Goal: Task Accomplishment & Management: Manage account settings

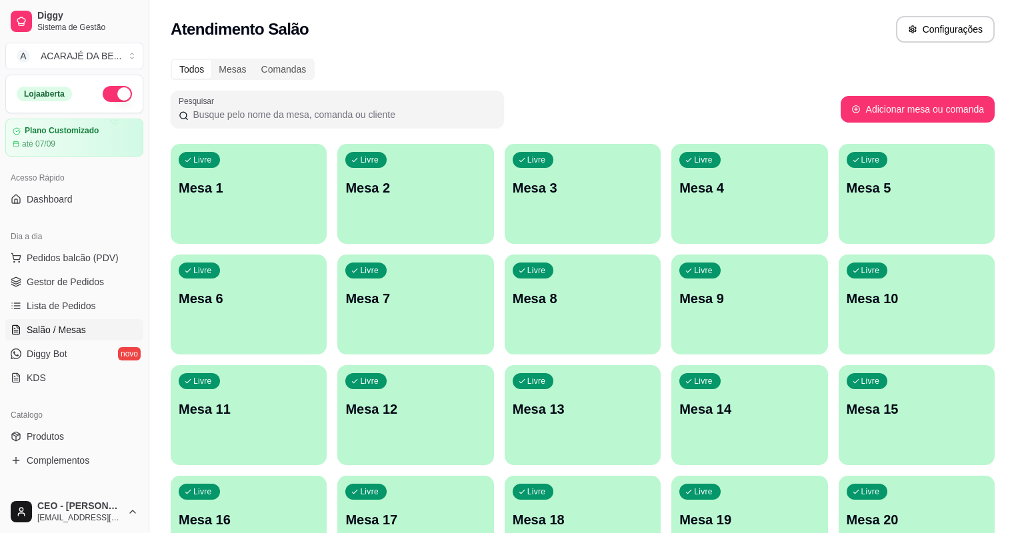
click at [65, 234] on div "Dia a dia" at bounding box center [74, 236] width 138 height 21
click at [69, 297] on link "Lista de Pedidos" at bounding box center [74, 305] width 138 height 21
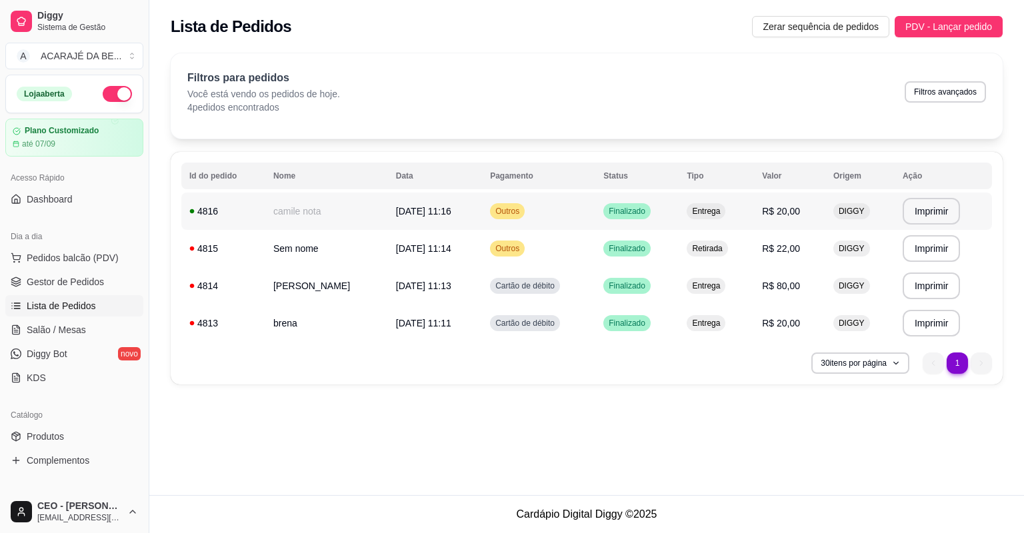
click at [432, 221] on td "29/08/25 às 11:16" at bounding box center [435, 211] width 94 height 37
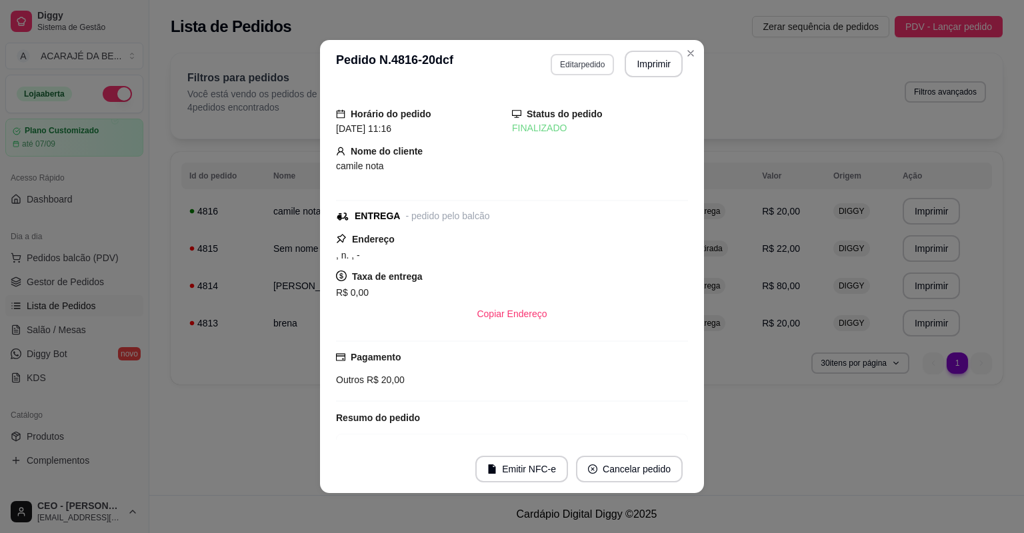
click at [585, 61] on button "Editar pedido" at bounding box center [582, 64] width 63 height 21
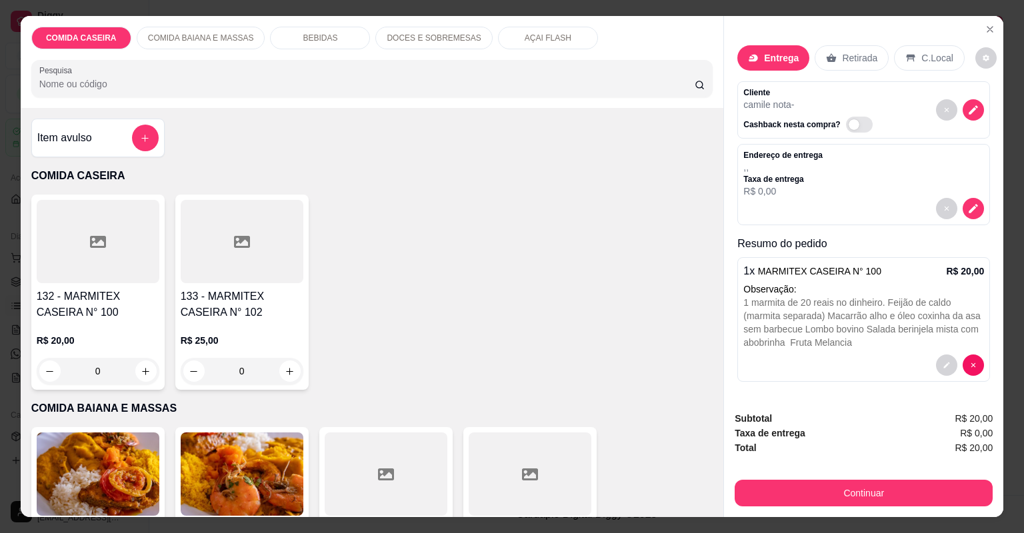
click at [789, 486] on button "Continuar" at bounding box center [864, 493] width 258 height 27
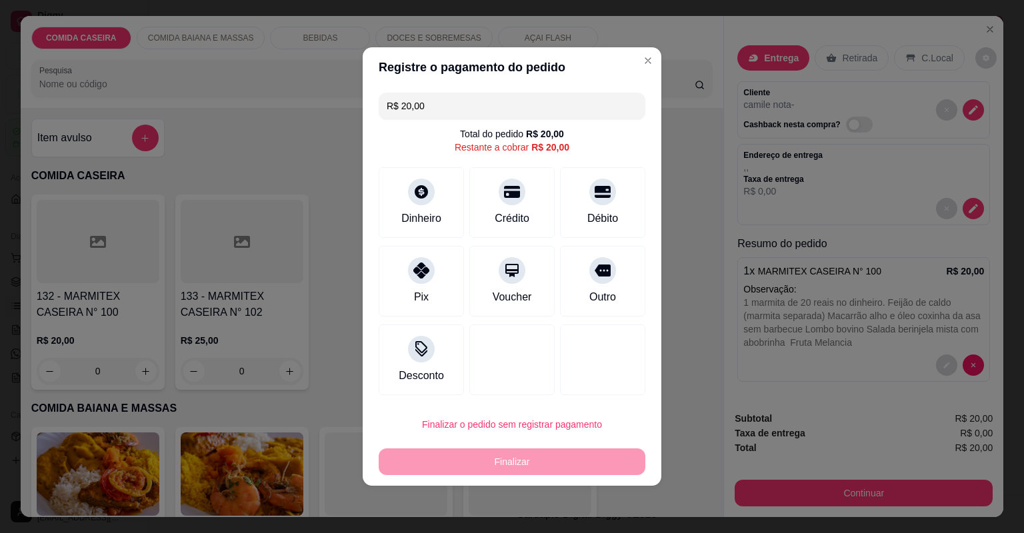
click at [473, 107] on input "R$ 20,00" at bounding box center [512, 106] width 251 height 27
type input "R$ 20,50"
click at [431, 185] on div at bounding box center [421, 187] width 29 height 29
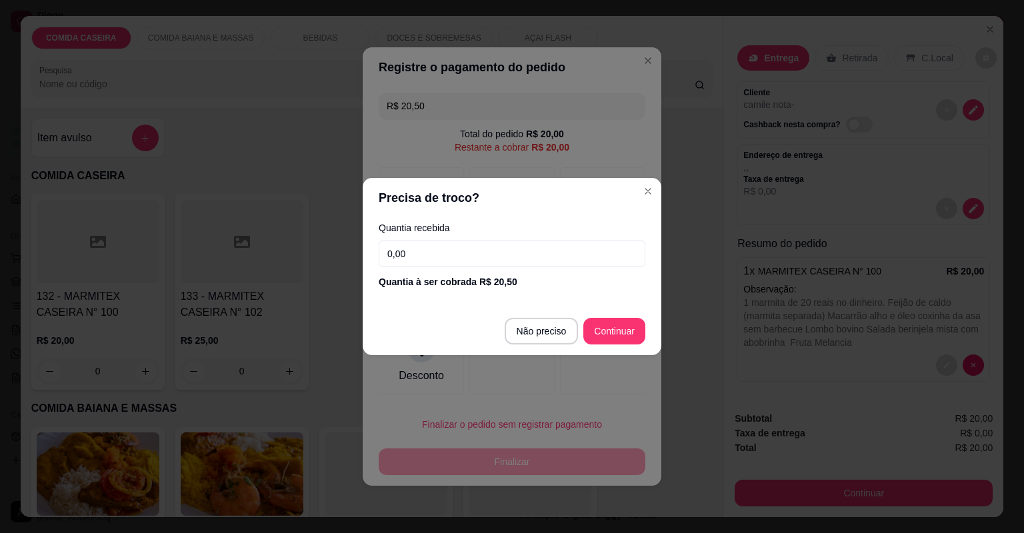
click at [451, 253] on input "0,00" at bounding box center [512, 254] width 267 height 27
type input "50,00"
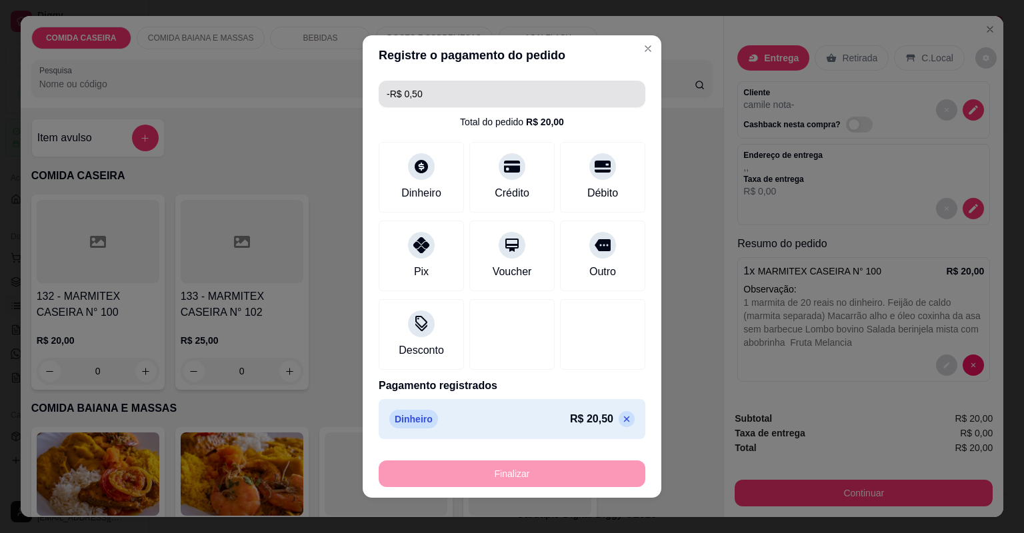
click at [427, 87] on input "-R$ 0,50" at bounding box center [512, 94] width 251 height 27
click at [621, 420] on icon at bounding box center [626, 419] width 11 height 11
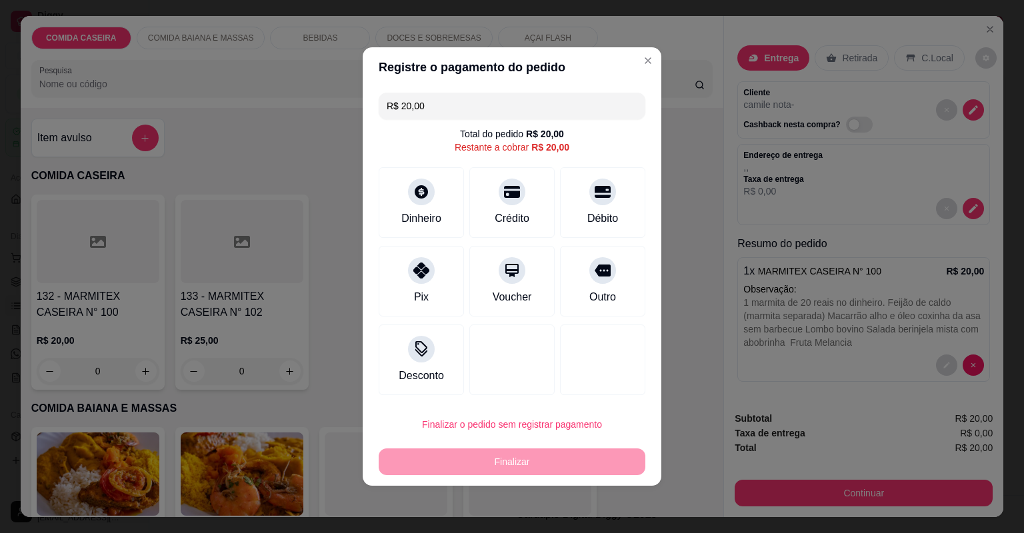
click at [461, 100] on input "R$ 20,00" at bounding box center [512, 106] width 251 height 27
click at [434, 216] on div "Dinheiro" at bounding box center [421, 217] width 44 height 17
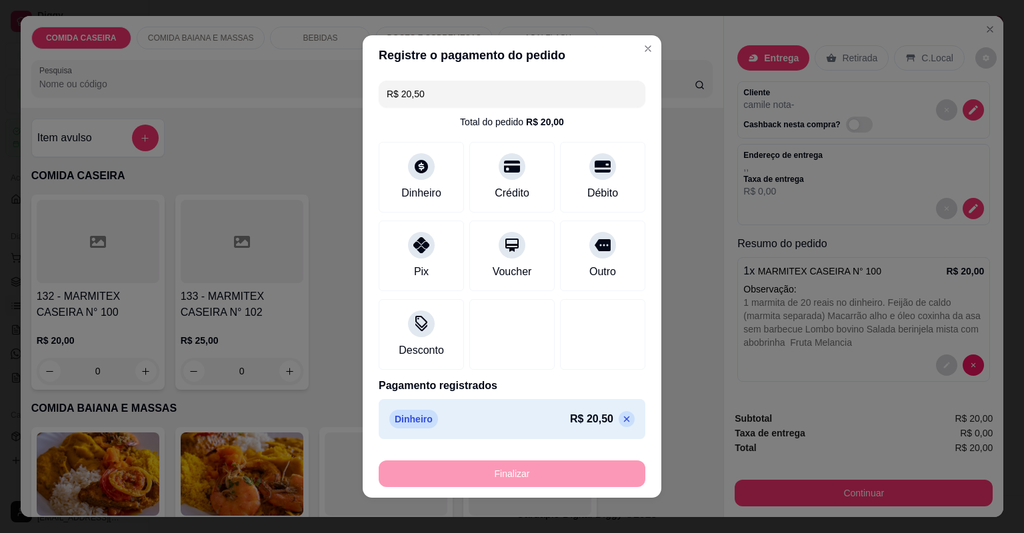
type input "-R$ 0,50"
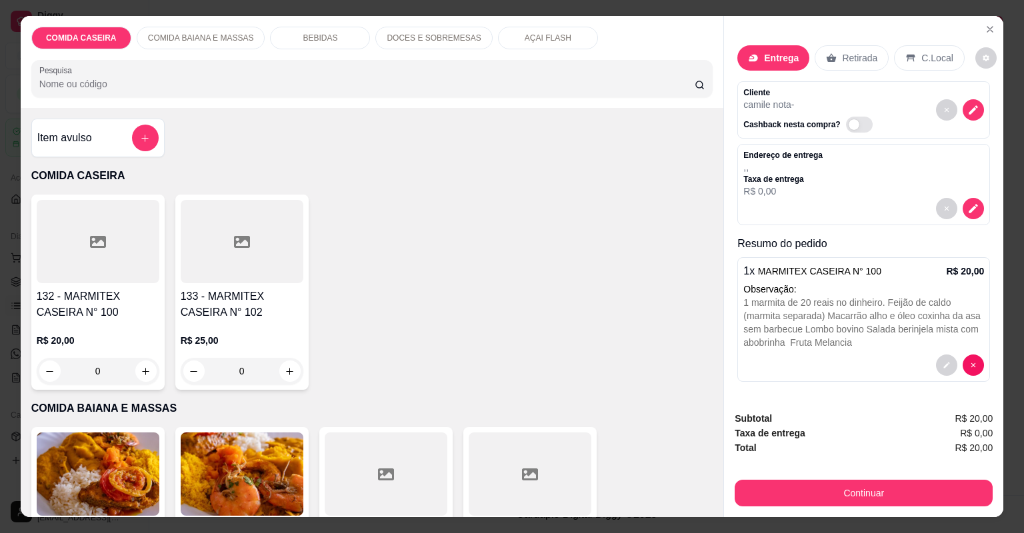
click at [123, 138] on div "Item avulso" at bounding box center [97, 138] width 121 height 27
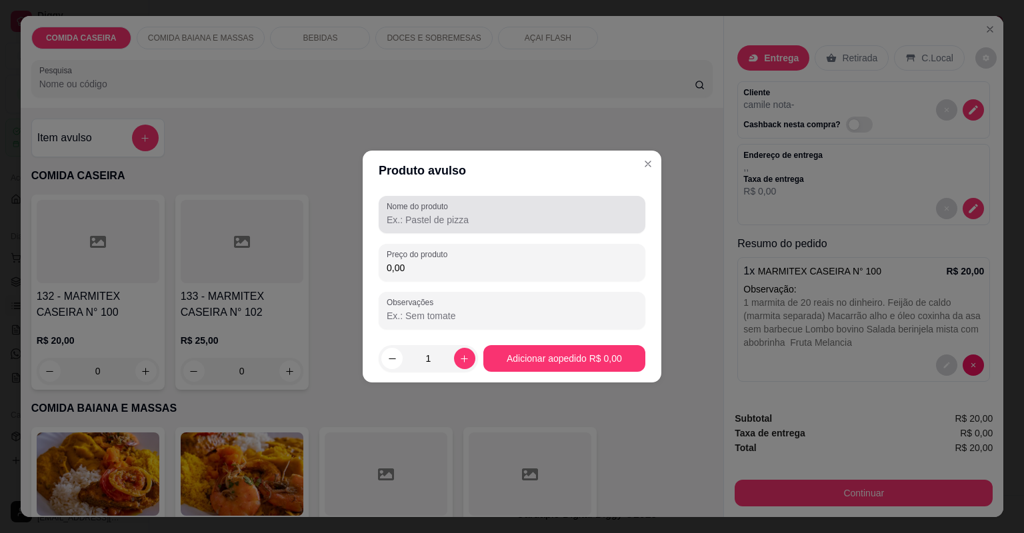
click at [433, 221] on input "Nome do produto" at bounding box center [512, 219] width 251 height 13
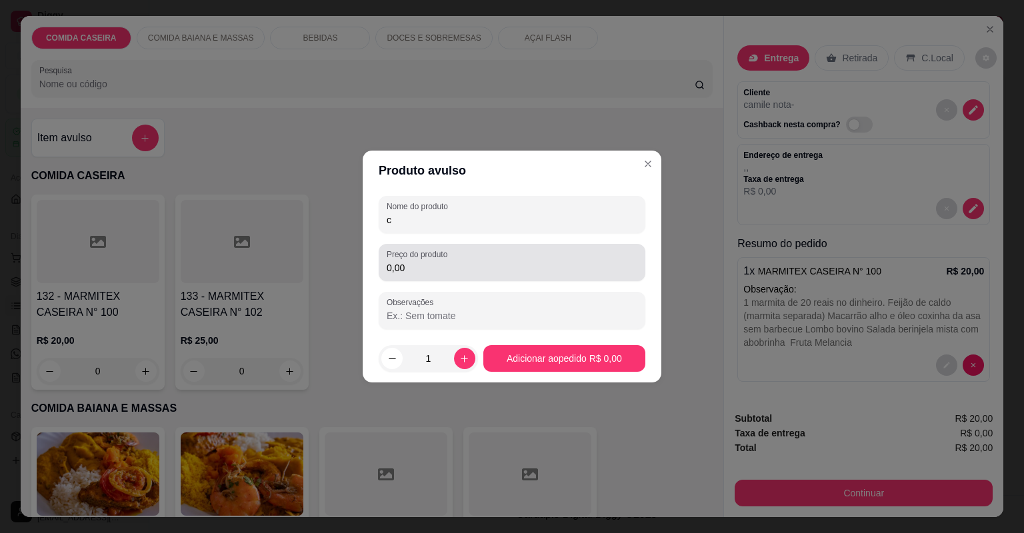
type input "c"
click at [457, 279] on div "Preço do produto 0,00" at bounding box center [512, 262] width 267 height 37
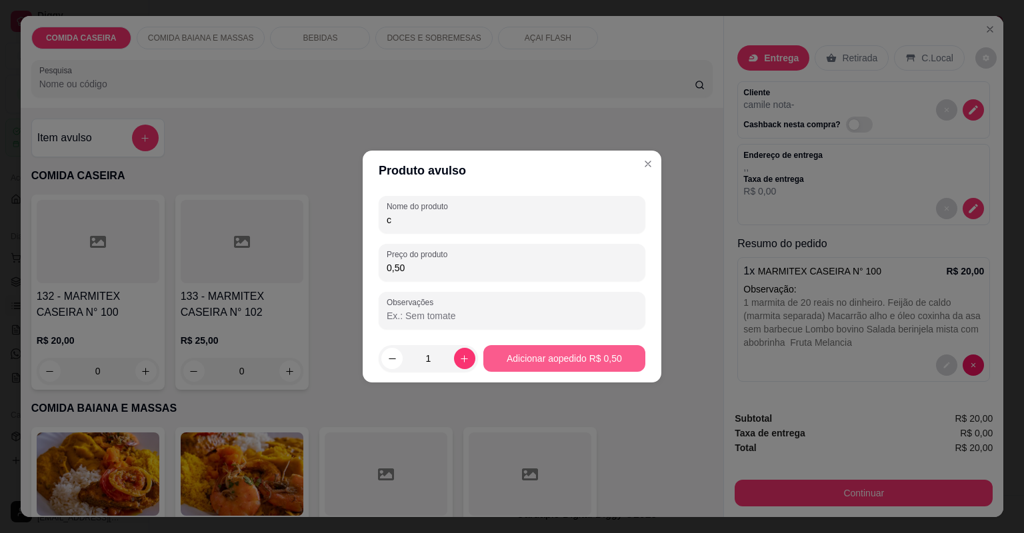
type input "0,50"
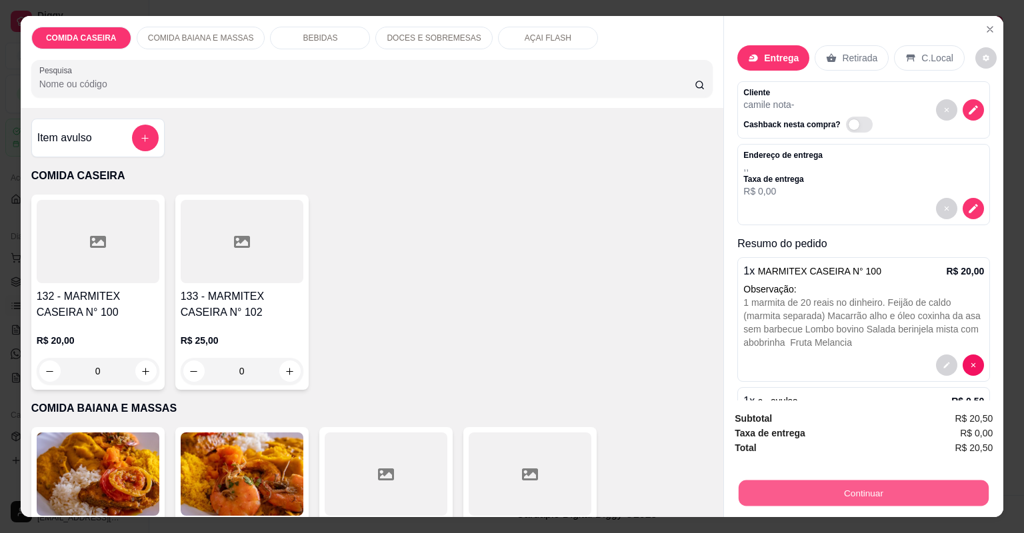
click at [788, 499] on button "Continuar" at bounding box center [864, 494] width 250 height 26
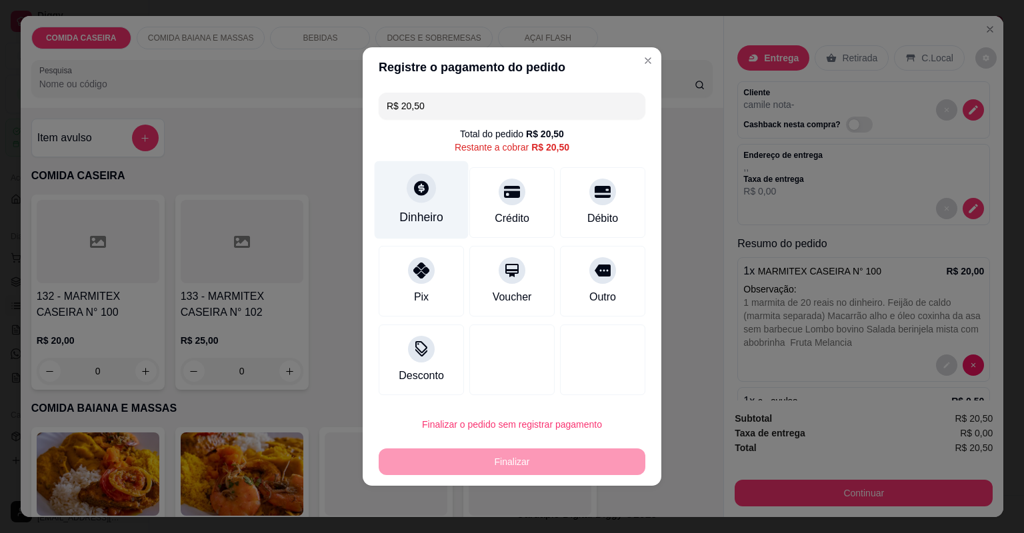
click at [413, 203] on div "Dinheiro" at bounding box center [422, 200] width 94 height 78
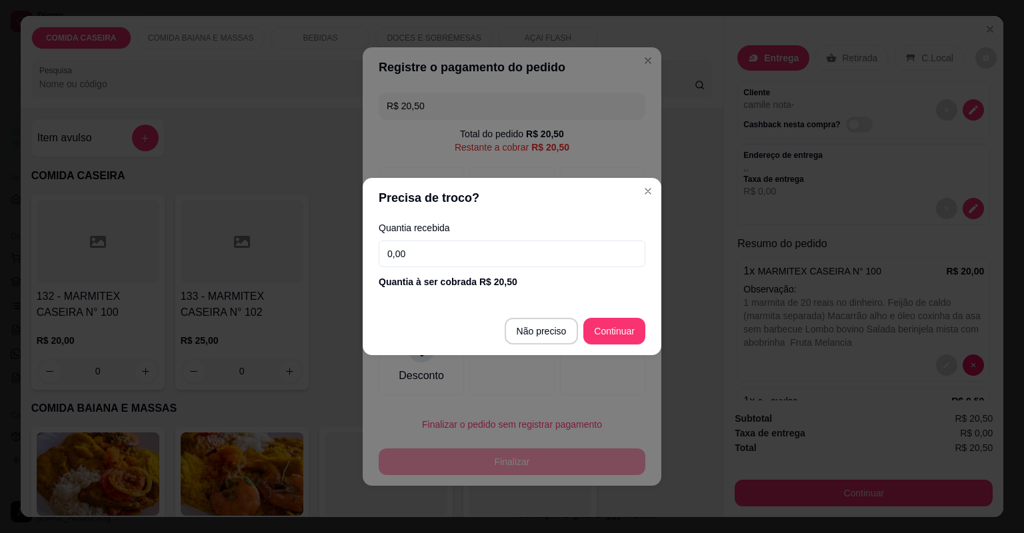
click at [454, 262] on input "0,00" at bounding box center [512, 254] width 267 height 27
type input "50,00"
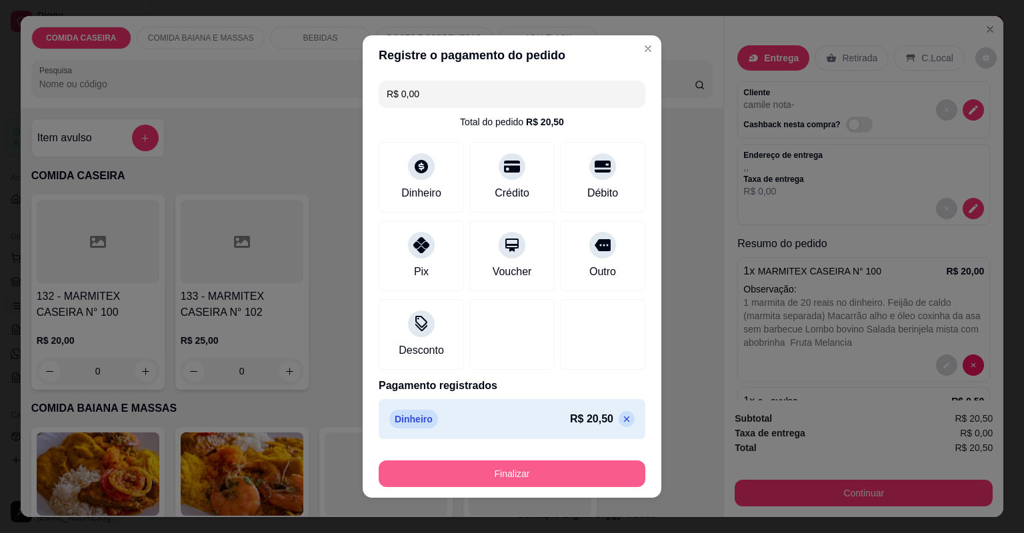
click at [551, 478] on button "Finalizar" at bounding box center [512, 474] width 267 height 27
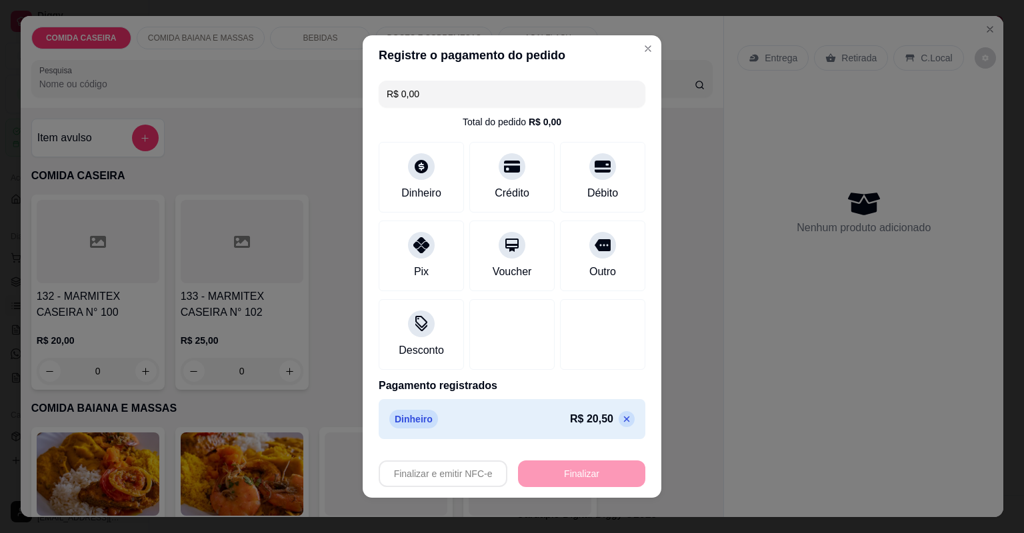
type input "-R$ 20,50"
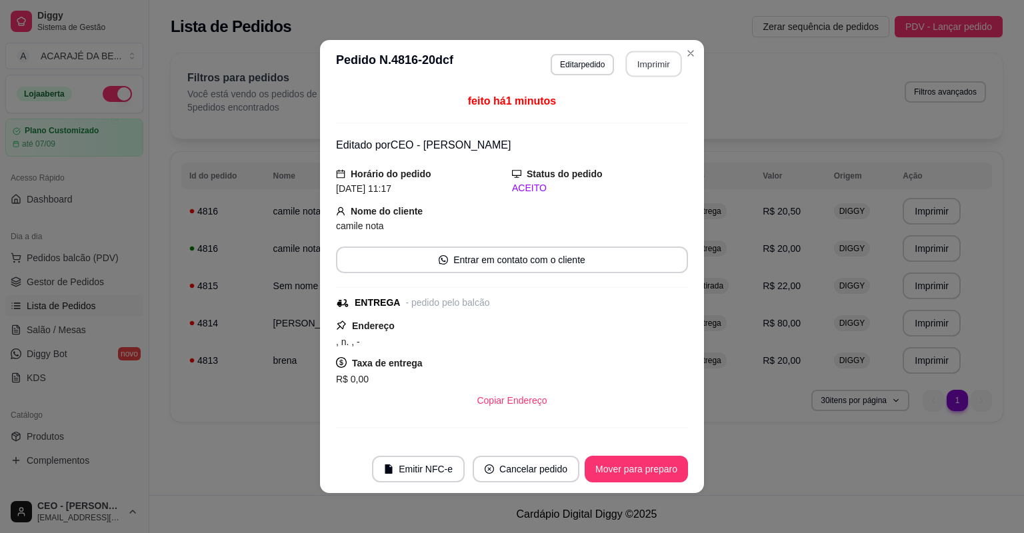
click at [641, 59] on button "Imprimir" at bounding box center [654, 64] width 56 height 26
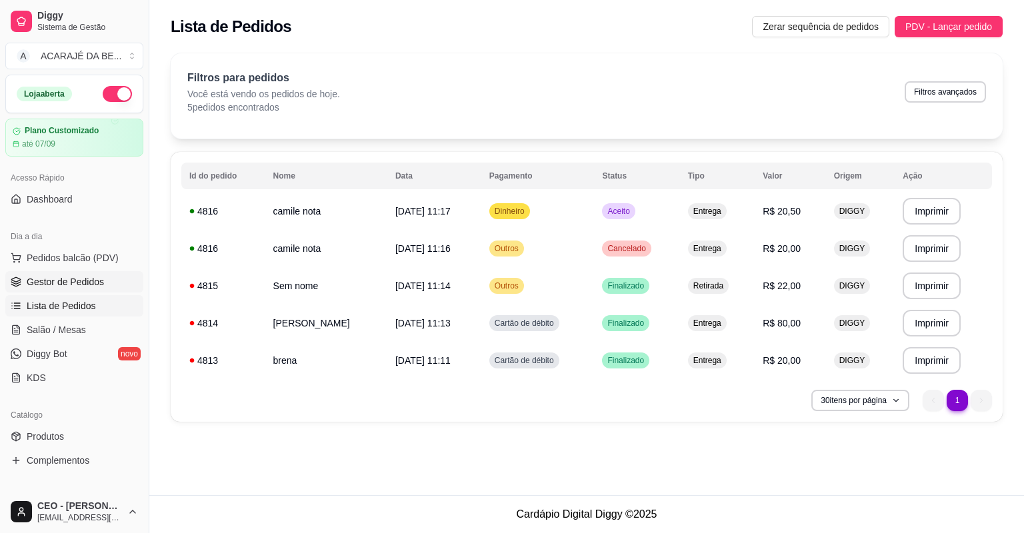
click at [107, 271] on link "Gestor de Pedidos" at bounding box center [74, 281] width 138 height 21
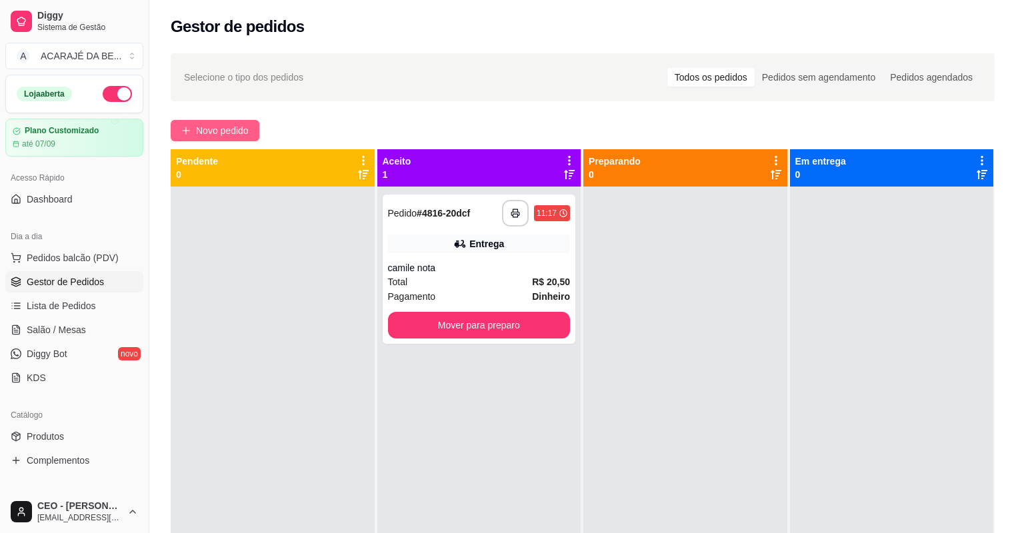
click at [205, 133] on span "Novo pedido" at bounding box center [222, 130] width 53 height 15
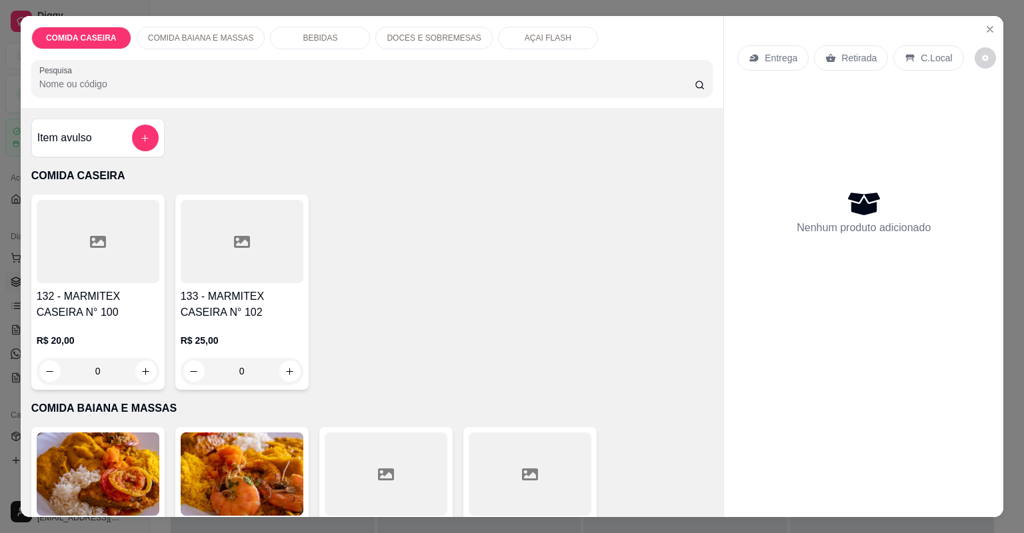
click at [77, 243] on div at bounding box center [98, 241] width 123 height 83
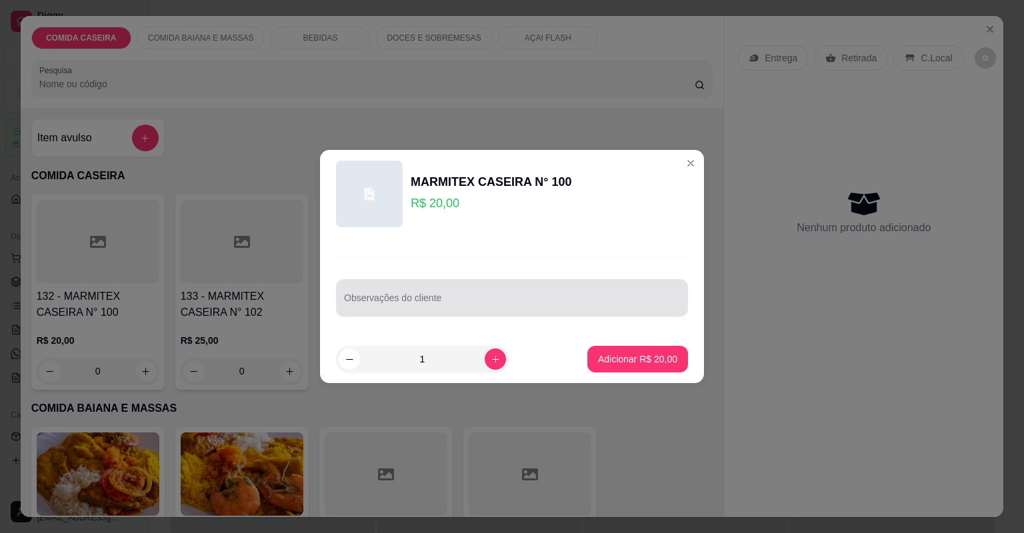
click at [359, 295] on div at bounding box center [512, 298] width 336 height 27
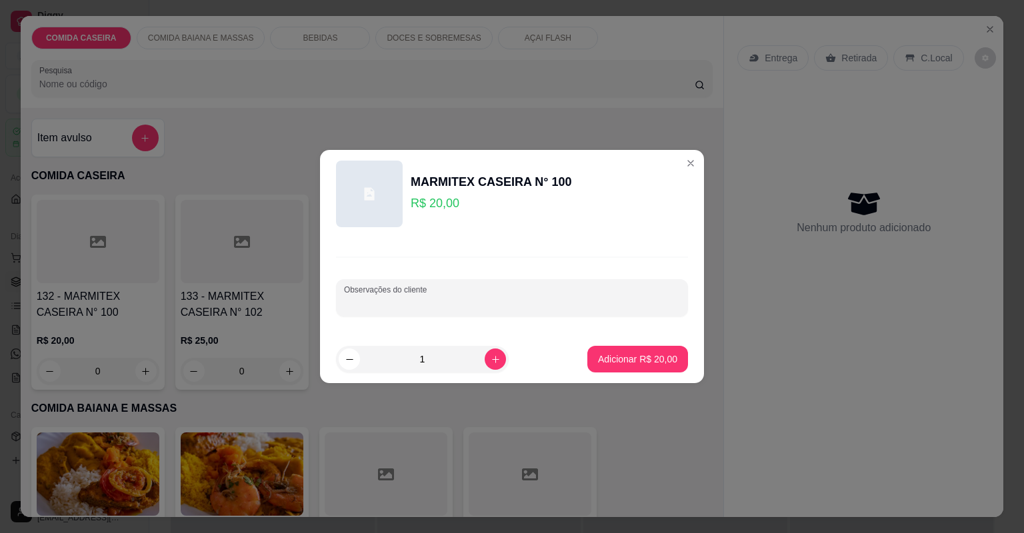
paste input "Vou querer 1 marmita M Feijão tropeiro Macarrão Pure Vinagrete Alface americana…"
type input "Vou querer 1 marmita M Feijão tropeiro Macarrão Pure Vinagrete Alface americana…"
click at [656, 362] on p "Adicionar R$ 20,00" at bounding box center [637, 359] width 79 height 13
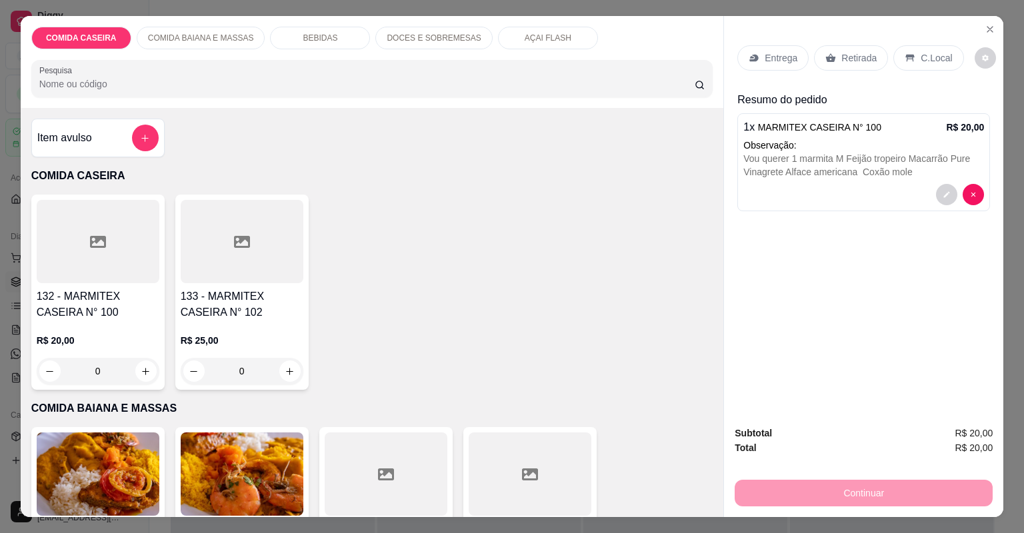
click at [772, 67] on div "Entrega" at bounding box center [773, 57] width 71 height 25
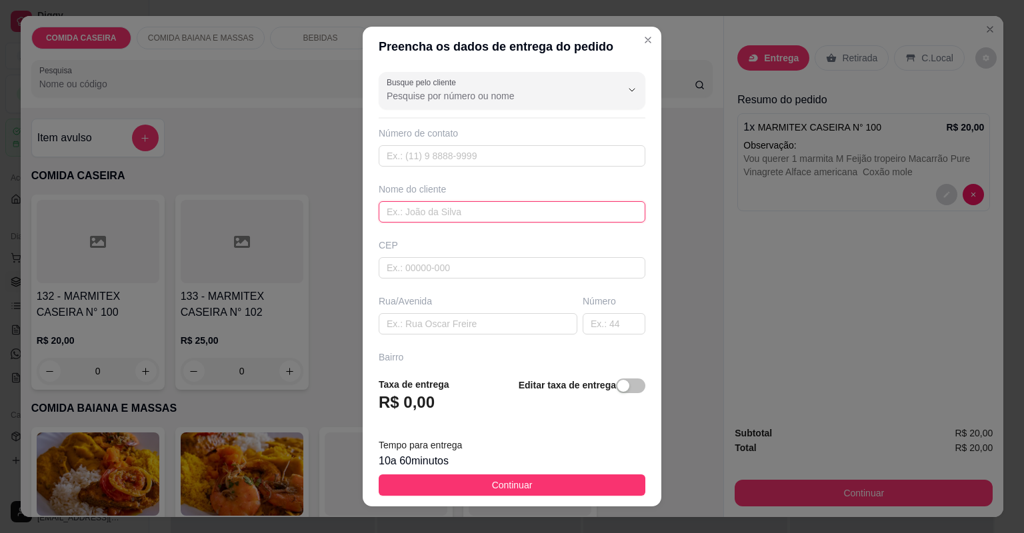
click at [465, 207] on input "text" at bounding box center [512, 211] width 267 height 21
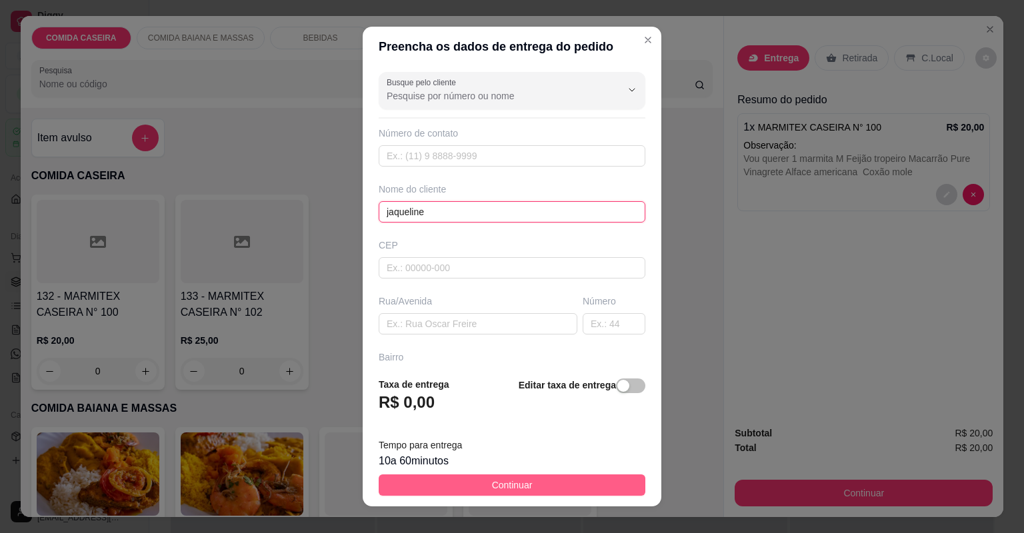
type input "jaqueline"
click at [523, 480] on span "Continuar" at bounding box center [512, 485] width 41 height 15
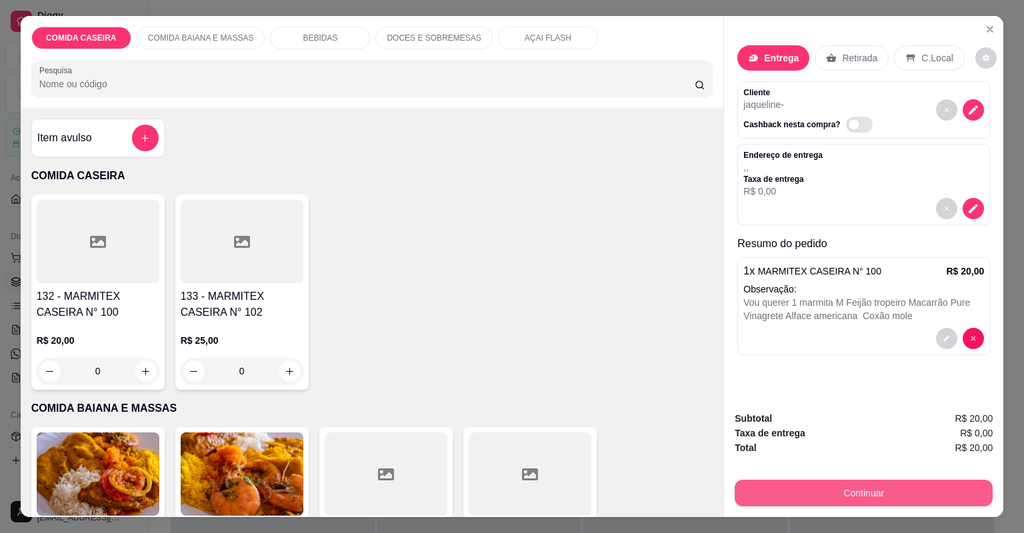
click at [822, 486] on button "Continuar" at bounding box center [864, 493] width 258 height 27
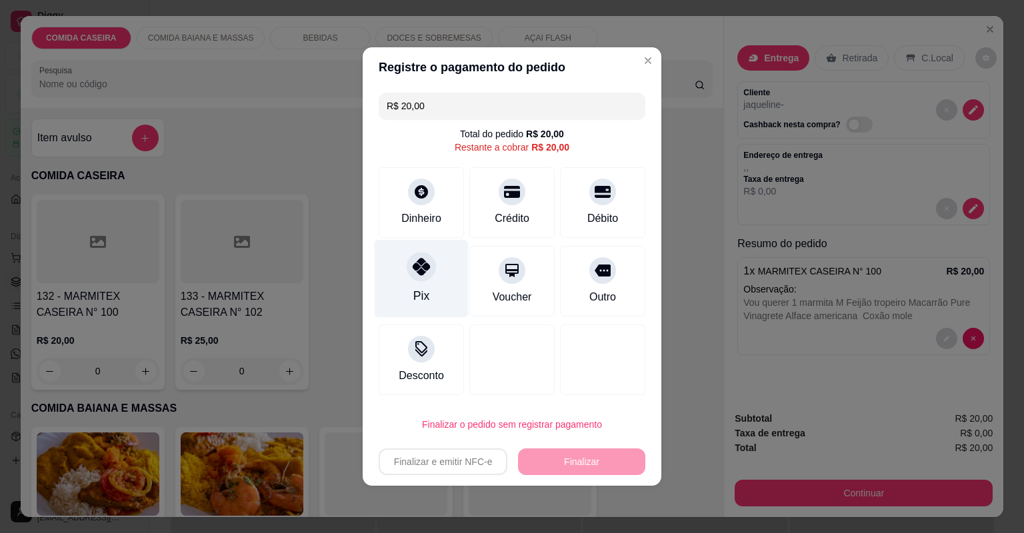
click at [435, 259] on div "Pix" at bounding box center [422, 279] width 94 height 78
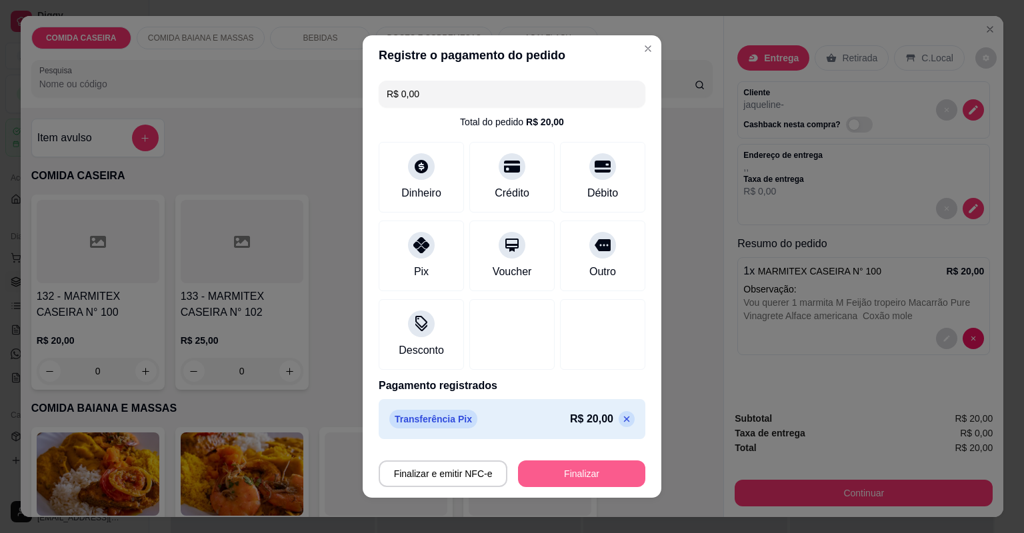
click at [541, 468] on button "Finalizar" at bounding box center [581, 474] width 127 height 27
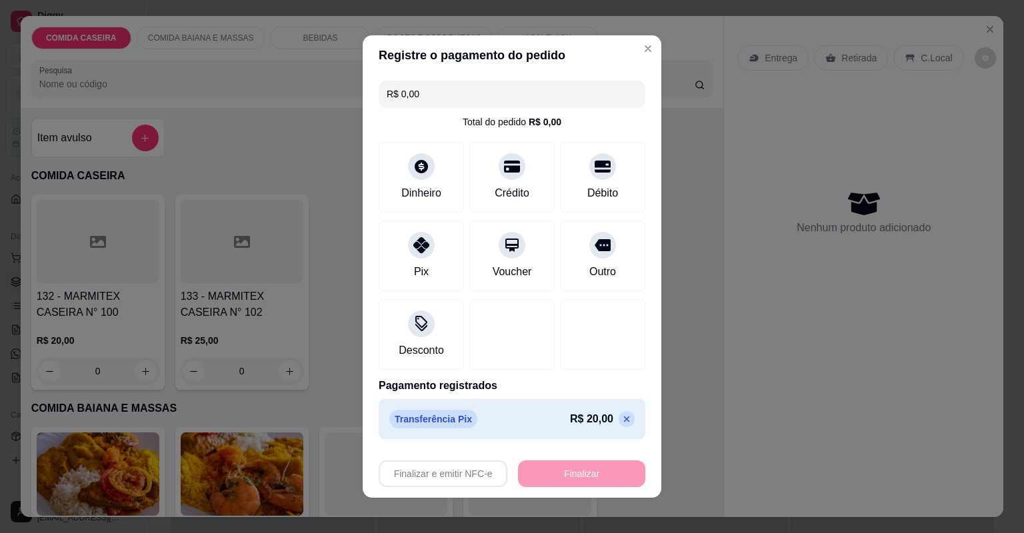
type input "-R$ 20,00"
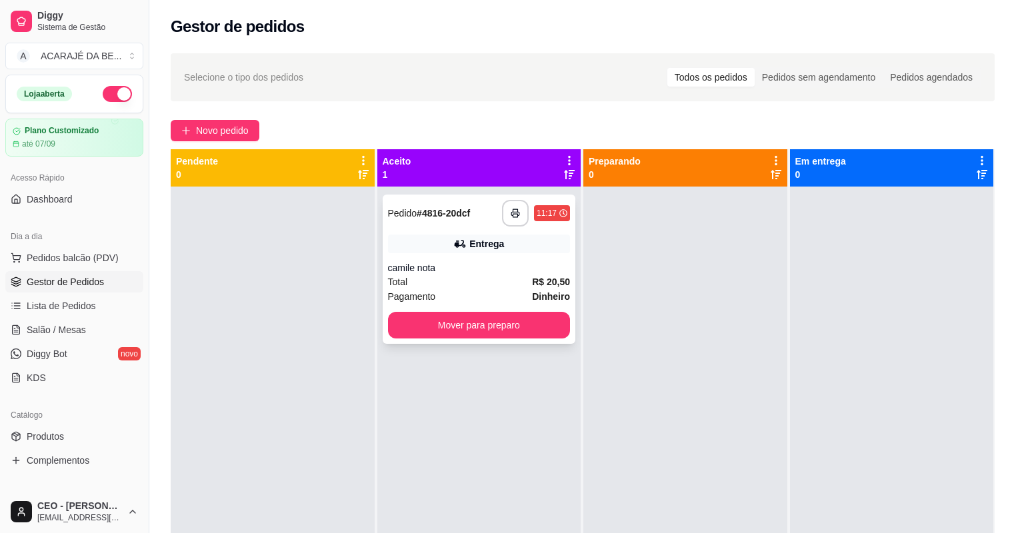
click at [469, 269] on div "camile nota" at bounding box center [479, 267] width 183 height 13
click at [115, 295] on link "Lista de Pedidos" at bounding box center [74, 305] width 138 height 21
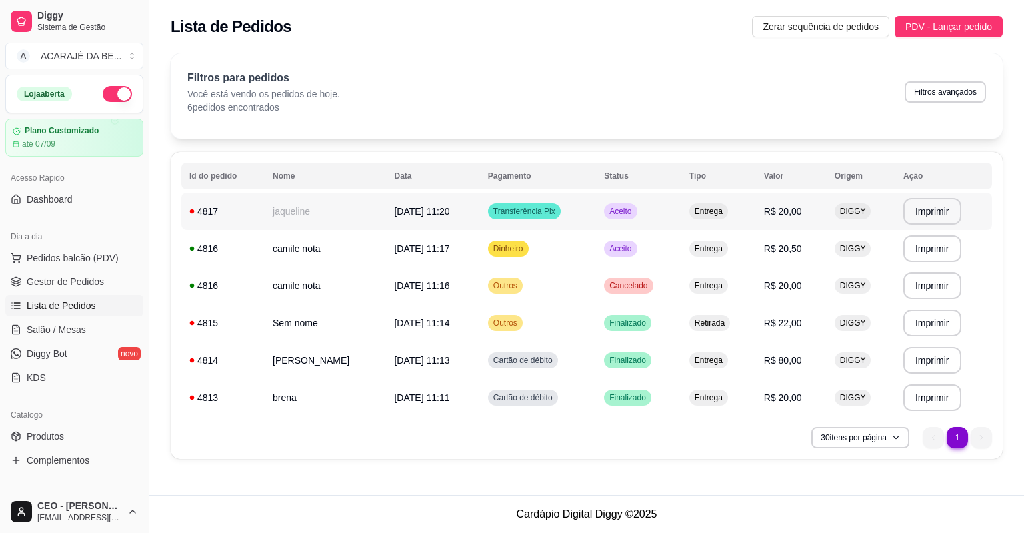
click at [426, 216] on span "29/08/25 às 11:20" at bounding box center [421, 211] width 55 height 11
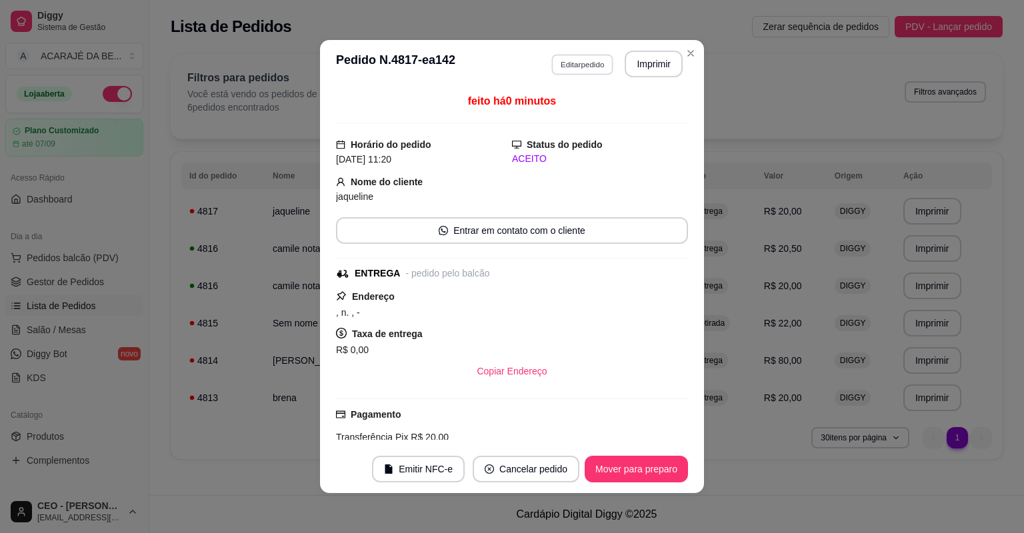
click at [579, 67] on button "Editar pedido" at bounding box center [582, 64] width 62 height 21
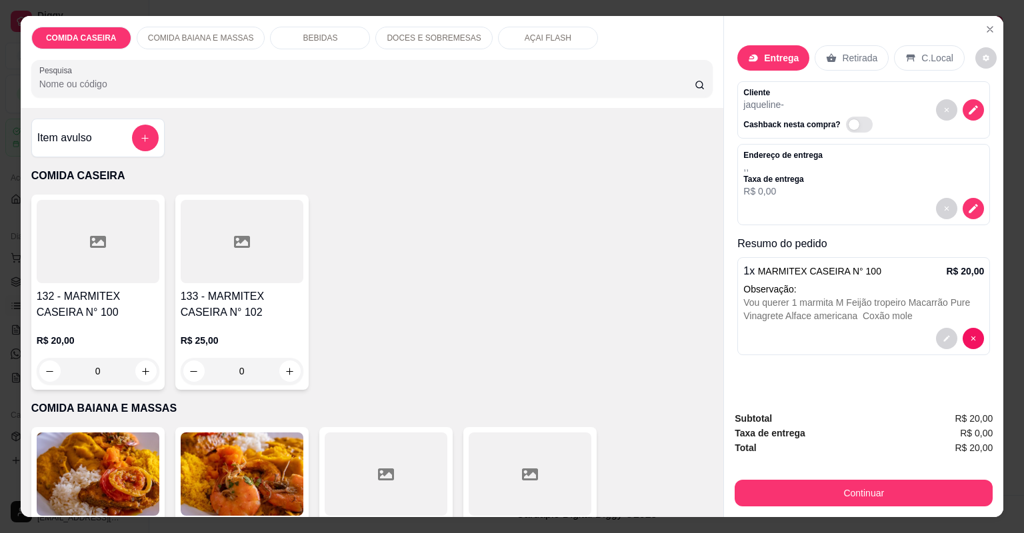
click at [753, 60] on icon at bounding box center [753, 58] width 11 height 11
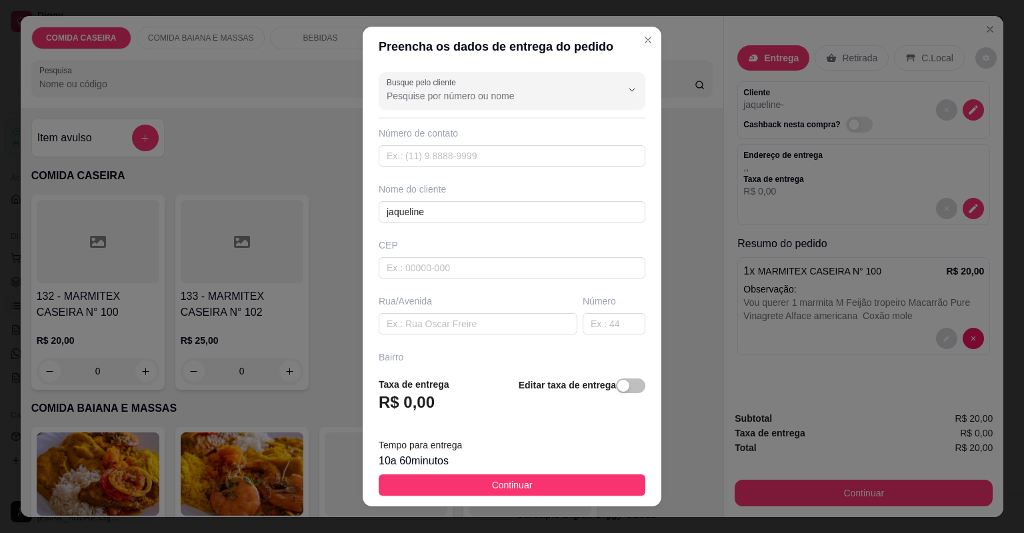
click at [477, 311] on div "Rua/Avenida" at bounding box center [478, 315] width 204 height 40
click at [477, 317] on input "text" at bounding box center [478, 323] width 199 height 21
paste input "Entregar em AuNet"
type input "Entregar em AuNet"
click at [529, 479] on button "Continuar" at bounding box center [512, 485] width 267 height 21
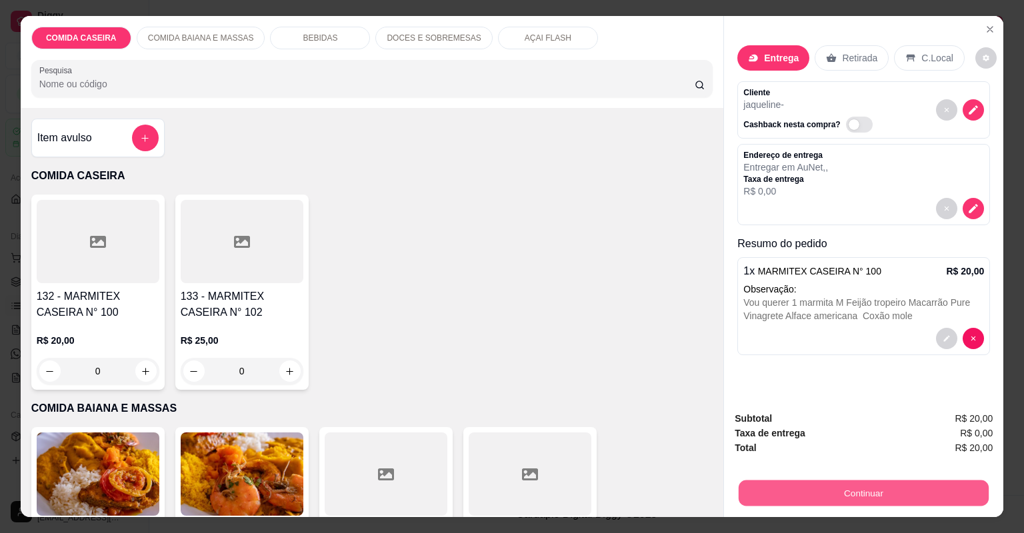
click at [739, 483] on button "Continuar" at bounding box center [864, 494] width 250 height 26
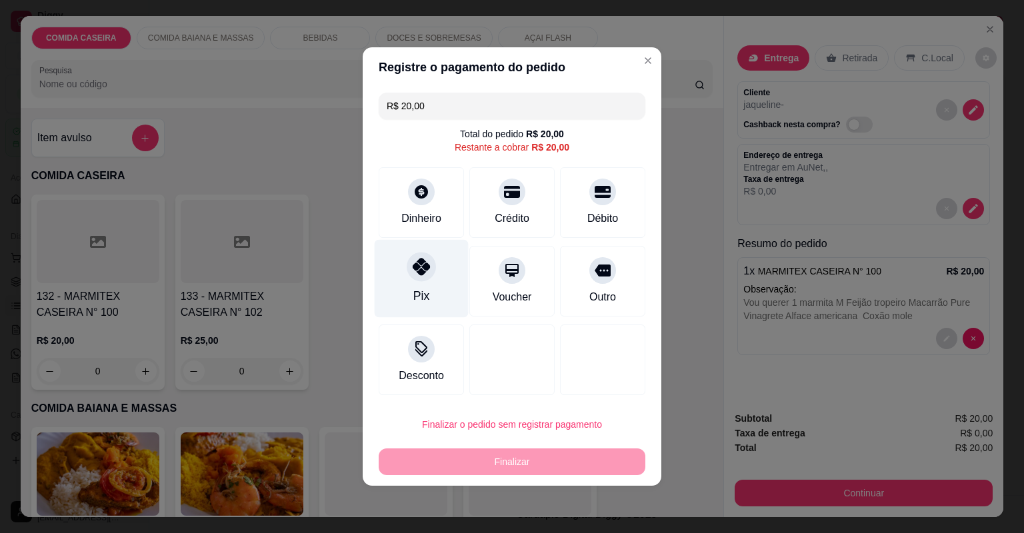
click at [423, 249] on div "Pix" at bounding box center [422, 279] width 94 height 78
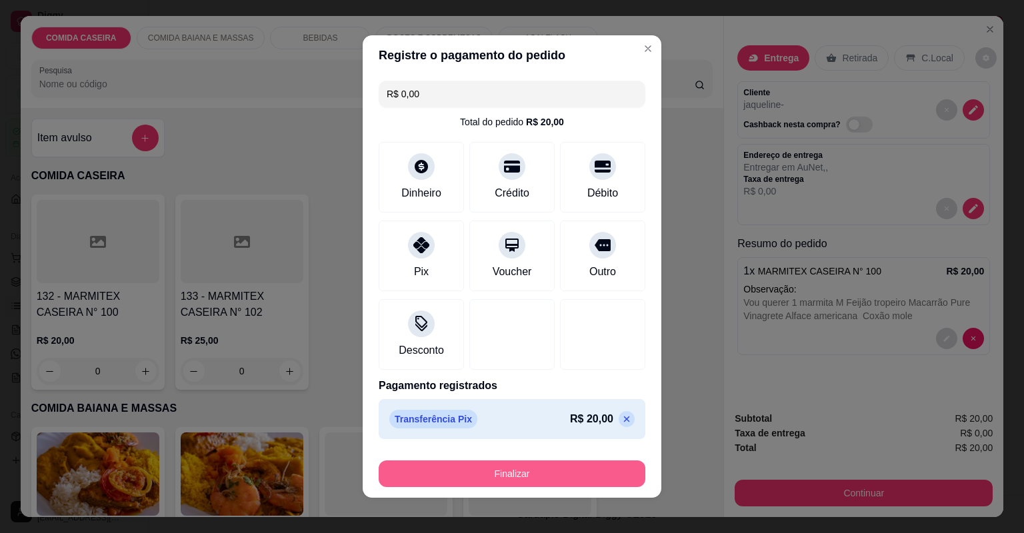
click at [505, 467] on button "Finalizar" at bounding box center [512, 474] width 267 height 27
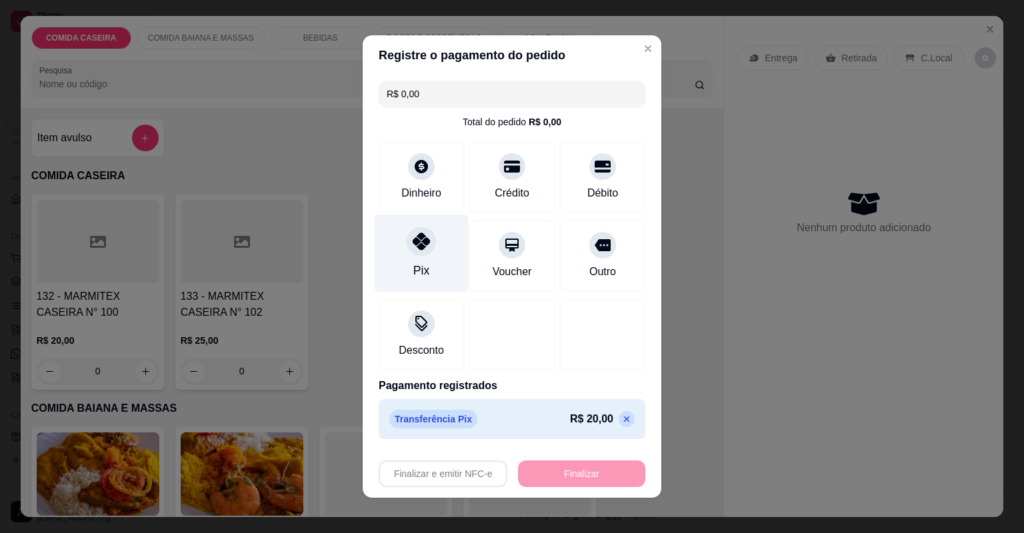
type input "-R$ 20,00"
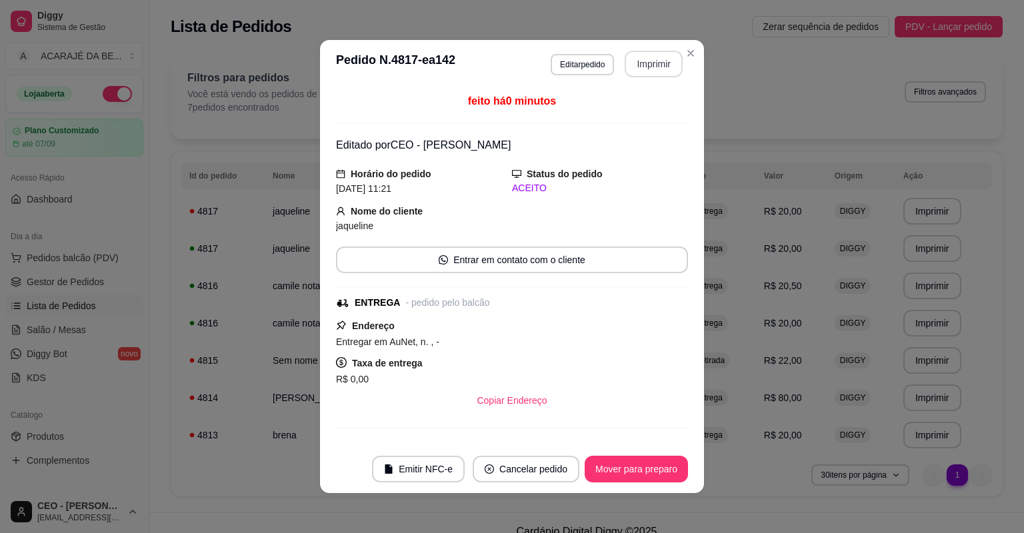
click at [632, 61] on button "Imprimir" at bounding box center [654, 64] width 58 height 27
click at [617, 468] on button "Mover para preparo" at bounding box center [636, 469] width 103 height 27
click at [617, 468] on button "Mover para entrega" at bounding box center [636, 469] width 103 height 27
click at [617, 468] on button "Mover para finalizado" at bounding box center [632, 469] width 111 height 27
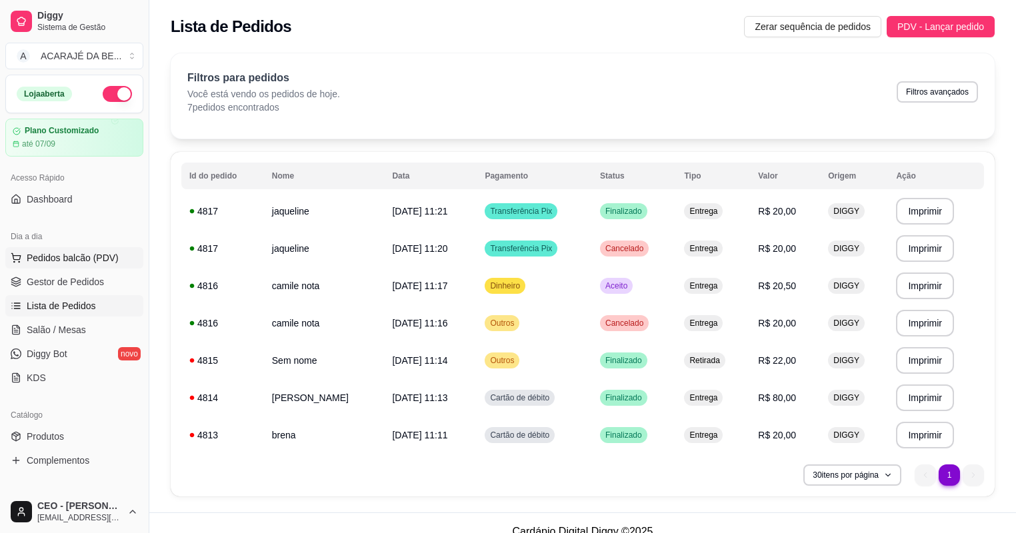
drag, startPoint x: 87, startPoint y: 273, endPoint x: 105, endPoint y: 251, distance: 29.0
click at [88, 273] on link "Gestor de Pedidos" at bounding box center [74, 281] width 138 height 21
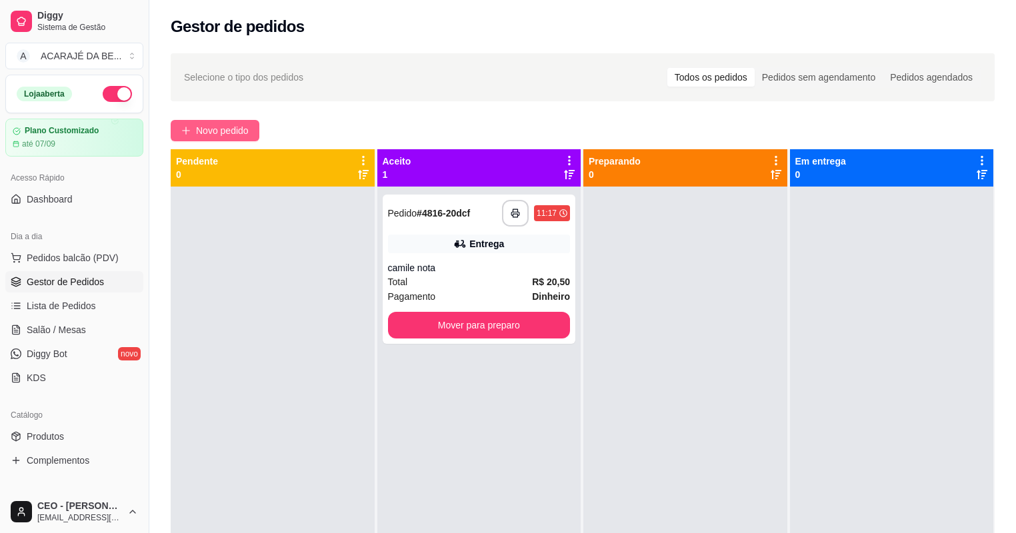
click at [208, 135] on span "Novo pedido" at bounding box center [222, 130] width 53 height 15
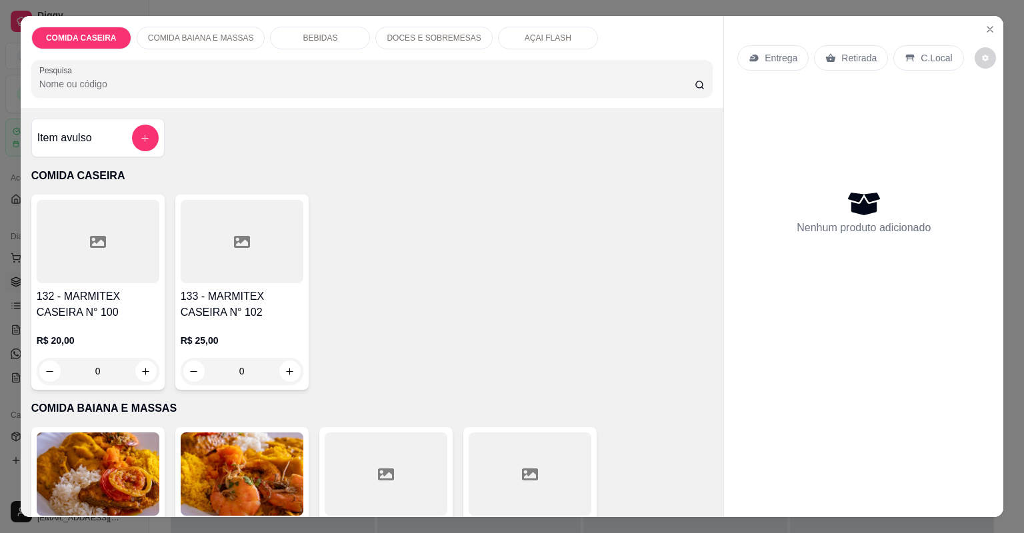
click at [185, 272] on div at bounding box center [242, 241] width 123 height 83
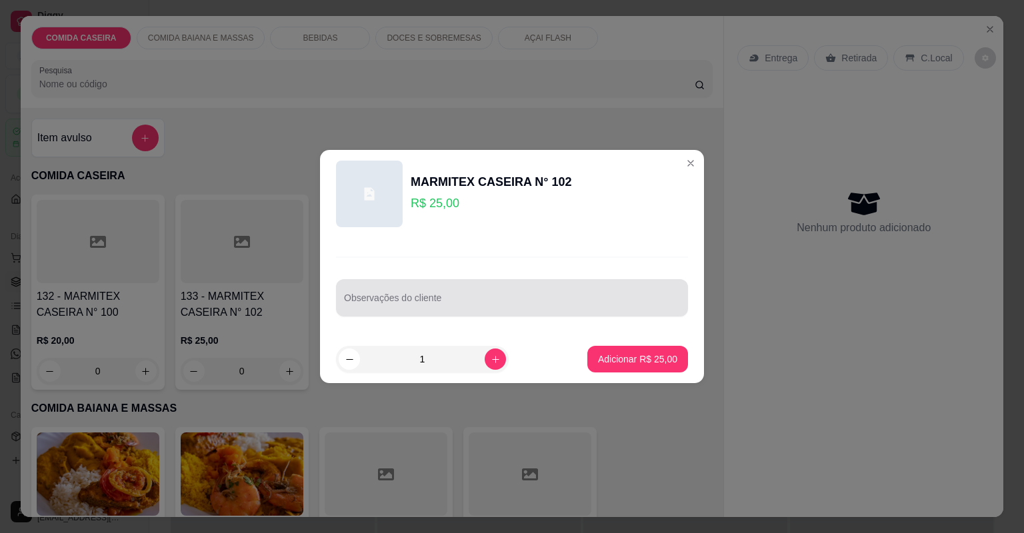
click at [396, 311] on div "Observações do cliente" at bounding box center [512, 297] width 352 height 37
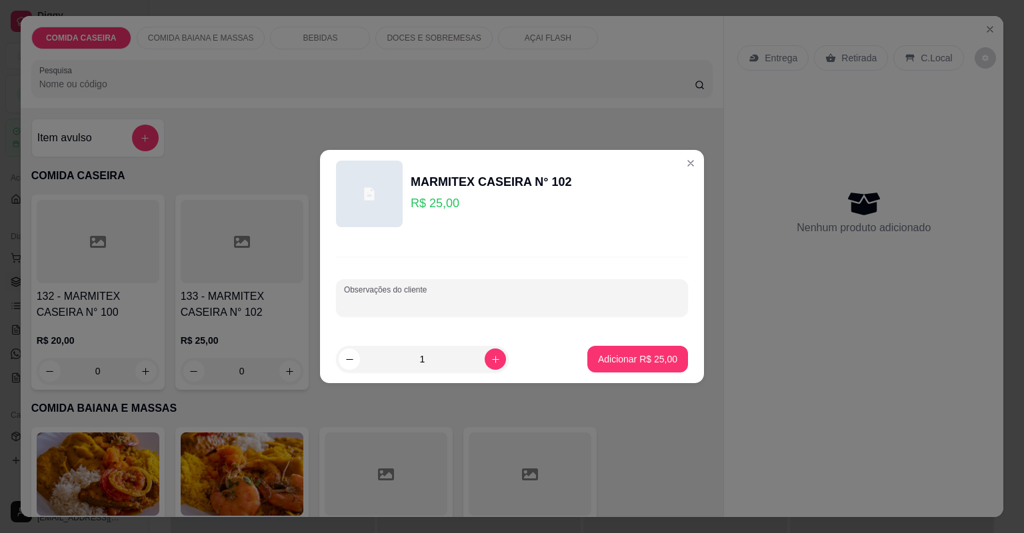
paste input "Feijão Tropeiro, arroz branco, repolho misto e lombo bovino recheado."
type input "Feijão Tropeiro, arroz branco, repolho misto e lombo bovino recheado."
click at [629, 350] on button "Adicionar R$ 25,00" at bounding box center [638, 360] width 98 height 26
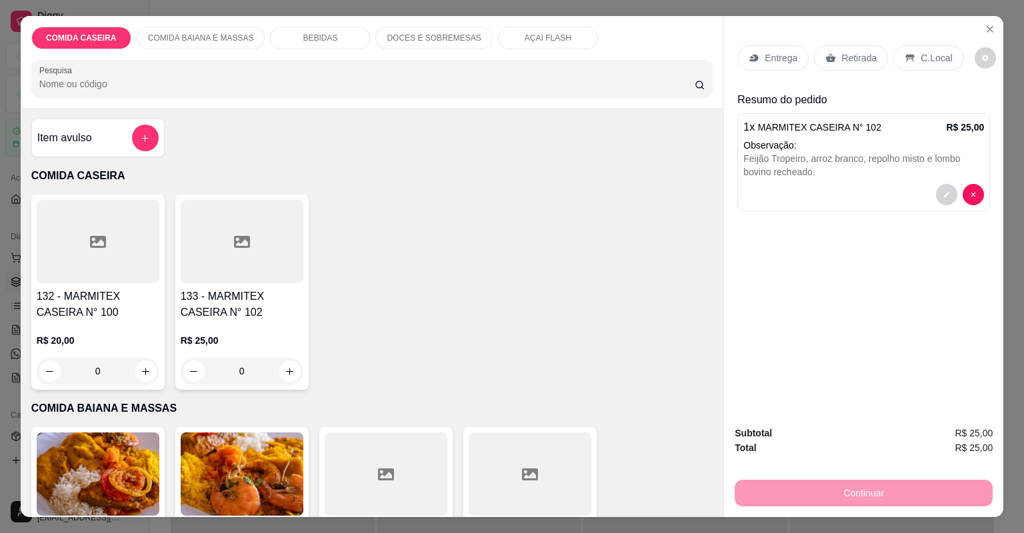
click at [779, 56] on p "Entrega" at bounding box center [781, 57] width 33 height 13
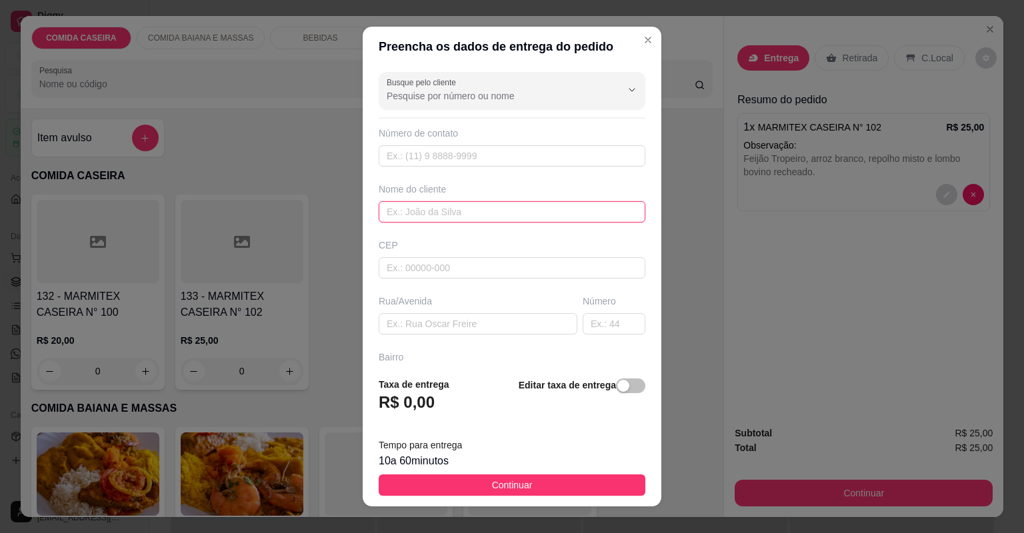
click at [499, 215] on input "text" at bounding box center [512, 211] width 267 height 21
type input "leticia"
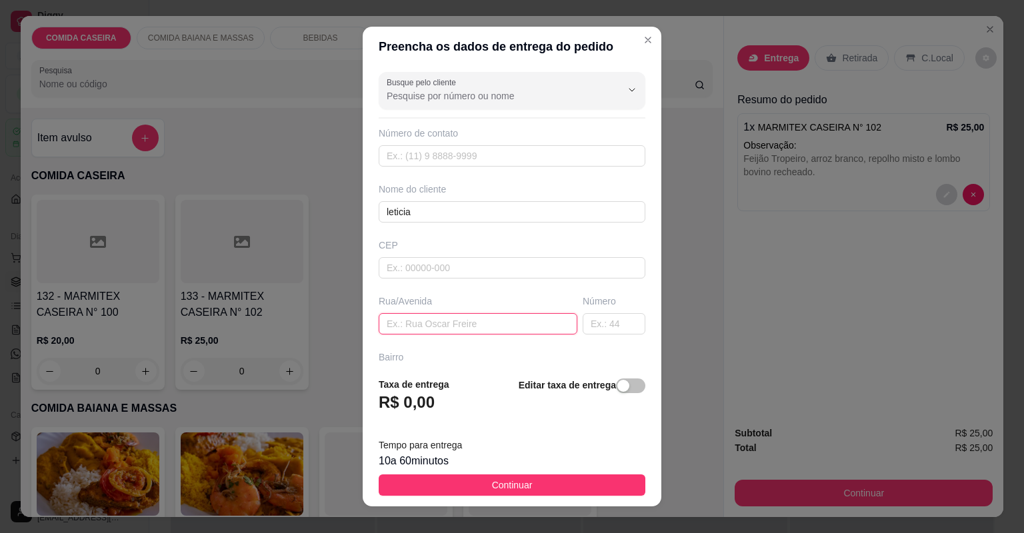
click at [511, 325] on input "text" at bounding box center [478, 323] width 199 height 21
paste input "[STREET_ADDRESS][PERSON_NAME]. Rua estreita que fica atrás da [GEOGRAPHIC_DATA]…"
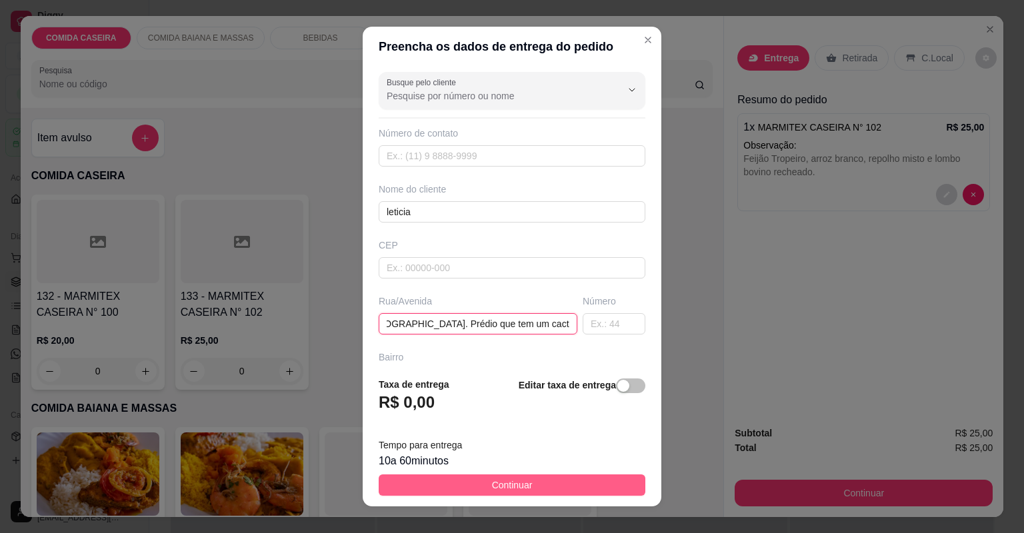
type input "[STREET_ADDRESS][PERSON_NAME]. Rua estreita que fica atrás da [GEOGRAPHIC_DATA]…"
click at [561, 484] on button "Continuar" at bounding box center [512, 485] width 267 height 21
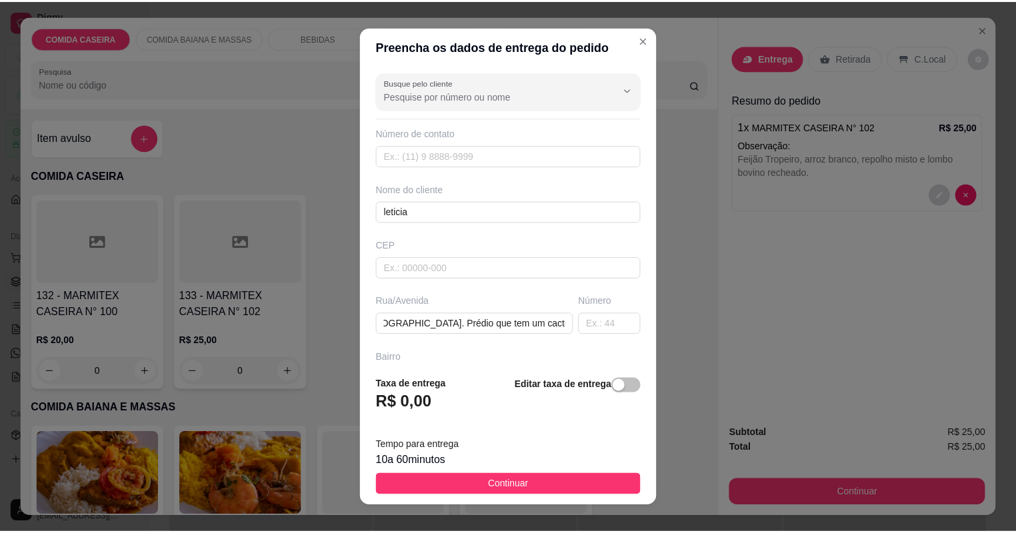
scroll to position [0, 0]
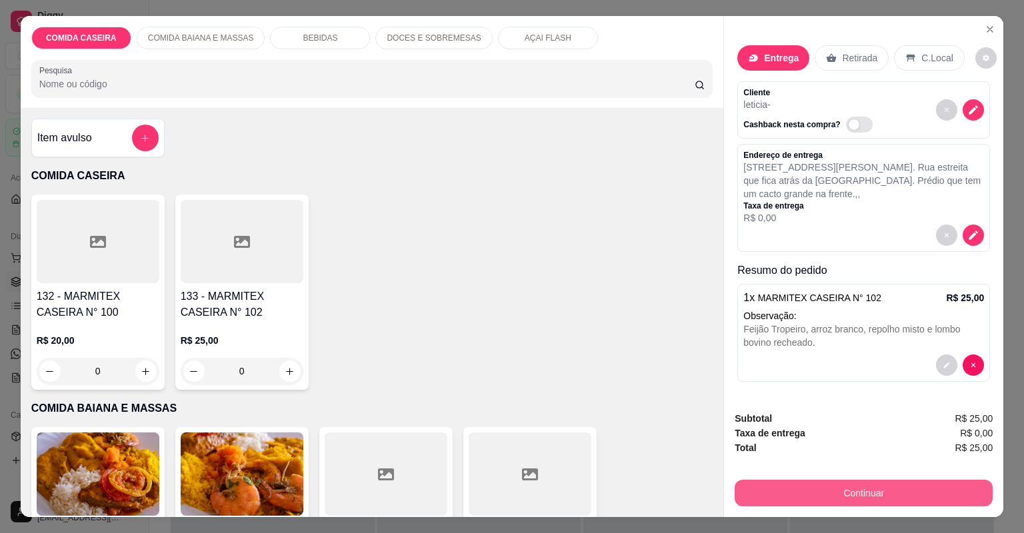
click at [786, 501] on button "Continuar" at bounding box center [864, 493] width 258 height 27
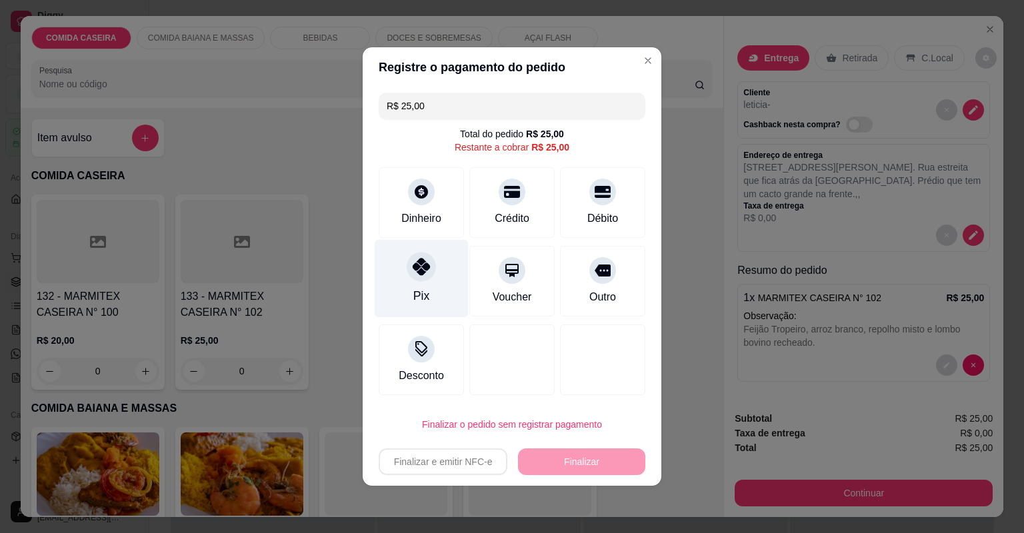
click at [419, 256] on div "Pix" at bounding box center [422, 279] width 94 height 78
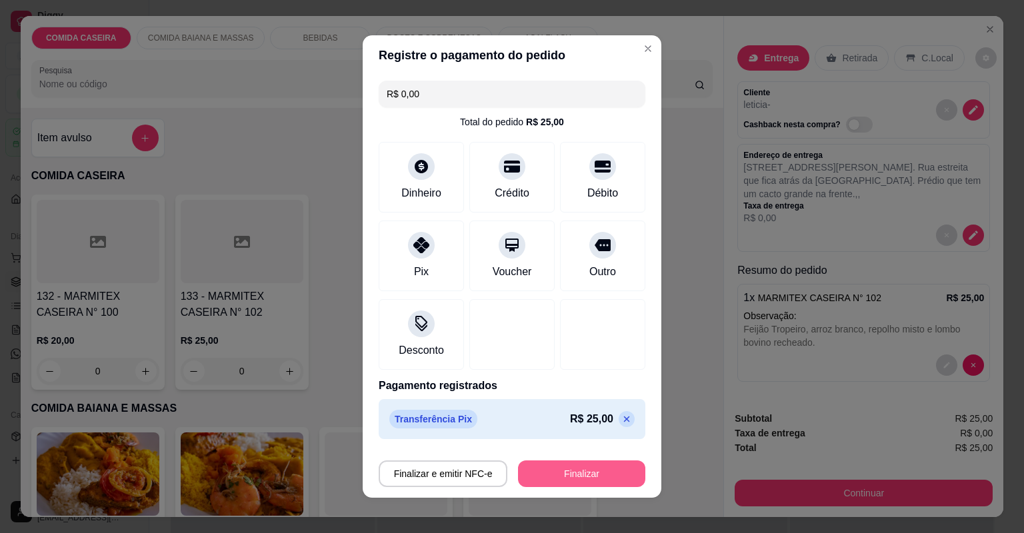
click at [576, 476] on button "Finalizar" at bounding box center [581, 474] width 127 height 27
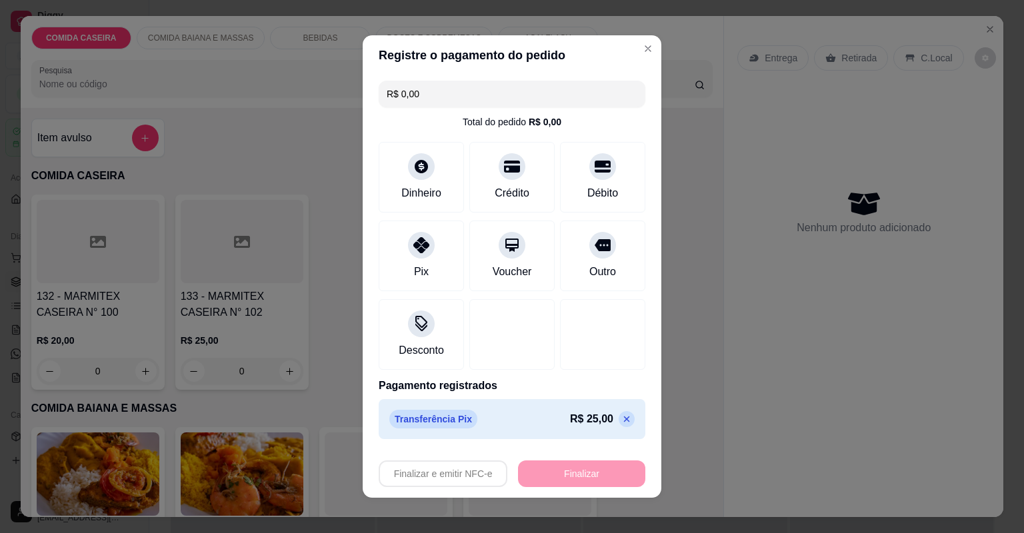
type input "-R$ 25,00"
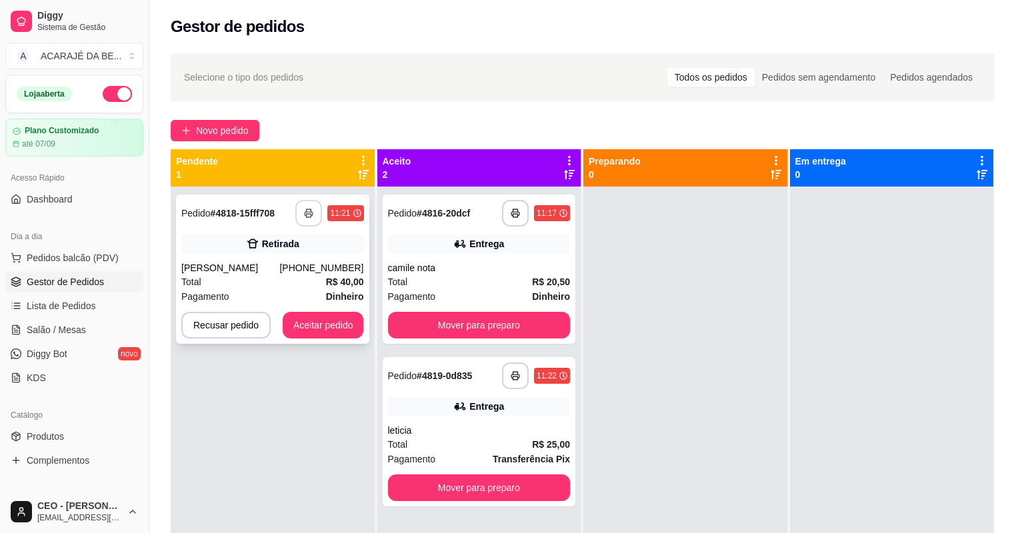
click at [305, 212] on icon "button" at bounding box center [309, 213] width 8 height 3
click at [321, 330] on button "Aceitar pedido" at bounding box center [323, 326] width 79 height 26
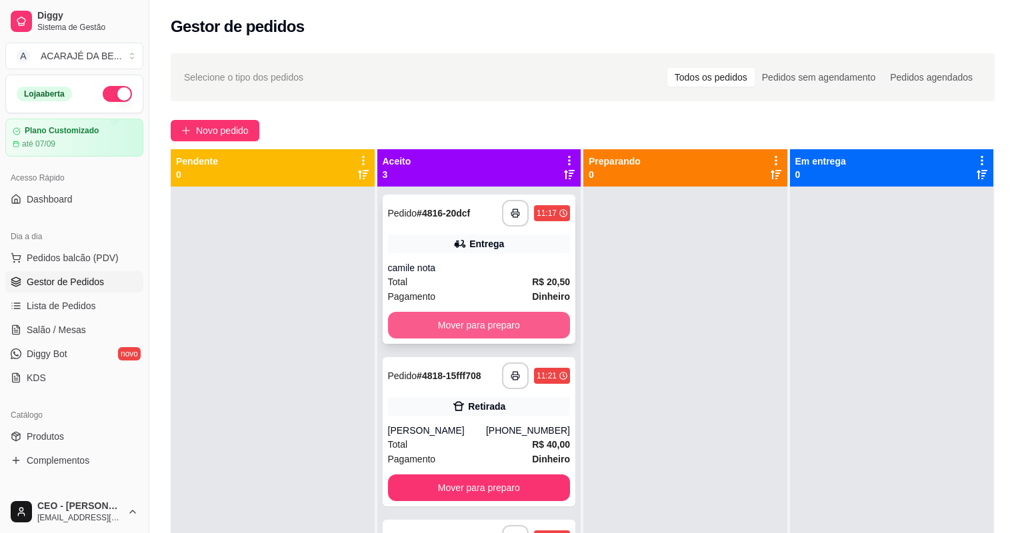
click at [440, 319] on button "Mover para preparo" at bounding box center [479, 325] width 183 height 27
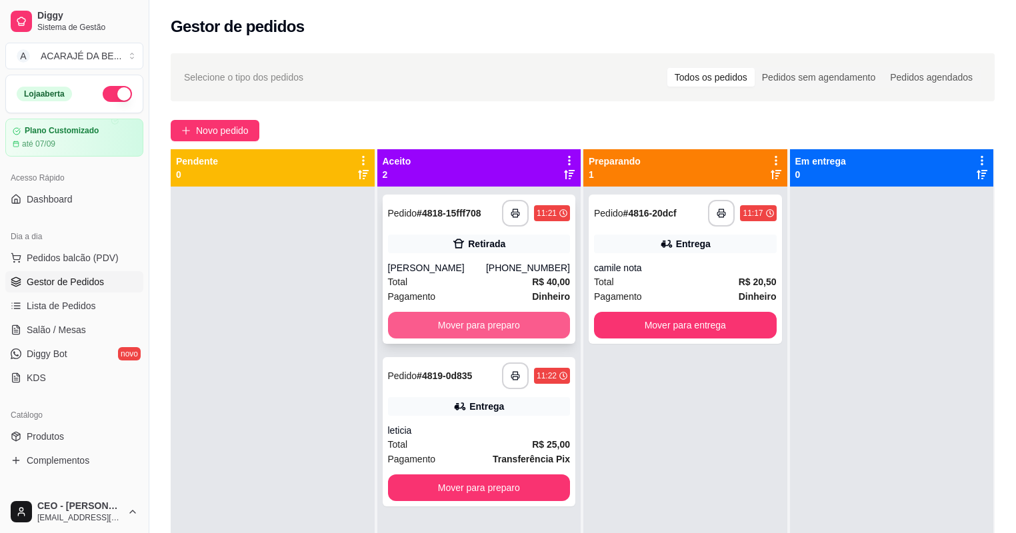
click at [509, 318] on button "Mover para preparo" at bounding box center [479, 325] width 183 height 27
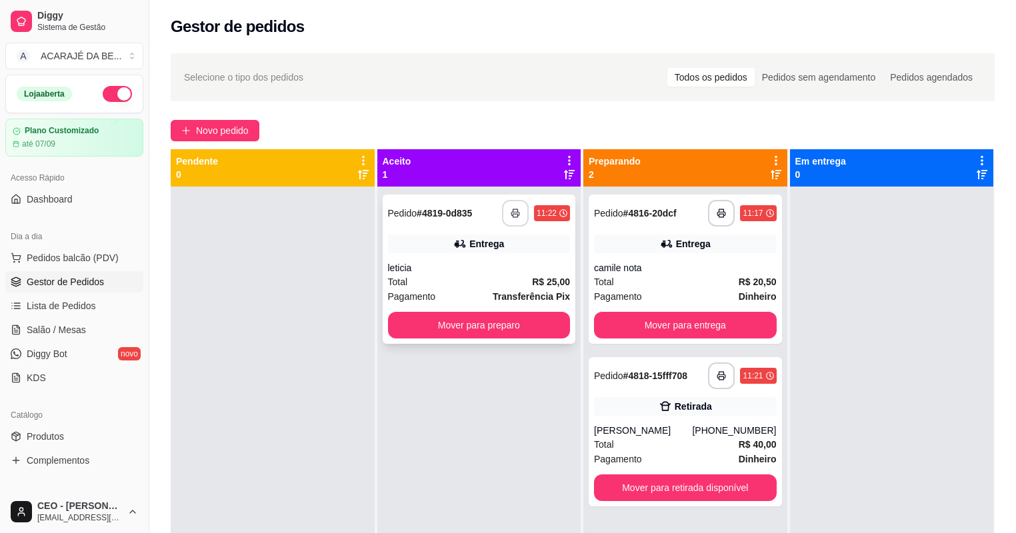
click at [513, 214] on rect "button" at bounding box center [515, 215] width 5 height 3
click at [509, 323] on button "Mover para preparo" at bounding box center [479, 325] width 183 height 27
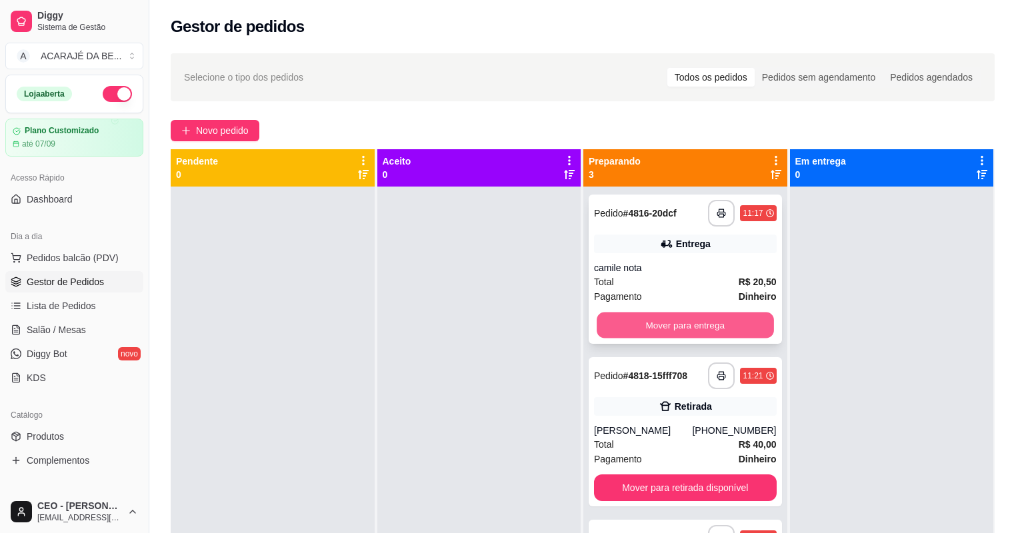
click at [641, 318] on button "Mover para entrega" at bounding box center [685, 326] width 177 height 26
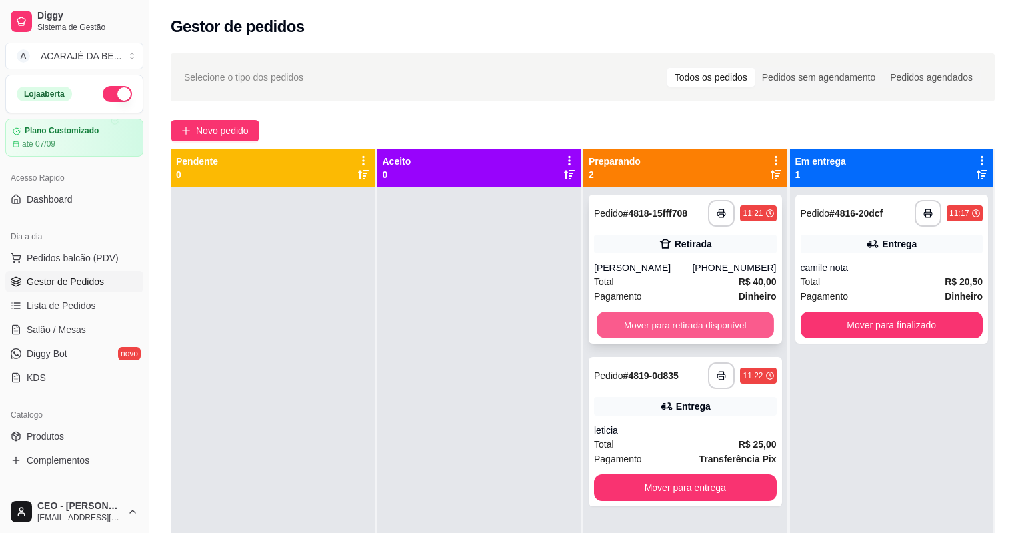
click at [652, 317] on button "Mover para retirada disponível" at bounding box center [685, 326] width 177 height 26
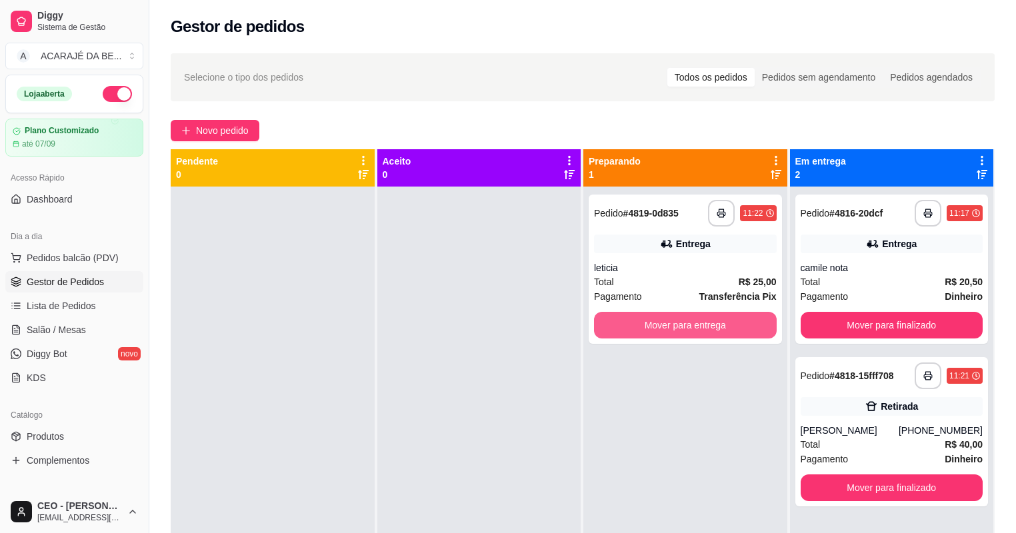
click at [653, 317] on button "Mover para entrega" at bounding box center [685, 325] width 183 height 27
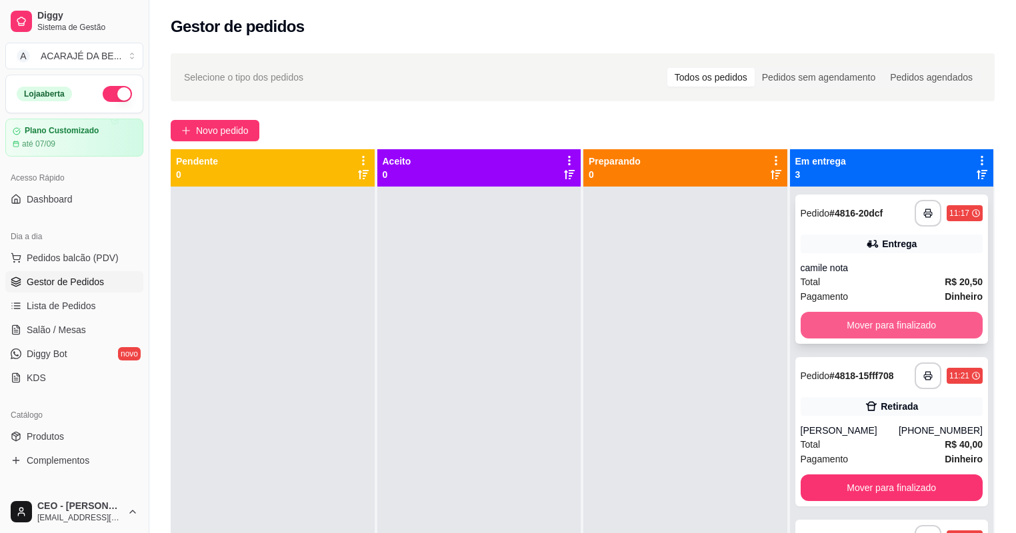
click at [822, 317] on button "Mover para finalizado" at bounding box center [892, 325] width 183 height 27
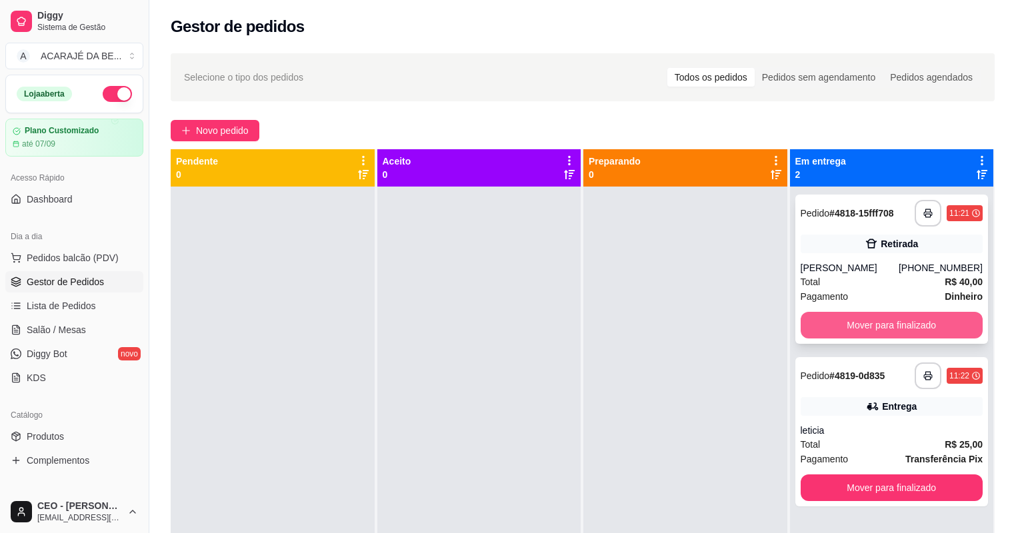
click at [830, 316] on button "Mover para finalizado" at bounding box center [892, 325] width 183 height 27
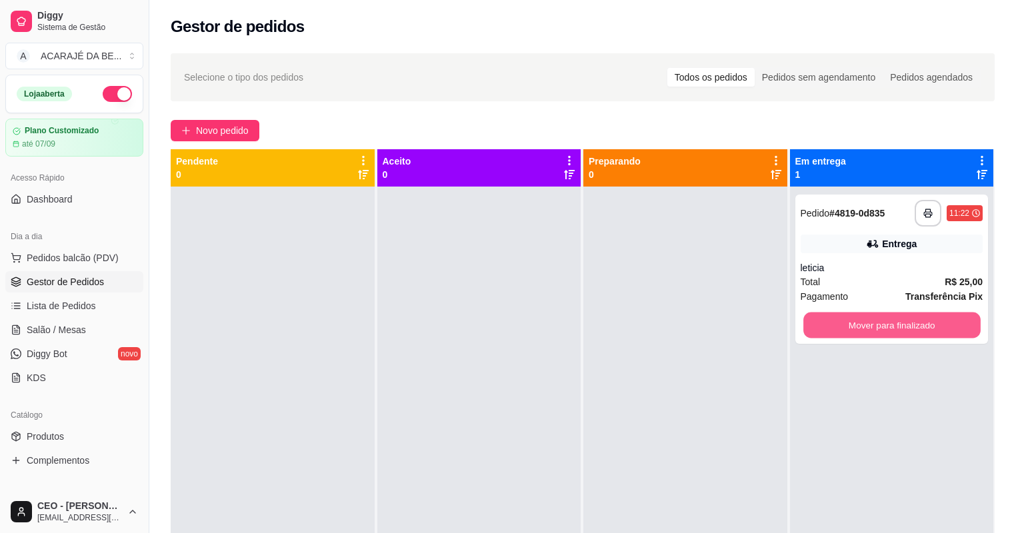
click at [830, 316] on button "Mover para finalizado" at bounding box center [892, 326] width 177 height 26
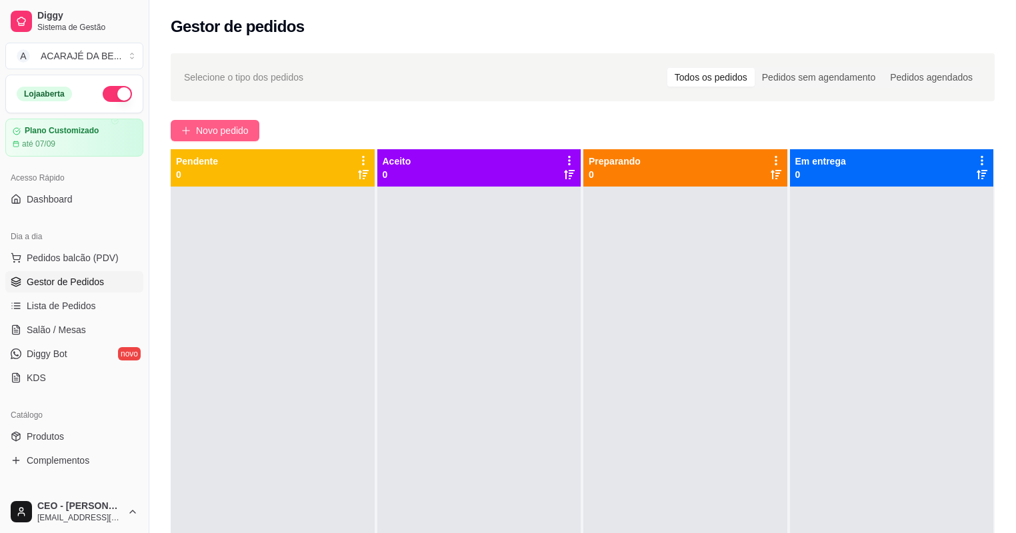
click at [227, 123] on span "Novo pedido" at bounding box center [222, 130] width 53 height 15
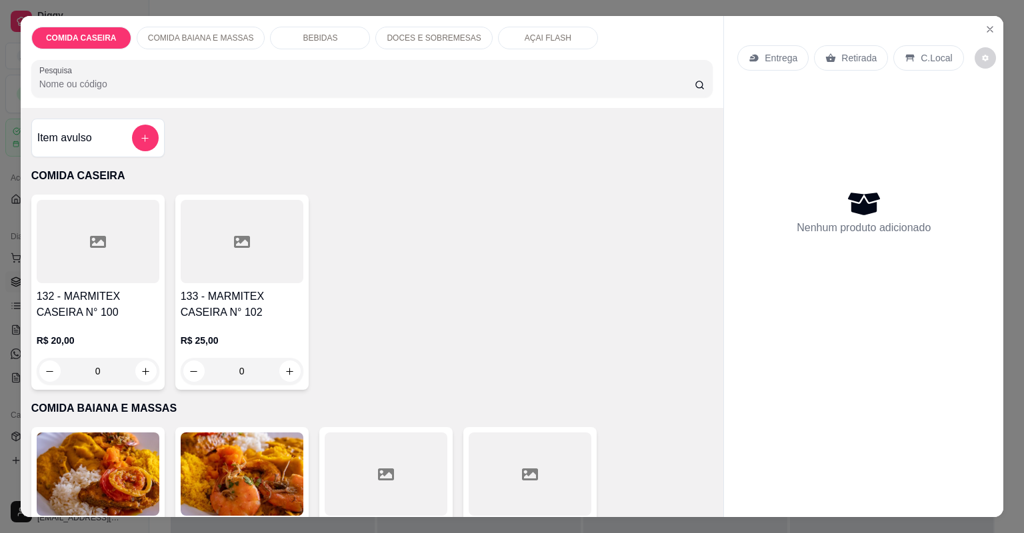
scroll to position [160, 0]
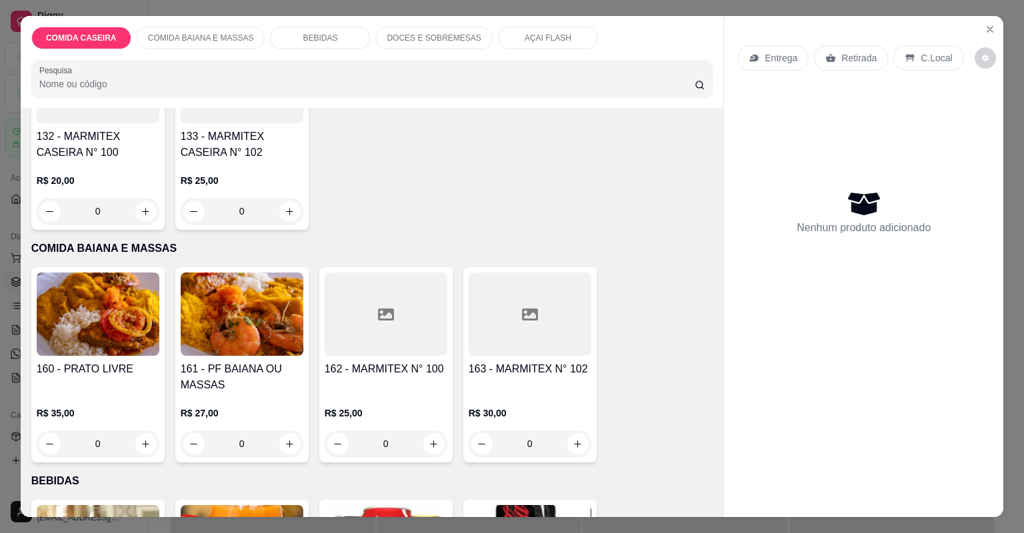
click at [529, 320] on icon at bounding box center [530, 315] width 16 height 16
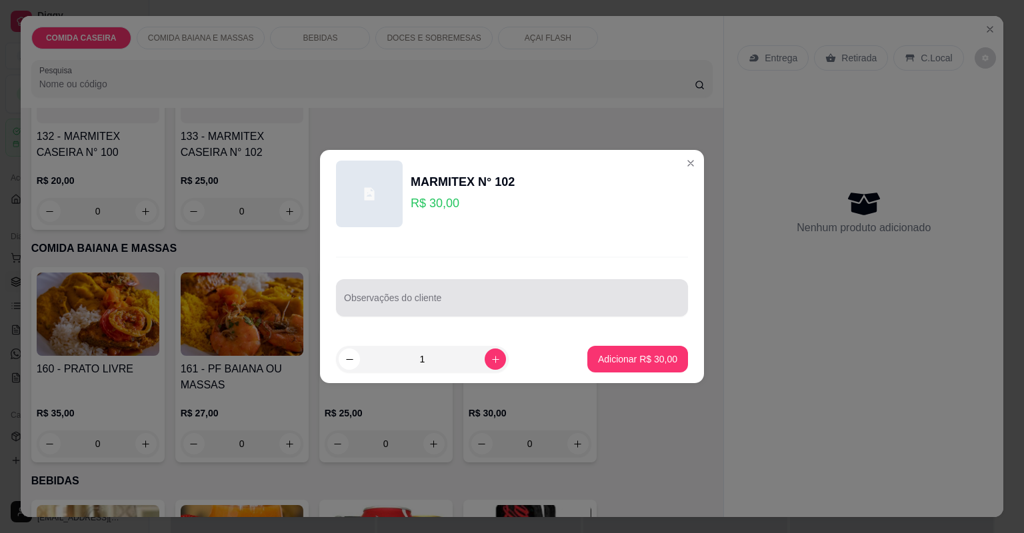
click at [519, 309] on input "Observações do cliente" at bounding box center [512, 303] width 336 height 13
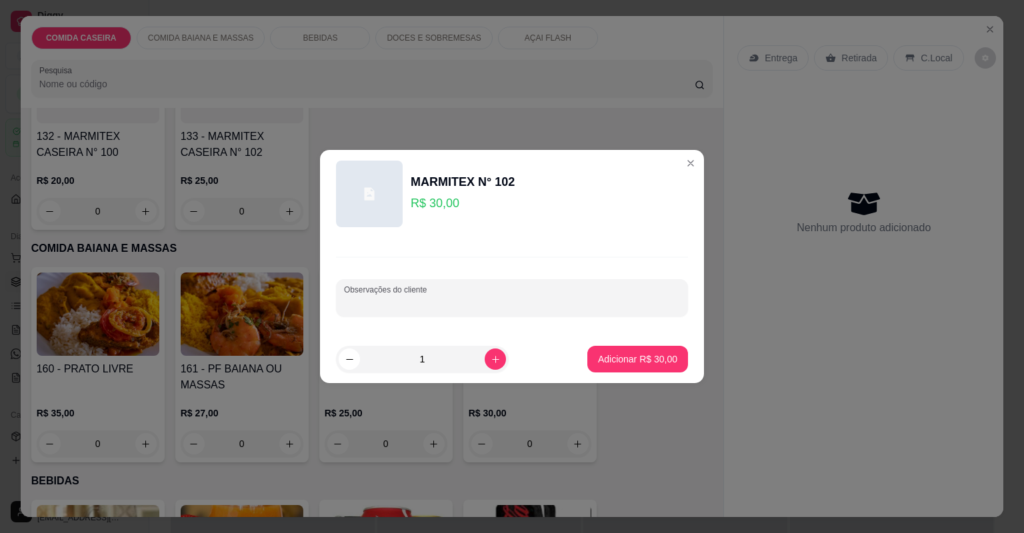
paste input "Faz uma G Cortado de abóbora [GEOGRAPHIC_DATA] [GEOGRAPHIC_DATA] [GEOGRAPHIC_DA…"
type input "Faz uma G Cortado de abóbora [GEOGRAPHIC_DATA] [GEOGRAPHIC_DATA] [GEOGRAPHIC_DA…"
click at [631, 354] on p "Adicionar R$ 30,00" at bounding box center [637, 359] width 79 height 13
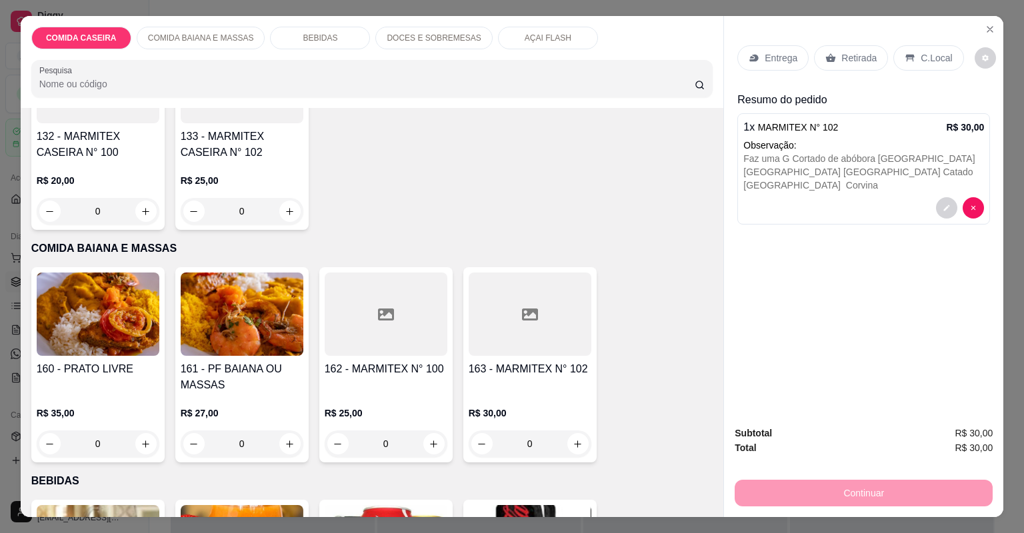
click at [782, 59] on p "Entrega" at bounding box center [781, 57] width 33 height 13
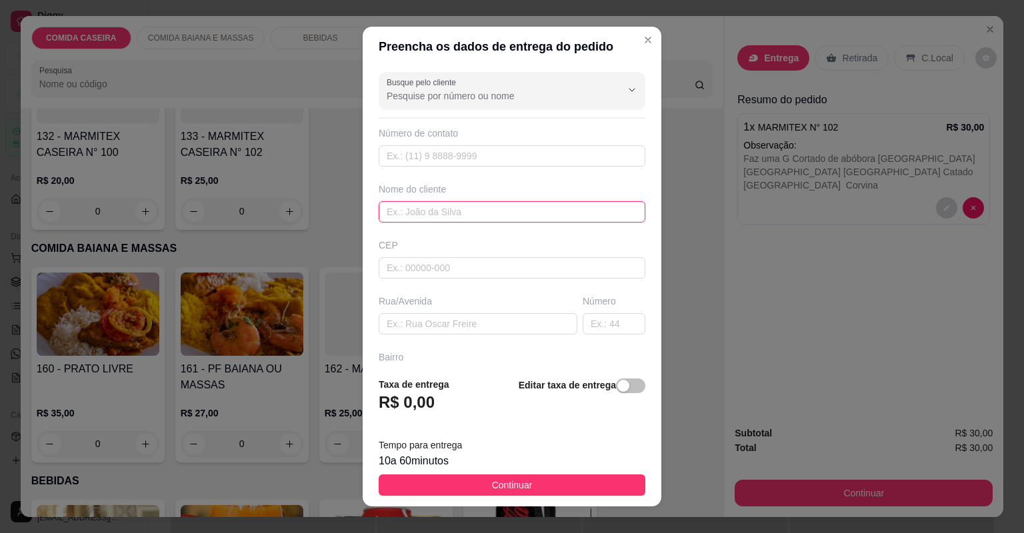
click at [478, 206] on input "text" at bounding box center [512, 211] width 267 height 21
type input "[PERSON_NAME]"
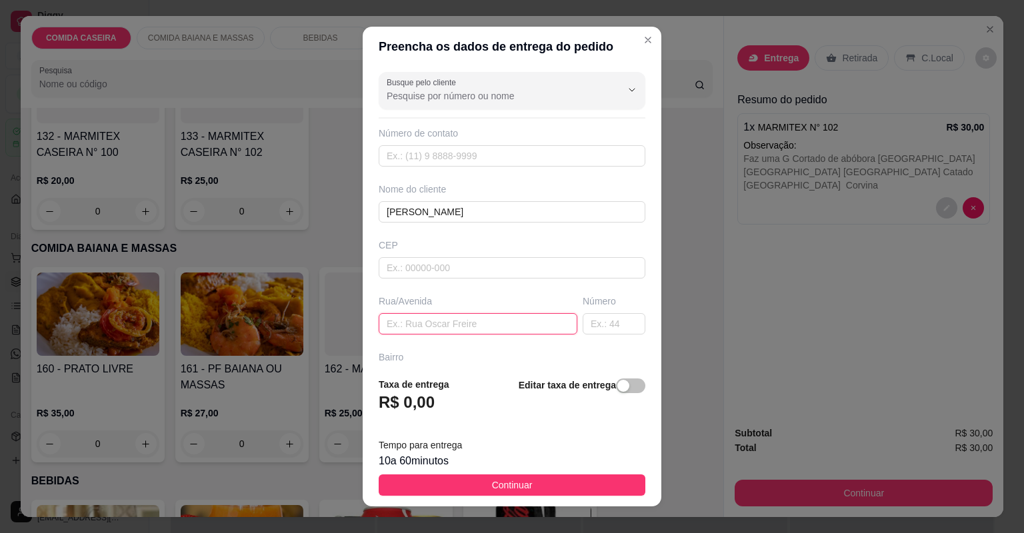
click at [490, 328] on input "text" at bounding box center [478, 323] width 199 height 21
paste input "Bairro popular Rua doze Em frente casa verde de número 140"
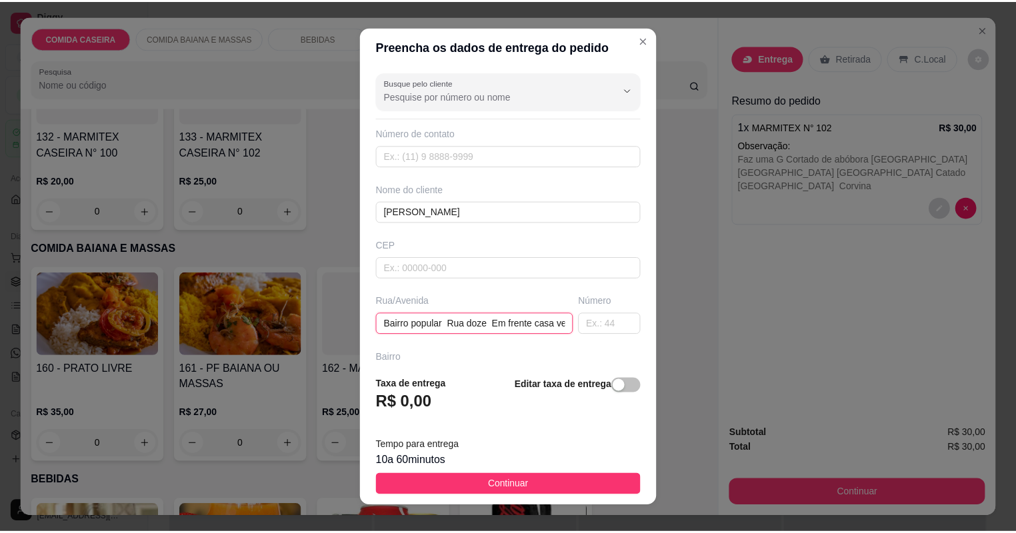
scroll to position [0, 87]
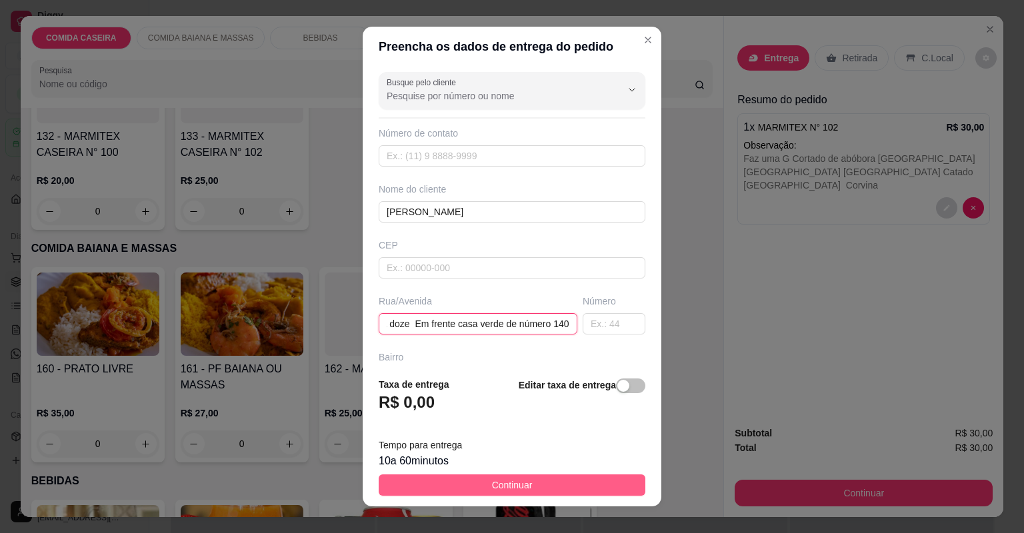
type input "Bairro popular Rua doze Em frente casa verde de número 140"
click at [579, 481] on button "Continuar" at bounding box center [512, 485] width 267 height 21
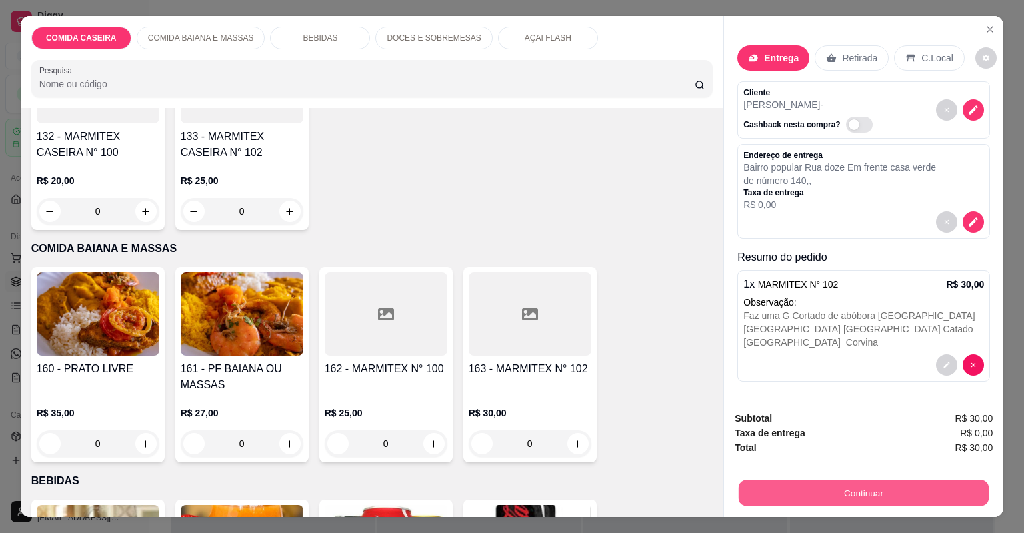
click at [740, 482] on button "Continuar" at bounding box center [864, 494] width 250 height 26
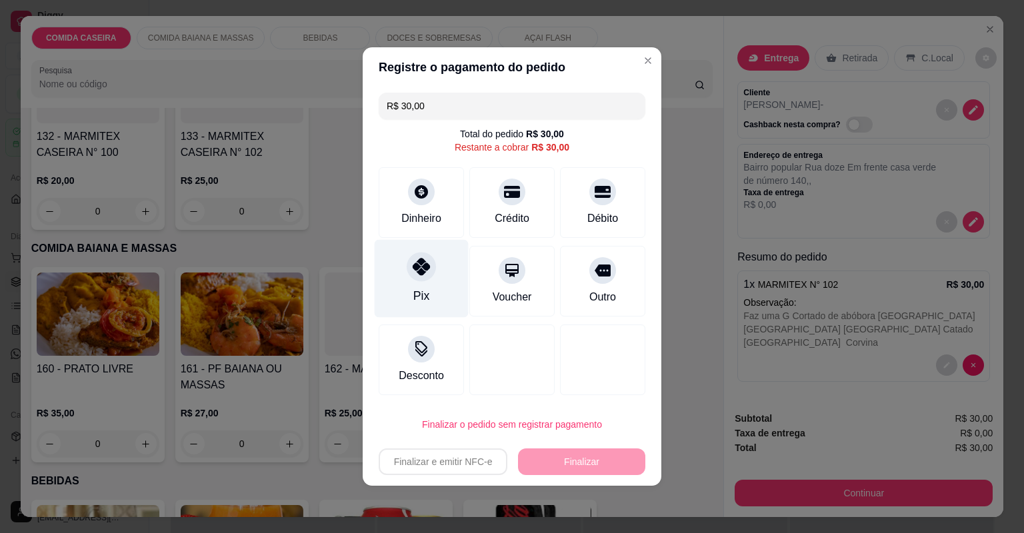
click at [403, 265] on div "Pix" at bounding box center [422, 279] width 94 height 78
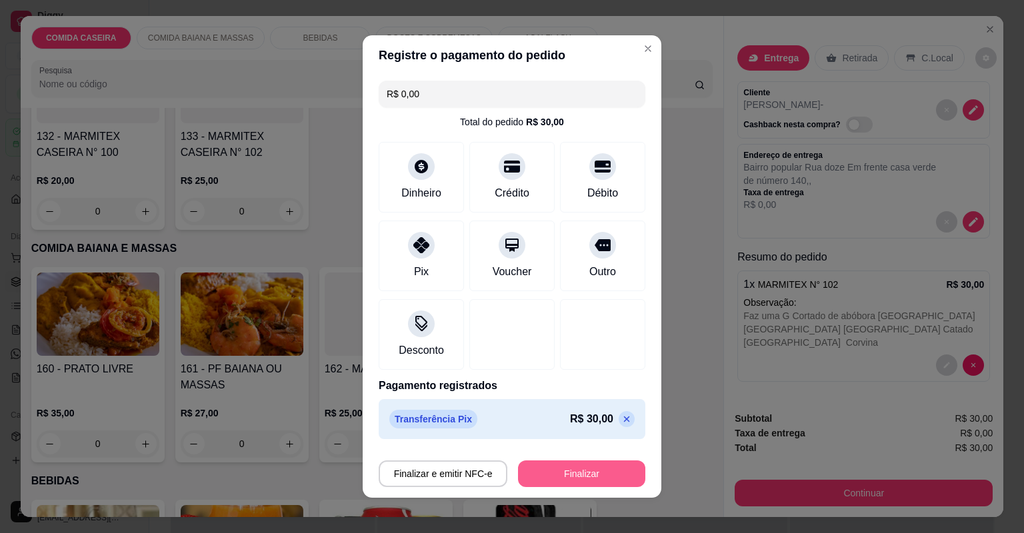
click at [580, 472] on button "Finalizar" at bounding box center [581, 474] width 127 height 27
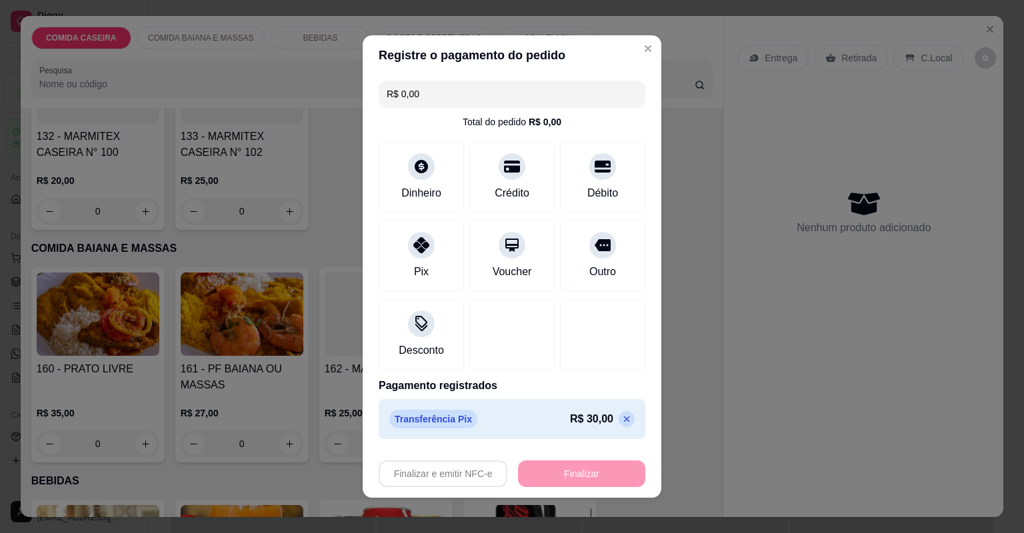
type input "-R$ 30,00"
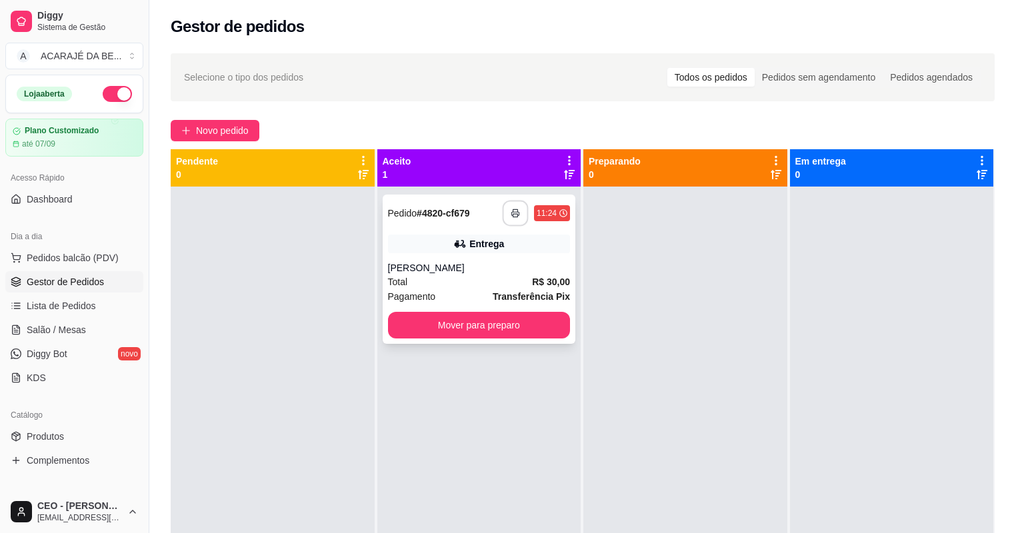
click at [510, 208] on button "button" at bounding box center [516, 214] width 26 height 26
click at [543, 321] on button "Mover para preparo" at bounding box center [479, 325] width 183 height 27
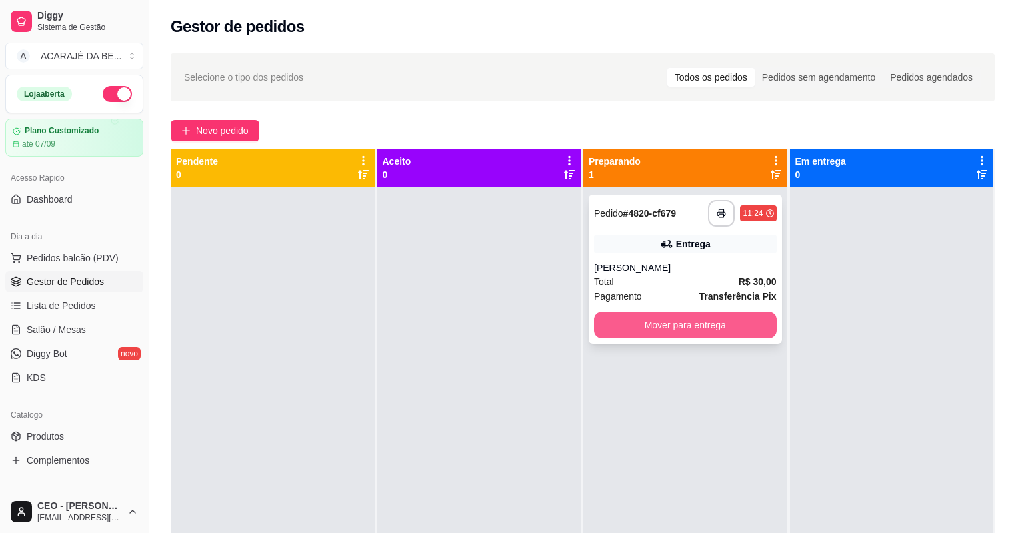
click at [716, 317] on button "Mover para entrega" at bounding box center [685, 325] width 183 height 27
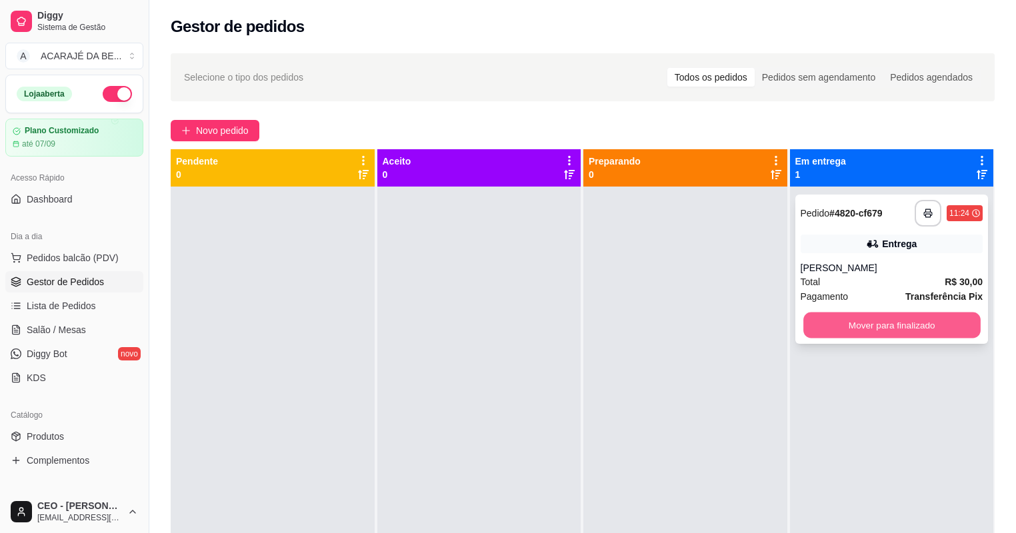
click at [806, 317] on button "Mover para finalizado" at bounding box center [892, 326] width 177 height 26
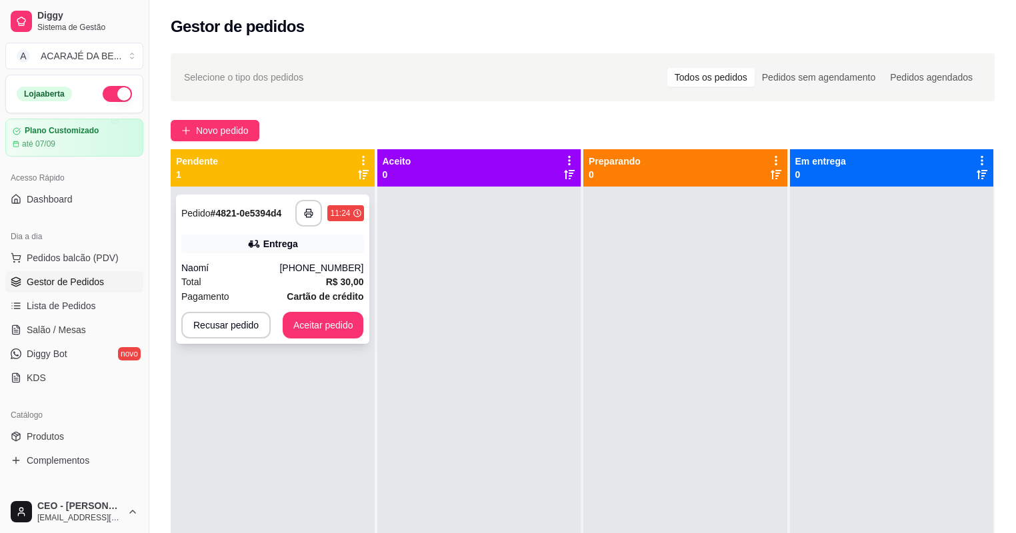
click at [311, 249] on div "Entrega" at bounding box center [272, 244] width 183 height 19
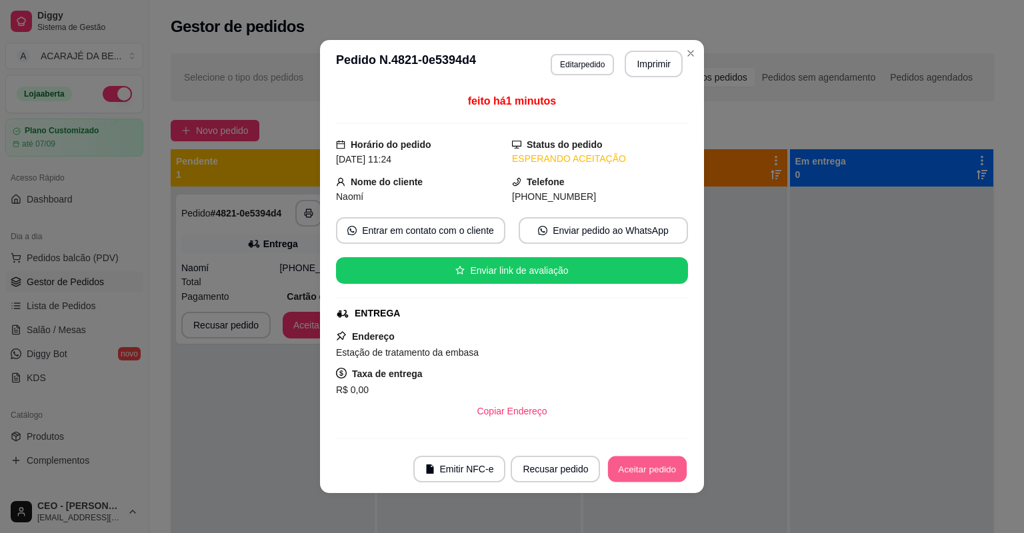
click at [622, 461] on button "Aceitar pedido" at bounding box center [647, 470] width 79 height 26
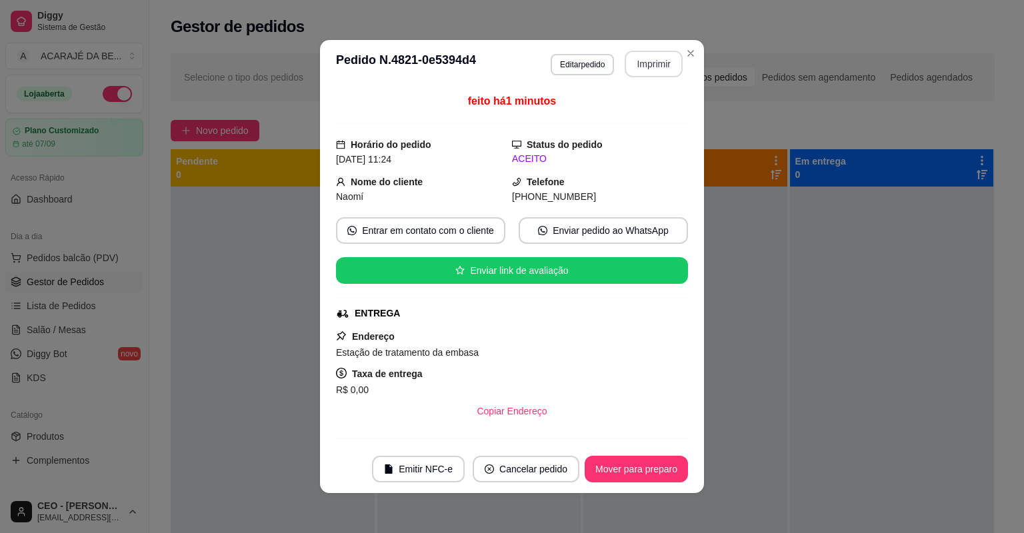
click at [639, 59] on button "Imprimir" at bounding box center [654, 64] width 58 height 27
click at [656, 465] on button "Mover para preparo" at bounding box center [636, 469] width 103 height 27
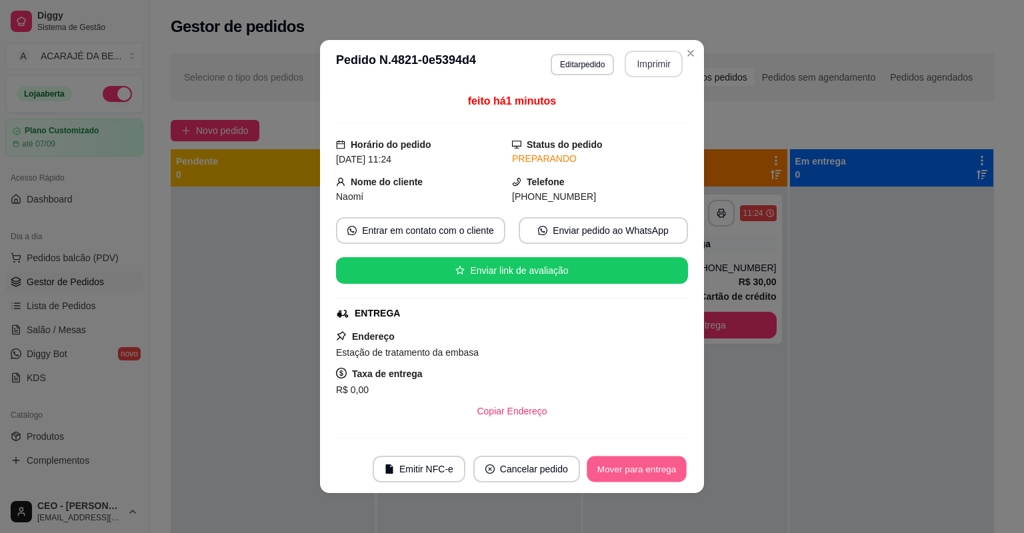
click at [656, 465] on button "Mover para entrega" at bounding box center [637, 470] width 100 height 26
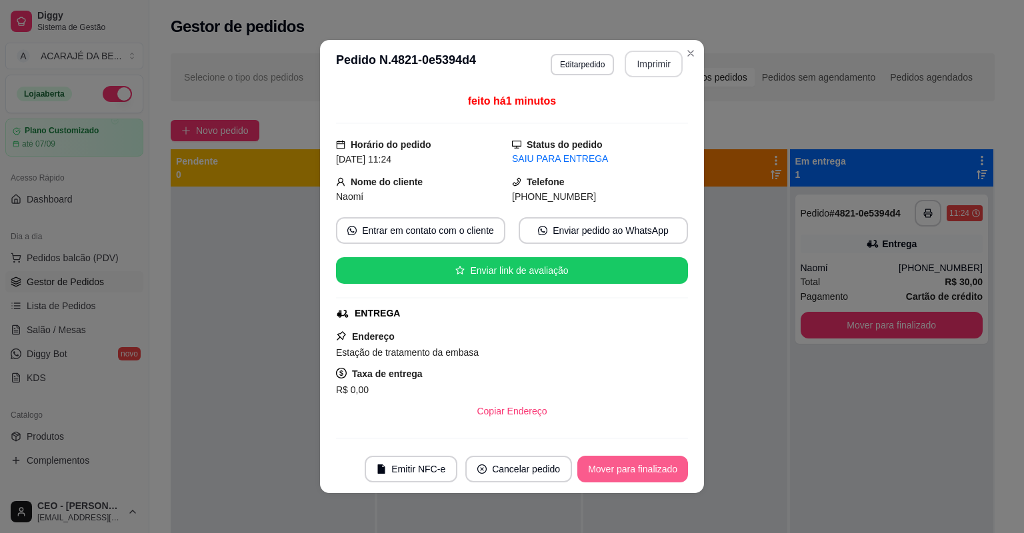
click at [657, 470] on button "Mover para finalizado" at bounding box center [632, 469] width 111 height 27
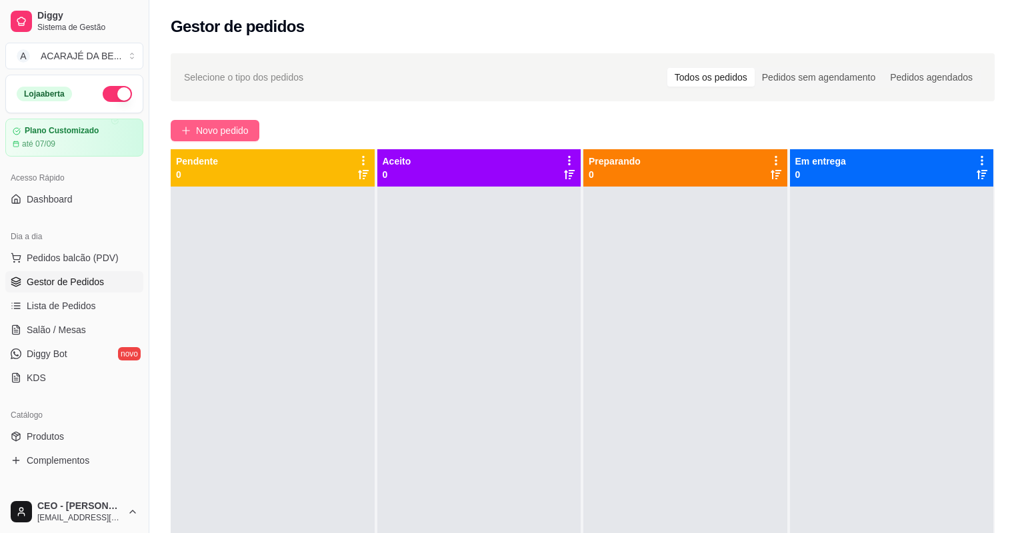
click at [251, 134] on button "Novo pedido" at bounding box center [215, 130] width 89 height 21
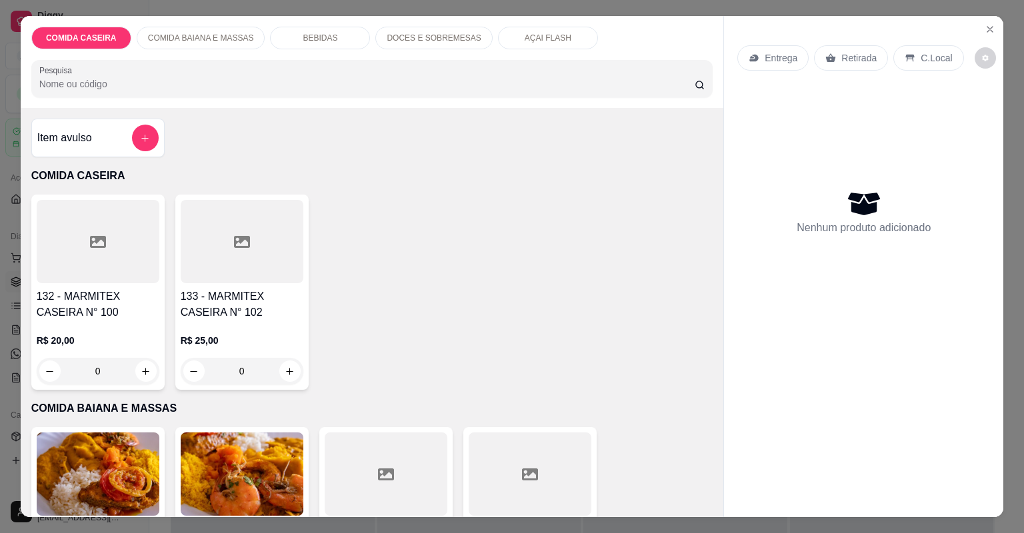
click at [136, 281] on div at bounding box center [98, 241] width 123 height 83
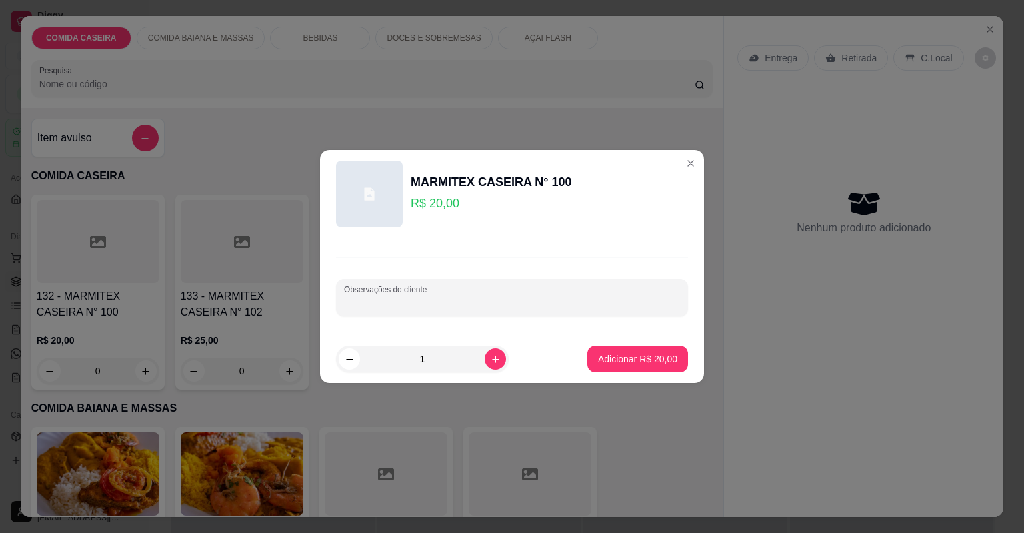
click at [353, 307] on input "Observações do cliente" at bounding box center [512, 303] width 336 height 13
paste input "Arroz temperado. Pouco Feijão Macarrão Purê de batata Lombo recheado Alface Ber…"
type input "Arroz temperado. Pouco Feijão Macarrão Purê de batata Lombo recheado Alface Ber…"
click at [606, 359] on p "Adicionar R$ 20,00" at bounding box center [637, 359] width 79 height 13
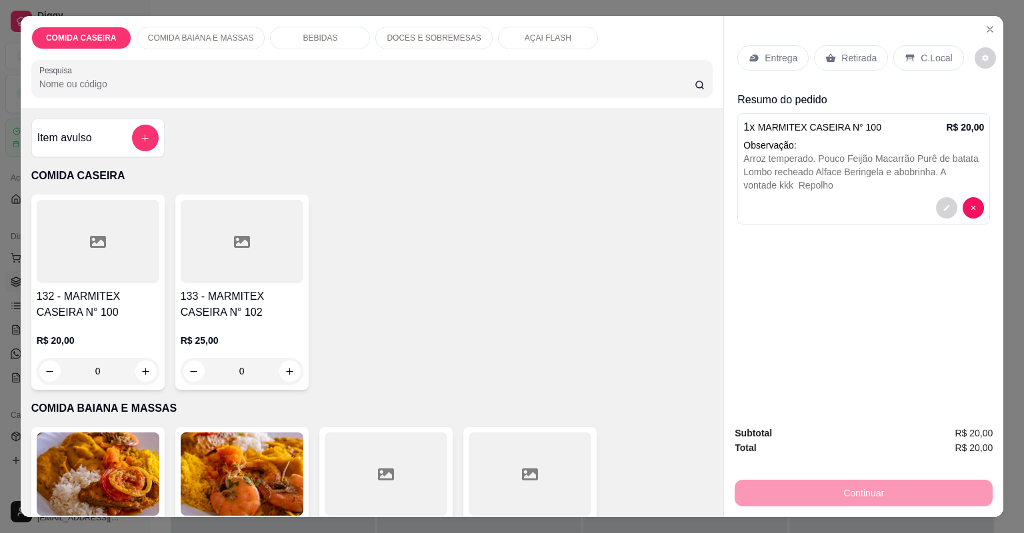
click at [786, 47] on div "Entrega" at bounding box center [773, 57] width 71 height 25
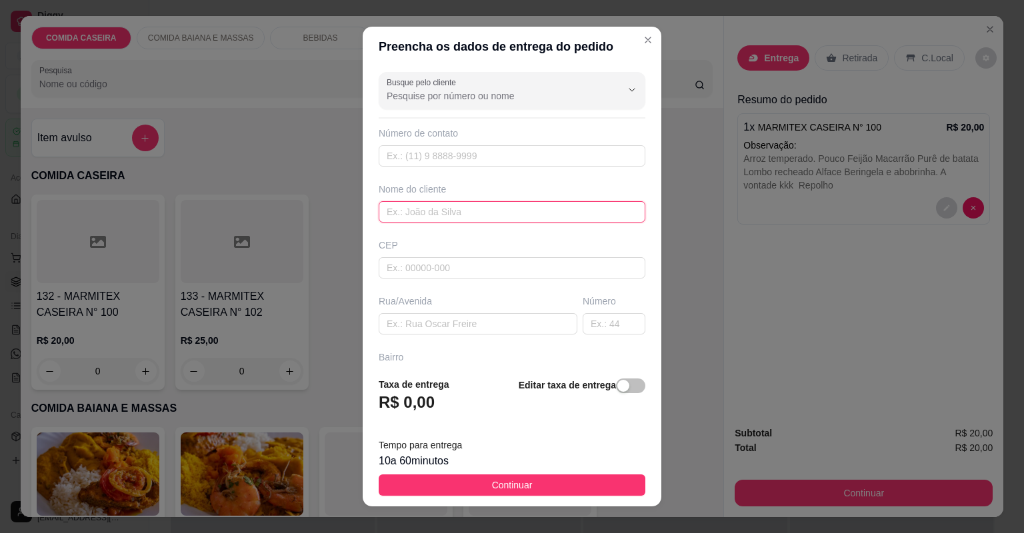
click at [474, 216] on input "text" at bounding box center [512, 211] width 267 height 21
type input "andressa"
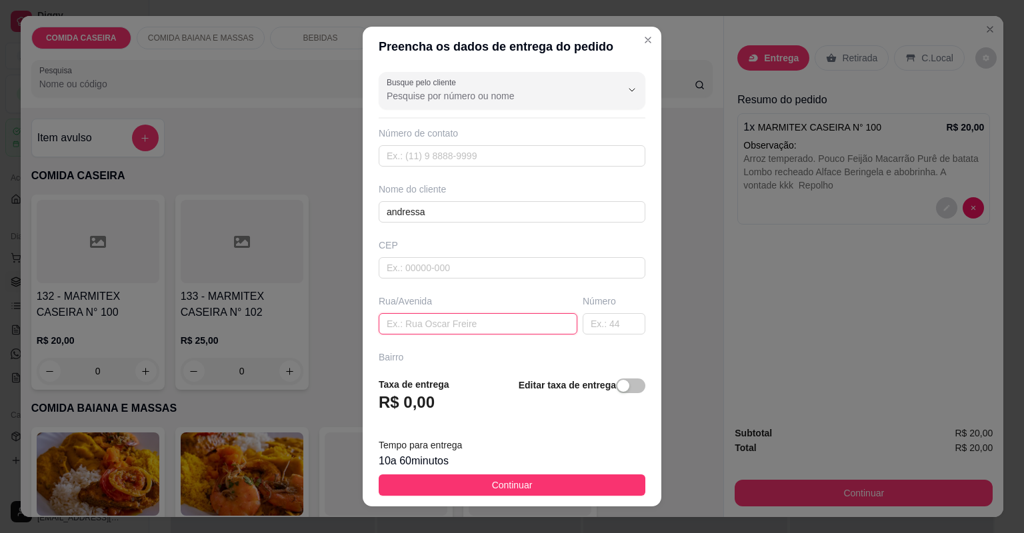
click at [487, 328] on input "text" at bounding box center [478, 323] width 199 height 21
paste input "Nania 2 travessa comissão número 9 Vizinho do funcionário [PERSON_NAME]."
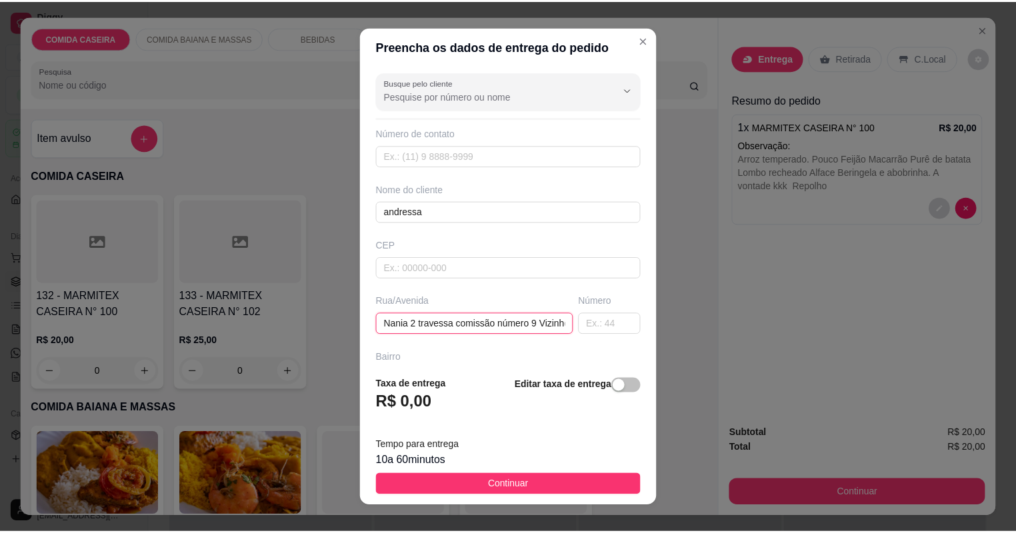
scroll to position [0, 163]
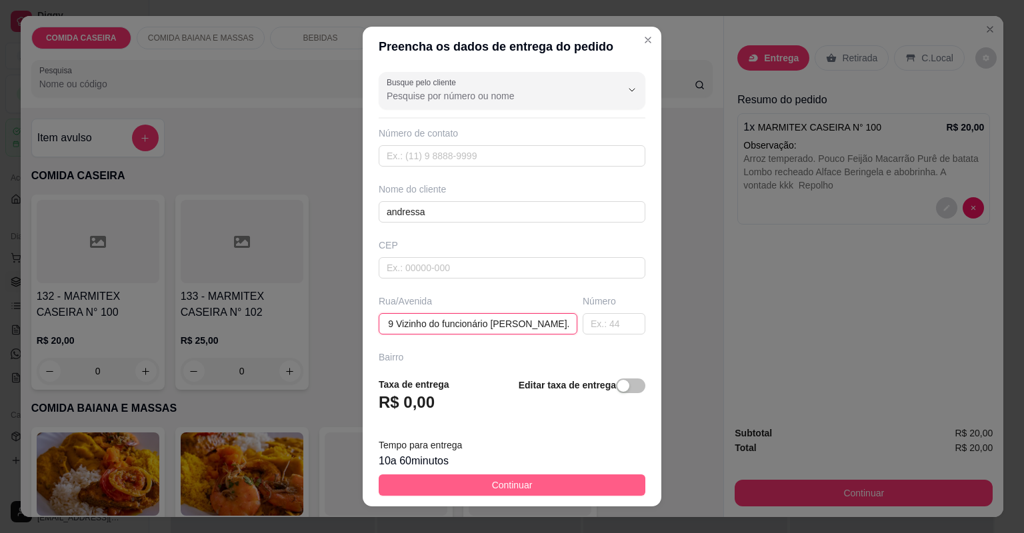
type input "Nania 2 travessa comissão número 9 Vizinho do funcionário [PERSON_NAME]."
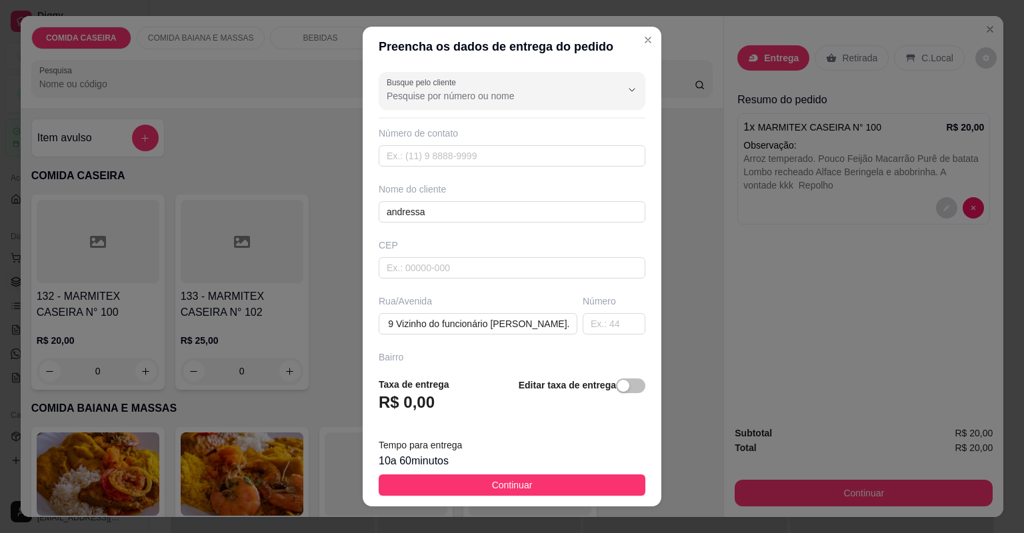
click at [587, 483] on button "Continuar" at bounding box center [512, 485] width 267 height 21
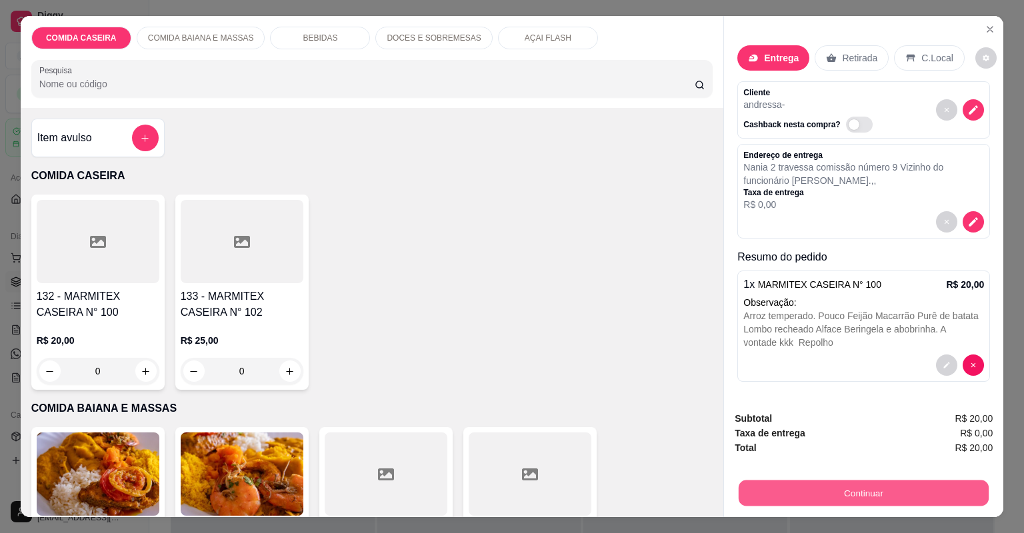
click at [756, 499] on button "Continuar" at bounding box center [864, 494] width 250 height 26
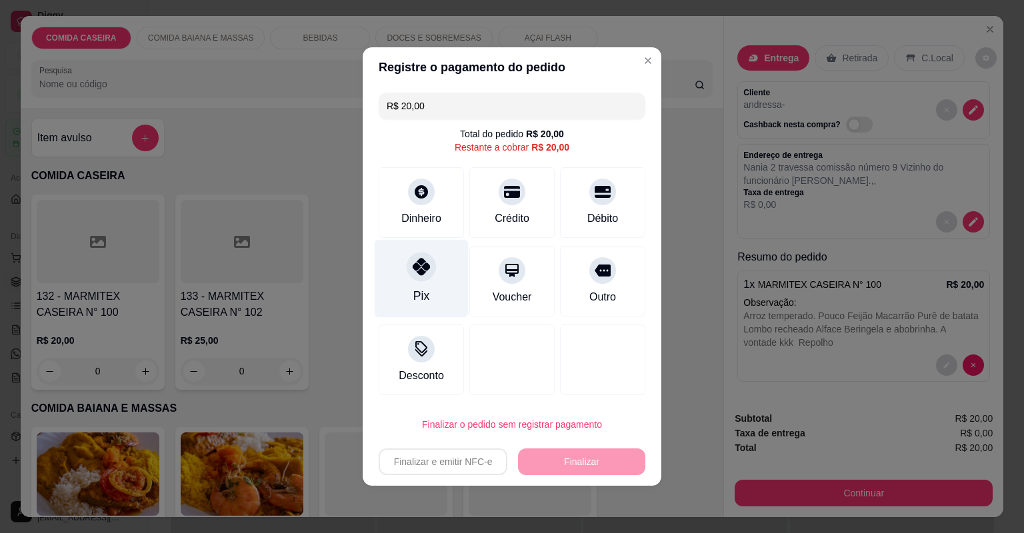
click at [448, 278] on div "Pix" at bounding box center [422, 279] width 94 height 78
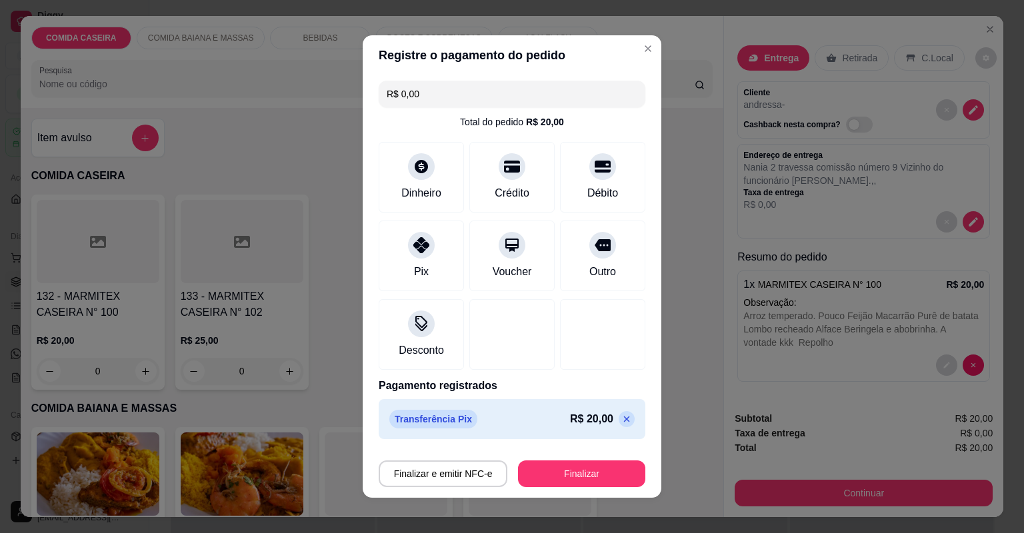
click at [533, 457] on div "Finalizar e emitir NFC-e Finalizar" at bounding box center [512, 471] width 267 height 32
click at [538, 461] on button "Finalizar" at bounding box center [581, 474] width 127 height 27
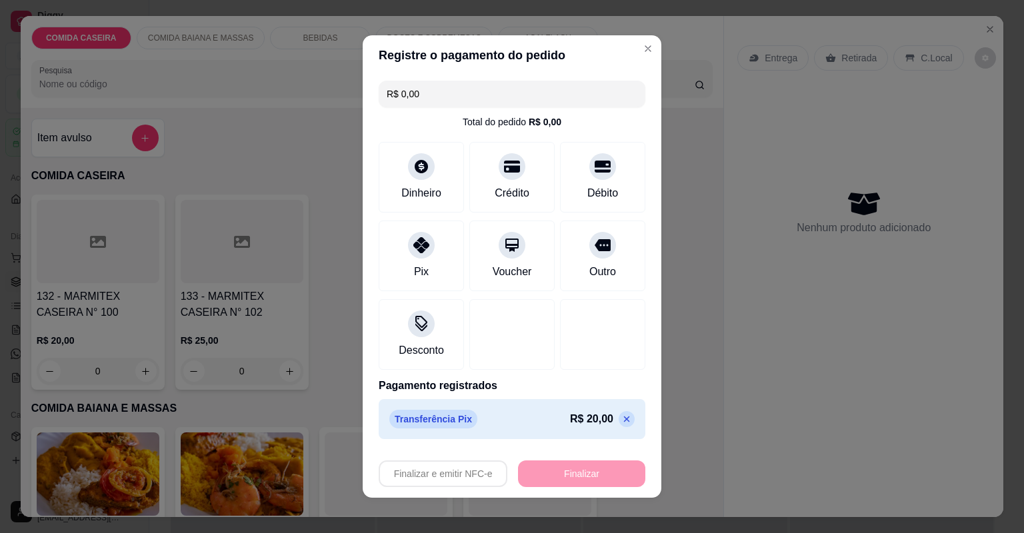
type input "-R$ 20,00"
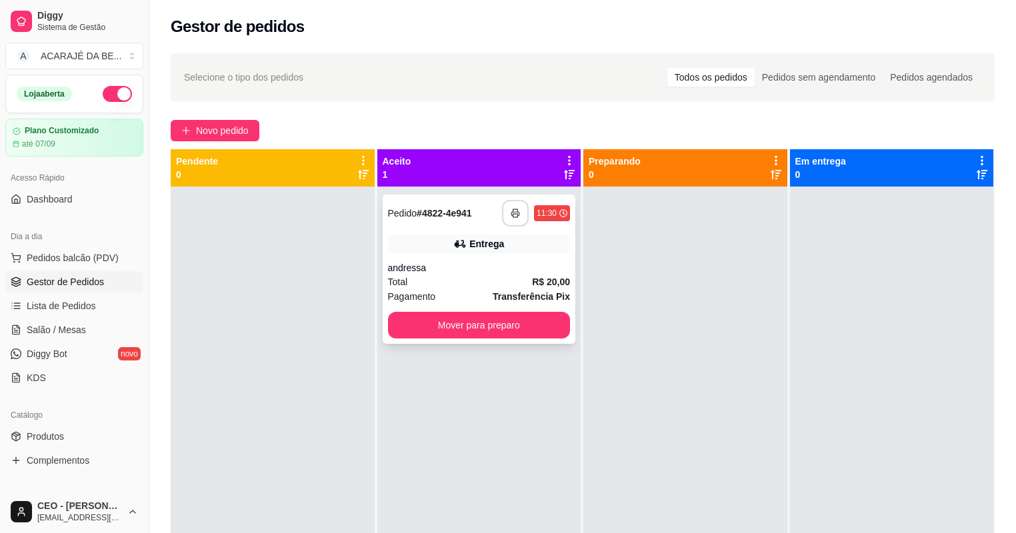
click at [515, 215] on icon "button" at bounding box center [515, 213] width 8 height 3
click at [513, 330] on button "Mover para preparo" at bounding box center [479, 326] width 177 height 26
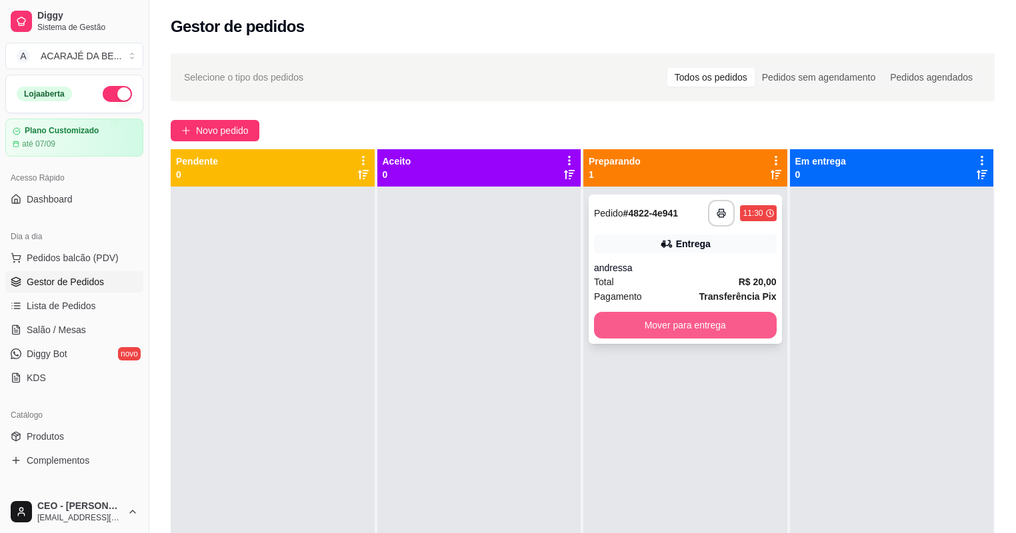
click at [595, 328] on button "Mover para entrega" at bounding box center [685, 325] width 183 height 27
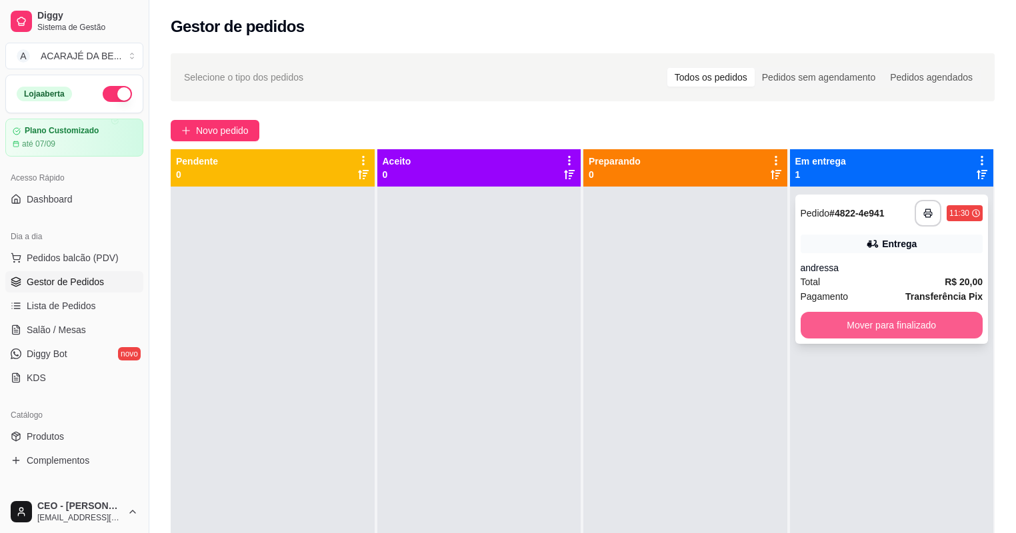
click at [937, 321] on button "Mover para finalizado" at bounding box center [892, 325] width 183 height 27
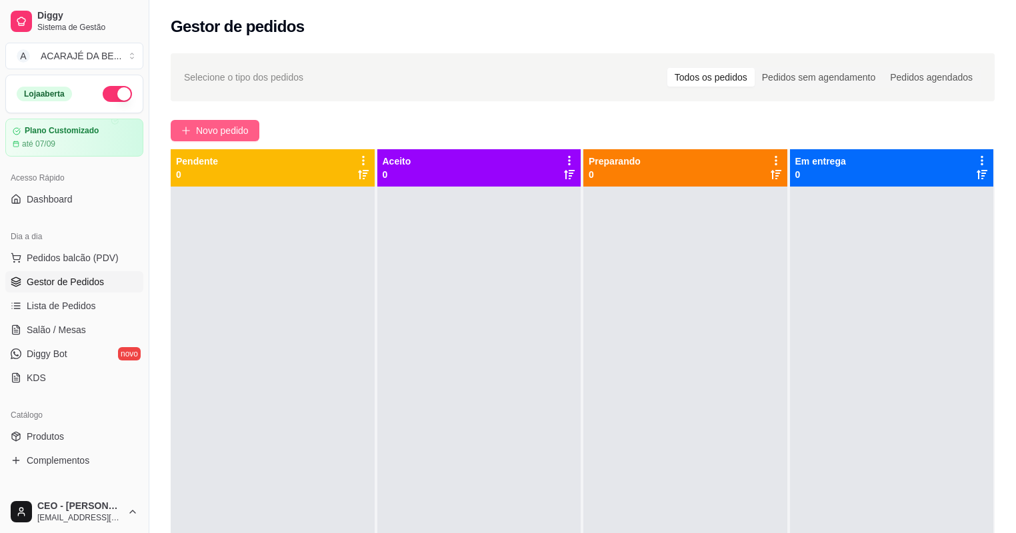
click at [257, 126] on button "Novo pedido" at bounding box center [215, 130] width 89 height 21
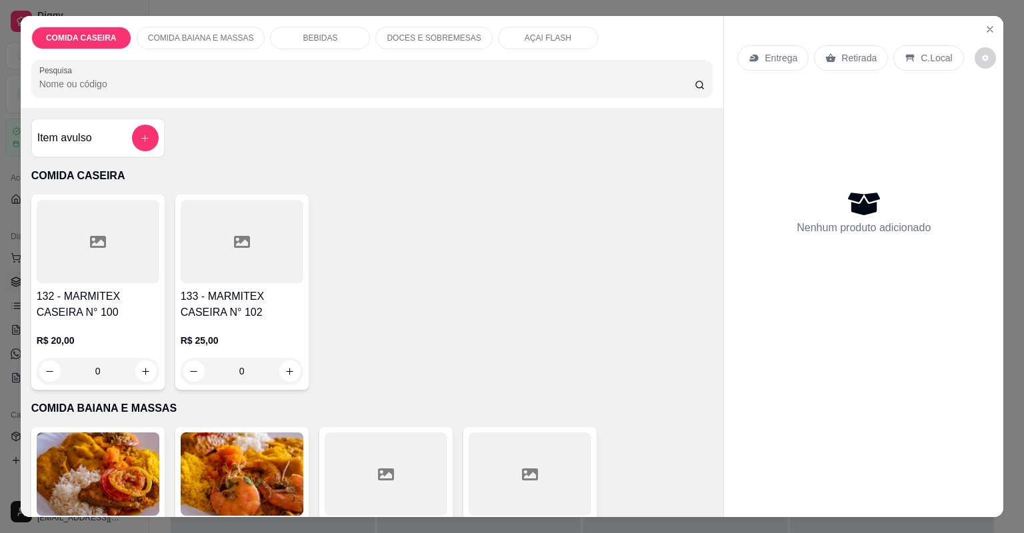
click at [105, 263] on div at bounding box center [98, 241] width 123 height 83
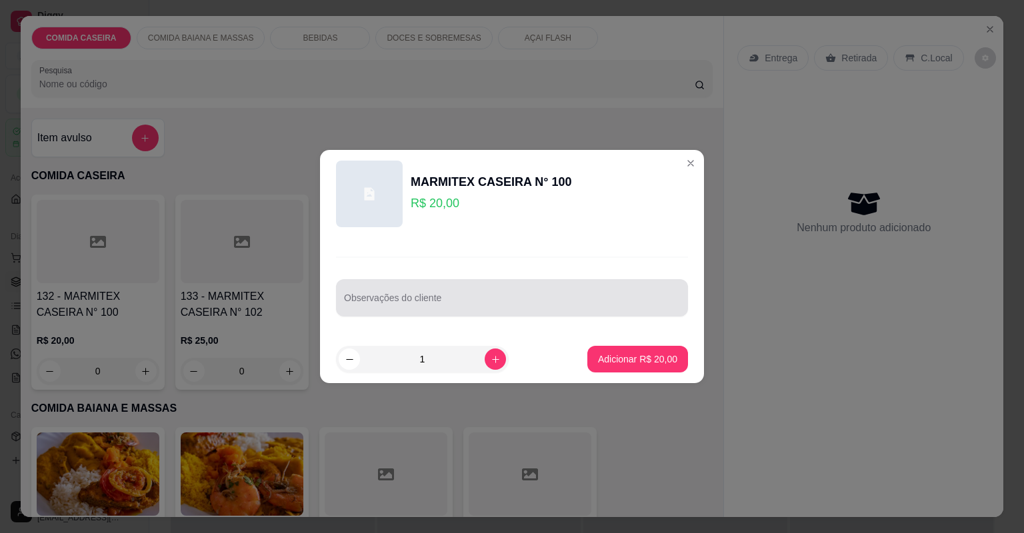
click at [370, 296] on div at bounding box center [512, 298] width 336 height 27
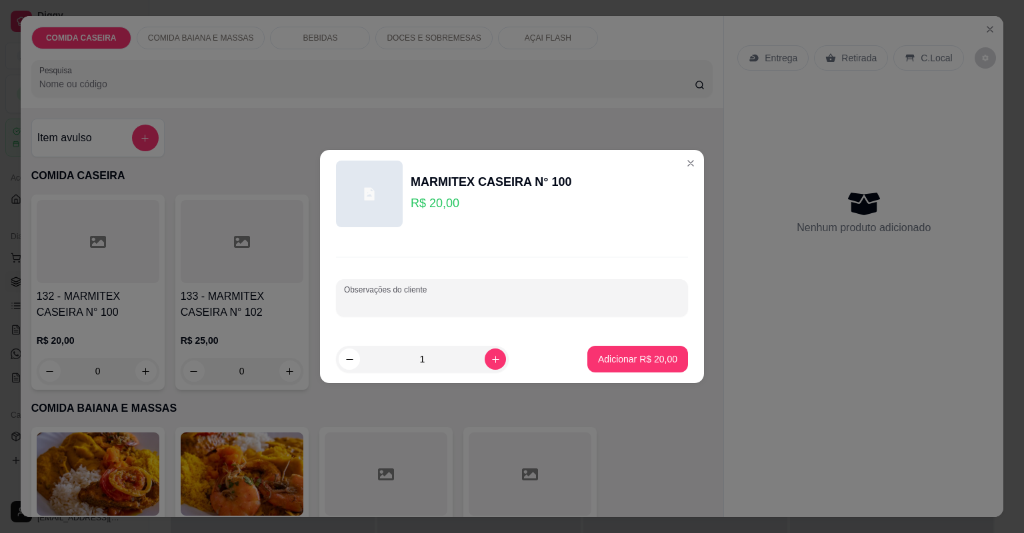
paste input "Feijão tropeiro, arroz temperado, strogonoff de frango, purê de batata"
type input "Feijão tropeiro, arroz temperado, strogonoff de frango, purê de batata"
click at [589, 351] on button "Adicionar R$ 20,00" at bounding box center [637, 359] width 101 height 27
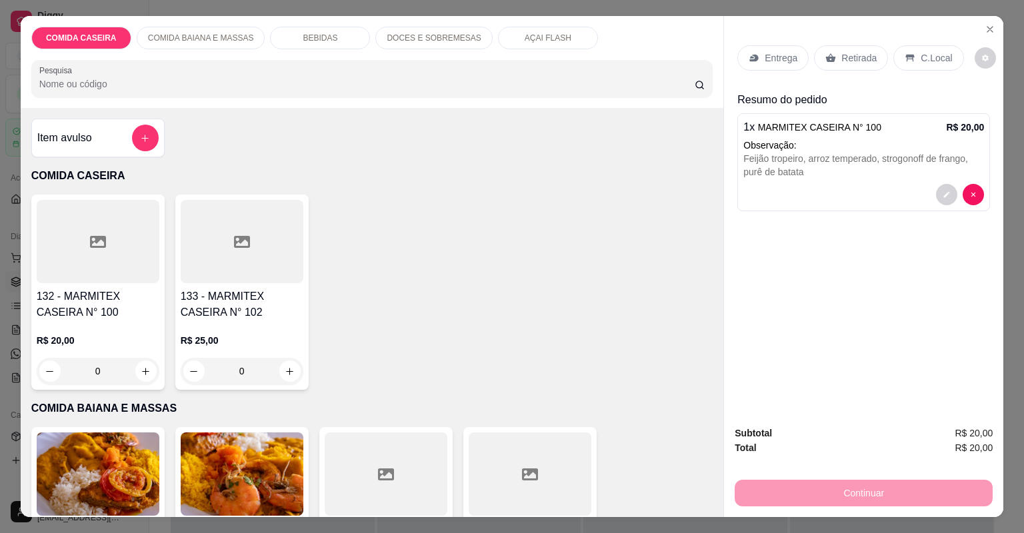
click at [755, 61] on icon at bounding box center [754, 58] width 11 height 11
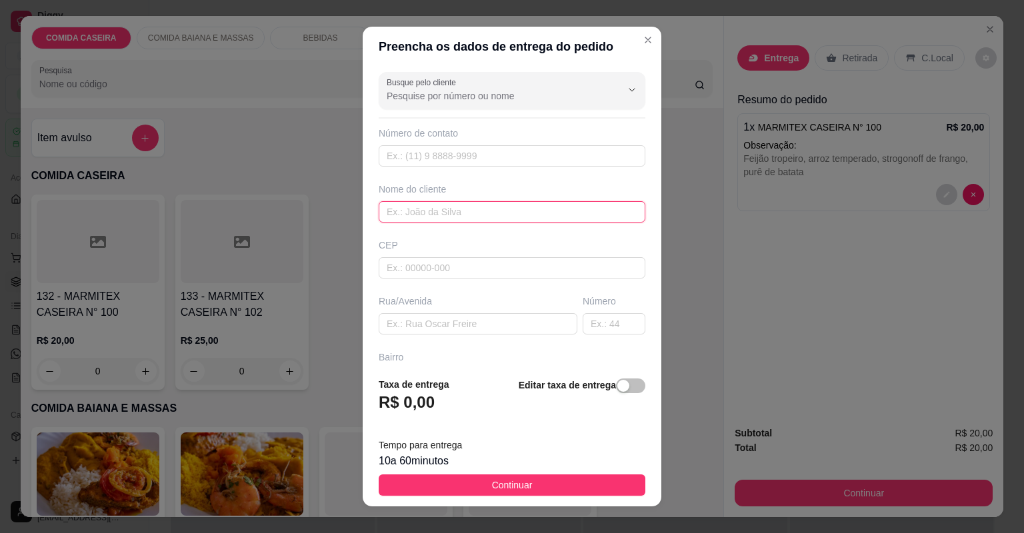
click at [499, 205] on input "text" at bounding box center [512, 211] width 267 height 21
type input "[PERSON_NAME]"
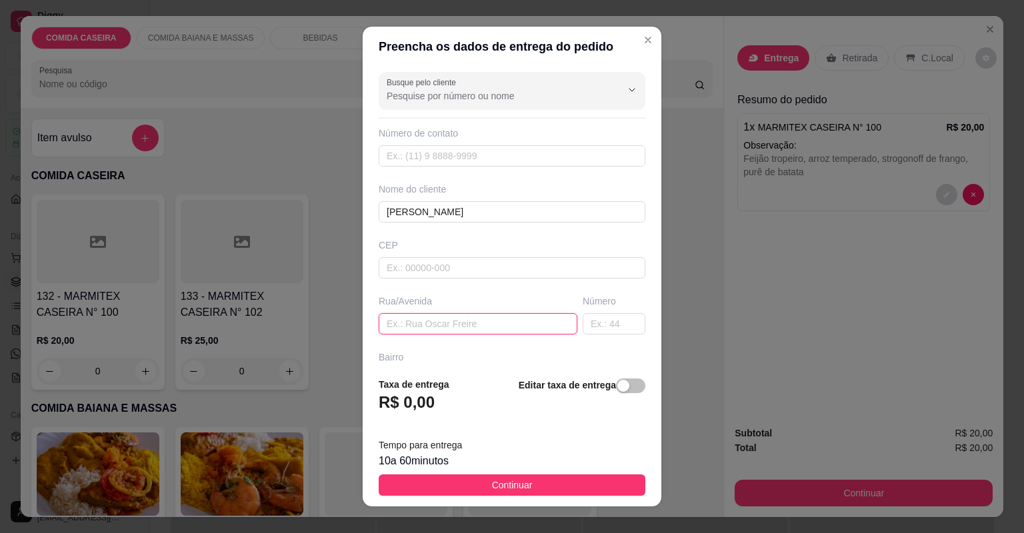
click at [481, 323] on input "text" at bounding box center [478, 323] width 199 height 21
paste input "[STREET_ADDRESS] próximo a baguida do gás"
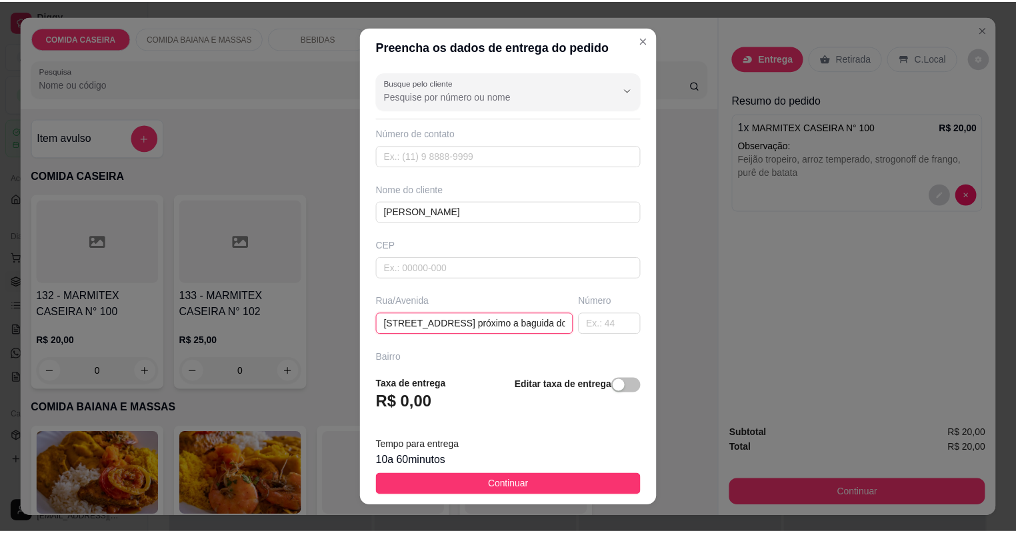
scroll to position [0, 123]
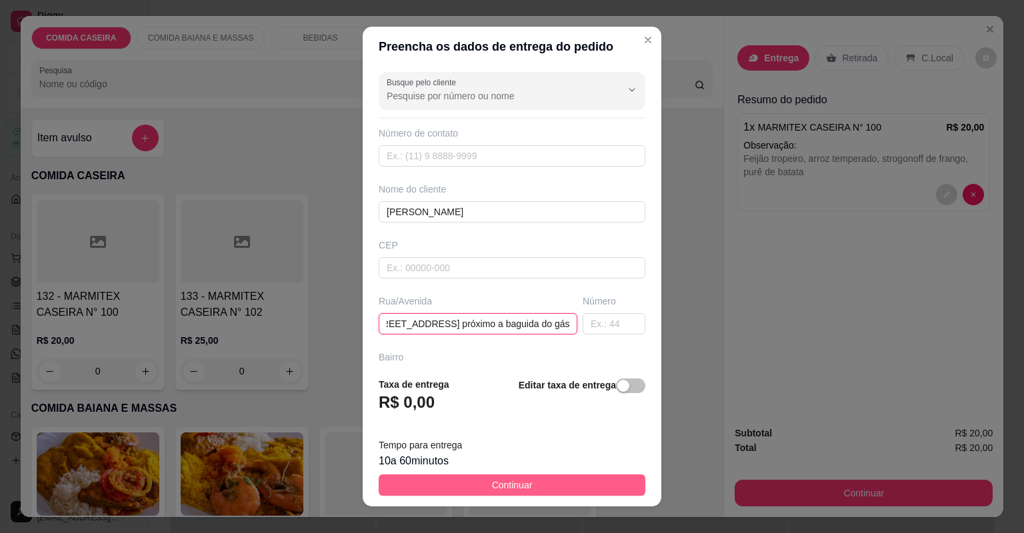
type input "[STREET_ADDRESS] próximo a baguida do gás"
click at [527, 480] on button "Continuar" at bounding box center [512, 485] width 267 height 21
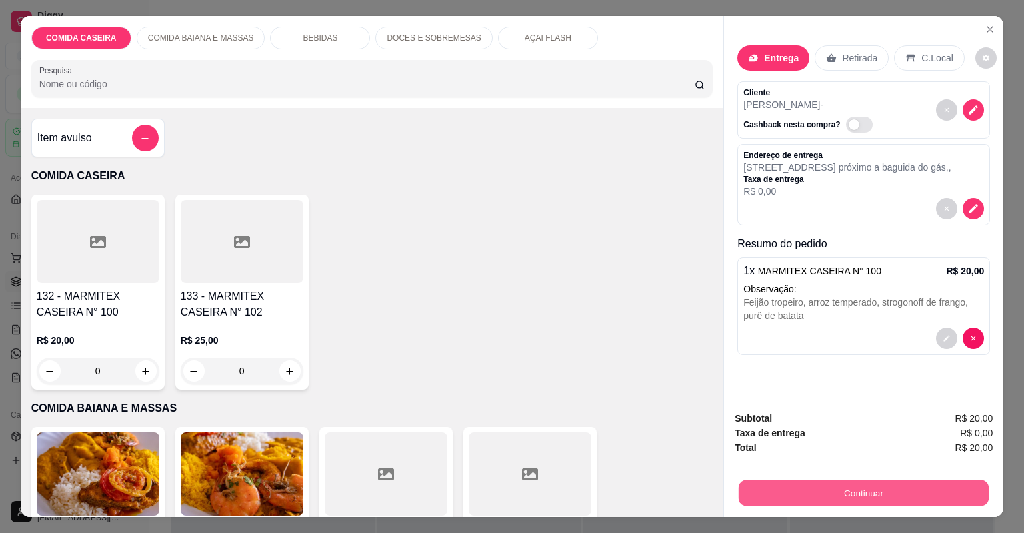
click at [811, 500] on button "Continuar" at bounding box center [864, 494] width 250 height 26
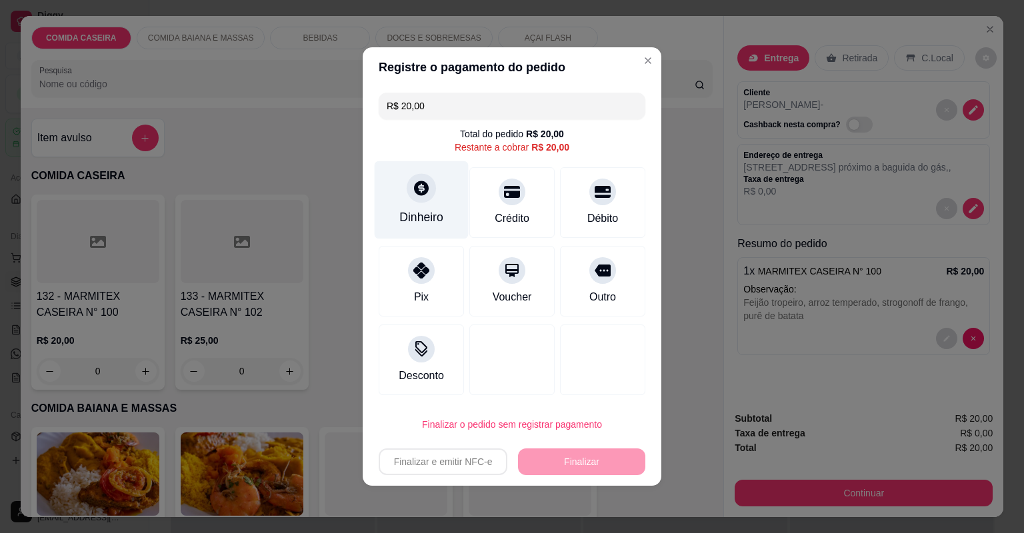
click at [419, 195] on icon at bounding box center [421, 188] width 15 height 15
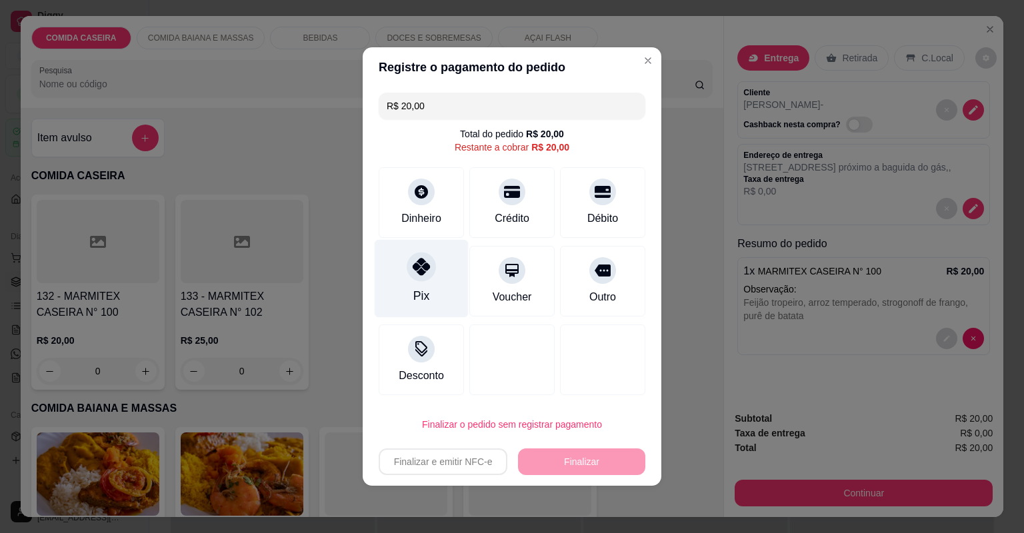
click at [419, 265] on icon at bounding box center [421, 266] width 17 height 17
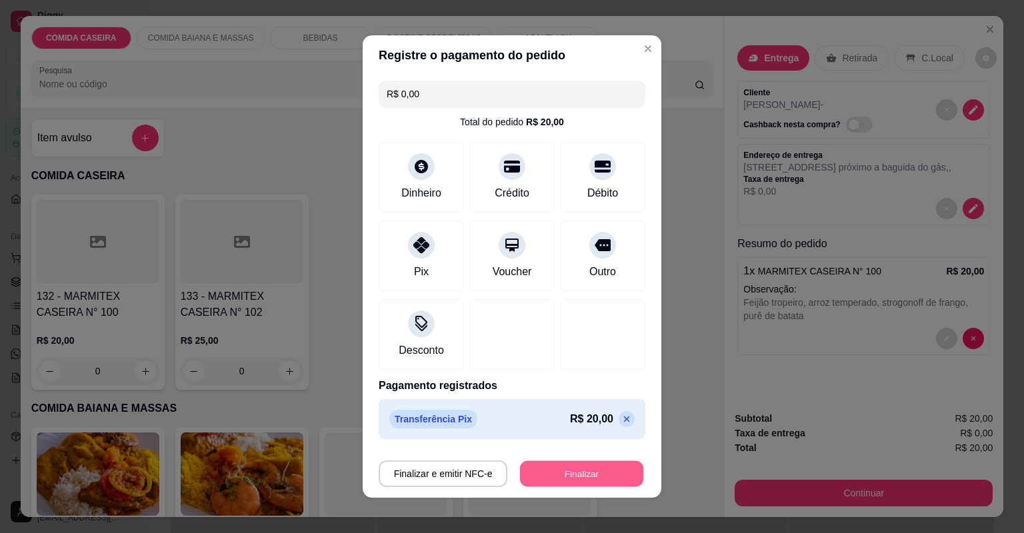
click at [563, 466] on button "Finalizar" at bounding box center [581, 474] width 123 height 26
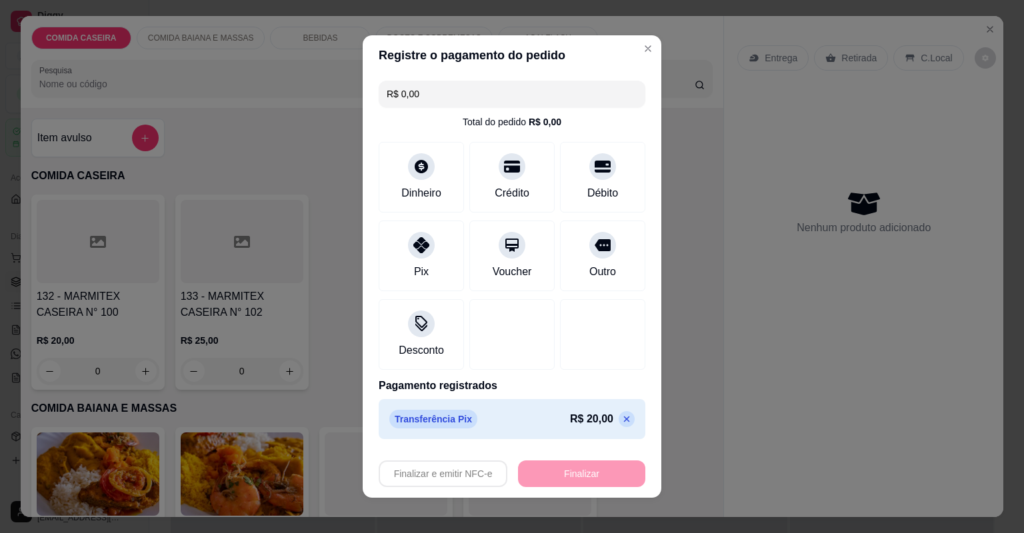
type input "-R$ 20,00"
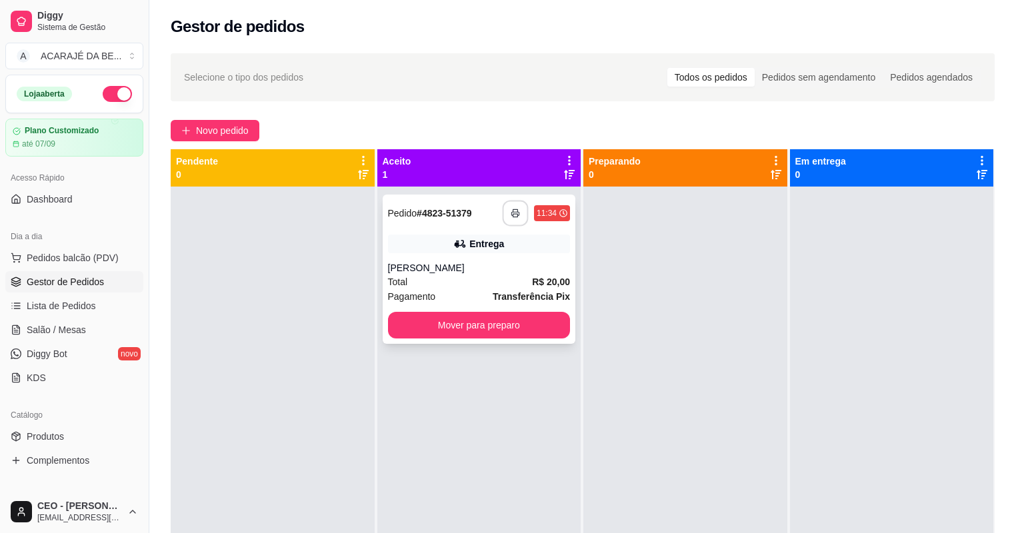
click at [514, 213] on icon "button" at bounding box center [515, 213] width 9 height 9
click at [552, 333] on button "Mover para preparo" at bounding box center [479, 325] width 183 height 27
click at [544, 318] on button "Mover para preparo" at bounding box center [479, 326] width 177 height 26
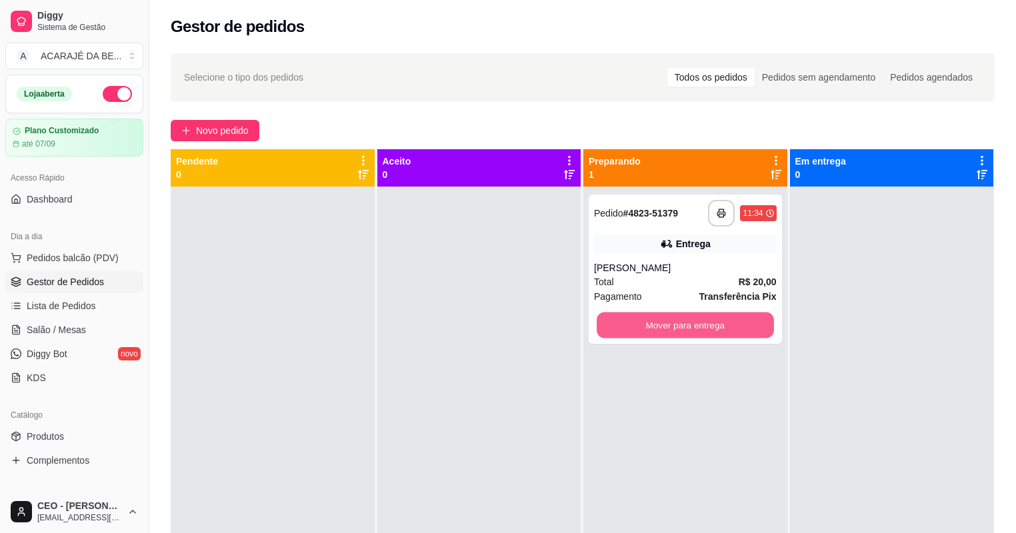
click at [666, 331] on button "Mover para entrega" at bounding box center [685, 326] width 177 height 26
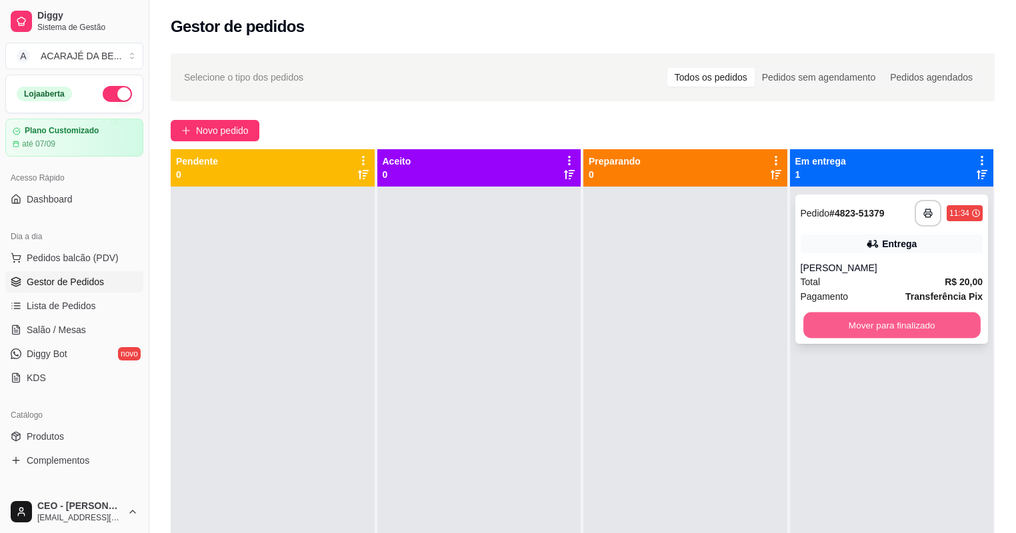
click at [866, 331] on button "Mover para finalizado" at bounding box center [892, 326] width 177 height 26
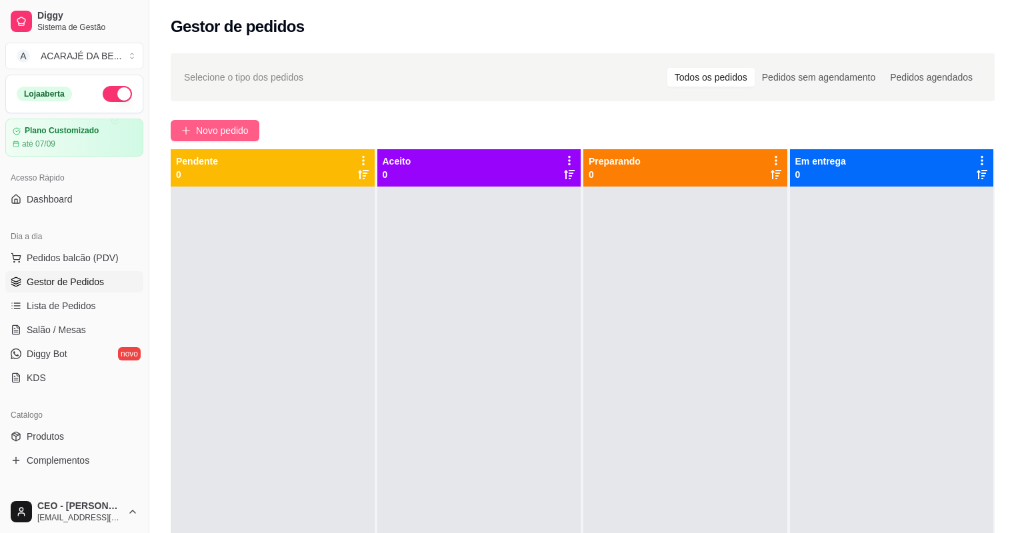
click at [241, 129] on span "Novo pedido" at bounding box center [222, 130] width 53 height 15
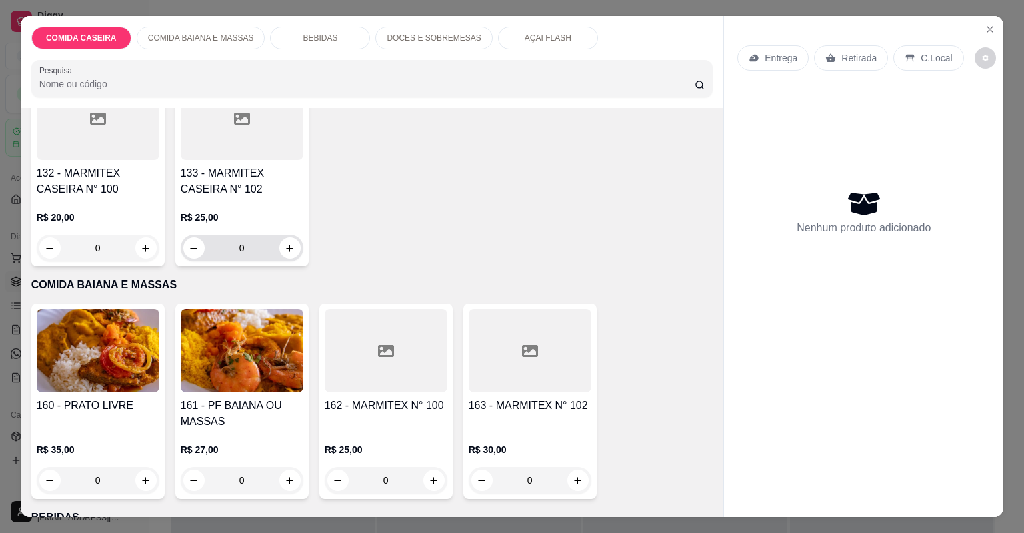
scroll to position [213, 0]
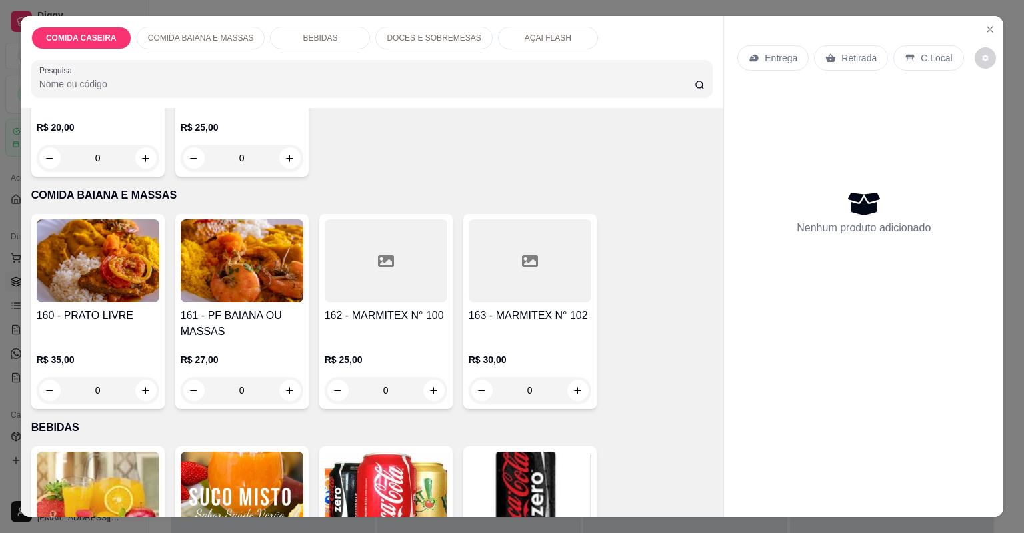
click at [405, 295] on div at bounding box center [386, 260] width 123 height 83
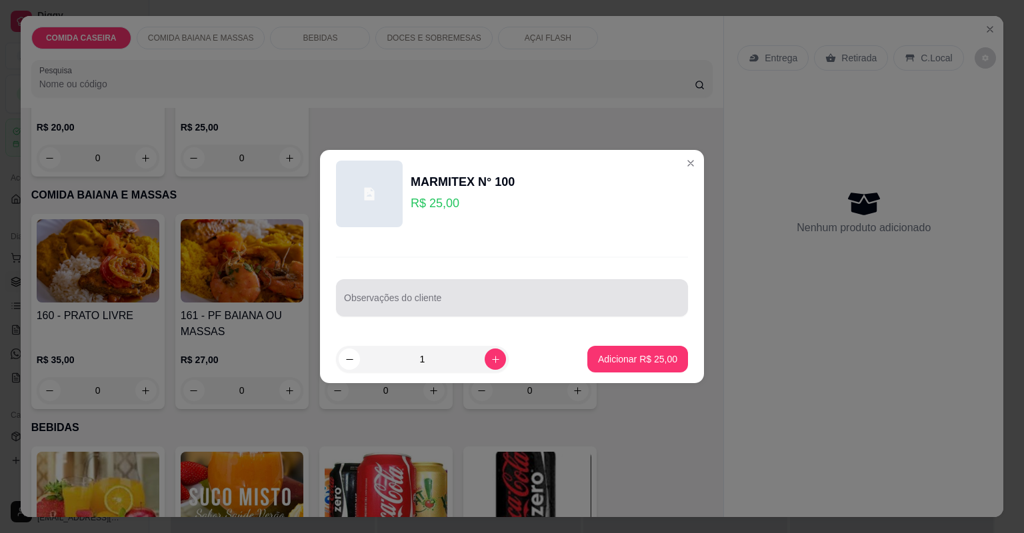
click at [418, 307] on input "Observações do cliente" at bounding box center [512, 303] width 336 height 13
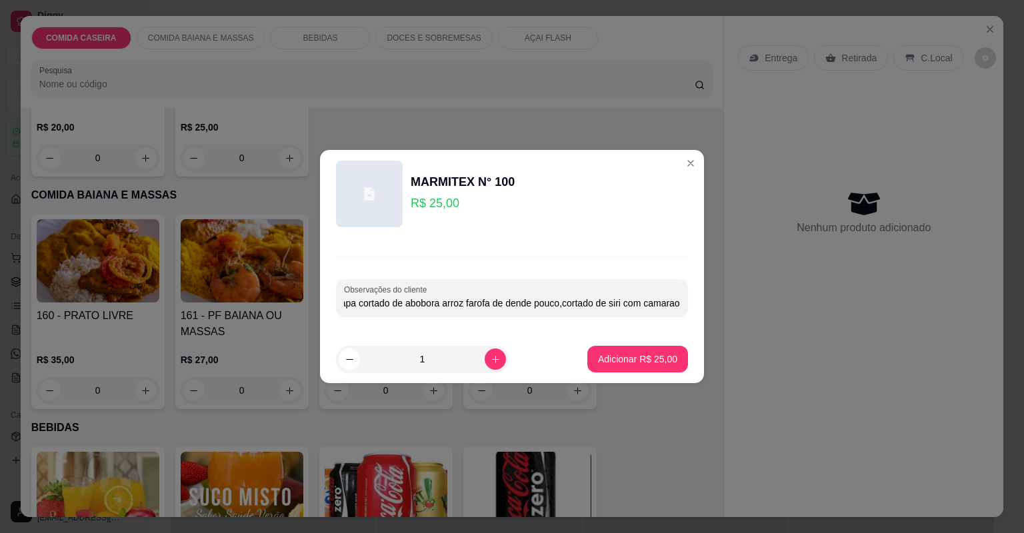
scroll to position [0, 23]
type input "vatapa cortado de abobora arroz farofa de dende pouco,cortado de siri com camar…"
click at [651, 350] on button "Adicionar R$ 25,00" at bounding box center [638, 360] width 98 height 26
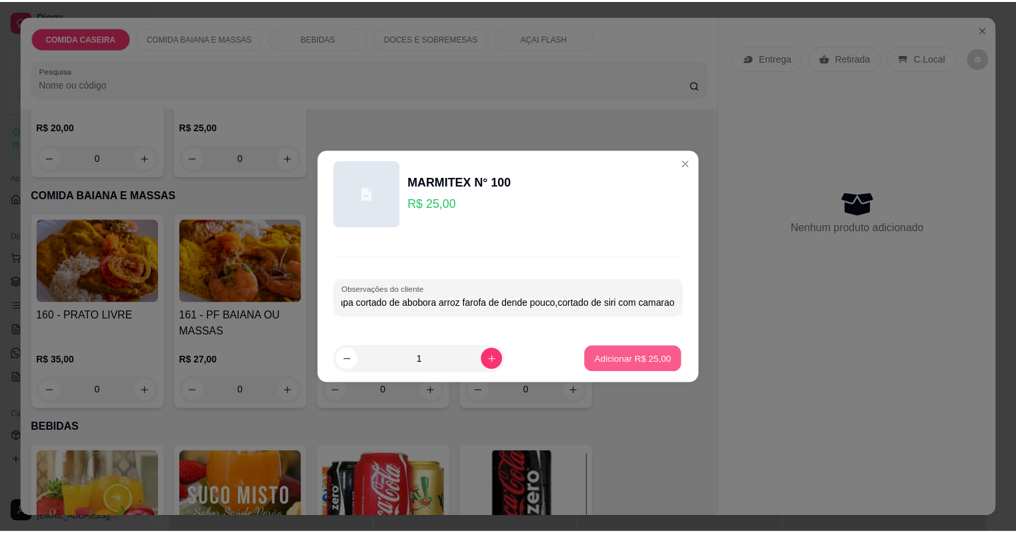
scroll to position [0, 0]
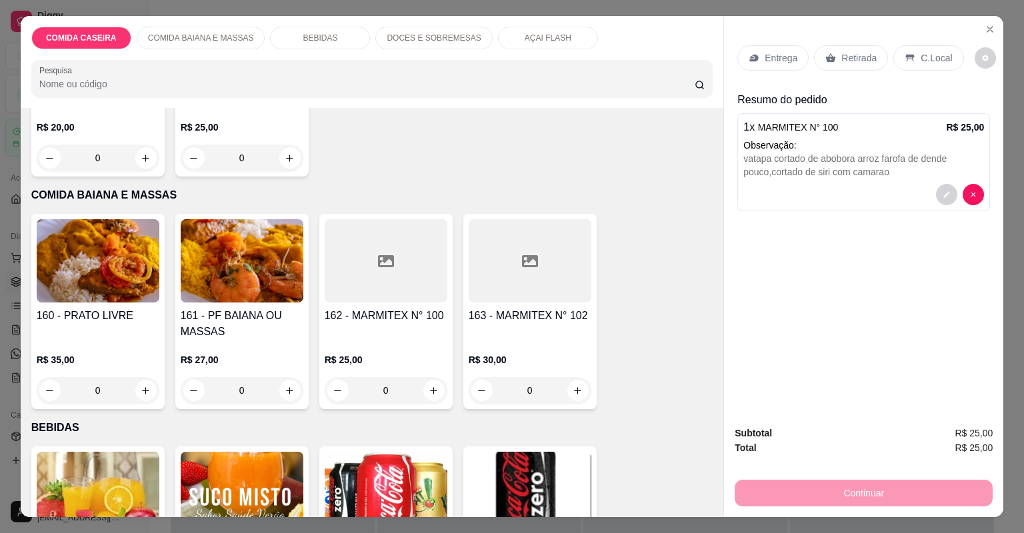
click at [785, 55] on p "Entrega" at bounding box center [781, 57] width 33 height 13
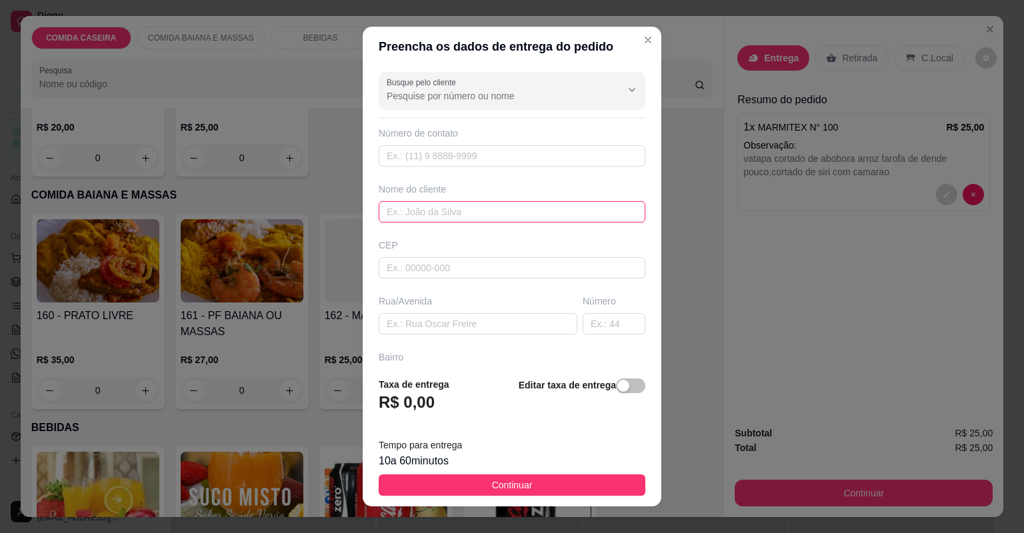
click at [456, 205] on input "text" at bounding box center [512, 211] width 267 height 21
click at [414, 212] on input "tassia crqueira" at bounding box center [512, 211] width 267 height 21
type input "[PERSON_NAME]"
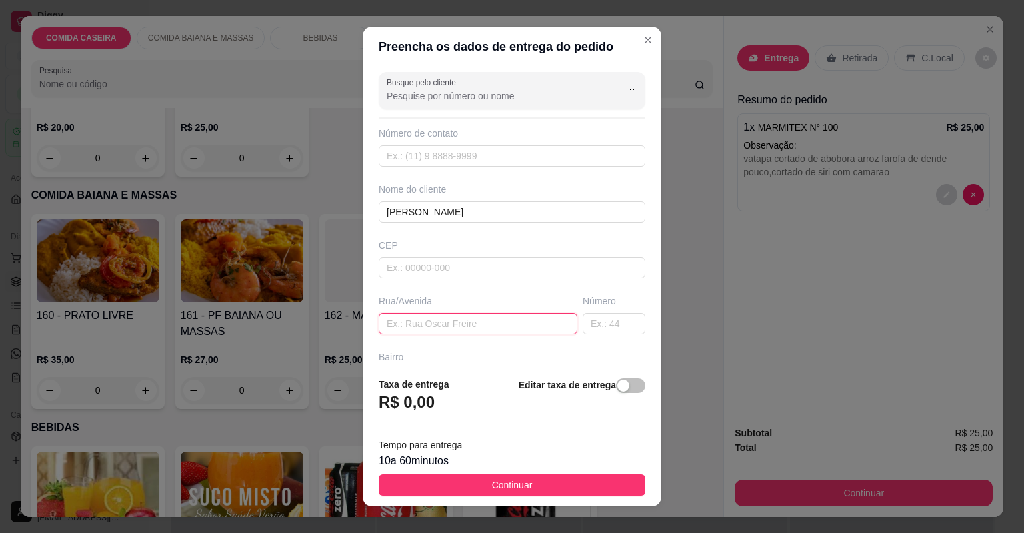
click at [459, 318] on input "text" at bounding box center [478, 323] width 199 height 21
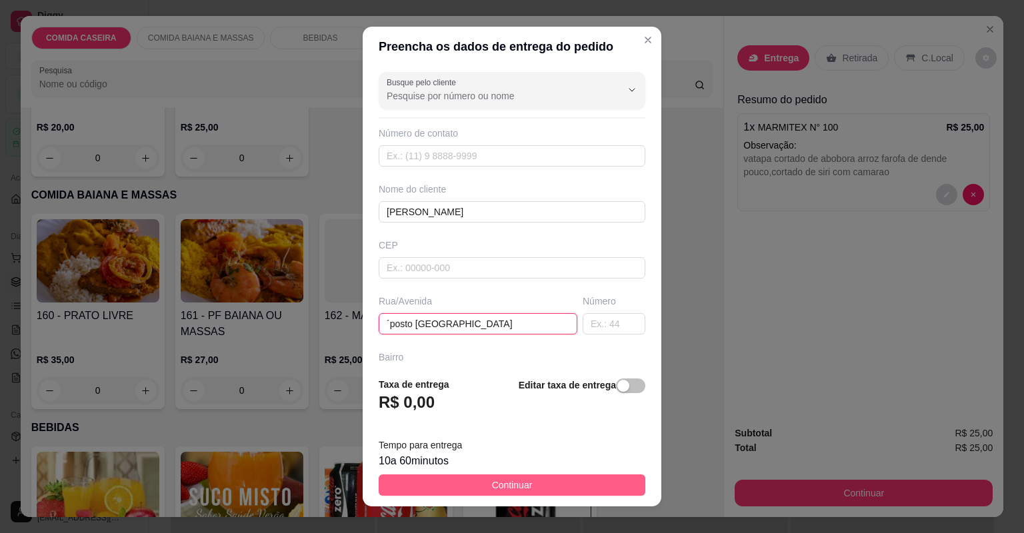
type input "´posto [GEOGRAPHIC_DATA]"
click at [403, 482] on button "Continuar" at bounding box center [512, 485] width 267 height 21
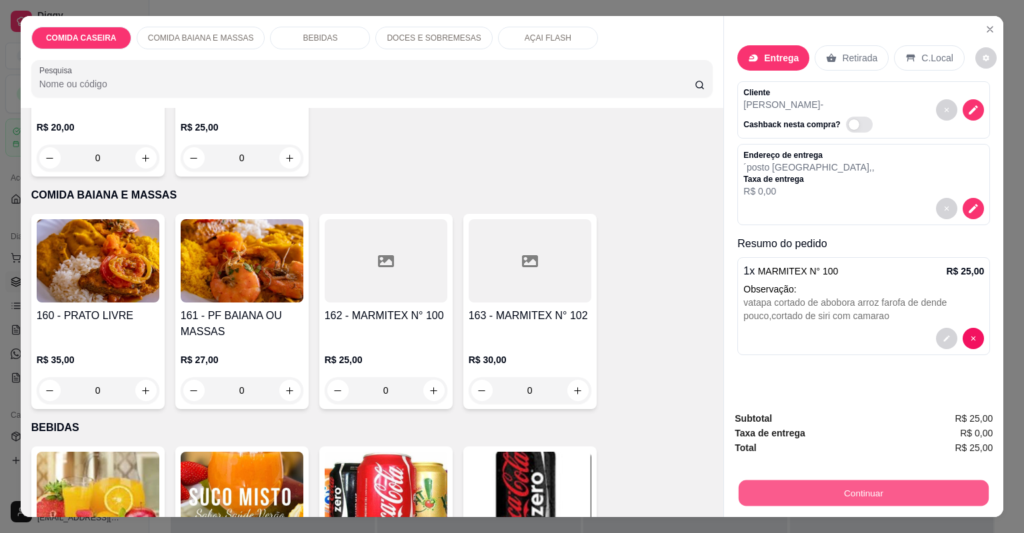
click at [810, 495] on button "Continuar" at bounding box center [864, 494] width 250 height 26
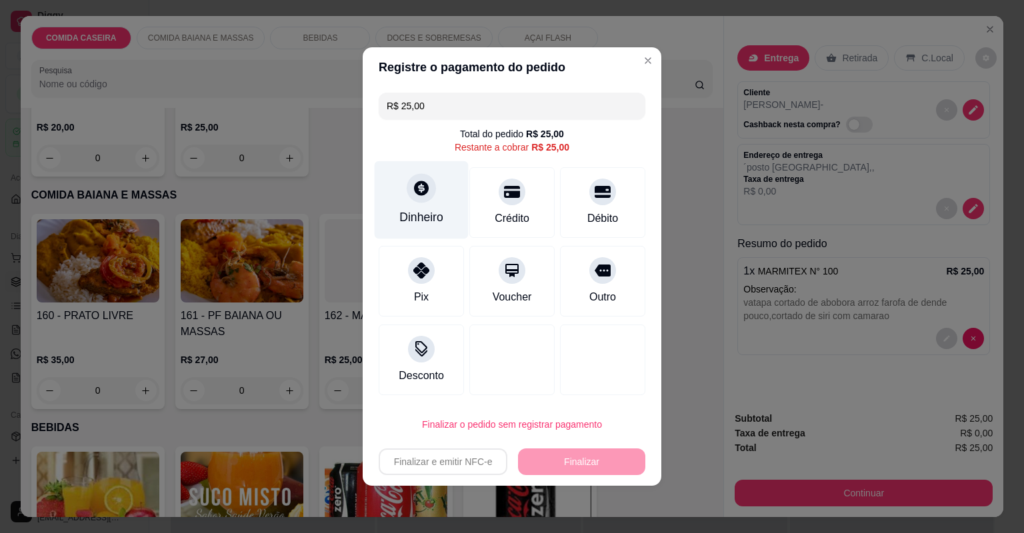
click at [437, 207] on div "Dinheiro" at bounding box center [422, 200] width 94 height 78
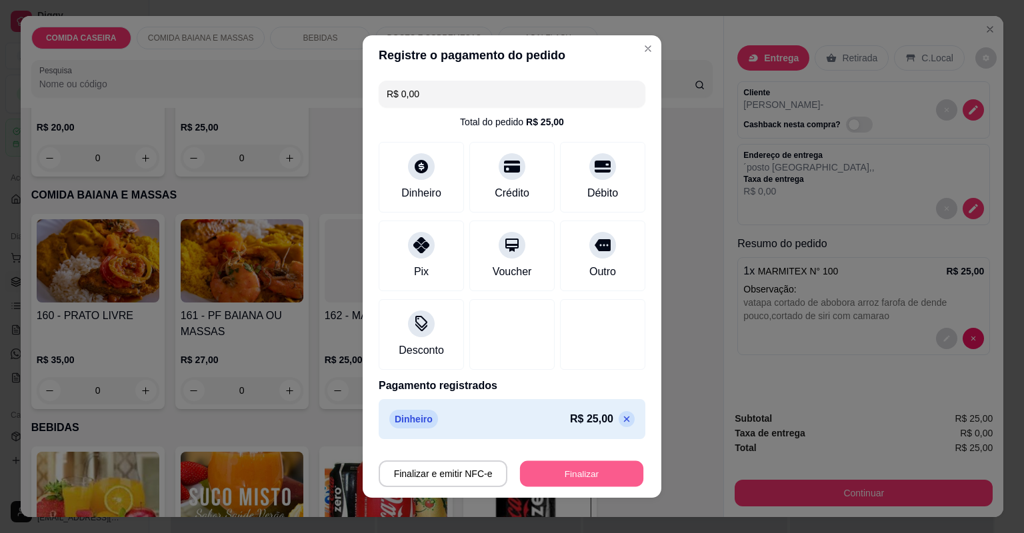
click at [591, 475] on button "Finalizar" at bounding box center [581, 474] width 123 height 26
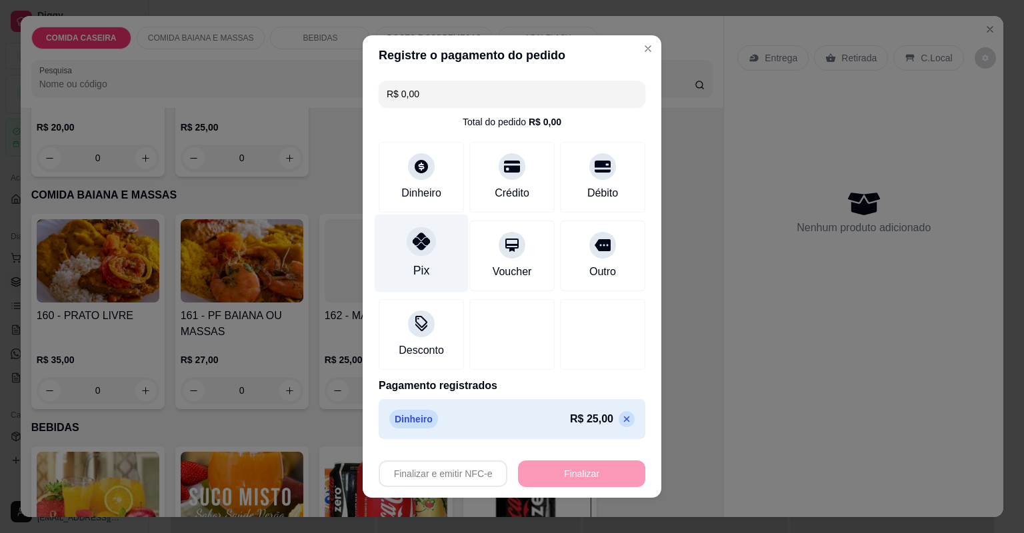
type input "-R$ 25,00"
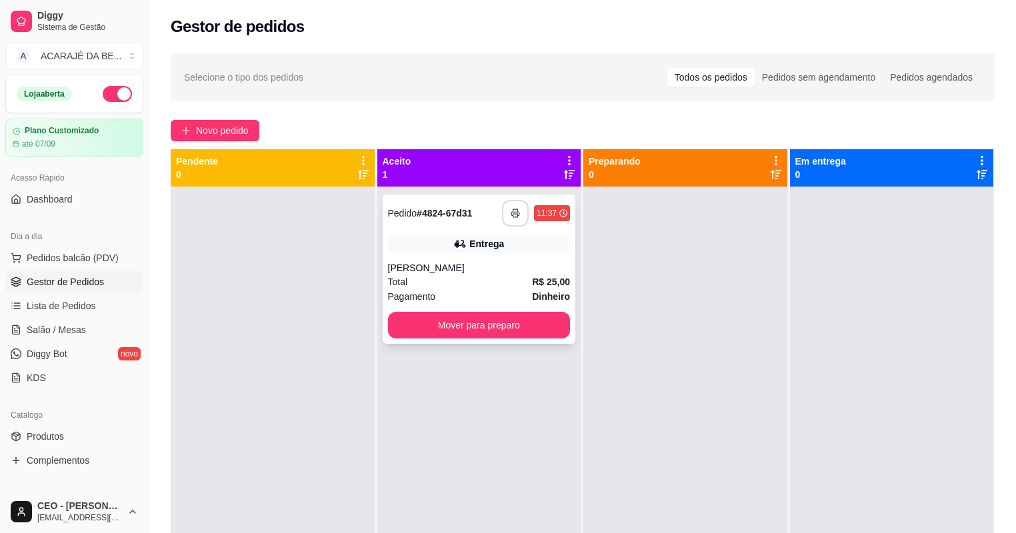
click at [505, 211] on button "button" at bounding box center [515, 213] width 27 height 27
click at [445, 325] on button "Mover para preparo" at bounding box center [479, 325] width 183 height 27
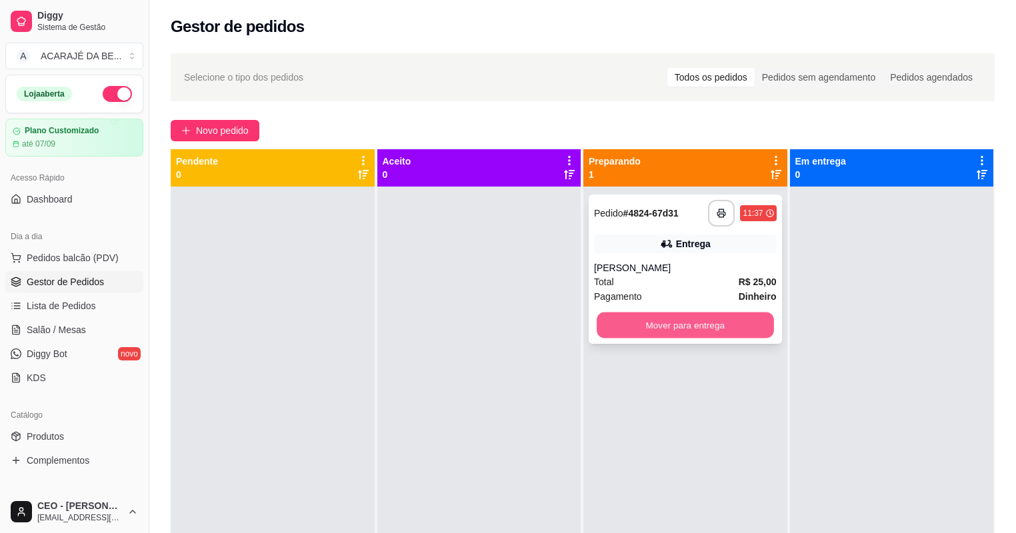
click at [723, 323] on button "Mover para entrega" at bounding box center [685, 326] width 177 height 26
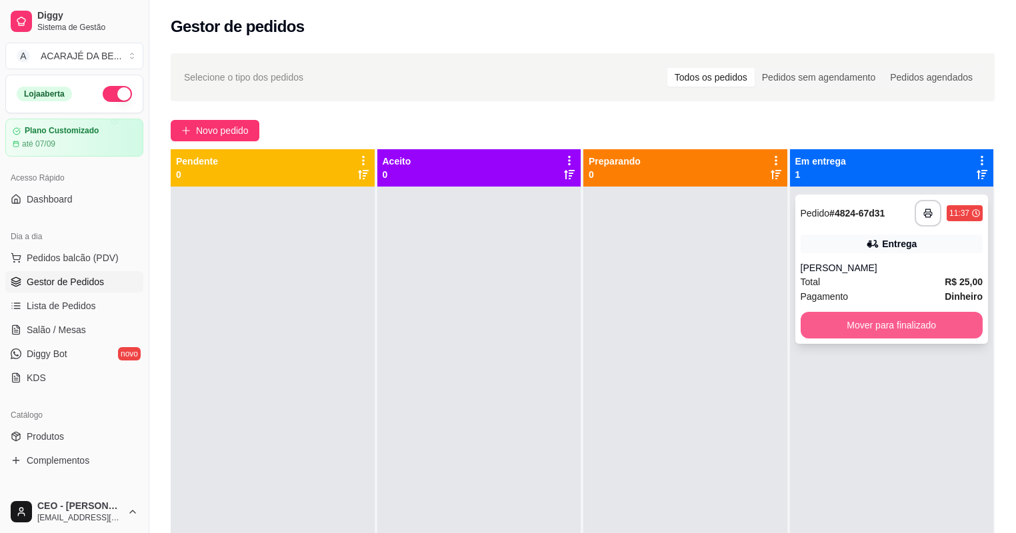
click at [815, 323] on button "Mover para finalizado" at bounding box center [892, 325] width 183 height 27
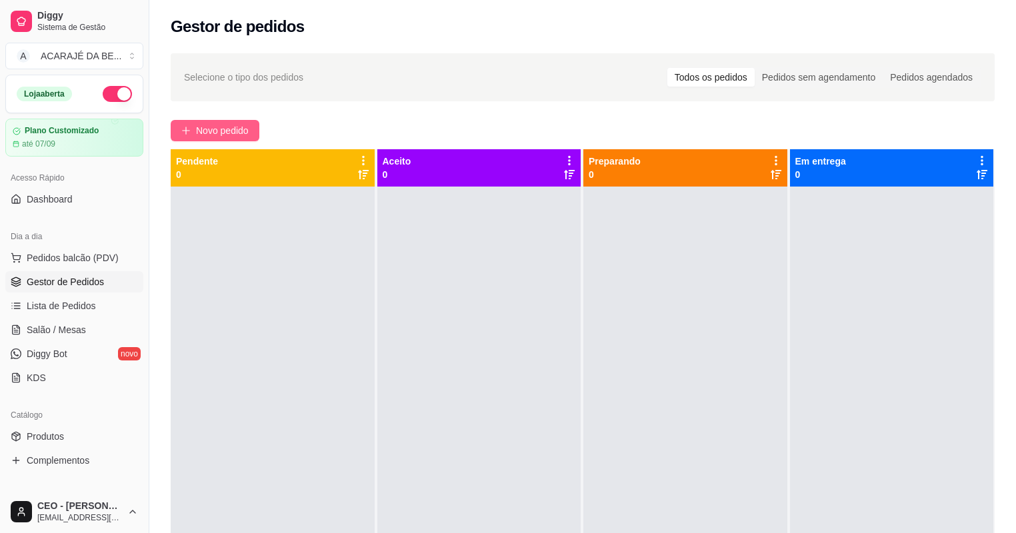
click at [199, 121] on button "Novo pedido" at bounding box center [215, 130] width 89 height 21
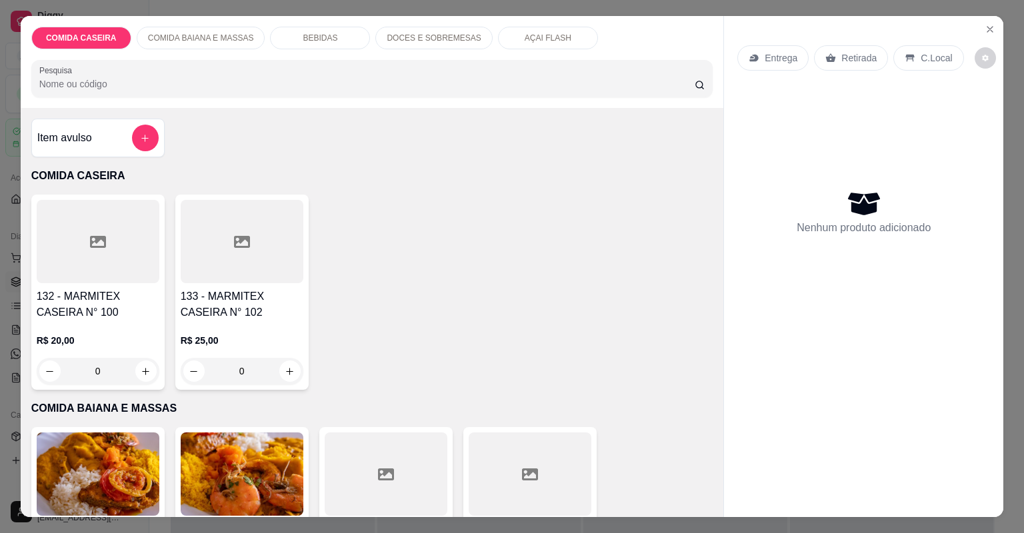
click at [241, 272] on div at bounding box center [242, 241] width 123 height 83
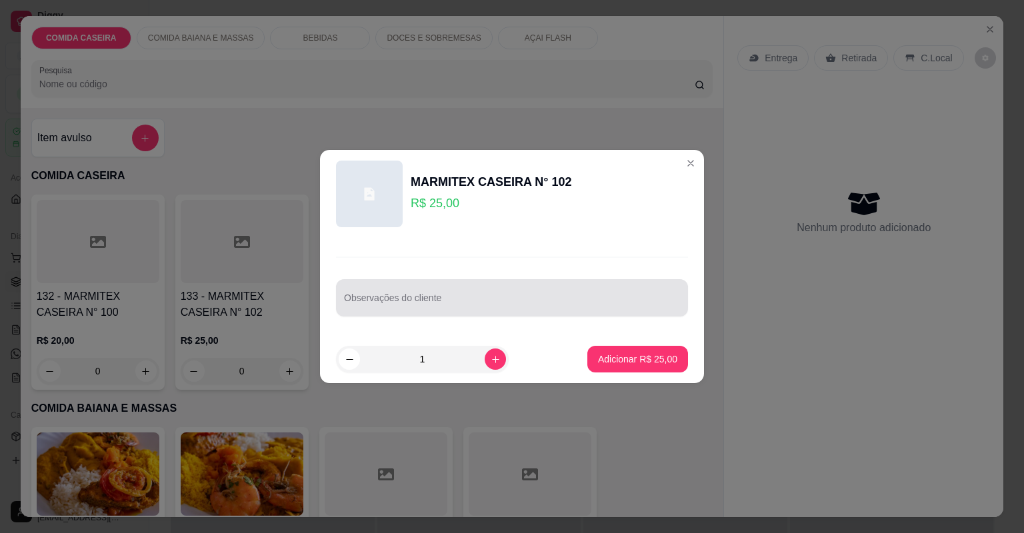
click at [408, 315] on div "Observações do cliente" at bounding box center [512, 297] width 352 height 37
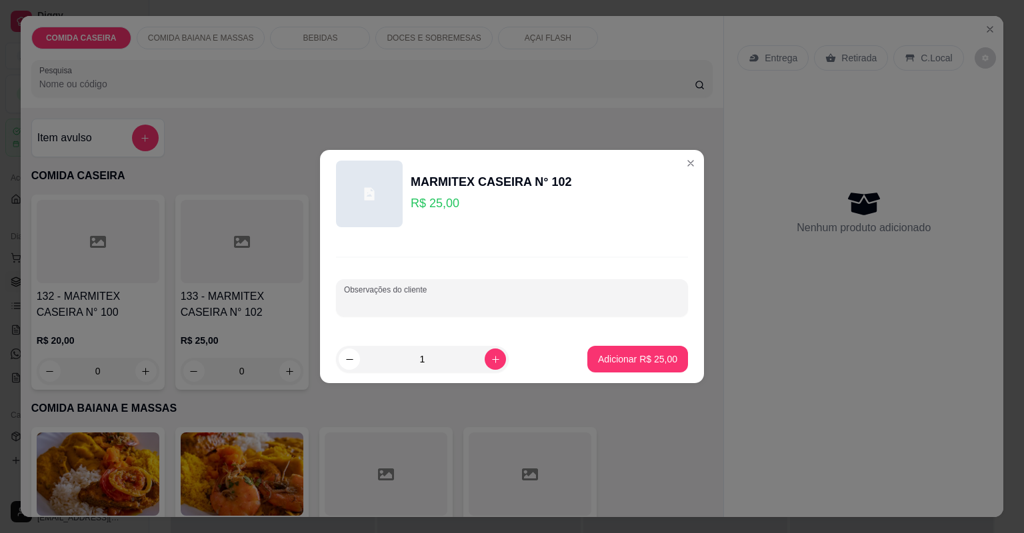
paste input "Arroz branco Purê de batata Strogonoff de frango Medalhão de frango ( bem passa…"
type input "Arroz branco Purê de batata Strogonoff de frango Medalhão de frango ( bem passa…"
click at [595, 349] on button "Adicionar R$ 25,00" at bounding box center [638, 360] width 98 height 26
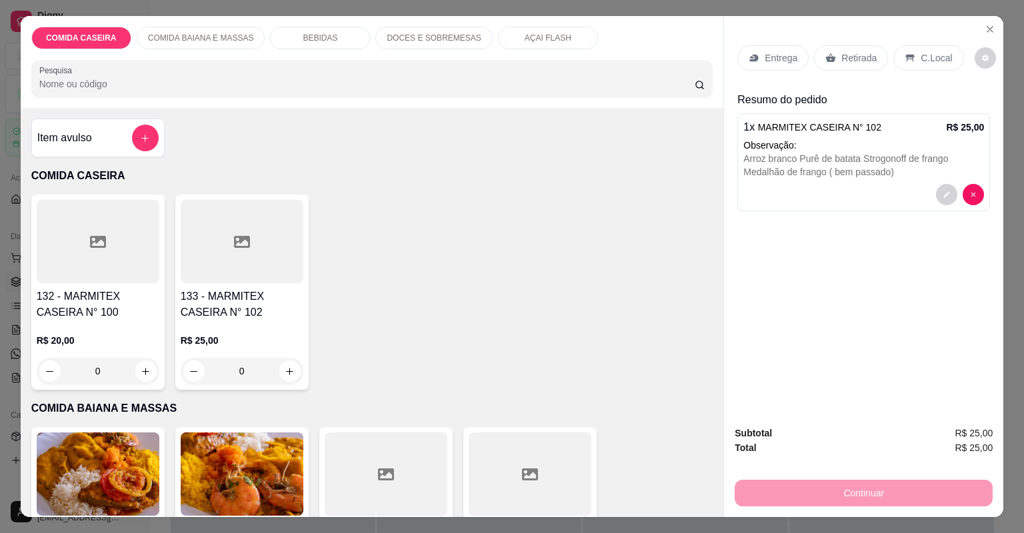
click at [207, 296] on h4 "133 - MARMITEX CASEIRA N° 102" at bounding box center [242, 305] width 123 height 32
click at [377, 310] on div at bounding box center [512, 298] width 336 height 27
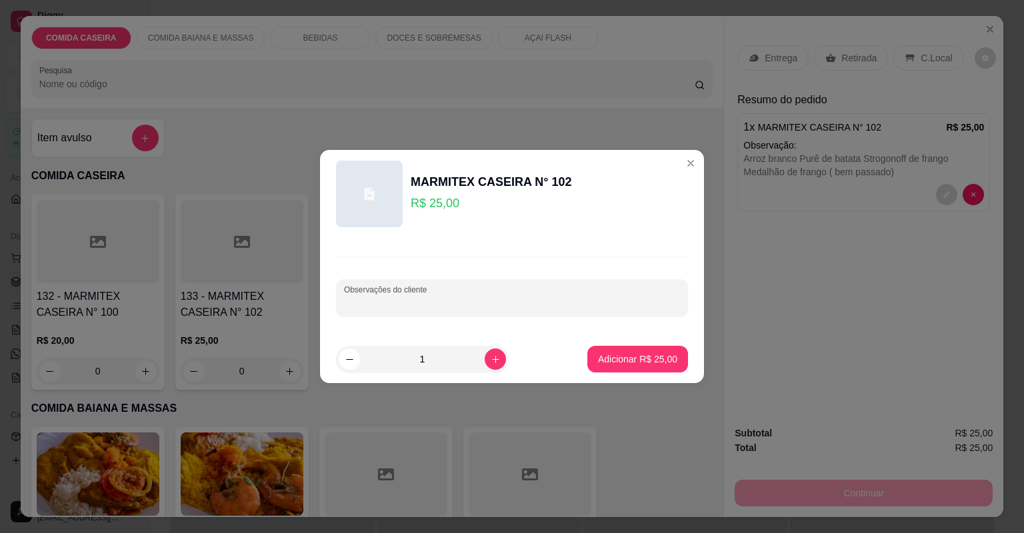
paste input "Arroz branco Feijão tropeiro Vatapá Moqueca de filé de bacalhau Medalhão de fra…"
type input "Arroz branco Feijão tropeiro Vatapá Moqueca de filé de bacalhau Medalhão de fra…"
click at [609, 357] on p "Adicionar R$ 25,00" at bounding box center [637, 359] width 77 height 13
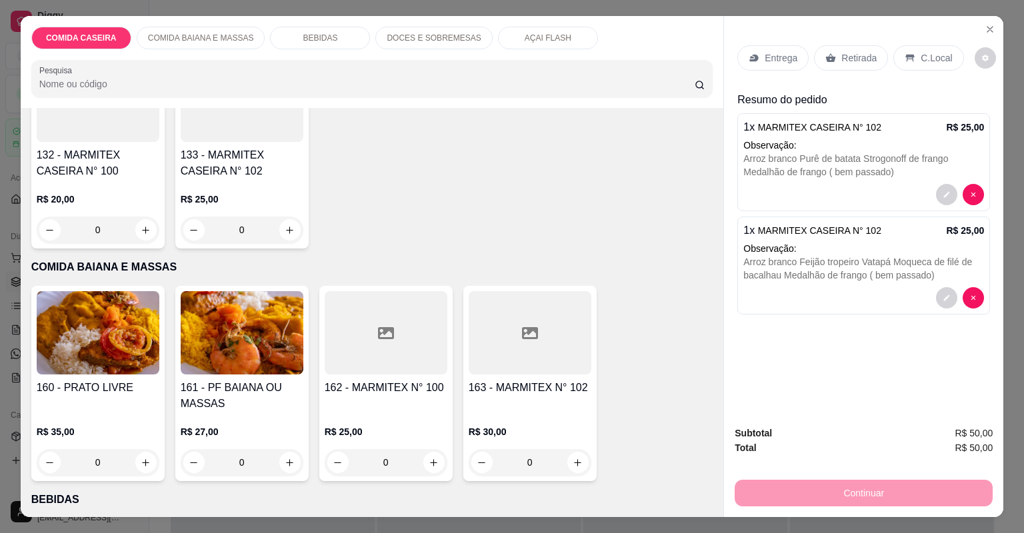
scroll to position [160, 0]
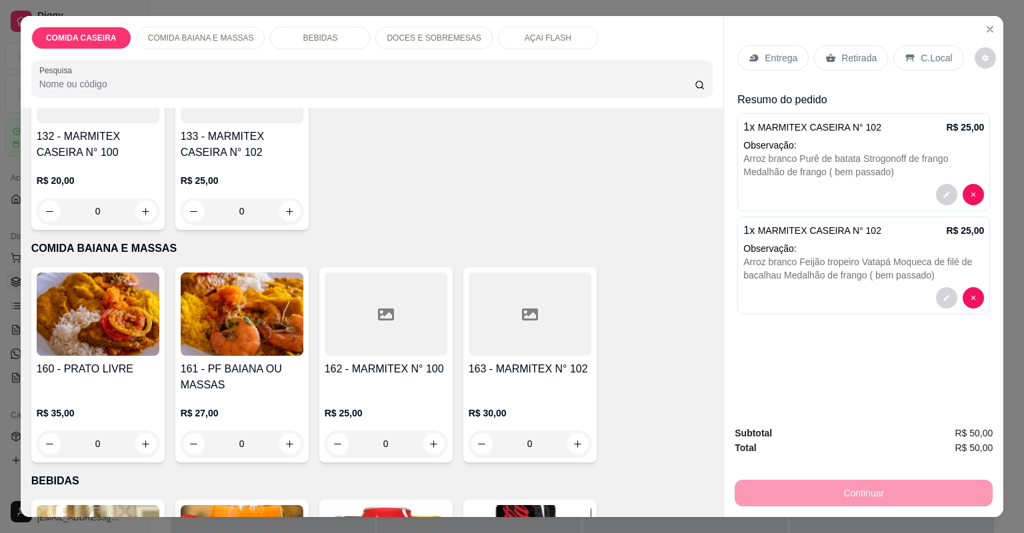
click at [348, 295] on div at bounding box center [386, 314] width 123 height 83
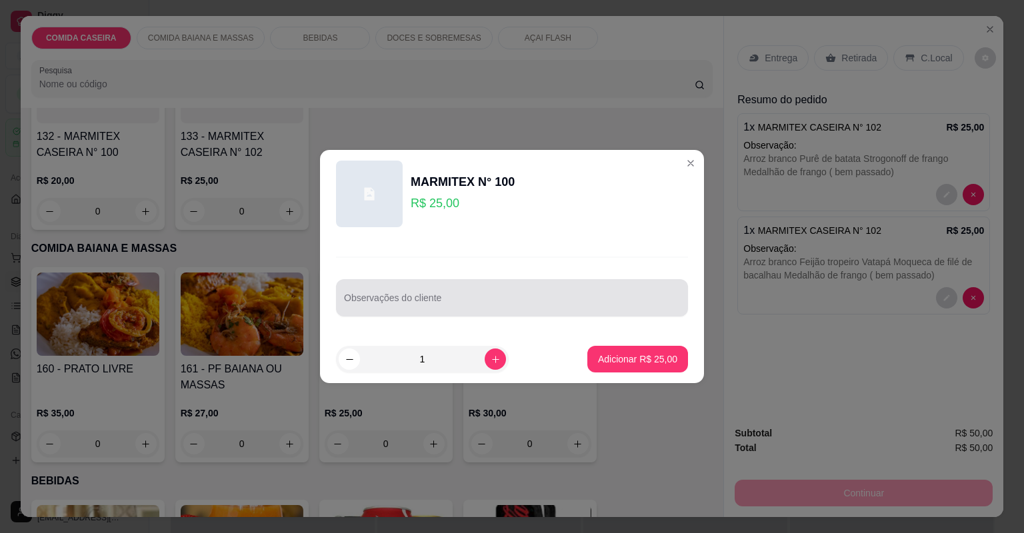
click at [415, 288] on div at bounding box center [512, 298] width 336 height 27
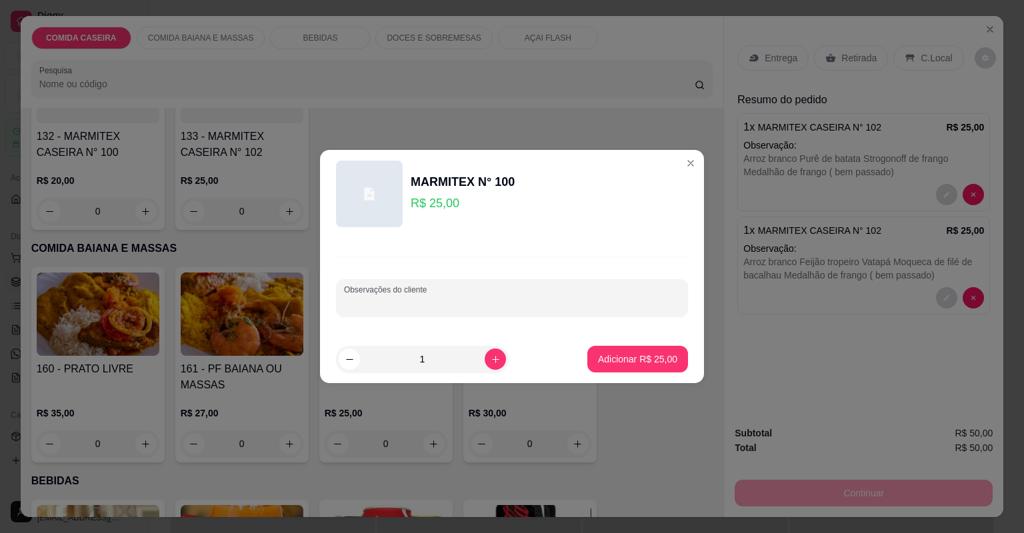
paste input "Arroz branco Feijão tropeiro Vatapá Moqueca de filé de bacalhau Medalhão de fra…"
type input "Arroz branco Feijão tropeiro Vatapá Moqueca de filé de bacalhau Medalhão de fra…"
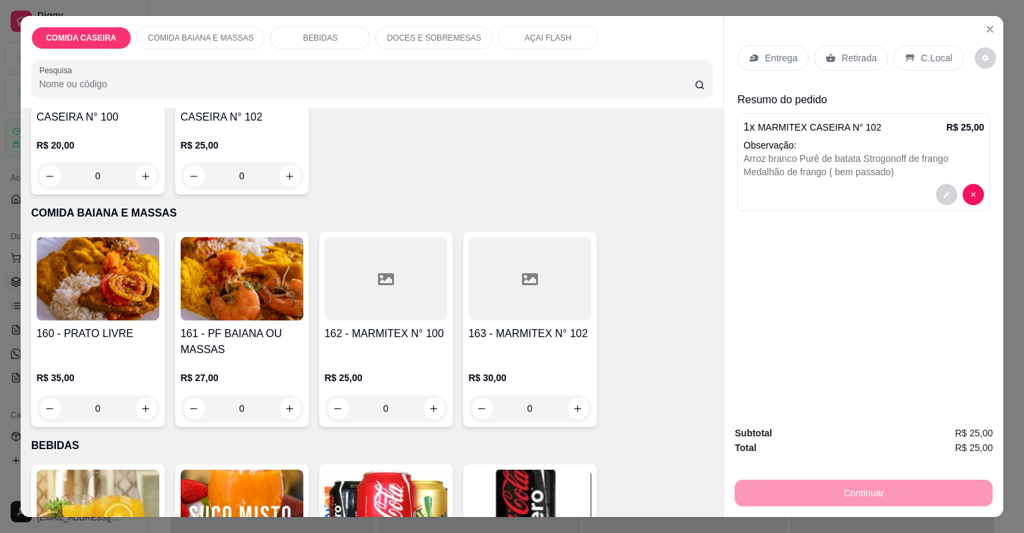
scroll to position [267, 0]
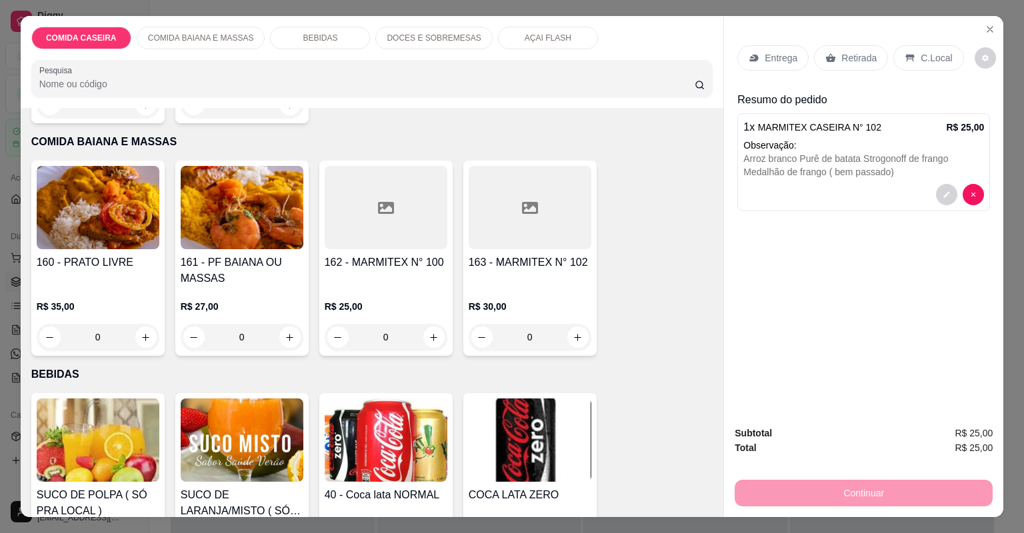
click at [408, 219] on div at bounding box center [386, 207] width 123 height 83
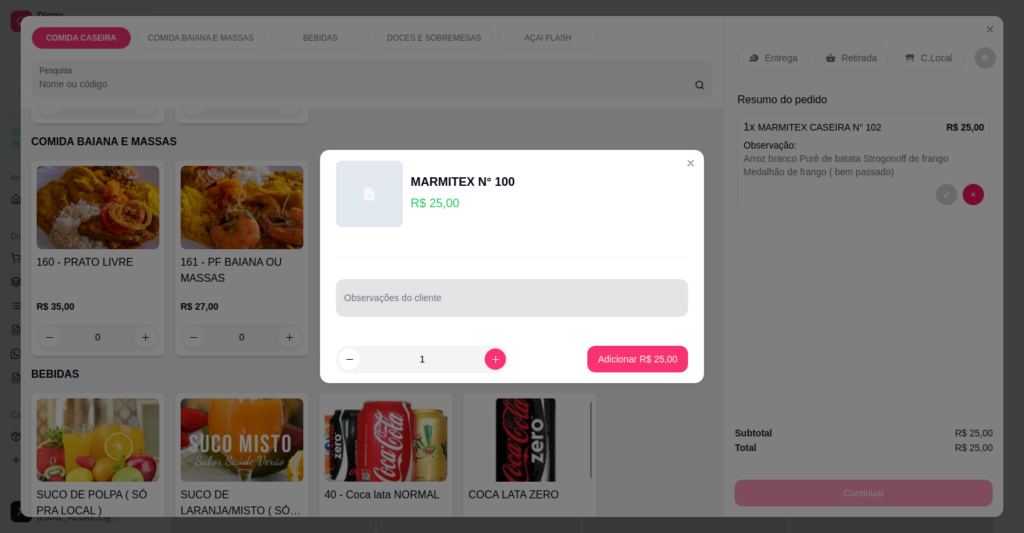
click at [494, 293] on div at bounding box center [512, 298] width 336 height 27
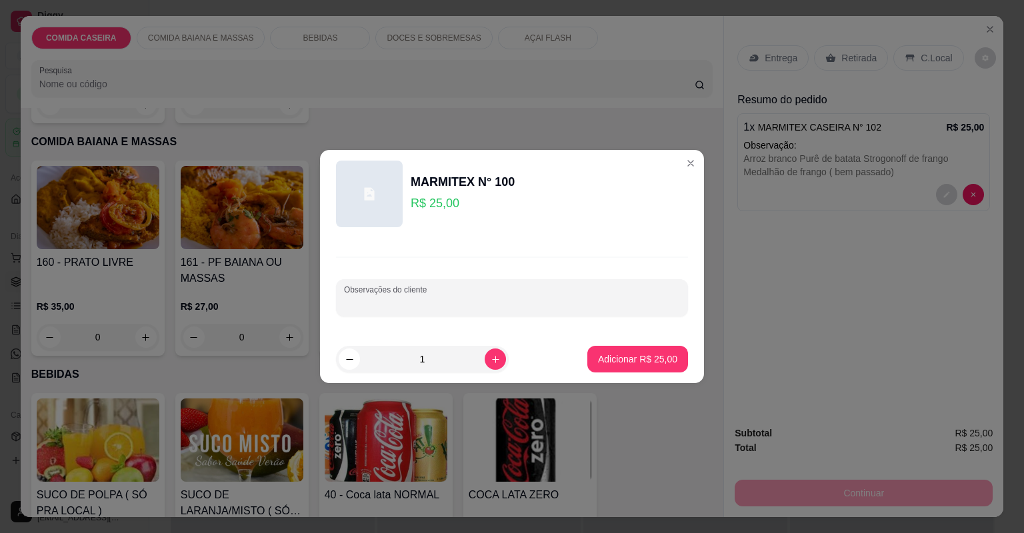
paste input "Arroz branco Feijão tropeiro Vatapá Moqueca de filé de bacalhau Medalhão de fra…"
type input "Arroz branco Feijão tropeiro Vatapá Moqueca de filé de bacalhau Medalhão de fra…"
click at [638, 371] on button "Adicionar R$ 25,00" at bounding box center [638, 360] width 98 height 26
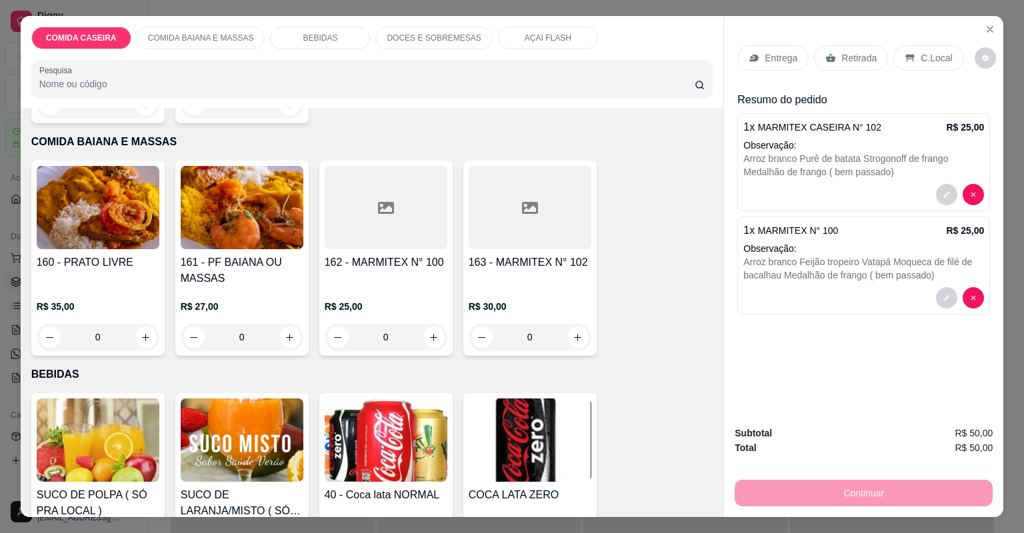
click at [360, 257] on h4 "162 - MARMITEX N° 100" at bounding box center [386, 263] width 123 height 16
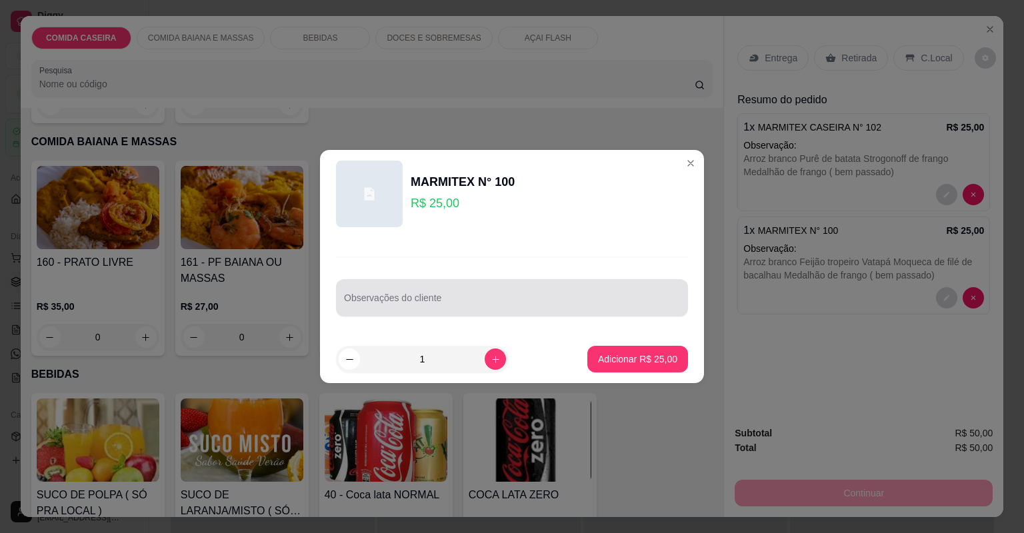
click at [425, 295] on div at bounding box center [512, 298] width 336 height 27
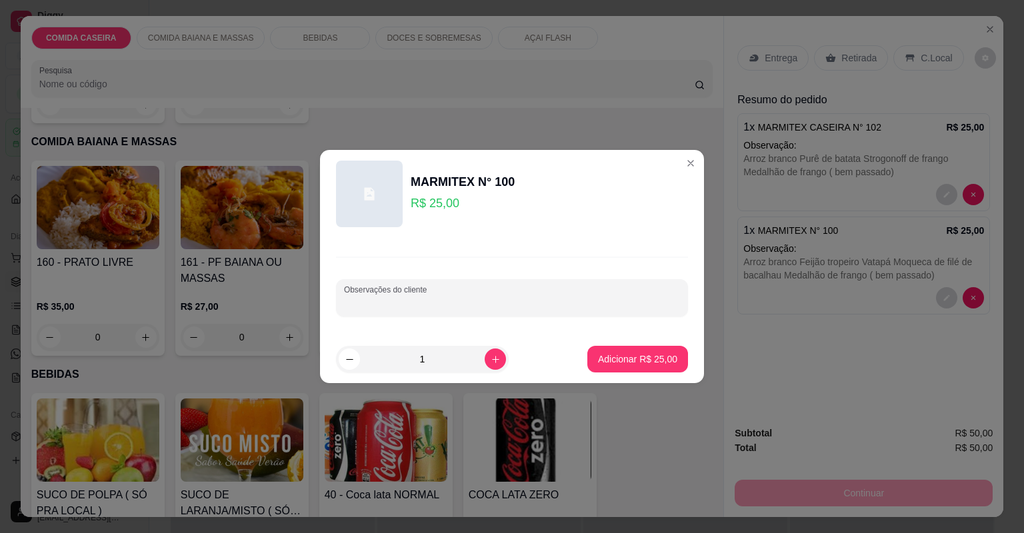
paste input "Arroz branco Purê de batata Vatapá Pango frito Catado de siri"
type input "Arroz branco Purê de batata Vatapá Pango frito Catado de siri"
click at [598, 355] on p "Adicionar R$ 25,00" at bounding box center [637, 359] width 79 height 13
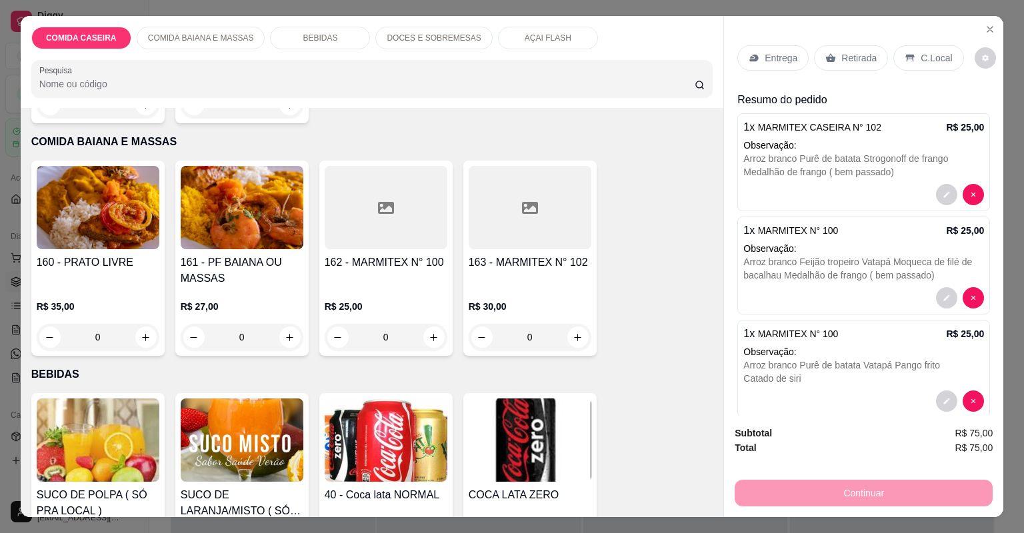
click at [776, 65] on div "Entrega" at bounding box center [773, 57] width 71 height 25
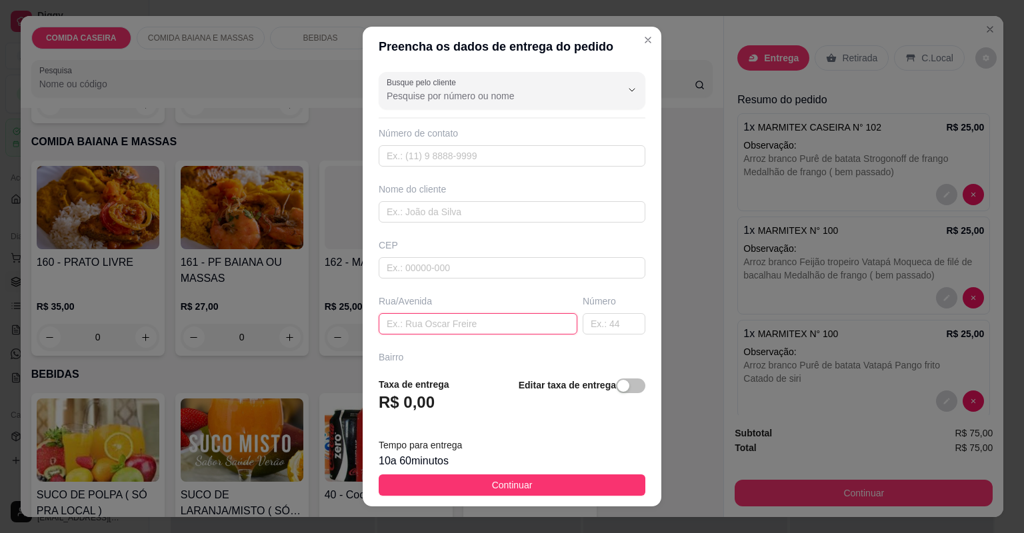
click at [470, 320] on input "text" at bounding box center [478, 323] width 199 height 21
paste input "Entregar na [STREET_ADDRESS]. Em frente ao portão do fundo do hospital. Casa de…"
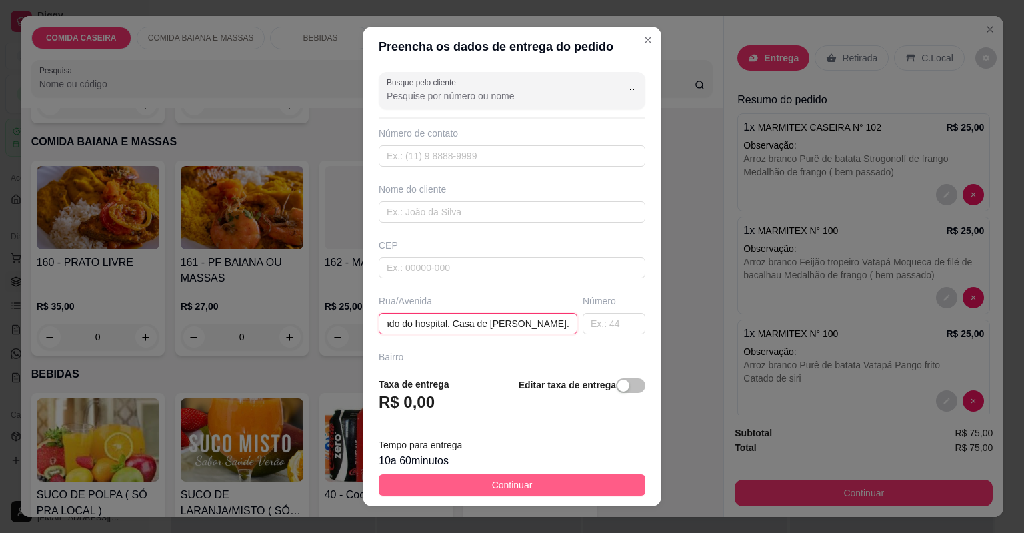
type input "Entregar na [STREET_ADDRESS]. Em frente ao portão do fundo do hospital. Casa de…"
click at [550, 487] on button "Continuar" at bounding box center [512, 485] width 267 height 21
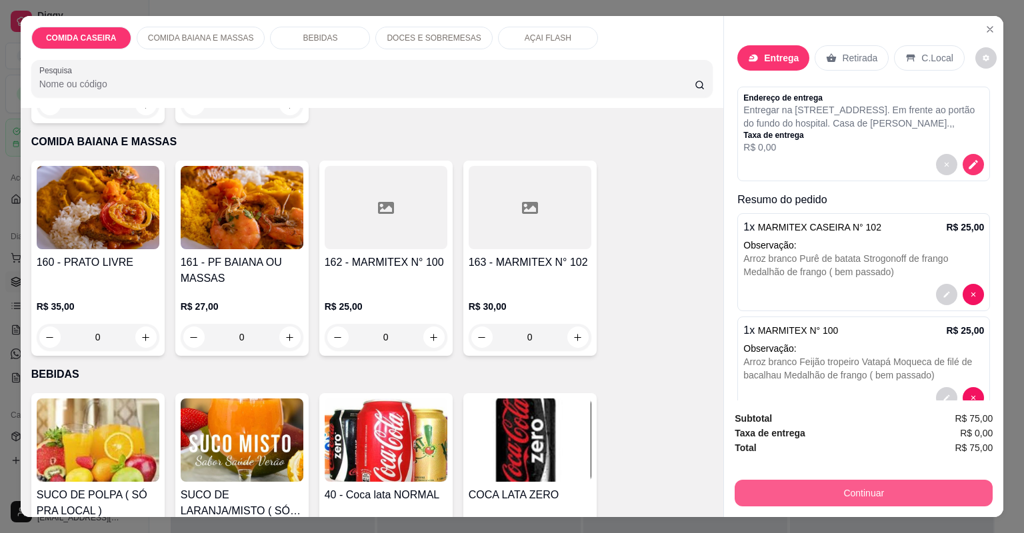
click at [787, 487] on button "Continuar" at bounding box center [864, 493] width 258 height 27
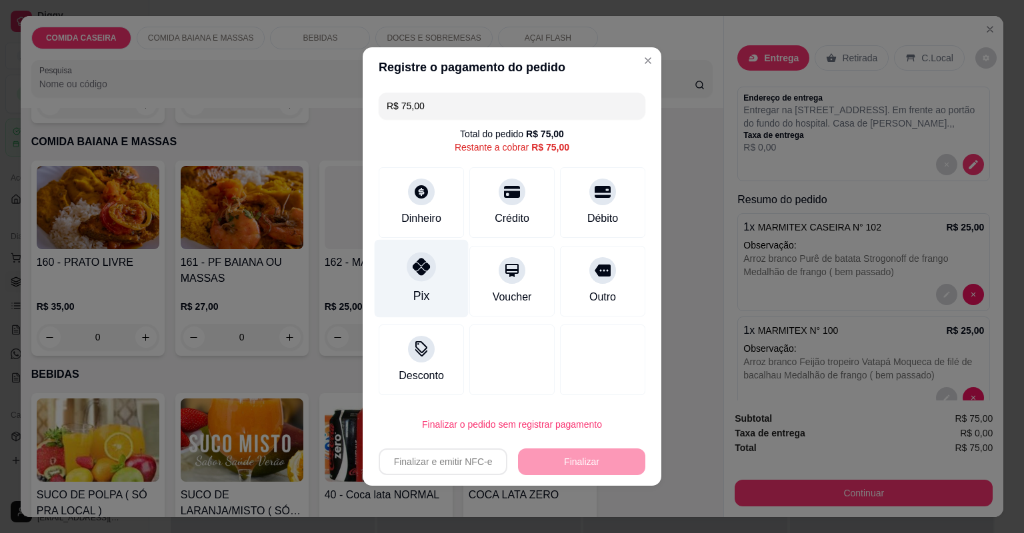
click at [427, 255] on div "Pix" at bounding box center [422, 279] width 94 height 78
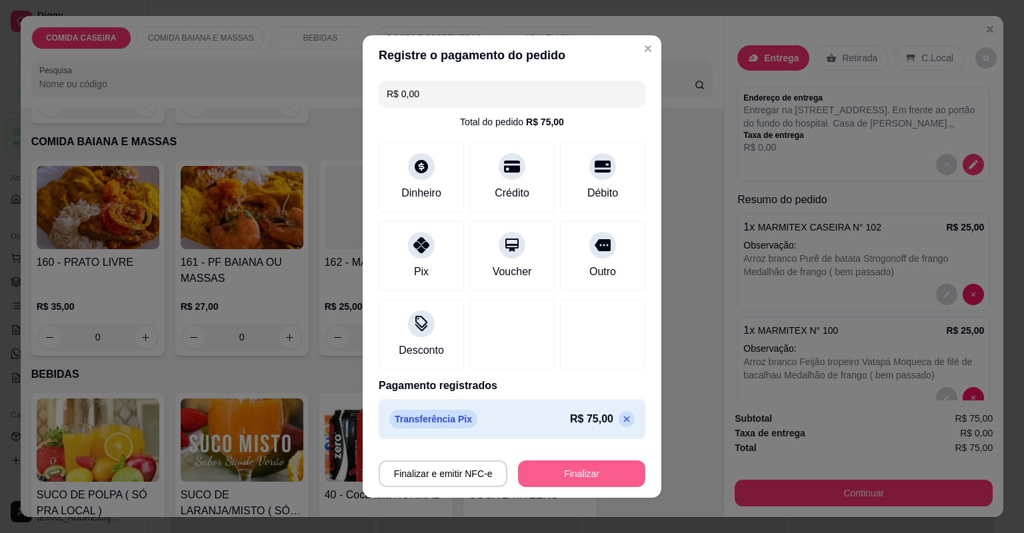
click at [555, 461] on button "Finalizar" at bounding box center [581, 474] width 127 height 27
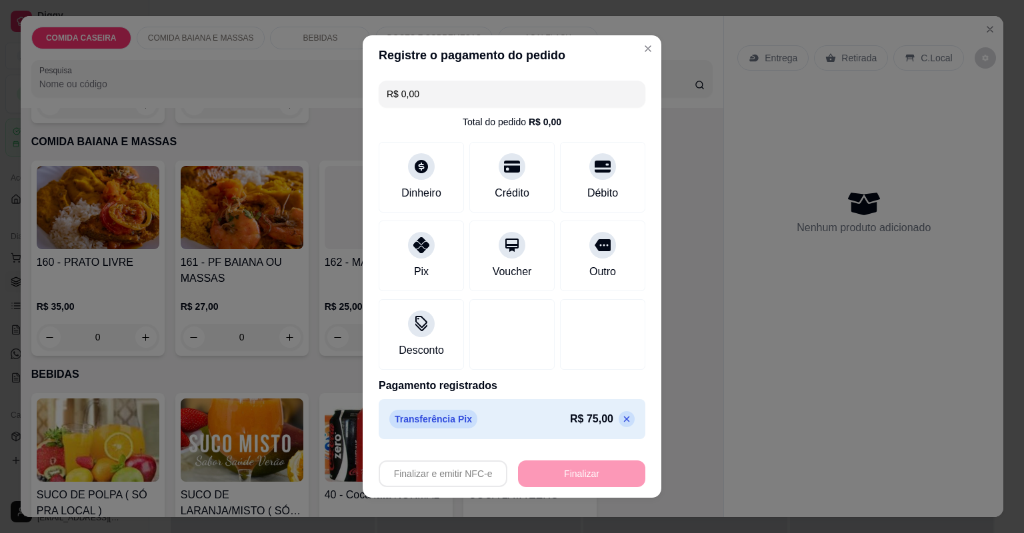
type input "-R$ 75,00"
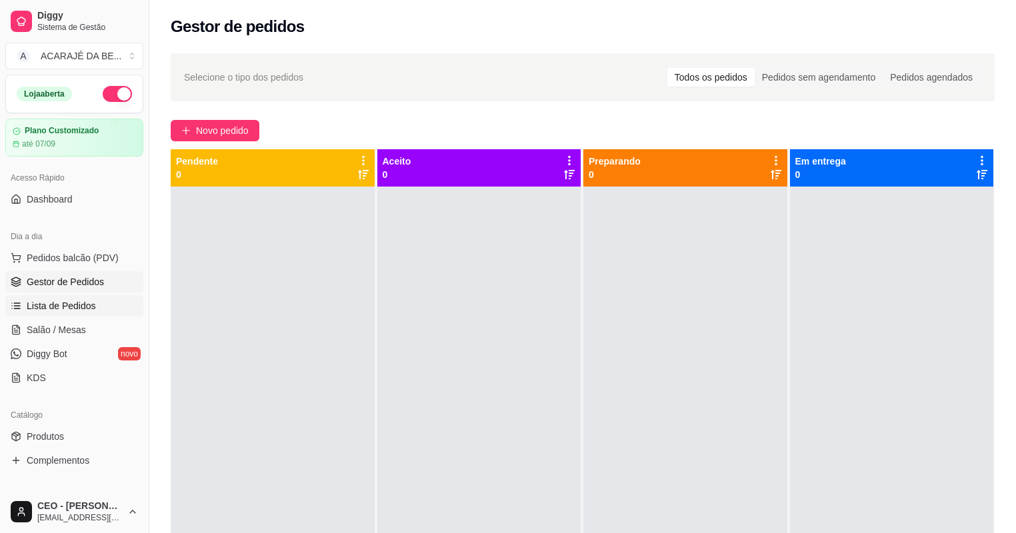
click at [107, 301] on link "Lista de Pedidos" at bounding box center [74, 305] width 138 height 21
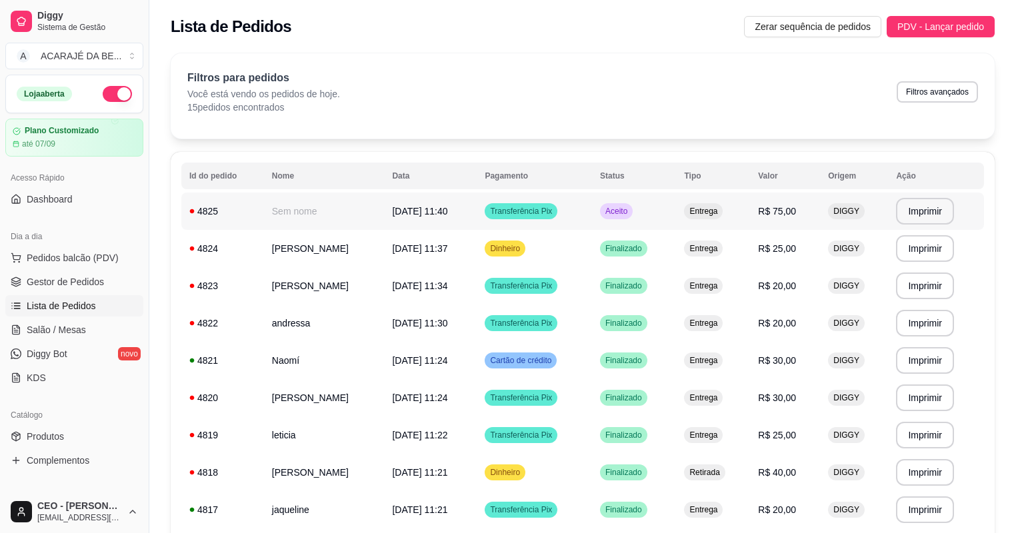
click at [413, 203] on td "[DATE] 11:40" at bounding box center [430, 211] width 93 height 37
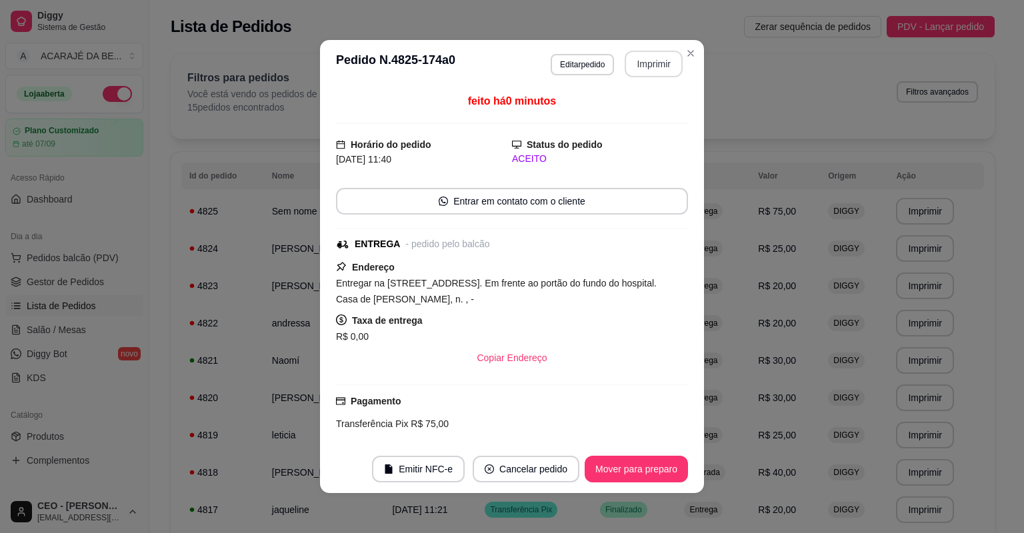
click at [653, 67] on button "Imprimir" at bounding box center [654, 64] width 58 height 27
click at [600, 463] on button "Mover para preparo" at bounding box center [636, 469] width 103 height 27
click at [602, 462] on button "Mover para entrega" at bounding box center [636, 469] width 103 height 27
click at [603, 462] on button "Mover para finalizado" at bounding box center [632, 469] width 111 height 27
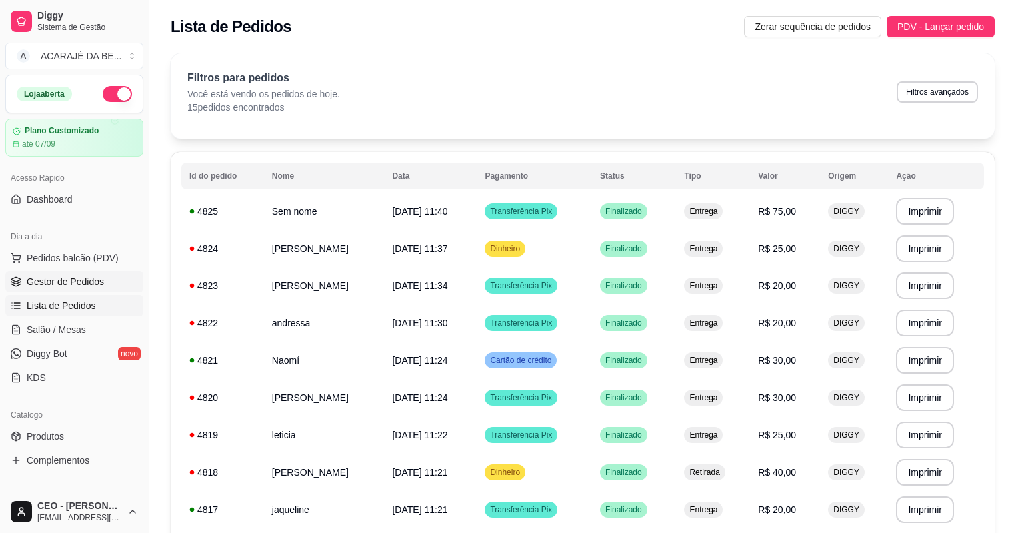
click at [86, 277] on span "Gestor de Pedidos" at bounding box center [65, 281] width 77 height 13
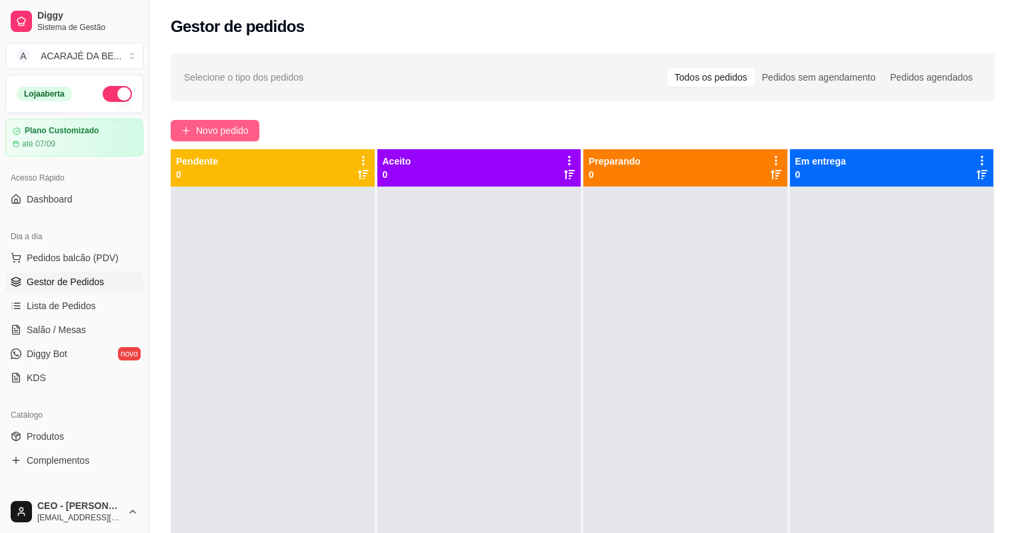
click at [238, 129] on span "Novo pedido" at bounding box center [222, 130] width 53 height 15
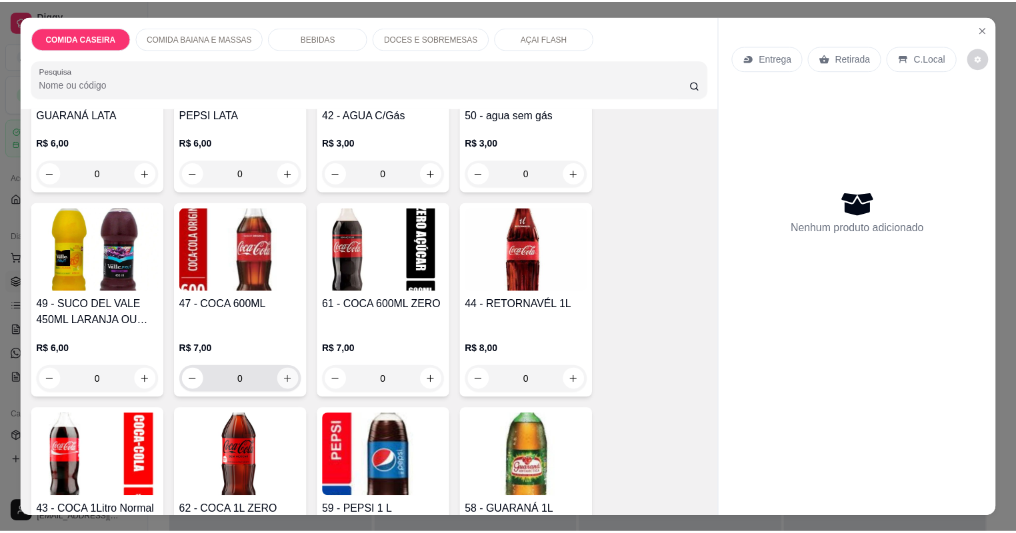
scroll to position [907, 0]
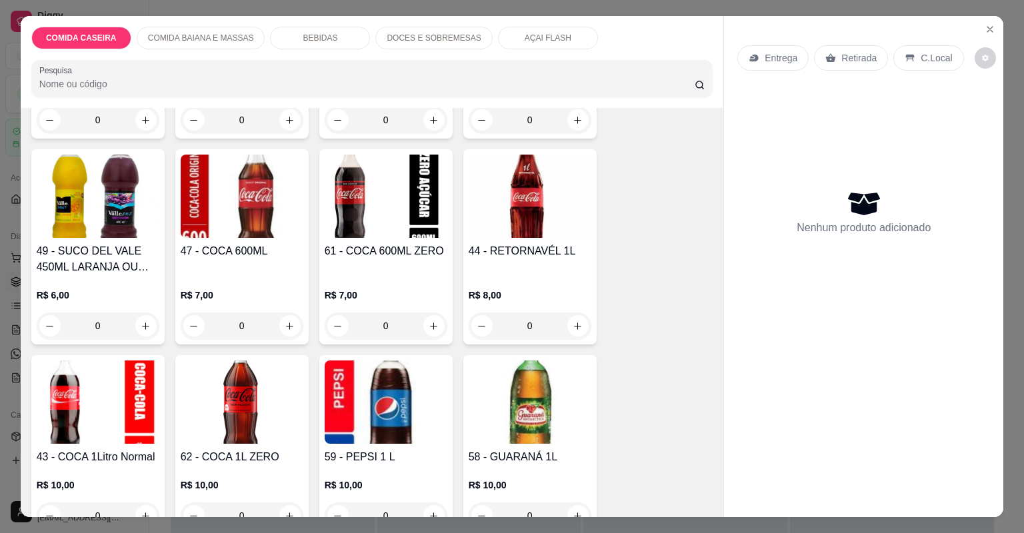
click at [63, 422] on img at bounding box center [98, 402] width 123 height 83
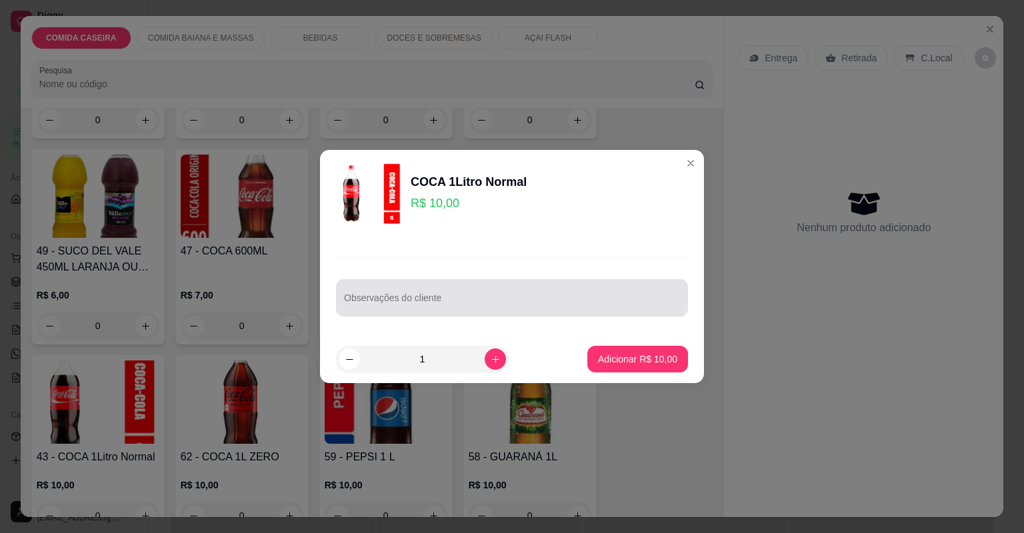
click at [427, 304] on input "Observações do cliente" at bounding box center [512, 303] width 336 height 13
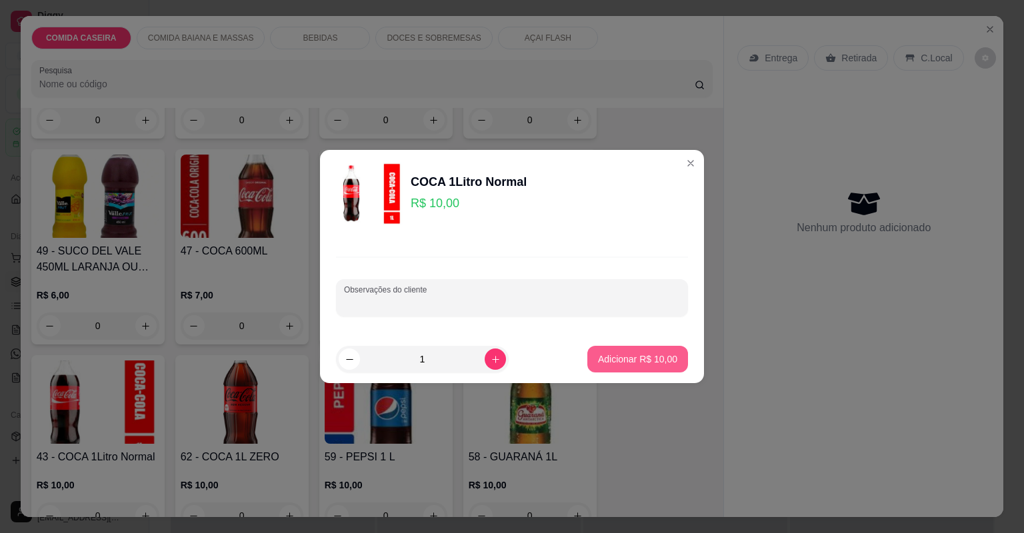
click at [598, 359] on p "Adicionar R$ 10,00" at bounding box center [637, 359] width 79 height 13
type input "1"
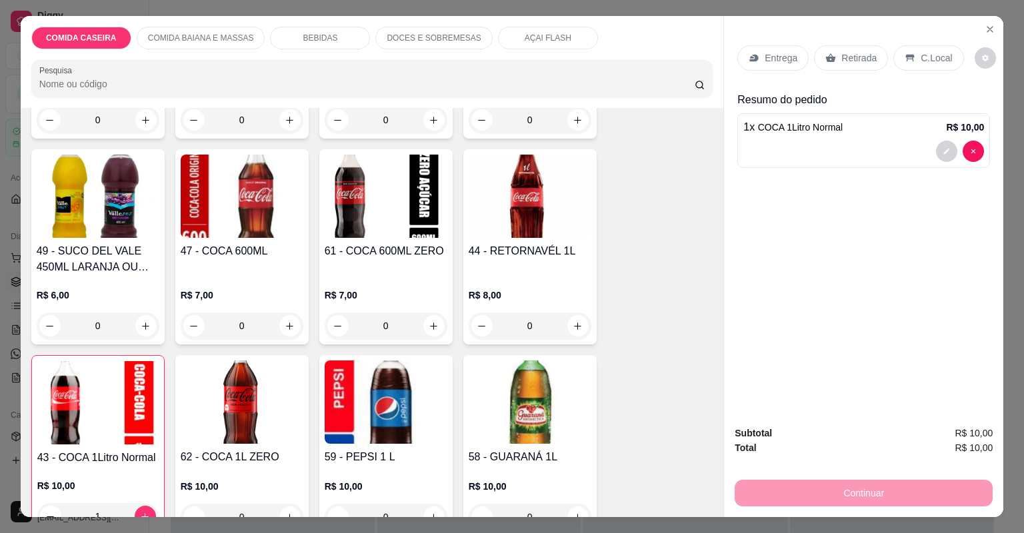
click at [784, 56] on p "Entrega" at bounding box center [781, 57] width 33 height 13
click at [826, 64] on div "Retirada" at bounding box center [851, 57] width 74 height 25
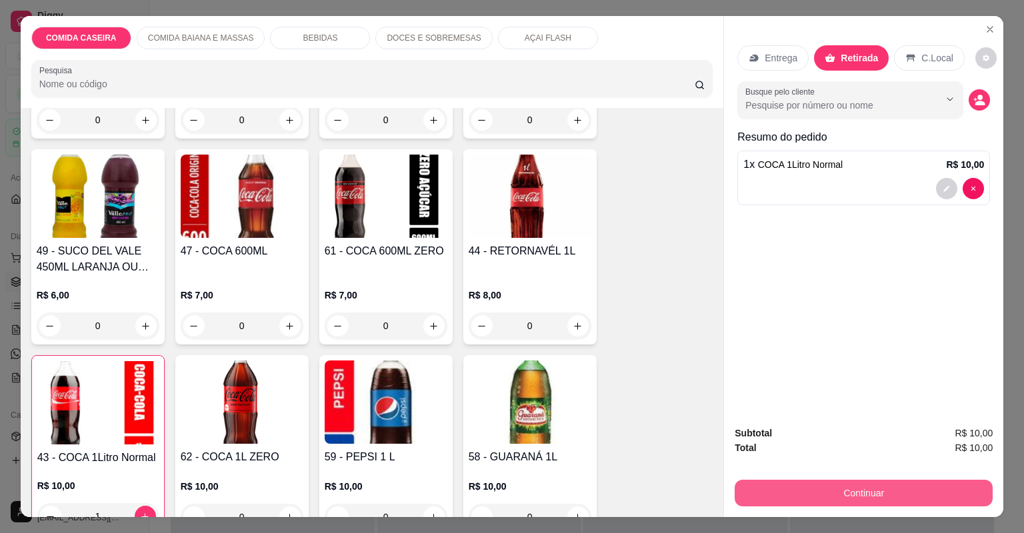
click at [766, 497] on button "Continuar" at bounding box center [864, 493] width 258 height 27
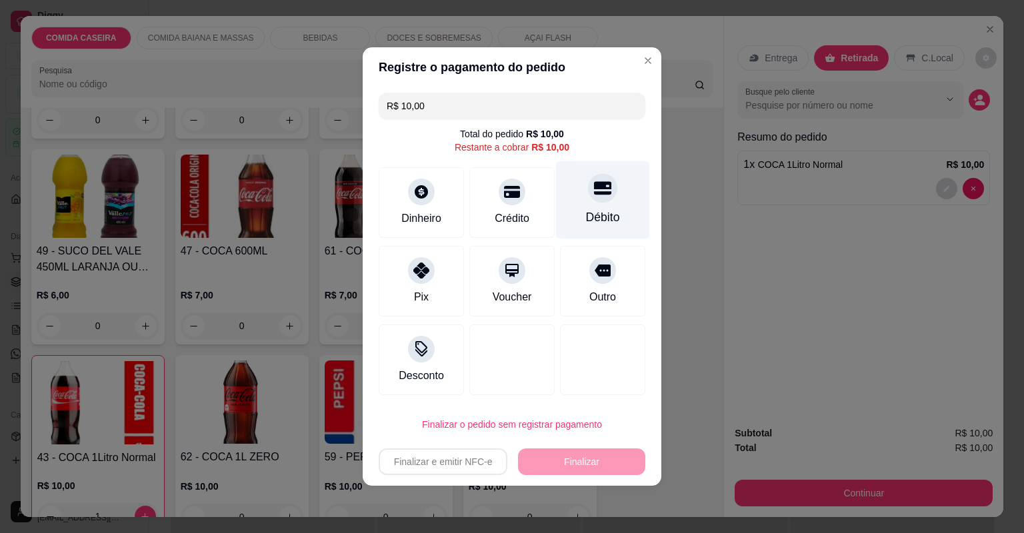
click at [603, 199] on div at bounding box center [602, 187] width 29 height 29
type input "R$ 0,00"
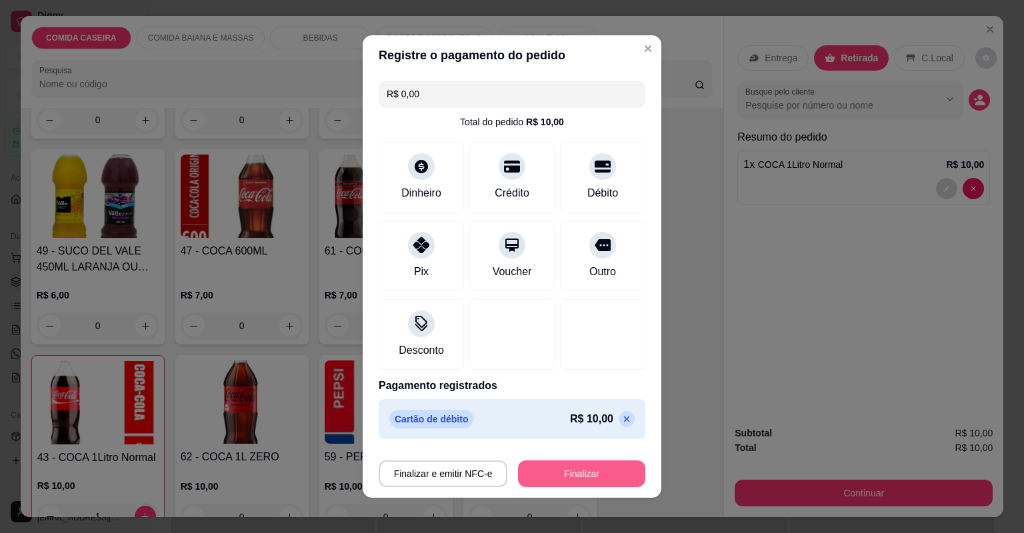
click at [575, 463] on button "Finalizar" at bounding box center [581, 474] width 127 height 27
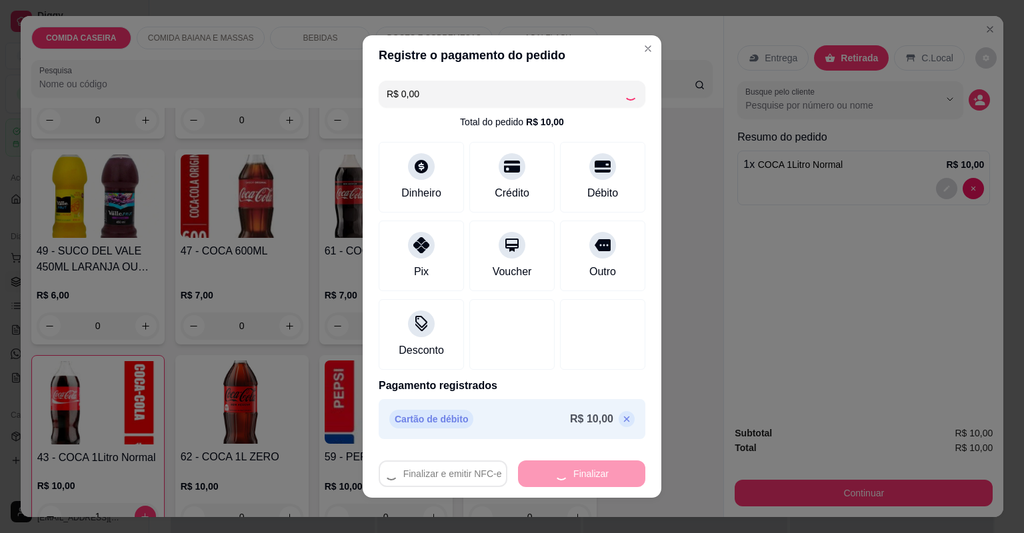
type input "0"
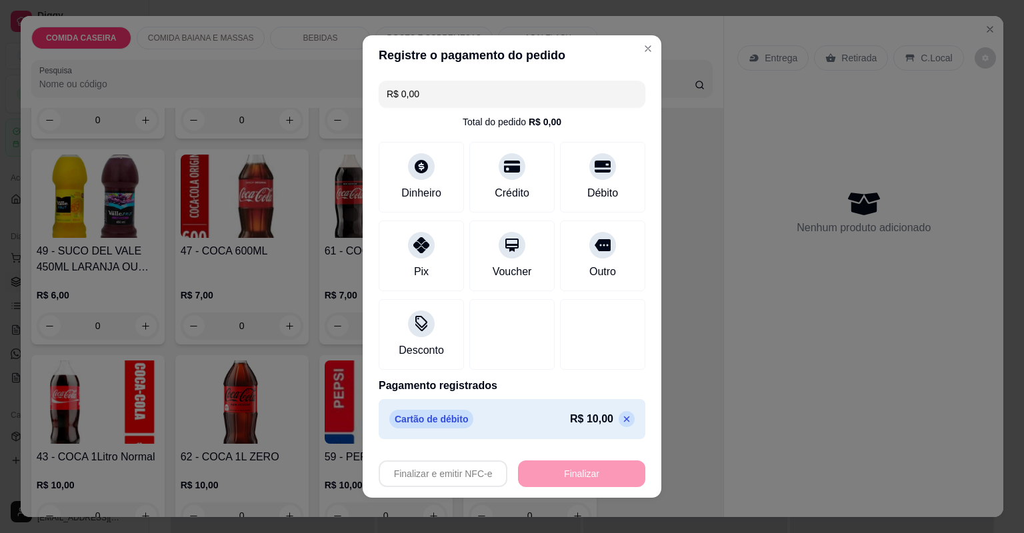
type input "-R$ 10,00"
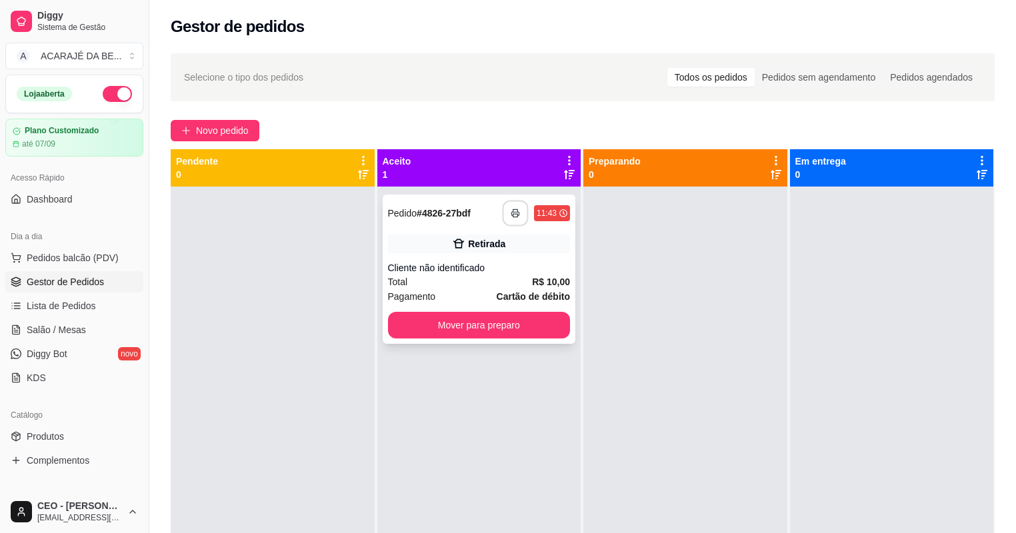
click at [510, 221] on button "button" at bounding box center [516, 214] width 26 height 26
click at [512, 329] on button "Mover para preparo" at bounding box center [479, 325] width 183 height 27
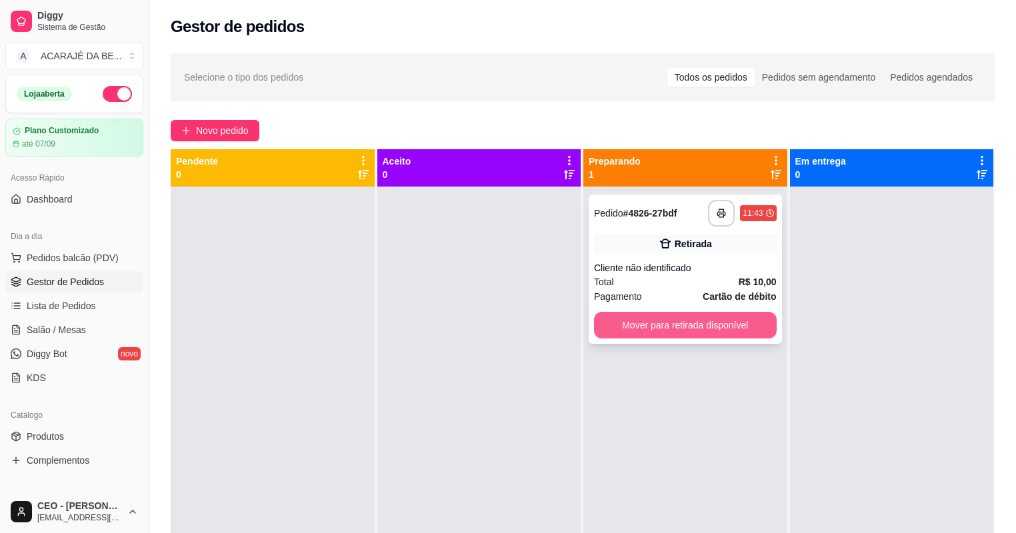
click at [753, 328] on button "Mover para retirada disponível" at bounding box center [685, 325] width 183 height 27
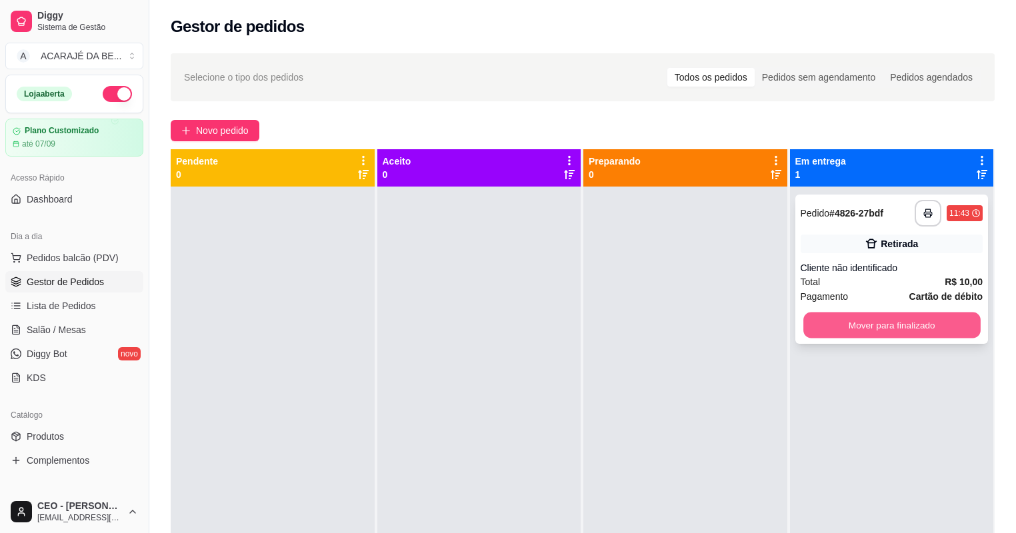
click at [801, 324] on div "Mover para finalizado" at bounding box center [892, 325] width 183 height 27
click at [880, 325] on button "Mover para finalizado" at bounding box center [892, 325] width 183 height 27
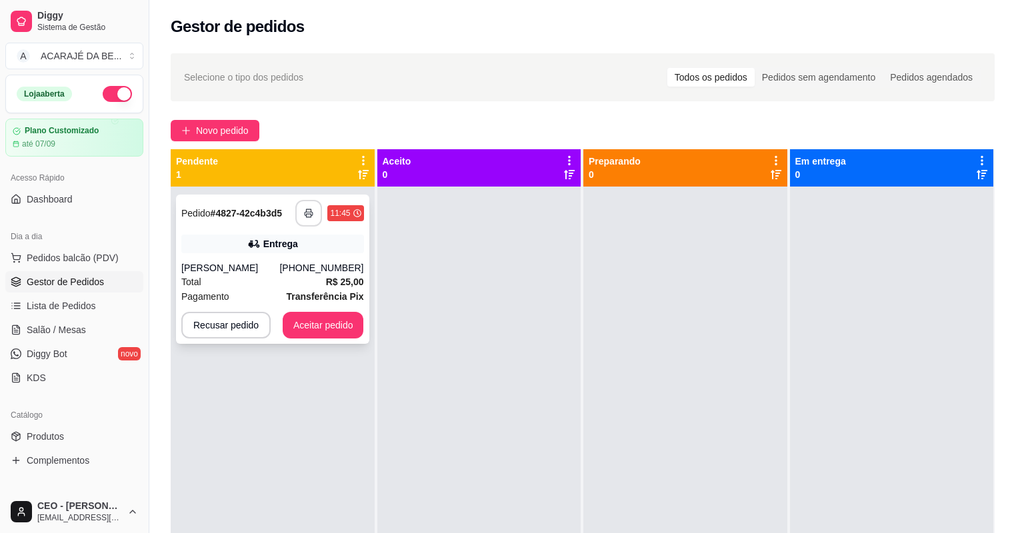
click at [307, 205] on button "button" at bounding box center [308, 213] width 27 height 27
click at [333, 330] on button "Aceitar pedido" at bounding box center [323, 326] width 79 height 26
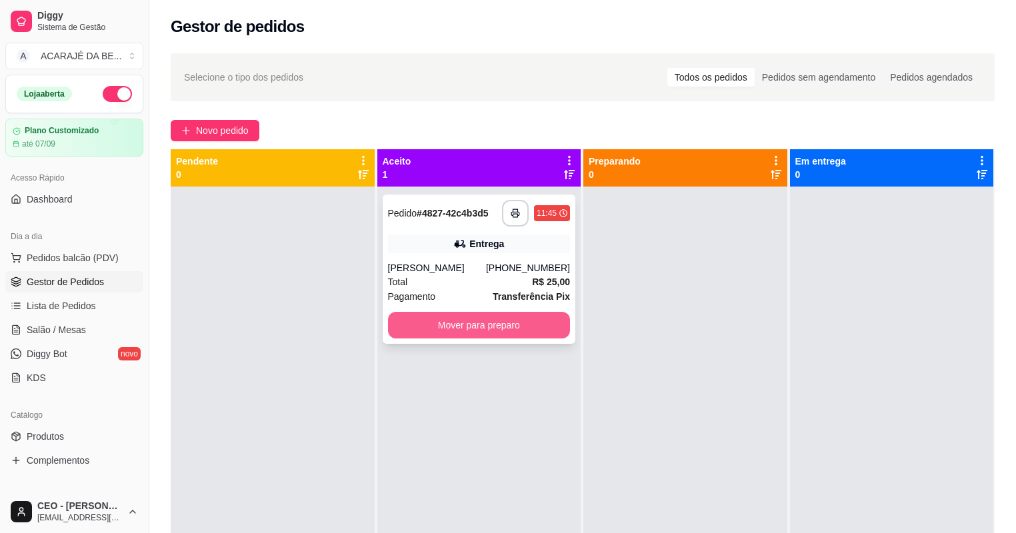
click at [491, 328] on button "Mover para preparo" at bounding box center [479, 325] width 183 height 27
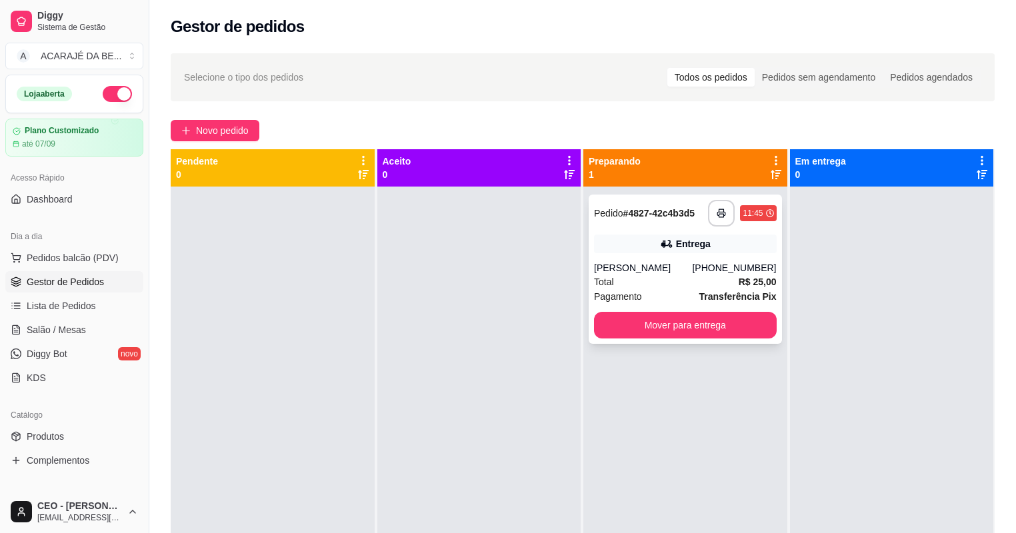
click at [652, 309] on div "**********" at bounding box center [685, 269] width 193 height 149
click at [745, 324] on button "Mover para entrega" at bounding box center [685, 326] width 177 height 26
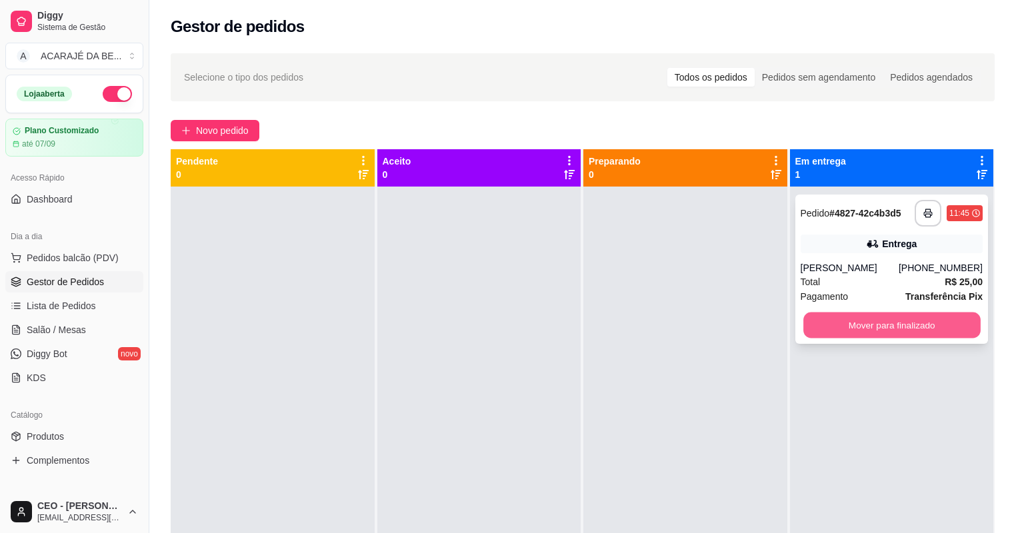
click at [840, 313] on button "Mover para finalizado" at bounding box center [892, 326] width 177 height 26
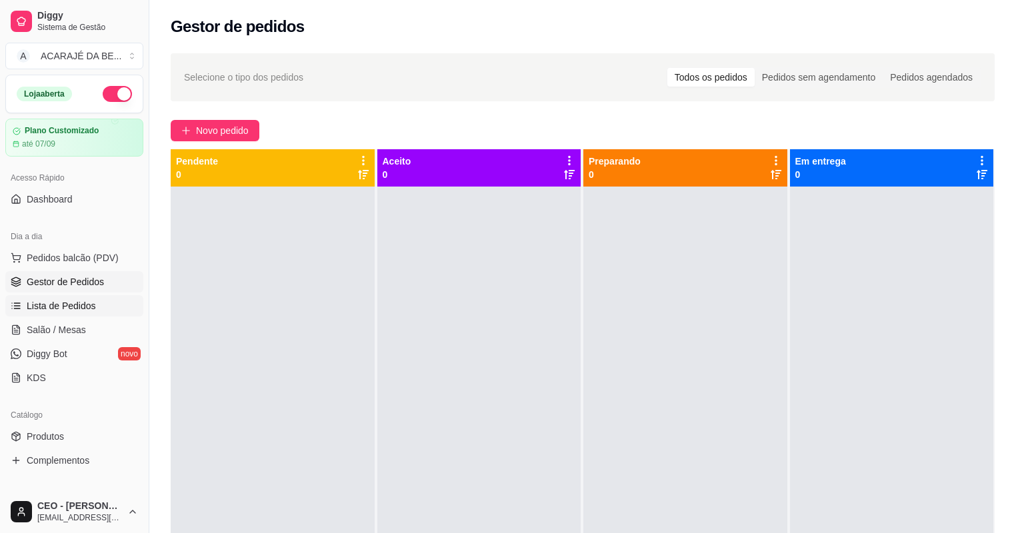
click at [101, 312] on link "Lista de Pedidos" at bounding box center [74, 305] width 138 height 21
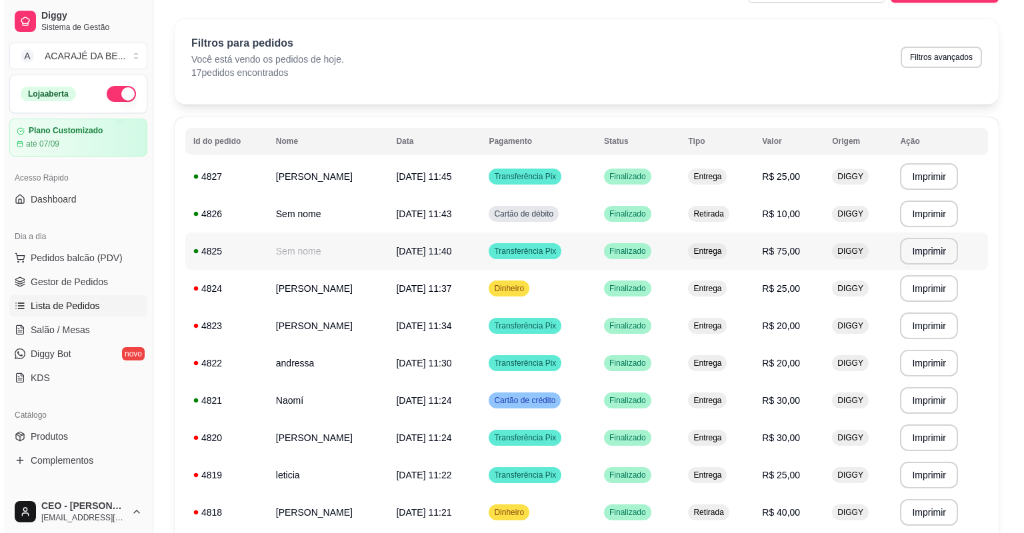
scroll to position [53, 0]
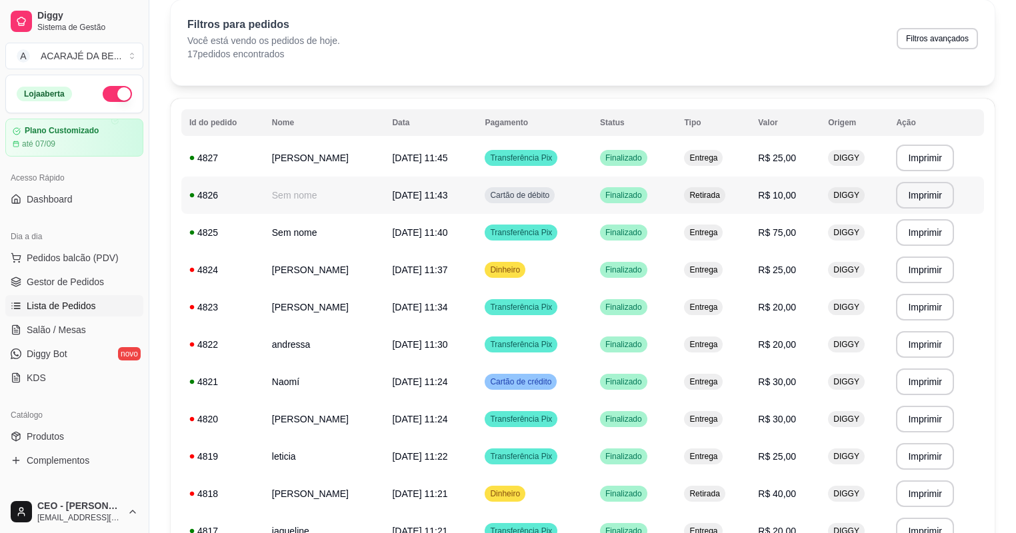
click at [746, 203] on td "Retirada" at bounding box center [713, 195] width 74 height 37
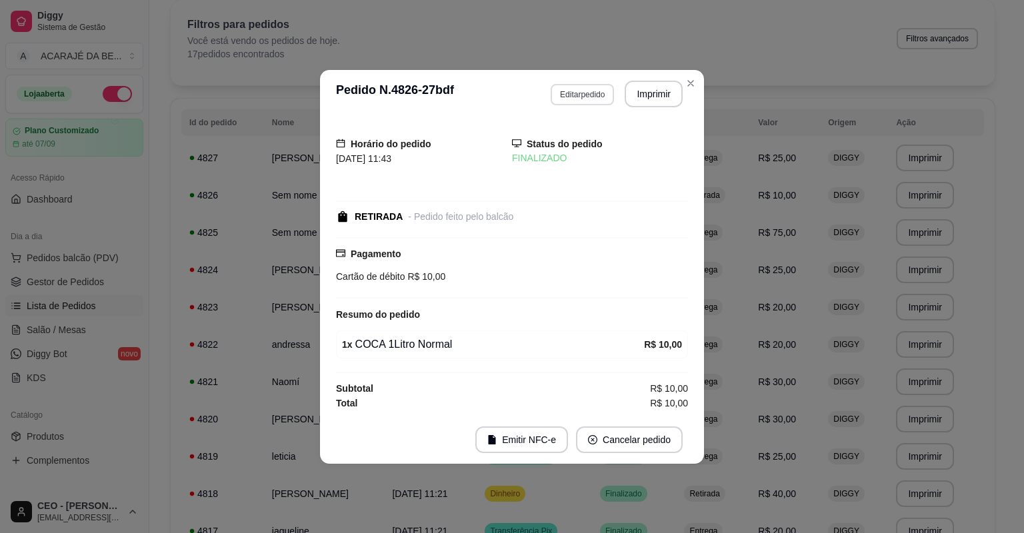
click at [595, 95] on button "Editar pedido" at bounding box center [582, 94] width 63 height 21
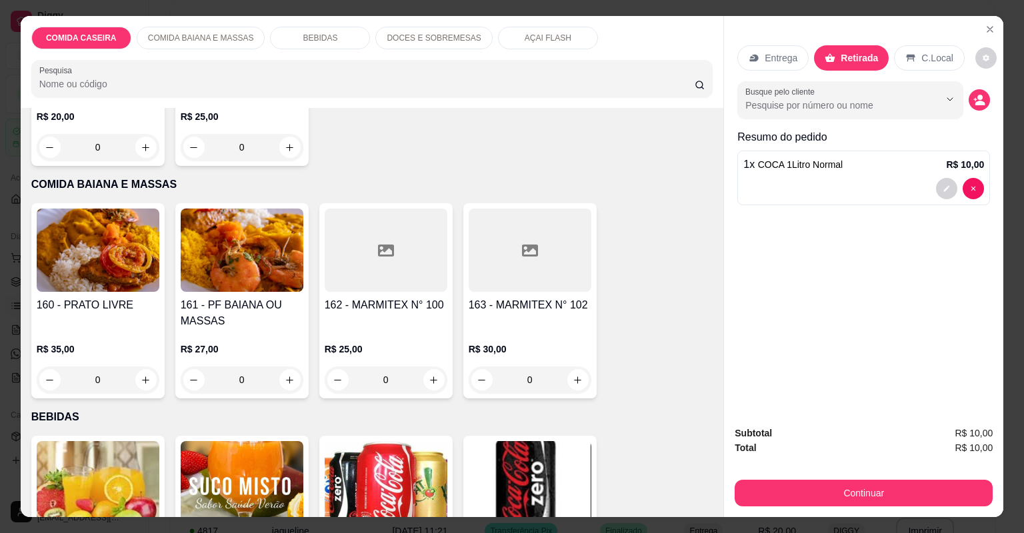
scroll to position [267, 0]
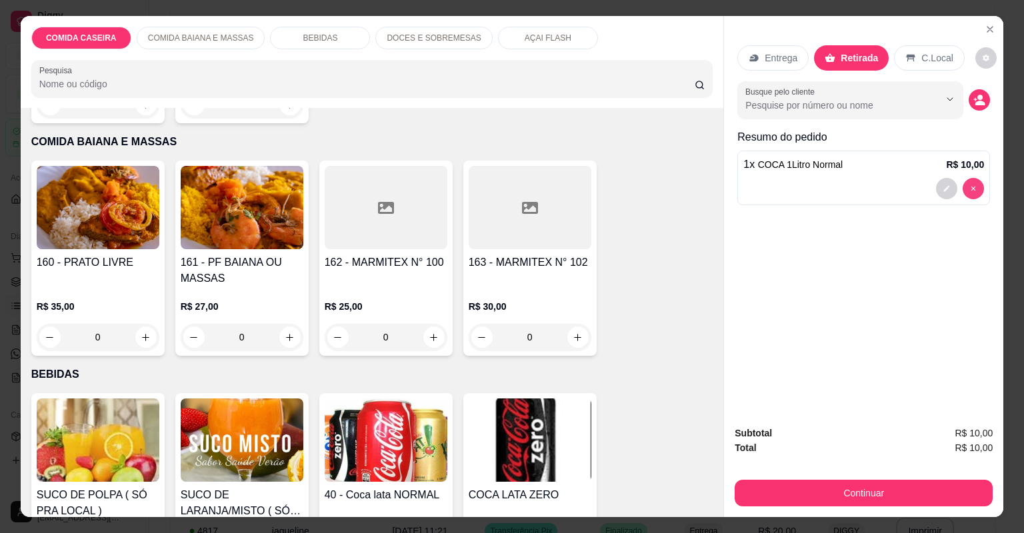
type input "0"
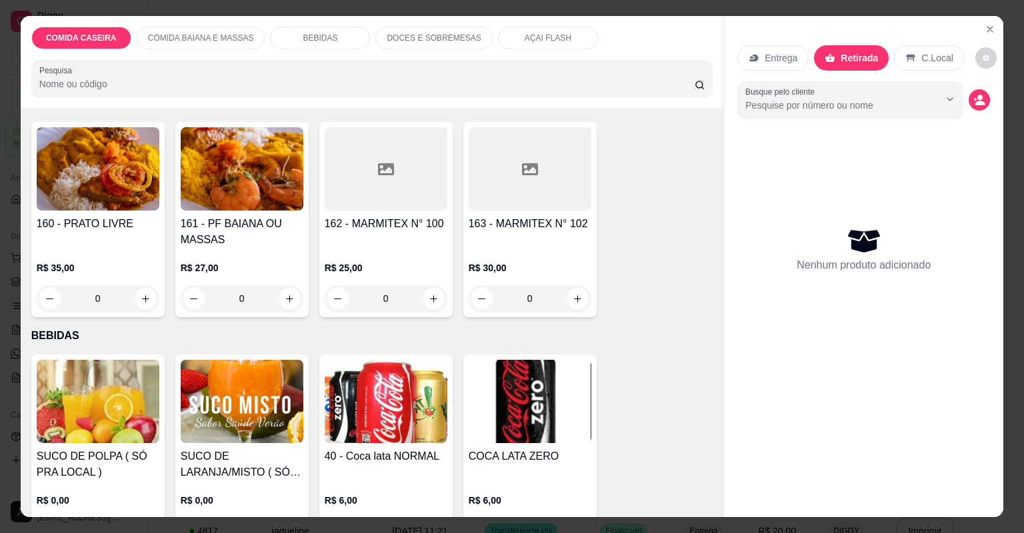
scroll to position [320, 0]
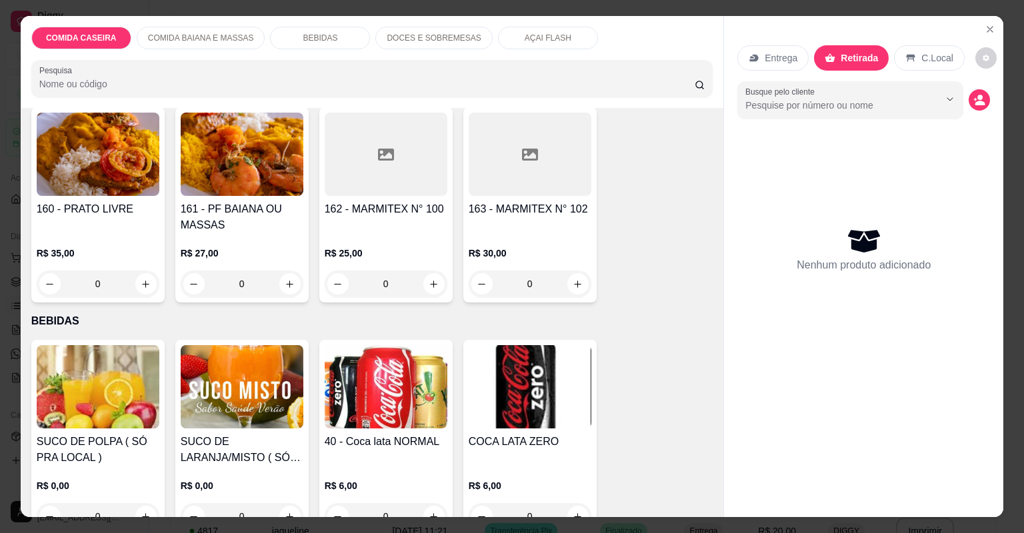
click at [381, 395] on img at bounding box center [386, 386] width 123 height 83
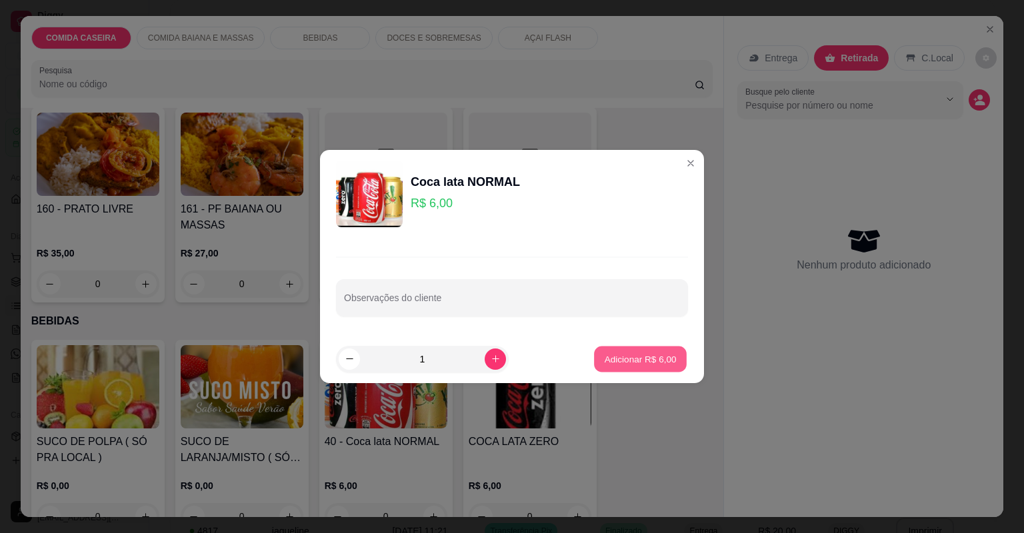
click at [613, 363] on p "Adicionar R$ 6,00" at bounding box center [640, 359] width 72 height 13
type input "1"
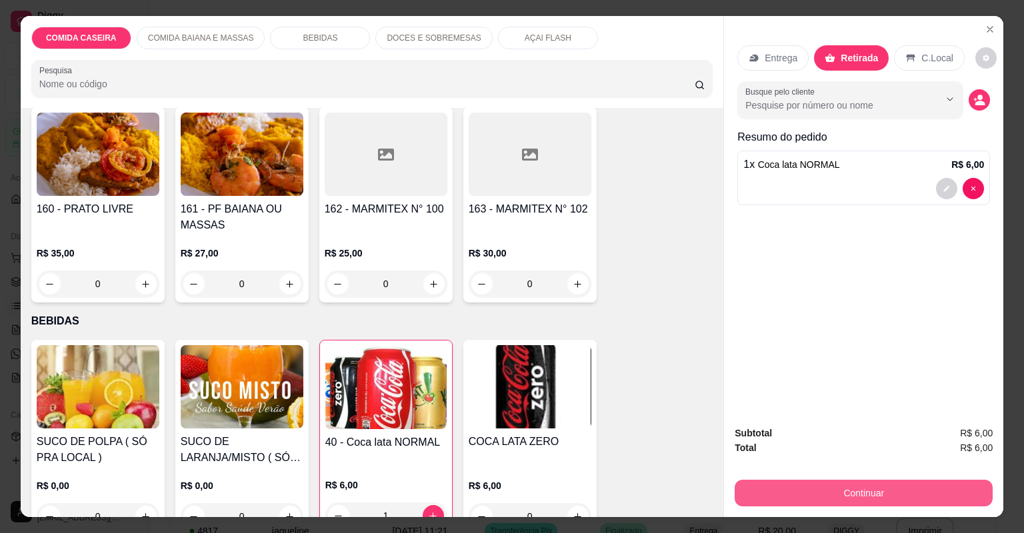
click at [799, 491] on button "Continuar" at bounding box center [864, 493] width 258 height 27
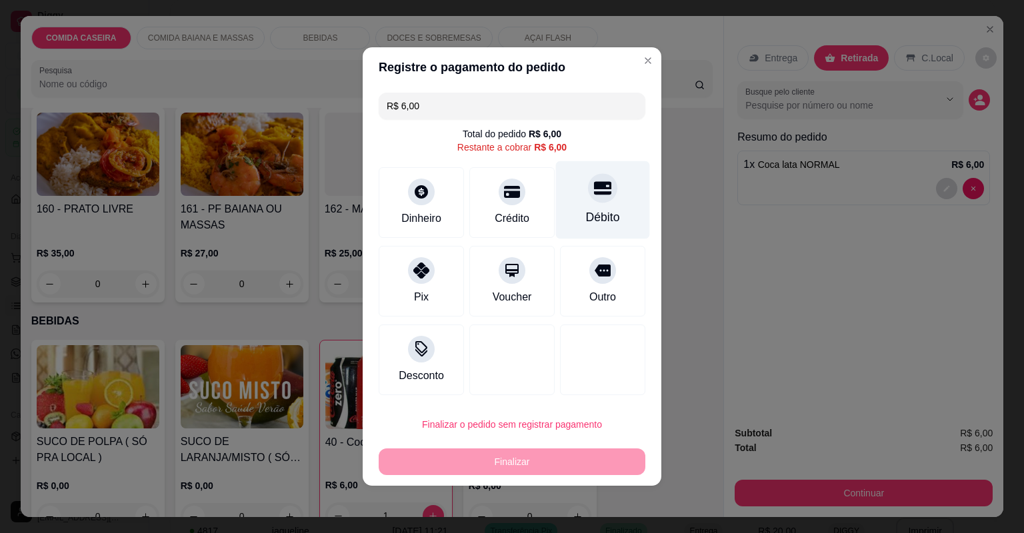
click at [592, 199] on div at bounding box center [602, 187] width 29 height 29
type input "R$ 0,00"
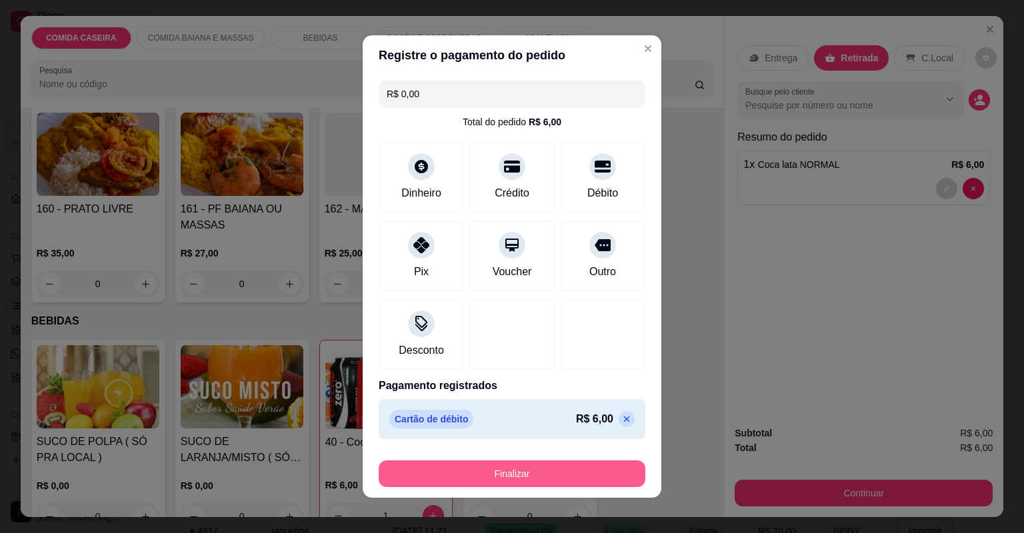
click at [487, 479] on button "Finalizar" at bounding box center [512, 474] width 267 height 27
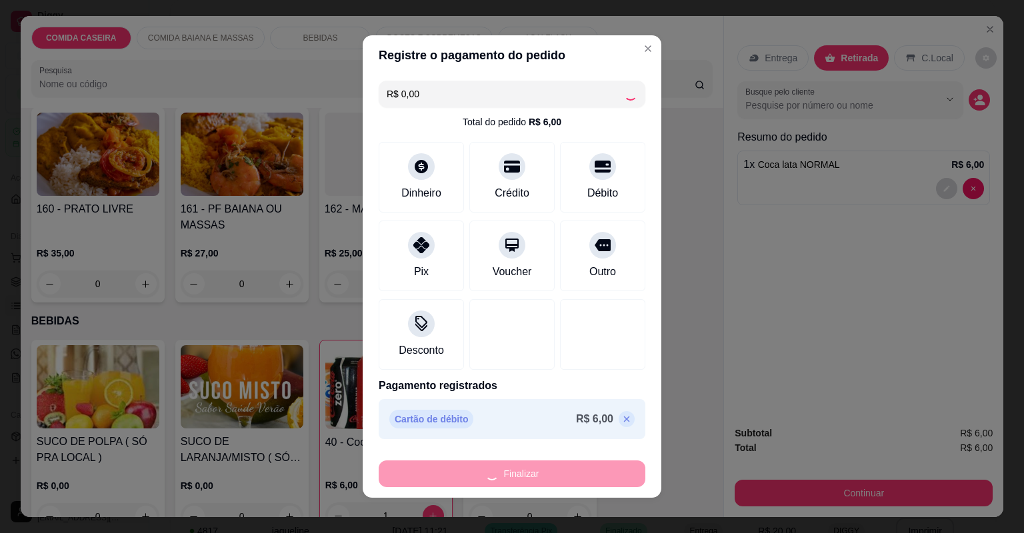
type input "0"
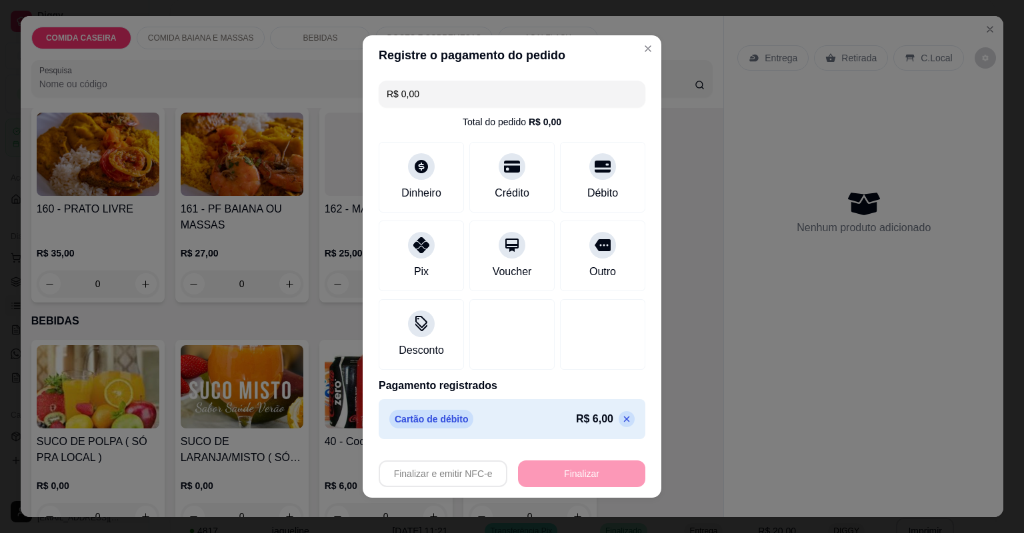
type input "-R$ 6,00"
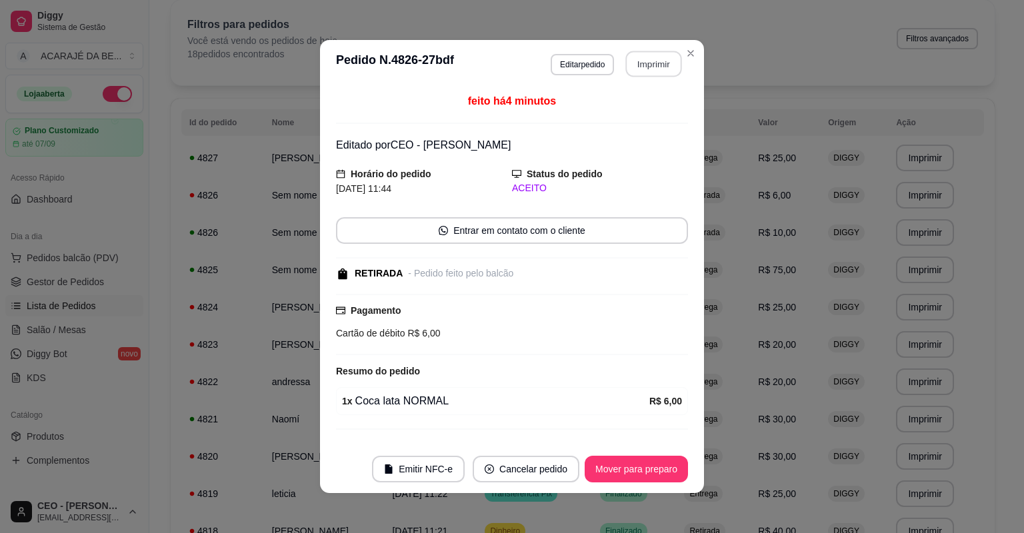
click at [651, 70] on button "Imprimir" at bounding box center [654, 64] width 56 height 26
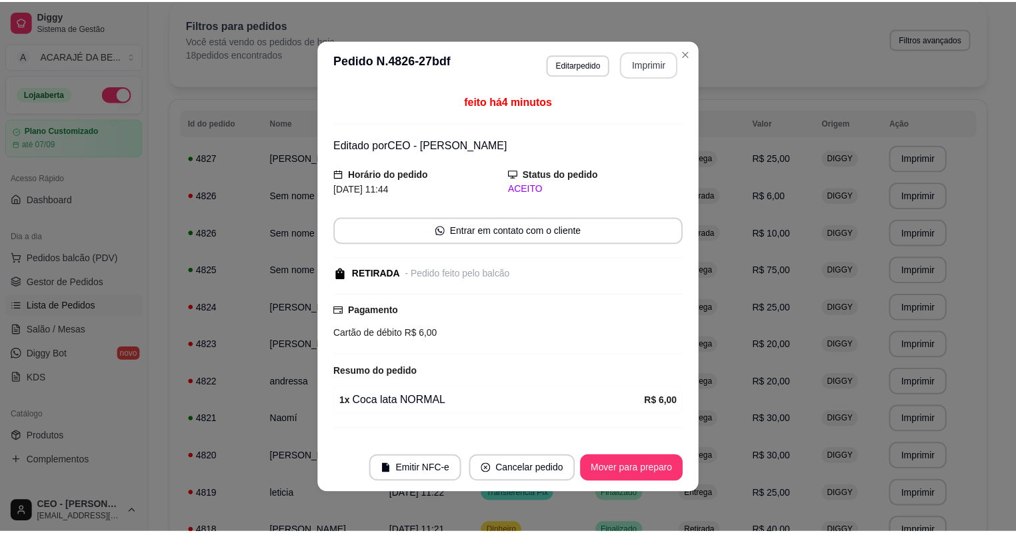
scroll to position [0, 0]
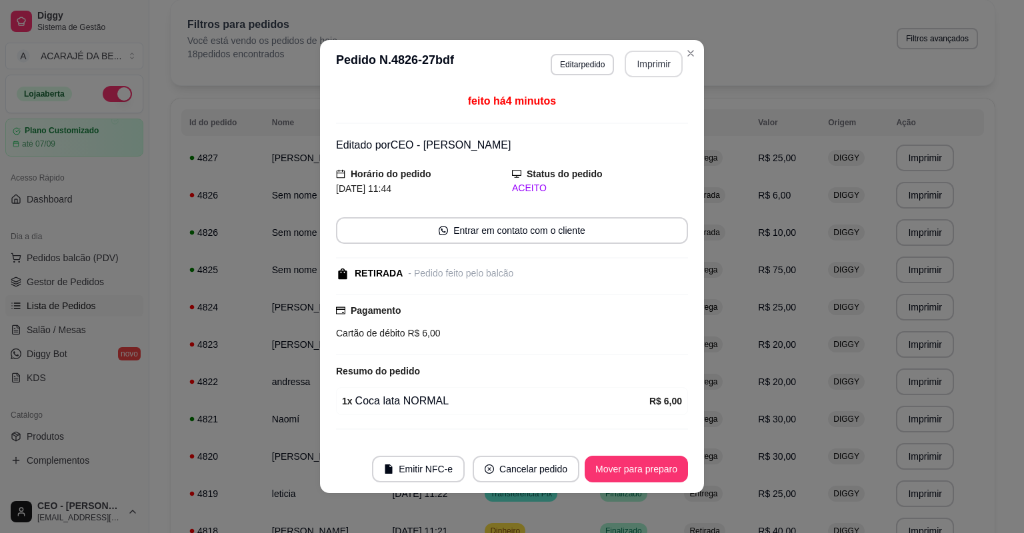
click at [664, 463] on button "Mover para preparo" at bounding box center [636, 469] width 103 height 27
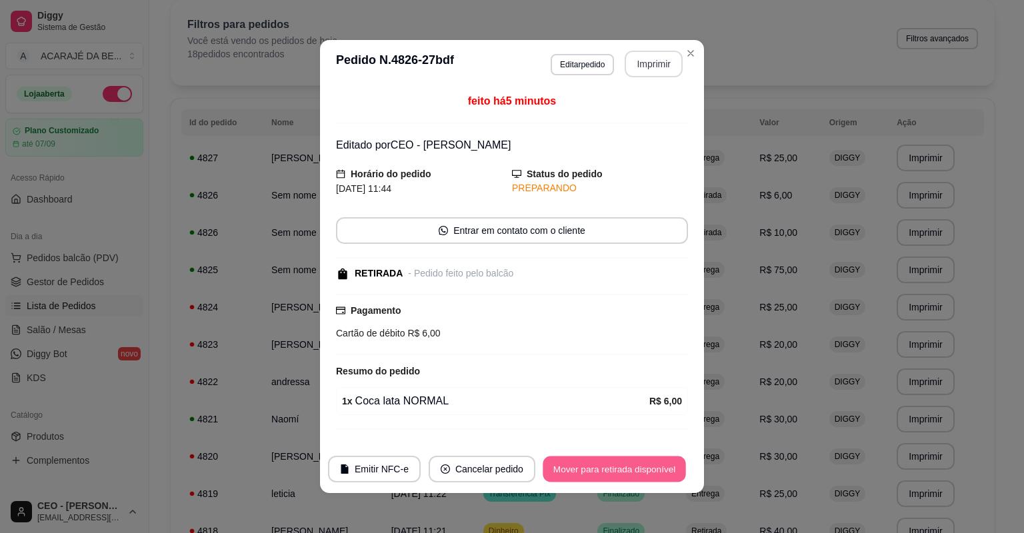
click at [664, 463] on button "Mover para retirada disponível" at bounding box center [614, 470] width 143 height 26
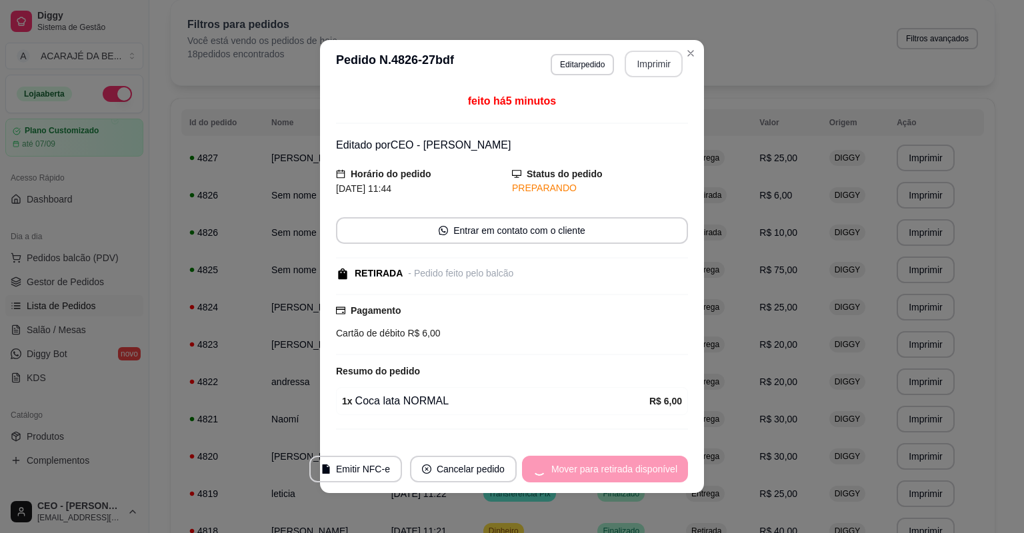
click at [664, 463] on div "Mover para retirada disponível" at bounding box center [605, 469] width 166 height 27
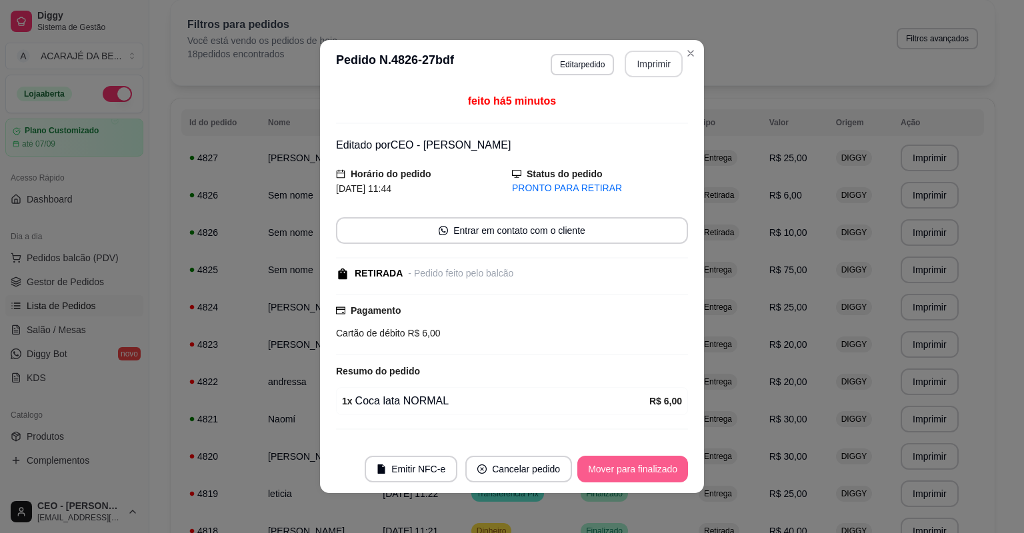
click at [664, 463] on button "Mover para finalizado" at bounding box center [632, 469] width 111 height 27
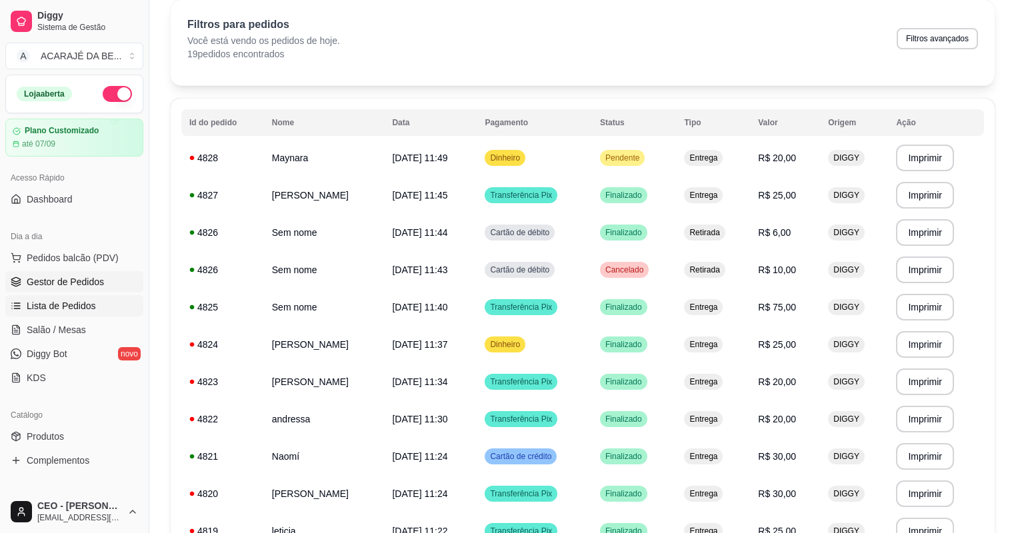
click at [80, 275] on span "Gestor de Pedidos" at bounding box center [65, 281] width 77 height 13
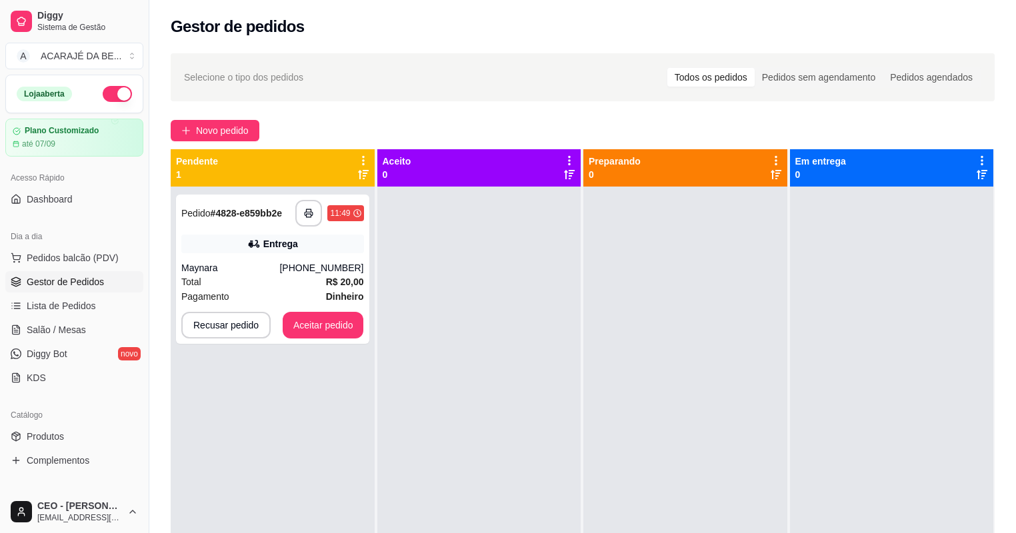
click at [207, 117] on div "**********" at bounding box center [582, 372] width 867 height 654
click at [221, 126] on span "Novo pedido" at bounding box center [222, 130] width 53 height 15
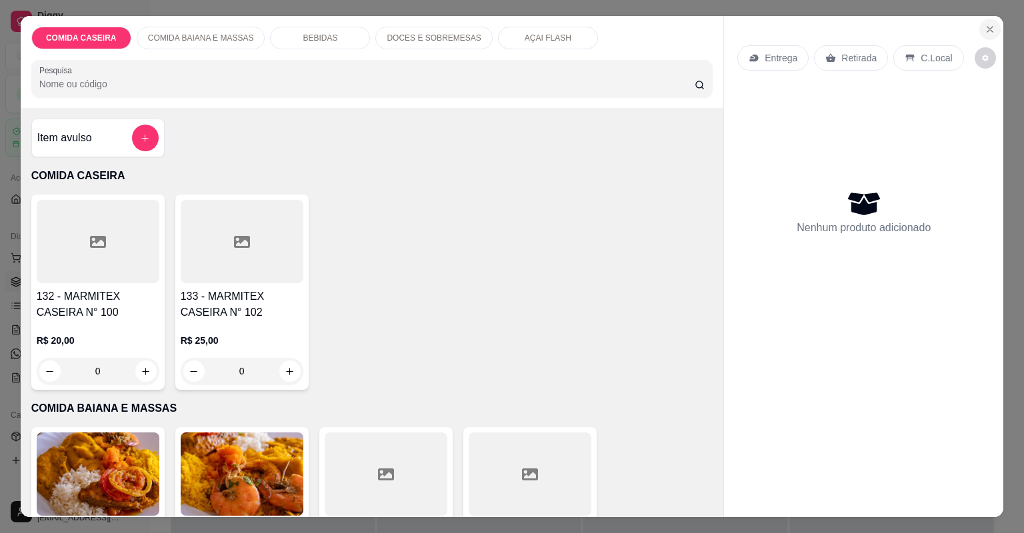
click at [985, 33] on icon "Close" at bounding box center [990, 29] width 11 height 11
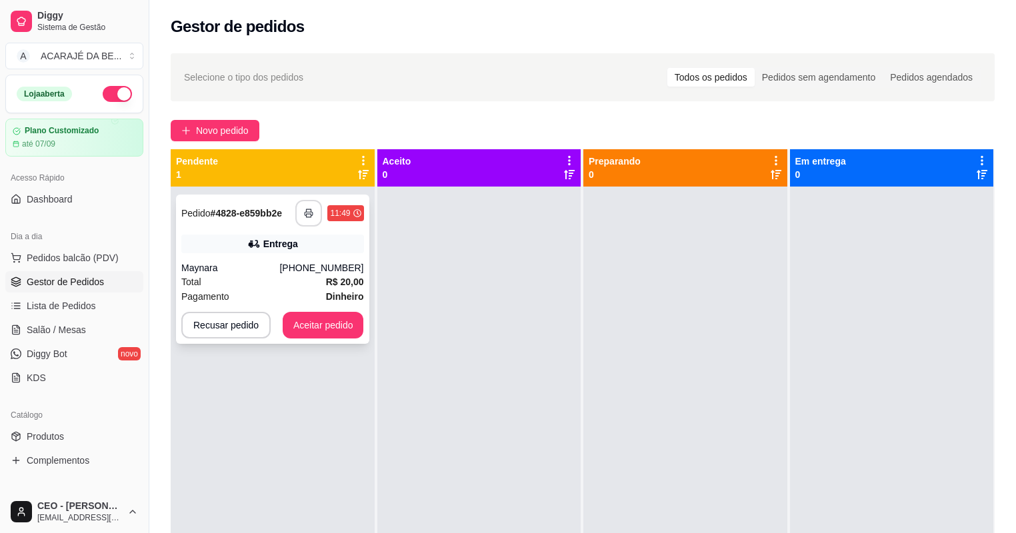
click at [309, 211] on icon "button" at bounding box center [308, 213] width 9 height 9
click at [346, 320] on button "Aceitar pedido" at bounding box center [323, 325] width 81 height 27
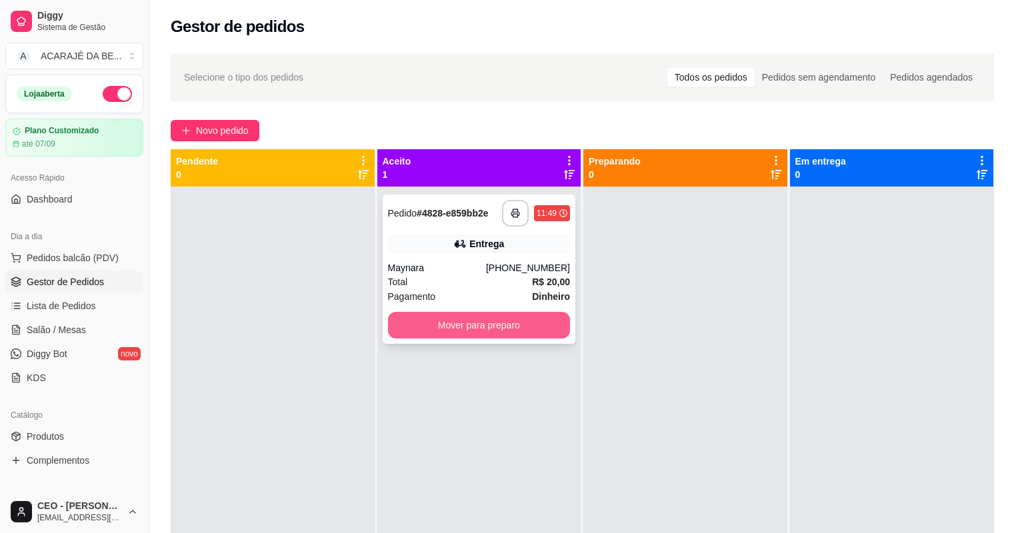
click at [498, 317] on button "Mover para preparo" at bounding box center [479, 325] width 183 height 27
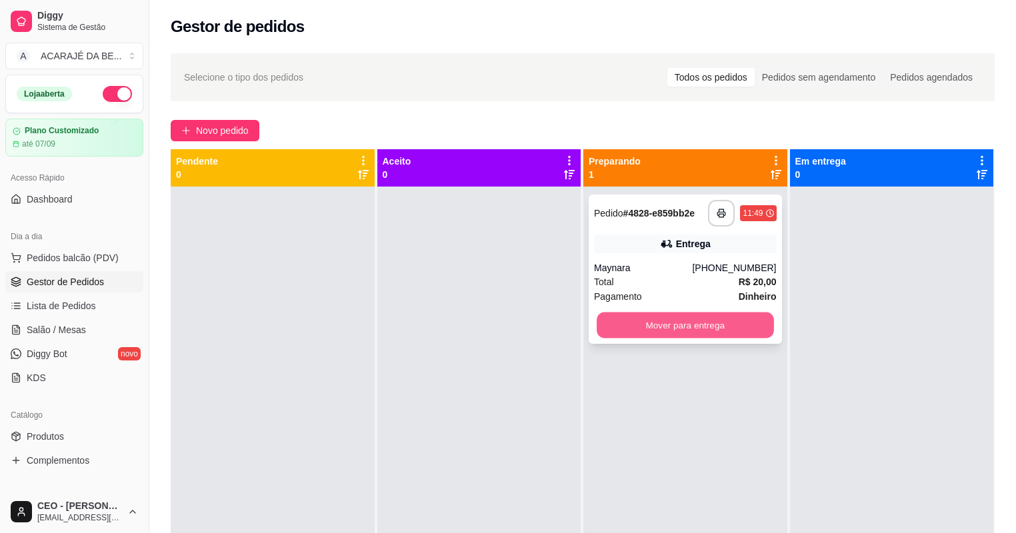
click at [621, 317] on button "Mover para entrega" at bounding box center [685, 326] width 177 height 26
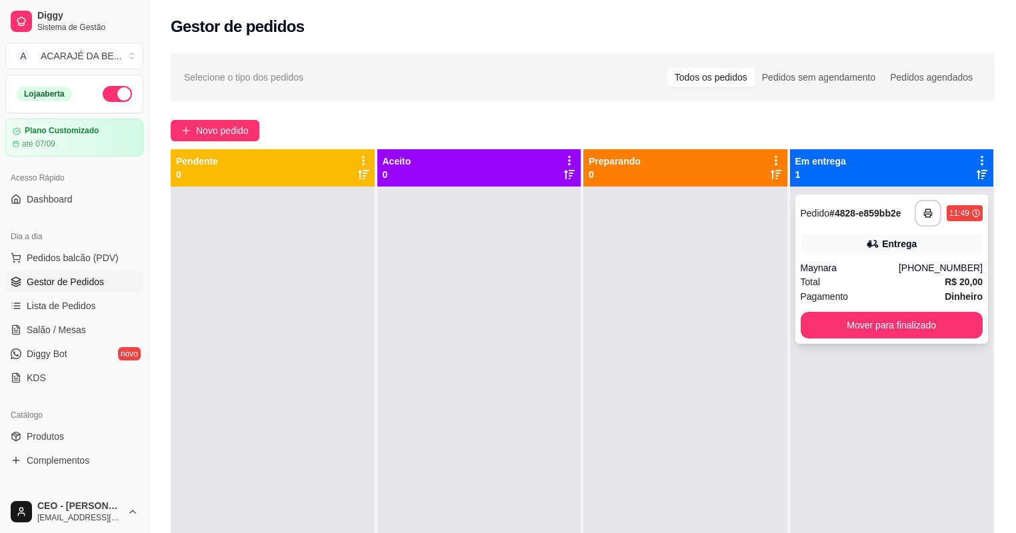
click at [827, 311] on div "**********" at bounding box center [892, 269] width 193 height 149
click at [848, 317] on button "Mover para finalizado" at bounding box center [892, 325] width 183 height 27
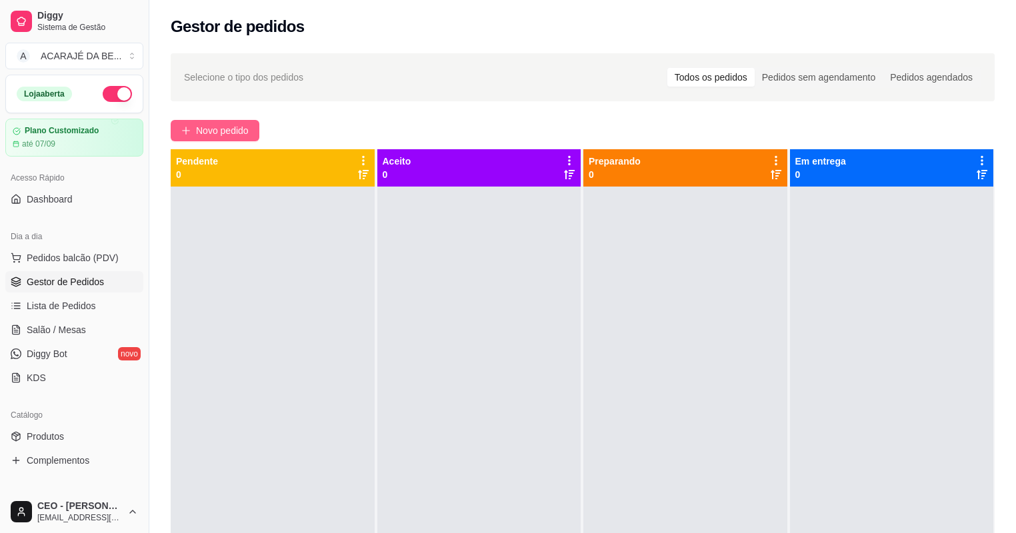
click at [225, 120] on button "Novo pedido" at bounding box center [215, 130] width 89 height 21
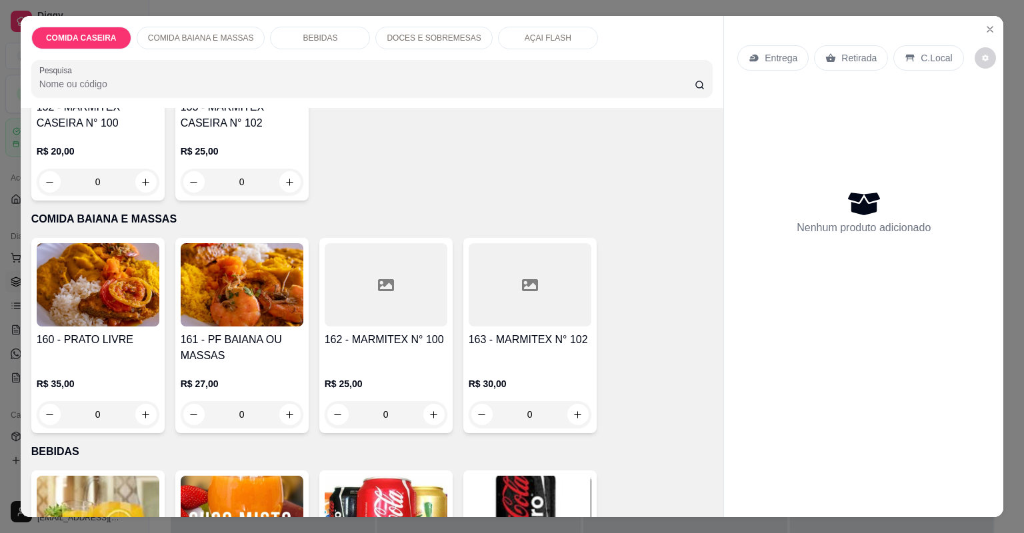
scroll to position [213, 0]
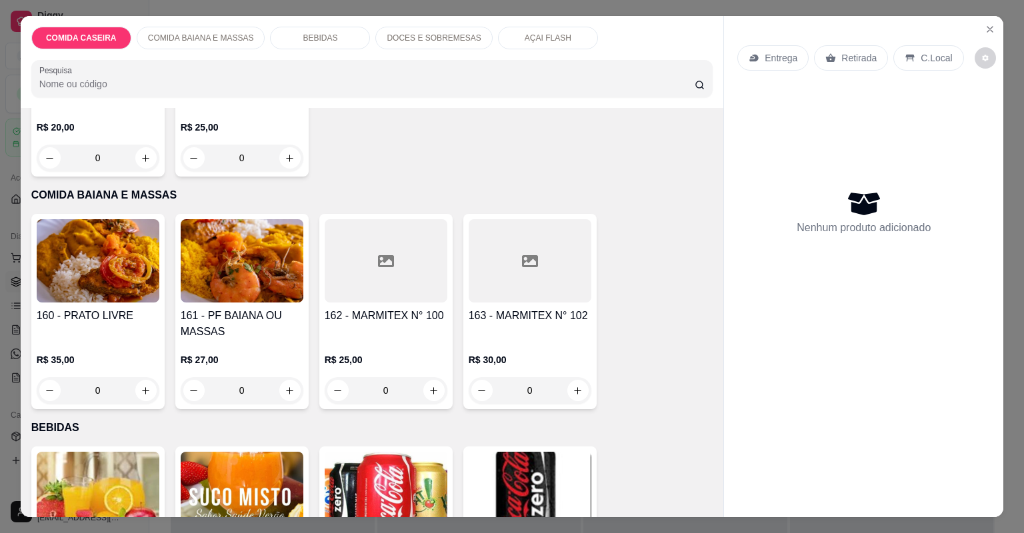
click at [499, 277] on div at bounding box center [530, 260] width 123 height 83
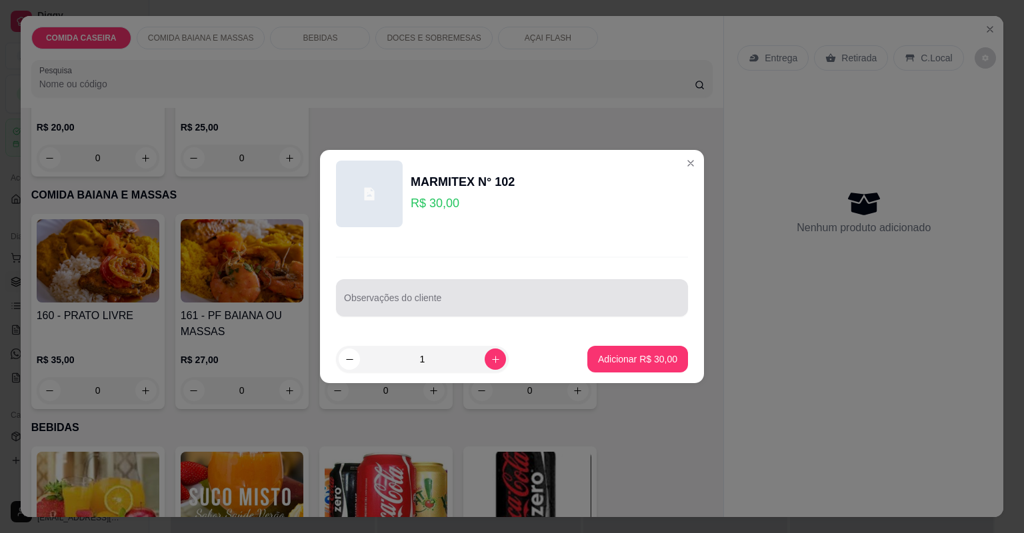
click at [465, 298] on input "Observações do cliente" at bounding box center [512, 303] width 336 height 13
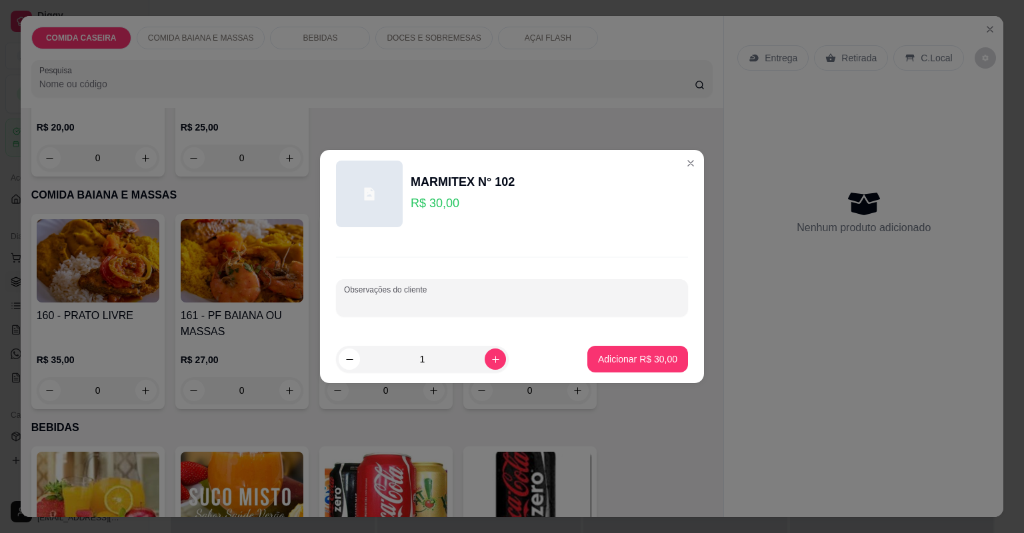
paste input "Arroz branco Vatapá Quiabada [GEOGRAPHIC_DATA] de dendê Catado de siri com cama…"
type input "Arroz branco Vatapá Quiabada [GEOGRAPHIC_DATA] de dendê Catado de siri com cama…"
click at [621, 354] on p "Adicionar R$ 30,00" at bounding box center [637, 359] width 79 height 13
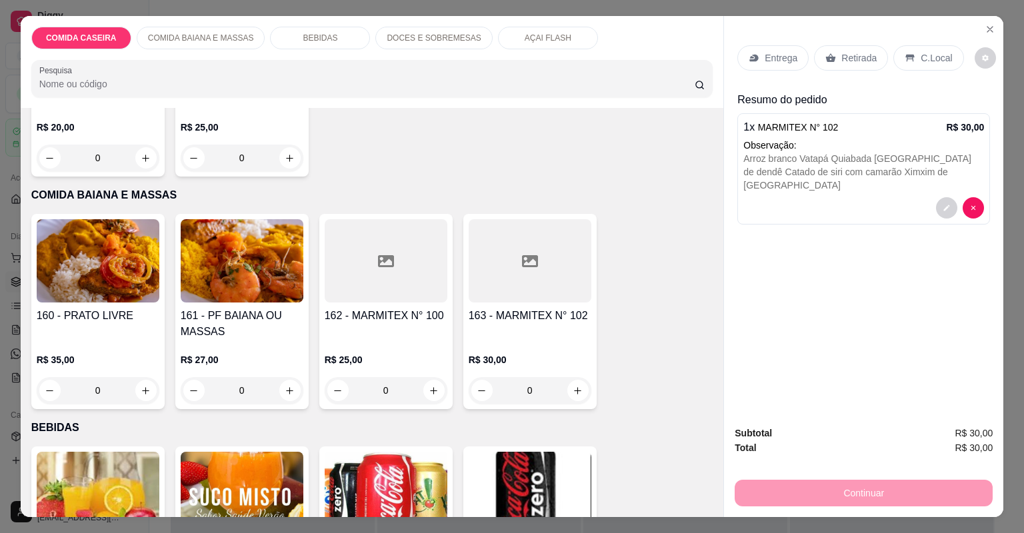
click at [534, 269] on div at bounding box center [530, 260] width 123 height 83
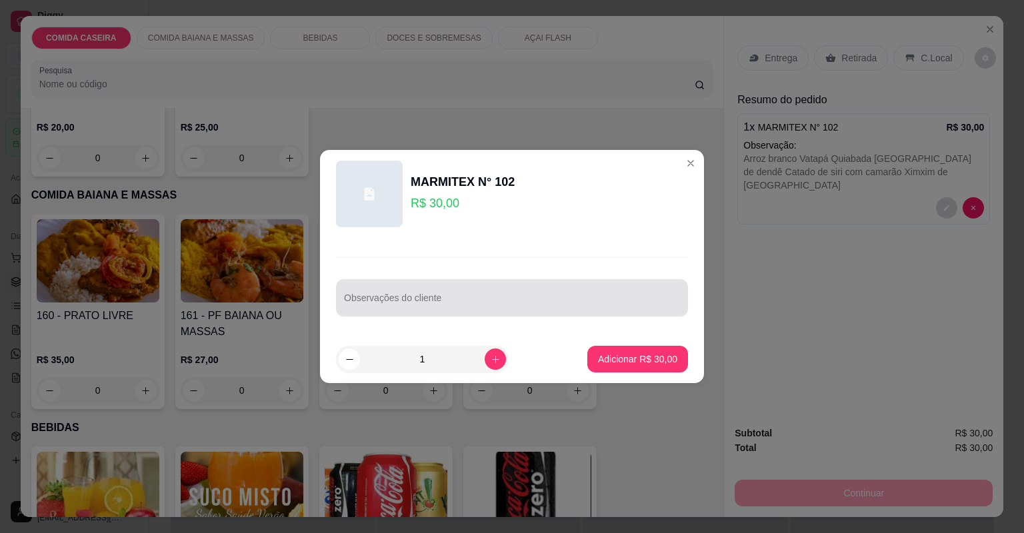
click at [506, 285] on div at bounding box center [512, 298] width 336 height 27
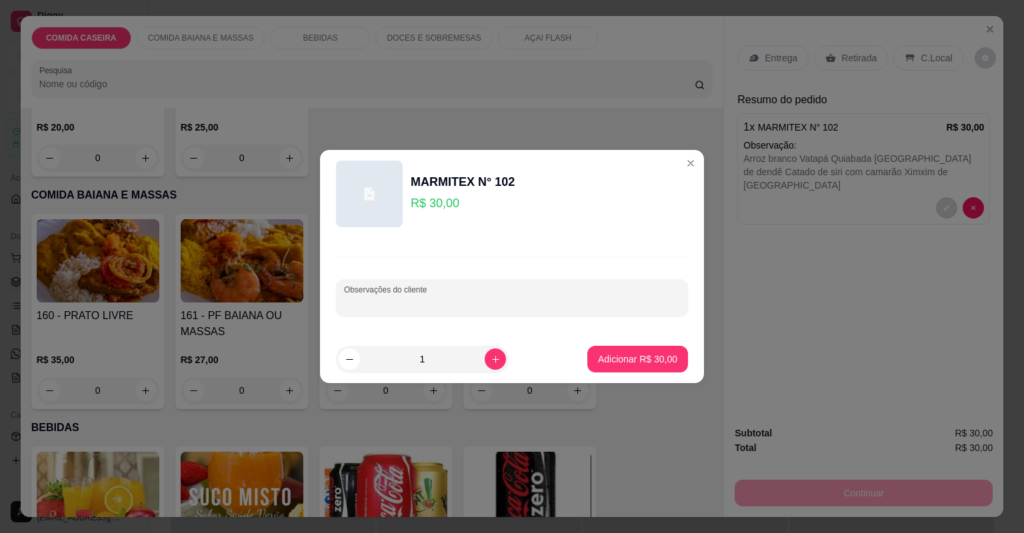
paste input "Arroz branco Vatapá Quiaba Farofa de dendê Ximxim de [GEOGRAPHIC_DATA]"
type input "Arroz branco Vatapá Quiaba Farofa de dendê Ximxim de [GEOGRAPHIC_DATA]"
click at [611, 363] on p "Adicionar R$ 30,00" at bounding box center [637, 359] width 79 height 13
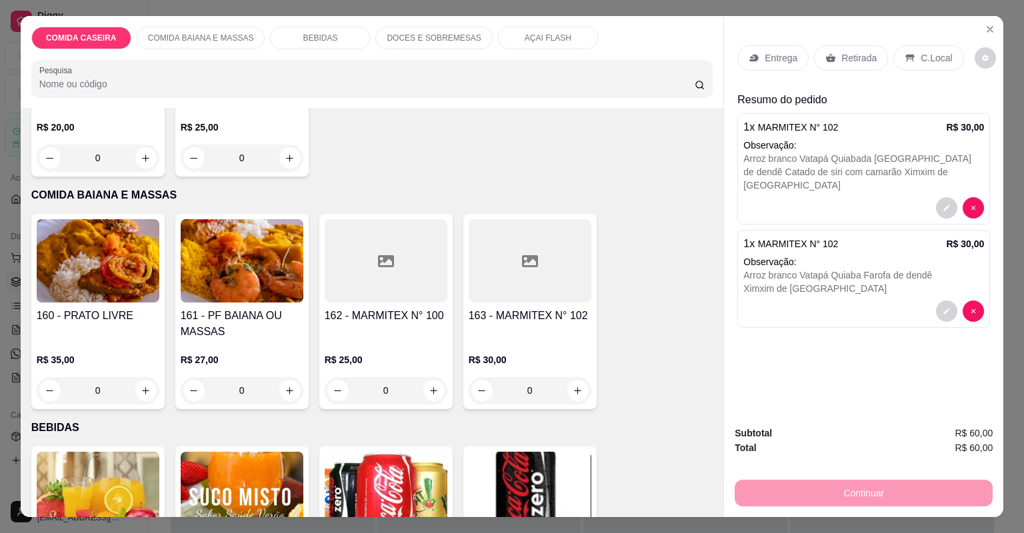
scroll to position [0, 0]
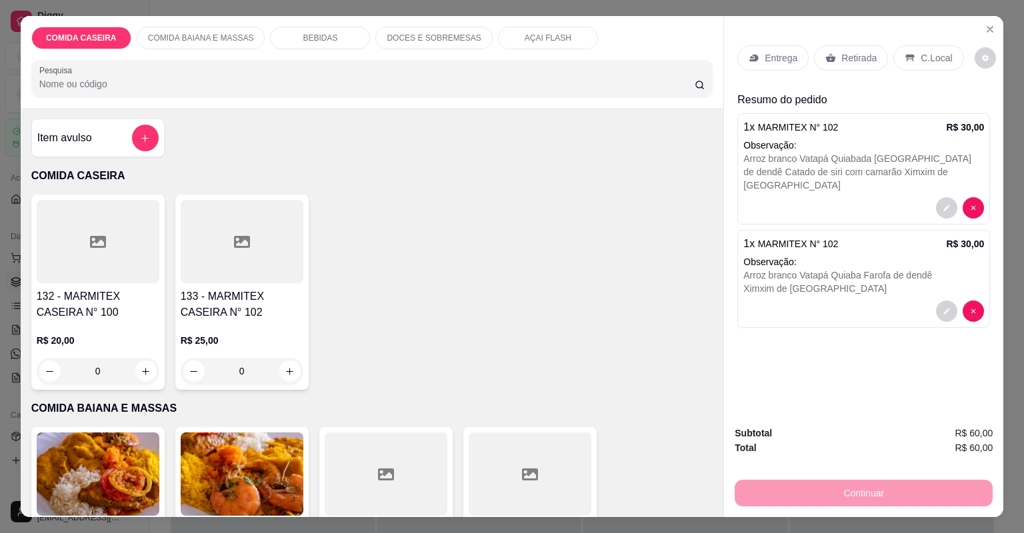
click at [107, 141] on div "Item avulso" at bounding box center [97, 138] width 121 height 27
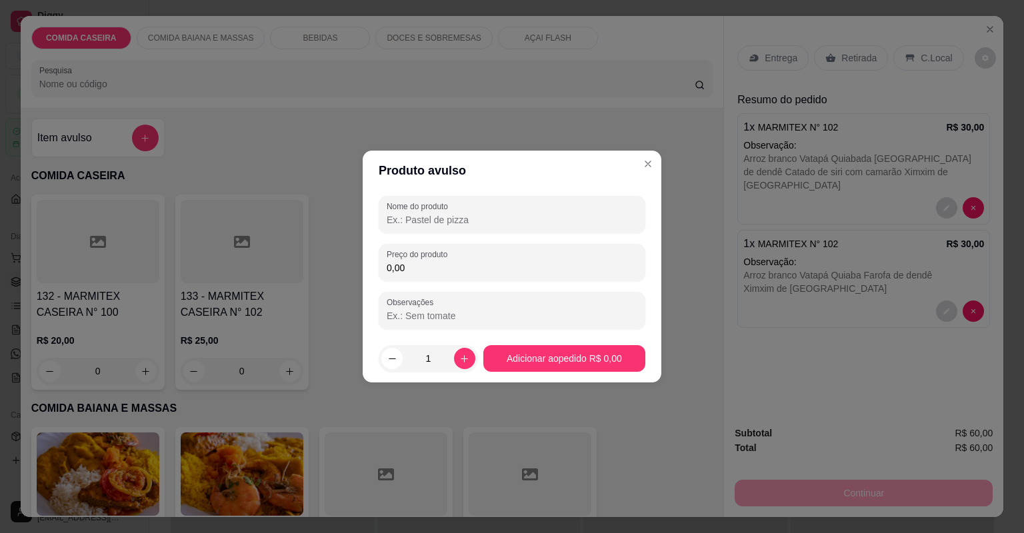
click at [463, 222] on input "Nome do produto" at bounding box center [512, 219] width 251 height 13
type input "cmd"
click at [429, 274] on input "0,00" at bounding box center [512, 267] width 251 height 13
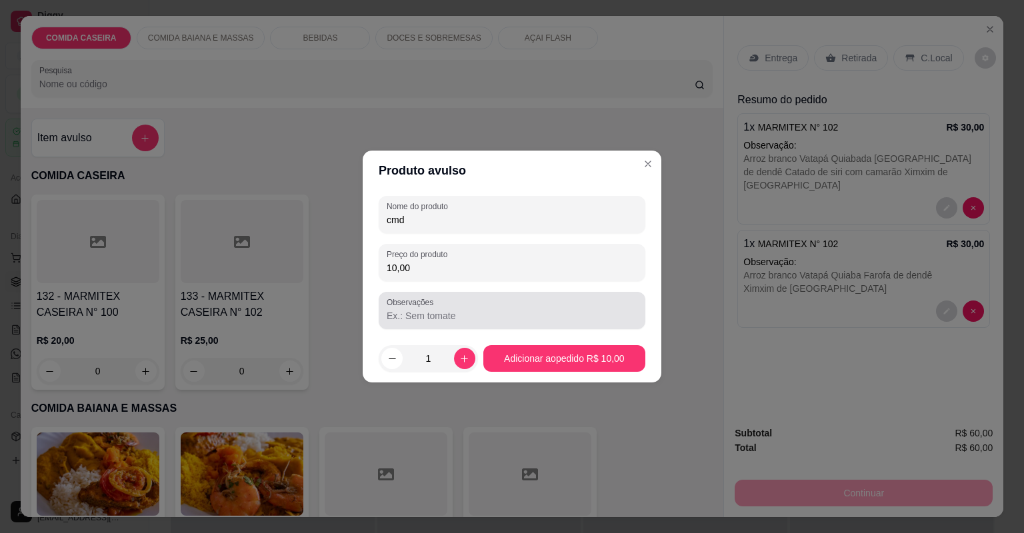
type input "10,00"
click at [415, 305] on label "Observações" at bounding box center [412, 302] width 51 height 11
click at [415, 309] on input "Observações" at bounding box center [512, 315] width 251 height 13
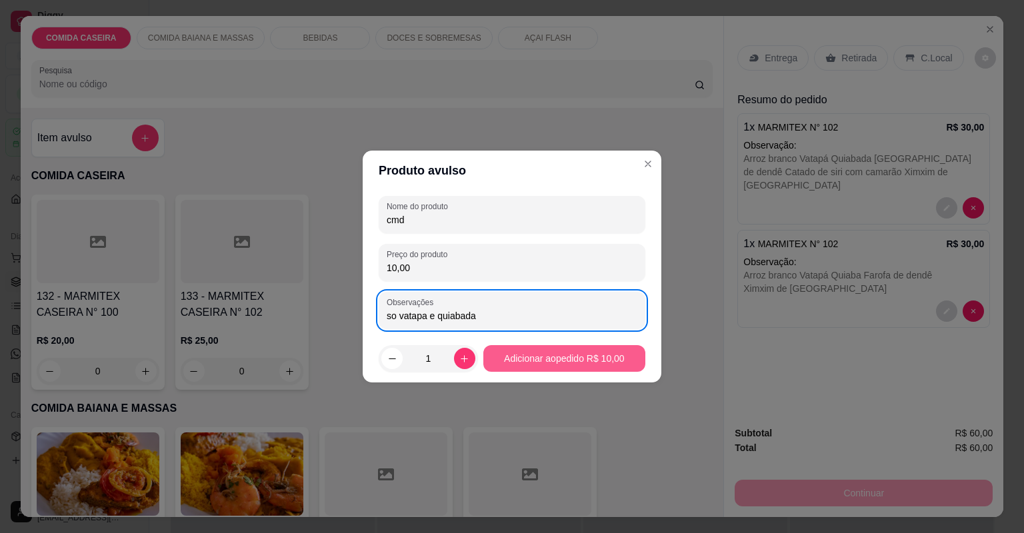
type input "so vatapa e quiabada"
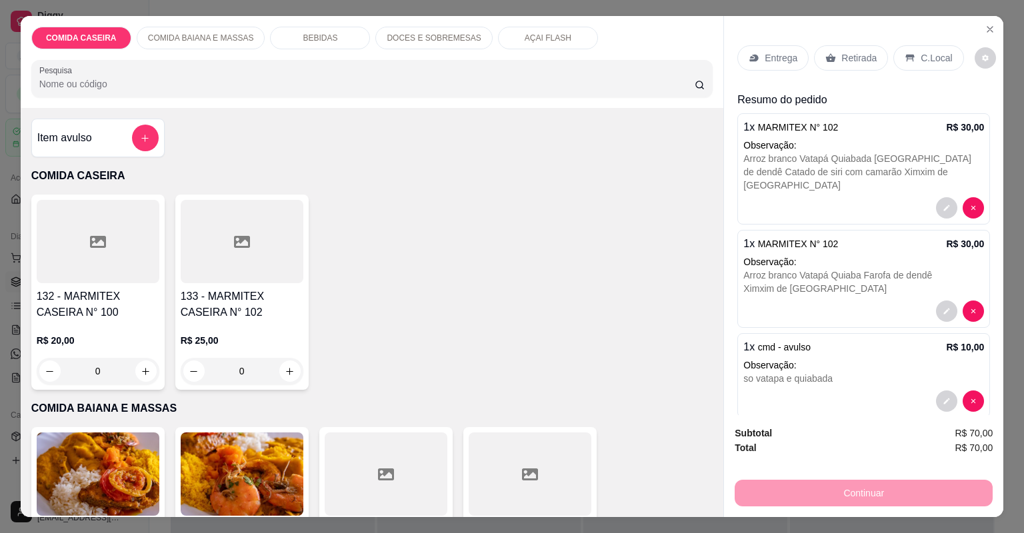
click at [759, 57] on div "Entrega" at bounding box center [773, 57] width 71 height 25
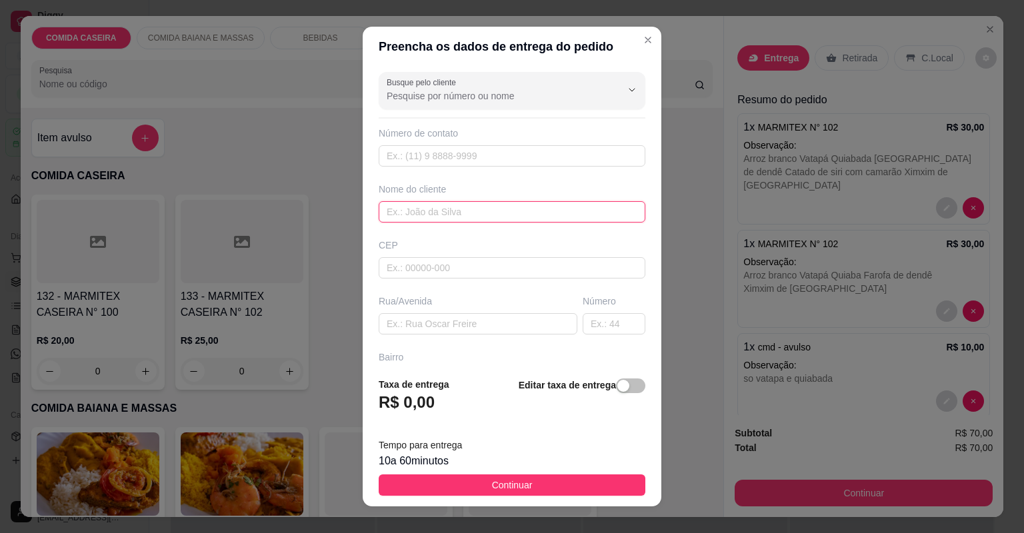
click at [515, 217] on input "text" at bounding box center [512, 211] width 267 height 21
click at [390, 212] on input "an aline" at bounding box center [512, 211] width 267 height 21
type input "[PERSON_NAME]"
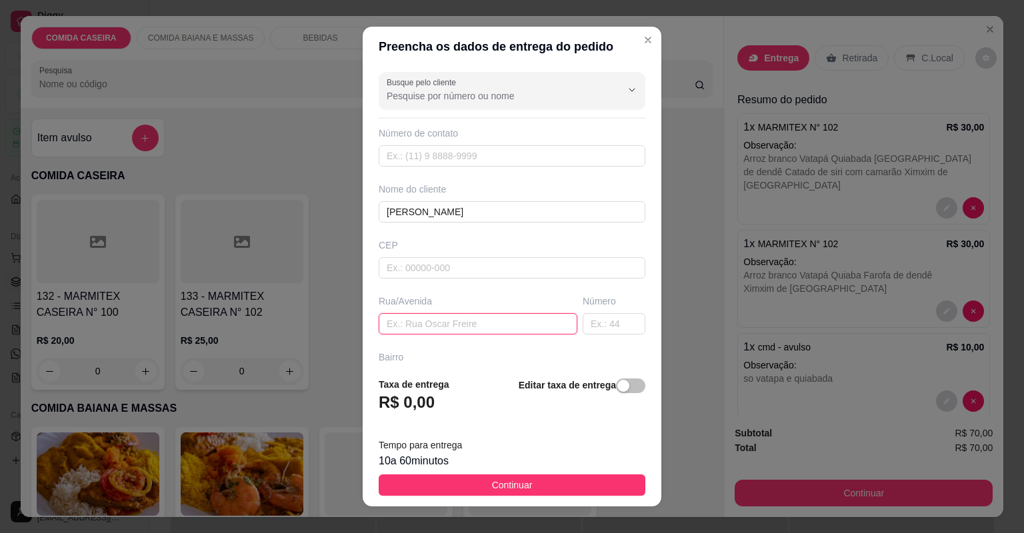
click at [449, 330] on input "text" at bounding box center [478, 323] width 199 height 21
paste input "[STREET_ADDRESS][PERSON_NAME] Perto de tota"
type input "[STREET_ADDRESS][PERSON_NAME] Perto de tota"
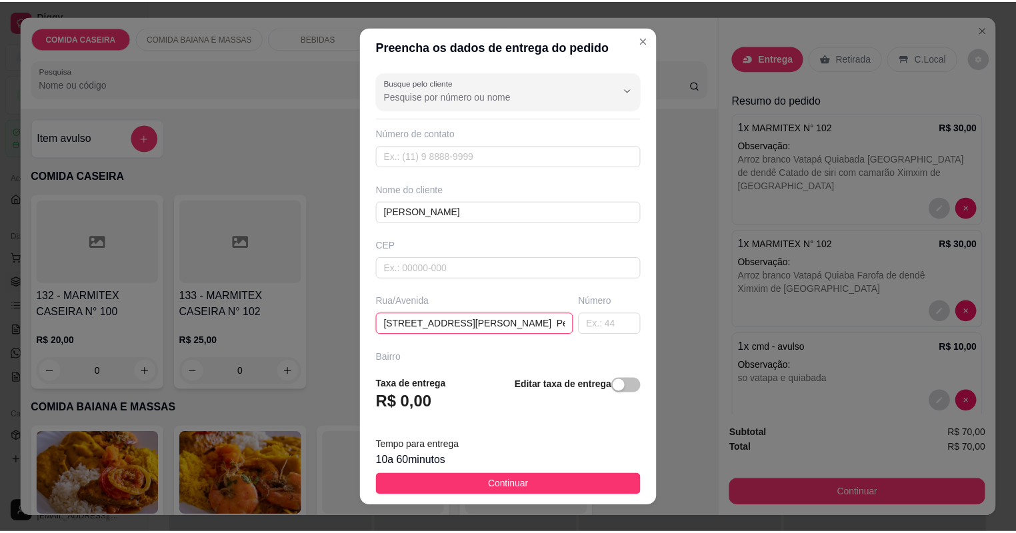
scroll to position [0, 18]
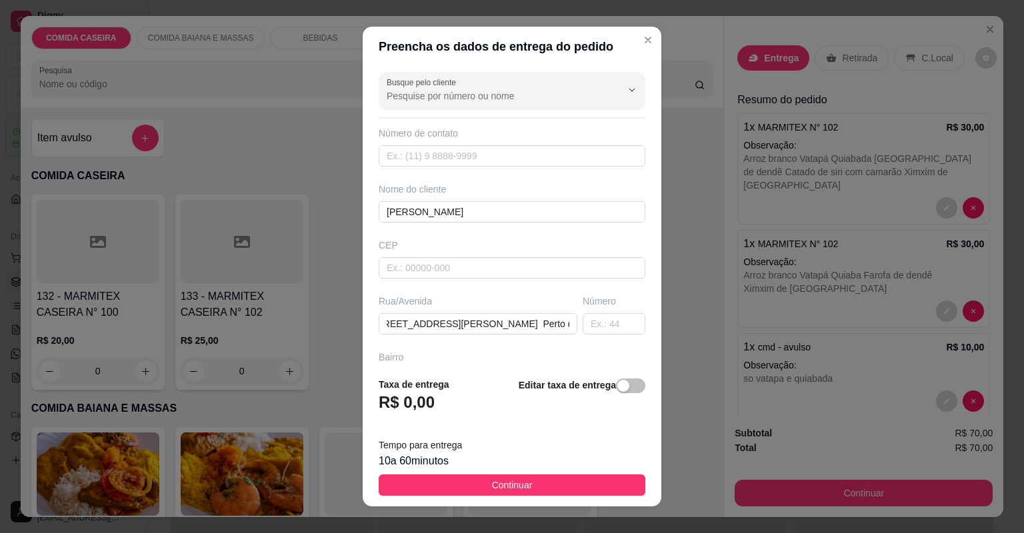
click at [540, 481] on button "Continuar" at bounding box center [512, 485] width 267 height 21
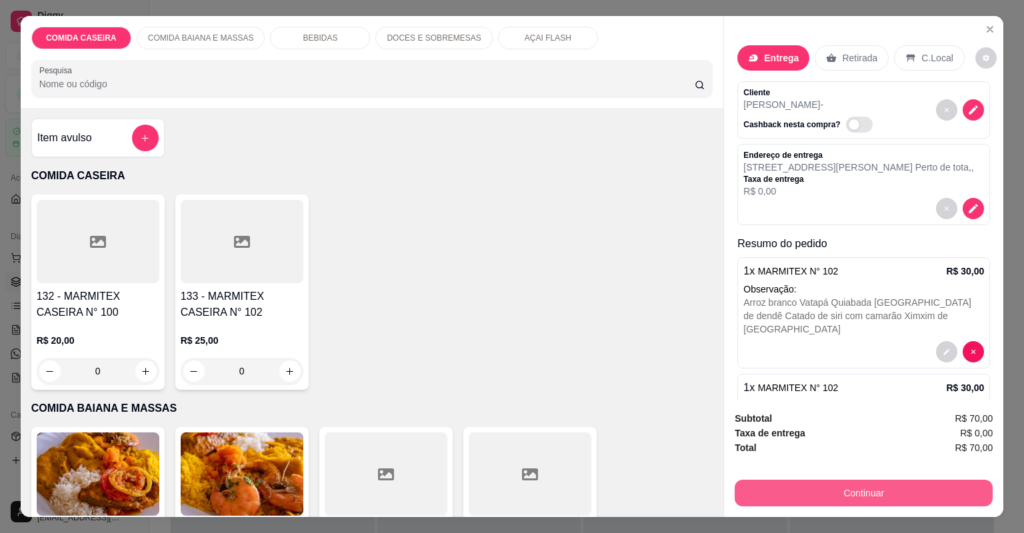
click at [827, 503] on button "Continuar" at bounding box center [864, 493] width 258 height 27
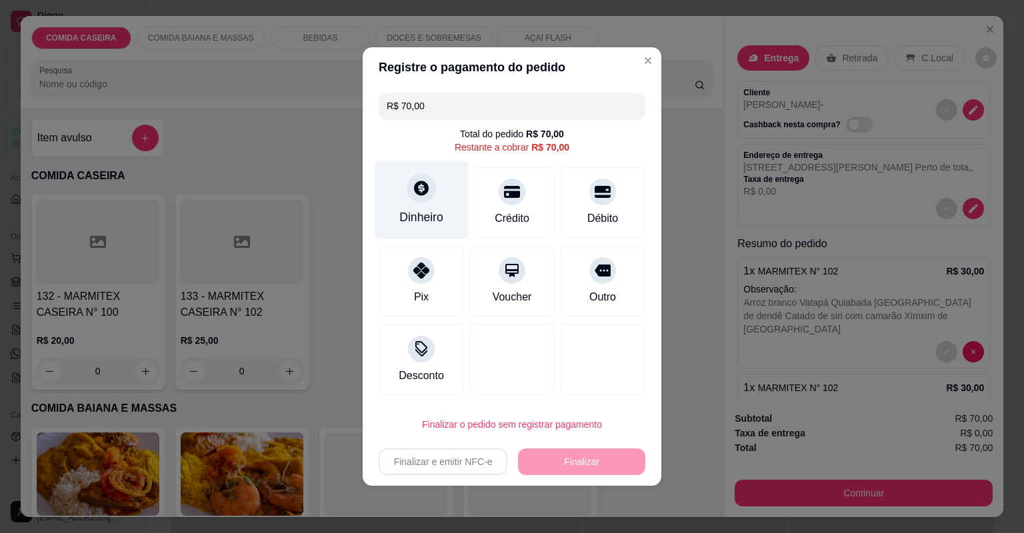
click at [424, 223] on div "Dinheiro" at bounding box center [421, 217] width 44 height 17
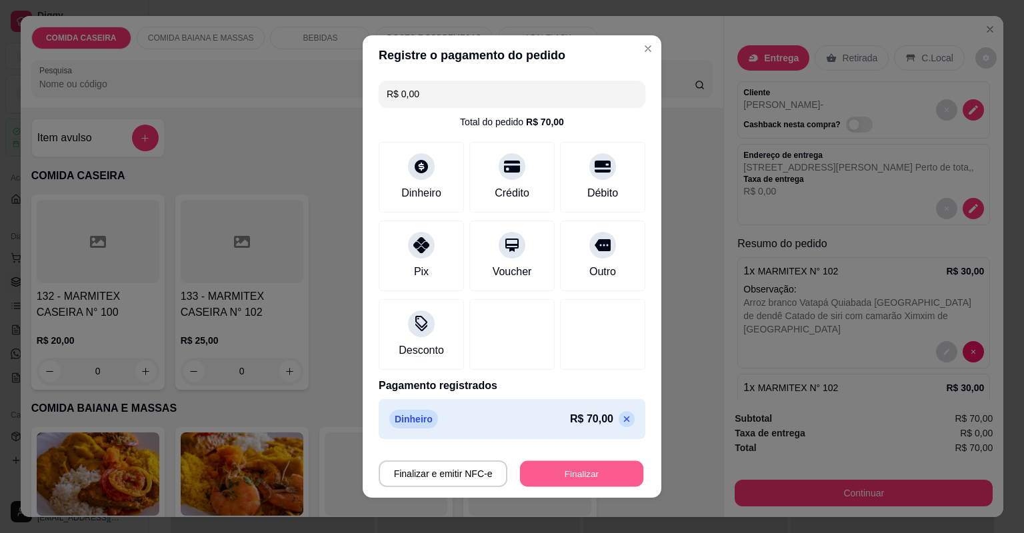
click at [567, 463] on button "Finalizar" at bounding box center [581, 474] width 123 height 26
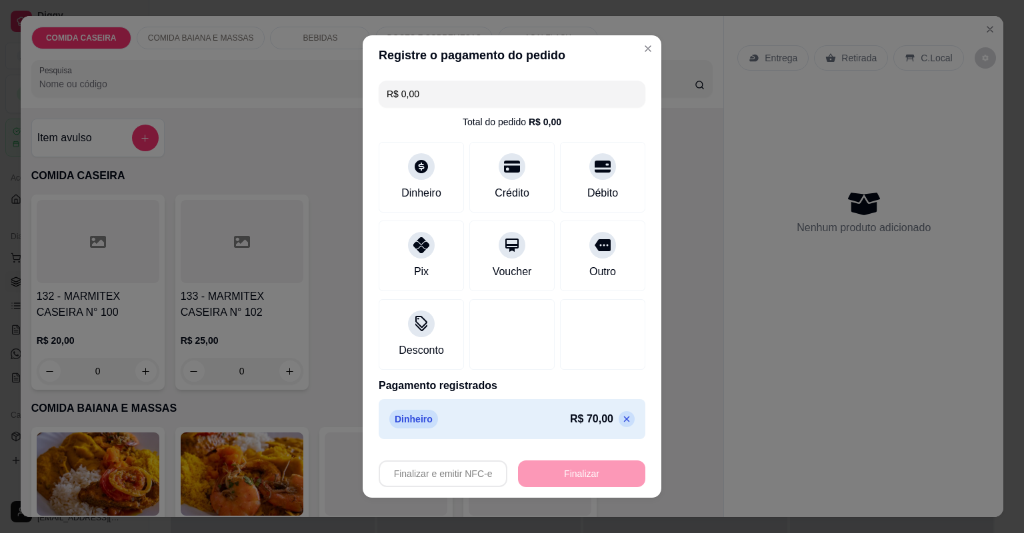
type input "-R$ 70,00"
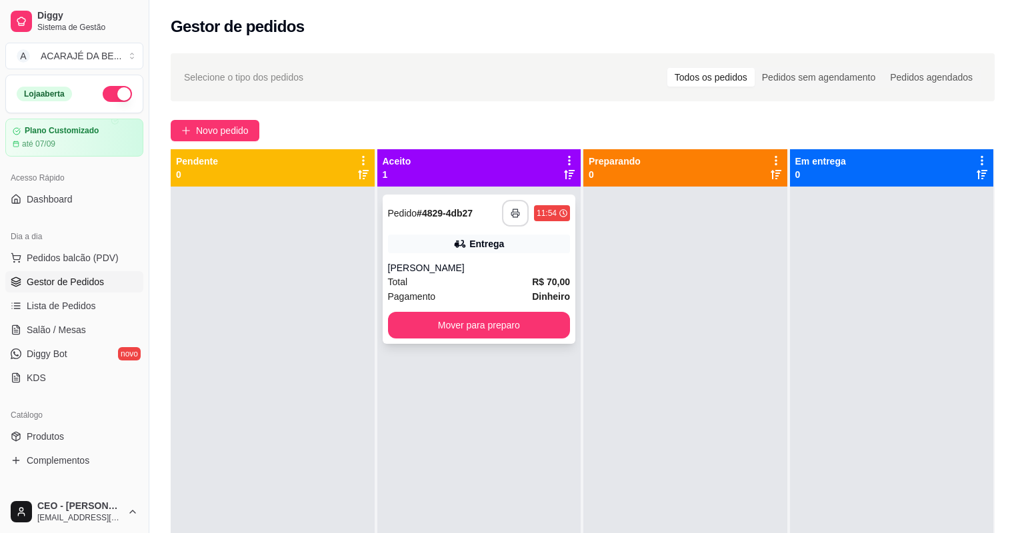
click at [516, 214] on icon "button" at bounding box center [515, 213] width 8 height 3
click at [493, 322] on button "Mover para preparo" at bounding box center [479, 325] width 183 height 27
click at [511, 323] on button "Mover para preparo" at bounding box center [479, 325] width 183 height 27
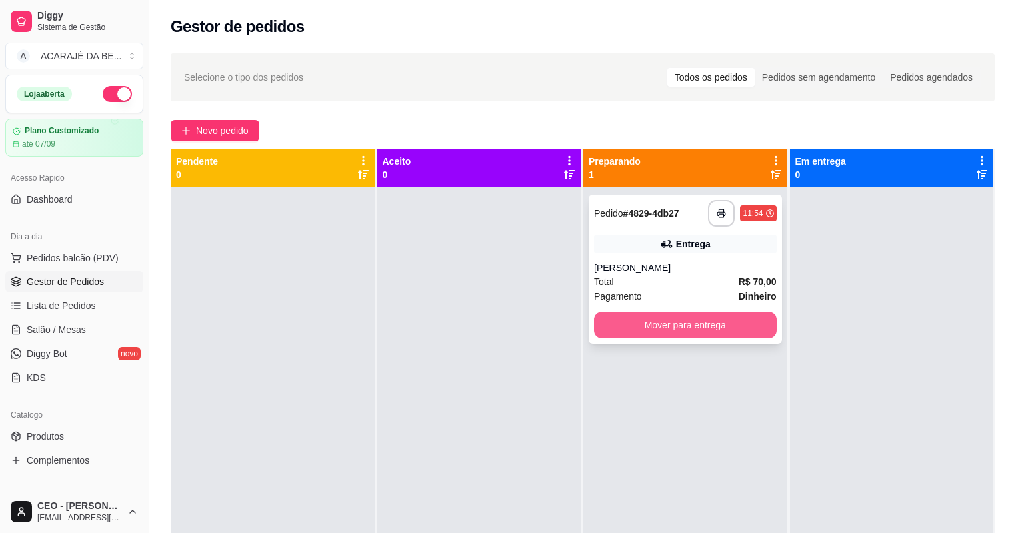
click at [594, 326] on button "Mover para entrega" at bounding box center [685, 325] width 183 height 27
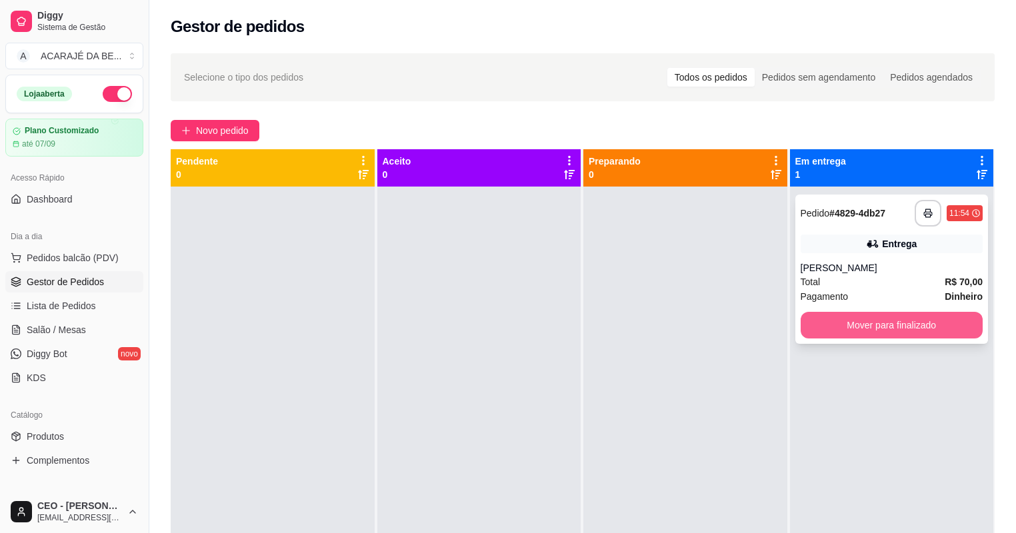
click at [801, 323] on button "Mover para finalizado" at bounding box center [892, 325] width 183 height 27
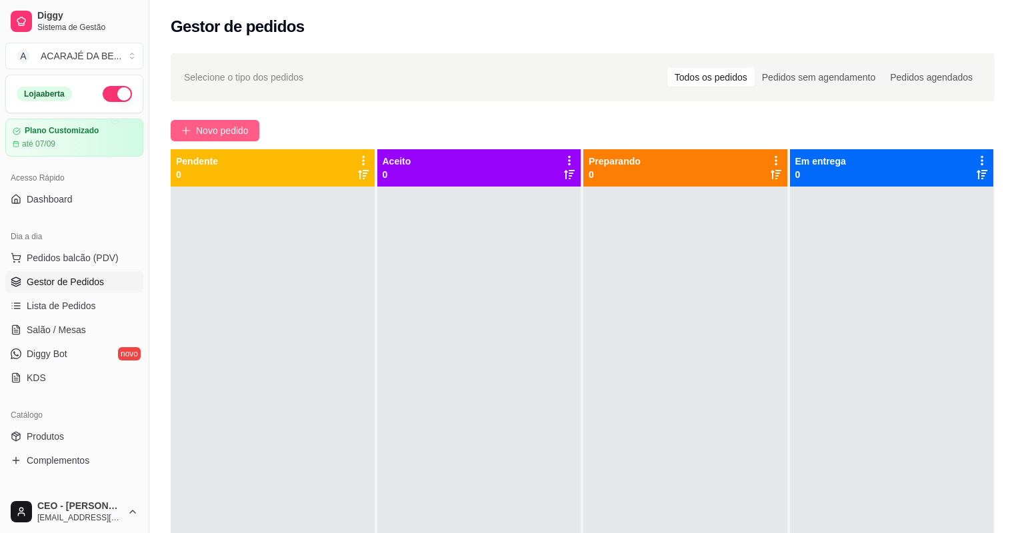
click at [231, 137] on span "Novo pedido" at bounding box center [222, 130] width 53 height 15
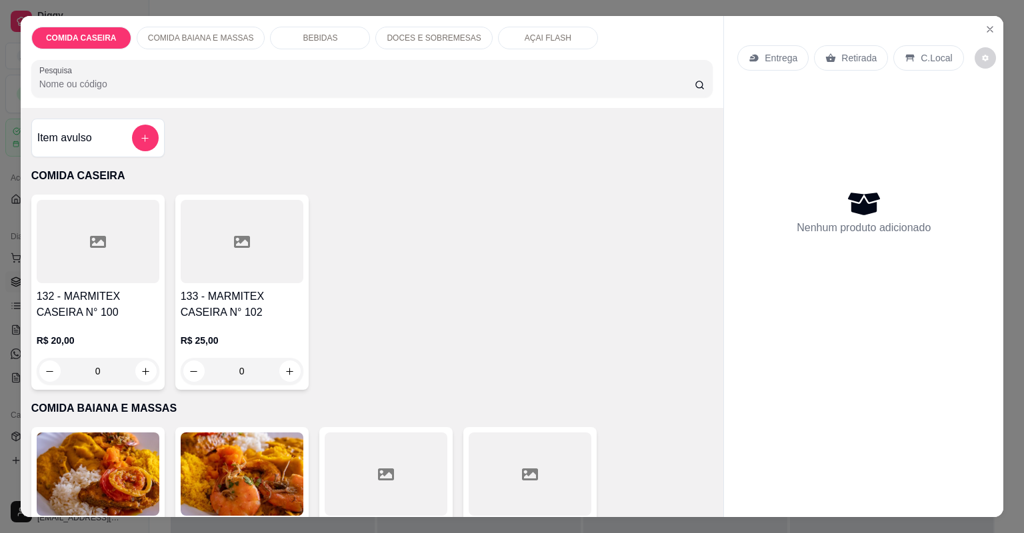
click at [251, 300] on h4 "133 - MARMITEX CASEIRA N° 102" at bounding box center [242, 305] width 123 height 32
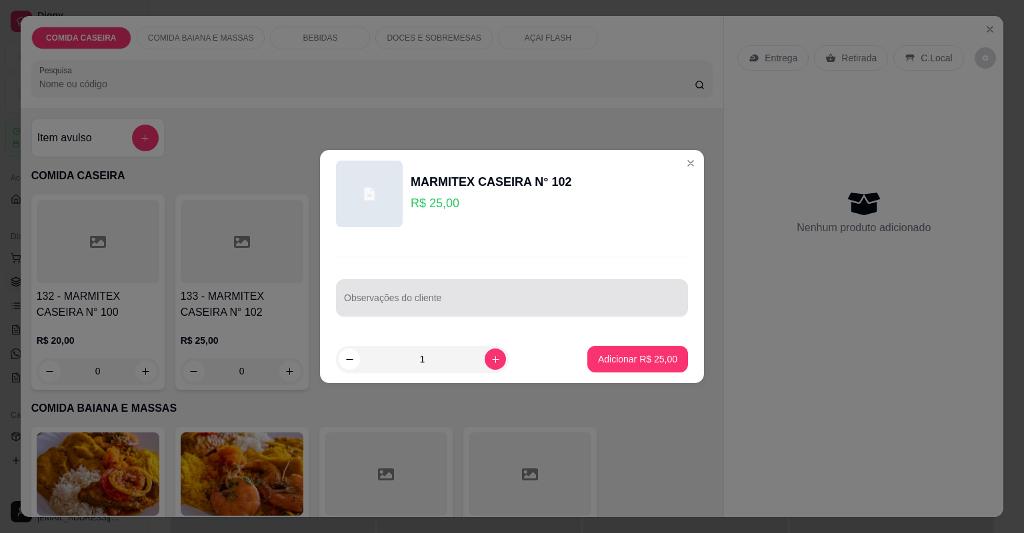
click at [411, 305] on input "Observações do cliente" at bounding box center [512, 303] width 336 height 13
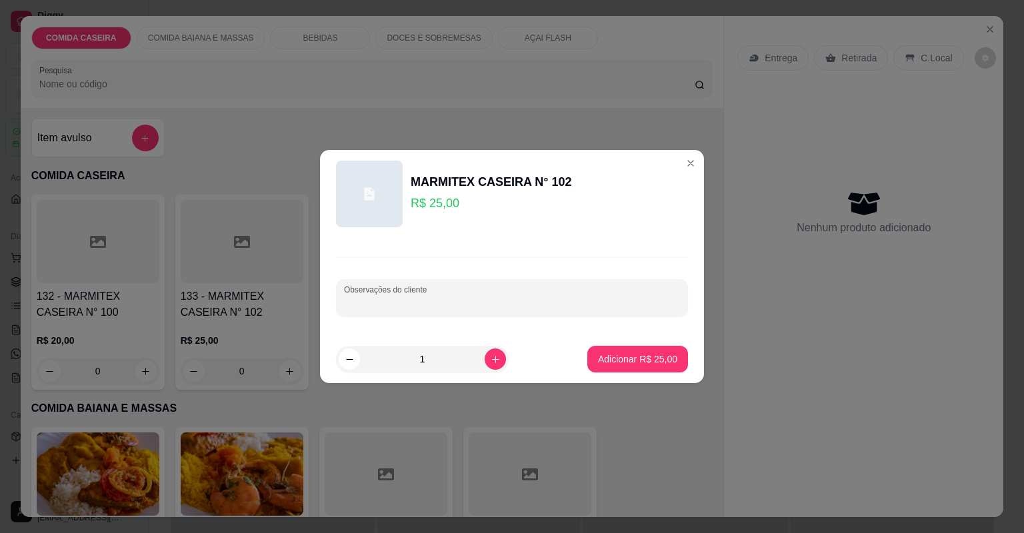
paste input "Quero feijão tropeiro, arroz temperado, macarrão, strogonoff de frango, alface …"
type input "Quero feijão tropeiro, arroz temperado, macarrão, strogonoff de frango, alface …"
click at [615, 353] on p "Adicionar R$ 25,00" at bounding box center [637, 359] width 77 height 13
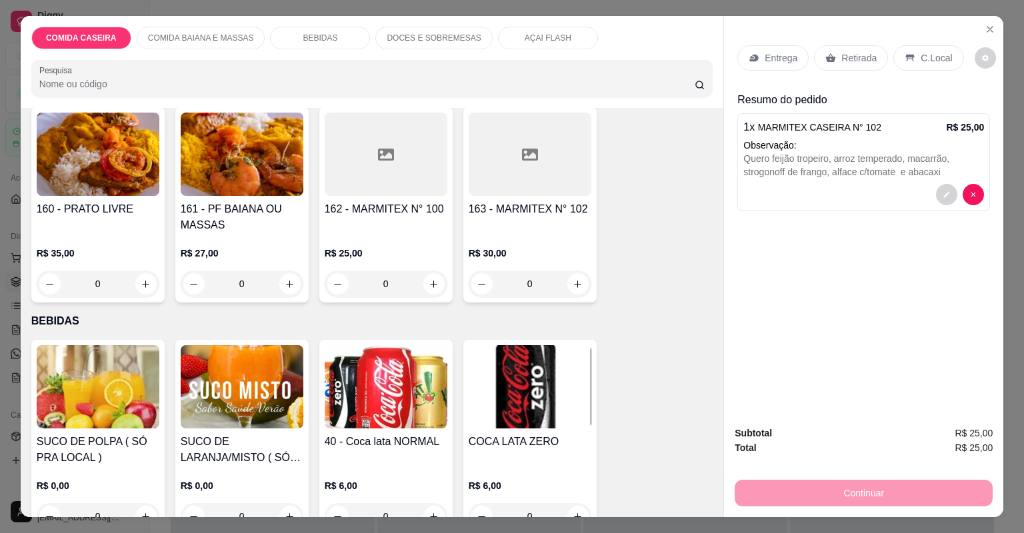
click at [400, 45] on div "DOCES E SOBREMESAS" at bounding box center [433, 38] width 117 height 23
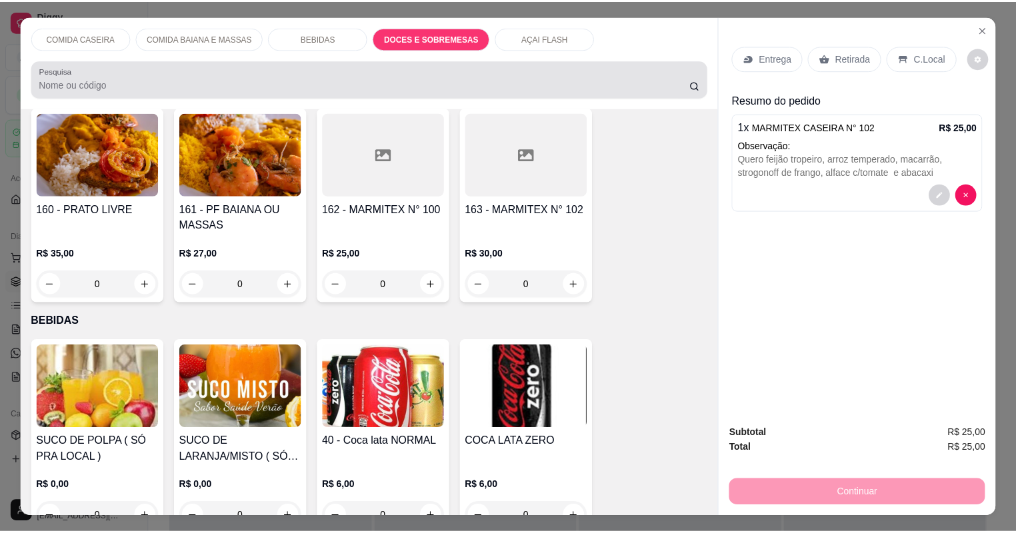
scroll to position [27, 0]
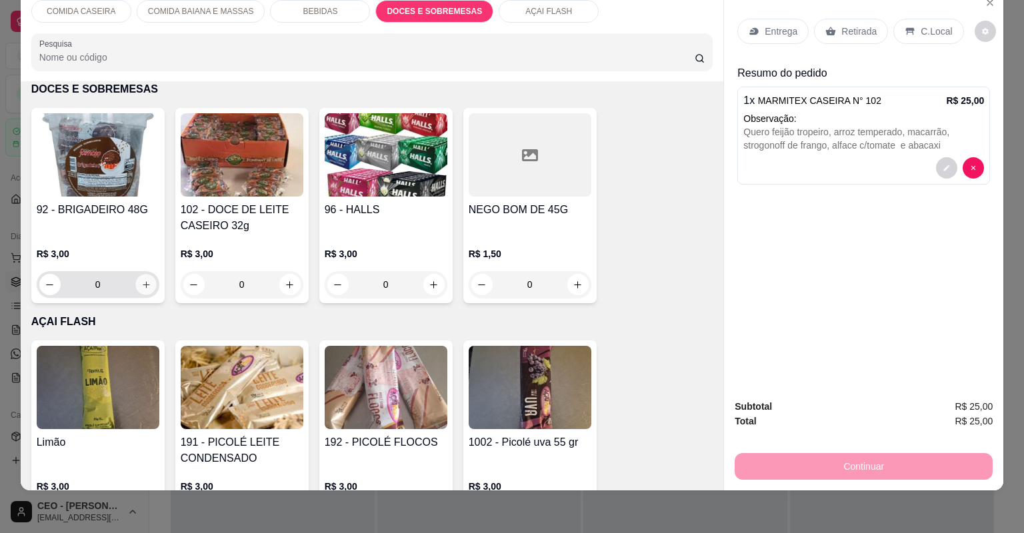
click at [147, 277] on button "increase-product-quantity" at bounding box center [145, 284] width 21 height 21
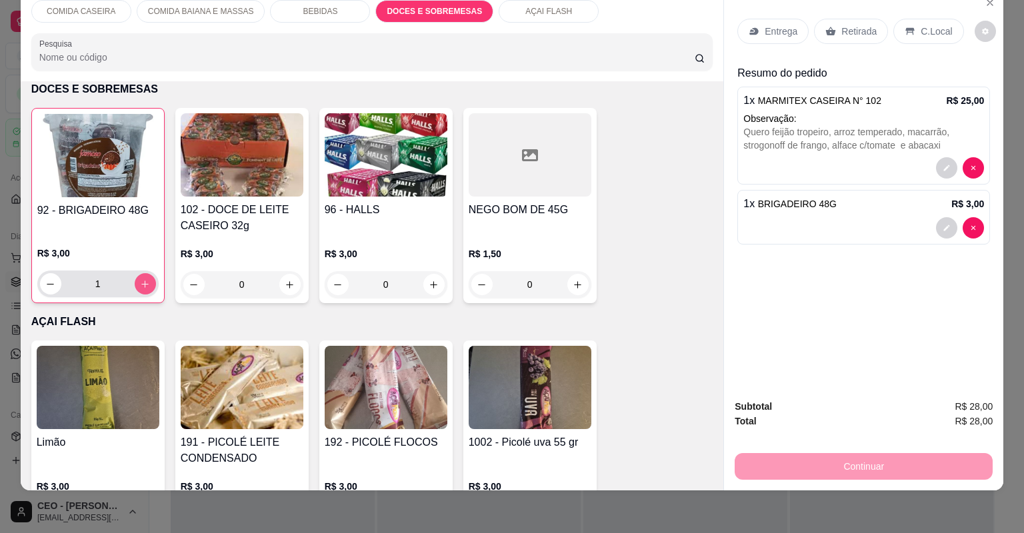
click at [147, 277] on button "increase-product-quantity" at bounding box center [145, 283] width 21 height 21
type input "2"
click at [775, 33] on p "Entrega" at bounding box center [781, 31] width 33 height 13
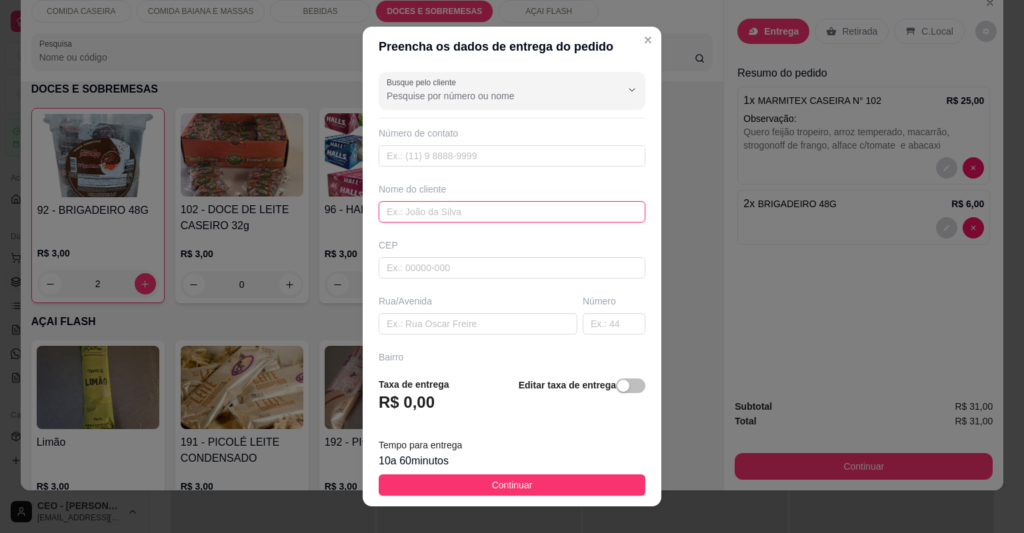
click at [529, 219] on input "text" at bounding box center [512, 211] width 267 height 21
type input "jade"
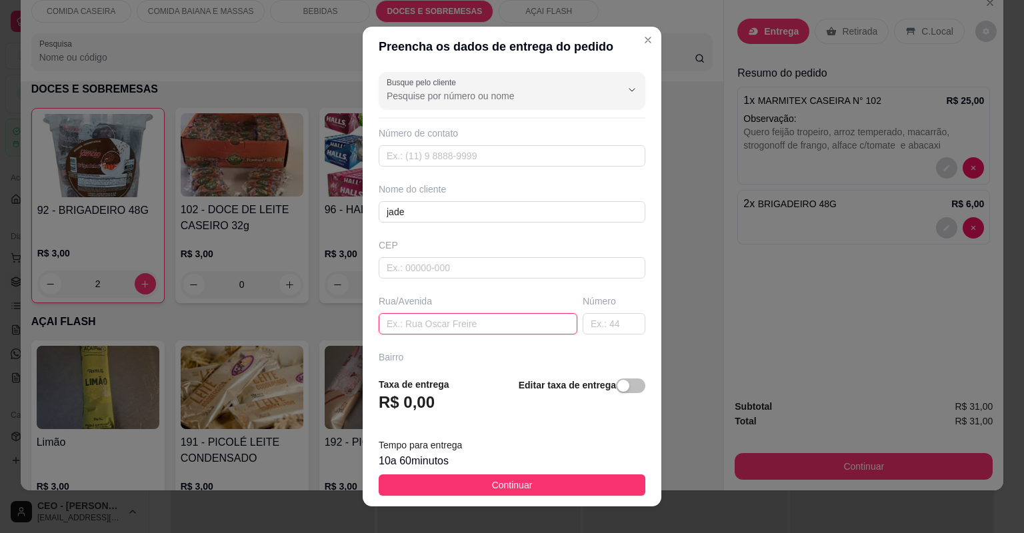
click at [416, 315] on input "text" at bounding box center [478, 323] width 199 height 21
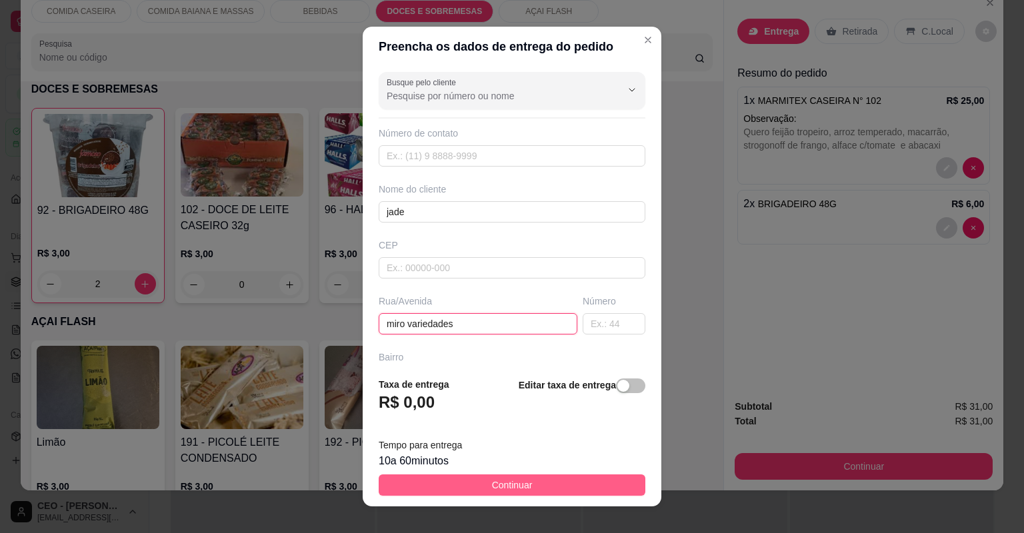
type input "miro variedades"
click at [507, 491] on span "Continuar" at bounding box center [512, 485] width 41 height 15
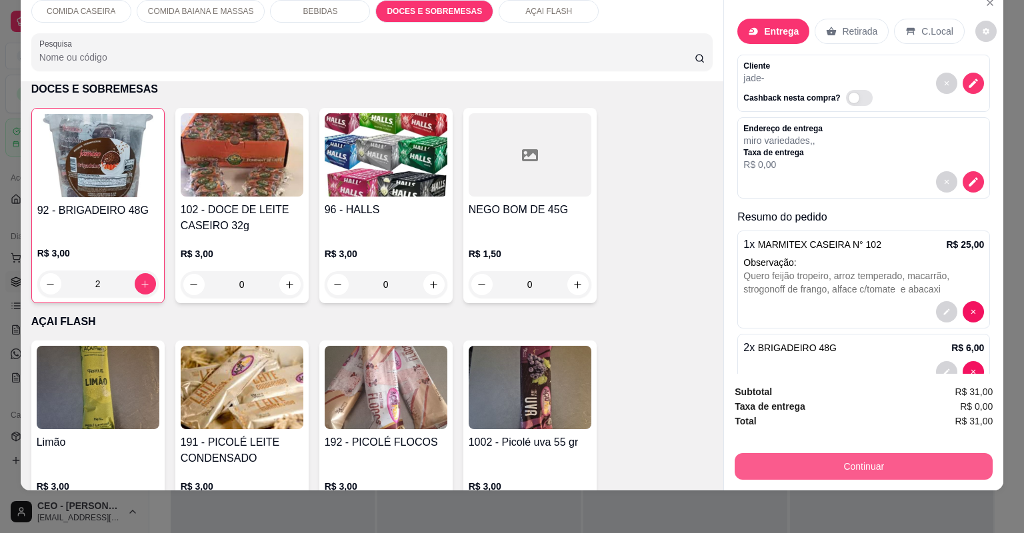
click at [878, 476] on button "Continuar" at bounding box center [864, 466] width 258 height 27
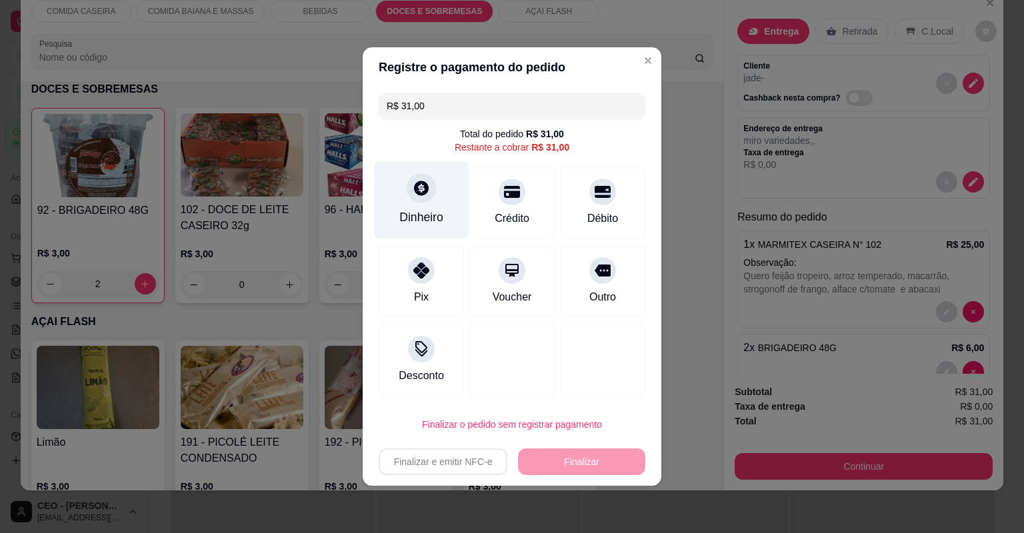
click at [427, 181] on div at bounding box center [421, 187] width 29 height 29
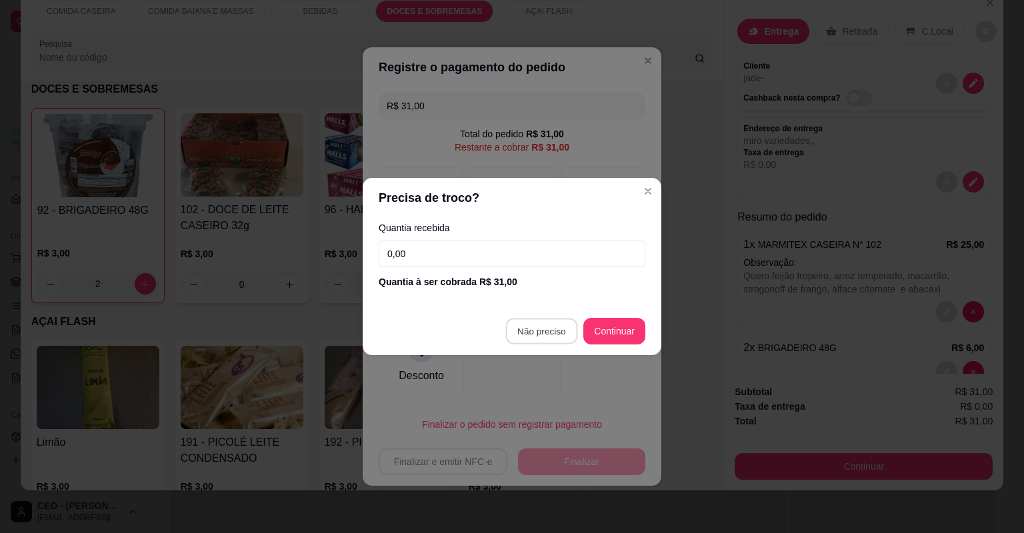
type input "R$ 0,00"
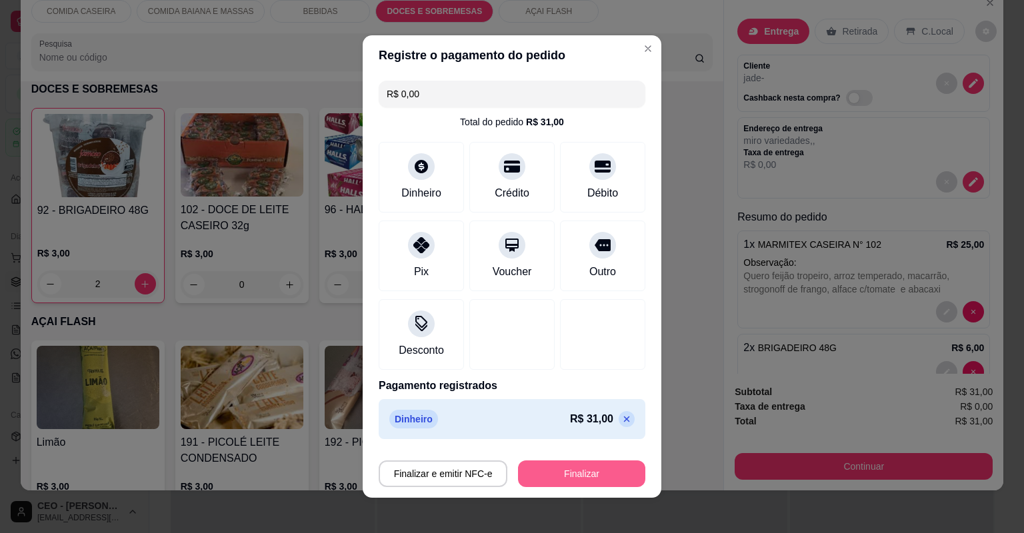
click at [568, 469] on button "Finalizar" at bounding box center [581, 474] width 127 height 27
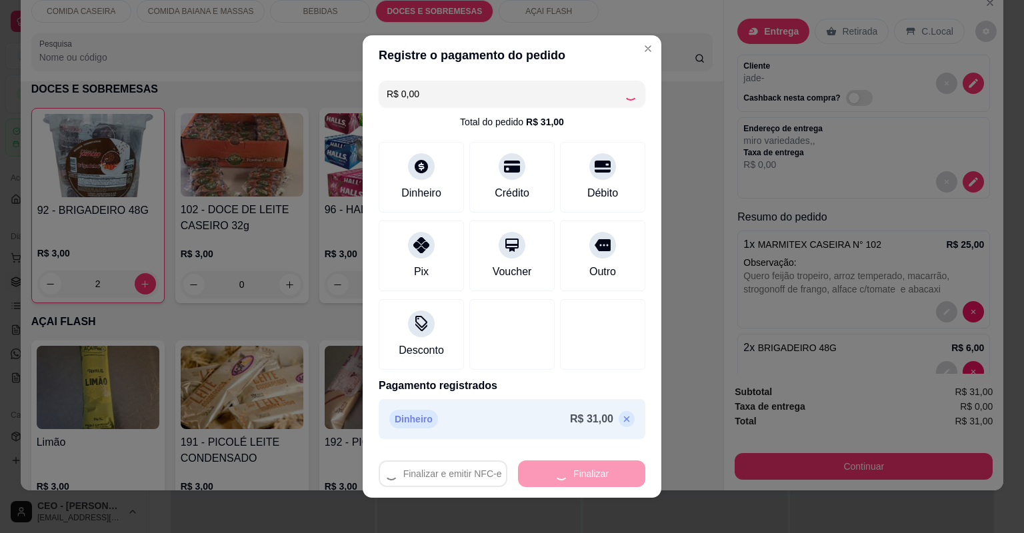
type input "0"
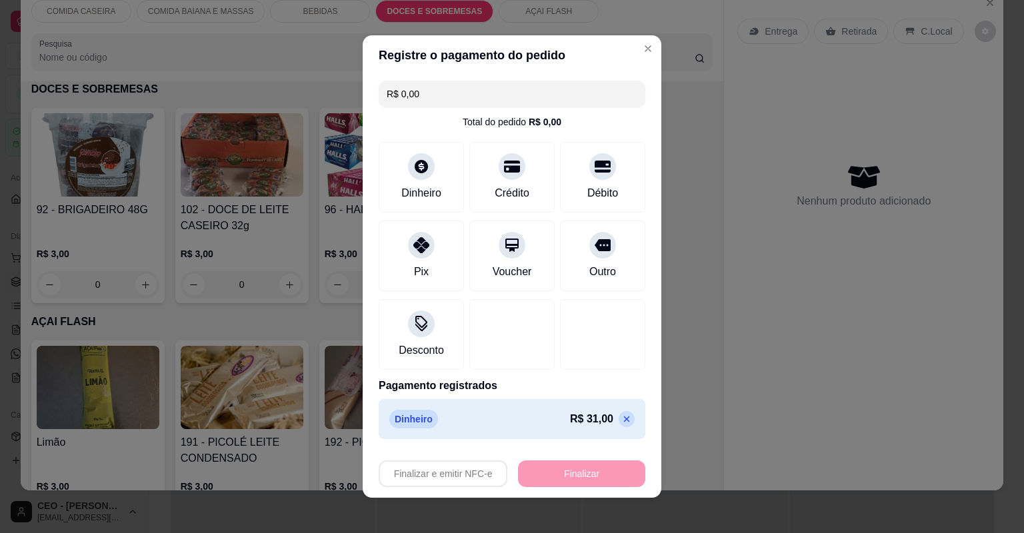
type input "-R$ 31,00"
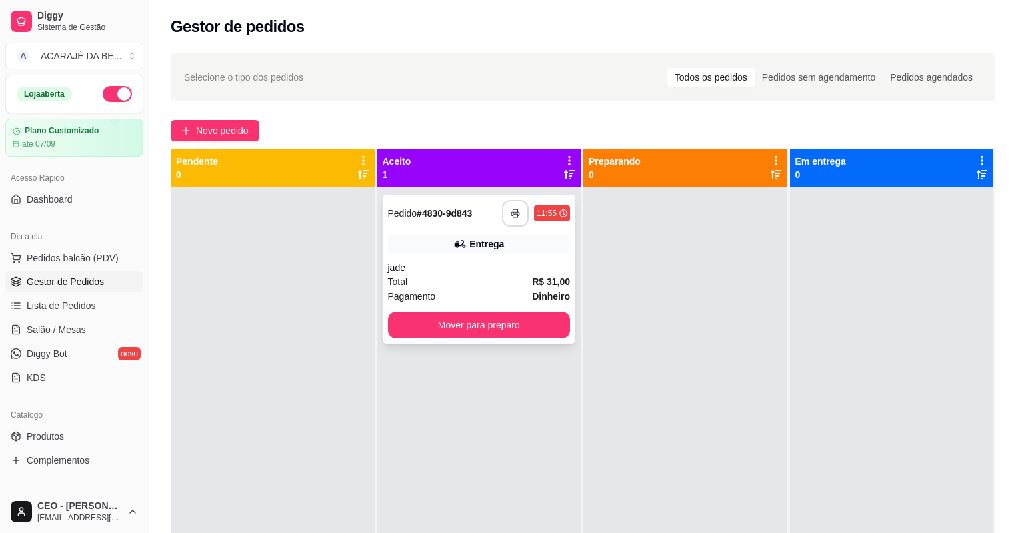
click at [519, 205] on button "button" at bounding box center [515, 213] width 27 height 27
click at [505, 322] on button "Mover para preparo" at bounding box center [479, 325] width 183 height 27
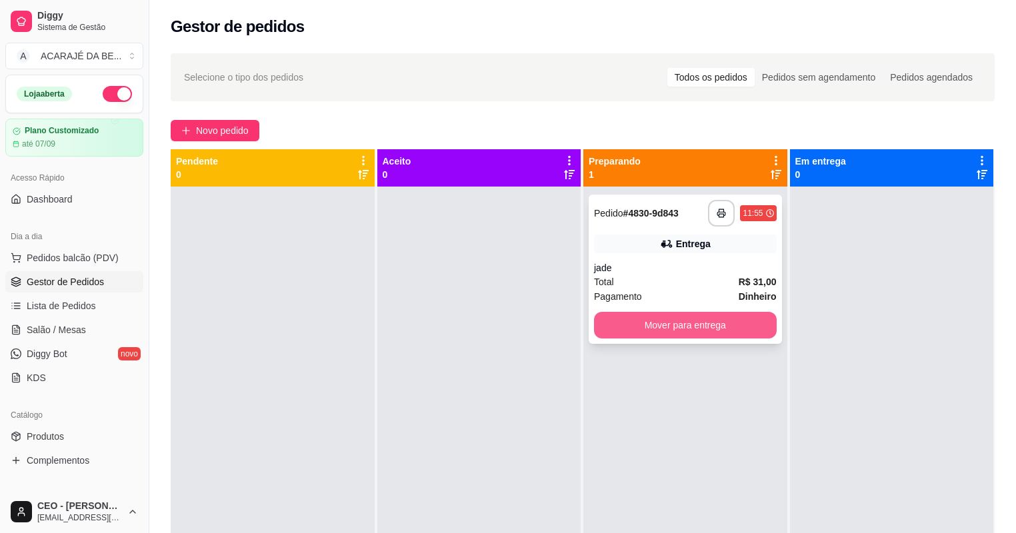
click at [595, 319] on button "Mover para entrega" at bounding box center [685, 325] width 183 height 27
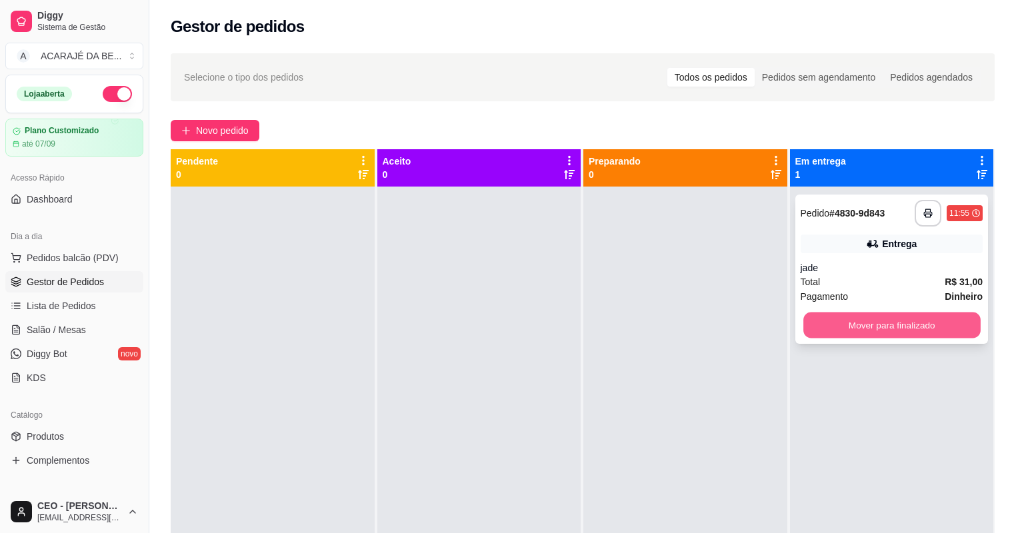
click at [818, 331] on button "Mover para finalizado" at bounding box center [892, 326] width 177 height 26
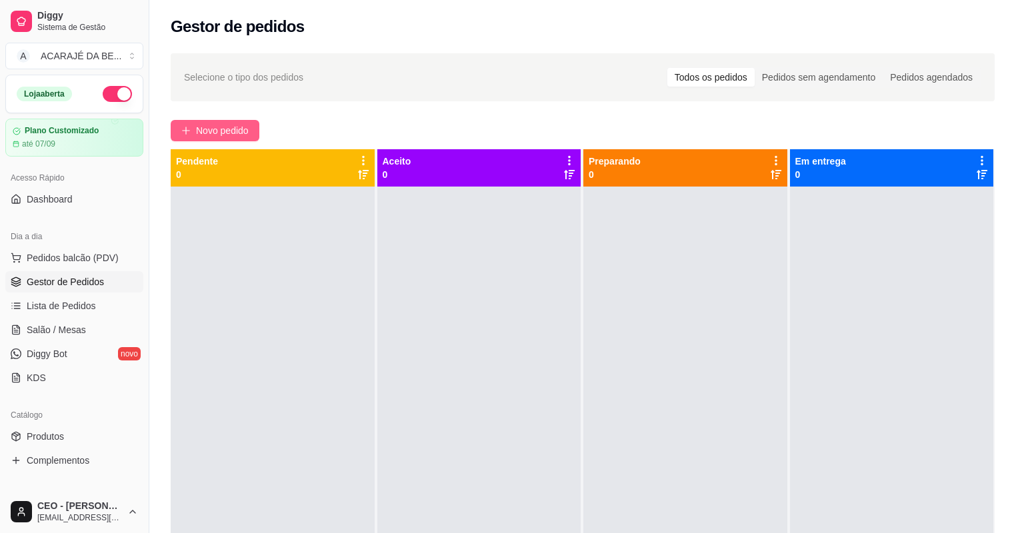
click at [241, 125] on span "Novo pedido" at bounding box center [222, 130] width 53 height 15
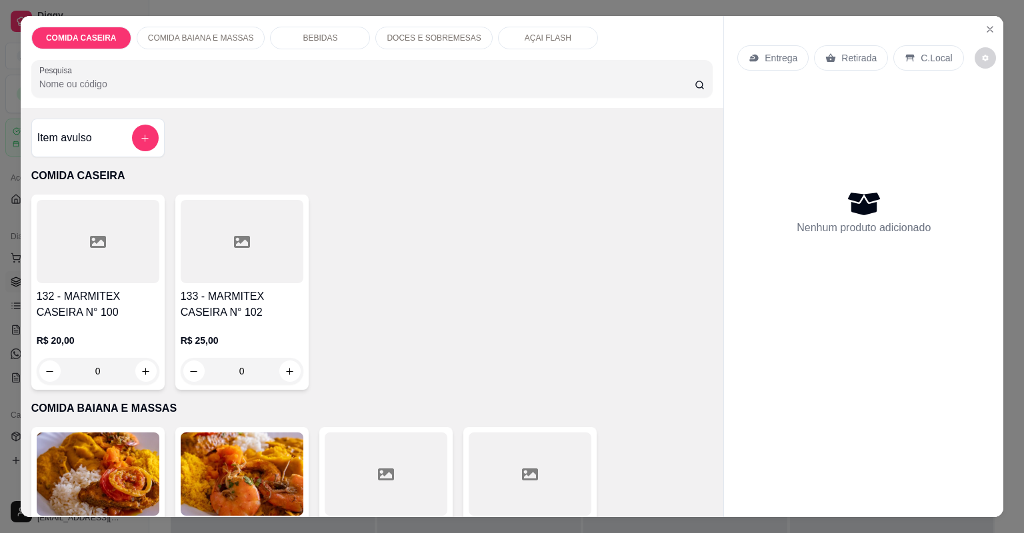
click at [224, 244] on div at bounding box center [242, 241] width 123 height 83
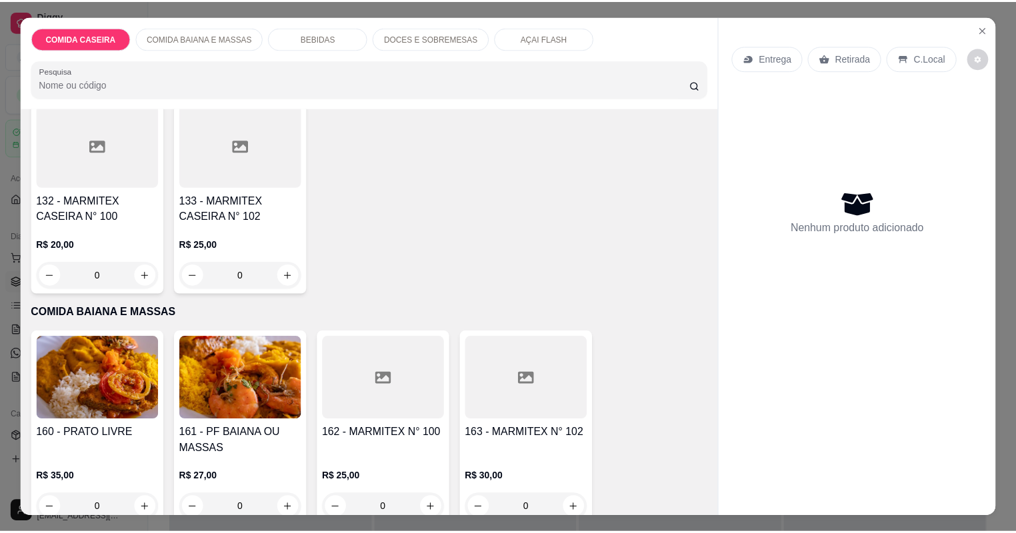
scroll to position [107, 0]
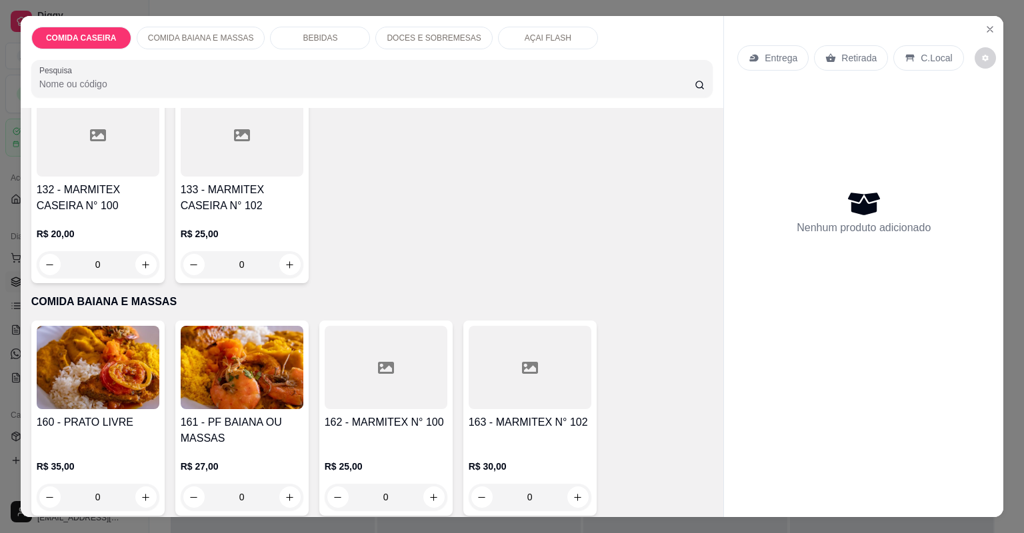
click at [409, 371] on div at bounding box center [386, 367] width 123 height 83
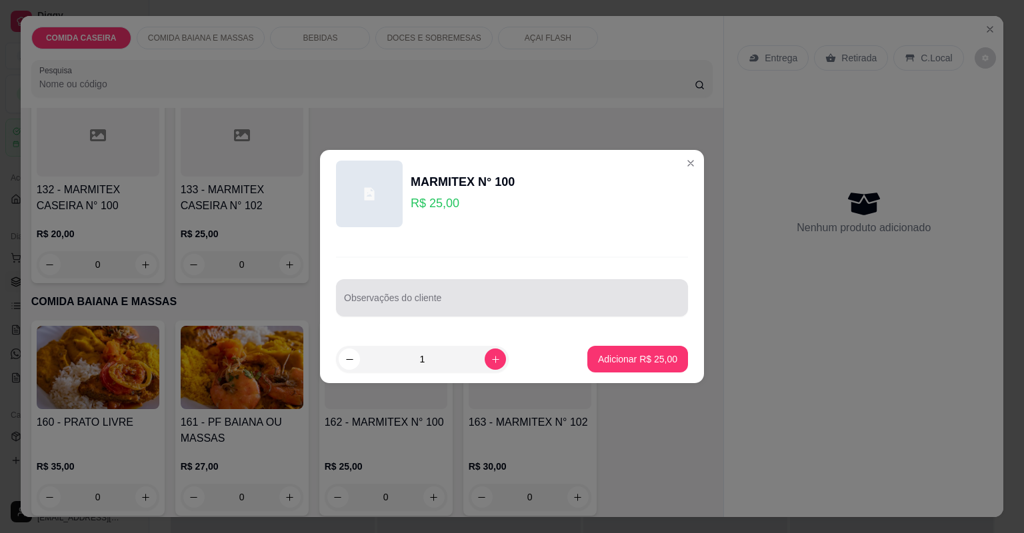
click at [421, 298] on div "Observações do cliente" at bounding box center [512, 297] width 352 height 37
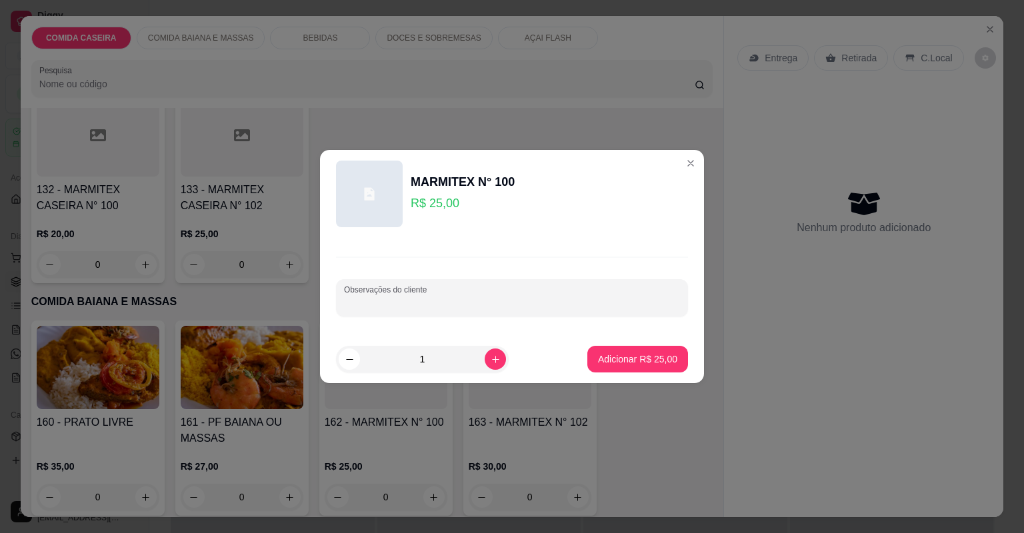
paste input "feijão fradinho arroz vatapá quiabada catado de Síri com camarão"
type input "feijão fradinho arroz vatapá quiabada catado de Síri com camarão"
click at [639, 353] on p "Adicionar R$ 25,00" at bounding box center [637, 359] width 79 height 13
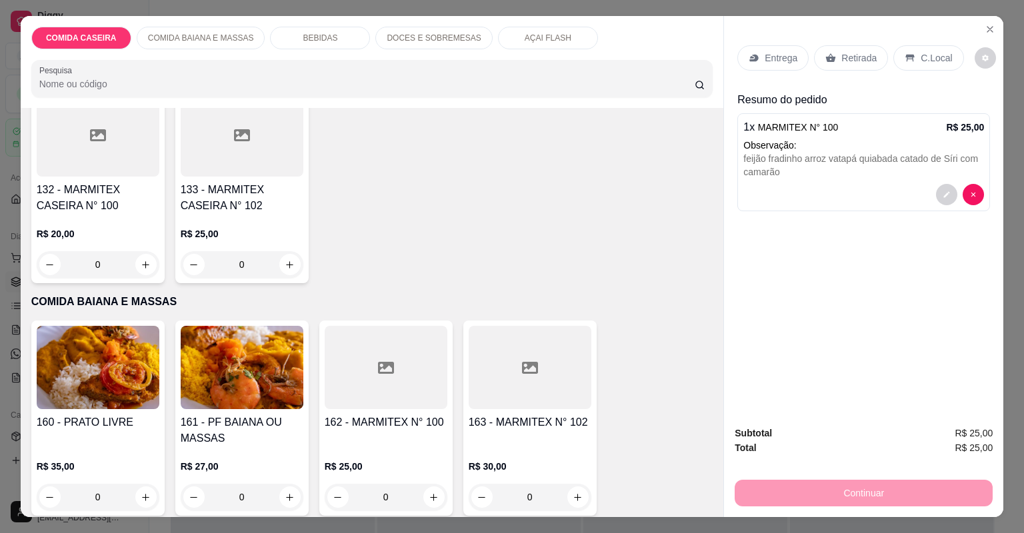
click at [765, 53] on p "Entrega" at bounding box center [781, 57] width 33 height 13
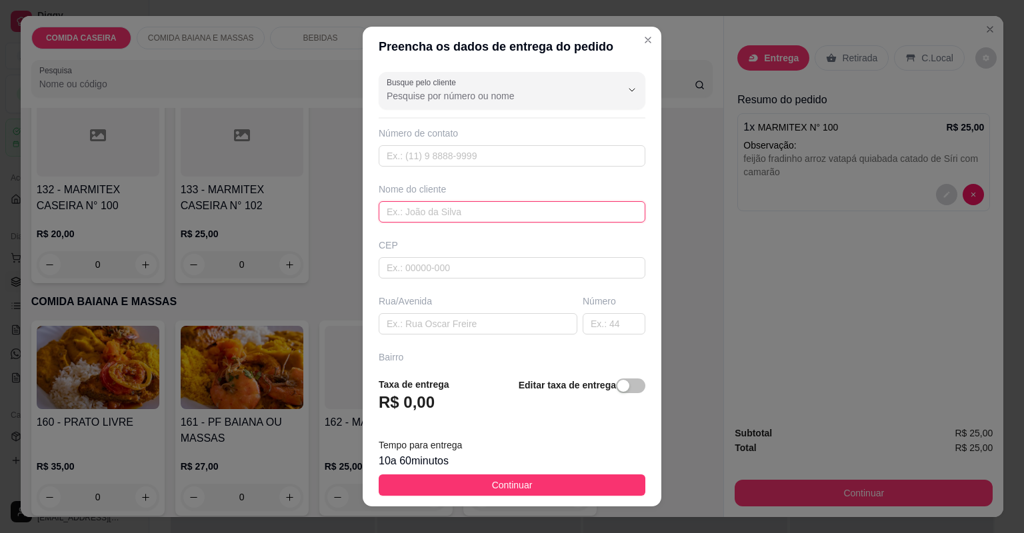
click at [423, 219] on input "text" at bounding box center [512, 211] width 267 height 21
type input "[PERSON_NAME]"
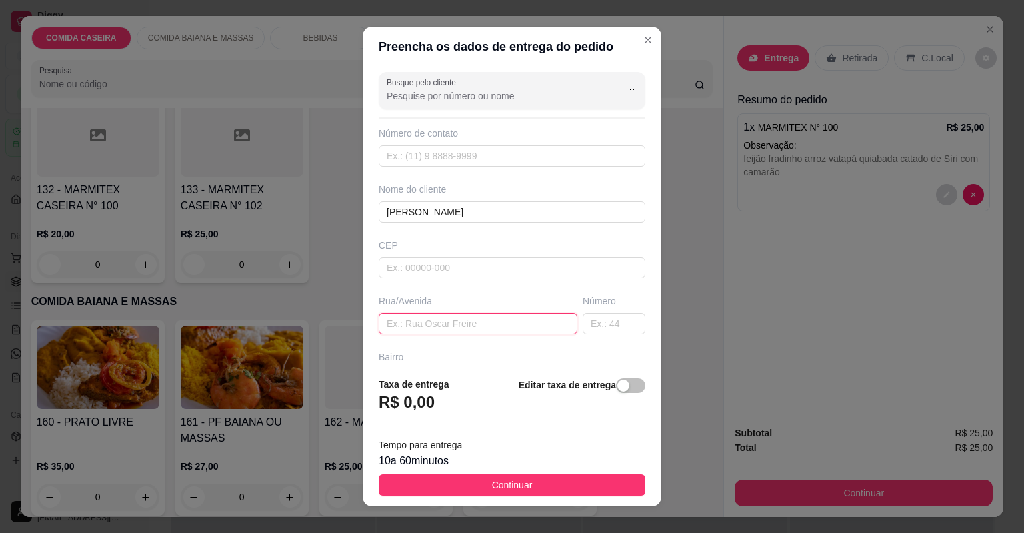
click at [477, 321] on input "text" at bounding box center [478, 323] width 199 height 21
paste input "Secretaria de Educação"
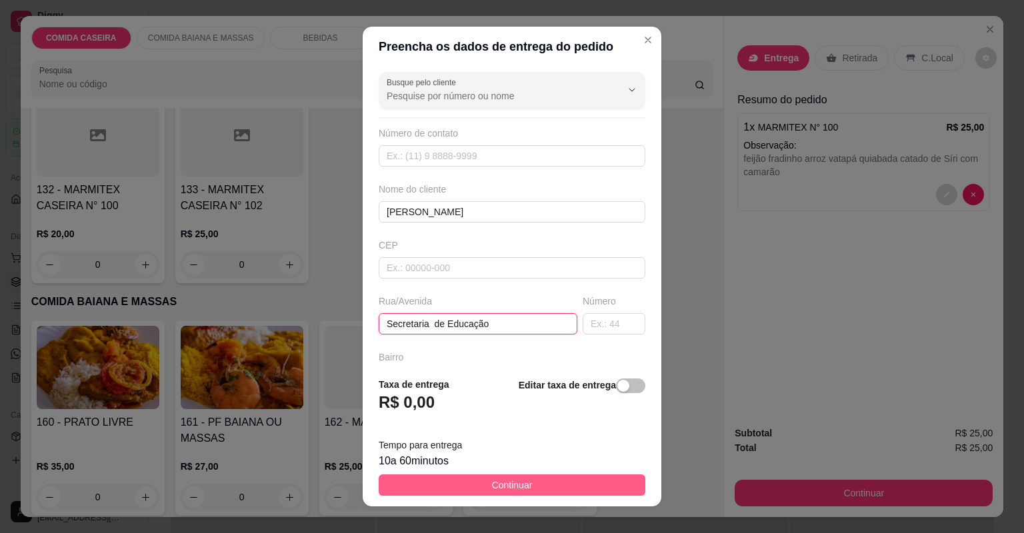
type input "Secretaria de Educação"
click at [541, 477] on button "Continuar" at bounding box center [512, 485] width 267 height 21
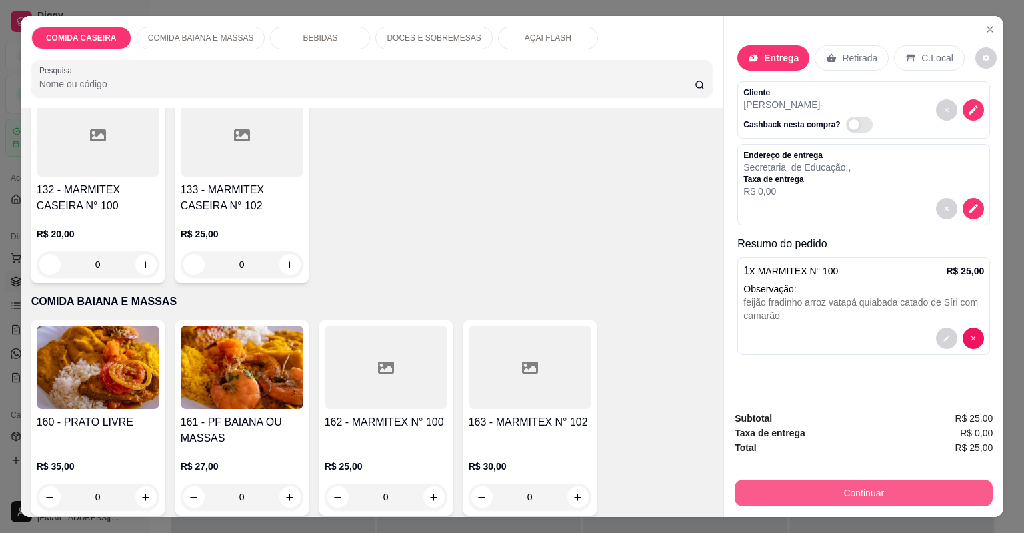
click at [787, 485] on button "Continuar" at bounding box center [864, 493] width 258 height 27
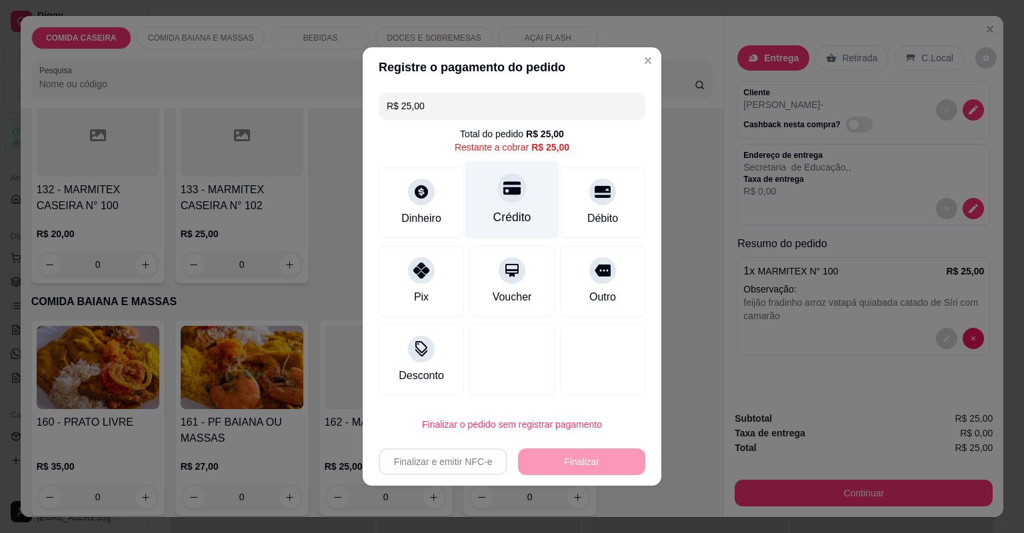
click at [514, 191] on icon at bounding box center [511, 188] width 17 height 13
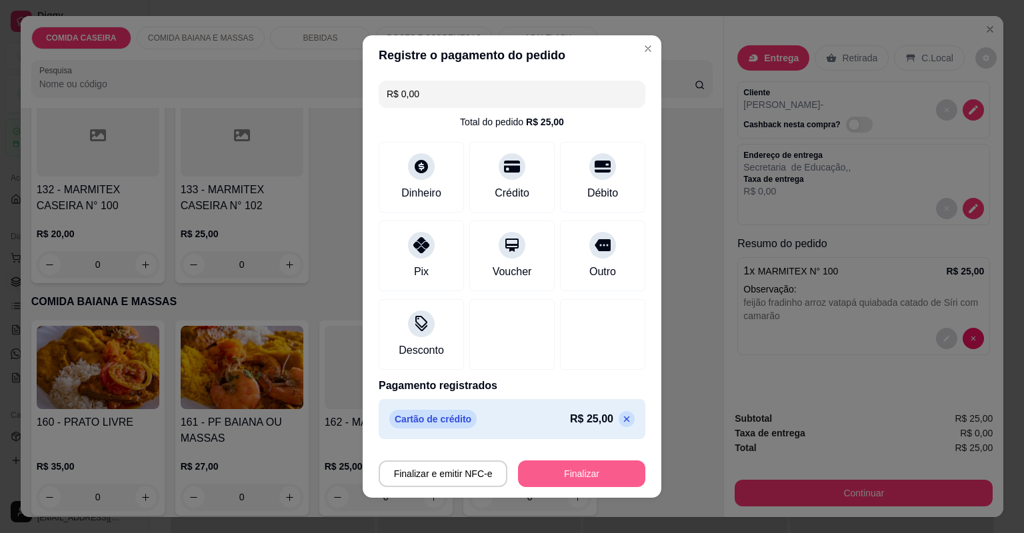
click at [571, 481] on button "Finalizar" at bounding box center [581, 474] width 127 height 27
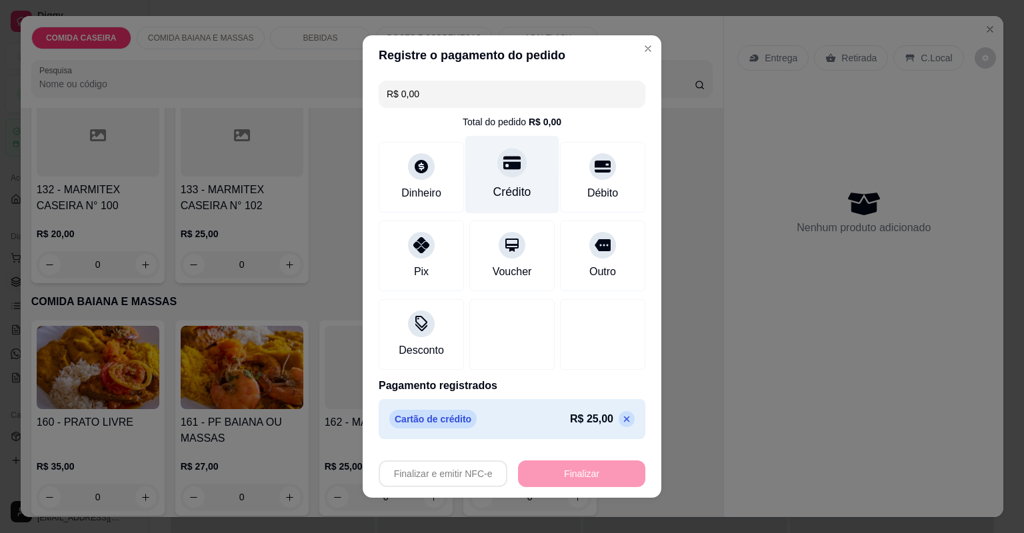
type input "-R$ 25,00"
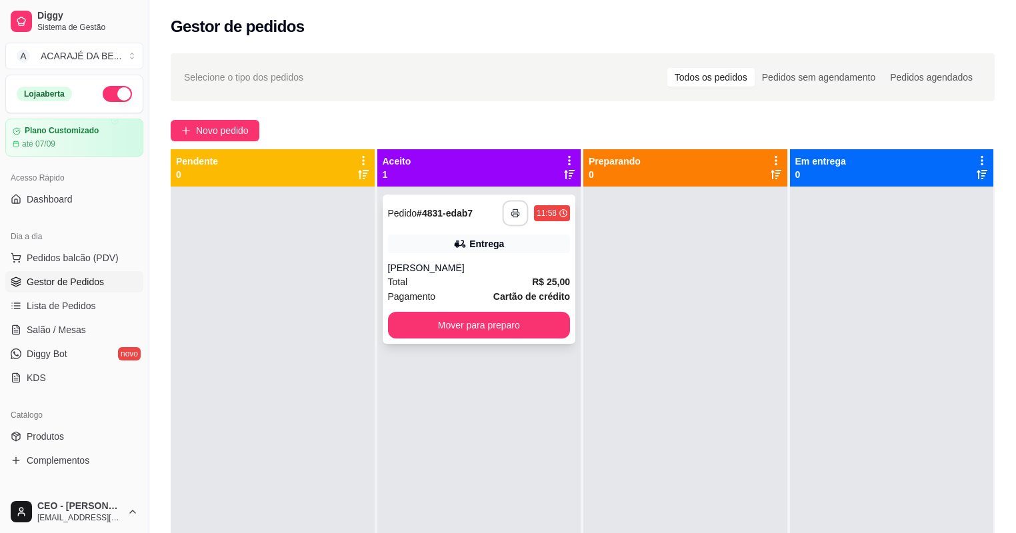
click at [516, 211] on icon "button" at bounding box center [515, 213] width 9 height 9
click at [507, 322] on button "Mover para preparo" at bounding box center [479, 325] width 183 height 27
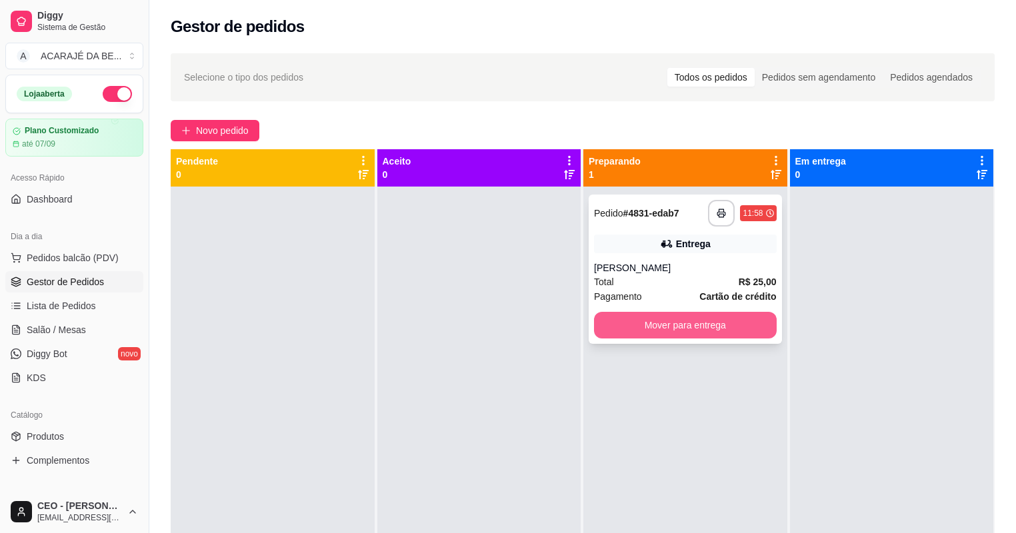
click at [604, 320] on button "Mover para entrega" at bounding box center [685, 325] width 183 height 27
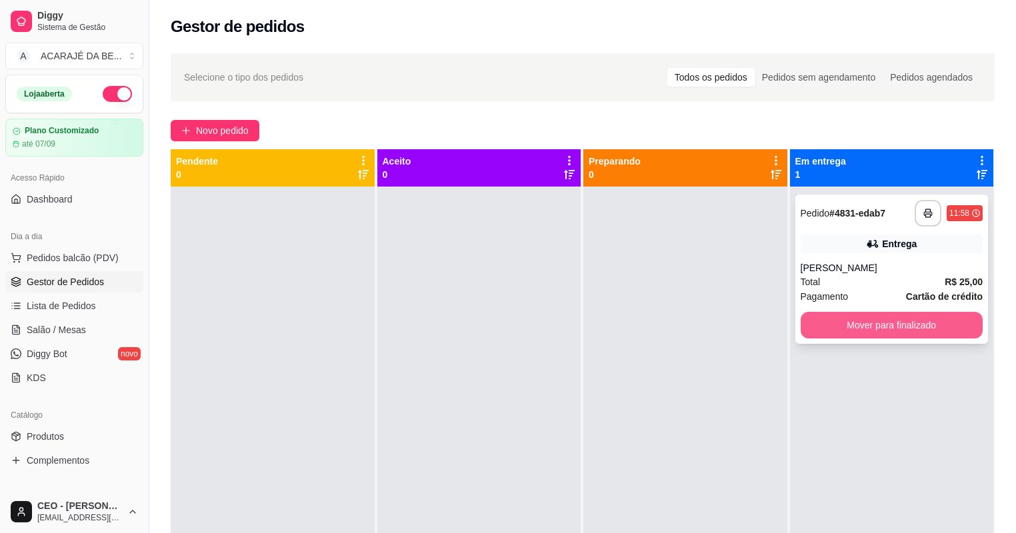
click at [833, 327] on button "Mover para finalizado" at bounding box center [892, 325] width 183 height 27
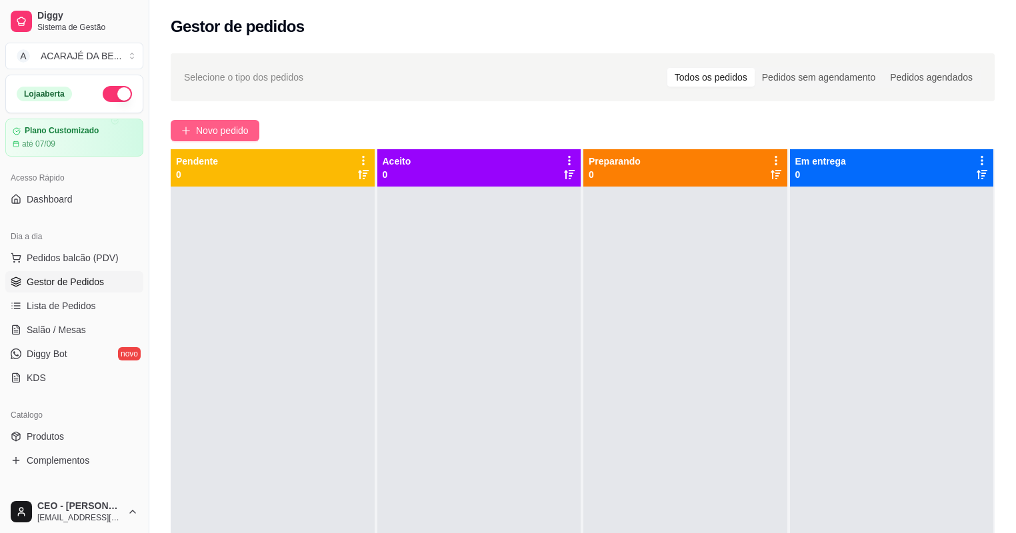
click at [187, 128] on icon "plus" at bounding box center [185, 130] width 9 height 9
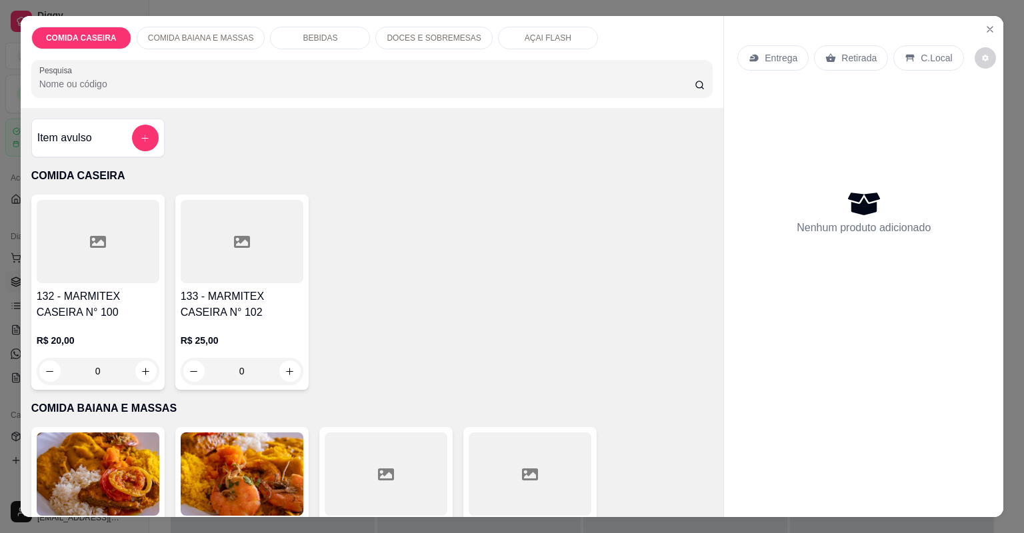
click at [105, 251] on div at bounding box center [98, 241] width 123 height 83
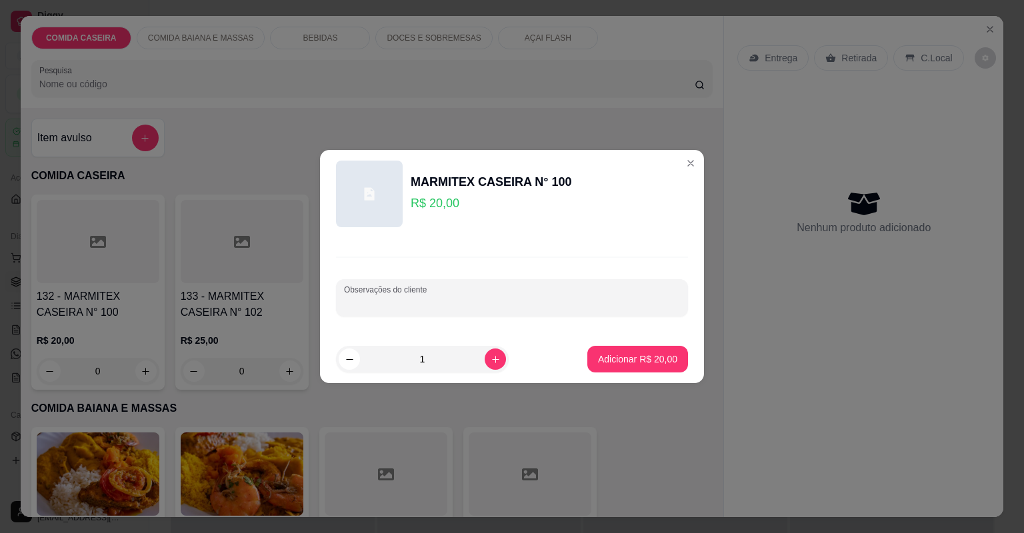
click at [381, 309] on input "Observações do cliente" at bounding box center [512, 303] width 336 height 13
type input "salada de repolho misto lombo file farofa arroz feijao tropeiro batata"
click at [603, 355] on p "Adicionar R$ 20,00" at bounding box center [637, 359] width 79 height 13
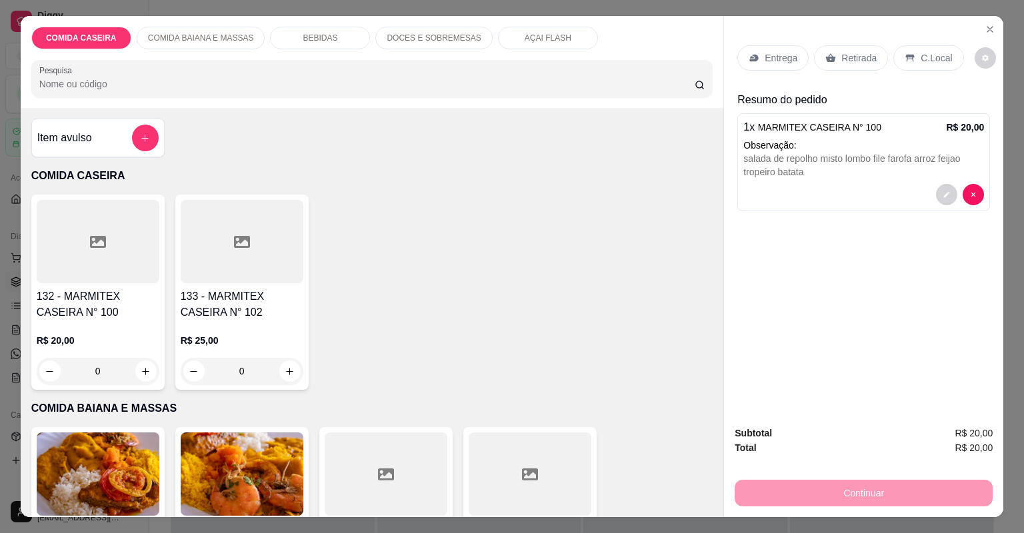
click at [778, 41] on div "Entrega Retirada C.Local" at bounding box center [864, 58] width 253 height 47
click at [781, 50] on div "Entrega" at bounding box center [773, 57] width 71 height 25
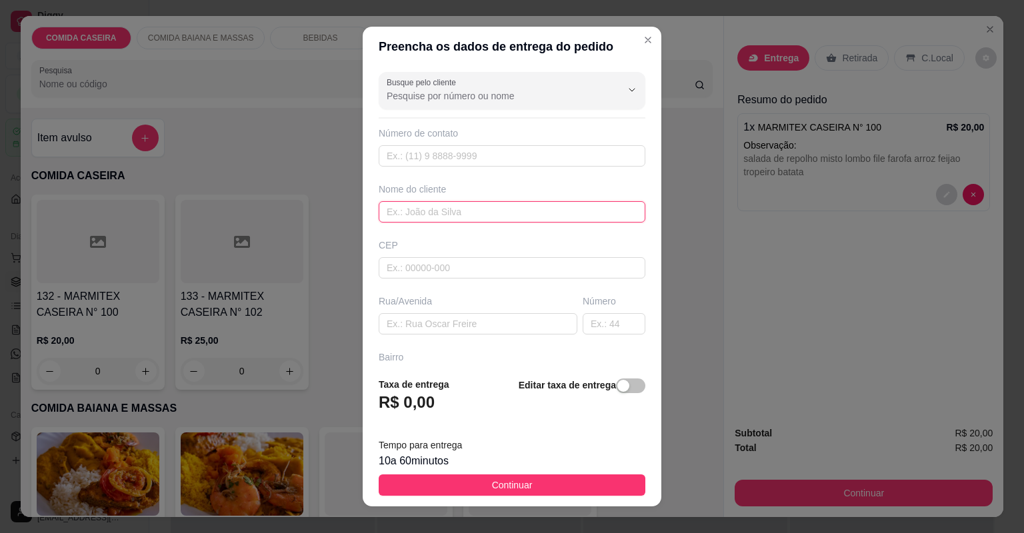
click at [521, 212] on input "text" at bounding box center [512, 211] width 267 height 21
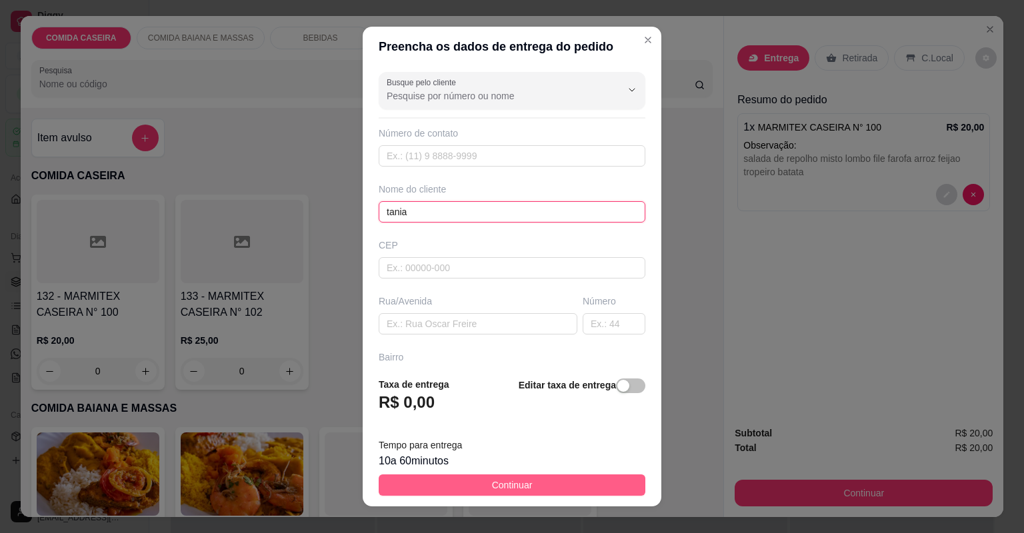
type input "tania"
click at [615, 479] on button "Continuar" at bounding box center [512, 485] width 267 height 21
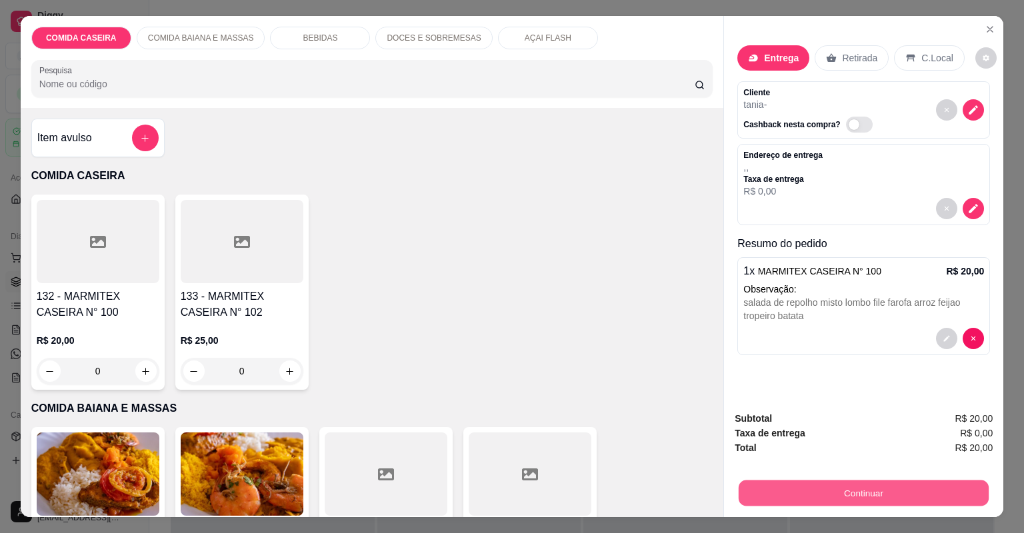
click at [842, 487] on button "Continuar" at bounding box center [864, 494] width 250 height 26
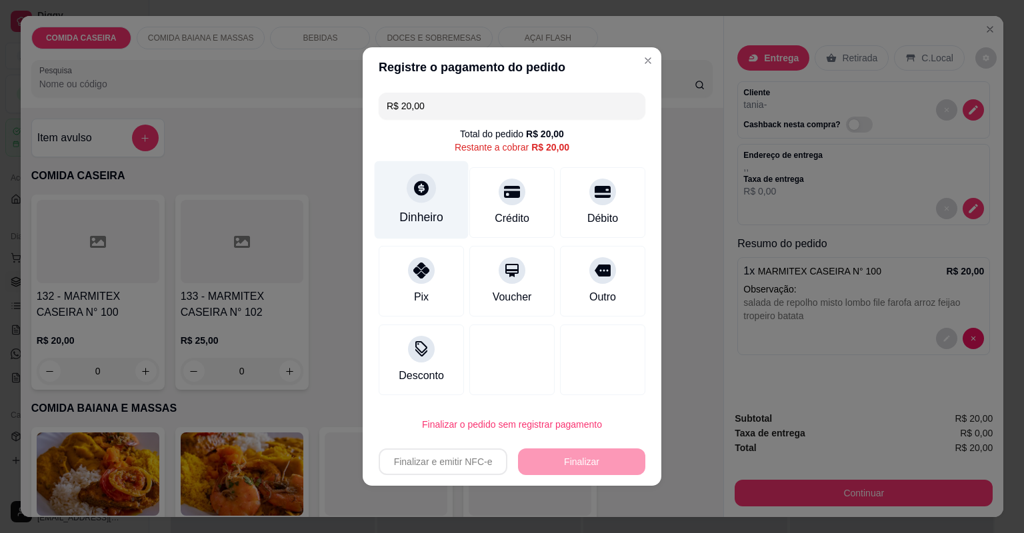
click at [434, 209] on div "Dinheiro" at bounding box center [421, 217] width 44 height 17
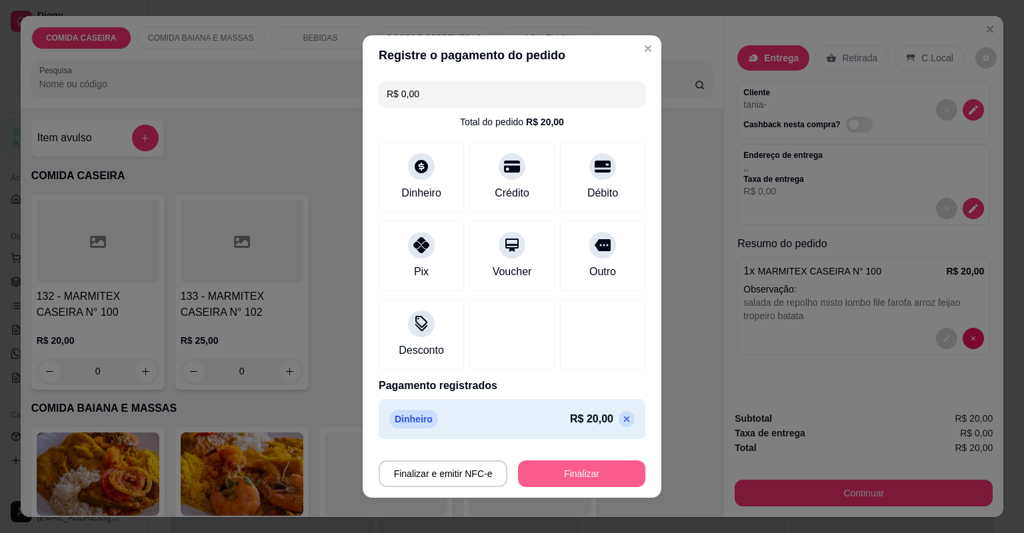
click at [560, 472] on button "Finalizar" at bounding box center [581, 474] width 127 height 27
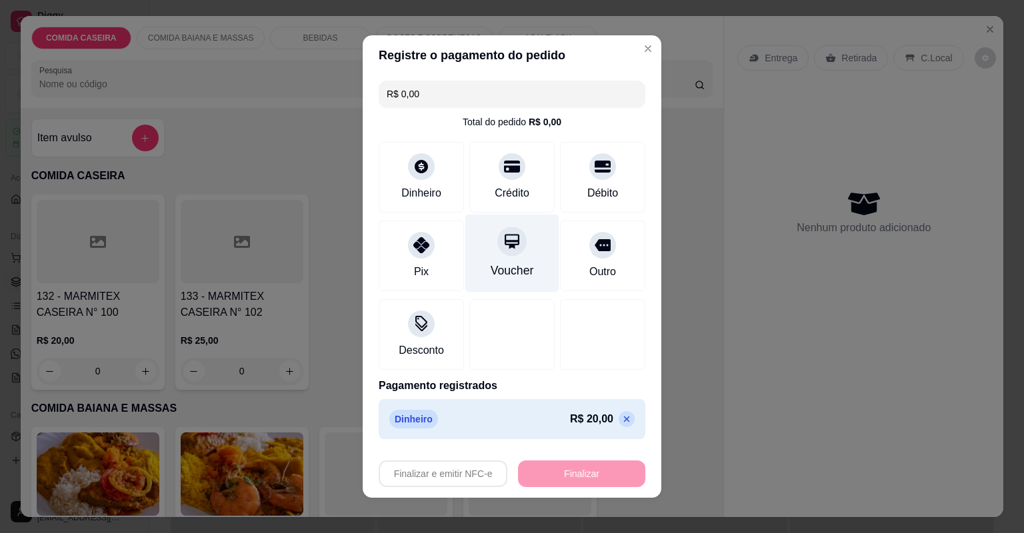
type input "-R$ 20,00"
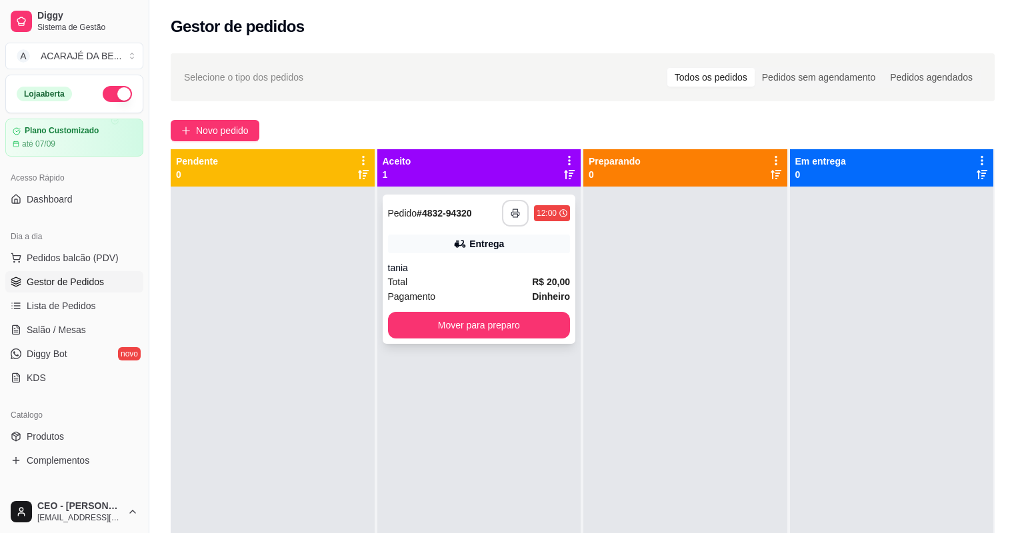
click at [507, 207] on button "button" at bounding box center [515, 213] width 27 height 27
click at [469, 323] on button "Mover para preparo" at bounding box center [479, 326] width 177 height 26
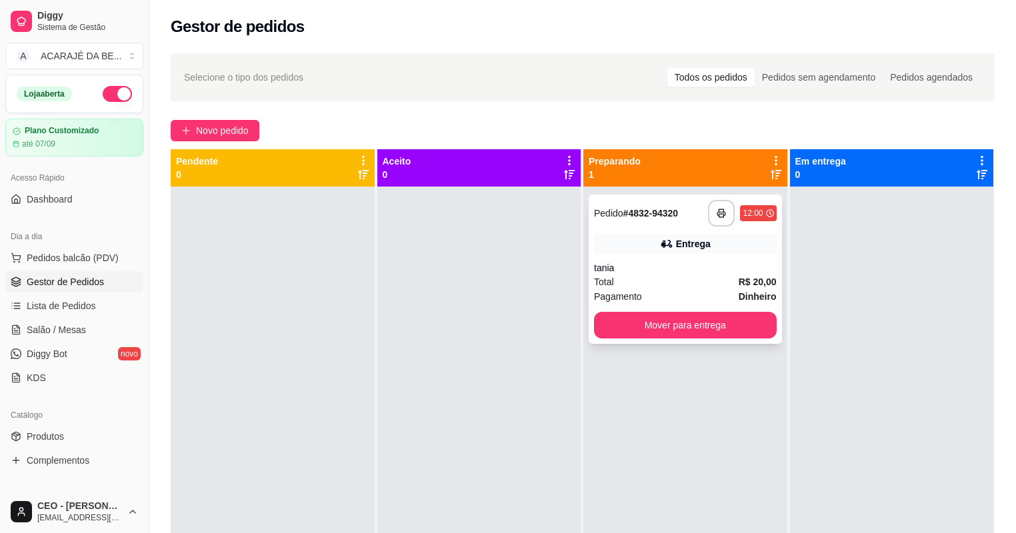
click at [593, 319] on div "**********" at bounding box center [685, 269] width 193 height 149
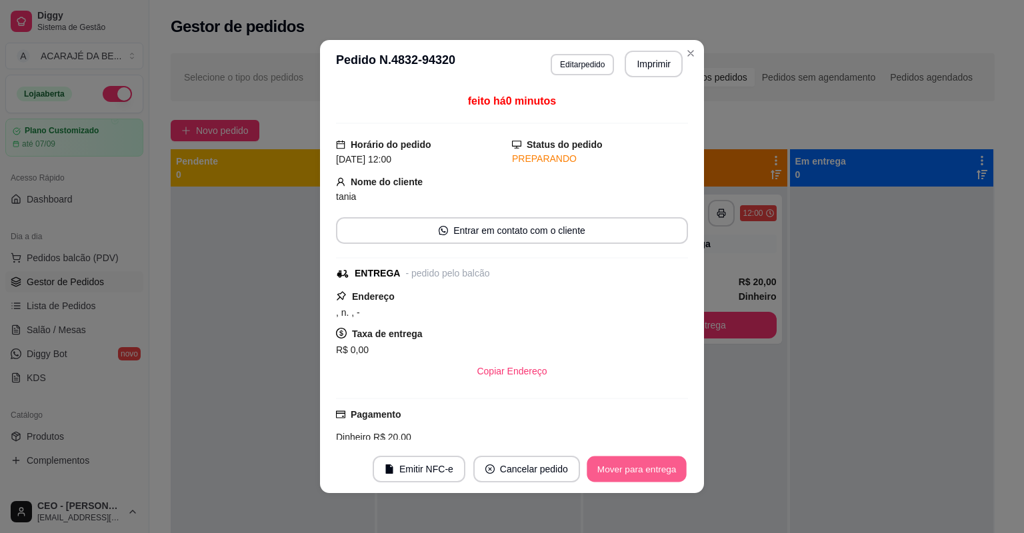
click at [649, 475] on button "Mover para entrega" at bounding box center [637, 470] width 100 height 26
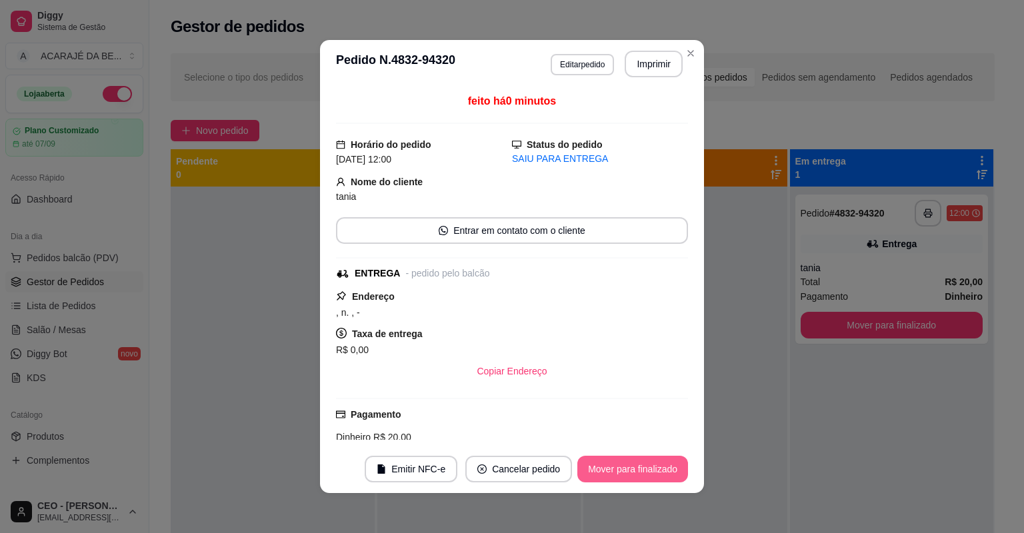
click at [659, 468] on button "Mover para finalizado" at bounding box center [632, 469] width 111 height 27
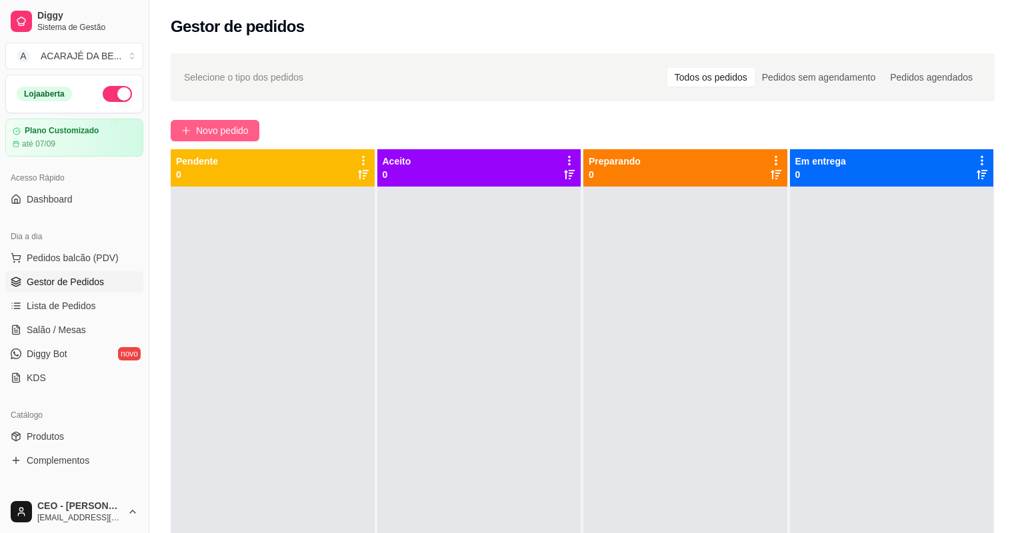
click at [255, 123] on button "Novo pedido" at bounding box center [215, 130] width 89 height 21
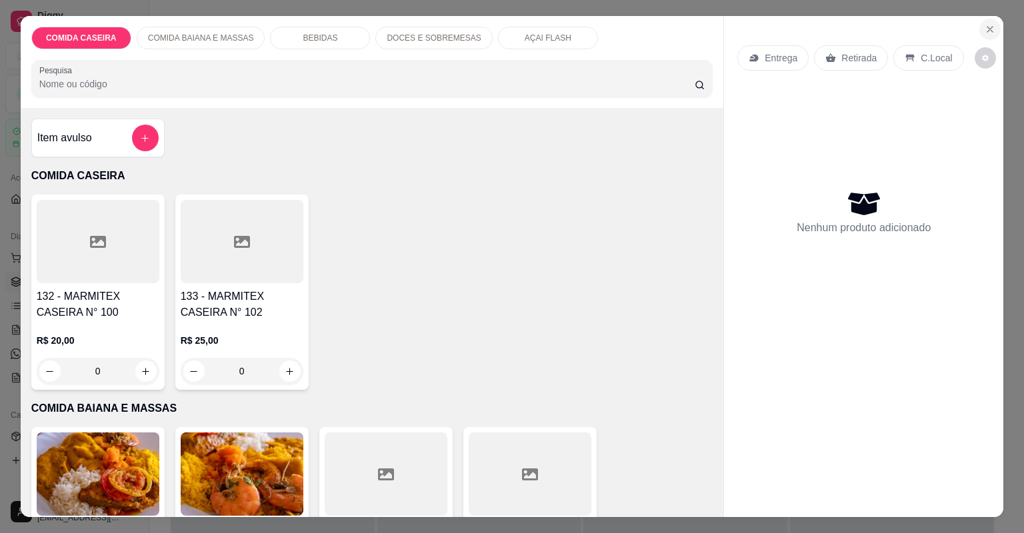
click at [992, 23] on button "Close" at bounding box center [990, 29] width 21 height 21
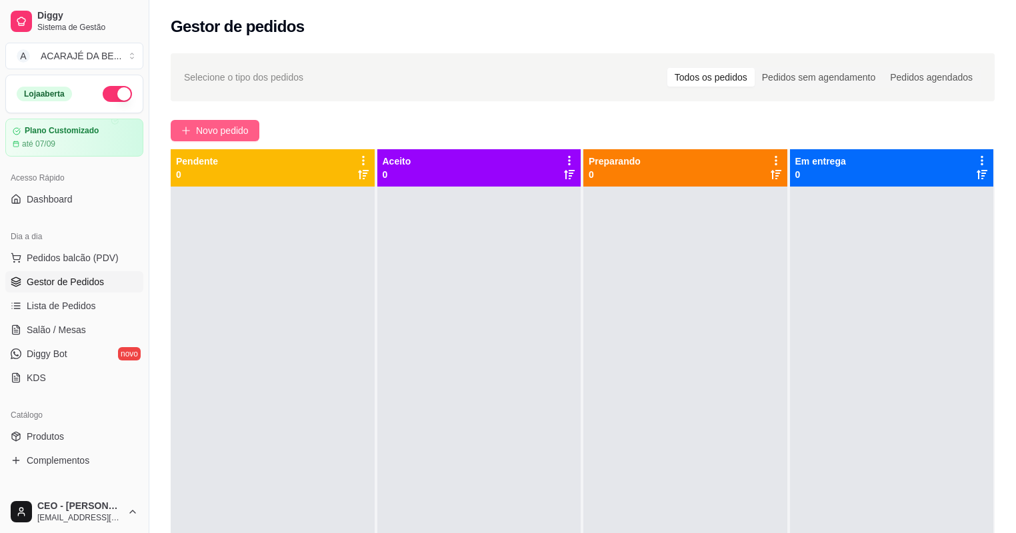
click at [239, 128] on span "Novo pedido" at bounding box center [222, 130] width 53 height 15
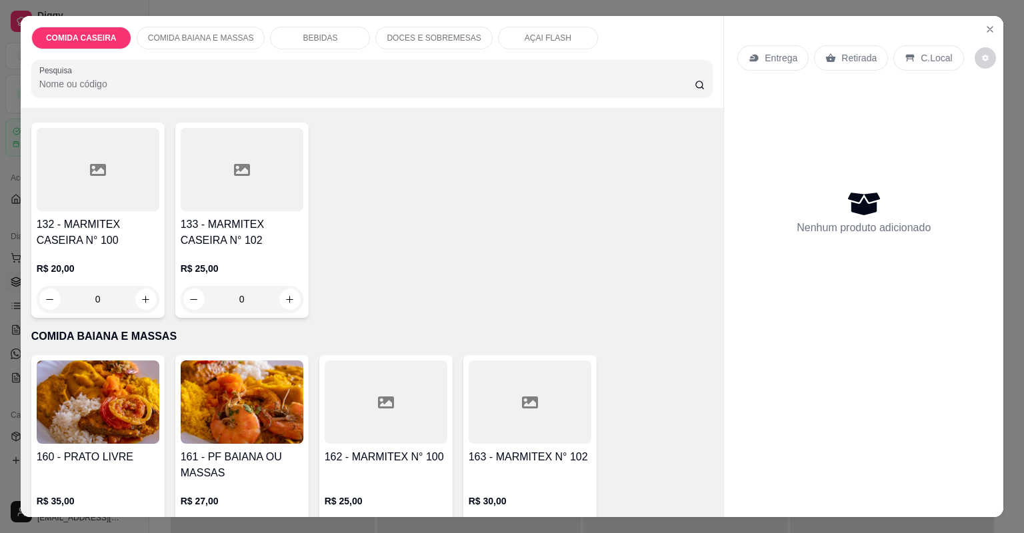
scroll to position [107, 0]
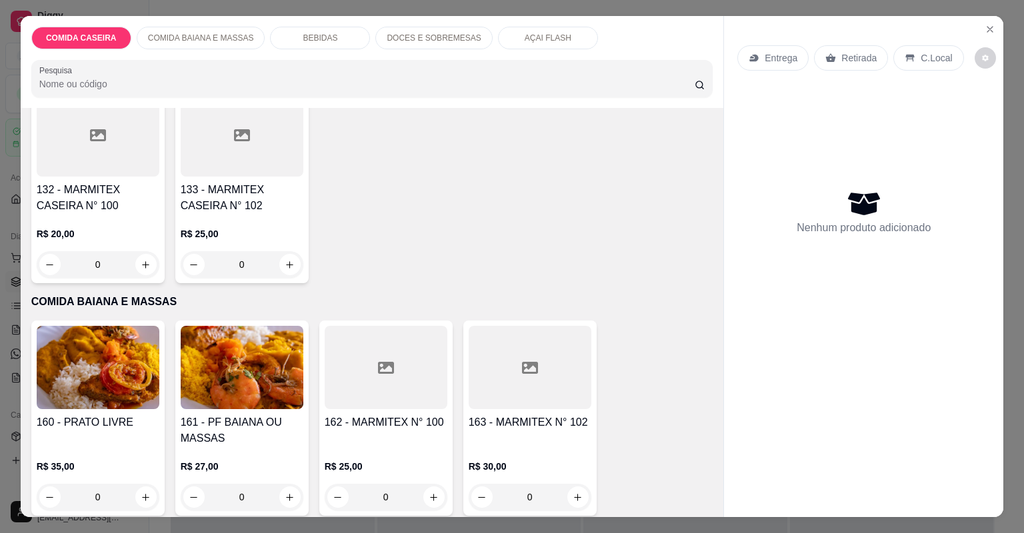
click at [481, 347] on div at bounding box center [530, 367] width 123 height 83
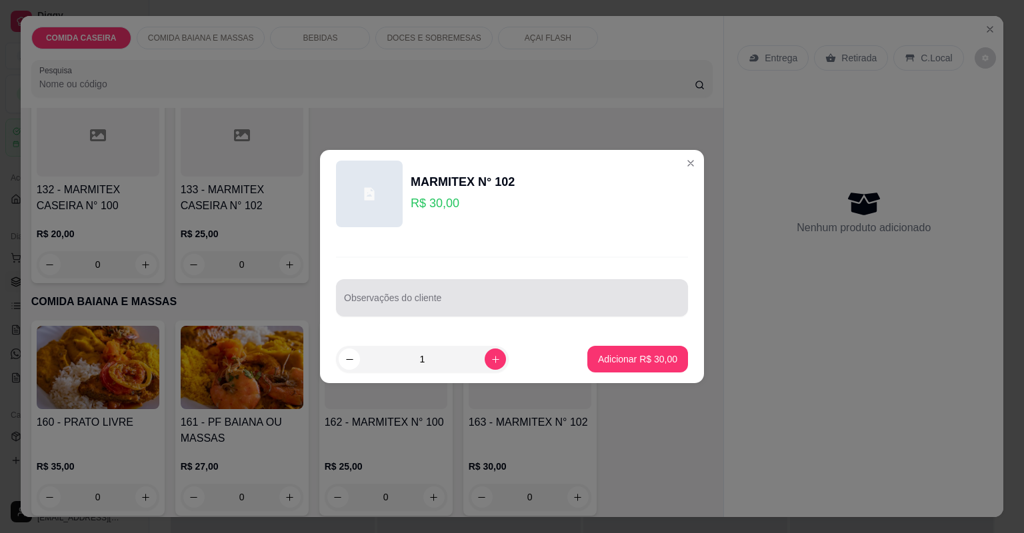
click at [493, 299] on input "Observações do cliente" at bounding box center [512, 303] width 336 height 13
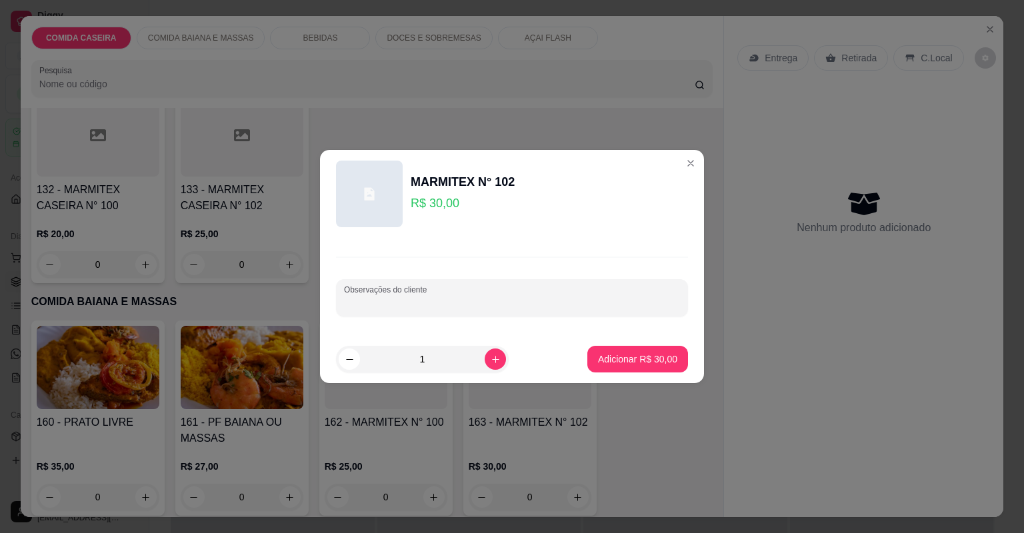
paste input "Quero uma marmita de 30,00 arroz branco, farofa de dendê,moqueca de feijão frad…"
type input "Quero uma marmita de 30,00 arroz branco, farofa de dendê,moqueca de feijão frad…"
click at [625, 359] on p "Adicionar R$ 30,00" at bounding box center [637, 359] width 79 height 13
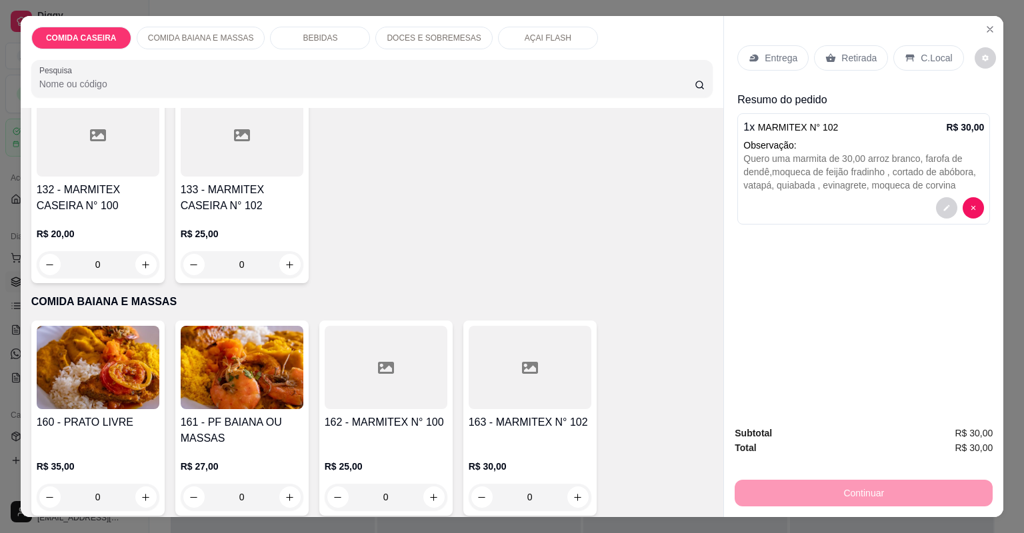
click at [778, 58] on p "Entrega" at bounding box center [781, 57] width 33 height 13
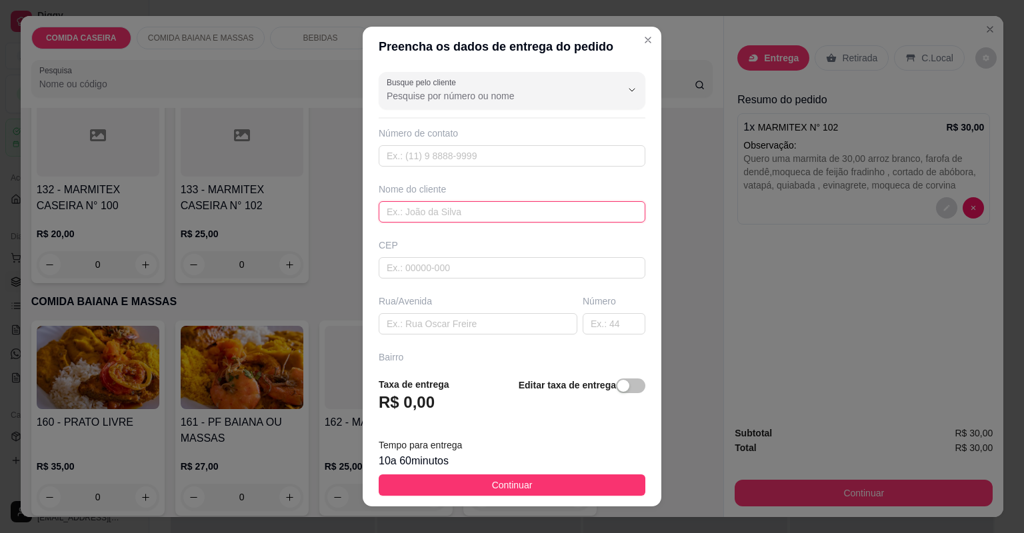
click at [491, 210] on input "text" at bounding box center [512, 211] width 267 height 21
type input "josiane"
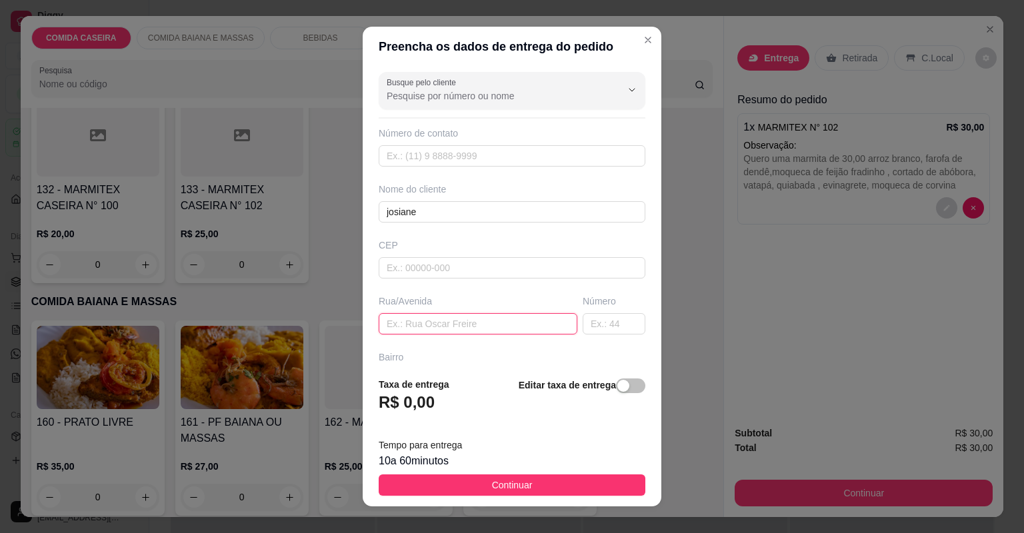
click at [505, 315] on input "text" at bounding box center [478, 323] width 199 height 21
paste input "Segunda travessa do cacau [PERSON_NAME] n 23 na [GEOGRAPHIC_DATA][PERSON_NAME]"
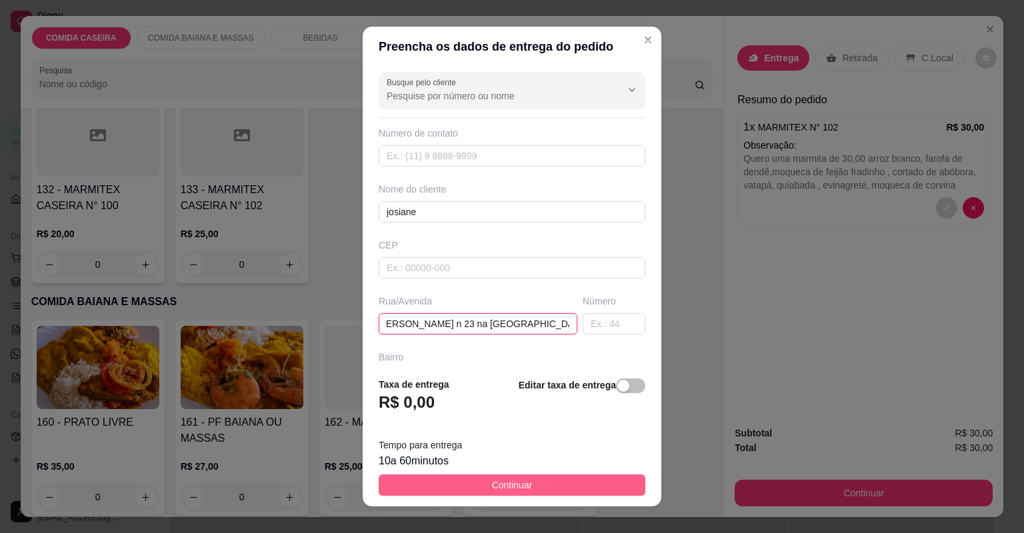
type input "Segunda travessa do cacau [PERSON_NAME] n 23 na [GEOGRAPHIC_DATA][PERSON_NAME]"
click at [532, 483] on button "Continuar" at bounding box center [512, 485] width 267 height 21
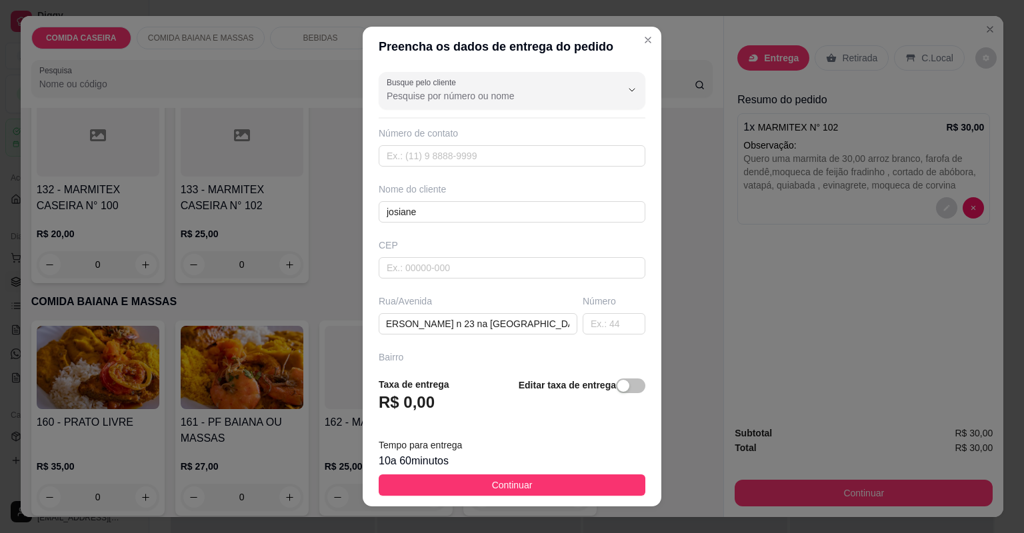
scroll to position [0, 0]
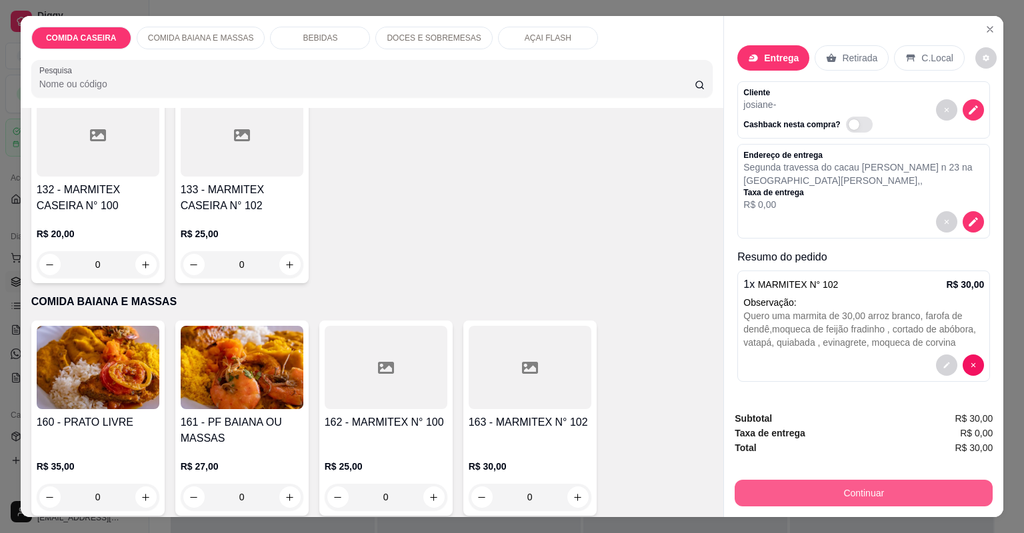
click at [780, 480] on button "Continuar" at bounding box center [864, 493] width 258 height 27
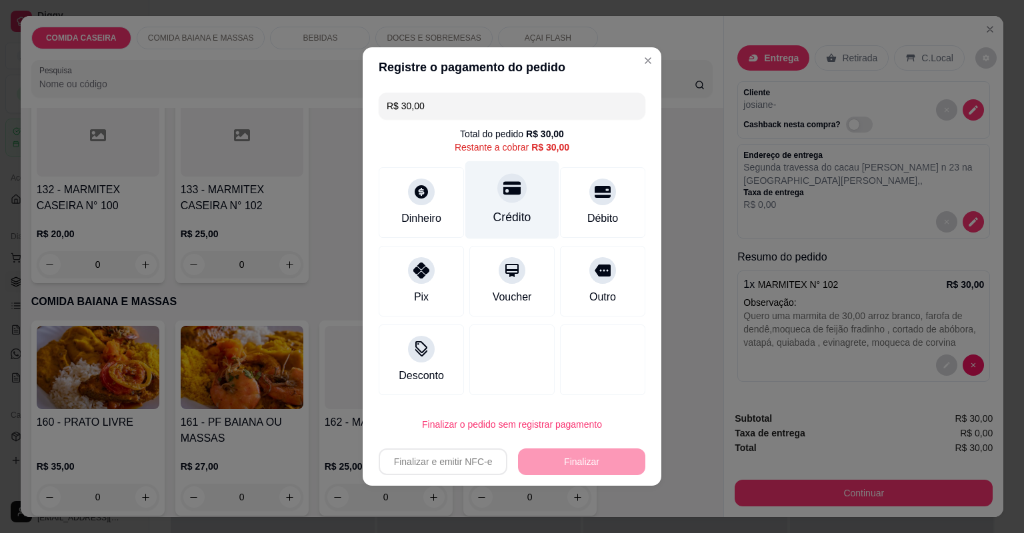
click at [533, 191] on div "Crédito" at bounding box center [512, 200] width 94 height 78
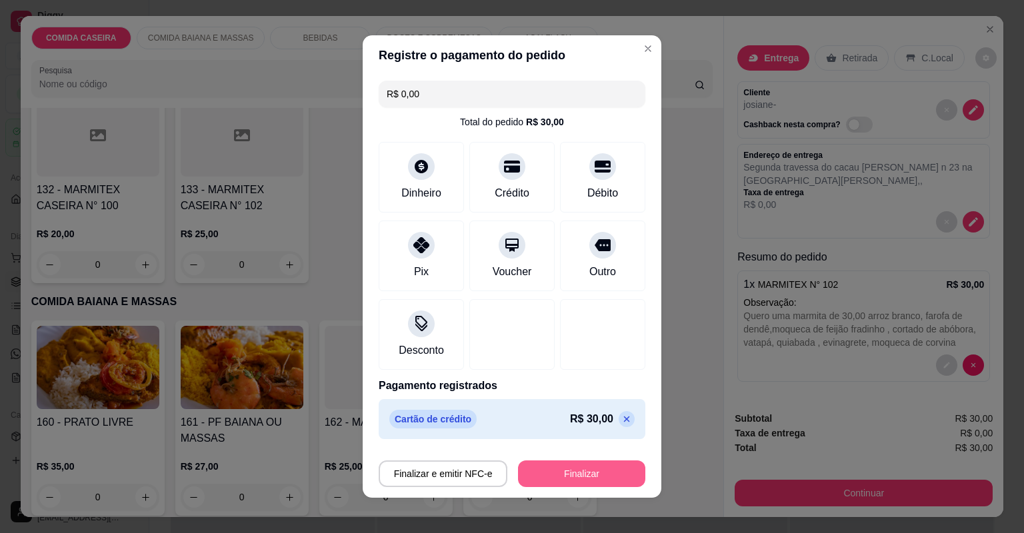
click at [531, 466] on button "Finalizar" at bounding box center [581, 474] width 127 height 27
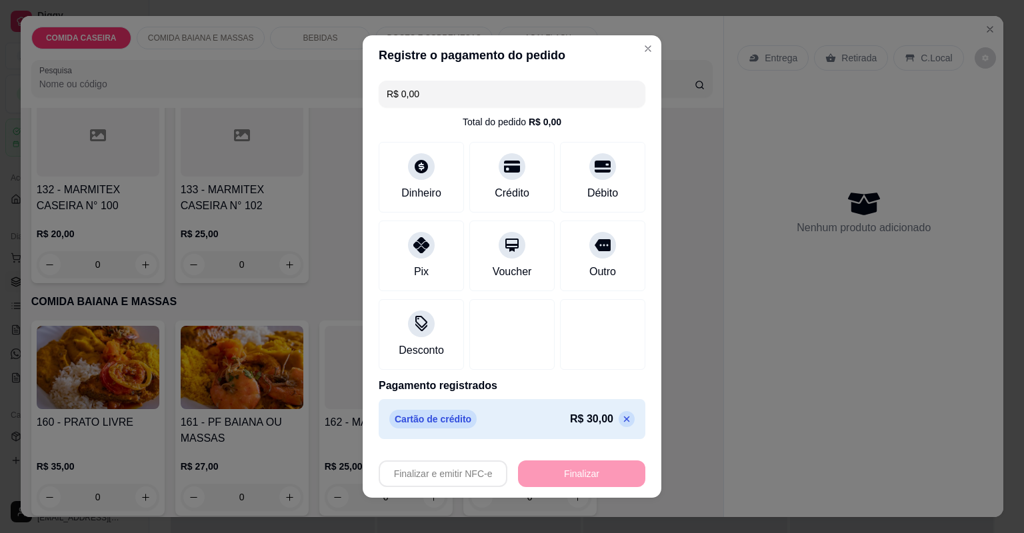
type input "-R$ 30,00"
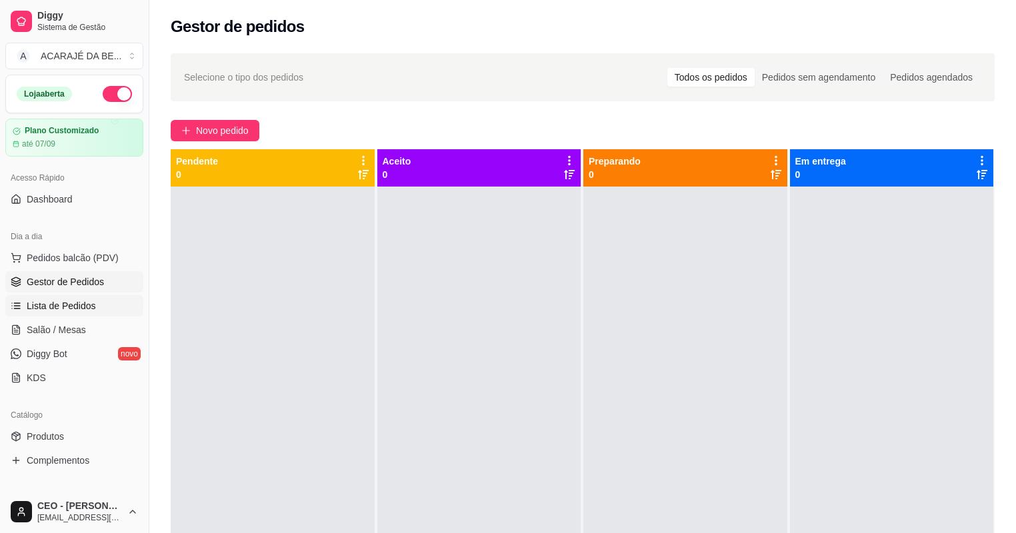
click at [21, 299] on link "Lista de Pedidos" at bounding box center [74, 305] width 138 height 21
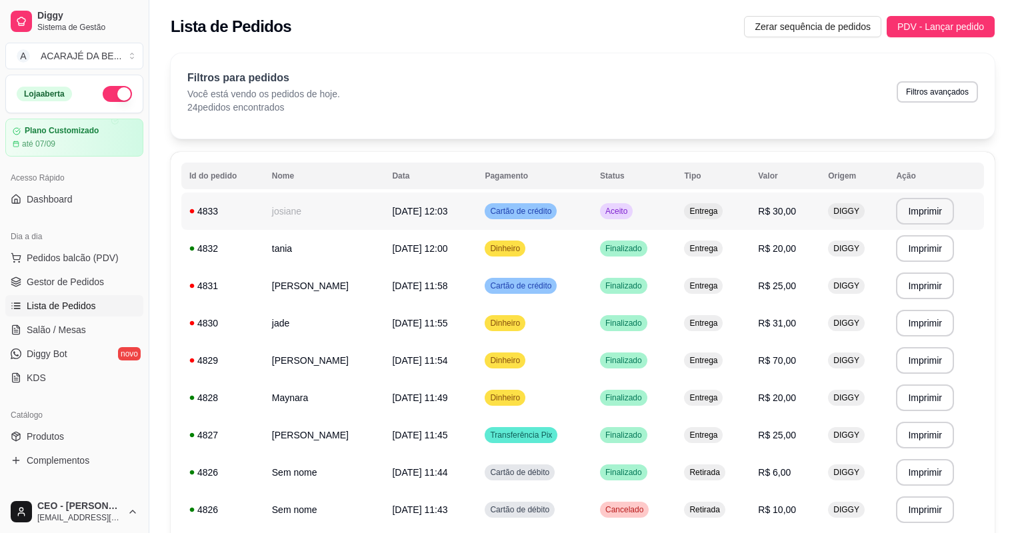
click at [363, 204] on td "josiane" at bounding box center [324, 211] width 121 height 37
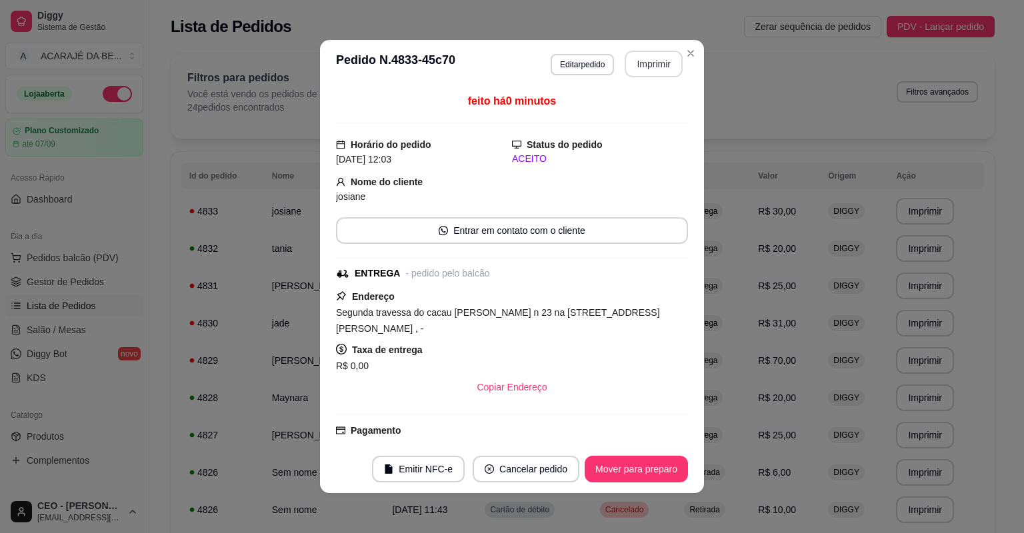
click at [634, 71] on button "Imprimir" at bounding box center [654, 64] width 58 height 27
click at [613, 475] on button "Mover para preparo" at bounding box center [636, 469] width 103 height 27
click at [648, 463] on button "Mover para entrega" at bounding box center [637, 470] width 100 height 26
click at [668, 461] on button "Mover para finalizado" at bounding box center [632, 469] width 111 height 27
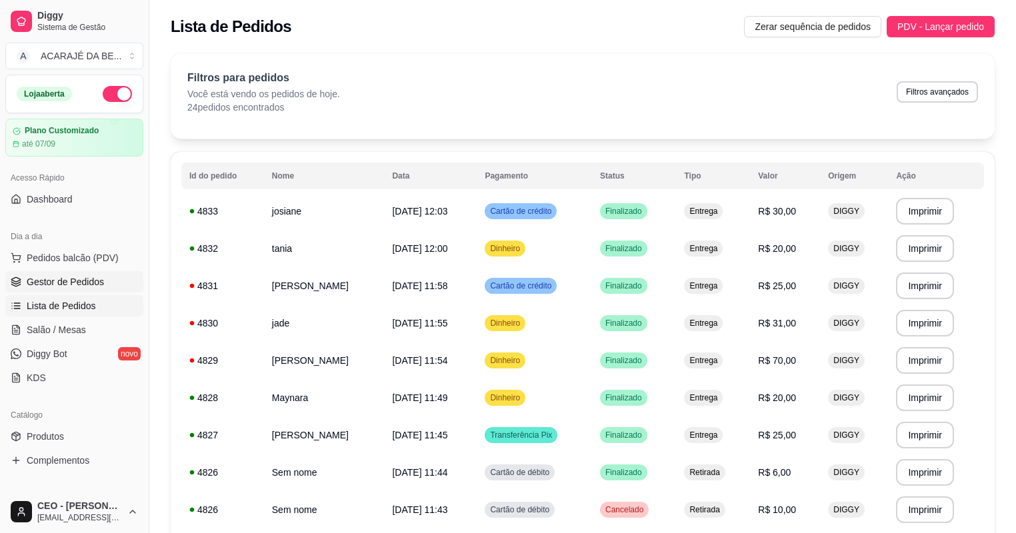
click at [101, 273] on link "Gestor de Pedidos" at bounding box center [74, 281] width 138 height 21
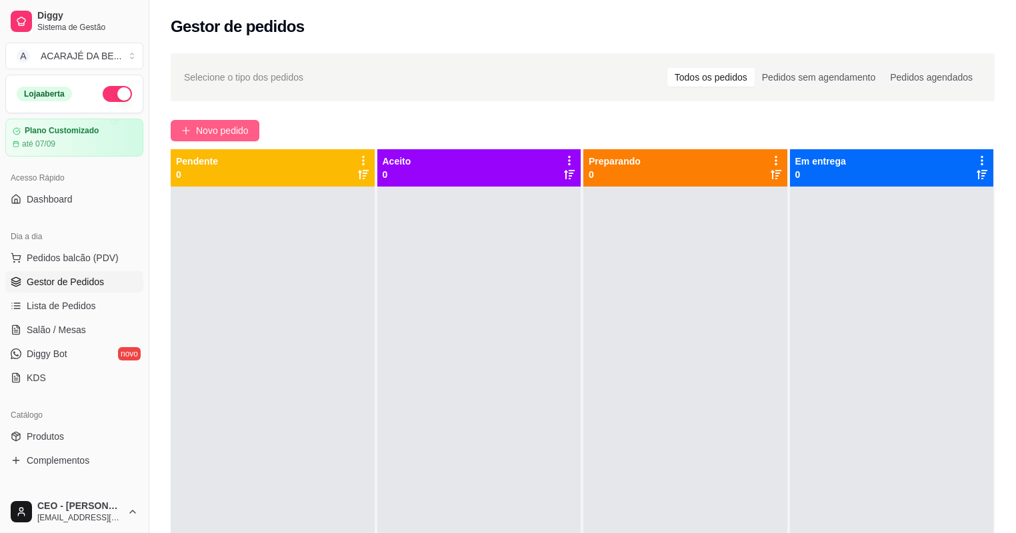
click at [216, 136] on span "Novo pedido" at bounding box center [222, 130] width 53 height 15
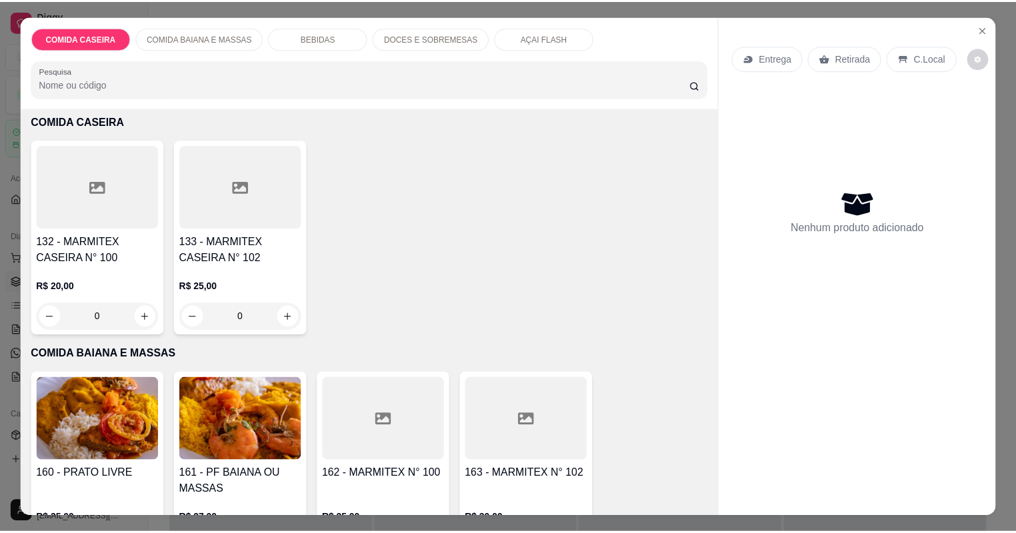
scroll to position [160, 0]
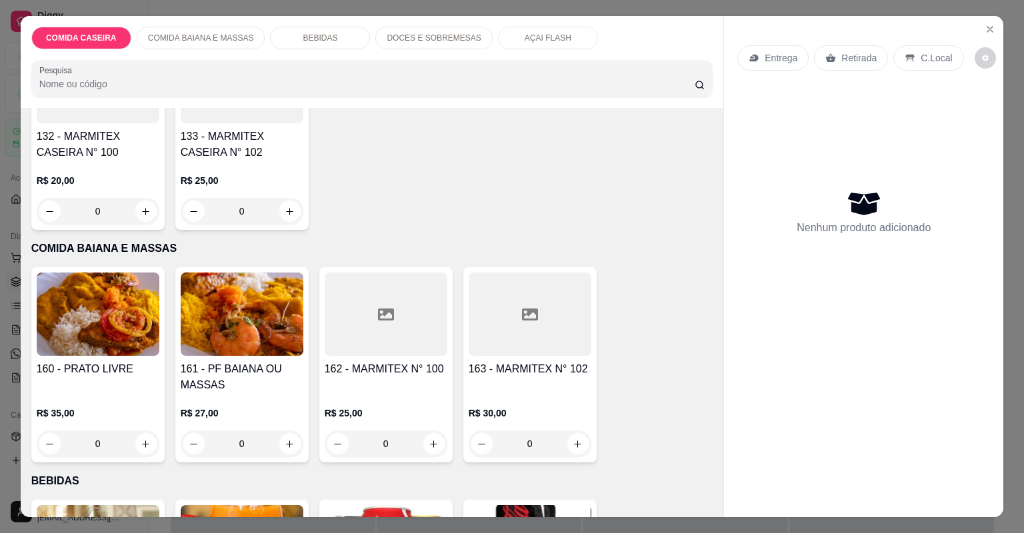
click at [357, 306] on div at bounding box center [386, 314] width 123 height 83
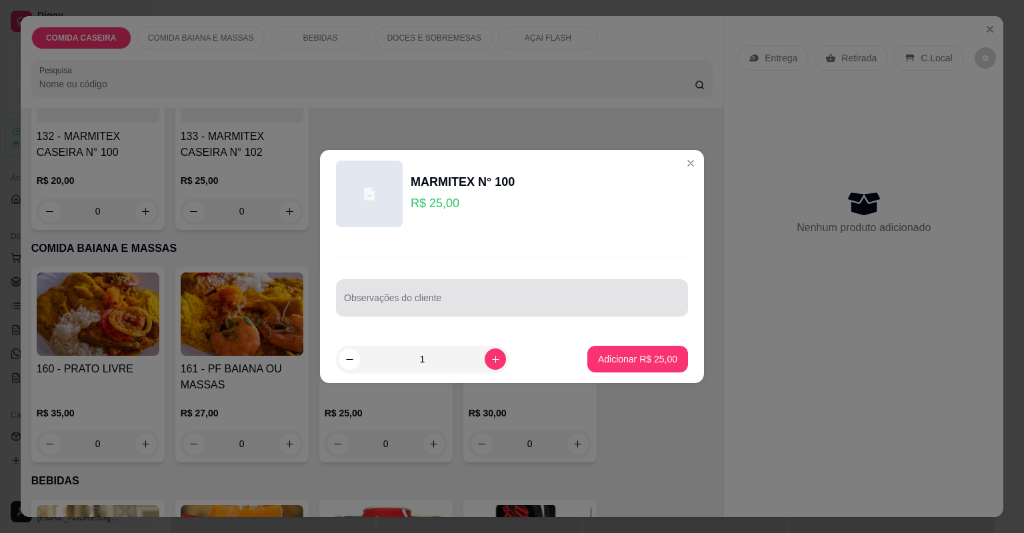
click at [395, 307] on input "Observações do cliente" at bounding box center [512, 303] width 336 height 13
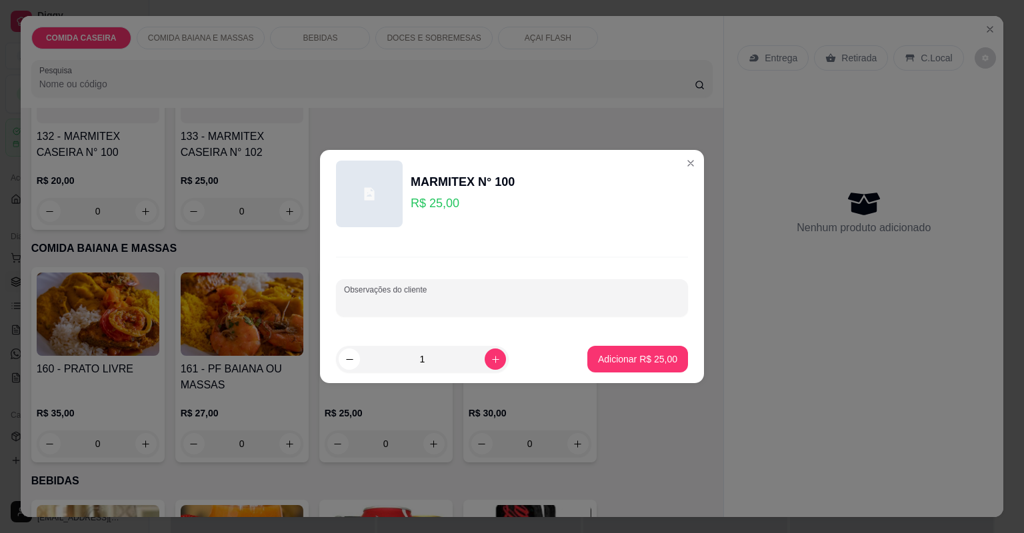
paste input "Frango e bacalhau"
type input "Frango e [PERSON_NAME] completa"
click at [599, 371] on button "Adicionar R$ 25,00" at bounding box center [637, 359] width 101 height 27
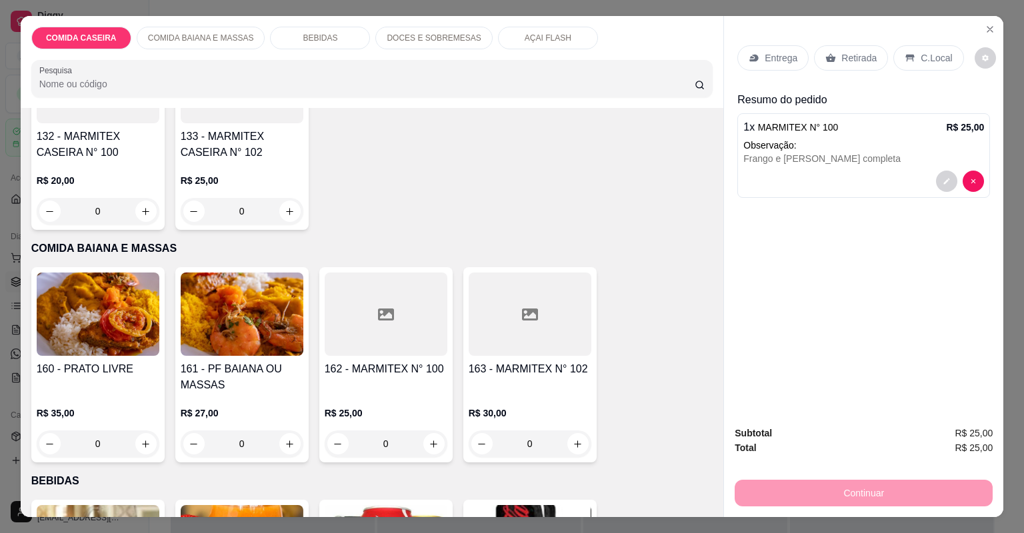
click at [361, 338] on div at bounding box center [386, 314] width 123 height 83
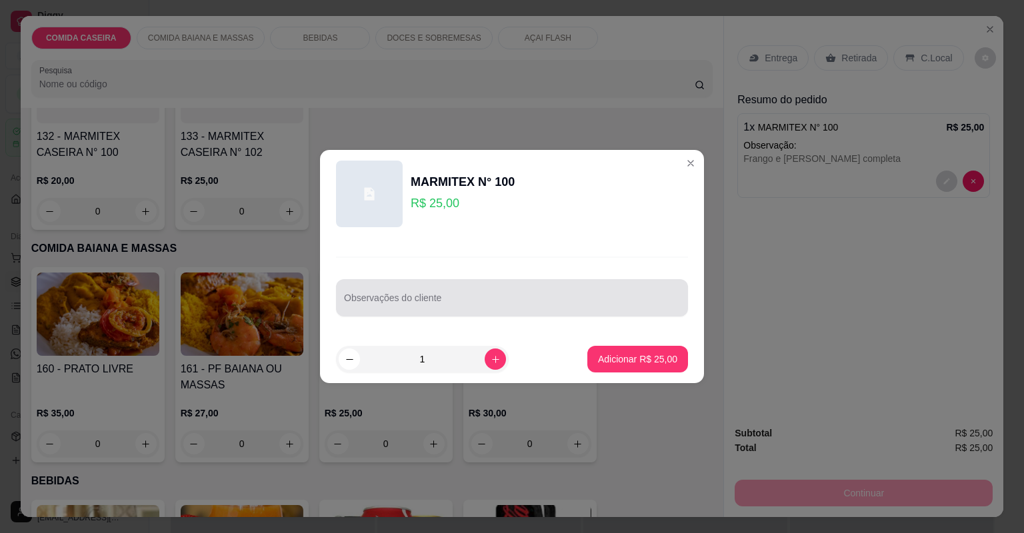
click at [433, 301] on div "Observações do cliente" at bounding box center [512, 297] width 352 height 37
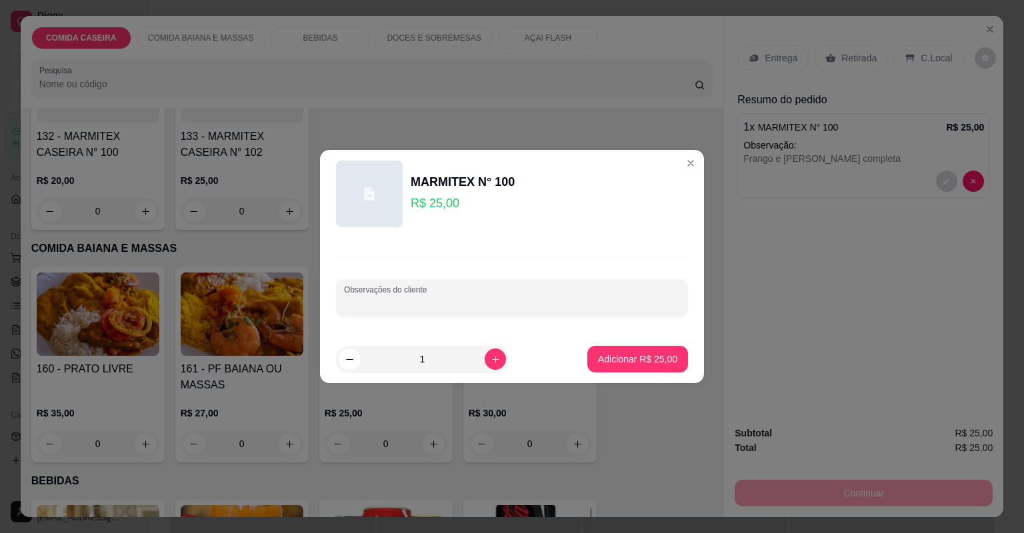
paste input "Frango e bacalhau"
type input "Frango e bacalhau sem arroz"
click at [600, 363] on p "Adicionar R$ 25,00" at bounding box center [637, 359] width 77 height 13
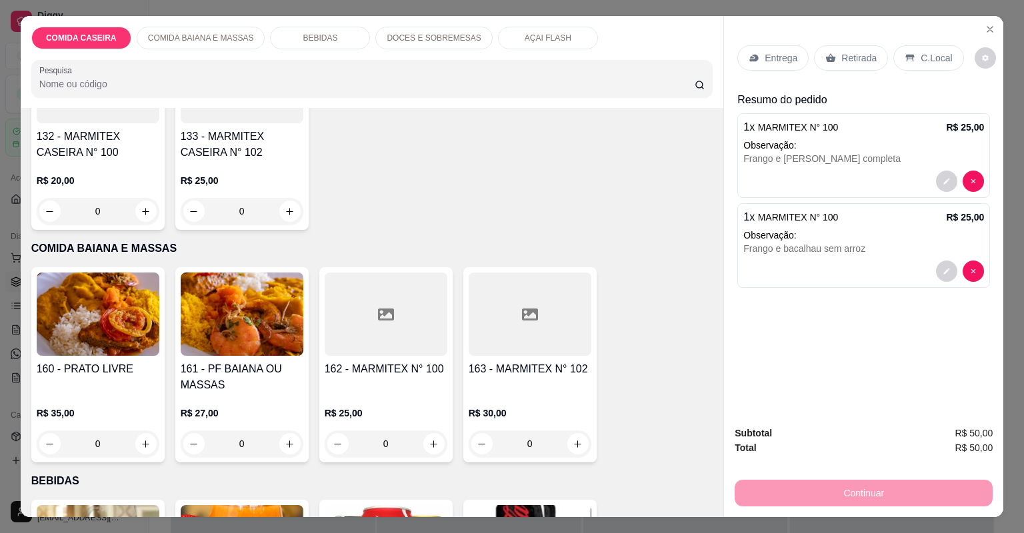
click at [768, 45] on div "Entrega Retirada C.Local" at bounding box center [864, 58] width 253 height 47
click at [768, 56] on p "Entrega" at bounding box center [781, 57] width 33 height 13
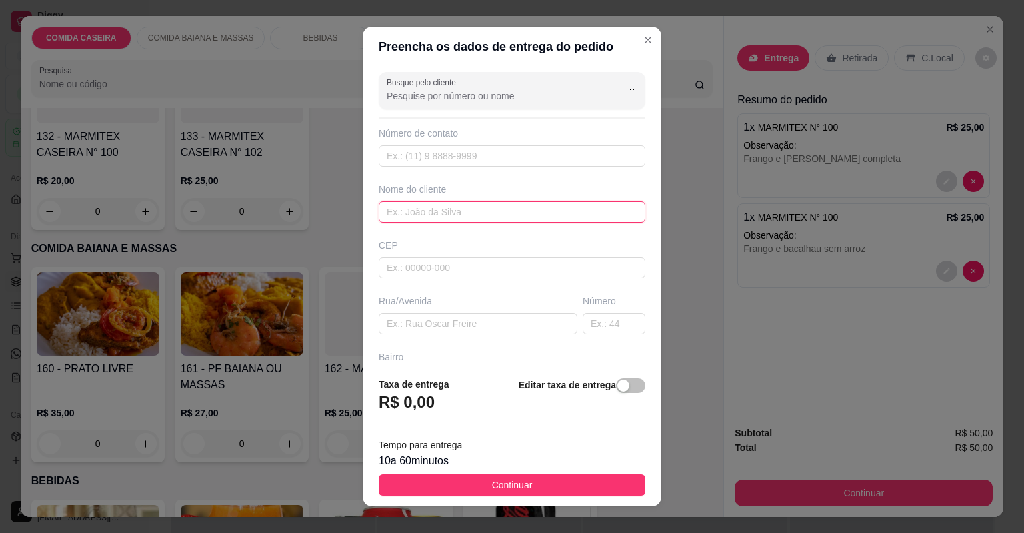
click at [507, 202] on input "text" at bounding box center [512, 211] width 267 height 21
type input "b"
type input "neide"
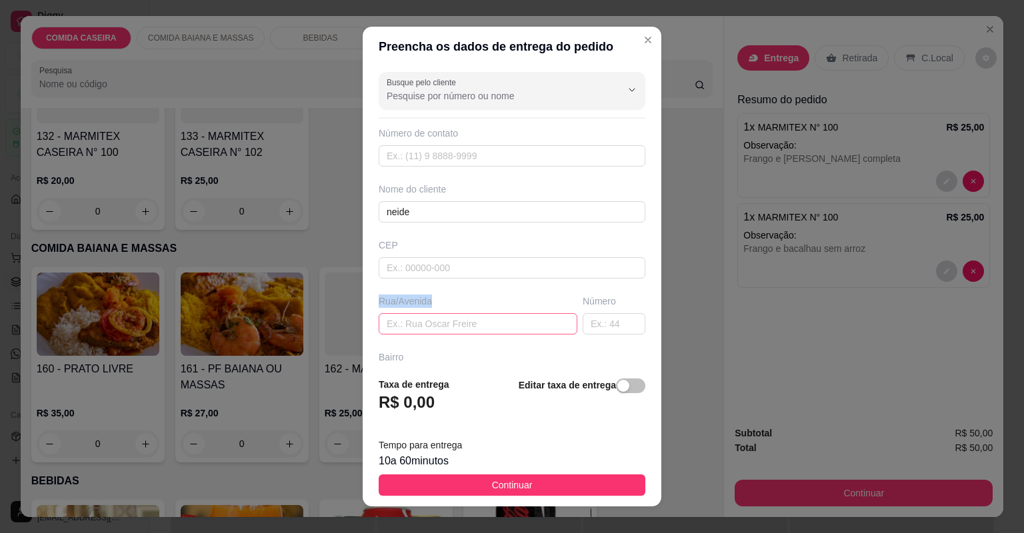
click at [493, 333] on div "Busque pelo cliente Número de contato Nome do cliente neide CEP Rua/Avenida Núm…" at bounding box center [512, 217] width 299 height 300
click at [493, 331] on input "text" at bounding box center [478, 323] width 199 height 21
paste input "Av Marinalva 168"
paste input "Px igreja Jerusalém"
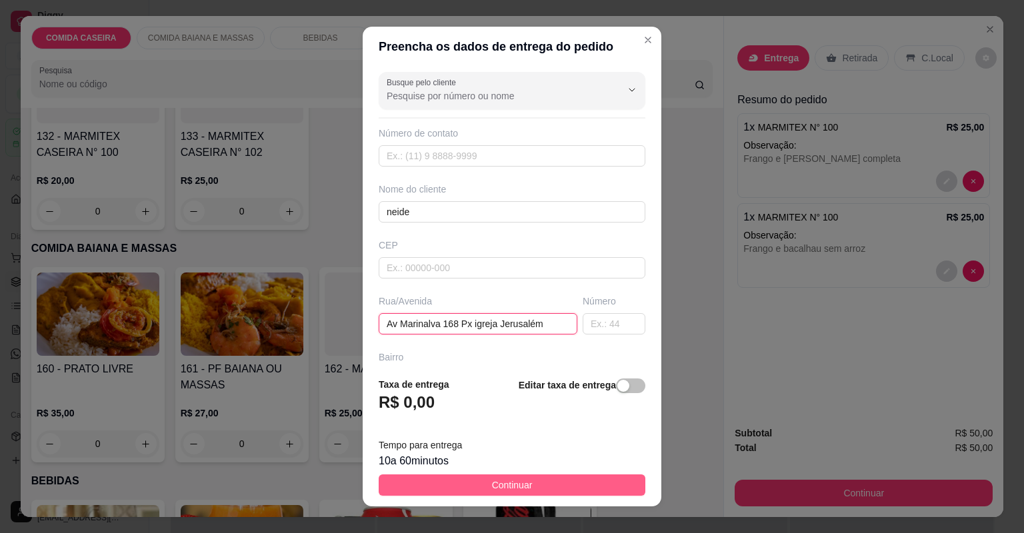
type input "Av Marinalva 168 Px igreja Jerusalém"
click at [547, 487] on button "Continuar" at bounding box center [512, 485] width 267 height 21
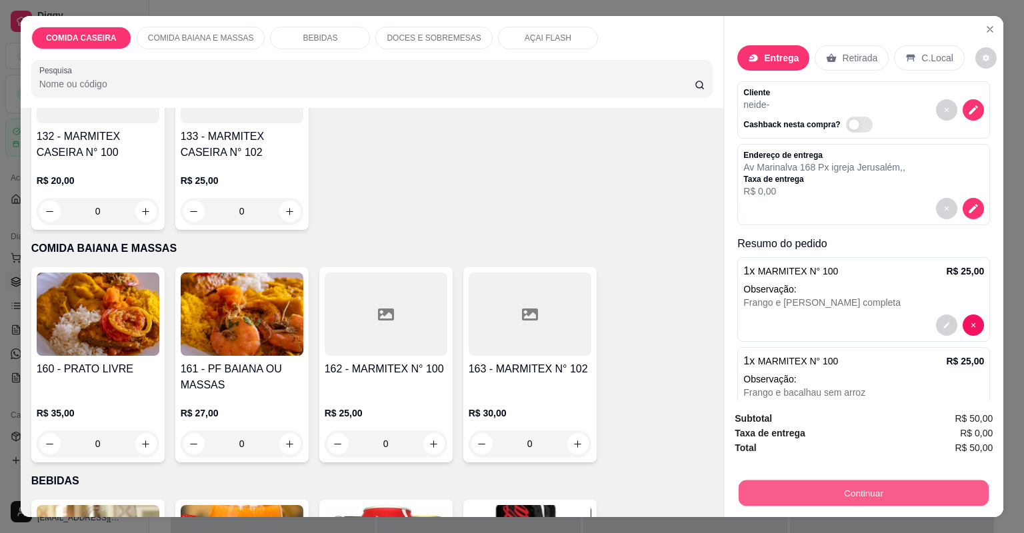
click at [790, 483] on button "Continuar" at bounding box center [864, 494] width 250 height 26
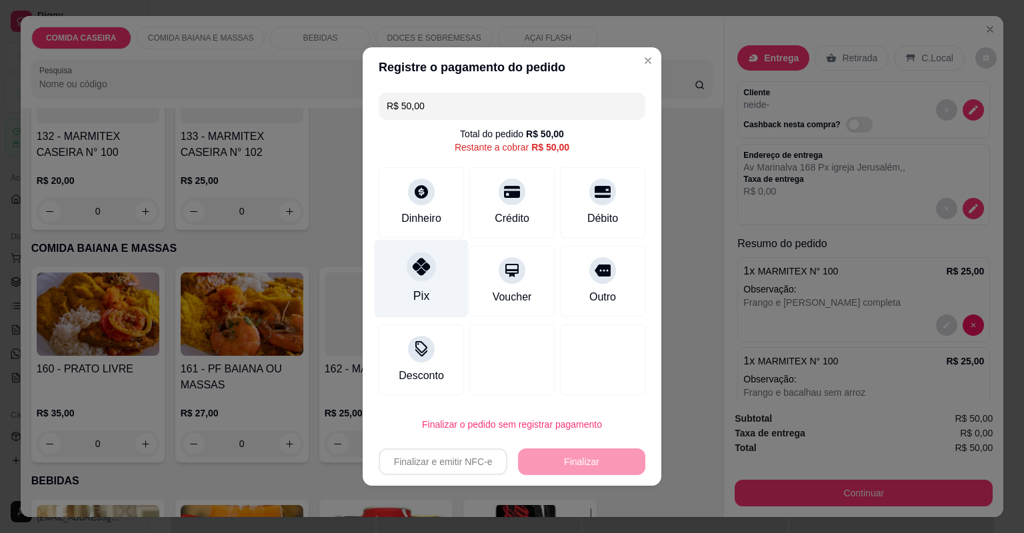
click at [446, 299] on div "Pix" at bounding box center [422, 279] width 94 height 78
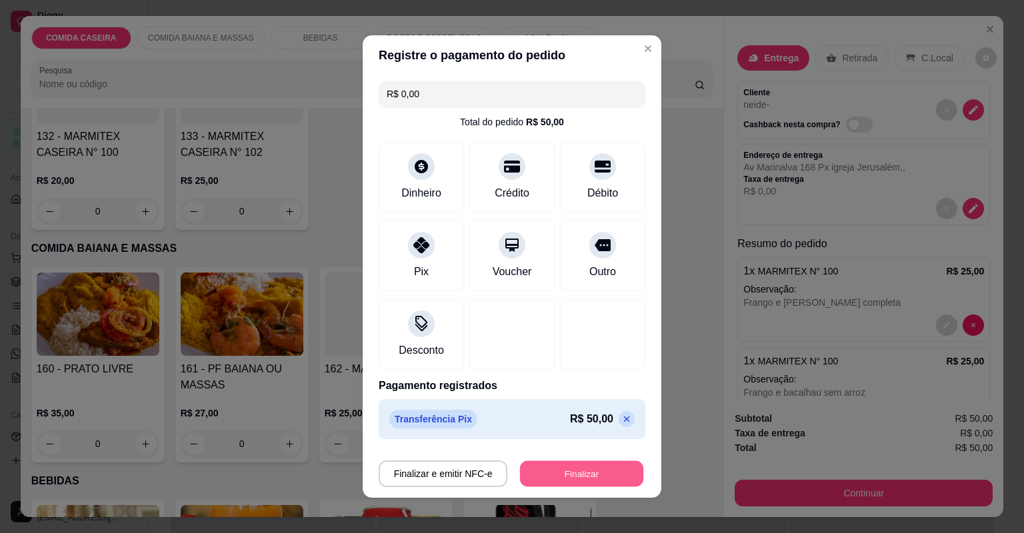
click at [557, 471] on button "Finalizar" at bounding box center [581, 474] width 123 height 26
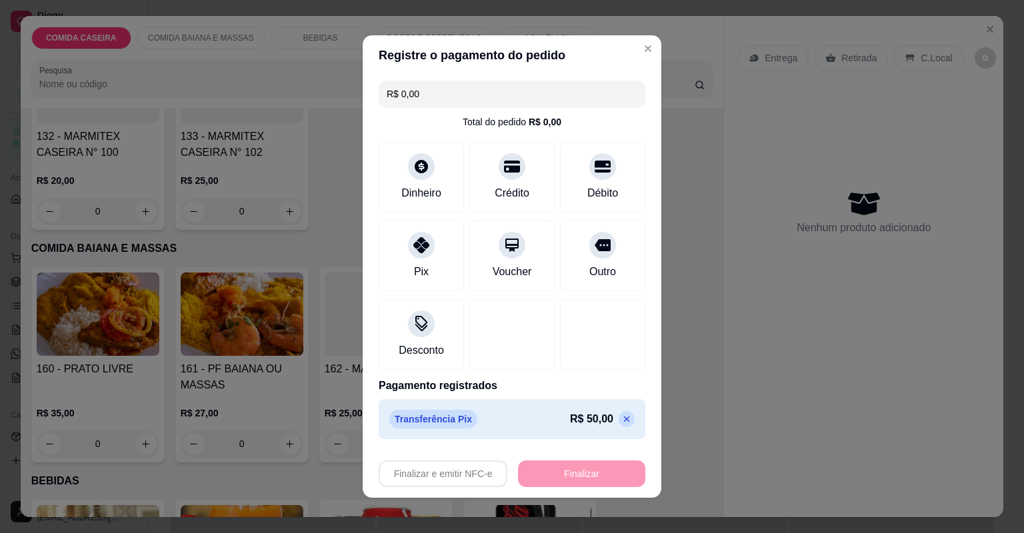
type input "-R$ 50,00"
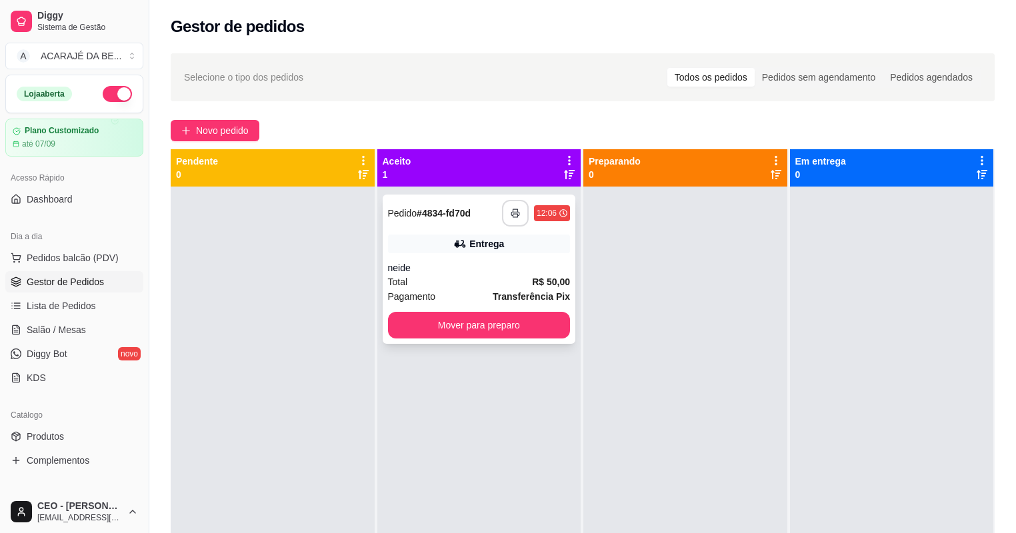
click at [512, 210] on icon "button" at bounding box center [515, 213] width 9 height 9
click at [524, 321] on button "Mover para preparo" at bounding box center [479, 325] width 183 height 27
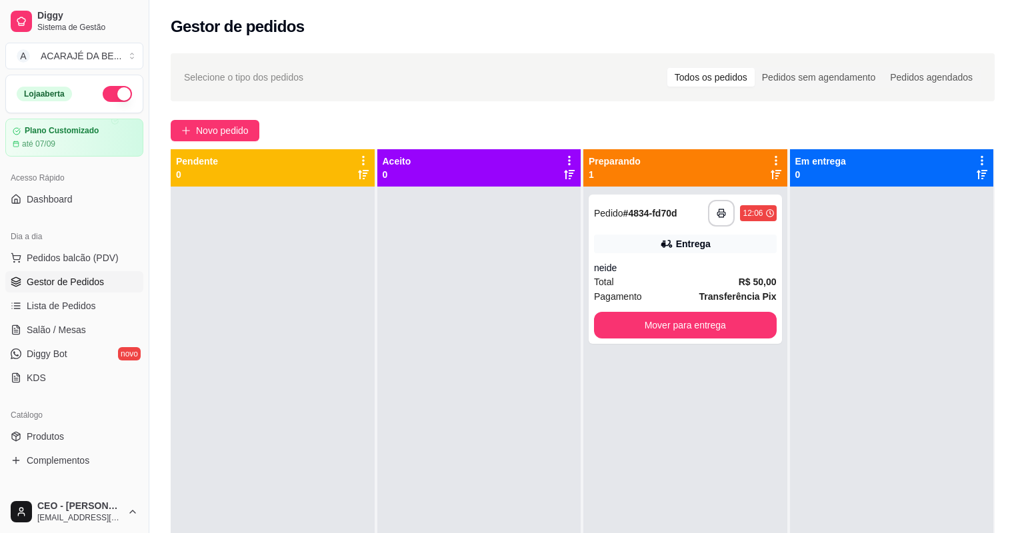
click at [525, 320] on div at bounding box center [479, 453] width 204 height 533
click at [646, 334] on button "Mover para entrega" at bounding box center [685, 325] width 183 height 27
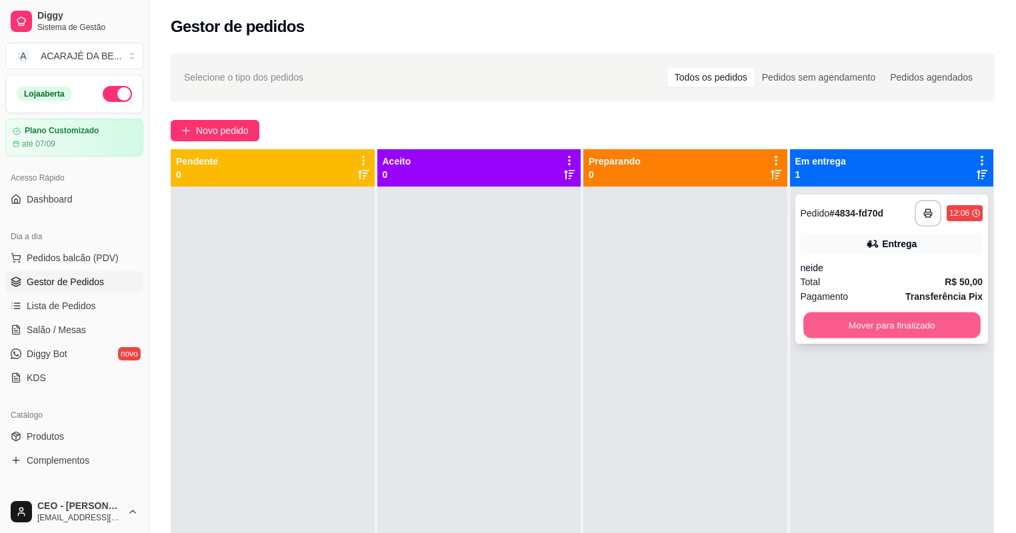
click at [835, 321] on button "Mover para finalizado" at bounding box center [892, 326] width 177 height 26
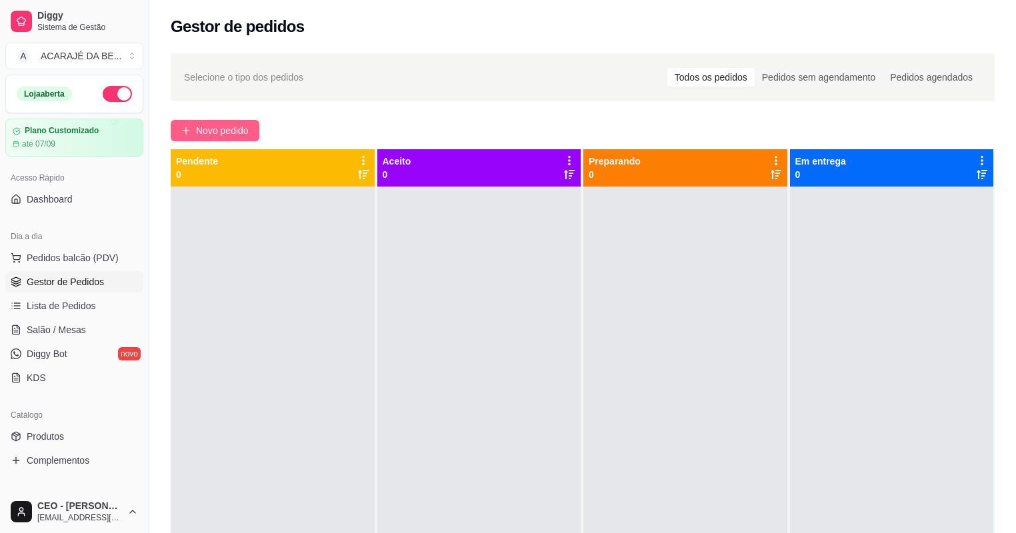
click at [223, 133] on span "Novo pedido" at bounding box center [222, 130] width 53 height 15
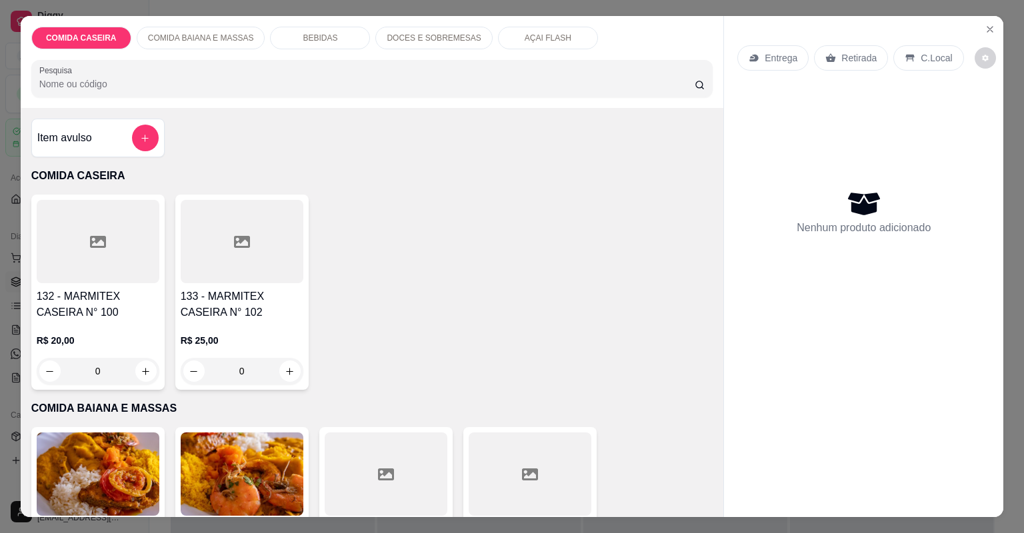
click at [111, 213] on div at bounding box center [98, 241] width 123 height 83
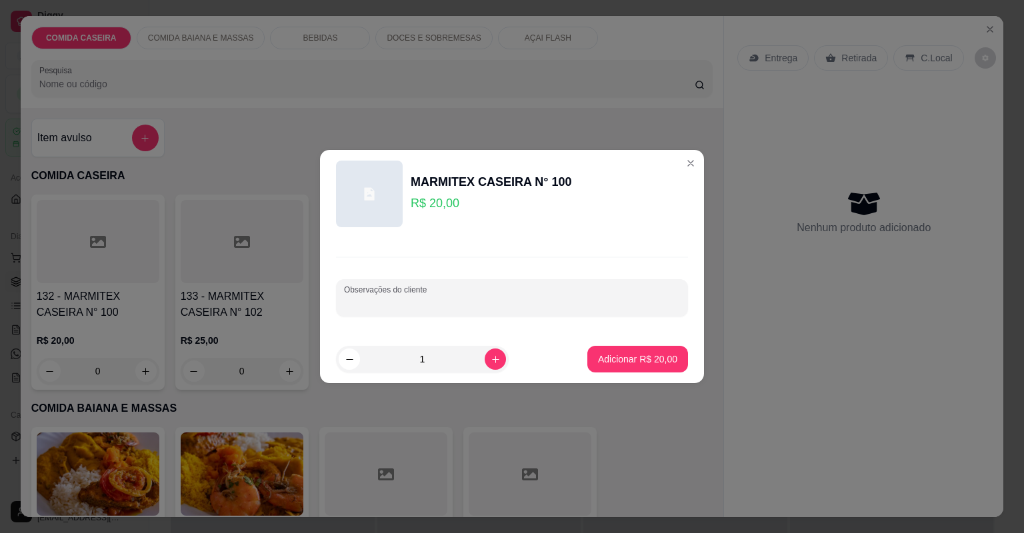
click at [394, 305] on input "Observações do cliente" at bounding box center [512, 303] width 336 height 13
paste input "[PERSON_NAME] tropeiro Purê Vinagrete Churrasco"
type input "[PERSON_NAME] tropeiro Purê Vinagrete Churrasco"
click at [631, 347] on button "Adicionar R$ 20,00" at bounding box center [637, 359] width 101 height 27
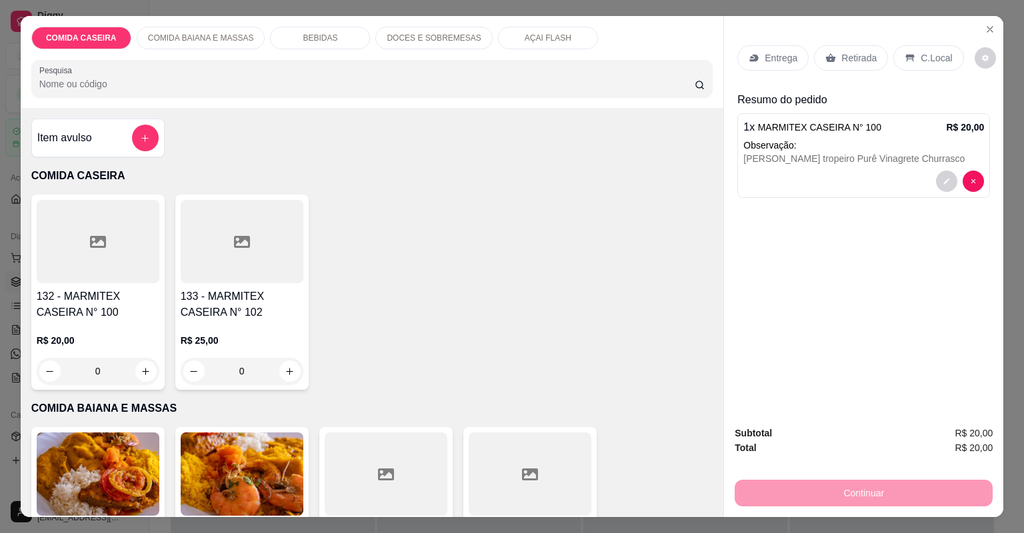
click at [756, 51] on div "Entrega" at bounding box center [773, 57] width 71 height 25
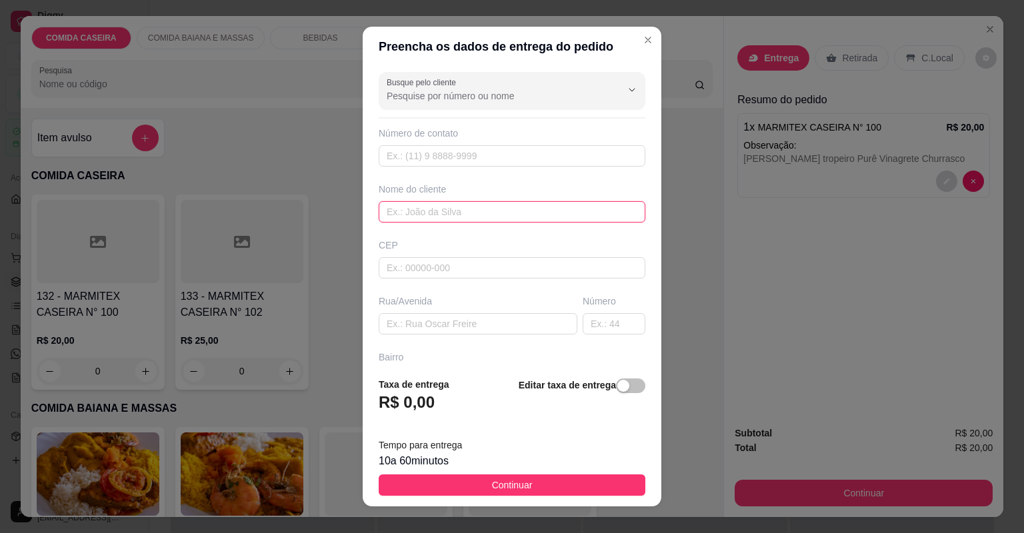
click at [485, 211] on input "text" at bounding box center [512, 211] width 267 height 21
type input "mila"
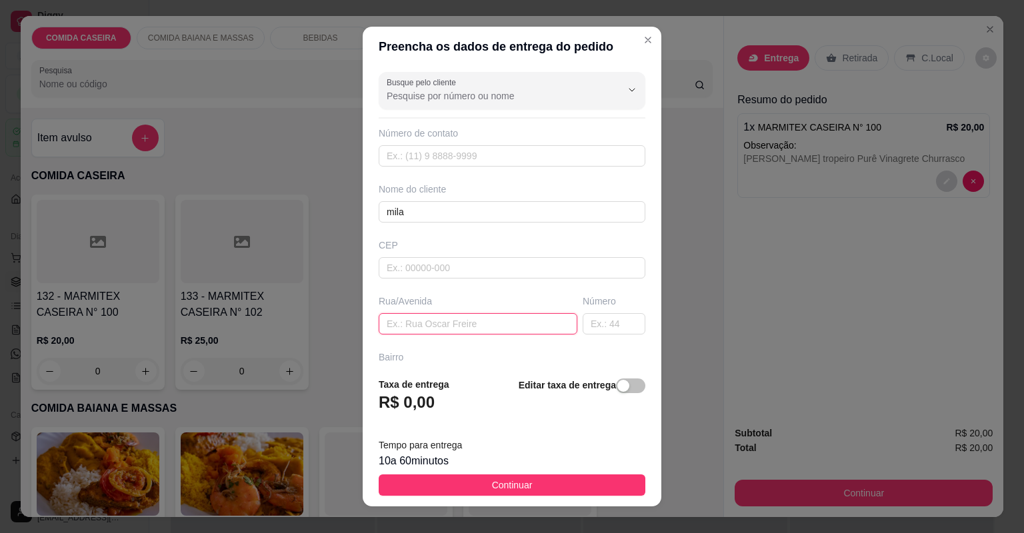
click at [432, 323] on input "text" at bounding box center [478, 323] width 199 height 21
paste input "Entrega . [STREET_ADDRESS] Próximo a casa de [PERSON_NAME] [GEOGRAPHIC_DATA]"
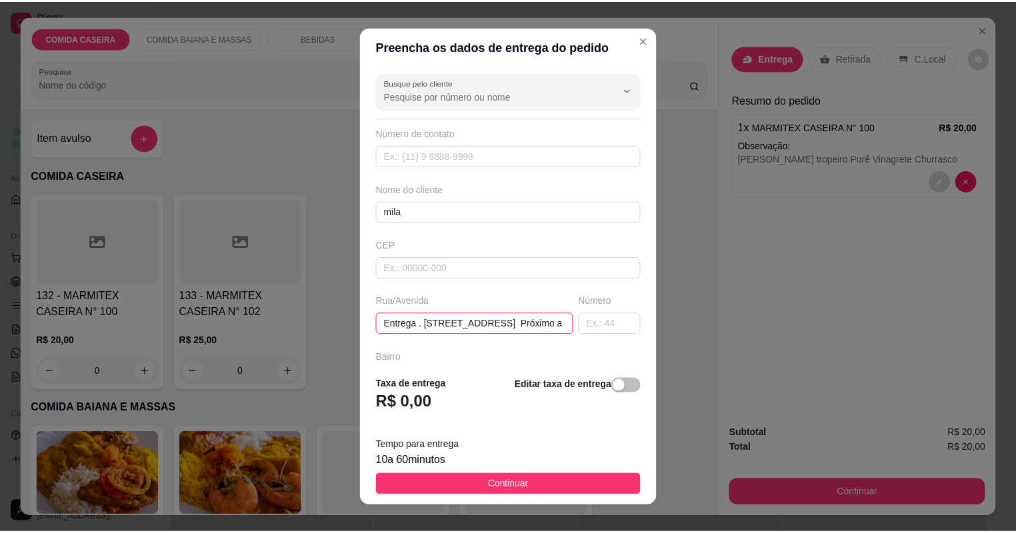
scroll to position [0, 226]
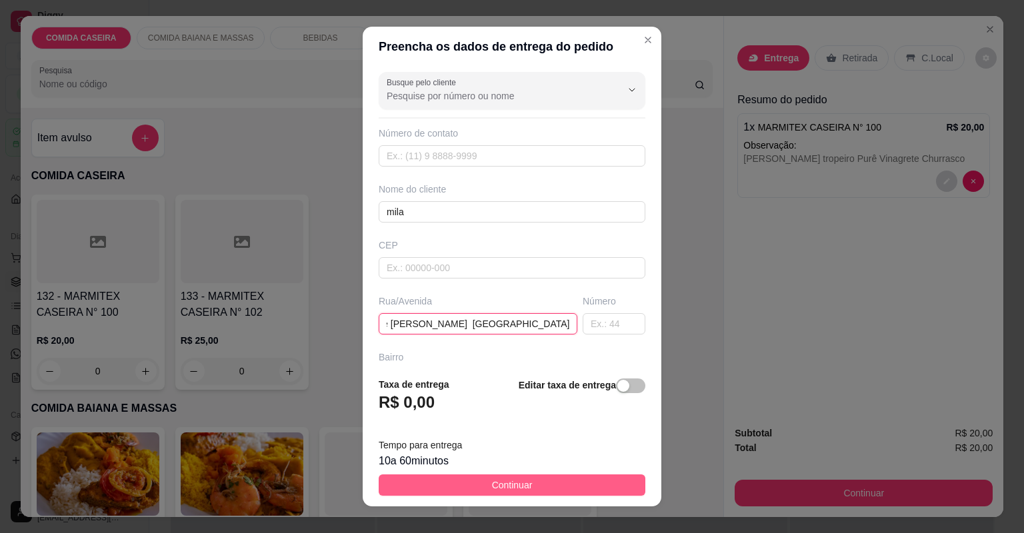
type input "Entrega . [STREET_ADDRESS] Próximo a casa de [PERSON_NAME] [GEOGRAPHIC_DATA]"
click at [557, 479] on button "Continuar" at bounding box center [512, 485] width 267 height 21
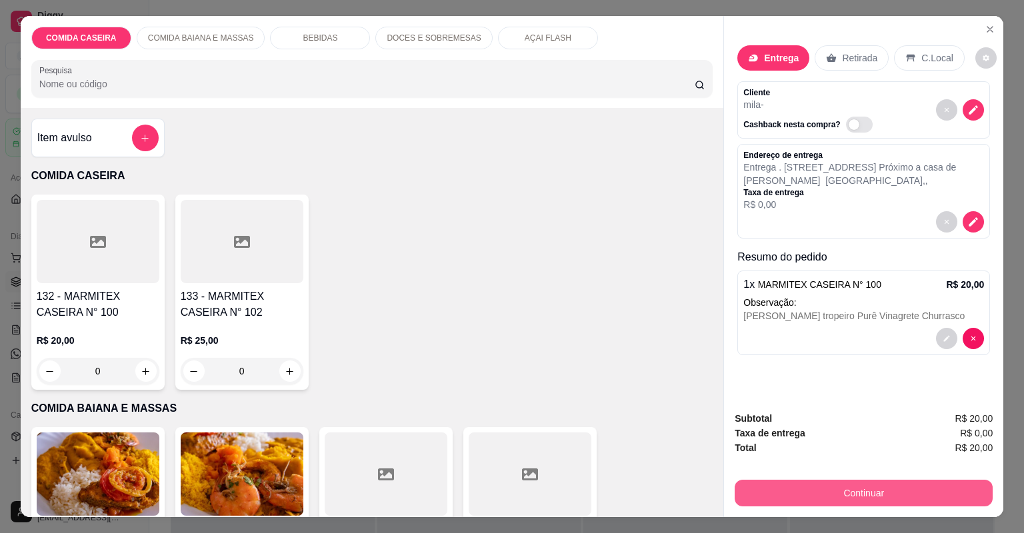
click at [748, 481] on button "Continuar" at bounding box center [864, 493] width 258 height 27
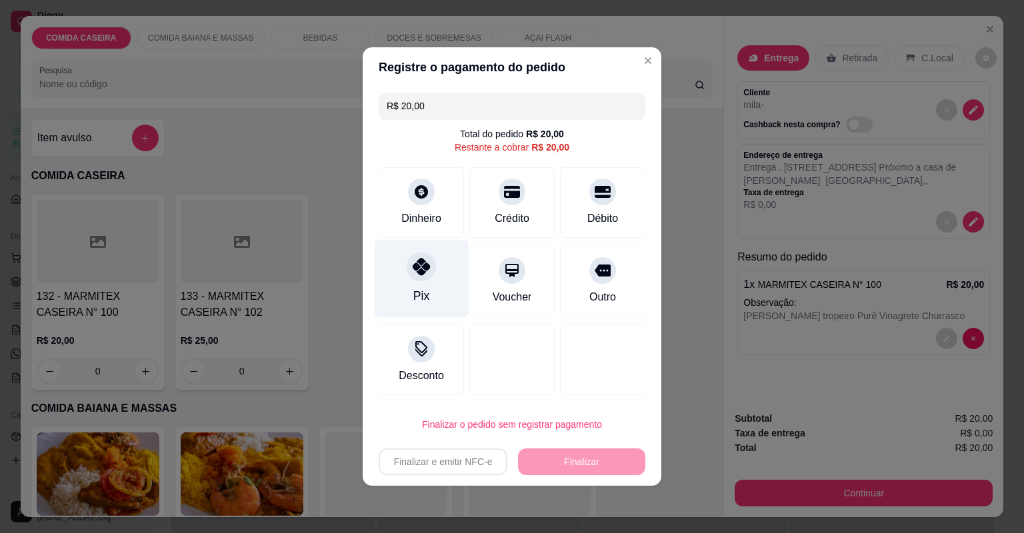
click at [422, 265] on icon at bounding box center [421, 266] width 17 height 17
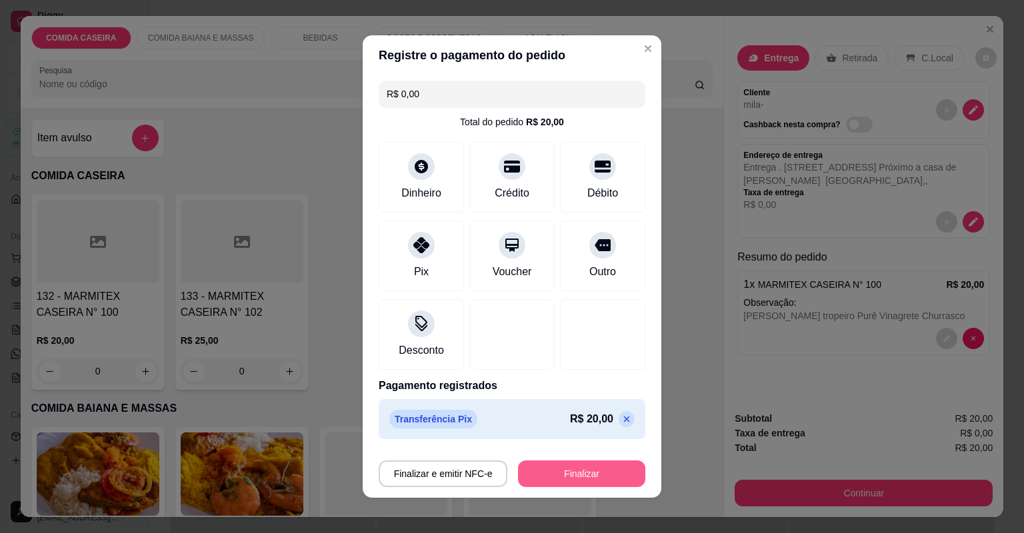
click at [521, 473] on button "Finalizar" at bounding box center [581, 474] width 127 height 27
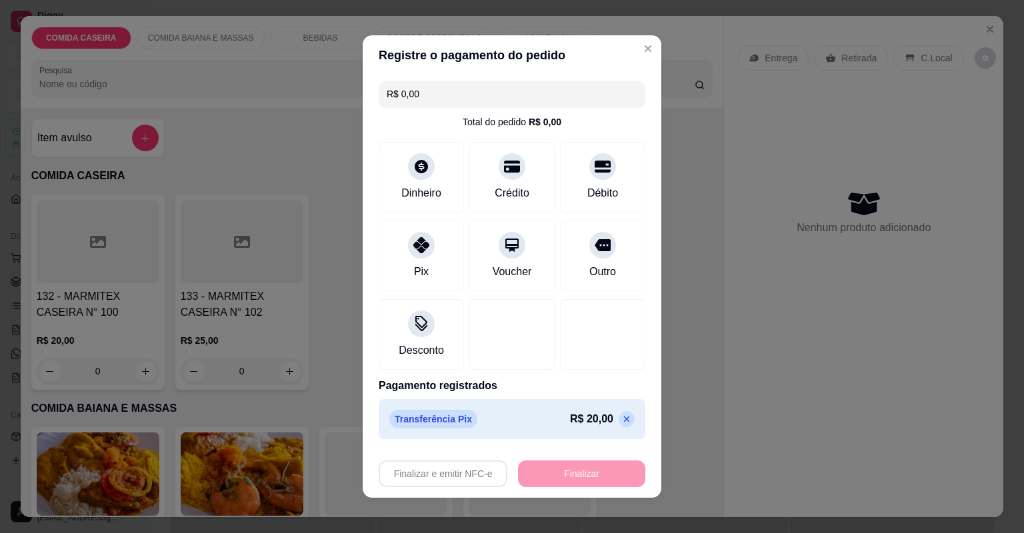
type input "-R$ 20,00"
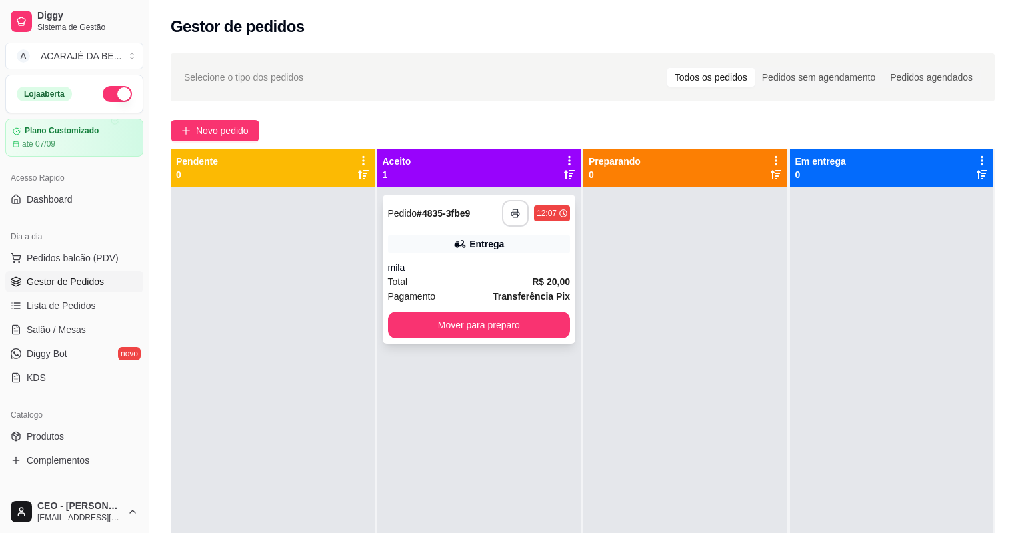
click at [509, 219] on button "button" at bounding box center [515, 213] width 27 height 27
click at [473, 319] on button "Mover para preparo" at bounding box center [479, 325] width 183 height 27
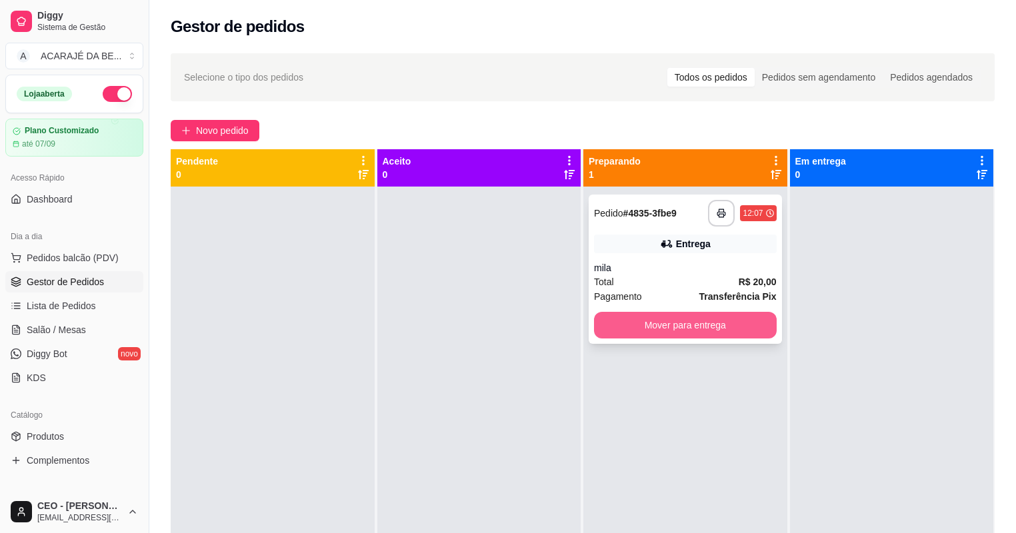
click at [623, 327] on button "Mover para entrega" at bounding box center [685, 325] width 183 height 27
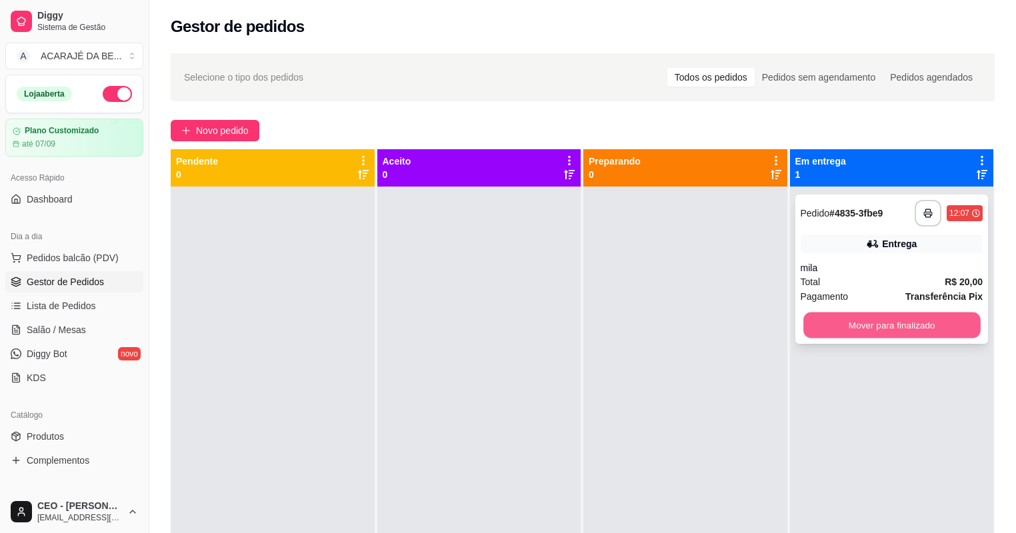
click at [835, 324] on button "Mover para finalizado" at bounding box center [892, 326] width 177 height 26
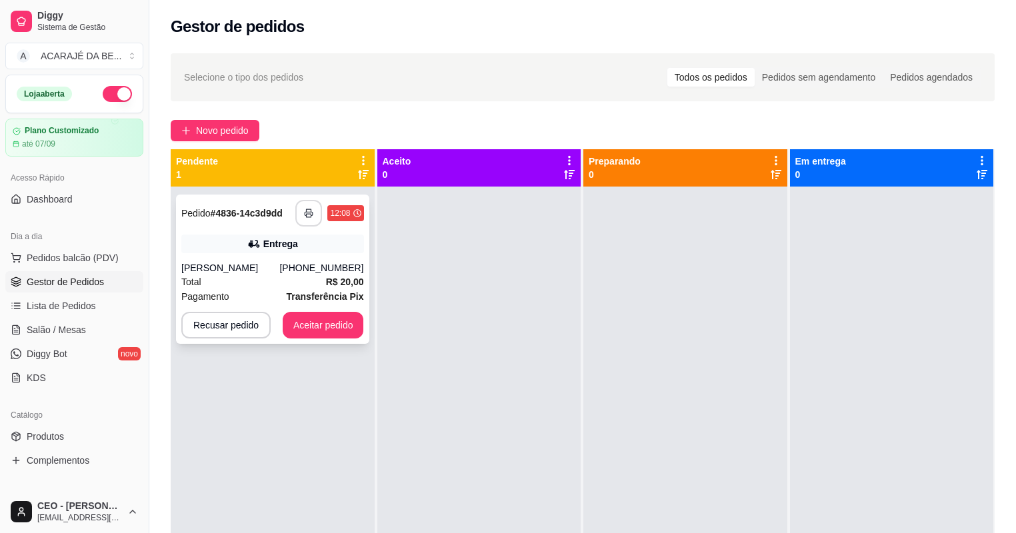
click at [303, 205] on button "button" at bounding box center [308, 213] width 27 height 27
click at [354, 320] on button "Aceitar pedido" at bounding box center [323, 326] width 79 height 26
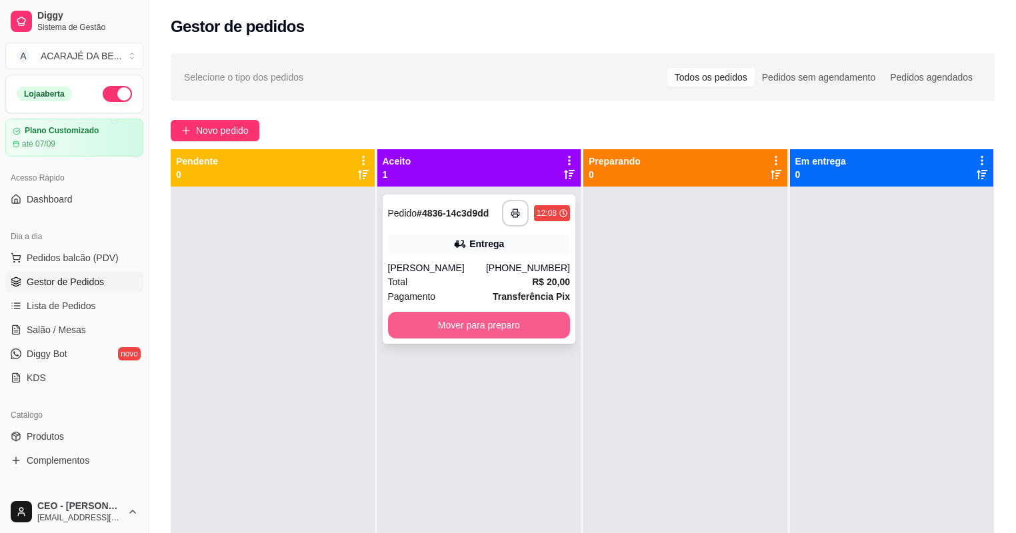
click at [473, 315] on button "Mover para preparo" at bounding box center [479, 325] width 183 height 27
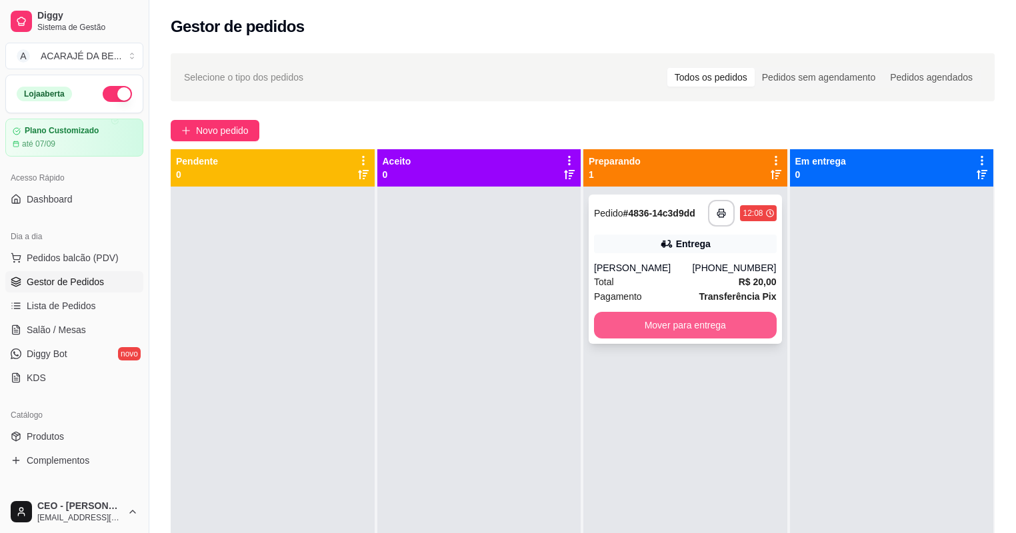
click at [629, 327] on button "Mover para entrega" at bounding box center [685, 325] width 183 height 27
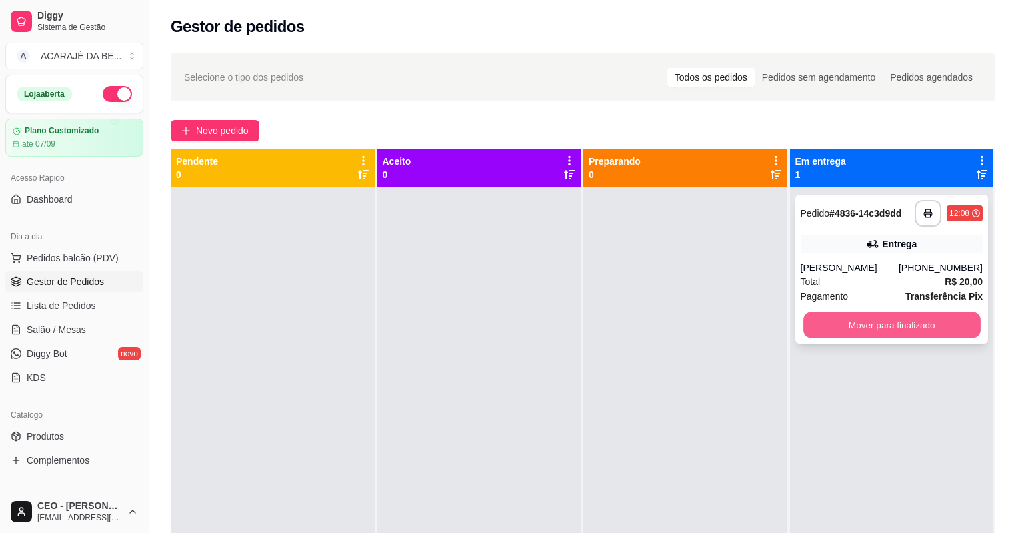
click at [836, 317] on button "Mover para finalizado" at bounding box center [892, 326] width 177 height 26
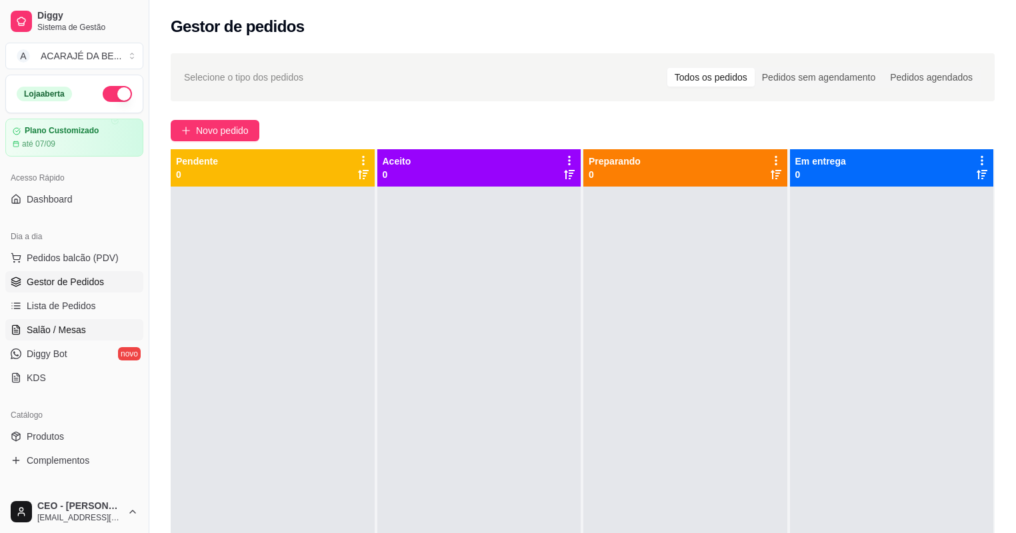
click at [61, 320] on link "Salão / Mesas" at bounding box center [74, 329] width 138 height 21
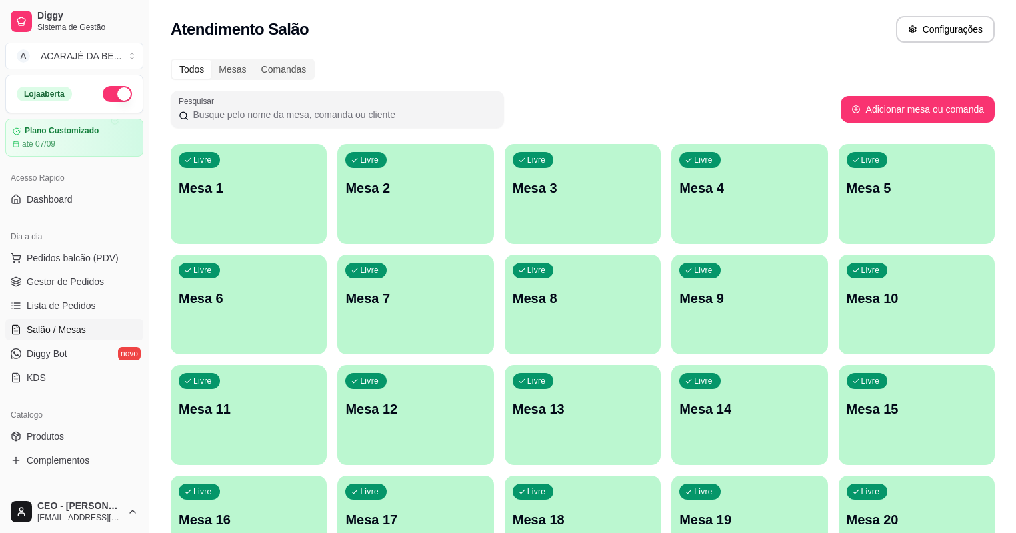
click at [839, 317] on div "Livre Mesa 10" at bounding box center [917, 297] width 156 height 84
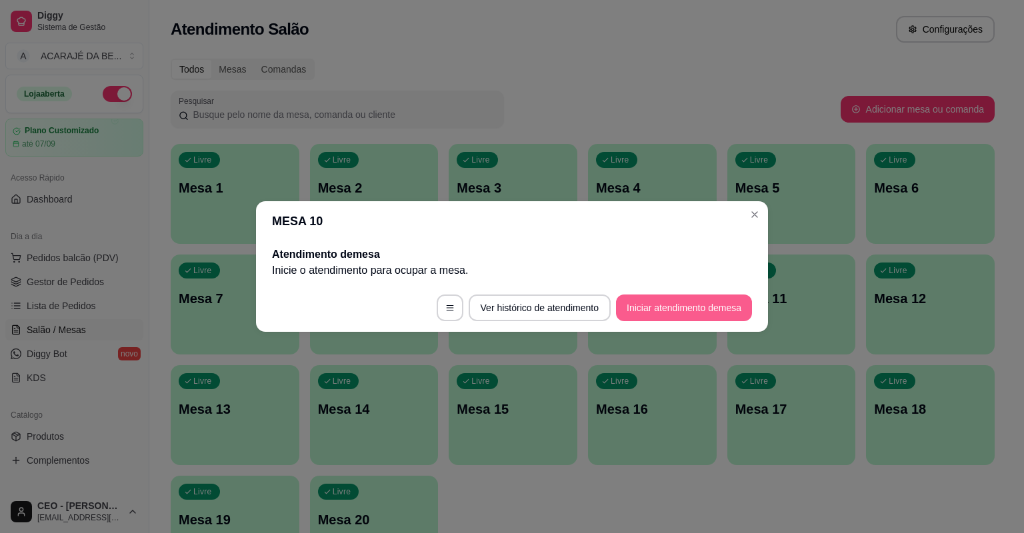
click at [621, 298] on button "Iniciar atendimento de mesa" at bounding box center [684, 308] width 136 height 27
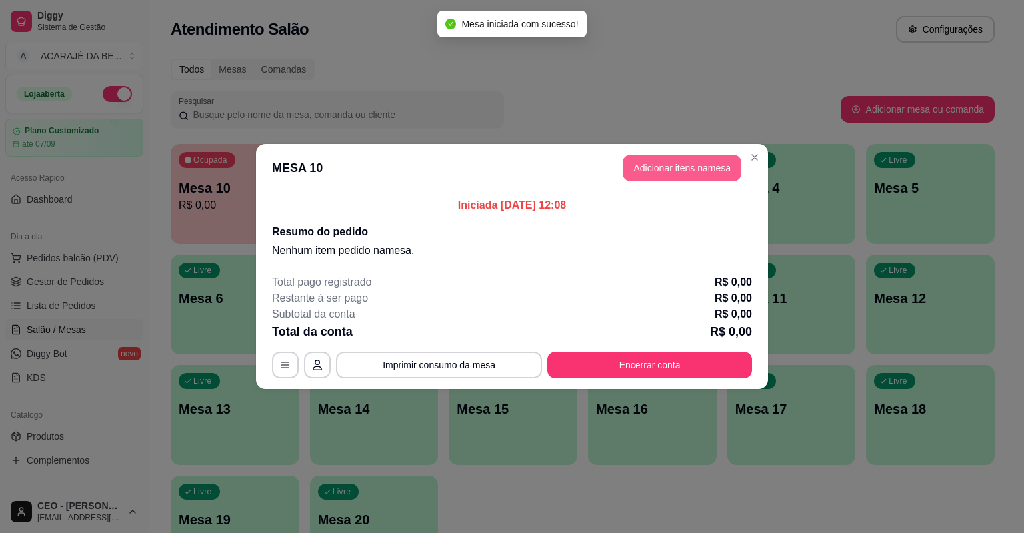
click at [656, 167] on button "Adicionar itens na mesa" at bounding box center [682, 168] width 119 height 27
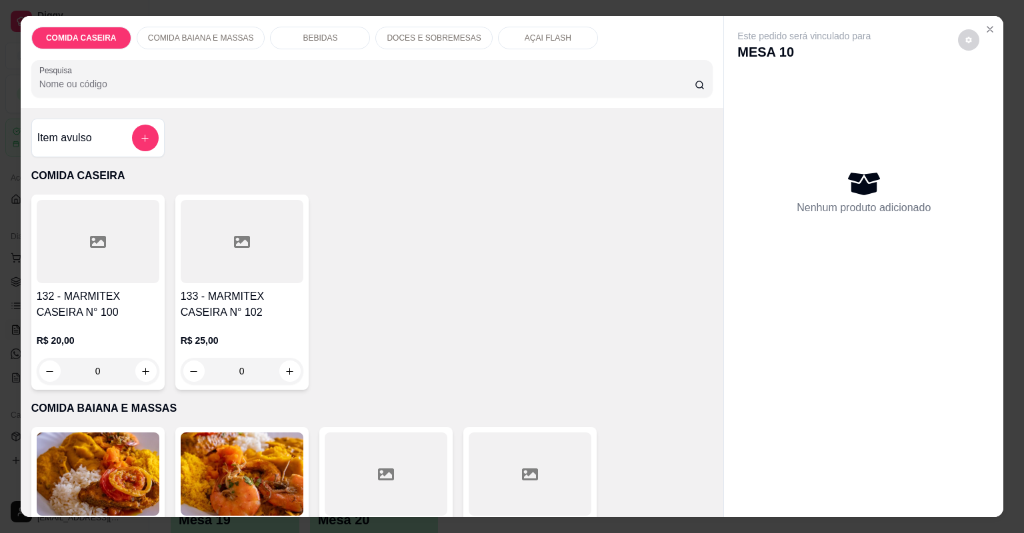
click at [96, 147] on div "Item avulso" at bounding box center [97, 138] width 121 height 27
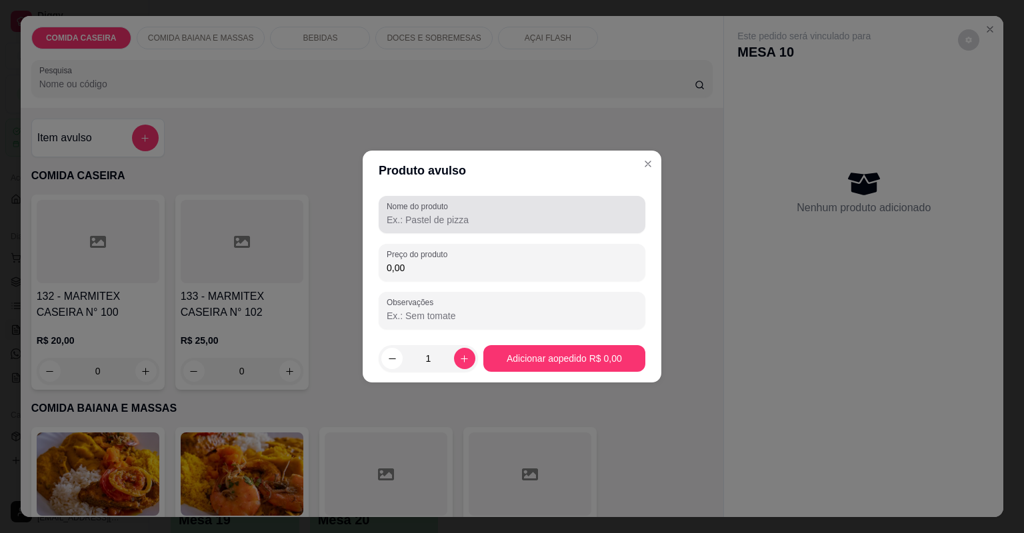
click at [447, 228] on div "Nome do produto" at bounding box center [512, 214] width 267 height 37
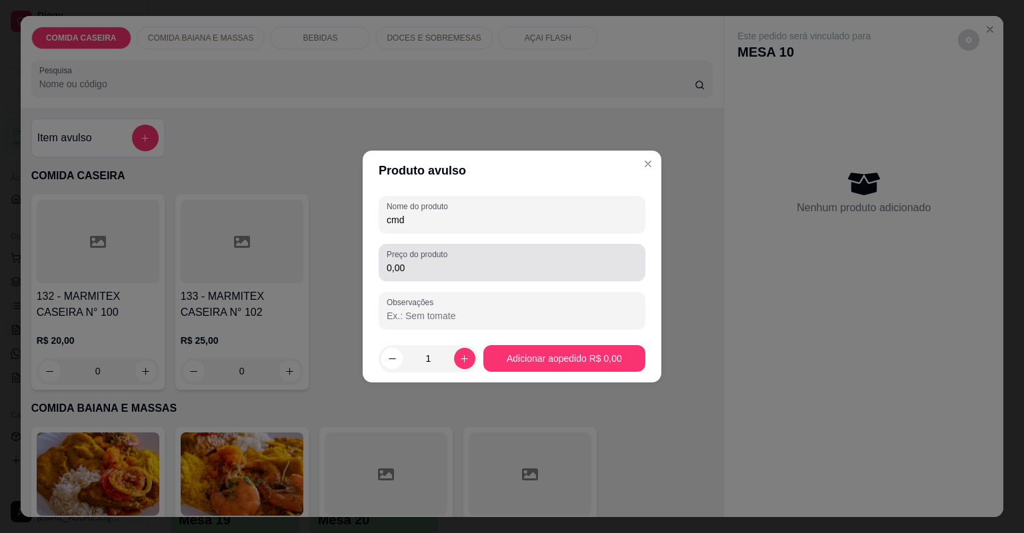
type input "cmd"
click at [491, 261] on input "0,00" at bounding box center [512, 267] width 251 height 13
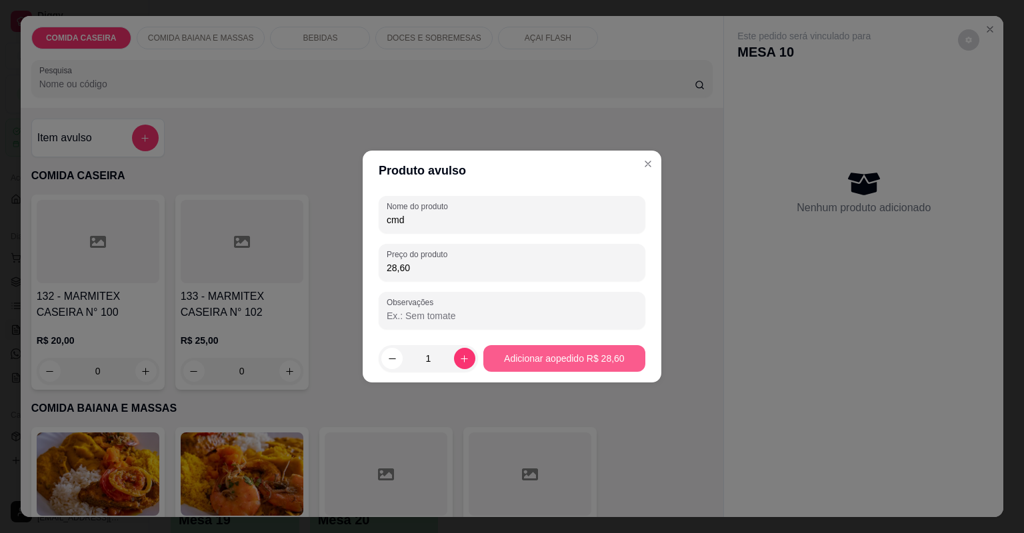
type input "28,60"
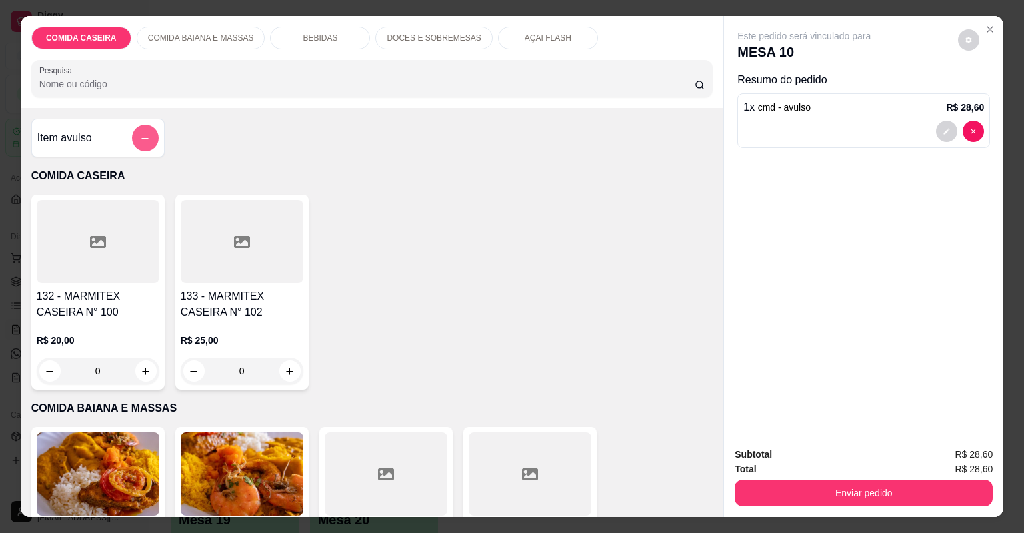
click at [141, 143] on button "add-separate-item" at bounding box center [145, 138] width 27 height 27
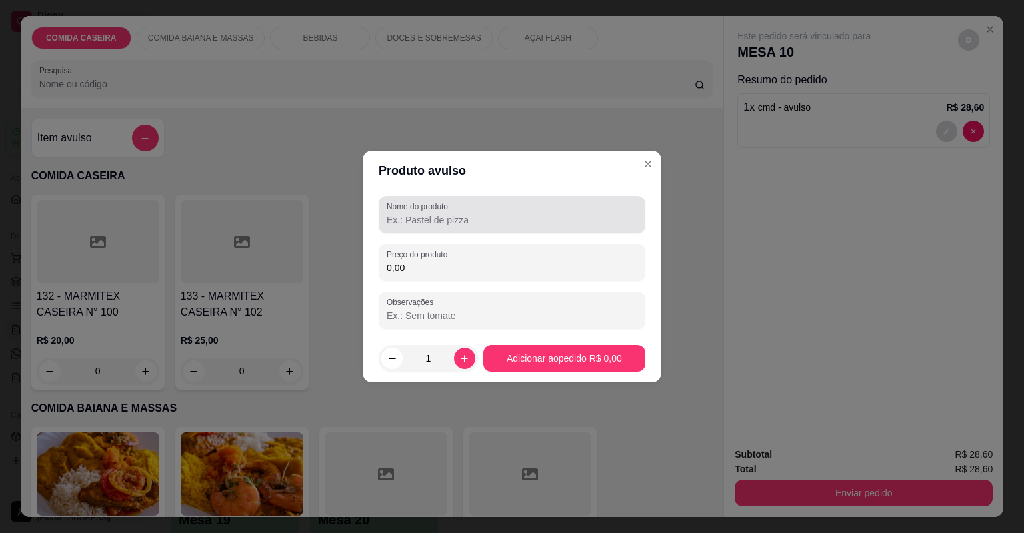
click at [529, 222] on input "Nome do produto" at bounding box center [512, 219] width 251 height 13
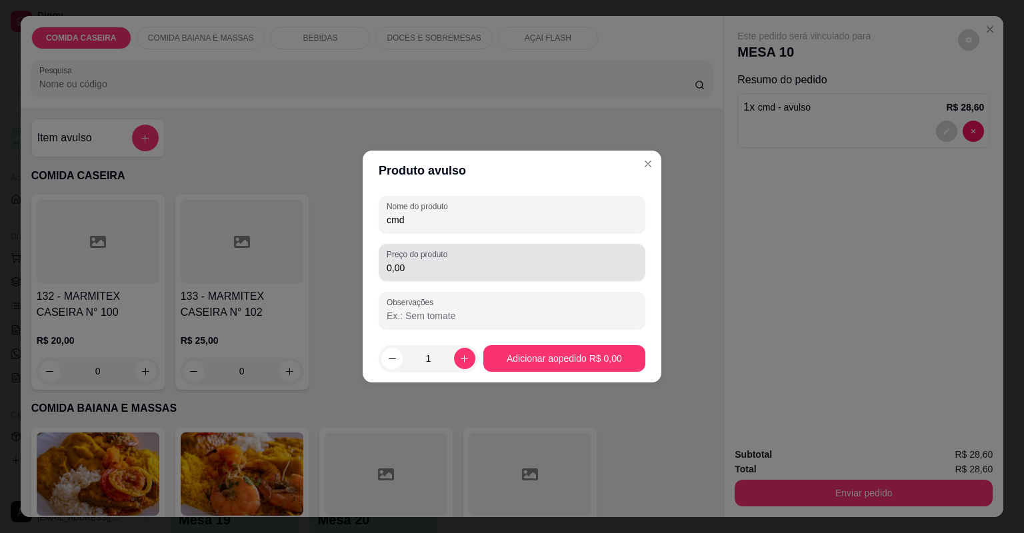
type input "cmd"
click at [529, 259] on div "0,00" at bounding box center [512, 262] width 251 height 27
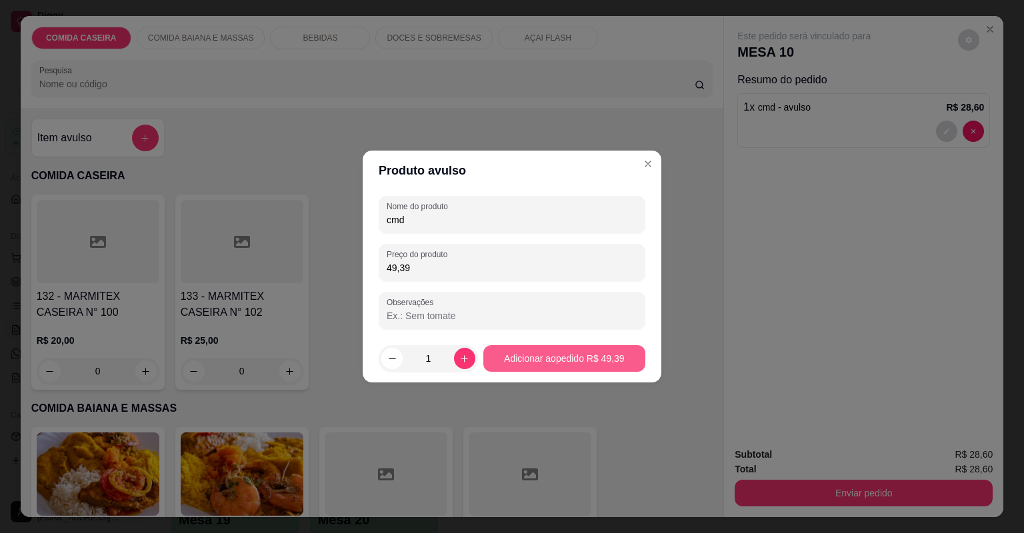
type input "49,39"
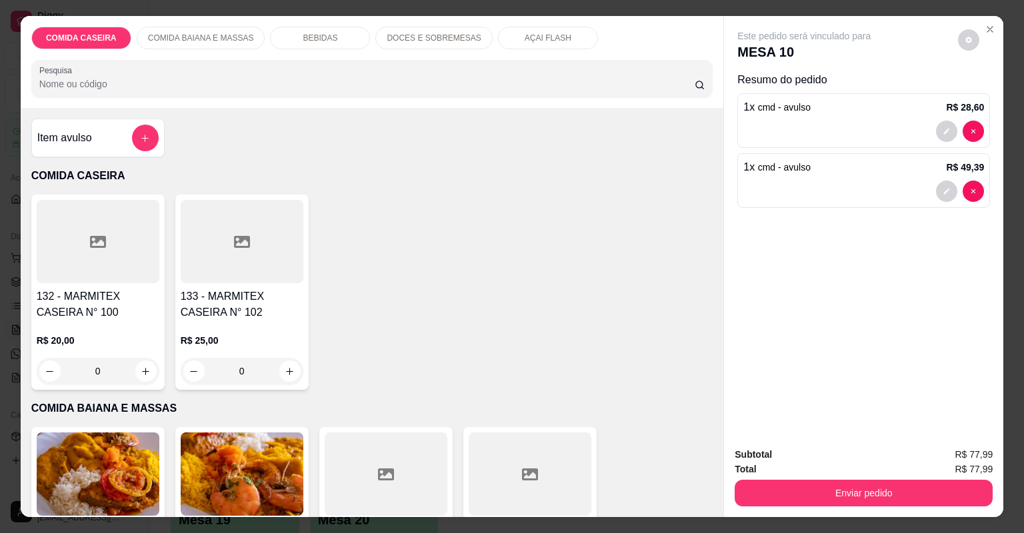
click at [133, 149] on div at bounding box center [145, 138] width 27 height 27
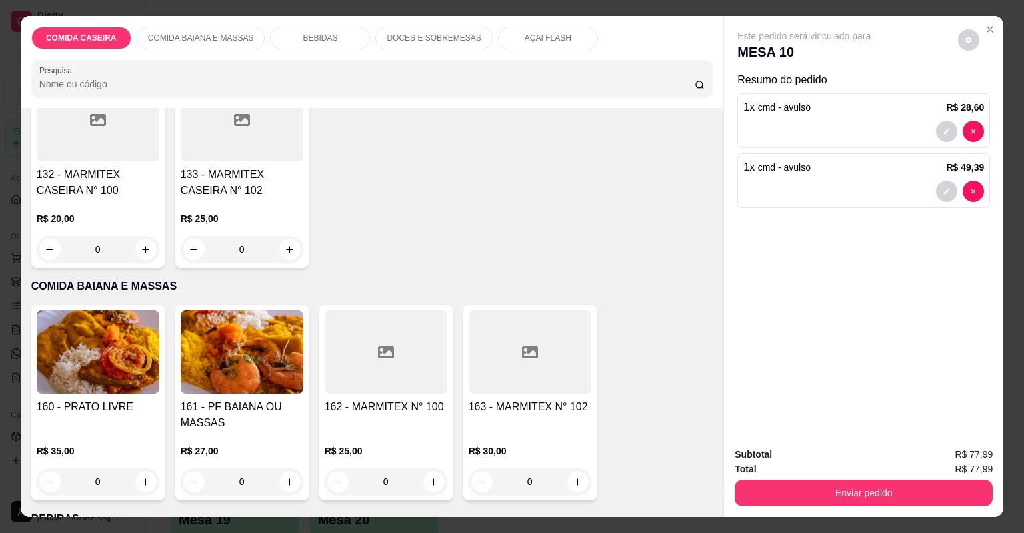
scroll to position [160, 0]
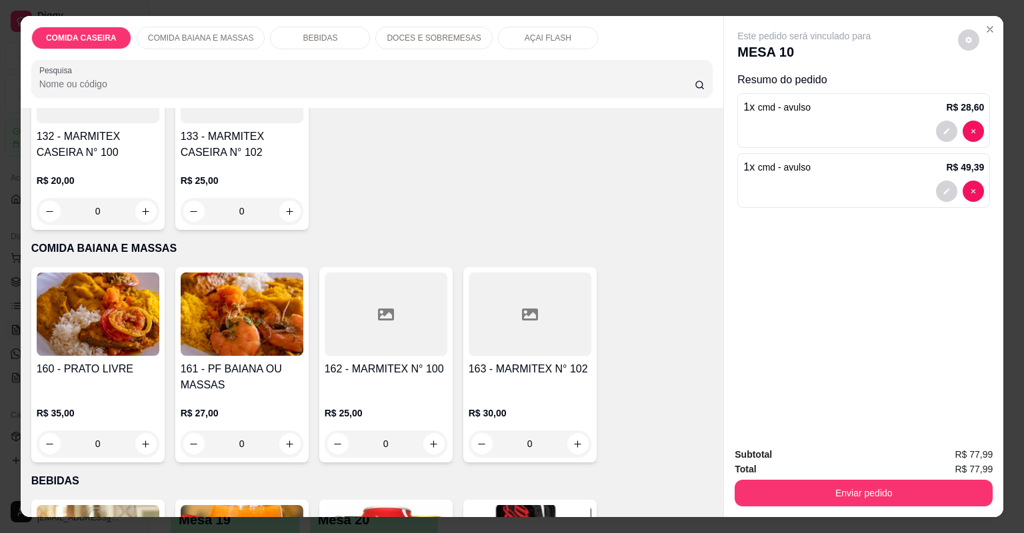
click at [331, 35] on div "BEBIDAS" at bounding box center [320, 38] width 100 height 23
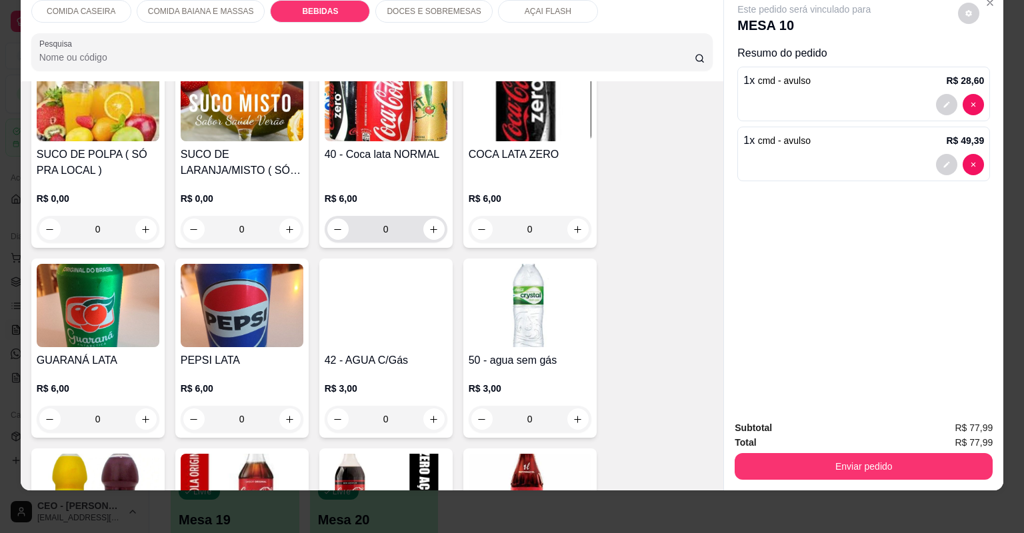
scroll to position [792, 0]
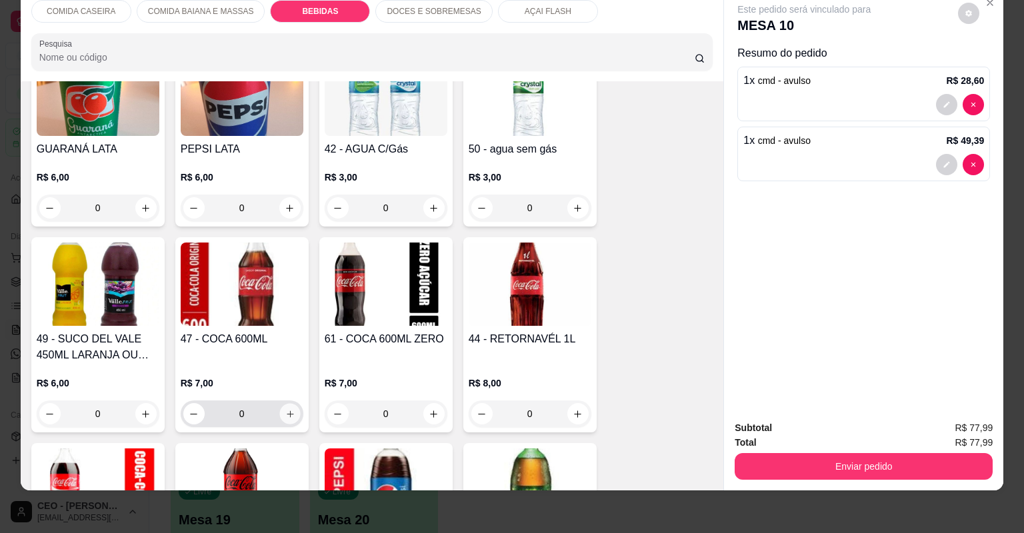
click at [285, 410] on icon "increase-product-quantity" at bounding box center [290, 414] width 10 height 10
type input "1"
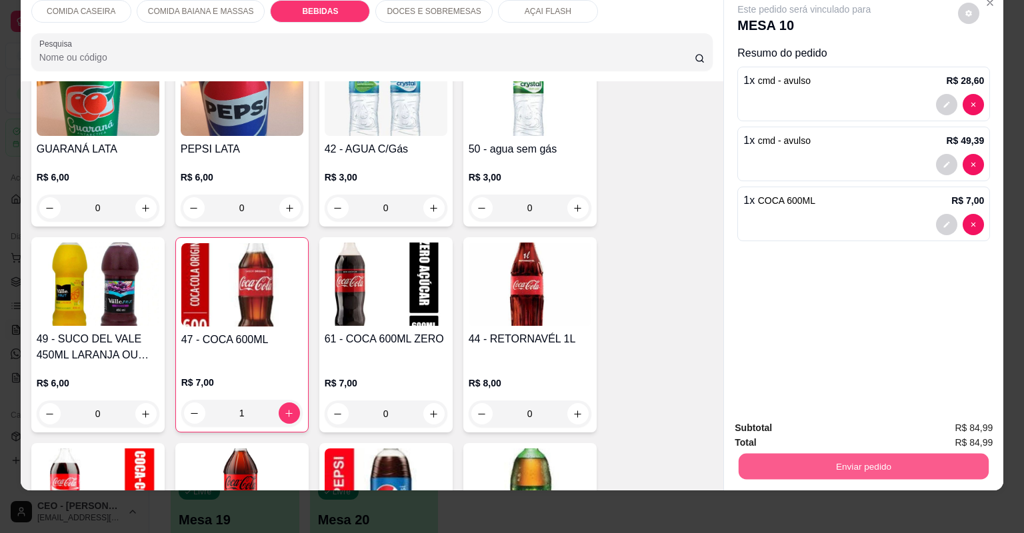
click at [834, 469] on button "Enviar pedido" at bounding box center [864, 467] width 250 height 26
click at [833, 427] on button "Não registrar e enviar pedido" at bounding box center [821, 433] width 135 height 25
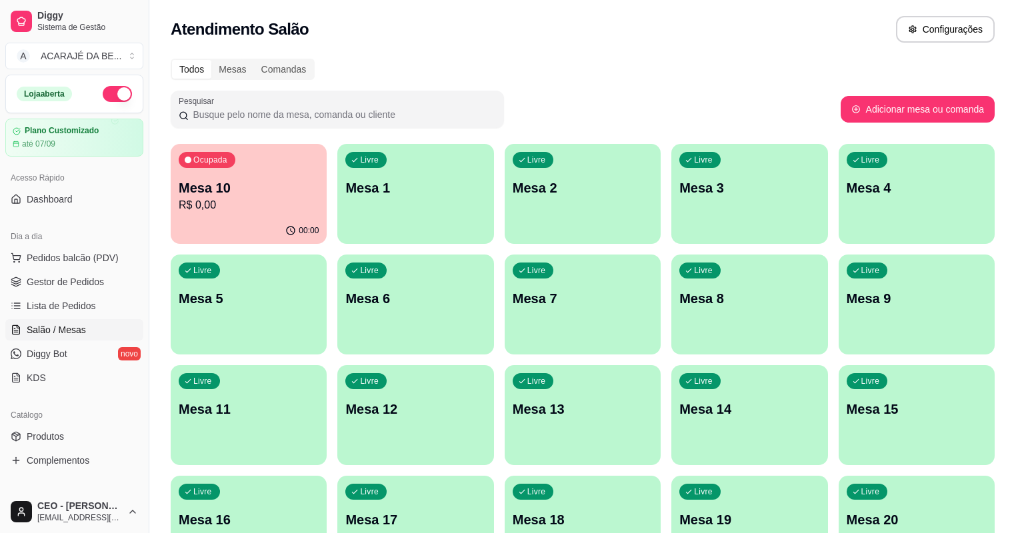
click at [847, 184] on p "Mesa 4" at bounding box center [917, 188] width 140 height 19
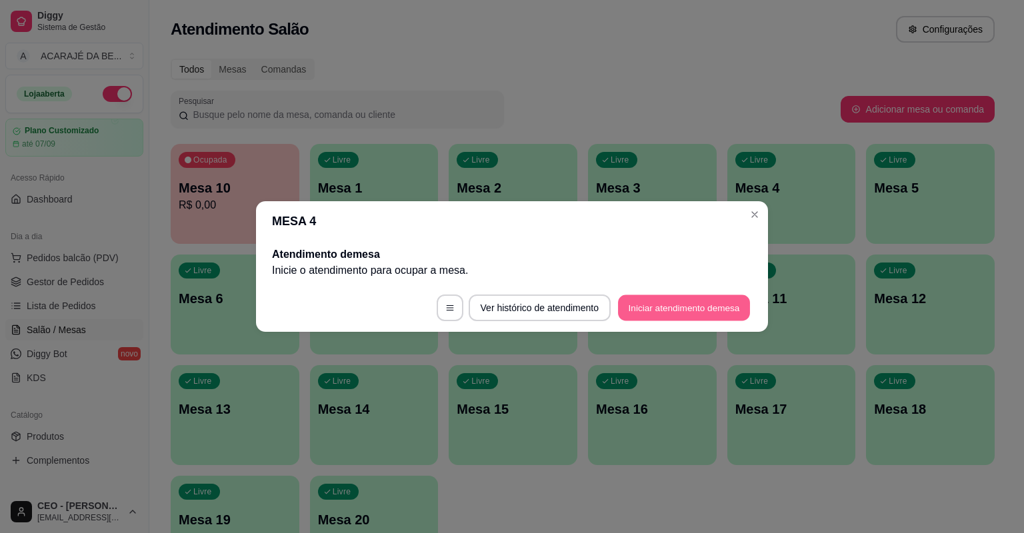
click at [637, 299] on button "Iniciar atendimento de mesa" at bounding box center [684, 308] width 132 height 26
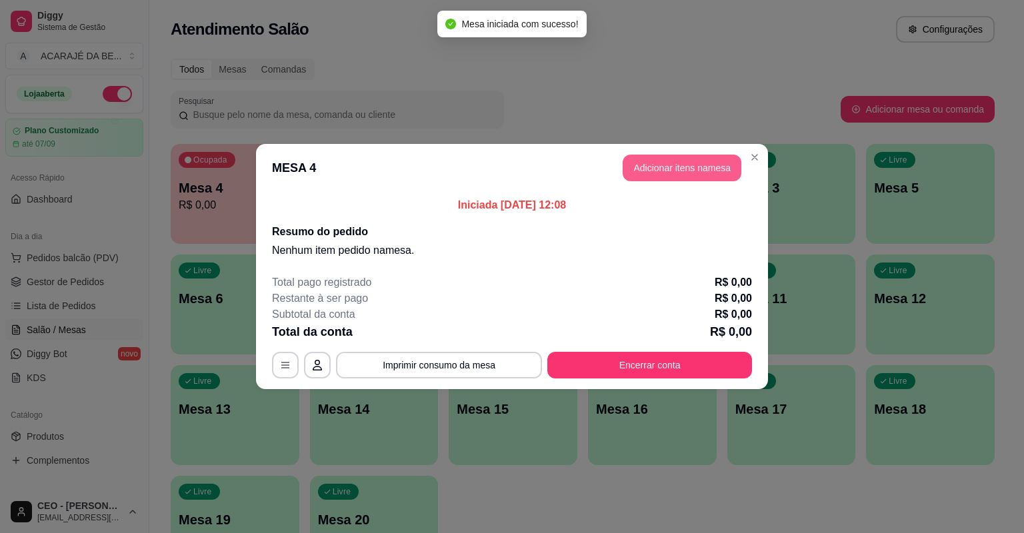
click at [657, 162] on button "Adicionar itens na mesa" at bounding box center [682, 168] width 119 height 27
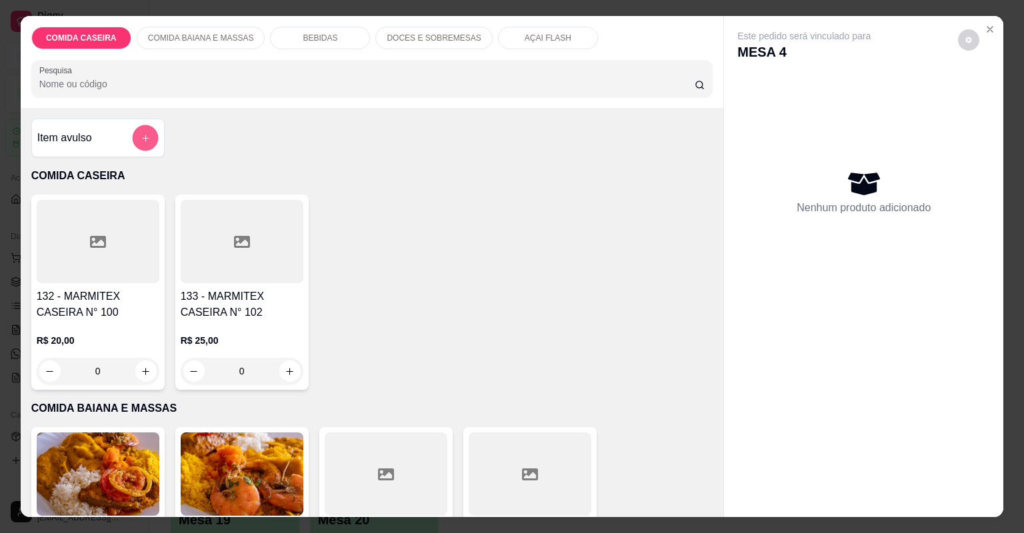
click at [143, 139] on icon "add-separate-item" at bounding box center [145, 138] width 10 height 10
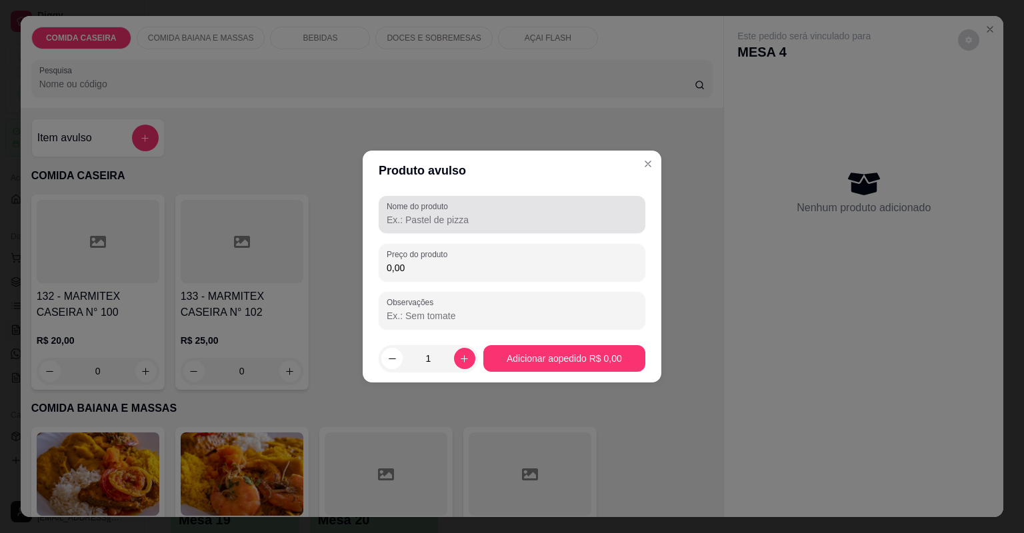
click at [471, 231] on div "Nome do produto" at bounding box center [512, 214] width 267 height 37
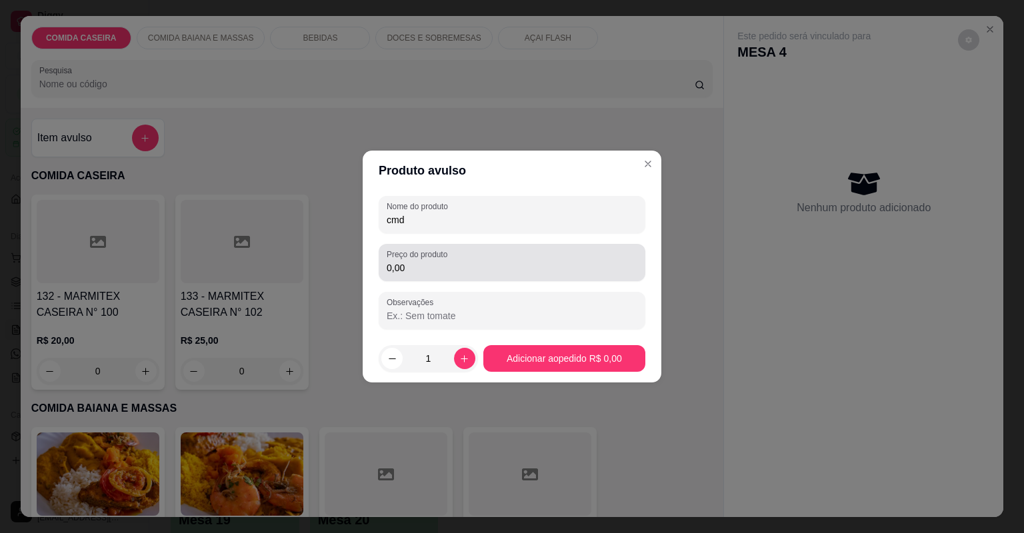
type input "cmd"
click at [485, 276] on div "Preço do produto 0,00" at bounding box center [512, 262] width 267 height 37
type input "19,50"
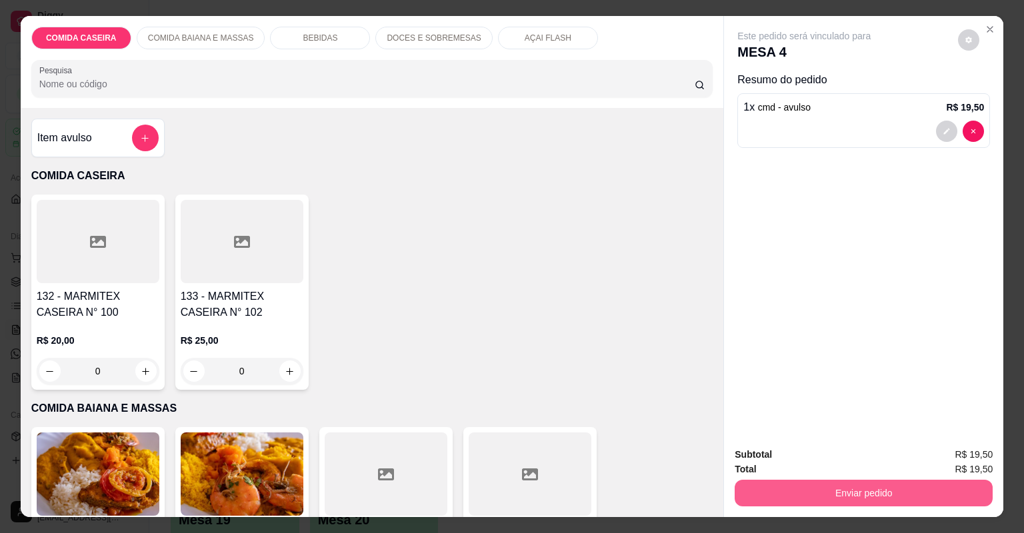
click at [778, 501] on button "Enviar pedido" at bounding box center [864, 493] width 258 height 27
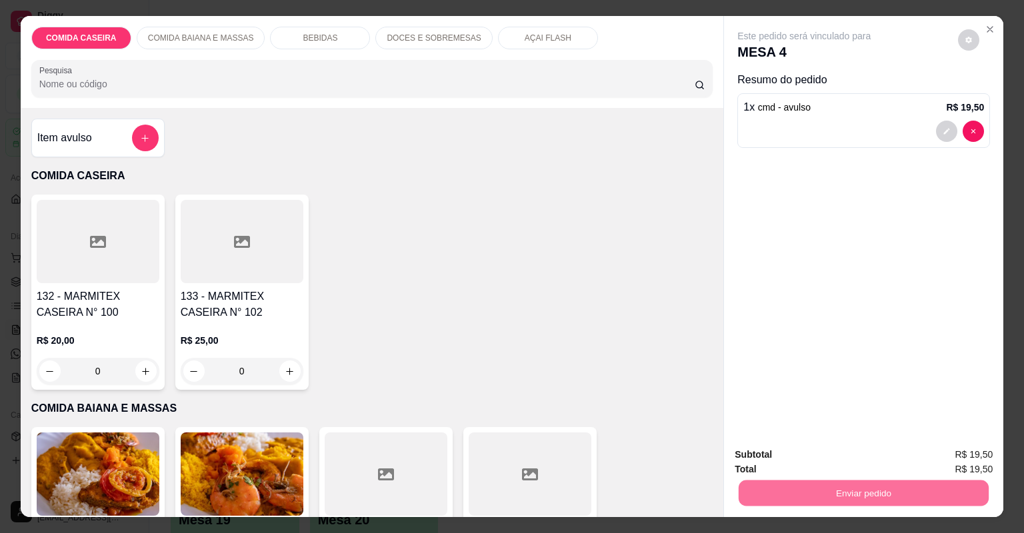
click at [774, 455] on button "Não registrar e enviar pedido" at bounding box center [821, 460] width 139 height 25
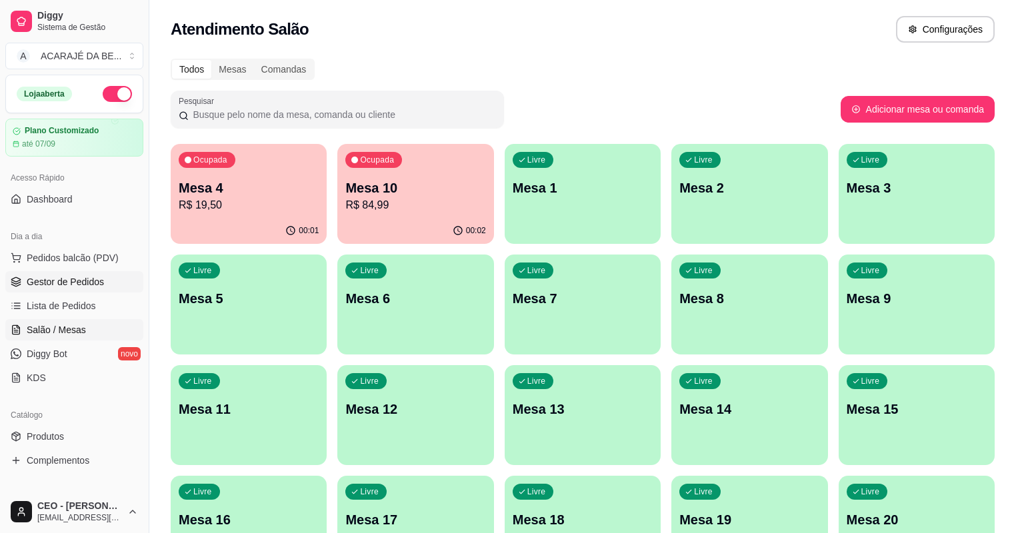
click at [88, 283] on span "Gestor de Pedidos" at bounding box center [65, 281] width 77 height 13
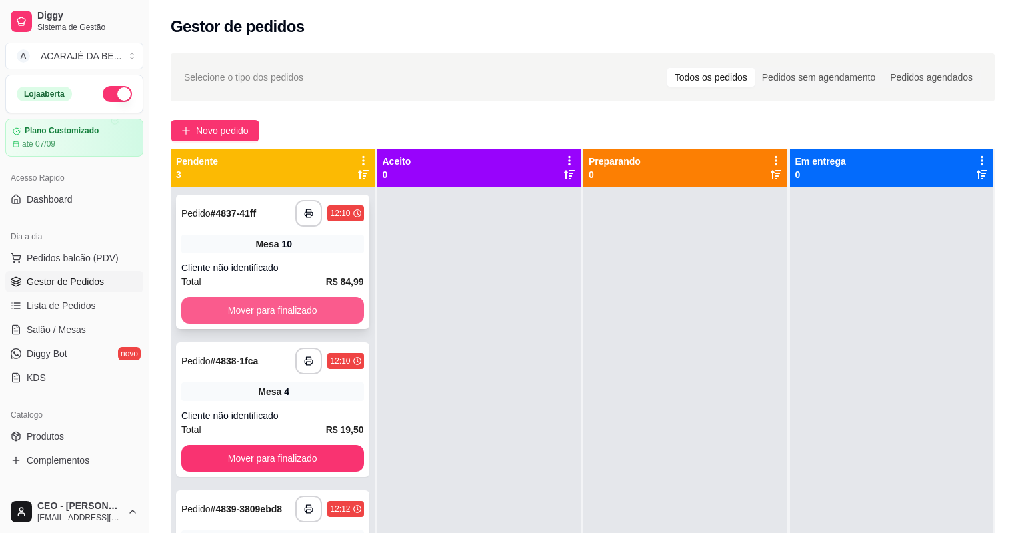
click at [309, 302] on button "Mover para finalizado" at bounding box center [272, 310] width 183 height 27
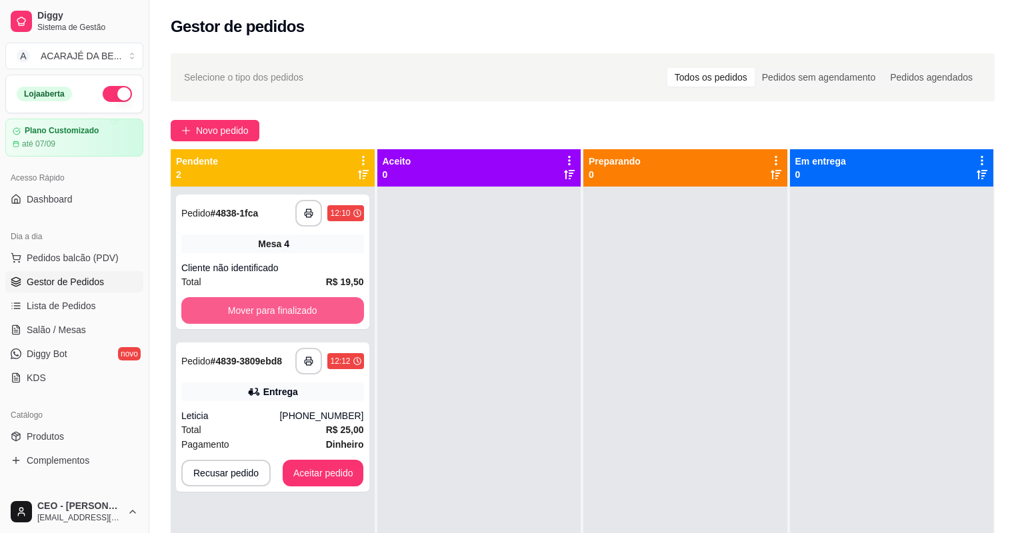
click at [309, 302] on button "Mover para finalizado" at bounding box center [272, 310] width 183 height 27
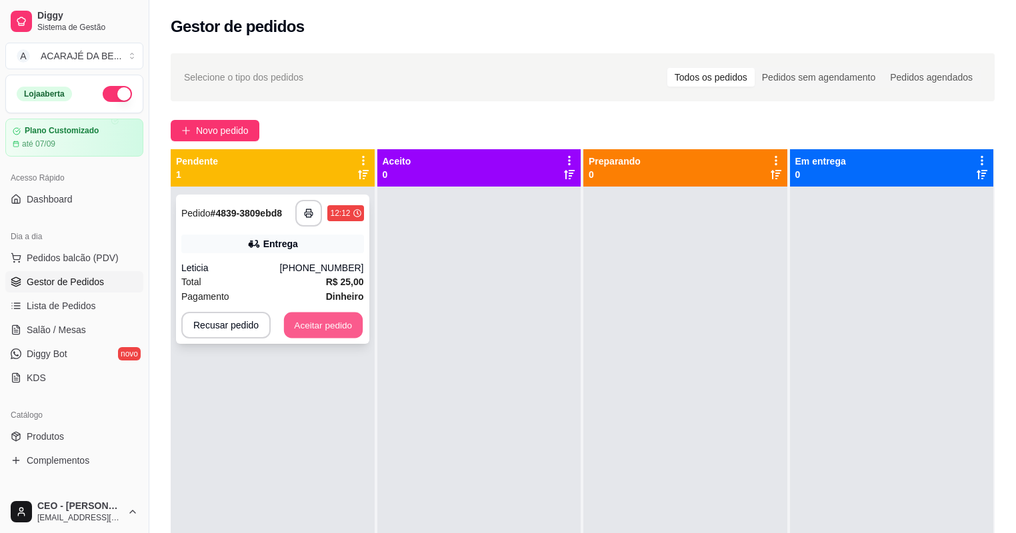
click at [323, 314] on button "Aceitar pedido" at bounding box center [323, 326] width 79 height 26
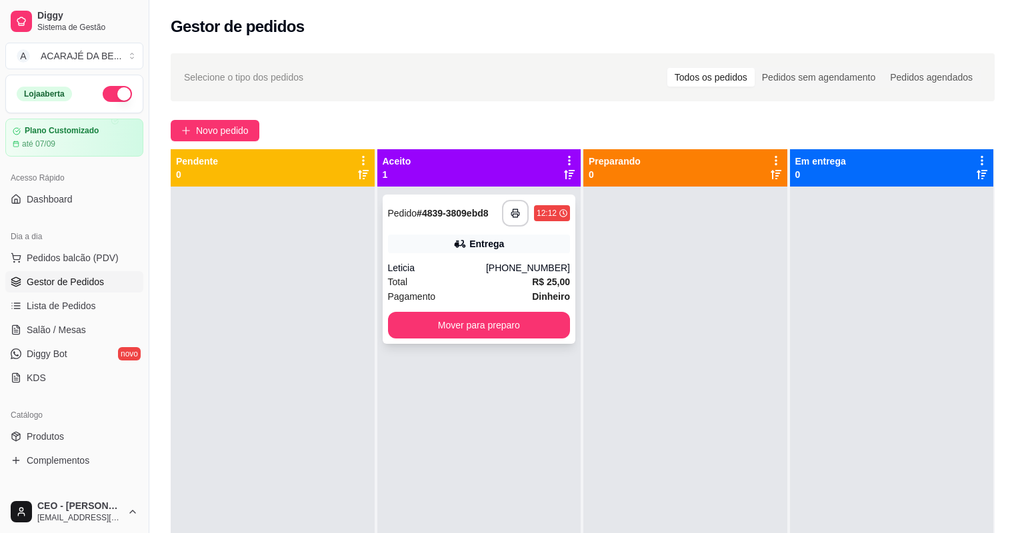
click at [487, 243] on div "Entrega" at bounding box center [486, 243] width 35 height 13
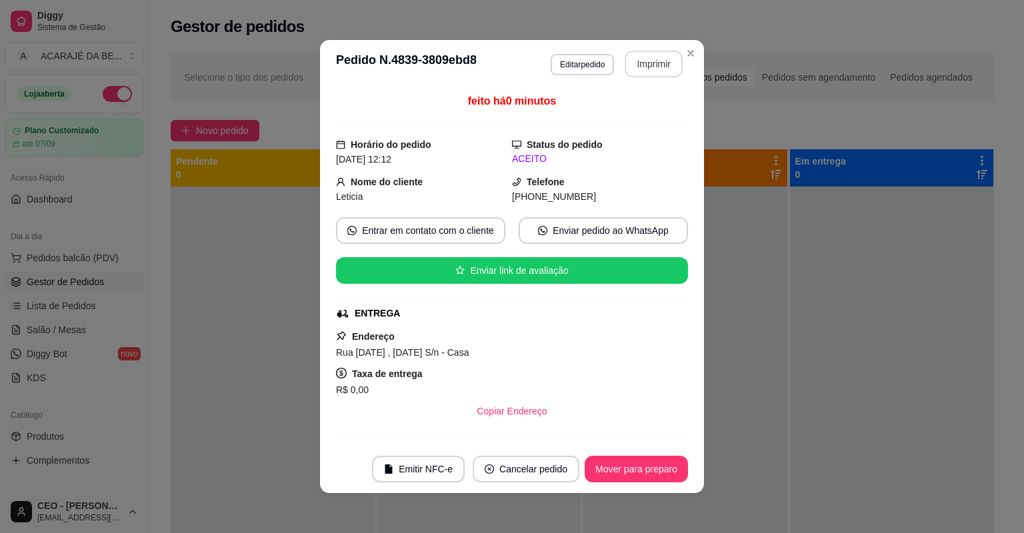
click at [627, 67] on button "Imprimir" at bounding box center [654, 64] width 58 height 27
click at [625, 463] on button "Mover para preparo" at bounding box center [636, 470] width 100 height 26
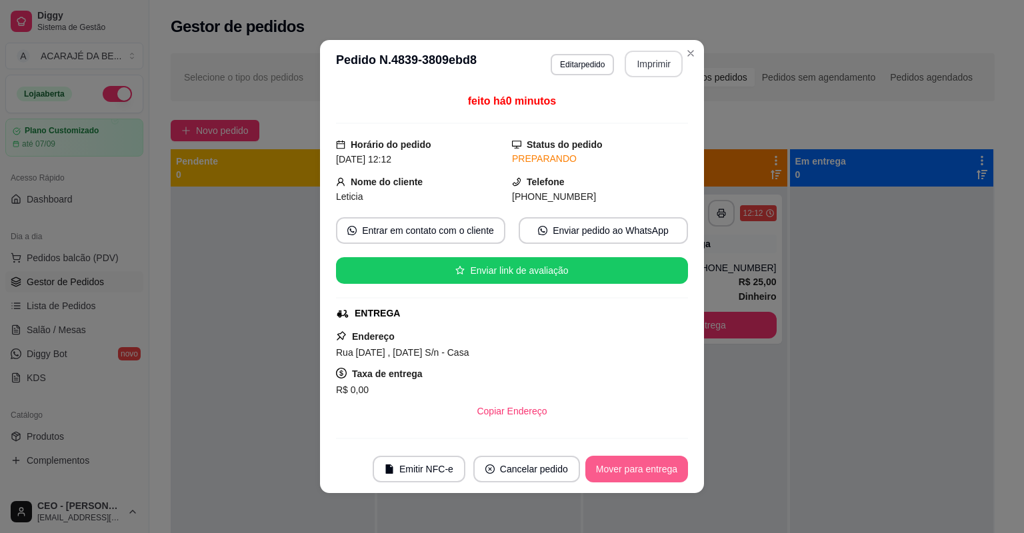
click at [680, 469] on button "Mover para entrega" at bounding box center [636, 469] width 103 height 27
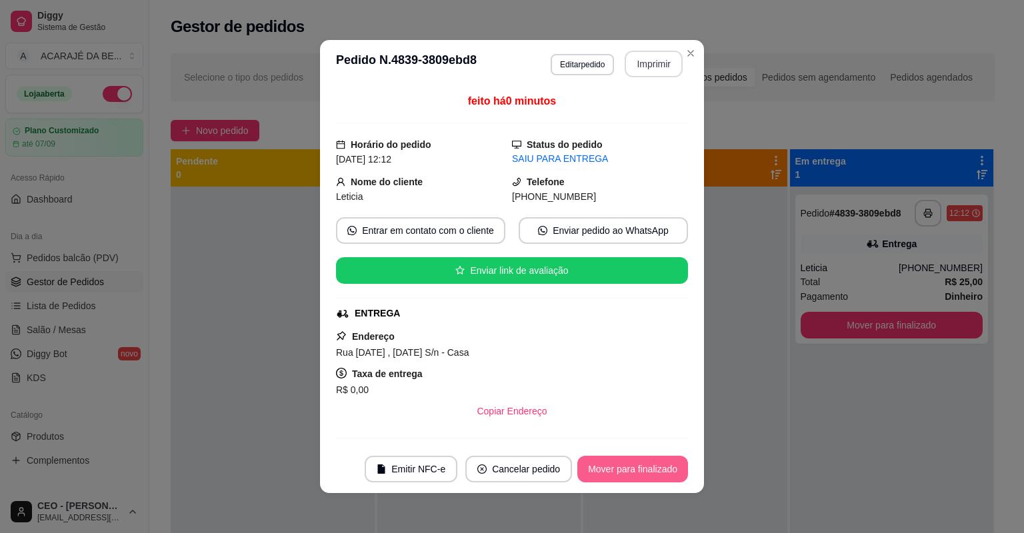
click at [678, 471] on button "Mover para finalizado" at bounding box center [632, 469] width 111 height 27
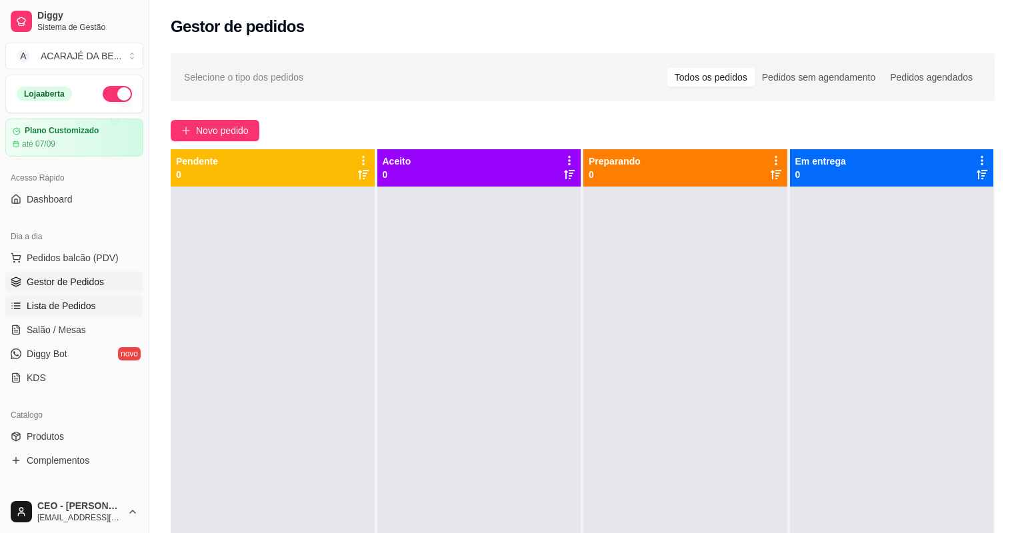
click at [70, 301] on span "Lista de Pedidos" at bounding box center [61, 305] width 69 height 13
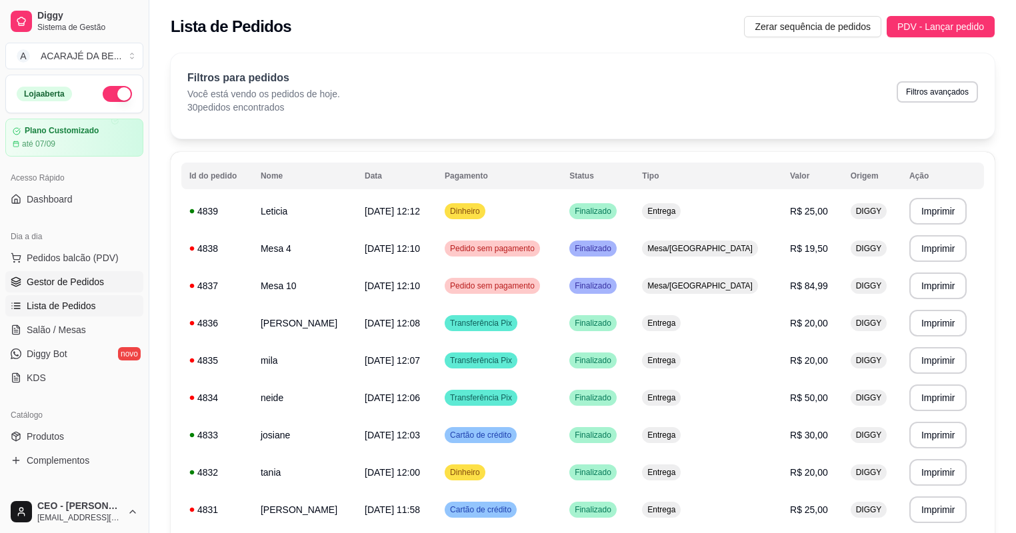
click at [13, 280] on icon at bounding box center [15, 279] width 9 height 5
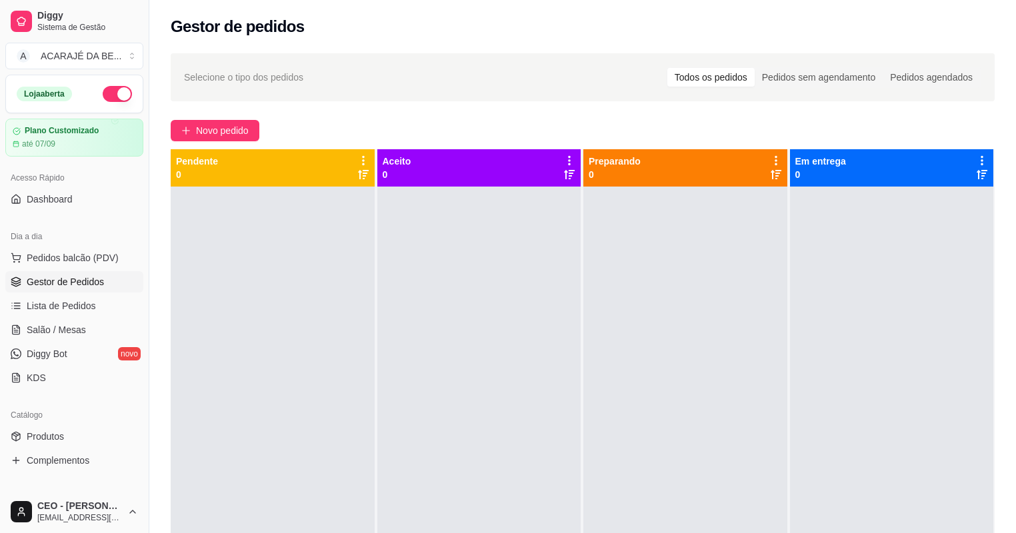
click at [200, 143] on div "Selecione o tipo dos pedidos Todos os pedidos Pedidos sem agendamento Pedidos a…" at bounding box center [582, 372] width 867 height 654
click at [203, 135] on span "Novo pedido" at bounding box center [222, 130] width 53 height 15
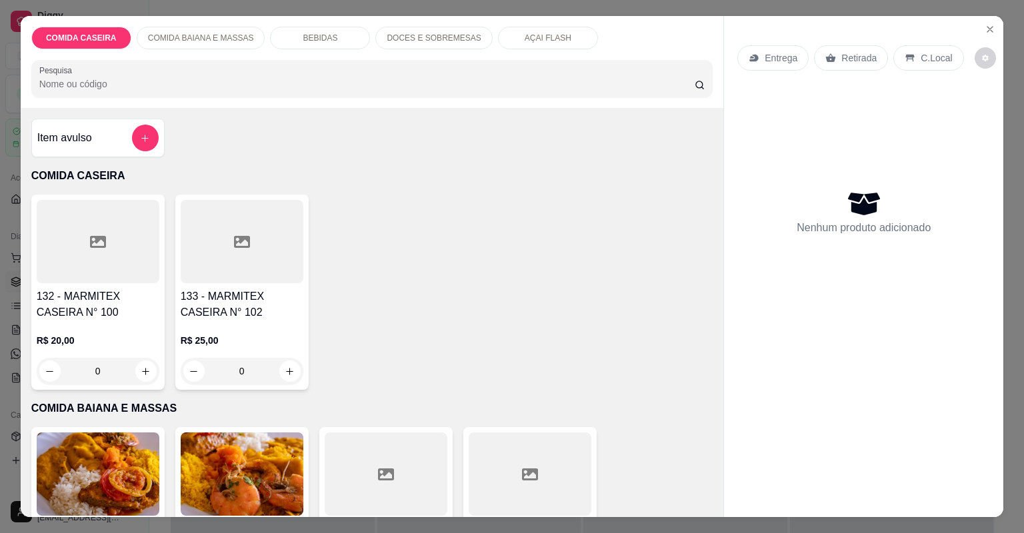
click at [207, 250] on div at bounding box center [242, 241] width 123 height 83
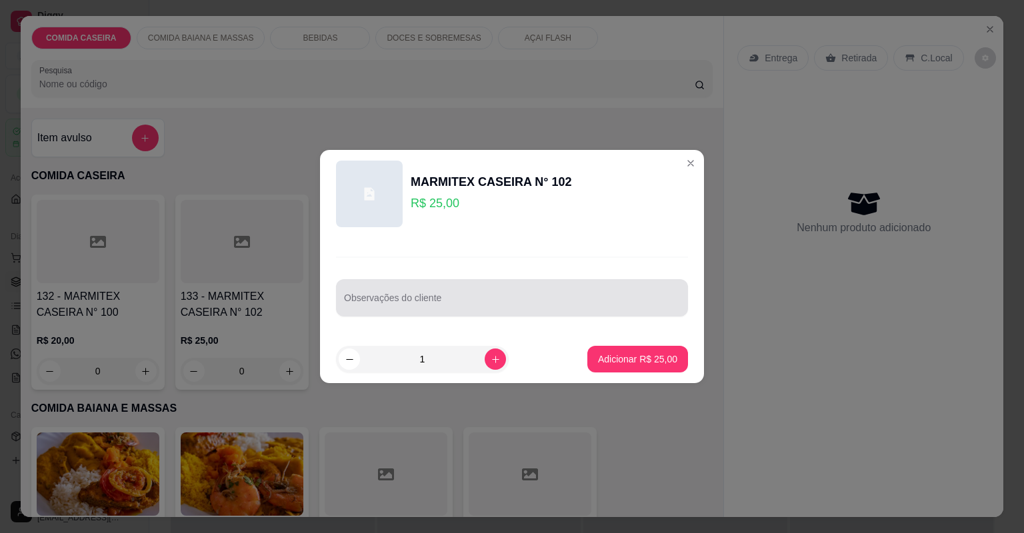
click at [345, 293] on div at bounding box center [512, 298] width 336 height 27
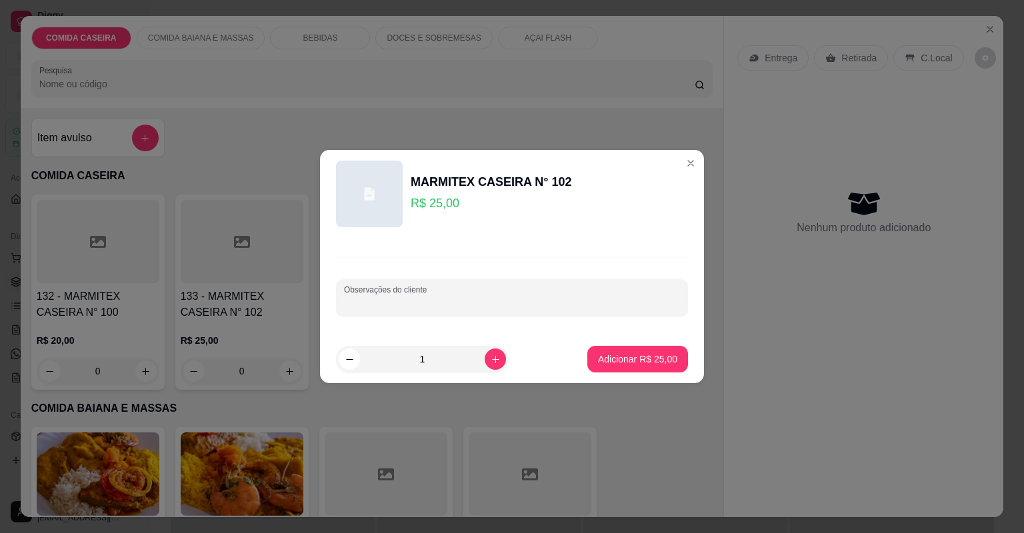
paste input "Feijão tropeiro Macarrão Arroz temperado Churrasco só carne Purê Farofa Strogon…"
type input "Feijão tropeiro Macarrão Arroz temperado Churrasco só carne Purê Farofa Strogon…"
click at [616, 352] on button "Adicionar R$ 25,00" at bounding box center [638, 360] width 98 height 26
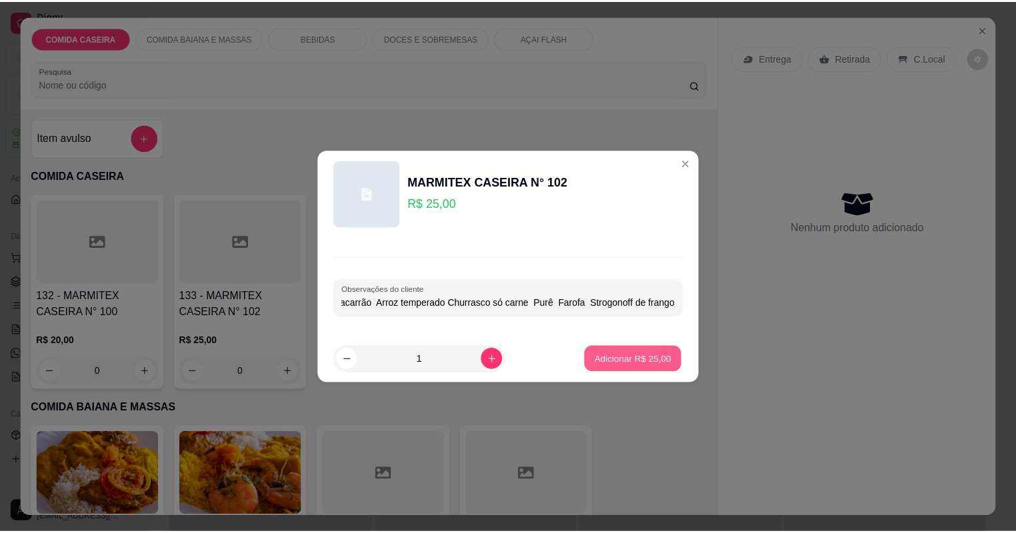
scroll to position [0, 0]
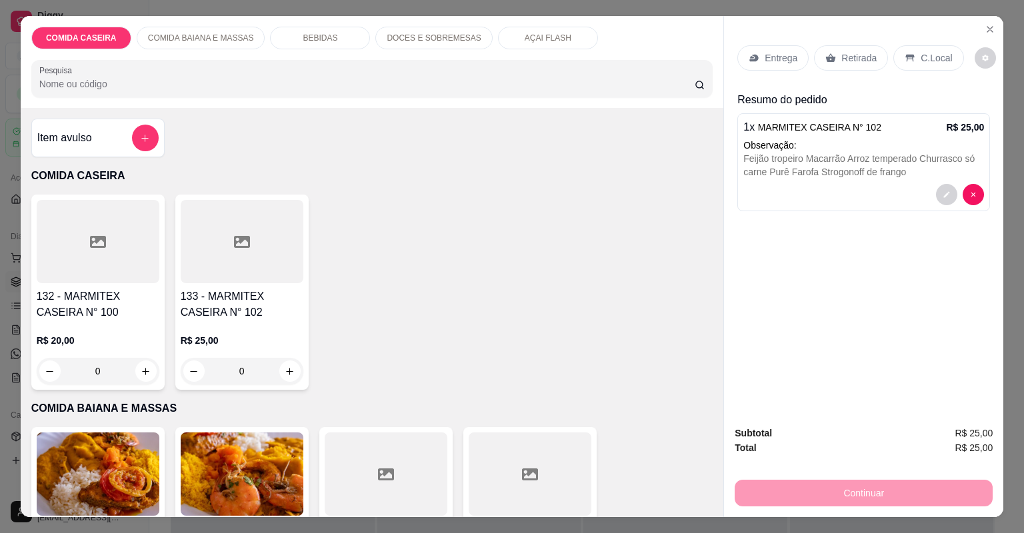
click at [752, 53] on icon at bounding box center [754, 58] width 11 height 11
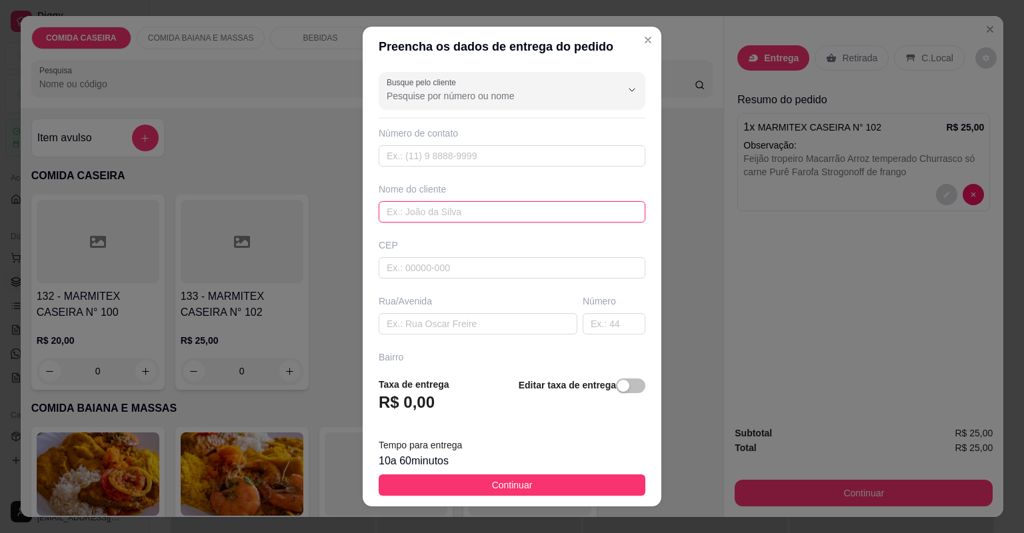
click at [508, 213] on input "text" at bounding box center [512, 211] width 267 height 21
type input "kaian"
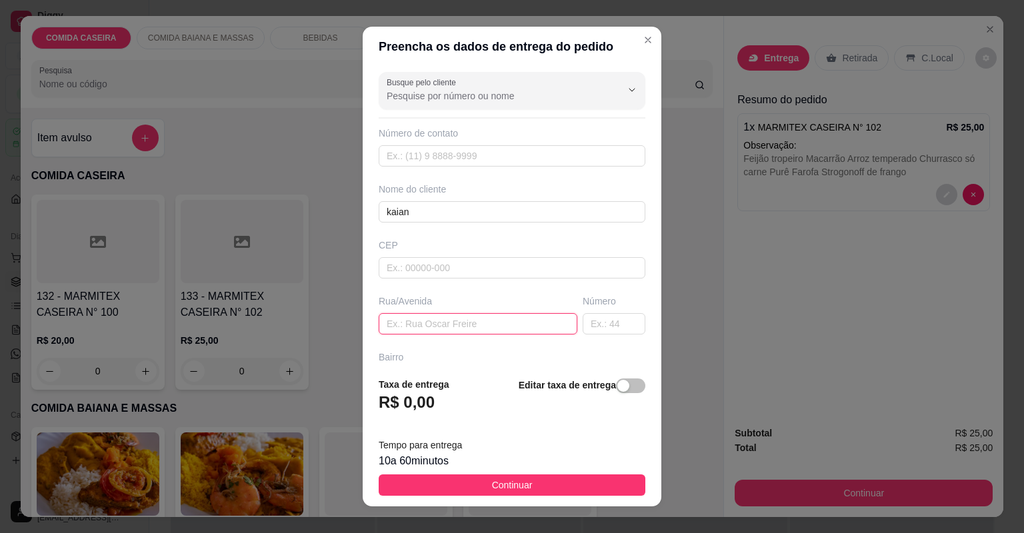
click at [477, 325] on input "text" at bounding box center [478, 323] width 199 height 21
paste input "Aqui em casa próximo à oficina Brito"
type input "Aqui em casa próximo à oficina Brito"
click at [592, 327] on input "text" at bounding box center [614, 323] width 63 height 21
type input "29"
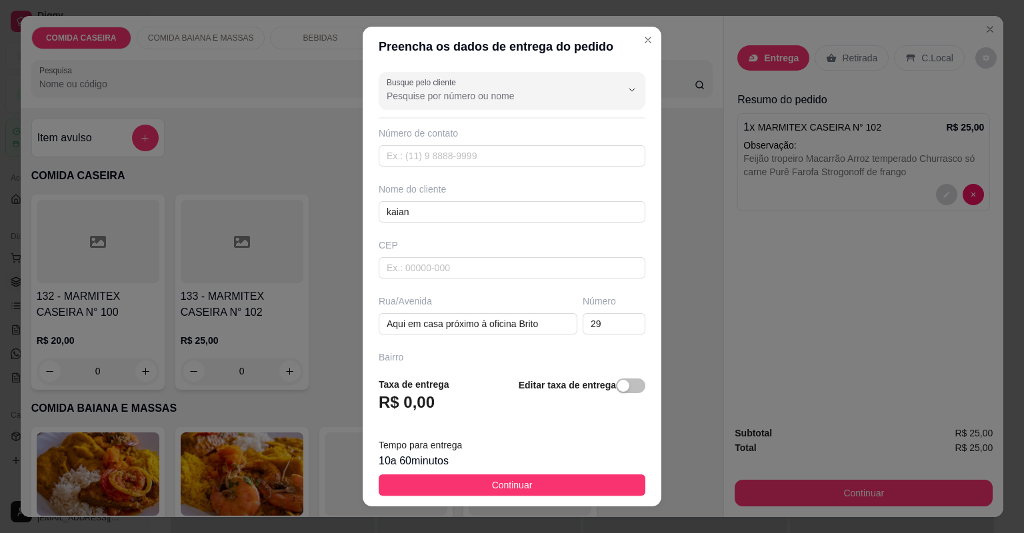
click at [591, 485] on button "Continuar" at bounding box center [512, 485] width 267 height 21
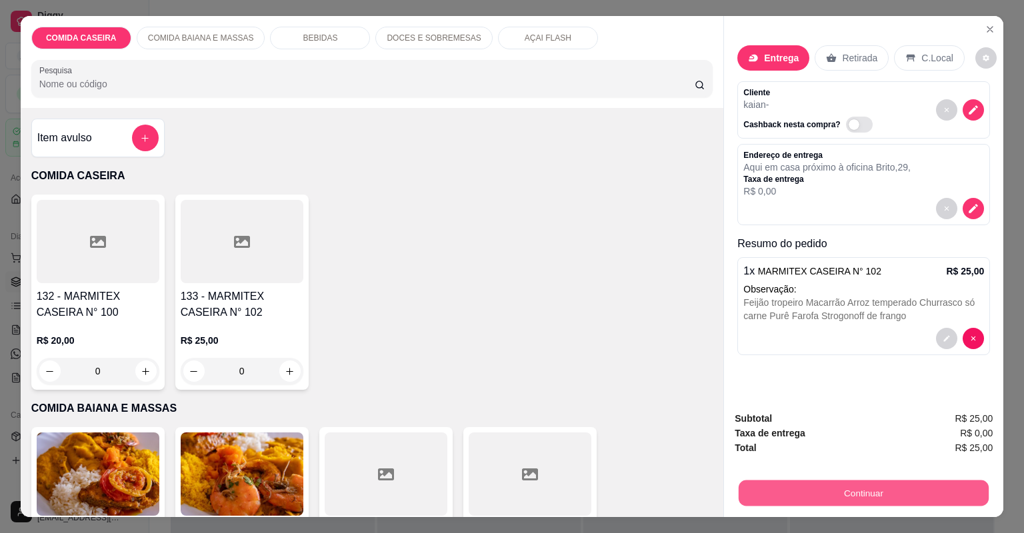
click at [760, 488] on button "Continuar" at bounding box center [864, 494] width 250 height 26
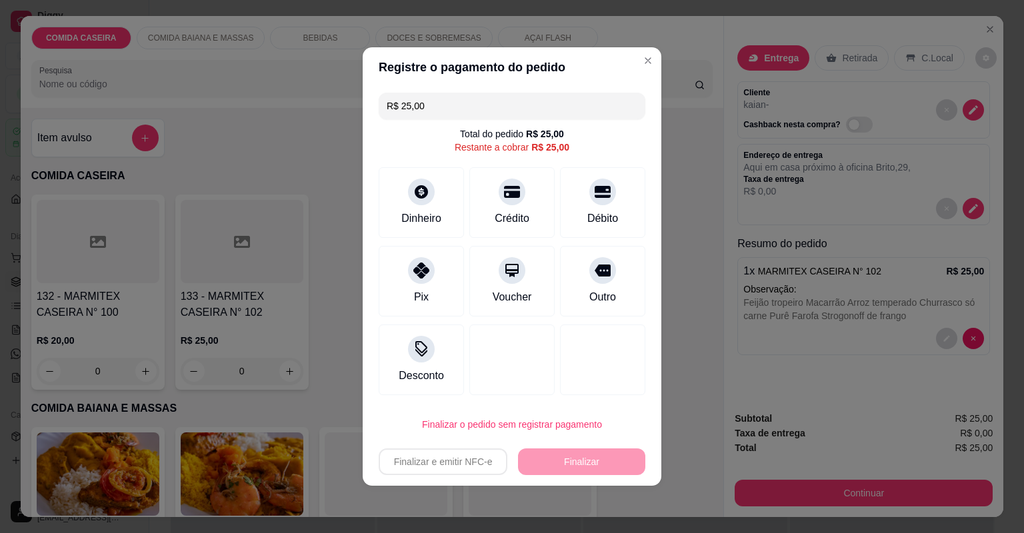
click at [435, 245] on div "R$ 25,00 Total do pedido R$ 25,00 Restante a cobrar R$ 25,00 Dinheiro Crédito D…" at bounding box center [512, 243] width 299 height 313
click at [437, 253] on div "Pix" at bounding box center [422, 279] width 94 height 78
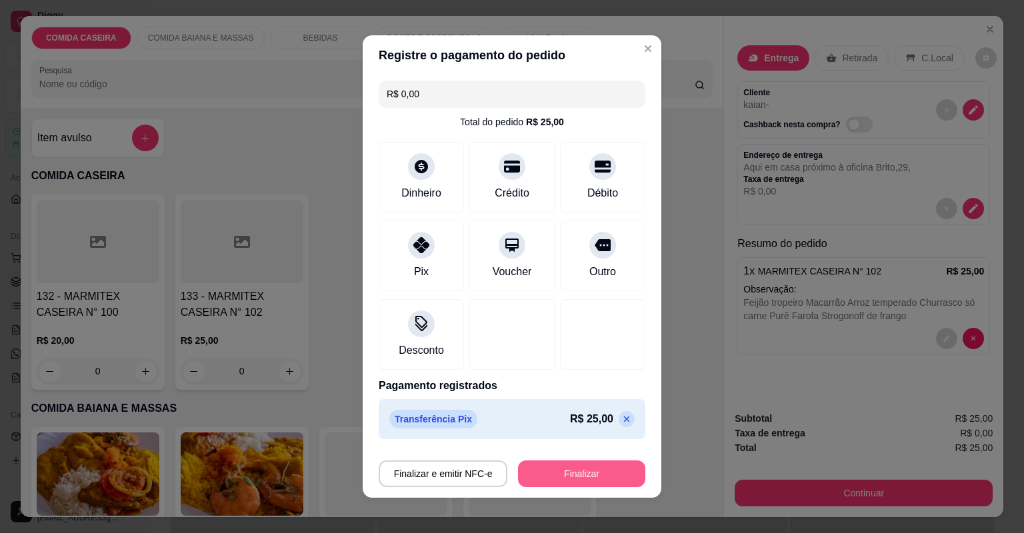
click at [529, 469] on button "Finalizar" at bounding box center [581, 474] width 127 height 27
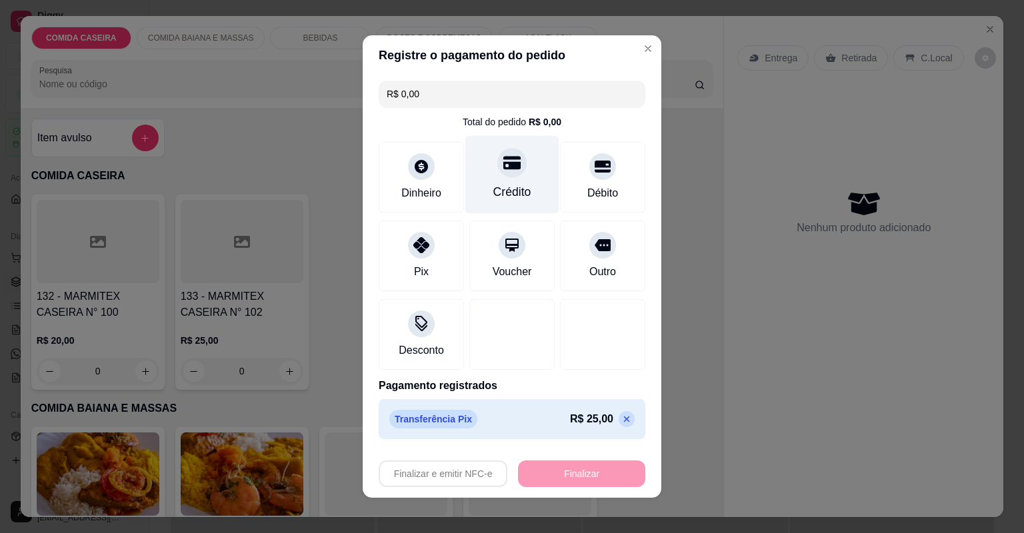
type input "-R$ 25,00"
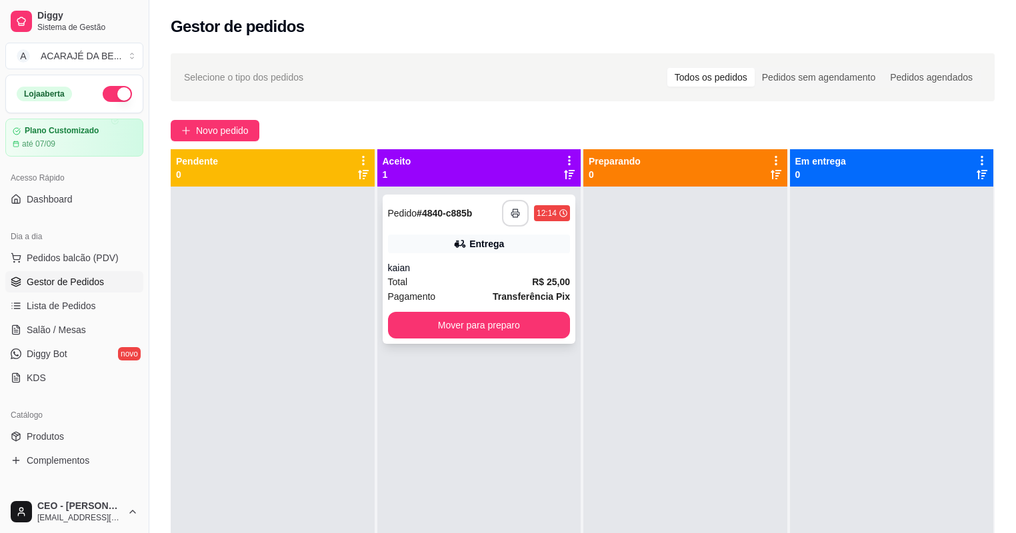
click at [515, 214] on rect "button" at bounding box center [515, 215] width 5 height 3
click at [552, 332] on button "Mover para preparo" at bounding box center [479, 325] width 183 height 27
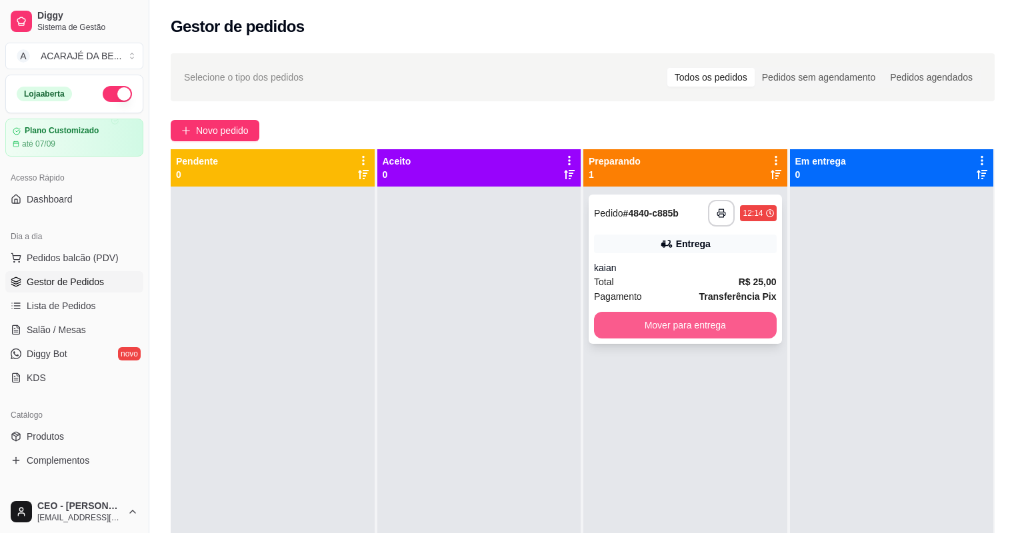
click at [661, 313] on button "Mover para entrega" at bounding box center [685, 325] width 183 height 27
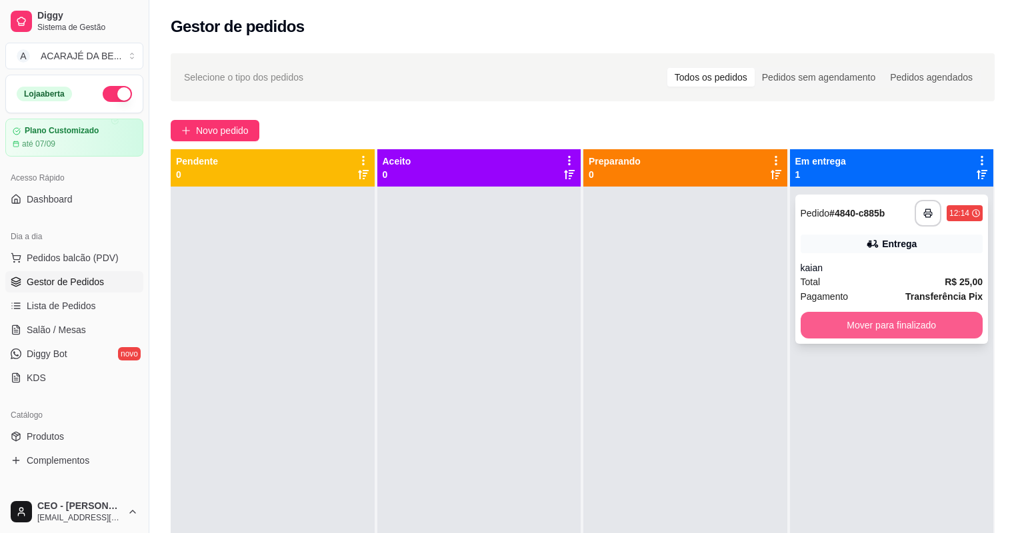
click at [829, 327] on button "Mover para finalizado" at bounding box center [892, 325] width 183 height 27
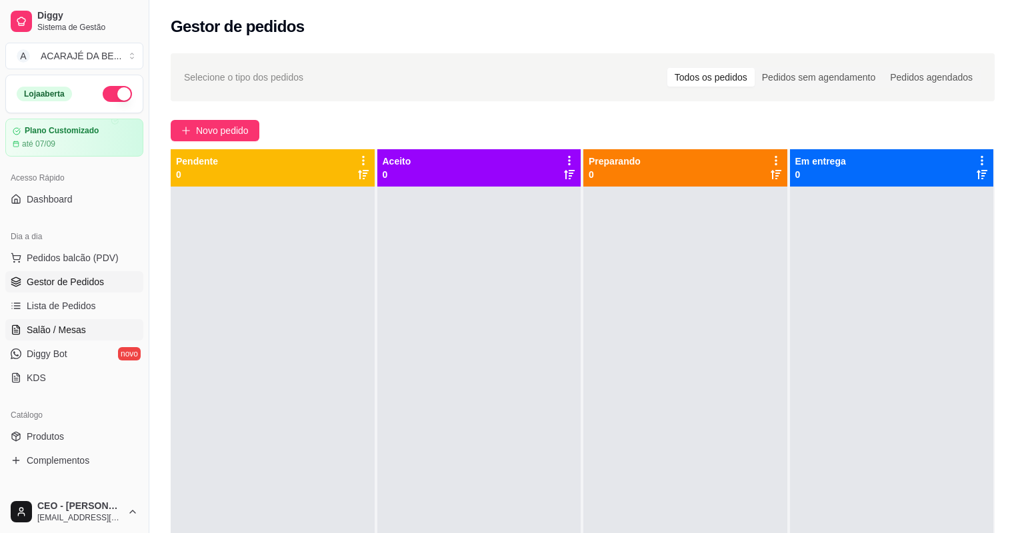
click at [92, 321] on link "Salão / Mesas" at bounding box center [74, 329] width 138 height 21
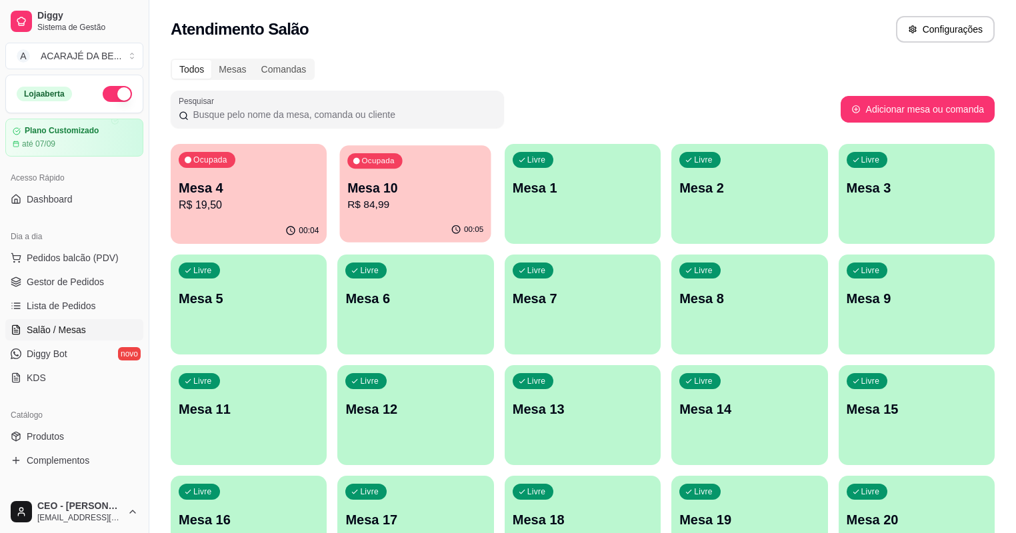
click at [401, 216] on div "Ocupada Mesa 10 R$ 84,99" at bounding box center [415, 181] width 151 height 72
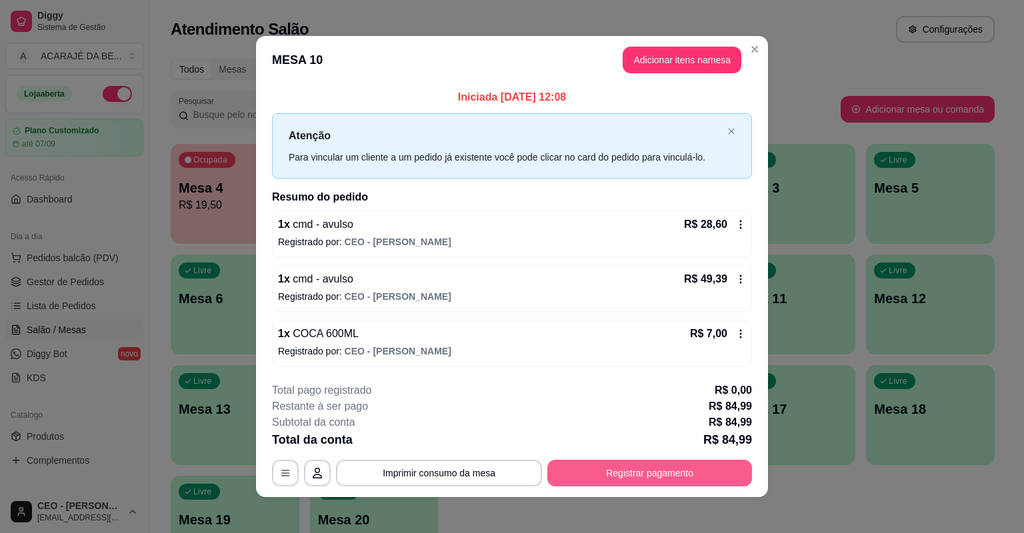
click at [620, 473] on button "Registrar pagamento" at bounding box center [649, 473] width 205 height 27
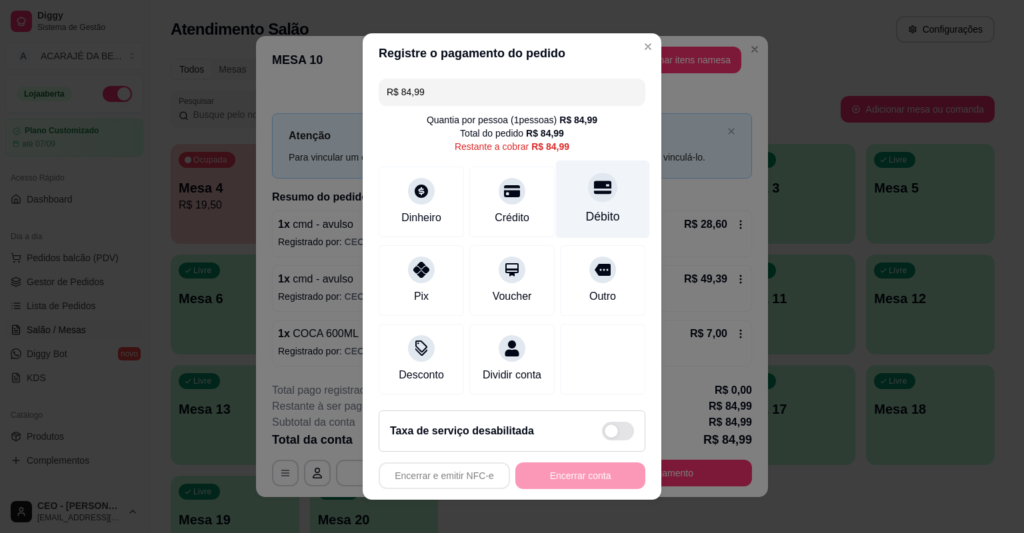
click at [565, 203] on div "Débito" at bounding box center [603, 200] width 94 height 78
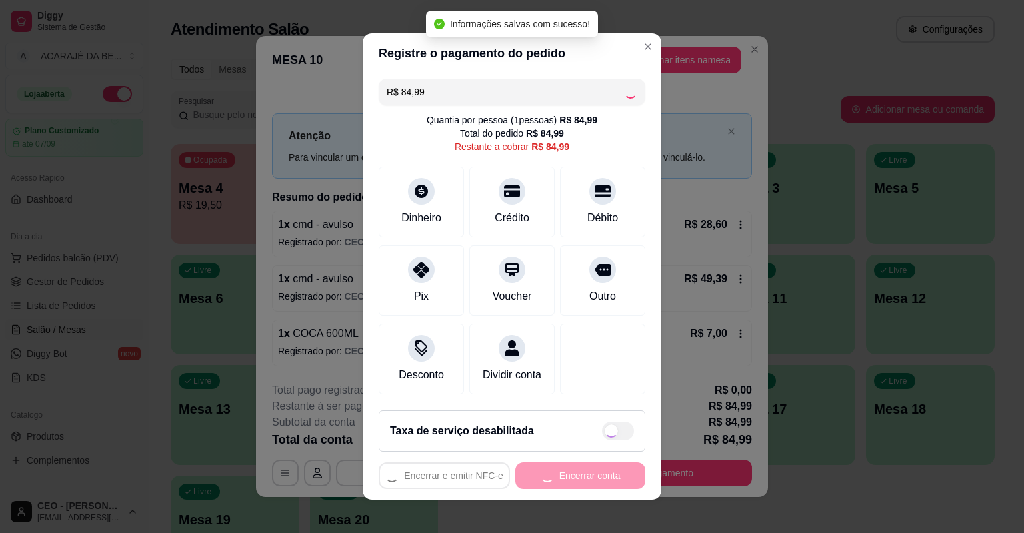
type input "R$ 0,00"
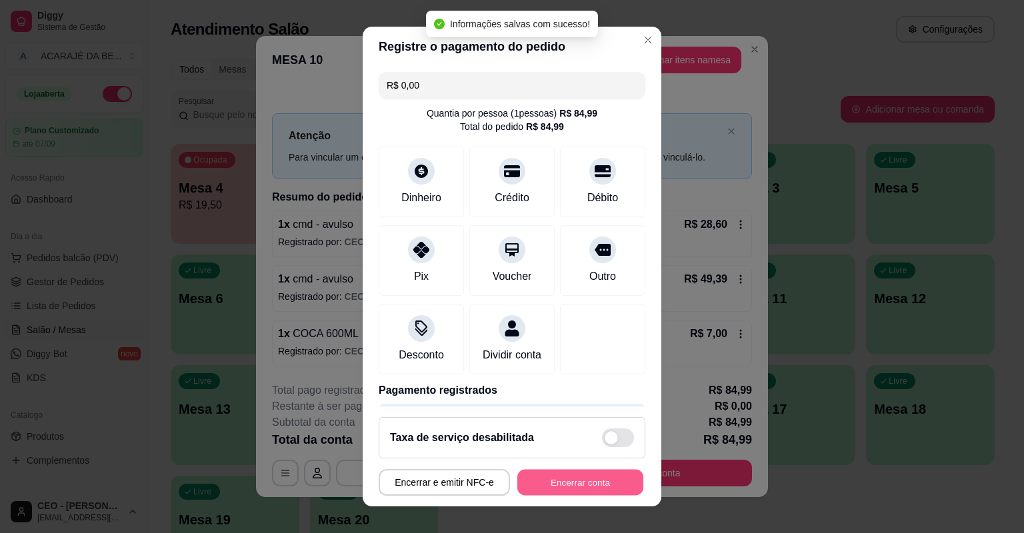
click at [547, 476] on button "Encerrar conta" at bounding box center [580, 483] width 126 height 26
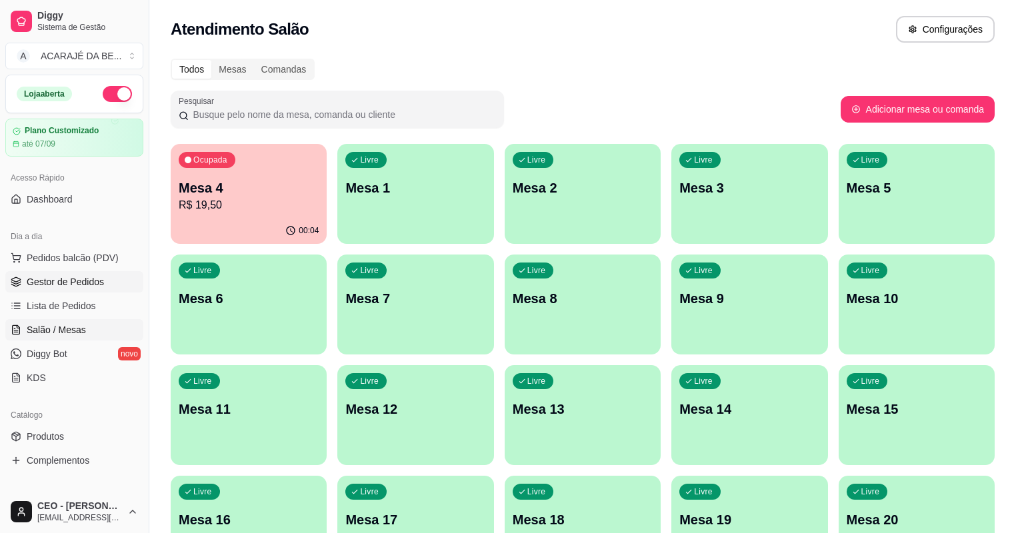
click at [101, 273] on link "Gestor de Pedidos" at bounding box center [74, 281] width 138 height 21
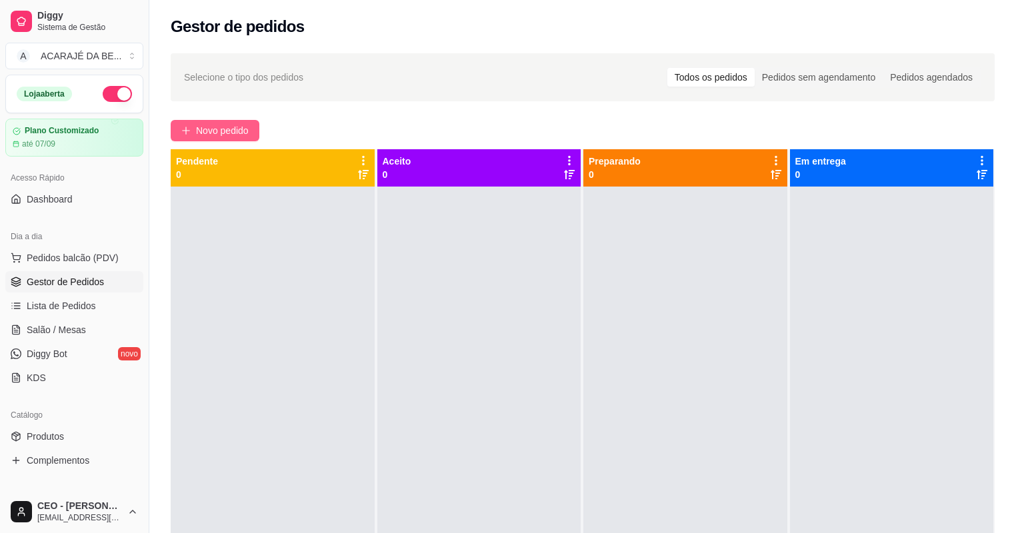
click at [199, 133] on span "Novo pedido" at bounding box center [222, 130] width 53 height 15
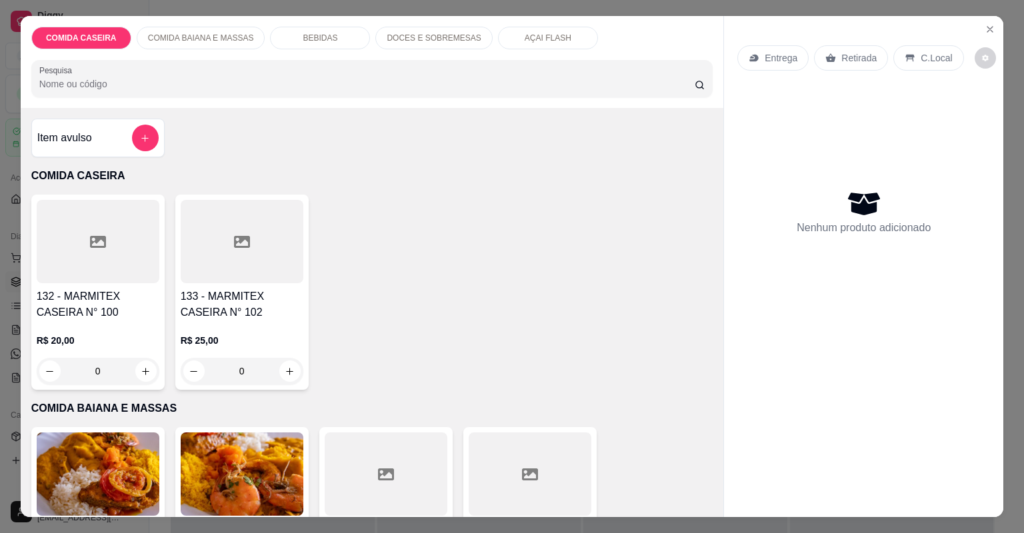
click at [125, 256] on div at bounding box center [98, 241] width 123 height 83
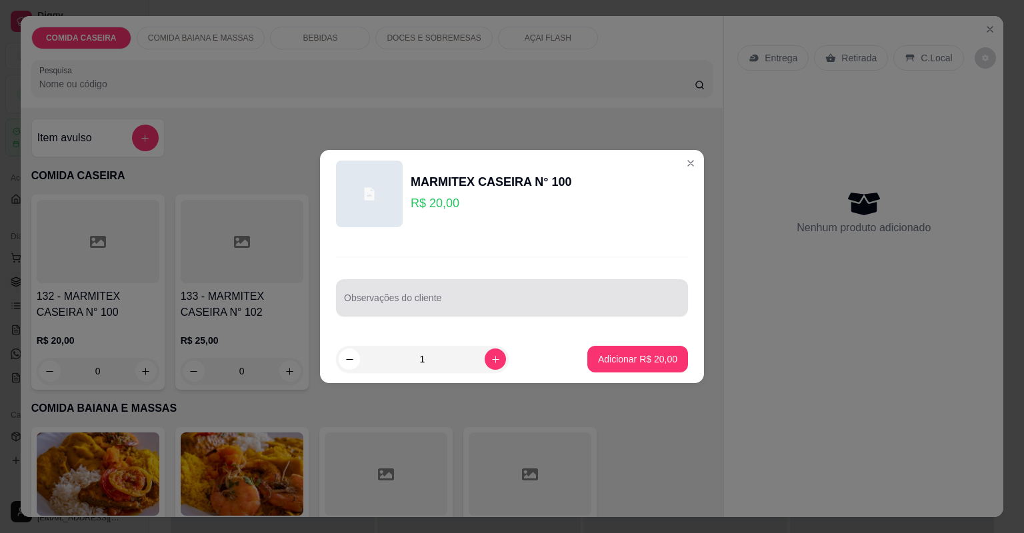
click at [376, 294] on div at bounding box center [512, 298] width 336 height 27
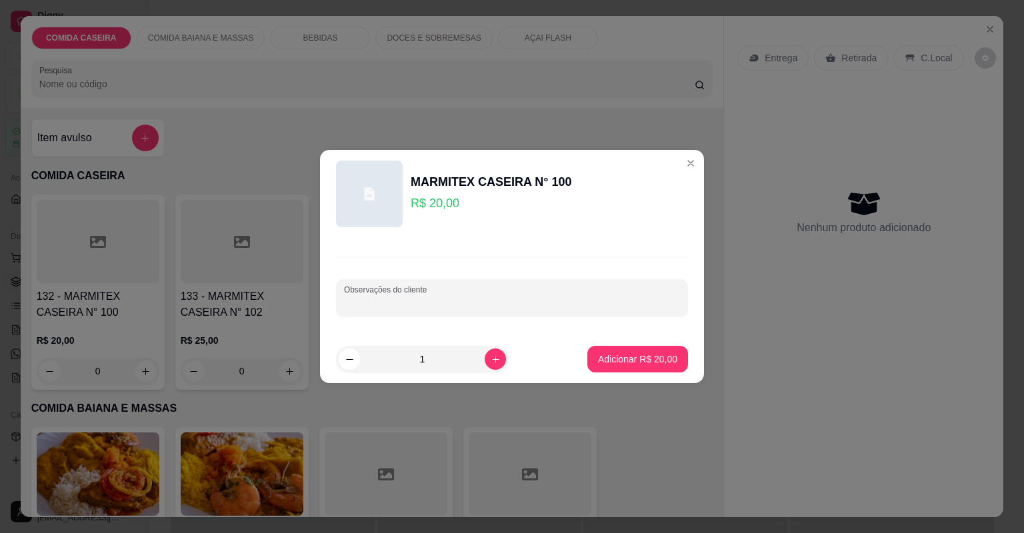
paste input "Tropeiro, lombo , macarao alho e óleo repolho misto"
type input "Tropeiro, lombo , macarao alho e óleo repolho misto"
click at [594, 349] on button "Adicionar R$ 20,00" at bounding box center [637, 359] width 101 height 27
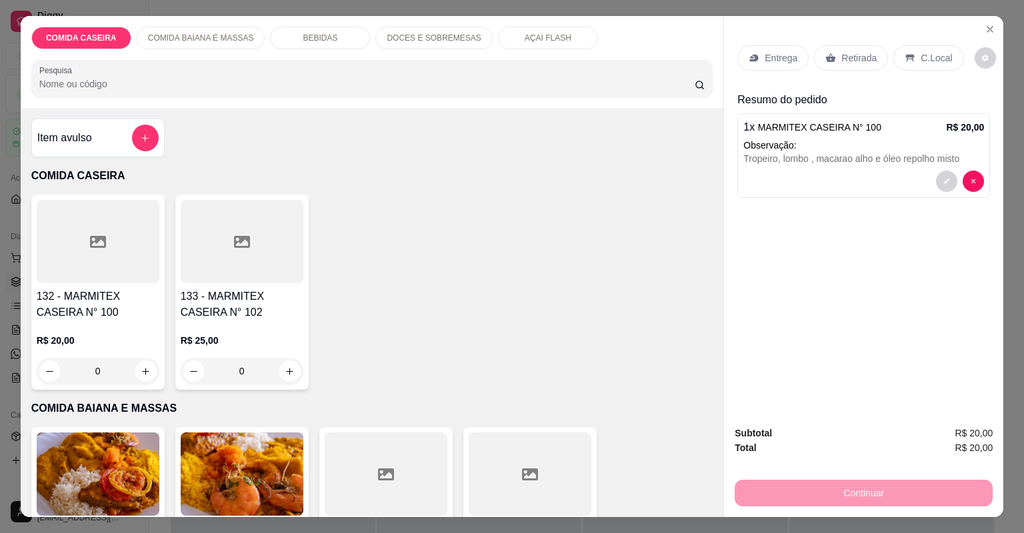
click at [749, 53] on icon at bounding box center [754, 58] width 11 height 11
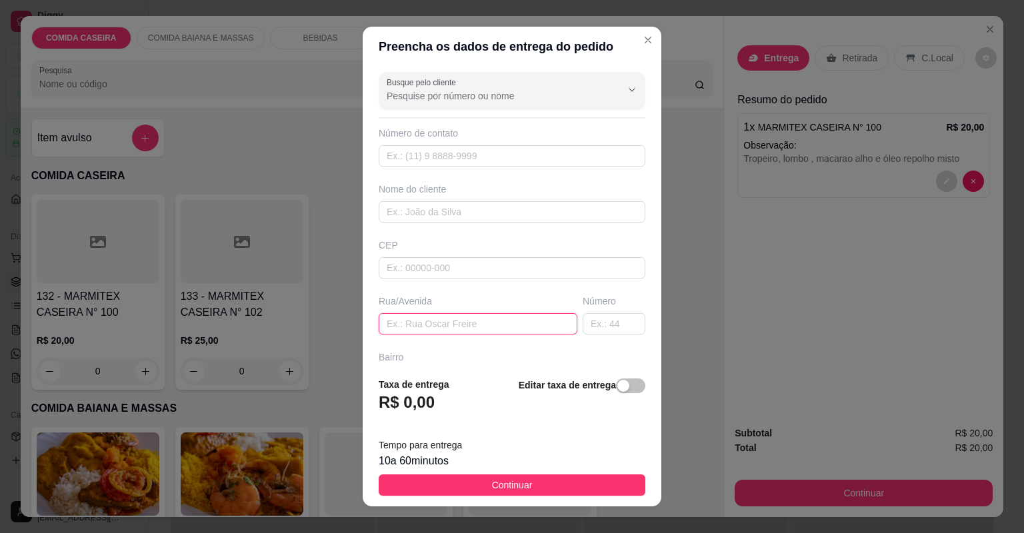
click at [446, 330] on input "text" at bounding box center [478, 323] width 199 height 21
paste input "Merq. queiroz bario"
type input "Merq. queiroz bairro gloria"
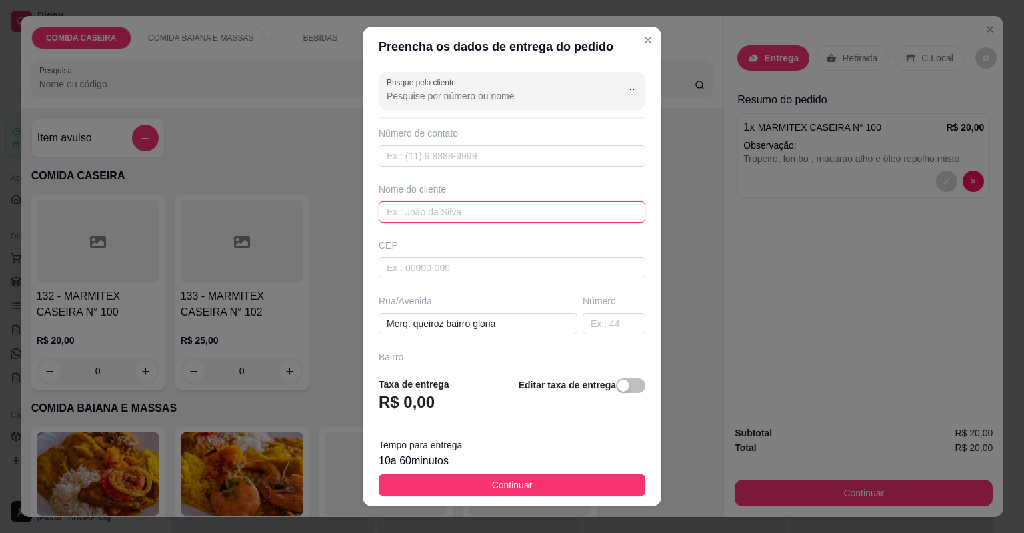
click at [480, 211] on input "text" at bounding box center [512, 211] width 267 height 21
type input "aquisson"
click at [510, 488] on span "Continuar" at bounding box center [512, 485] width 41 height 15
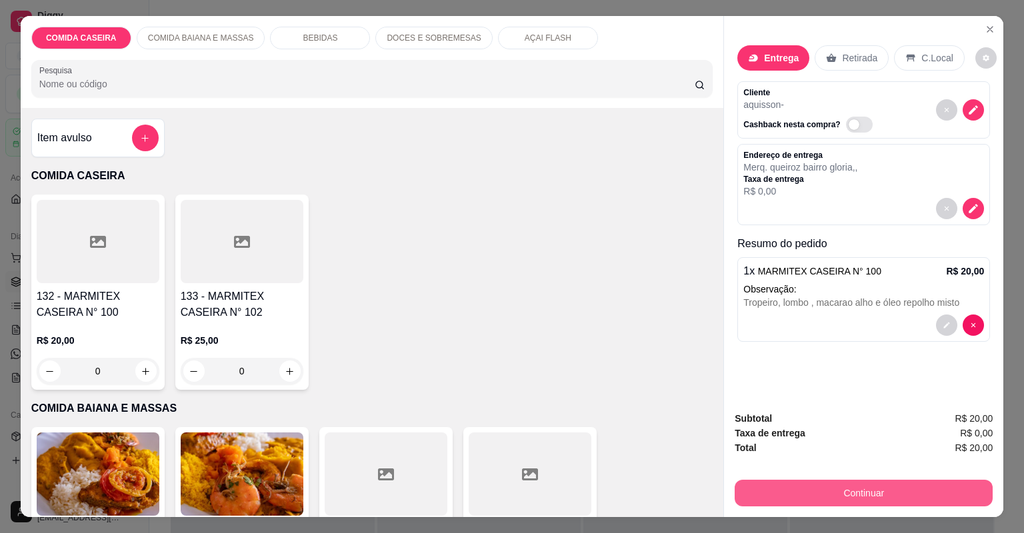
click at [822, 503] on button "Continuar" at bounding box center [864, 493] width 258 height 27
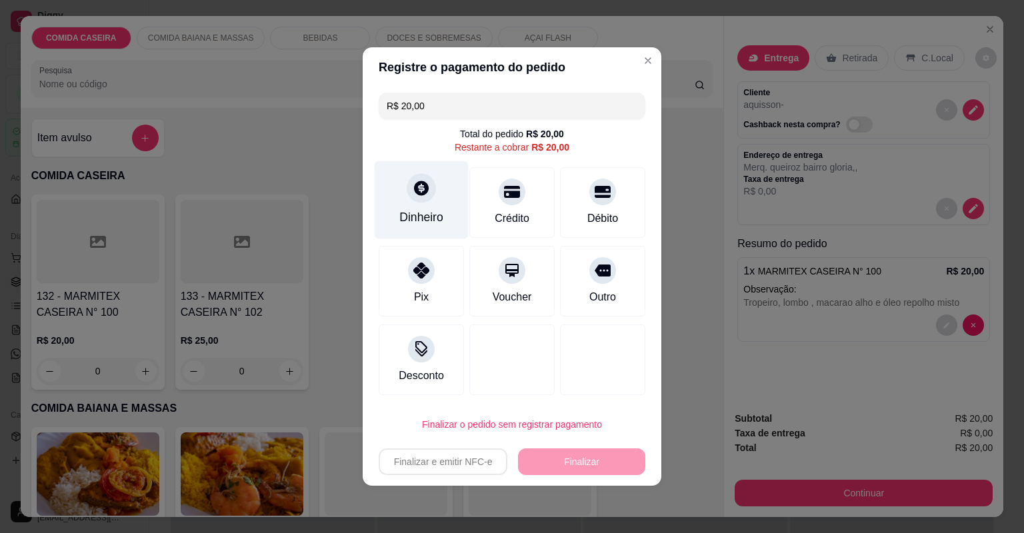
click at [417, 207] on div "Dinheiro" at bounding box center [422, 200] width 94 height 78
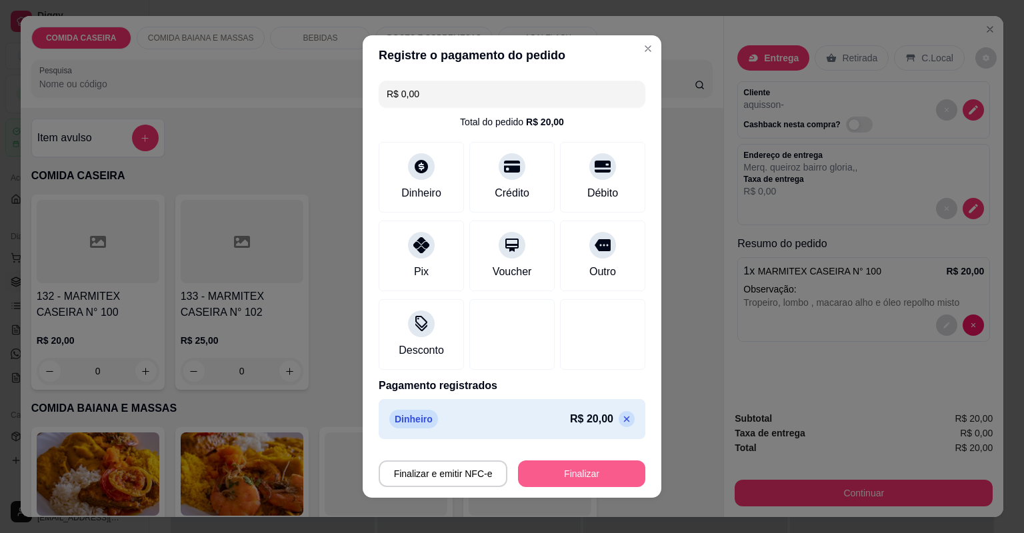
click at [585, 477] on button "Finalizar" at bounding box center [581, 474] width 127 height 27
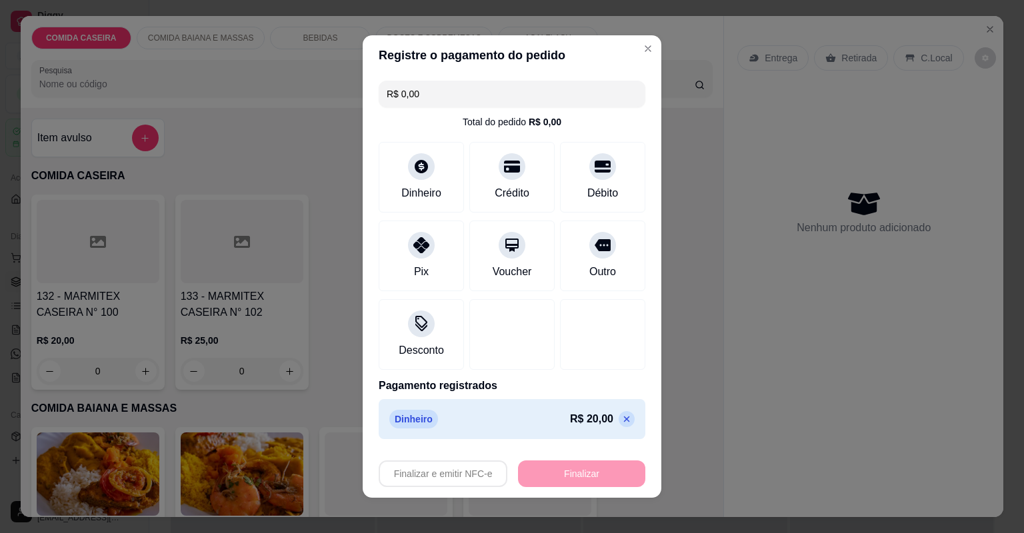
type input "-R$ 20,00"
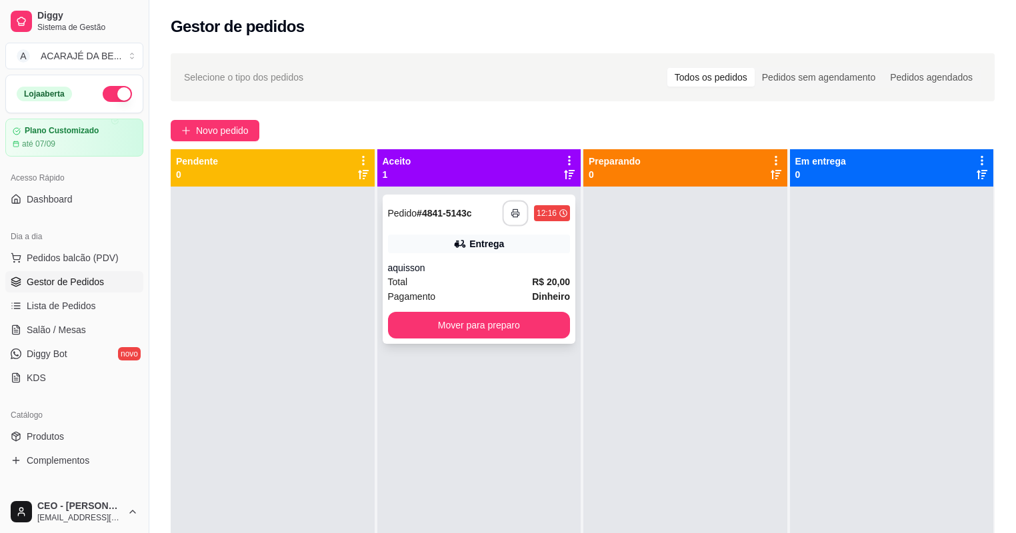
click at [513, 203] on button "button" at bounding box center [516, 214] width 26 height 26
click at [458, 317] on button "Mover para preparo" at bounding box center [479, 325] width 183 height 27
click at [458, 317] on button "Mover para preparo" at bounding box center [479, 326] width 177 height 26
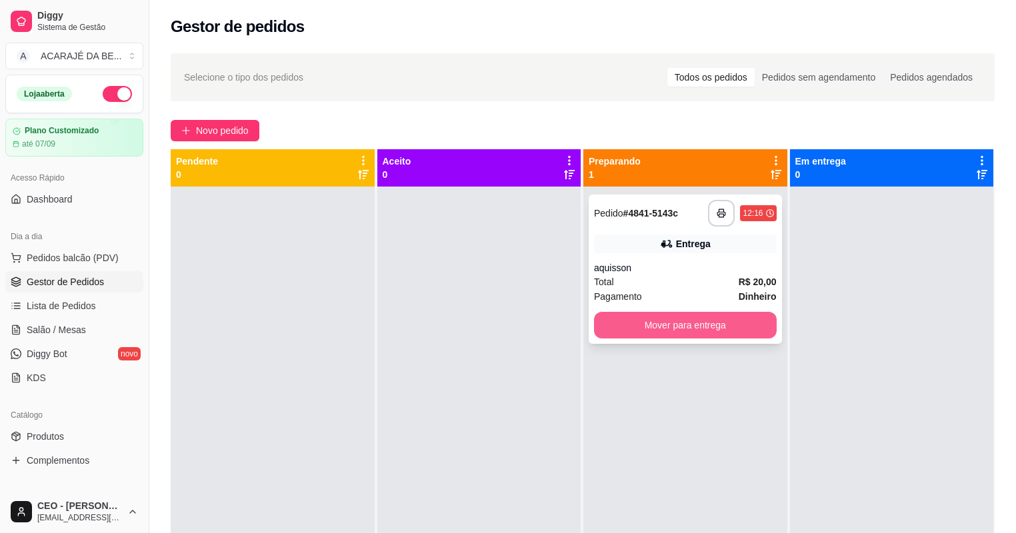
click at [627, 326] on button "Mover para entrega" at bounding box center [685, 325] width 183 height 27
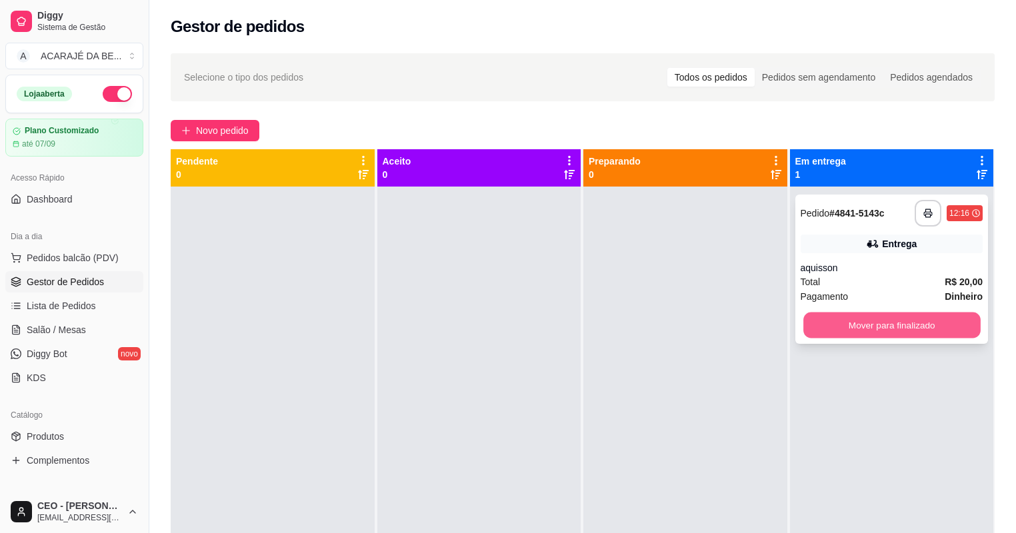
click at [835, 325] on button "Mover para finalizado" at bounding box center [892, 326] width 177 height 26
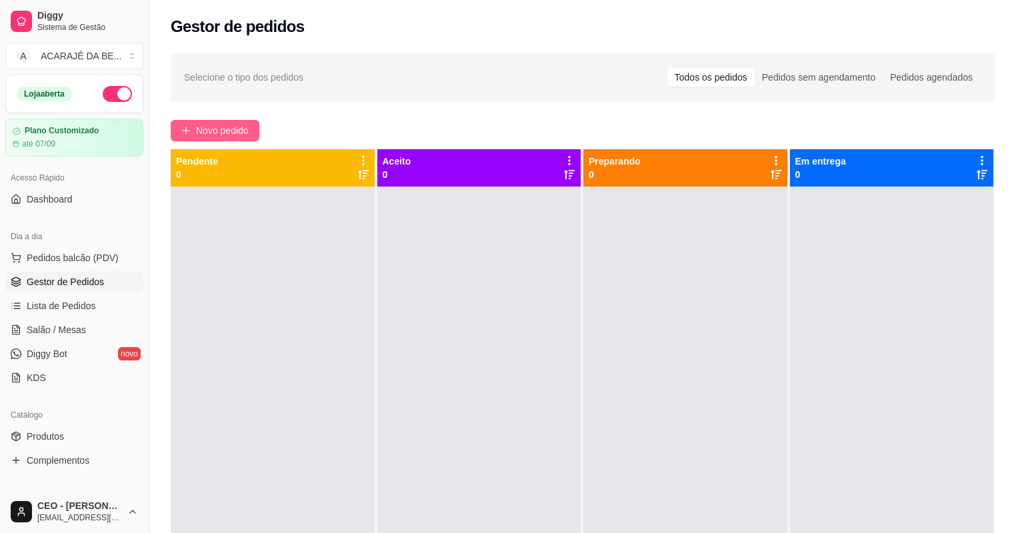
click at [232, 129] on span "Novo pedido" at bounding box center [222, 130] width 53 height 15
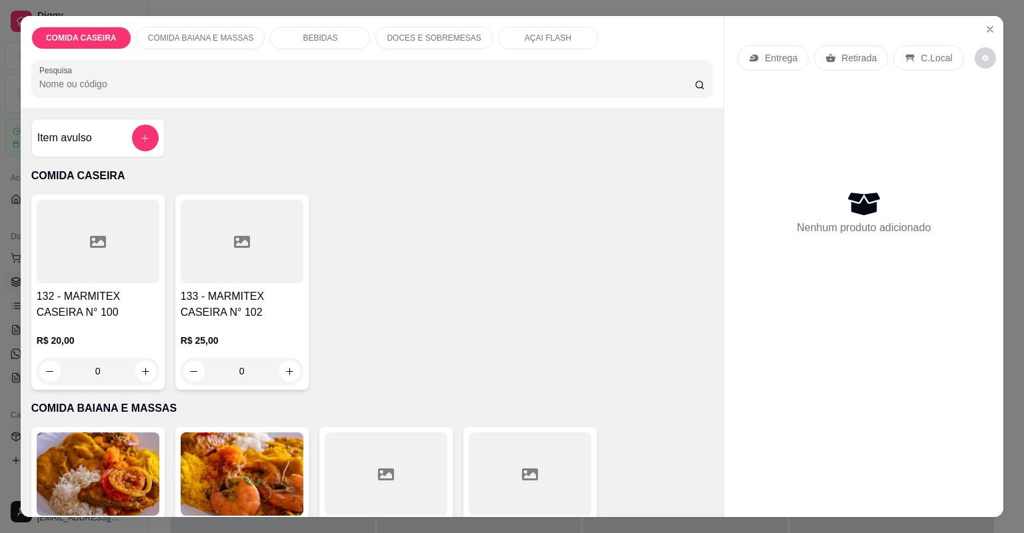
click at [211, 269] on div at bounding box center [242, 241] width 123 height 83
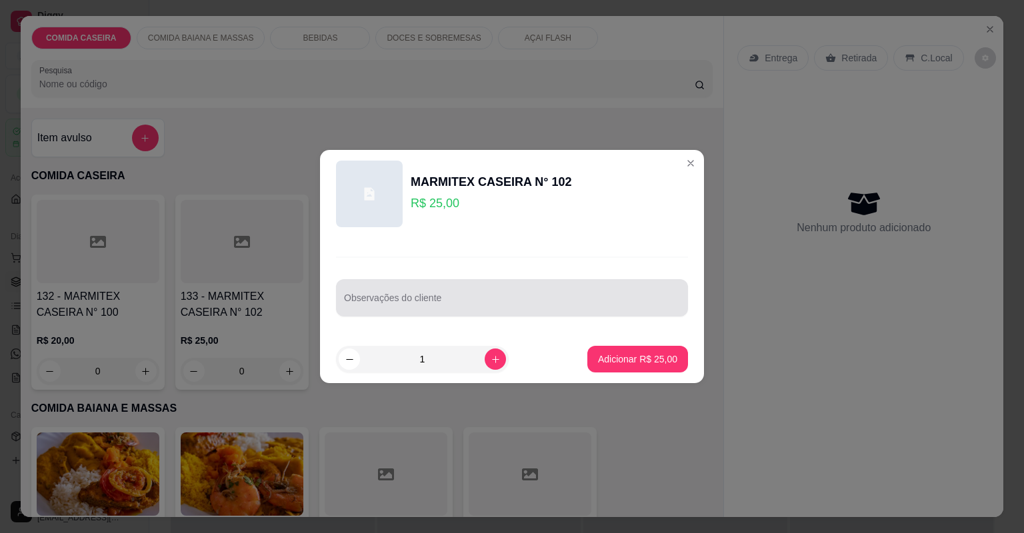
click at [409, 297] on div "Observações do cliente" at bounding box center [512, 297] width 352 height 37
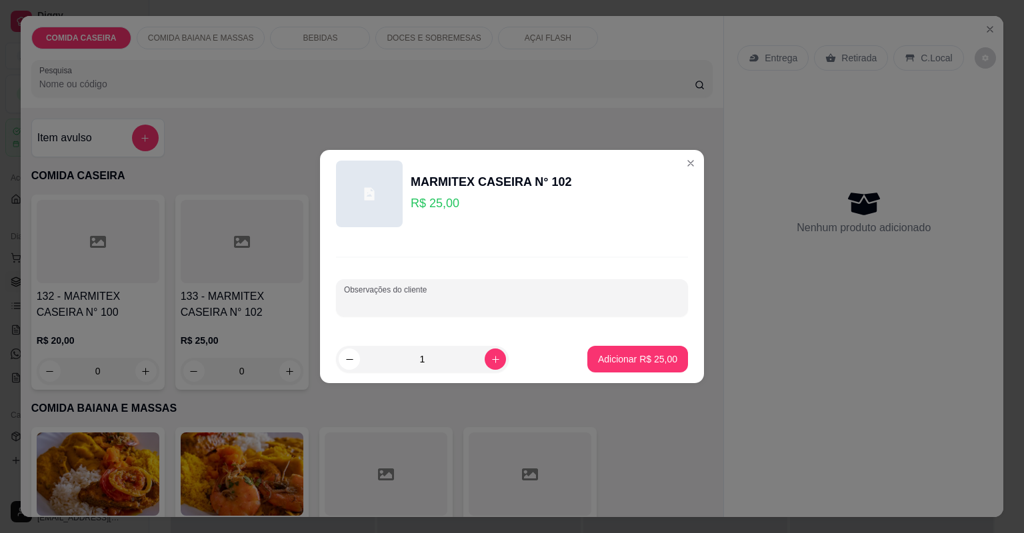
paste input "Eu quero uma com : Feijão tropeiro Arroz temperado Macarrão alho e óleo Vinagre…"
type input "Eu quero uma com : Feijão tropeiro Arroz temperado Macarrão alho e óleo Vinagre…"
click at [616, 354] on p "Adicionar R$ 25,00" at bounding box center [637, 359] width 77 height 13
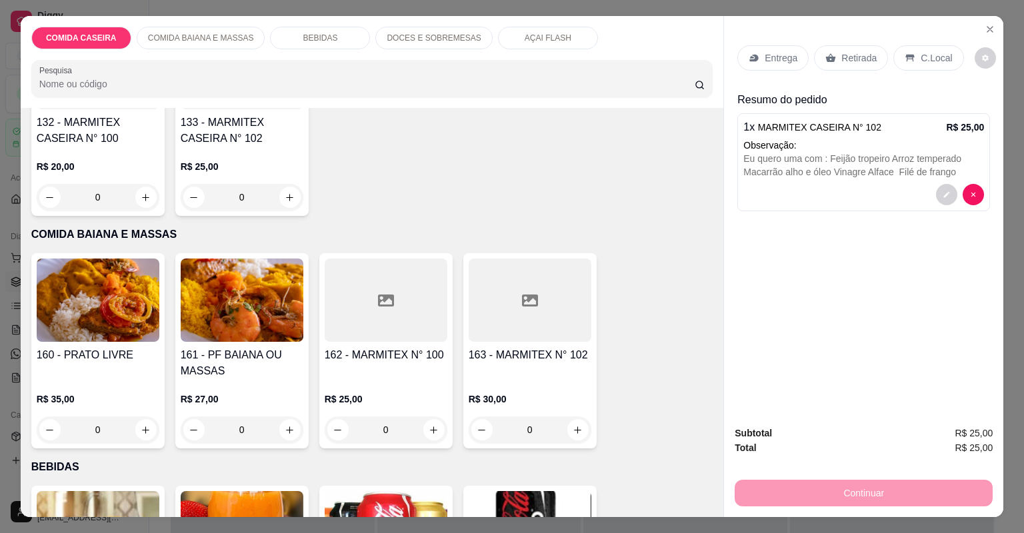
scroll to position [213, 0]
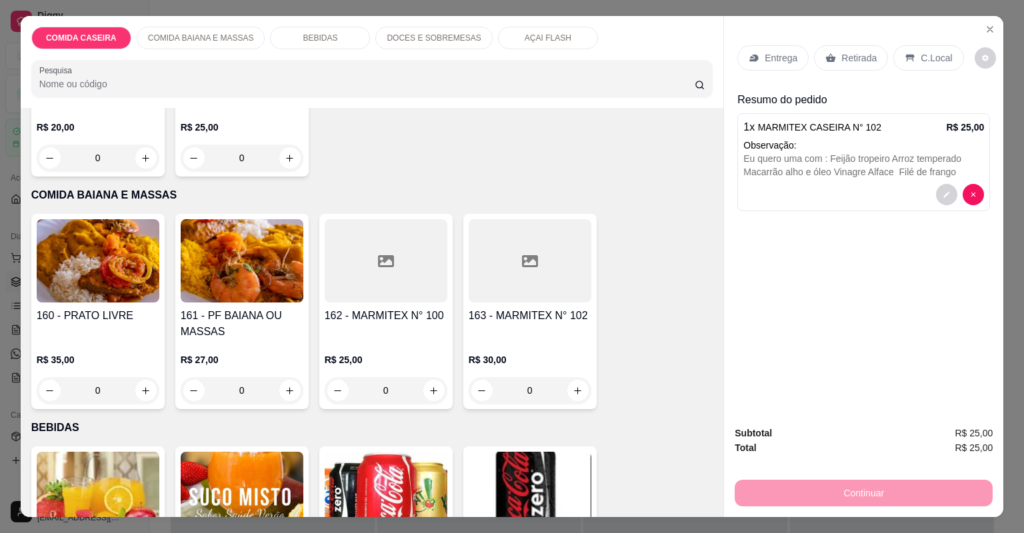
click at [381, 293] on div at bounding box center [386, 260] width 123 height 83
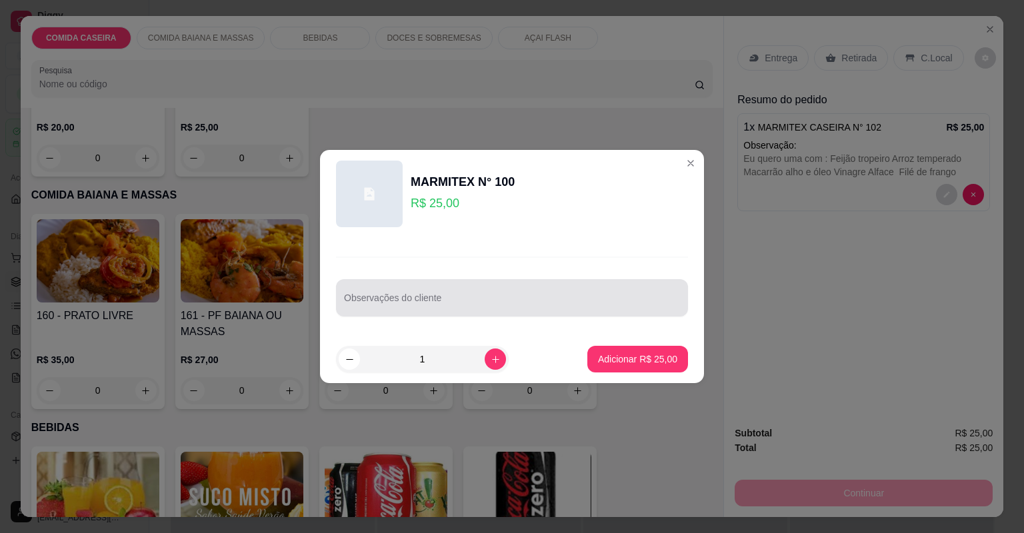
click at [437, 291] on div at bounding box center [512, 298] width 336 height 27
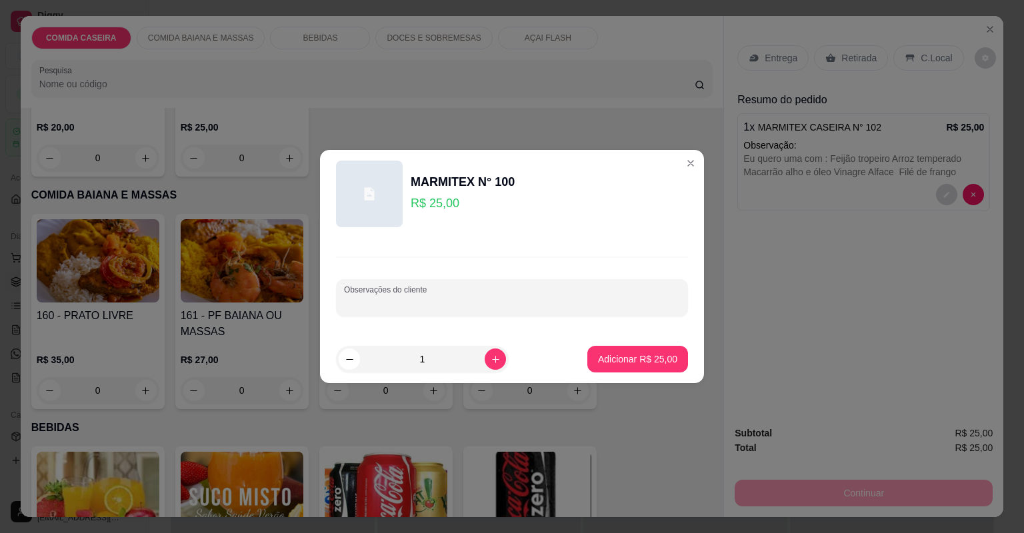
paste input "Mas três comida baiana: Moqueca de feijão fradinho Arroz temperado Cortado abób…"
type input "Mas três comida baiana: Moqueca de feijão fradinho Arroz temperado Cortado abób…"
click at [633, 367] on button "Adicionar R$ 25,00" at bounding box center [638, 360] width 98 height 26
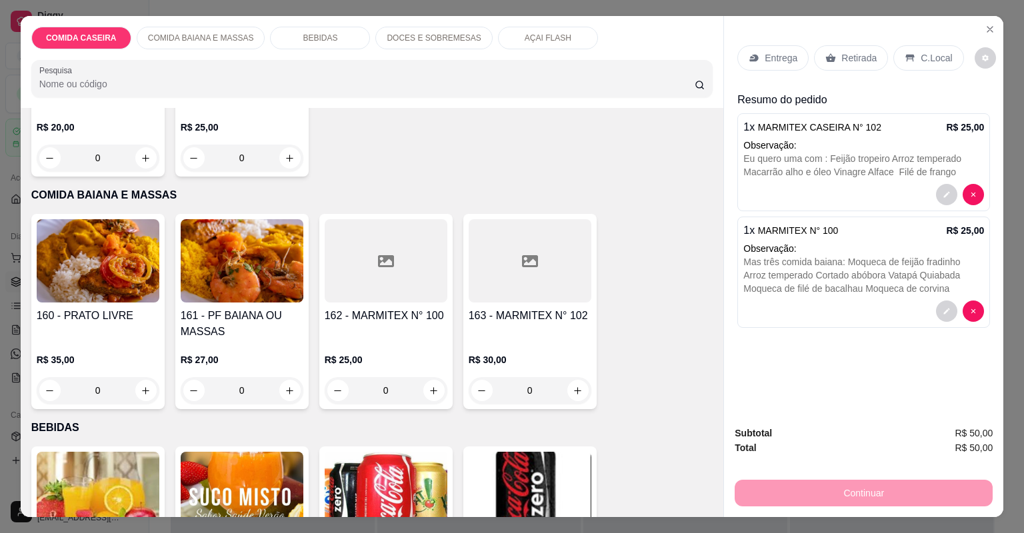
click at [758, 52] on div "Entrega" at bounding box center [773, 57] width 71 height 25
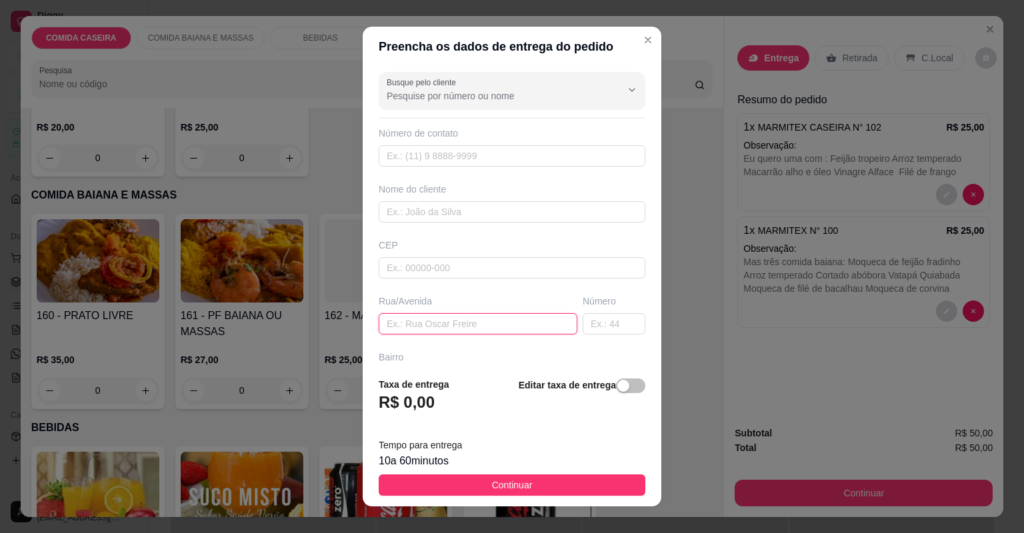
click at [463, 315] on input "text" at bounding box center [478, 323] width 199 height 21
paste input "[STREET_ADDRESS][PERSON_NAME][DEMOGRAPHIC_DATA][PERSON_NAME]"
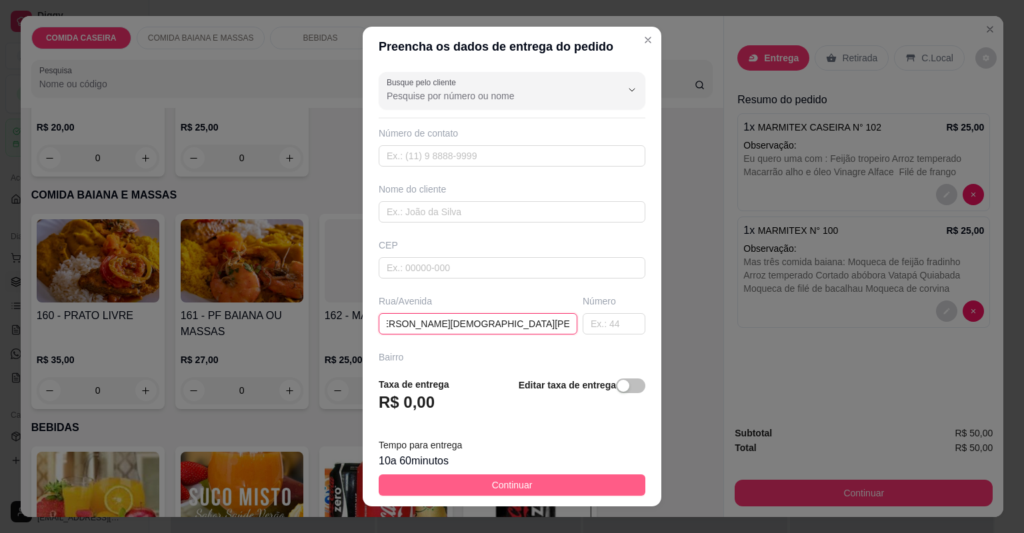
type input "[STREET_ADDRESS][PERSON_NAME][DEMOGRAPHIC_DATA][PERSON_NAME]"
click at [571, 482] on button "Continuar" at bounding box center [512, 485] width 267 height 21
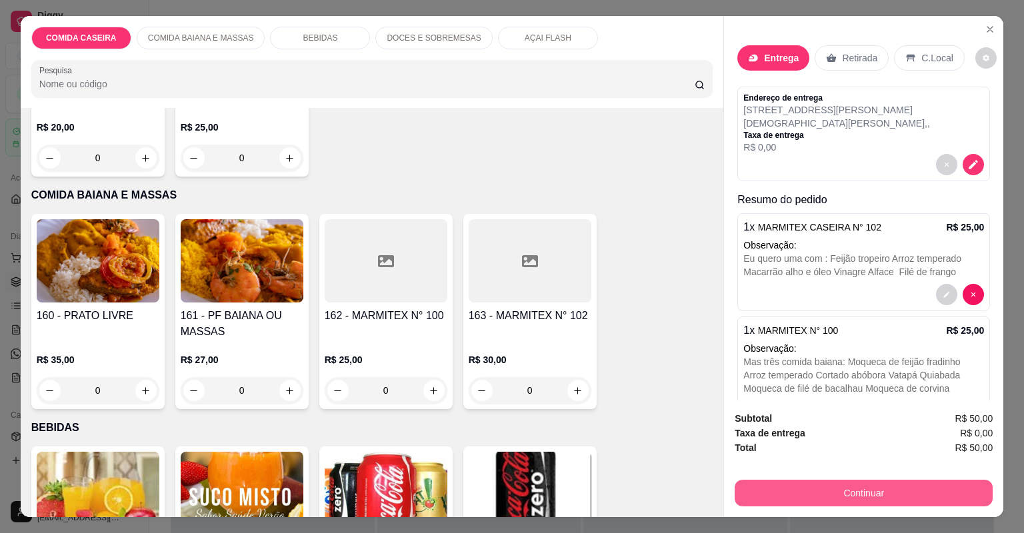
click at [838, 485] on button "Continuar" at bounding box center [864, 493] width 258 height 27
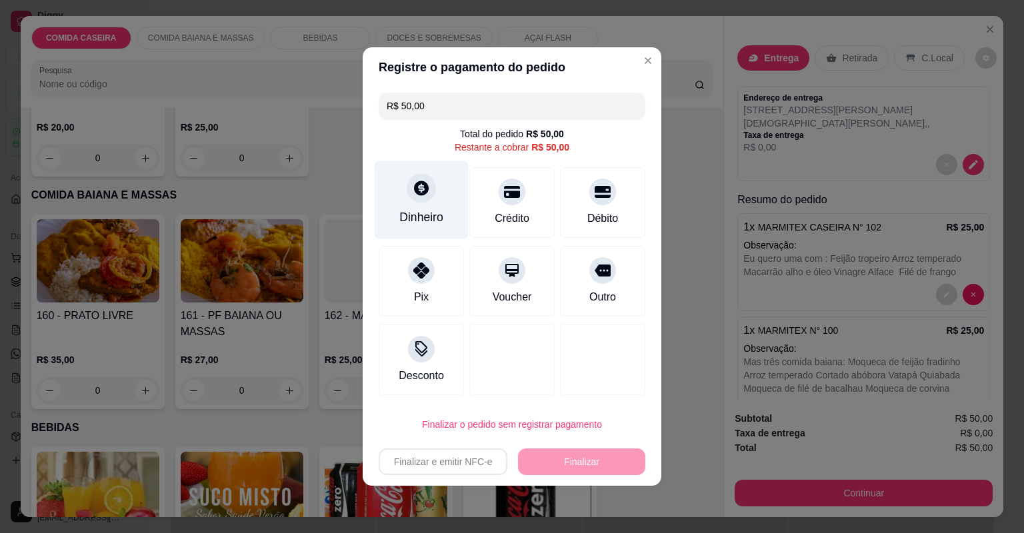
click at [435, 215] on div "Dinheiro" at bounding box center [421, 217] width 44 height 17
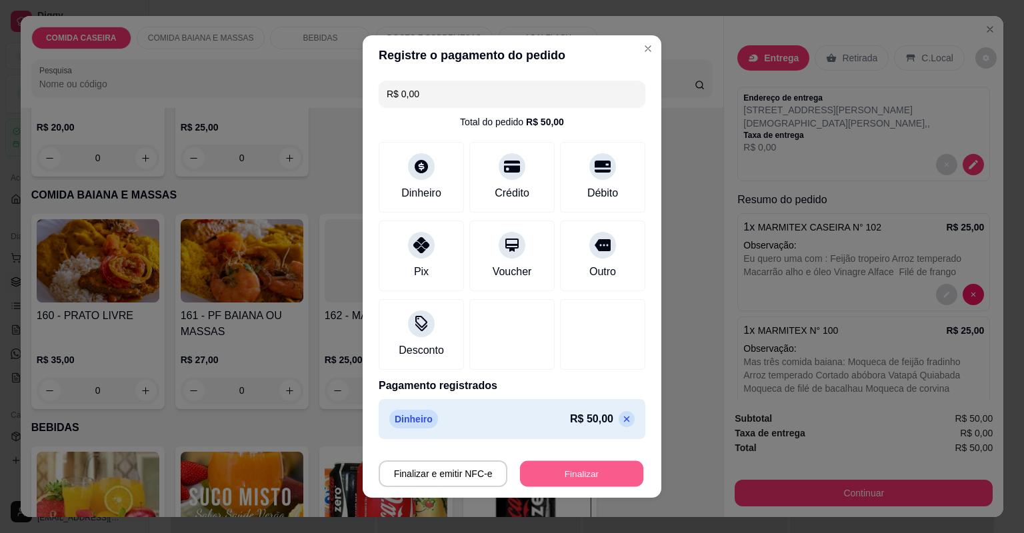
click at [613, 461] on button "Finalizar" at bounding box center [581, 474] width 123 height 26
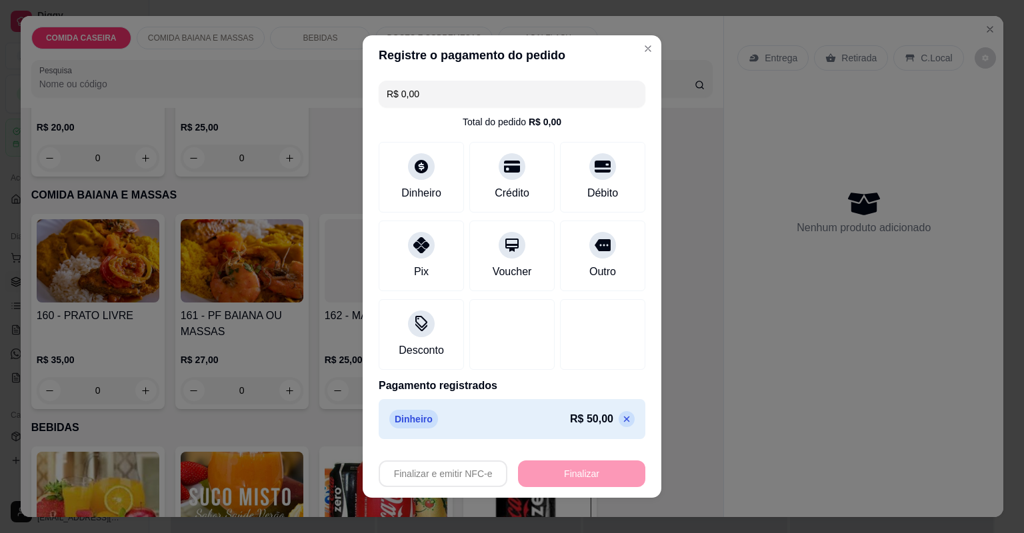
type input "-R$ 50,00"
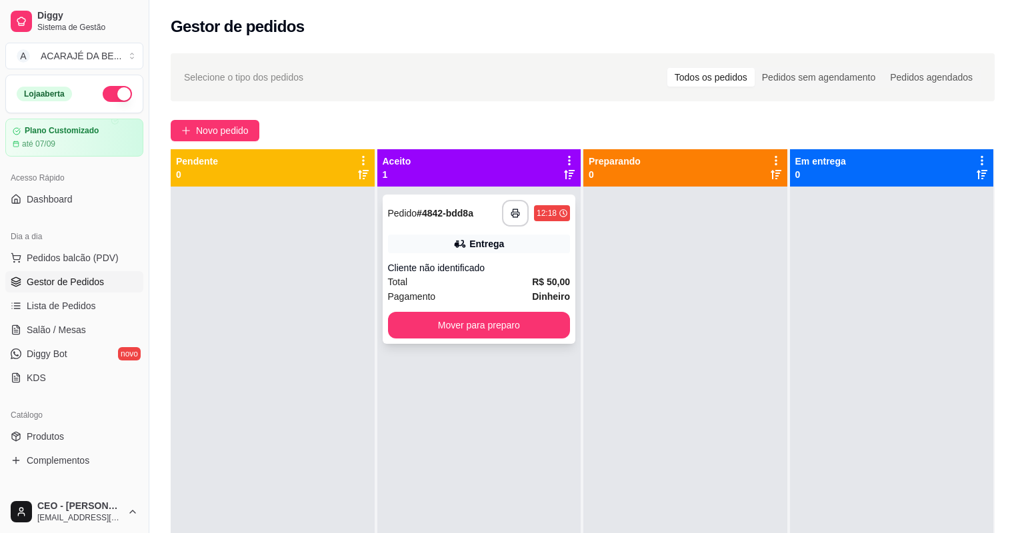
click at [522, 259] on div "**********" at bounding box center [479, 269] width 193 height 149
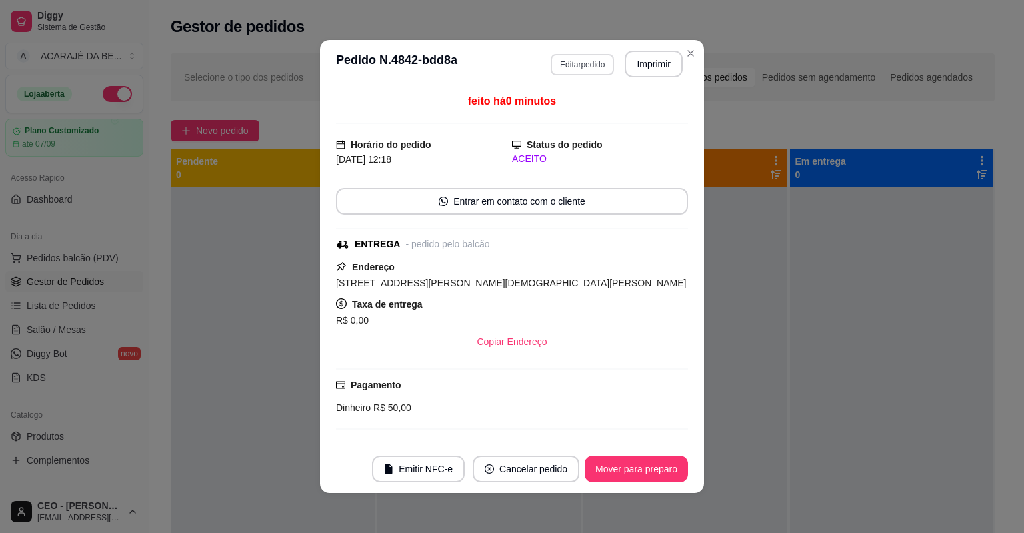
click at [563, 60] on button "Editar pedido" at bounding box center [582, 64] width 63 height 21
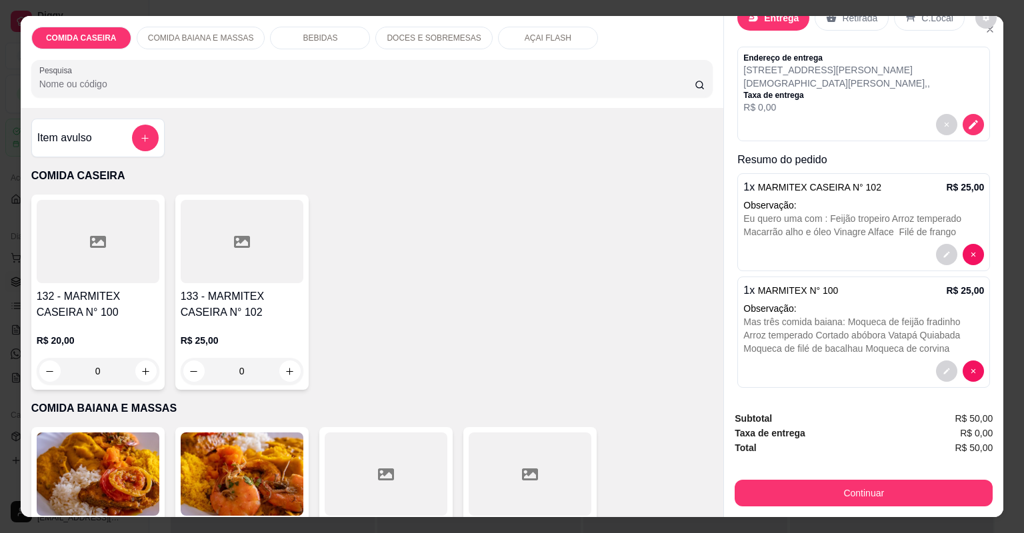
scroll to position [45, 0]
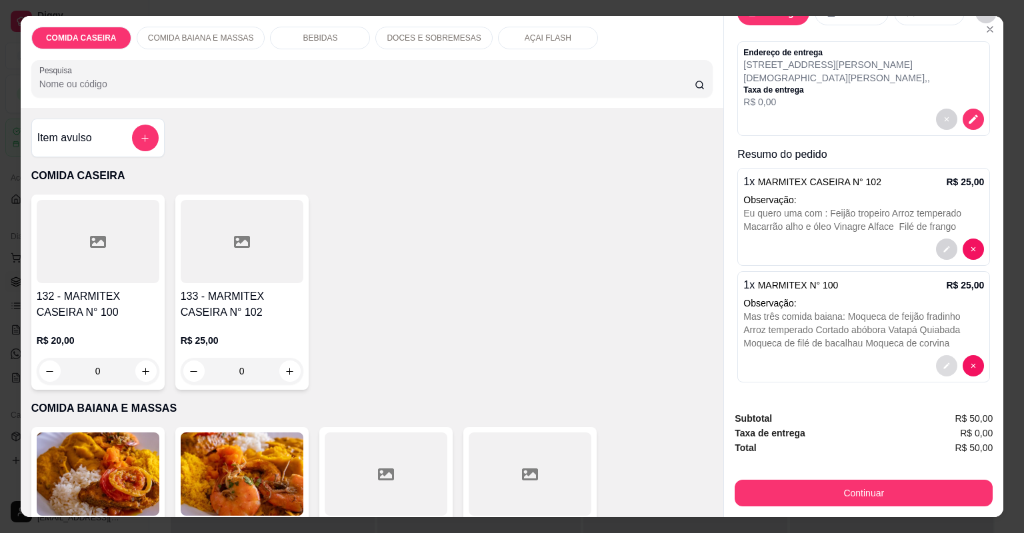
click at [936, 358] on button "decrease-product-quantity" at bounding box center [946, 365] width 21 height 21
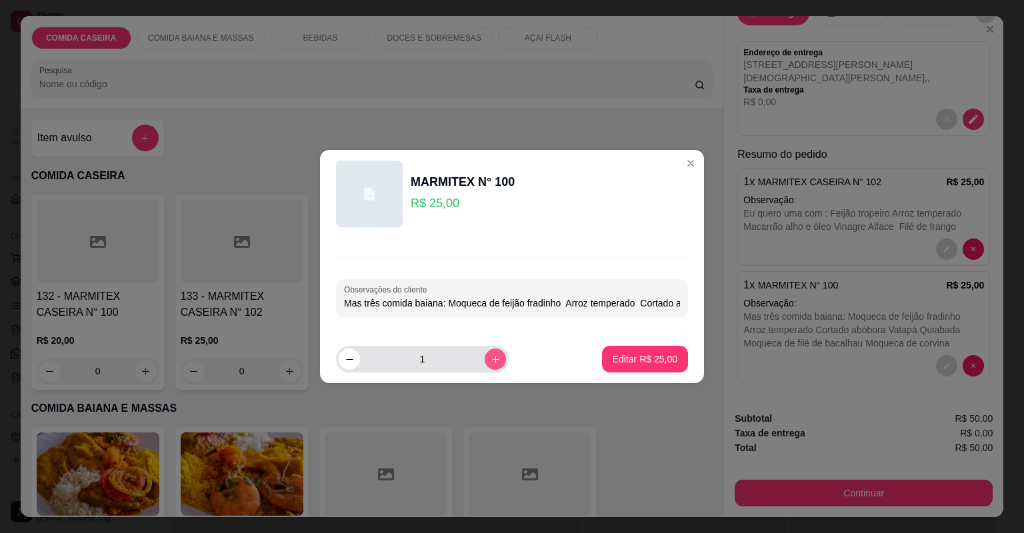
click at [492, 360] on icon "increase-product-quantity" at bounding box center [495, 359] width 7 height 7
click at [491, 359] on icon "increase-product-quantity" at bounding box center [496, 360] width 10 height 10
type input "3"
click at [649, 353] on p "Editar R$ 75,00" at bounding box center [644, 359] width 63 height 13
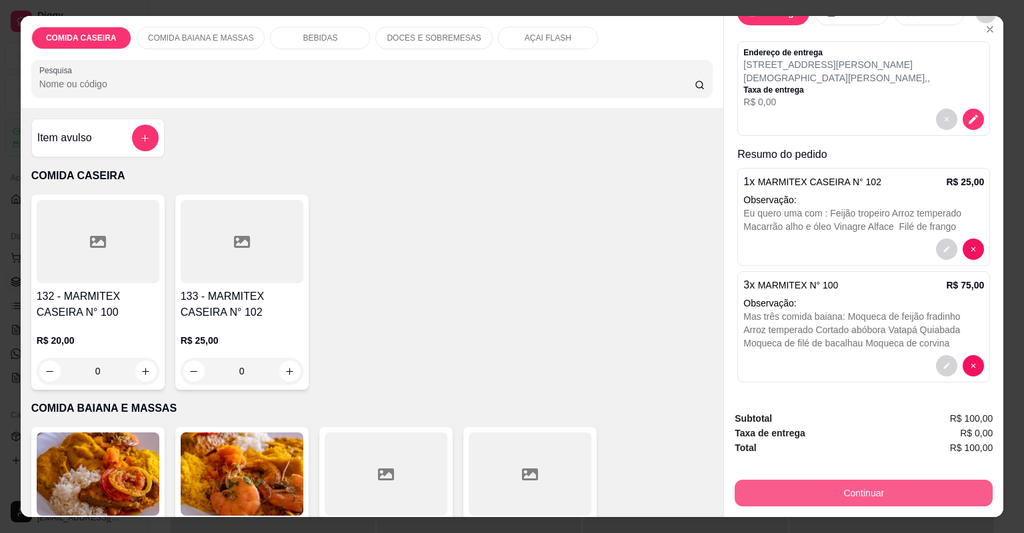
click at [761, 490] on button "Continuar" at bounding box center [864, 493] width 258 height 27
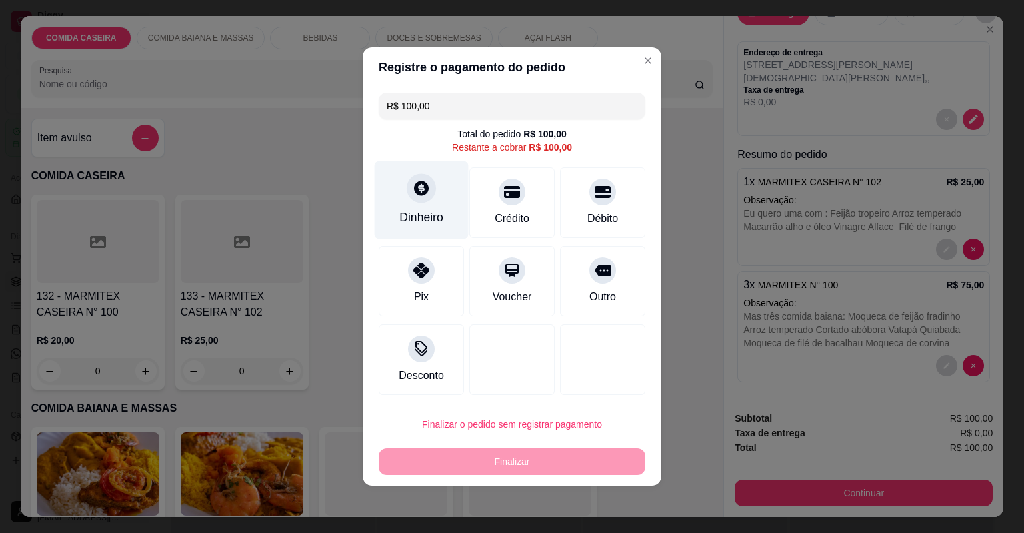
click at [406, 197] on div "Dinheiro" at bounding box center [422, 200] width 94 height 78
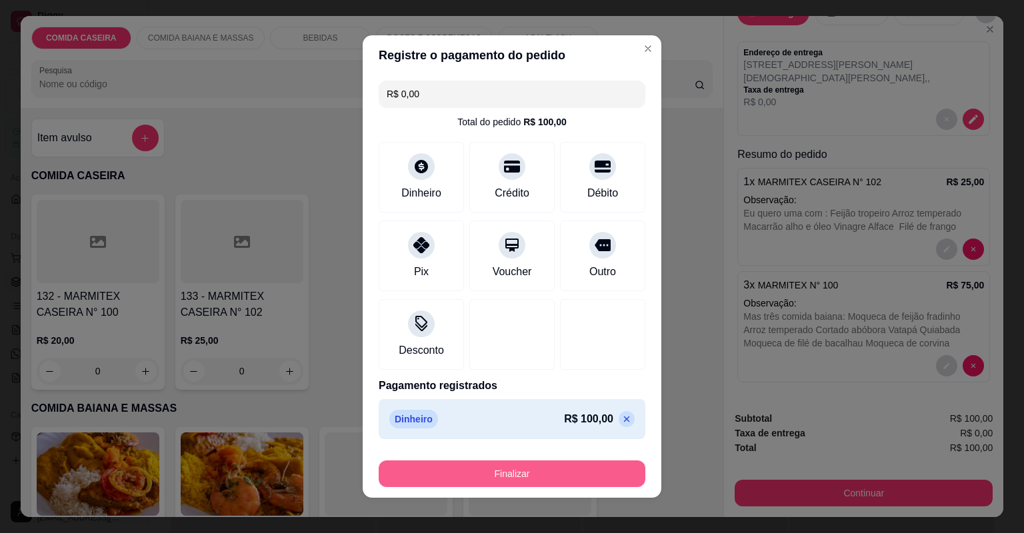
click at [576, 477] on button "Finalizar" at bounding box center [512, 474] width 267 height 27
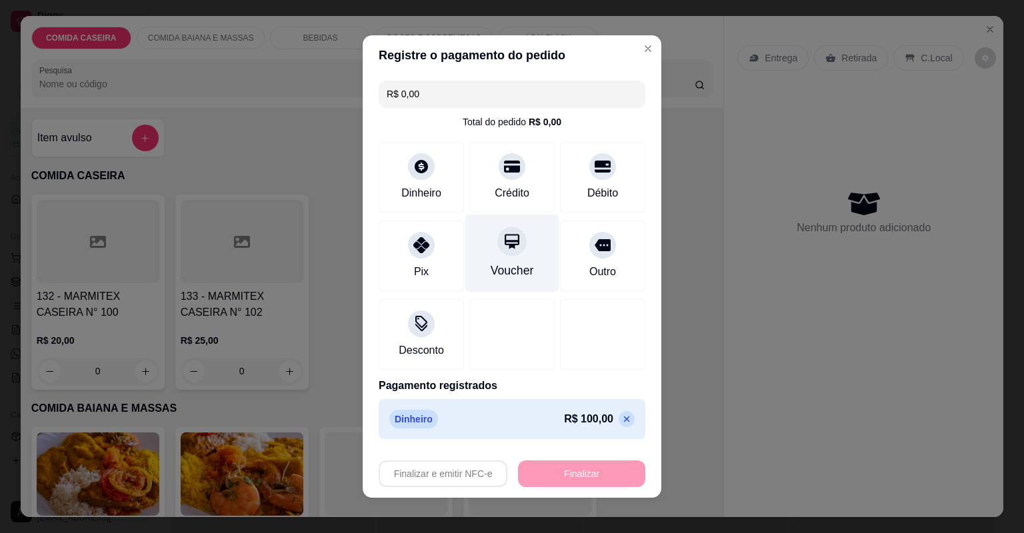
type input "-R$ 100,00"
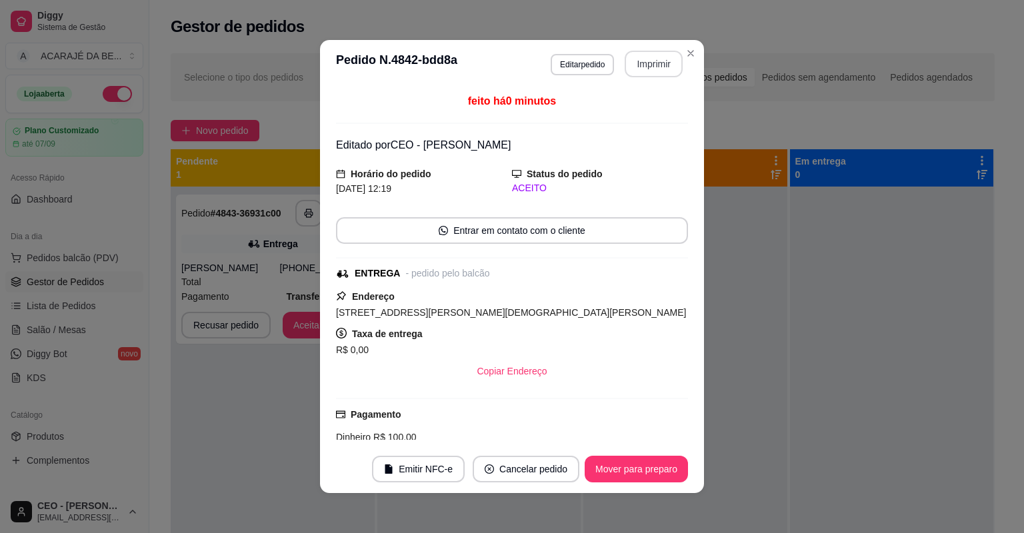
click at [637, 62] on button "Imprimir" at bounding box center [654, 64] width 58 height 27
click at [649, 469] on button "Mover para preparo" at bounding box center [636, 469] width 103 height 27
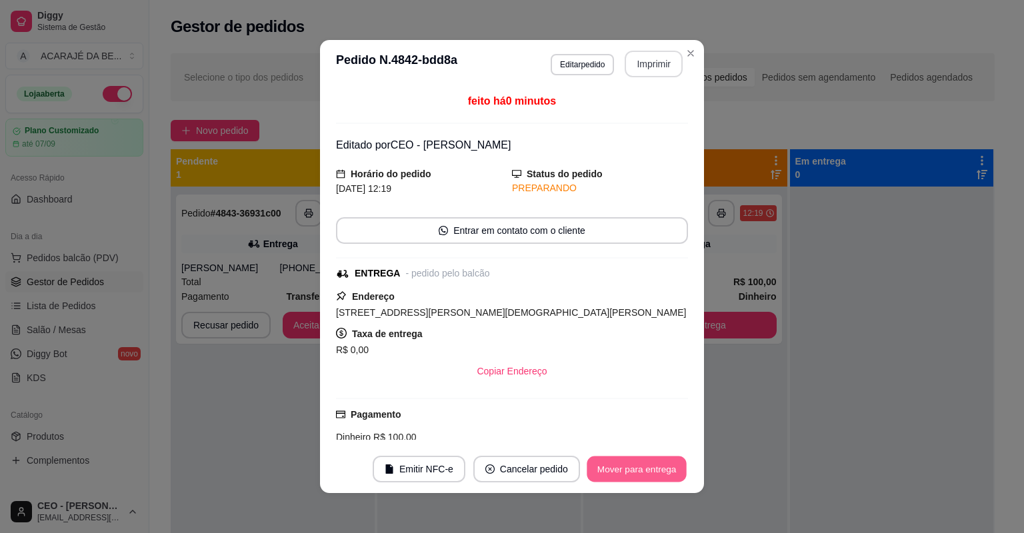
click at [649, 469] on button "Mover para entrega" at bounding box center [637, 470] width 100 height 26
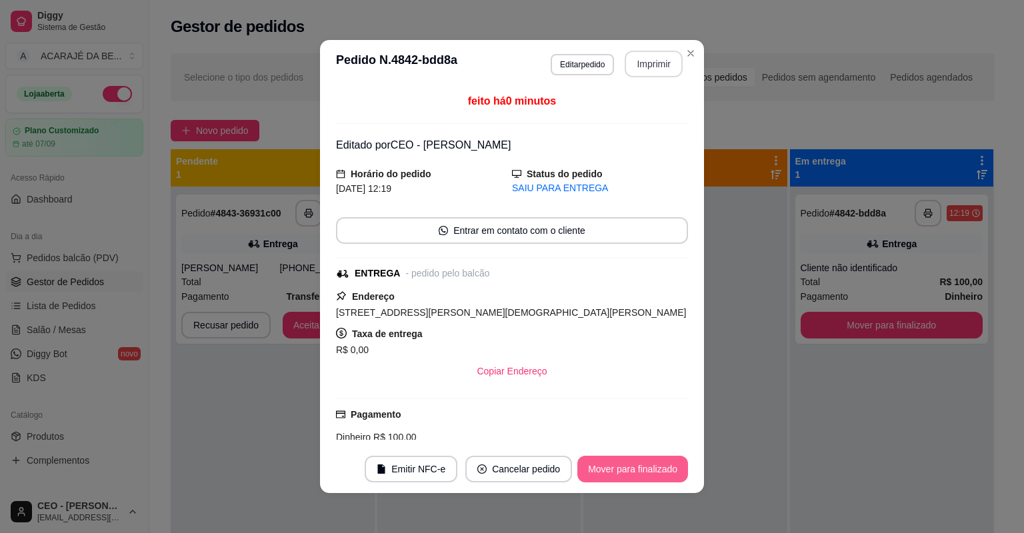
click at [650, 467] on button "Mover para finalizado" at bounding box center [632, 469] width 111 height 27
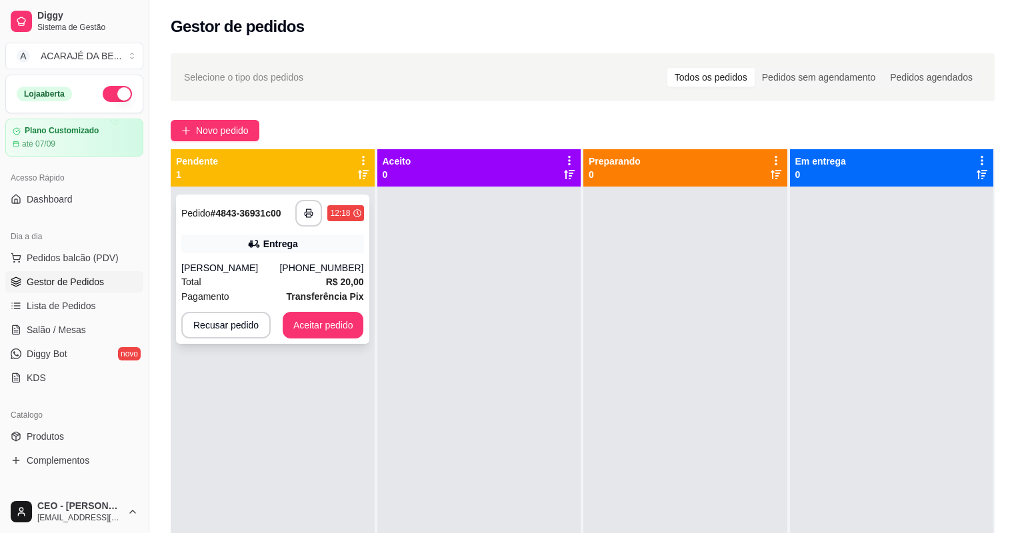
click at [336, 237] on div "Entrega" at bounding box center [272, 244] width 183 height 19
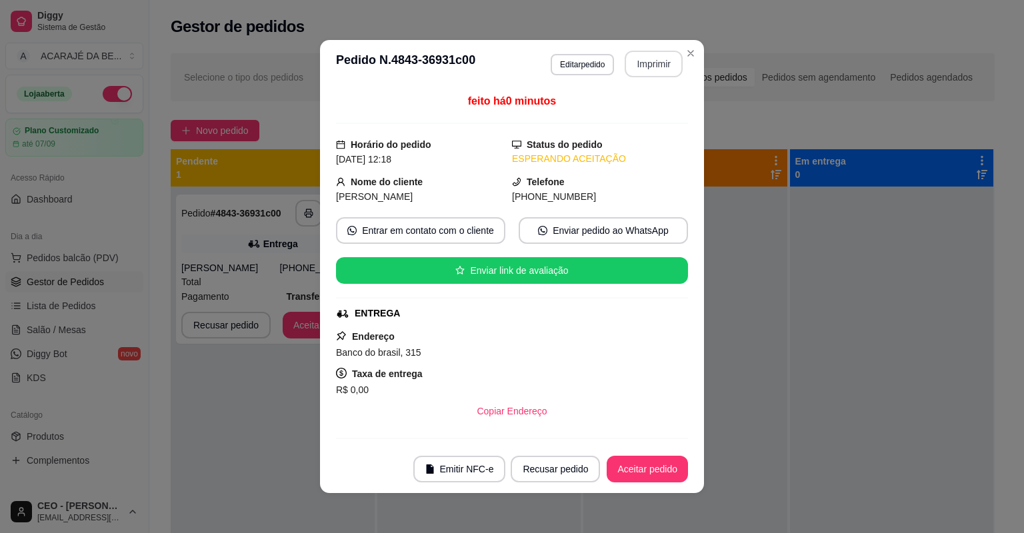
click at [633, 72] on button "Imprimir" at bounding box center [654, 64] width 58 height 27
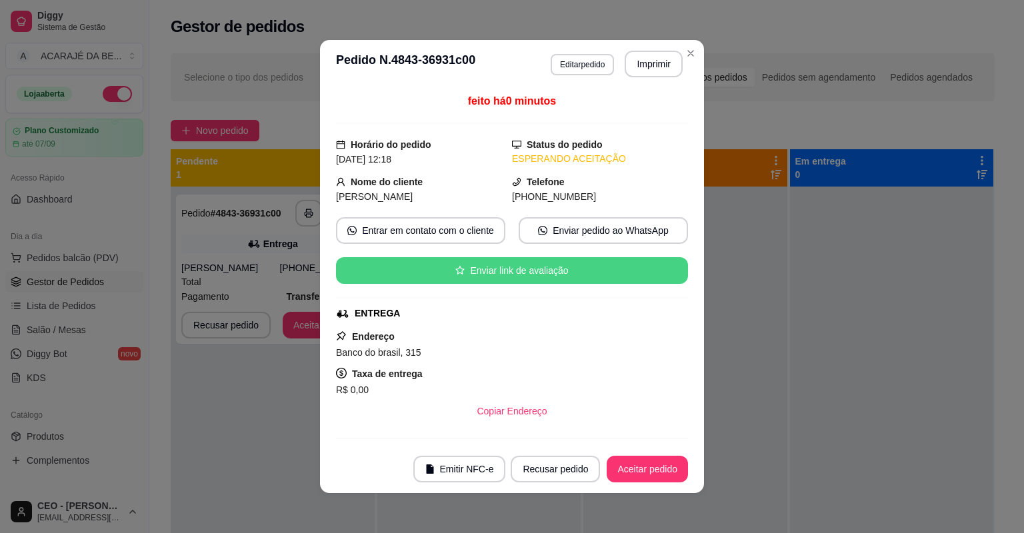
click at [611, 462] on button "Aceitar pedido" at bounding box center [647, 469] width 81 height 27
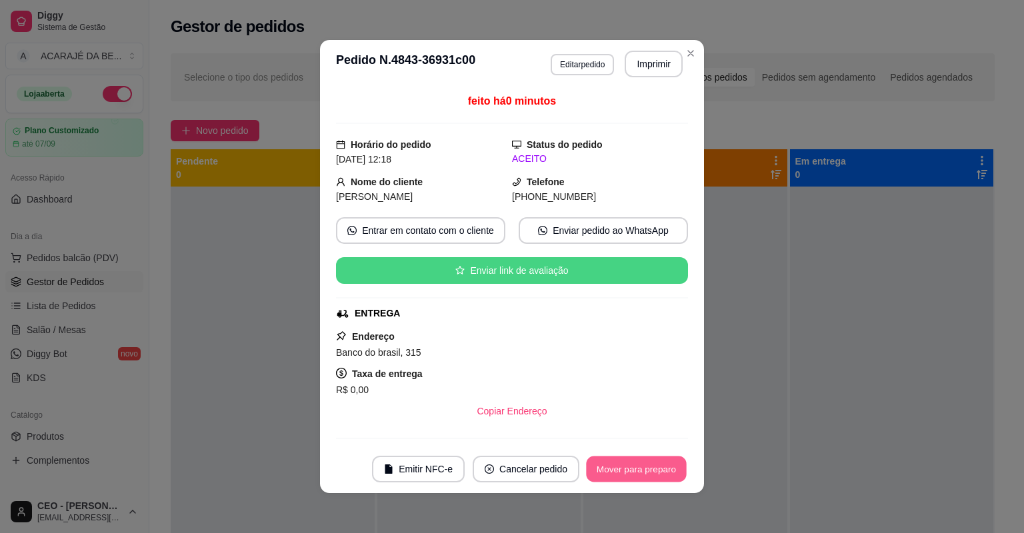
click at [632, 467] on button "Mover para preparo" at bounding box center [636, 470] width 100 height 26
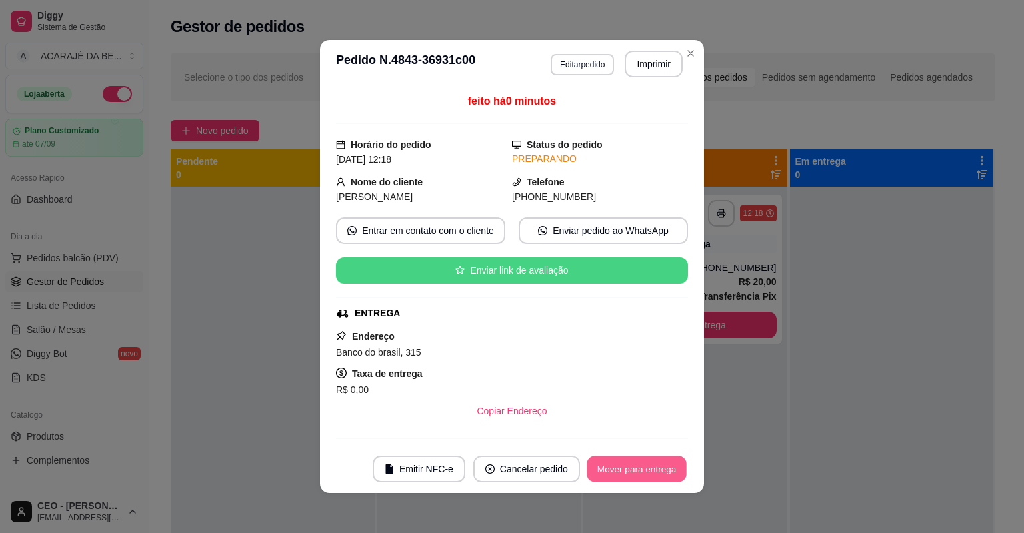
click at [641, 467] on button "Mover para entrega" at bounding box center [637, 470] width 100 height 26
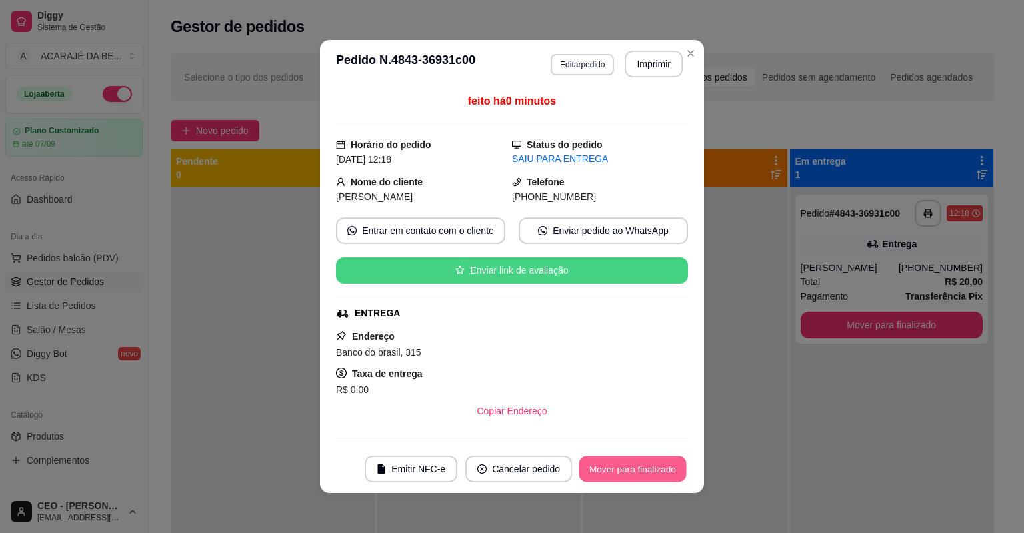
click at [680, 467] on button "Mover para finalizado" at bounding box center [632, 470] width 107 height 26
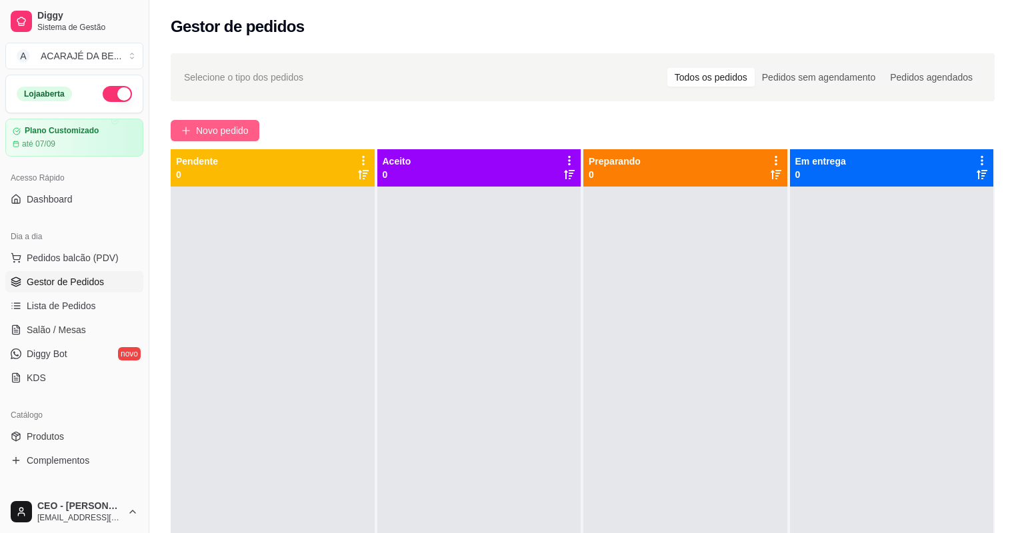
click at [221, 133] on span "Novo pedido" at bounding box center [222, 130] width 53 height 15
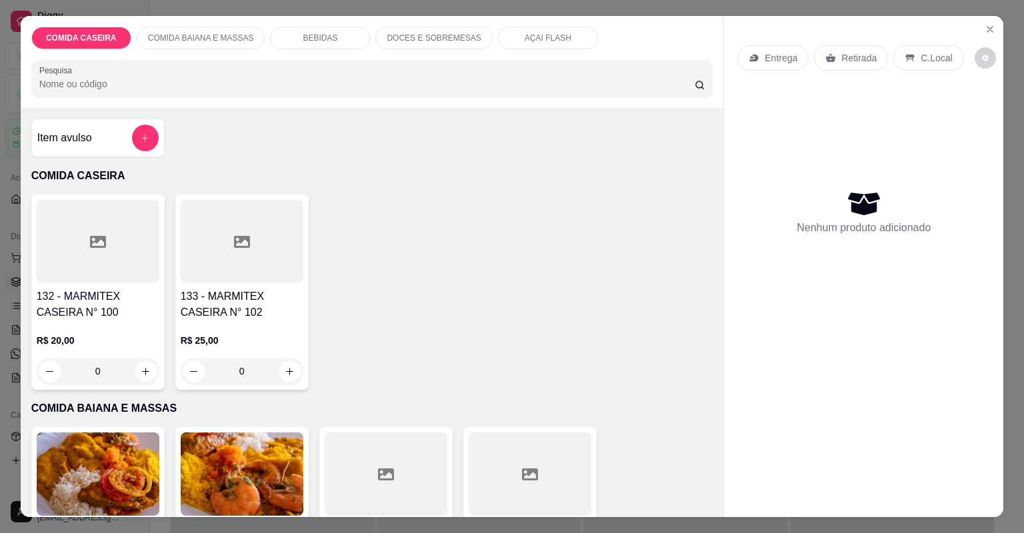
click at [225, 262] on div at bounding box center [242, 241] width 123 height 83
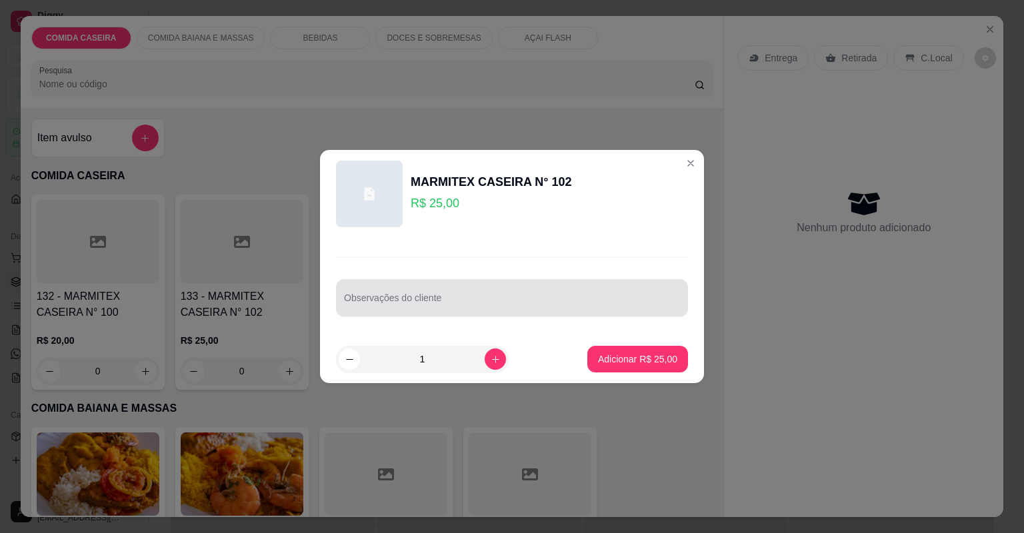
click at [352, 295] on div at bounding box center [512, 298] width 336 height 27
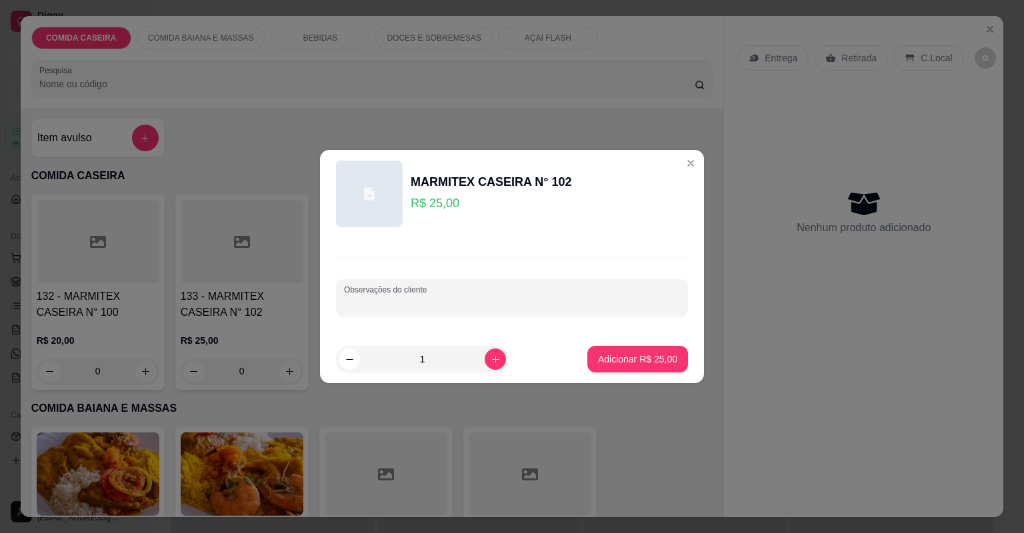
paste input "As 2 com feijão tropeiro completa, salada de alface americana com xinxin de gal…"
type input "As 2 com feijão tropeiro completa, salada de alface americana com xinxin de gal…"
click at [641, 359] on p "Adicionar R$ 25,00" at bounding box center [637, 359] width 79 height 13
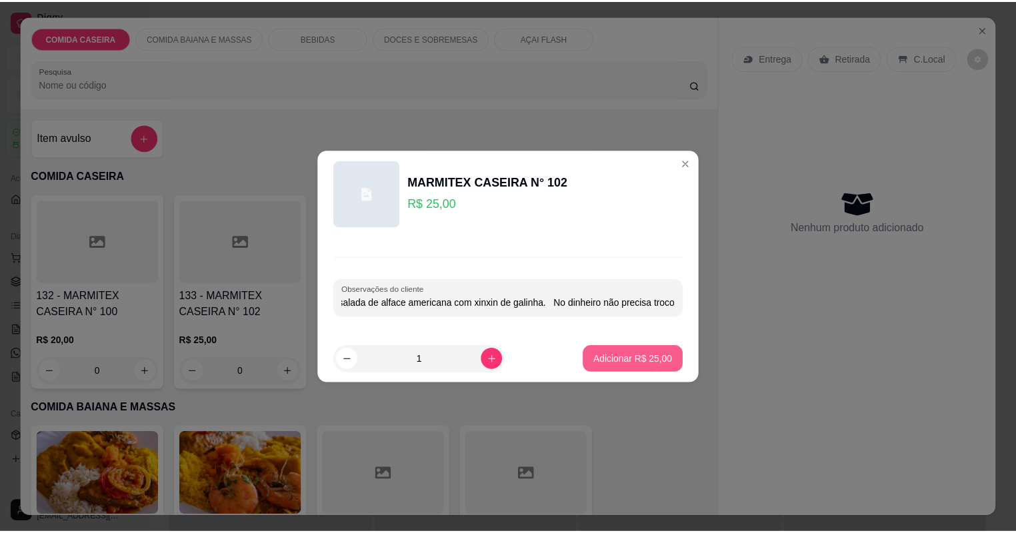
scroll to position [0, 0]
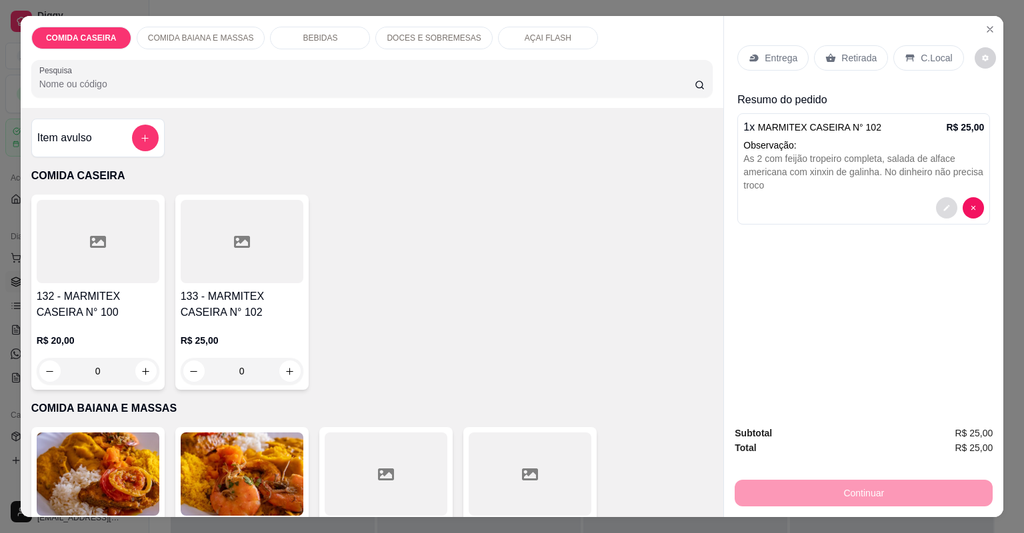
click at [943, 209] on icon "decrease-product-quantity" at bounding box center [947, 208] width 8 height 8
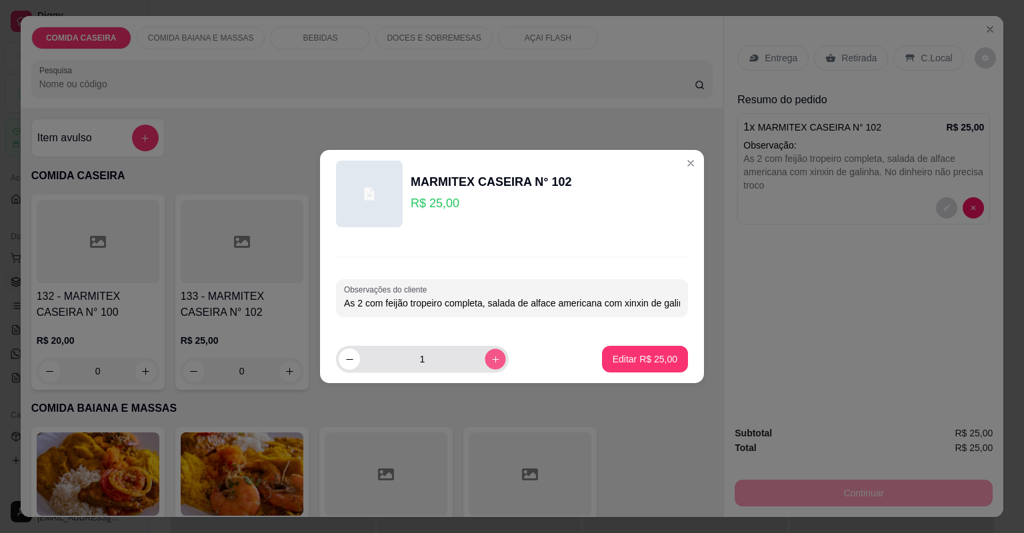
click at [488, 351] on button "increase-product-quantity" at bounding box center [495, 359] width 21 height 21
type input "2"
click at [644, 353] on p "Editar R$ 50,00" at bounding box center [644, 359] width 63 height 13
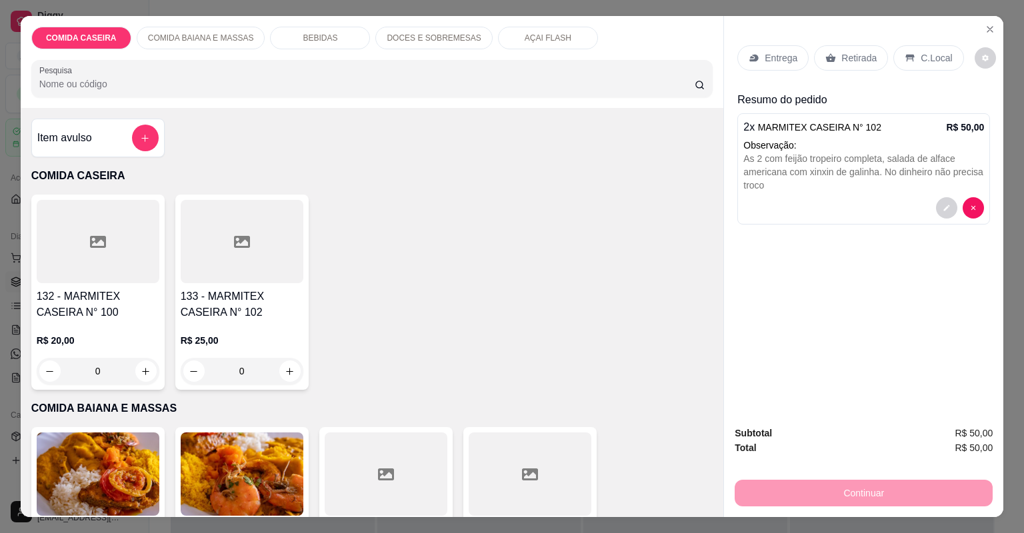
click at [774, 49] on div "Entrega" at bounding box center [773, 57] width 71 height 25
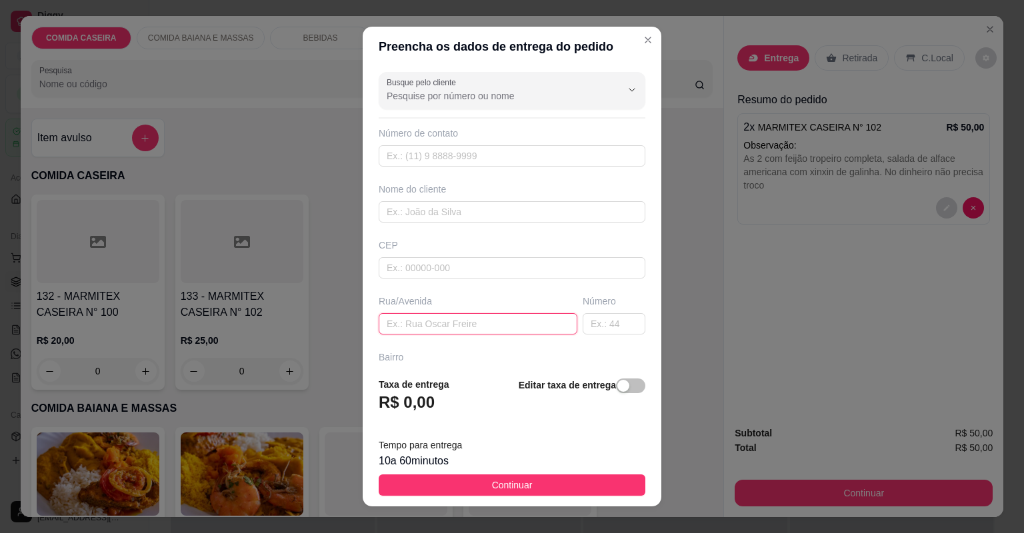
click at [501, 322] on input "text" at bounding box center [478, 323] width 199 height 21
type input "casa de [PERSON_NAME] do hamburguer"
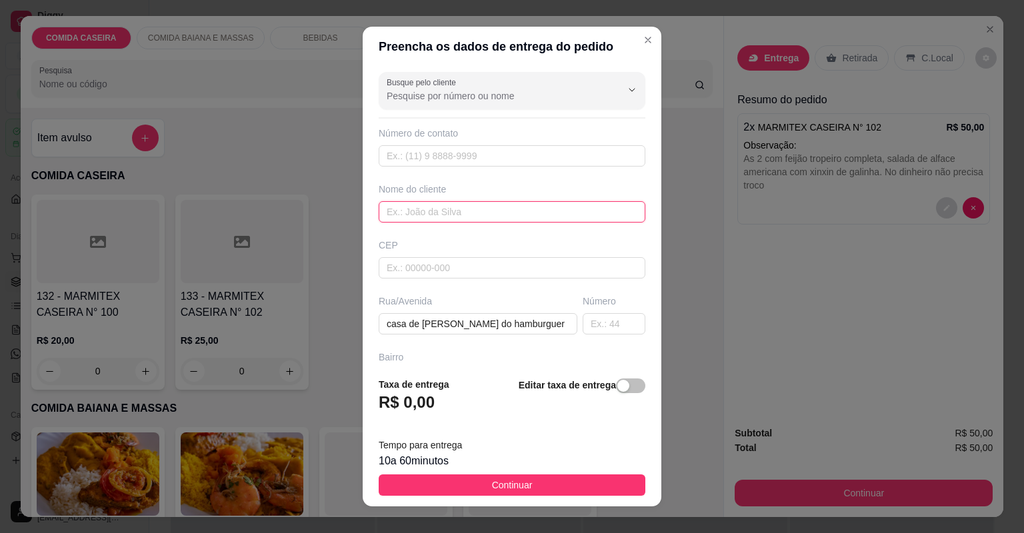
click at [463, 206] on input "text" at bounding box center [512, 211] width 267 height 21
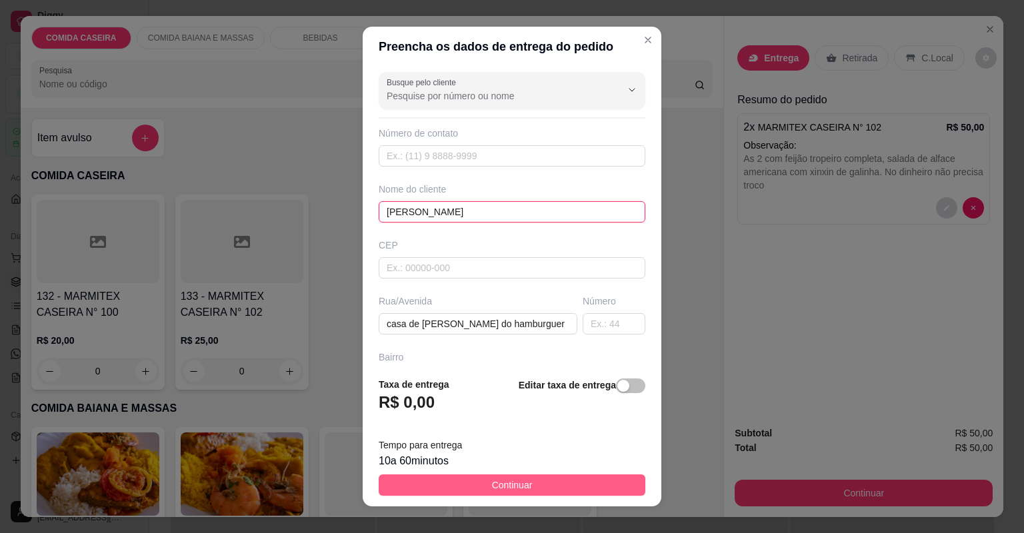
type input "[PERSON_NAME]"
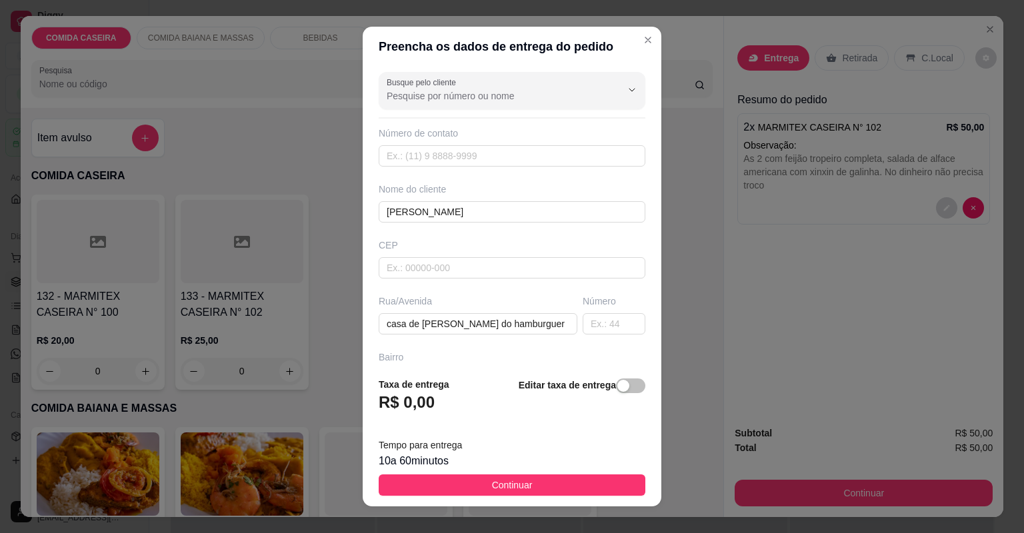
click at [485, 475] on button "Continuar" at bounding box center [512, 485] width 267 height 21
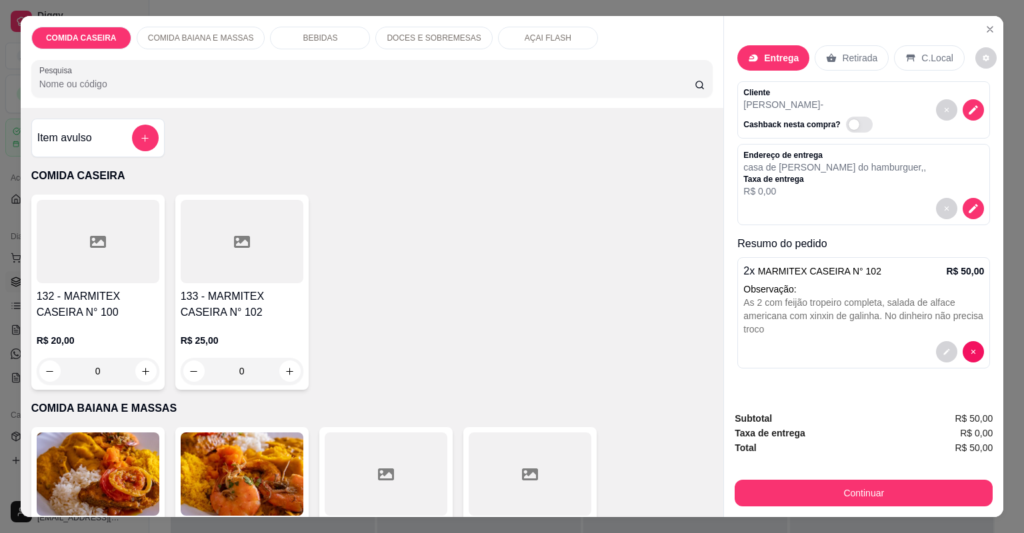
click at [824, 491] on button "Continuar" at bounding box center [864, 493] width 258 height 27
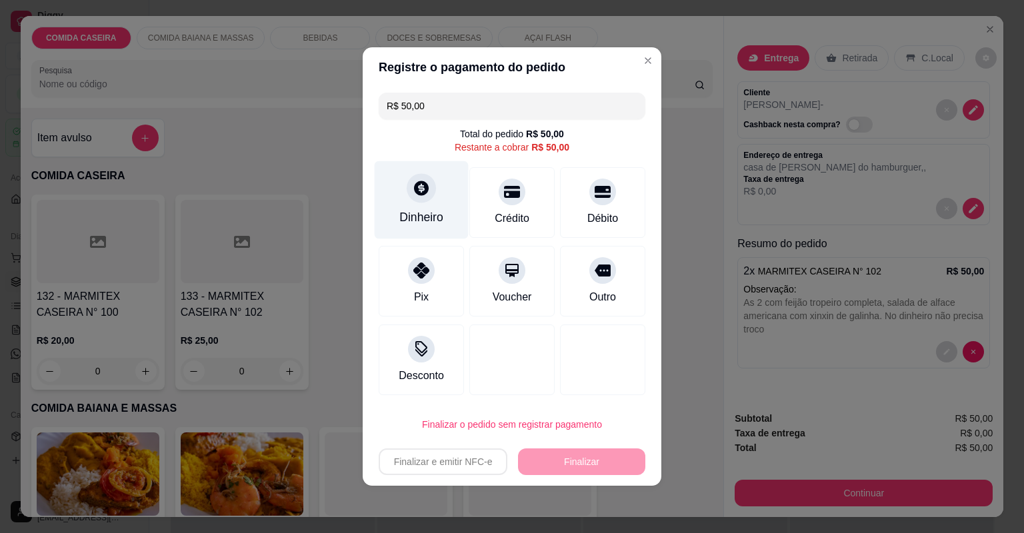
click at [427, 219] on div "Dinheiro" at bounding box center [421, 217] width 44 height 17
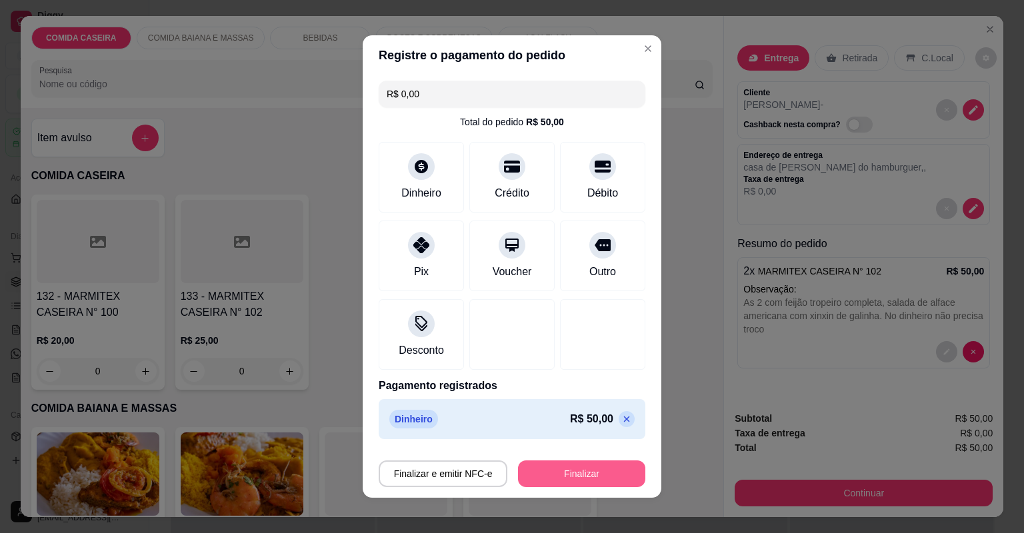
click at [572, 465] on button "Finalizar" at bounding box center [581, 474] width 127 height 27
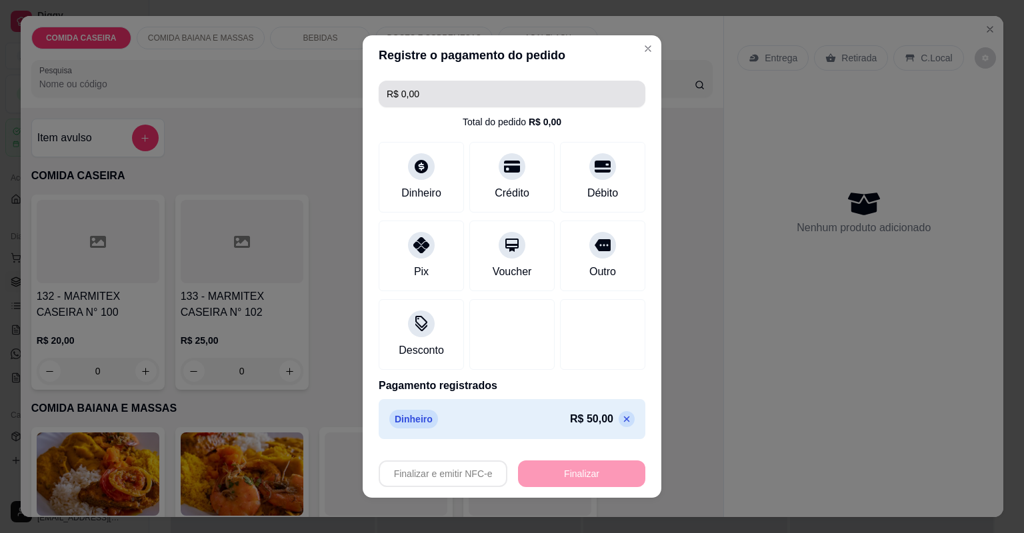
type input "-R$ 50,00"
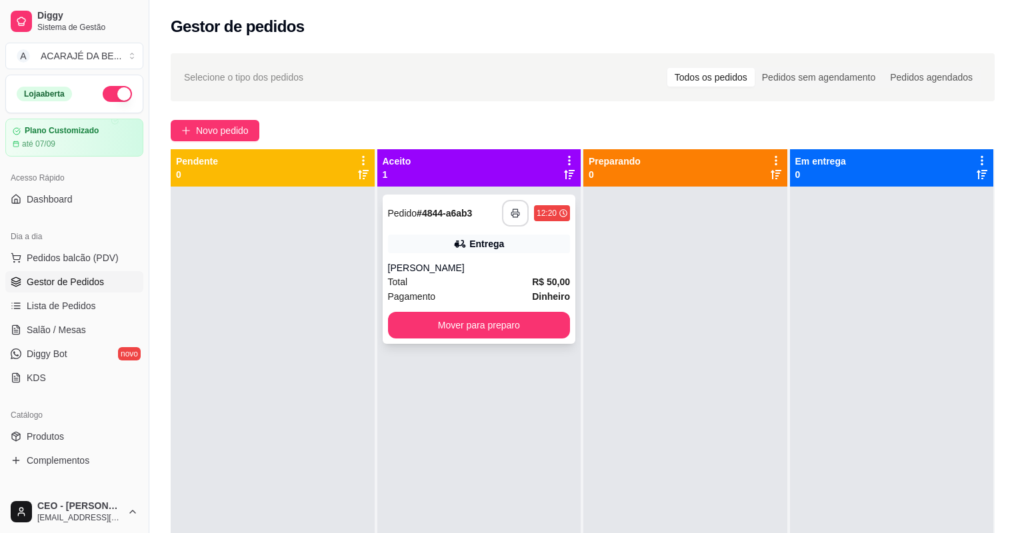
click at [515, 211] on icon "button" at bounding box center [515, 213] width 9 height 9
click at [492, 325] on button "Mover para preparo" at bounding box center [479, 325] width 183 height 27
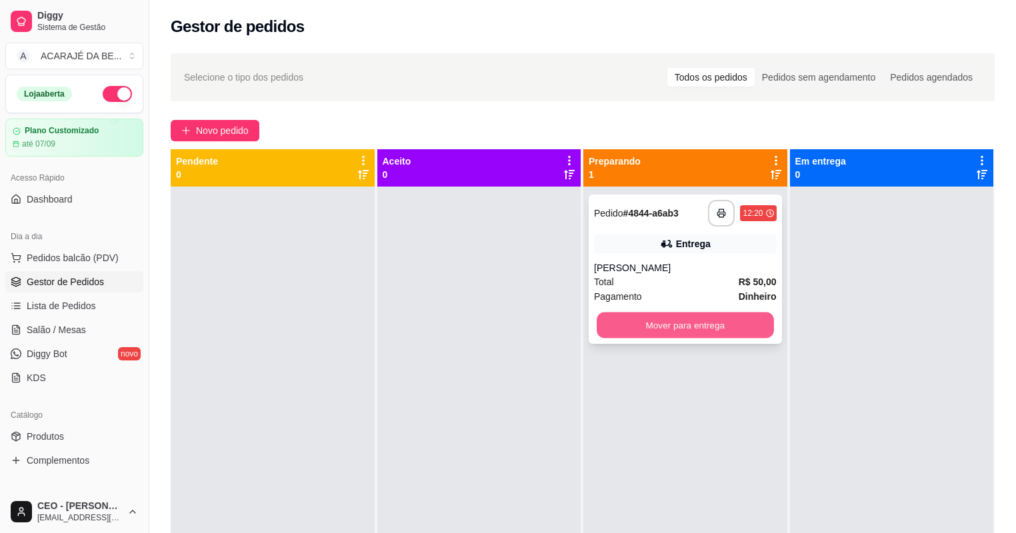
click at [605, 316] on button "Mover para entrega" at bounding box center [685, 326] width 177 height 26
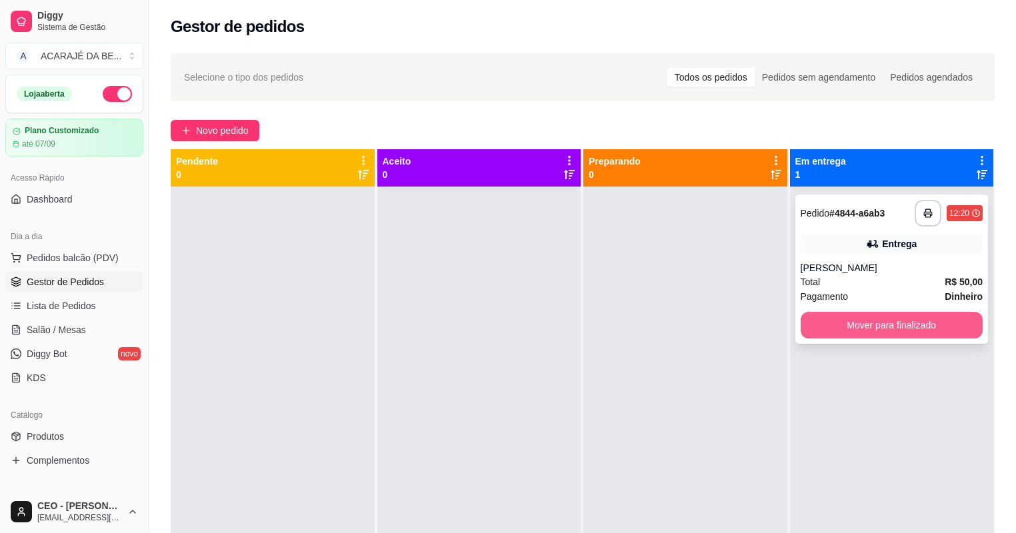
click at [814, 320] on button "Mover para finalizado" at bounding box center [892, 325] width 183 height 27
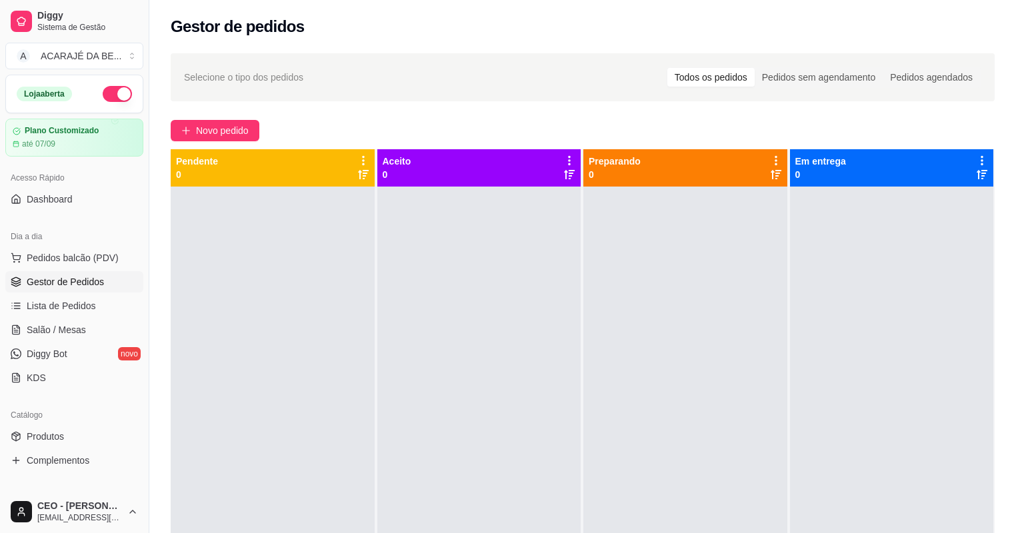
click at [583, 285] on div at bounding box center [685, 453] width 204 height 533
click at [75, 297] on link "Lista de Pedidos" at bounding box center [74, 305] width 138 height 21
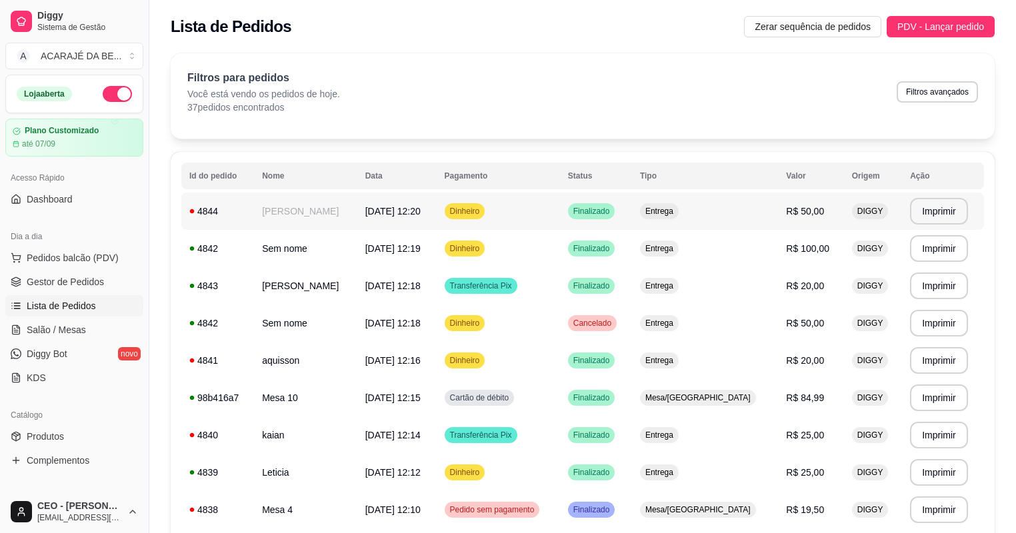
click at [357, 203] on td "[PERSON_NAME]" at bounding box center [305, 211] width 103 height 37
click at [100, 269] on ul "Pedidos balcão (PDV) Gestor de Pedidos Lista de Pedidos Salão / Mesas Diggy Bot…" at bounding box center [74, 317] width 138 height 141
click at [107, 276] on link "Gestor de Pedidos" at bounding box center [74, 281] width 138 height 21
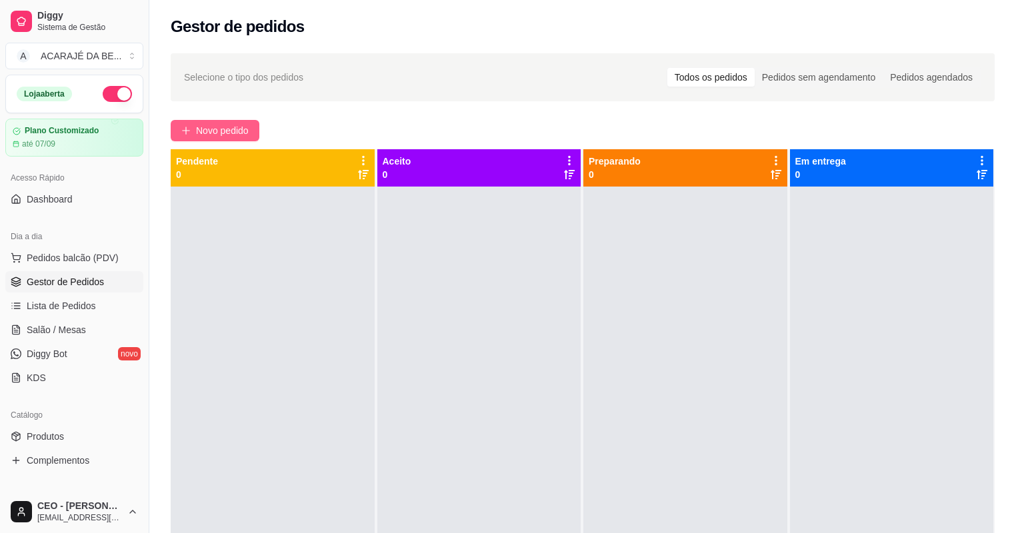
click at [206, 128] on span "Novo pedido" at bounding box center [222, 130] width 53 height 15
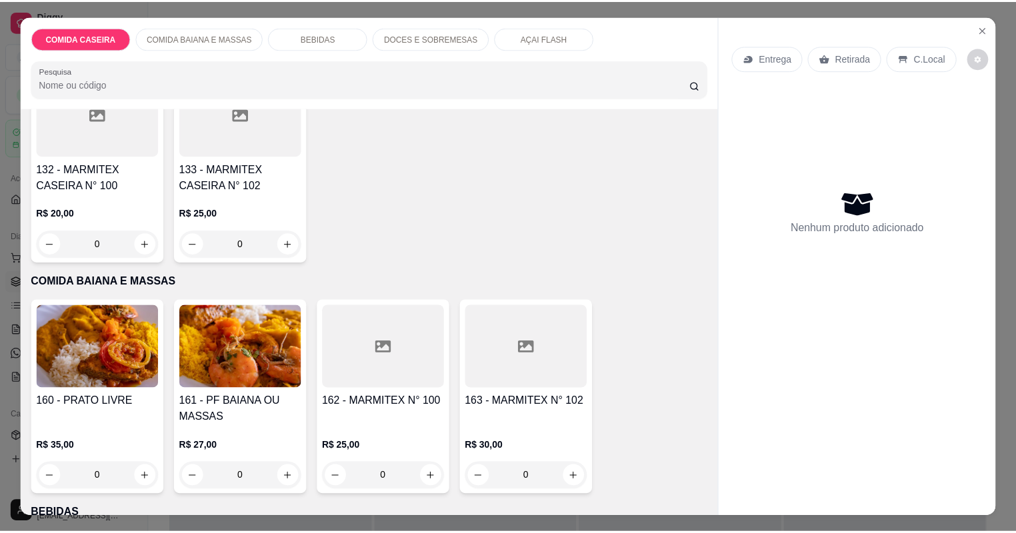
scroll to position [160, 0]
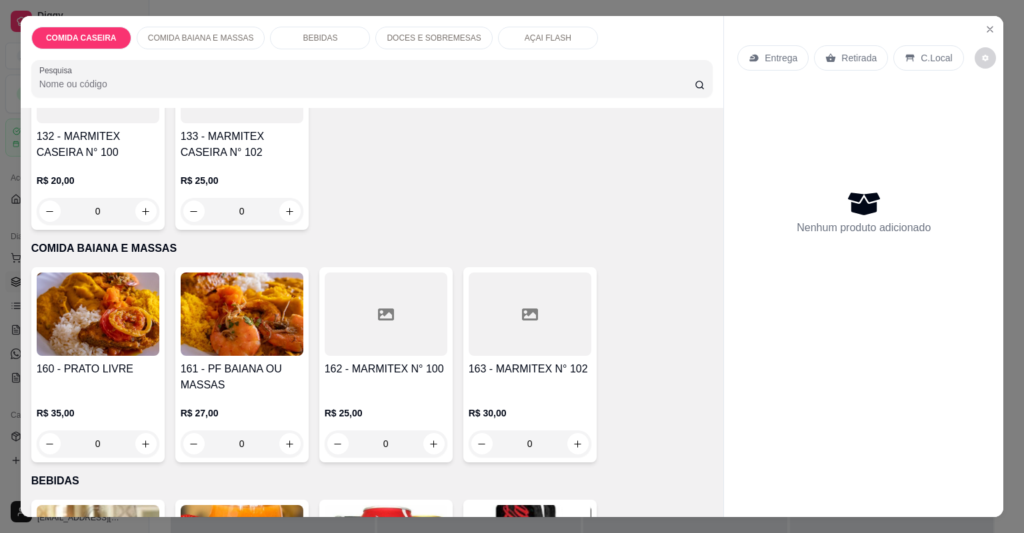
click at [124, 317] on img at bounding box center [98, 314] width 123 height 83
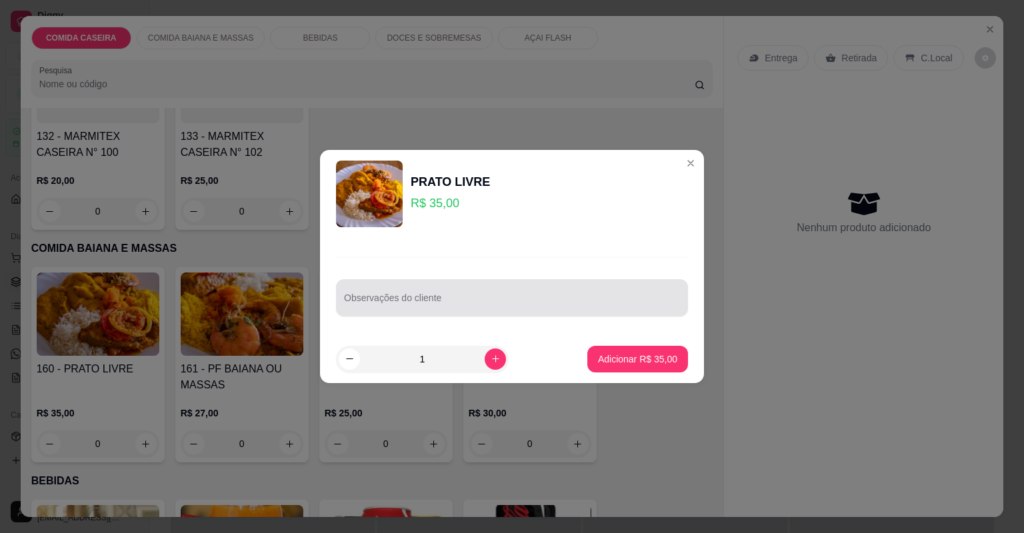
click at [407, 299] on div "Observações do cliente" at bounding box center [512, 297] width 352 height 37
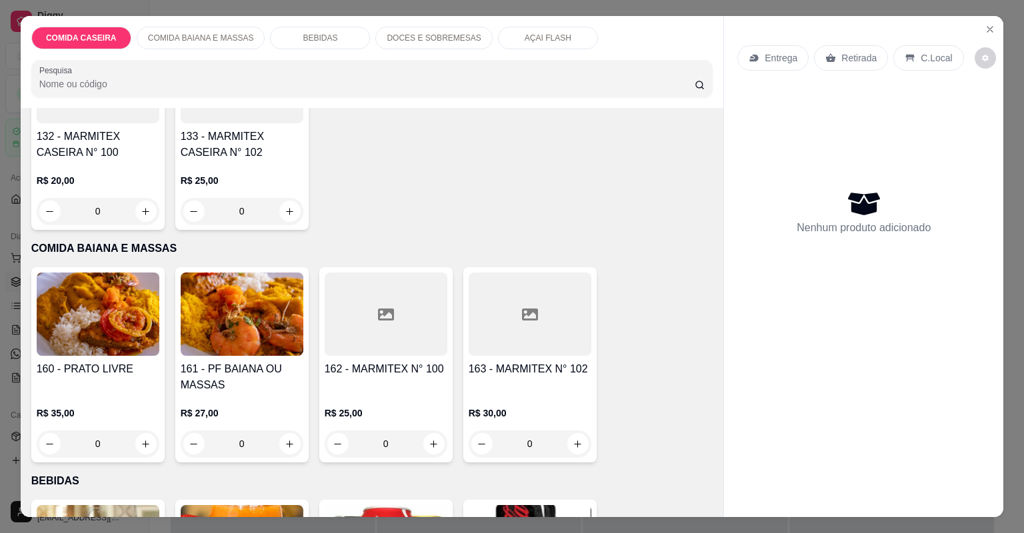
click at [479, 331] on div at bounding box center [530, 314] width 123 height 83
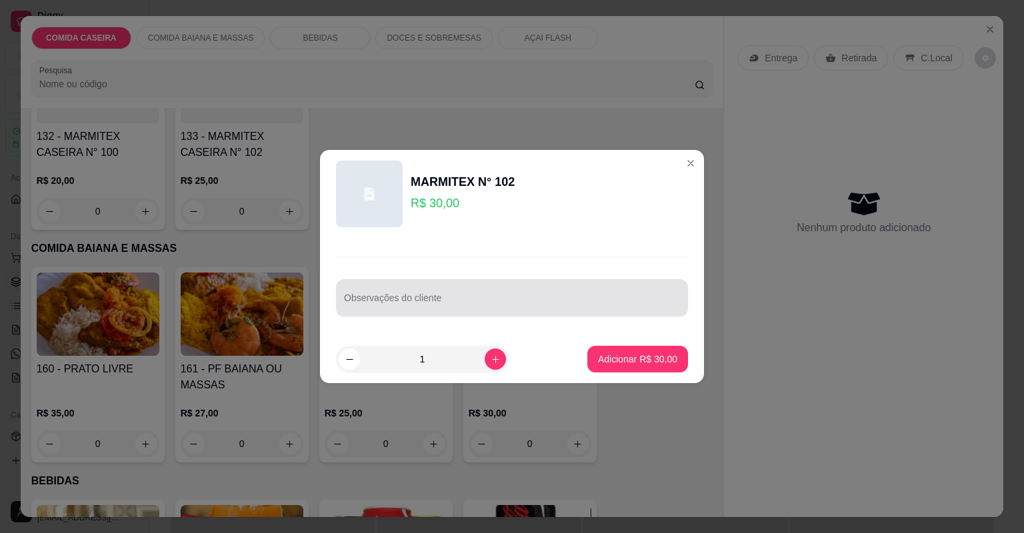
click at [480, 301] on input "Observações do cliente" at bounding box center [512, 303] width 336 height 13
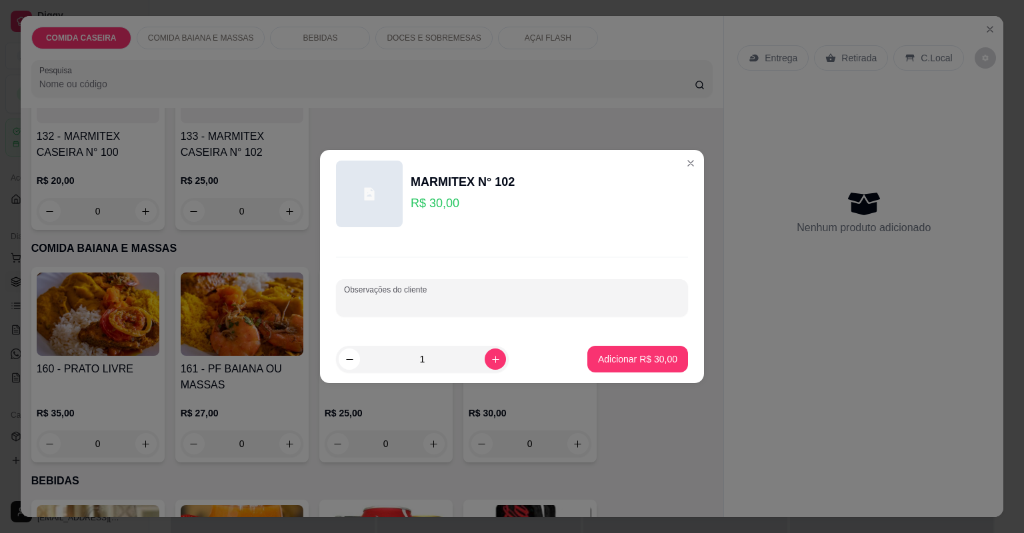
paste input "Uma marmita g proteína corvina"
type input "Uma marmita g proteína corvina"
click at [625, 367] on button "Adicionar R$ 30,00" at bounding box center [637, 359] width 101 height 27
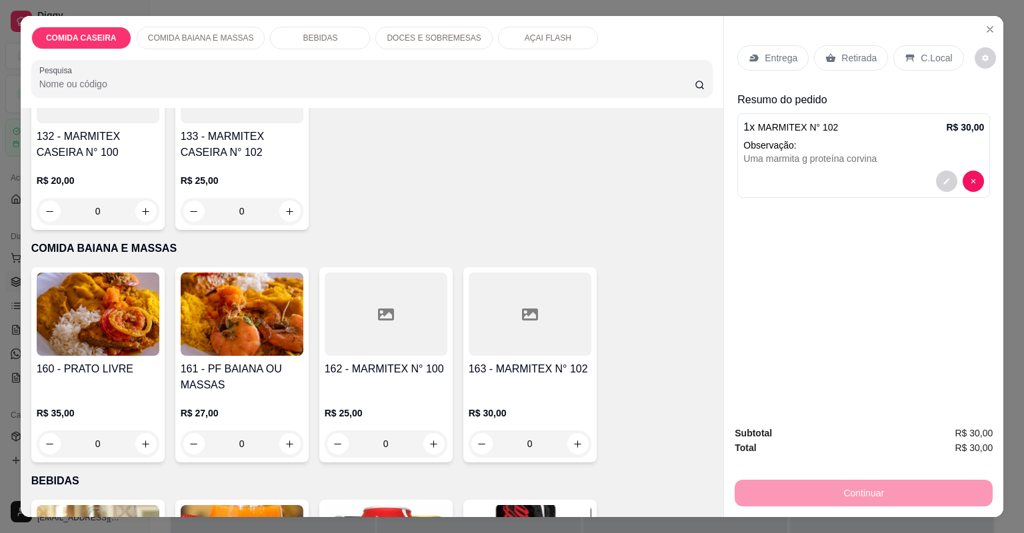
click at [762, 62] on div "Entrega" at bounding box center [773, 57] width 71 height 25
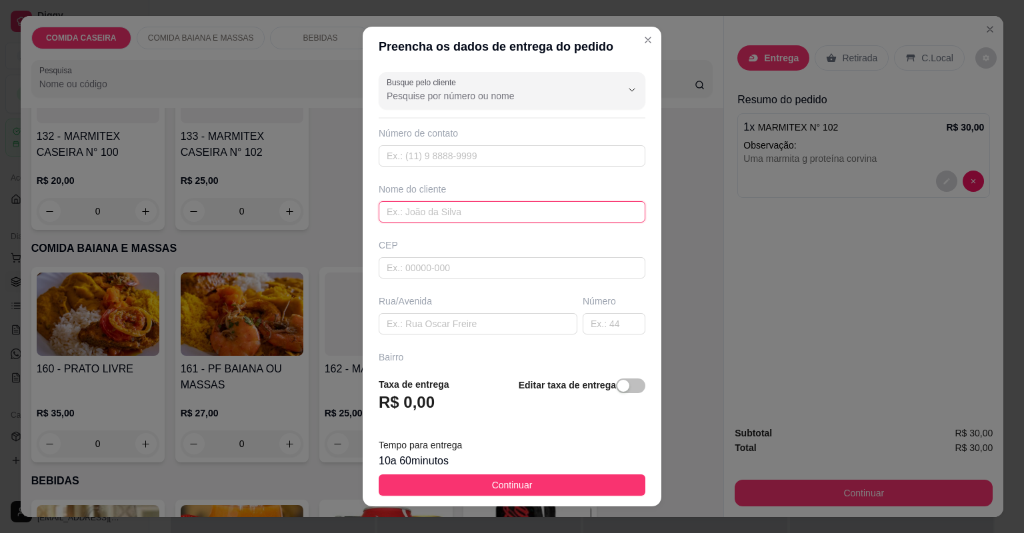
click at [498, 211] on input "text" at bounding box center [512, 211] width 267 height 21
type input "erisvelton"
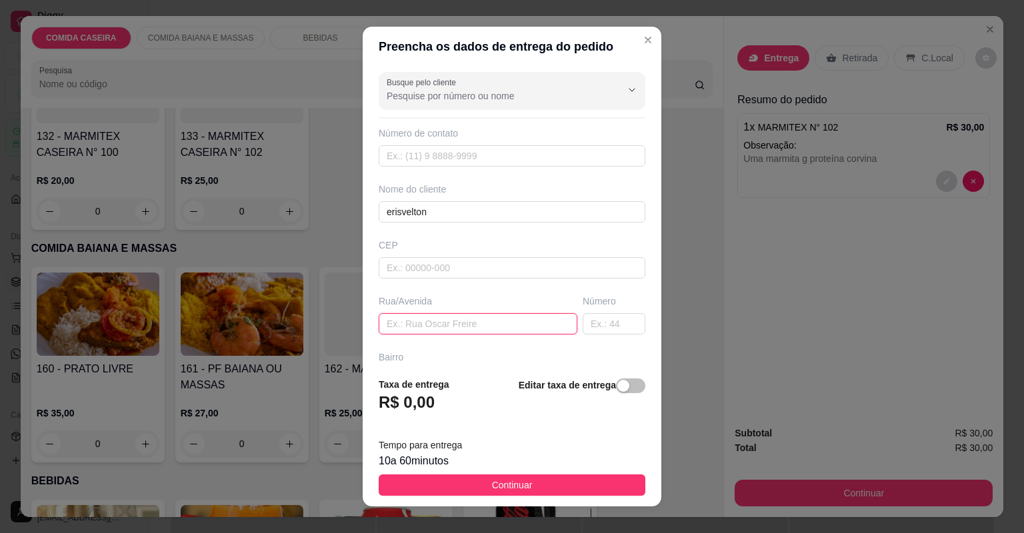
click at [485, 323] on input "text" at bounding box center [478, 323] width 199 height 21
paste input "rua Rotary n 18 erisvelton"
type input "rua Rotary n 18 erisvelton"
click at [572, 478] on button "Continuar" at bounding box center [512, 485] width 267 height 21
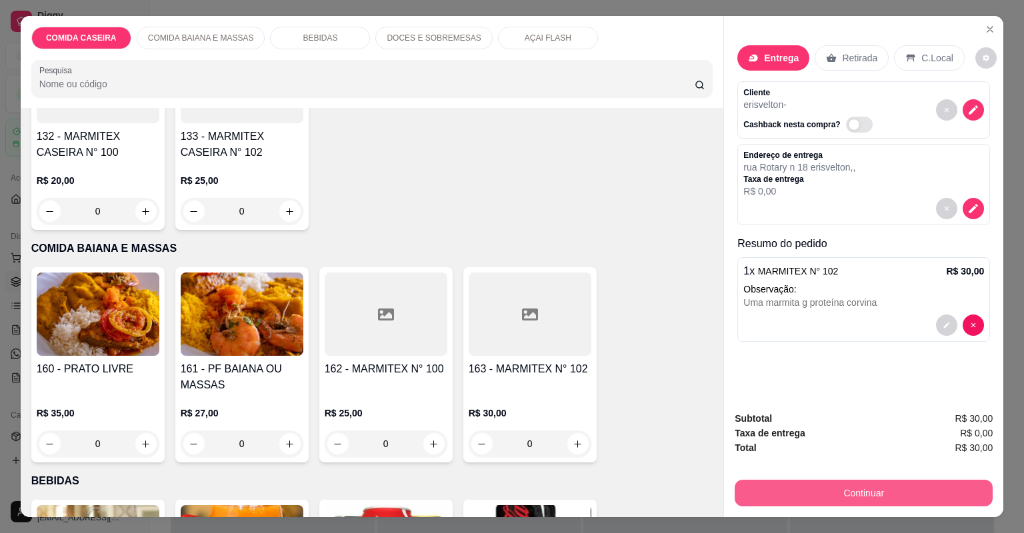
click at [782, 496] on button "Continuar" at bounding box center [864, 493] width 258 height 27
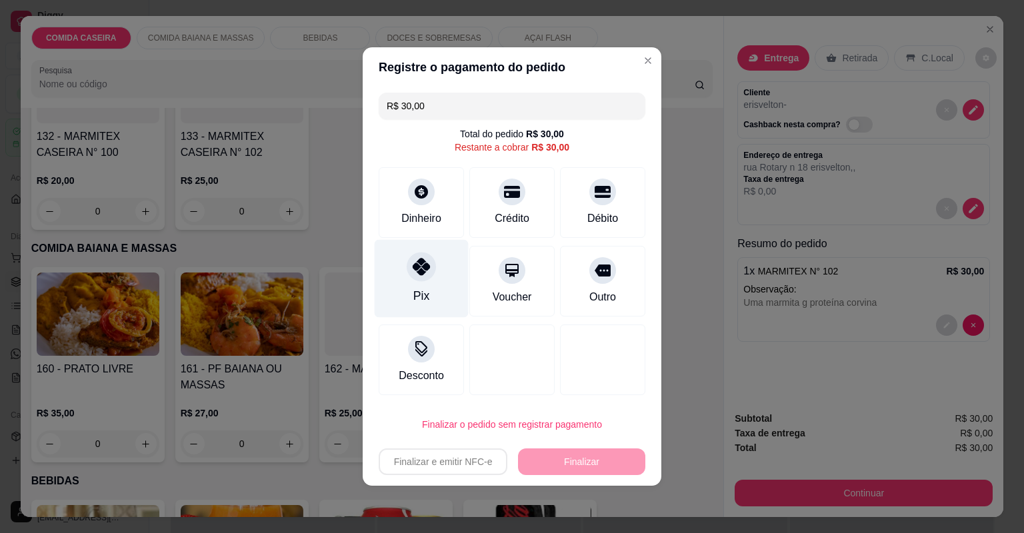
click at [445, 261] on div "Pix" at bounding box center [422, 279] width 94 height 78
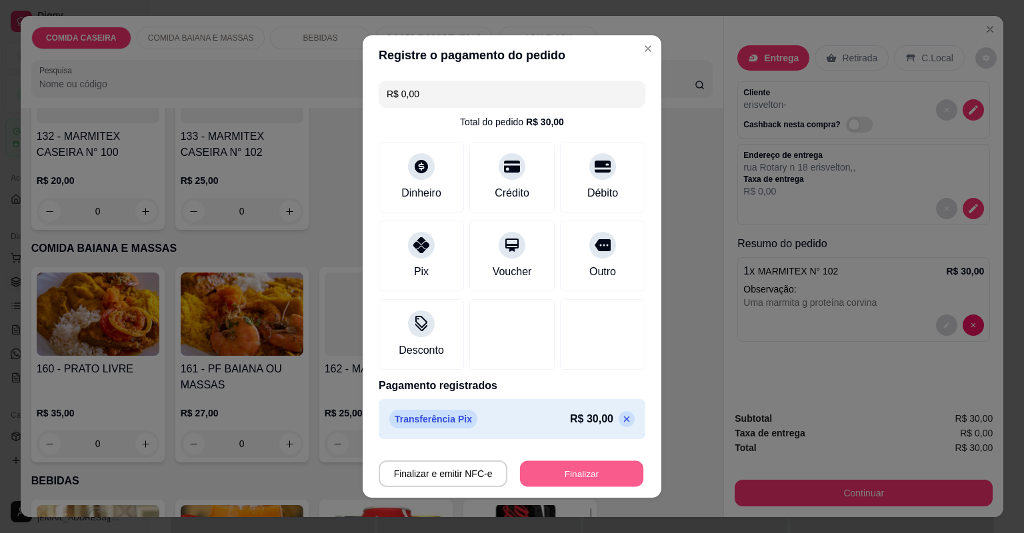
click at [540, 469] on button "Finalizar" at bounding box center [581, 474] width 123 height 26
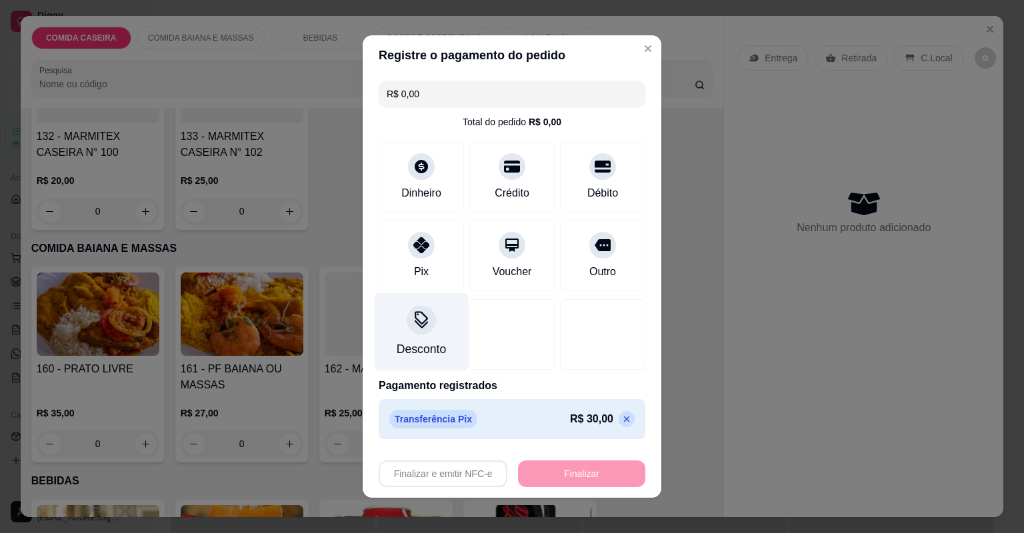
type input "-R$ 30,00"
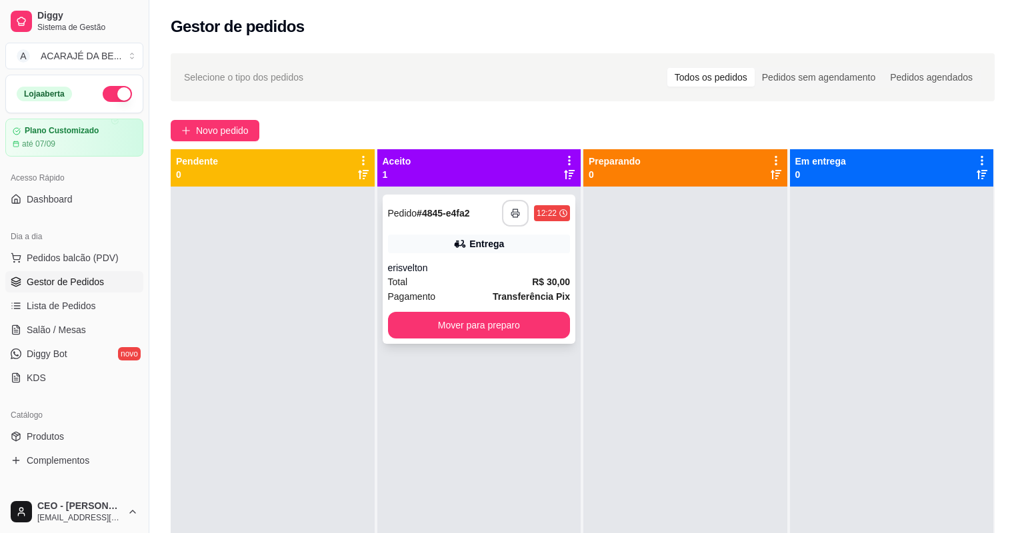
click at [513, 209] on polyline "button" at bounding box center [515, 210] width 5 height 3
click at [511, 319] on button "Mover para preparo" at bounding box center [479, 325] width 183 height 27
click at [520, 319] on button "Mover para preparo" at bounding box center [479, 326] width 177 height 26
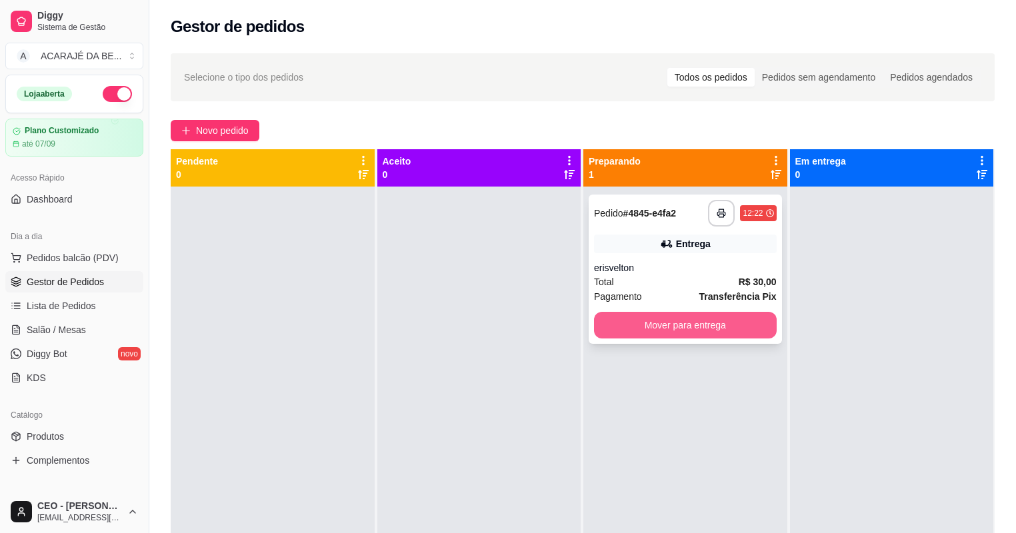
click at [647, 331] on button "Mover para entrega" at bounding box center [685, 325] width 183 height 27
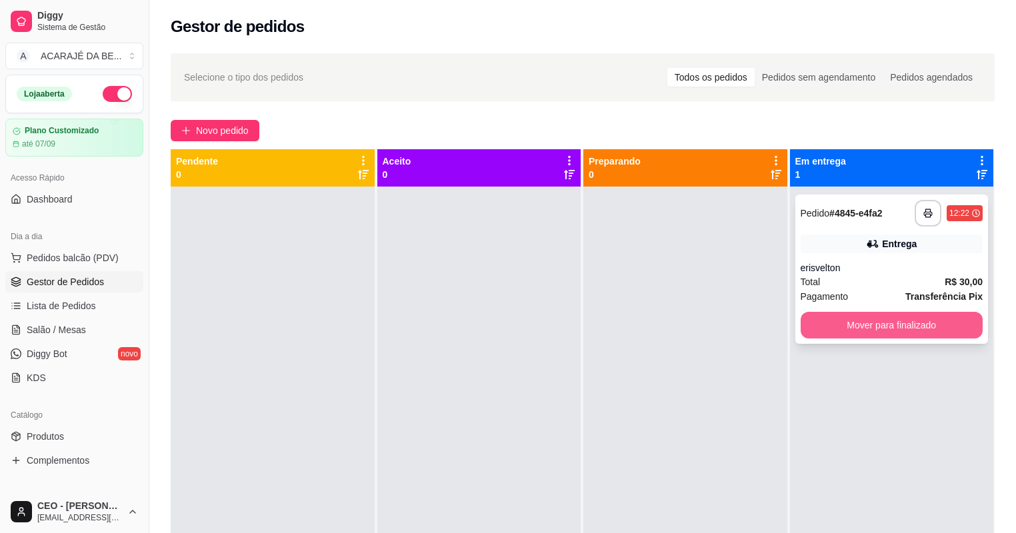
click at [844, 315] on button "Mover para finalizado" at bounding box center [892, 325] width 183 height 27
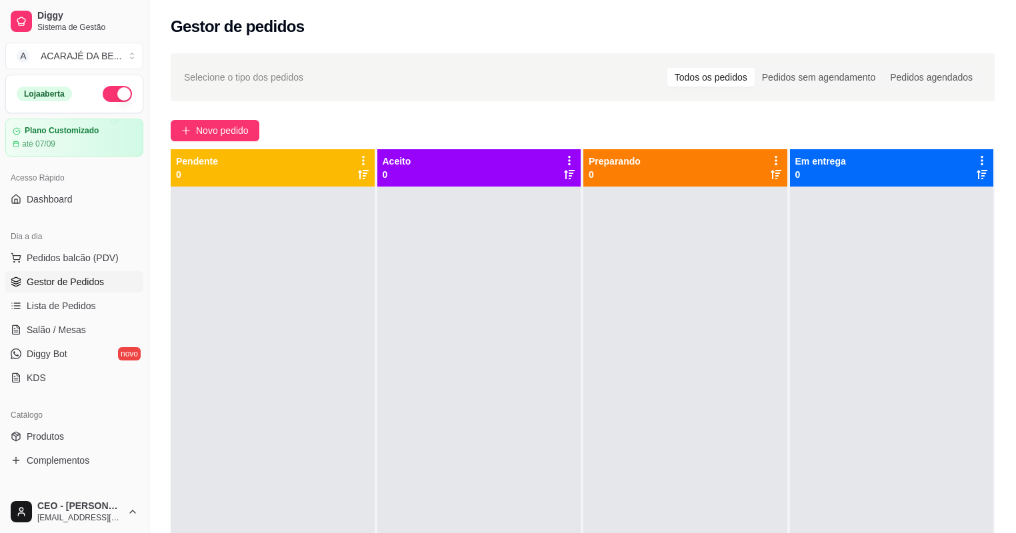
click at [193, 118] on div "Selecione o tipo dos pedidos Todos os pedidos Pedidos sem agendamento Pedidos a…" at bounding box center [582, 372] width 867 height 654
click at [206, 125] on span "Novo pedido" at bounding box center [222, 130] width 53 height 15
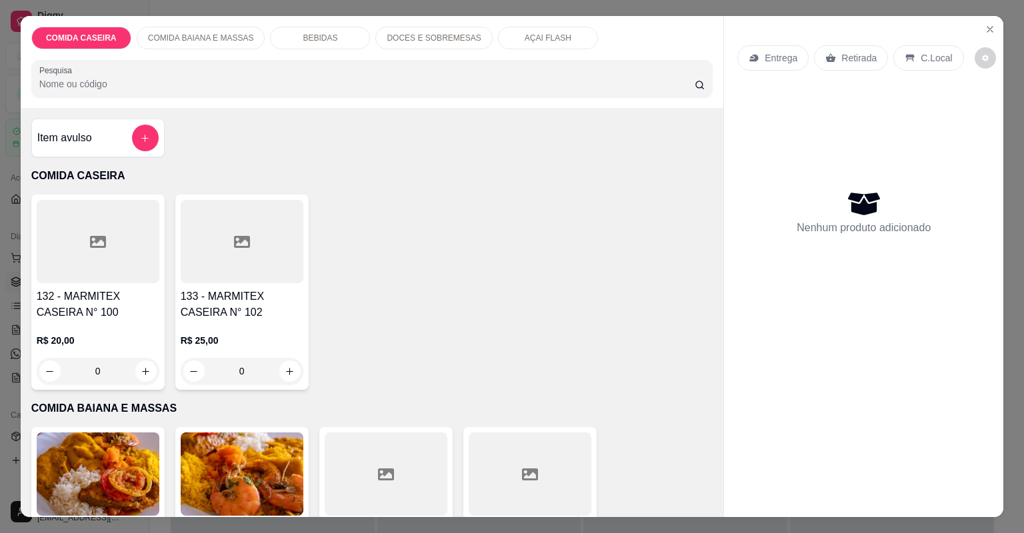
click at [132, 244] on div at bounding box center [98, 241] width 123 height 83
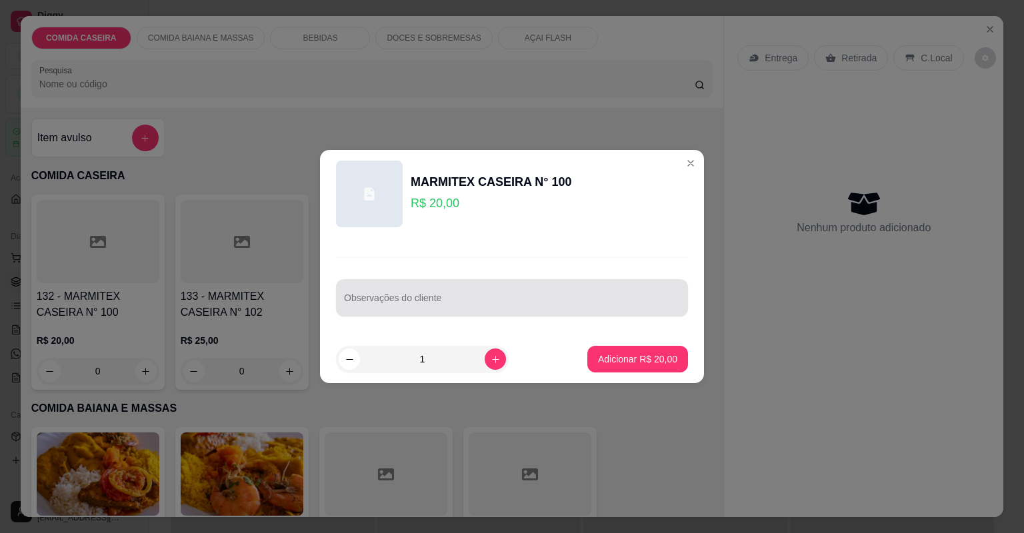
click at [357, 296] on div at bounding box center [512, 298] width 336 height 27
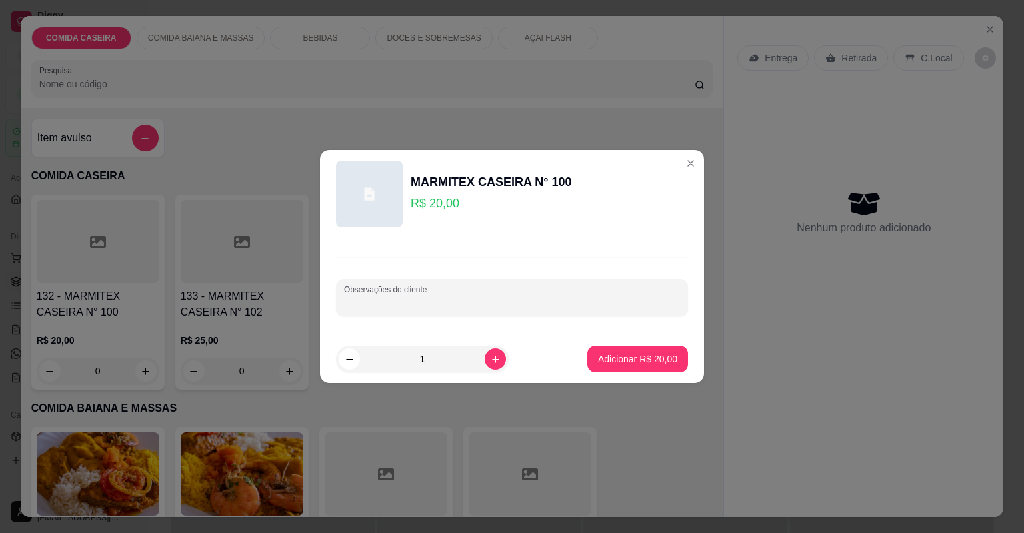
paste input "Arroz temperado, macarrão, farofa, purê, lombo recheado, vinagrete"
type input "Arroz temperado, macarrão, farofa, purê, lombo recheado, vinagrete"
click at [605, 368] on button "Adicionar R$ 20,00" at bounding box center [638, 360] width 98 height 26
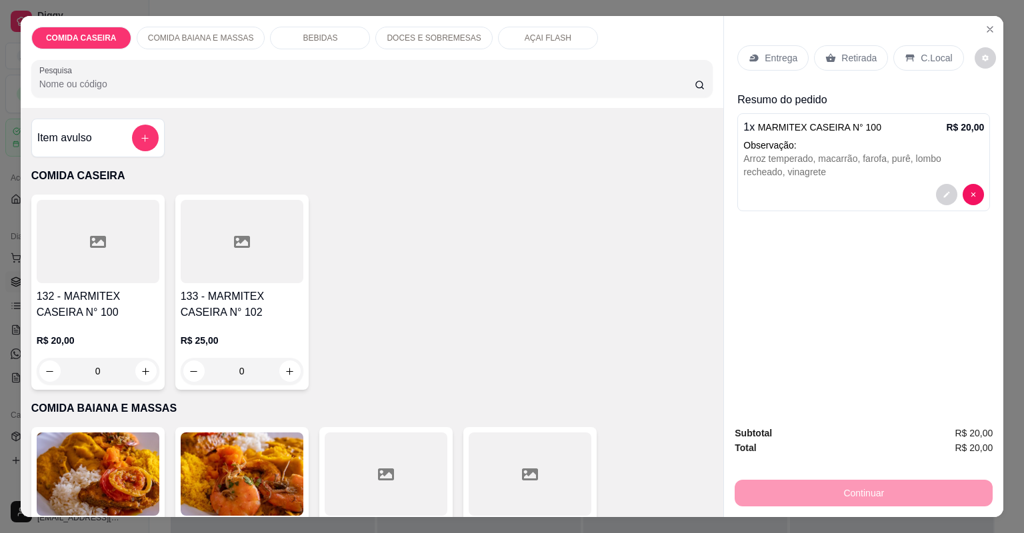
click at [760, 51] on div "Entrega" at bounding box center [773, 57] width 71 height 25
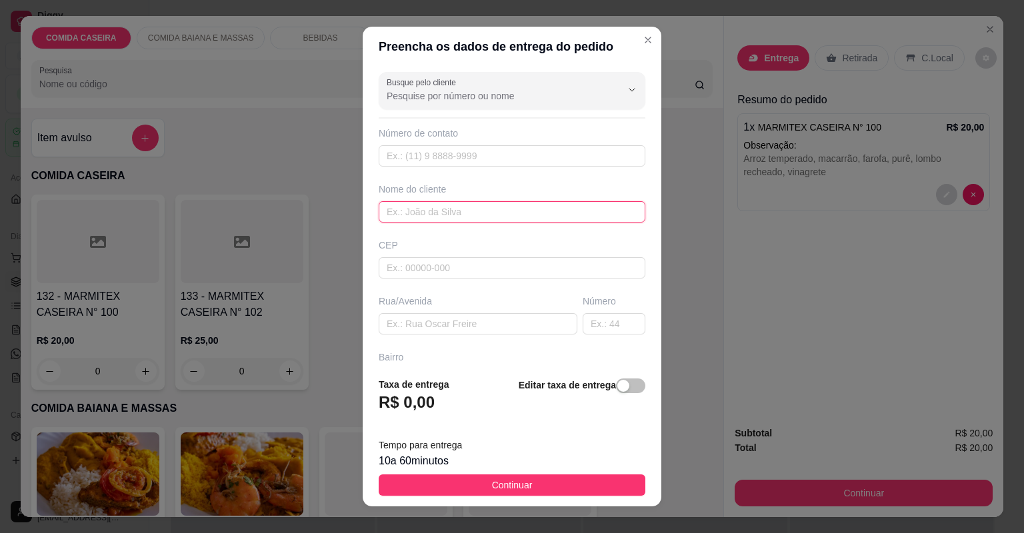
click at [480, 219] on input "text" at bounding box center [512, 211] width 267 height 21
type input "[PERSON_NAME]"
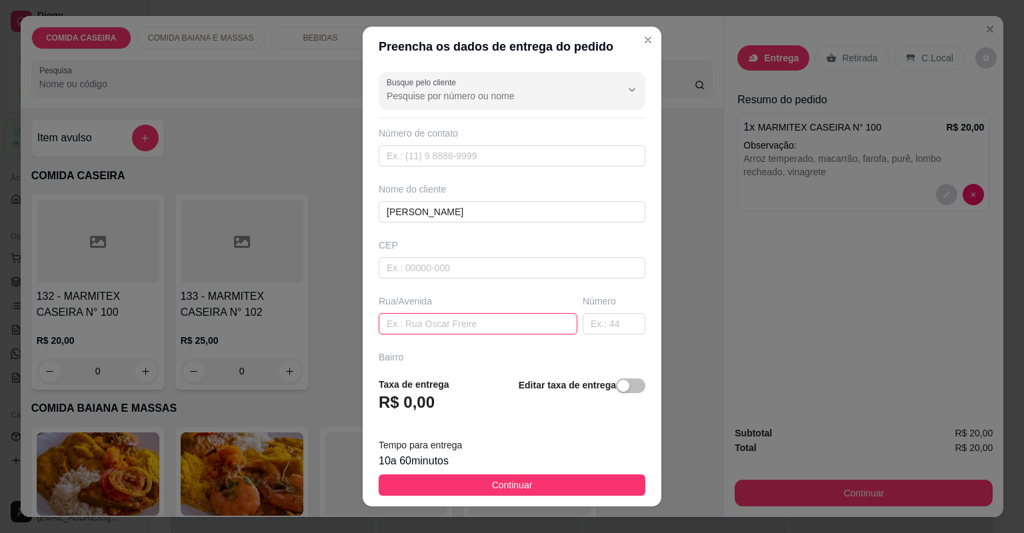
click at [504, 319] on input "text" at bounding box center [478, 323] width 199 height 21
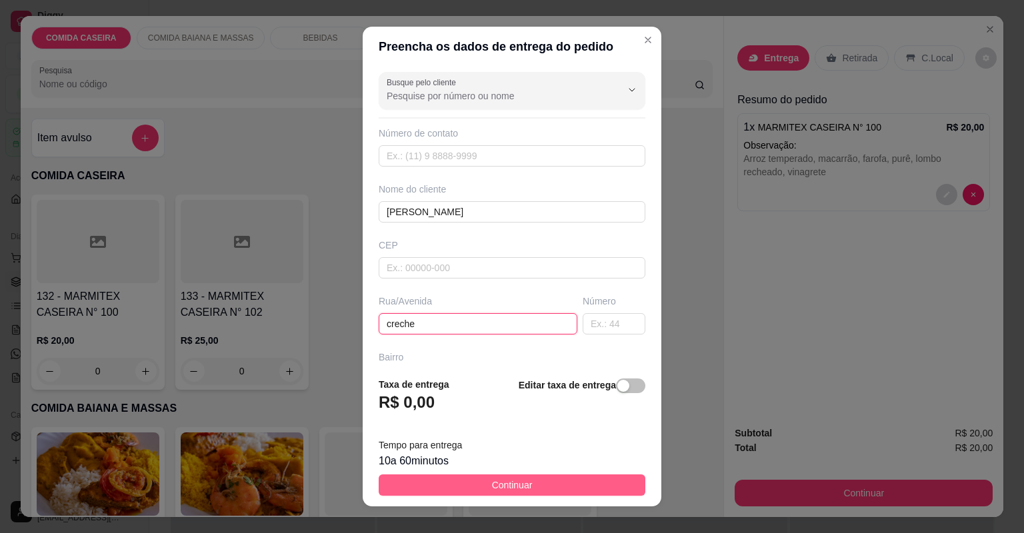
type input "creche"
click at [520, 479] on span "Continuar" at bounding box center [512, 485] width 41 height 15
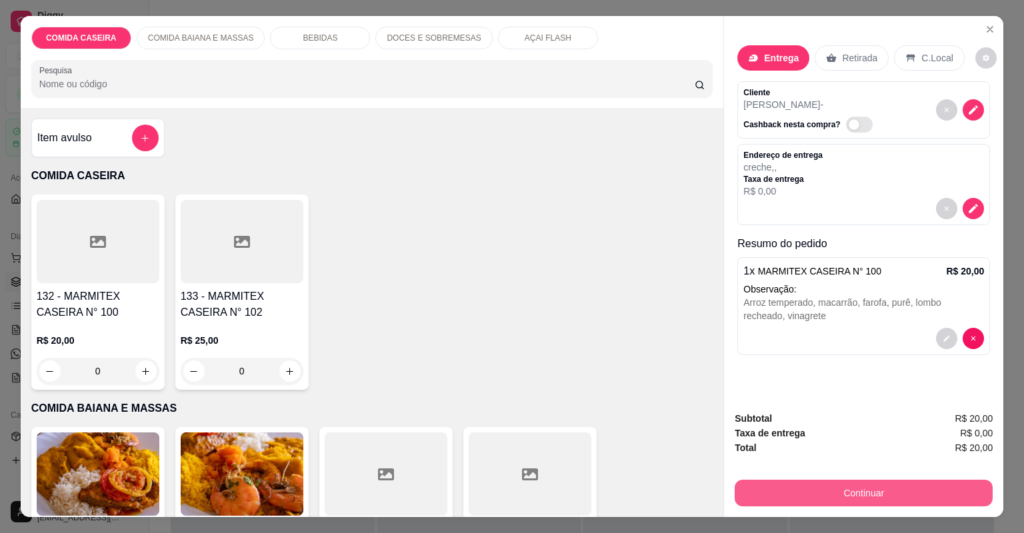
click at [771, 484] on button "Continuar" at bounding box center [864, 493] width 258 height 27
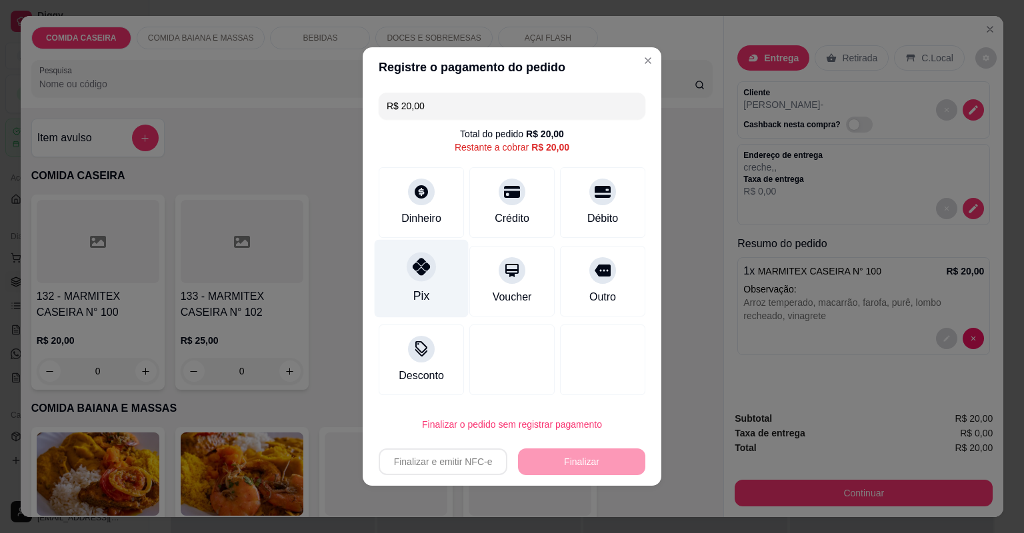
click at [400, 279] on div "Pix" at bounding box center [422, 279] width 94 height 78
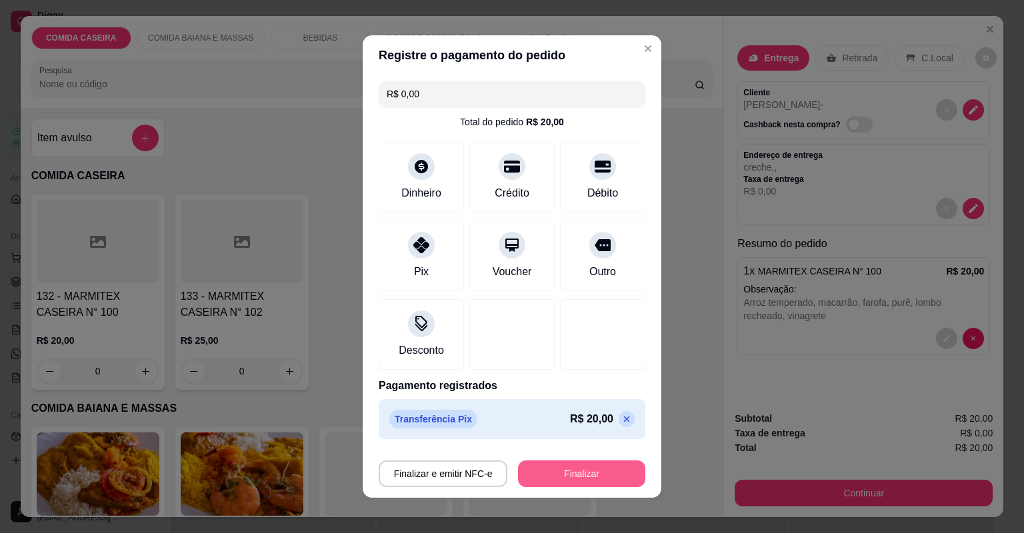
click at [600, 475] on button "Finalizar" at bounding box center [581, 474] width 127 height 27
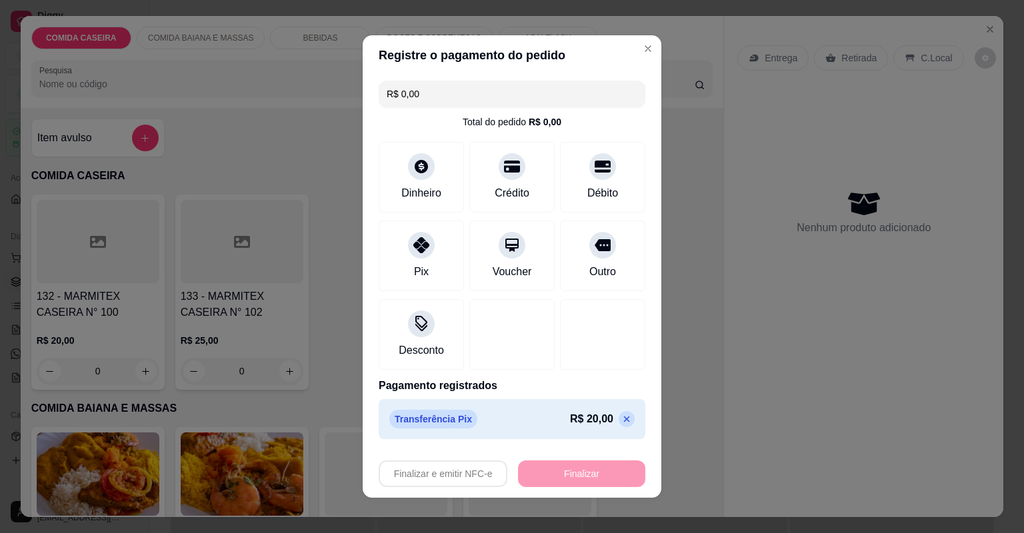
type input "-R$ 20,00"
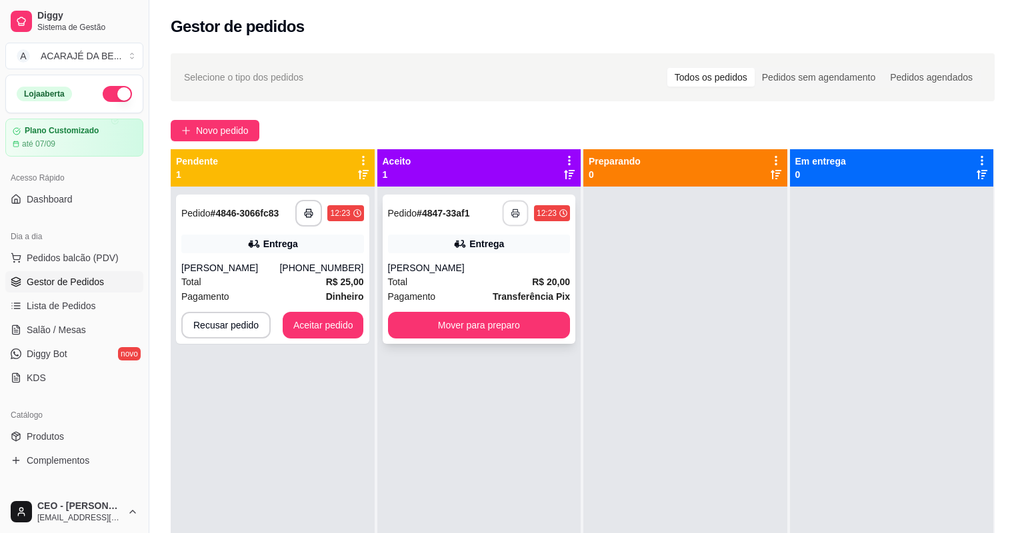
click at [503, 211] on button "button" at bounding box center [516, 214] width 26 height 26
click at [472, 331] on button "Mover para preparo" at bounding box center [479, 325] width 183 height 27
click at [553, 321] on button "Mover para preparo" at bounding box center [479, 326] width 177 height 26
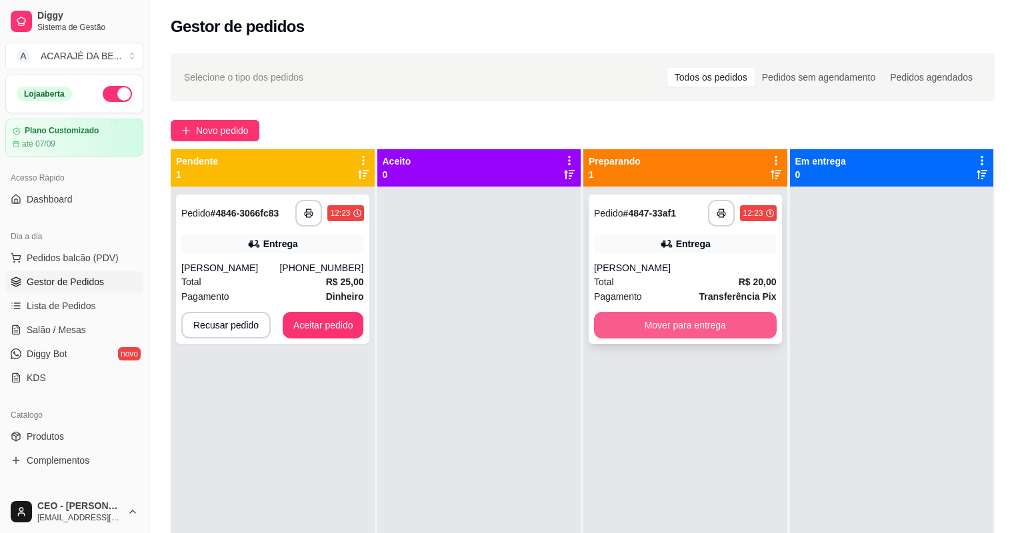
click at [662, 327] on button "Mover para entrega" at bounding box center [685, 325] width 183 height 27
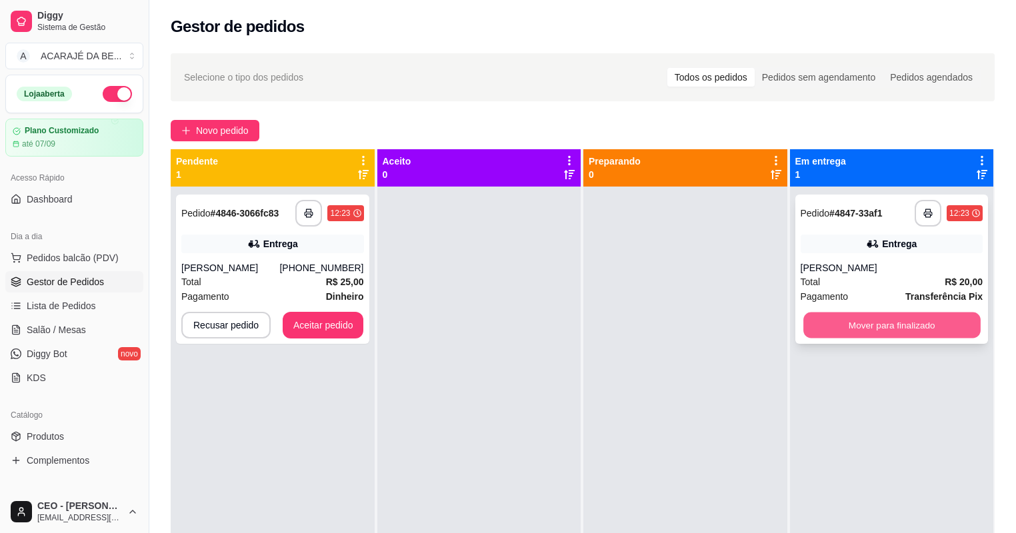
click at [854, 323] on button "Mover para finalizado" at bounding box center [892, 326] width 177 height 26
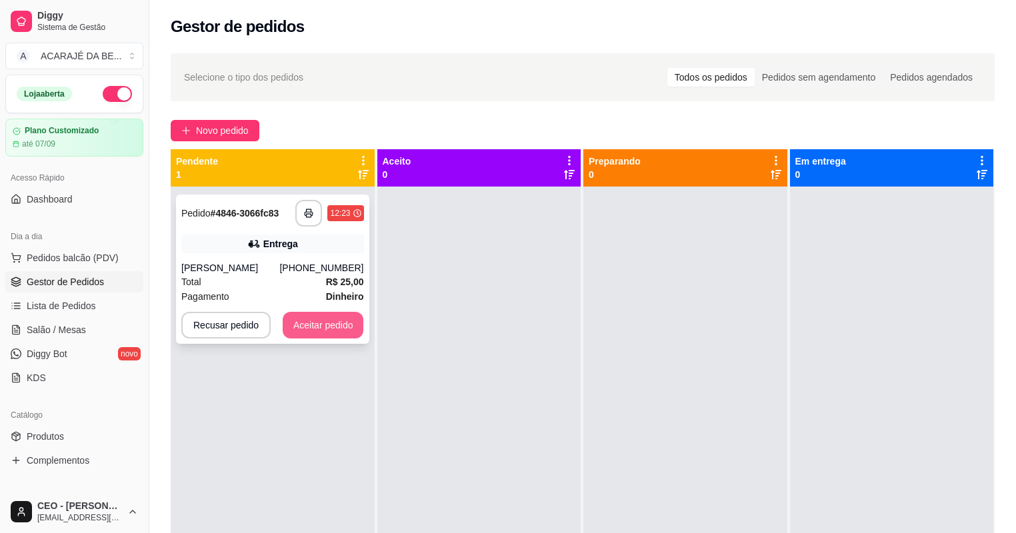
click at [345, 326] on button "Aceitar pedido" at bounding box center [323, 325] width 81 height 27
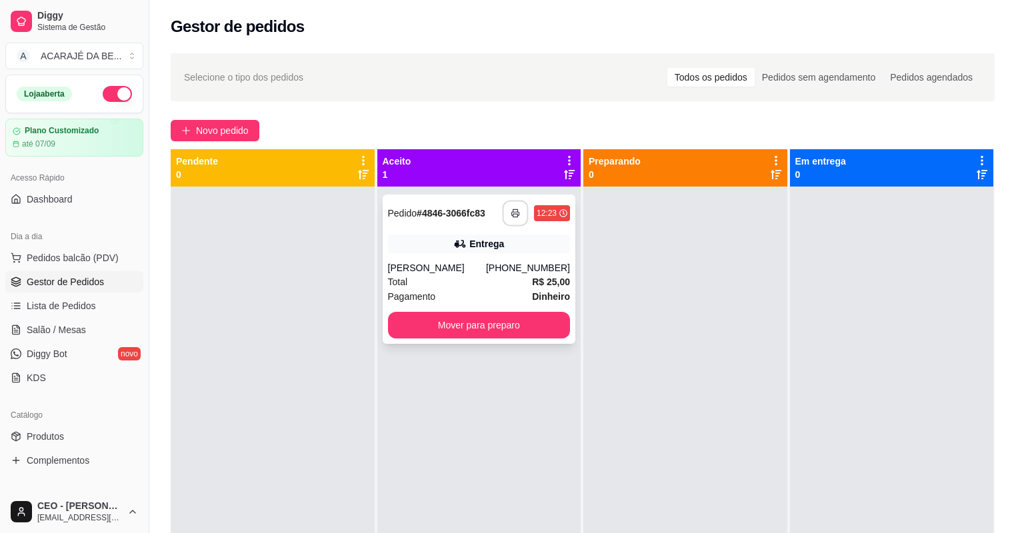
click at [517, 209] on button "button" at bounding box center [516, 214] width 26 height 26
click at [453, 334] on button "Mover para preparo" at bounding box center [479, 325] width 183 height 27
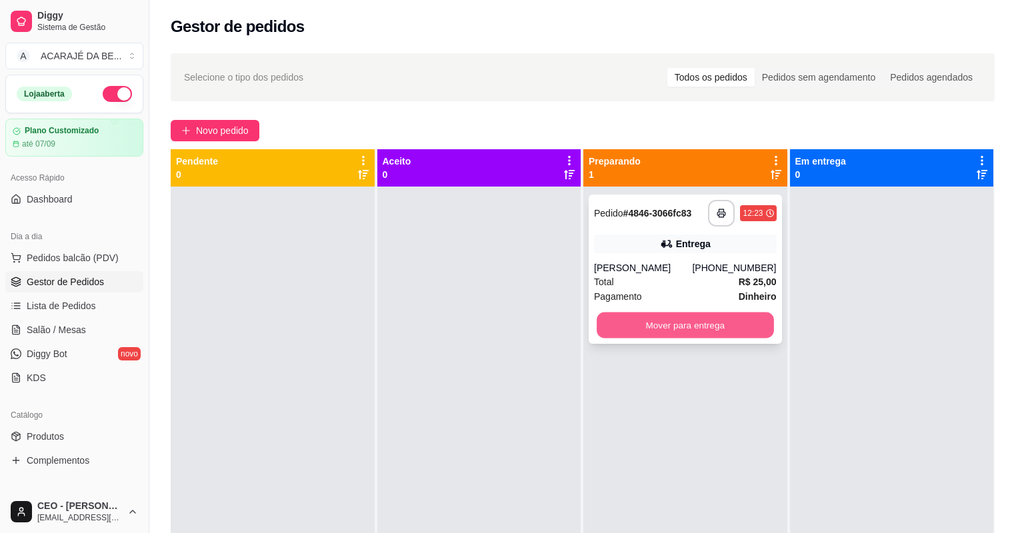
click at [623, 320] on button "Mover para entrega" at bounding box center [685, 326] width 177 height 26
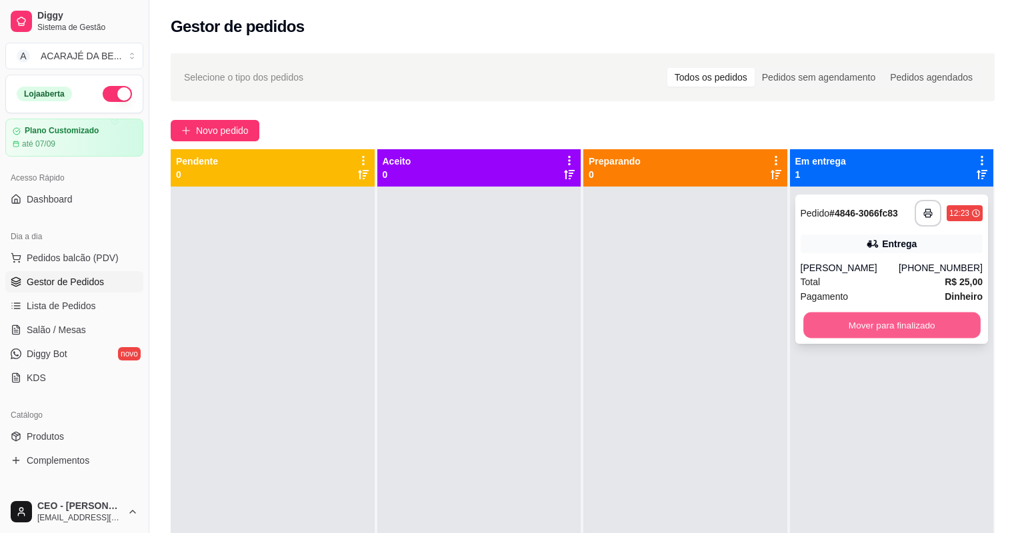
click at [819, 313] on button "Mover para finalizado" at bounding box center [892, 326] width 177 height 26
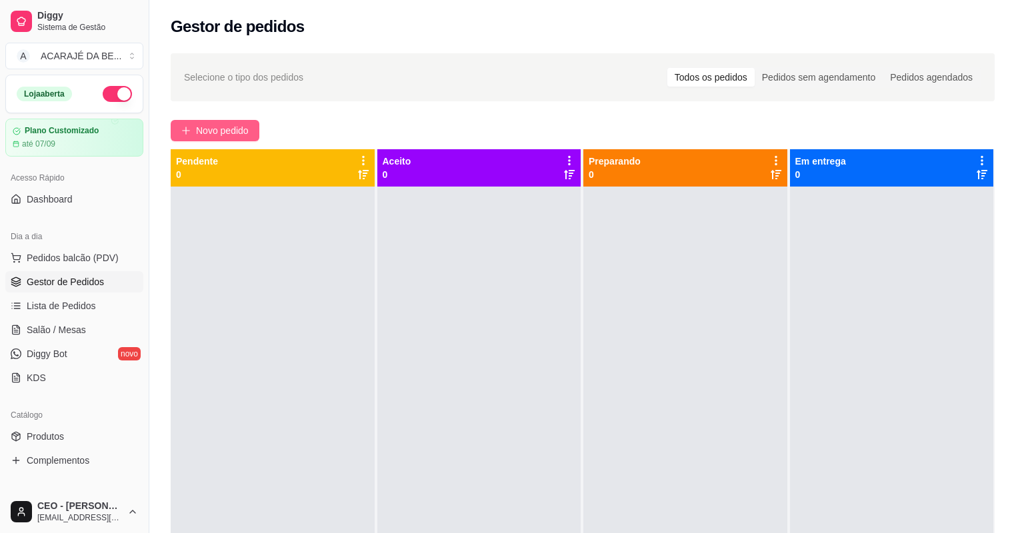
click at [229, 130] on span "Novo pedido" at bounding box center [222, 130] width 53 height 15
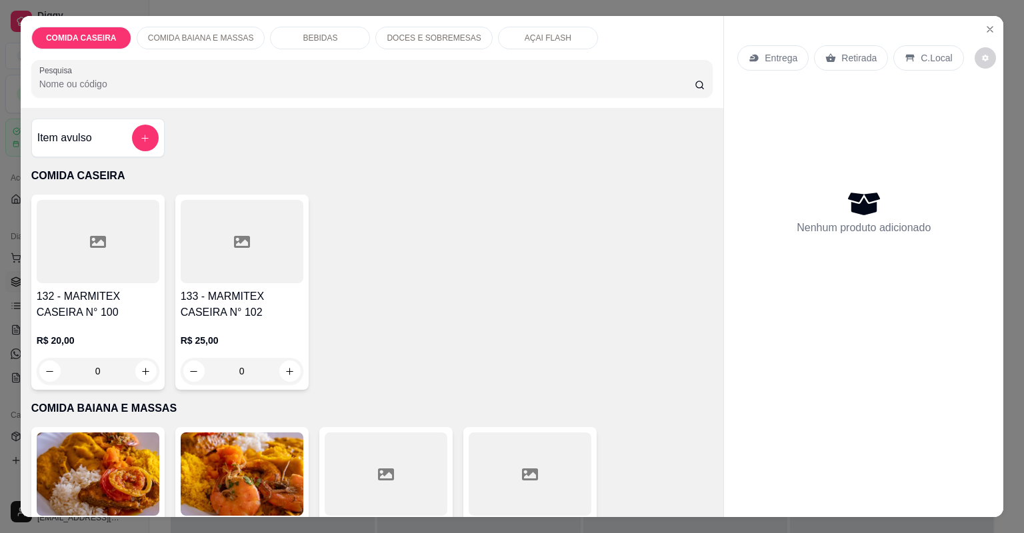
click at [134, 253] on div at bounding box center [98, 241] width 123 height 83
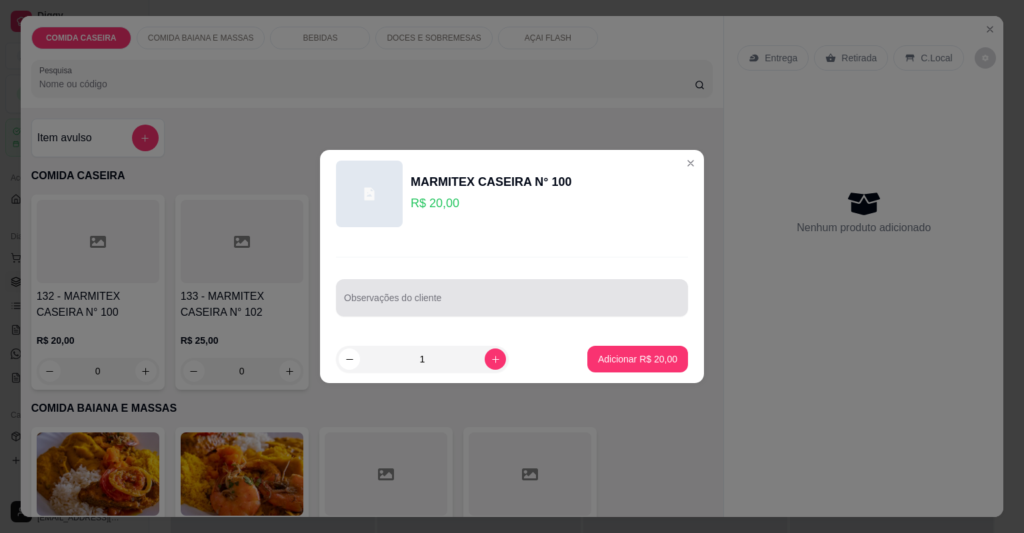
click at [371, 290] on div at bounding box center [512, 298] width 336 height 27
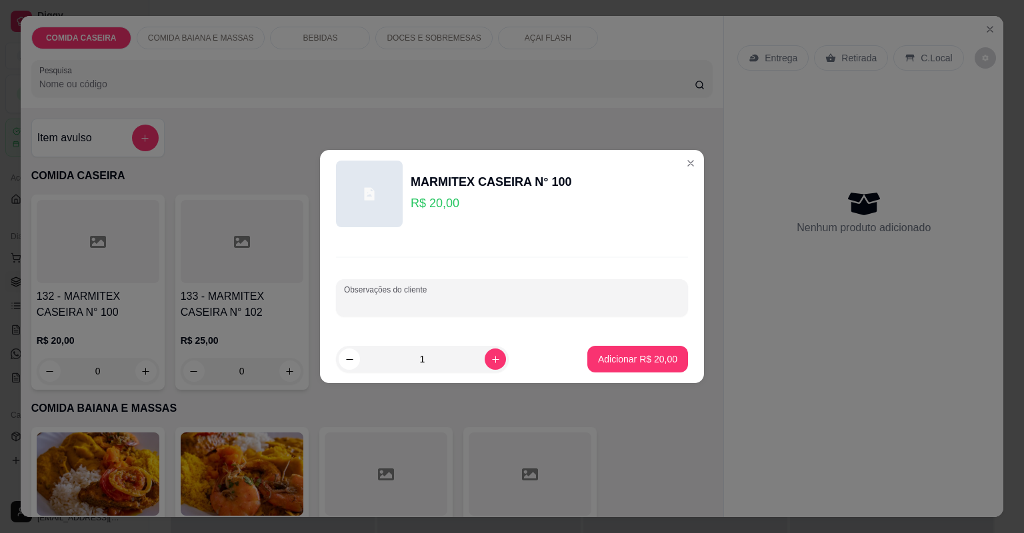
paste input "Arroz temperado Feijão tropeiro Macarrão Purê Coxão mole Linguiça de frango"
type input "Arroz temperado Feijão tropeiro Macarrão Purê Coxão mole Linguiça de frango"
click at [624, 347] on button "Adicionar R$ 20,00" at bounding box center [637, 359] width 101 height 27
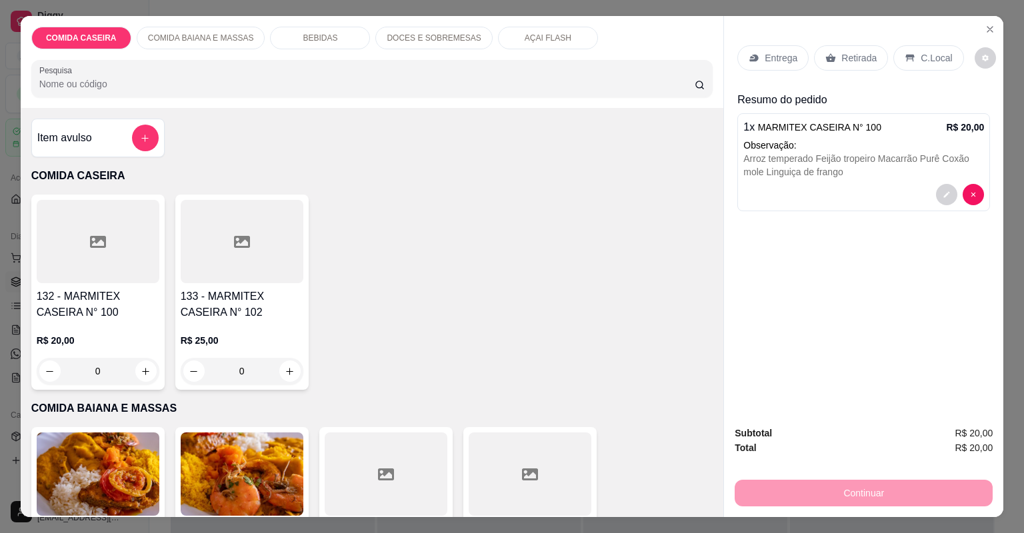
click at [750, 51] on div "Entrega" at bounding box center [773, 57] width 71 height 25
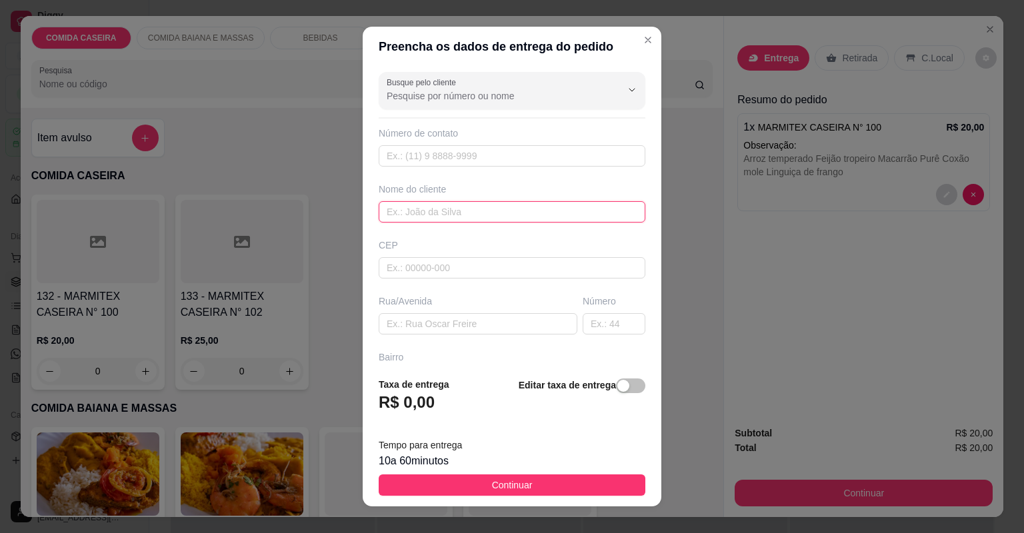
click at [481, 211] on input "text" at bounding box center [512, 211] width 267 height 21
type input "milena"
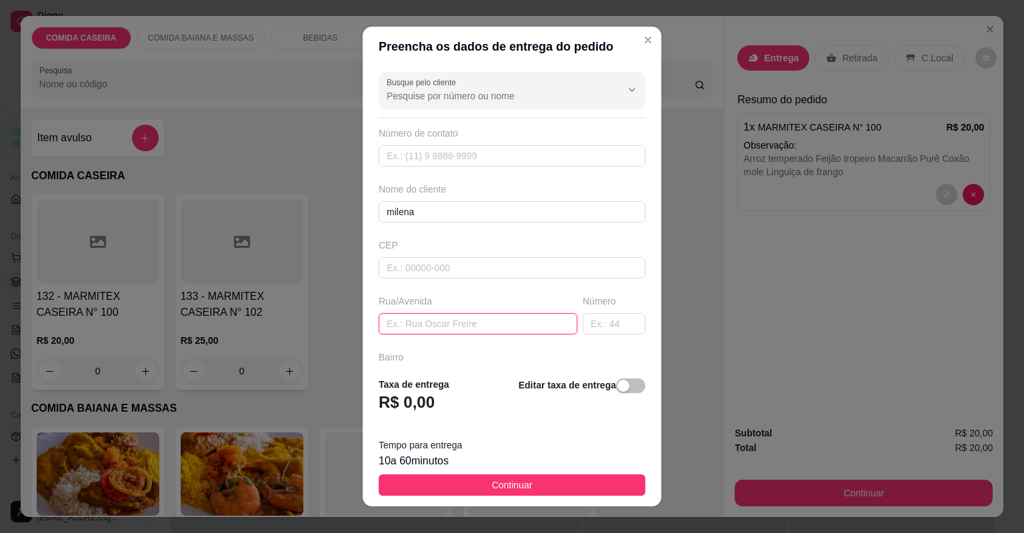
click at [480, 325] on input "text" at bounding box center [478, 323] width 199 height 21
paste input "Entregar a [PERSON_NAME] no cartório em frente ao [PERSON_NAME]"
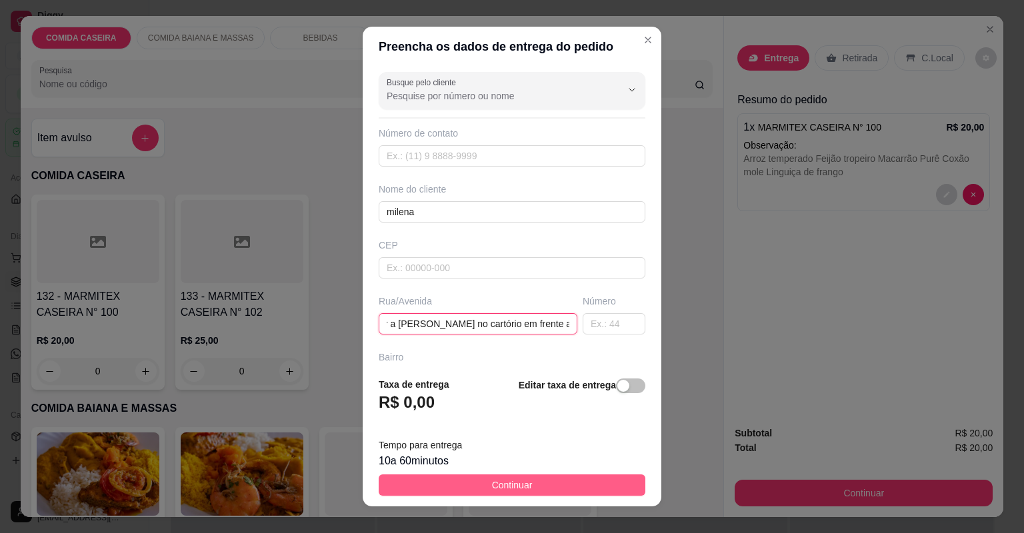
type input "Entregar a [PERSON_NAME] no cartório em frente ao [PERSON_NAME]"
click at [515, 483] on span "Continuar" at bounding box center [512, 485] width 41 height 15
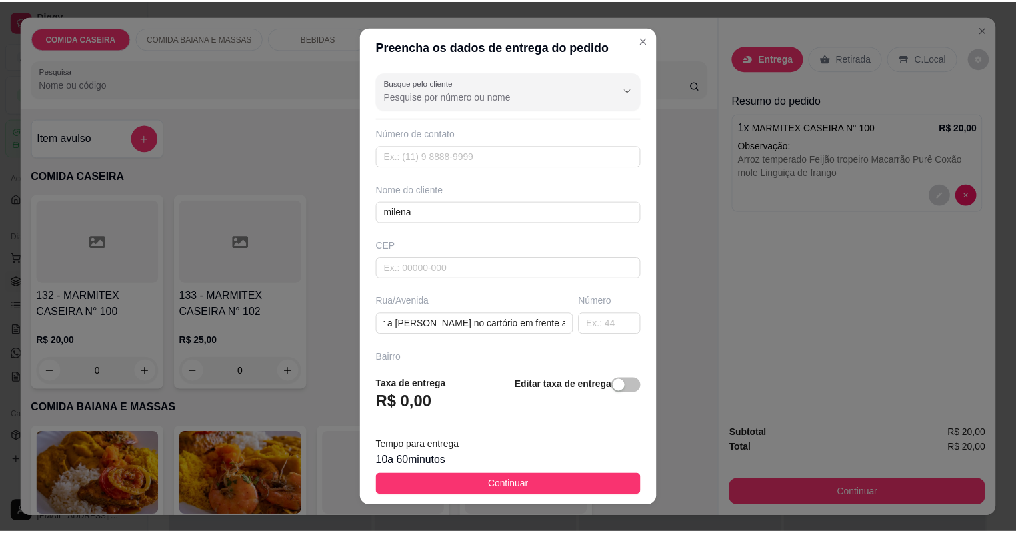
scroll to position [0, 0]
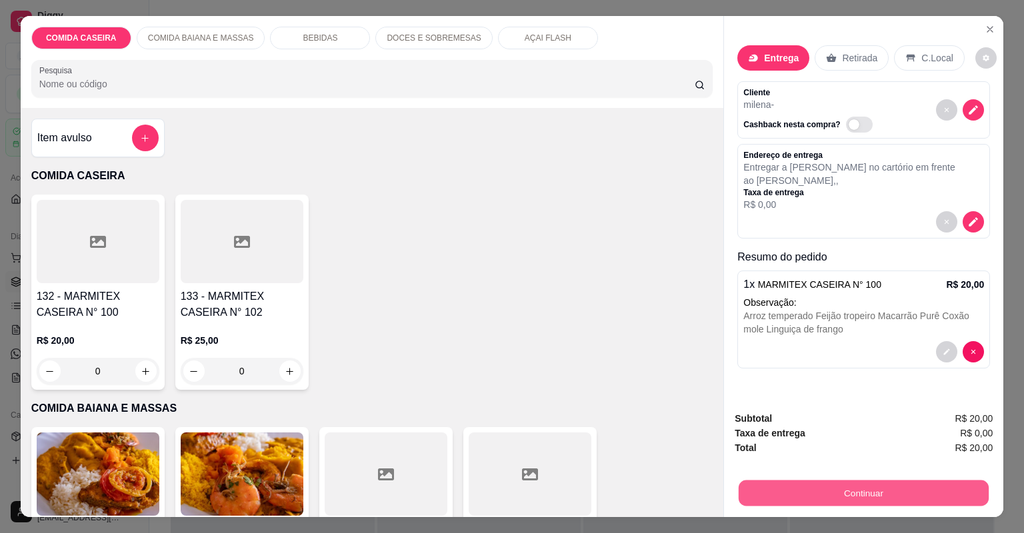
click at [774, 481] on button "Continuar" at bounding box center [864, 494] width 250 height 26
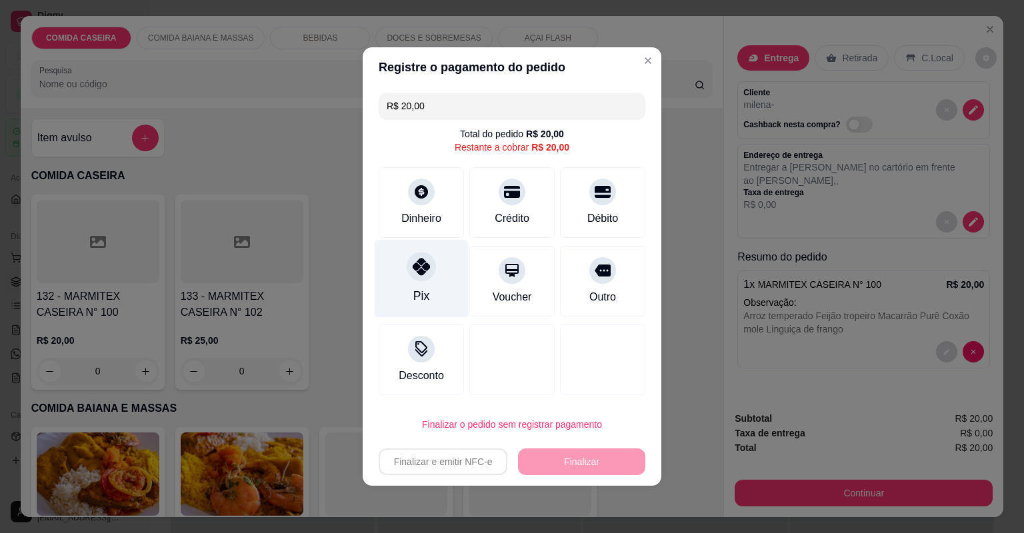
click at [436, 291] on div "Pix" at bounding box center [422, 279] width 94 height 78
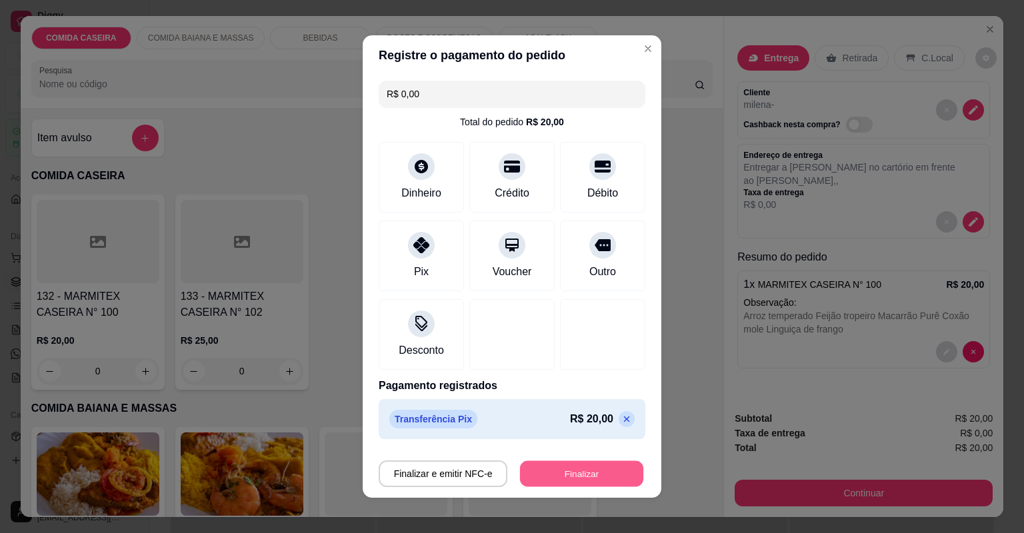
click at [589, 479] on button "Finalizar" at bounding box center [581, 474] width 123 height 26
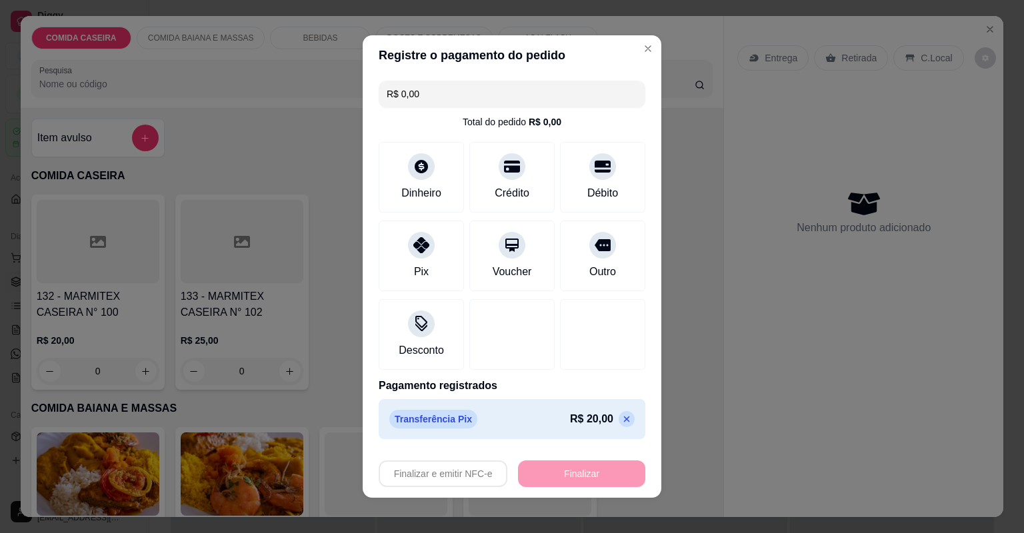
type input "-R$ 20,00"
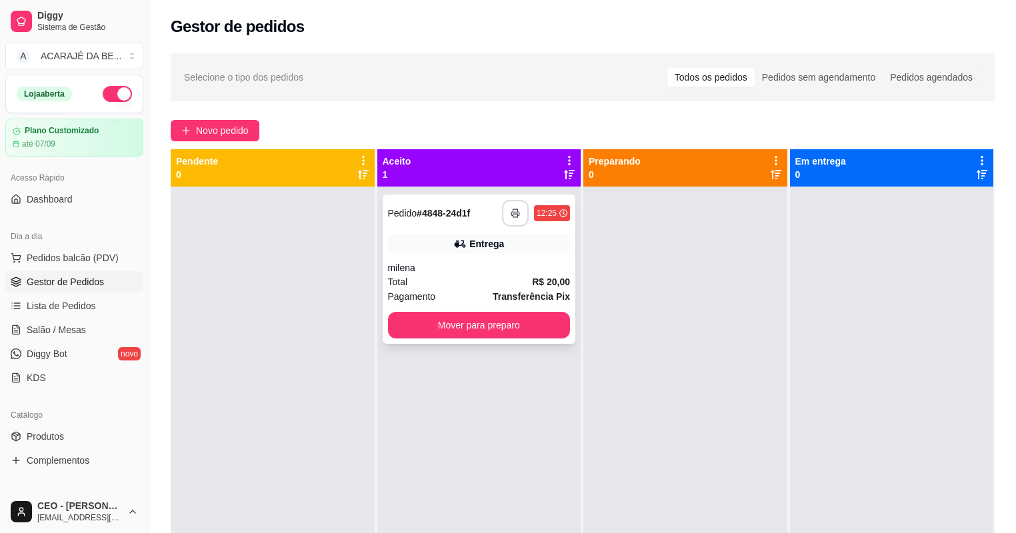
click at [513, 217] on rect "button" at bounding box center [515, 215] width 5 height 3
click at [489, 329] on button "Mover para preparo" at bounding box center [479, 325] width 183 height 27
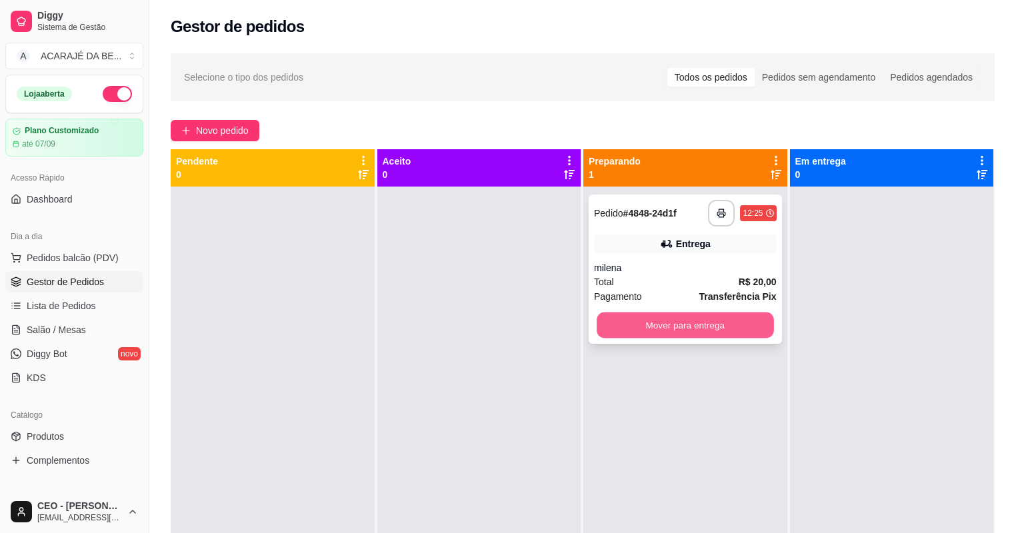
click at [597, 325] on button "Mover para entrega" at bounding box center [685, 326] width 177 height 26
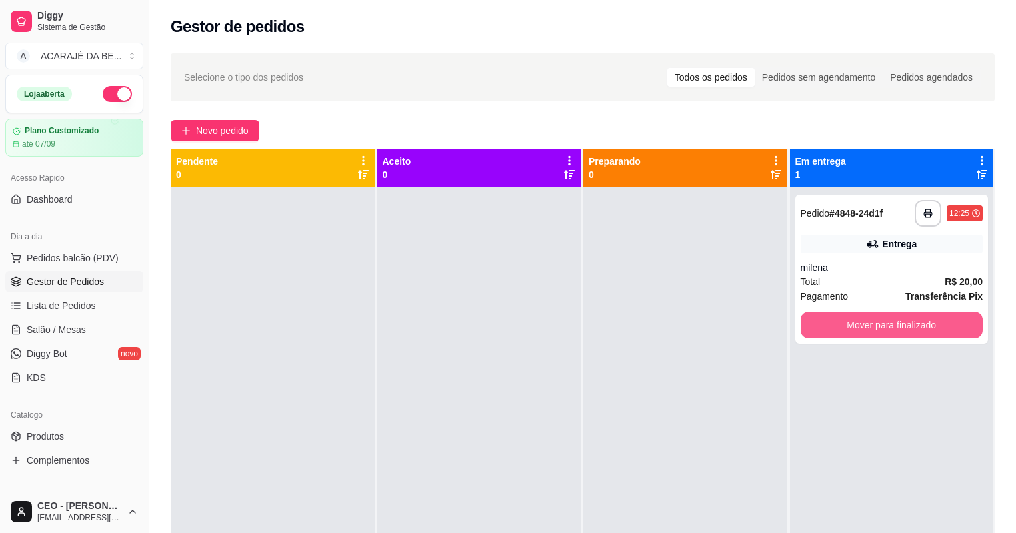
click at [811, 318] on button "Mover para finalizado" at bounding box center [892, 325] width 183 height 27
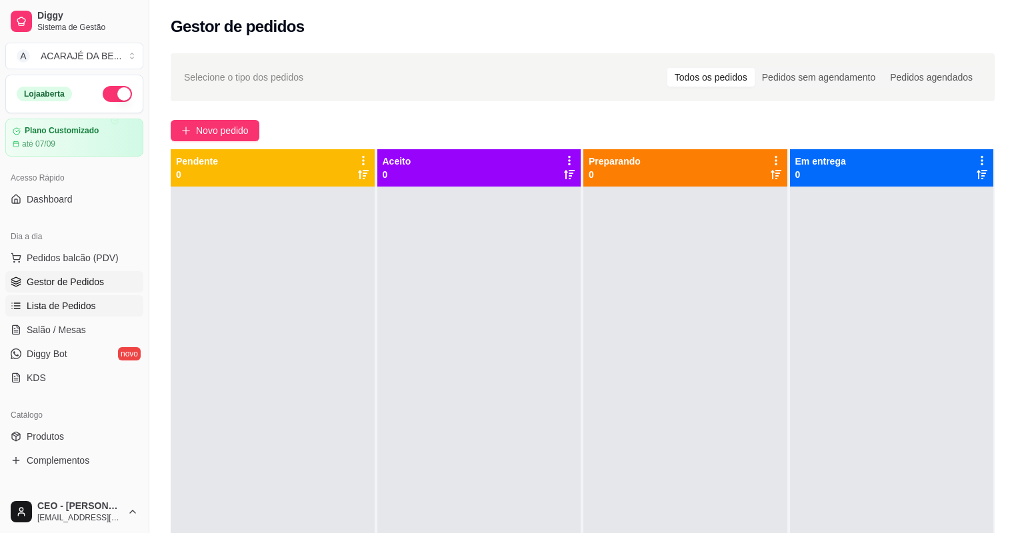
click at [101, 305] on link "Lista de Pedidos" at bounding box center [74, 305] width 138 height 21
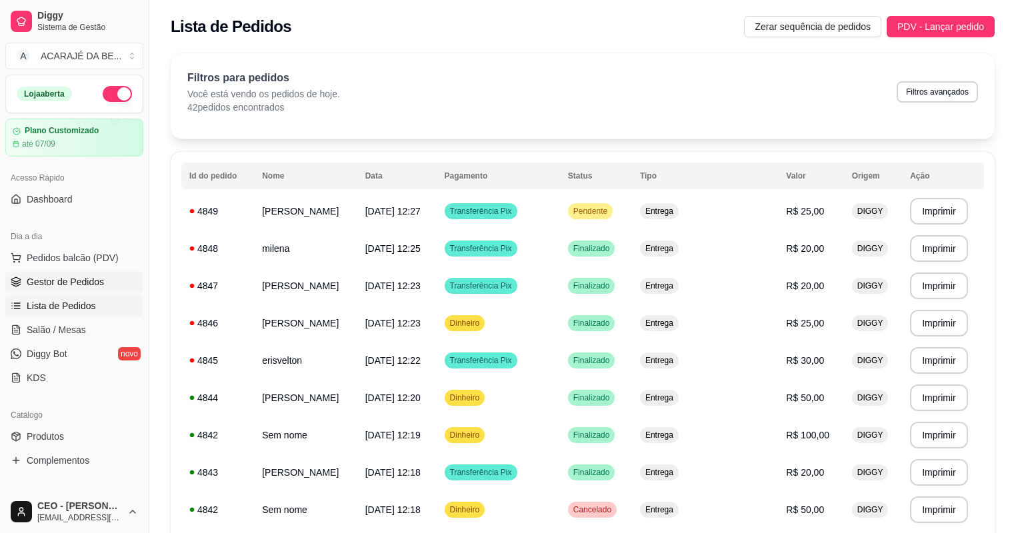
click at [85, 281] on span "Gestor de Pedidos" at bounding box center [65, 281] width 77 height 13
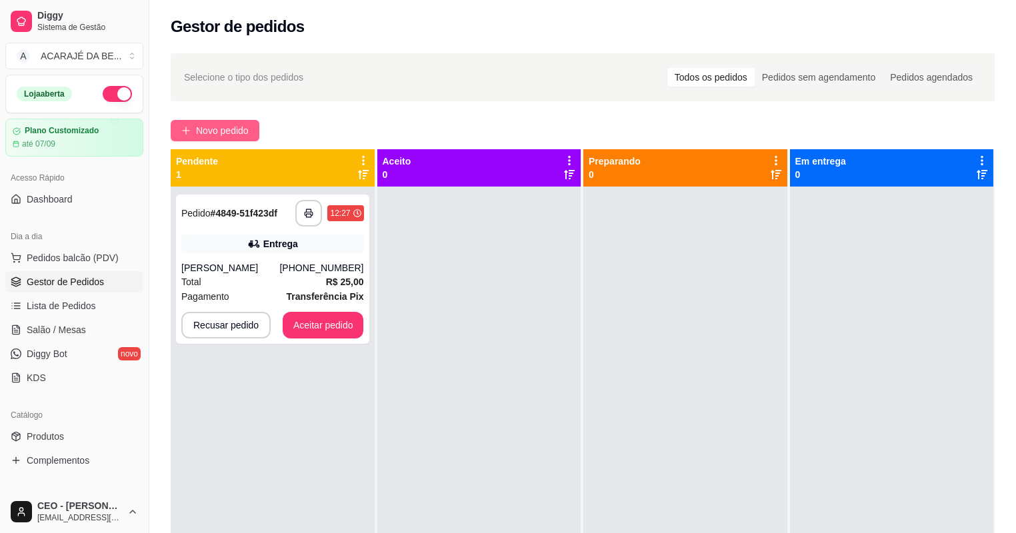
click at [222, 135] on span "Novo pedido" at bounding box center [222, 130] width 53 height 15
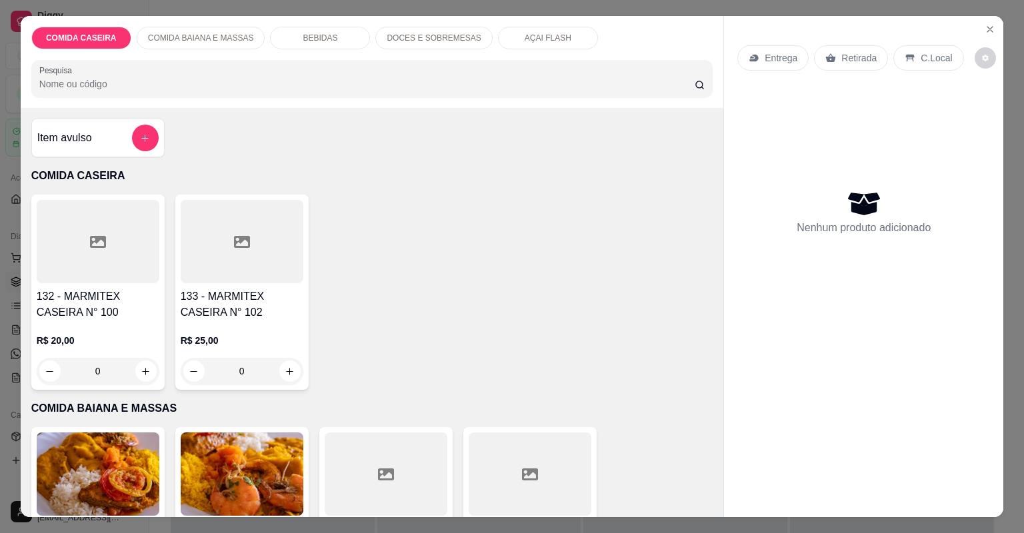
click at [109, 245] on div at bounding box center [98, 241] width 123 height 83
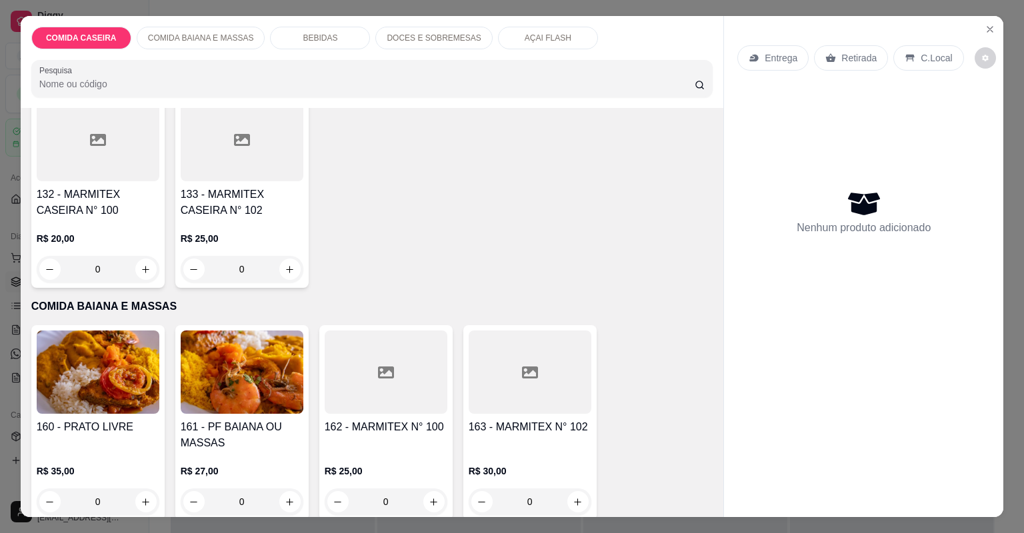
scroll to position [107, 0]
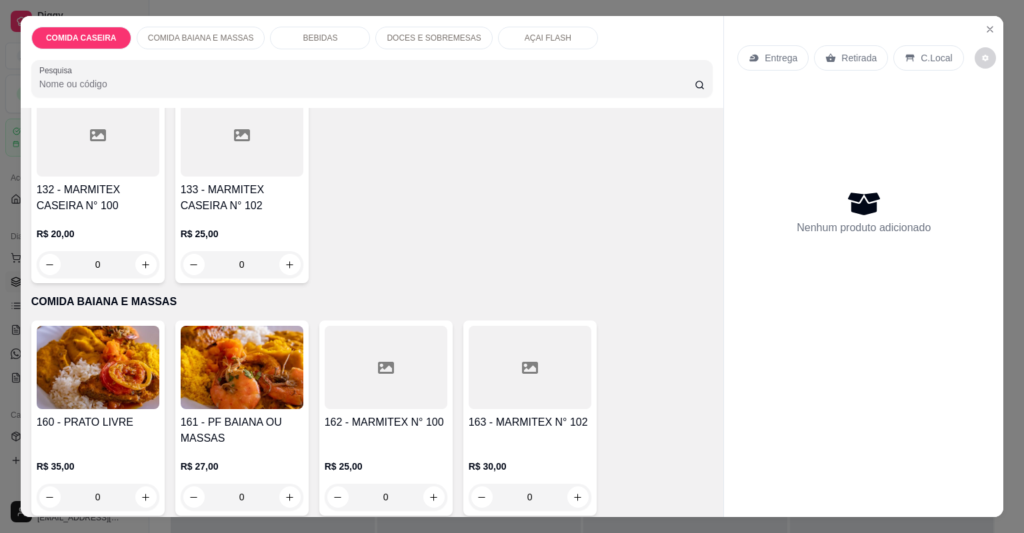
click at [509, 379] on div at bounding box center [530, 367] width 123 height 83
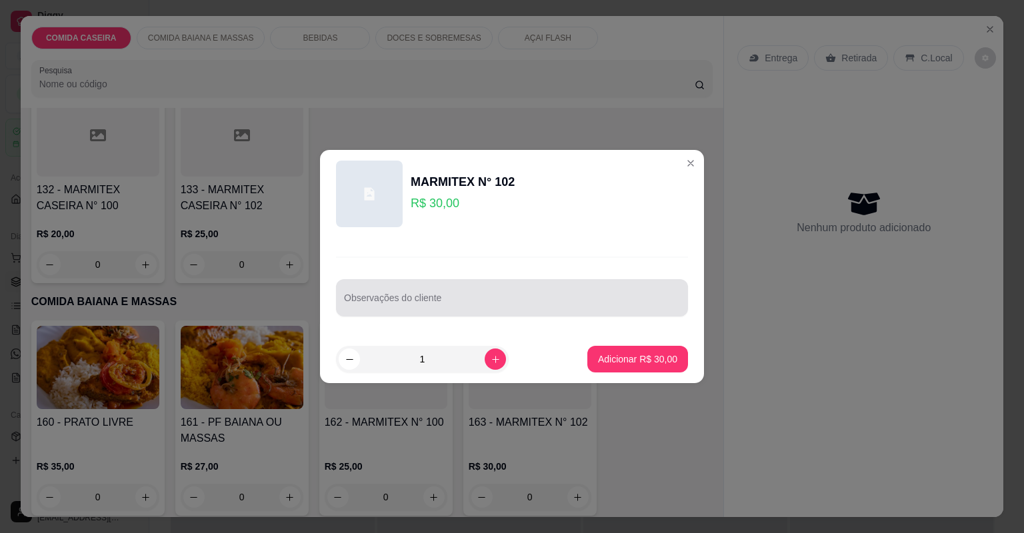
click at [511, 302] on input "Observações do cliente" at bounding box center [512, 303] width 336 height 13
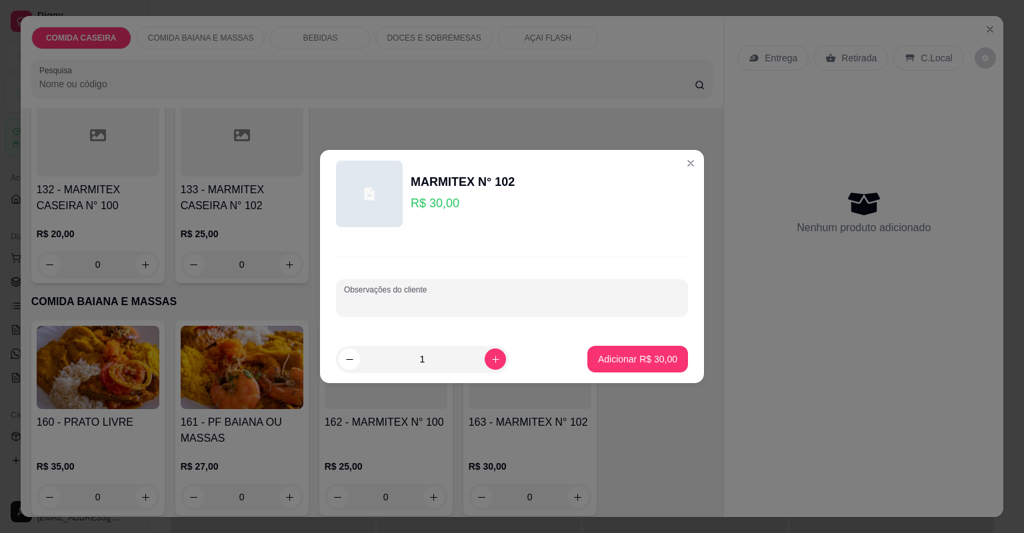
paste input "Quero: feijão de caldo, macarrão, cortado de abóbora, vatapá, [GEOGRAPHIC_DATA]…"
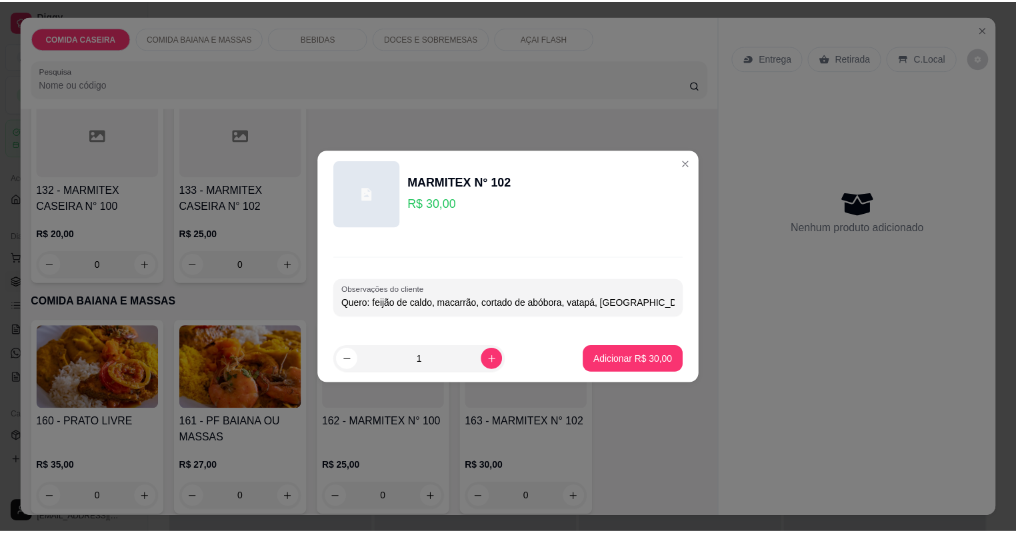
scroll to position [0, 55]
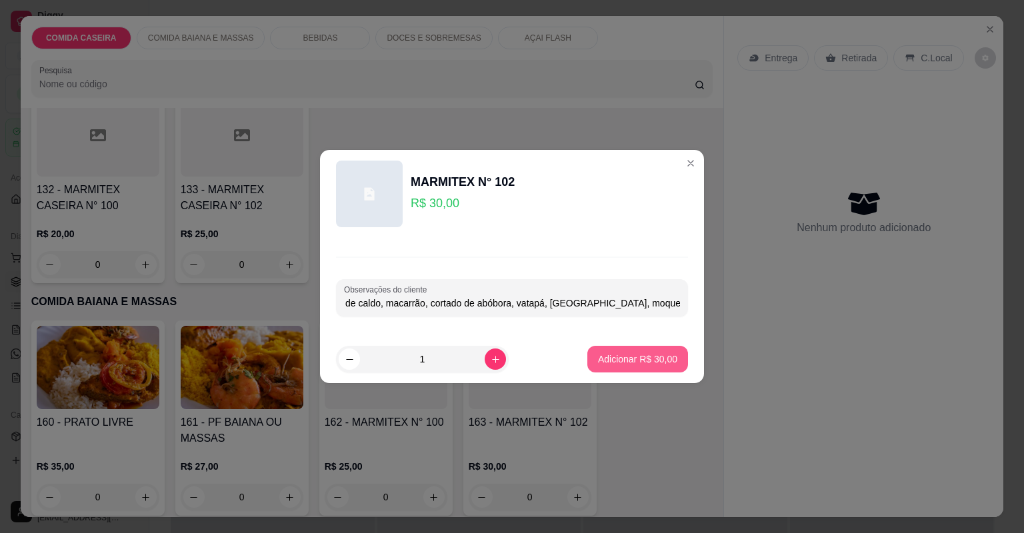
type input "Quero: feijão de caldo, macarrão, cortado de abóbora, vatapá, [GEOGRAPHIC_DATA]…"
click at [651, 365] on p "Adicionar R$ 30,00" at bounding box center [637, 359] width 79 height 13
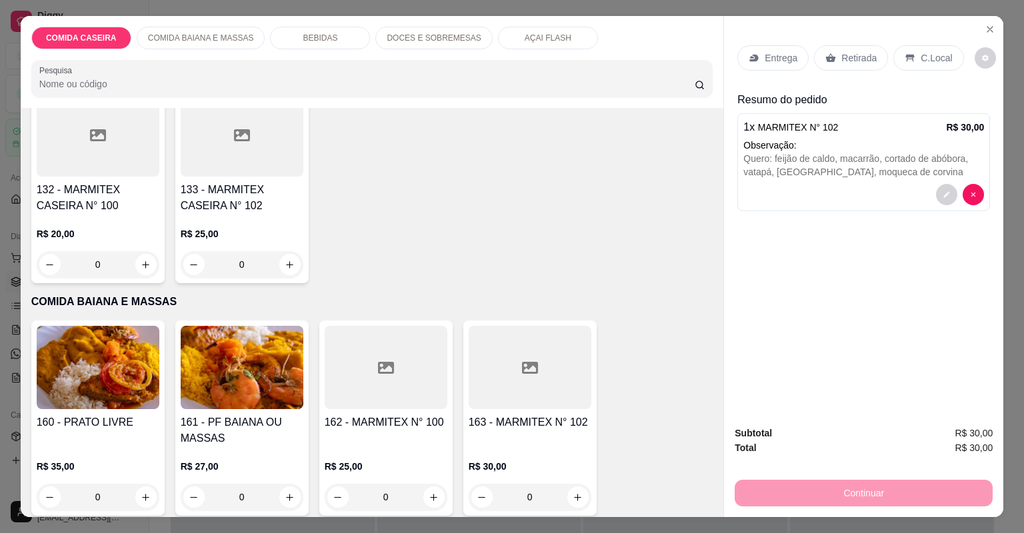
click at [752, 60] on icon at bounding box center [754, 58] width 9 height 7
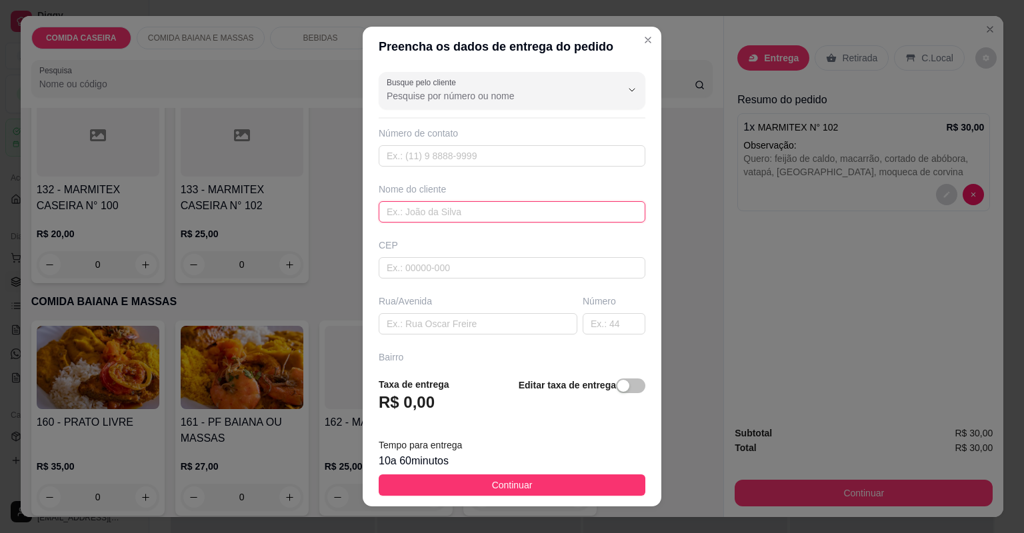
click at [483, 221] on input "text" at bounding box center [512, 211] width 267 height 21
type input "marilia"
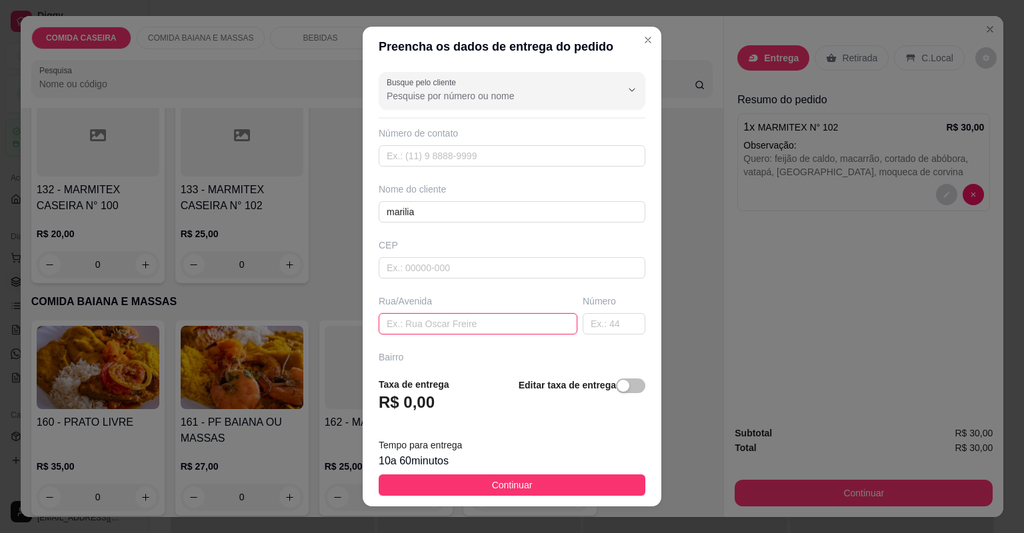
drag, startPoint x: 467, startPoint y: 322, endPoint x: 468, endPoint y: 315, distance: 6.8
click at [467, 317] on input "text" at bounding box center [478, 323] width 199 height 21
paste input "[STREET_ADDRESS][PERSON_NAME]"
type input "[STREET_ADDRESS][PERSON_NAME]"
click at [562, 489] on button "Continuar" at bounding box center [512, 485] width 267 height 21
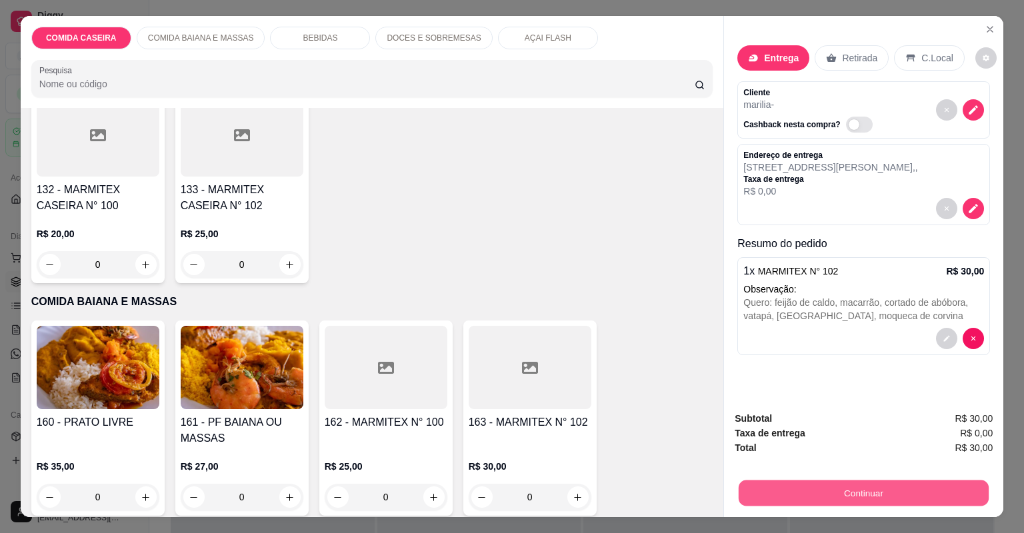
click at [785, 496] on button "Continuar" at bounding box center [864, 494] width 250 height 26
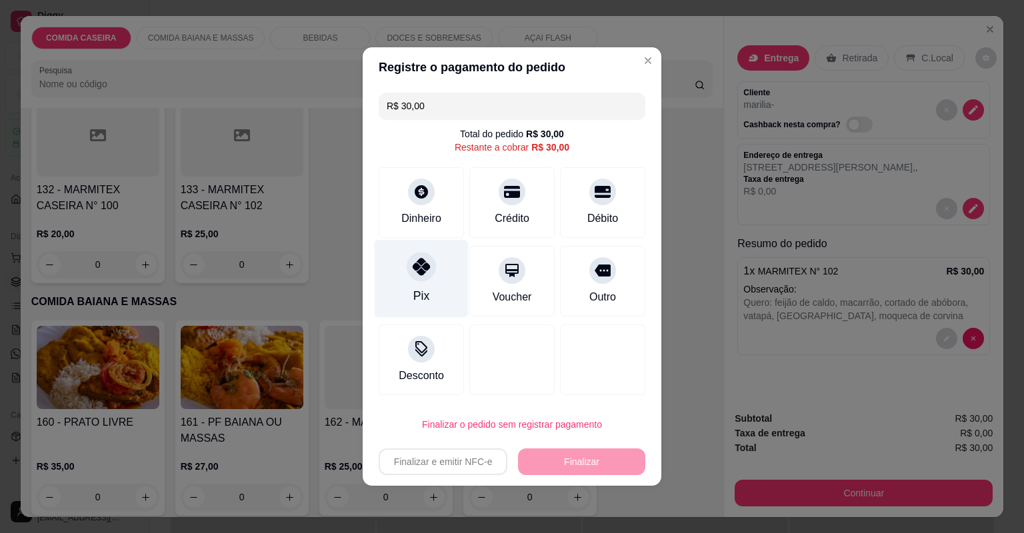
click at [400, 251] on div "Pix" at bounding box center [422, 279] width 94 height 78
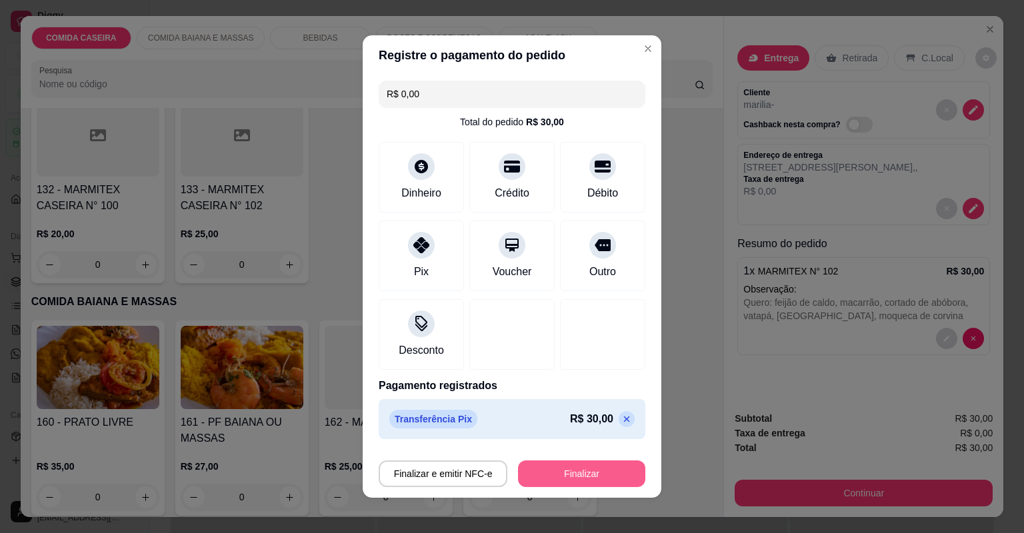
click at [587, 477] on button "Finalizar" at bounding box center [581, 474] width 127 height 27
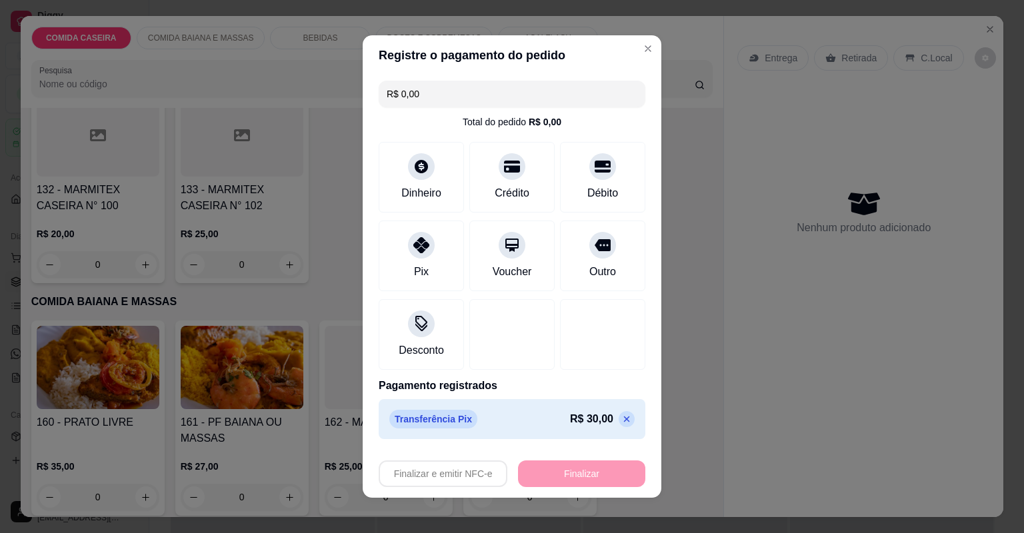
type input "-R$ 30,00"
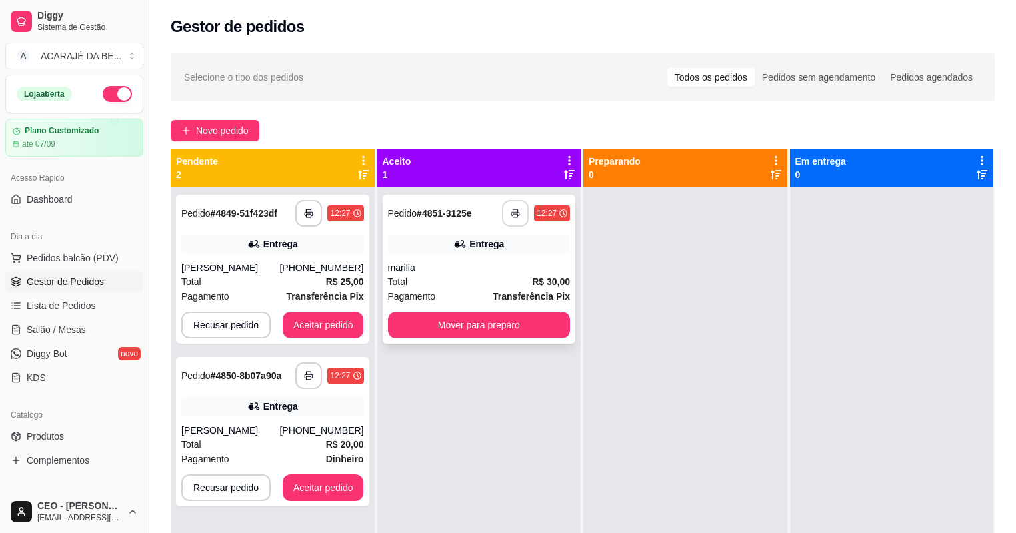
click at [516, 218] on button "button" at bounding box center [515, 213] width 27 height 27
click at [511, 309] on div "**********" at bounding box center [479, 269] width 193 height 149
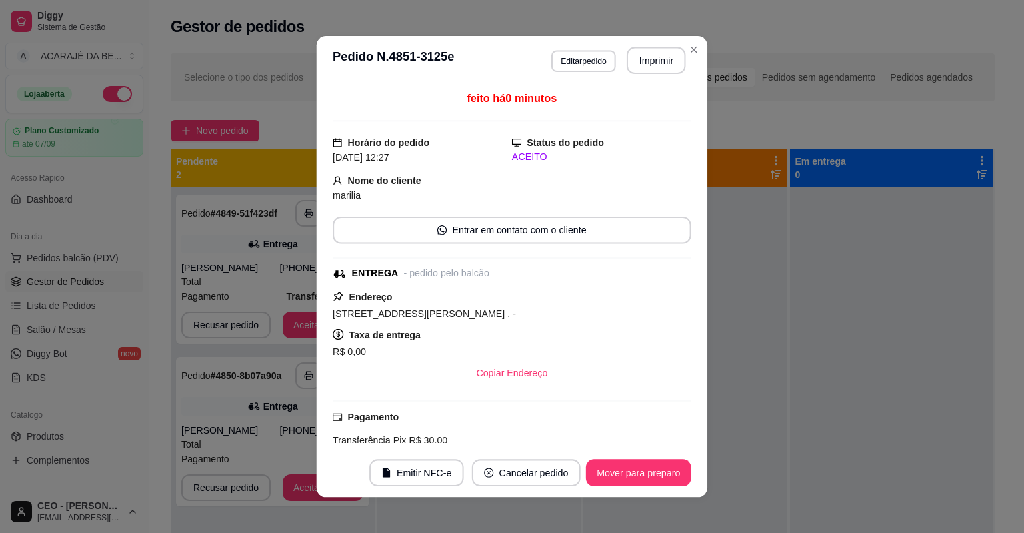
click at [513, 313] on div "[STREET_ADDRESS][PERSON_NAME] , -" at bounding box center [512, 313] width 359 height 16
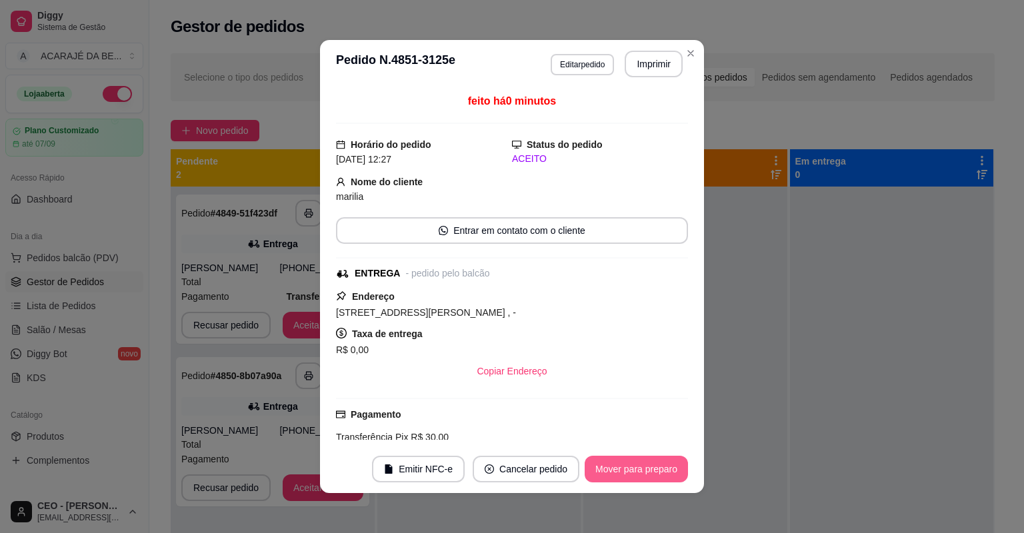
click at [621, 469] on button "Mover para preparo" at bounding box center [636, 469] width 103 height 27
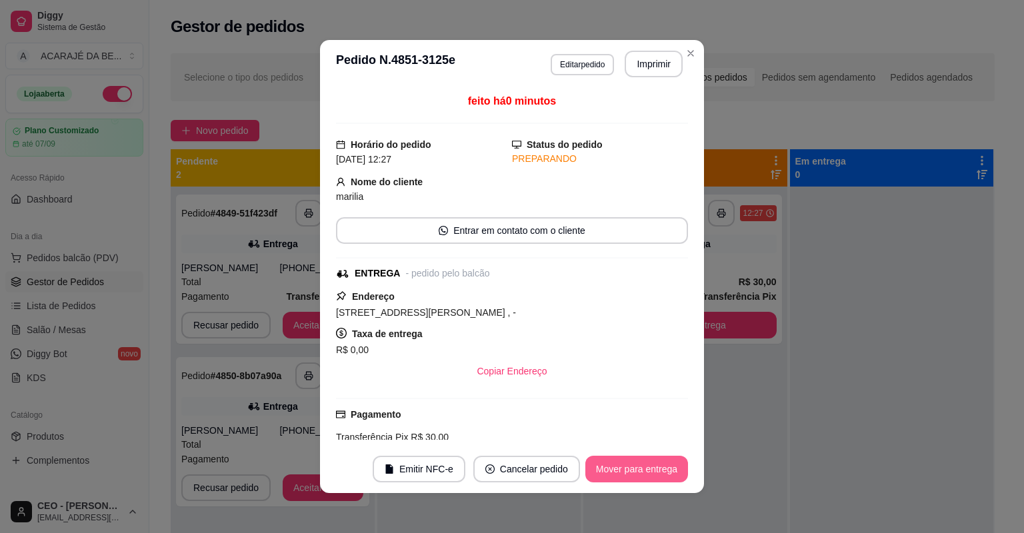
click at [632, 464] on button "Mover para entrega" at bounding box center [636, 469] width 103 height 27
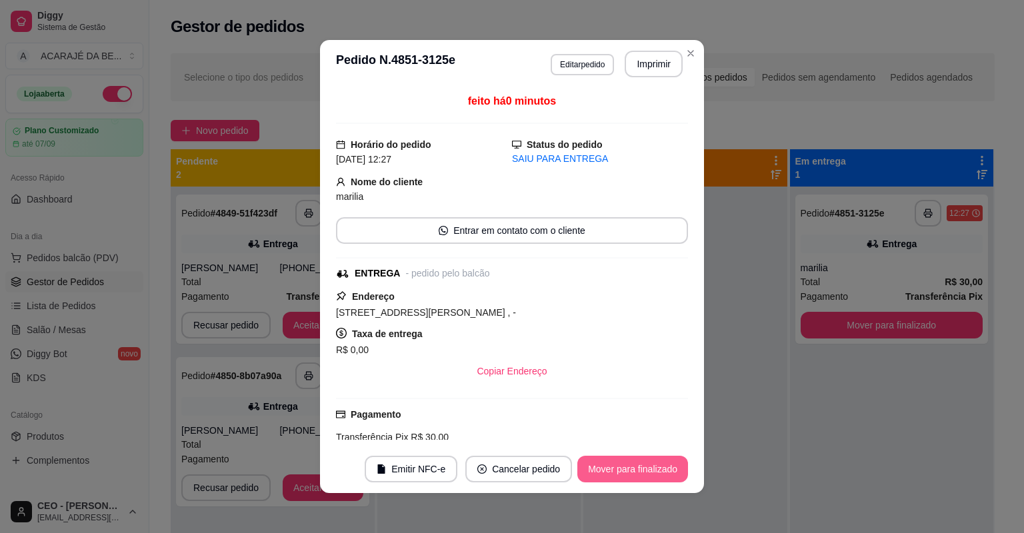
click at [649, 464] on button "Mover para finalizado" at bounding box center [632, 469] width 111 height 27
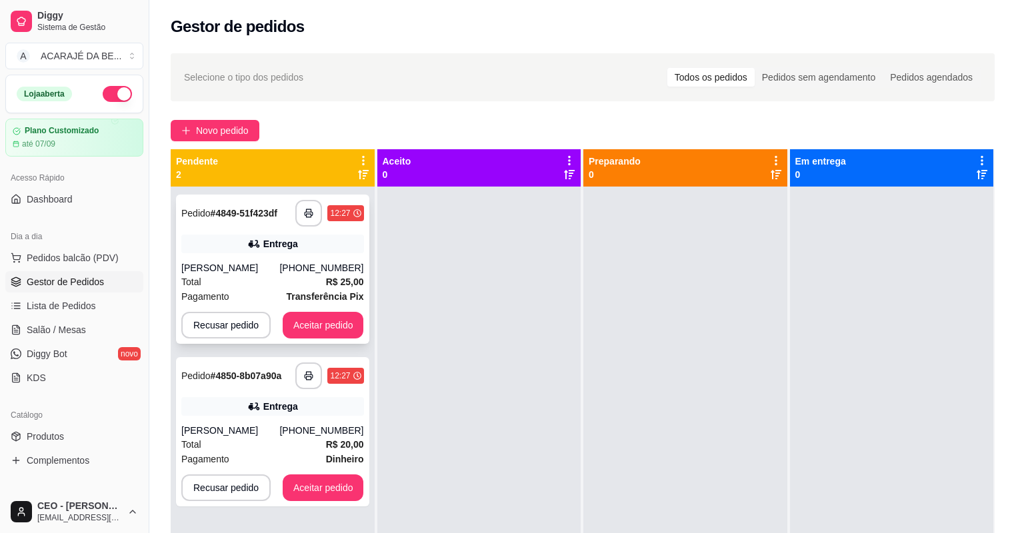
click at [320, 243] on div "Entrega" at bounding box center [272, 244] width 183 height 19
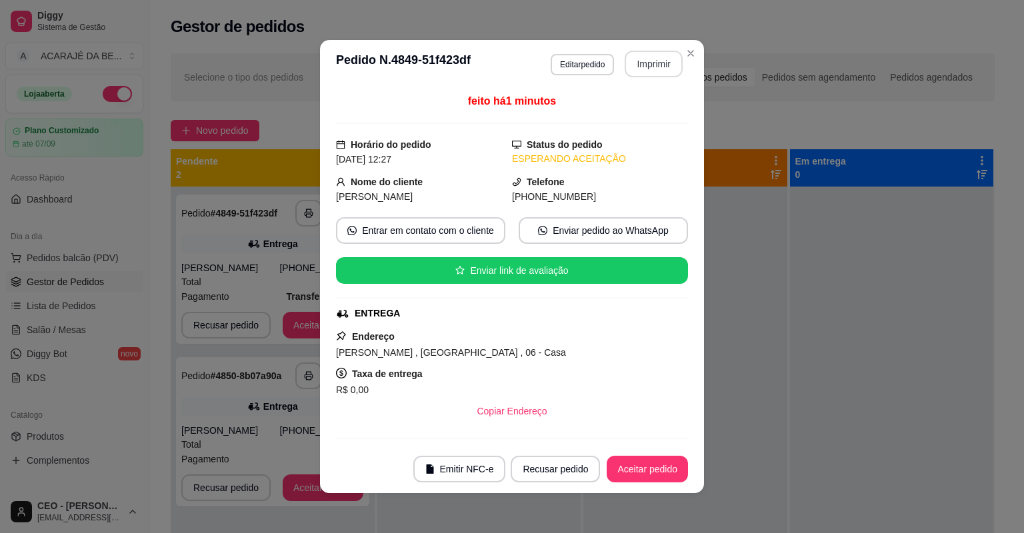
click at [641, 68] on button "Imprimir" at bounding box center [654, 64] width 58 height 27
click at [649, 464] on button "Aceitar pedido" at bounding box center [647, 469] width 81 height 27
click at [651, 459] on div "Recusar pedido Aceitar pedido" at bounding box center [580, 469] width 215 height 27
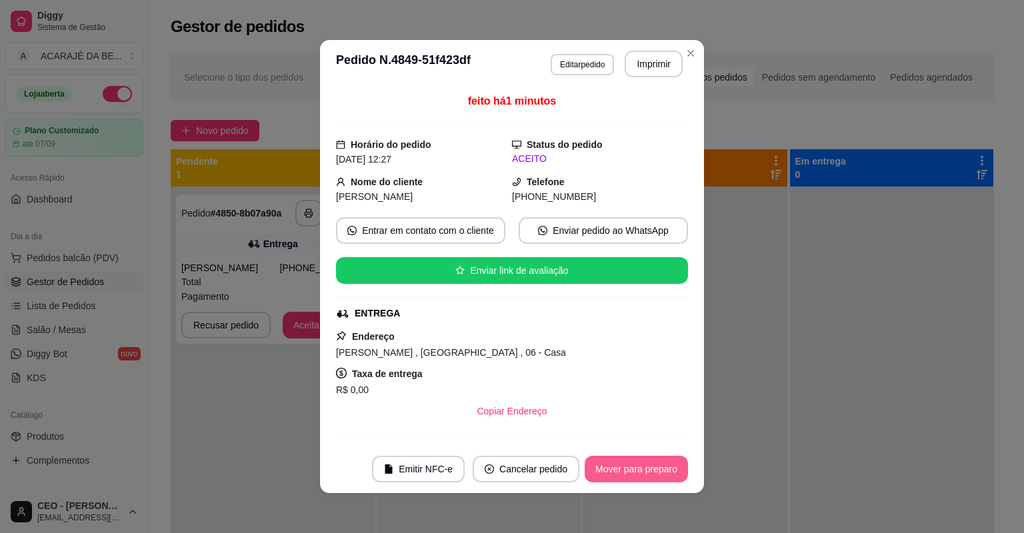
click at [651, 464] on button "Mover para preparo" at bounding box center [636, 469] width 103 height 27
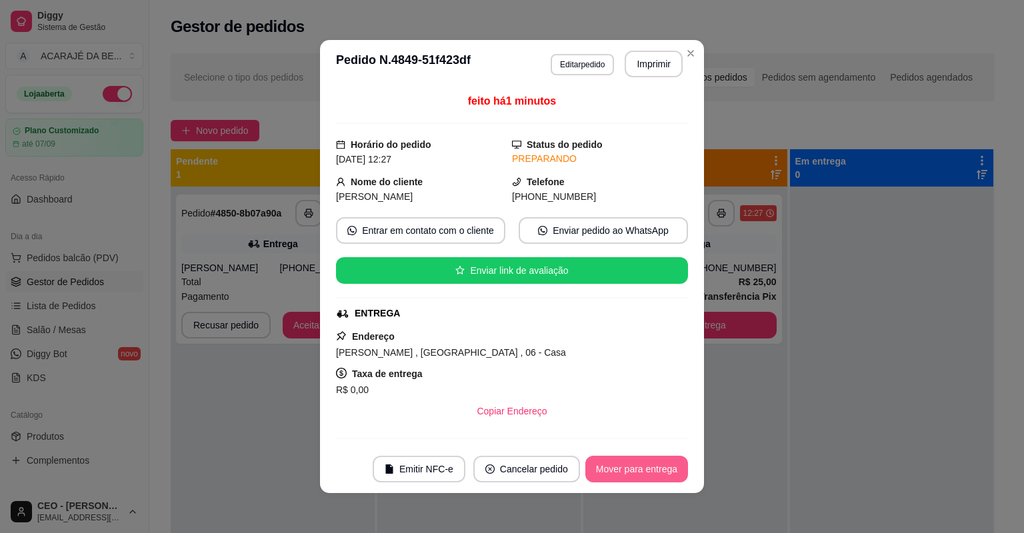
click at [651, 464] on button "Mover para entrega" at bounding box center [636, 469] width 103 height 27
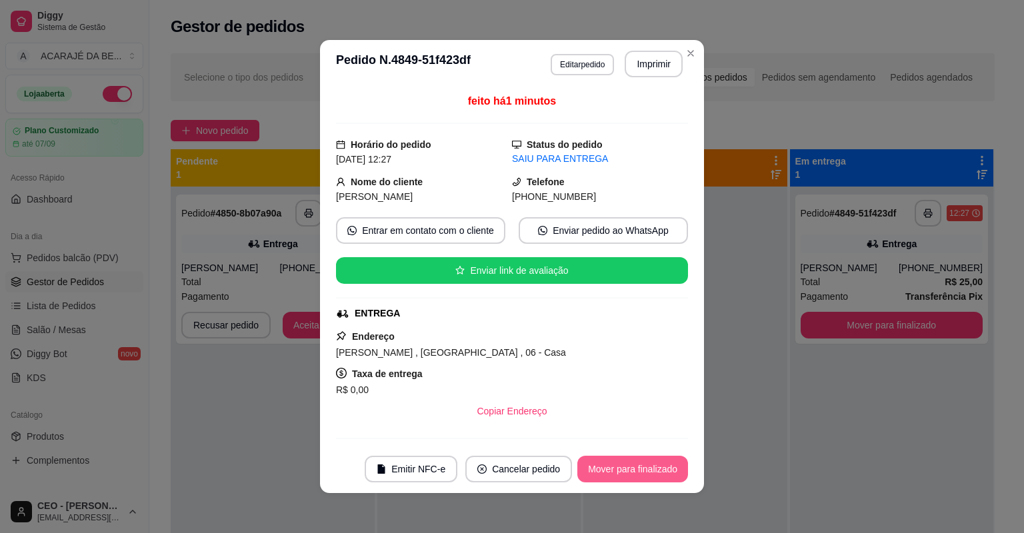
click at [660, 466] on button "Mover para finalizado" at bounding box center [632, 469] width 111 height 27
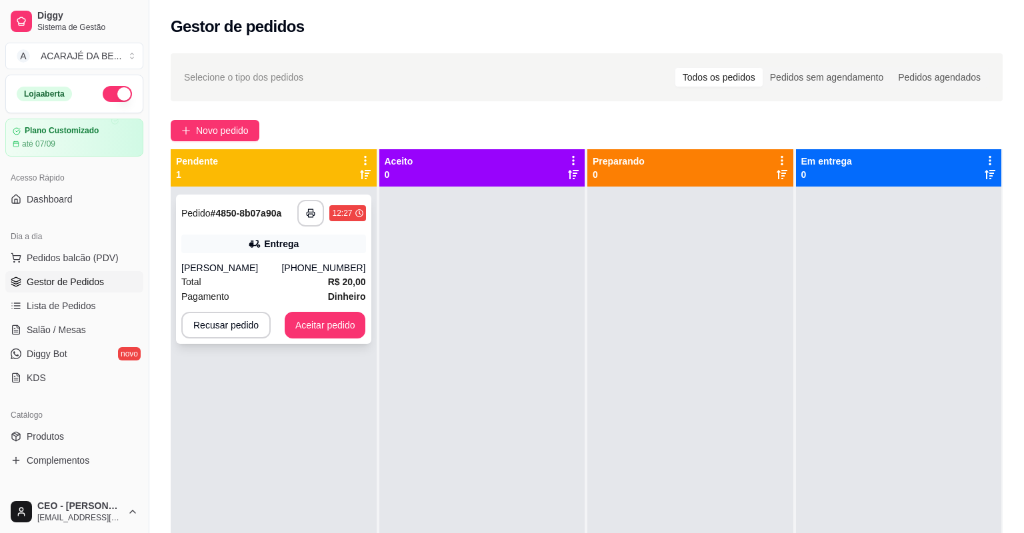
click at [328, 251] on div "Entrega" at bounding box center [273, 244] width 185 height 19
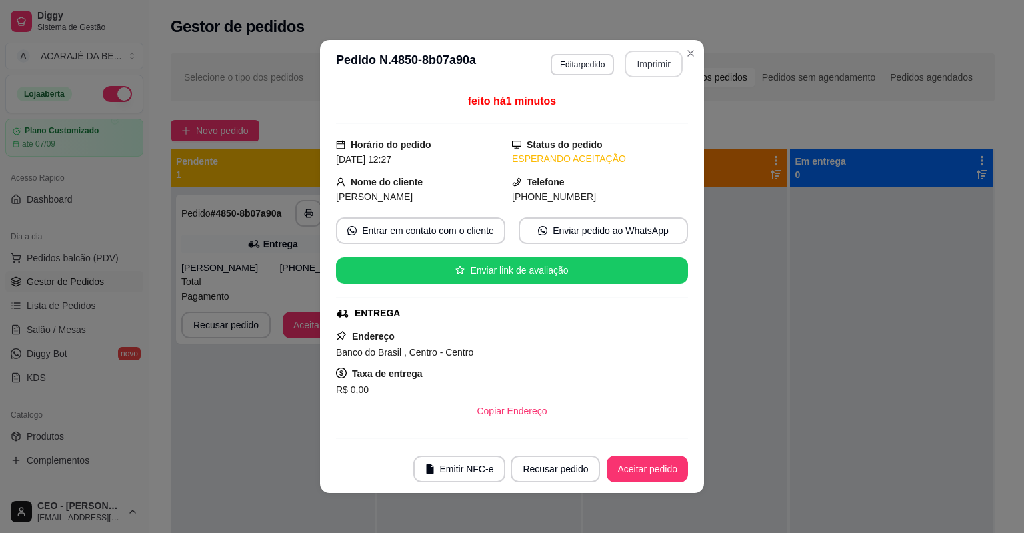
click at [637, 63] on button "Imprimir" at bounding box center [654, 64] width 58 height 27
click at [623, 467] on button "Aceitar pedido" at bounding box center [647, 469] width 81 height 27
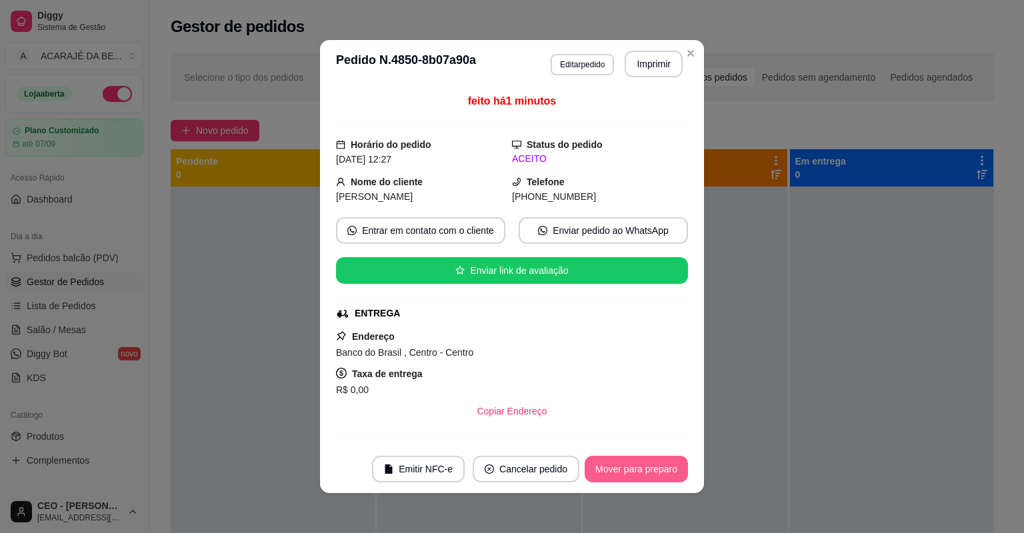
click at [623, 467] on button "Mover para preparo" at bounding box center [636, 469] width 103 height 27
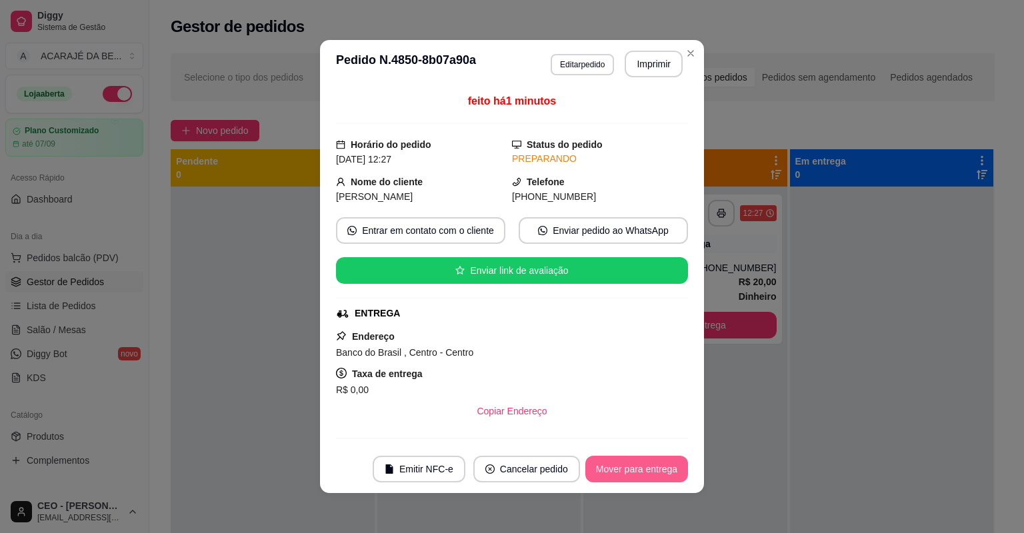
click at [623, 467] on button "Mover para entrega" at bounding box center [636, 469] width 103 height 27
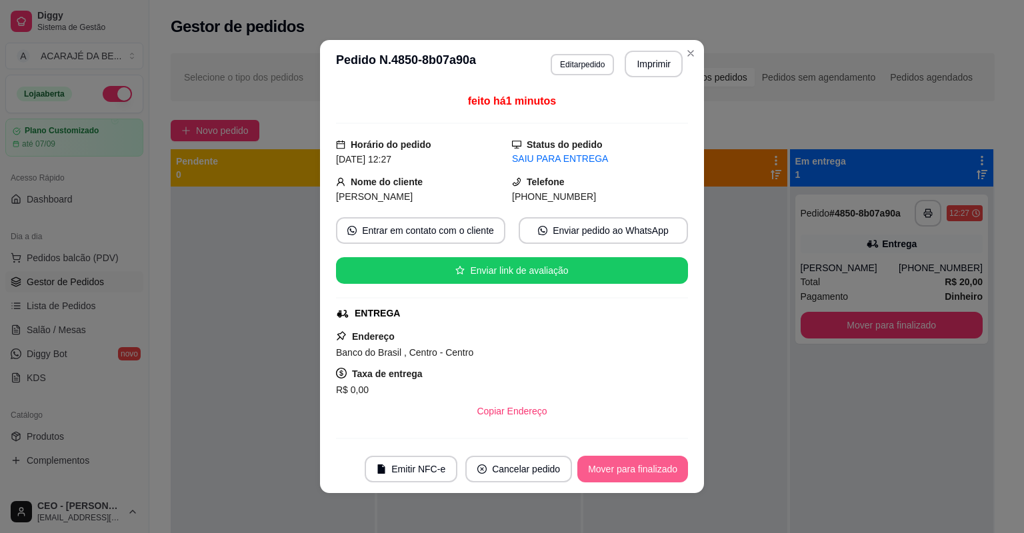
click at [641, 461] on button "Mover para finalizado" at bounding box center [632, 469] width 111 height 27
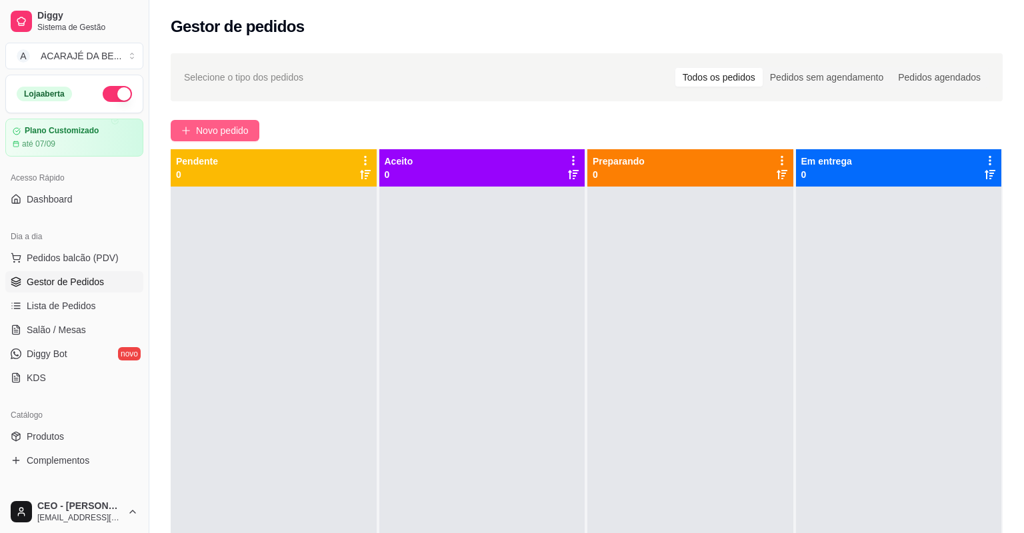
click at [218, 125] on span "Novo pedido" at bounding box center [222, 130] width 53 height 15
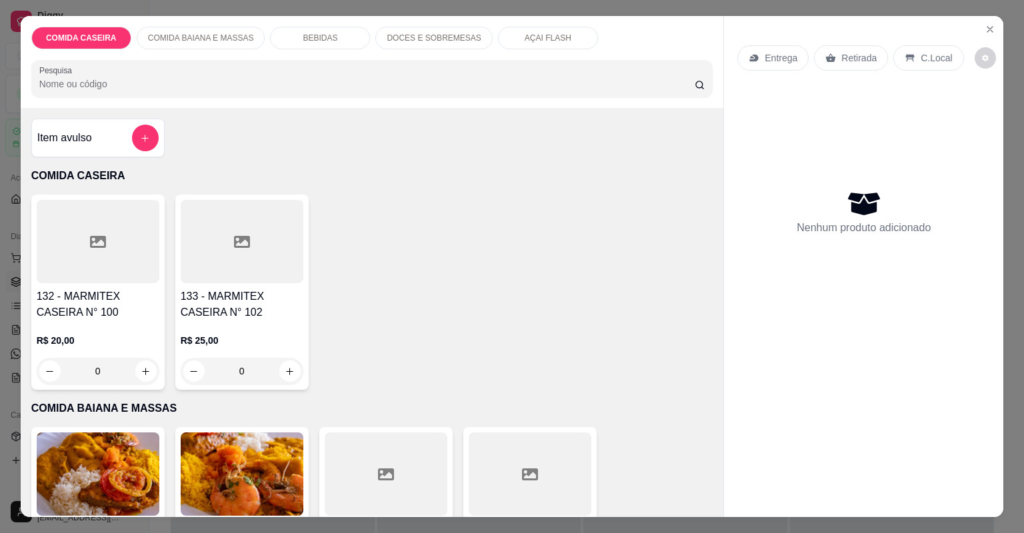
click at [215, 277] on div at bounding box center [242, 241] width 123 height 83
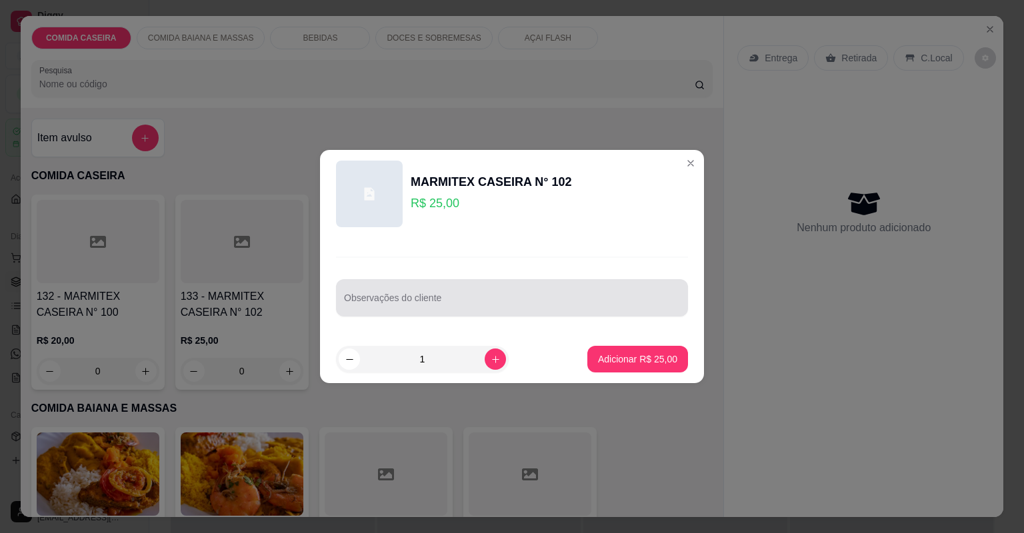
click at [377, 287] on div at bounding box center [512, 298] width 336 height 27
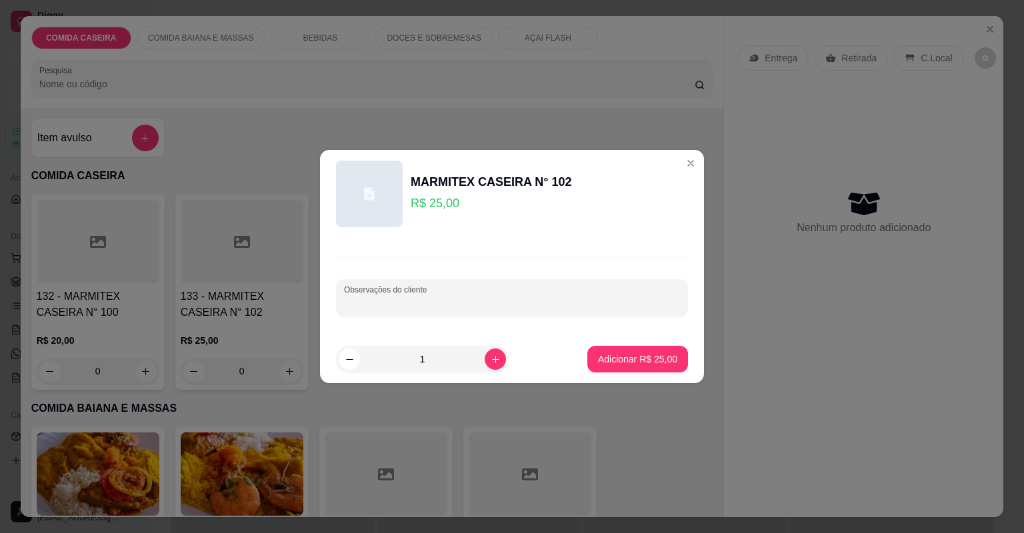
paste input "Salada de alface americano Abacaxi"
type input "Salada de alface americano Abacaxi completa"
click at [589, 354] on button "Adicionar R$ 25,00" at bounding box center [637, 359] width 101 height 27
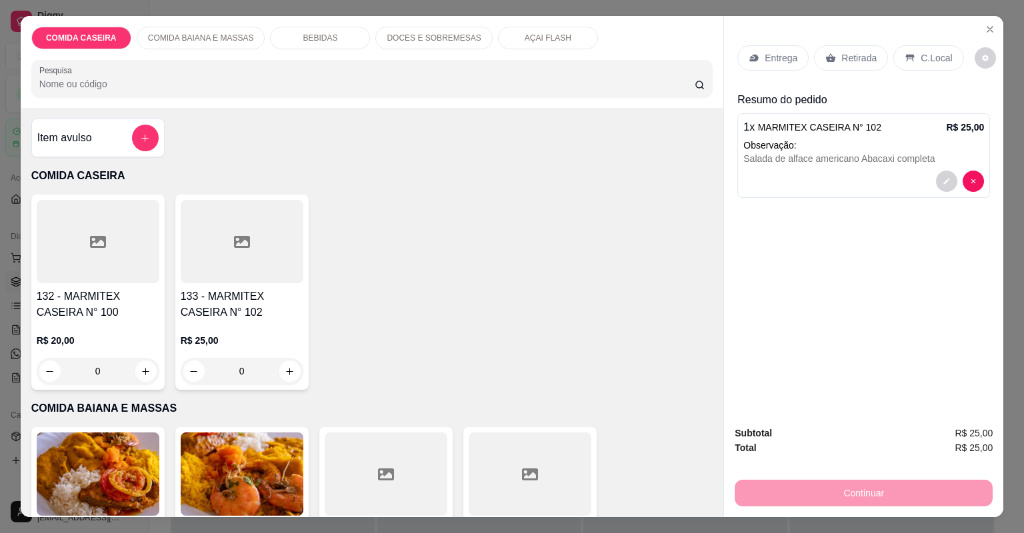
click at [757, 48] on div "Entrega" at bounding box center [773, 57] width 71 height 25
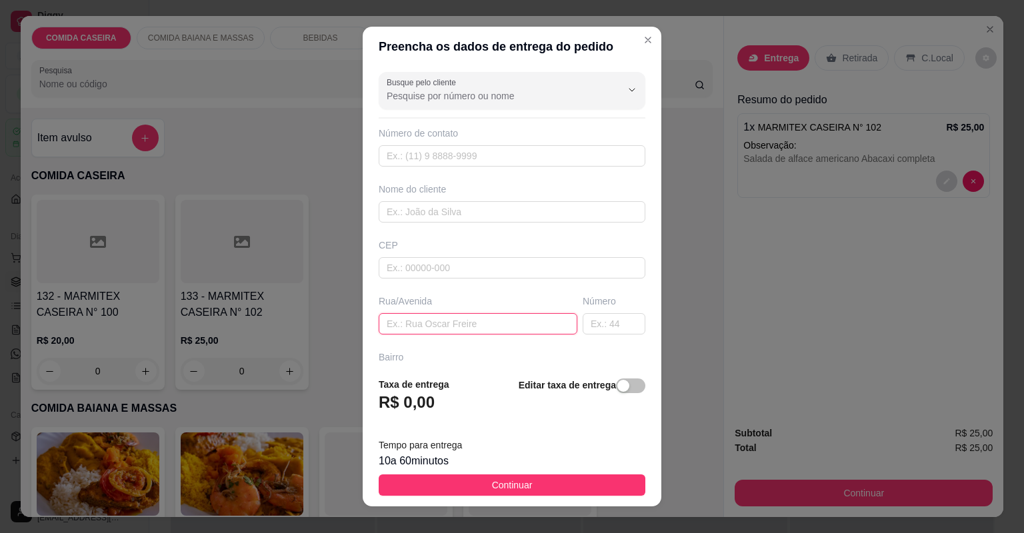
click at [487, 317] on input "text" at bounding box center [478, 323] width 199 height 21
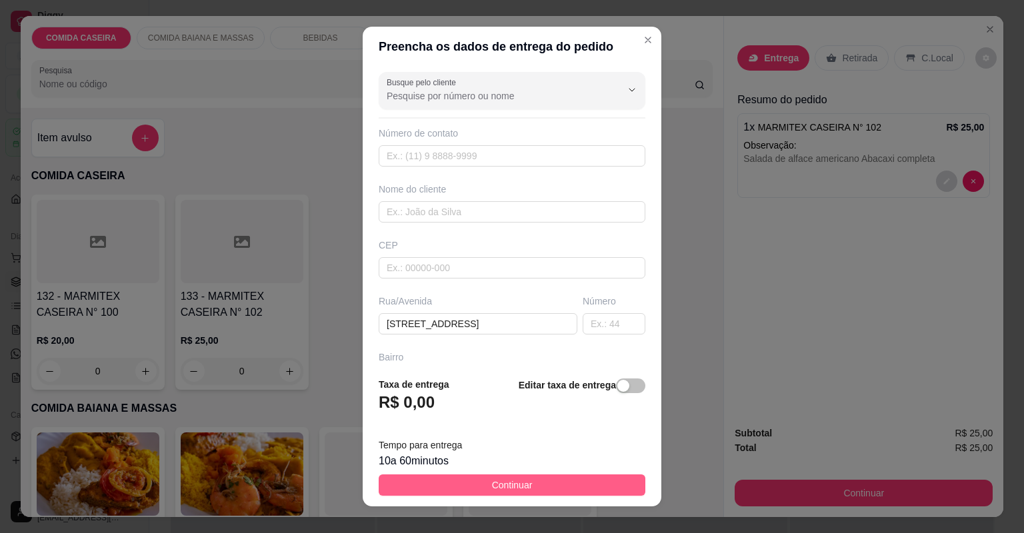
click at [548, 485] on button "Continuar" at bounding box center [512, 485] width 267 height 21
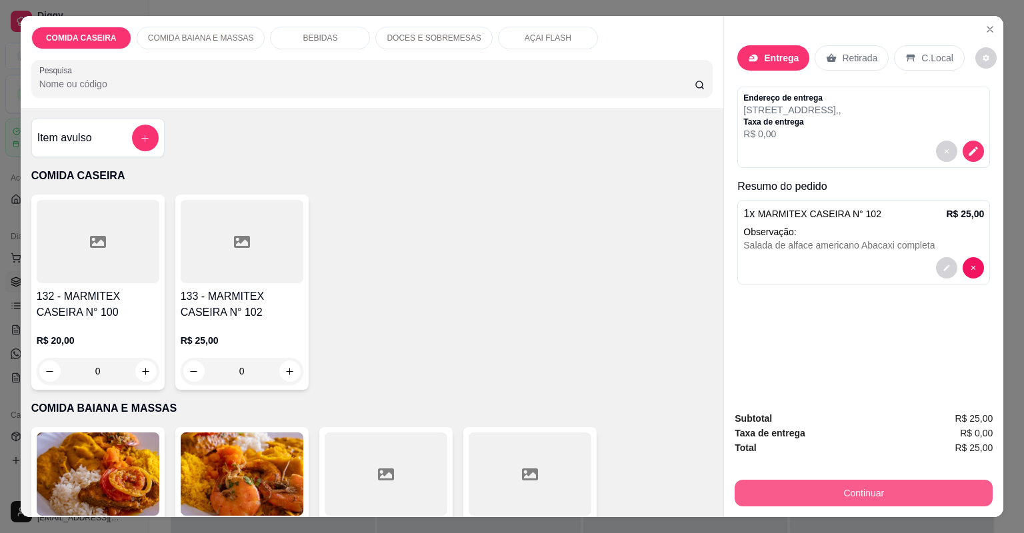
click at [758, 483] on button "Continuar" at bounding box center [864, 493] width 258 height 27
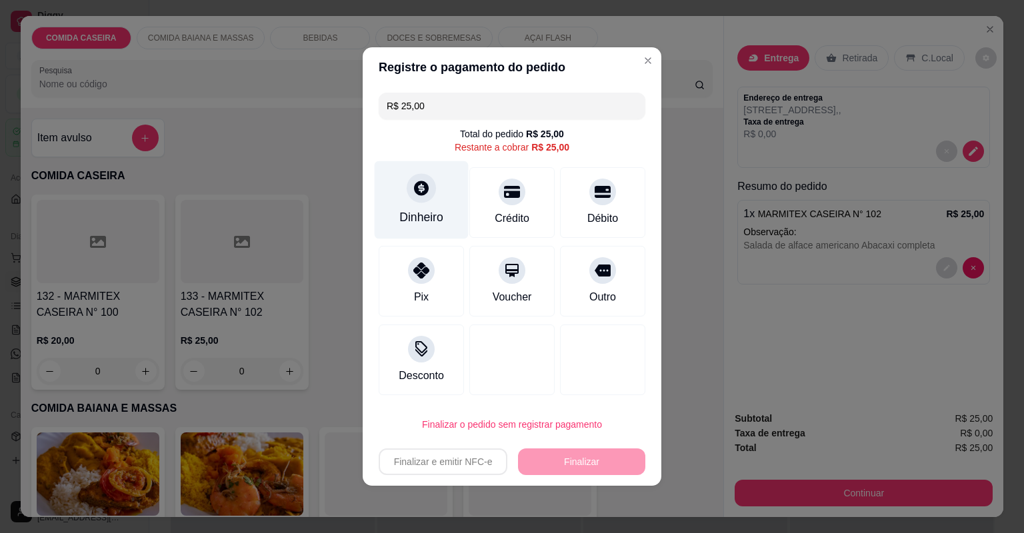
click at [423, 196] on icon at bounding box center [421, 187] width 17 height 17
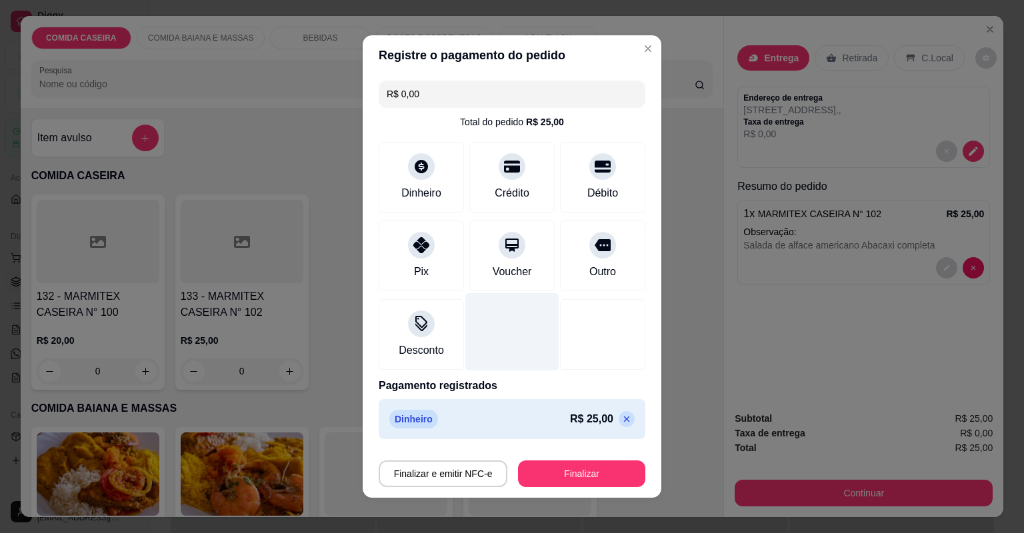
type input "R$ 0,00"
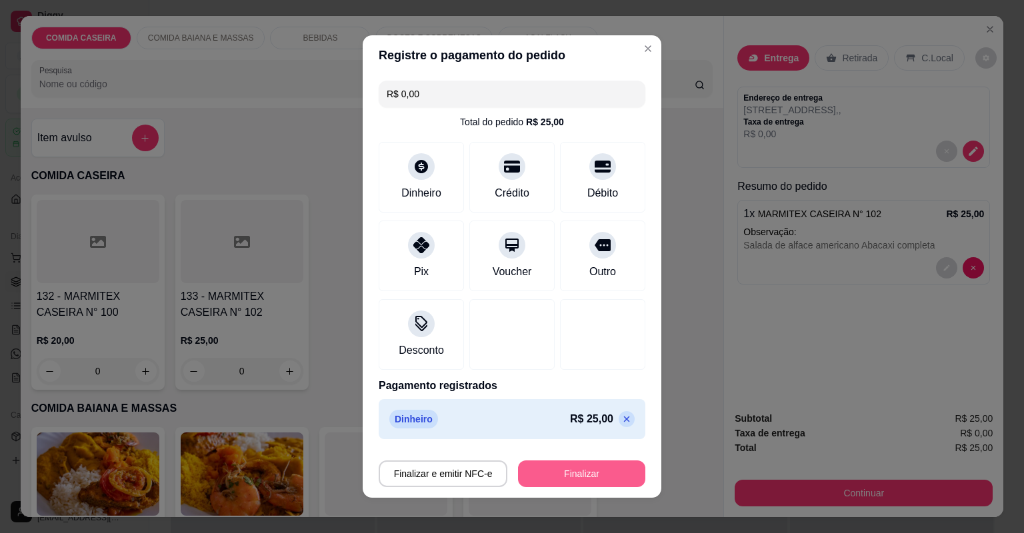
click at [579, 471] on button "Finalizar" at bounding box center [581, 474] width 127 height 27
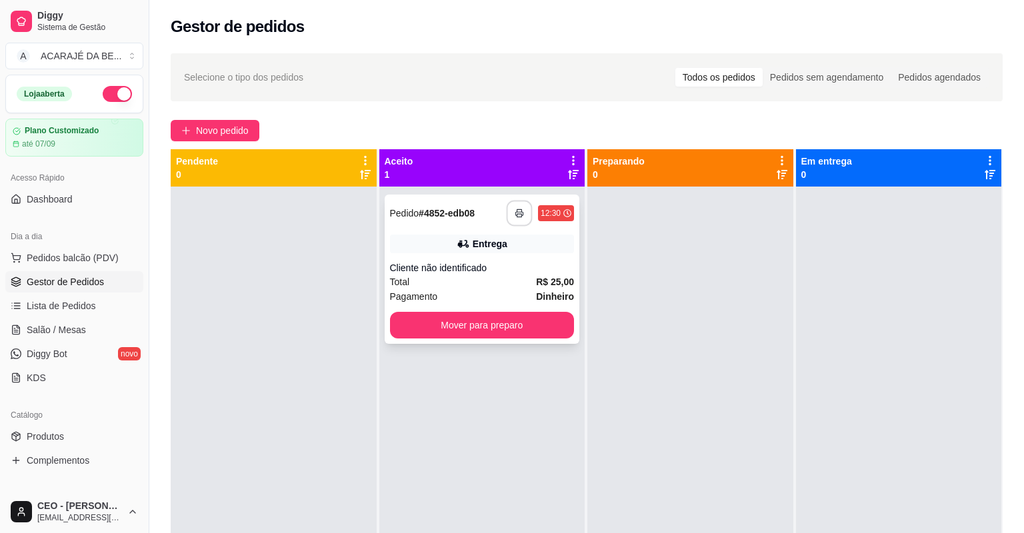
click at [515, 215] on icon "button" at bounding box center [519, 213] width 9 height 9
click at [422, 323] on button "Mover para preparo" at bounding box center [482, 325] width 185 height 27
click at [422, 323] on div "Mover para preparo" at bounding box center [482, 325] width 185 height 27
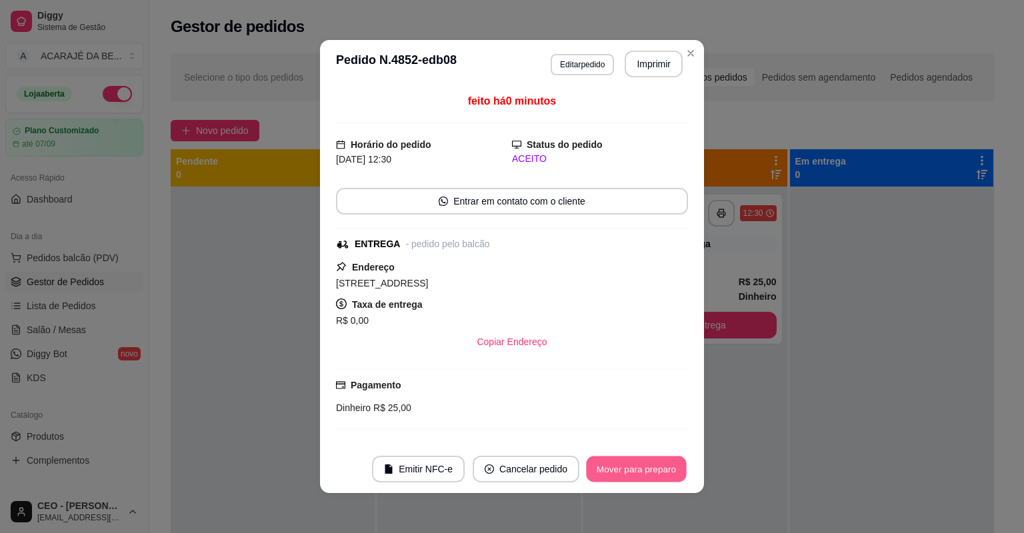
click at [595, 467] on button "Mover para preparo" at bounding box center [636, 470] width 100 height 26
click at [617, 467] on button "Mover para entrega" at bounding box center [636, 469] width 103 height 27
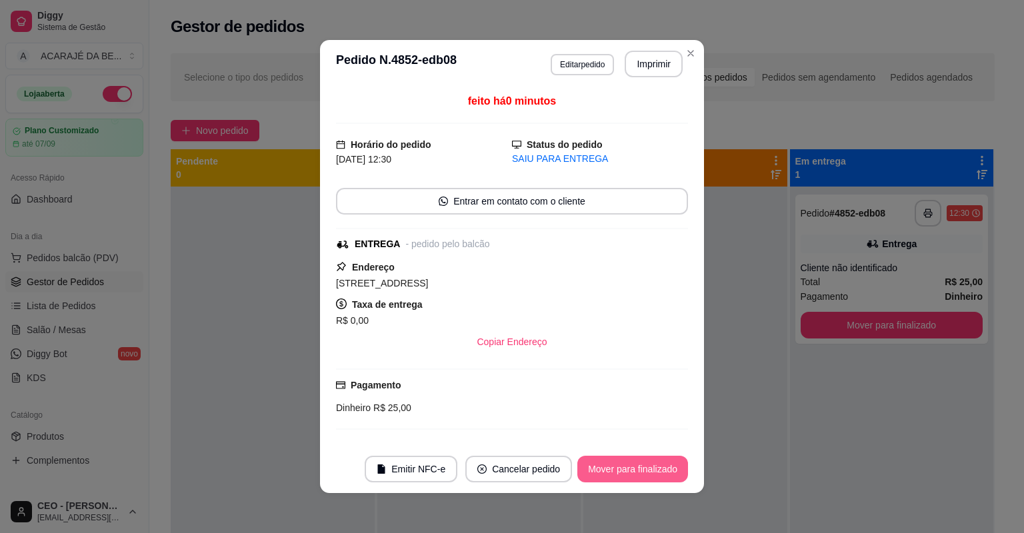
click at [650, 478] on button "Mover para finalizado" at bounding box center [632, 469] width 111 height 27
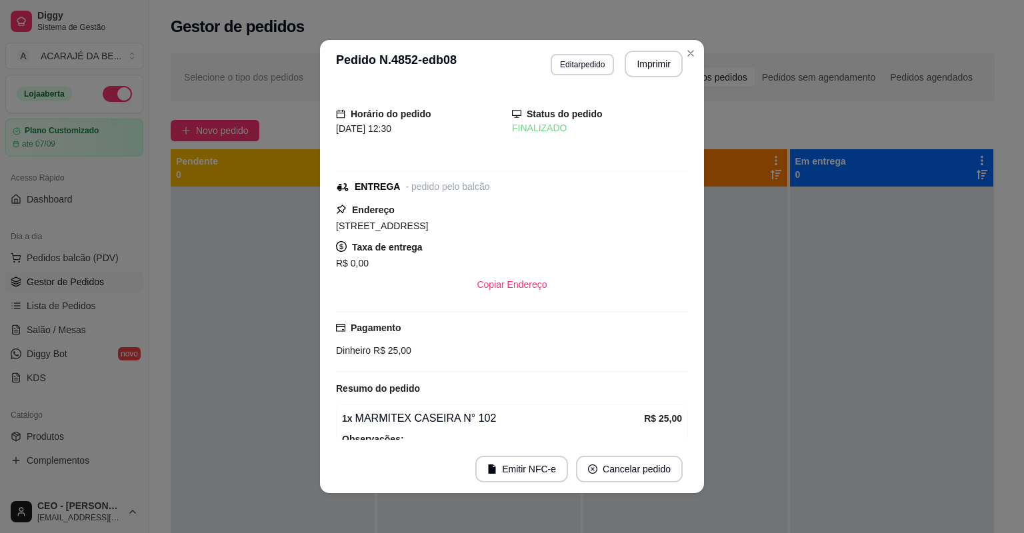
click at [688, 374] on div "Horário do pedido [DATE] 12:30 Status do pedido FINALIZADO ENTREGA - pedido pel…" at bounding box center [512, 266] width 384 height 357
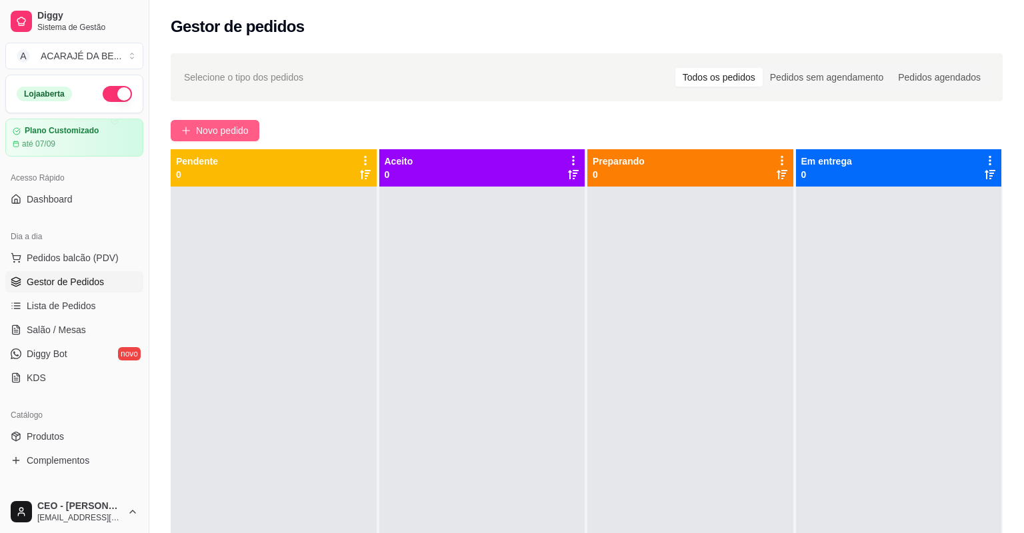
click at [181, 125] on button "Novo pedido" at bounding box center [215, 130] width 89 height 21
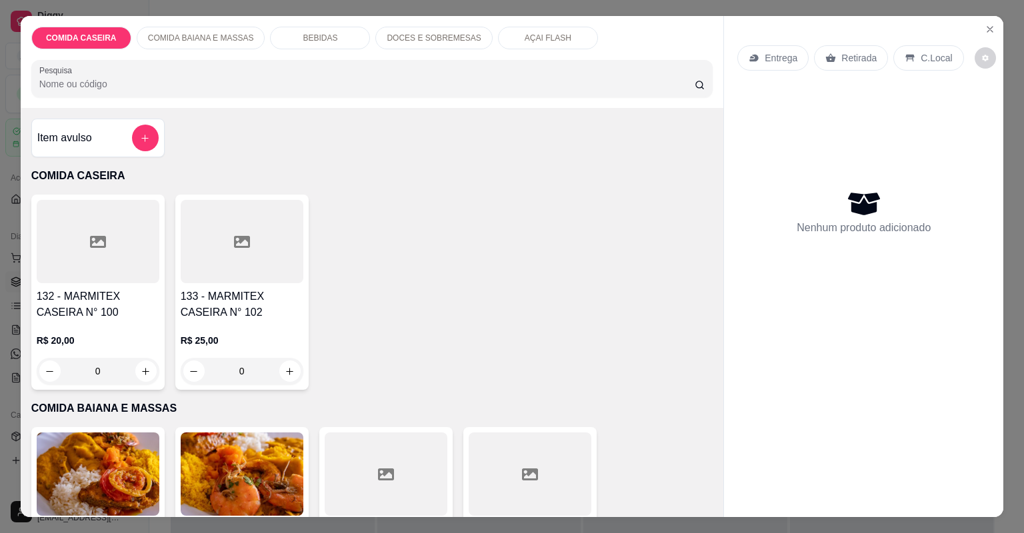
click at [376, 433] on div at bounding box center [386, 474] width 123 height 83
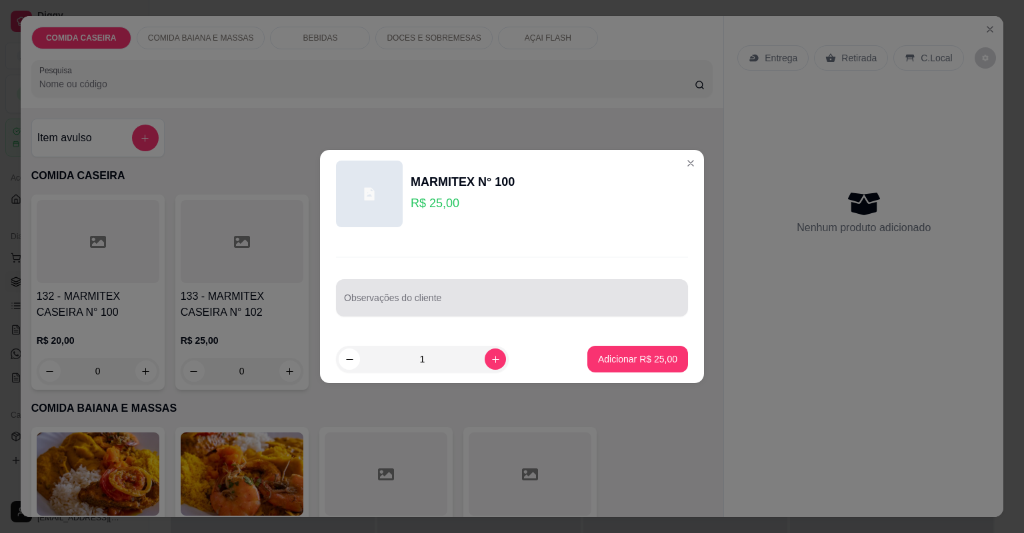
click at [444, 313] on div "Observações do cliente" at bounding box center [512, 297] width 352 height 37
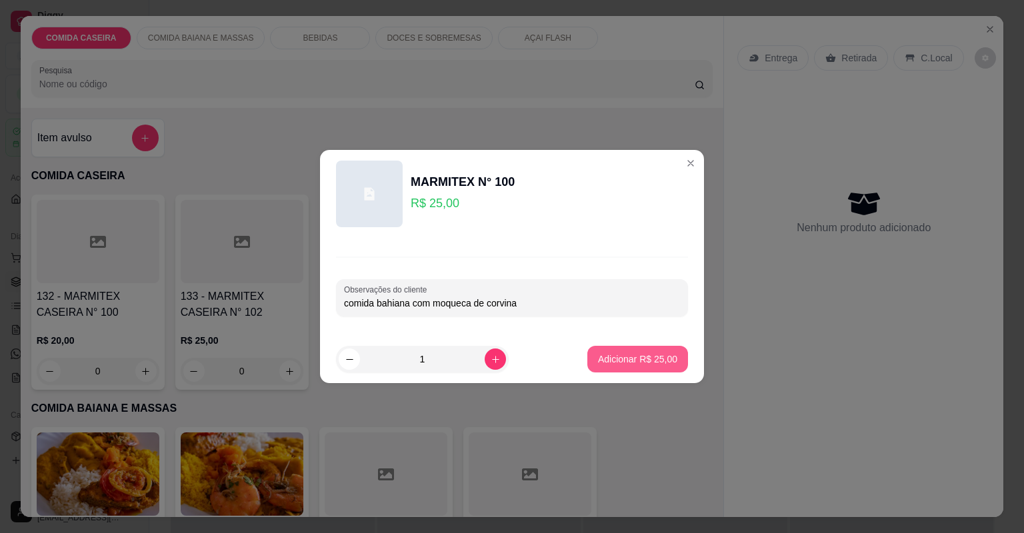
click at [602, 347] on button "Adicionar R$ 25,00" at bounding box center [637, 359] width 101 height 27
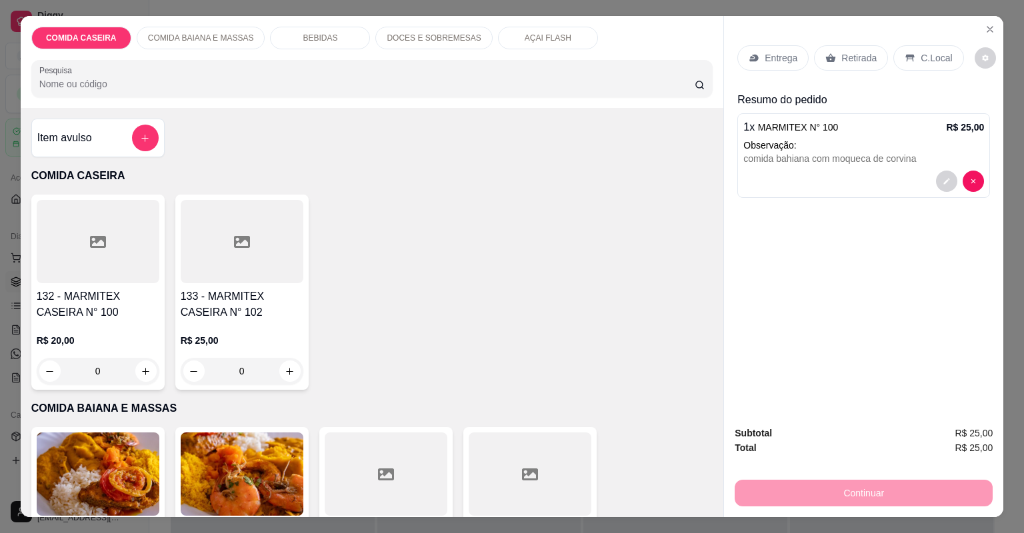
click at [787, 57] on p "Entrega" at bounding box center [781, 57] width 33 height 13
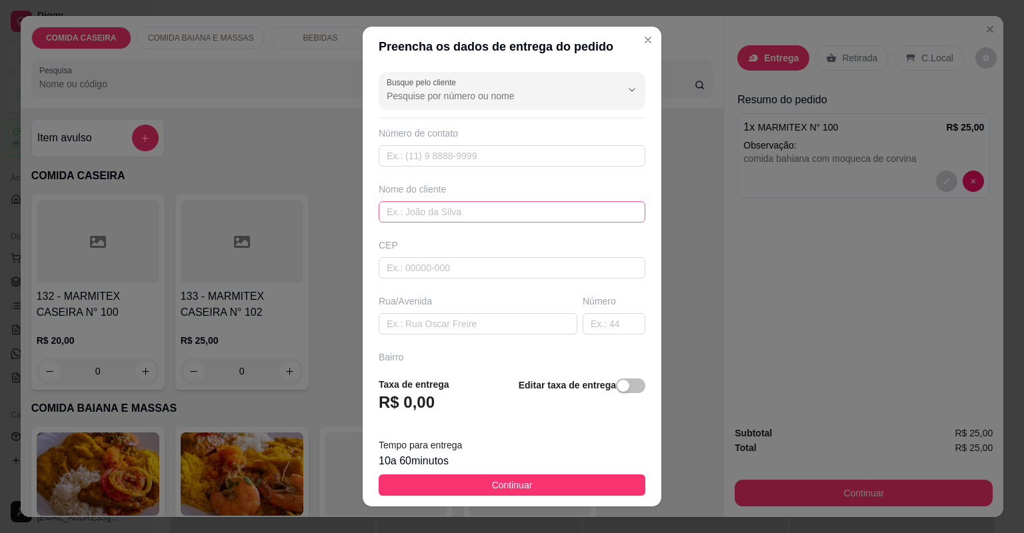
drag, startPoint x: 481, startPoint y: 224, endPoint x: 480, endPoint y: 211, distance: 13.4
click at [480, 217] on div "Busque pelo cliente Número de contato Nome do cliente CEP Rua/[GEOGRAPHIC_DATA]" at bounding box center [512, 217] width 299 height 300
click at [480, 210] on input "text" at bounding box center [512, 211] width 267 height 21
type input "[PERSON_NAME]"
click at [478, 331] on input "text" at bounding box center [478, 323] width 199 height 21
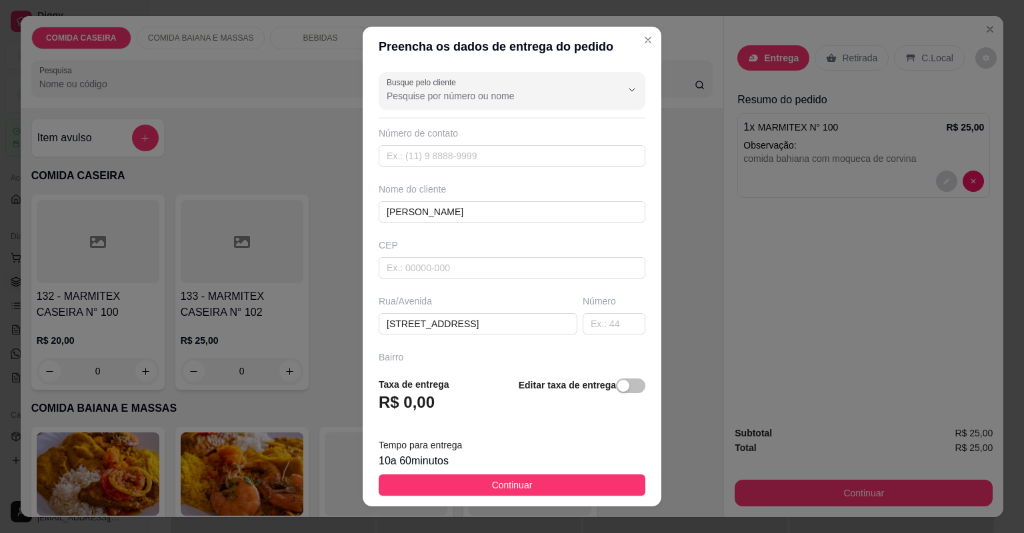
click at [525, 483] on button "Continuar" at bounding box center [512, 485] width 267 height 21
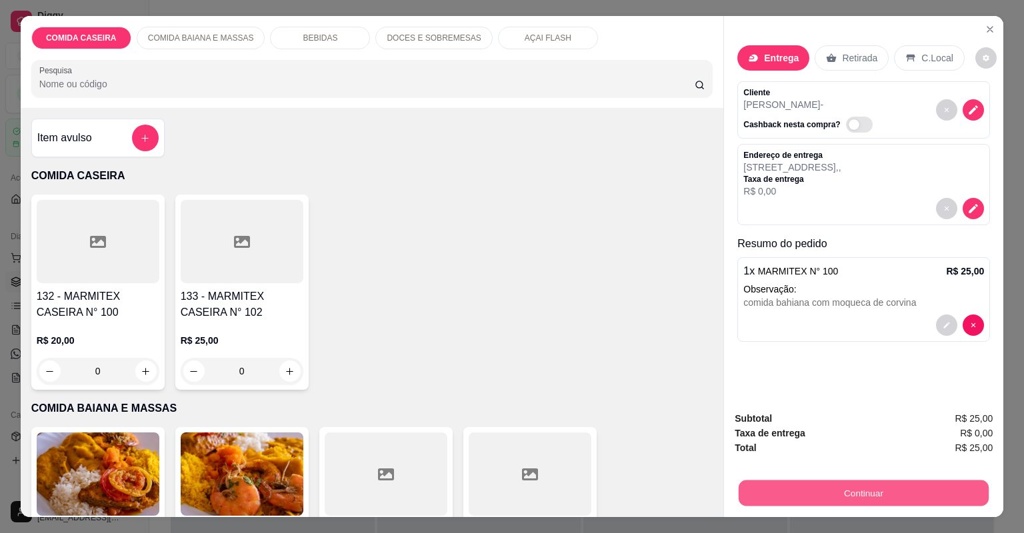
click at [819, 500] on button "Continuar" at bounding box center [864, 494] width 250 height 26
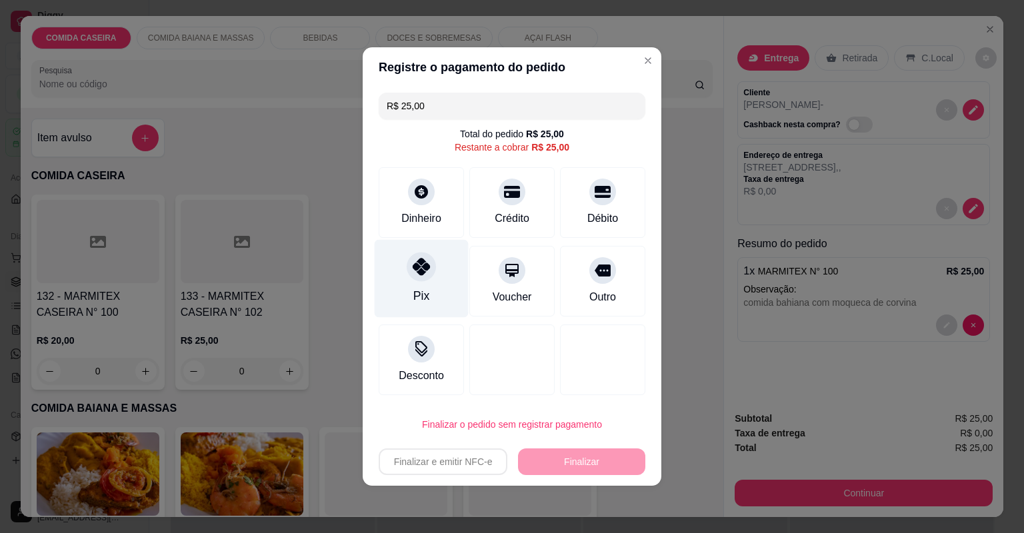
click at [402, 293] on div "Pix" at bounding box center [422, 279] width 94 height 78
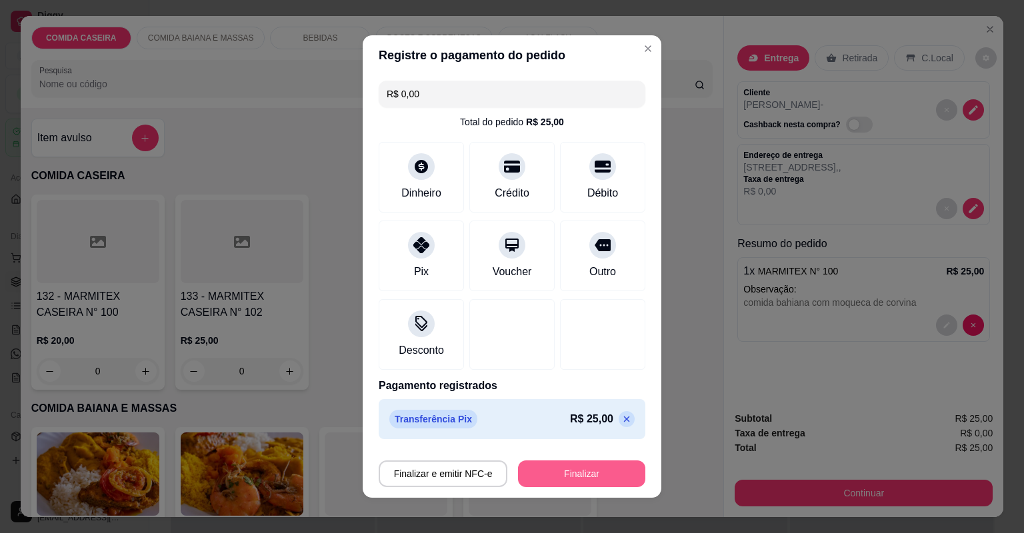
click at [563, 467] on button "Finalizar" at bounding box center [581, 474] width 127 height 27
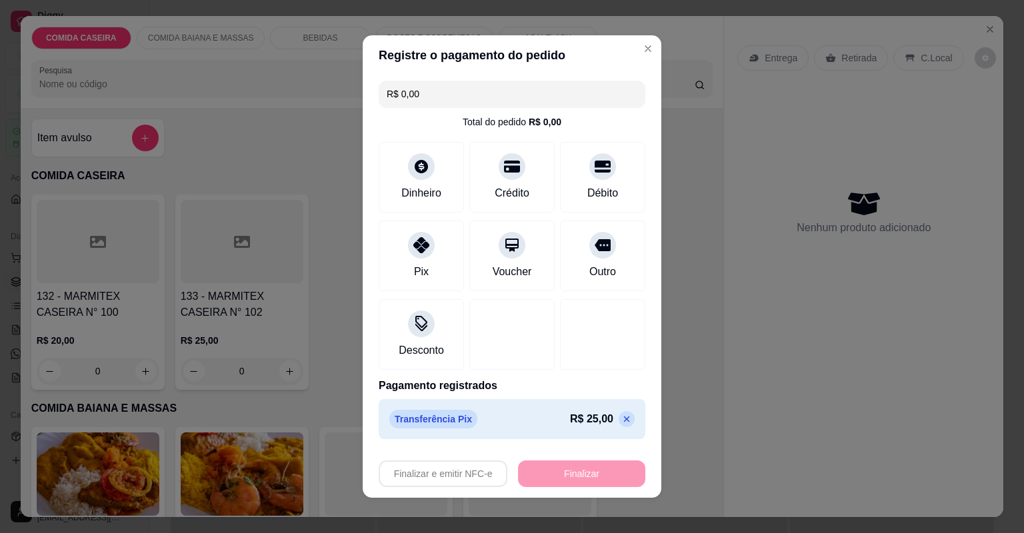
type input "-R$ 25,00"
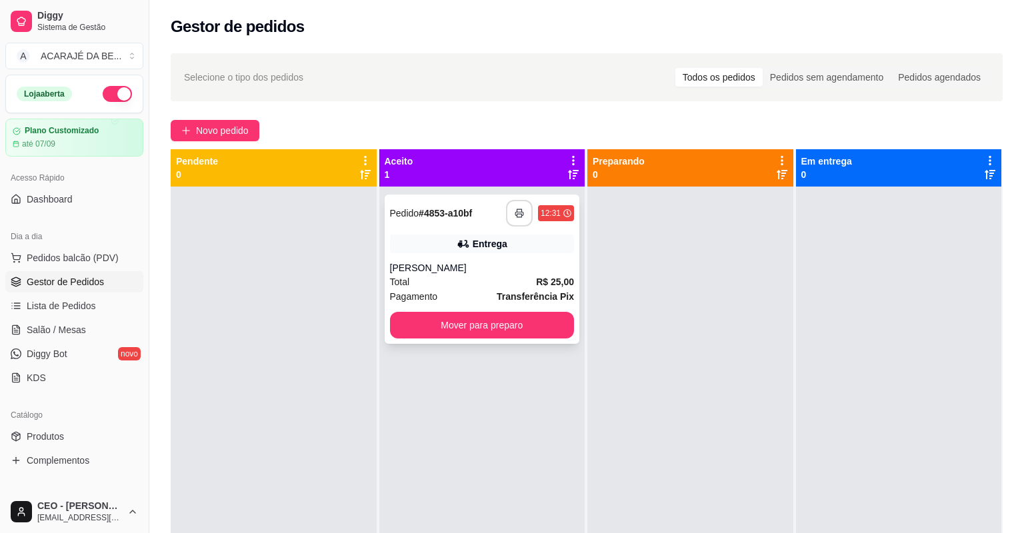
click at [519, 223] on button "button" at bounding box center [519, 213] width 27 height 27
click at [530, 317] on button "Mover para preparo" at bounding box center [482, 325] width 185 height 27
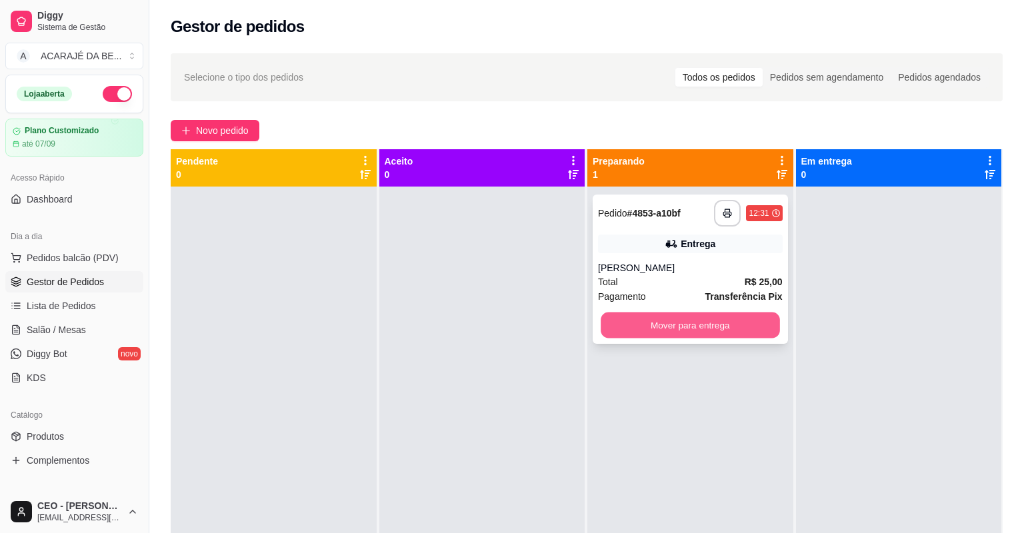
click at [627, 329] on button "Mover para entrega" at bounding box center [690, 326] width 179 height 26
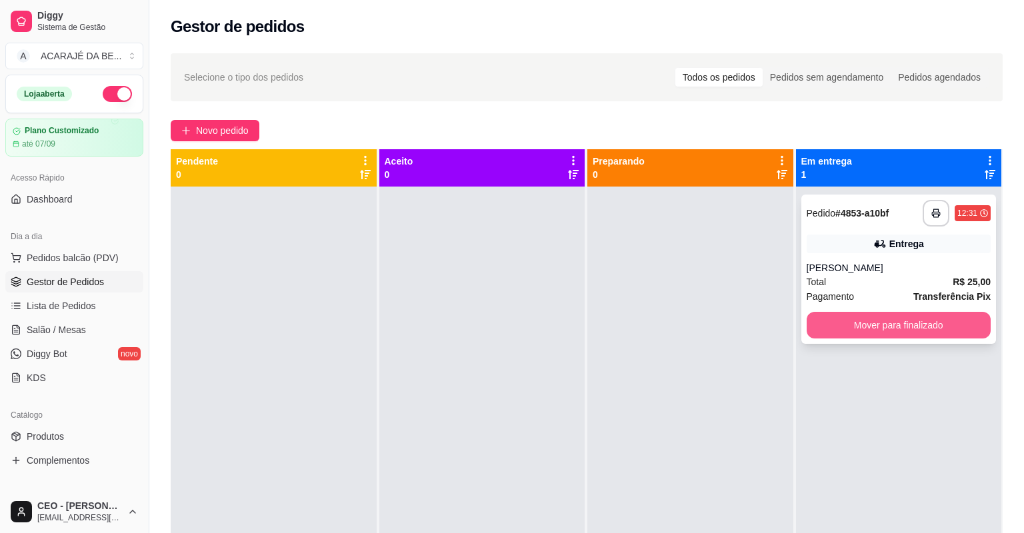
click at [812, 329] on button "Mover para finalizado" at bounding box center [899, 325] width 185 height 27
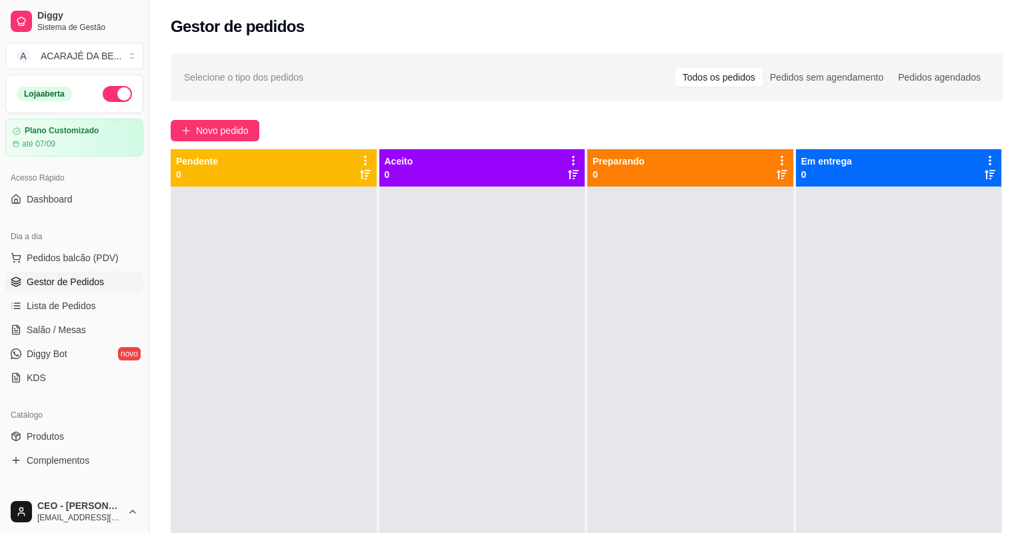
click at [263, 132] on div "Novo pedido" at bounding box center [587, 130] width 832 height 21
click at [258, 131] on button "Novo pedido" at bounding box center [215, 130] width 89 height 21
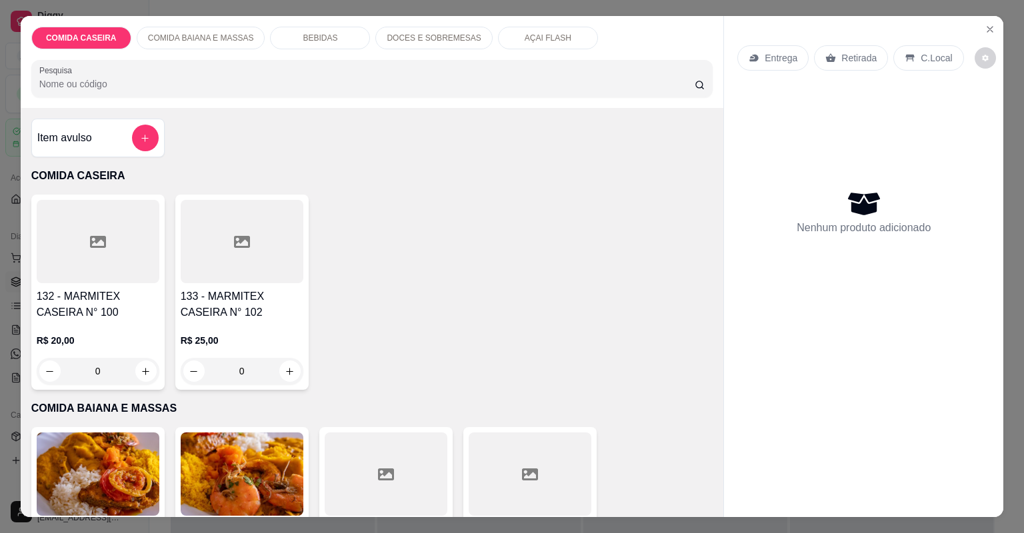
click at [397, 433] on div at bounding box center [386, 474] width 123 height 83
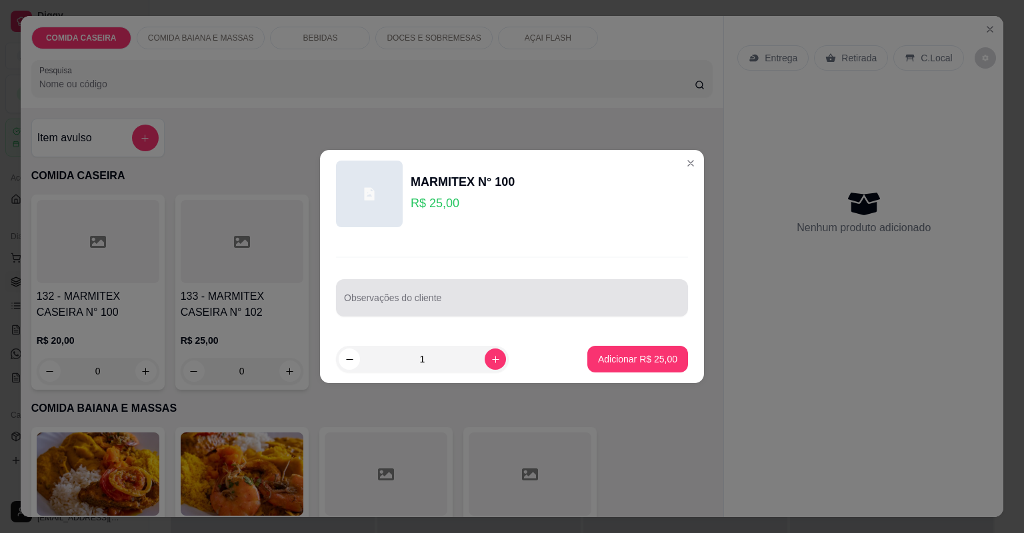
click at [443, 309] on input "Observações do cliente" at bounding box center [512, 303] width 336 height 13
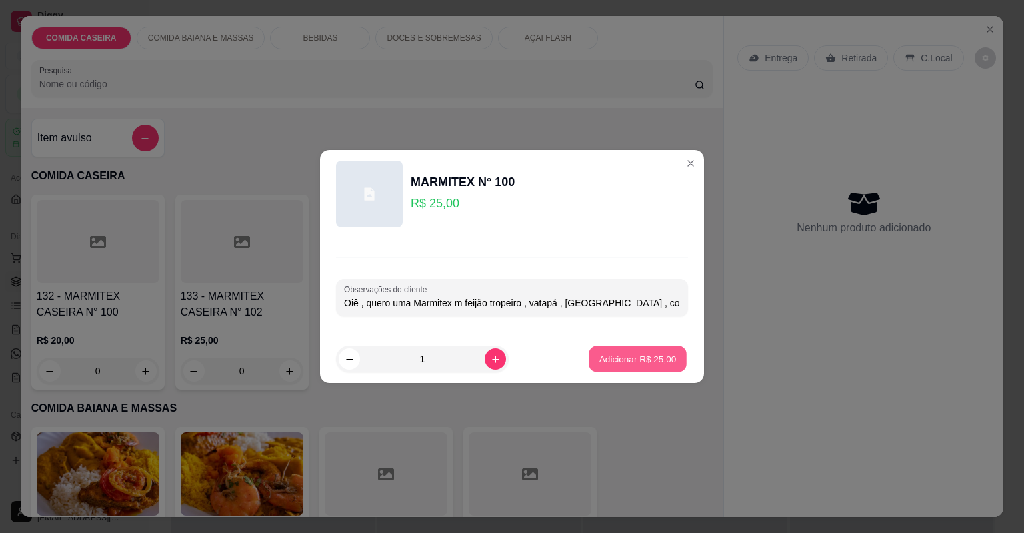
click at [623, 371] on button "Adicionar R$ 25,00" at bounding box center [638, 360] width 98 height 26
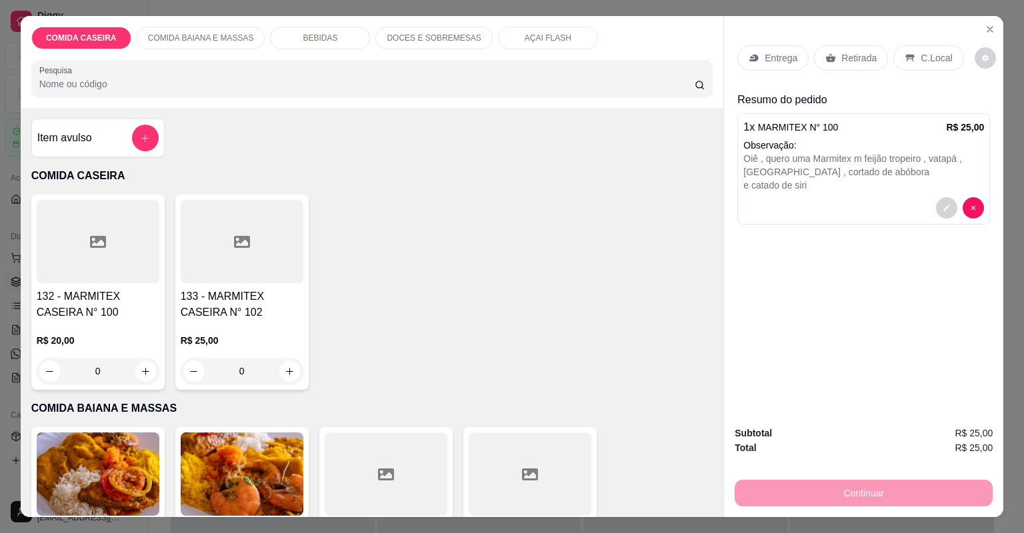
click at [771, 60] on p "Entrega" at bounding box center [781, 57] width 33 height 13
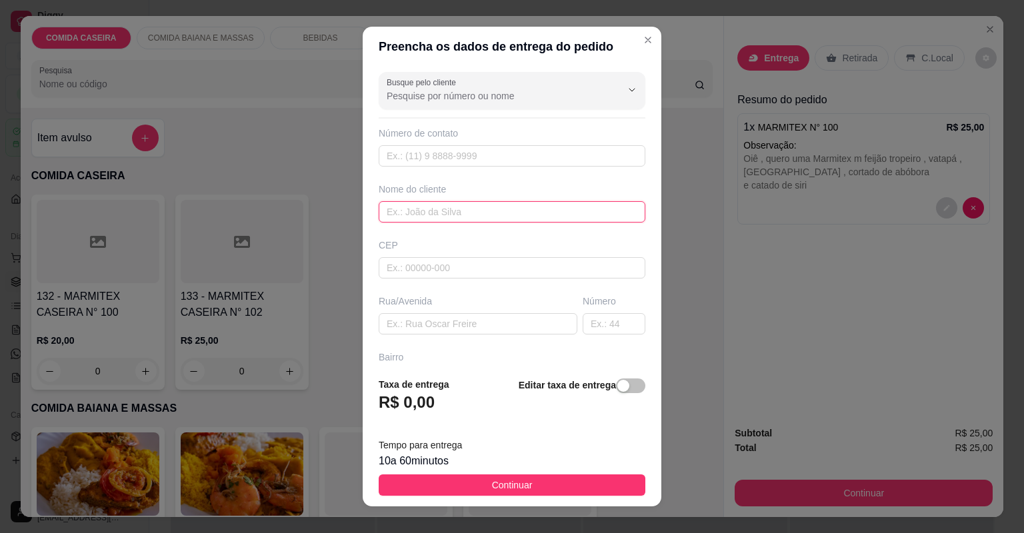
click at [473, 217] on input "text" at bounding box center [512, 211] width 267 height 21
type input "ariane"
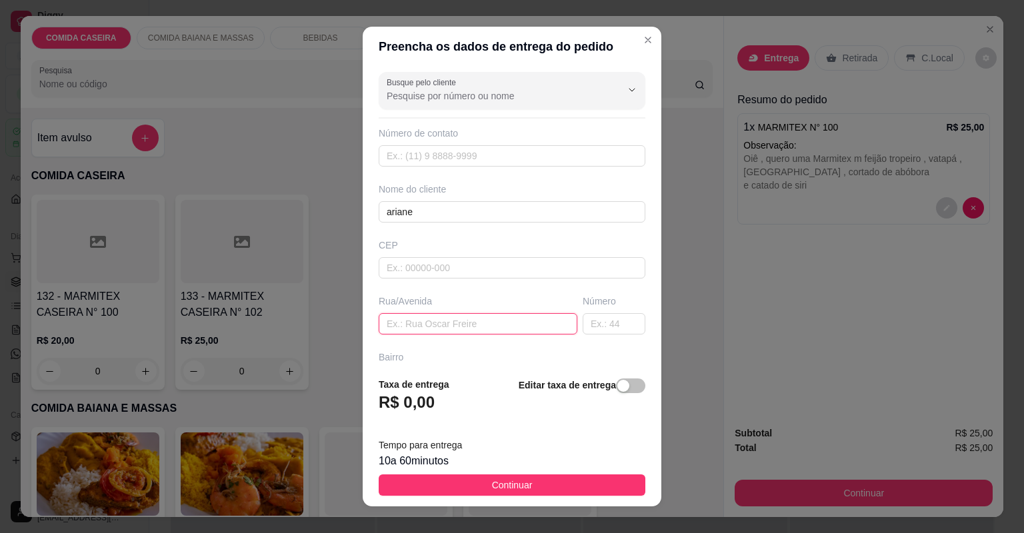
click at [481, 331] on input "text" at bounding box center [478, 323] width 199 height 21
paste input "[PERSON_NAME] n 06 bairro esperança"
type input "[PERSON_NAME] n 06 bairro esperança"
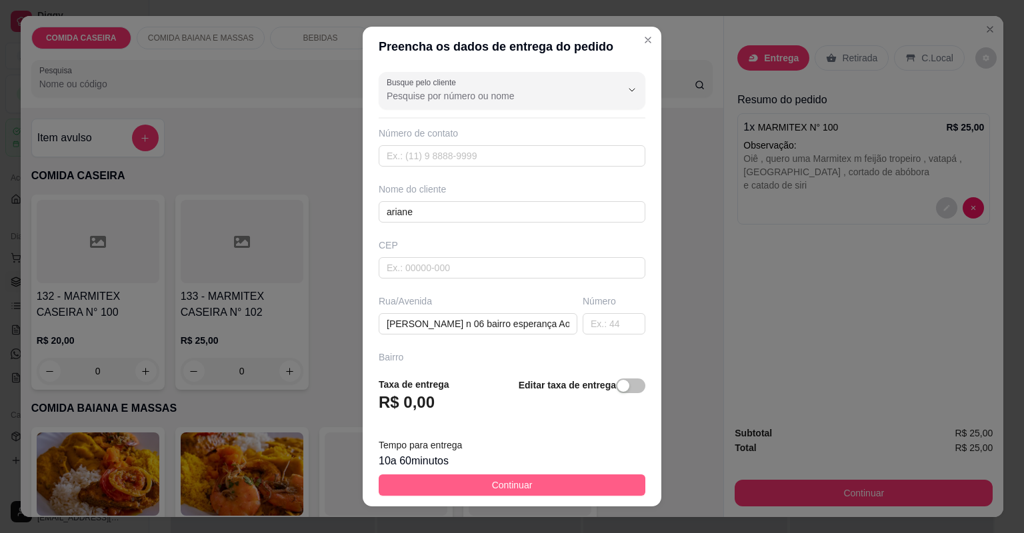
click at [585, 483] on button "Continuar" at bounding box center [512, 485] width 267 height 21
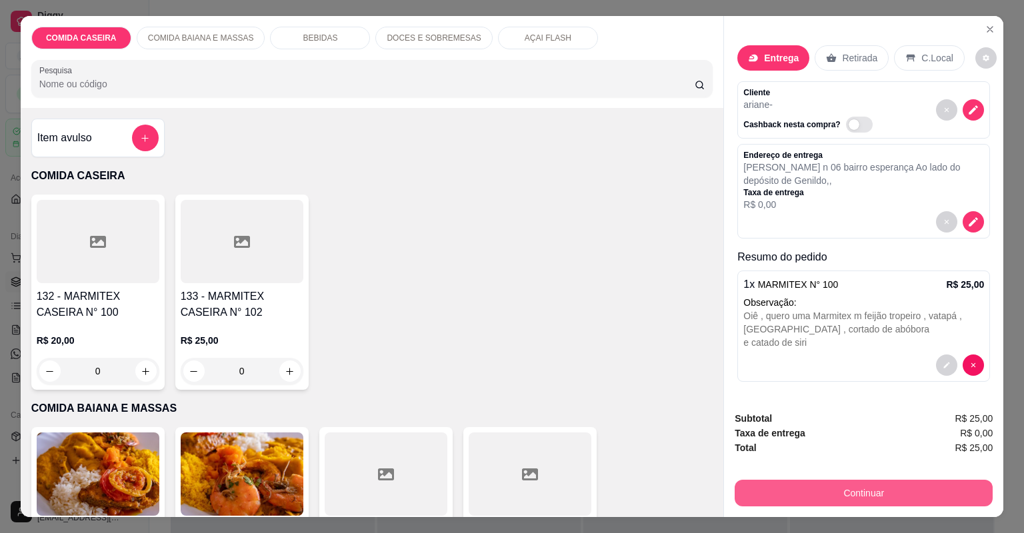
click at [770, 497] on button "Continuar" at bounding box center [864, 493] width 258 height 27
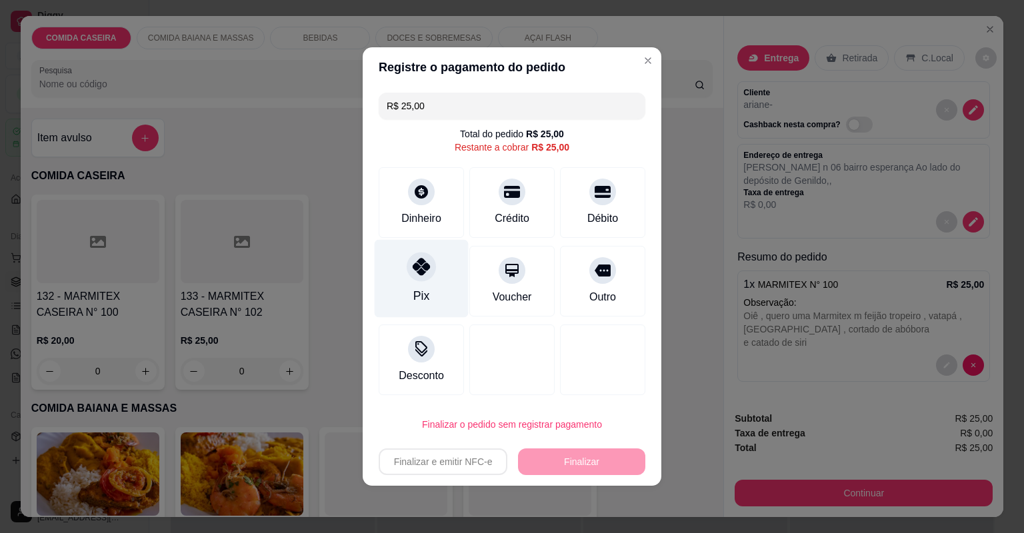
click at [437, 269] on div "Pix" at bounding box center [422, 279] width 94 height 78
type input "R$ 0,00"
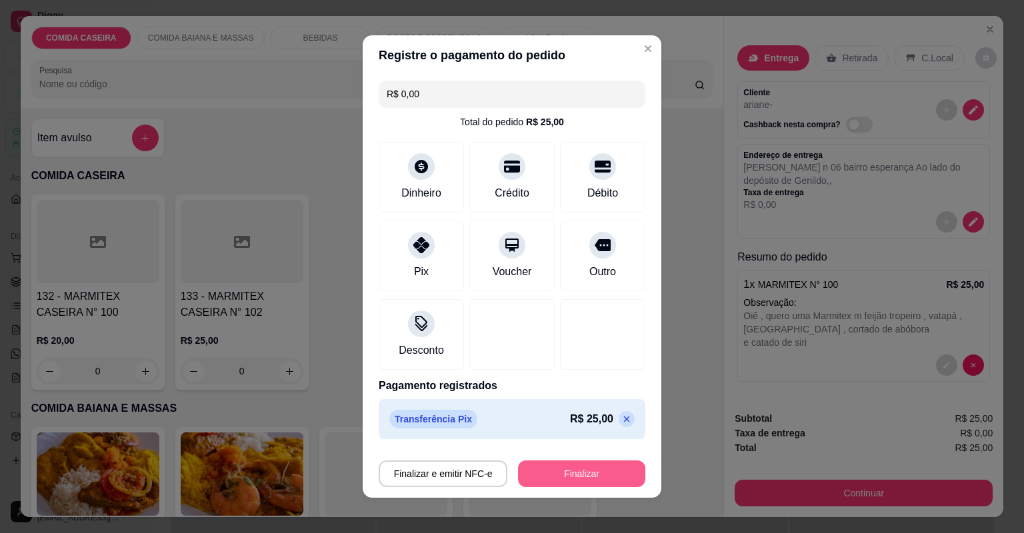
click at [573, 474] on button "Finalizar" at bounding box center [581, 474] width 127 height 27
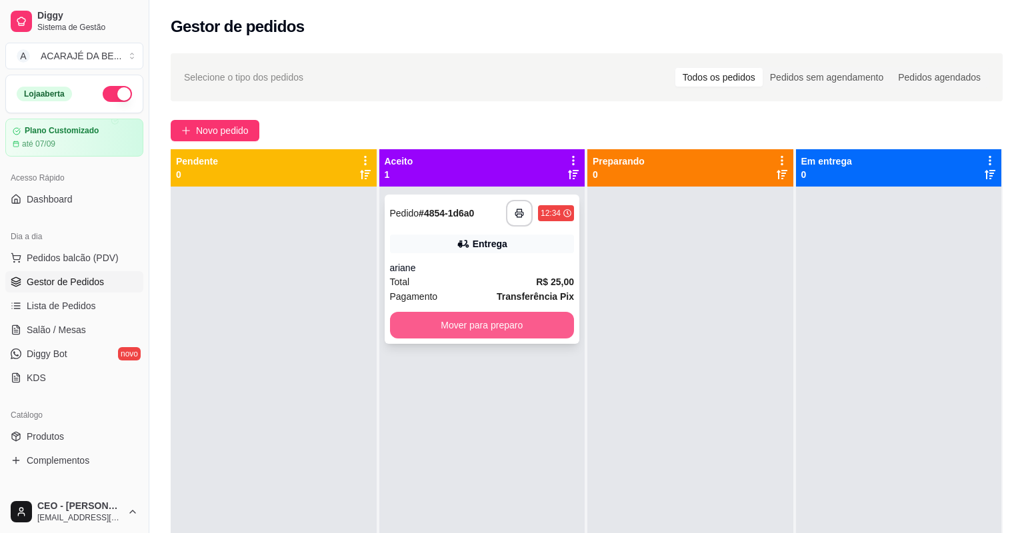
click at [513, 325] on button "Mover para preparo" at bounding box center [482, 325] width 185 height 27
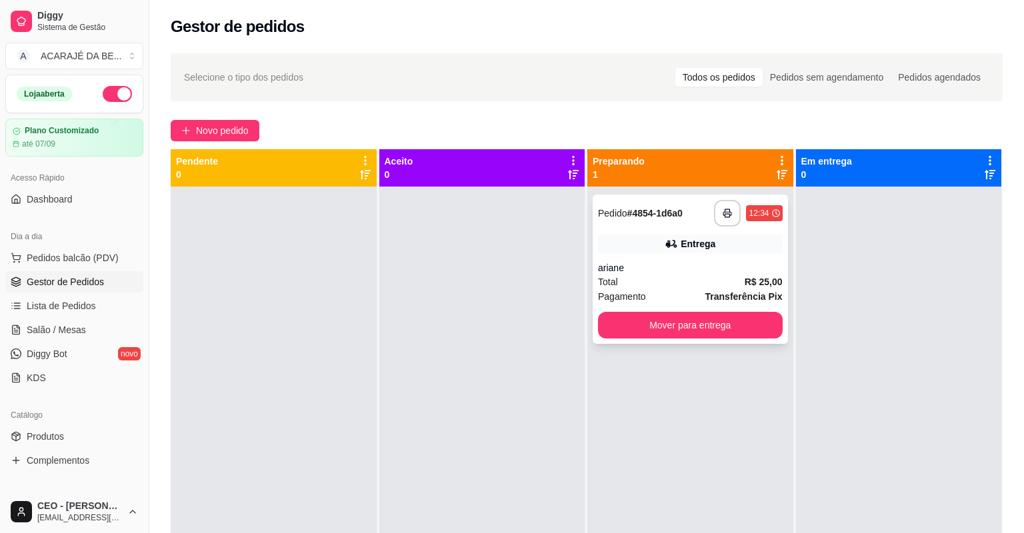
click at [660, 309] on div "**********" at bounding box center [690, 269] width 195 height 149
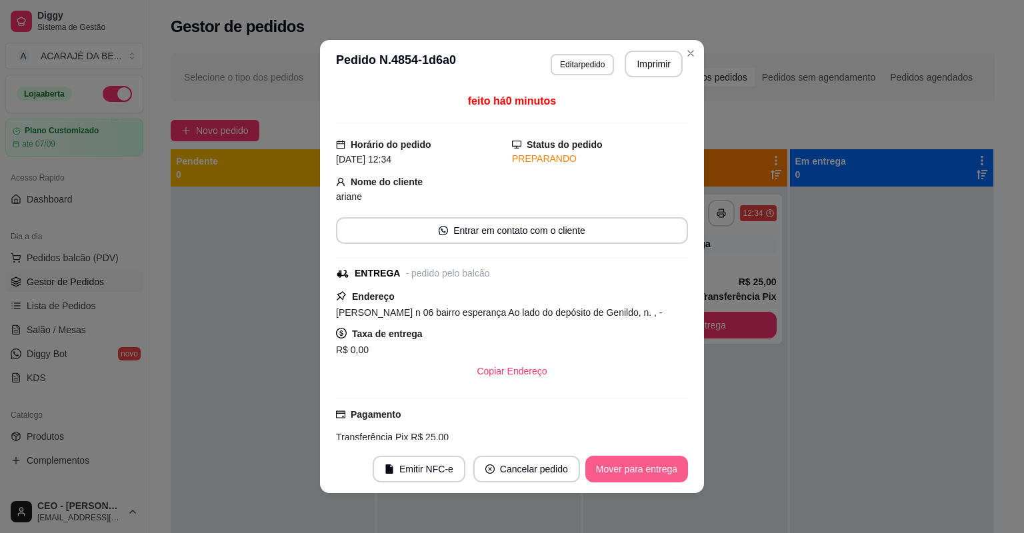
click at [638, 464] on button "Mover para entrega" at bounding box center [636, 469] width 103 height 27
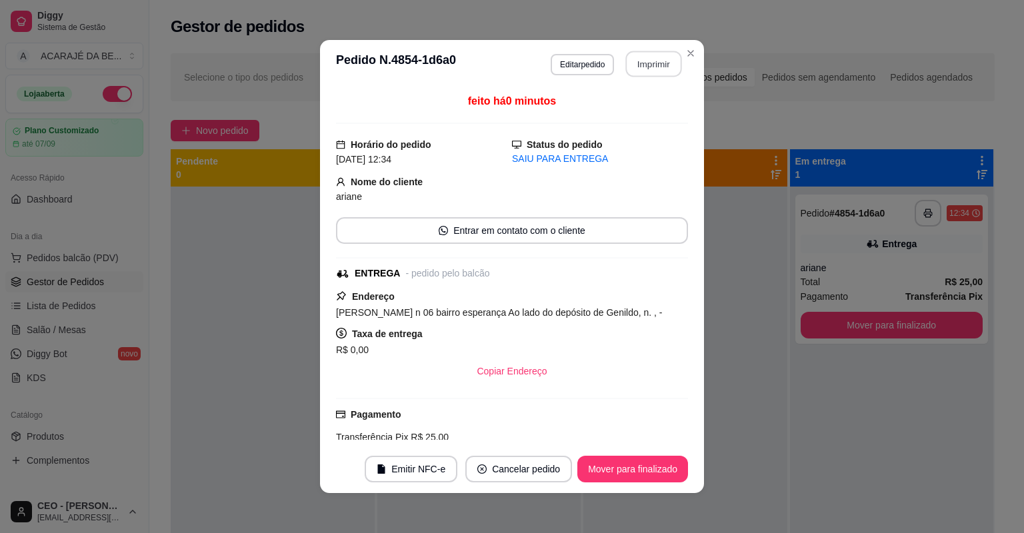
click at [643, 61] on button "Imprimir" at bounding box center [654, 64] width 56 height 26
click at [582, 461] on button "Mover para finalizado" at bounding box center [632, 469] width 111 height 27
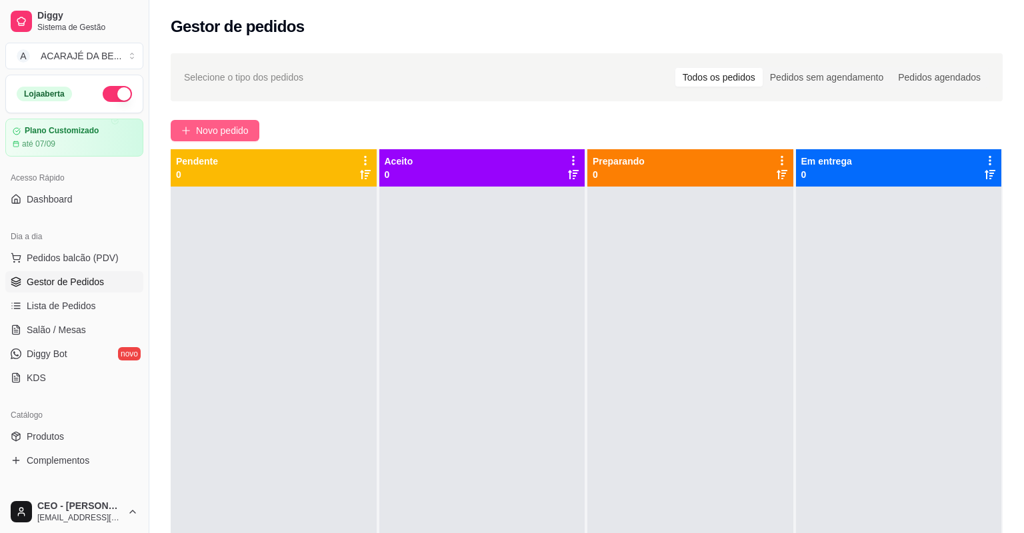
click at [213, 125] on span "Novo pedido" at bounding box center [222, 130] width 53 height 15
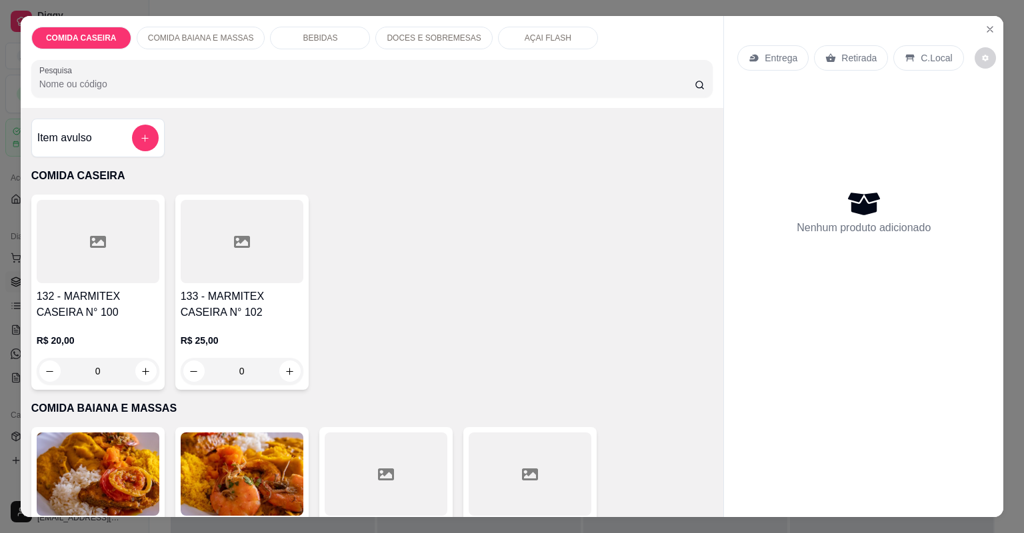
click at [74, 227] on div at bounding box center [98, 241] width 123 height 83
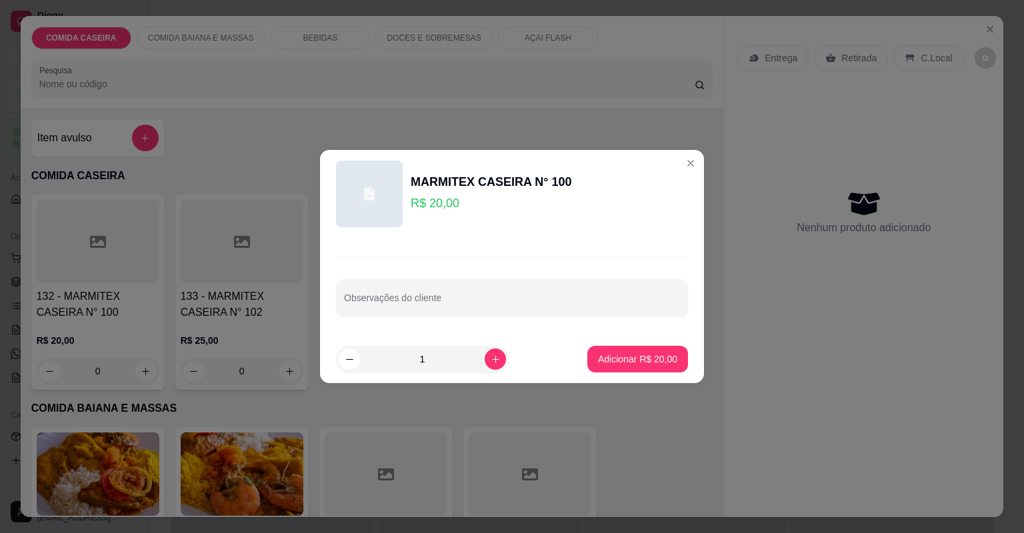
click at [383, 305] on input "Observações do cliente" at bounding box center [512, 303] width 336 height 13
paste input "Completa com carne asada e calabresa"
type input "Completa com carne asada e calabresa"
click at [646, 369] on button "Adicionar R$ 20,00" at bounding box center [638, 360] width 98 height 26
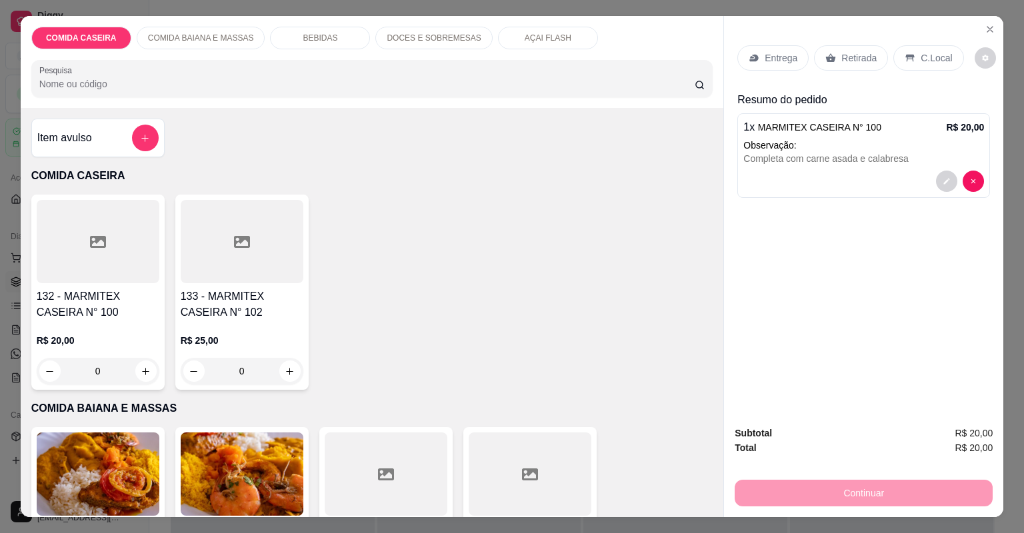
click at [765, 59] on p "Entrega" at bounding box center [781, 57] width 33 height 13
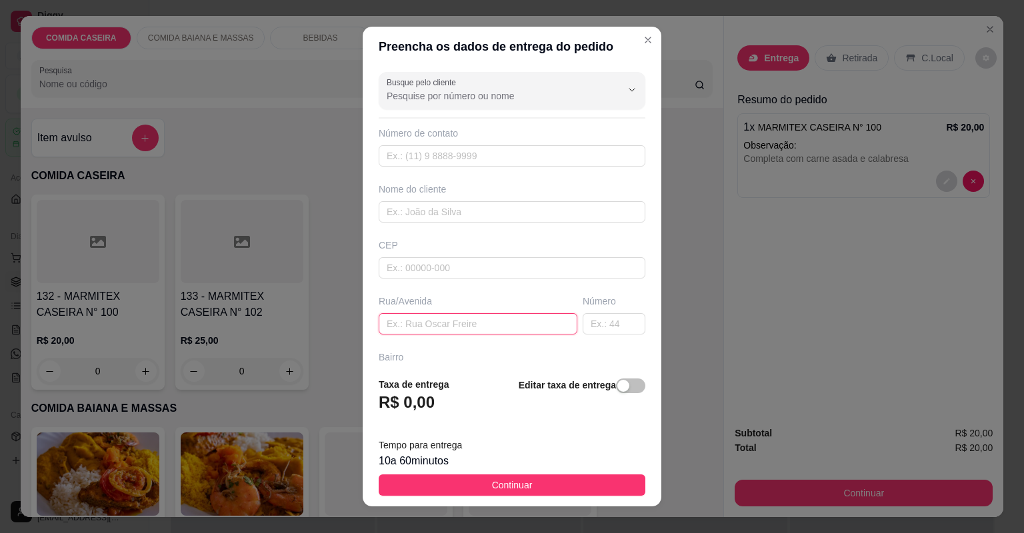
click at [437, 325] on input "text" at bounding box center [478, 323] width 199 height 21
paste input "Rua d"
type input "Rua d"
click at [592, 321] on input "text" at bounding box center [614, 323] width 63 height 21
type input "30"
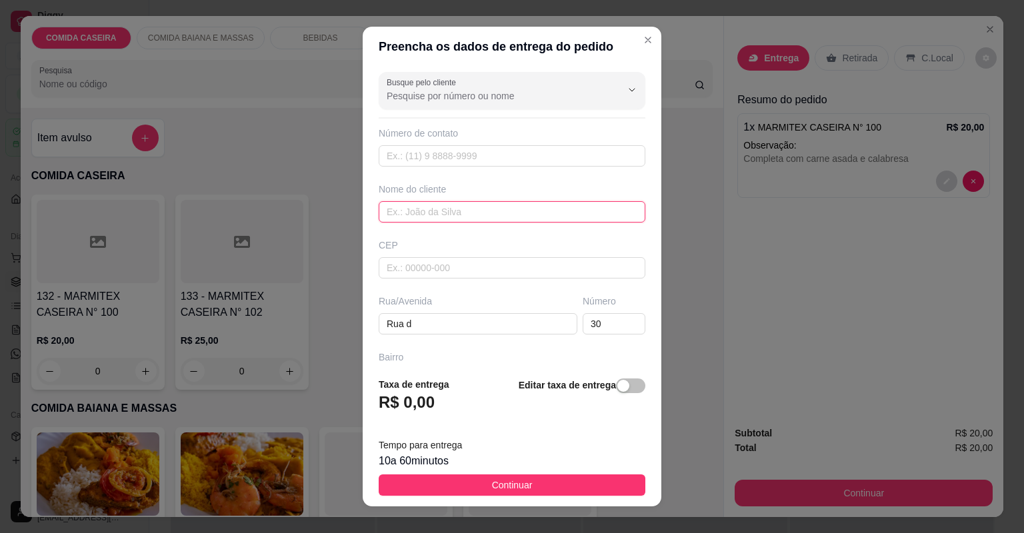
click at [427, 219] on input "text" at bounding box center [512, 211] width 267 height 21
type input "jacy"
click at [544, 484] on button "Continuar" at bounding box center [512, 485] width 267 height 21
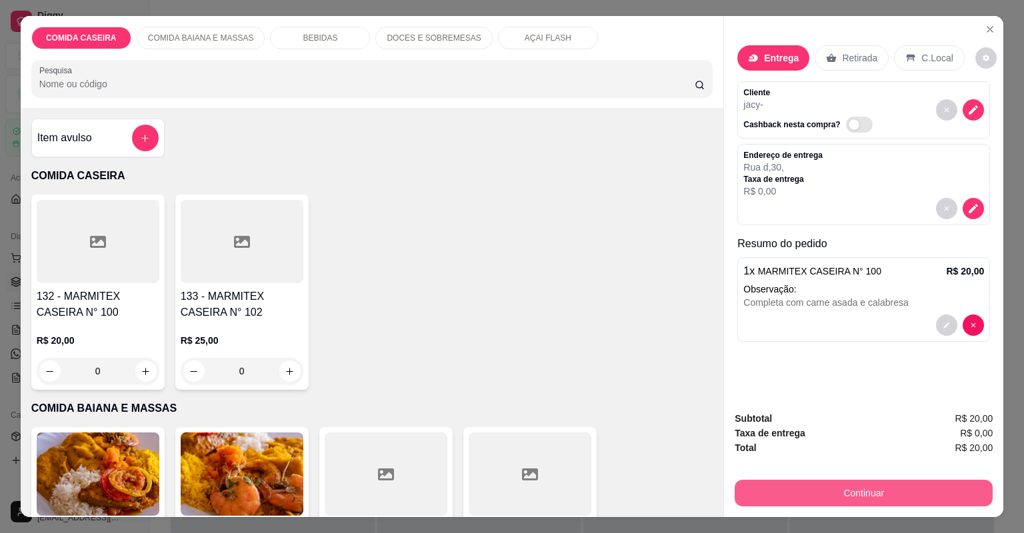
click at [916, 496] on button "Continuar" at bounding box center [864, 493] width 258 height 27
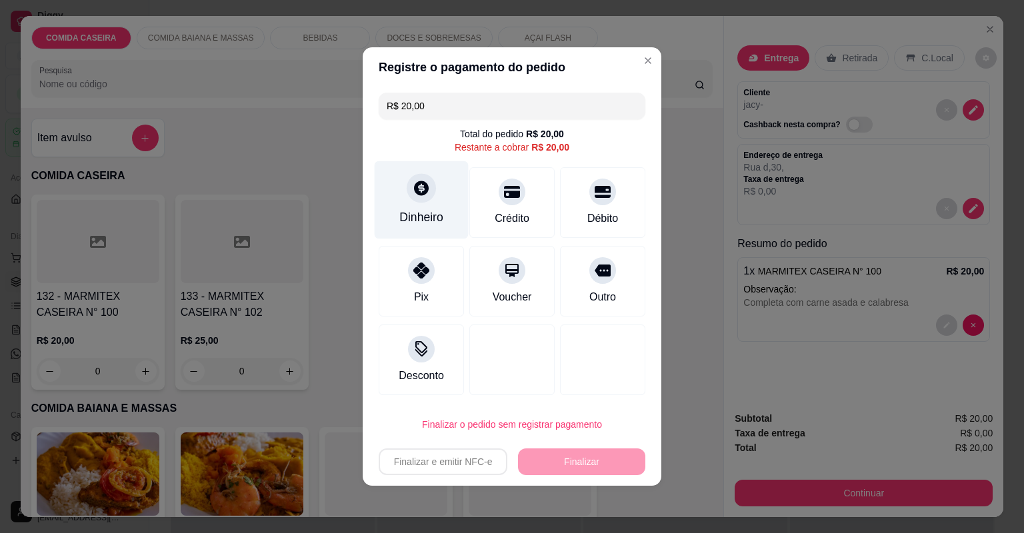
click at [435, 225] on div "Dinheiro" at bounding box center [421, 217] width 44 height 17
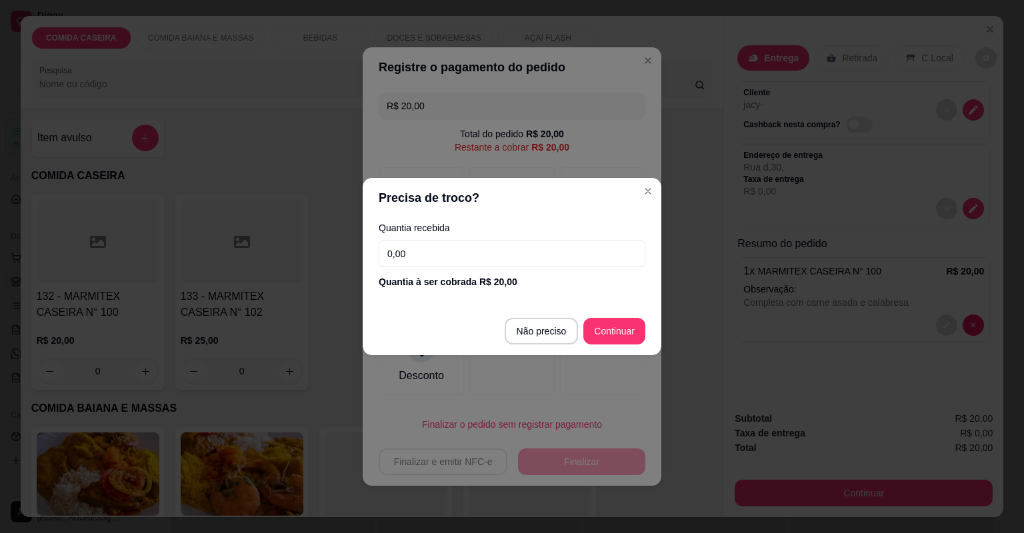
click at [457, 256] on input "0,00" at bounding box center [512, 254] width 267 height 27
type input "100,00"
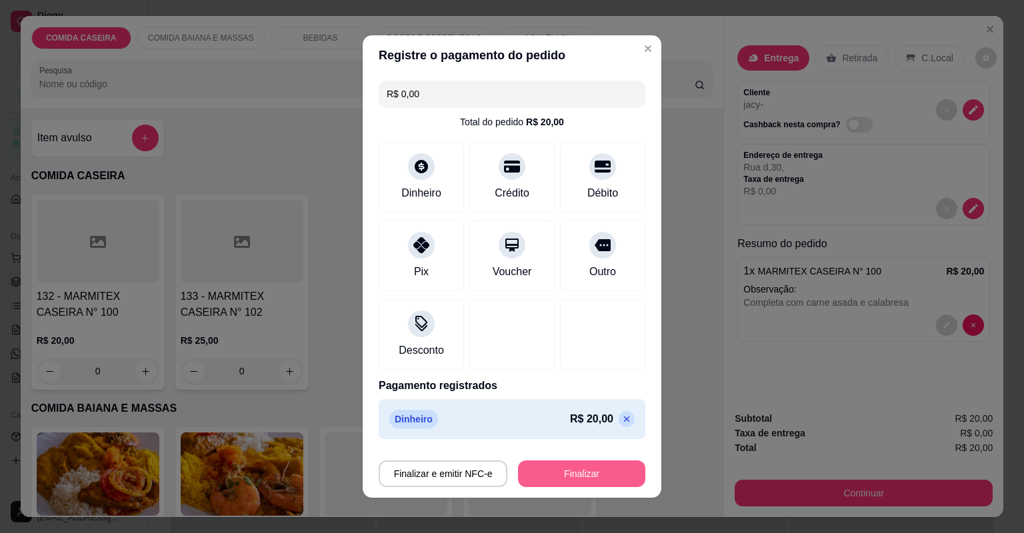
click at [595, 467] on button "Finalizar" at bounding box center [581, 474] width 127 height 27
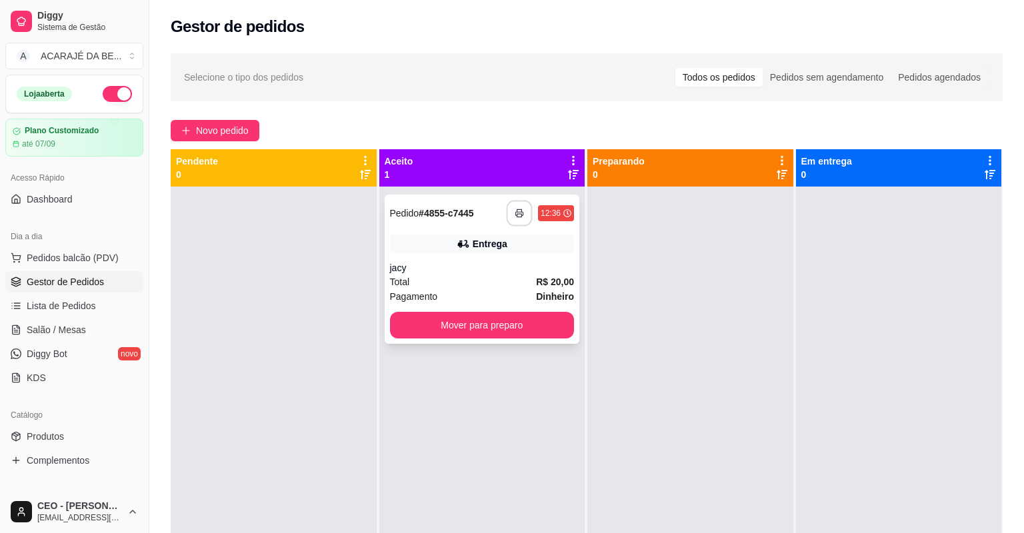
click at [517, 215] on icon "button" at bounding box center [519, 213] width 9 height 9
click at [437, 325] on button "Mover para preparo" at bounding box center [482, 325] width 185 height 27
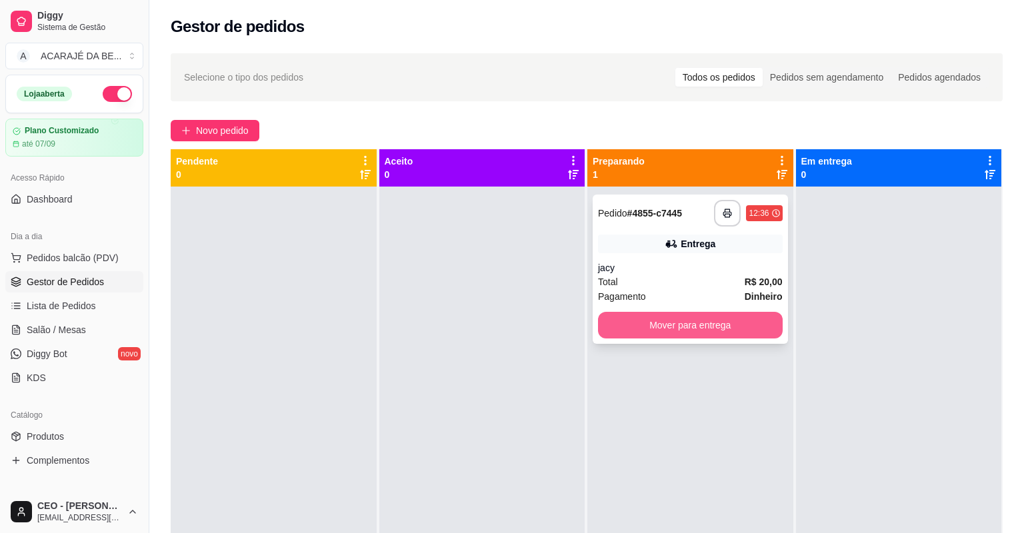
click at [688, 337] on button "Mover para entrega" at bounding box center [690, 325] width 185 height 27
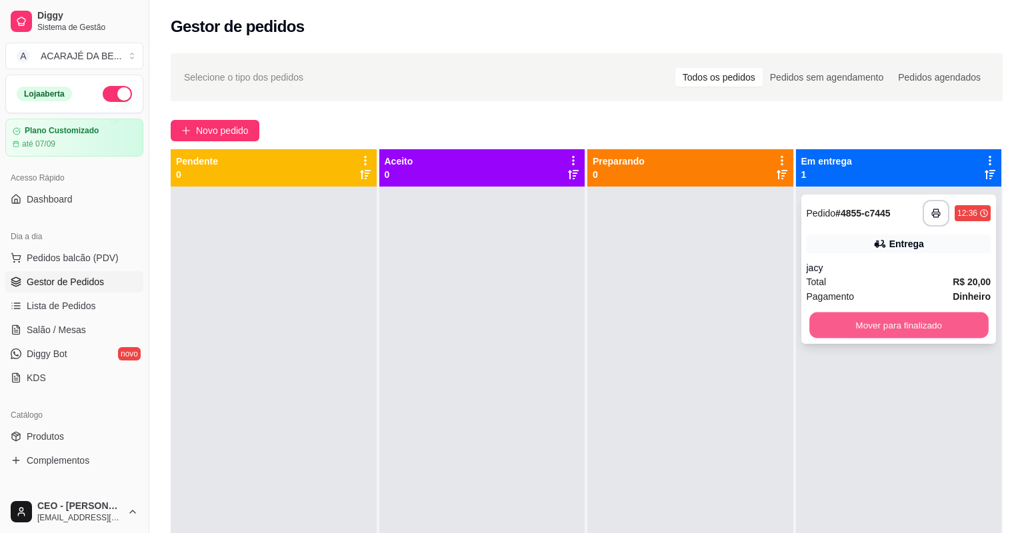
click at [851, 336] on button "Mover para finalizado" at bounding box center [899, 326] width 179 height 26
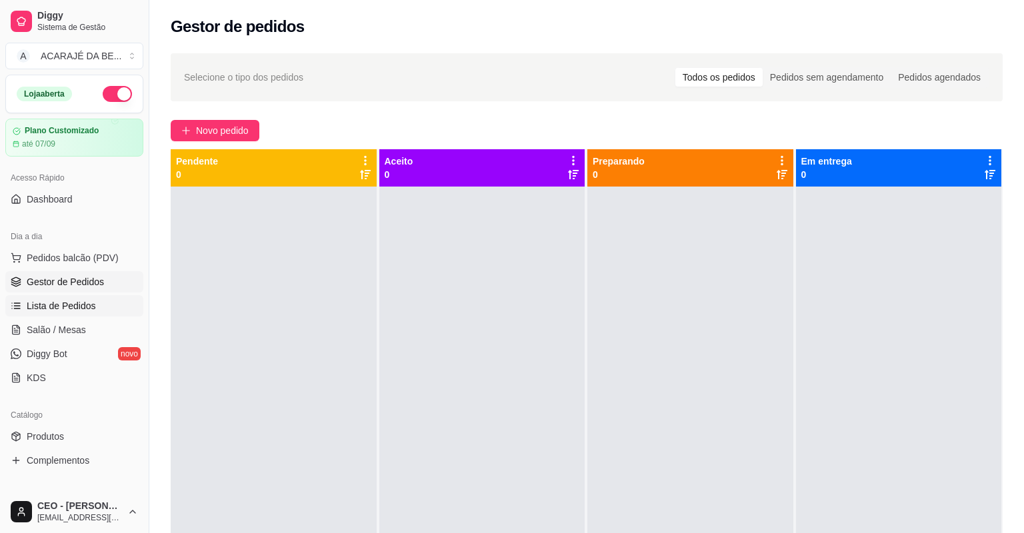
click at [93, 308] on link "Lista de Pedidos" at bounding box center [74, 305] width 138 height 21
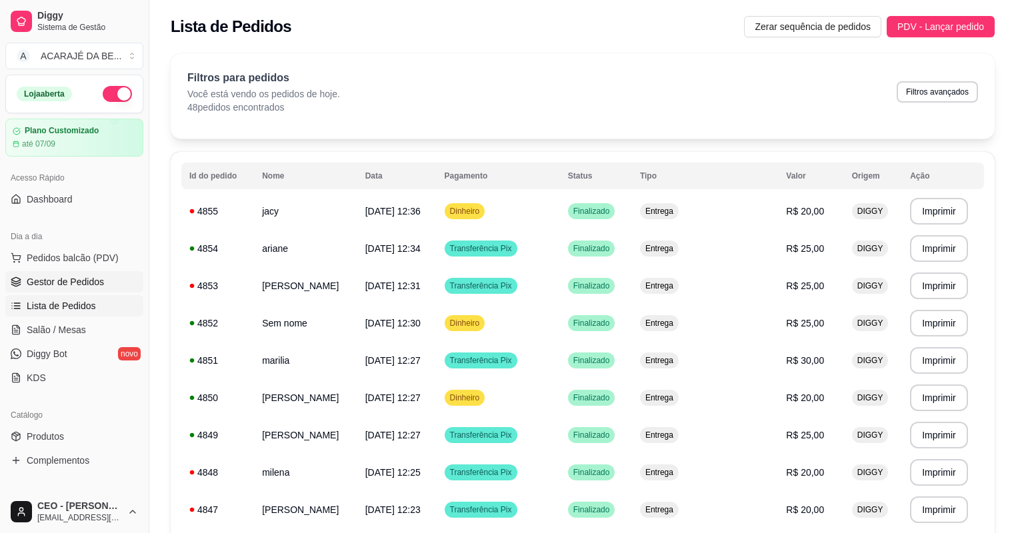
click at [89, 274] on link "Gestor de Pedidos" at bounding box center [74, 281] width 138 height 21
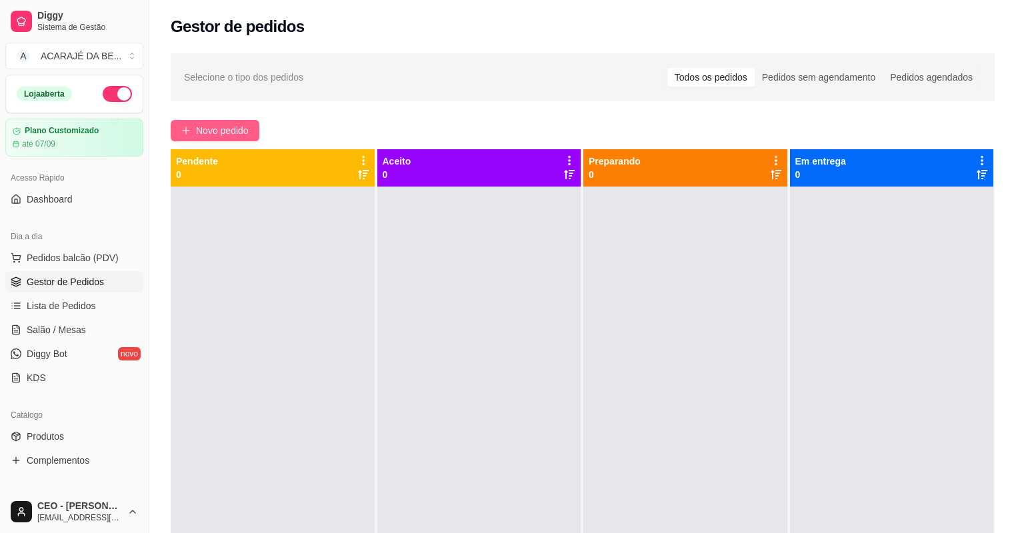
click at [245, 136] on span "Novo pedido" at bounding box center [222, 130] width 53 height 15
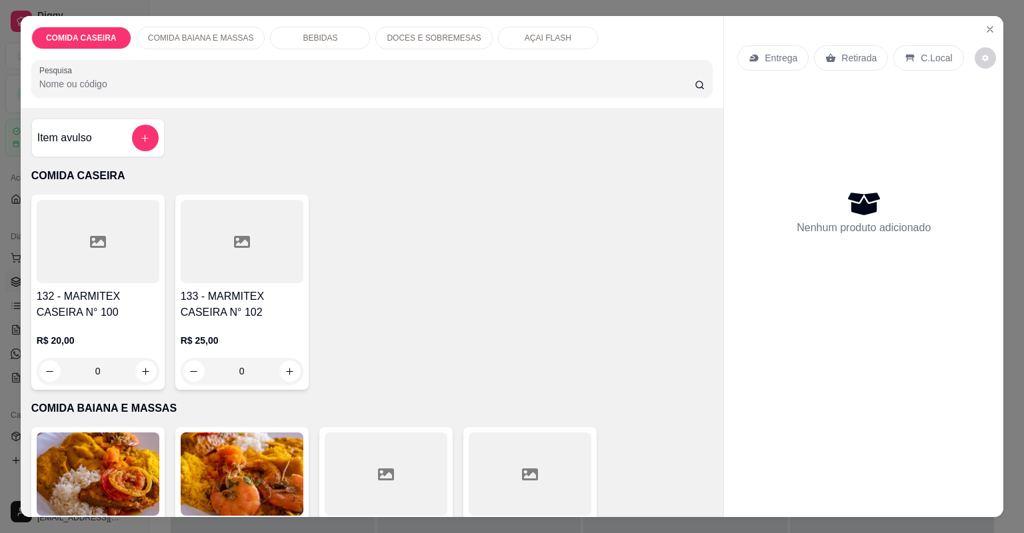
click at [131, 253] on div at bounding box center [98, 241] width 123 height 83
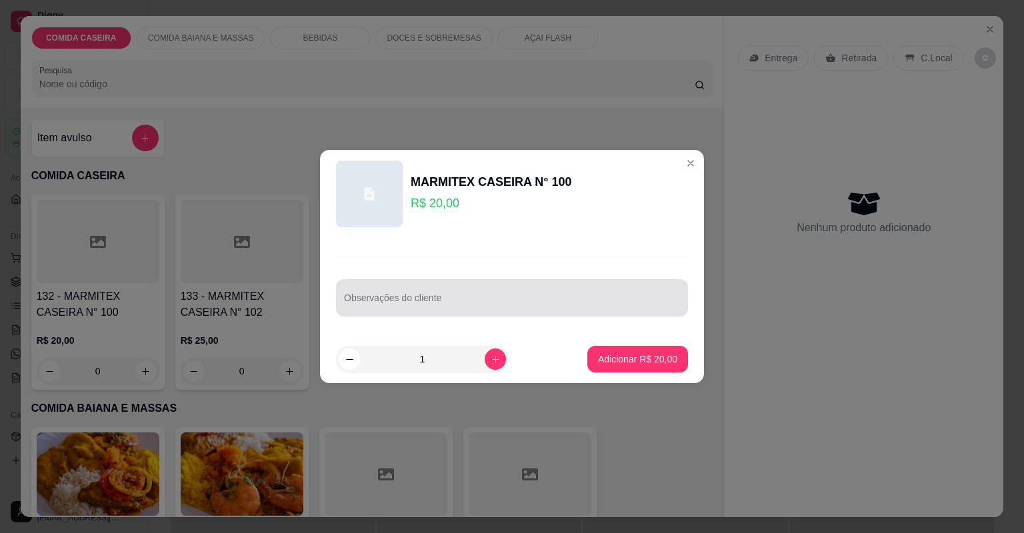
click at [382, 305] on input "Observações do cliente" at bounding box center [512, 303] width 336 height 13
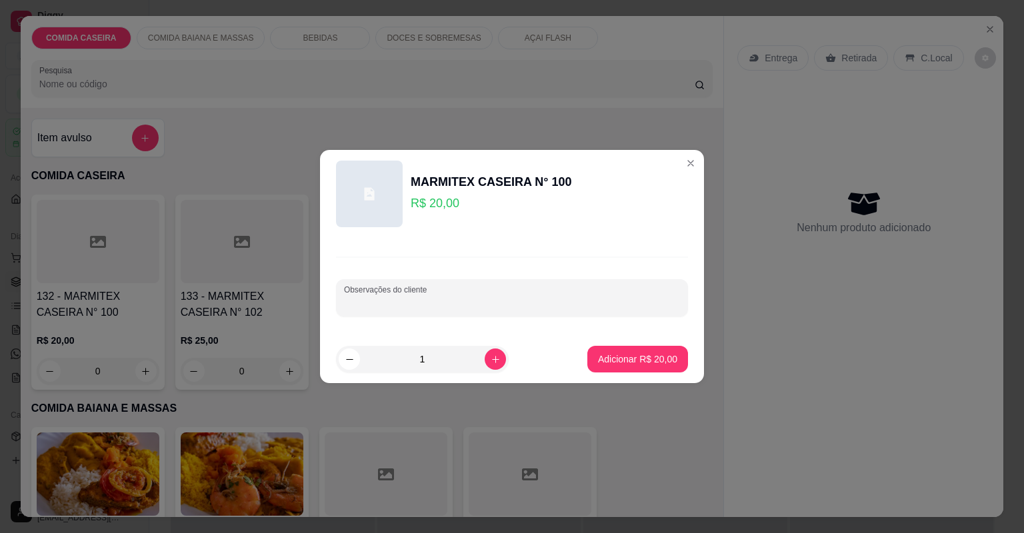
paste input "📌Feijão tropeiro Vinagrete Beringela com abóbora Lombo recheado"
type input "📌Feijão tropeiro Vinagrete Beringela com abóbora Lombo recheado"
click at [640, 357] on p "Adicionar R$ 20,00" at bounding box center [637, 359] width 79 height 13
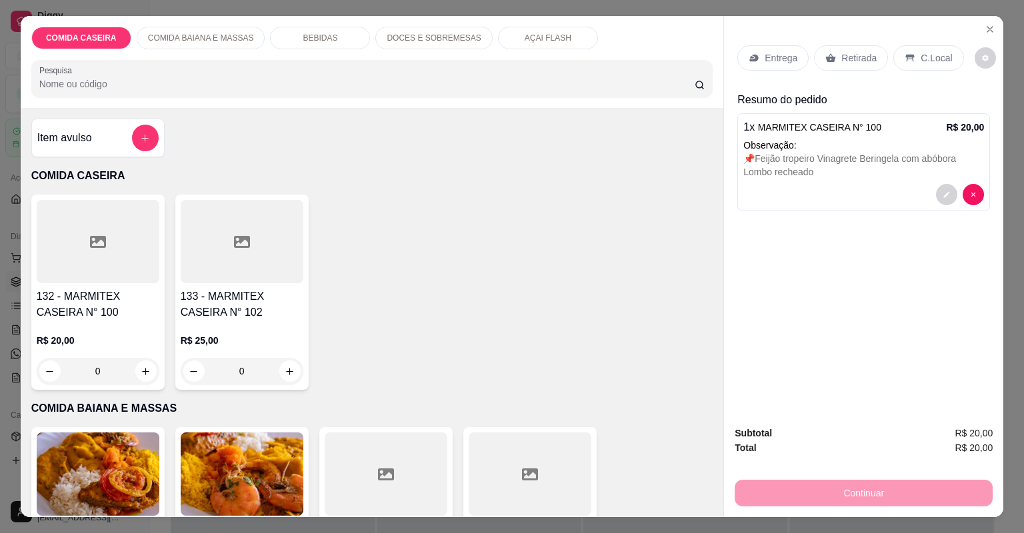
click at [137, 235] on div at bounding box center [98, 241] width 123 height 83
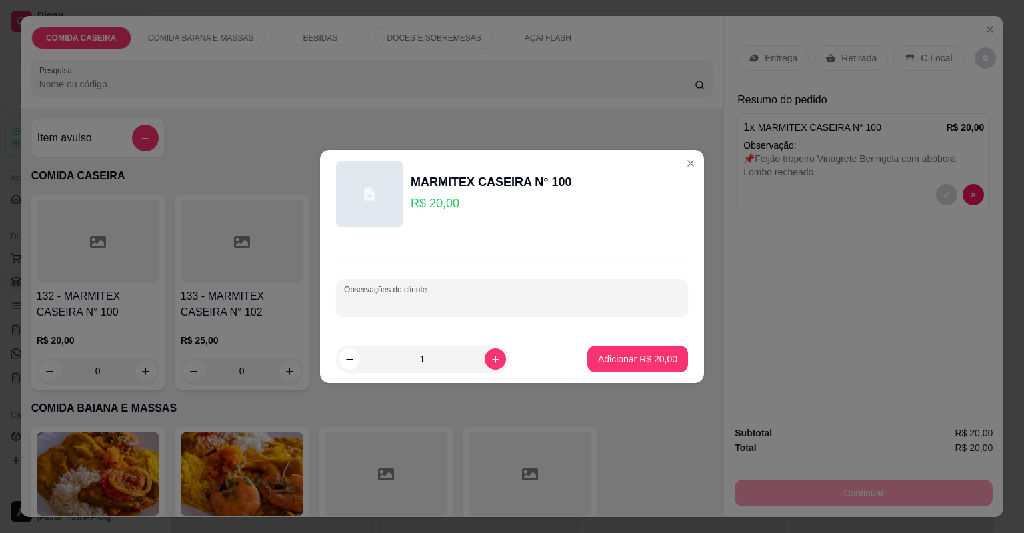
click at [352, 301] on input "Observações do cliente" at bounding box center [512, 303] width 336 height 13
paste input "arroz, purê, feijão tropeiro , vinagrete, churrasco."
type input "arroz, purê, feijão tropeiro , vinagrete, churrasco."
click at [620, 357] on p "Adicionar R$ 20,00" at bounding box center [637, 359] width 79 height 13
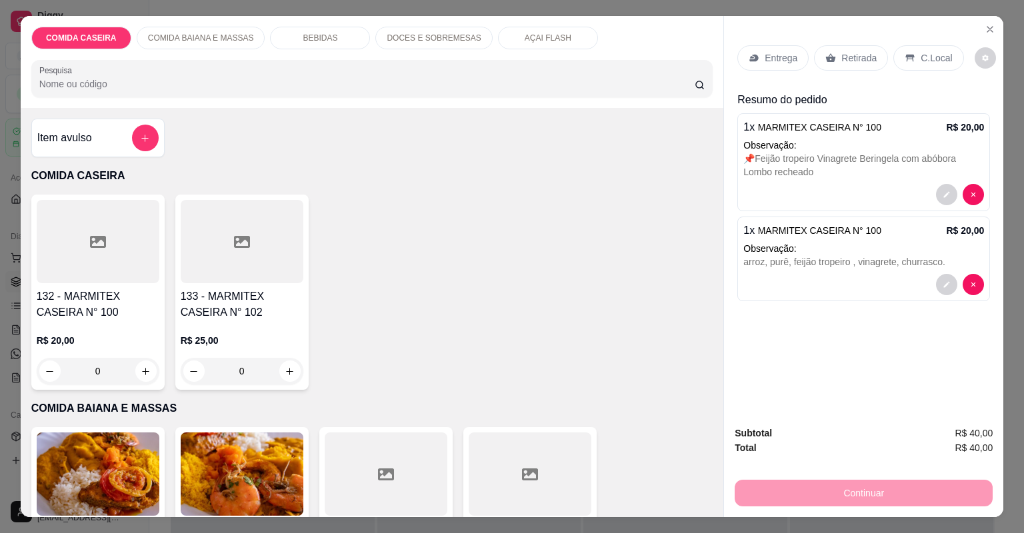
click at [747, 67] on div "Entrega" at bounding box center [773, 57] width 71 height 25
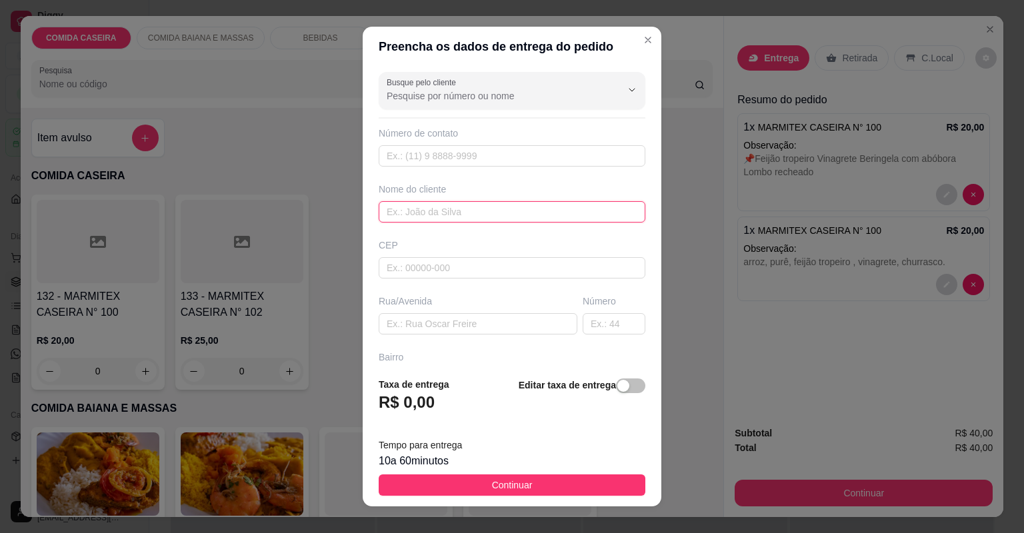
click at [449, 215] on input "text" at bounding box center [512, 211] width 267 height 21
type input "luiza"
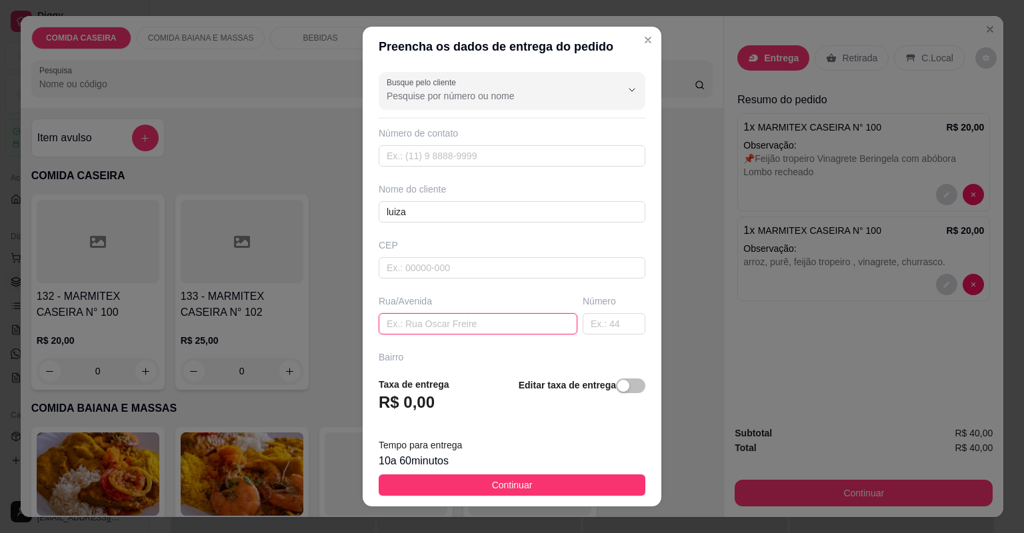
click at [475, 325] on input "text" at bounding box center [478, 323] width 199 height 21
paste input "r: [STREET_ADDRESS]"
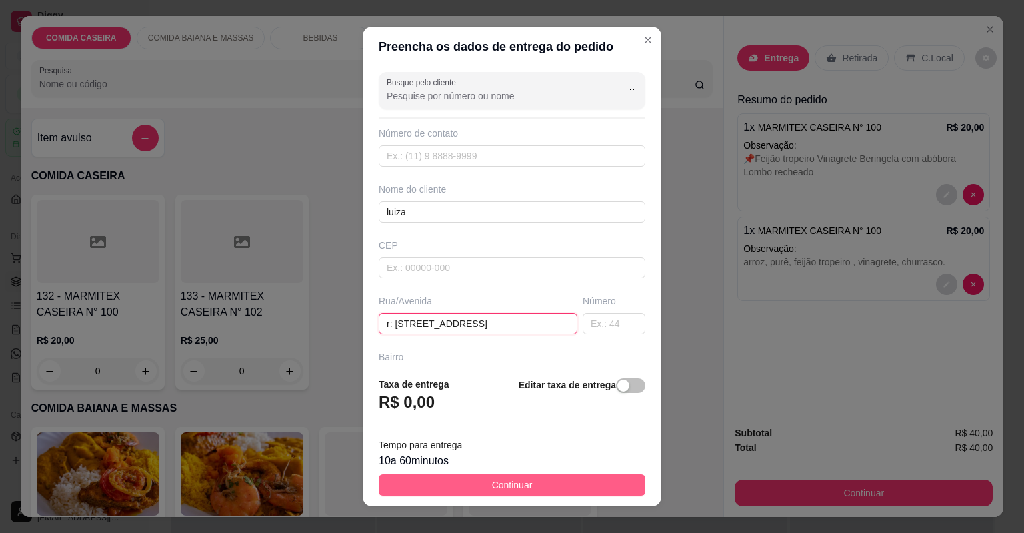
type input "r: [STREET_ADDRESS]"
click at [566, 479] on button "Continuar" at bounding box center [512, 485] width 267 height 21
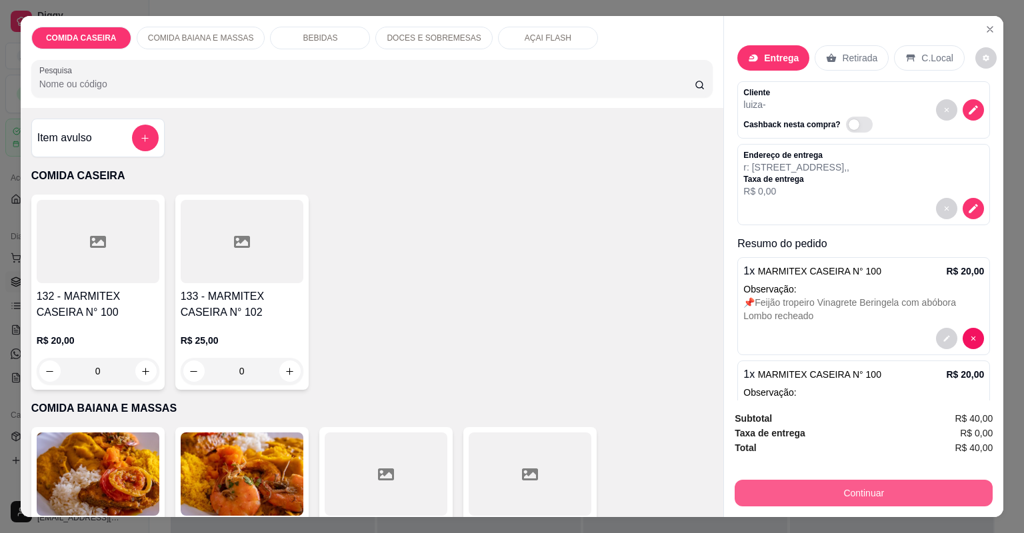
click at [784, 496] on button "Continuar" at bounding box center [864, 493] width 258 height 27
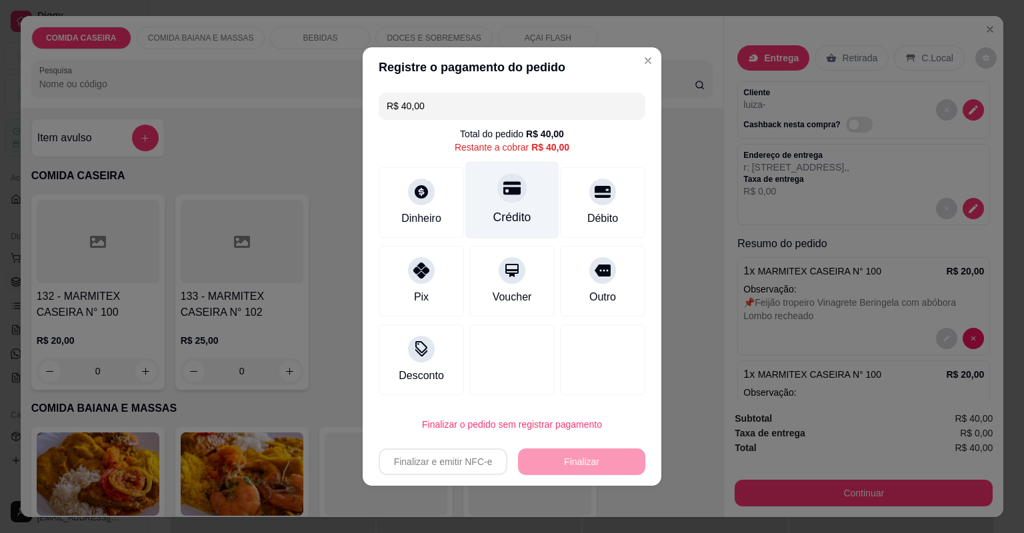
click at [488, 206] on div "Crédito" at bounding box center [512, 200] width 94 height 78
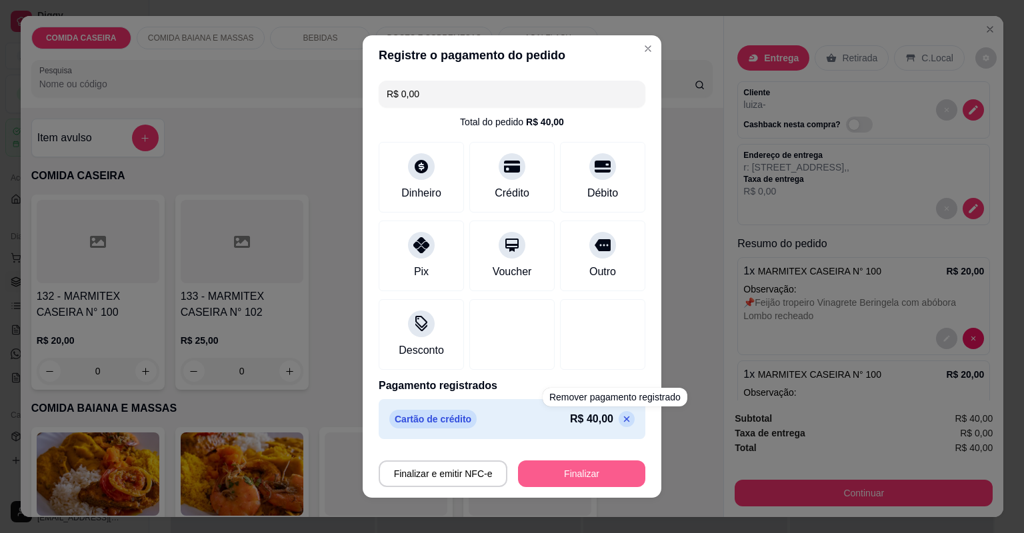
click at [620, 483] on button "Finalizar" at bounding box center [581, 474] width 127 height 27
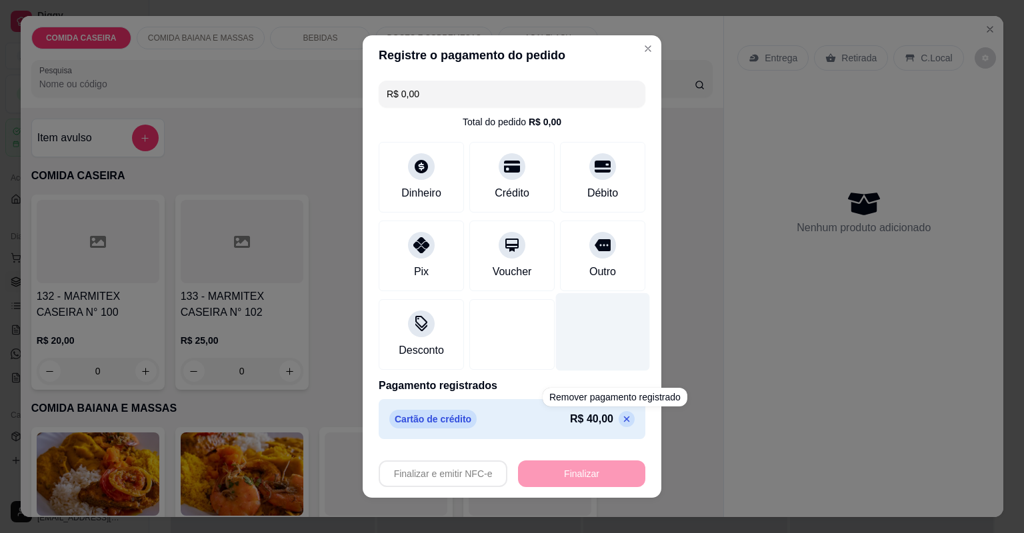
type input "-R$ 40,00"
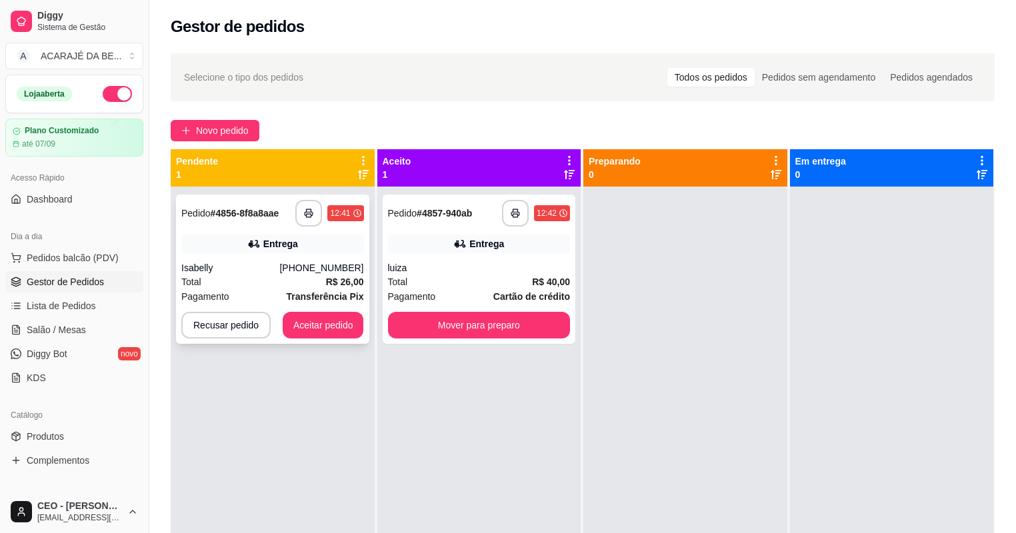
click at [307, 195] on div "**********" at bounding box center [272, 269] width 193 height 149
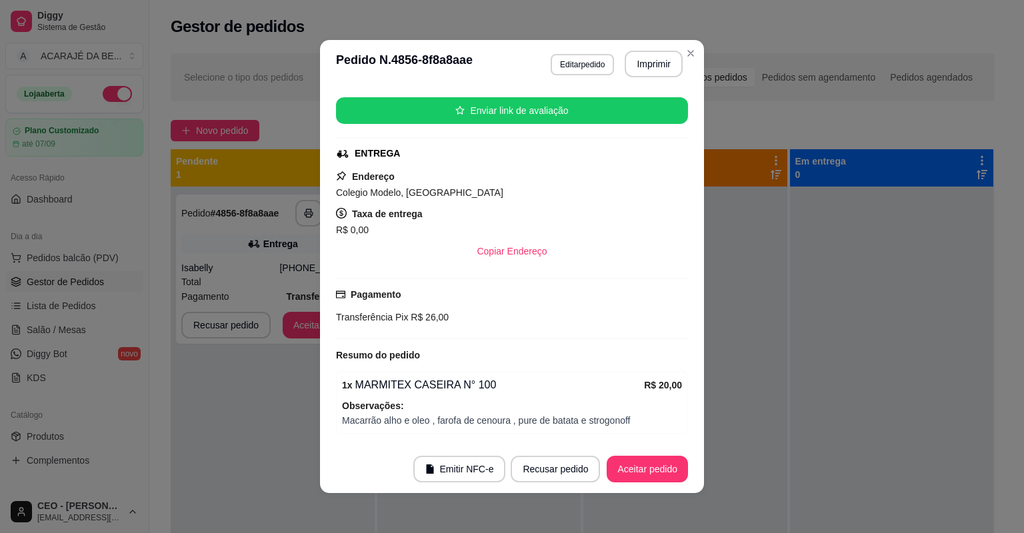
scroll to position [213, 0]
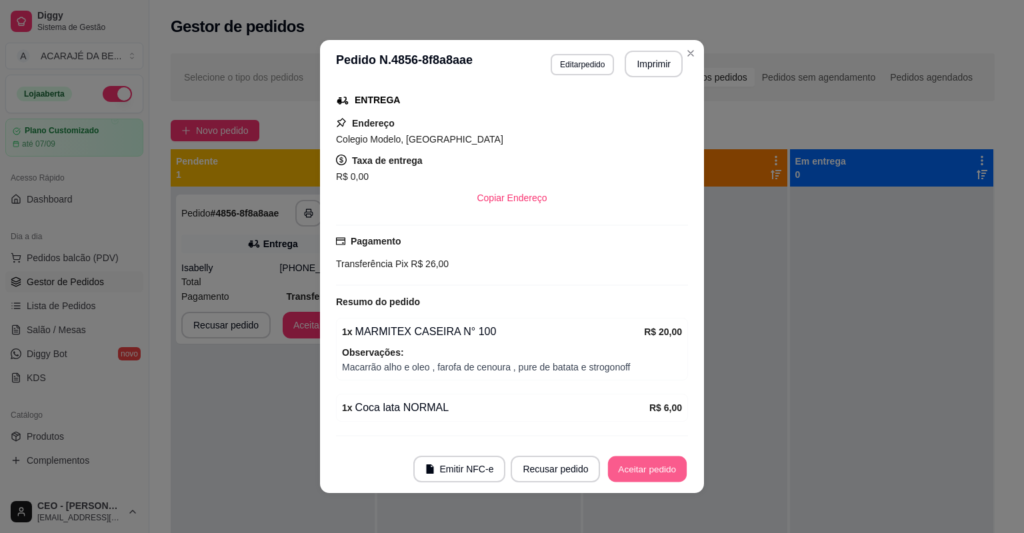
click at [619, 467] on button "Aceitar pedido" at bounding box center [647, 470] width 79 height 26
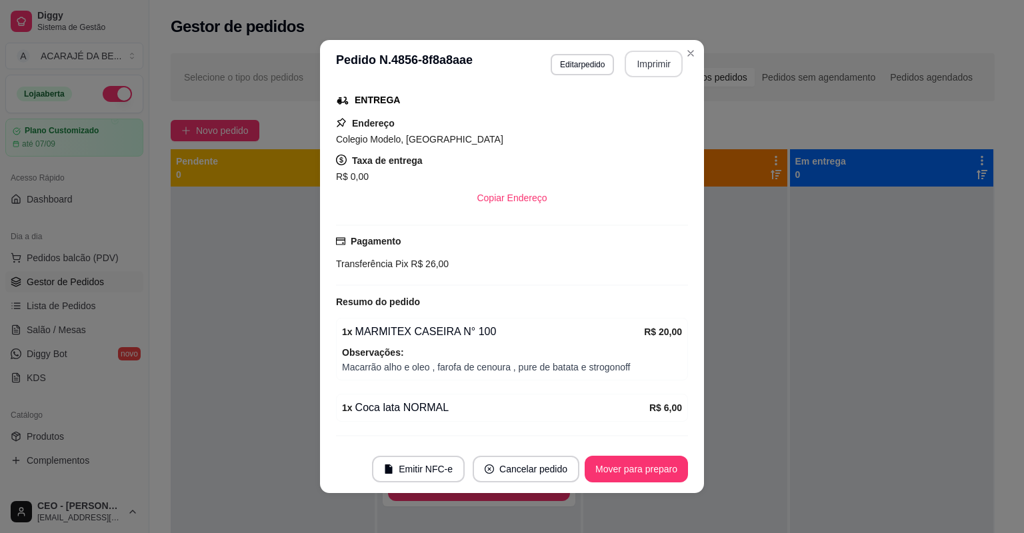
click at [639, 59] on button "Imprimir" at bounding box center [654, 64] width 58 height 27
click at [645, 467] on button "Mover para preparo" at bounding box center [636, 469] width 103 height 27
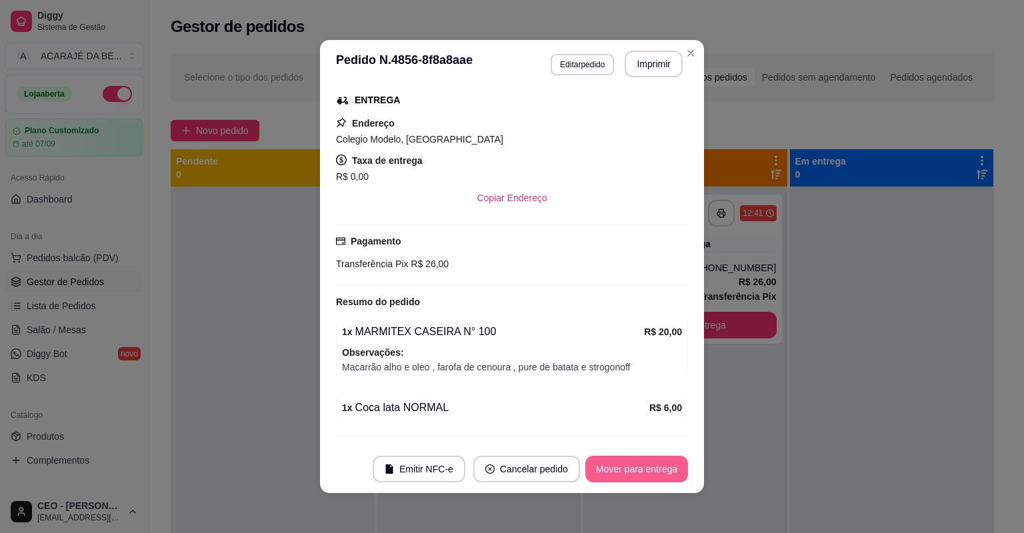
click at [645, 467] on button "Mover para entrega" at bounding box center [636, 469] width 103 height 27
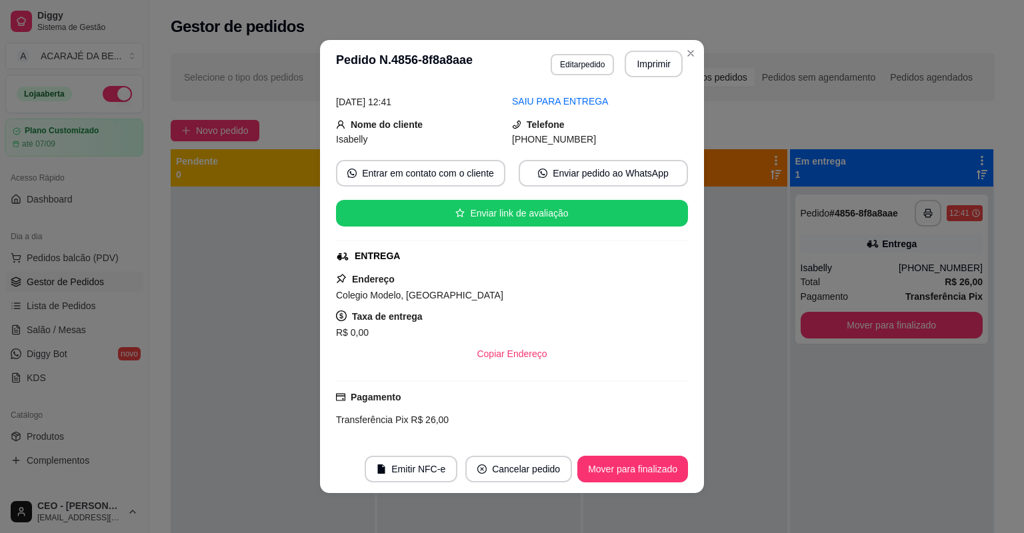
scroll to position [53, 0]
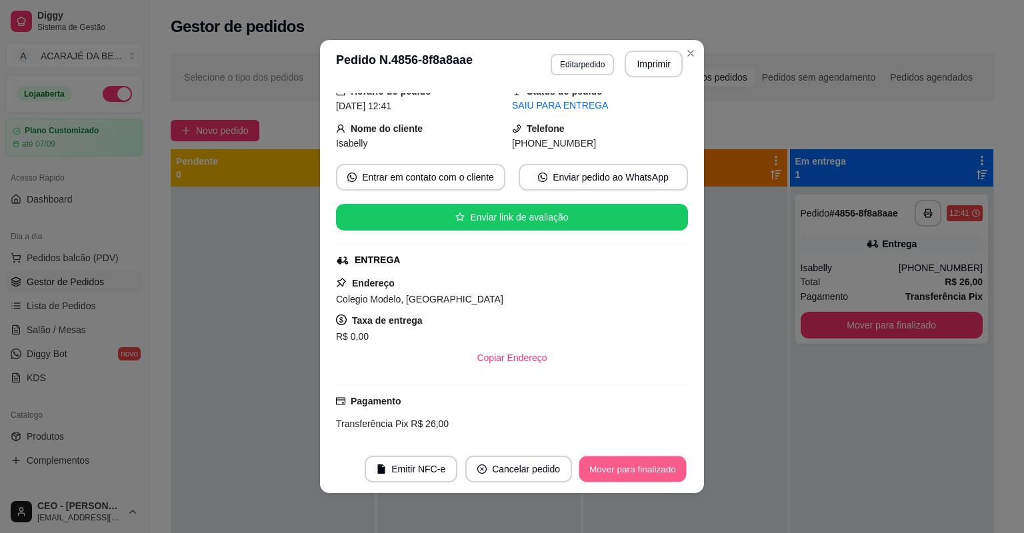
click at [648, 471] on button "Mover para finalizado" at bounding box center [632, 470] width 107 height 26
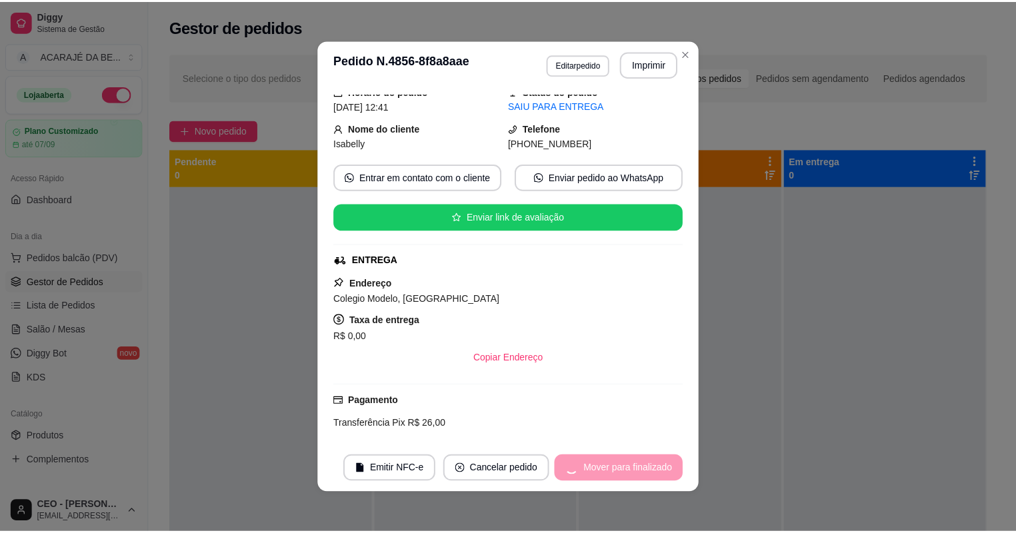
scroll to position [23, 0]
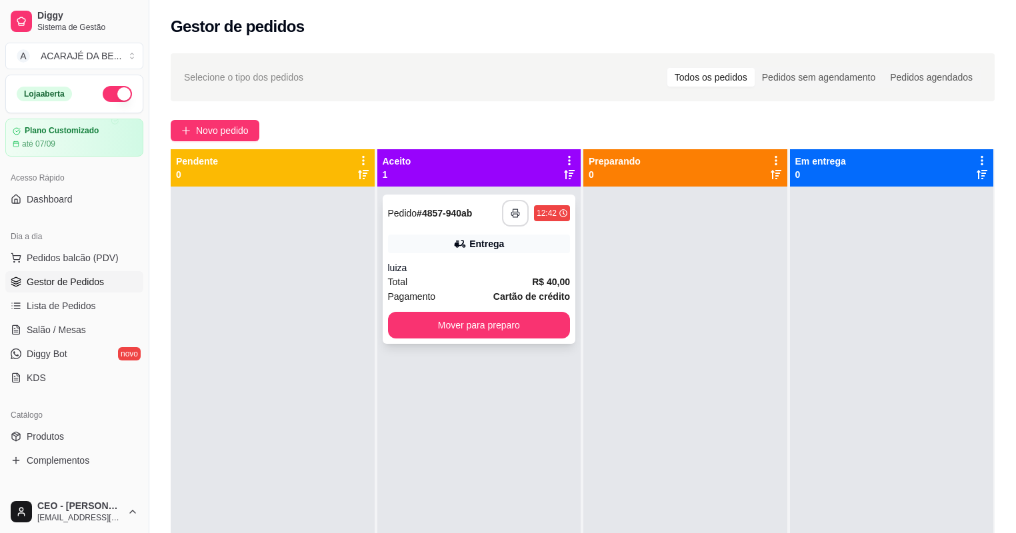
click at [506, 209] on button "button" at bounding box center [515, 213] width 27 height 27
click at [75, 299] on span "Lista de Pedidos" at bounding box center [61, 305] width 69 height 13
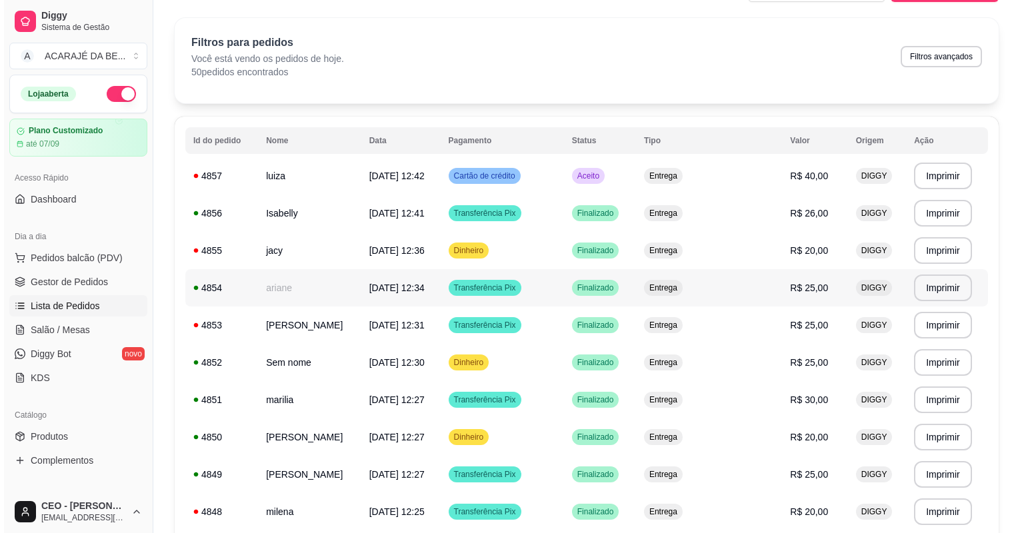
scroll to position [53, 0]
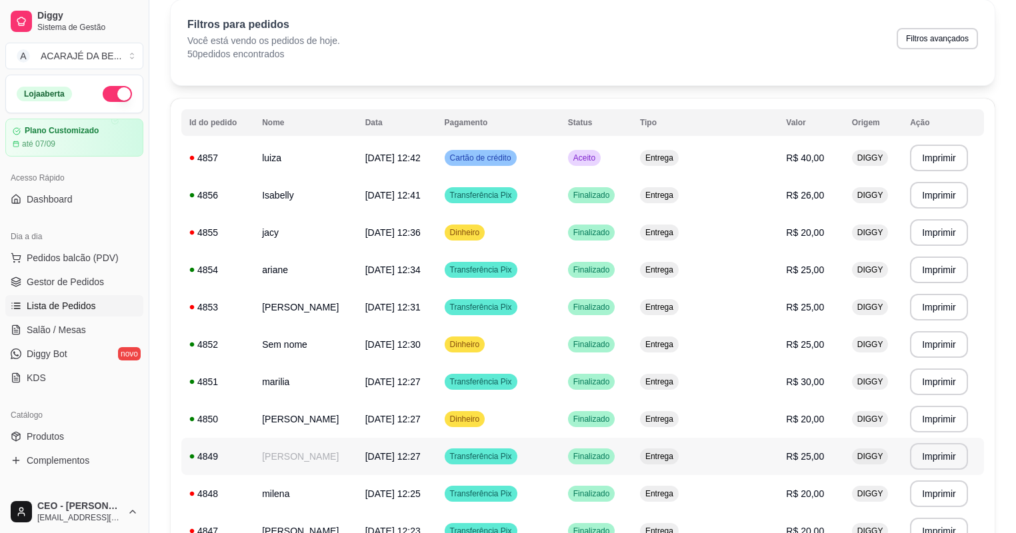
click at [333, 443] on td "[PERSON_NAME]" at bounding box center [305, 456] width 103 height 37
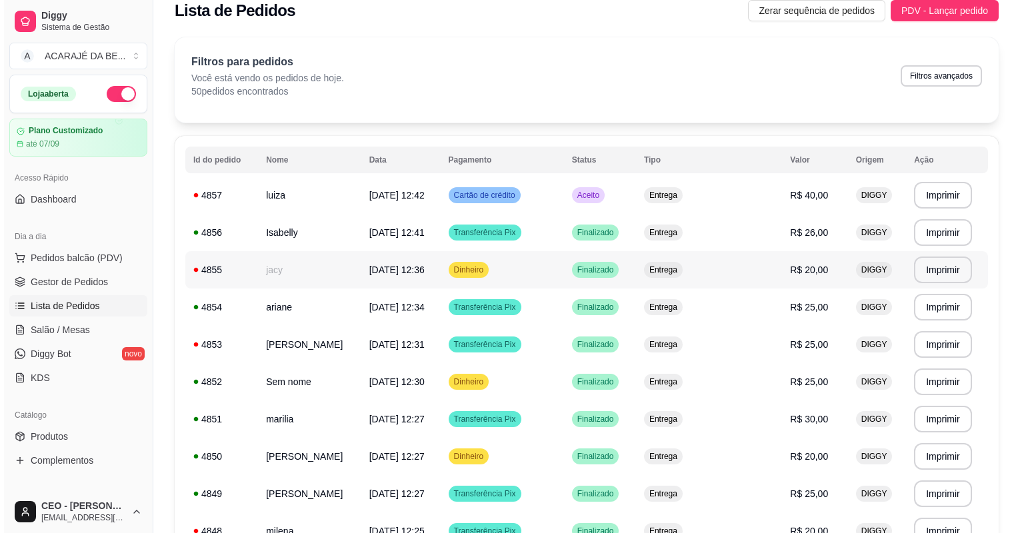
scroll to position [0, 0]
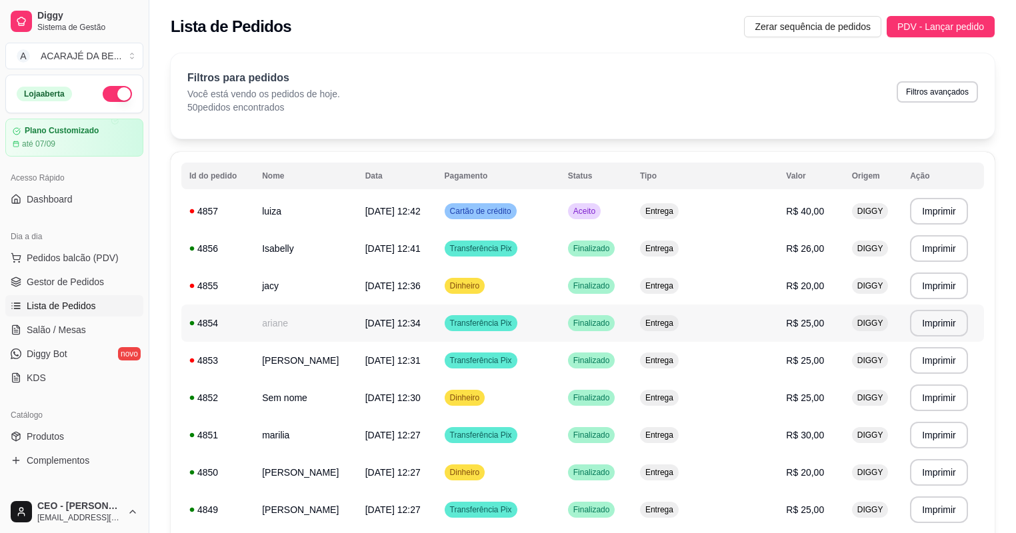
click at [304, 318] on td "ariane" at bounding box center [305, 323] width 103 height 37
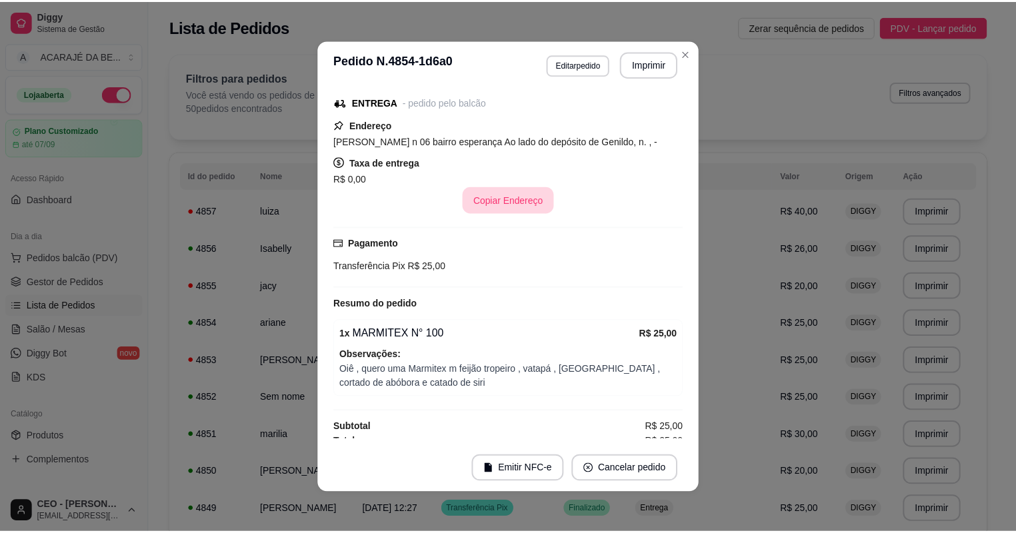
scroll to position [122, 0]
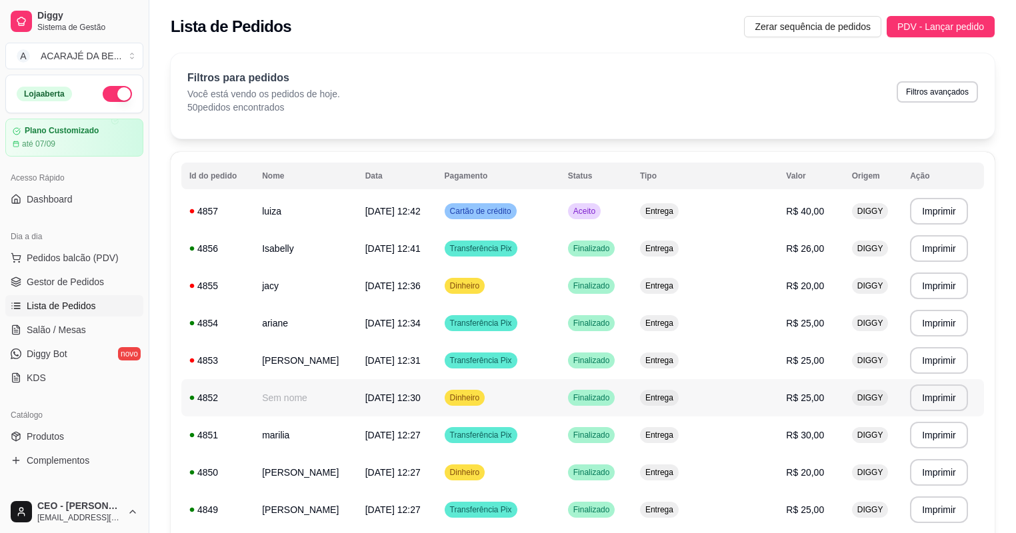
click at [727, 342] on td "Entrega" at bounding box center [705, 360] width 146 height 37
click at [92, 285] on span "Gestor de Pedidos" at bounding box center [65, 281] width 77 height 13
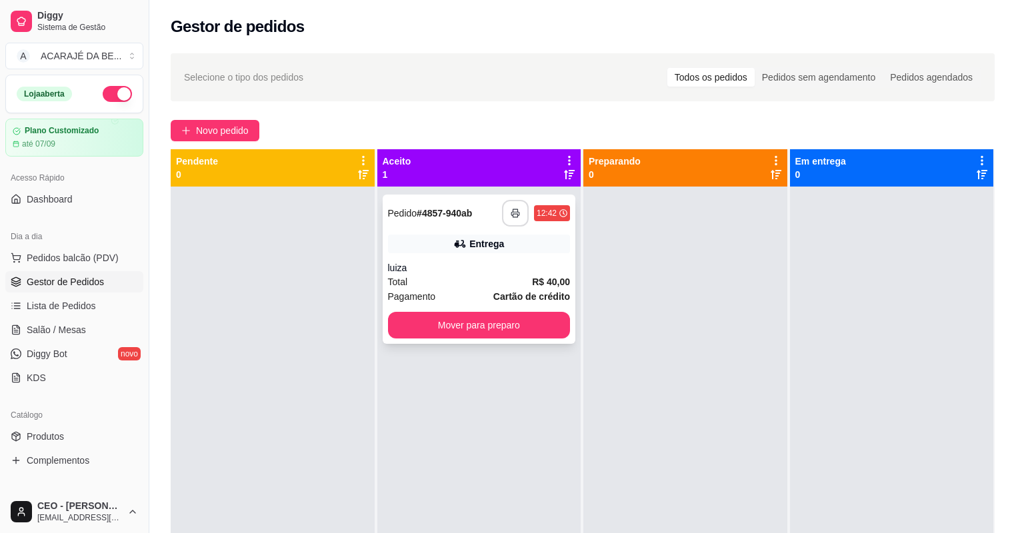
click at [513, 217] on button "button" at bounding box center [515, 213] width 27 height 27
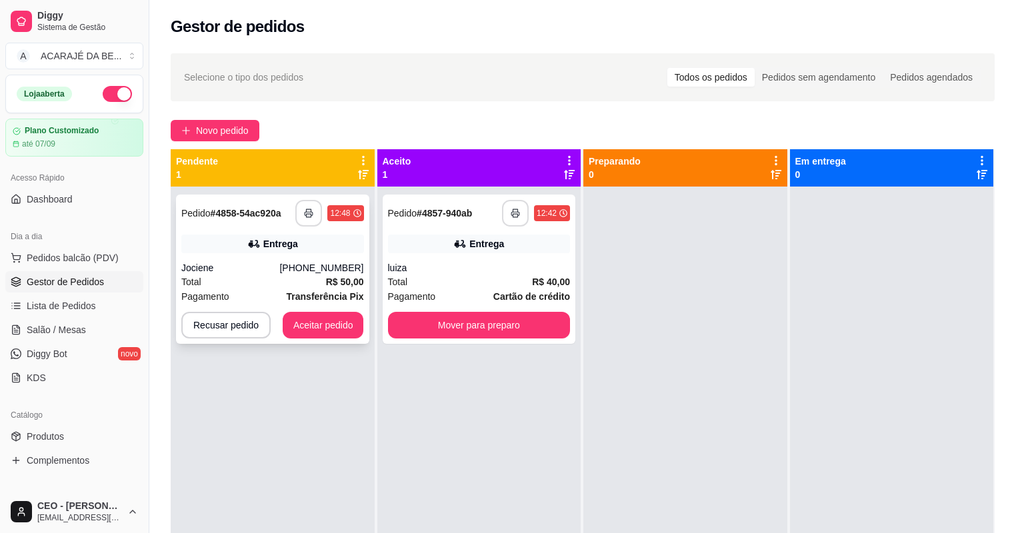
click at [312, 210] on icon "button" at bounding box center [308, 213] width 9 height 9
click at [338, 321] on button "Aceitar pedido" at bounding box center [323, 325] width 81 height 27
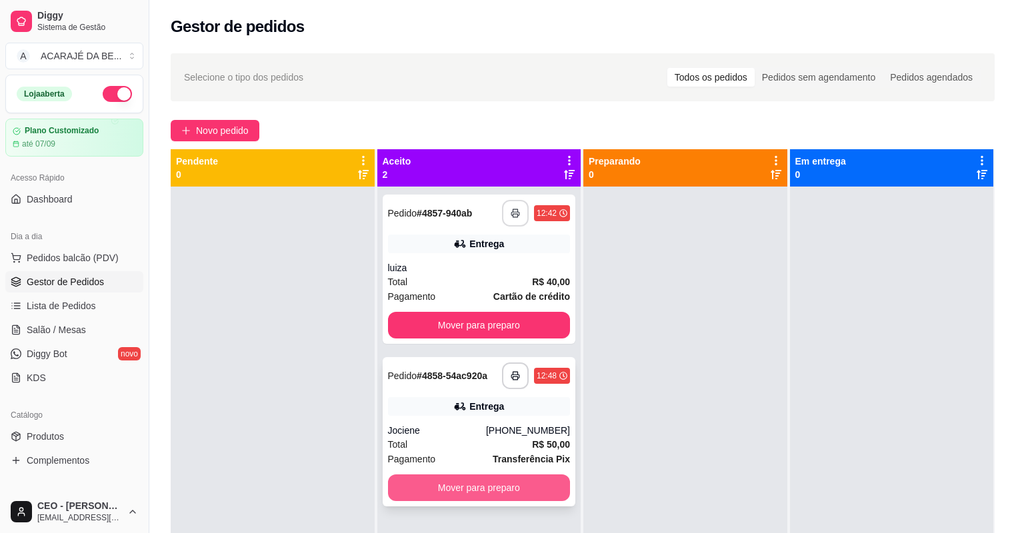
click at [466, 485] on button "Mover para preparo" at bounding box center [479, 488] width 183 height 27
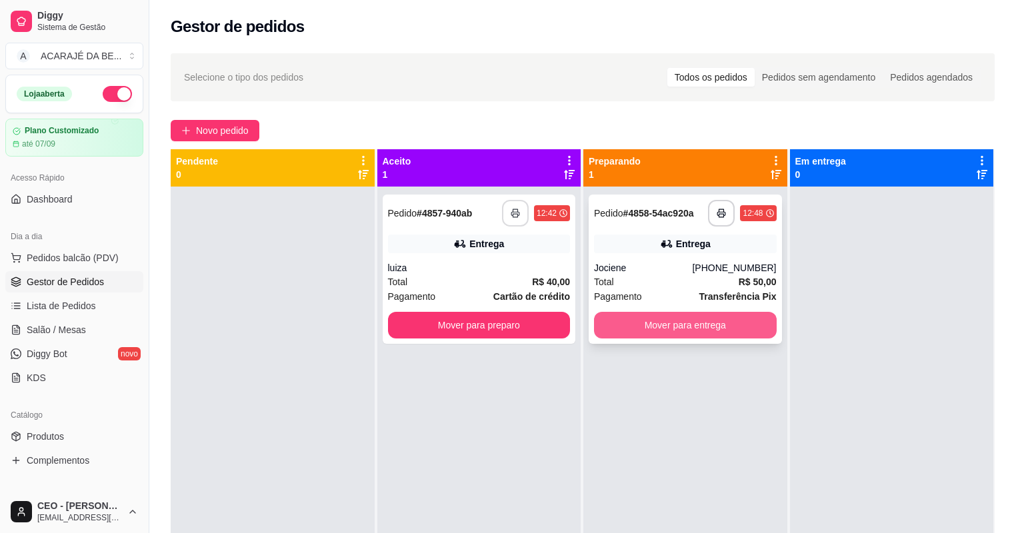
click at [709, 328] on button "Mover para entrega" at bounding box center [685, 325] width 183 height 27
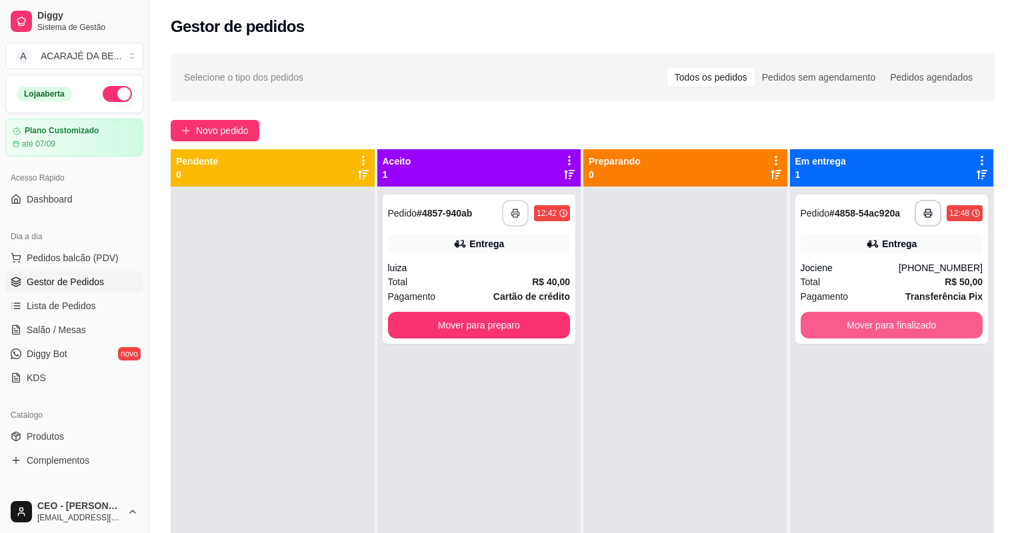
click at [868, 316] on button "Mover para finalizado" at bounding box center [892, 325] width 183 height 27
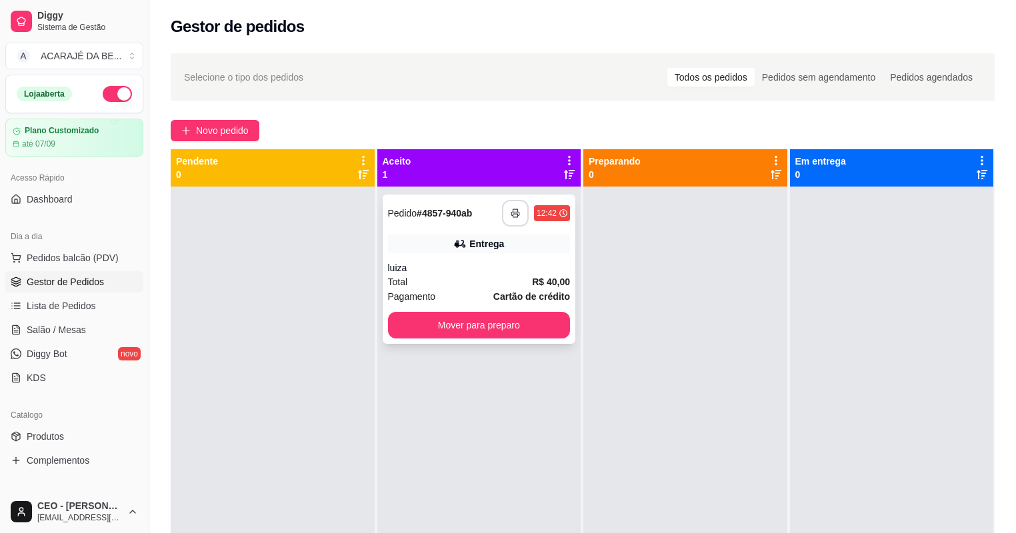
click at [511, 209] on icon "button" at bounding box center [515, 213] width 9 height 9
click at [445, 323] on button "Mover para preparo" at bounding box center [479, 326] width 177 height 26
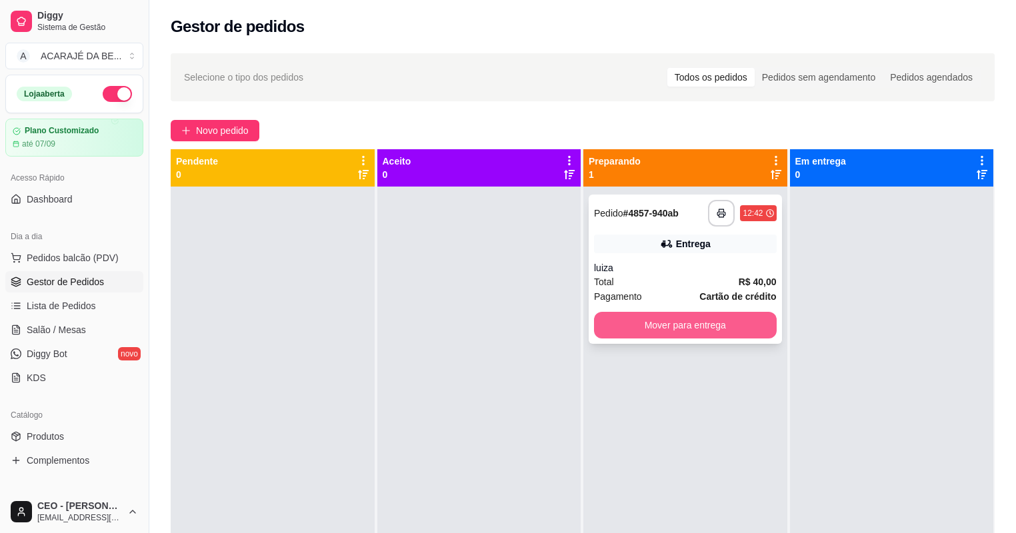
click at [720, 323] on button "Mover para entrega" at bounding box center [685, 325] width 183 height 27
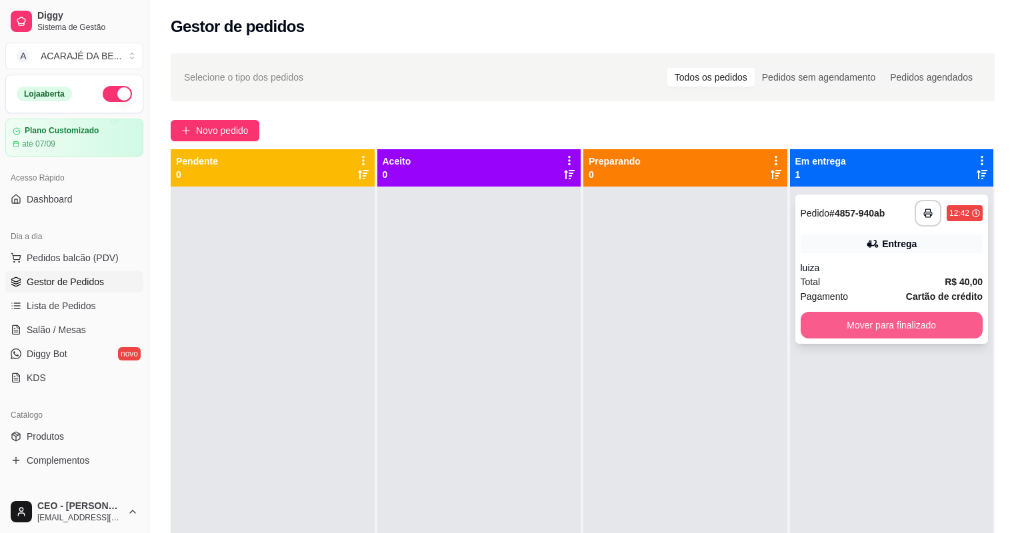
click at [852, 315] on button "Mover para finalizado" at bounding box center [892, 325] width 183 height 27
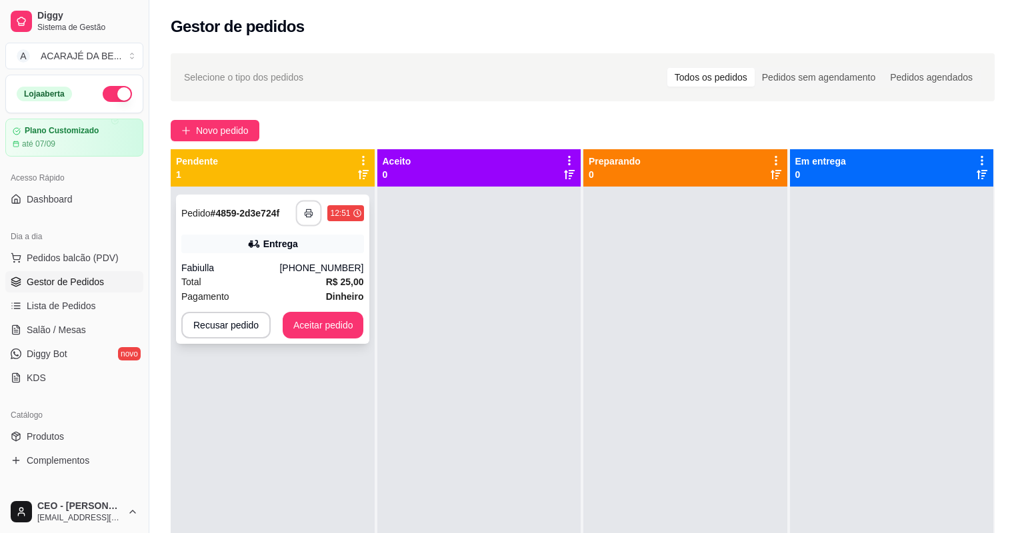
click at [301, 213] on button "button" at bounding box center [309, 214] width 26 height 26
click at [347, 324] on button "Aceitar pedido" at bounding box center [323, 325] width 81 height 27
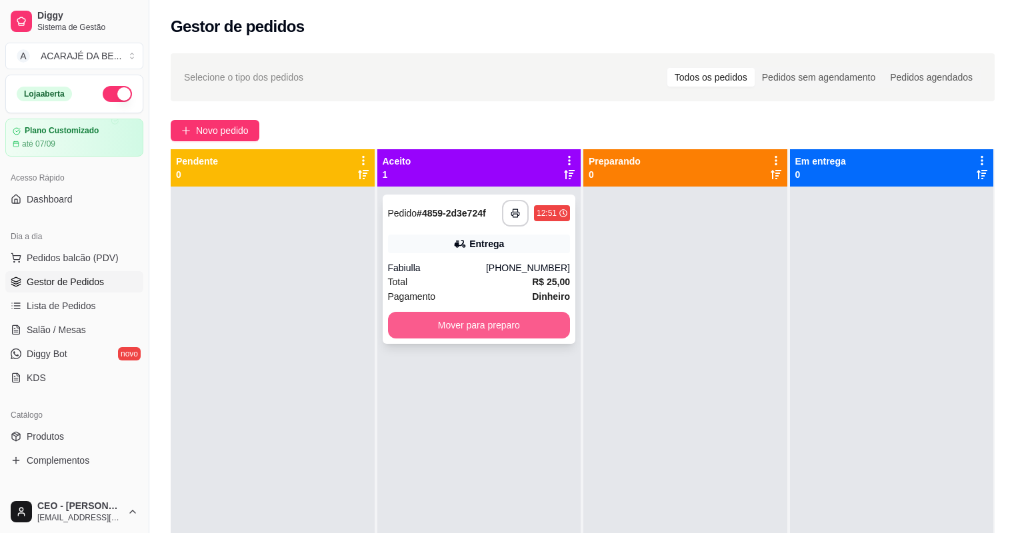
click at [512, 317] on button "Mover para preparo" at bounding box center [479, 325] width 183 height 27
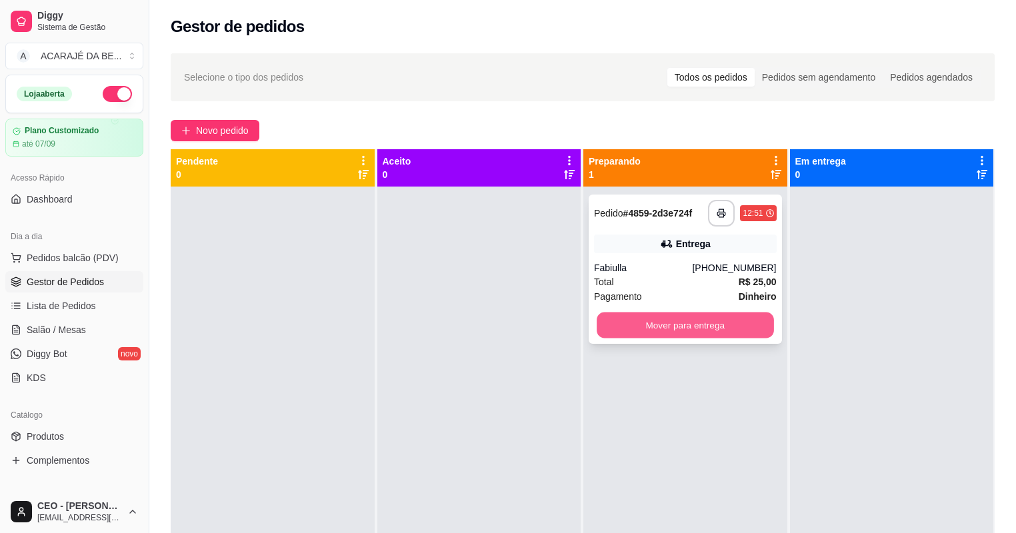
click at [635, 328] on button "Mover para entrega" at bounding box center [685, 326] width 177 height 26
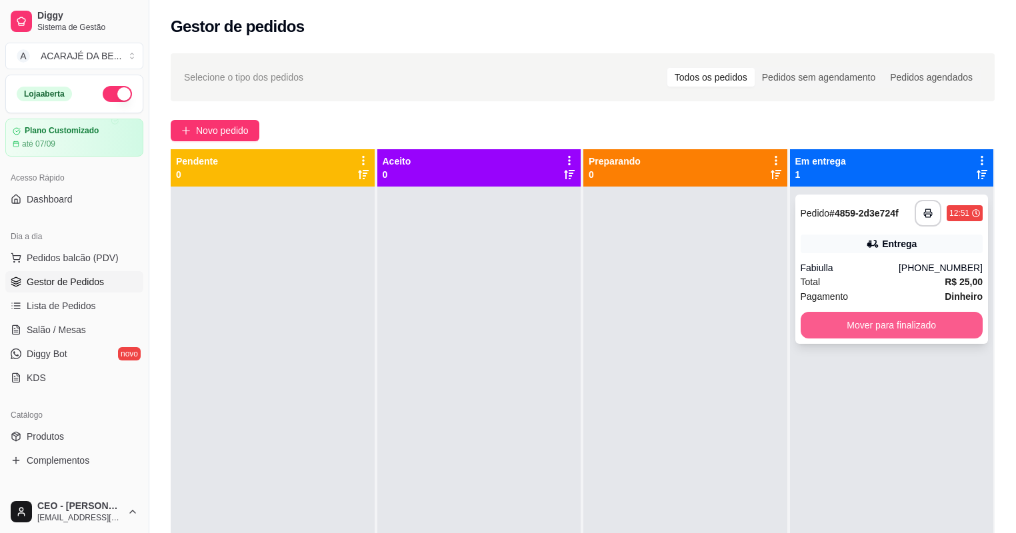
click at [820, 317] on button "Mover para finalizado" at bounding box center [892, 325] width 183 height 27
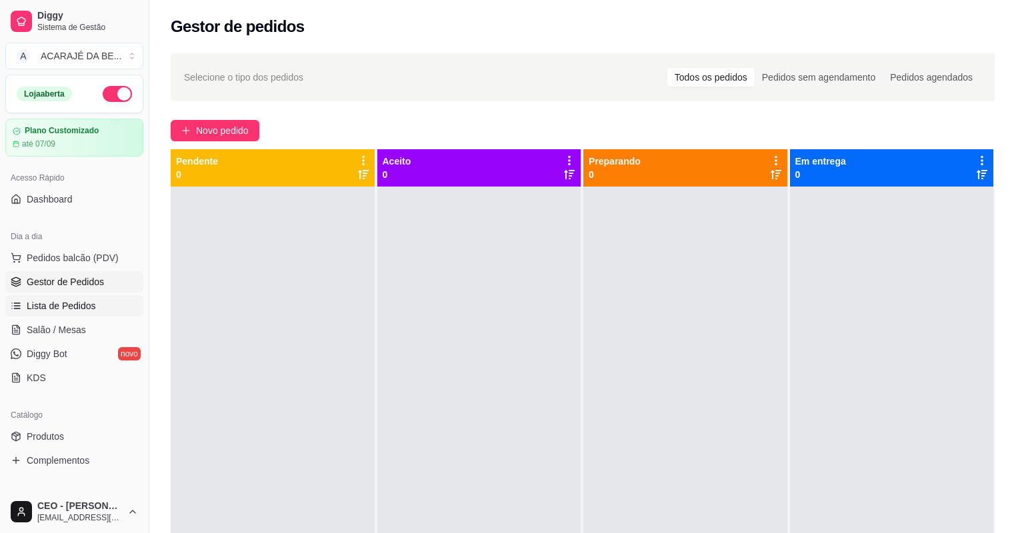
click at [62, 307] on span "Lista de Pedidos" at bounding box center [61, 305] width 69 height 13
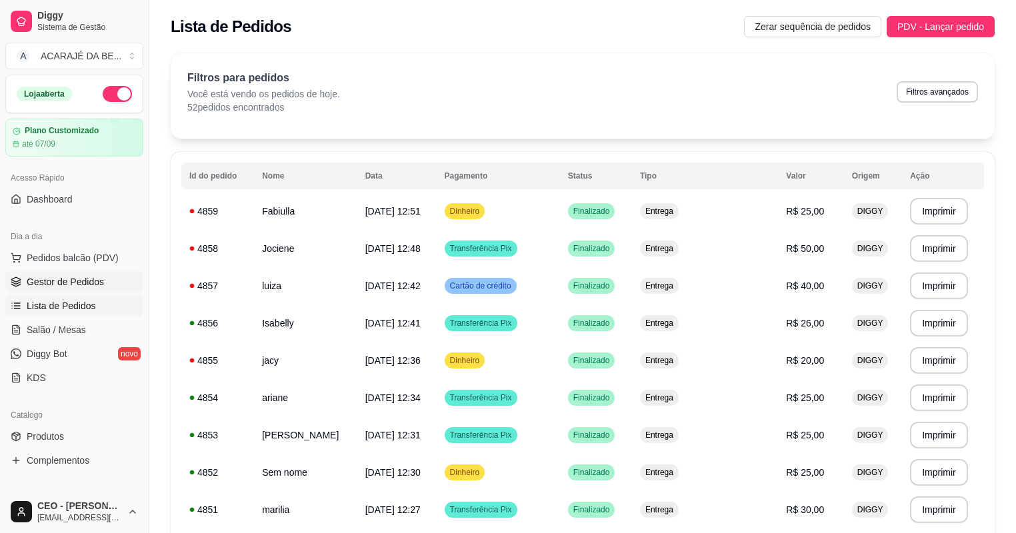
click at [96, 274] on link "Gestor de Pedidos" at bounding box center [74, 281] width 138 height 21
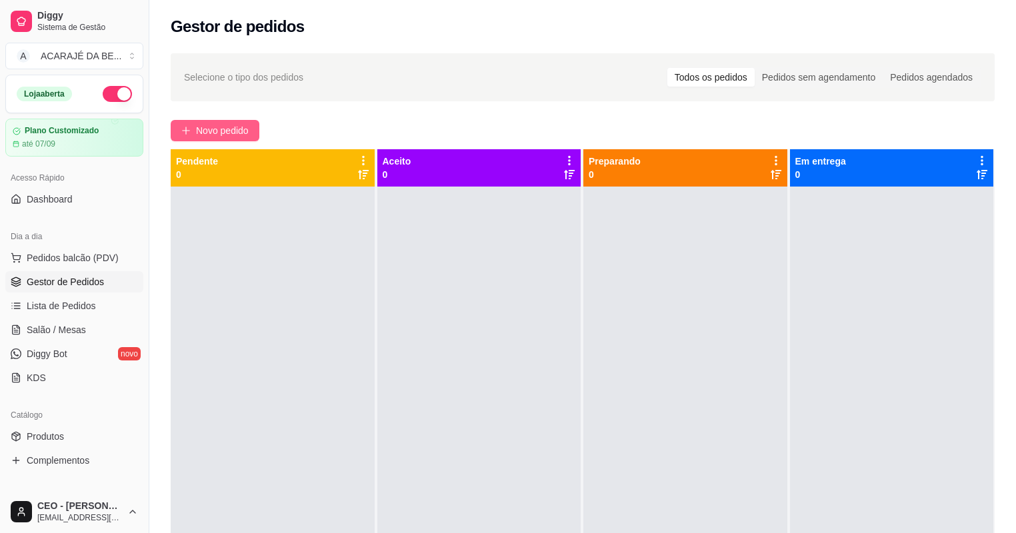
click at [201, 123] on span "Novo pedido" at bounding box center [222, 130] width 53 height 15
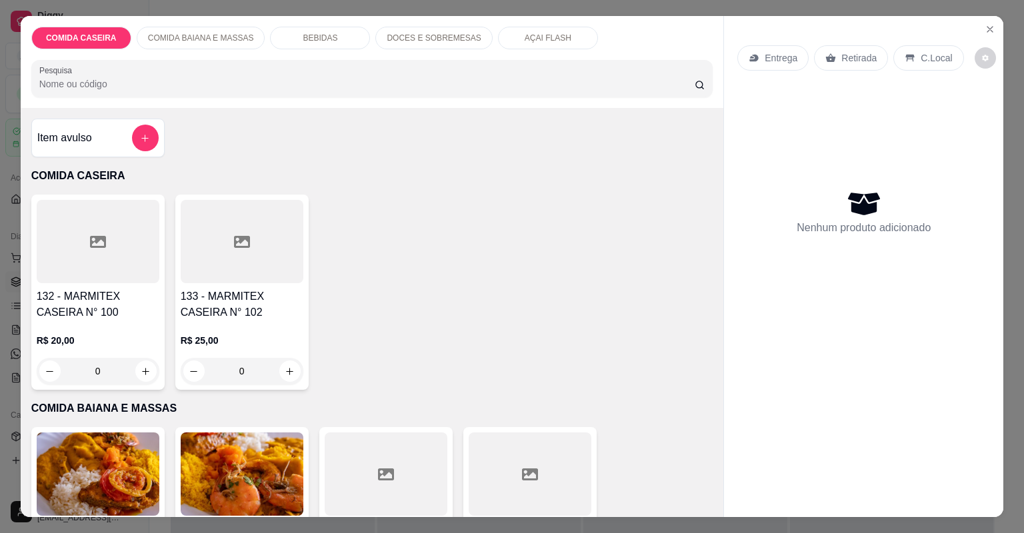
click at [202, 248] on div at bounding box center [242, 241] width 123 height 83
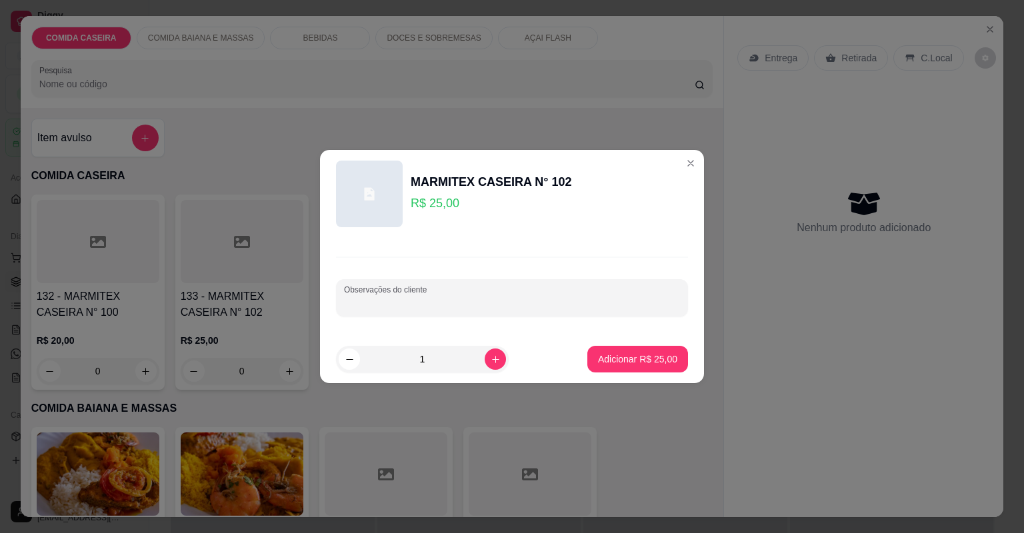
click at [365, 301] on div "Observações do cliente" at bounding box center [512, 297] width 352 height 37
paste input "1 marmita de 25 reais para nota no nome de [PERSON_NAME]. Moqueca de feijão fra…"
type input "1 marmita de 25 reais para nota no nome de [PERSON_NAME]. Moqueca de feijão fra…"
click at [624, 353] on p "Adicionar R$ 25,00" at bounding box center [637, 359] width 77 height 13
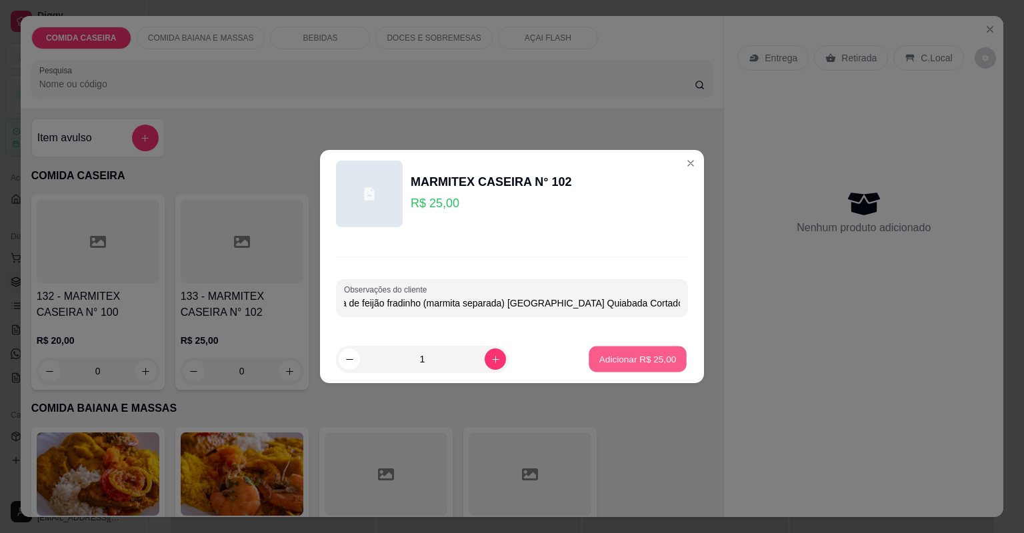
scroll to position [0, 0]
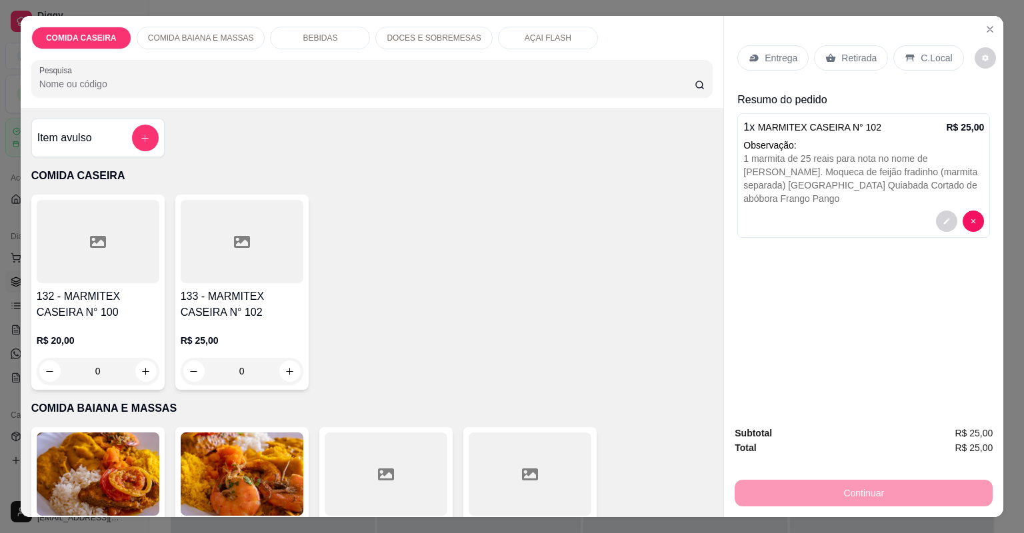
click at [765, 59] on p "Entrega" at bounding box center [781, 57] width 33 height 13
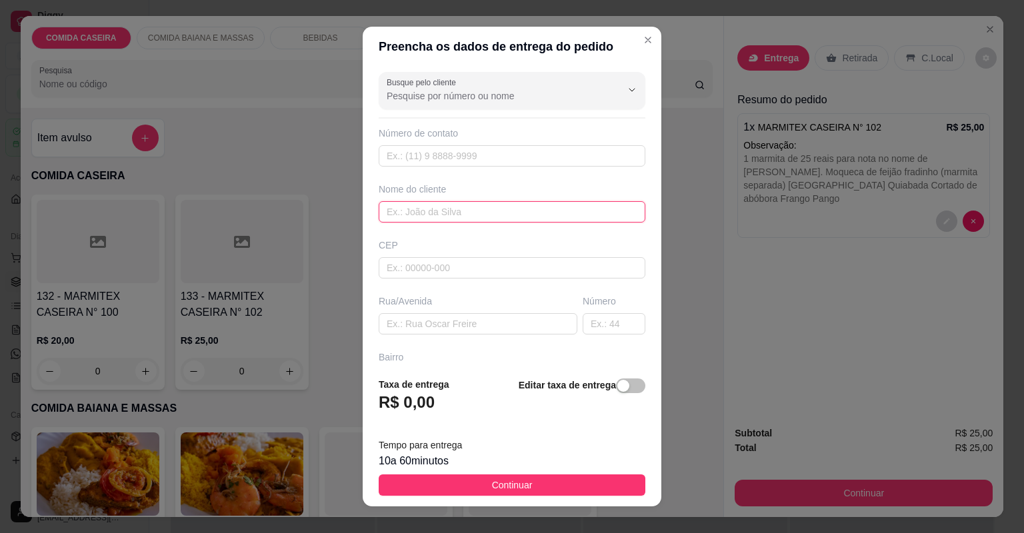
click at [464, 215] on input "text" at bounding box center [512, 211] width 267 height 21
type input "camile"
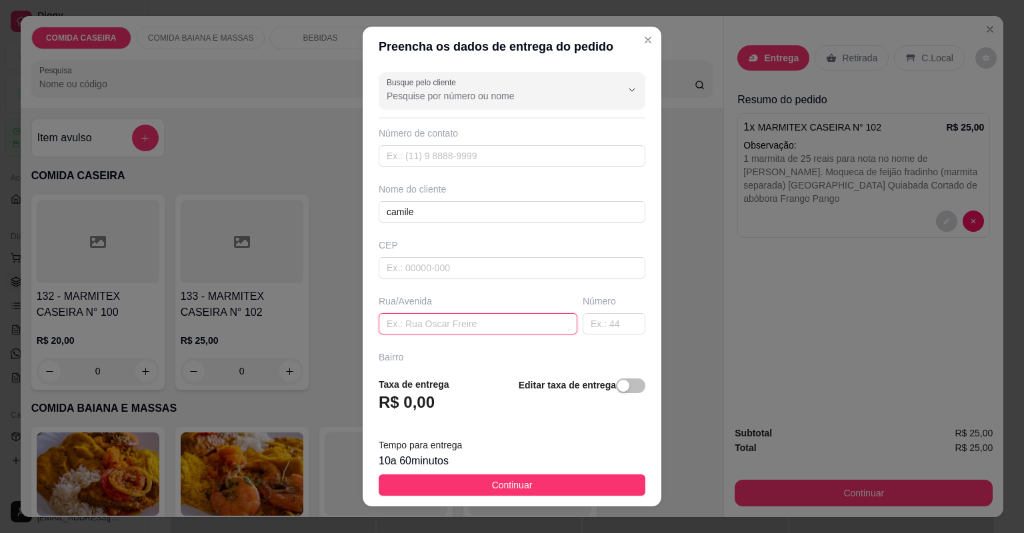
click at [495, 325] on input "text" at bounding box center [478, 323] width 199 height 21
paste input "[STREET_ADDRESS][PERSON_NAME]. Em frente ao salão de [GEOGRAPHIC_DATA]"
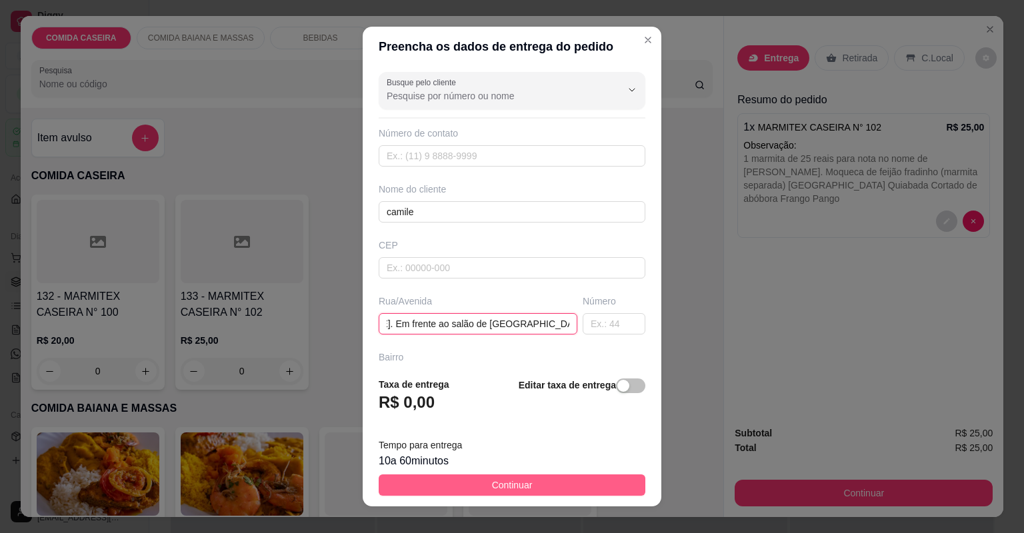
type input "[STREET_ADDRESS][PERSON_NAME]. Em frente ao salão de [GEOGRAPHIC_DATA]"
click at [515, 490] on span "Continuar" at bounding box center [512, 485] width 41 height 15
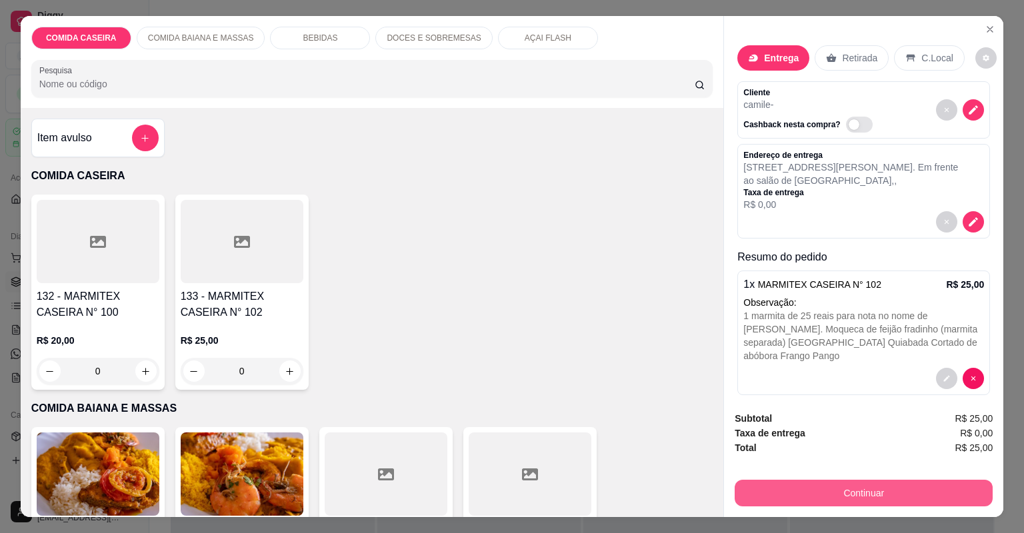
click at [754, 486] on button "Continuar" at bounding box center [864, 493] width 258 height 27
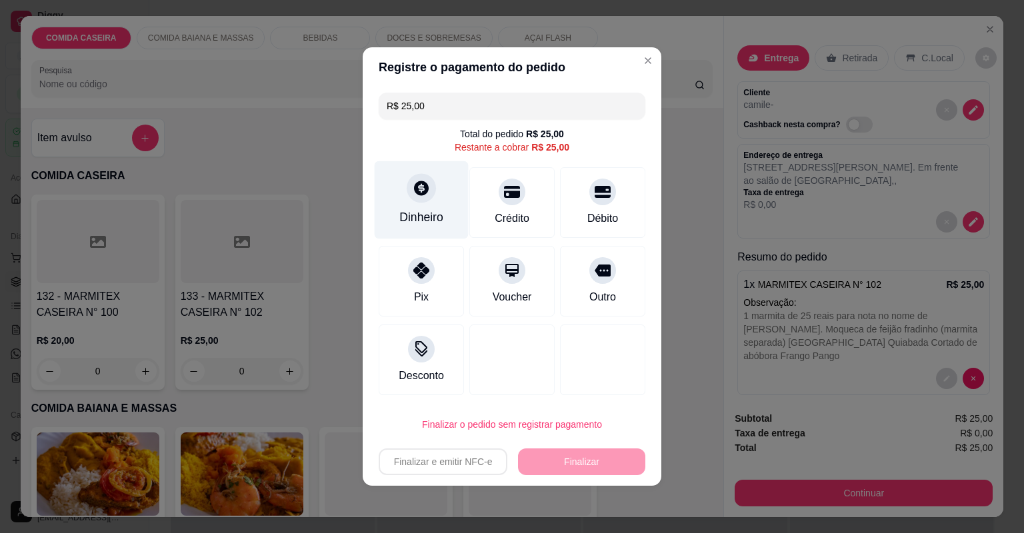
click at [443, 200] on div "Dinheiro" at bounding box center [422, 200] width 94 height 78
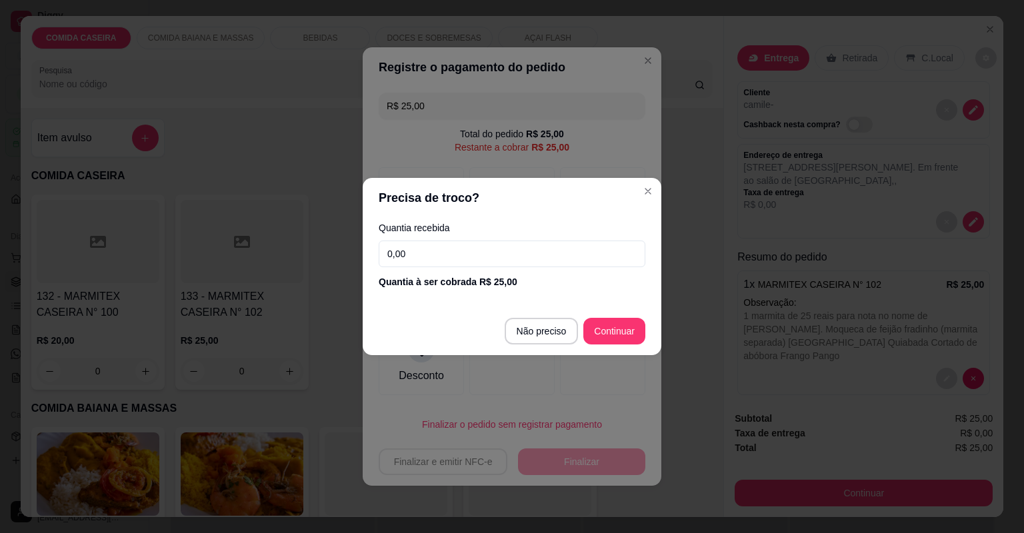
click at [453, 256] on input "0,00" at bounding box center [512, 254] width 267 height 27
type input "50,00"
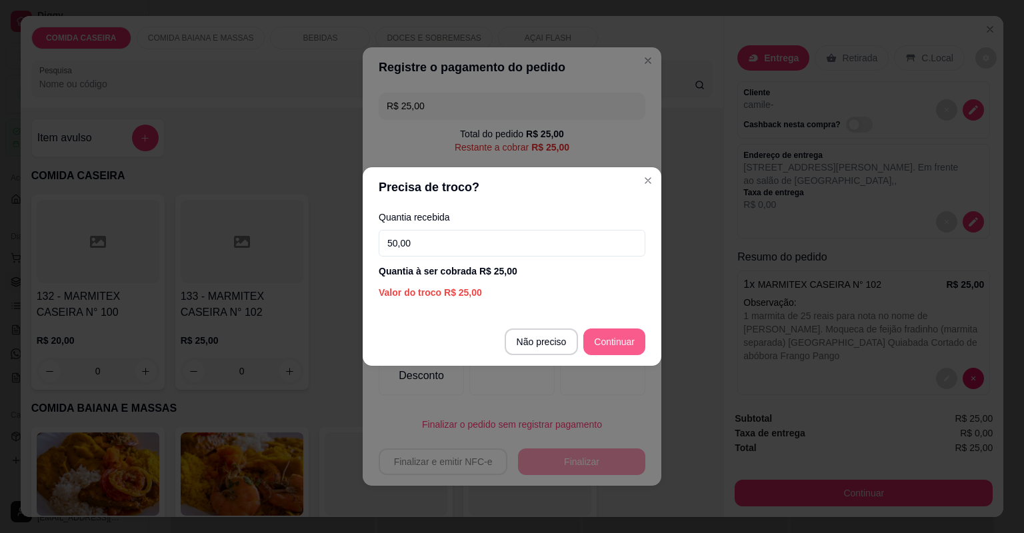
click at [604, 339] on div at bounding box center [602, 360] width 85 height 71
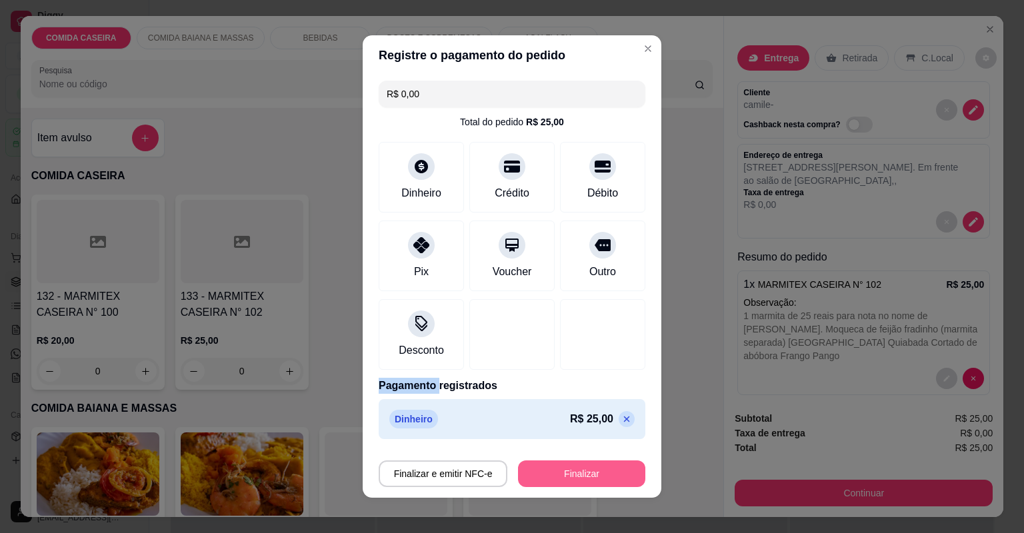
click at [589, 469] on button "Finalizar" at bounding box center [581, 474] width 127 height 27
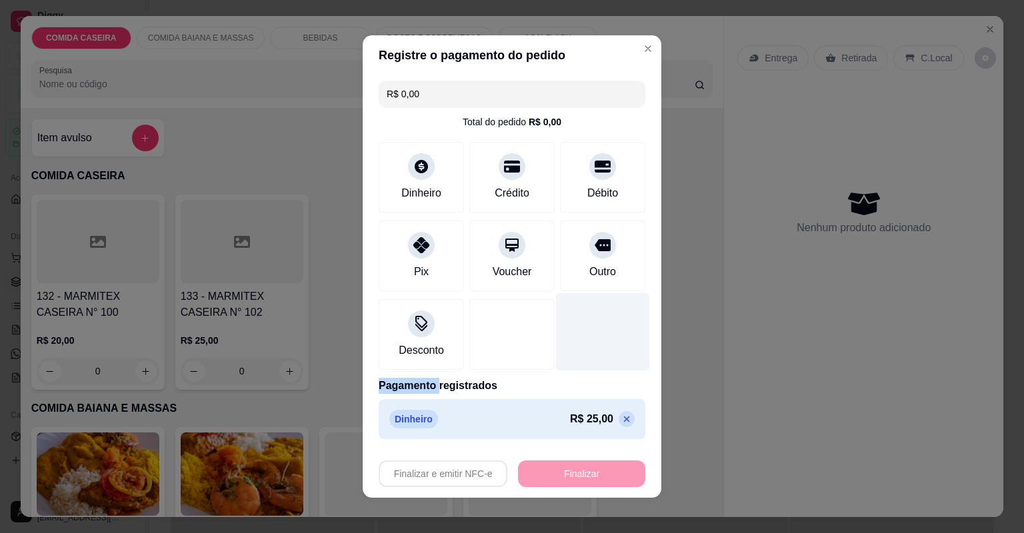
type input "-R$ 25,00"
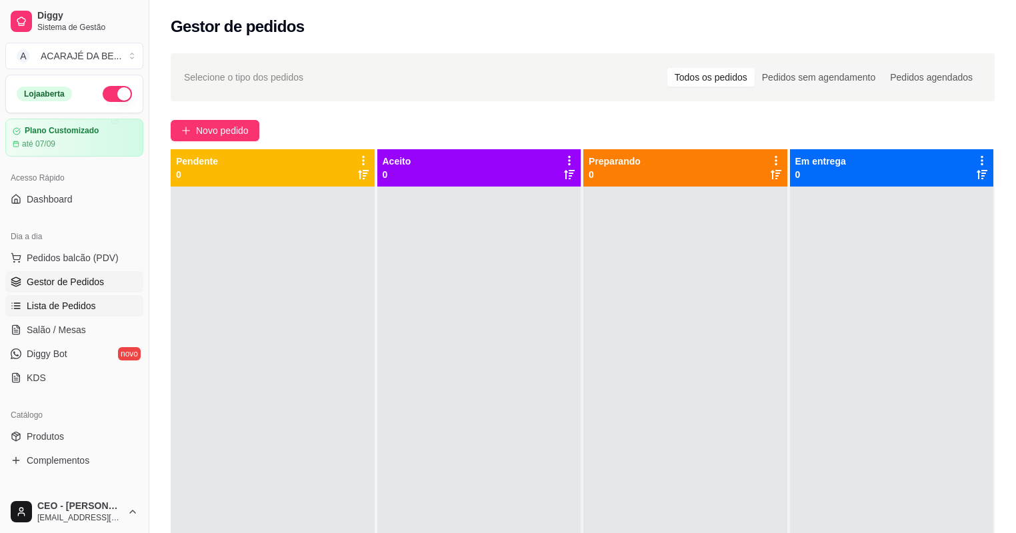
click at [101, 306] on link "Lista de Pedidos" at bounding box center [74, 305] width 138 height 21
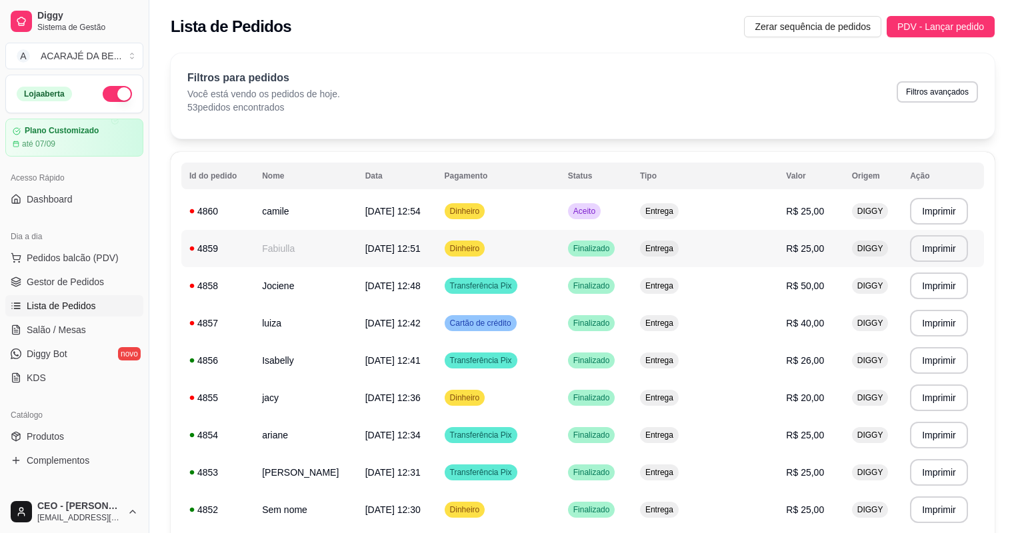
click at [321, 248] on td "Fabiulla" at bounding box center [305, 248] width 103 height 37
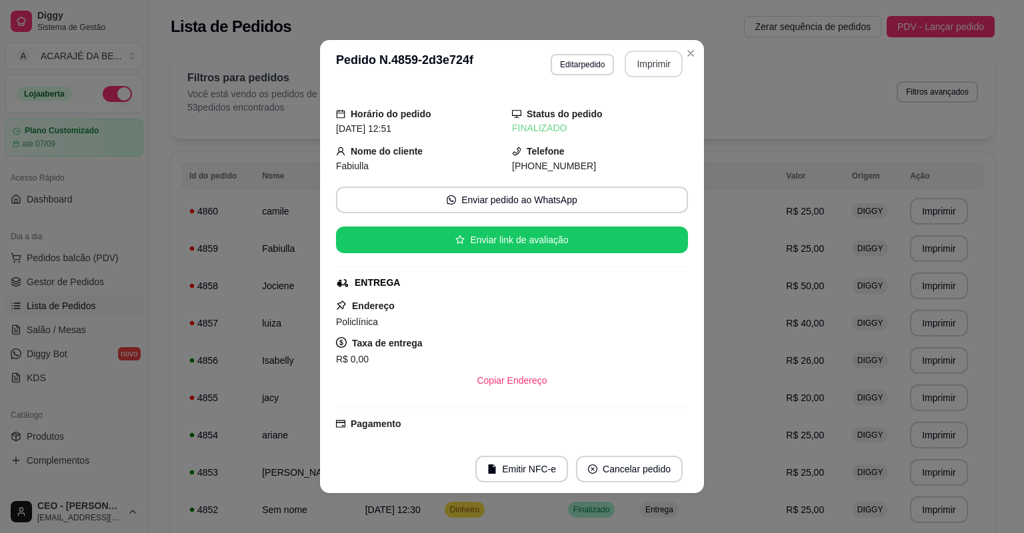
click at [639, 59] on button "Imprimir" at bounding box center [654, 64] width 58 height 27
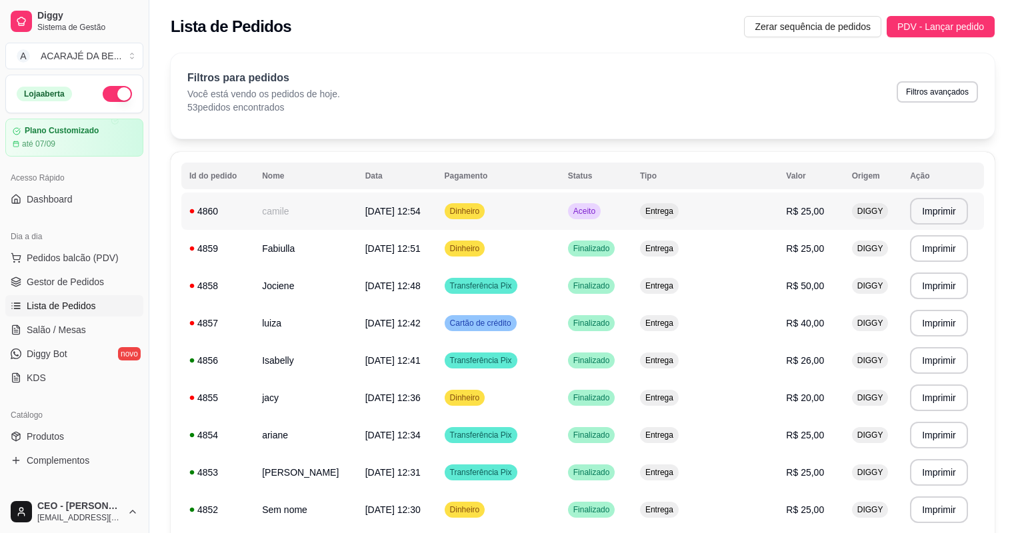
click at [557, 222] on td "Dinheiro" at bounding box center [498, 211] width 123 height 37
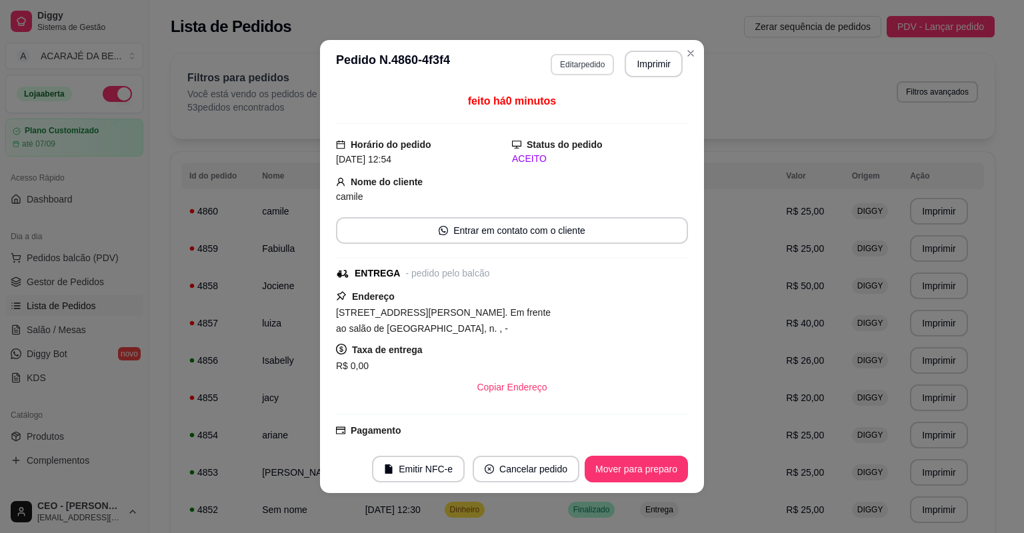
click at [576, 64] on button "Editar pedido" at bounding box center [582, 64] width 63 height 21
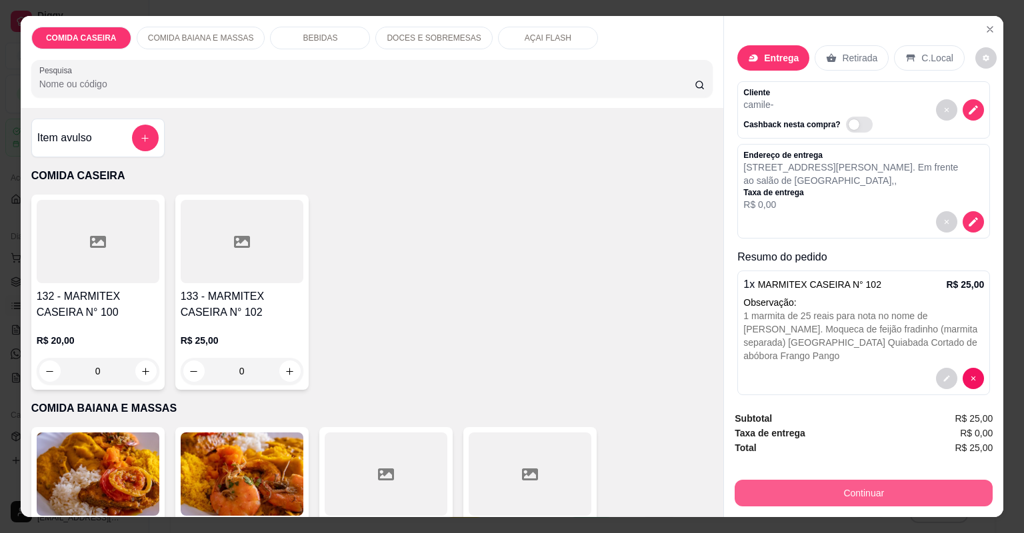
click at [848, 485] on button "Continuar" at bounding box center [864, 493] width 258 height 27
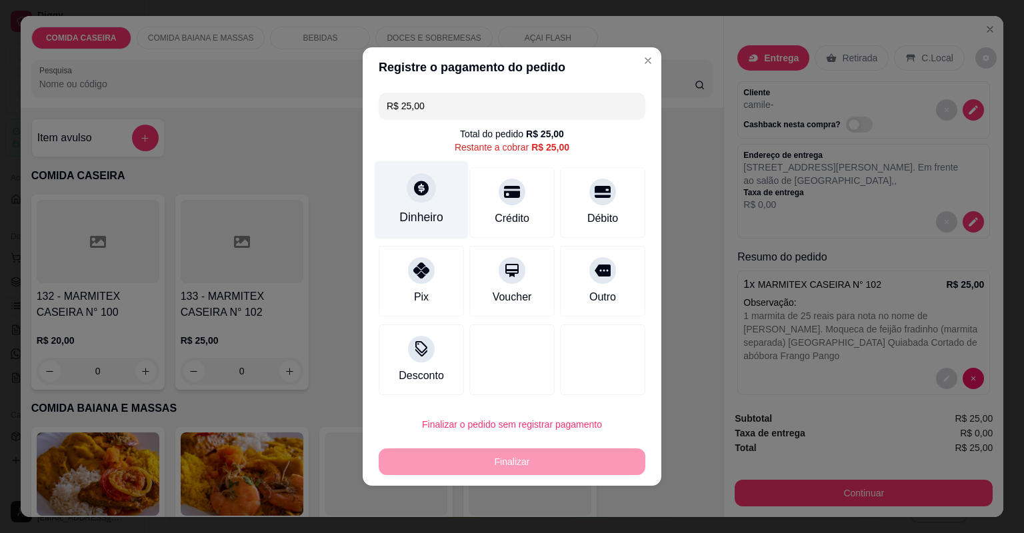
click at [414, 208] on div "Dinheiro" at bounding box center [422, 200] width 94 height 78
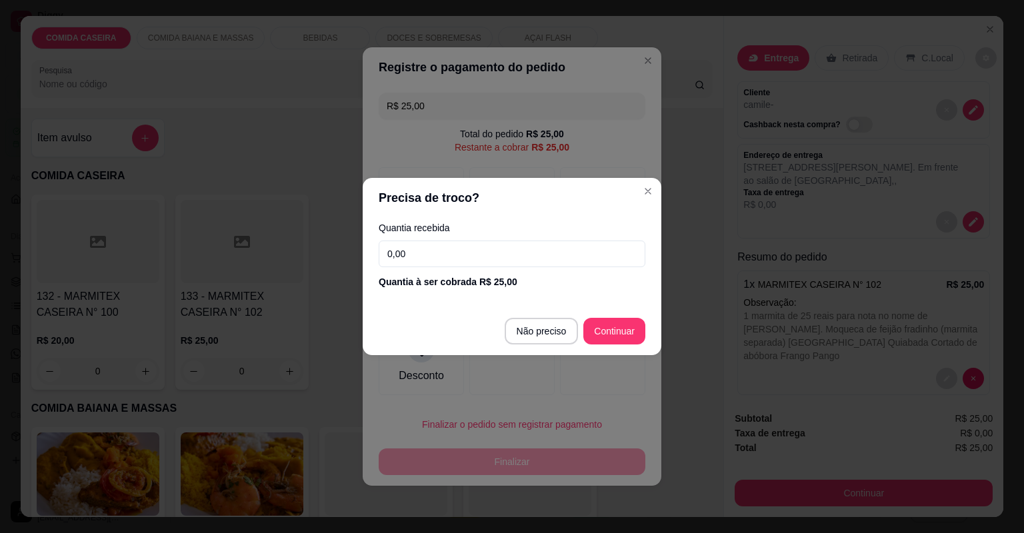
click at [468, 245] on input "0,00" at bounding box center [512, 254] width 267 height 27
type input "50,00"
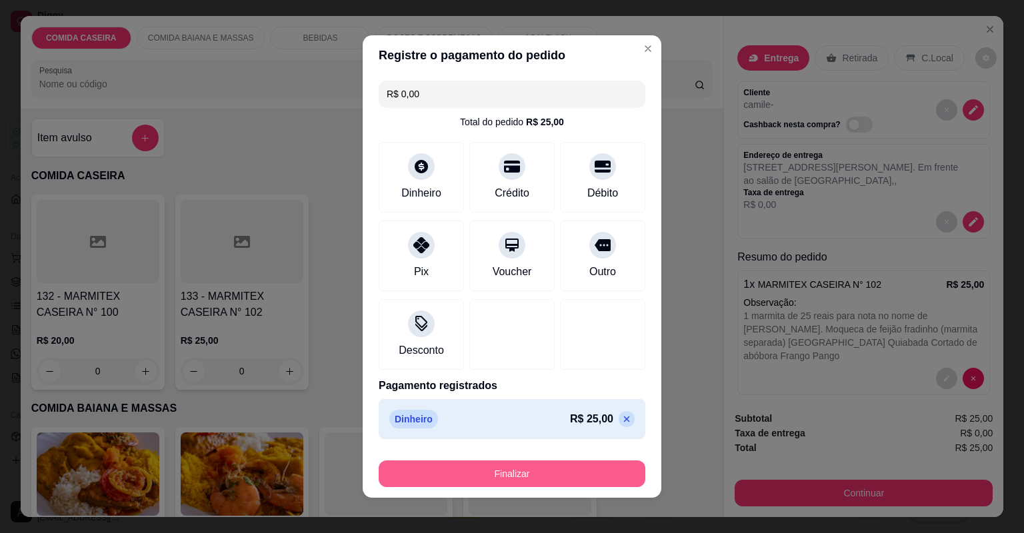
click at [565, 468] on button "Finalizar" at bounding box center [512, 474] width 267 height 27
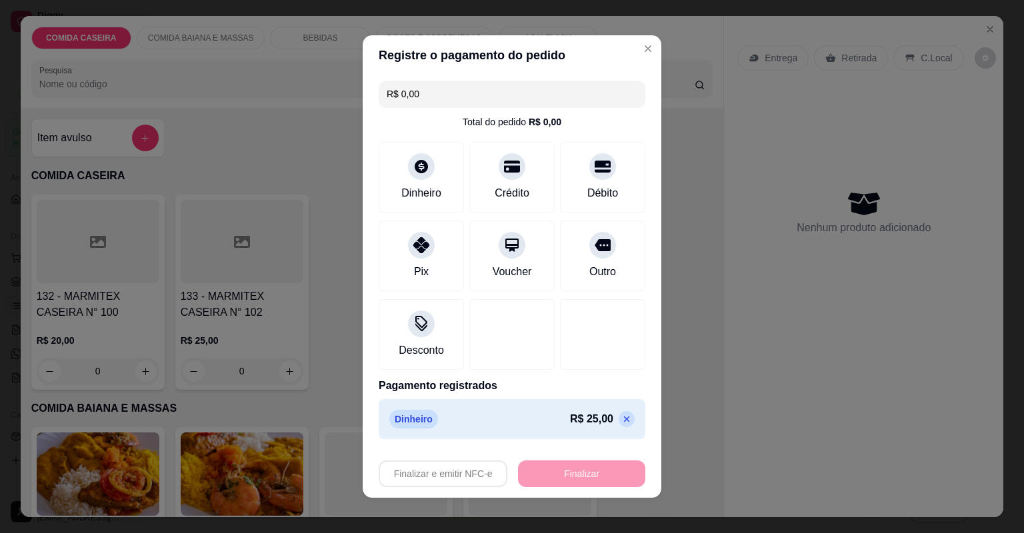
type input "-R$ 25,00"
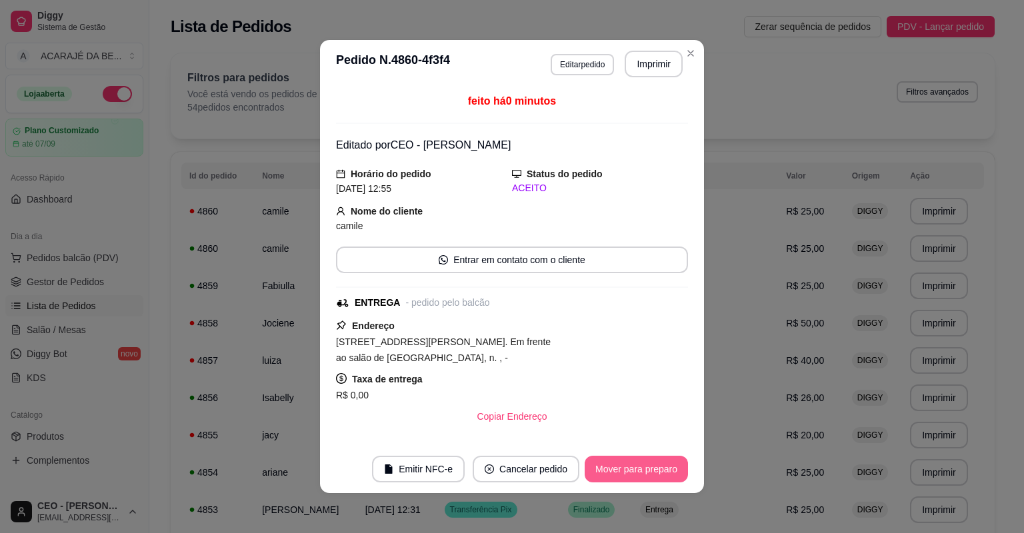
click at [649, 473] on button "Mover para preparo" at bounding box center [636, 469] width 103 height 27
click at [647, 55] on button "Imprimir" at bounding box center [654, 64] width 58 height 27
click at [650, 466] on button "Mover para entrega" at bounding box center [637, 470] width 100 height 26
click at [649, 467] on button "Mover para finalizado" at bounding box center [632, 469] width 111 height 27
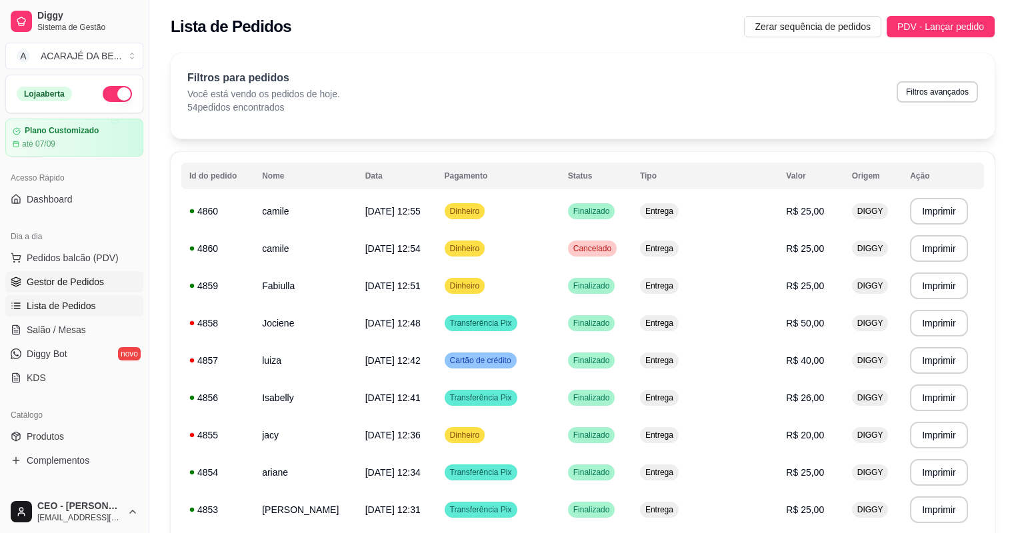
click at [114, 279] on link "Gestor de Pedidos" at bounding box center [74, 281] width 138 height 21
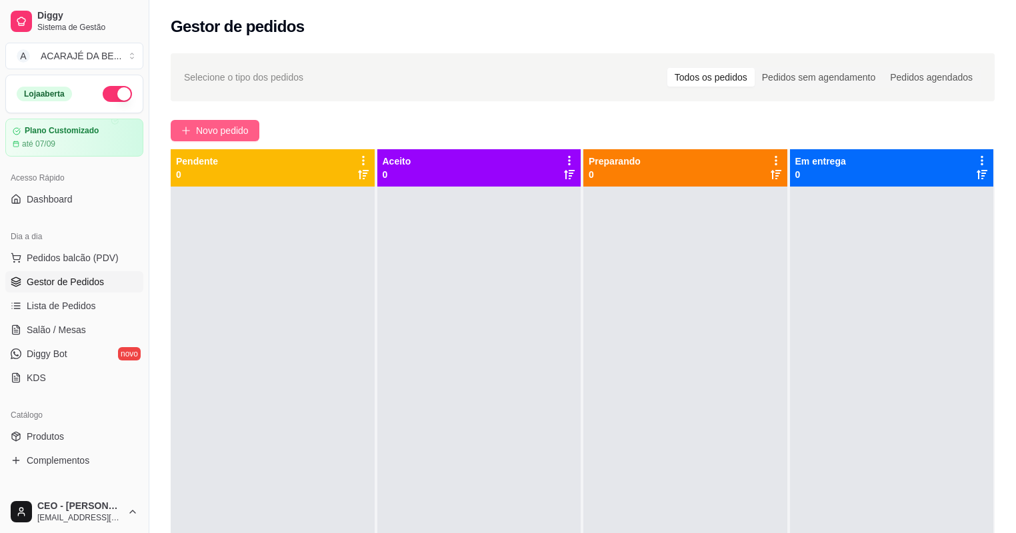
click at [189, 125] on button "Novo pedido" at bounding box center [215, 130] width 89 height 21
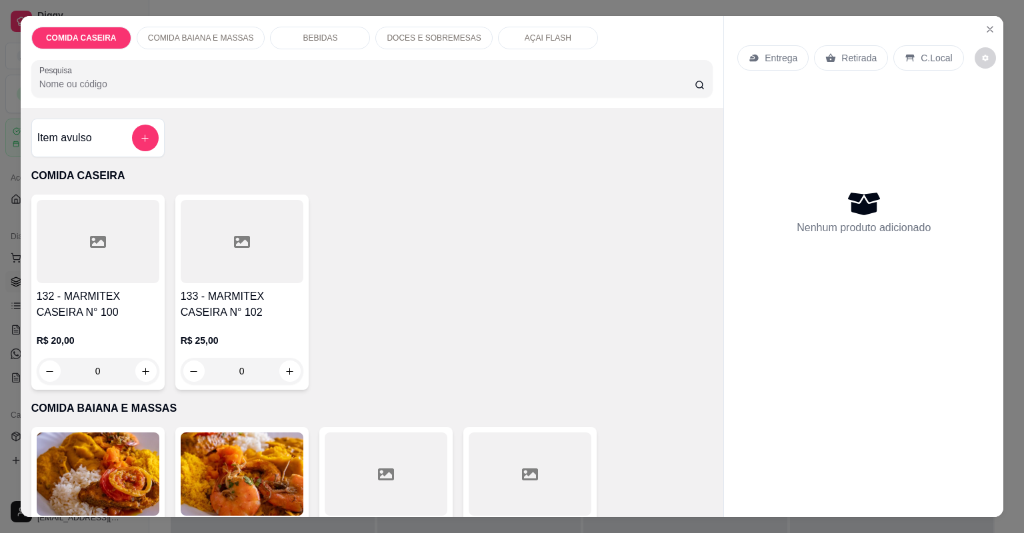
click at [119, 267] on div at bounding box center [98, 241] width 123 height 83
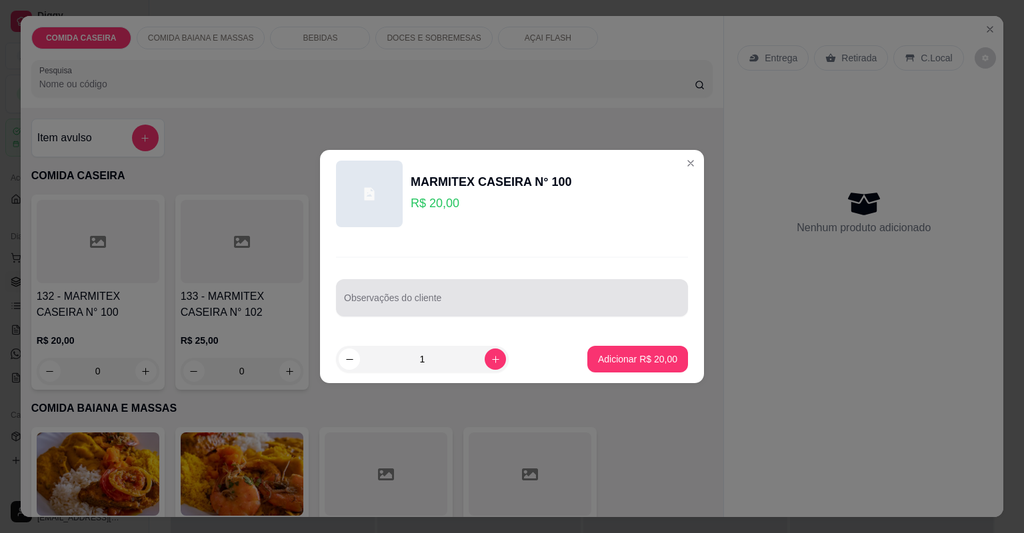
click at [376, 289] on div at bounding box center [512, 298] width 336 height 27
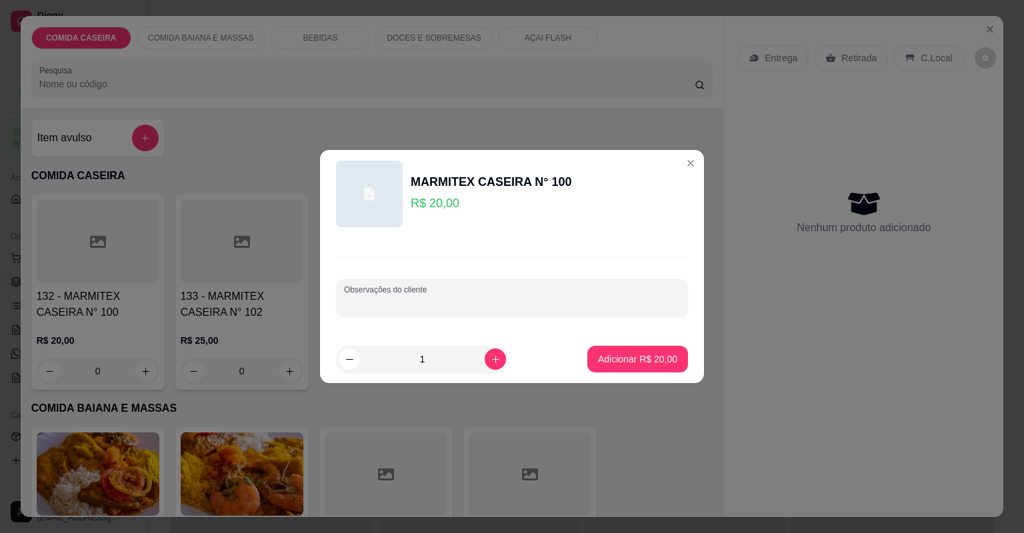
paste input "Quero uma quentinha tamanho M, feijão tropeiro, arroz purê contra filé, linguiç…"
type input "Quero uma quentinha tamanho M, feijão tropeiro, arroz purê contra filé, linguiç…"
click at [607, 353] on p "Adicionar R$ 20,00" at bounding box center [637, 359] width 79 height 13
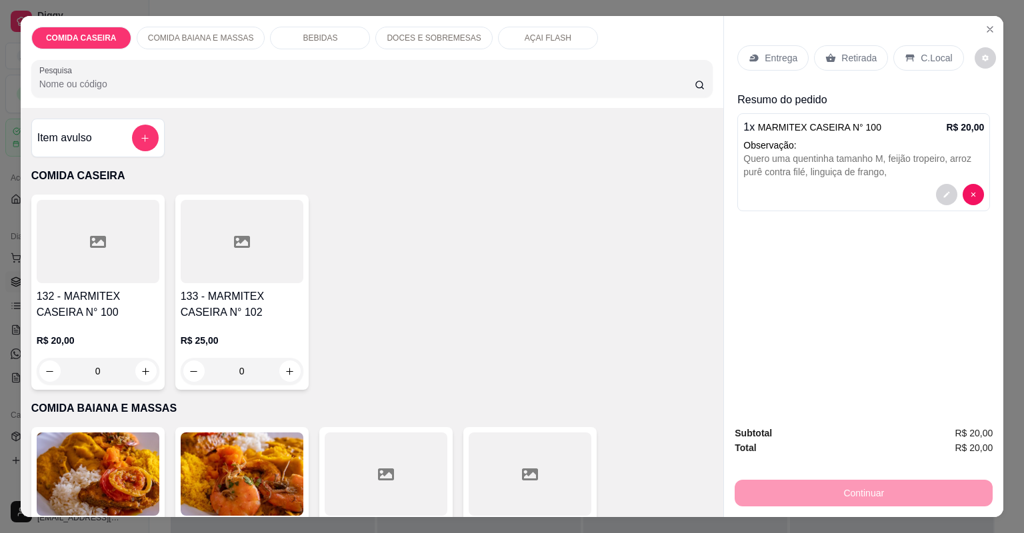
click at [784, 63] on p "Entrega" at bounding box center [781, 57] width 33 height 13
click at [986, 19] on button "Close" at bounding box center [990, 29] width 21 height 21
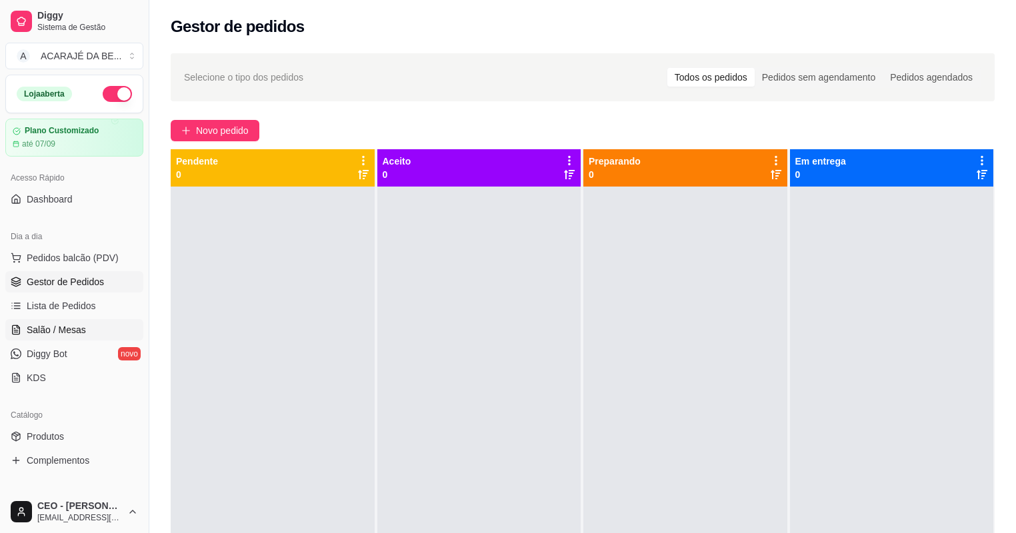
click at [84, 325] on link "Salão / Mesas" at bounding box center [74, 329] width 138 height 21
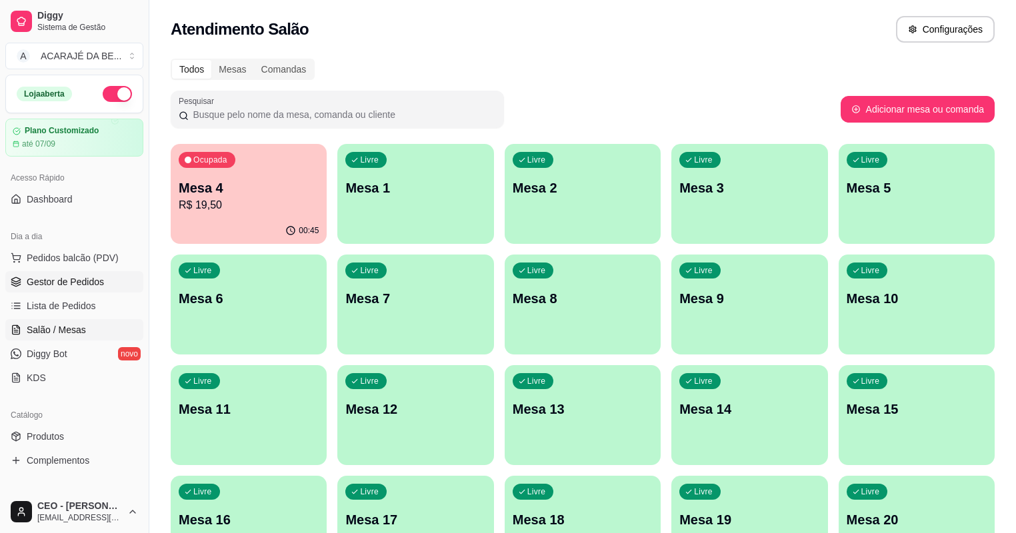
click at [85, 277] on span "Gestor de Pedidos" at bounding box center [65, 281] width 77 height 13
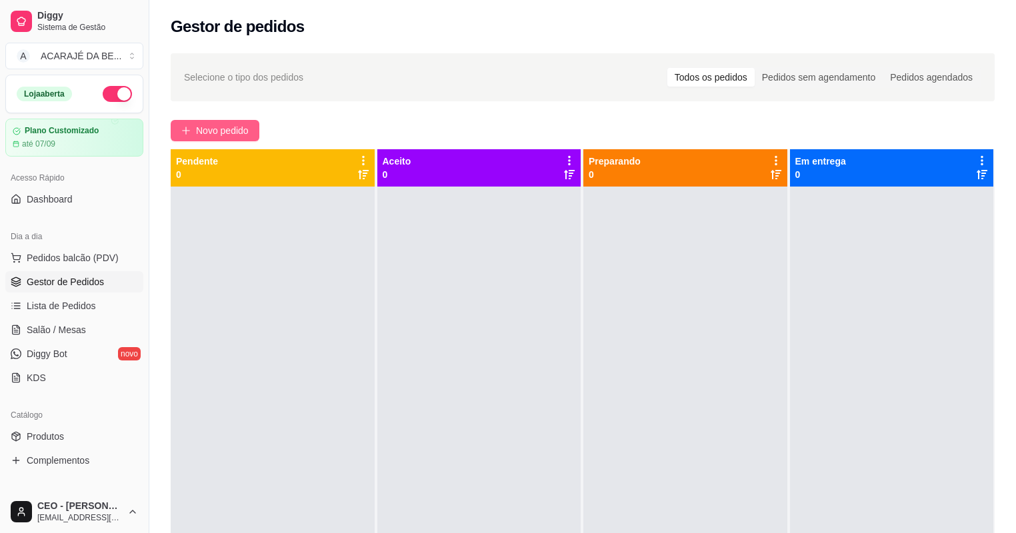
click at [221, 127] on span "Novo pedido" at bounding box center [222, 130] width 53 height 15
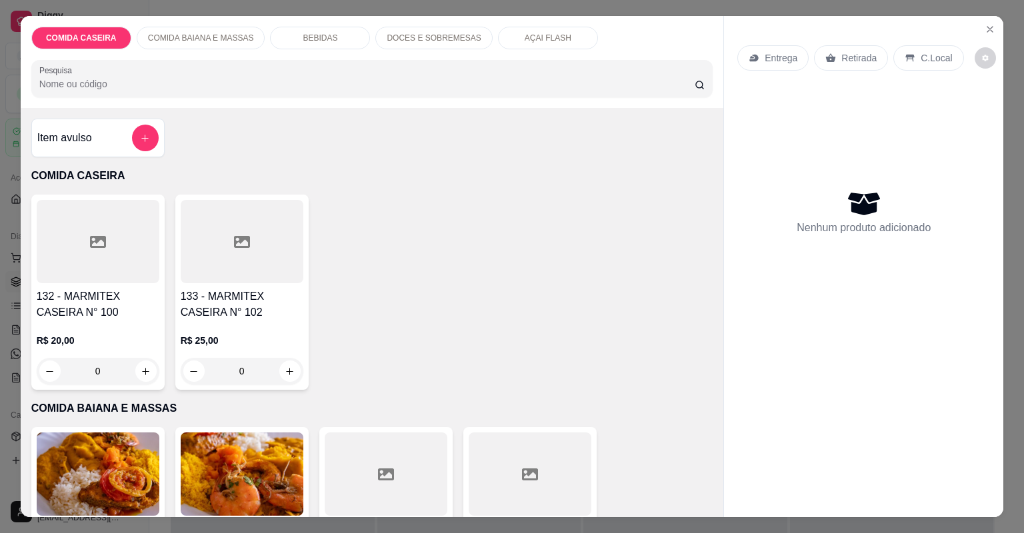
click at [123, 252] on div at bounding box center [98, 241] width 123 height 83
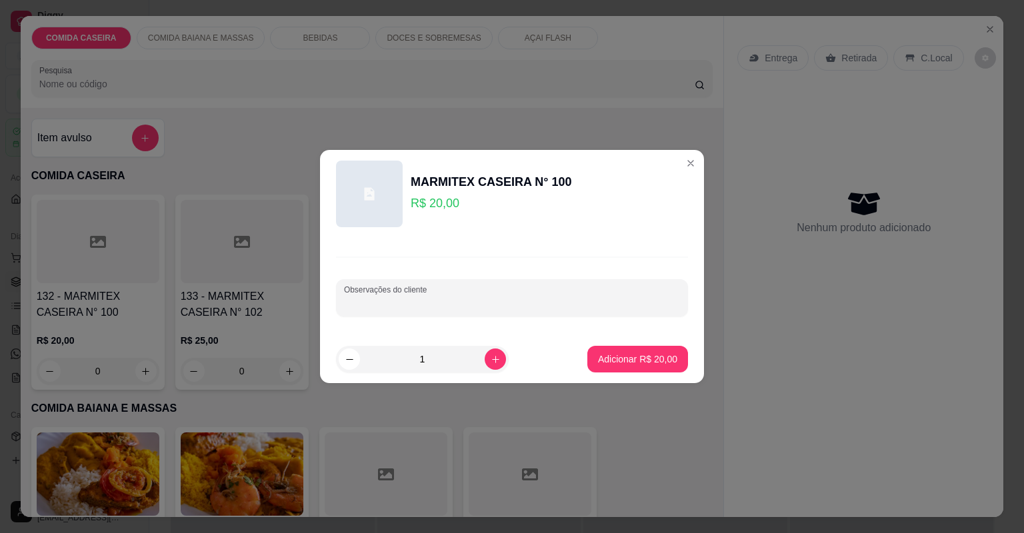
click at [445, 300] on input "Observações do cliente" at bounding box center [512, 303] width 336 height 13
paste input "Quero uma quentinha tamanho M, feijão tropeiro, arroz purê contra filé, linguiç…"
type input "Quero uma quentinha tamanho M, feijão tropeiro, arroz purê contra filé, linguiç…"
click at [611, 360] on p "Adicionar R$ 20,00" at bounding box center [637, 359] width 79 height 13
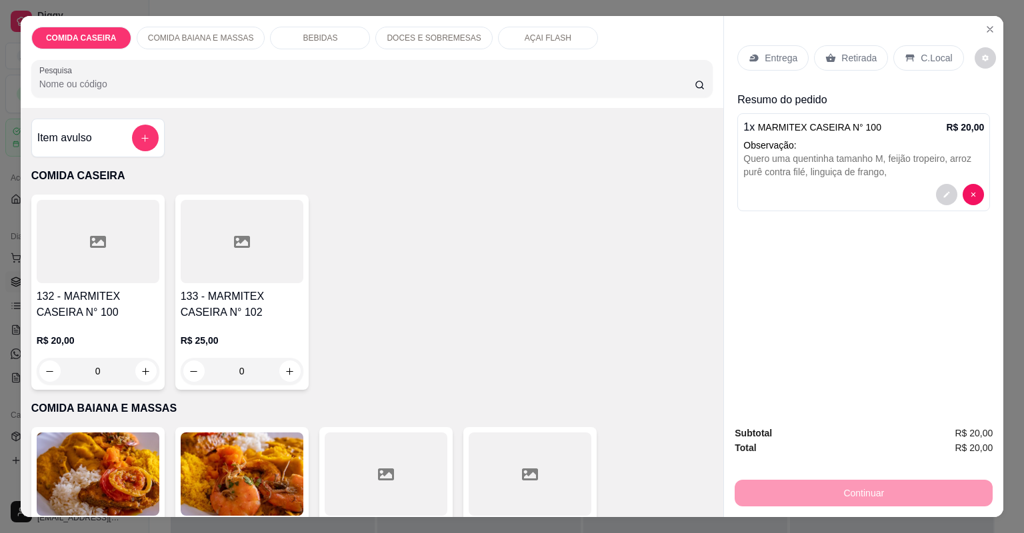
click at [786, 65] on div "Entrega" at bounding box center [773, 57] width 71 height 25
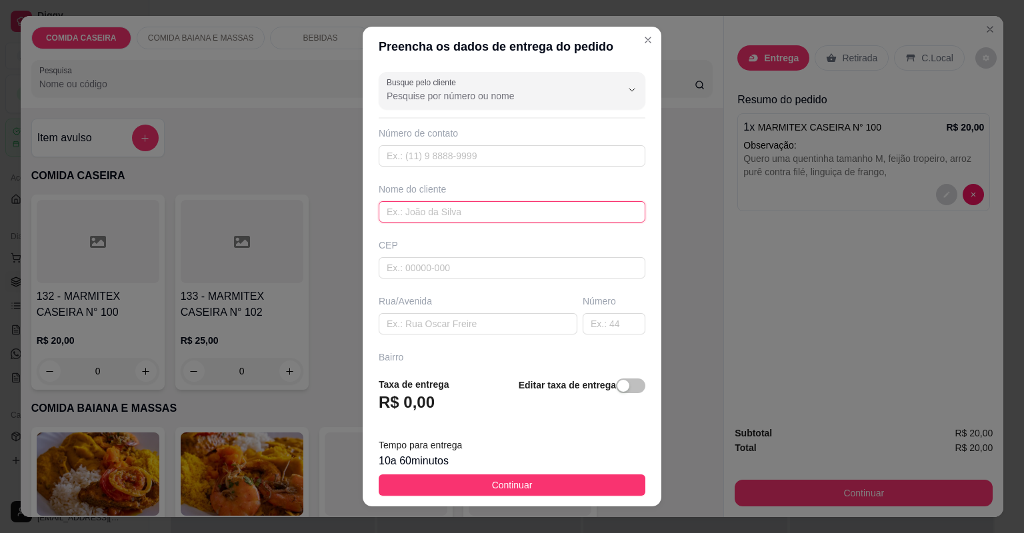
click at [499, 213] on input "text" at bounding box center [512, 211] width 267 height 21
type input "p"
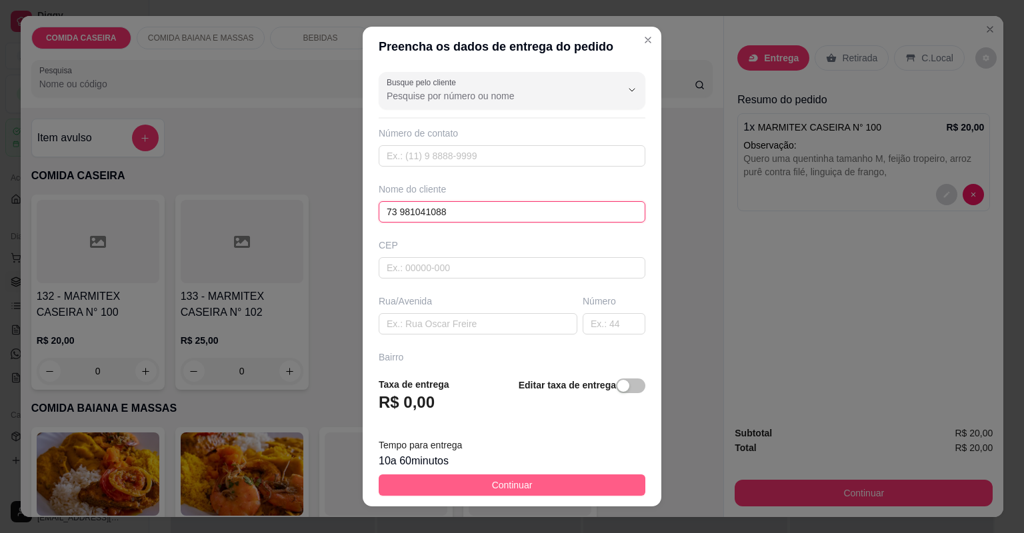
type input "73 981041088"
click at [603, 485] on button "Continuar" at bounding box center [512, 485] width 267 height 21
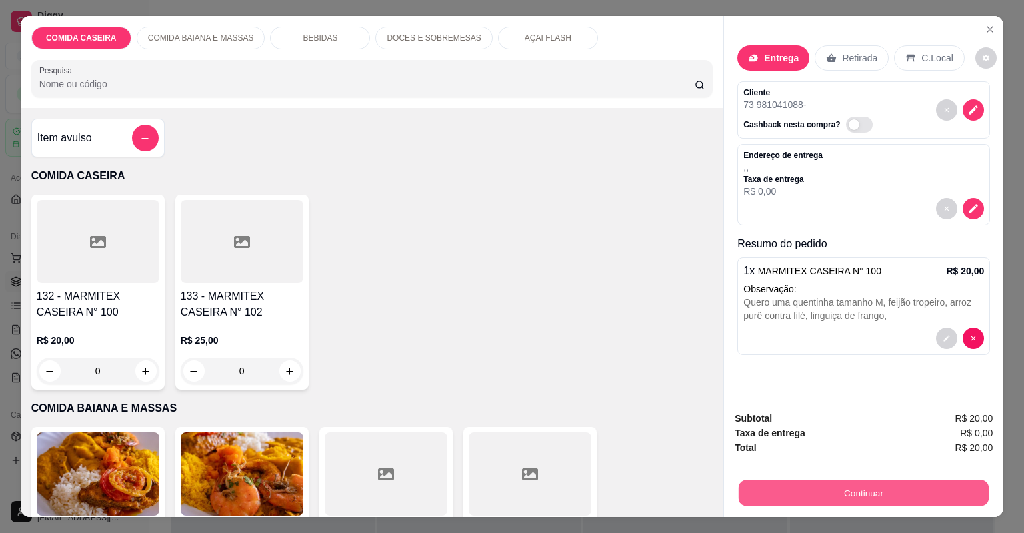
click at [780, 483] on button "Continuar" at bounding box center [864, 494] width 250 height 26
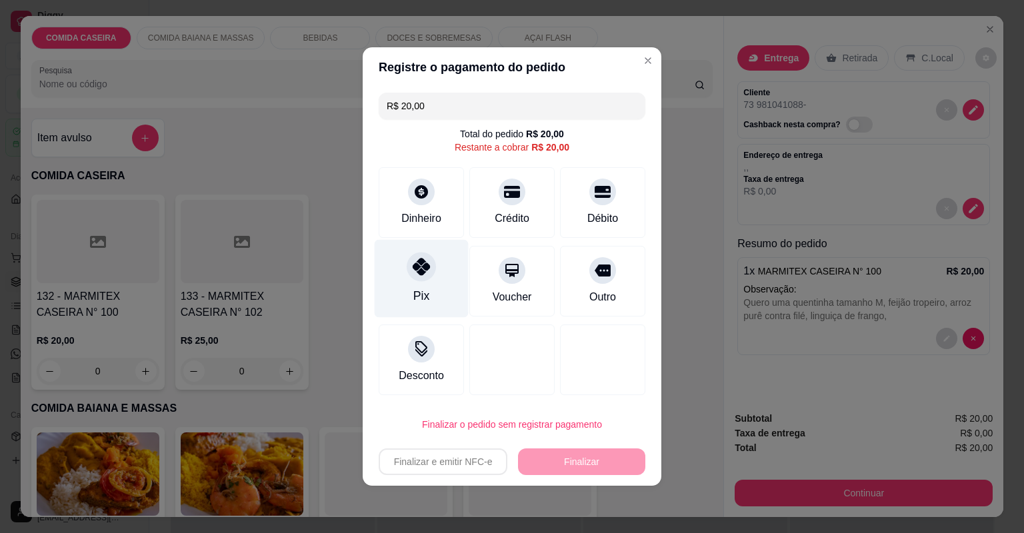
click at [400, 264] on div "Pix" at bounding box center [422, 279] width 94 height 78
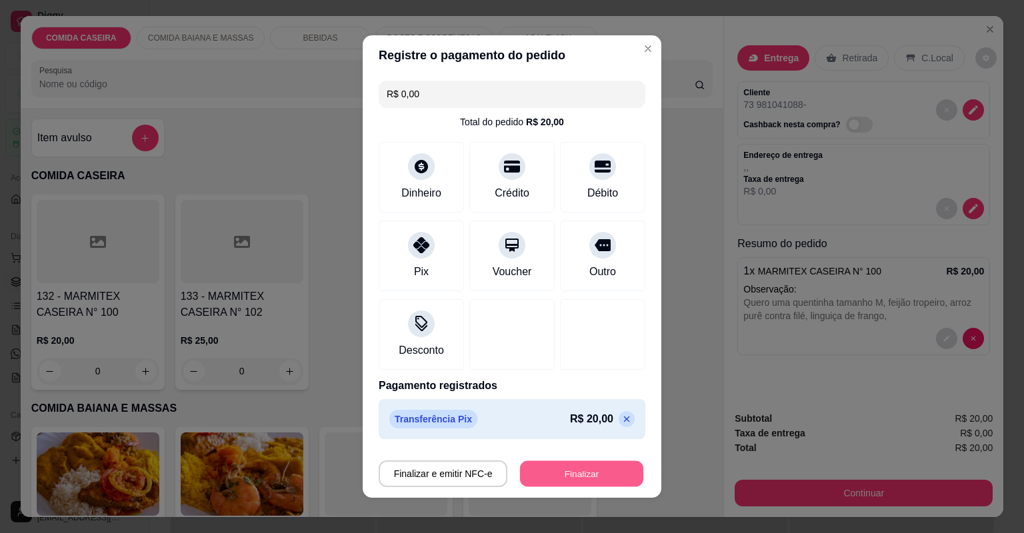
click at [544, 468] on button "Finalizar" at bounding box center [581, 474] width 123 height 26
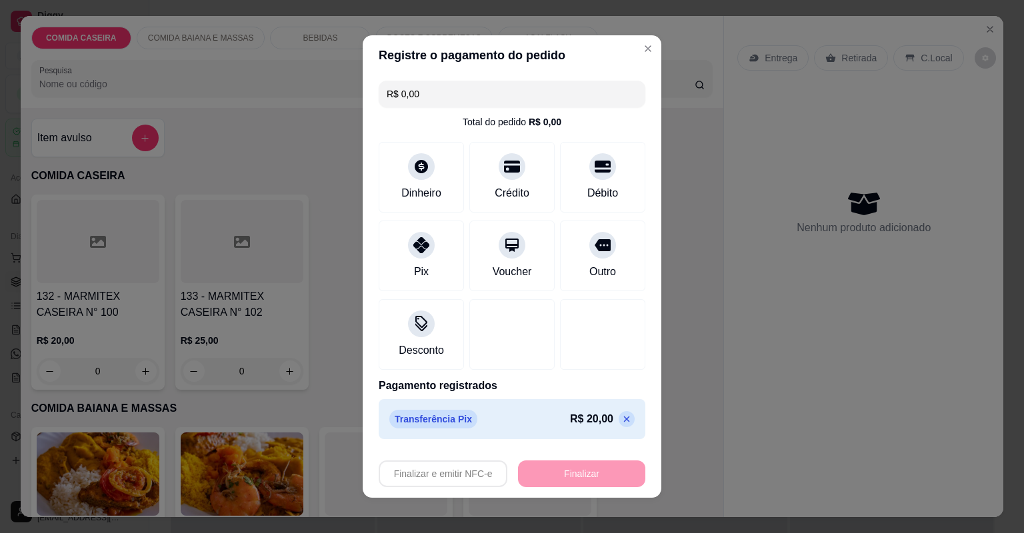
type input "-R$ 20,00"
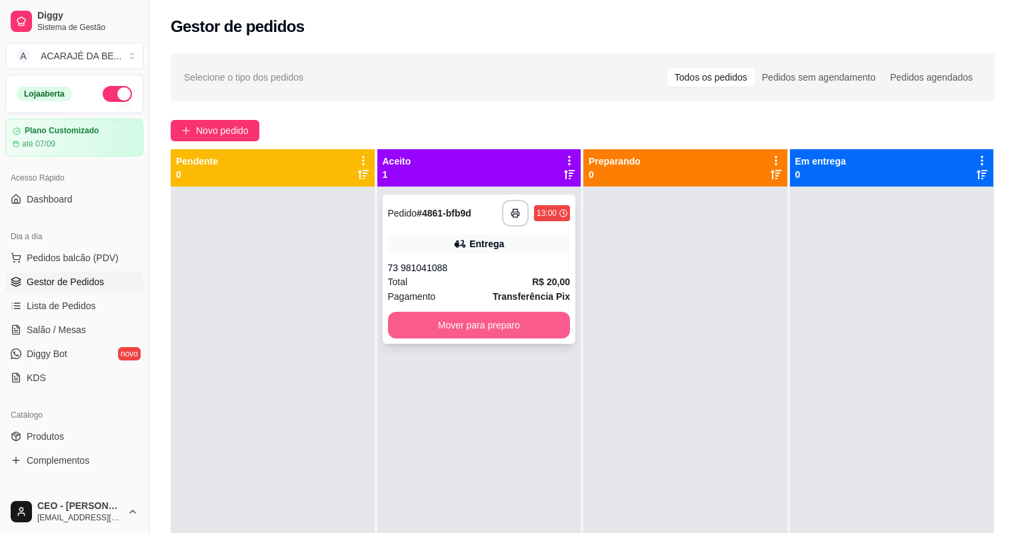
click at [513, 336] on button "Mover para preparo" at bounding box center [479, 325] width 183 height 27
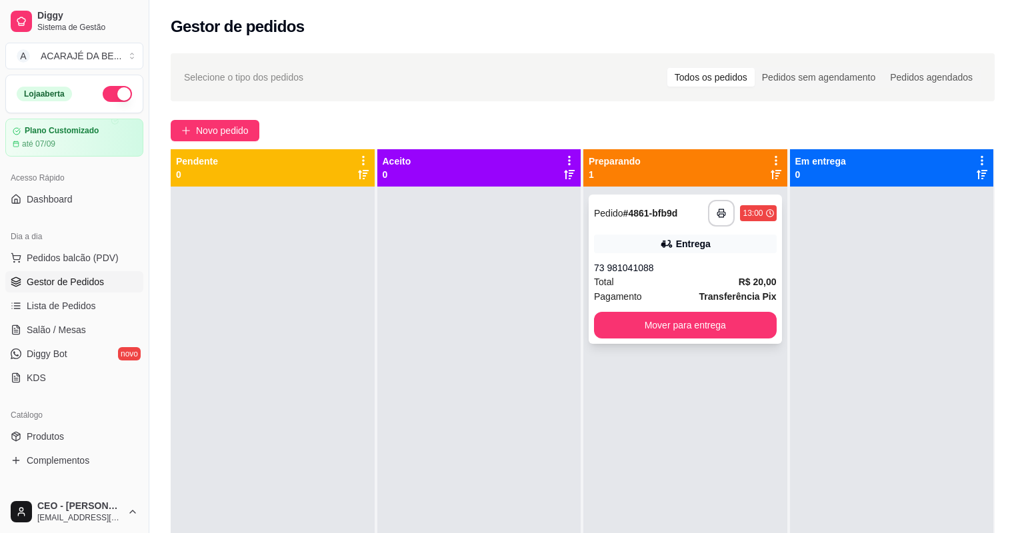
click at [731, 214] on div "**********" at bounding box center [742, 213] width 68 height 27
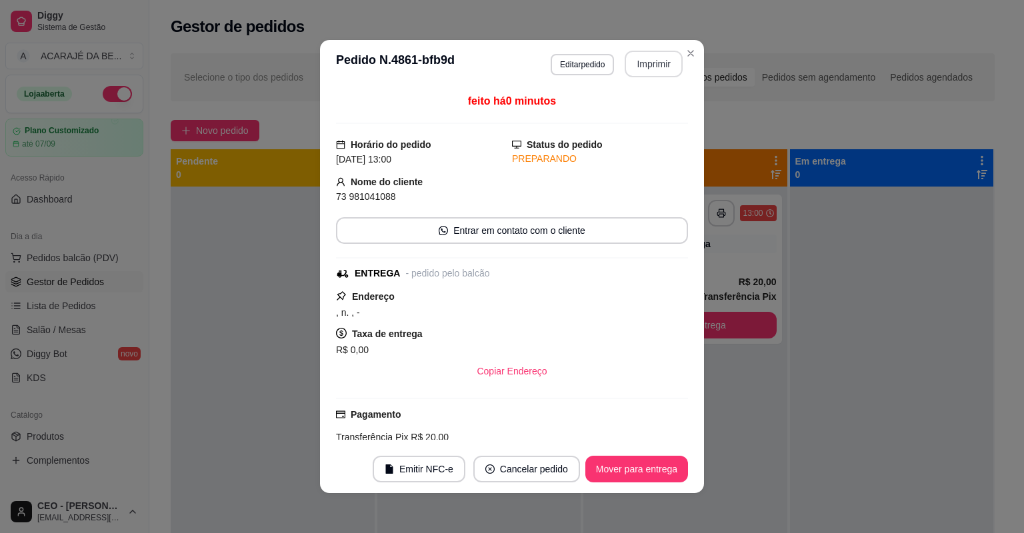
click at [645, 69] on button "Imprimir" at bounding box center [654, 64] width 58 height 27
click at [605, 466] on button "Mover para entrega" at bounding box center [637, 470] width 100 height 26
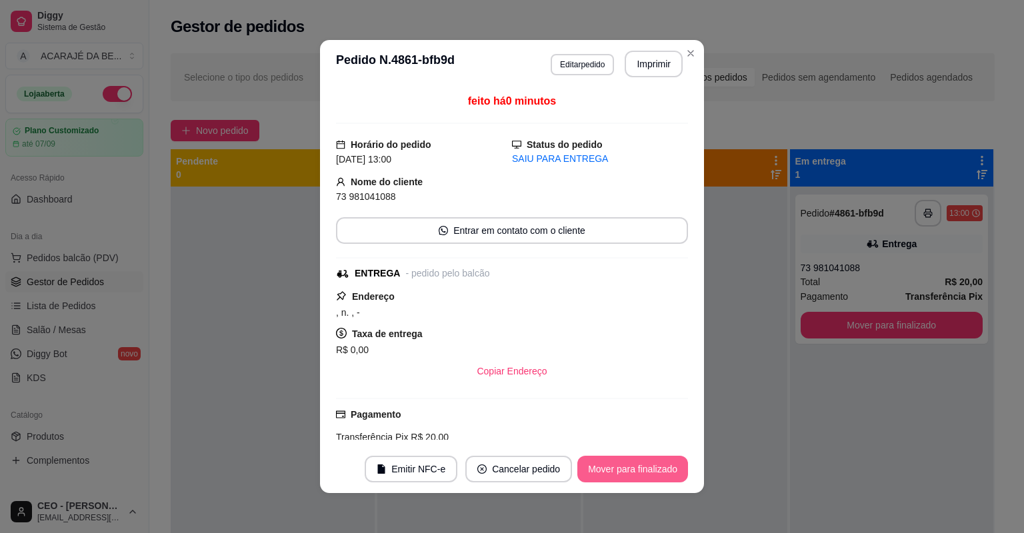
click at [629, 460] on button "Mover para finalizado" at bounding box center [632, 469] width 111 height 27
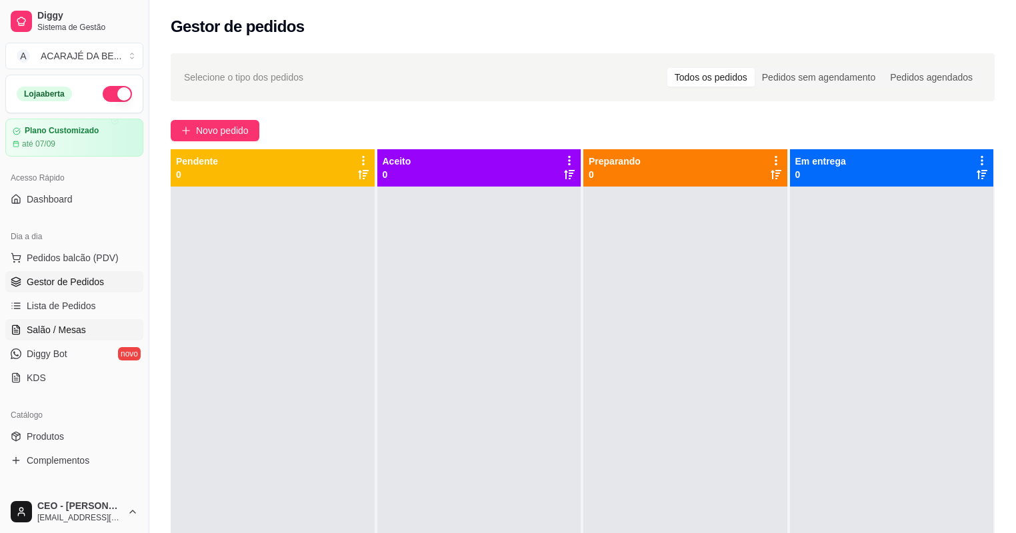
click at [80, 329] on span "Salão / Mesas" at bounding box center [56, 329] width 59 height 13
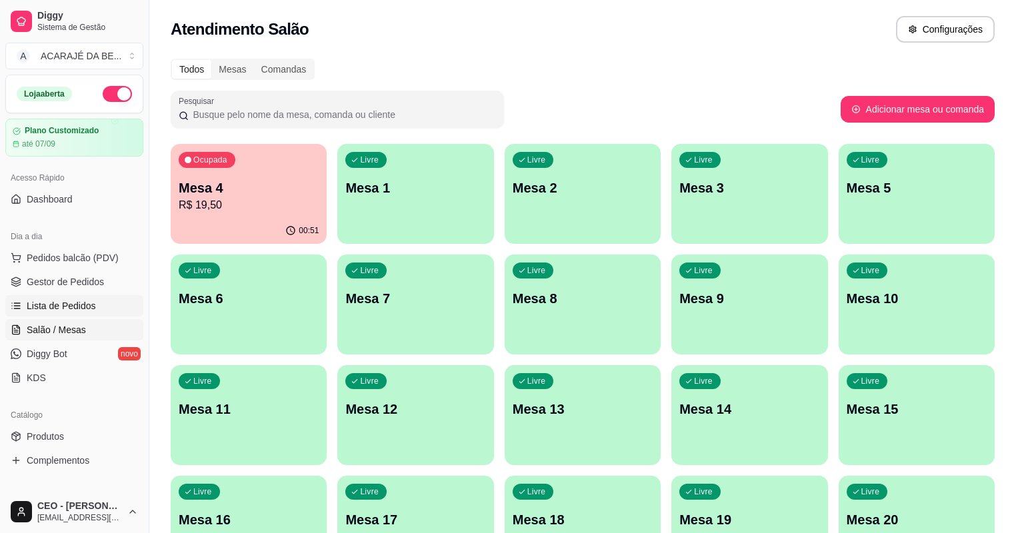
click at [80, 307] on span "Lista de Pedidos" at bounding box center [61, 305] width 69 height 13
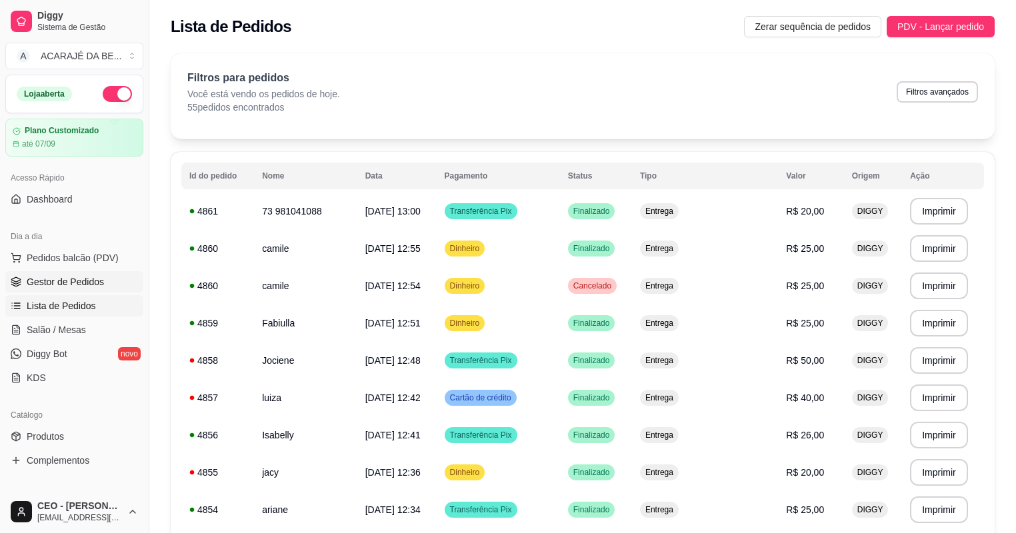
click at [97, 273] on link "Gestor de Pedidos" at bounding box center [74, 281] width 138 height 21
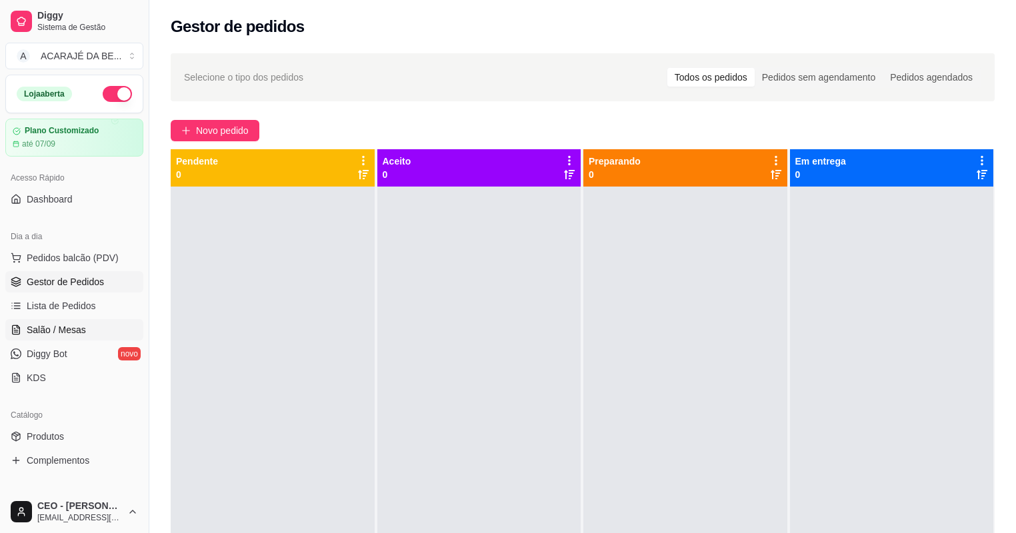
click at [84, 323] on link "Salão / Mesas" at bounding box center [74, 329] width 138 height 21
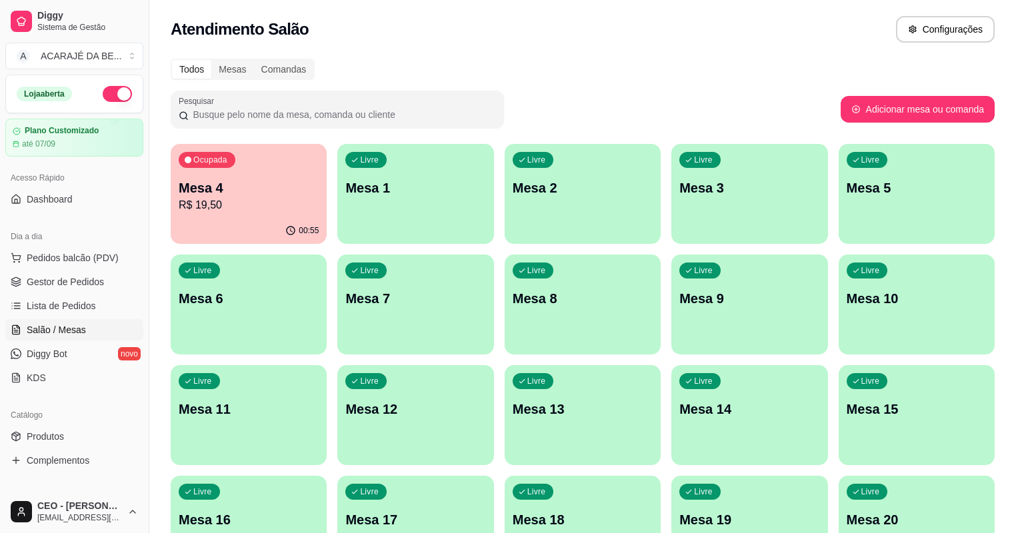
click at [847, 297] on p "Mesa 10" at bounding box center [917, 298] width 140 height 19
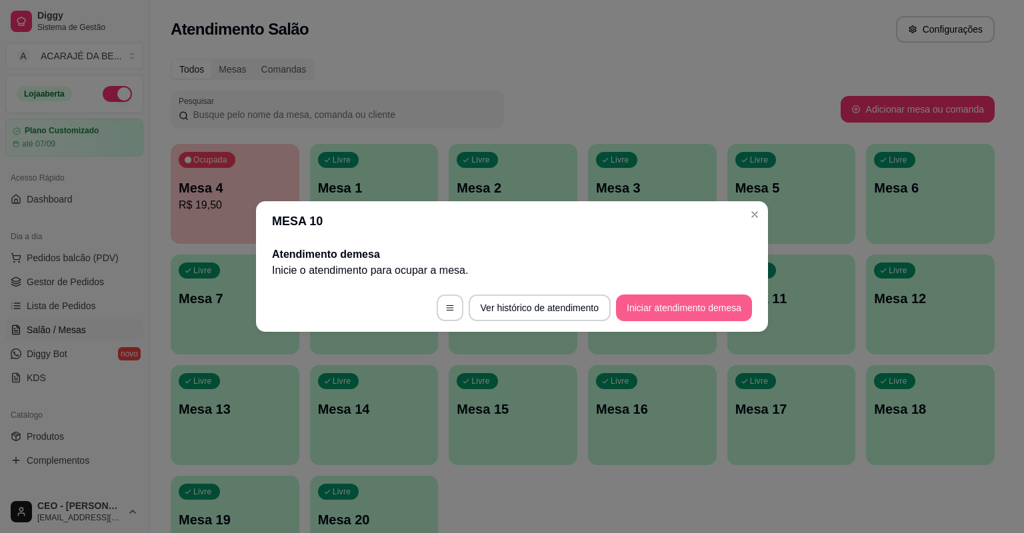
click at [726, 297] on button "Iniciar atendimento de mesa" at bounding box center [684, 308] width 136 height 27
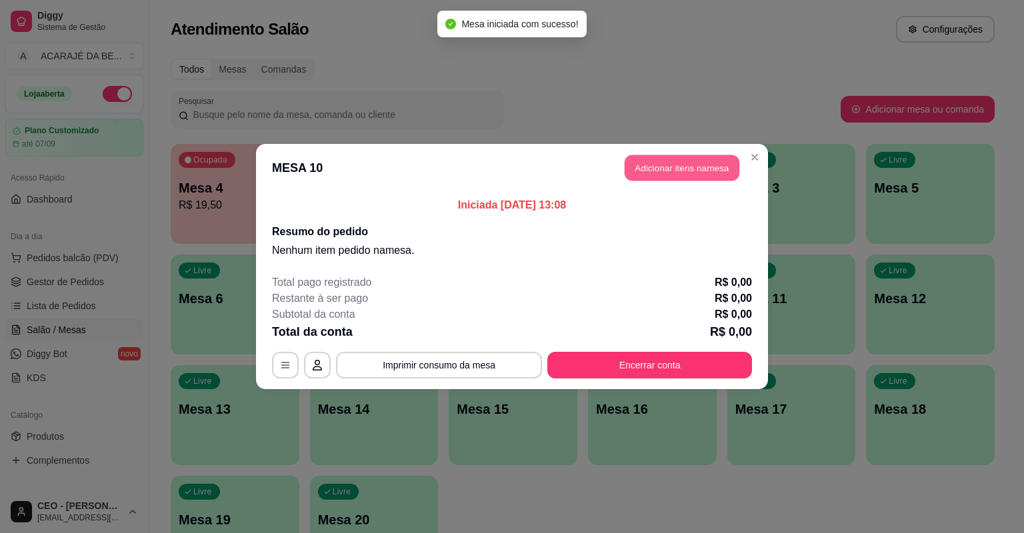
click at [709, 166] on button "Adicionar itens na mesa" at bounding box center [682, 168] width 115 height 26
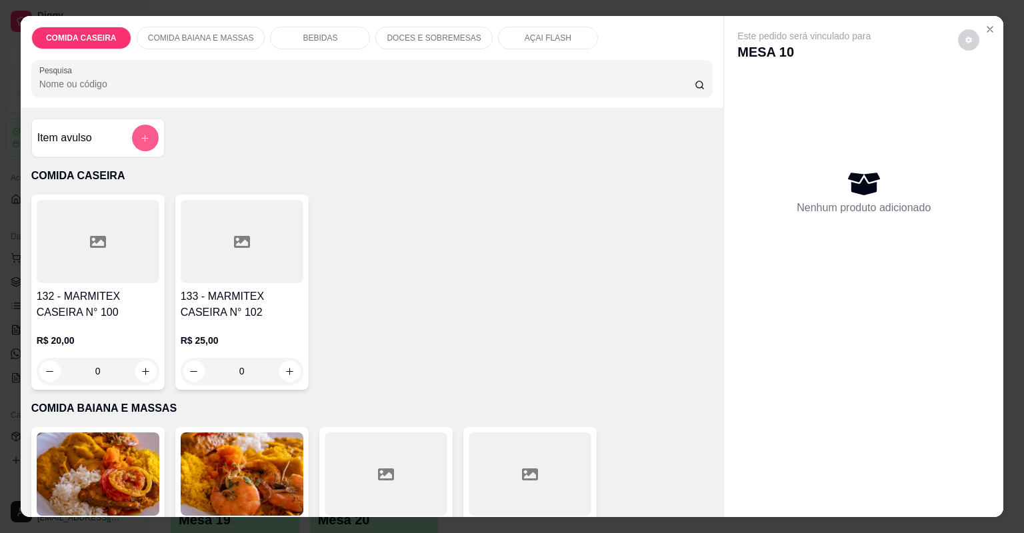
click at [144, 143] on button "add-separate-item" at bounding box center [145, 138] width 27 height 27
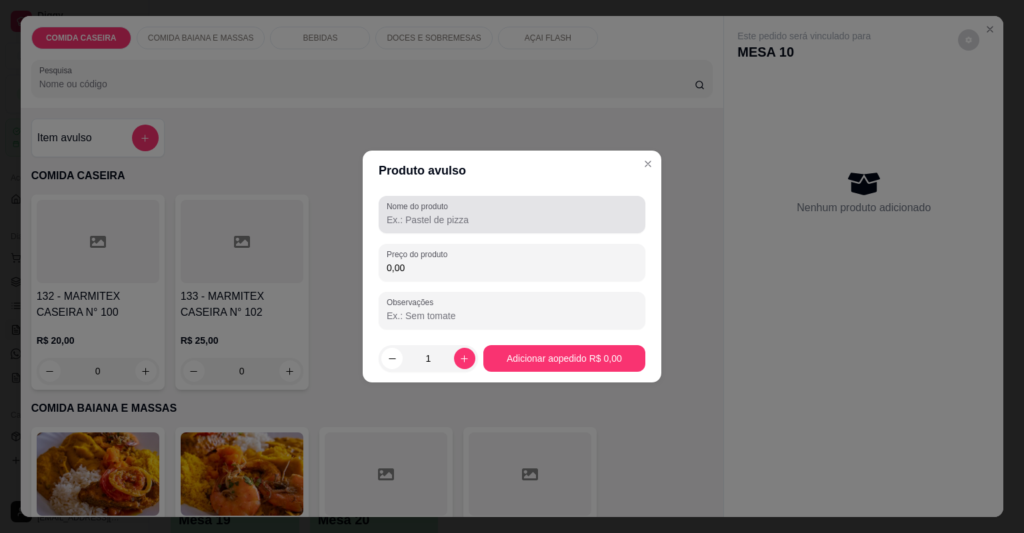
click at [463, 223] on input "Nome do produto" at bounding box center [512, 219] width 251 height 13
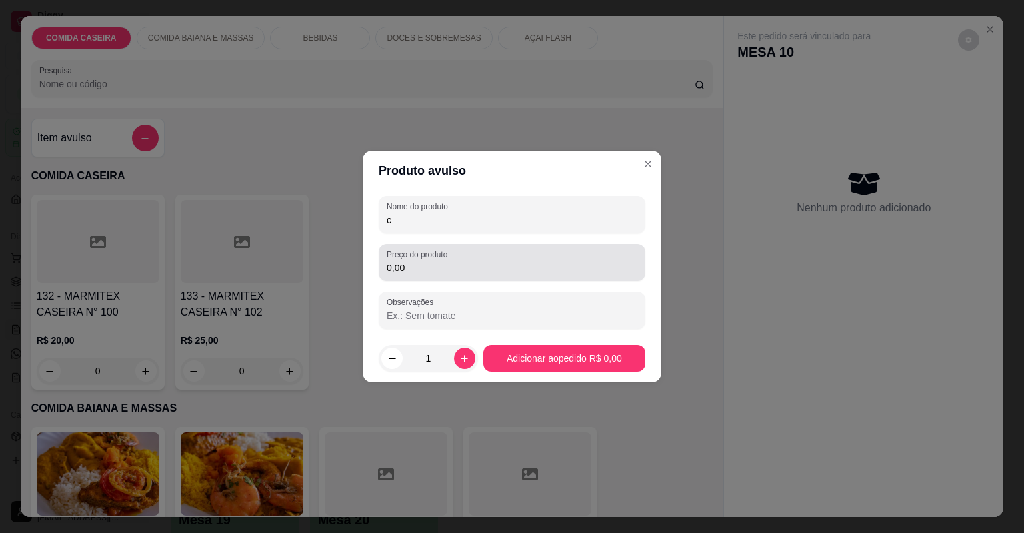
type input "c"
click at [475, 255] on div "0,00" at bounding box center [512, 262] width 251 height 27
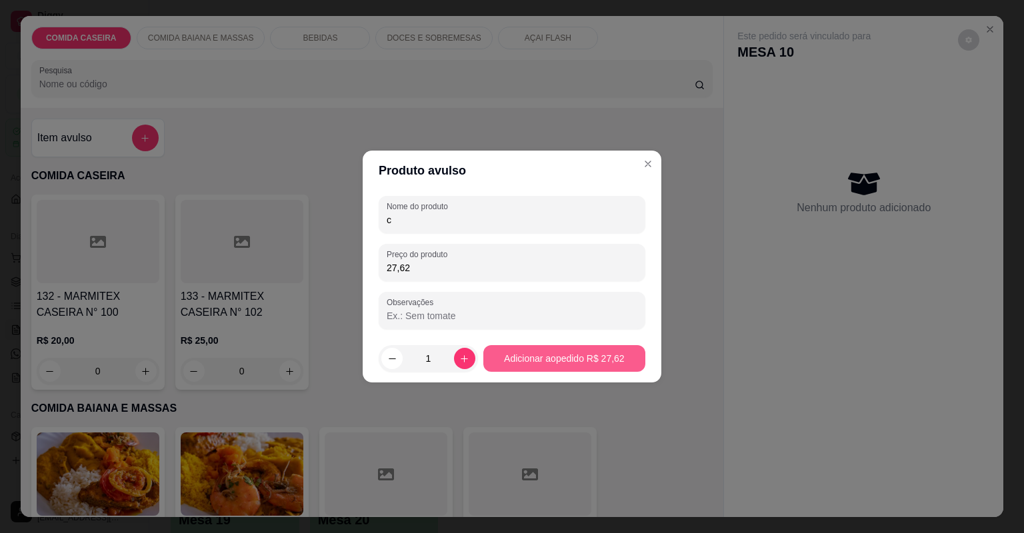
type input "27,62"
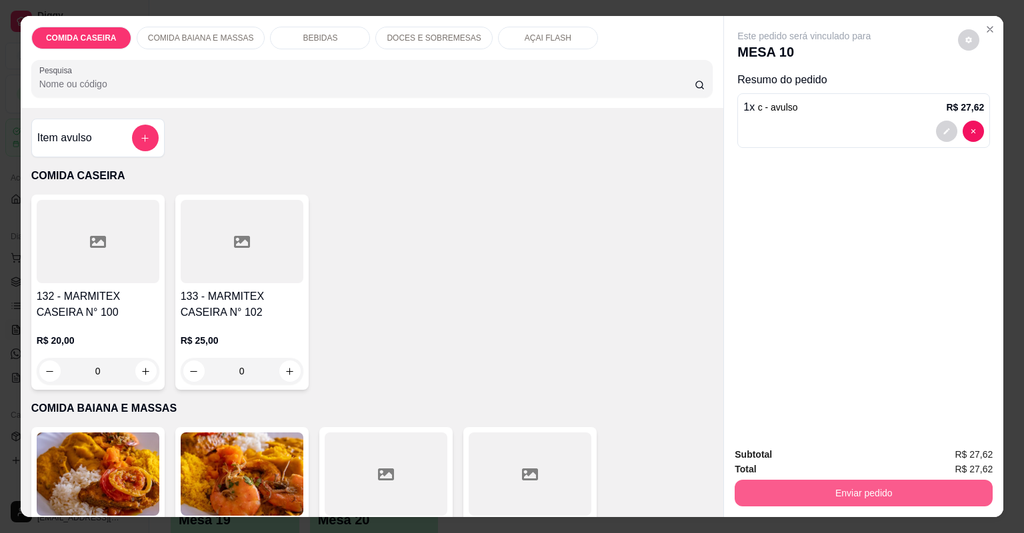
click at [817, 502] on button "Enviar pedido" at bounding box center [864, 493] width 258 height 27
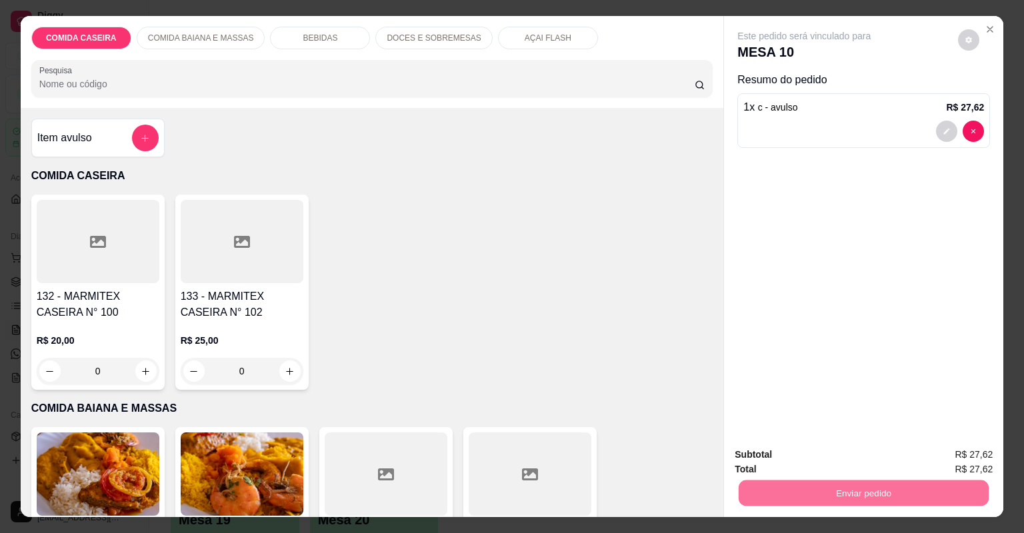
click at [805, 469] on button "Não registrar e enviar pedido" at bounding box center [821, 460] width 139 height 25
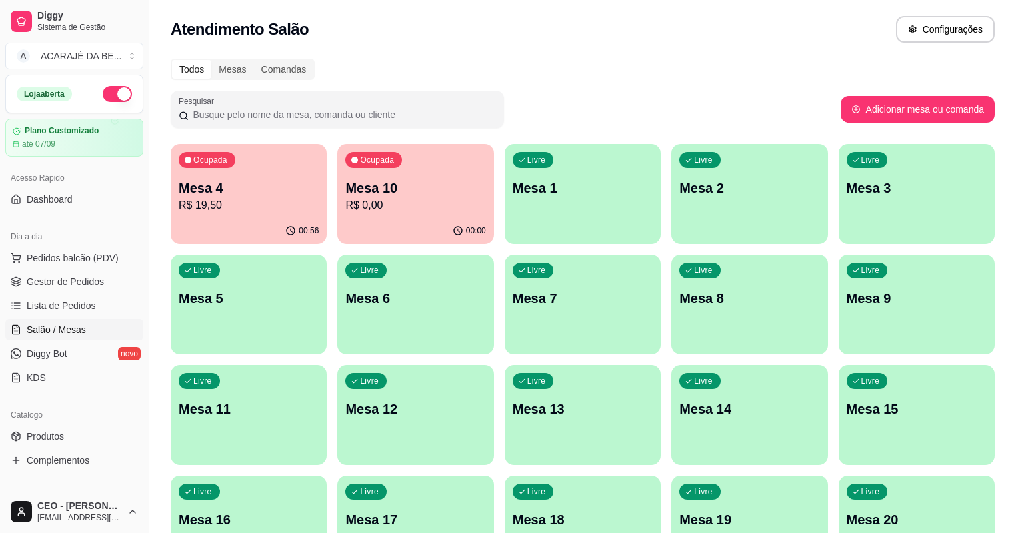
click at [847, 194] on p "Mesa 3" at bounding box center [917, 188] width 140 height 19
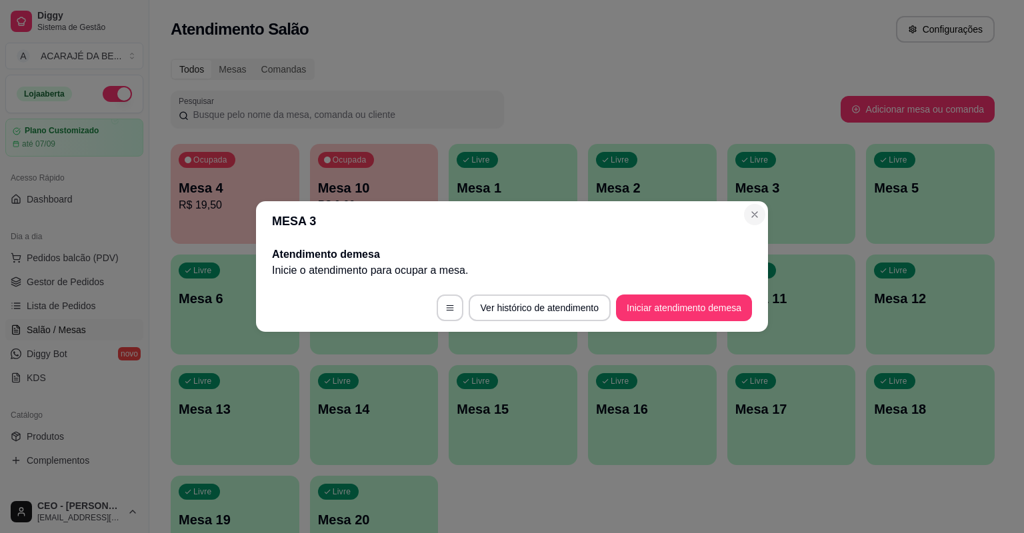
click at [756, 210] on div "Livre Mesa 3" at bounding box center [792, 186] width 129 height 84
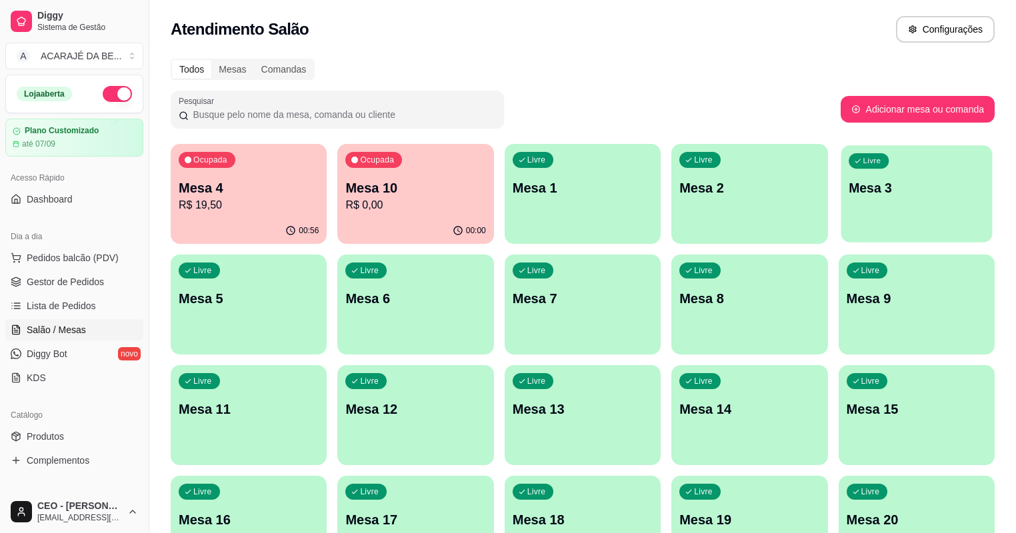
click at [841, 213] on div "Livre Mesa 3" at bounding box center [916, 185] width 151 height 81
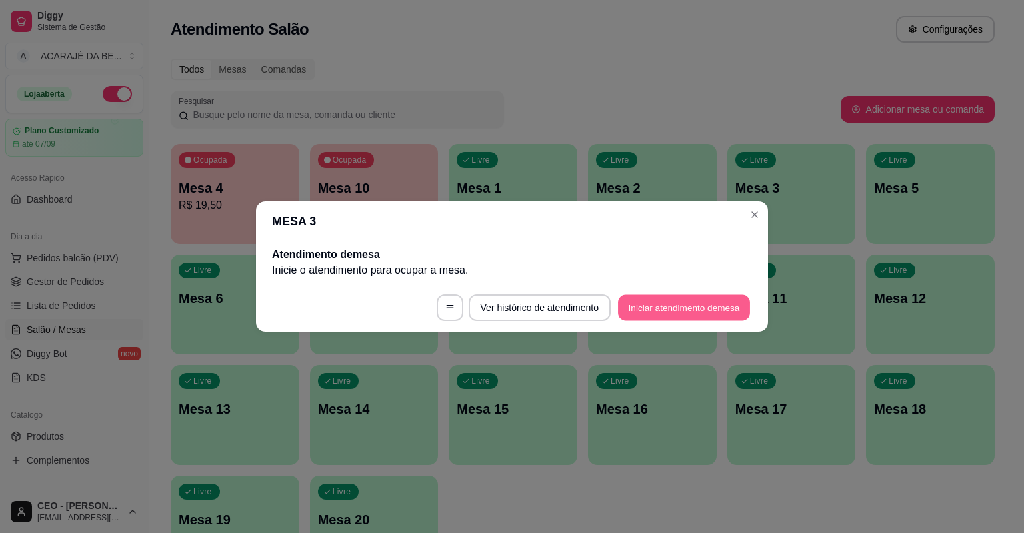
click at [688, 313] on button "Iniciar atendimento de mesa" at bounding box center [684, 308] width 132 height 26
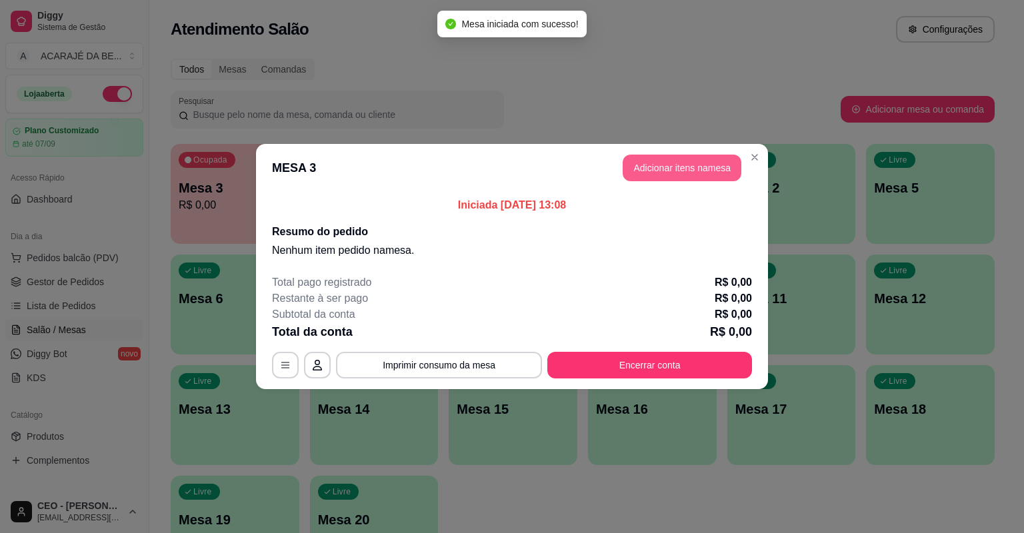
click at [712, 169] on button "Adicionar itens na mesa" at bounding box center [682, 168] width 119 height 27
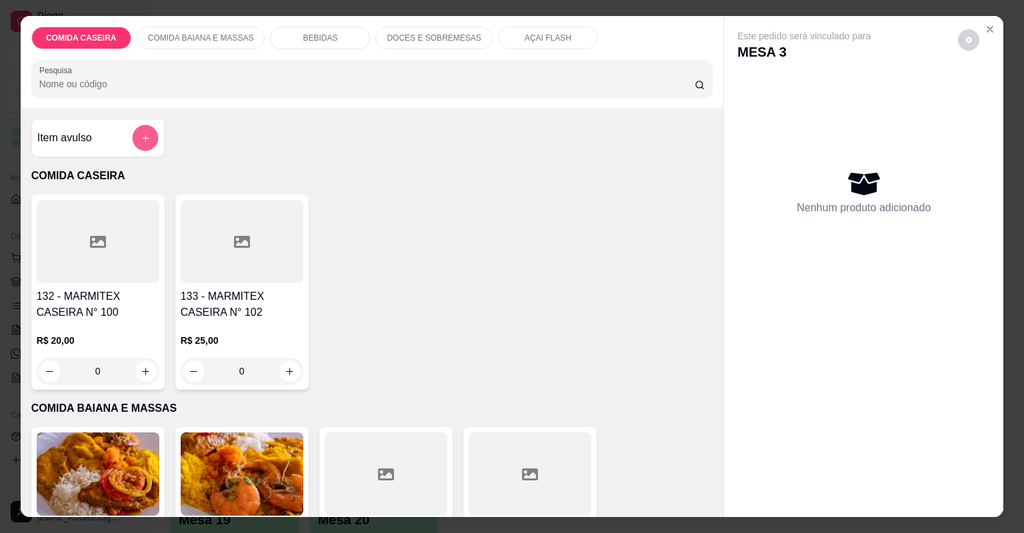
click at [142, 136] on icon "add-separate-item" at bounding box center [145, 138] width 10 height 10
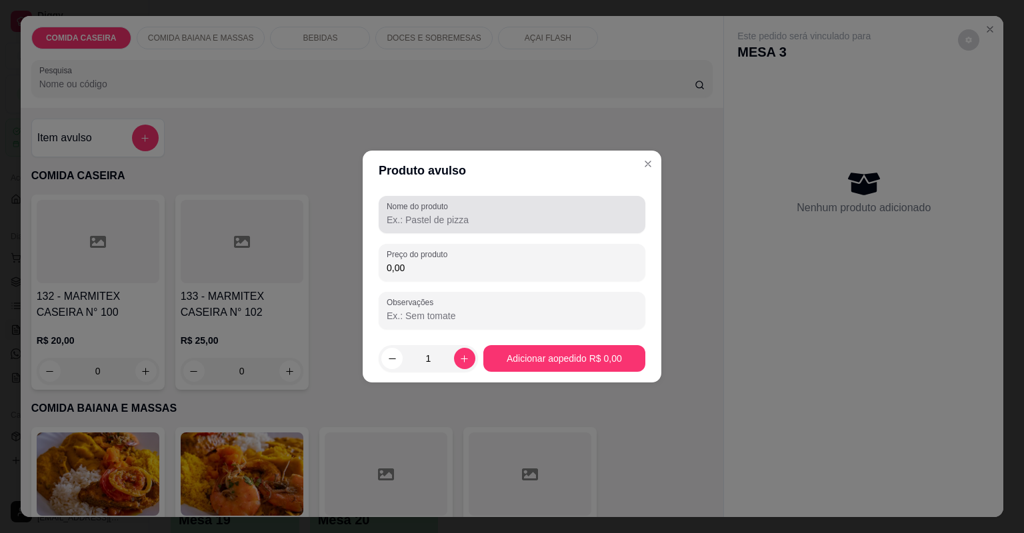
click at [408, 225] on input "Nome do produto" at bounding box center [512, 219] width 251 height 13
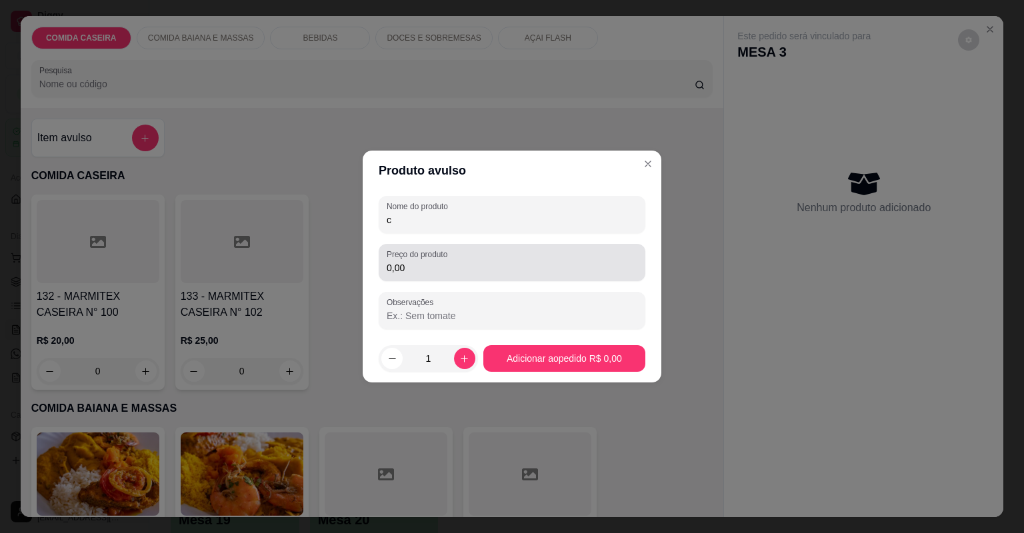
type input "c"
click at [442, 263] on input "0,00" at bounding box center [512, 267] width 251 height 13
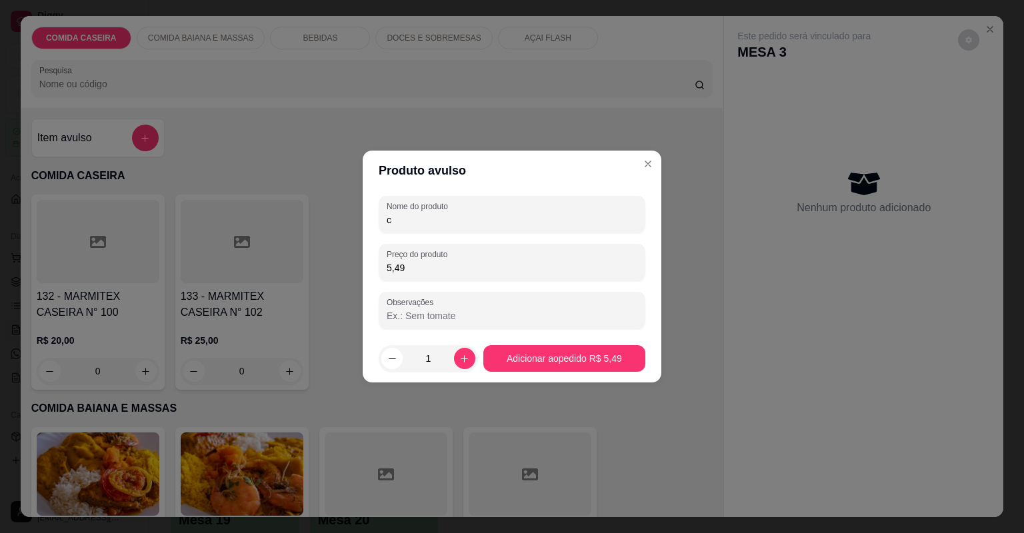
type input "54,92"
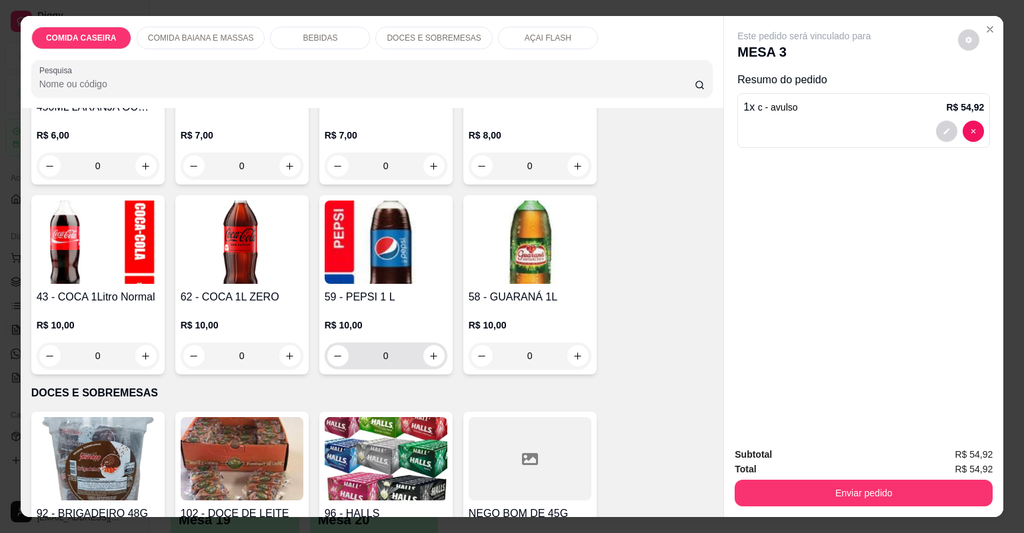
scroll to position [907, 0]
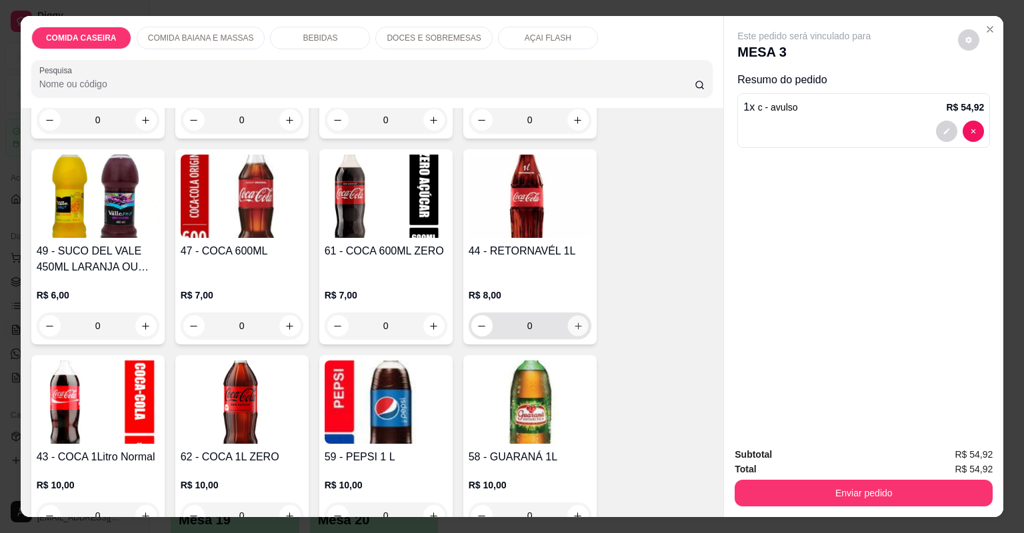
click at [581, 329] on button "increase-product-quantity" at bounding box center [577, 325] width 21 height 21
type input "1"
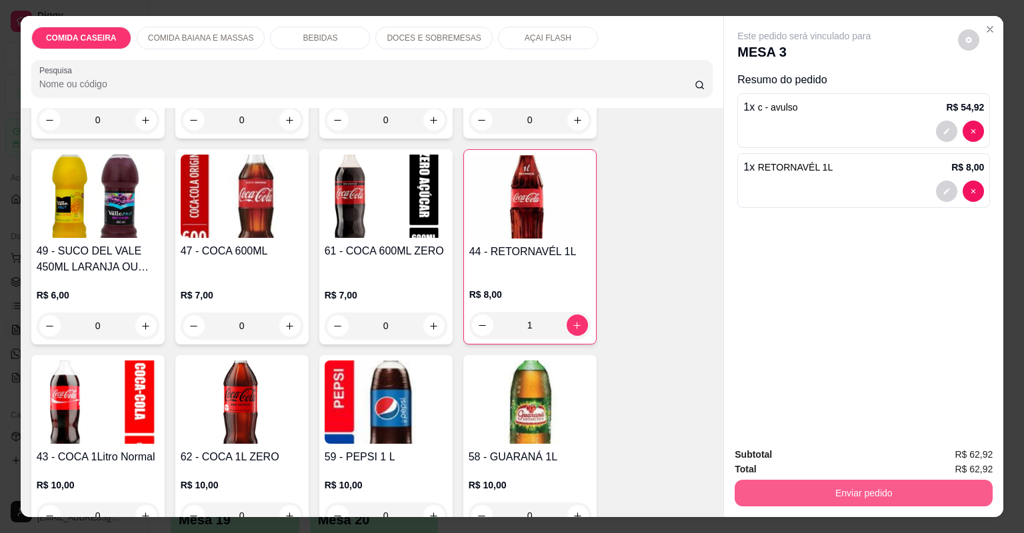
click at [770, 483] on button "Enviar pedido" at bounding box center [864, 493] width 258 height 27
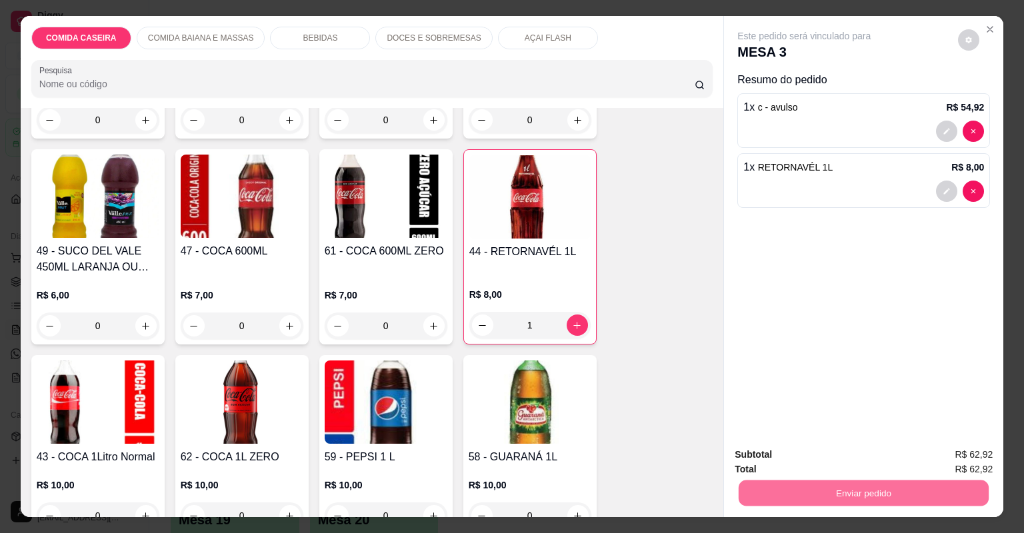
click at [783, 459] on button "Não registrar e enviar pedido" at bounding box center [821, 460] width 139 height 25
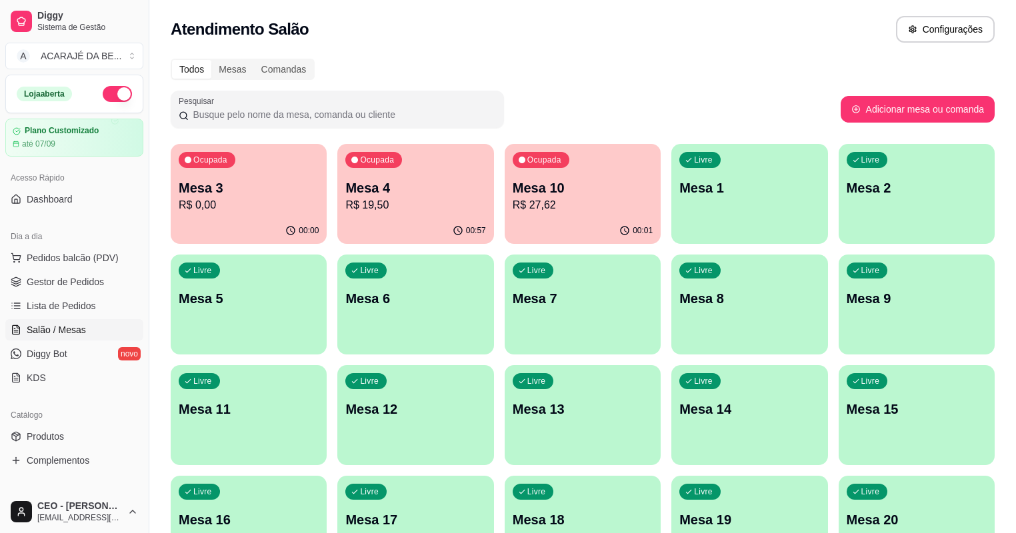
click at [839, 283] on div "Livre Mesa 9" at bounding box center [917, 297] width 156 height 84
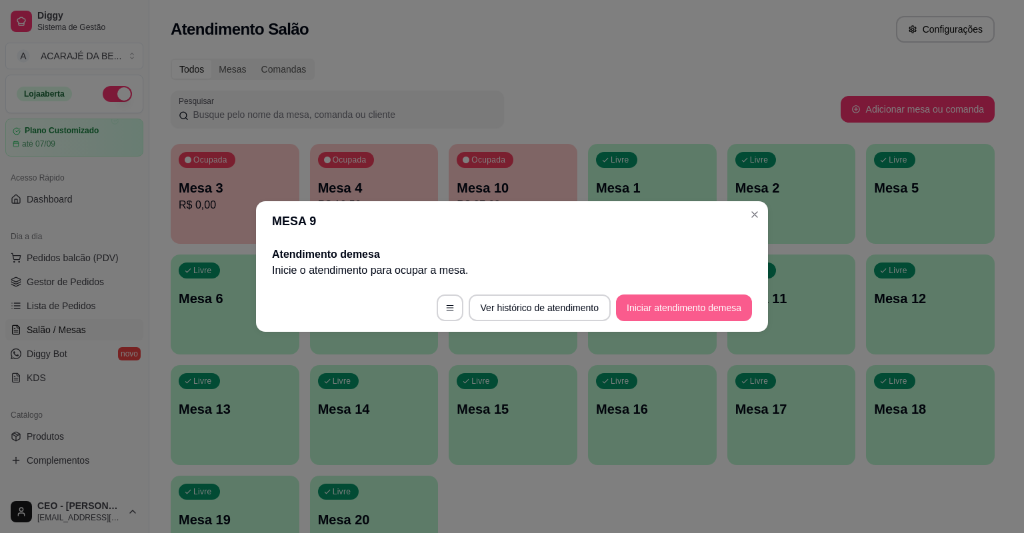
click at [643, 304] on button "Iniciar atendimento de mesa" at bounding box center [684, 308] width 136 height 27
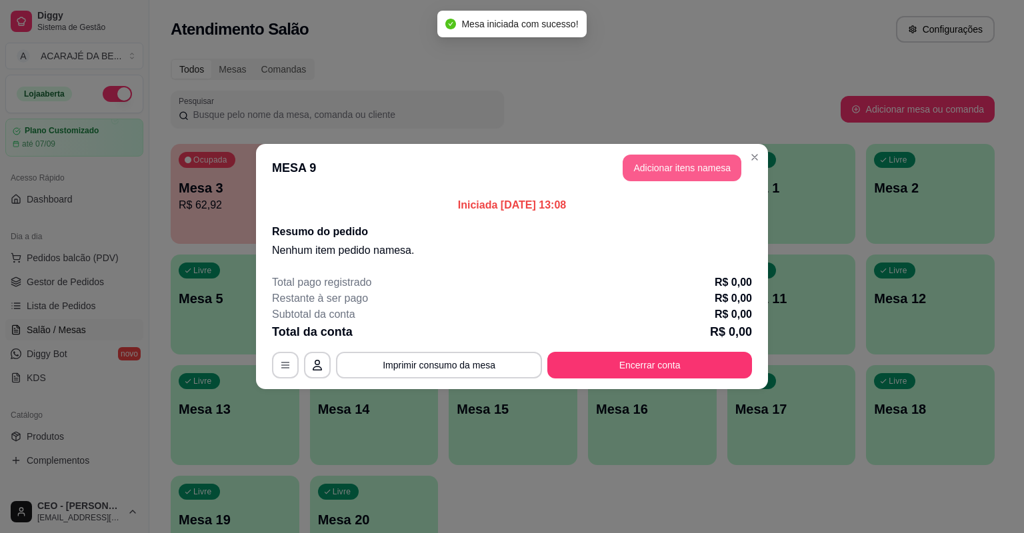
click at [708, 168] on button "Adicionar itens na mesa" at bounding box center [682, 168] width 119 height 27
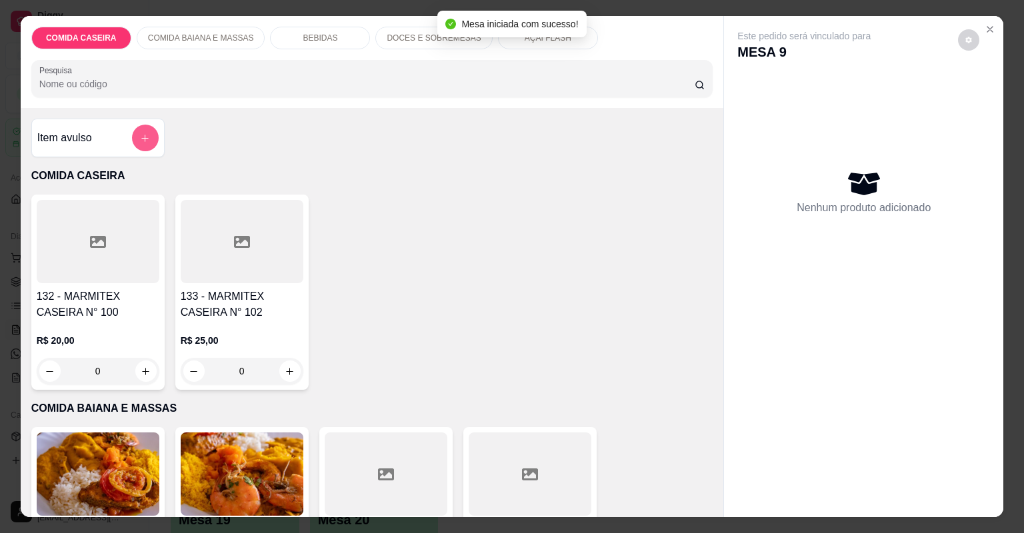
click at [136, 143] on button "add-separate-item" at bounding box center [145, 138] width 27 height 27
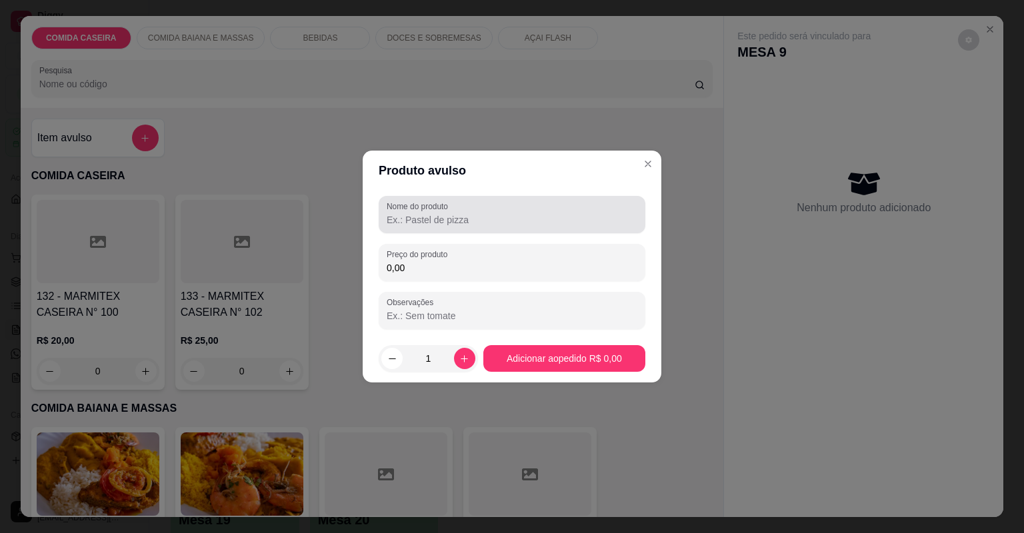
click at [443, 219] on input "Nome do produto" at bounding box center [512, 219] width 251 height 13
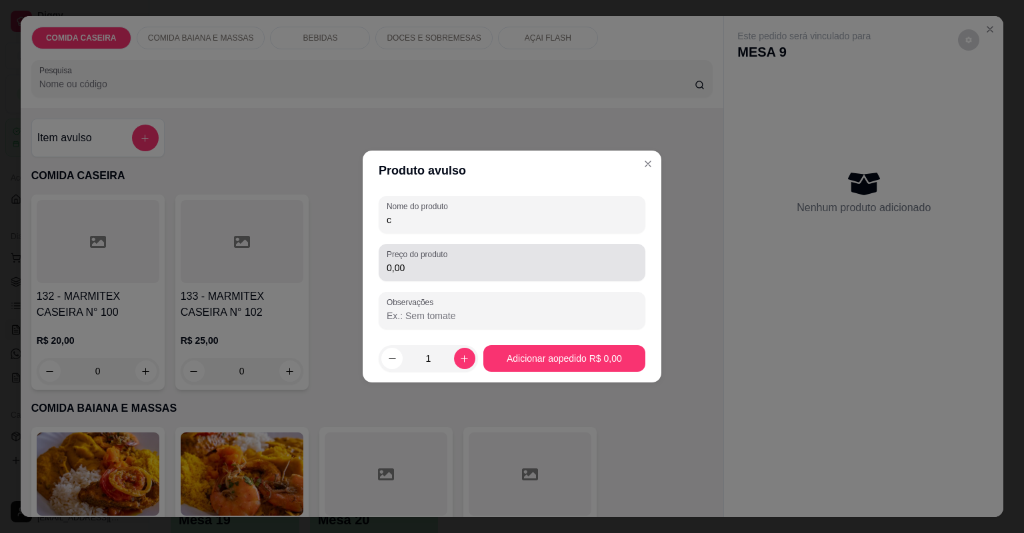
type input "c"
click at [451, 271] on input "0,00" at bounding box center [512, 267] width 251 height 13
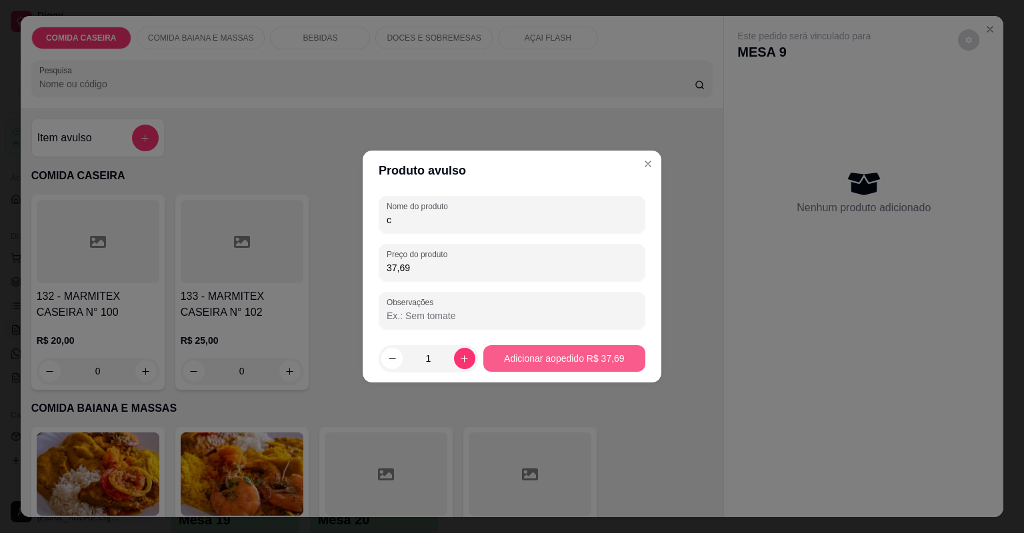
type input "37,69"
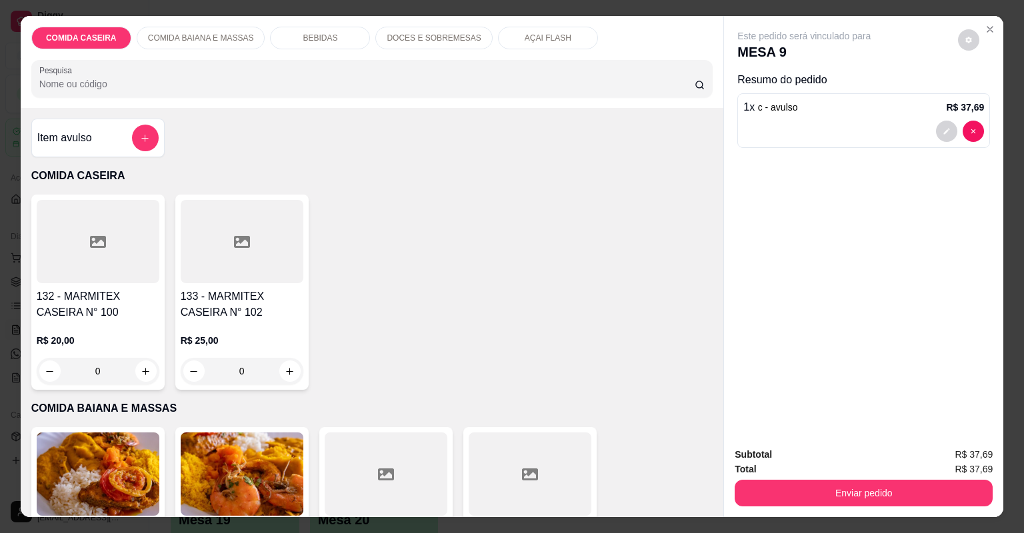
click at [125, 136] on div "Item avulso" at bounding box center [97, 138] width 121 height 27
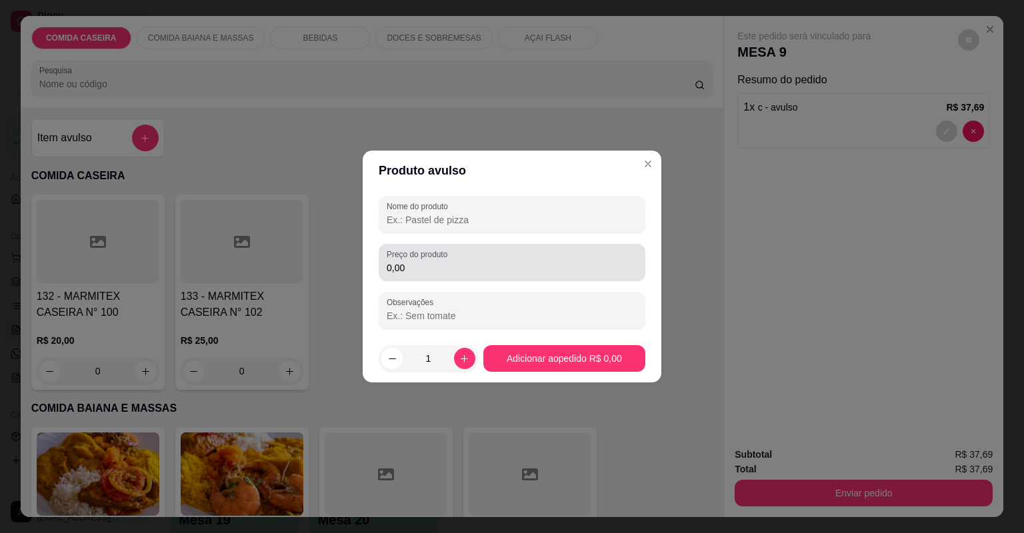
click at [477, 277] on div "Preço do produto 0,00" at bounding box center [512, 262] width 267 height 37
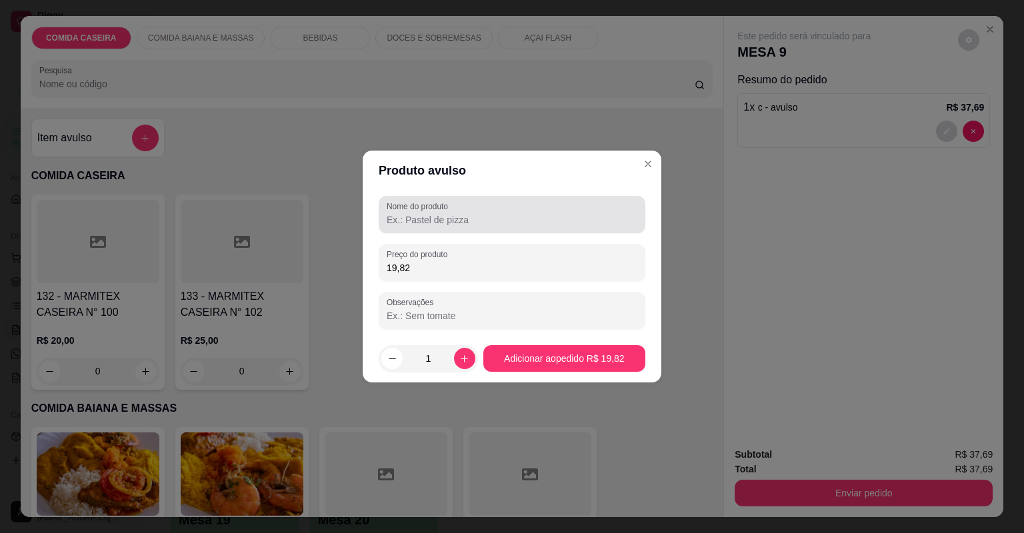
type input "19,82"
click at [495, 227] on div at bounding box center [512, 214] width 251 height 27
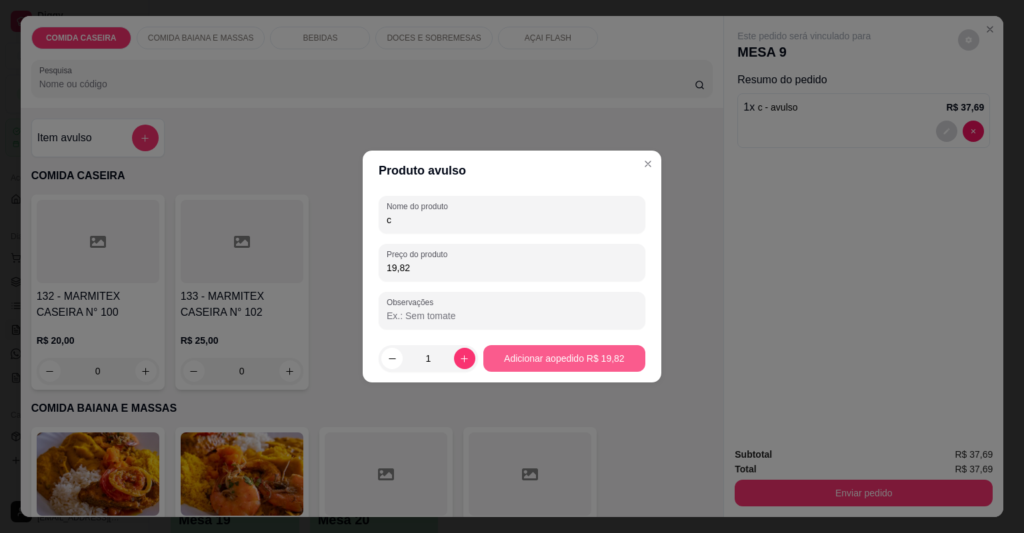
type input "c"
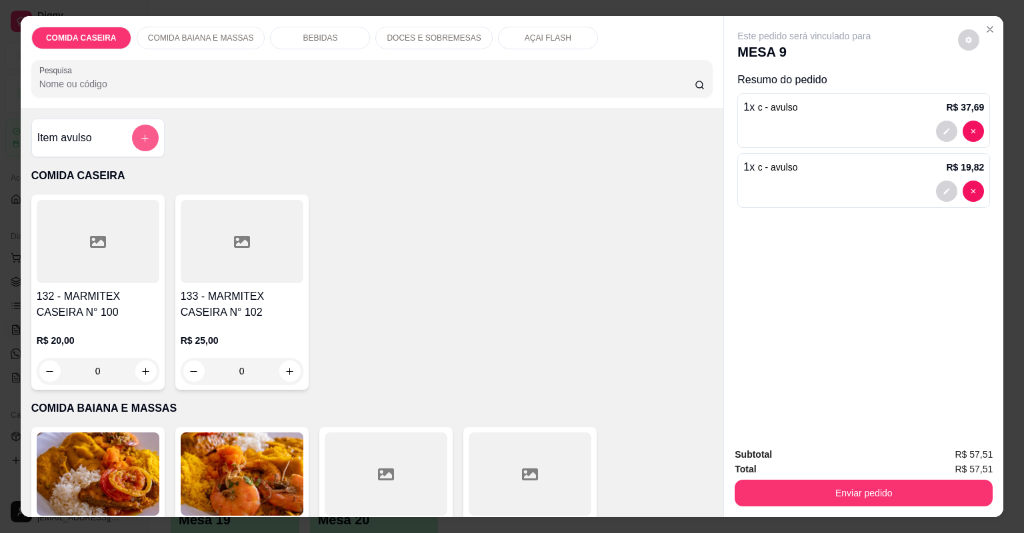
click at [143, 135] on icon "add-separate-item" at bounding box center [145, 138] width 10 height 10
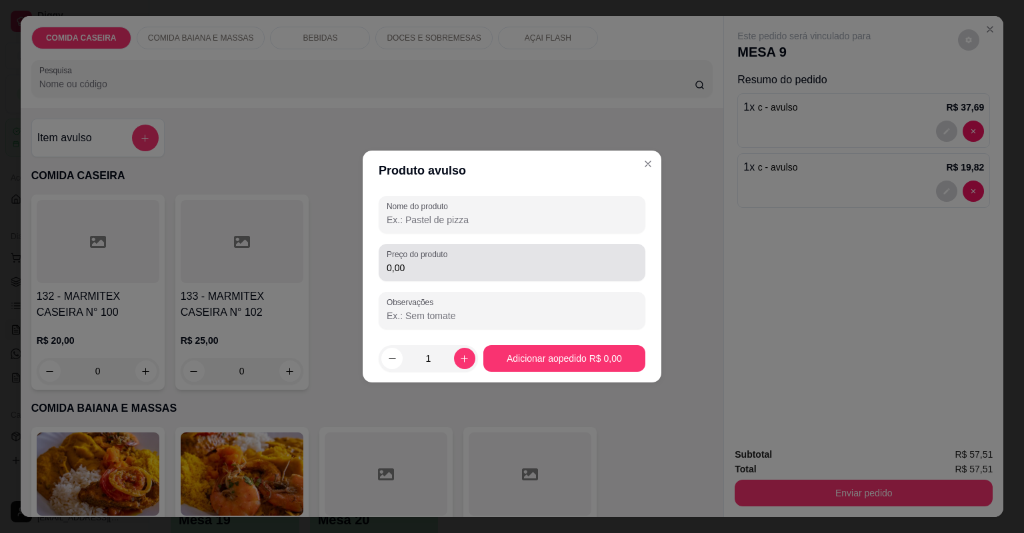
click at [422, 273] on div "0,00" at bounding box center [512, 262] width 251 height 27
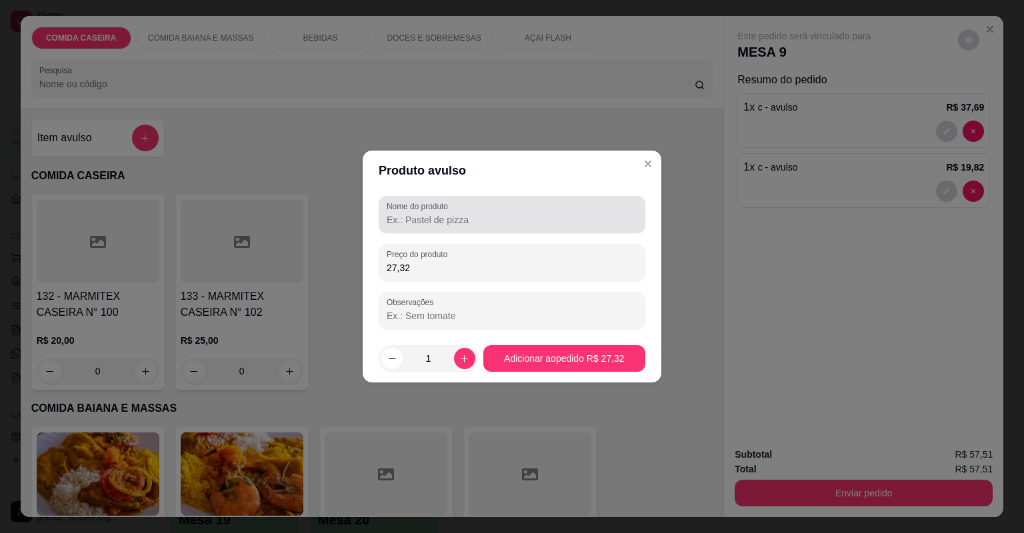
type input "27,32"
click at [451, 201] on label "Nome do produto" at bounding box center [420, 206] width 66 height 11
click at [451, 213] on input "Nome do produto" at bounding box center [512, 219] width 251 height 13
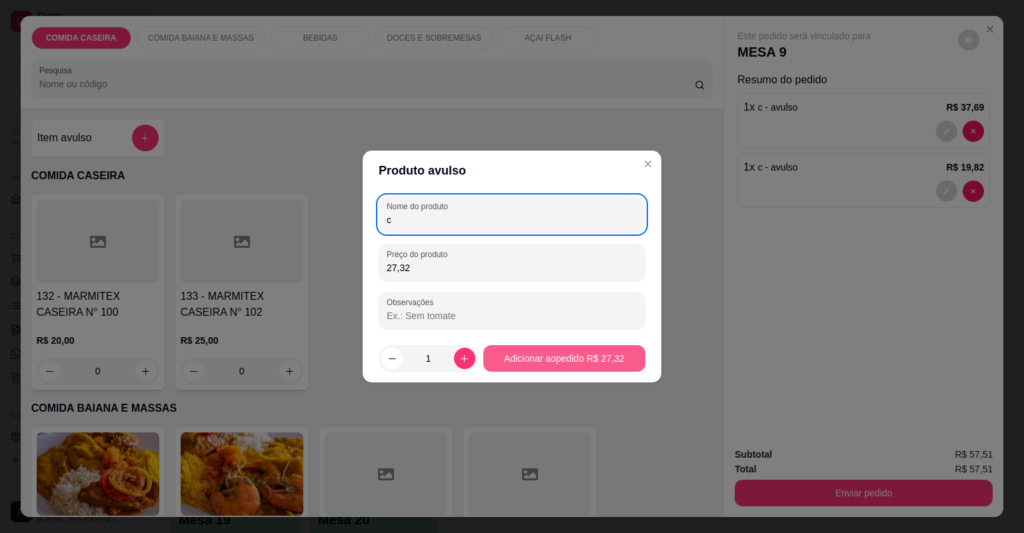
type input "c"
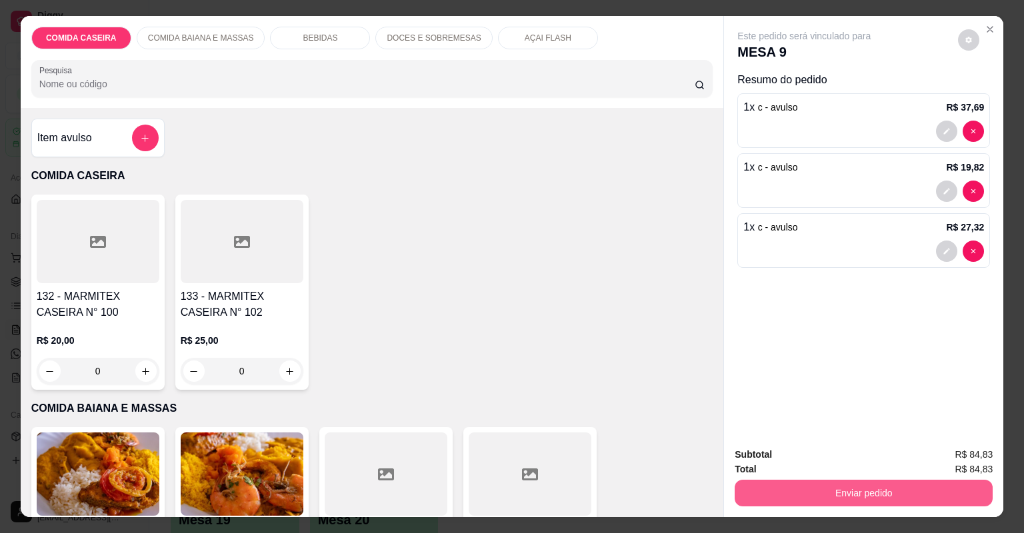
click at [779, 505] on button "Enviar pedido" at bounding box center [864, 493] width 258 height 27
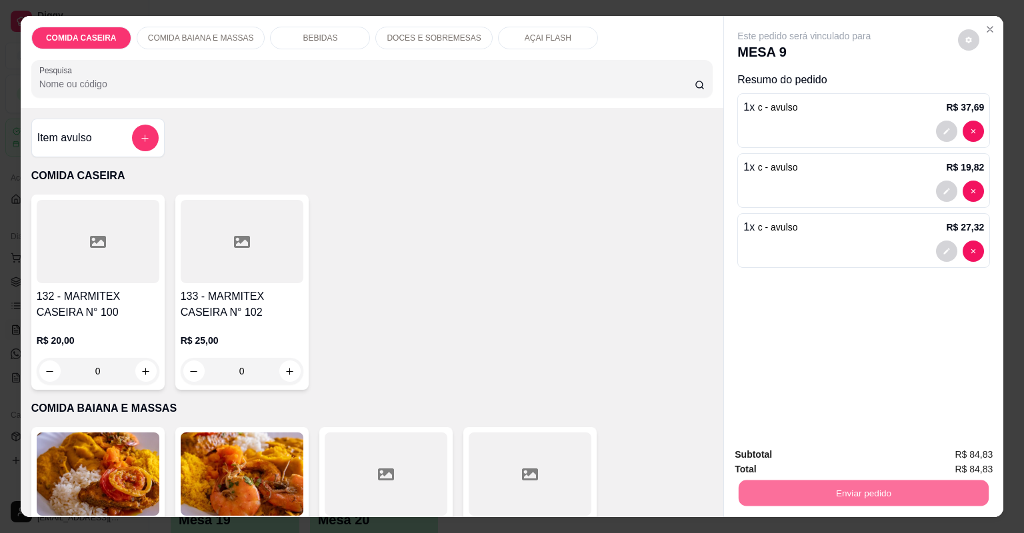
click at [639, 321] on div "132 - MARMITEX CASEIRA N° 100 R$ 20,00 0 133 - MARMITEX CASEIRA N° 102 R$ 25,00…" at bounding box center [372, 292] width 682 height 195
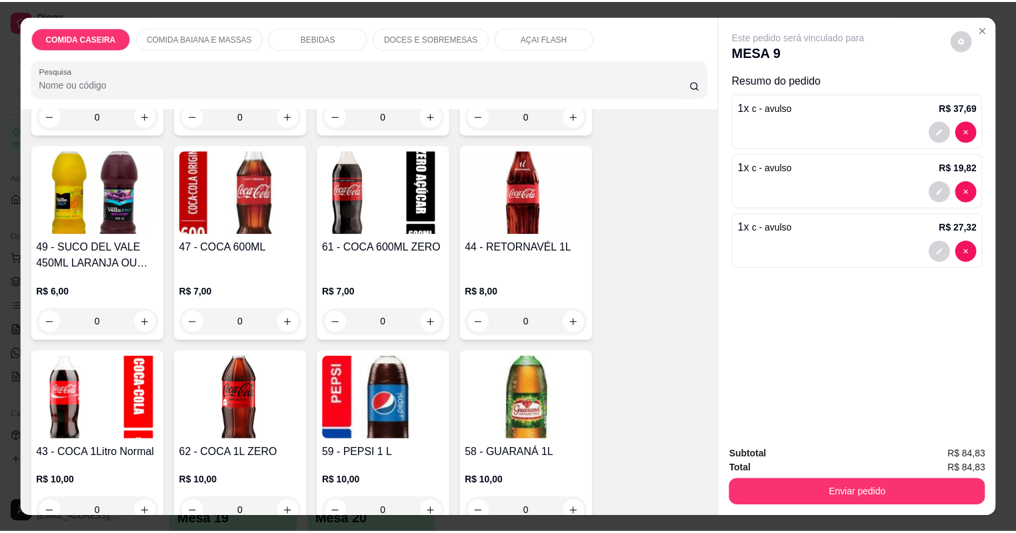
scroll to position [1014, 0]
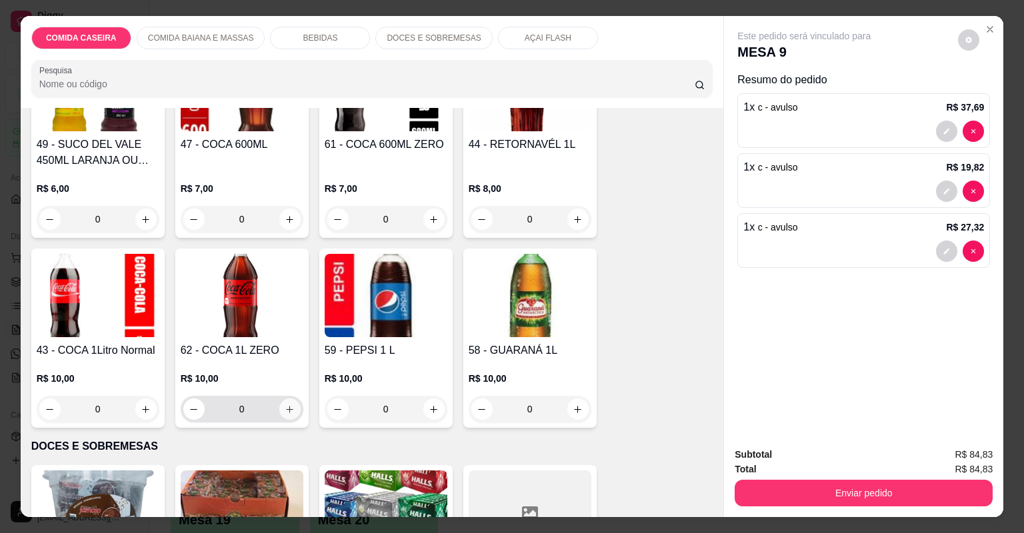
click at [279, 403] on button "increase-product-quantity" at bounding box center [289, 409] width 21 height 21
type input "1"
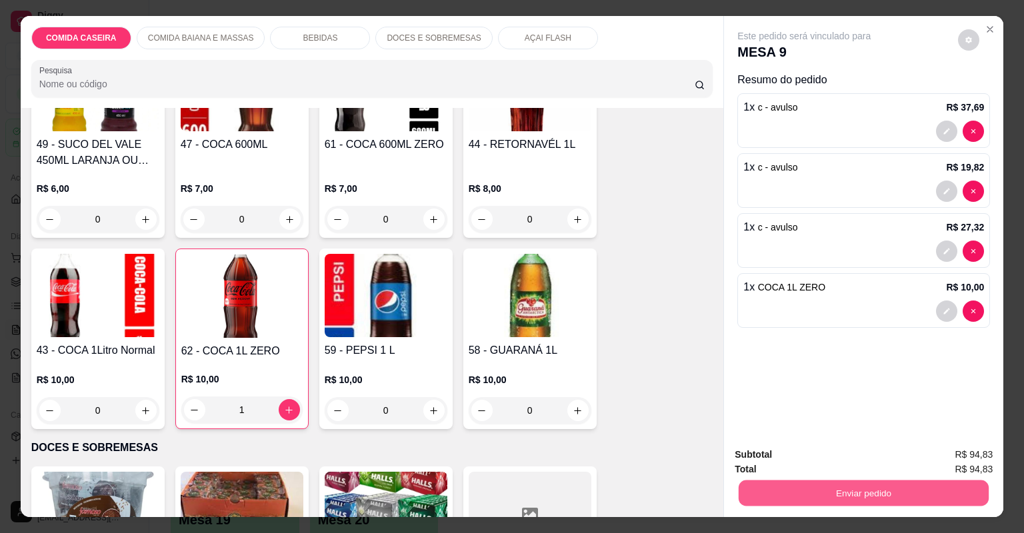
click at [751, 498] on button "Enviar pedido" at bounding box center [864, 494] width 250 height 26
click at [779, 456] on button "Não registrar e enviar pedido" at bounding box center [821, 460] width 139 height 25
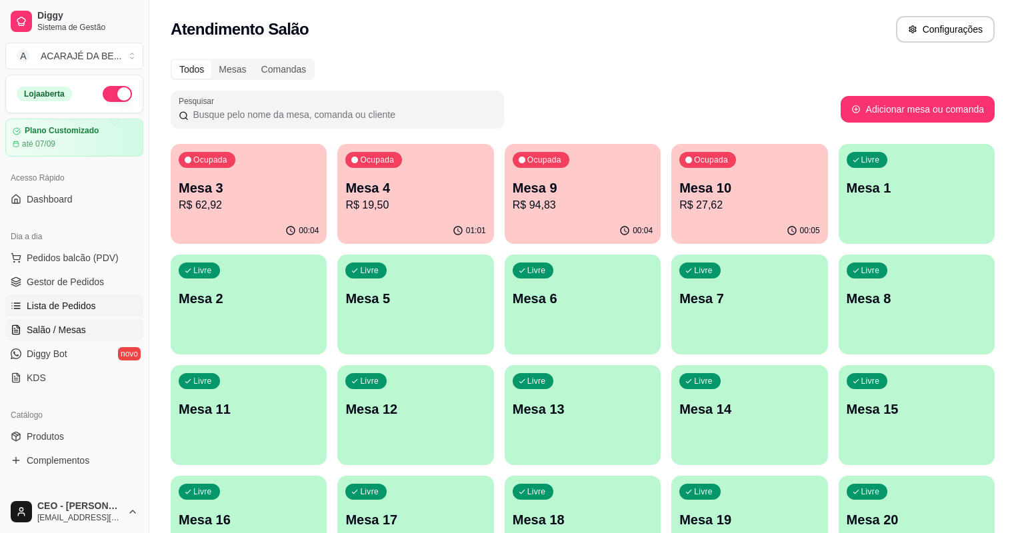
click at [73, 309] on span "Lista de Pedidos" at bounding box center [61, 305] width 69 height 13
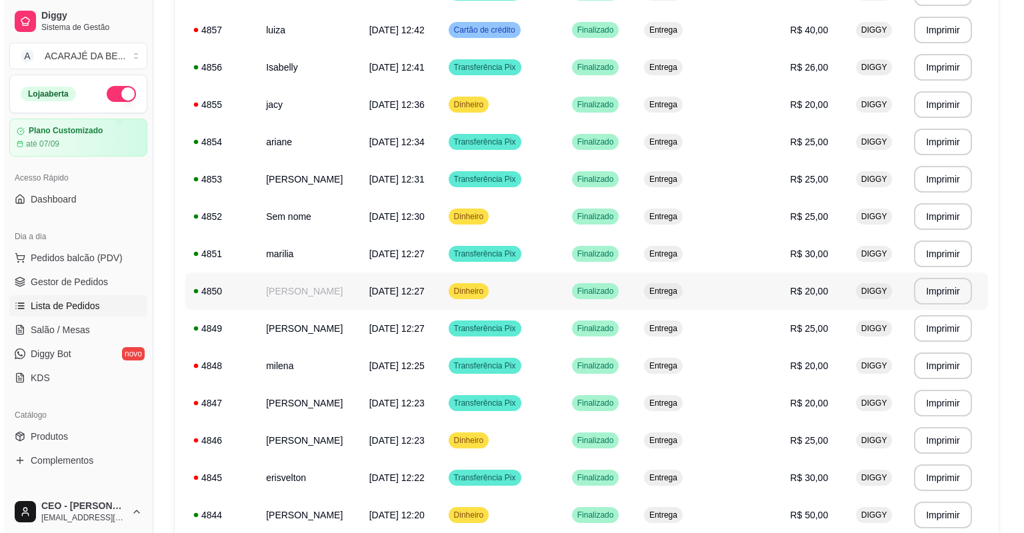
scroll to position [533, 0]
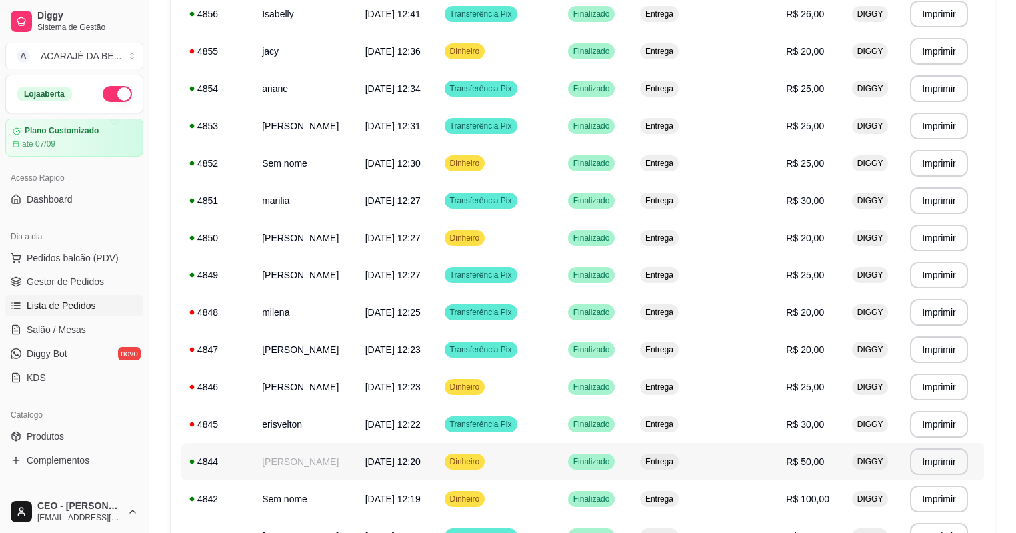
click at [341, 472] on td "[PERSON_NAME]" at bounding box center [305, 461] width 103 height 37
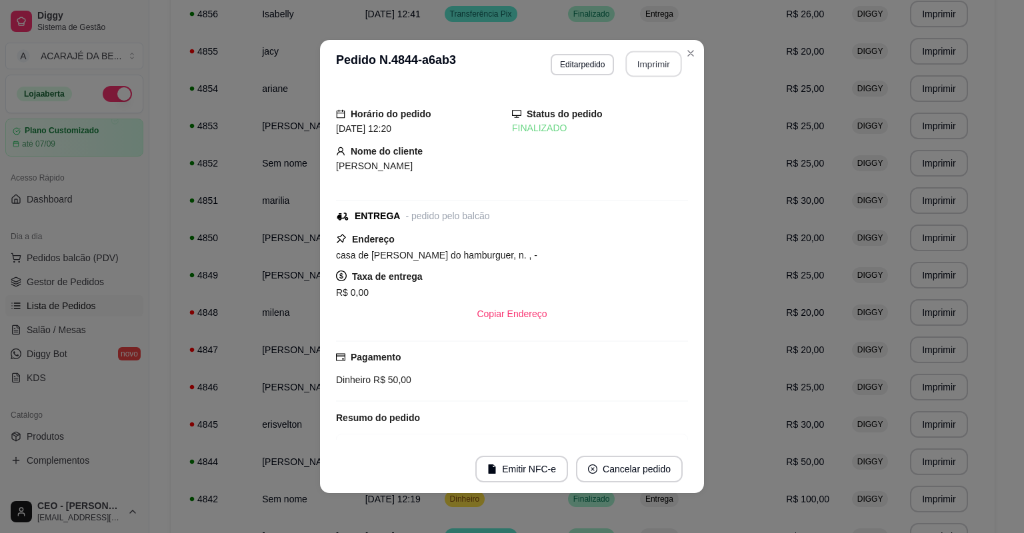
click at [645, 51] on button "Imprimir" at bounding box center [654, 64] width 56 height 26
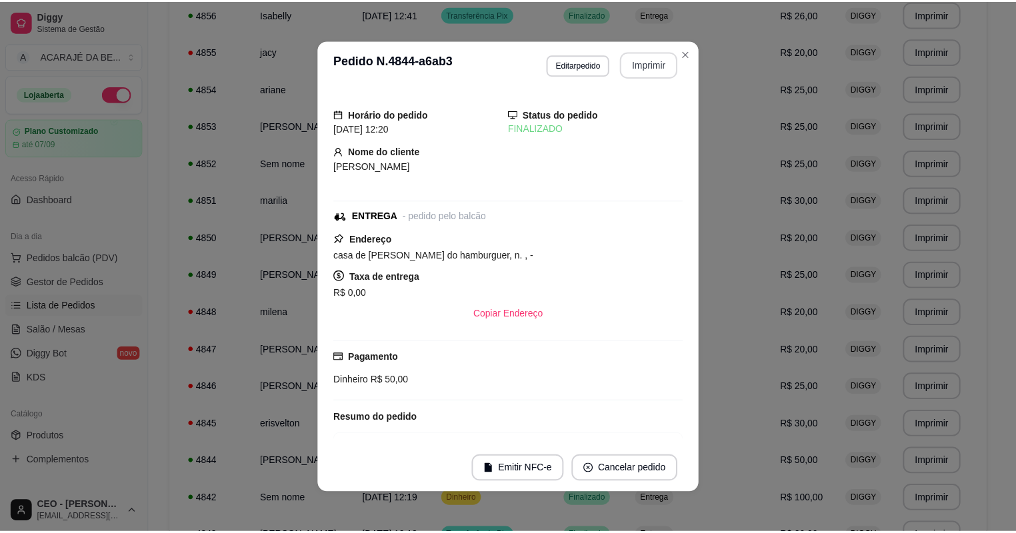
scroll to position [0, 0]
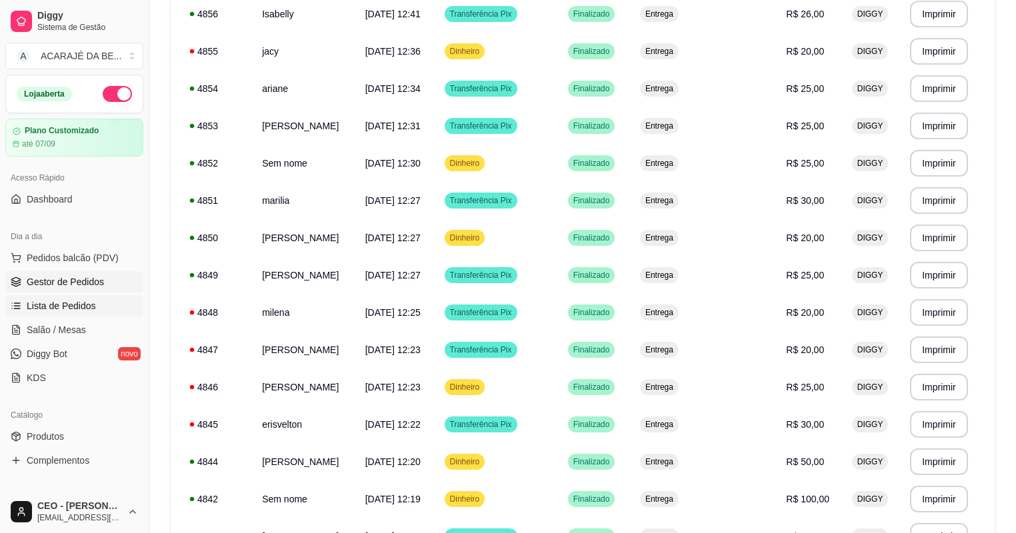
click at [88, 285] on span "Gestor de Pedidos" at bounding box center [65, 281] width 77 height 13
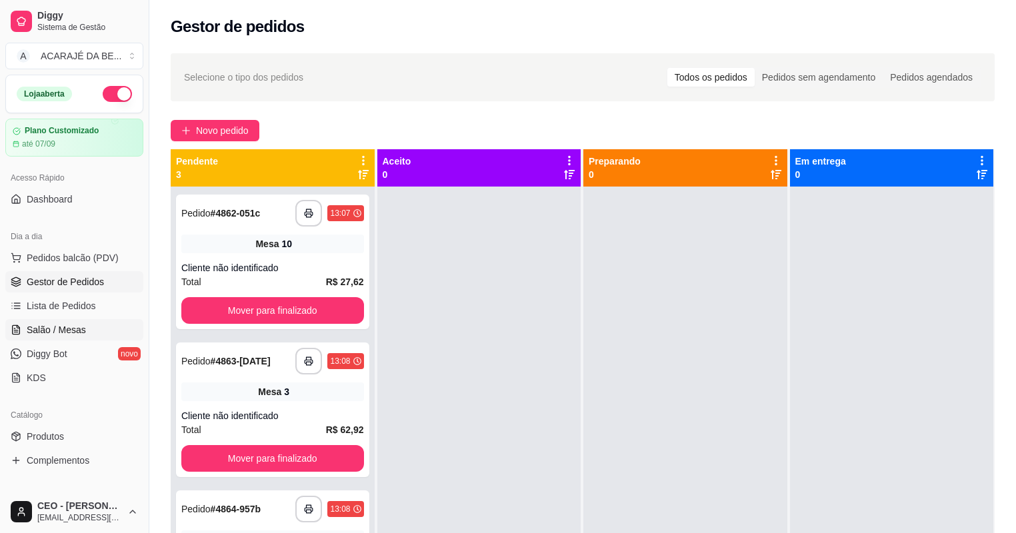
click at [73, 332] on span "Salão / Mesas" at bounding box center [56, 329] width 59 height 13
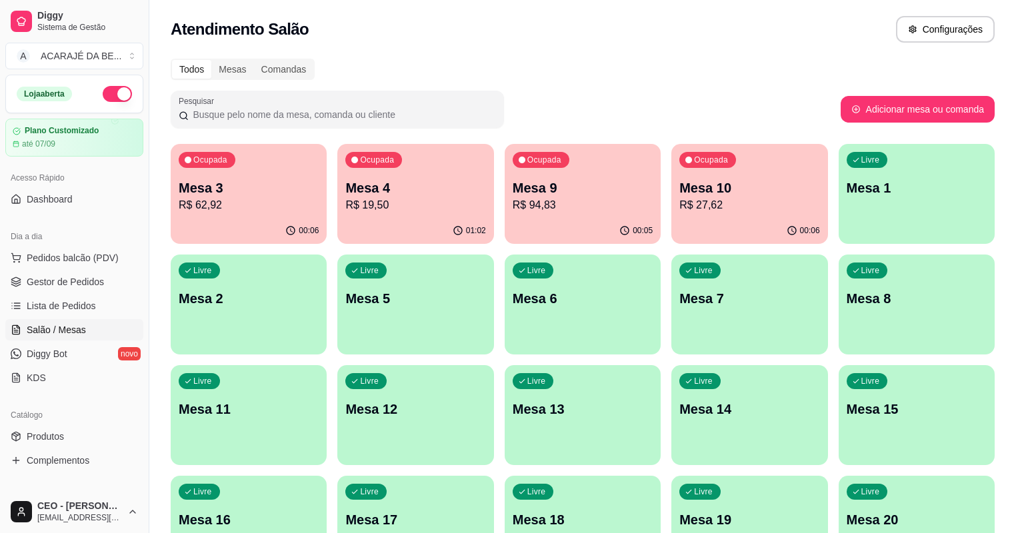
click at [279, 187] on p "Mesa 3" at bounding box center [249, 188] width 140 height 19
click at [774, 91] on div "Pesquisar" at bounding box center [506, 109] width 670 height 37
click at [269, 181] on p "Mesa 3" at bounding box center [249, 188] width 140 height 19
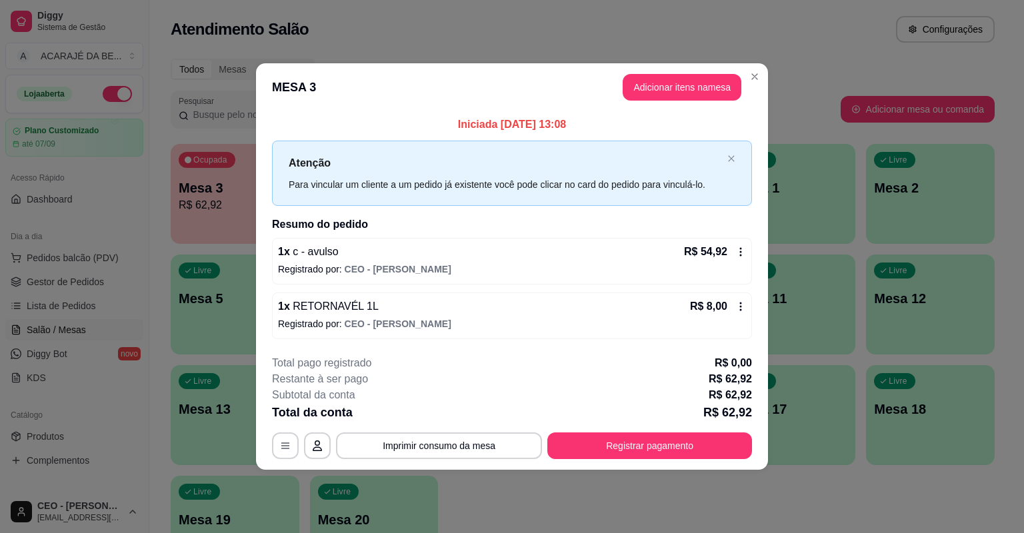
click at [741, 249] on icon at bounding box center [741, 252] width 11 height 11
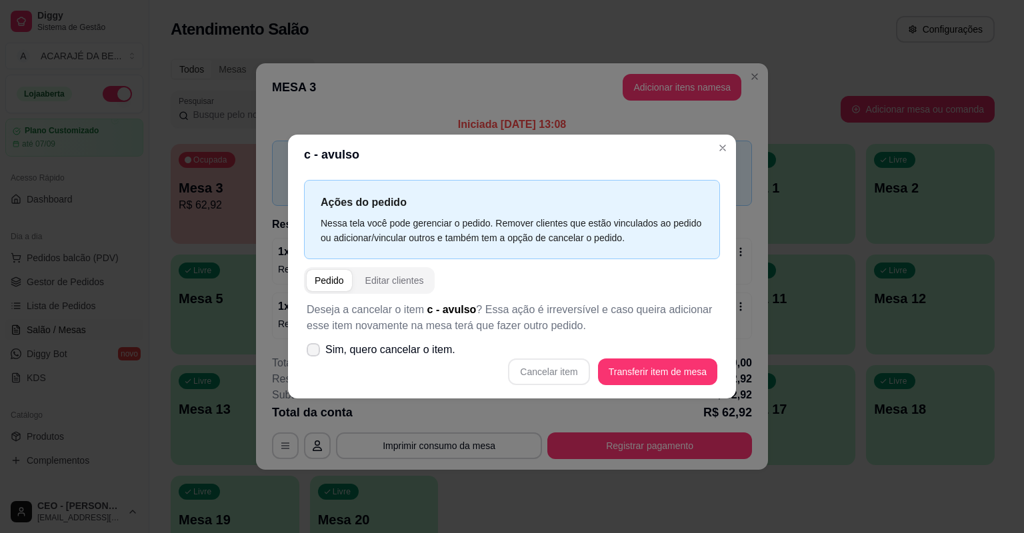
click at [437, 349] on span "Sim, quero cancelar o item." at bounding box center [390, 350] width 130 height 16
click at [315, 353] on input "Sim, quero cancelar o item." at bounding box center [310, 357] width 9 height 9
checkbox input "true"
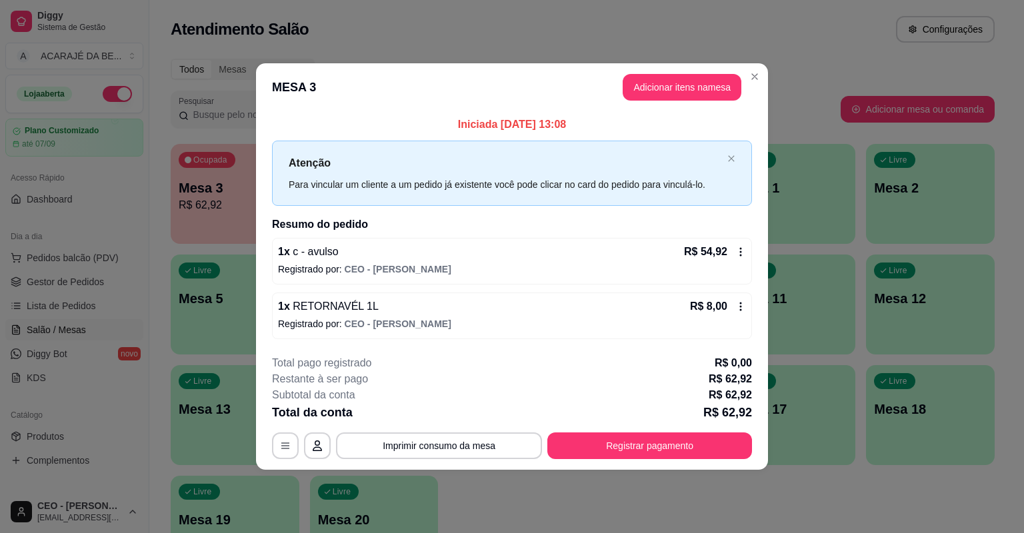
click at [739, 250] on icon at bounding box center [741, 252] width 11 height 11
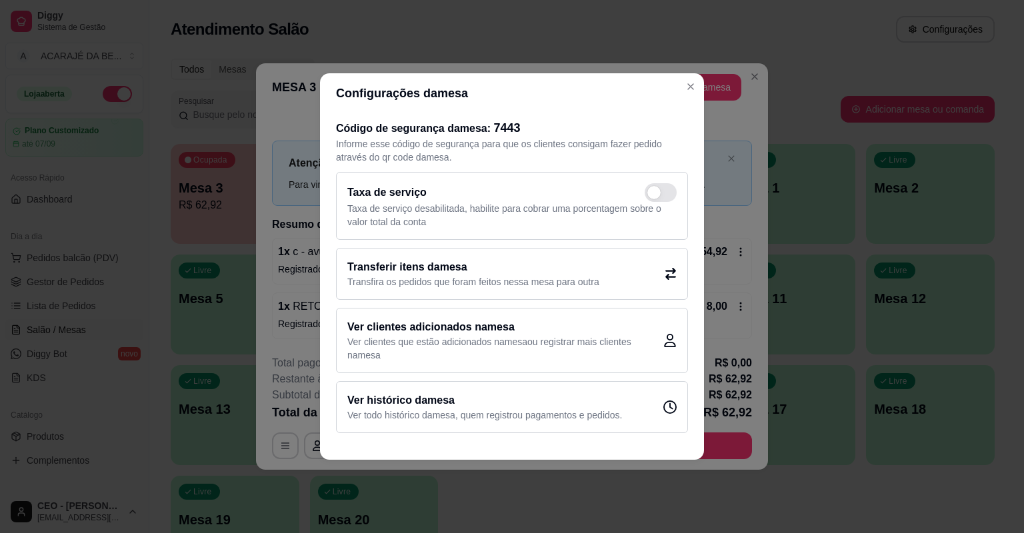
click at [523, 270] on h2 "Transferir itens da mesa" at bounding box center [473, 267] width 252 height 16
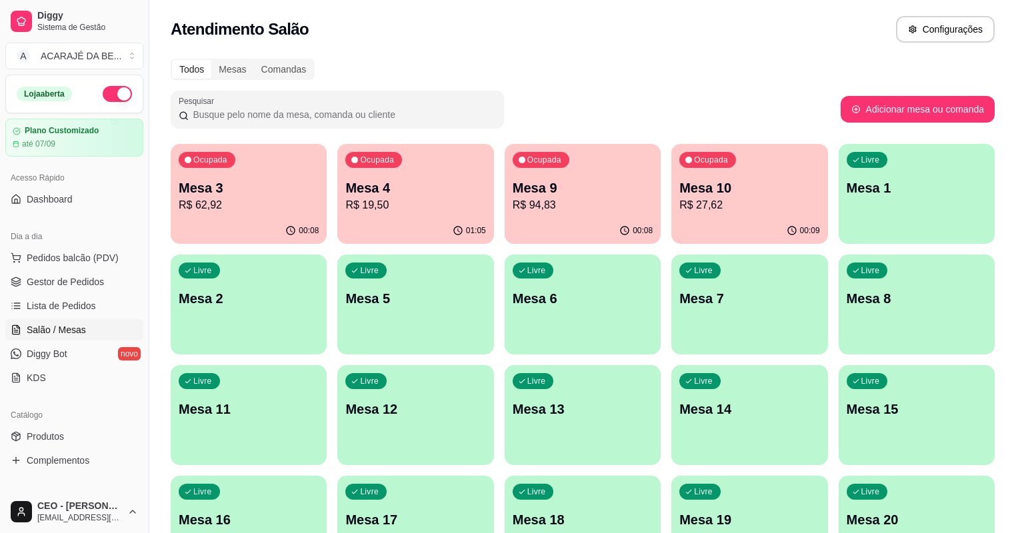
click at [249, 232] on div "00:08" at bounding box center [249, 231] width 156 height 26
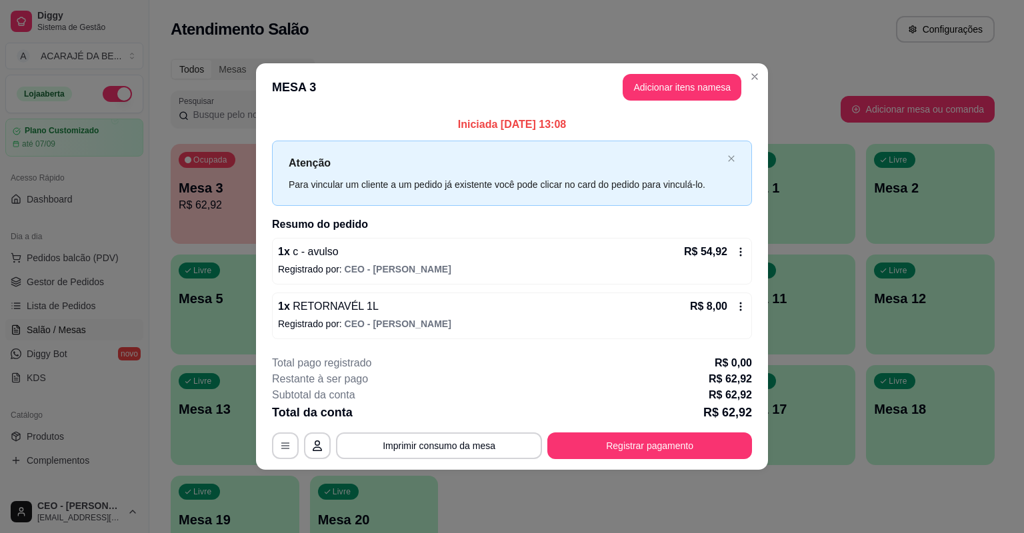
click at [742, 247] on icon at bounding box center [741, 252] width 11 height 11
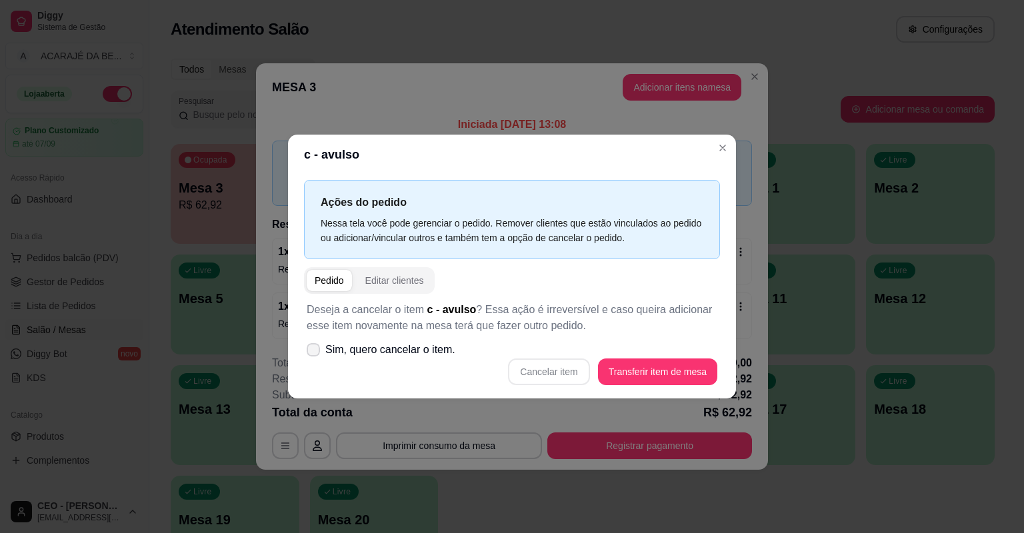
click at [444, 349] on span "Sim, quero cancelar o item." at bounding box center [390, 350] width 130 height 16
click at [315, 353] on input "Sim, quero cancelar o item." at bounding box center [310, 357] width 9 height 9
checkbox input "true"
click at [568, 365] on button "Cancelar item" at bounding box center [548, 372] width 81 height 27
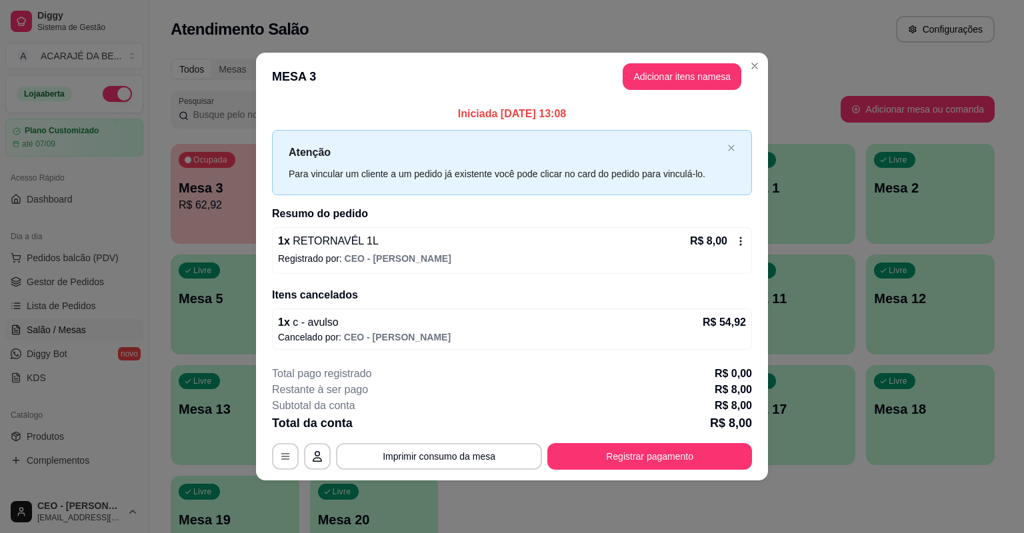
click at [737, 238] on icon at bounding box center [741, 241] width 11 height 11
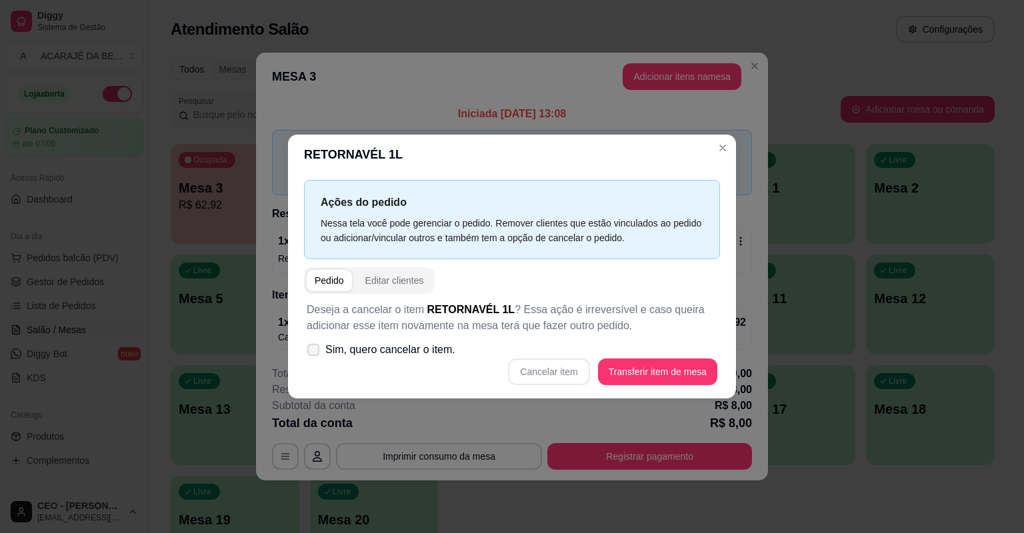
click at [347, 346] on span "Sim, quero cancelar o item." at bounding box center [390, 350] width 130 height 16
click at [315, 353] on input "Sim, quero cancelar o item." at bounding box center [310, 357] width 9 height 9
checkbox input "true"
click at [521, 372] on button "Cancelar item" at bounding box center [548, 372] width 81 height 27
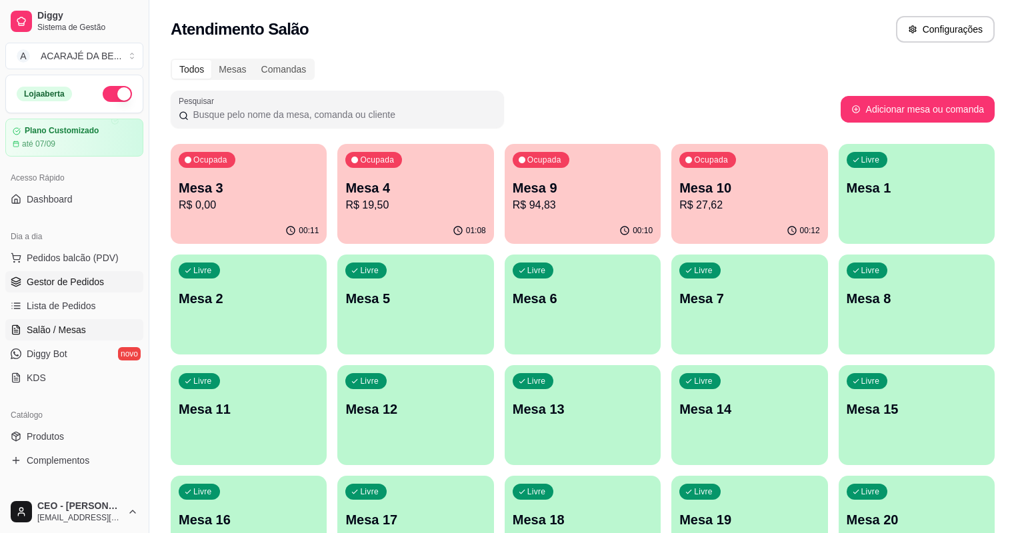
click at [83, 283] on span "Gestor de Pedidos" at bounding box center [65, 281] width 77 height 13
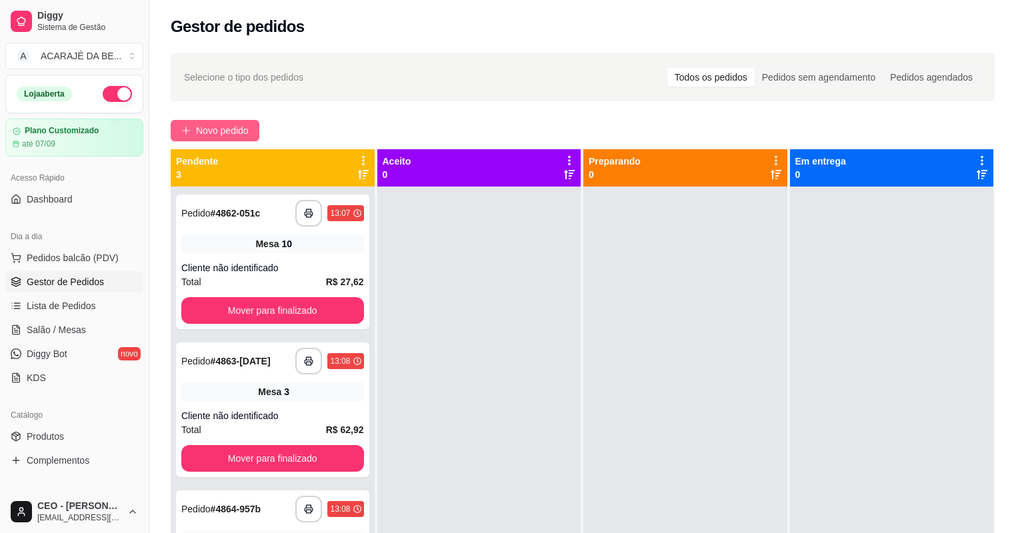
click at [231, 133] on span "Novo pedido" at bounding box center [222, 130] width 53 height 15
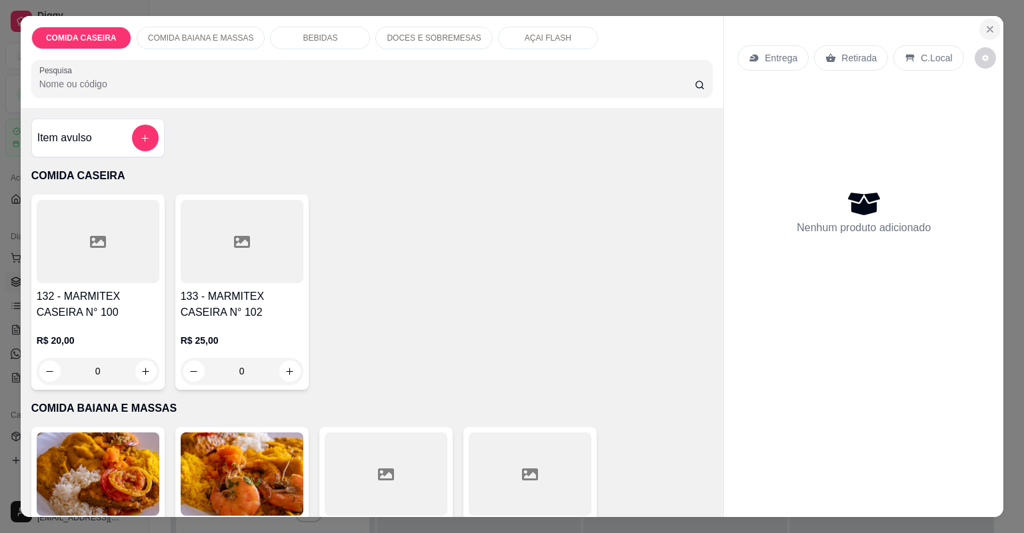
click at [981, 22] on button "Close" at bounding box center [990, 29] width 21 height 21
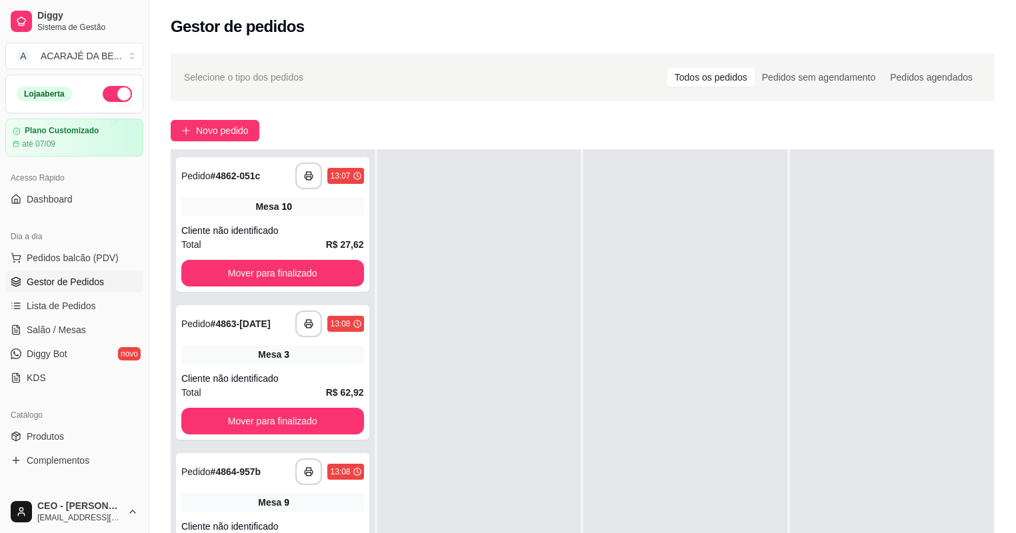
scroll to position [107, 0]
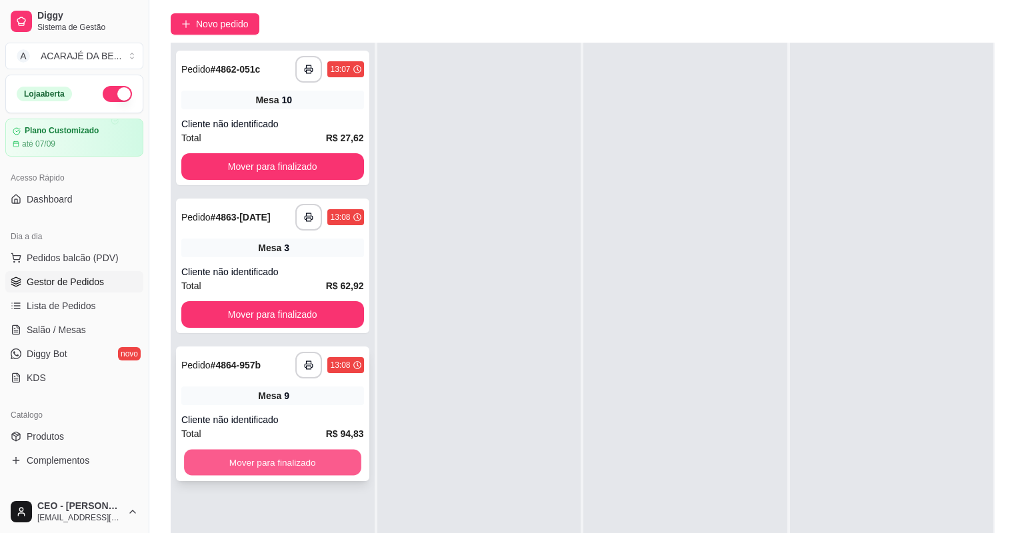
click at [325, 465] on button "Mover para finalizado" at bounding box center [272, 463] width 177 height 26
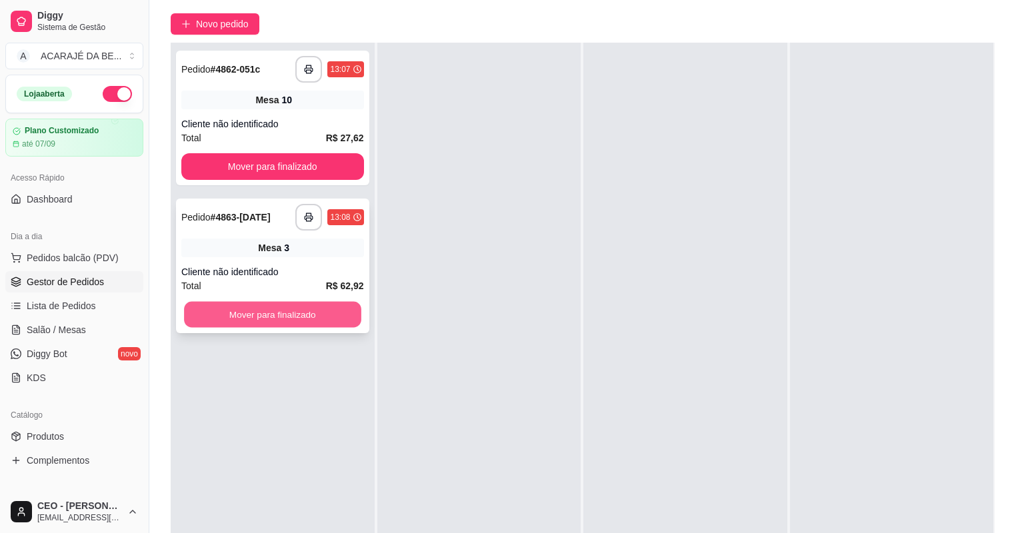
click at [315, 314] on button "Mover para finalizado" at bounding box center [272, 315] width 177 height 26
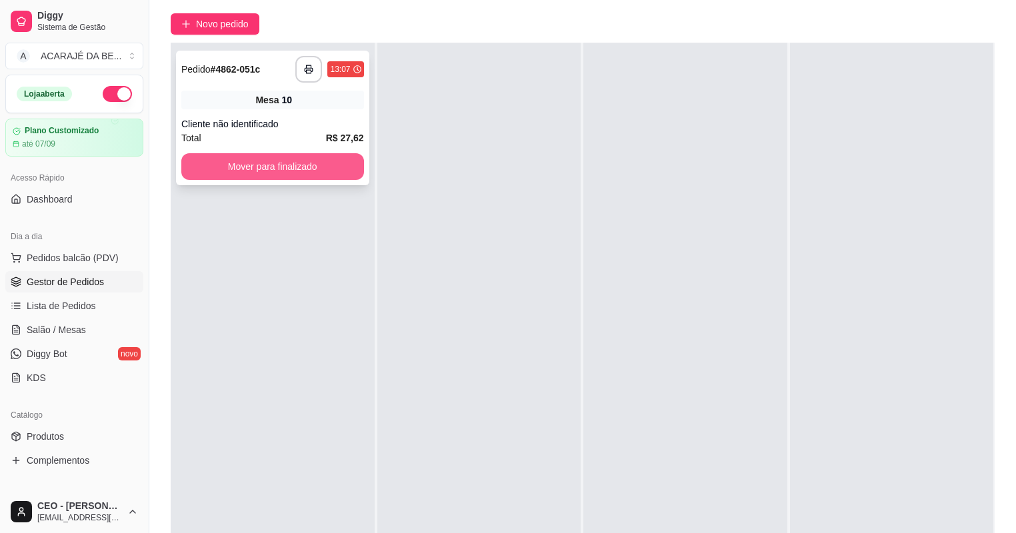
click at [327, 171] on button "Mover para finalizado" at bounding box center [272, 166] width 183 height 27
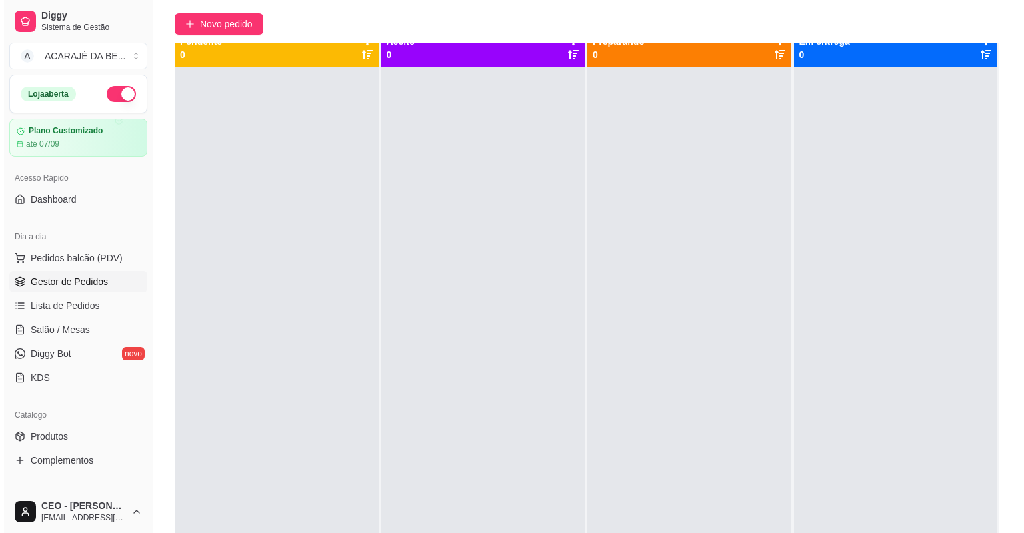
scroll to position [0, 0]
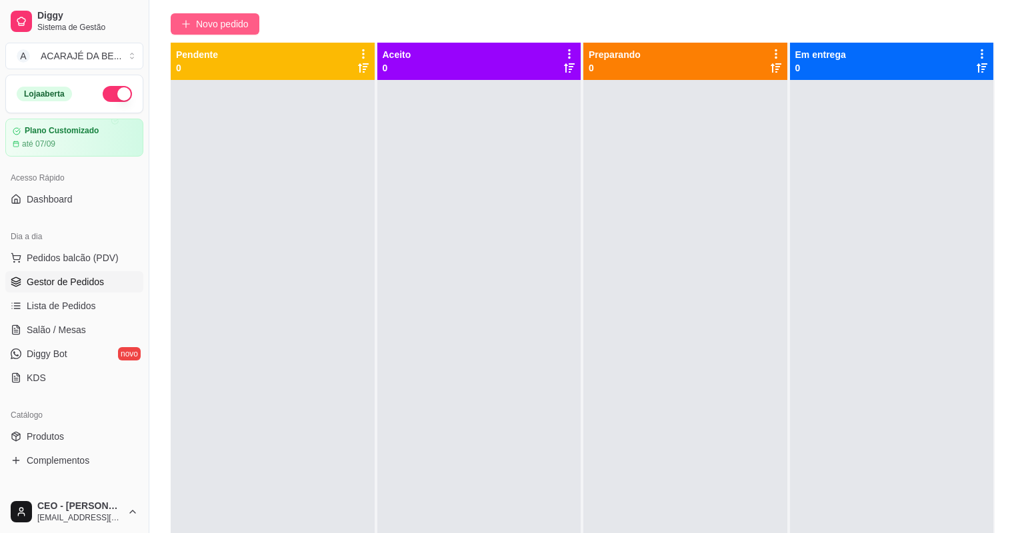
click at [227, 27] on span "Novo pedido" at bounding box center [222, 24] width 53 height 15
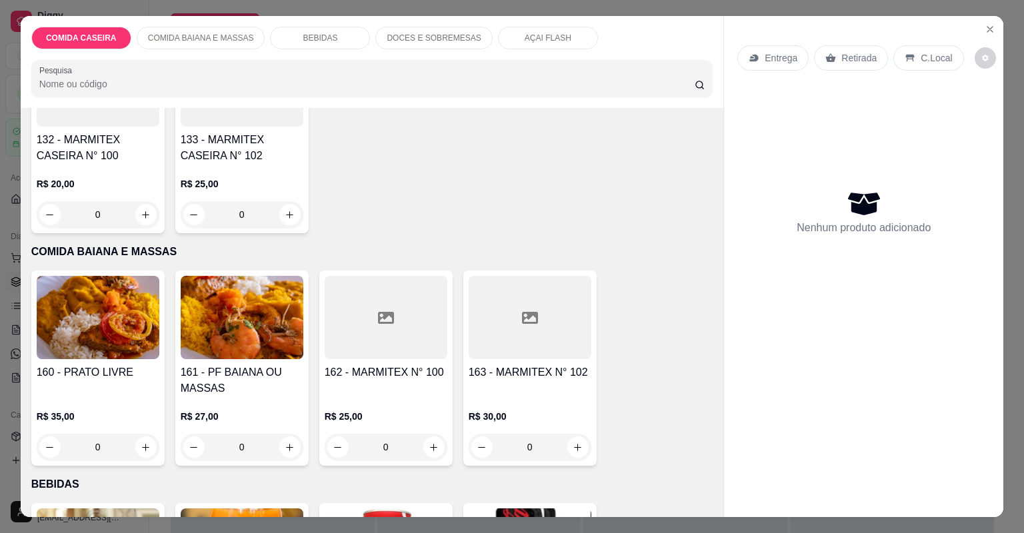
scroll to position [160, 0]
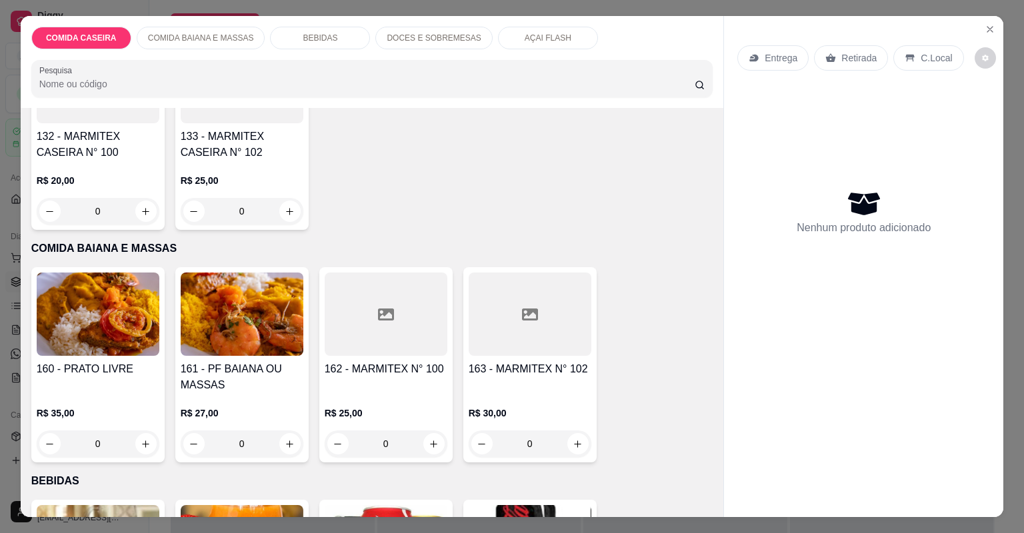
click at [389, 277] on div at bounding box center [386, 314] width 123 height 83
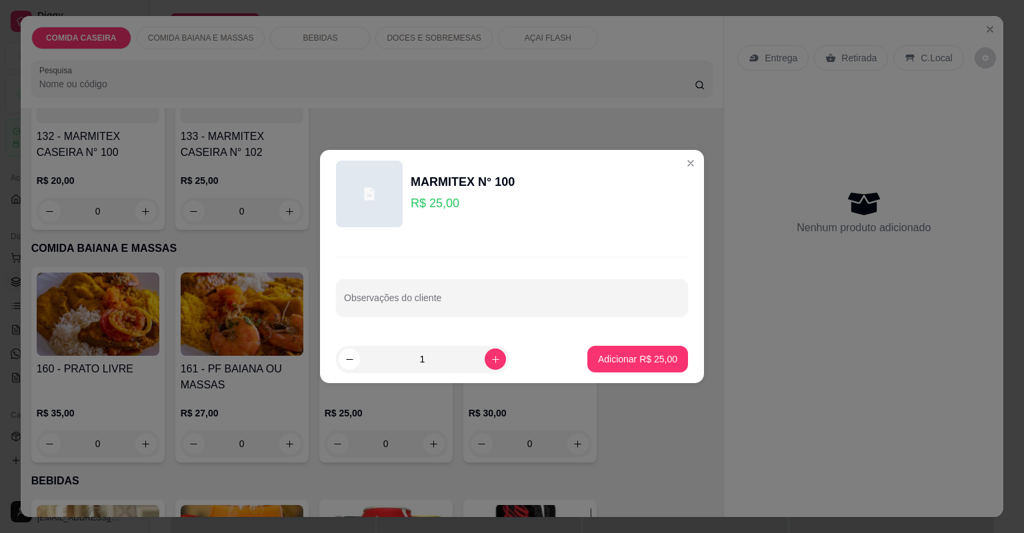
click at [448, 312] on div "Observações do cliente" at bounding box center [512, 297] width 352 height 37
paste input "Eu queria uma comida baiana agora sem camarão"
type input "Eu queria uma comida baiana agora sem camarão"
click at [640, 351] on button "Adicionar R$ 25,00" at bounding box center [637, 359] width 101 height 27
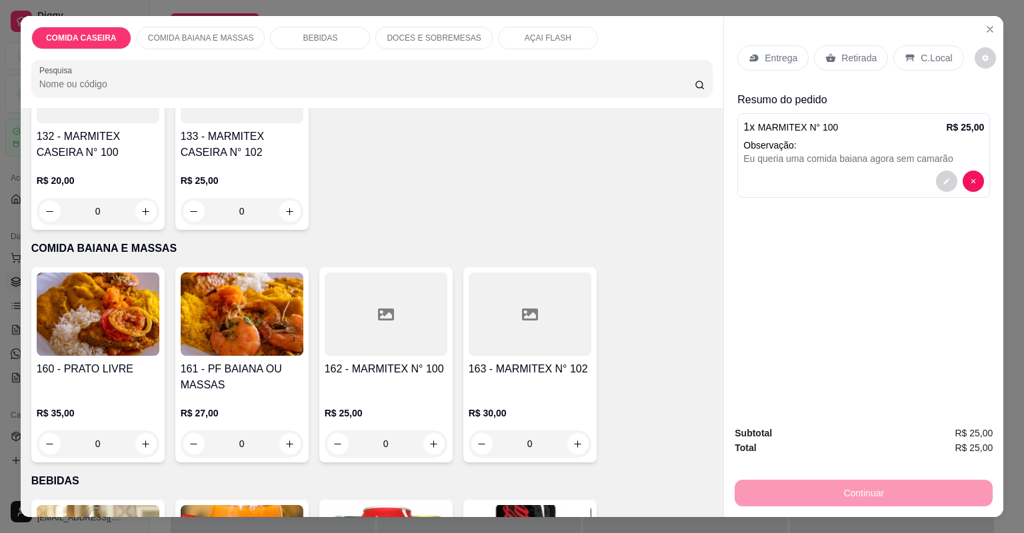
click at [765, 61] on p "Entrega" at bounding box center [781, 57] width 33 height 13
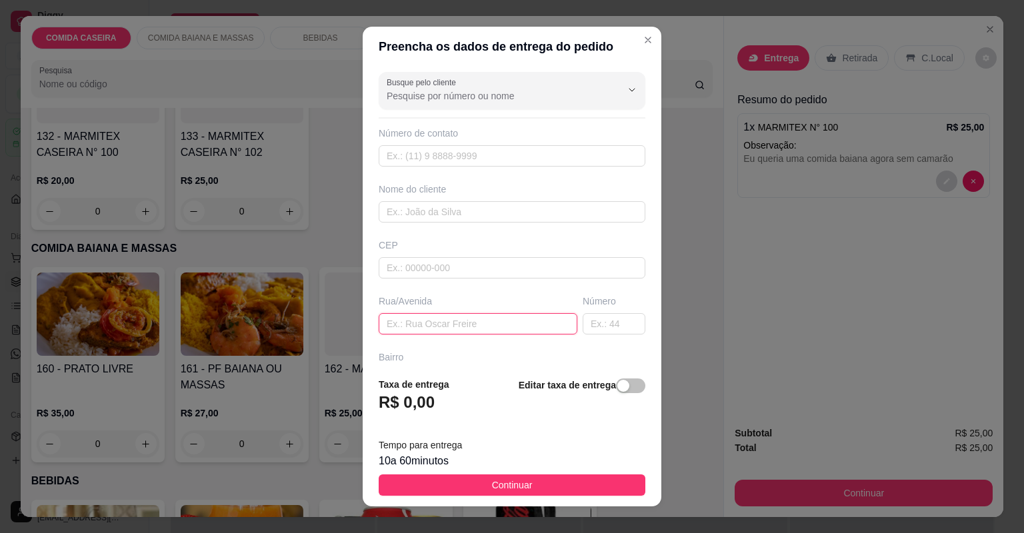
click at [479, 323] on input "text" at bounding box center [478, 323] width 199 height 21
paste input "Rua ermindo Ribeiro alto da Bela vista 288 próximo ao barajack"
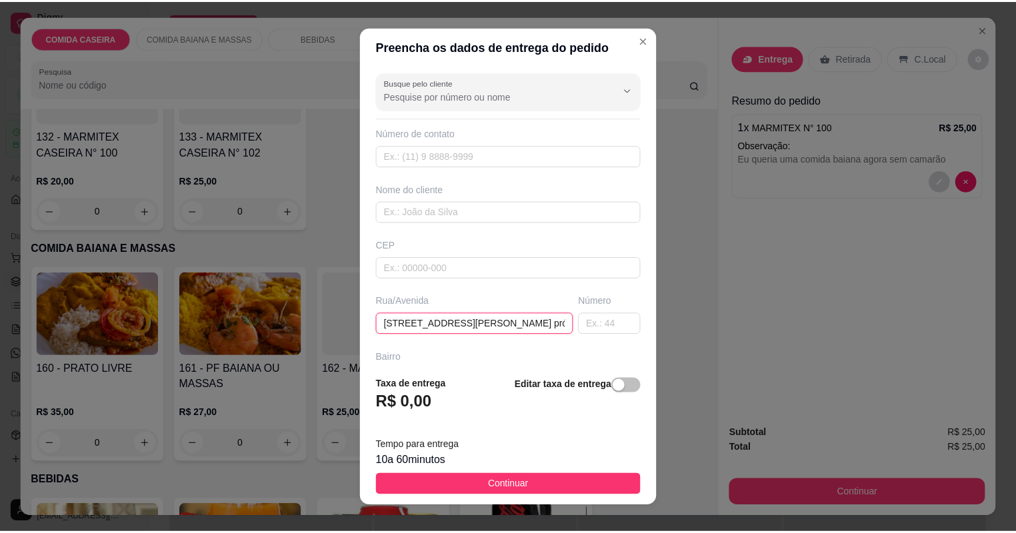
scroll to position [0, 89]
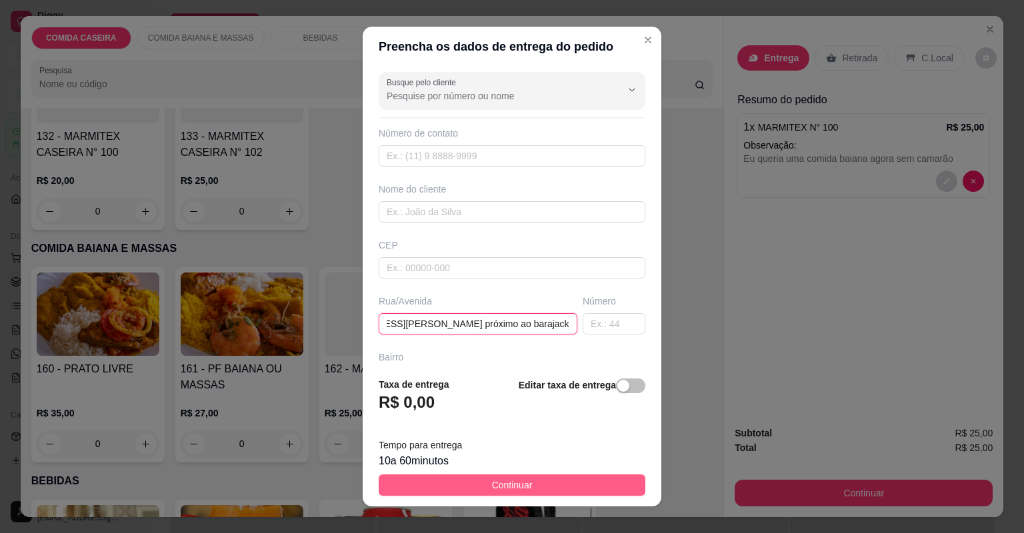
type input "Rua ermindo Ribeiro alto da Bela vista 288 próximo ao barajack"
click at [581, 477] on button "Continuar" at bounding box center [512, 485] width 267 height 21
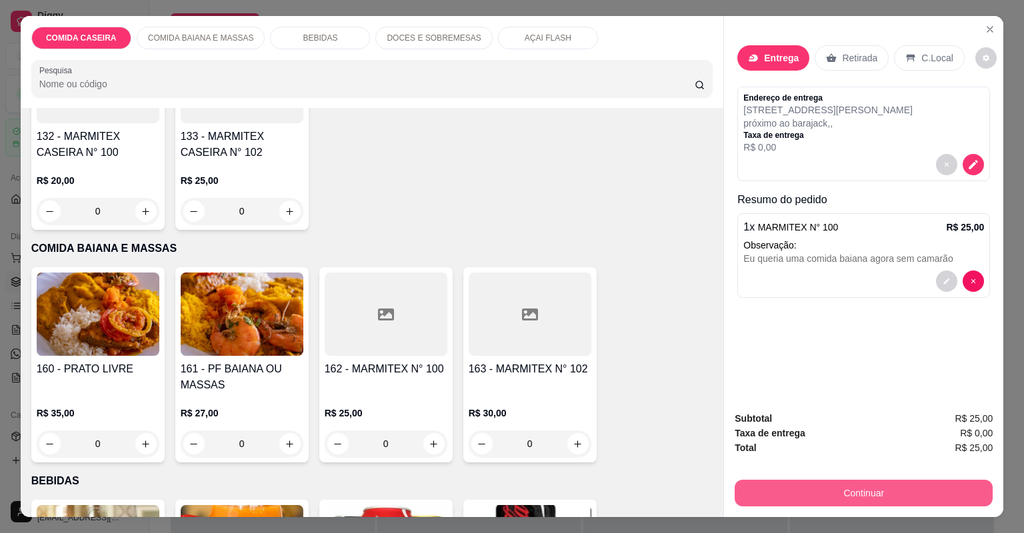
click at [778, 488] on button "Continuar" at bounding box center [864, 493] width 258 height 27
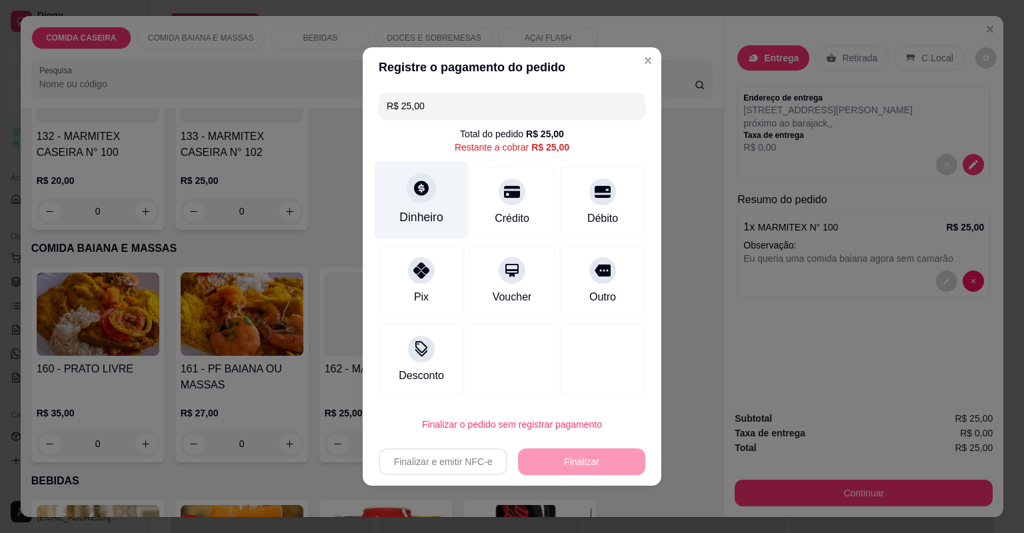
click at [422, 184] on icon at bounding box center [421, 188] width 15 height 15
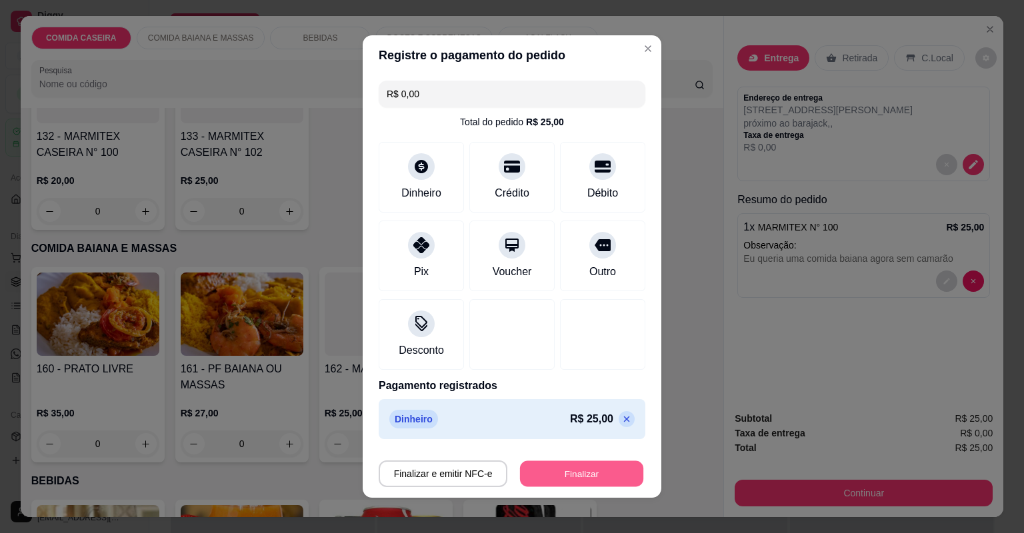
click at [576, 479] on button "Finalizar" at bounding box center [581, 474] width 123 height 26
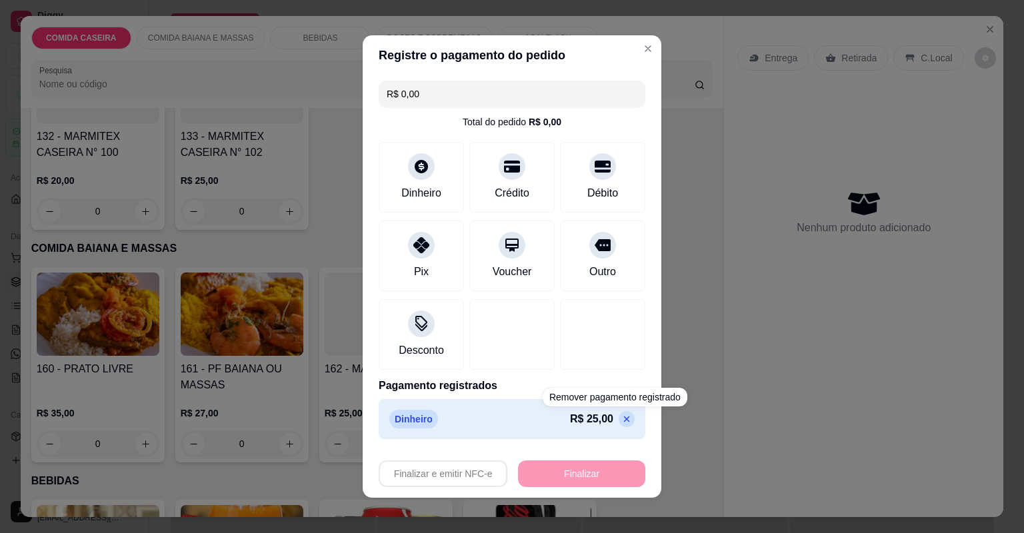
type input "-R$ 25,00"
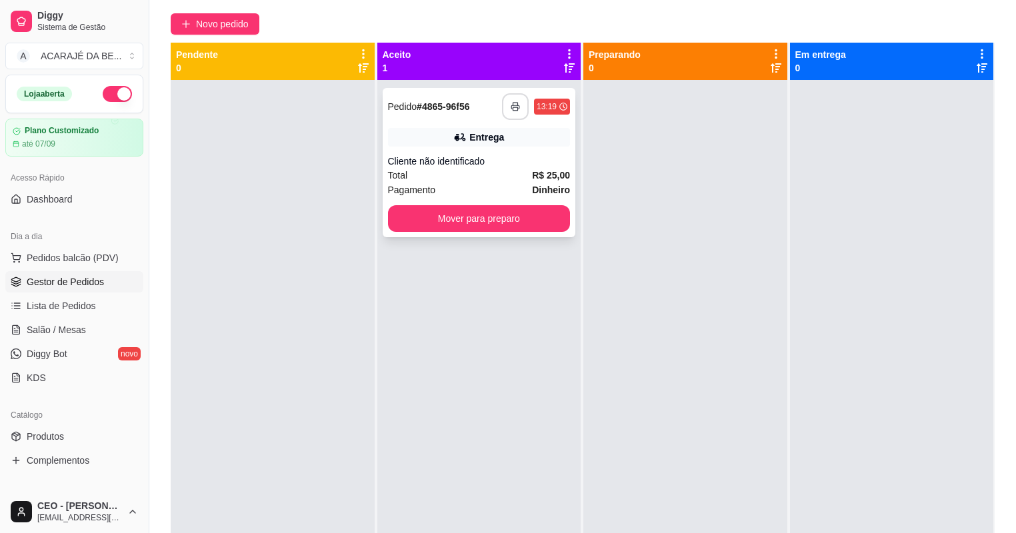
click at [511, 107] on icon "button" at bounding box center [515, 106] width 9 height 9
click at [528, 211] on button "Mover para preparo" at bounding box center [479, 218] width 183 height 27
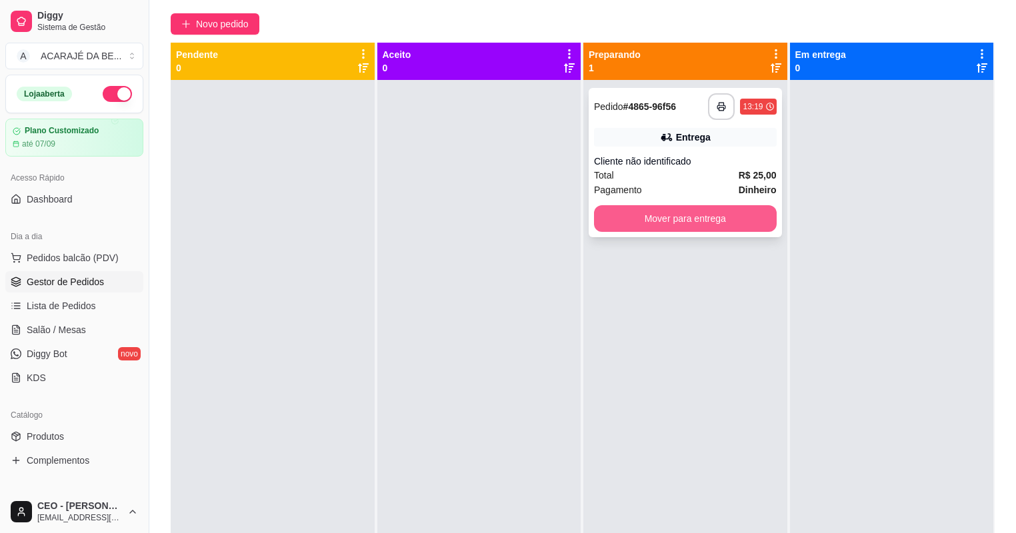
click at [629, 213] on button "Mover para entrega" at bounding box center [685, 218] width 183 height 27
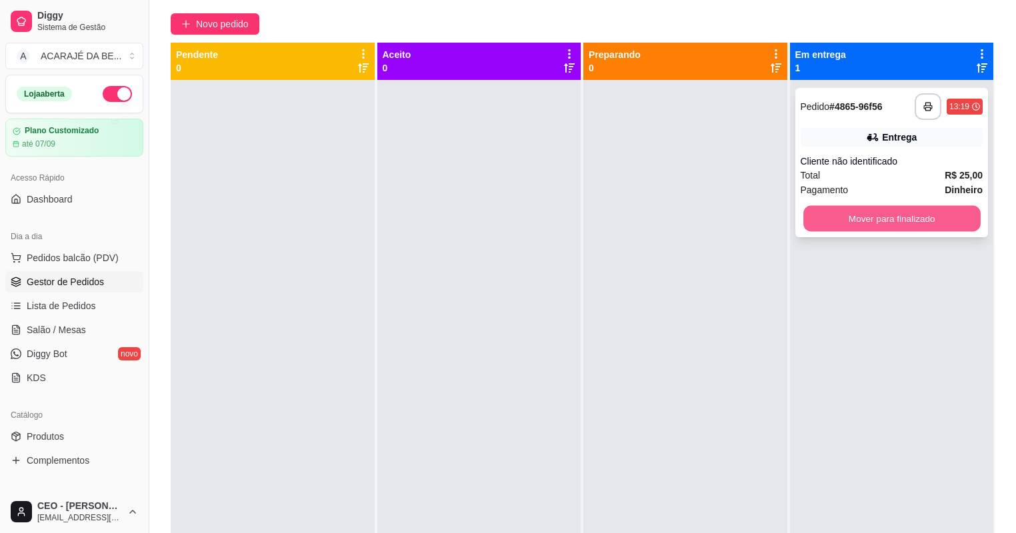
click at [838, 215] on button "Mover para finalizado" at bounding box center [892, 219] width 177 height 26
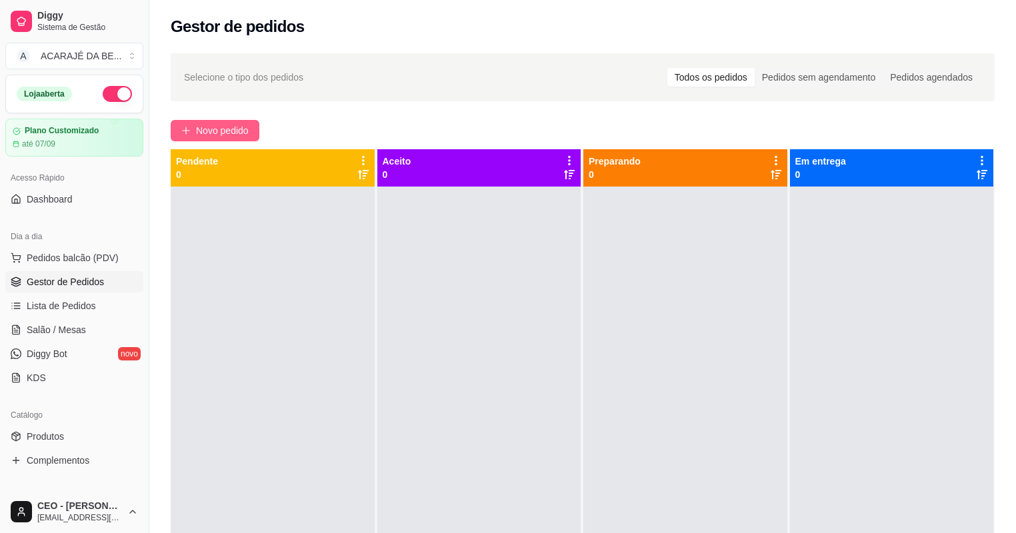
click at [229, 135] on span "Novo pedido" at bounding box center [222, 130] width 53 height 15
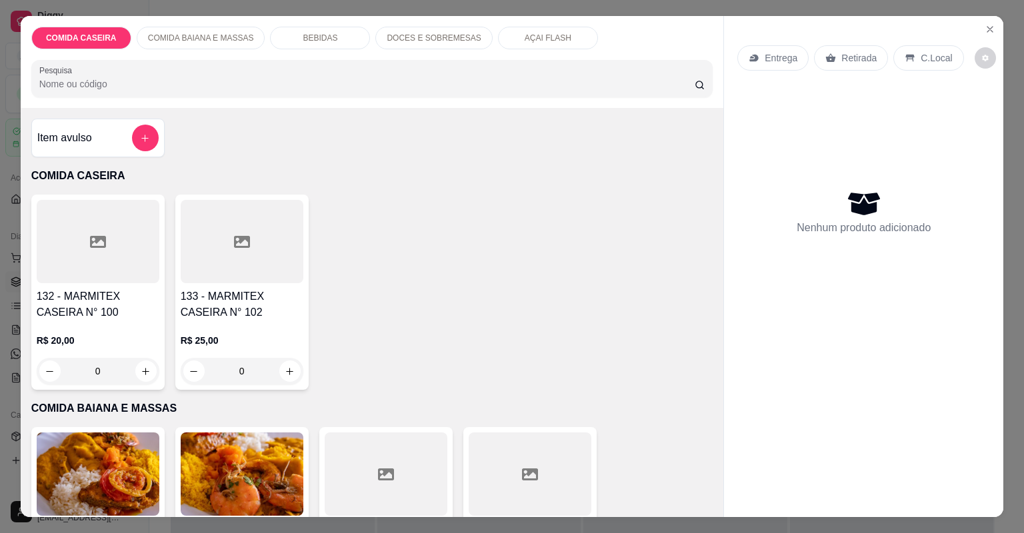
click at [141, 267] on div at bounding box center [98, 241] width 123 height 83
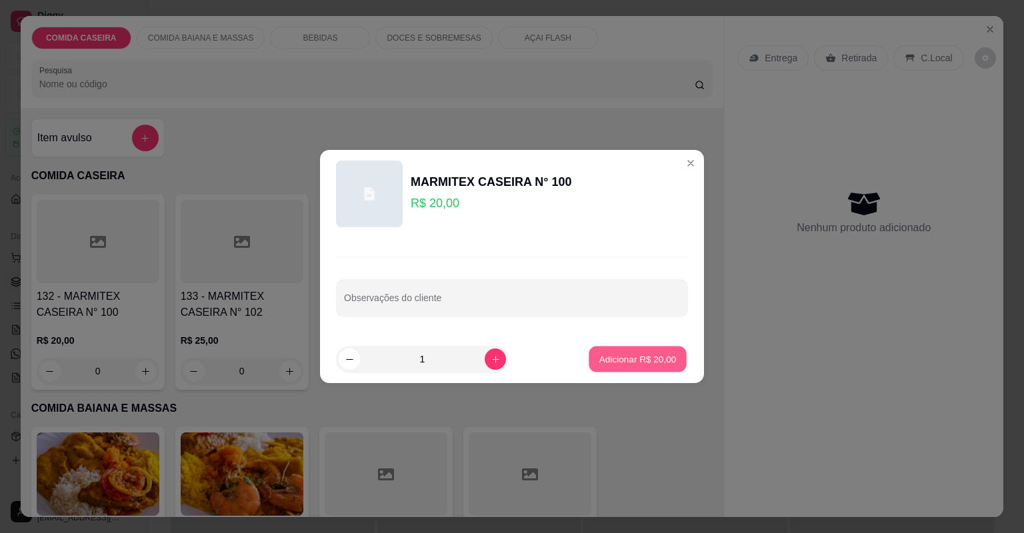
click at [634, 365] on p "Adicionar R$ 20,00" at bounding box center [637, 359] width 77 height 13
type input "1"
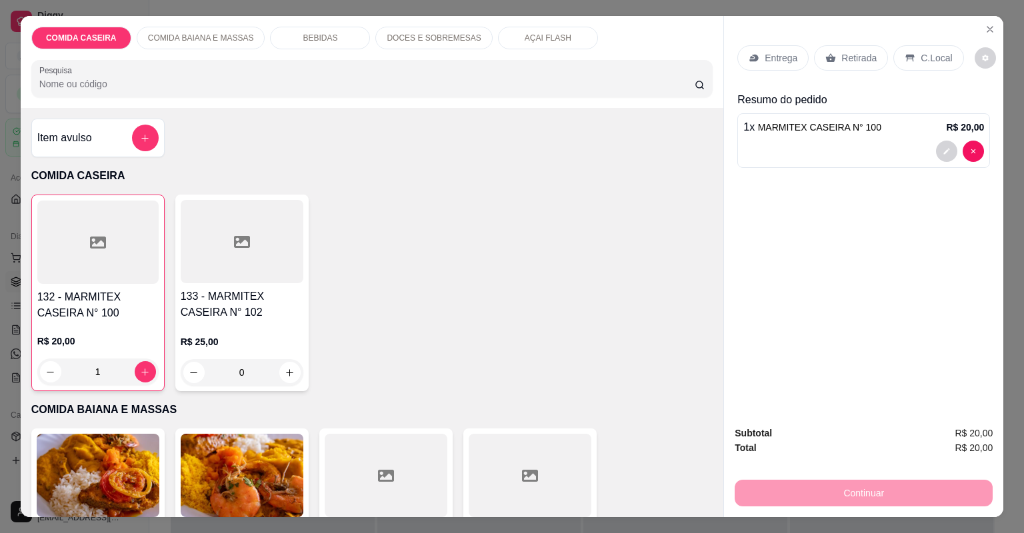
click at [761, 51] on div "Entrega" at bounding box center [773, 57] width 71 height 25
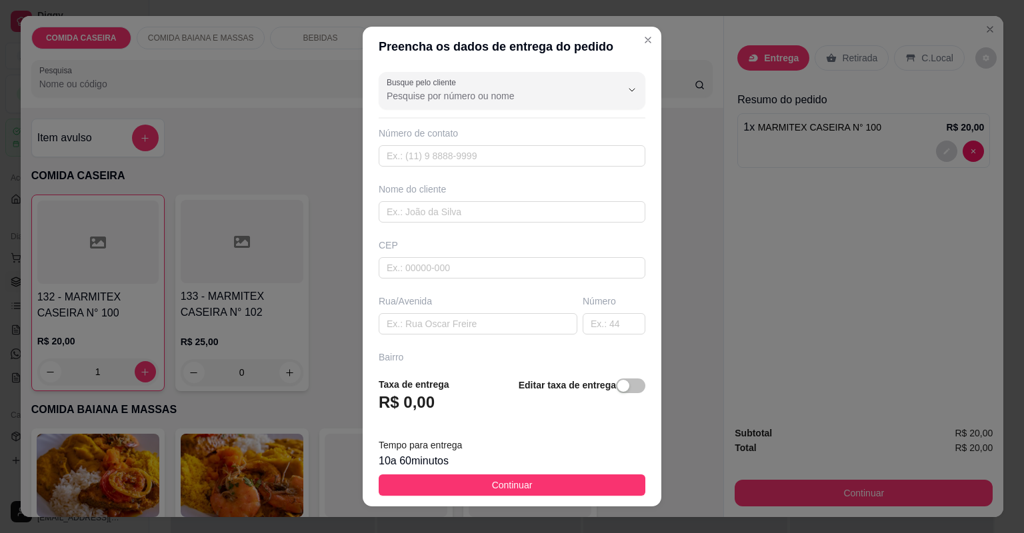
click at [447, 221] on div "Busque pelo cliente Número de contato Nome do cliente CEP Rua/[GEOGRAPHIC_DATA]" at bounding box center [512, 217] width 299 height 300
click at [454, 220] on input "text" at bounding box center [512, 211] width 267 height 21
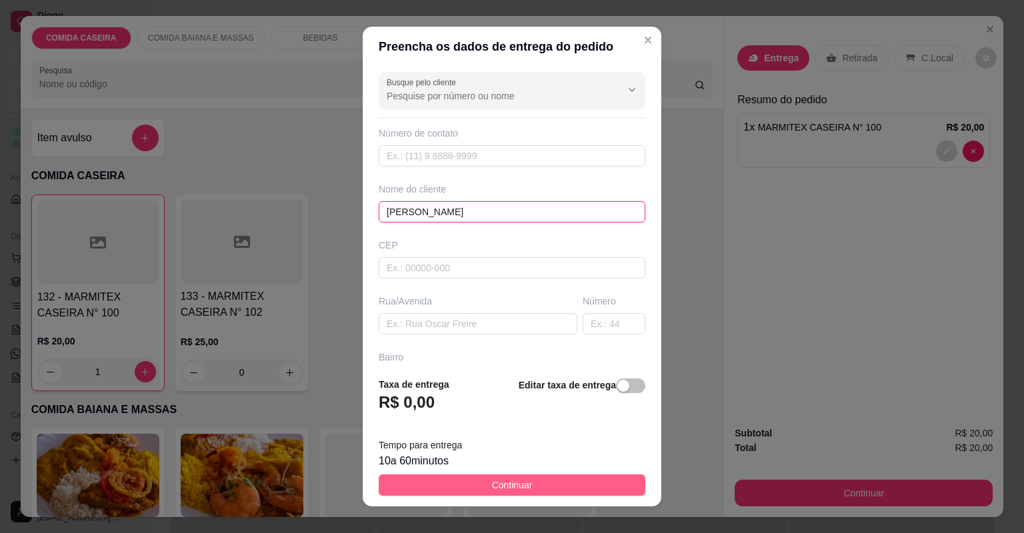
type input "flavio"
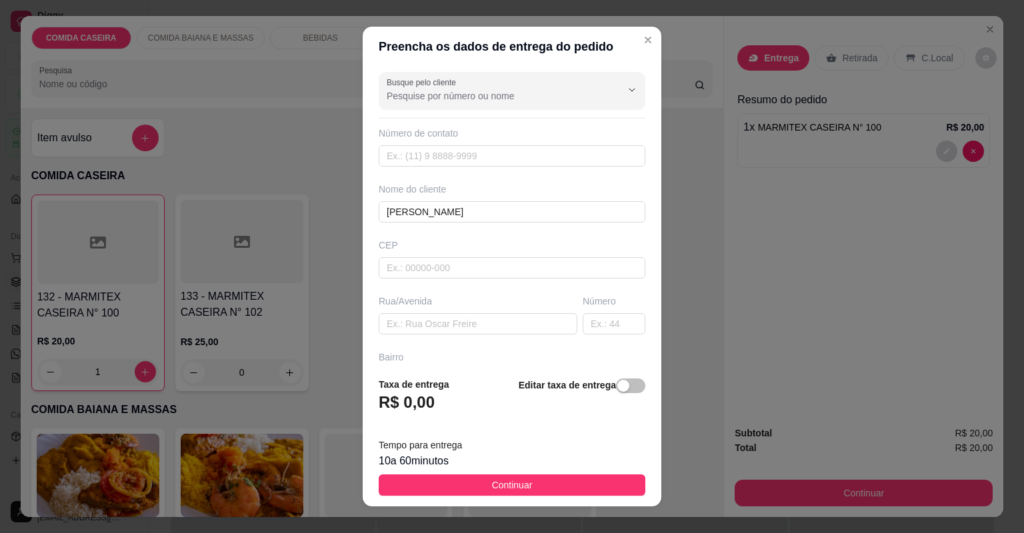
drag, startPoint x: 571, startPoint y: 480, endPoint x: 577, endPoint y: 475, distance: 7.6
click at [572, 480] on button "Continuar" at bounding box center [512, 485] width 267 height 21
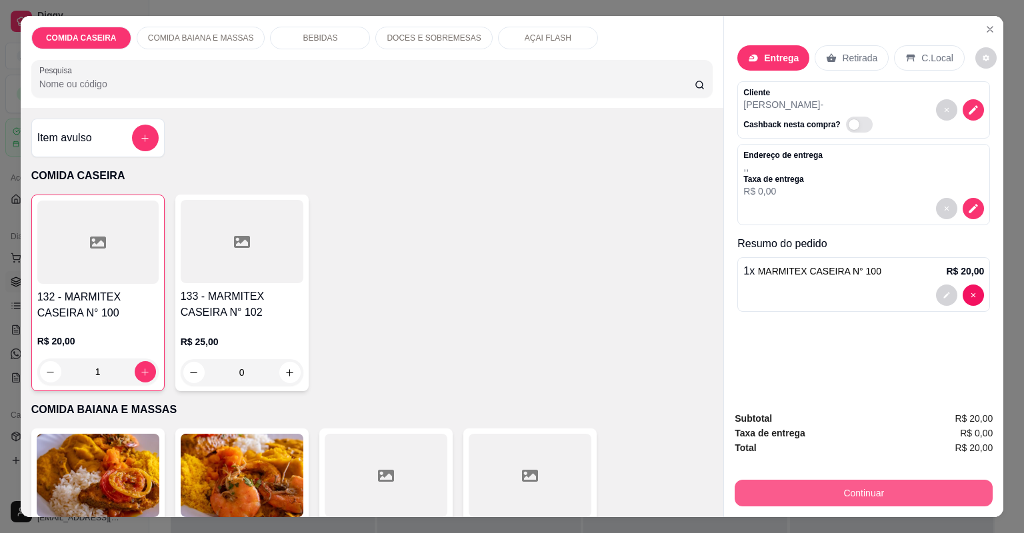
click at [785, 483] on button "Continuar" at bounding box center [864, 493] width 258 height 27
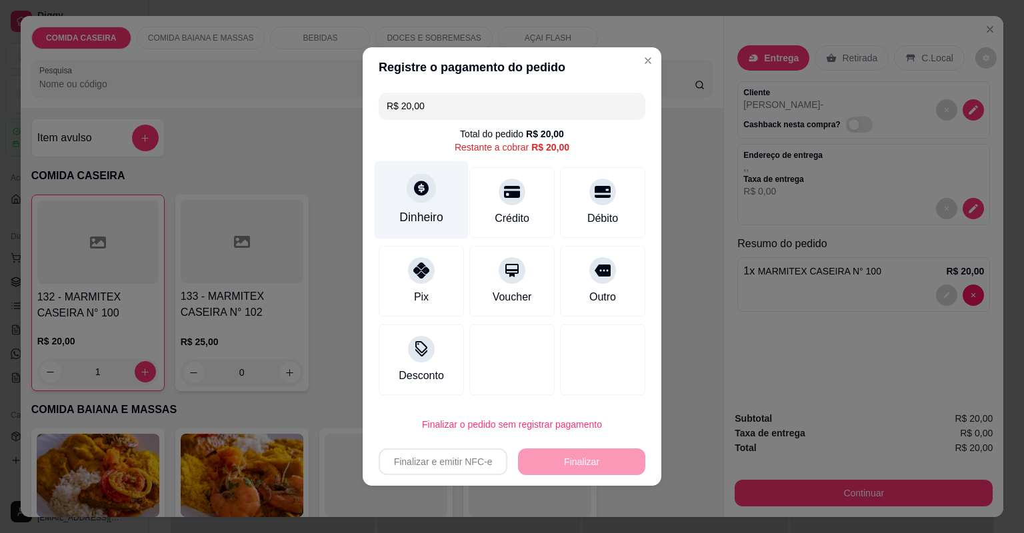
click at [435, 219] on div "Dinheiro" at bounding box center [421, 217] width 44 height 17
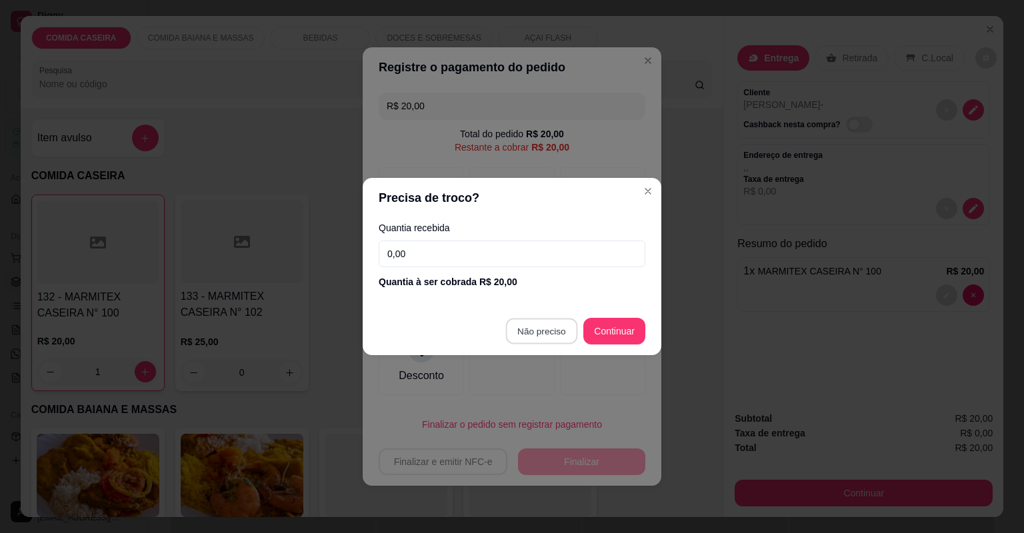
type input "R$ 0,00"
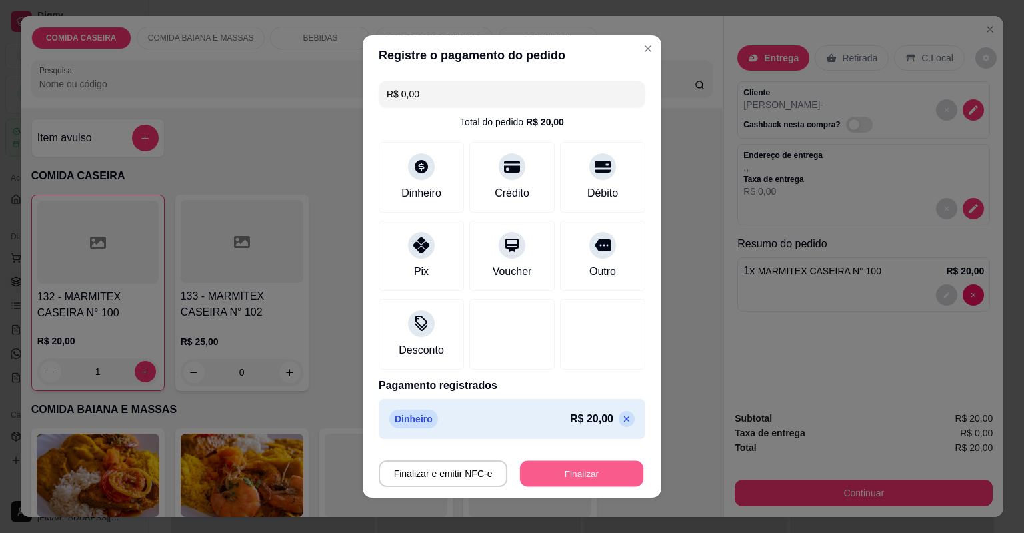
click at [605, 461] on button "Finalizar" at bounding box center [581, 474] width 123 height 26
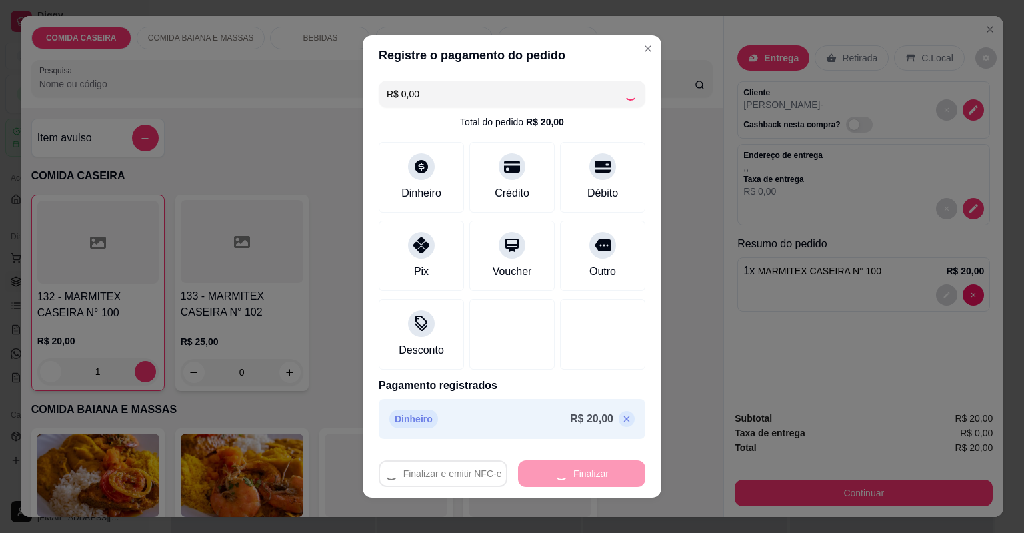
type input "0"
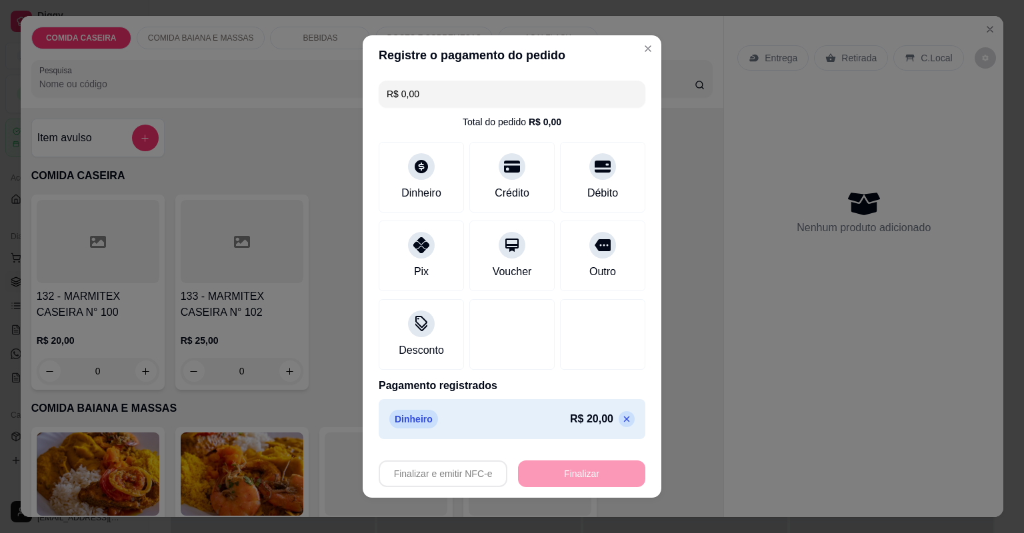
type input "-R$ 20,00"
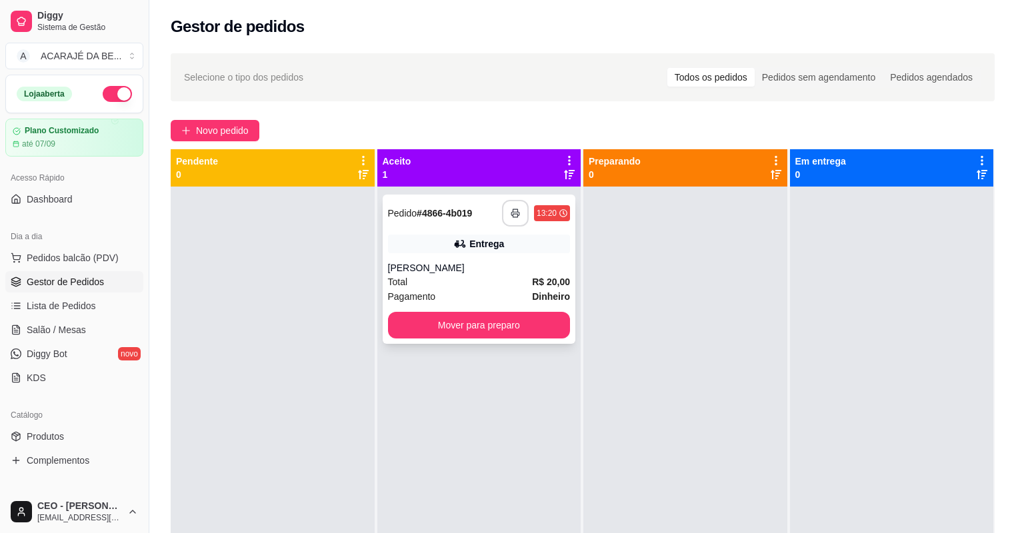
click at [511, 213] on icon "button" at bounding box center [515, 213] width 9 height 9
click at [504, 325] on button "Mover para preparo" at bounding box center [479, 325] width 183 height 27
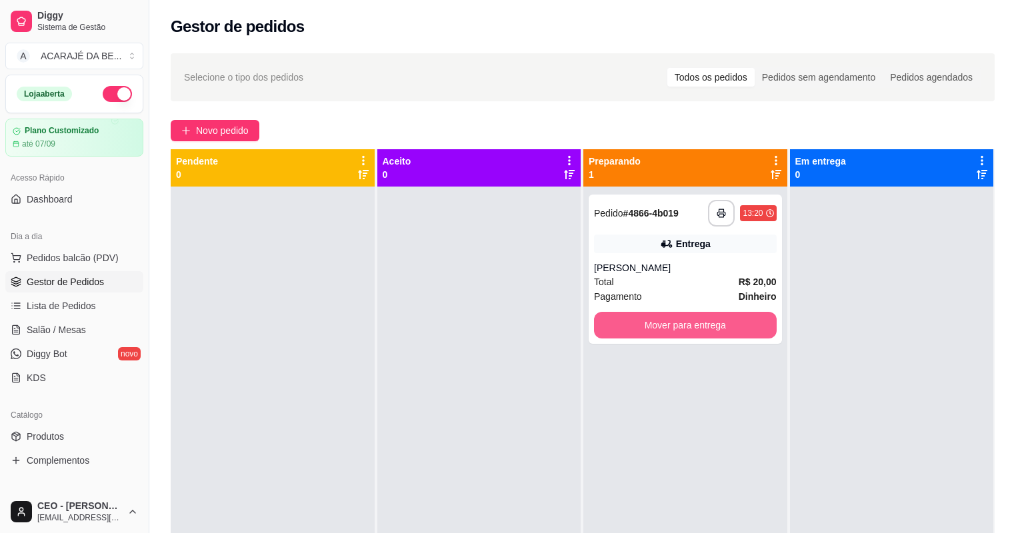
click at [631, 323] on button "Mover para entrega" at bounding box center [685, 325] width 183 height 27
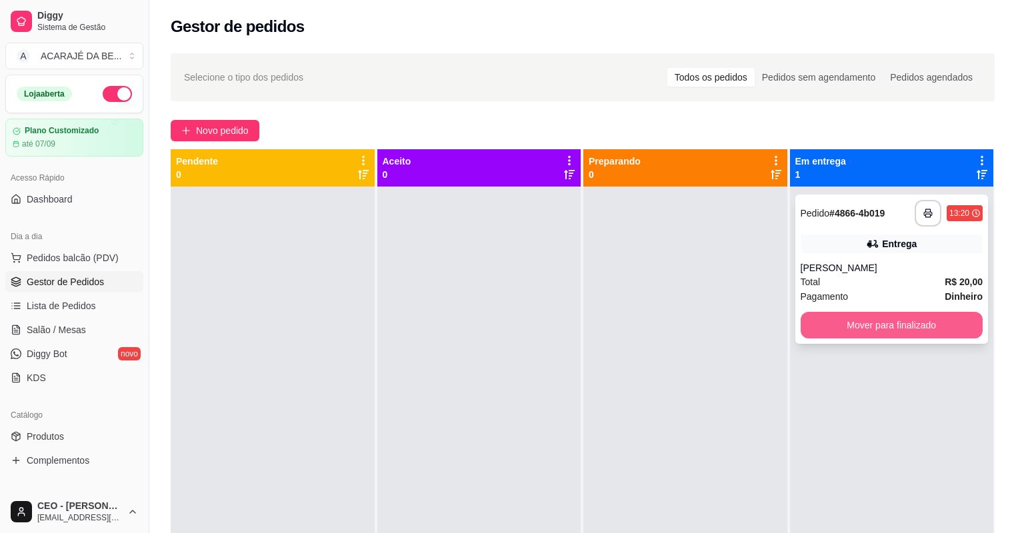
click at [801, 317] on button "Mover para finalizado" at bounding box center [892, 325] width 183 height 27
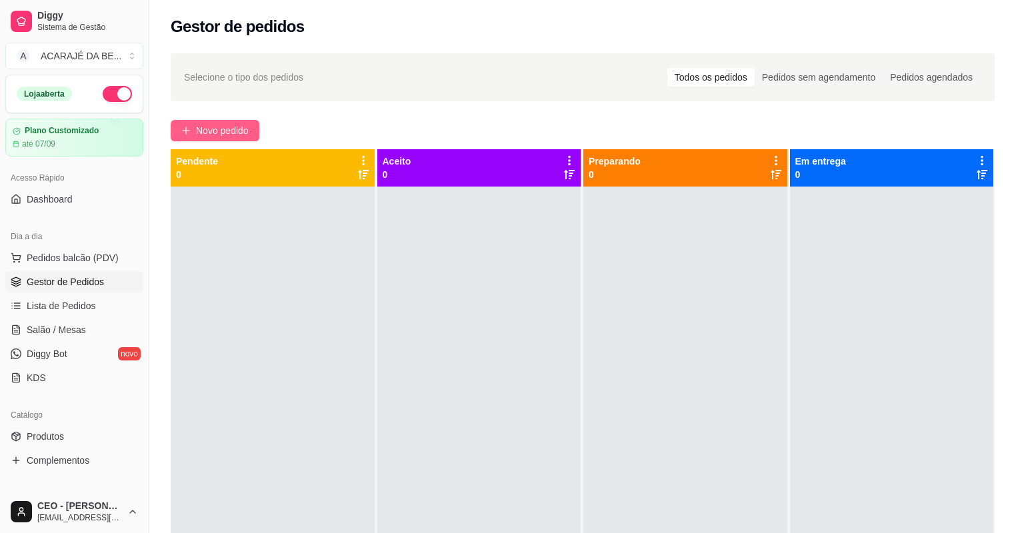
click at [246, 129] on span "Novo pedido" at bounding box center [222, 130] width 53 height 15
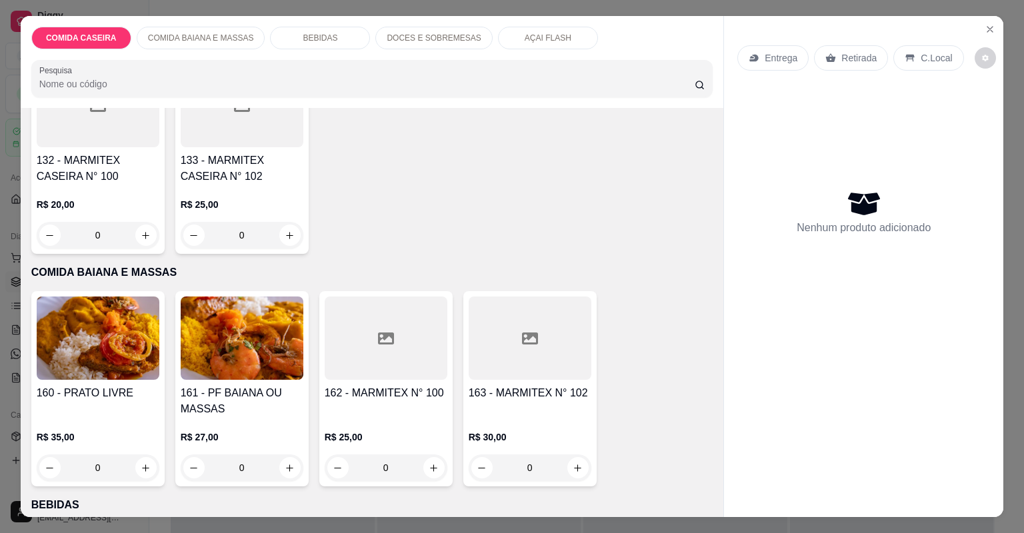
scroll to position [107, 0]
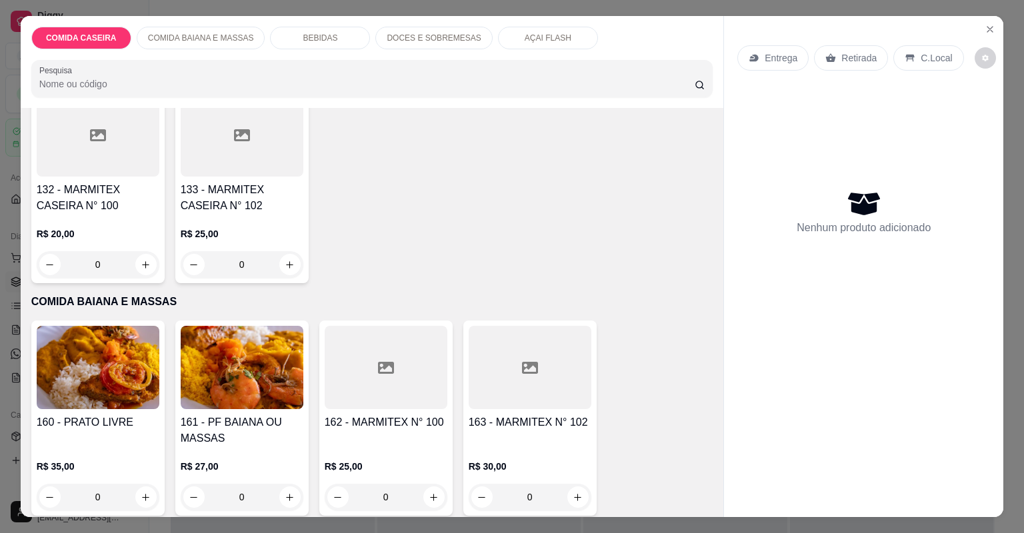
click at [241, 161] on div at bounding box center [242, 134] width 123 height 83
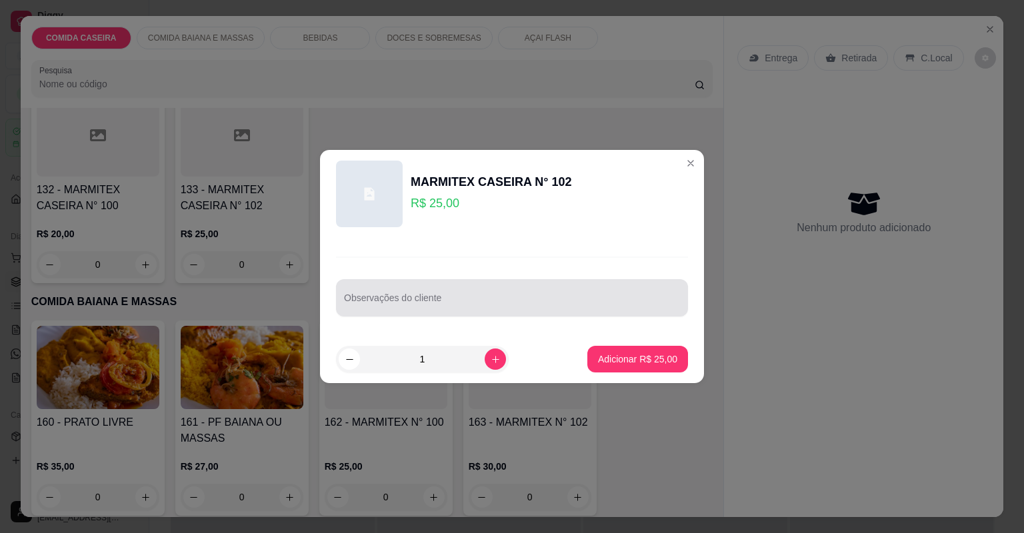
click at [407, 281] on div "Observações do cliente" at bounding box center [512, 297] width 352 height 37
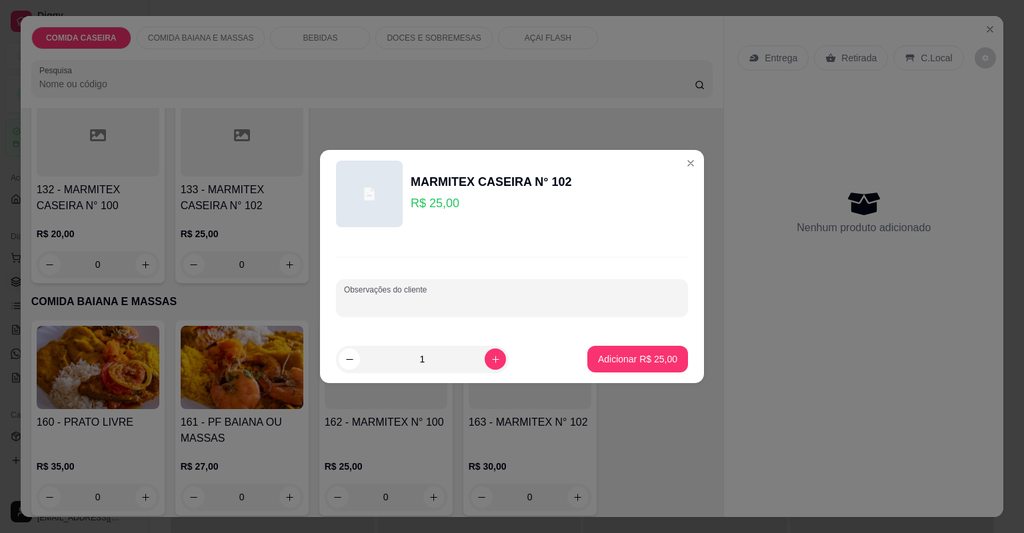
paste input "Vou querer uma G Arroz Feijão Caldo Macarrão Farofa Purê Vinagrete Strogonoff"
type input "Vou querer uma G Arroz Feijão Caldo Macarrão Farofa Purê Vinagrete Strogonoff"
click at [587, 363] on button "Adicionar R$ 25,00" at bounding box center [637, 359] width 101 height 27
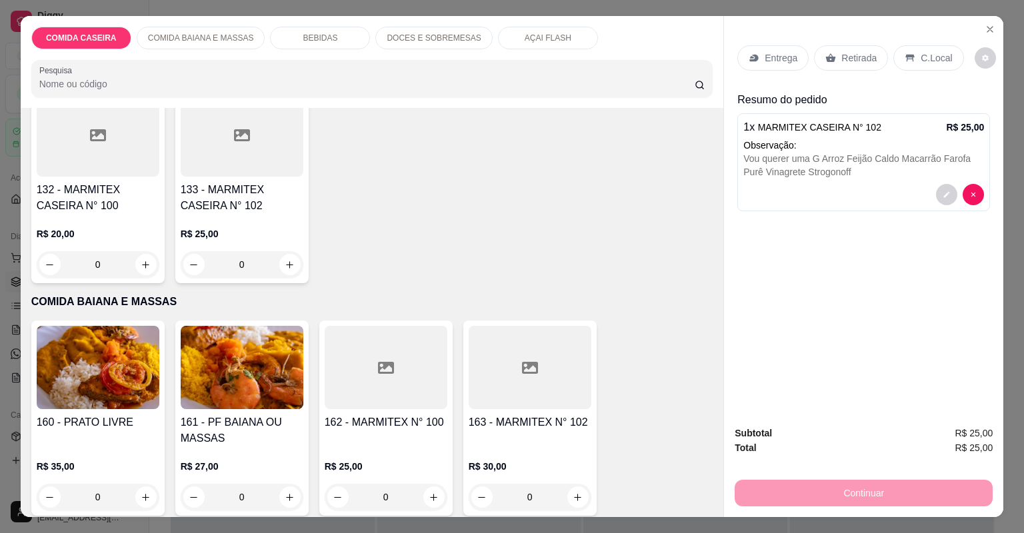
click at [760, 48] on div "Entrega" at bounding box center [773, 57] width 71 height 25
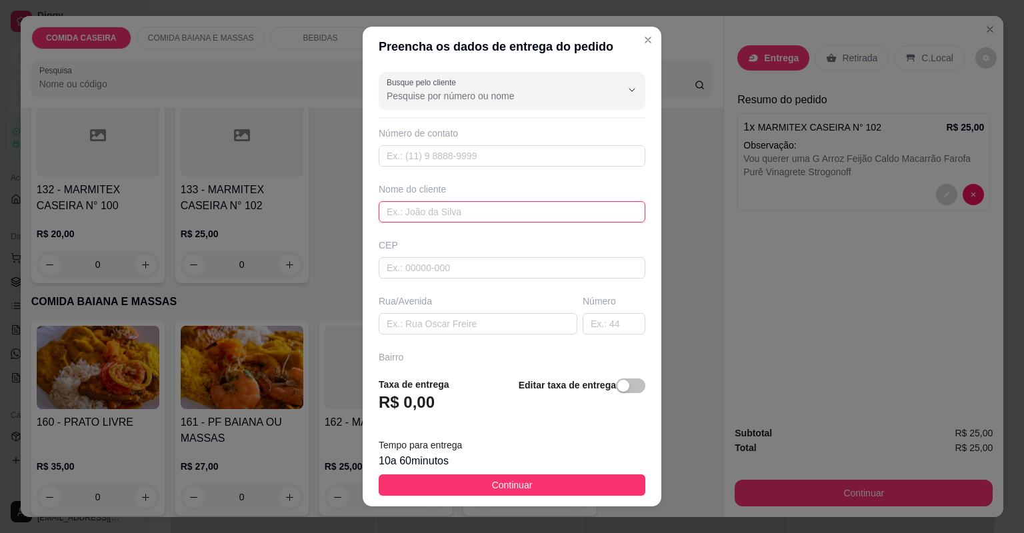
click at [481, 219] on input "text" at bounding box center [512, 211] width 267 height 21
type input "daiane"
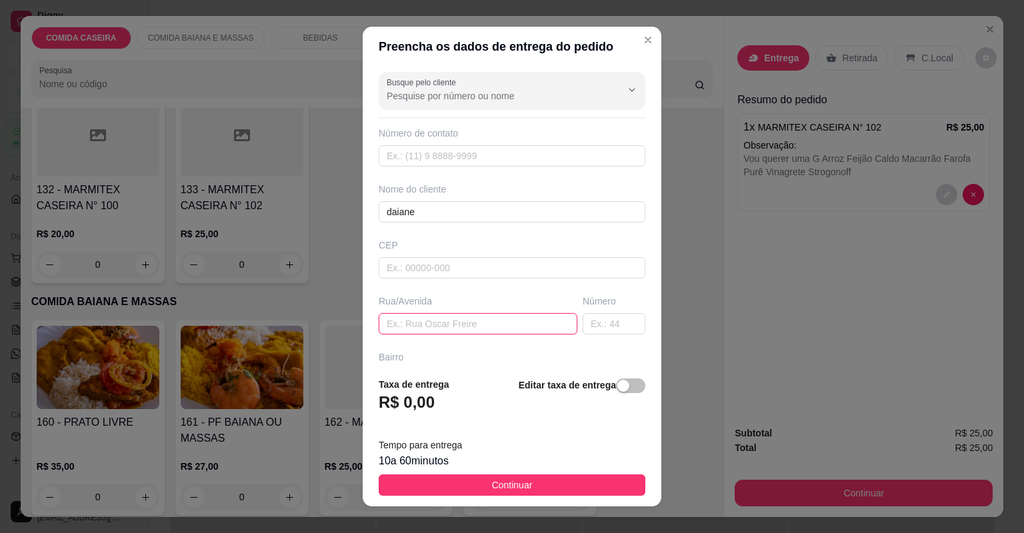
click at [528, 318] on input "text" at bounding box center [478, 323] width 199 height 21
paste input "Rua Valdemar Oliveira Bairro São Raimundo N 59 próximo a Serraria De Gilvan pix"
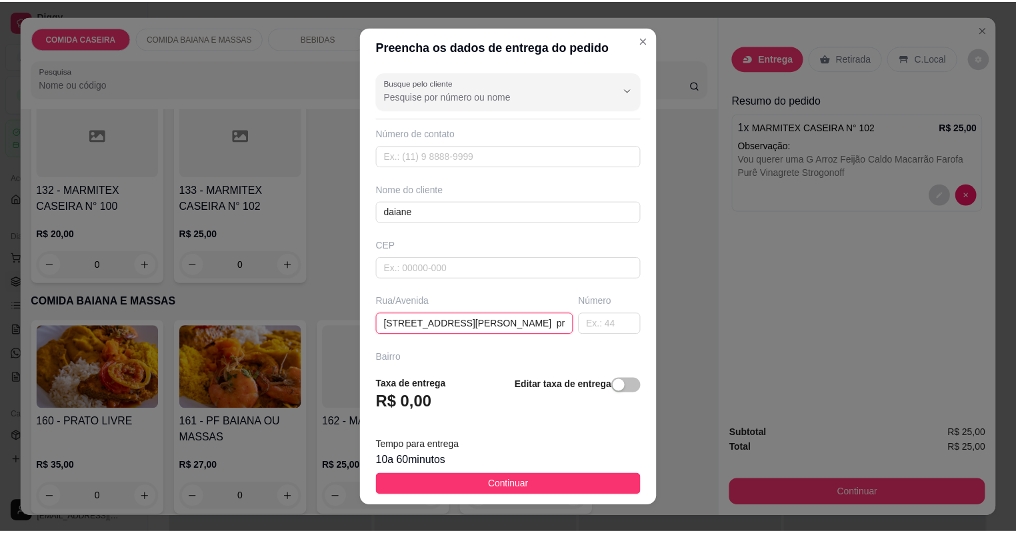
scroll to position [0, 168]
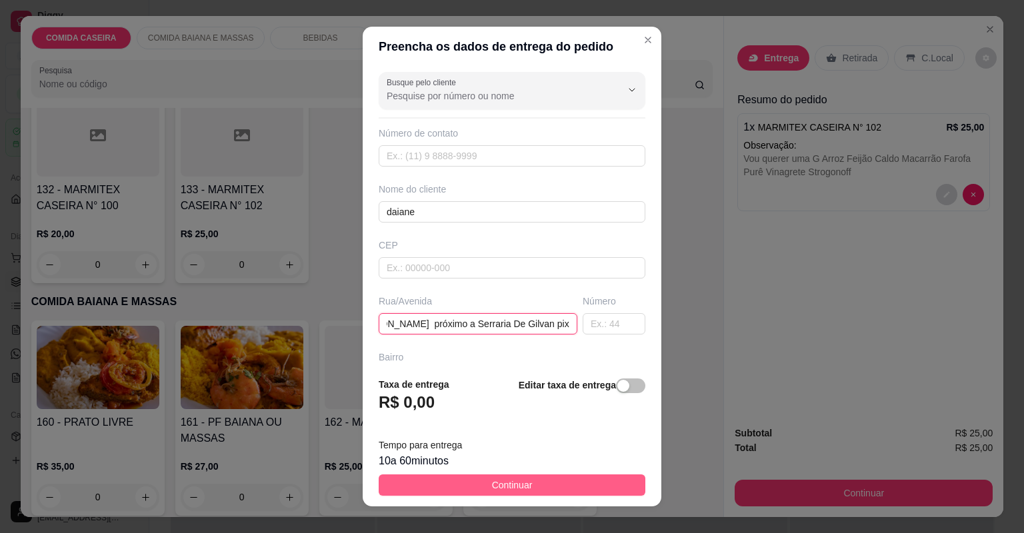
type input "Rua Valdemar Oliveira Bairro São Raimundo N 59 próximo a Serraria De Gilvan pix"
click at [549, 488] on button "Continuar" at bounding box center [512, 485] width 267 height 21
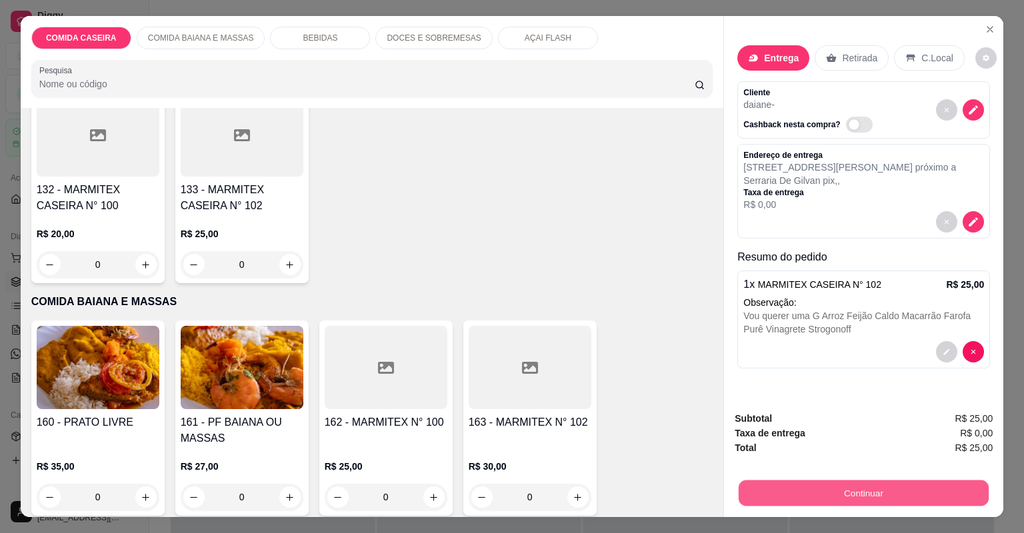
click at [776, 484] on button "Continuar" at bounding box center [864, 494] width 250 height 26
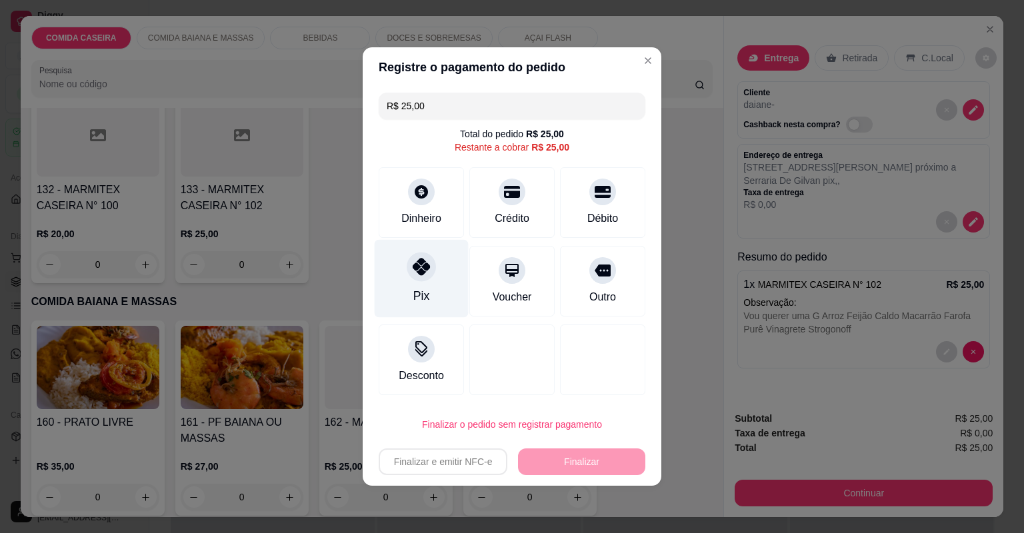
click at [435, 285] on div "Pix" at bounding box center [422, 279] width 94 height 78
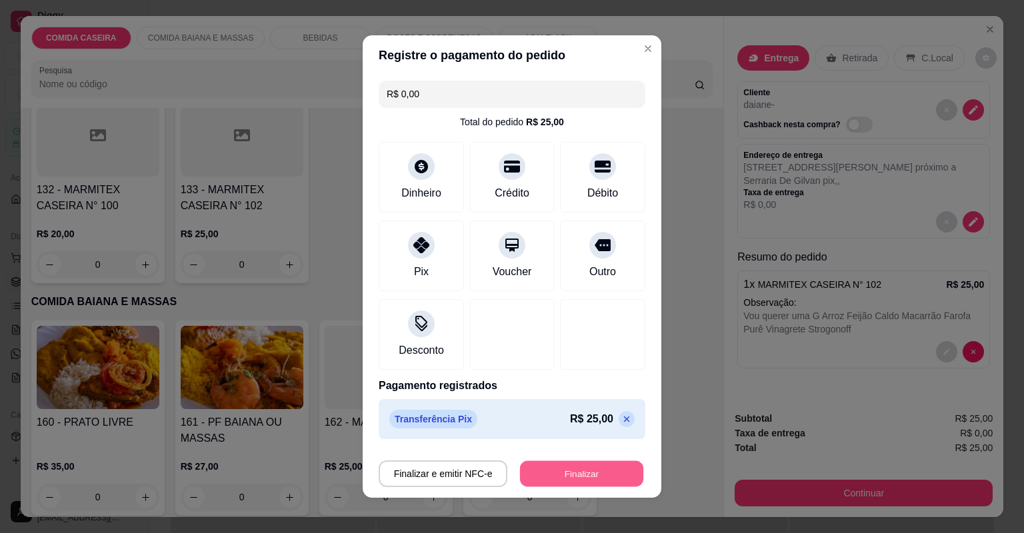
click at [571, 483] on button "Finalizar" at bounding box center [581, 474] width 123 height 26
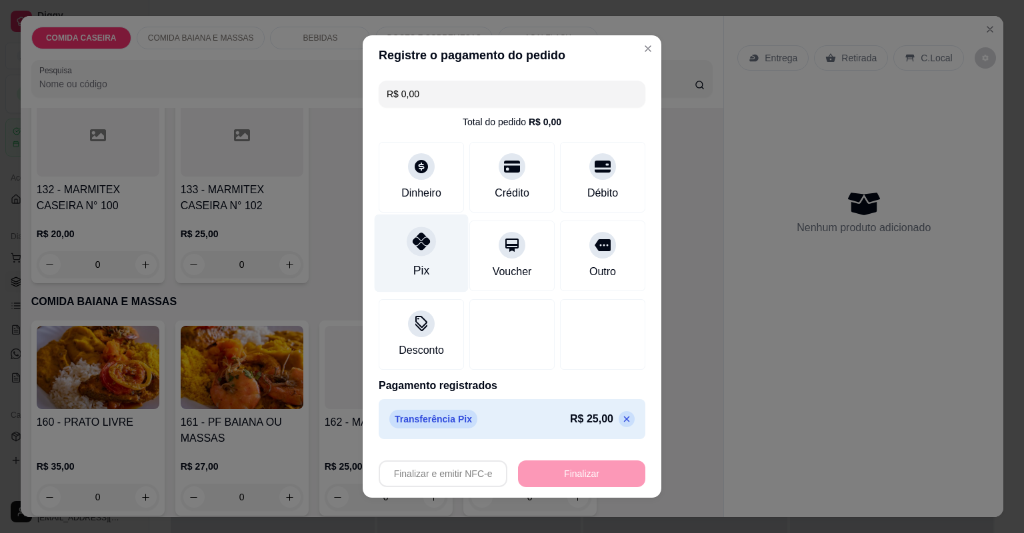
type input "-R$ 25,00"
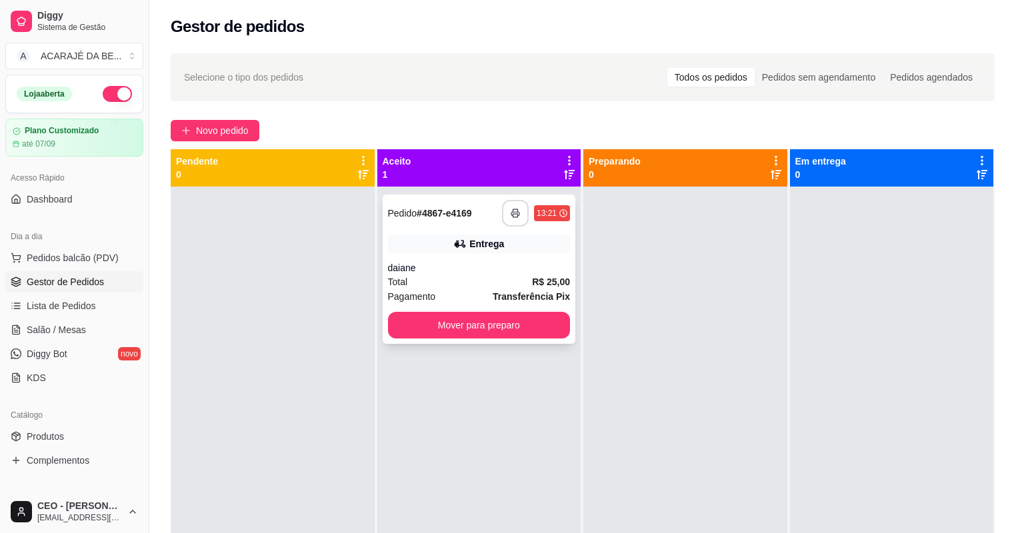
click at [522, 218] on button "button" at bounding box center [515, 213] width 27 height 27
click at [483, 325] on button "Mover para preparo" at bounding box center [479, 325] width 183 height 27
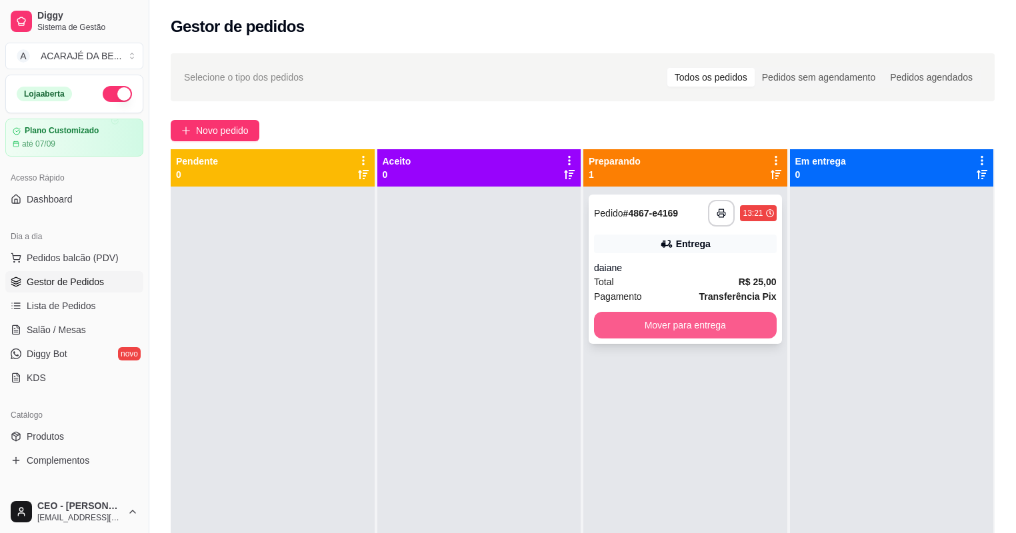
click at [600, 325] on button "Mover para entrega" at bounding box center [685, 325] width 183 height 27
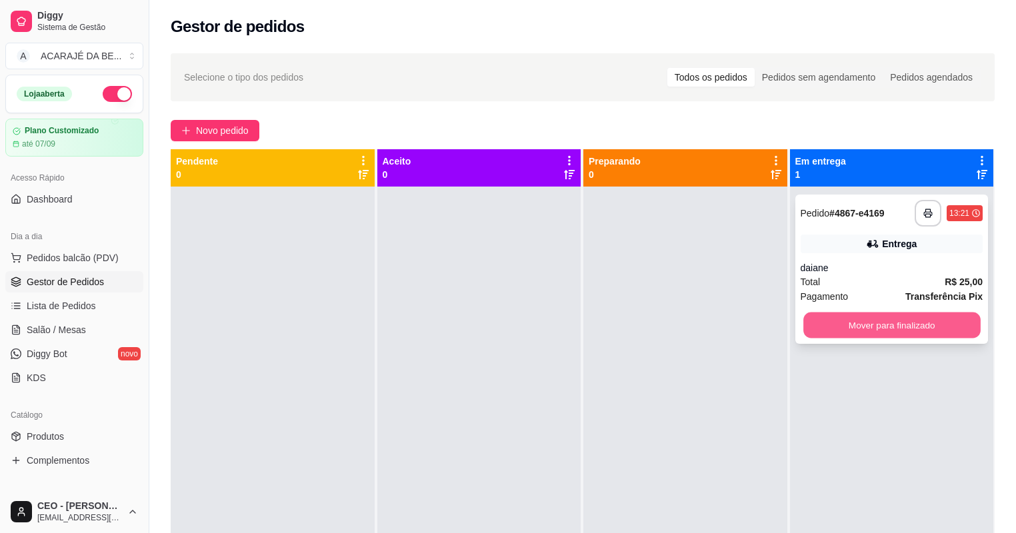
click at [814, 327] on button "Mover para finalizado" at bounding box center [892, 326] width 177 height 26
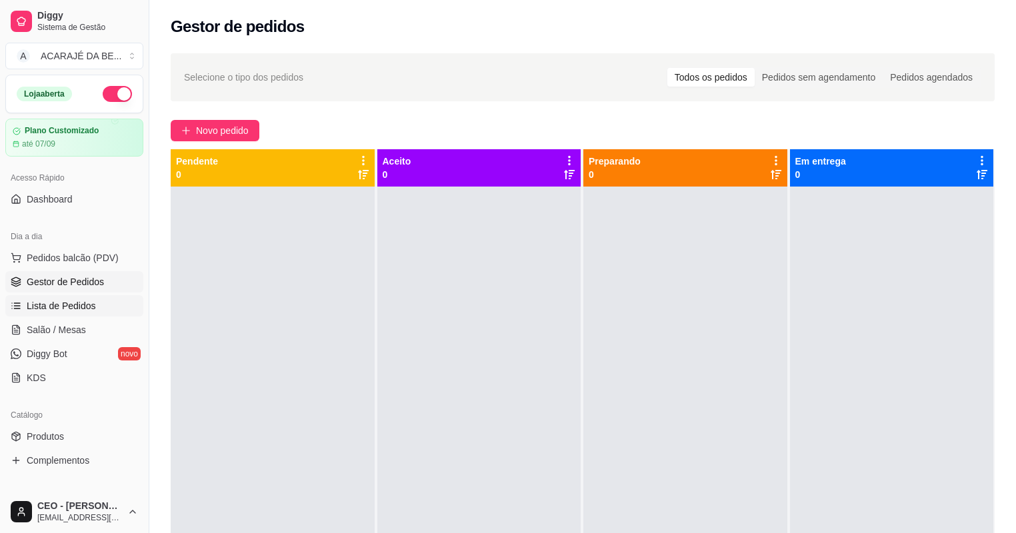
click at [85, 312] on link "Lista de Pedidos" at bounding box center [74, 305] width 138 height 21
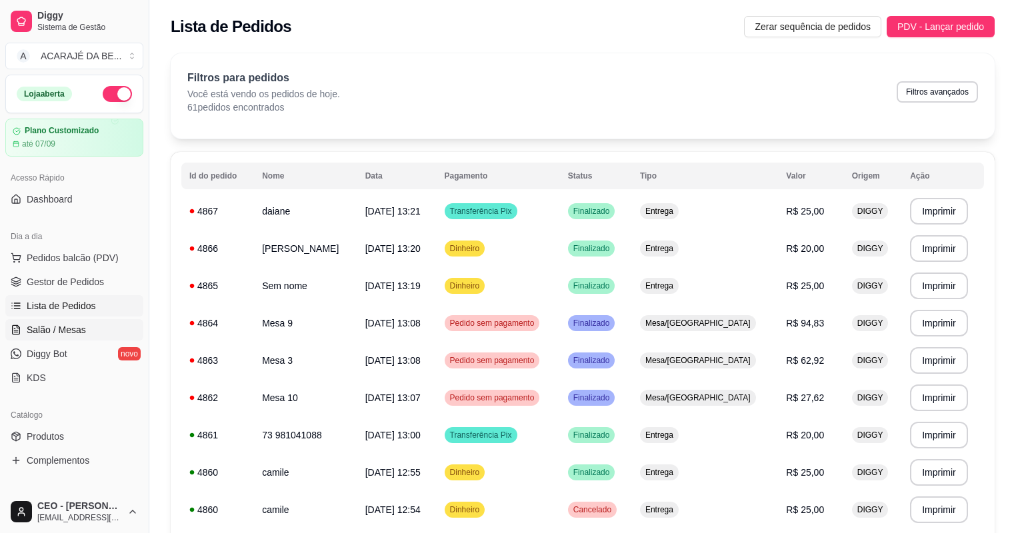
click at [85, 320] on link "Salão / Mesas" at bounding box center [74, 329] width 138 height 21
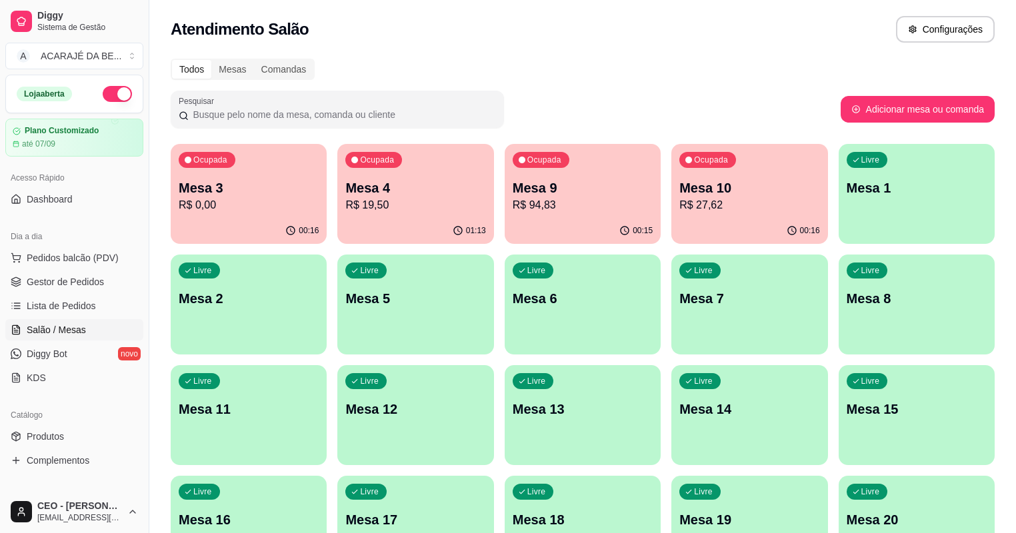
click at [411, 187] on p "Mesa 4" at bounding box center [415, 188] width 140 height 19
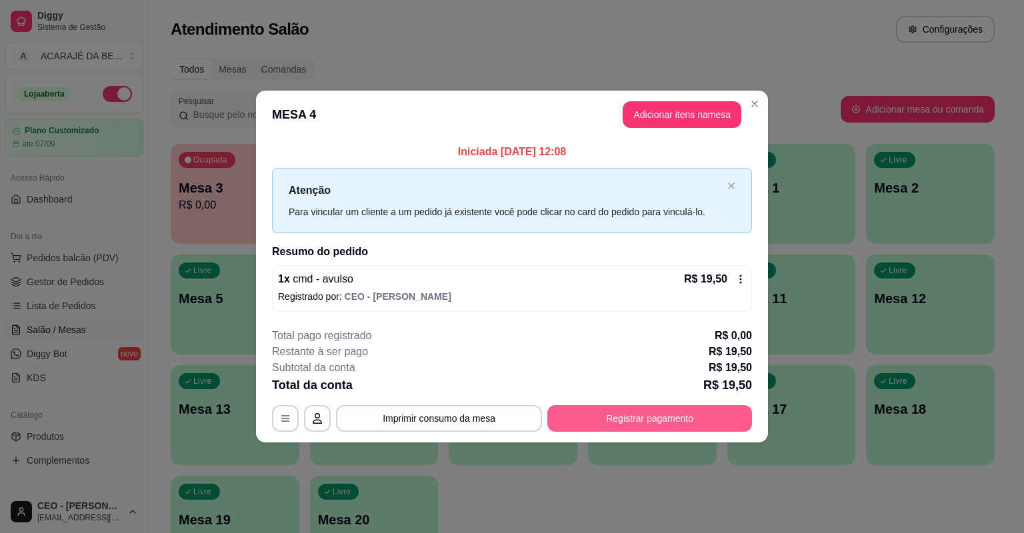
click at [609, 418] on button "Registrar pagamento" at bounding box center [649, 418] width 205 height 27
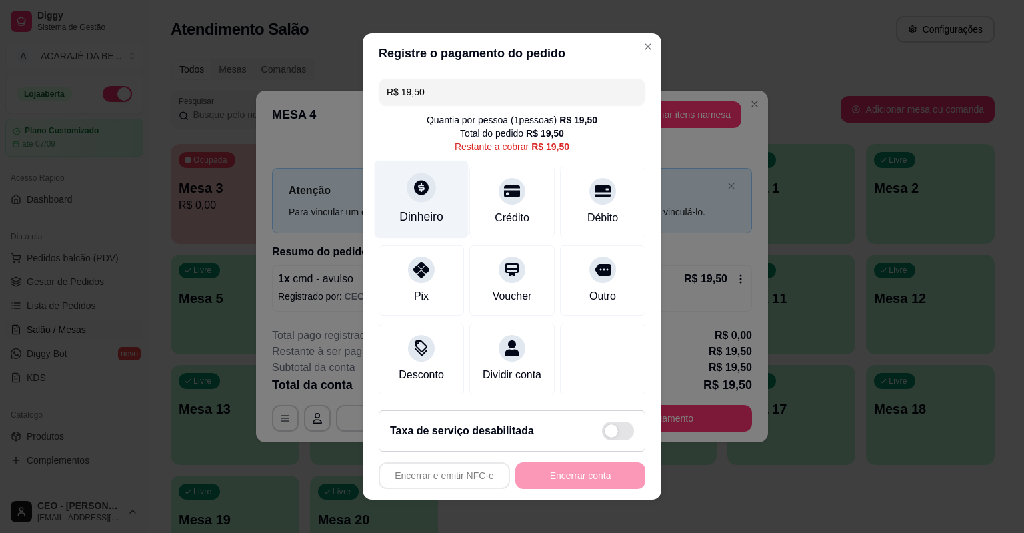
click at [412, 203] on div "Dinheiro" at bounding box center [422, 200] width 94 height 78
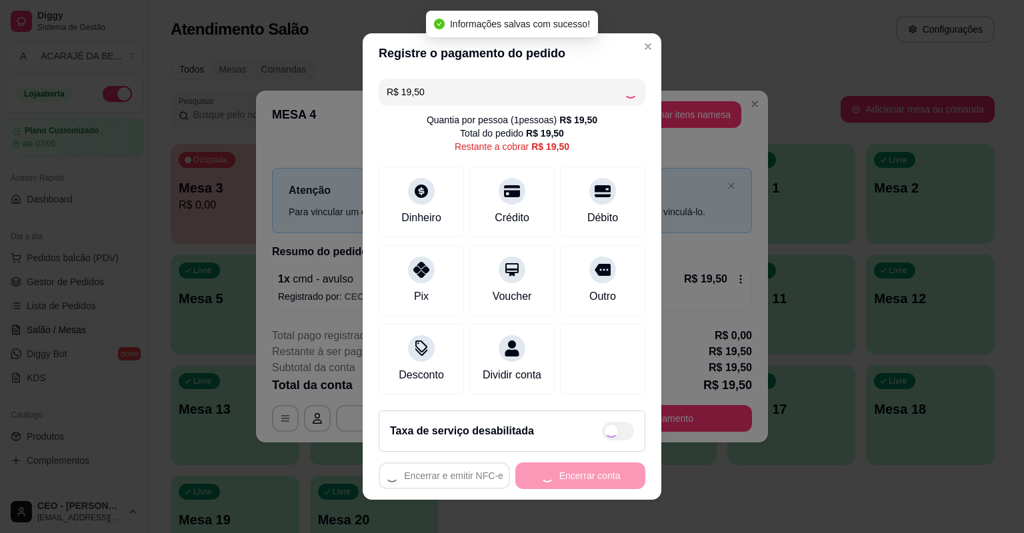
type input "R$ 0,00"
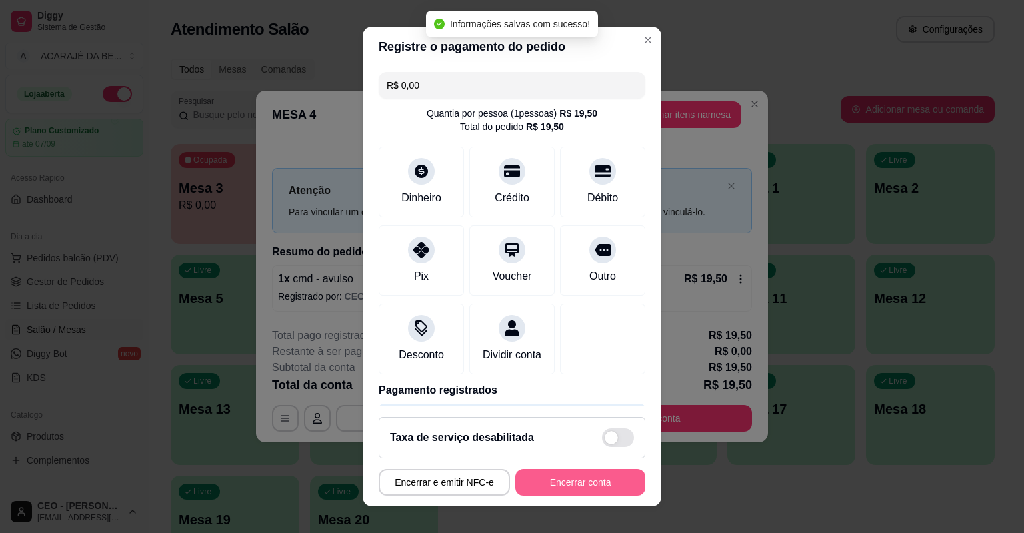
click at [575, 476] on button "Encerrar conta" at bounding box center [580, 482] width 130 height 27
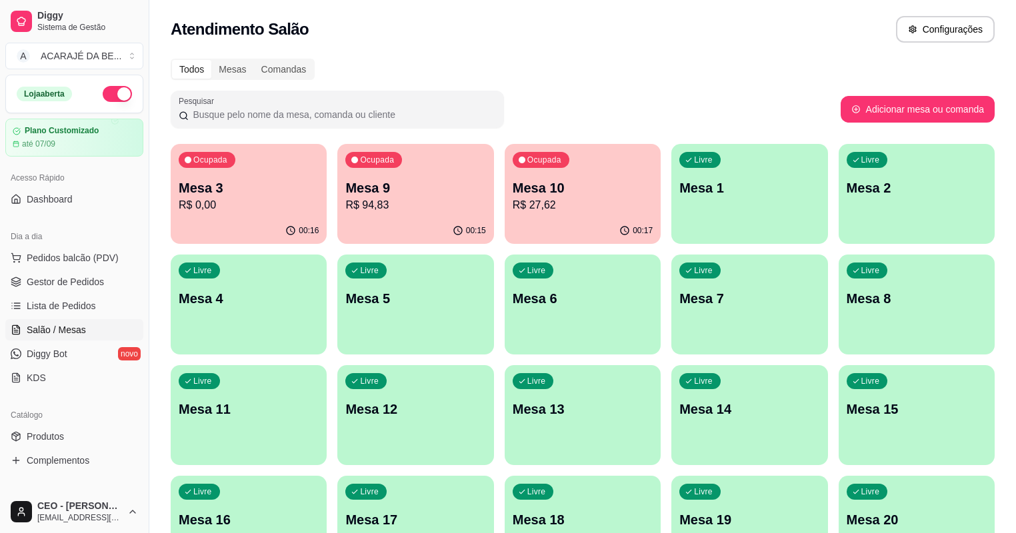
click at [355, 199] on p "R$ 94,83" at bounding box center [415, 205] width 140 height 16
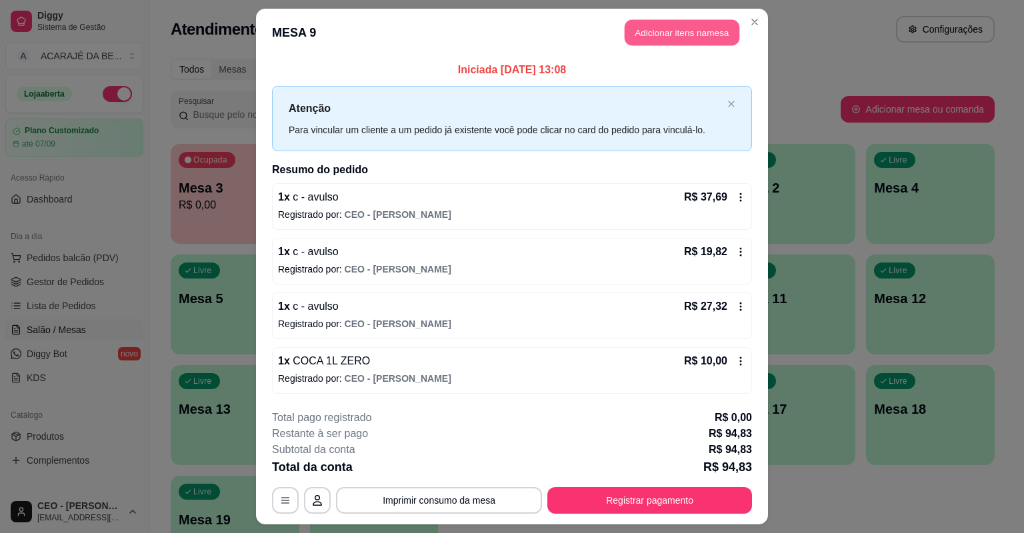
click at [702, 43] on button "Adicionar itens na mesa" at bounding box center [682, 33] width 115 height 26
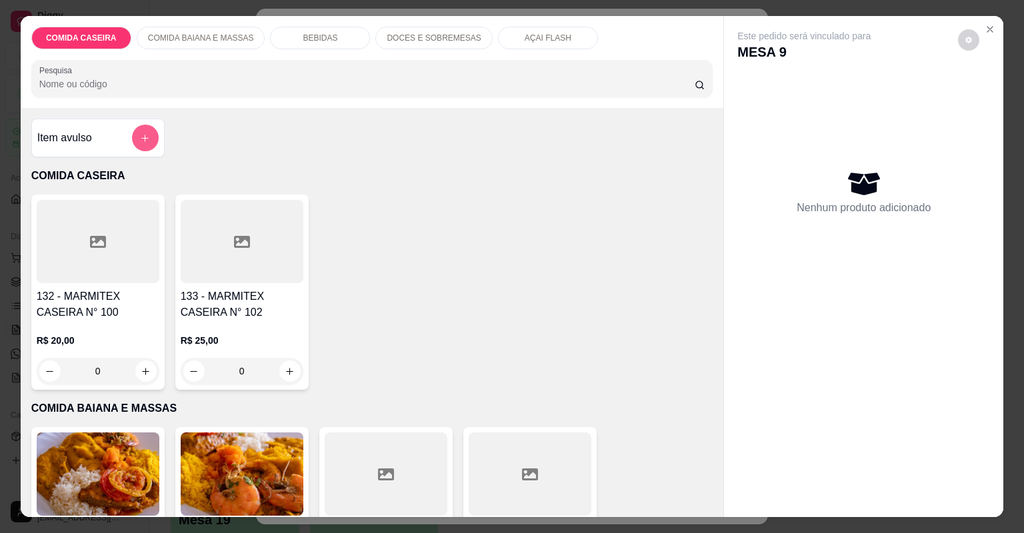
click at [147, 137] on button "add-separate-item" at bounding box center [145, 138] width 27 height 27
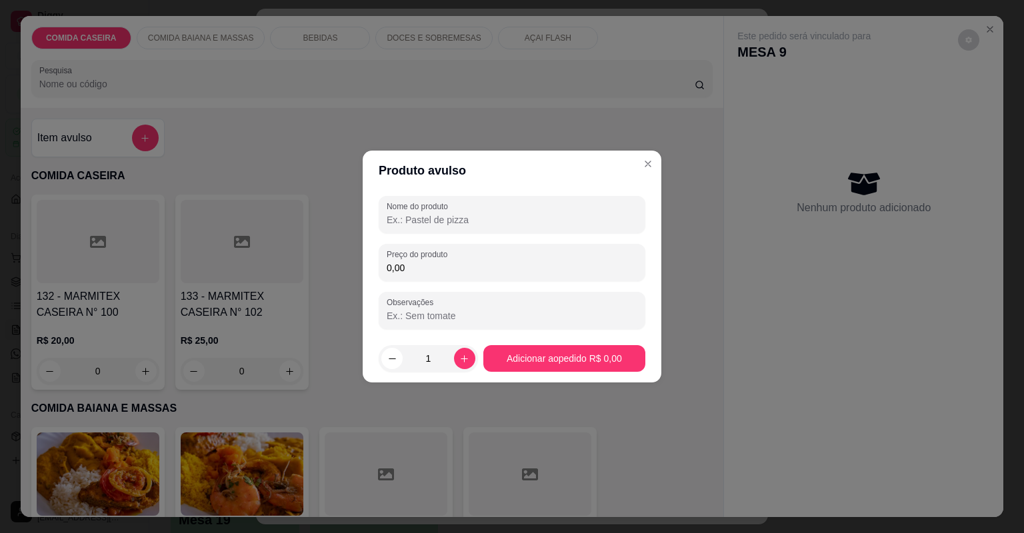
click at [474, 283] on div "Nome do produto Preço do produto 0,00 Observações" at bounding box center [512, 262] width 267 height 133
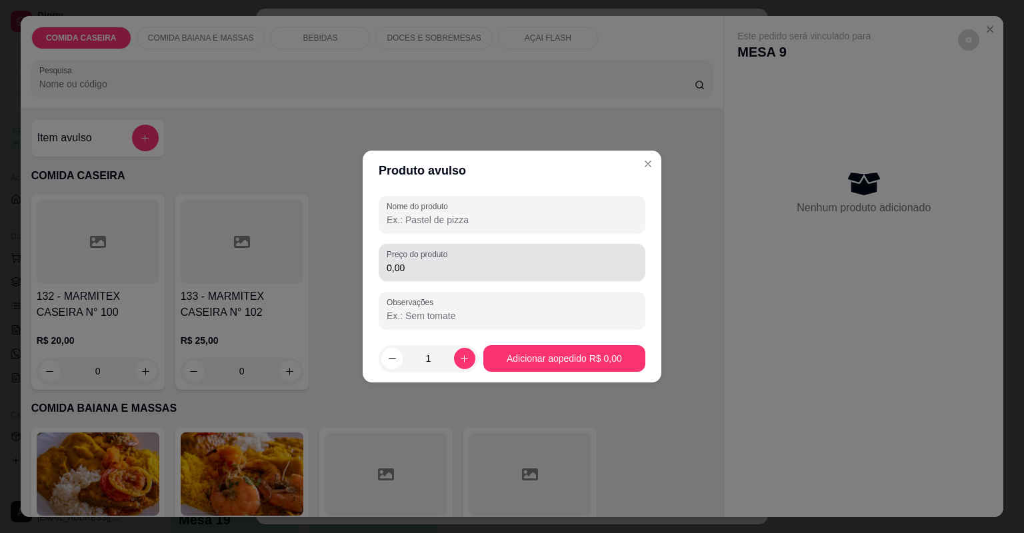
click at [474, 266] on input "0,00" at bounding box center [512, 267] width 251 height 13
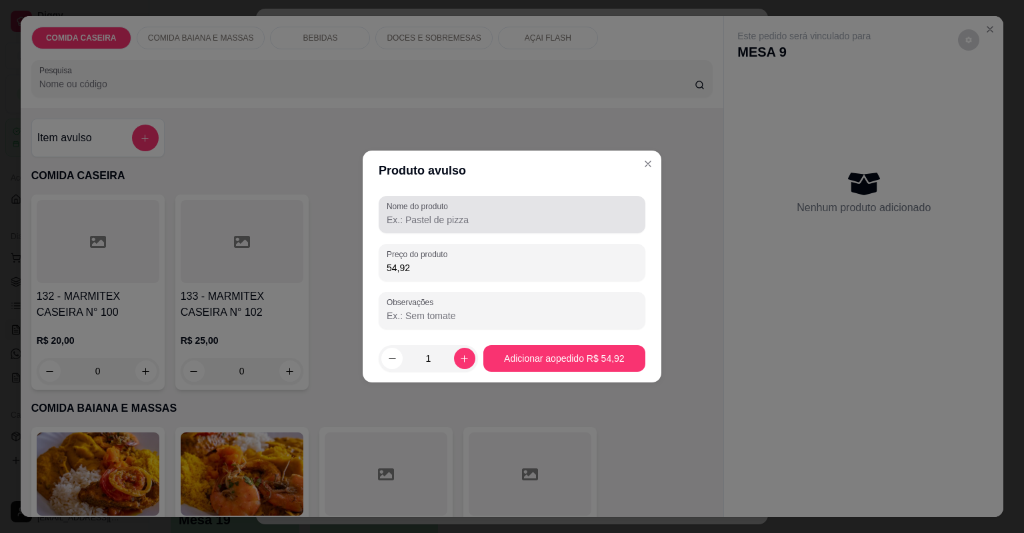
type input "54,92"
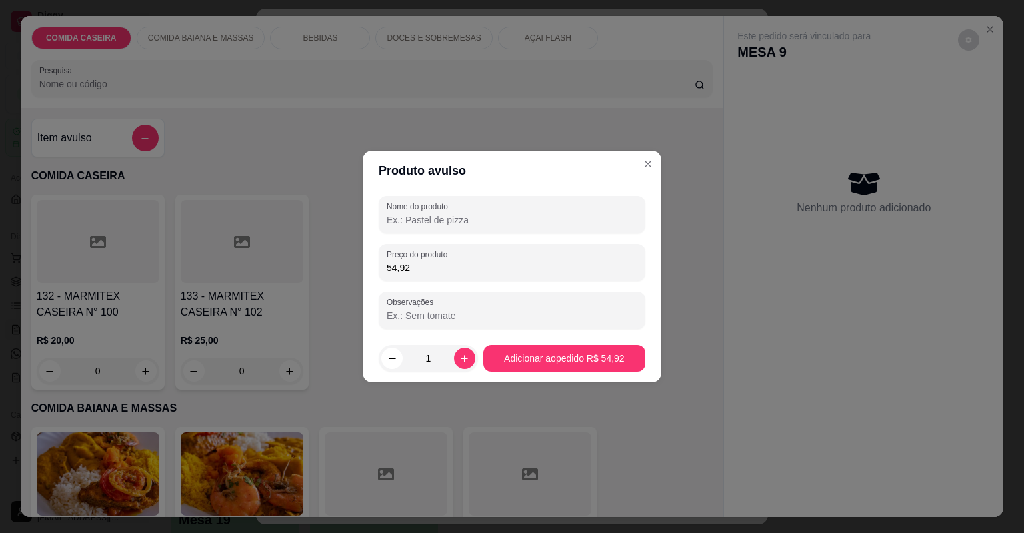
click at [491, 219] on input "Nome do produto" at bounding box center [512, 219] width 251 height 13
type input "c"
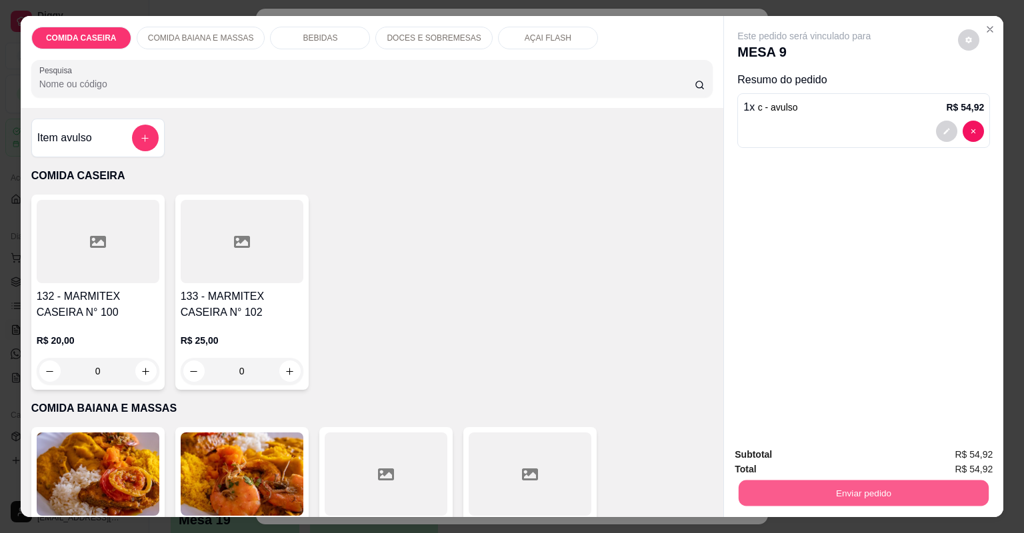
click at [786, 503] on button "Enviar pedido" at bounding box center [864, 494] width 250 height 26
click at [819, 467] on button "Não registrar e enviar pedido" at bounding box center [821, 460] width 135 height 25
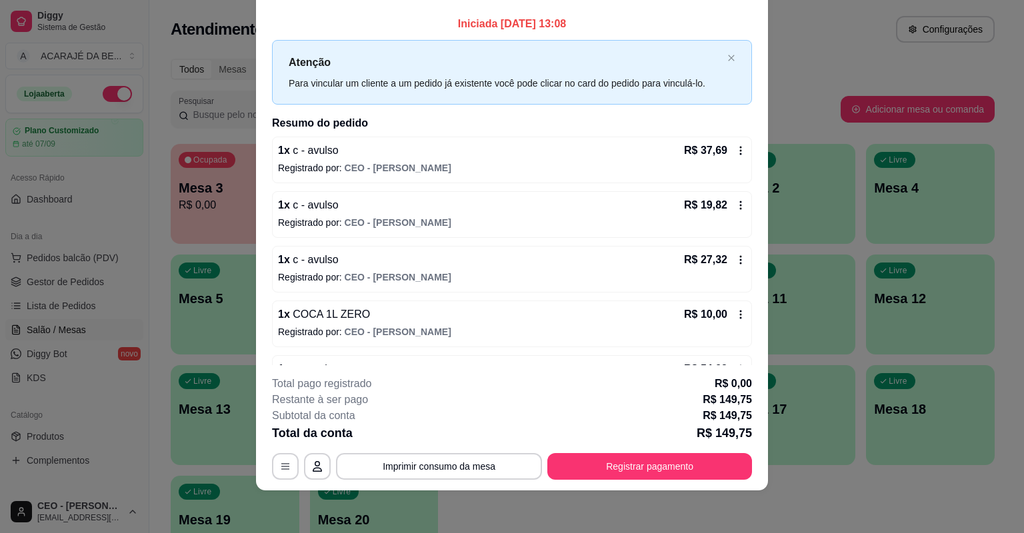
scroll to position [40, 0]
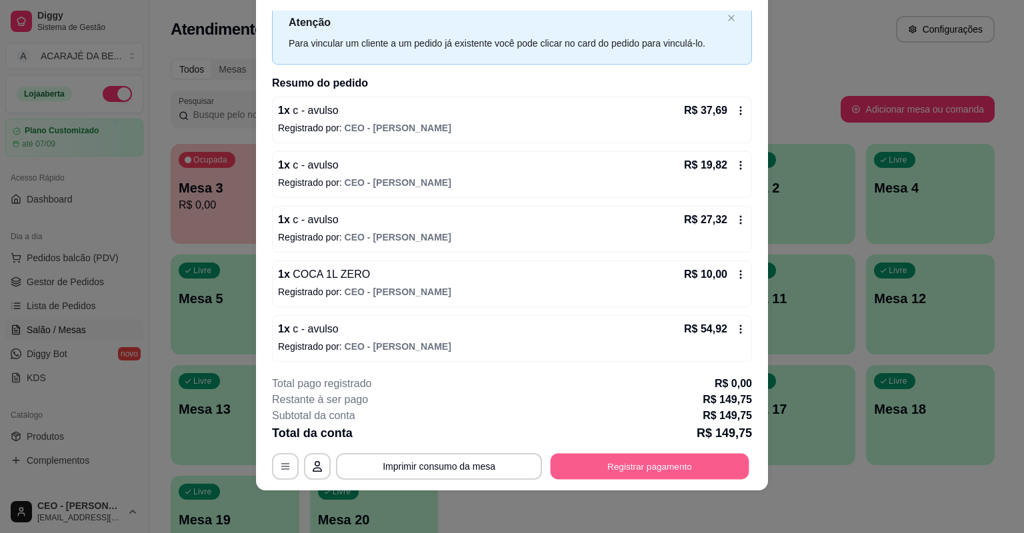
click at [626, 461] on button "Registrar pagamento" at bounding box center [650, 467] width 199 height 26
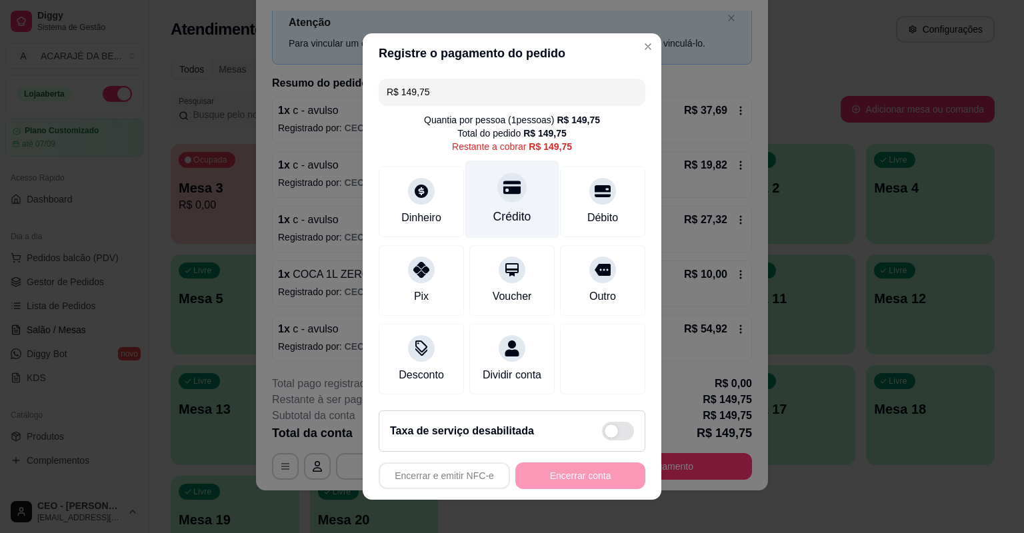
click at [488, 195] on div "Crédito" at bounding box center [512, 200] width 94 height 78
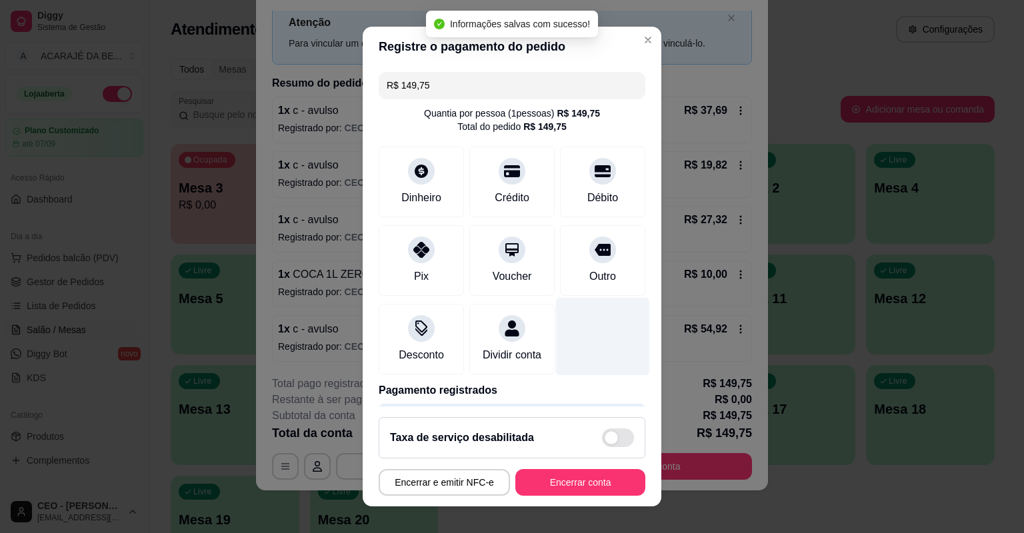
type input "R$ 0,00"
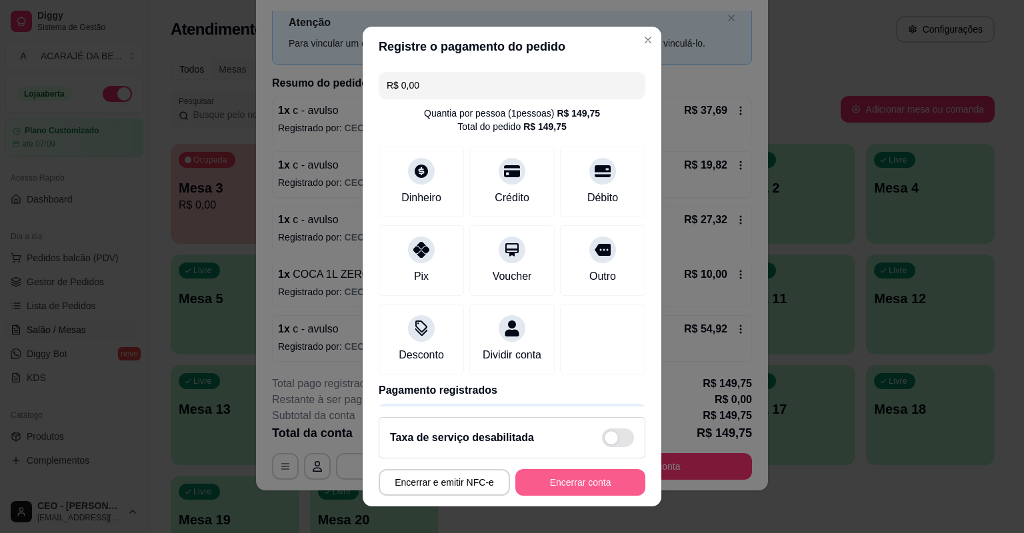
click at [553, 481] on button "Encerrar conta" at bounding box center [580, 482] width 130 height 27
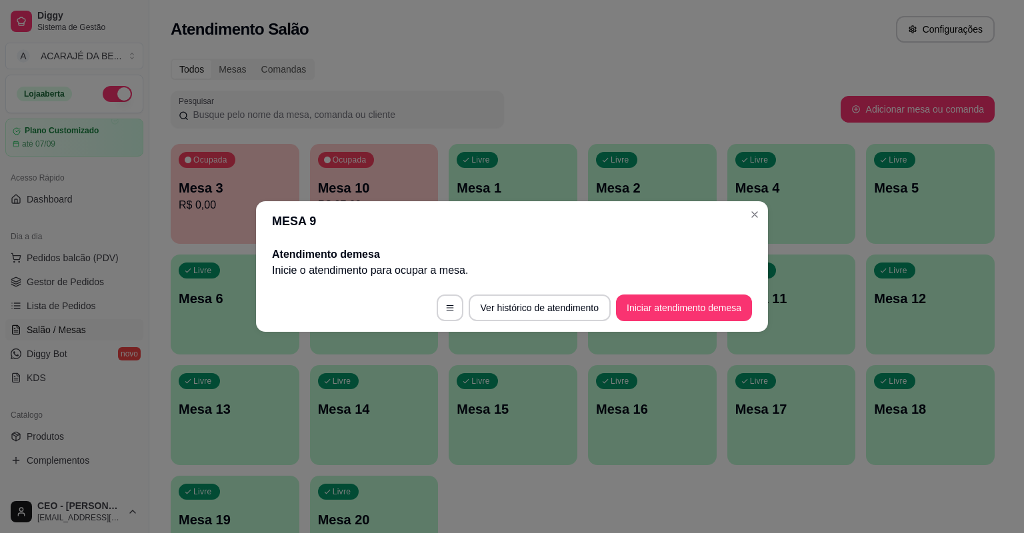
scroll to position [0, 0]
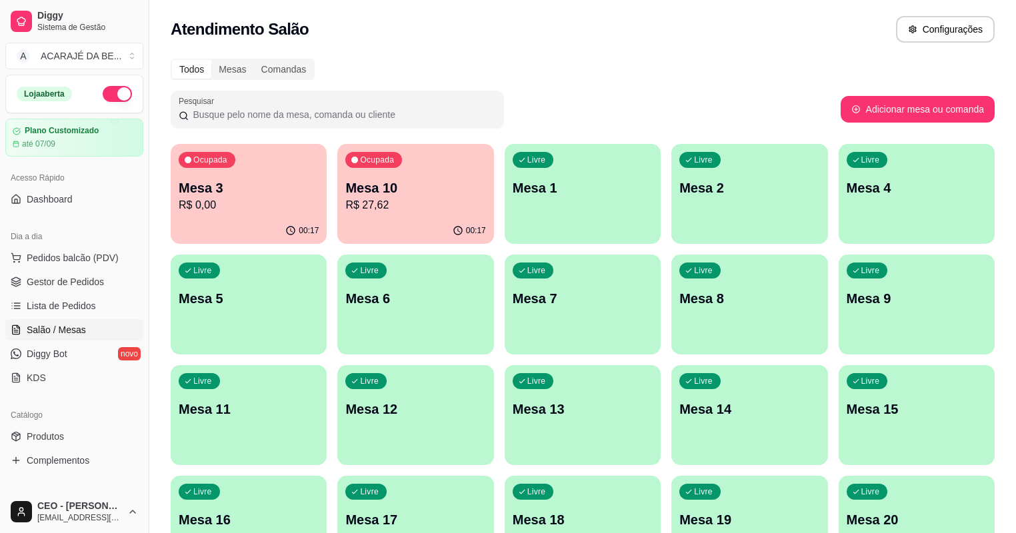
click at [345, 207] on p "R$ 27,62" at bounding box center [415, 205] width 140 height 16
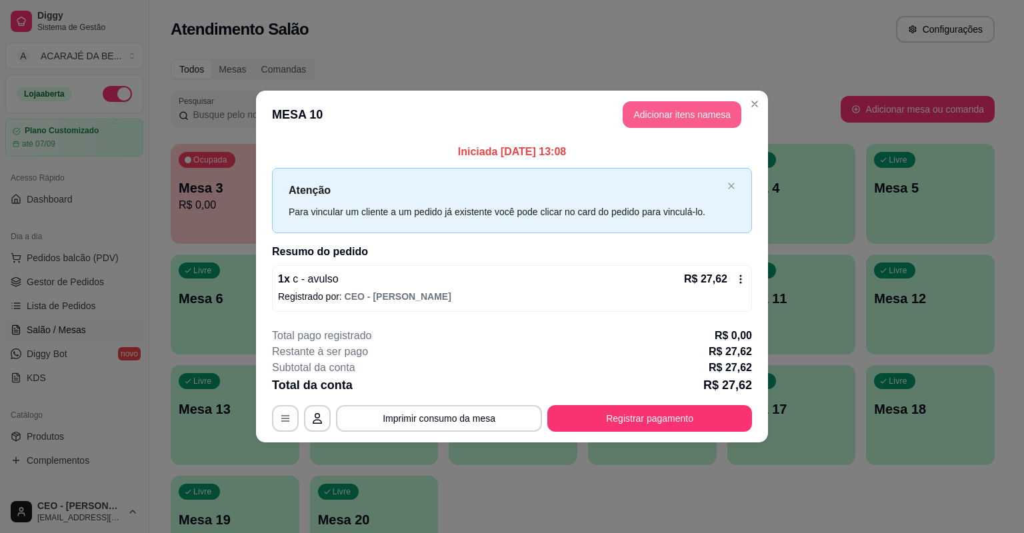
click at [714, 120] on button "Adicionar itens na mesa" at bounding box center [682, 114] width 119 height 27
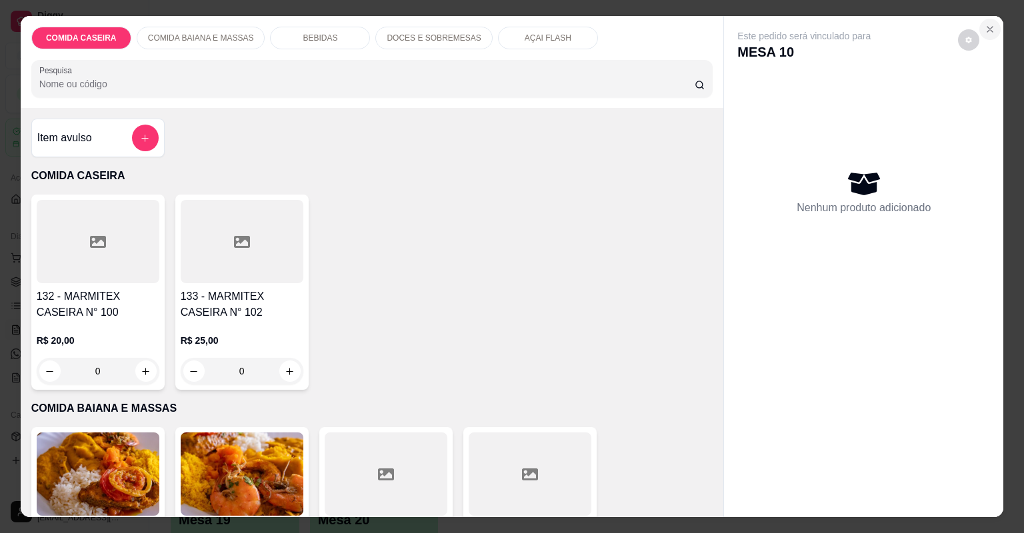
click at [988, 27] on icon "Close" at bounding box center [990, 29] width 5 height 5
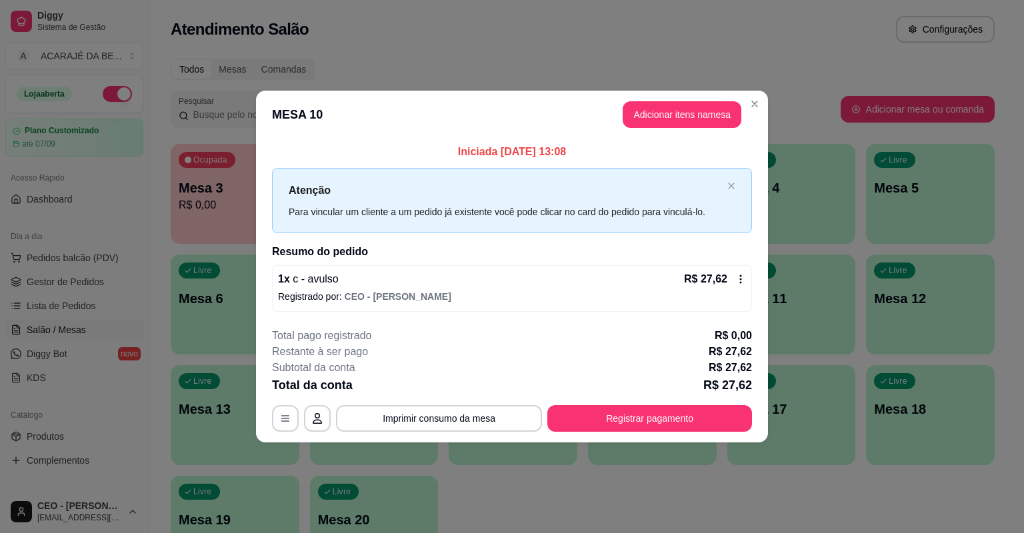
click at [736, 279] on icon at bounding box center [741, 279] width 11 height 11
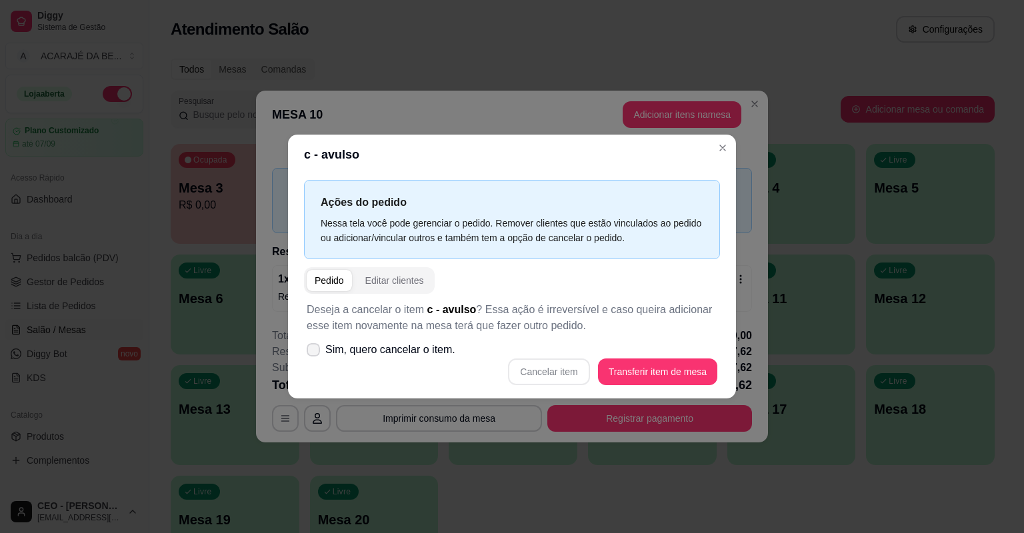
click at [404, 350] on span "Sim, quero cancelar o item." at bounding box center [390, 350] width 130 height 16
click at [315, 353] on input "Sim, quero cancelar o item." at bounding box center [310, 357] width 9 height 9
checkbox input "true"
click at [580, 366] on button "Cancelar item" at bounding box center [548, 372] width 81 height 27
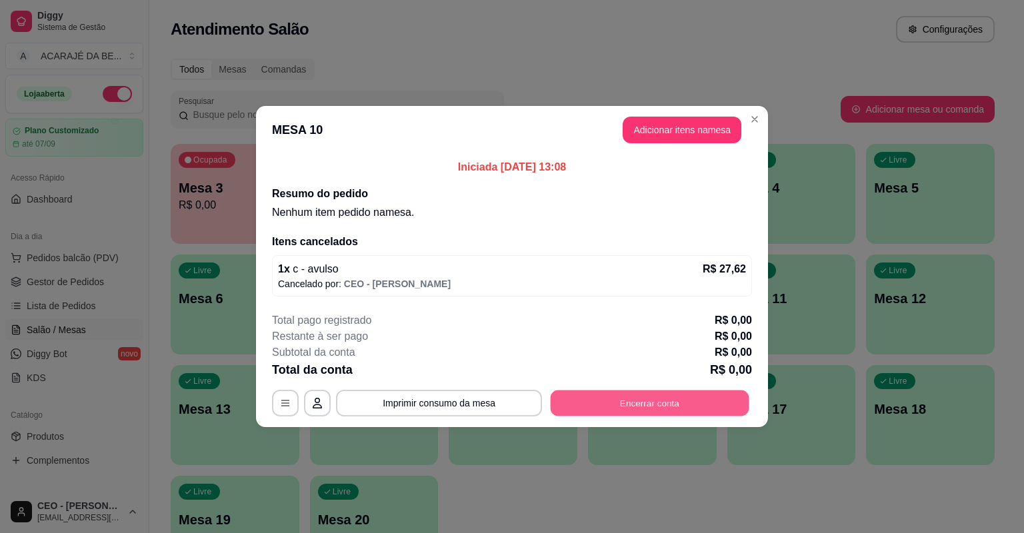
click at [680, 392] on button "Encerrar conta" at bounding box center [650, 404] width 199 height 26
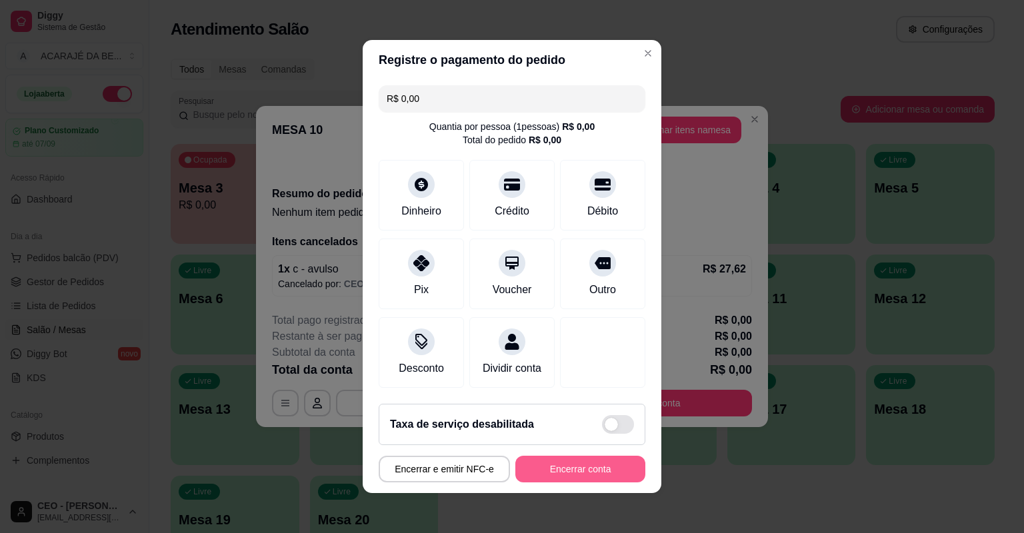
click at [563, 472] on button "Encerrar conta" at bounding box center [580, 469] width 130 height 27
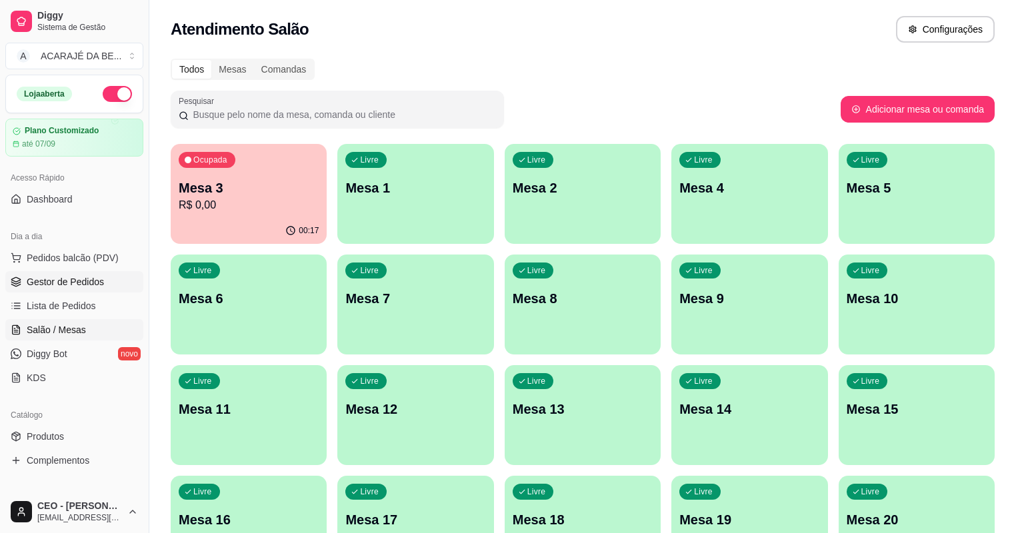
click at [97, 283] on span "Gestor de Pedidos" at bounding box center [65, 281] width 77 height 13
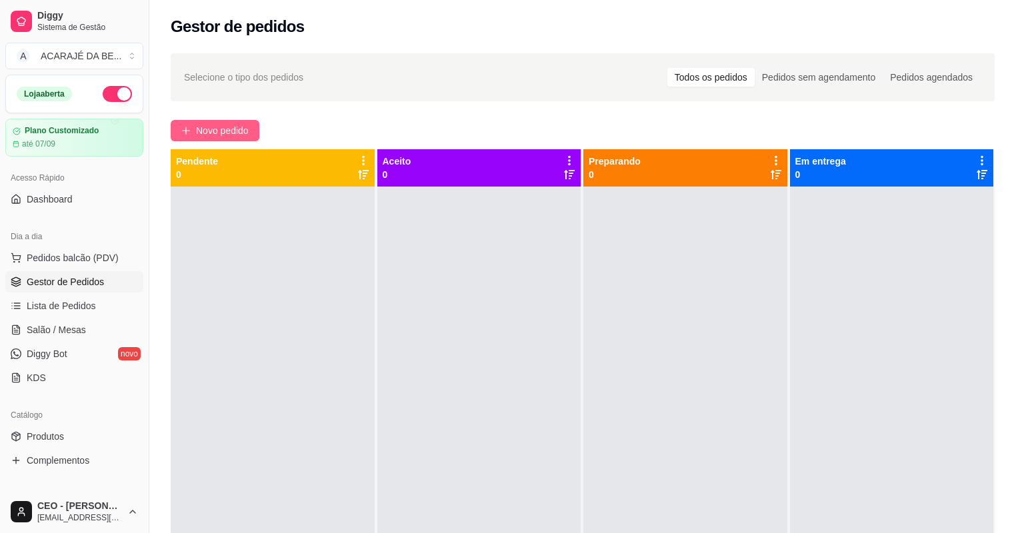
click at [229, 138] on button "Novo pedido" at bounding box center [215, 130] width 89 height 21
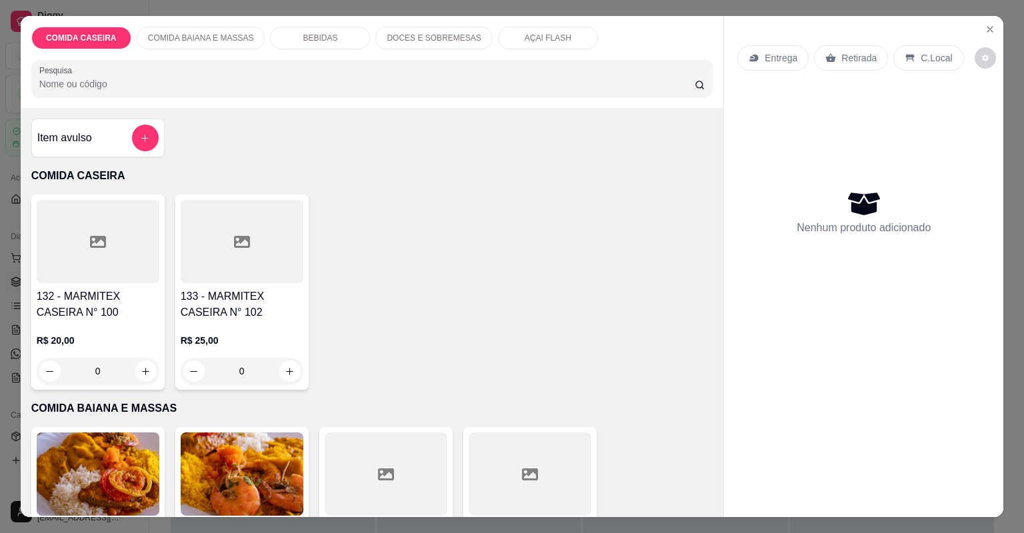
click at [141, 147] on button "add-separate-item" at bounding box center [145, 138] width 27 height 27
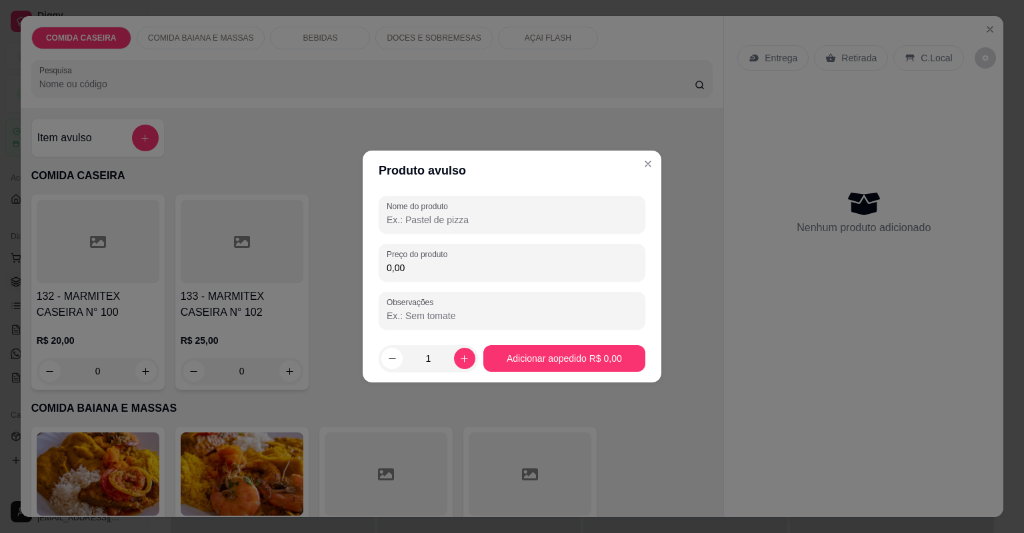
click at [421, 225] on input "Nome do produto" at bounding box center [512, 219] width 251 height 13
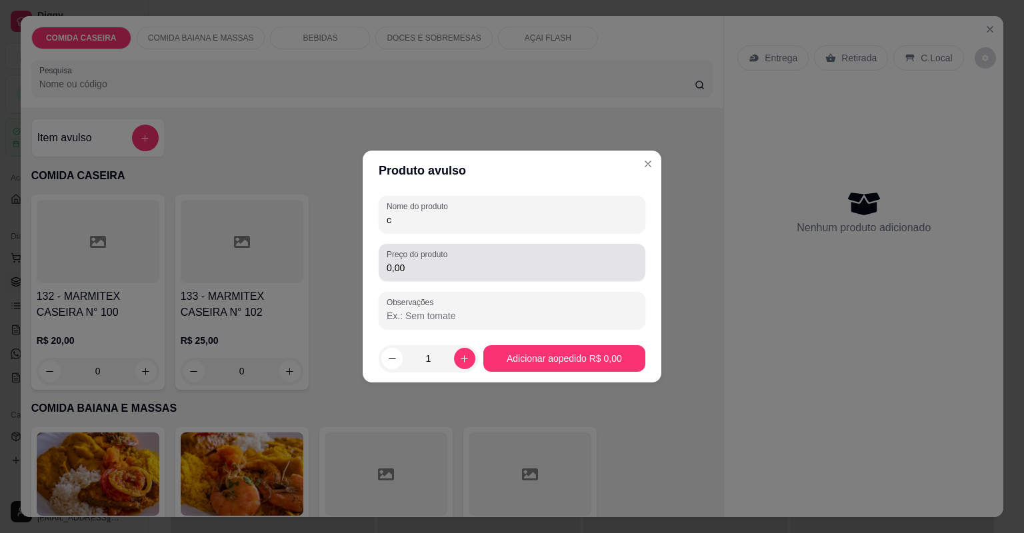
type input "c"
click at [443, 276] on div "Preço do produto 0,00" at bounding box center [512, 262] width 267 height 37
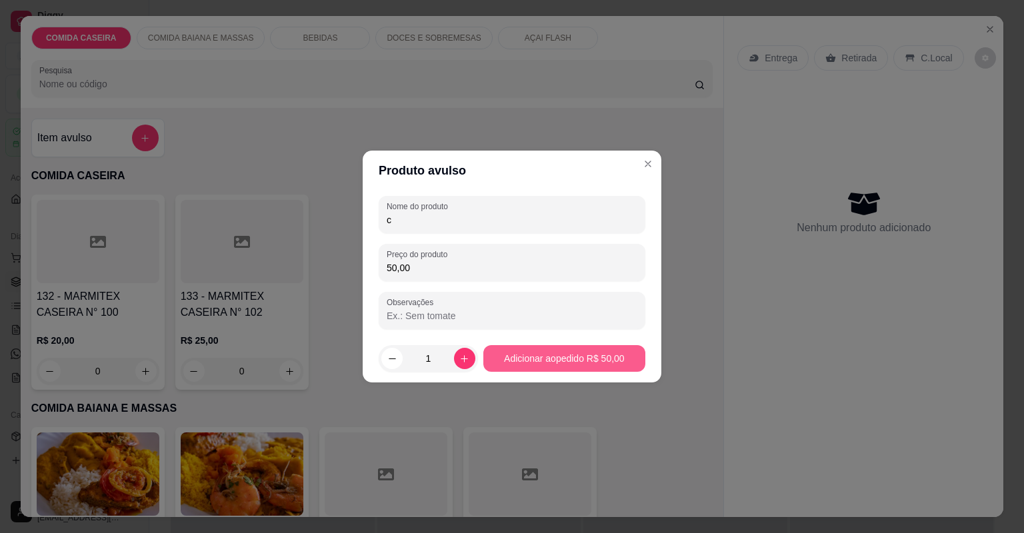
type input "50,00"
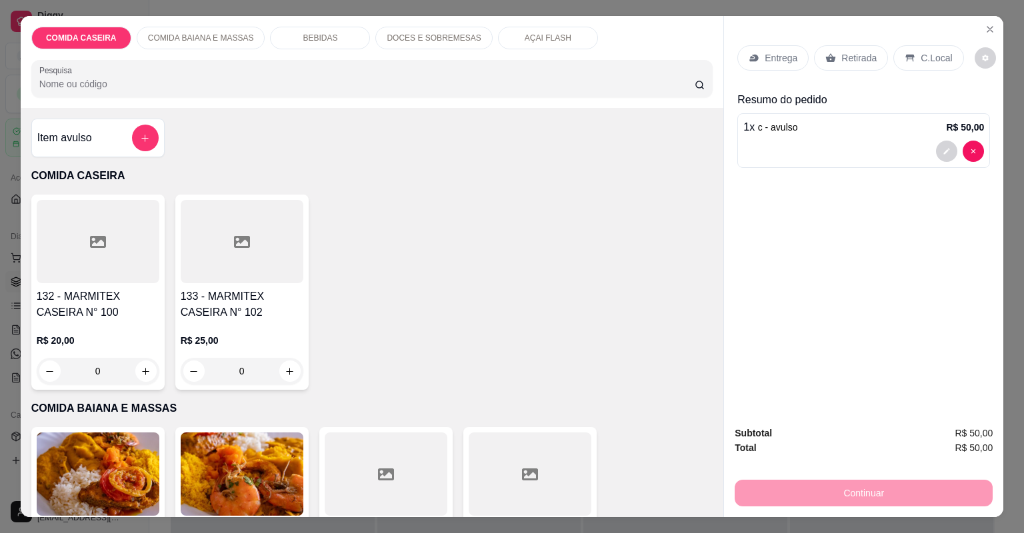
click at [826, 55] on icon at bounding box center [831, 58] width 11 height 11
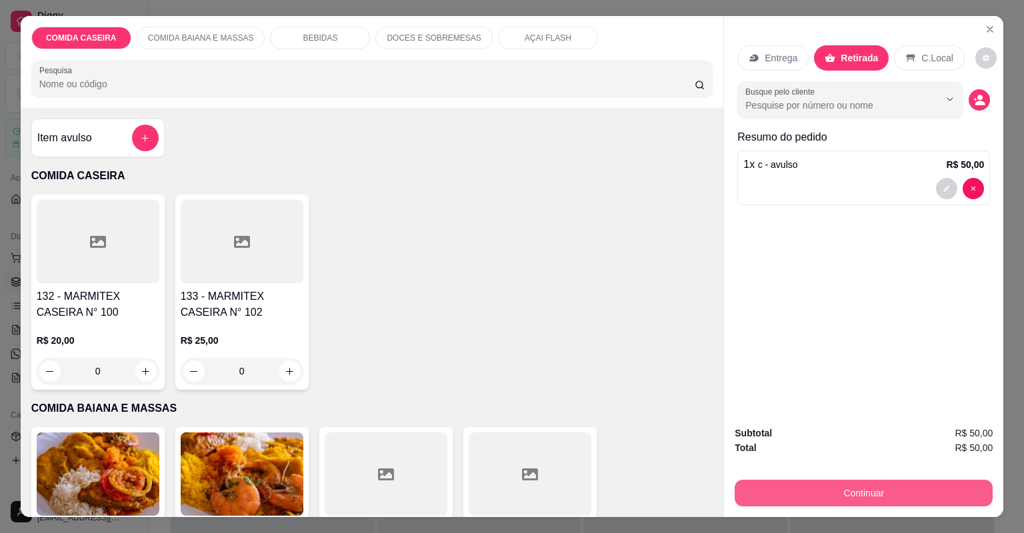
click at [806, 487] on button "Continuar" at bounding box center [864, 493] width 258 height 27
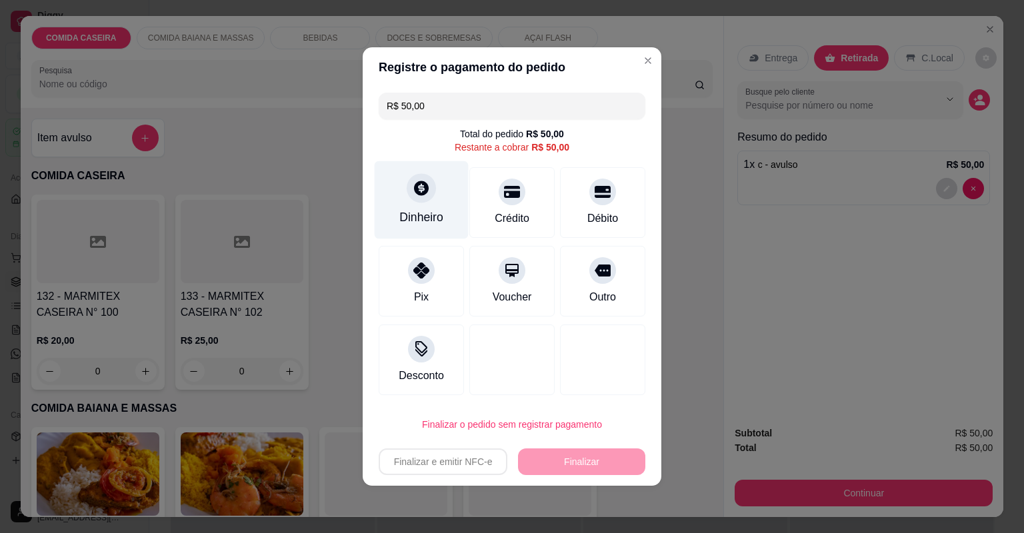
click at [438, 213] on div "Dinheiro" at bounding box center [421, 217] width 44 height 17
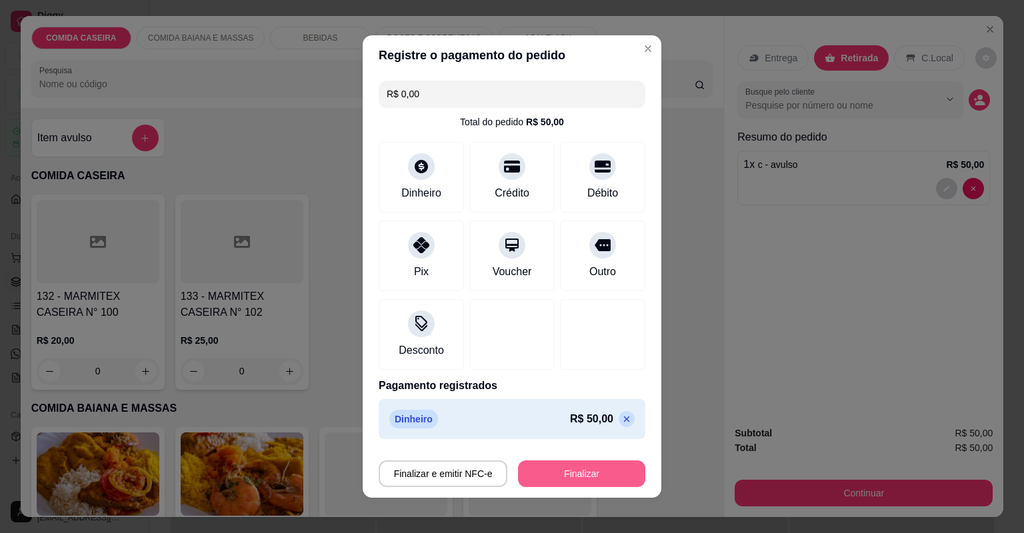
click at [567, 469] on button "Finalizar" at bounding box center [581, 474] width 127 height 27
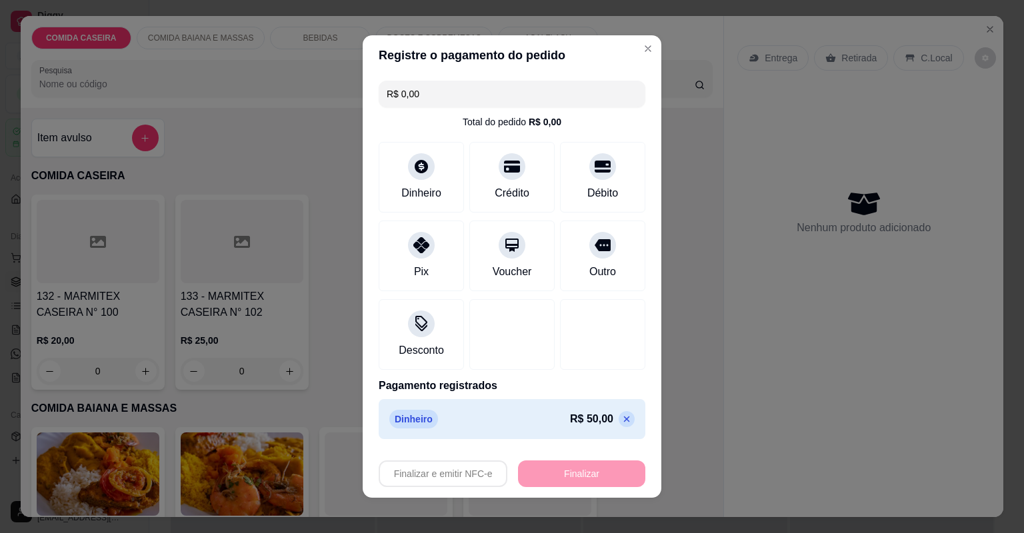
type input "-R$ 50,00"
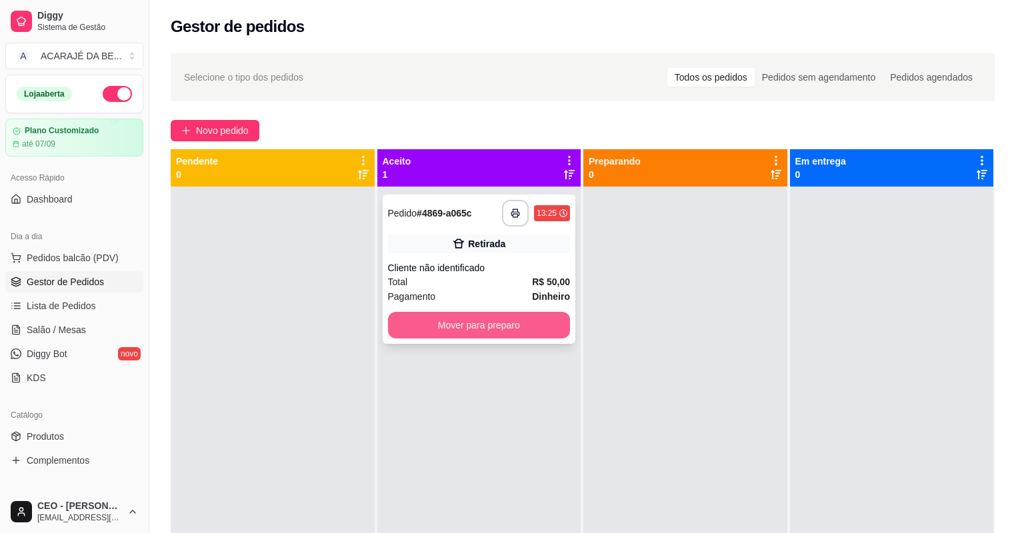
click at [501, 324] on button "Mover para preparo" at bounding box center [479, 325] width 183 height 27
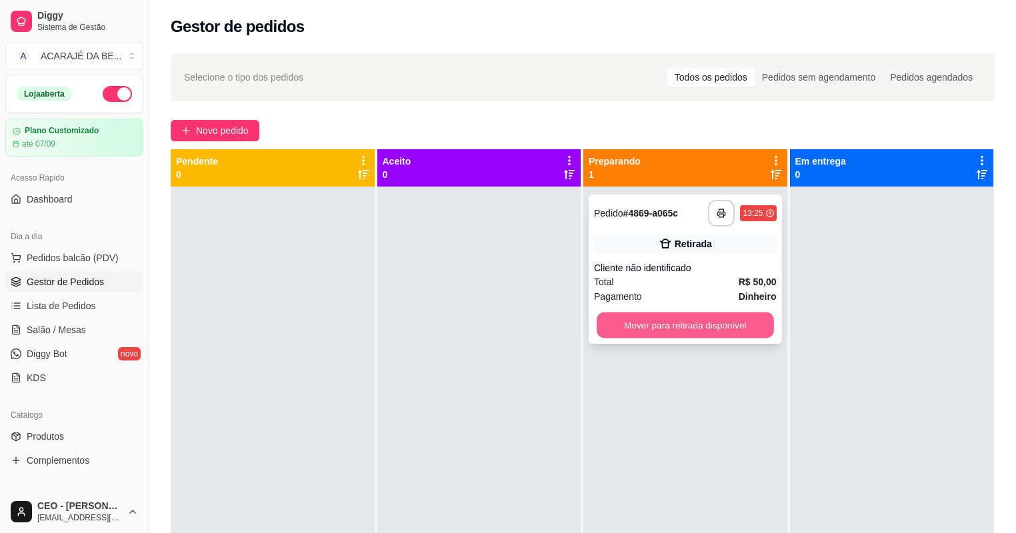
click at [632, 317] on button "Mover para retirada disponível" at bounding box center [685, 326] width 177 height 26
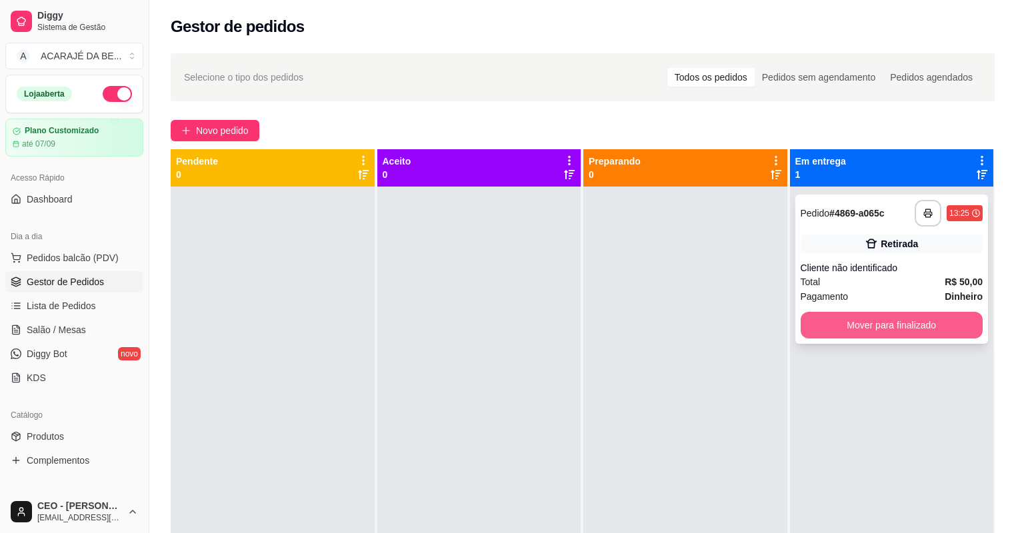
click at [848, 331] on button "Mover para finalizado" at bounding box center [892, 325] width 183 height 27
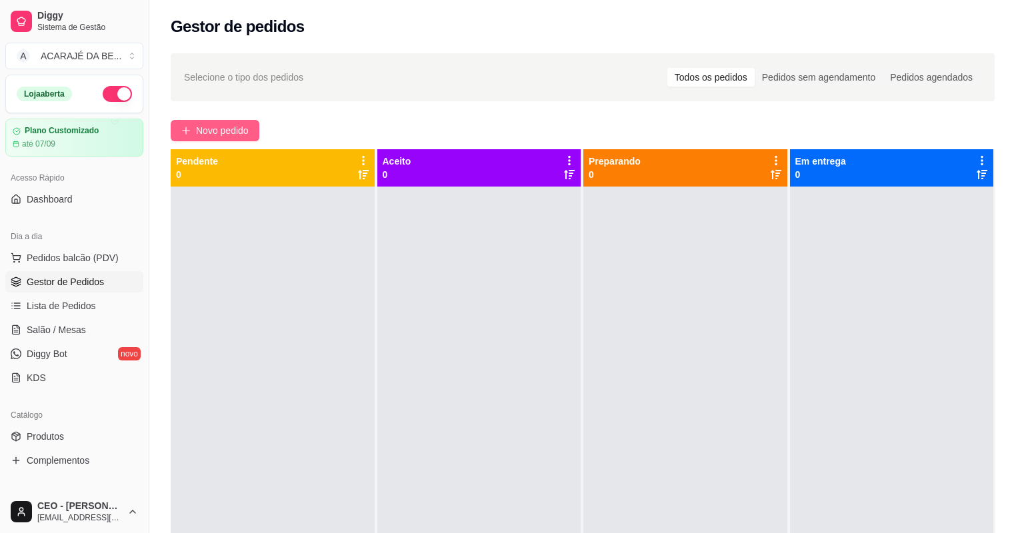
click at [221, 130] on span "Novo pedido" at bounding box center [222, 130] width 53 height 15
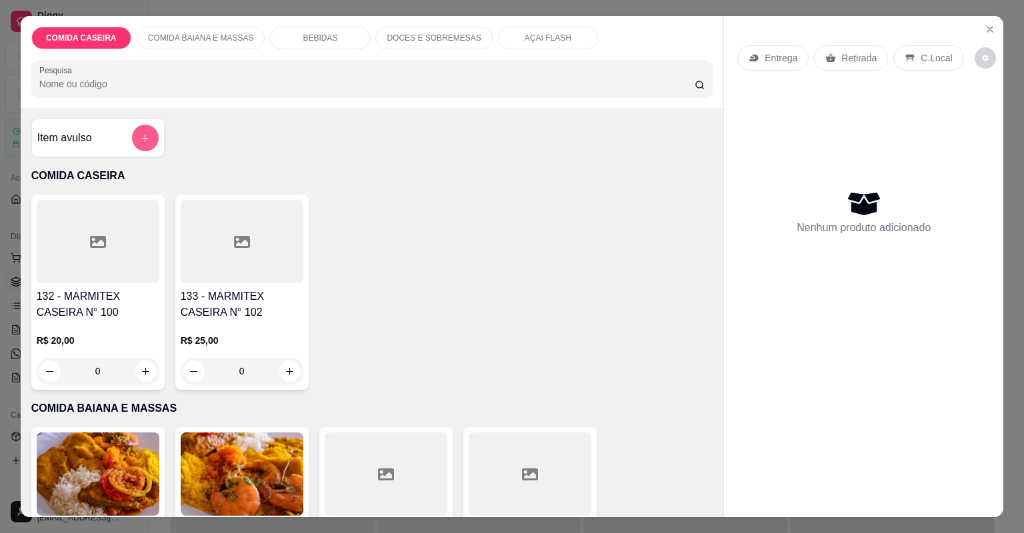
click at [141, 141] on icon "add-separate-item" at bounding box center [144, 138] width 7 height 7
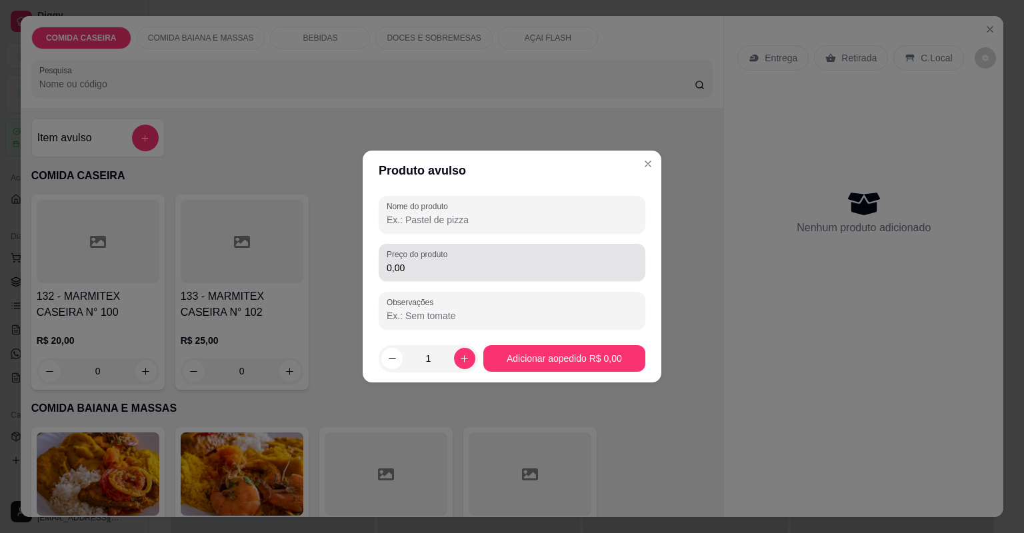
click at [473, 263] on input "0,00" at bounding box center [512, 267] width 251 height 13
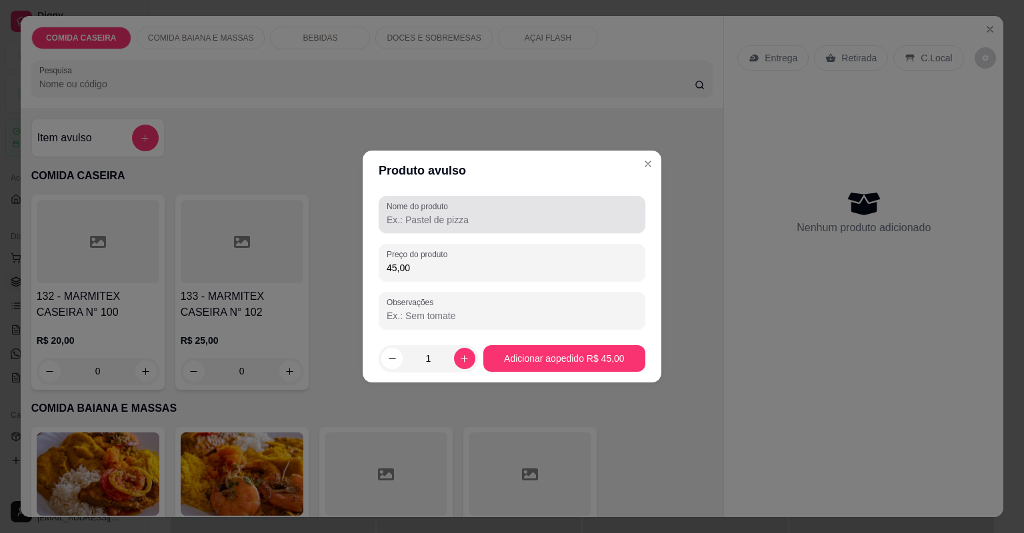
type input "45,00"
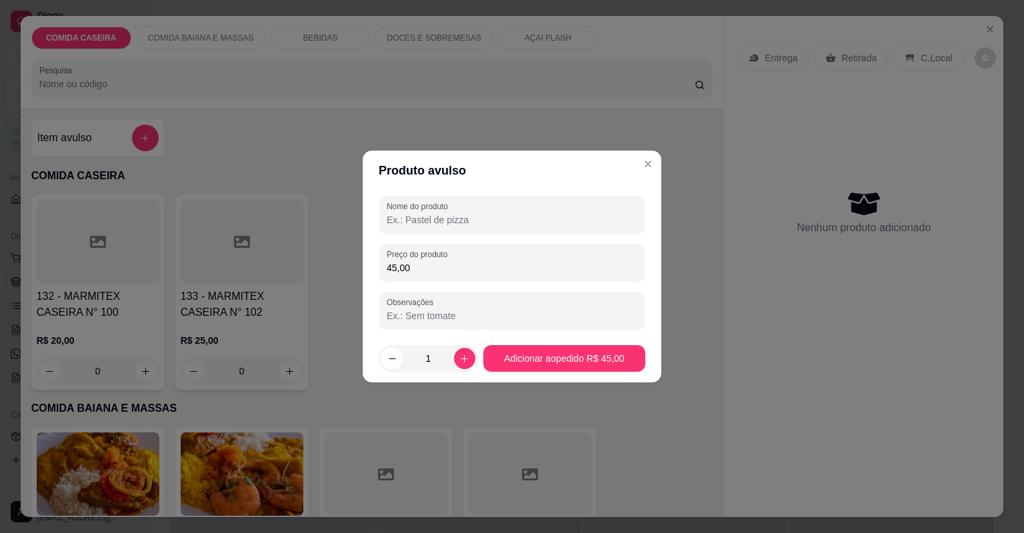
click at [493, 226] on input "Nome do produto" at bounding box center [512, 219] width 251 height 13
type input "c"
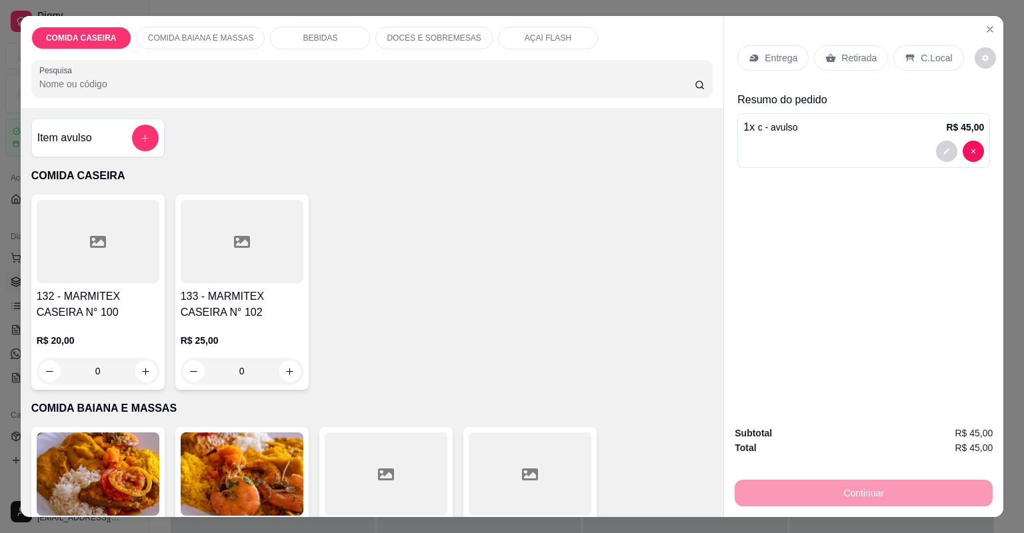
click at [848, 61] on p "Retirada" at bounding box center [859, 57] width 35 height 13
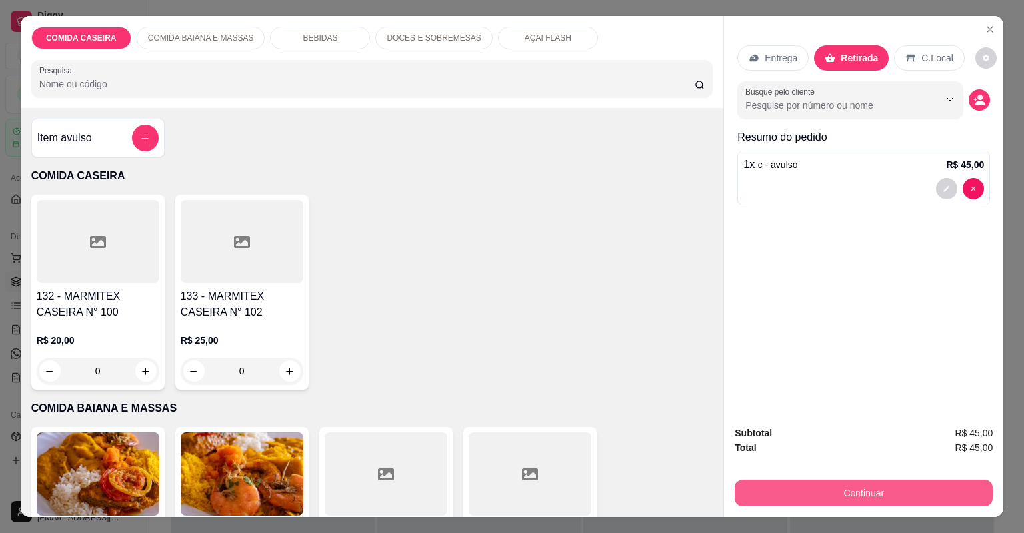
click at [827, 499] on button "Continuar" at bounding box center [864, 493] width 258 height 27
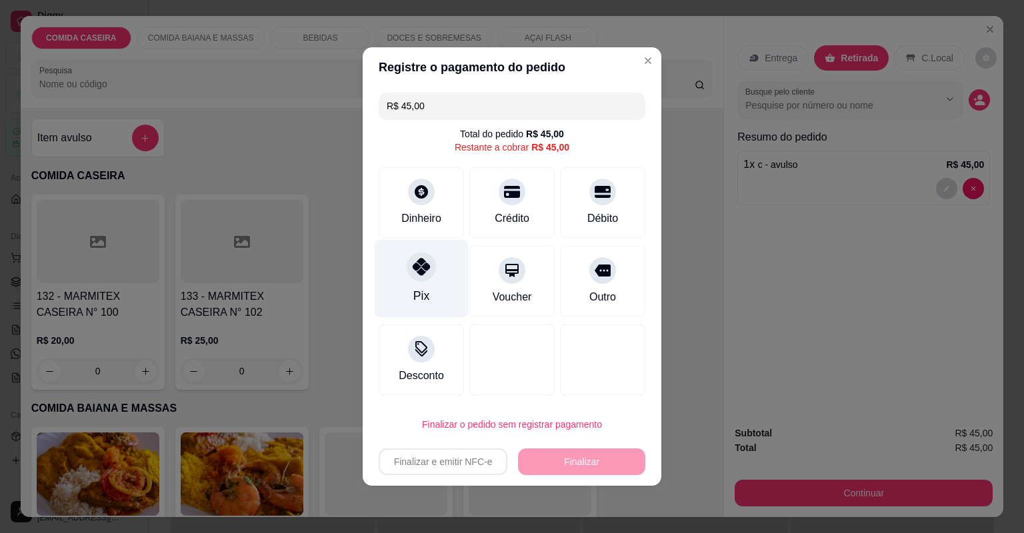
click at [449, 270] on div "Pix" at bounding box center [422, 279] width 94 height 78
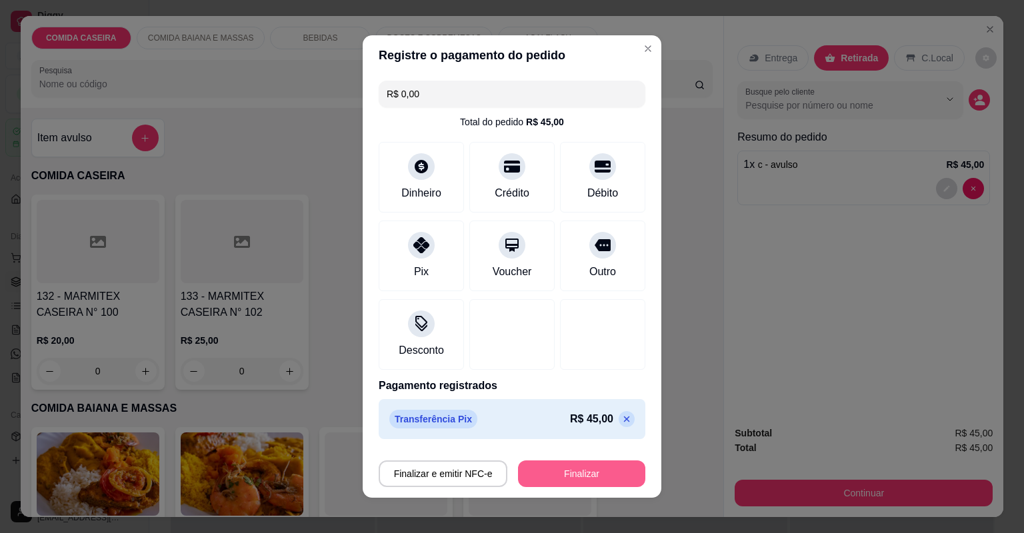
click at [518, 473] on button "Finalizar" at bounding box center [581, 474] width 127 height 27
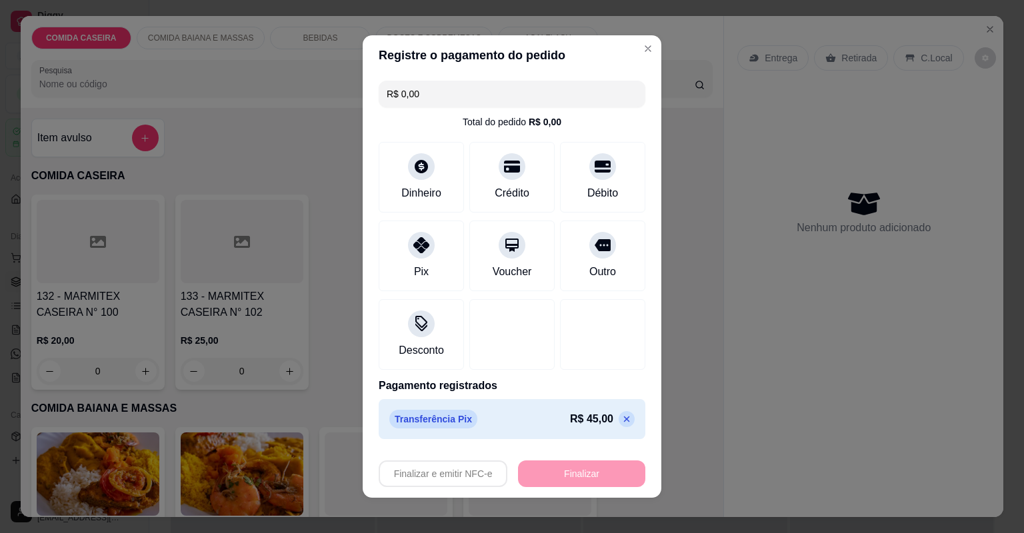
type input "-R$ 45,00"
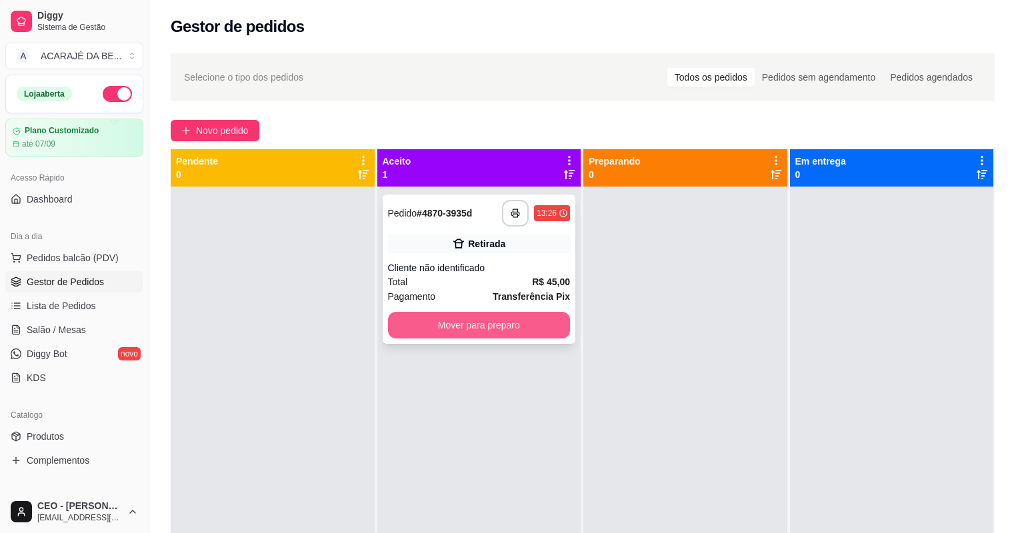
click at [521, 325] on button "Mover para preparo" at bounding box center [479, 325] width 183 height 27
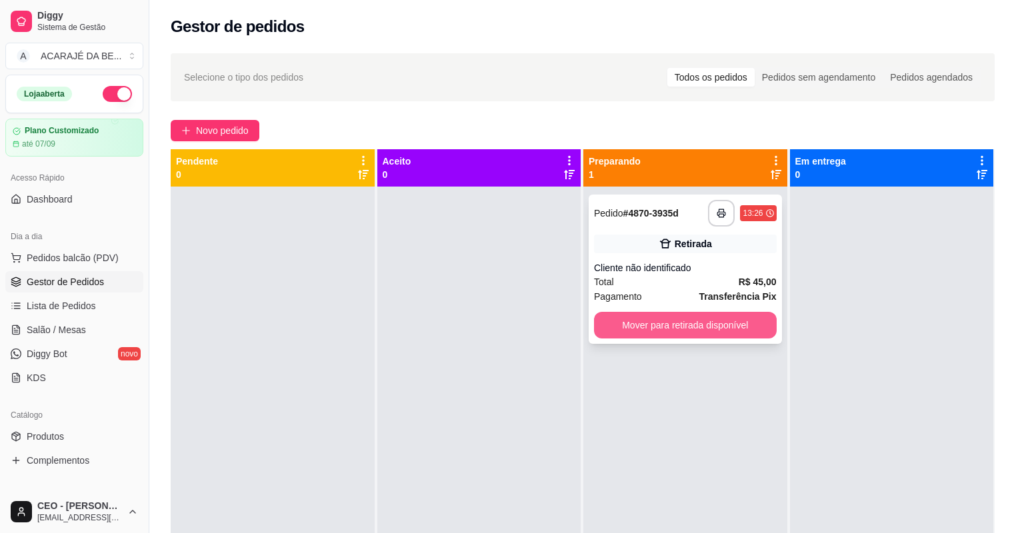
click at [700, 328] on button "Mover para retirada disponível" at bounding box center [685, 325] width 183 height 27
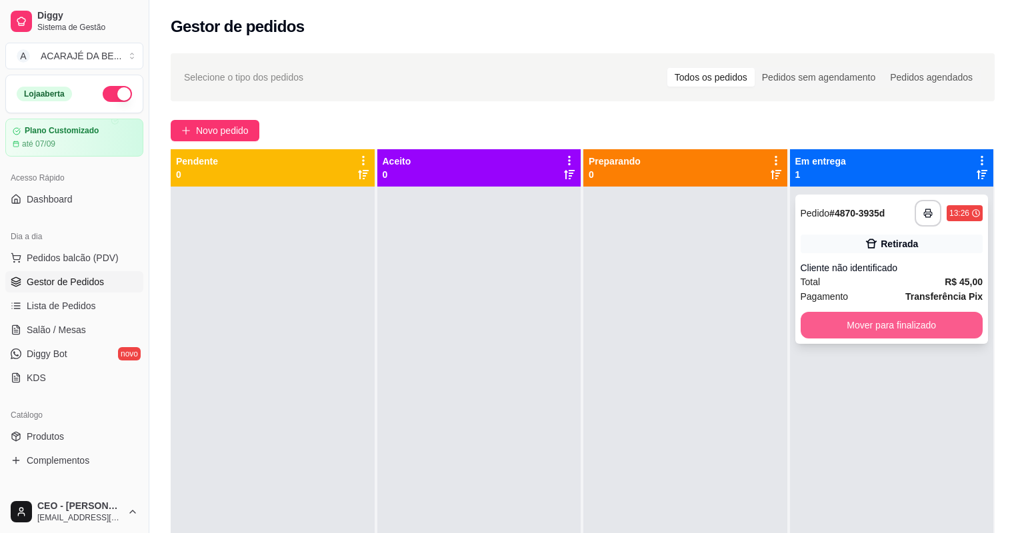
click at [802, 323] on button "Mover para finalizado" at bounding box center [892, 325] width 183 height 27
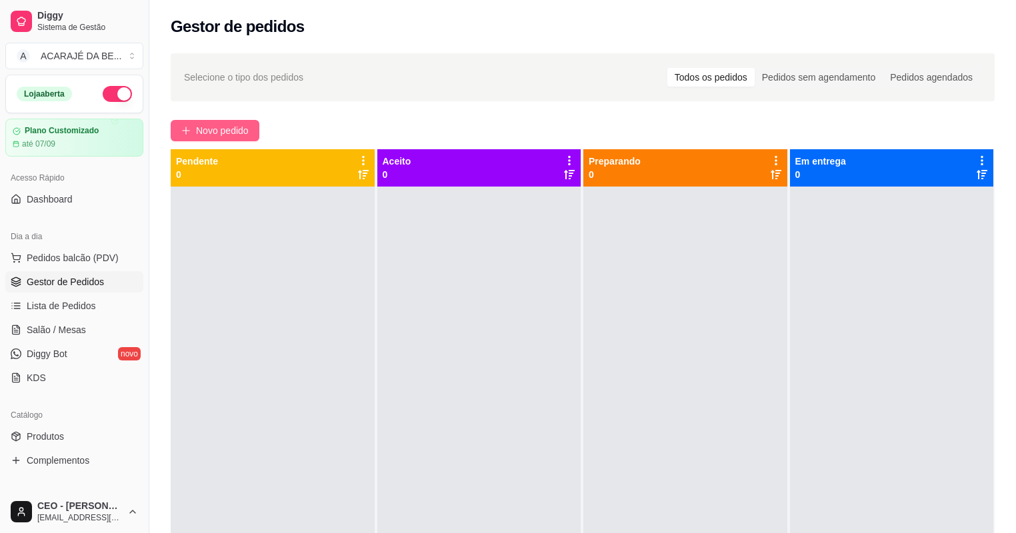
click at [213, 133] on span "Novo pedido" at bounding box center [222, 130] width 53 height 15
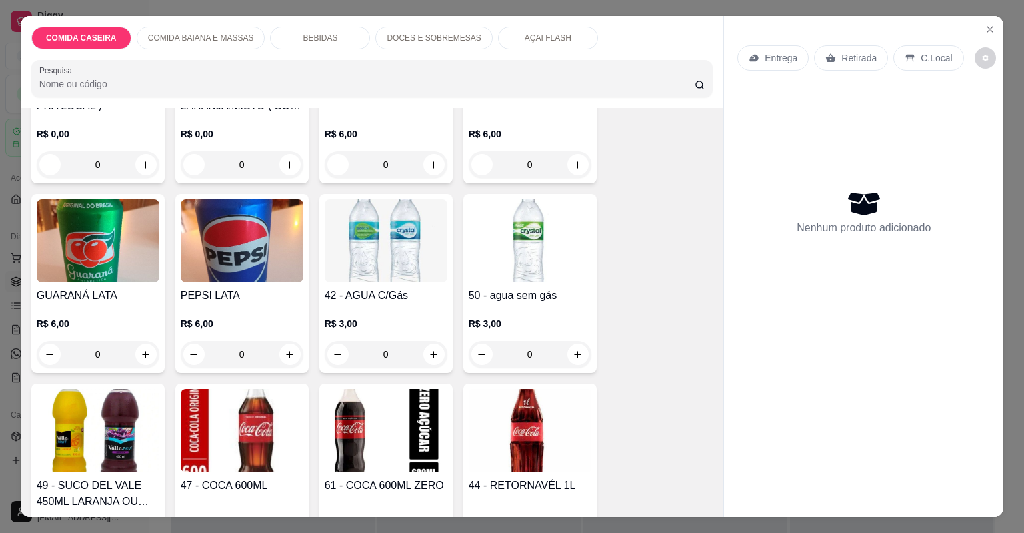
scroll to position [800, 0]
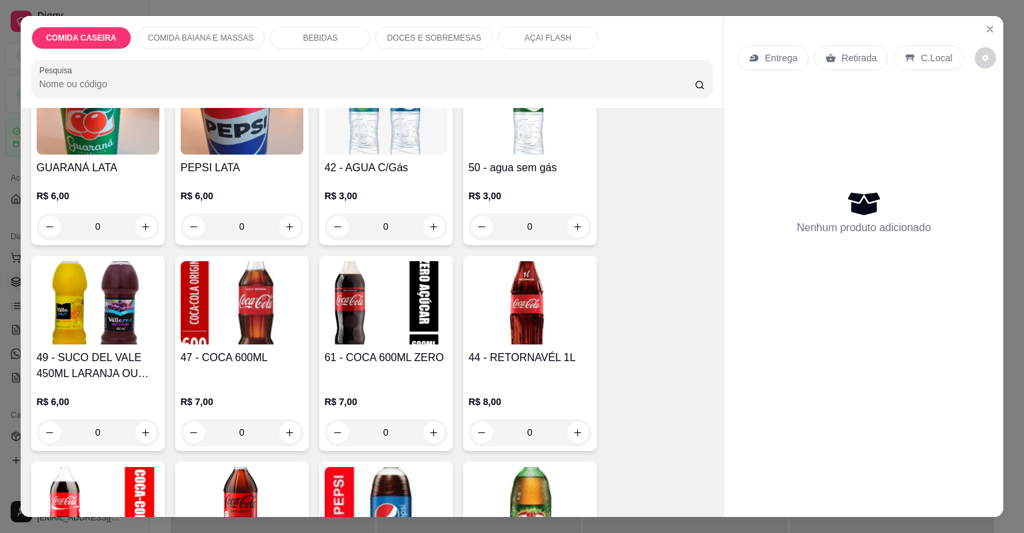
click at [280, 313] on img at bounding box center [242, 302] width 123 height 83
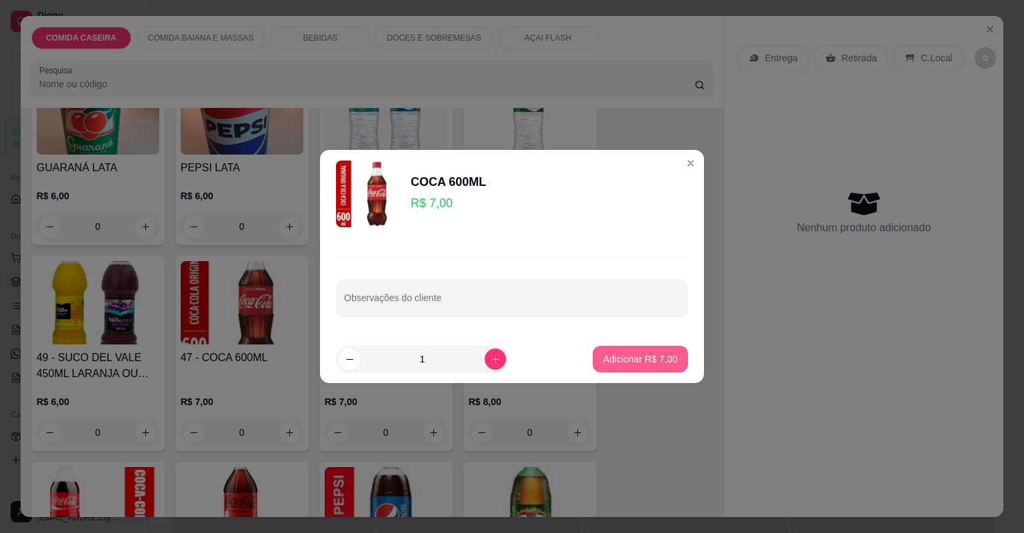
click at [620, 371] on button "Adicionar R$ 7,00" at bounding box center [640, 359] width 95 height 27
type input "1"
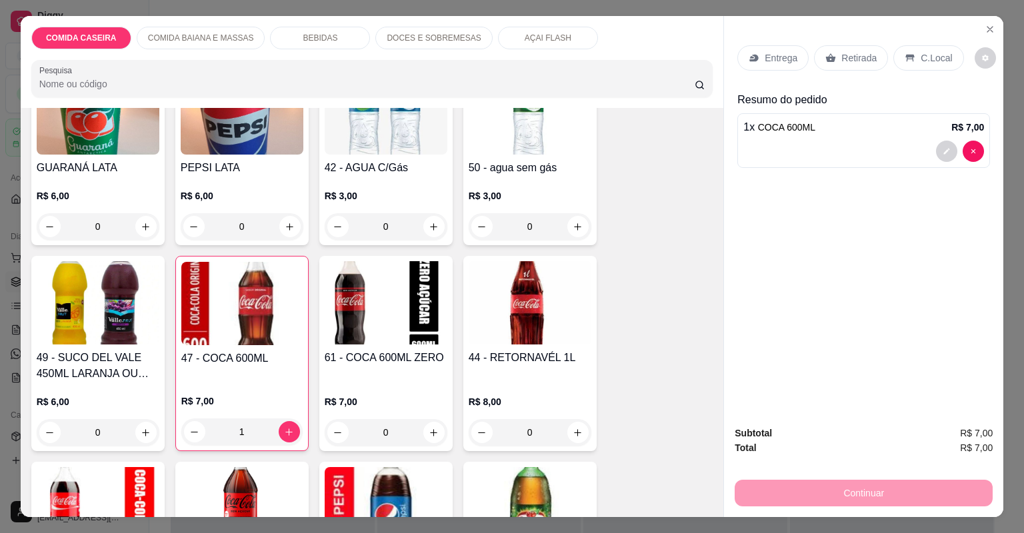
click at [830, 66] on div "Retirada" at bounding box center [851, 57] width 74 height 25
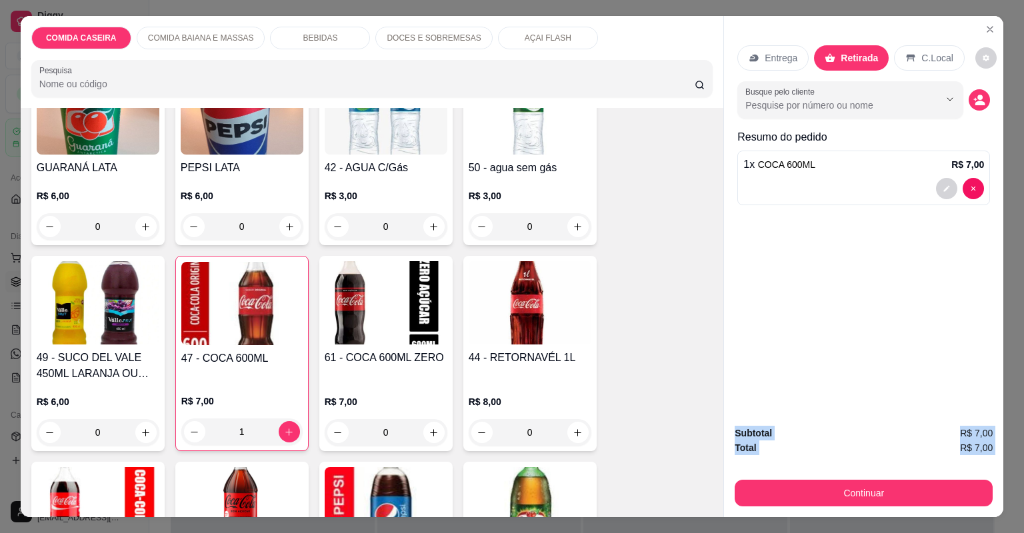
drag, startPoint x: 790, startPoint y: 468, endPoint x: 790, endPoint y: 531, distance: 62.7
click at [790, 531] on div "COMIDA CASEIRA COMIDA BAIANA E MASSAS BEBIDAS DOCES E SOBREMESAS AÇAI FLASH Pes…" at bounding box center [512, 266] width 1024 height 533
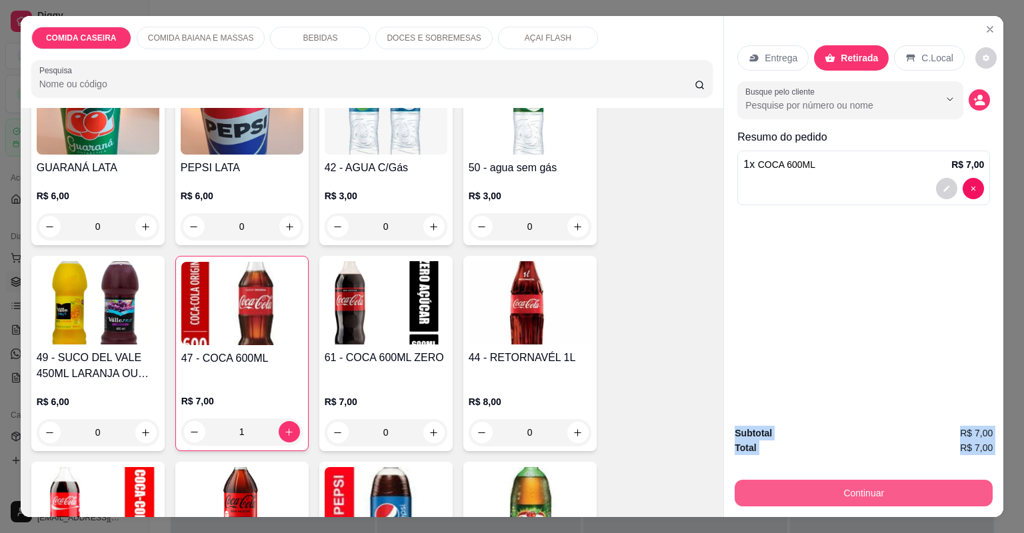
click at [790, 483] on button "Continuar" at bounding box center [864, 493] width 258 height 27
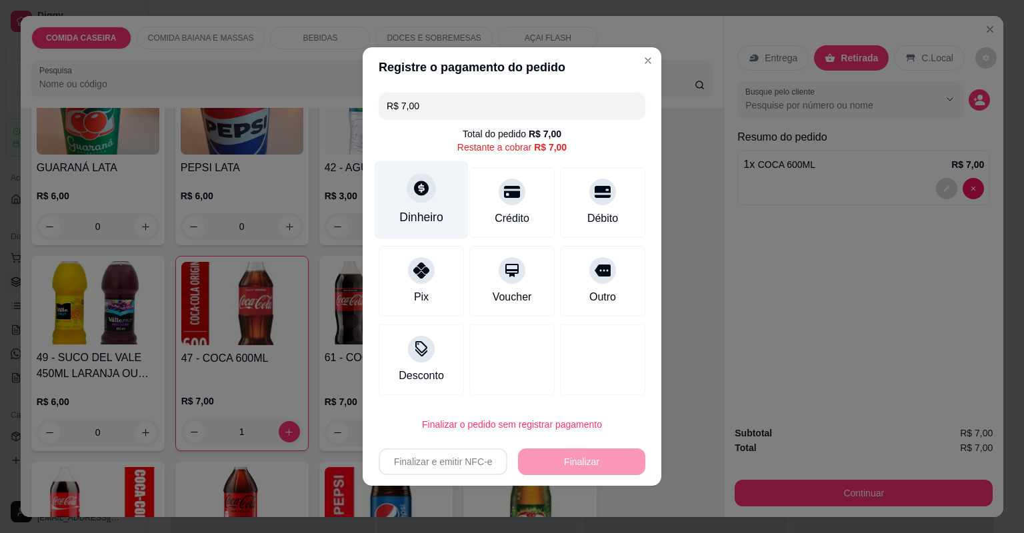
click at [433, 198] on div "Dinheiro" at bounding box center [422, 200] width 94 height 78
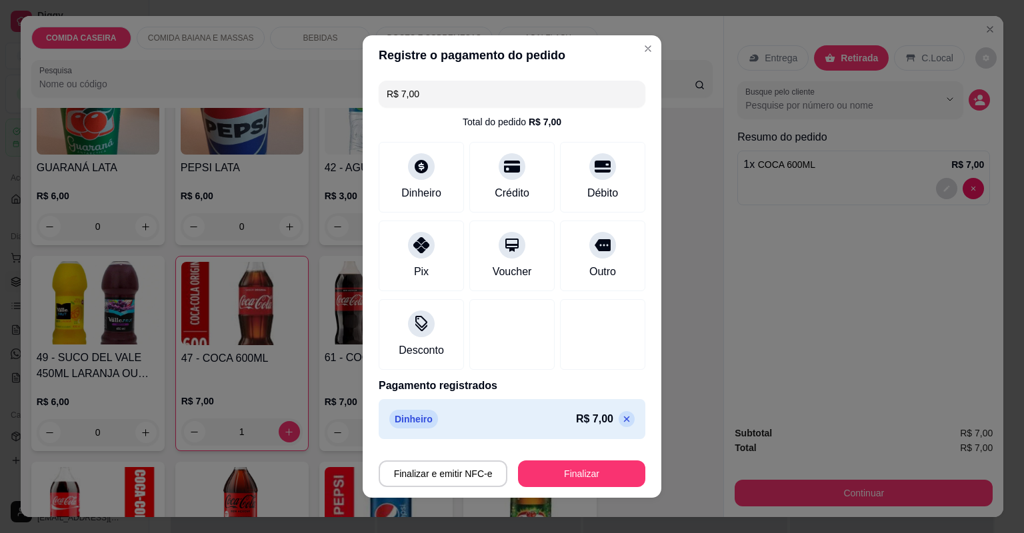
type input "R$ 0,00"
click at [569, 469] on button "Finalizar" at bounding box center [581, 474] width 127 height 27
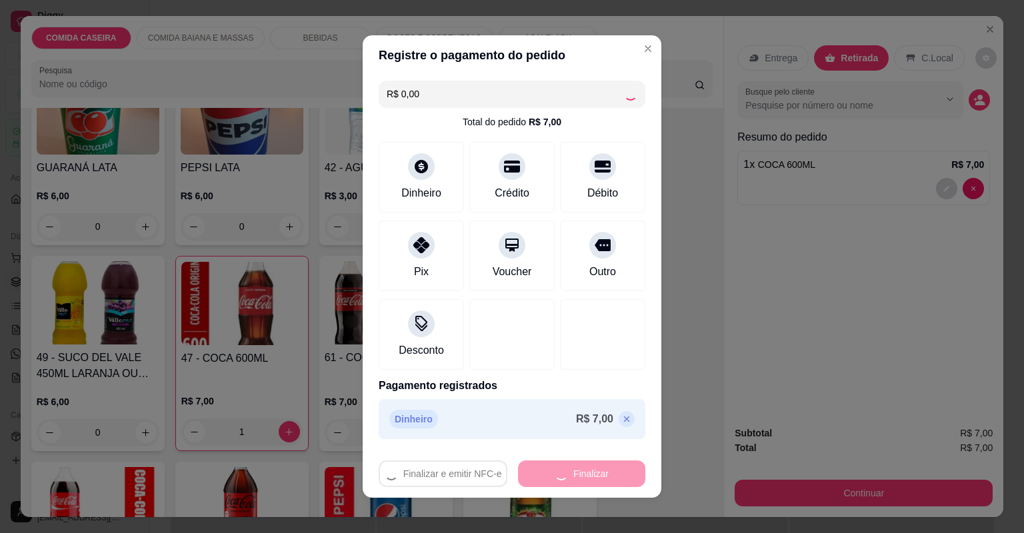
type input "0"
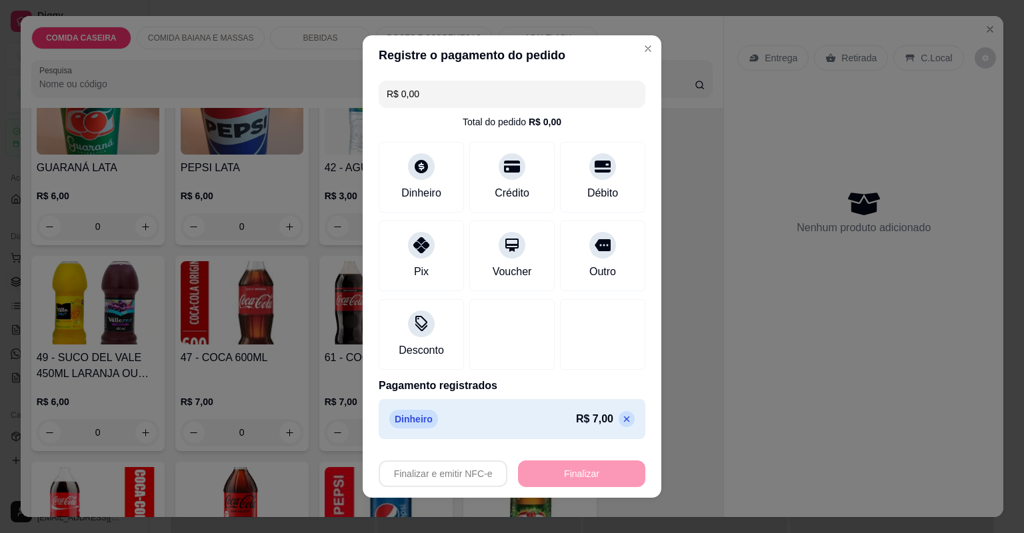
type input "-R$ 7,00"
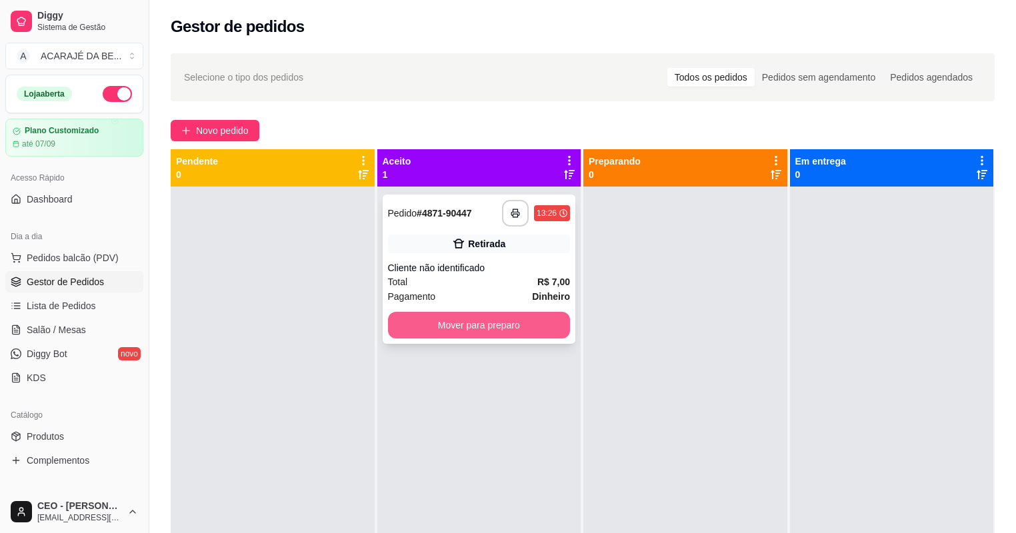
click at [472, 323] on button "Mover para preparo" at bounding box center [479, 325] width 183 height 27
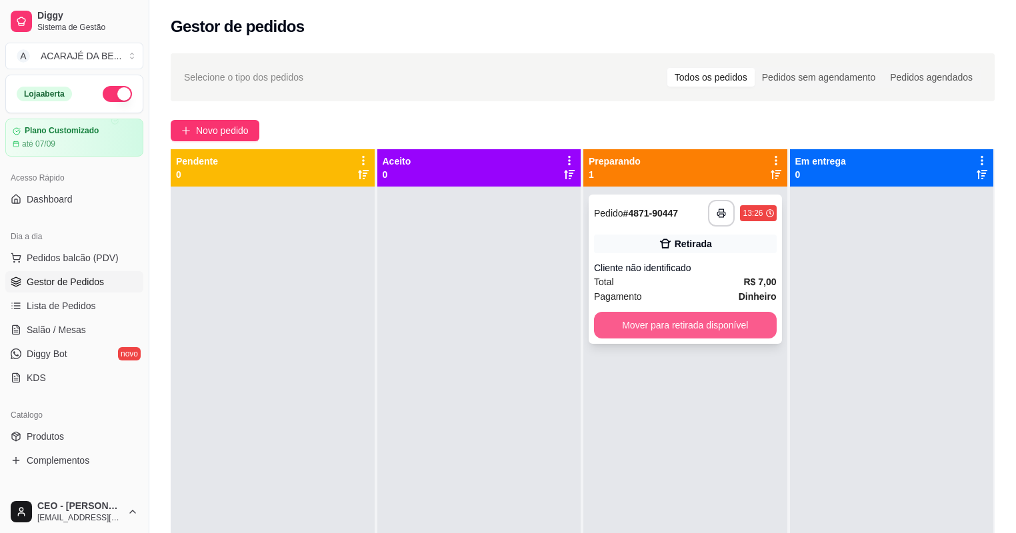
click at [631, 319] on button "Mover para retirada disponível" at bounding box center [685, 325] width 183 height 27
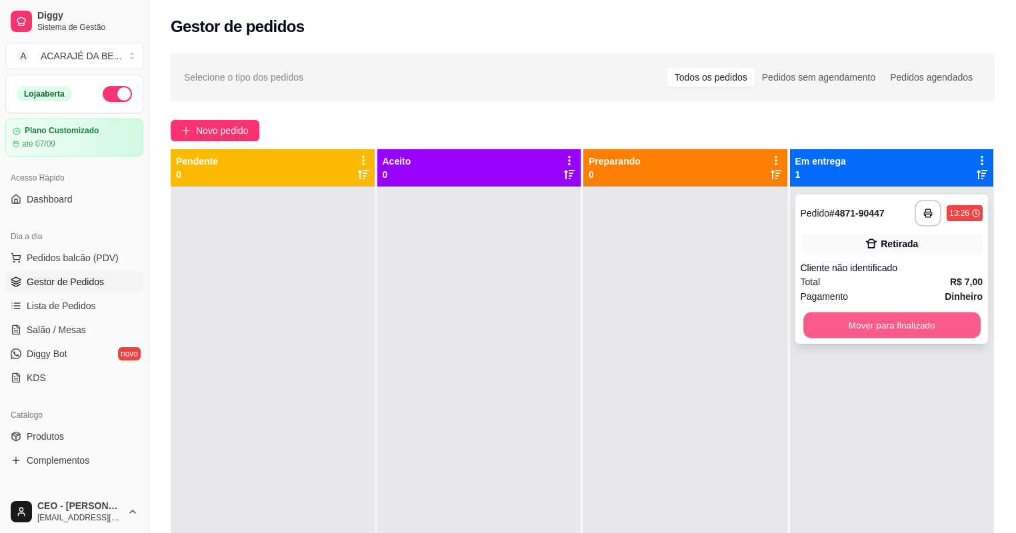
click at [816, 325] on button "Mover para finalizado" at bounding box center [892, 326] width 177 height 26
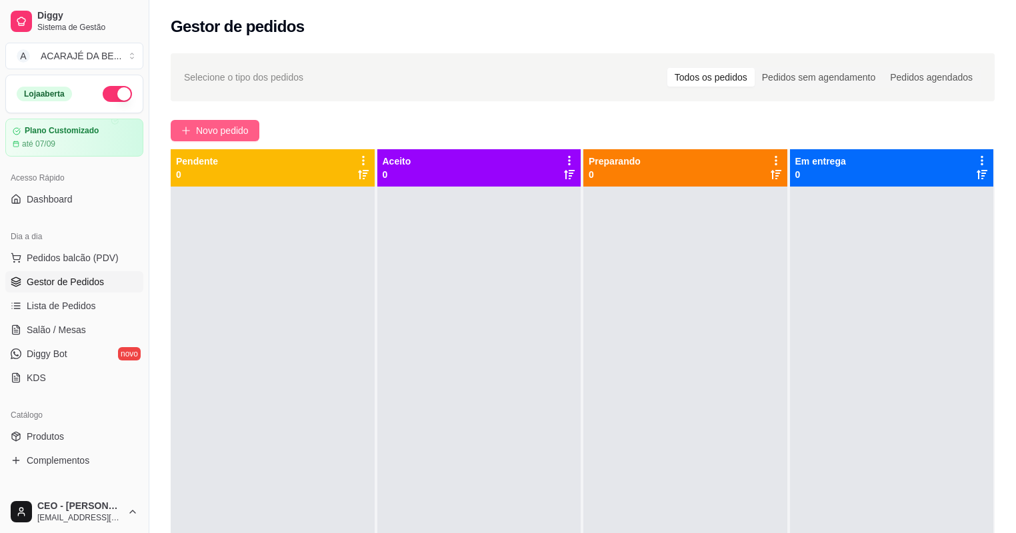
click at [237, 128] on span "Novo pedido" at bounding box center [222, 130] width 53 height 15
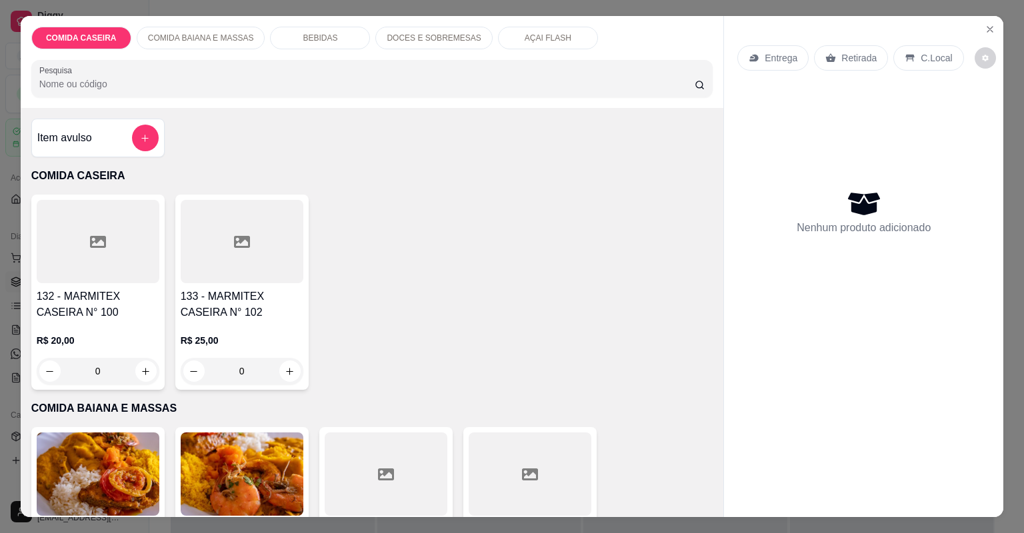
click at [192, 251] on div at bounding box center [242, 241] width 123 height 83
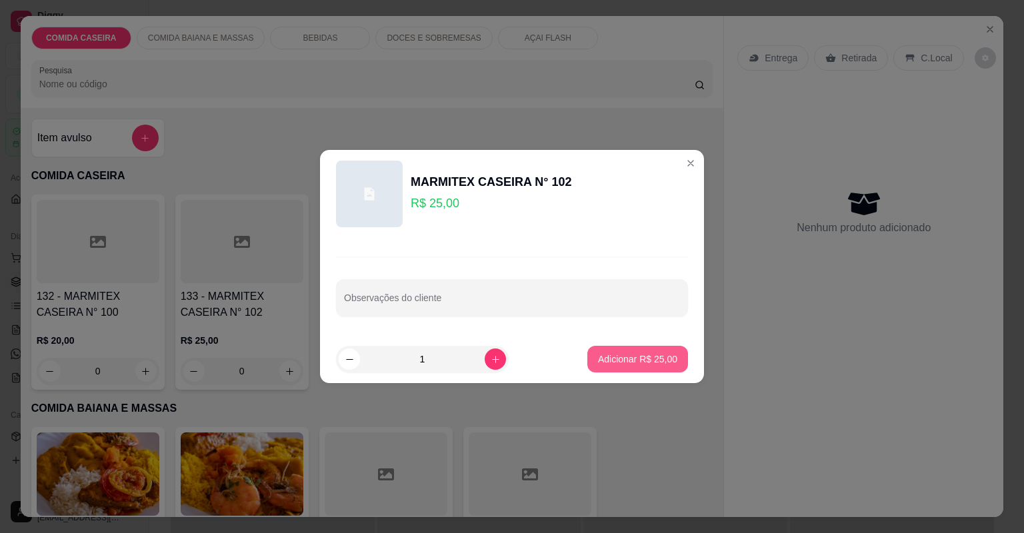
click at [609, 360] on p "Adicionar R$ 25,00" at bounding box center [637, 359] width 79 height 13
type input "1"
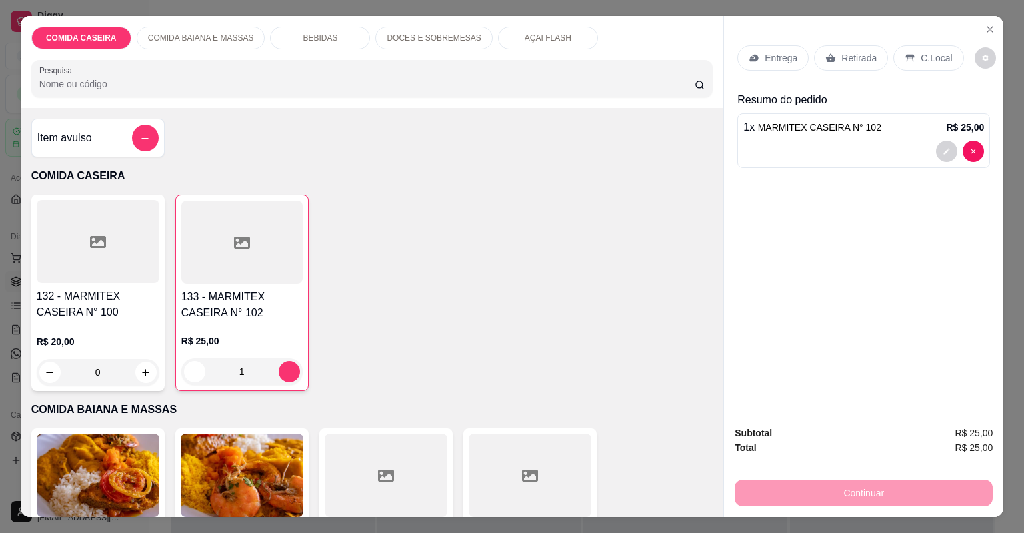
click at [834, 53] on div "Retirada" at bounding box center [851, 57] width 74 height 25
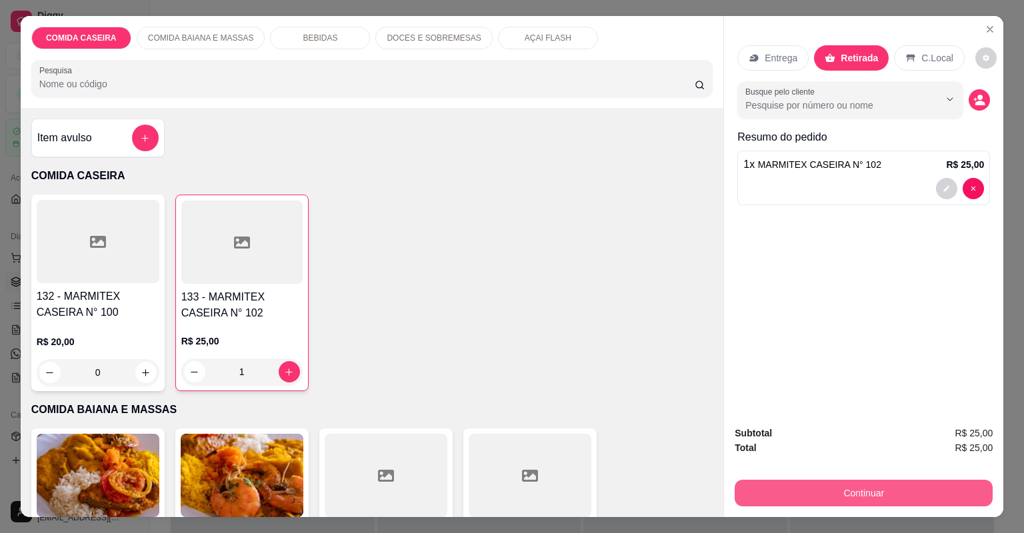
click at [819, 487] on button "Continuar" at bounding box center [864, 493] width 258 height 27
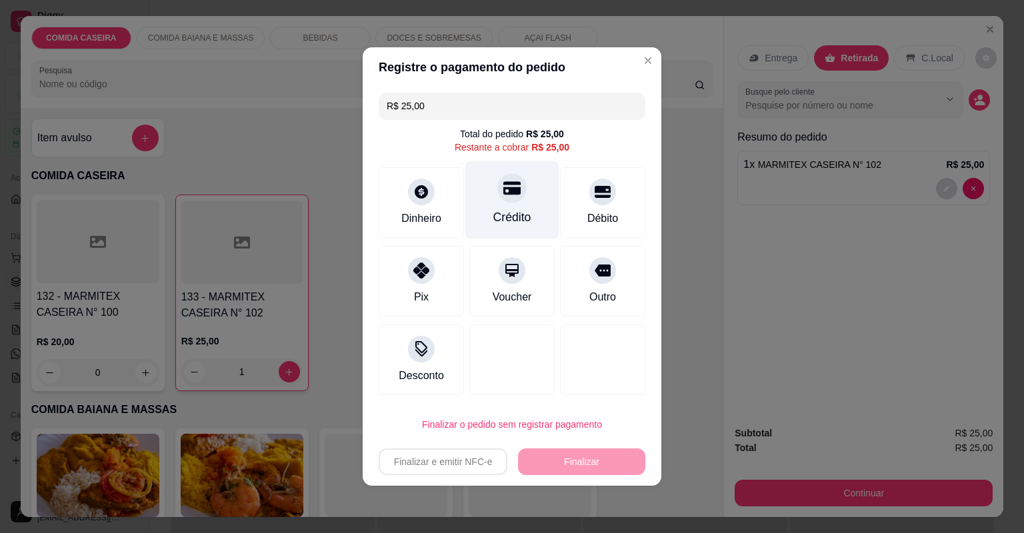
click at [533, 192] on div "Crédito" at bounding box center [512, 200] width 94 height 78
type input "R$ 0,00"
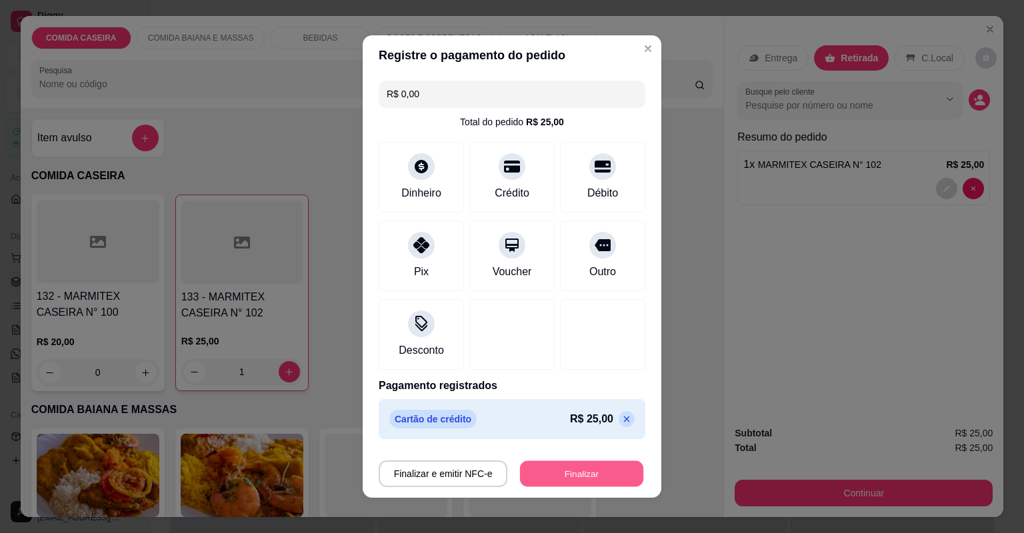
click at [565, 479] on button "Finalizar" at bounding box center [581, 474] width 123 height 26
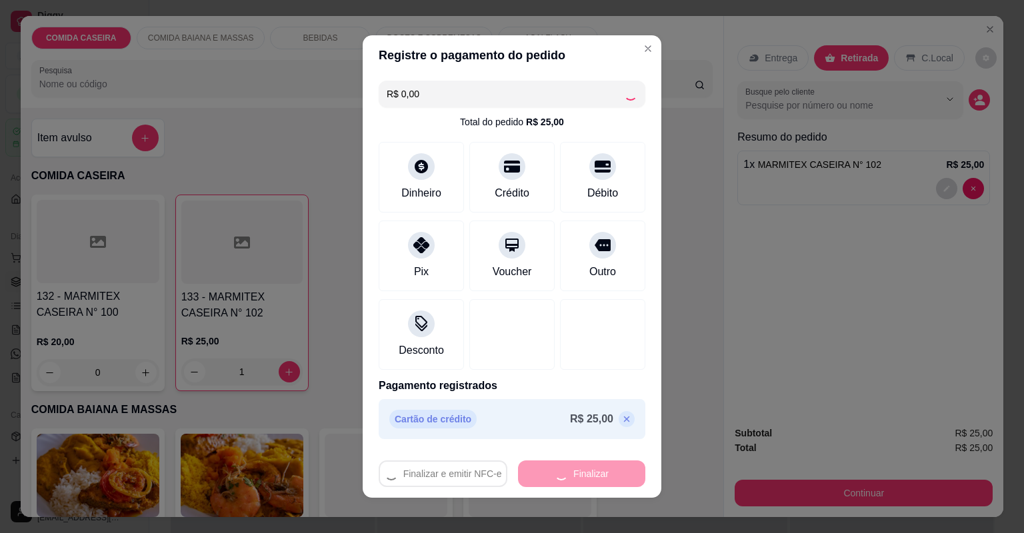
type input "0"
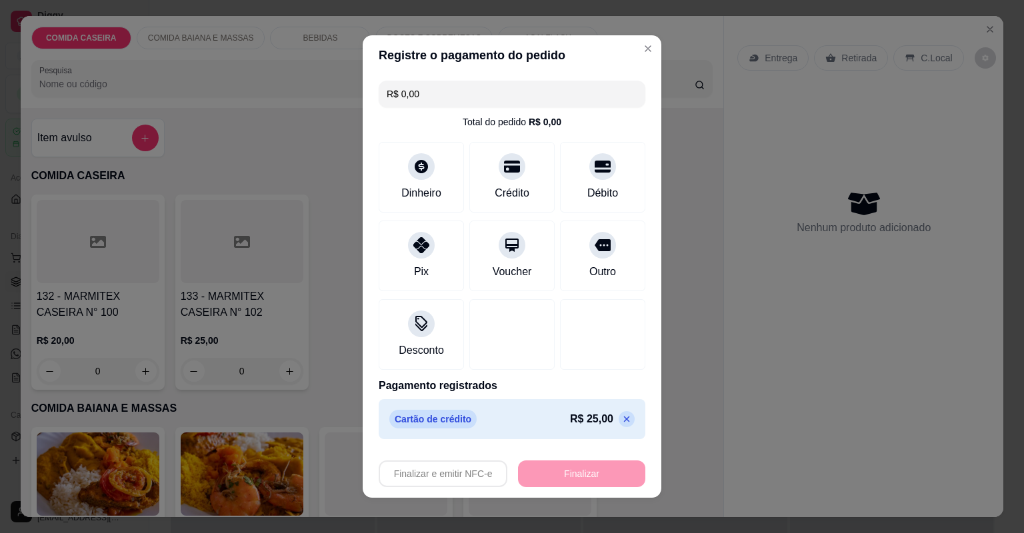
type input "-R$ 25,00"
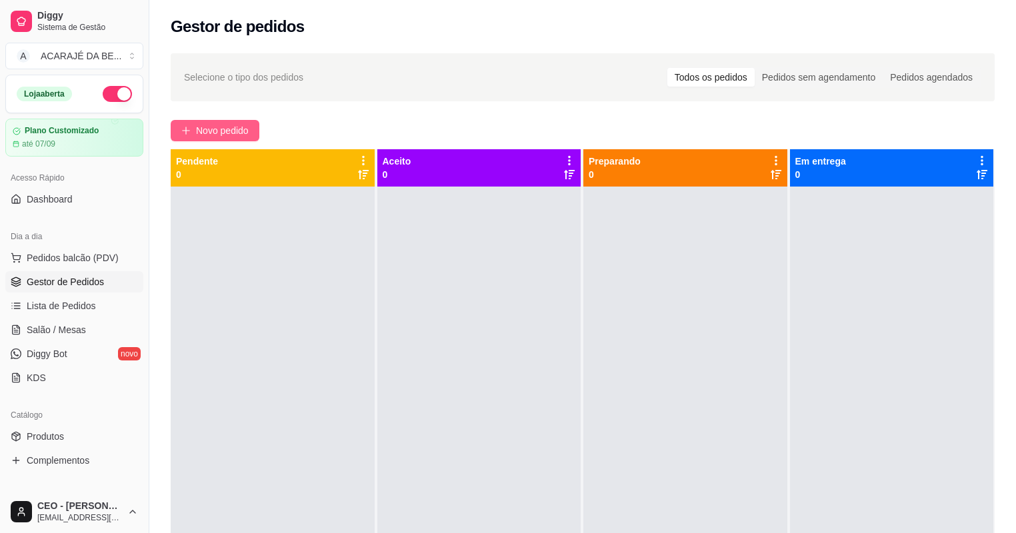
click at [232, 129] on span "Novo pedido" at bounding box center [222, 130] width 53 height 15
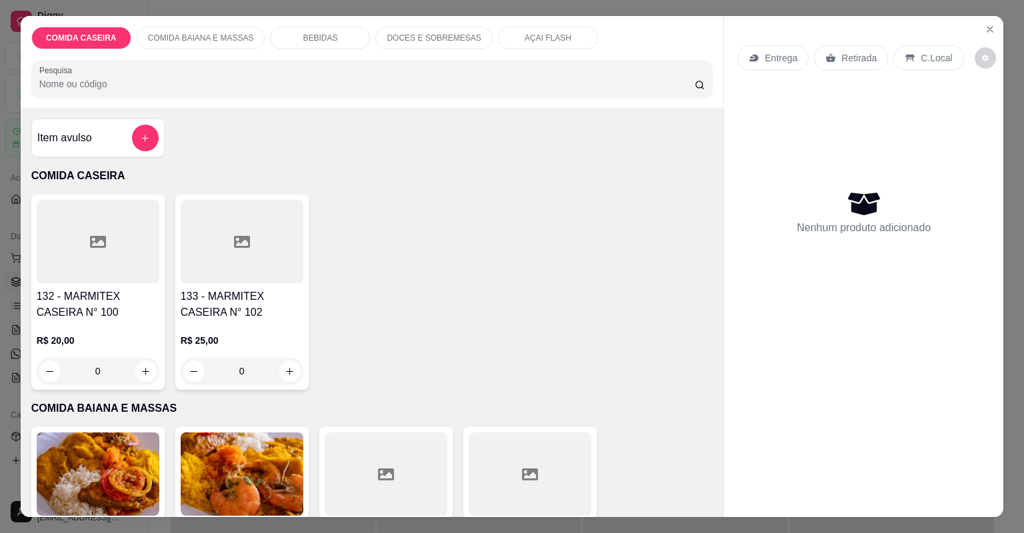
click at [138, 261] on div at bounding box center [98, 241] width 123 height 83
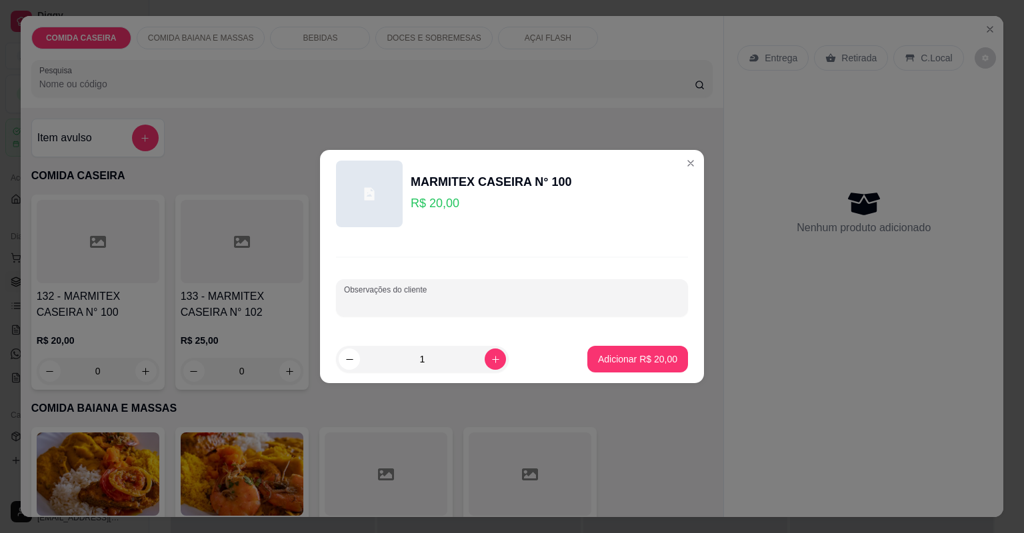
click at [437, 303] on input "Observações do cliente" at bounding box center [512, 303] width 336 height 13
click at [605, 357] on p "Adicionar R$ 20,00" at bounding box center [637, 359] width 79 height 13
type input "1"
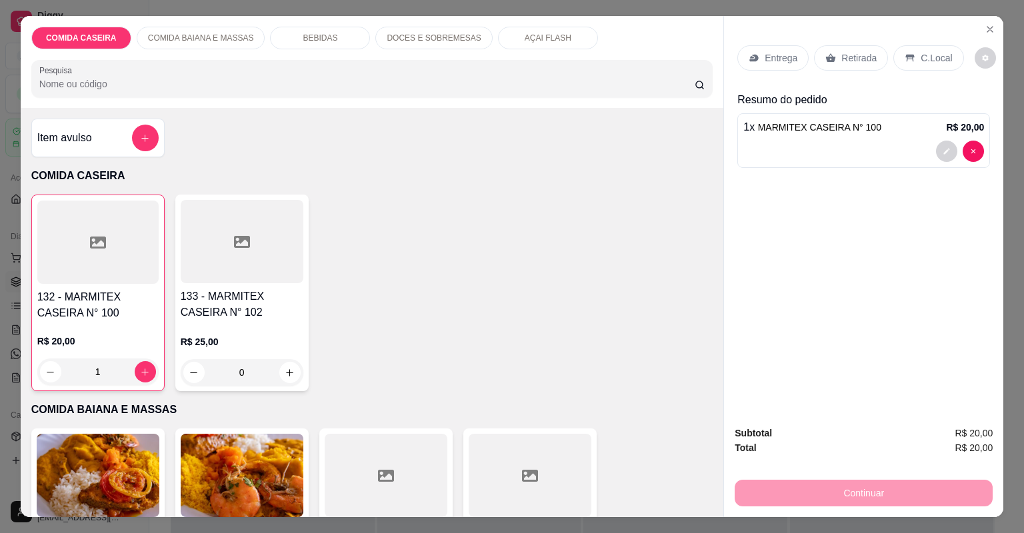
click at [816, 54] on div "Retirada" at bounding box center [851, 57] width 74 height 25
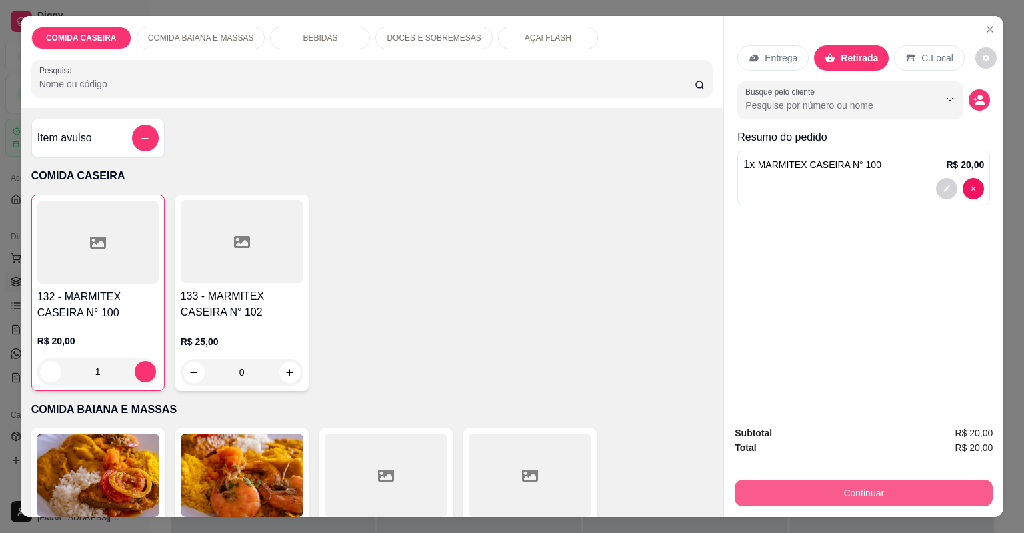
click at [796, 485] on button "Continuar" at bounding box center [864, 493] width 258 height 27
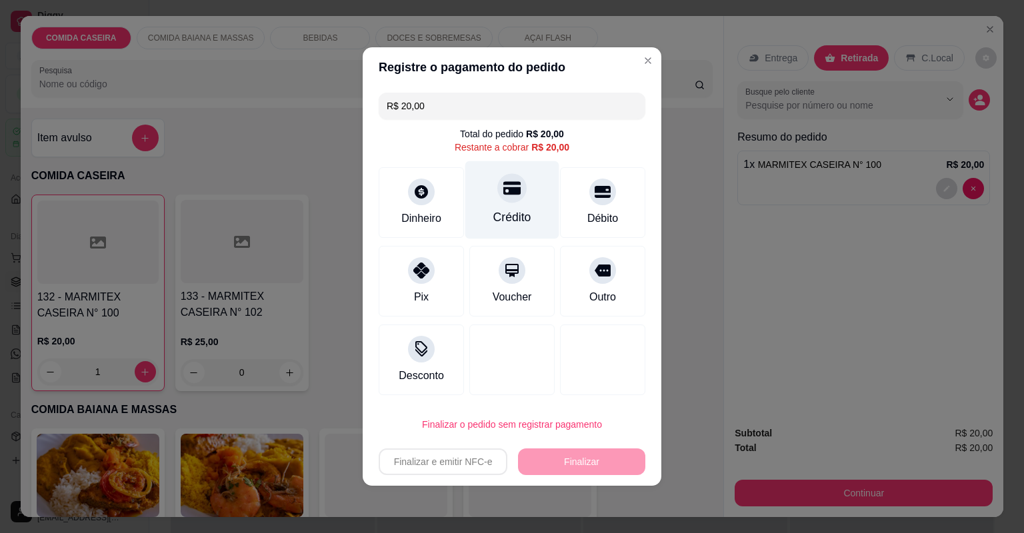
click at [539, 197] on div "Crédito" at bounding box center [512, 200] width 94 height 78
type input "R$ 0,00"
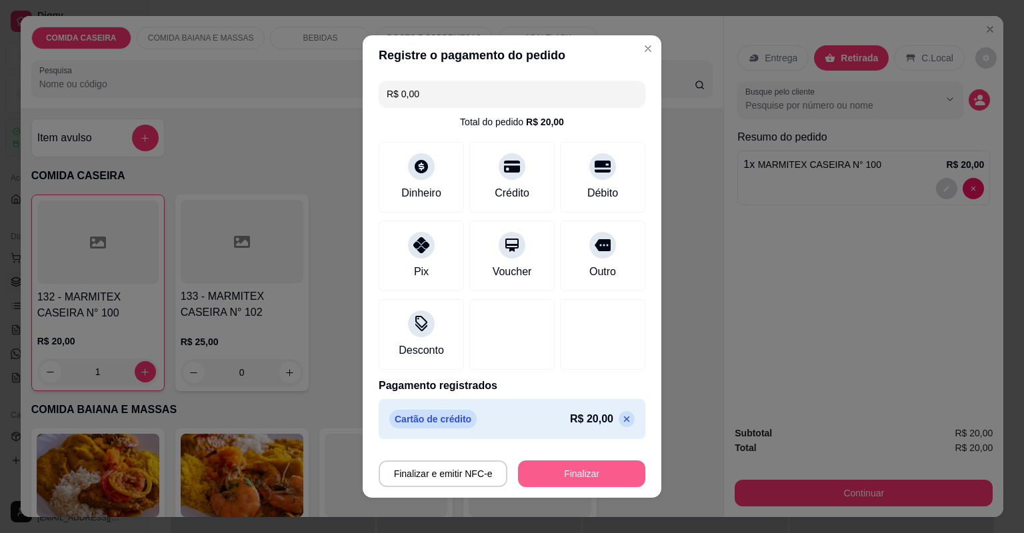
click at [569, 467] on button "Finalizar" at bounding box center [581, 474] width 127 height 27
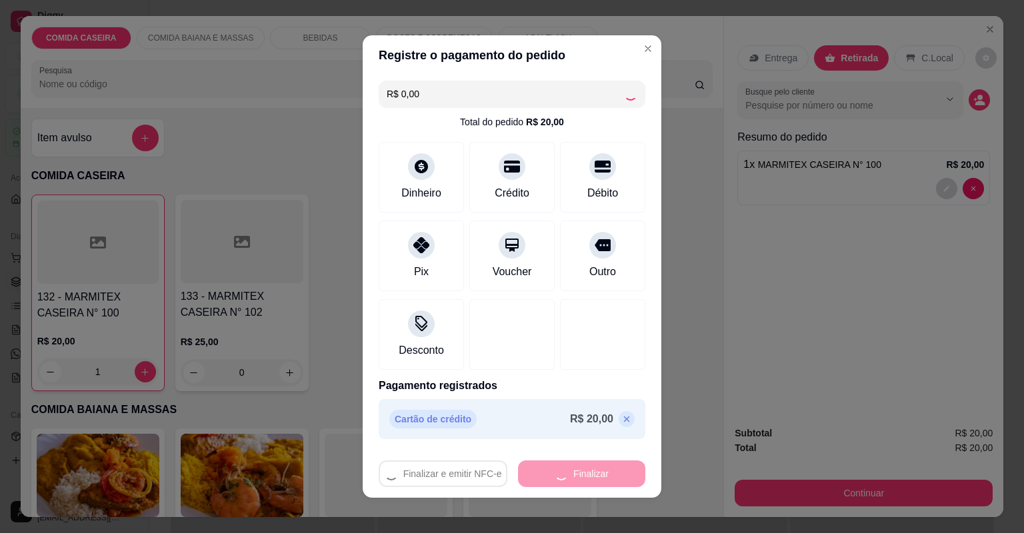
type input "0"
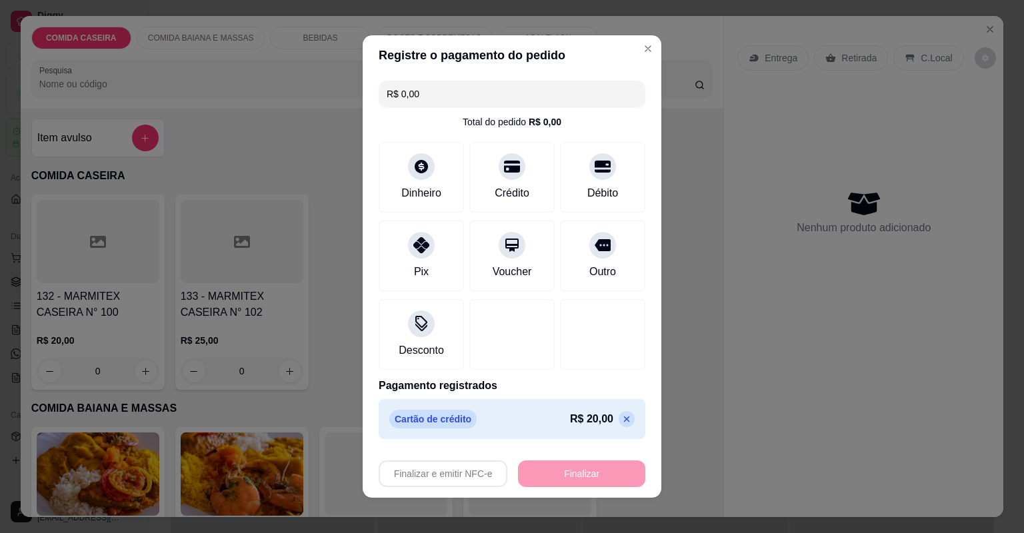
type input "-R$ 20,00"
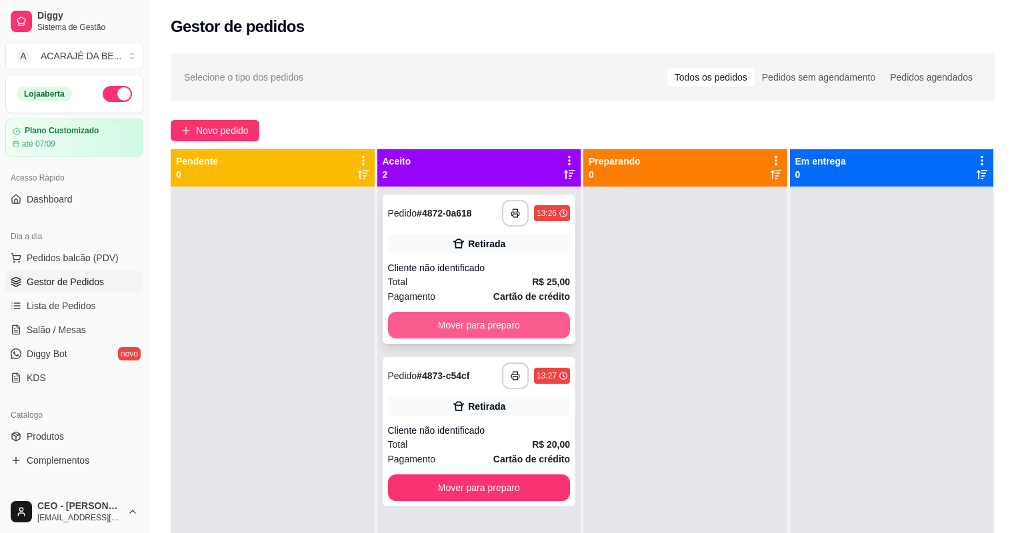
click at [494, 323] on button "Mover para preparo" at bounding box center [479, 325] width 183 height 27
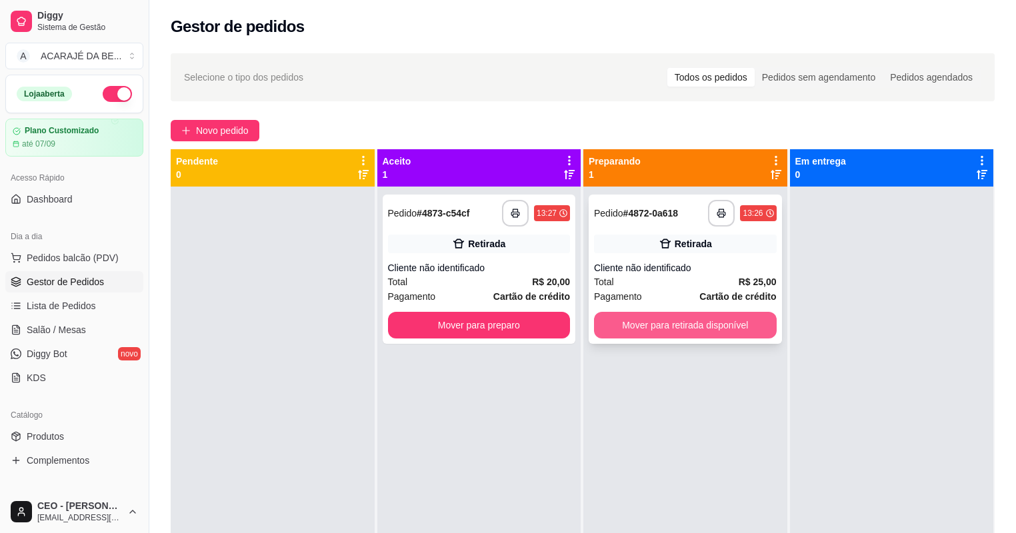
click at [618, 316] on button "Mover para retirada disponível" at bounding box center [685, 325] width 183 height 27
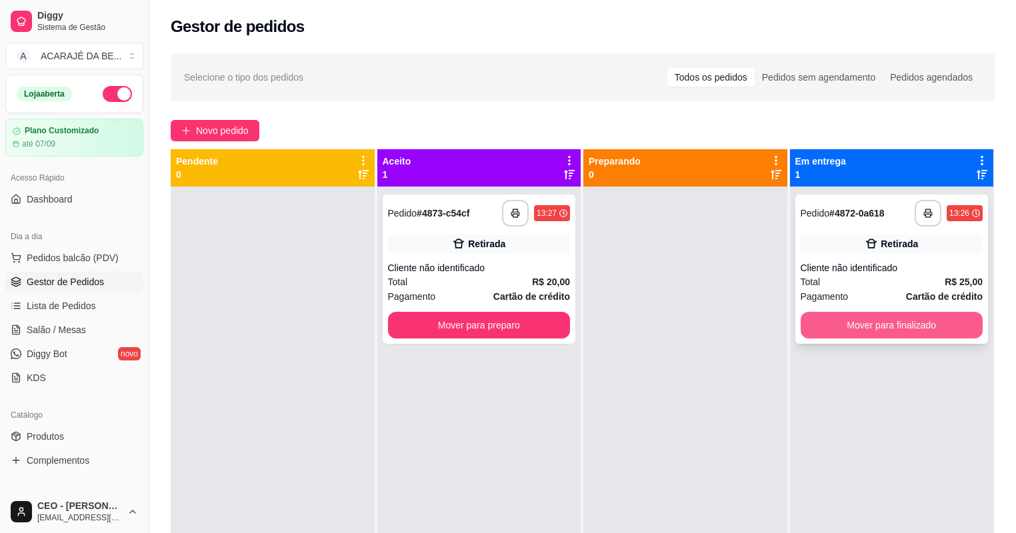
click at [808, 325] on button "Mover para finalizado" at bounding box center [892, 325] width 183 height 27
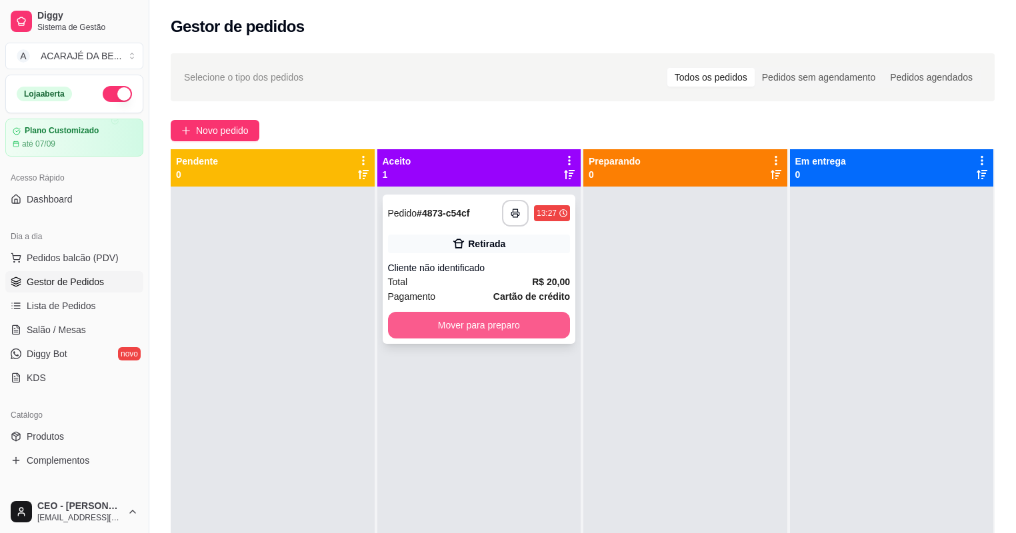
click at [545, 317] on button "Mover para preparo" at bounding box center [479, 325] width 183 height 27
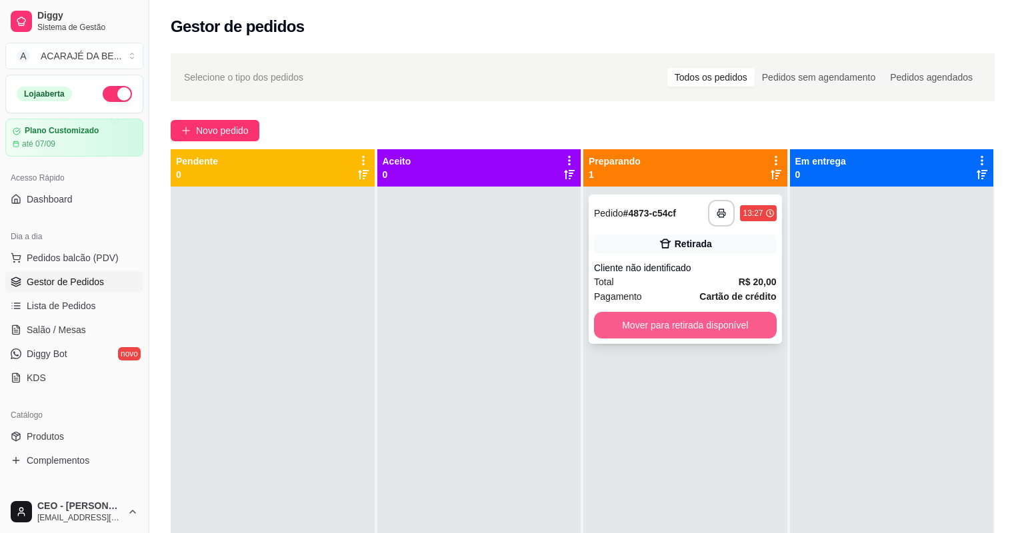
click at [643, 315] on button "Mover para retirada disponível" at bounding box center [685, 325] width 183 height 27
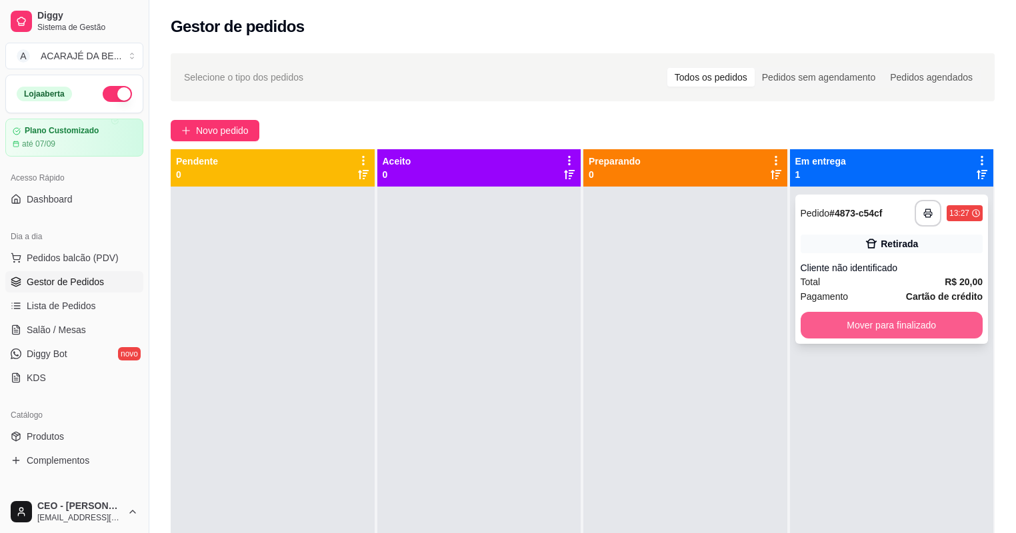
click at [856, 325] on button "Mover para finalizado" at bounding box center [892, 325] width 183 height 27
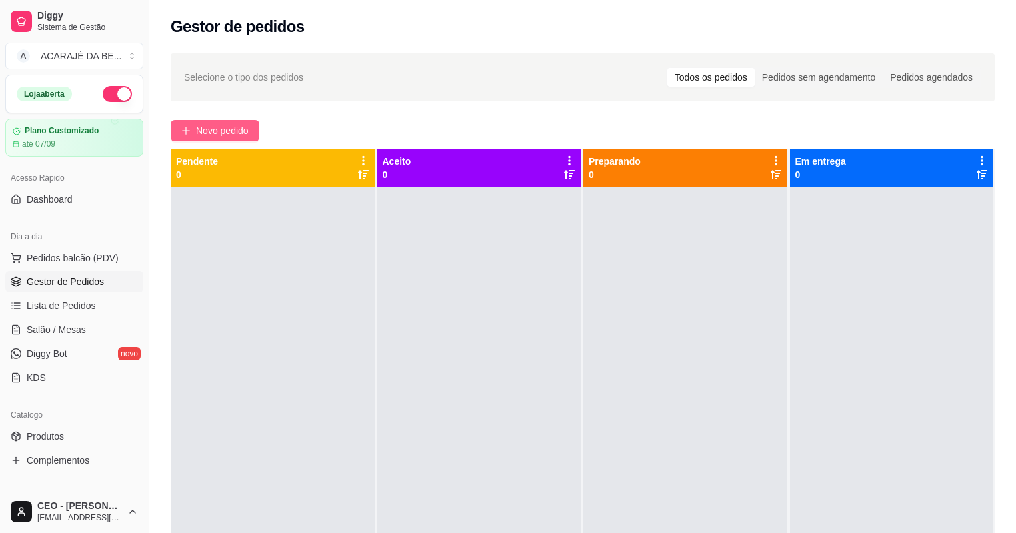
click at [229, 131] on span "Novo pedido" at bounding box center [222, 130] width 53 height 15
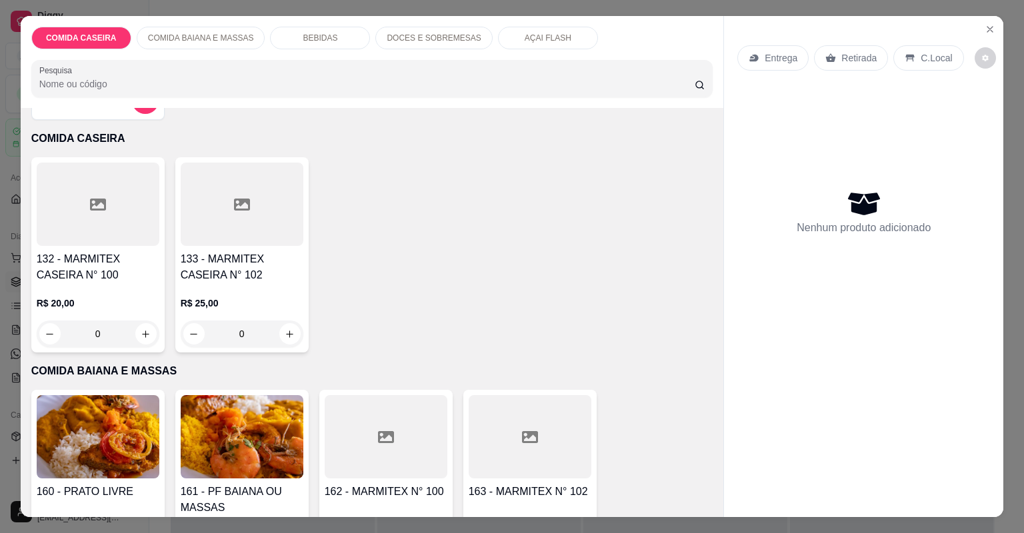
scroll to position [53, 0]
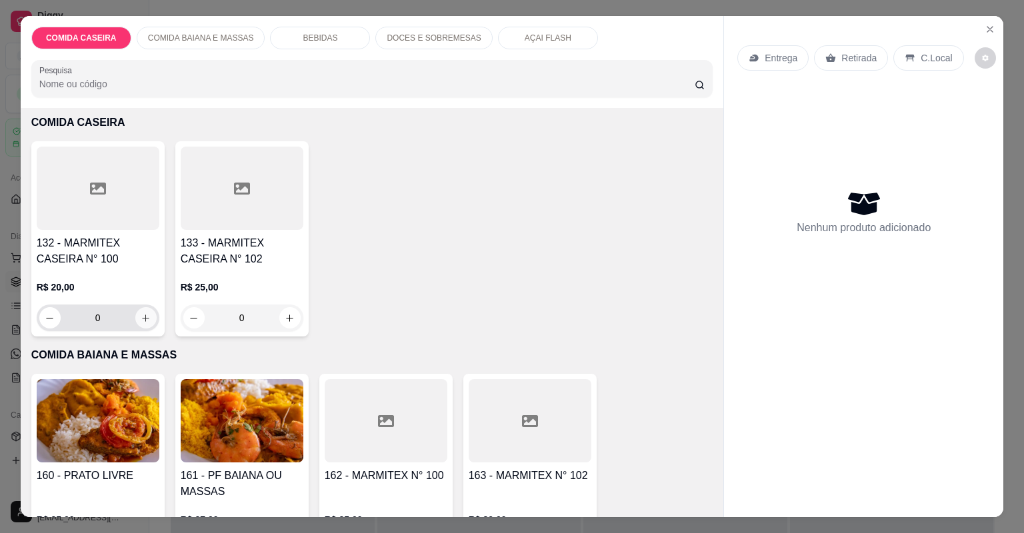
click at [147, 313] on icon "increase-product-quantity" at bounding box center [146, 318] width 10 height 10
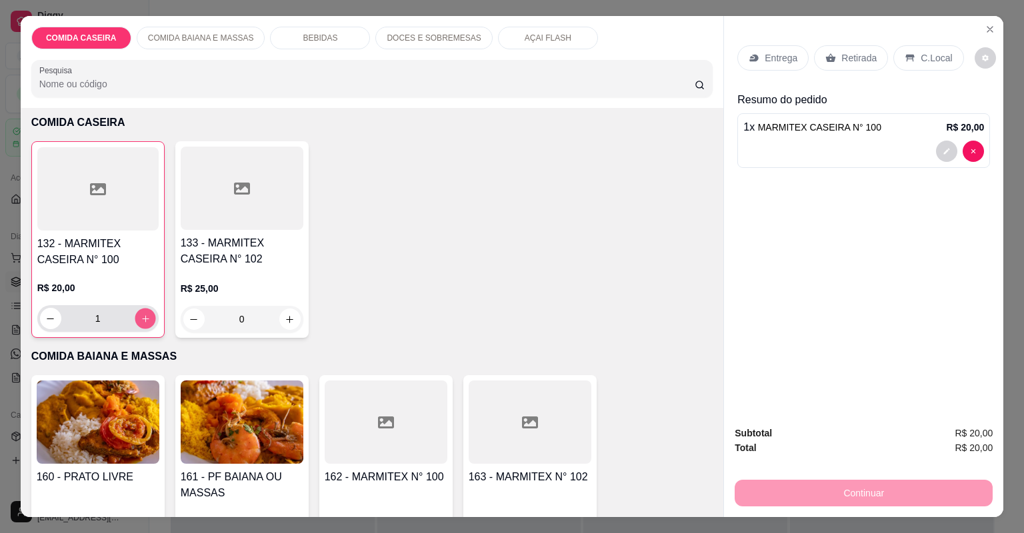
click at [147, 313] on button "increase-product-quantity" at bounding box center [145, 318] width 21 height 21
type input "3"
click at [870, 59] on div "Retirada" at bounding box center [851, 57] width 74 height 25
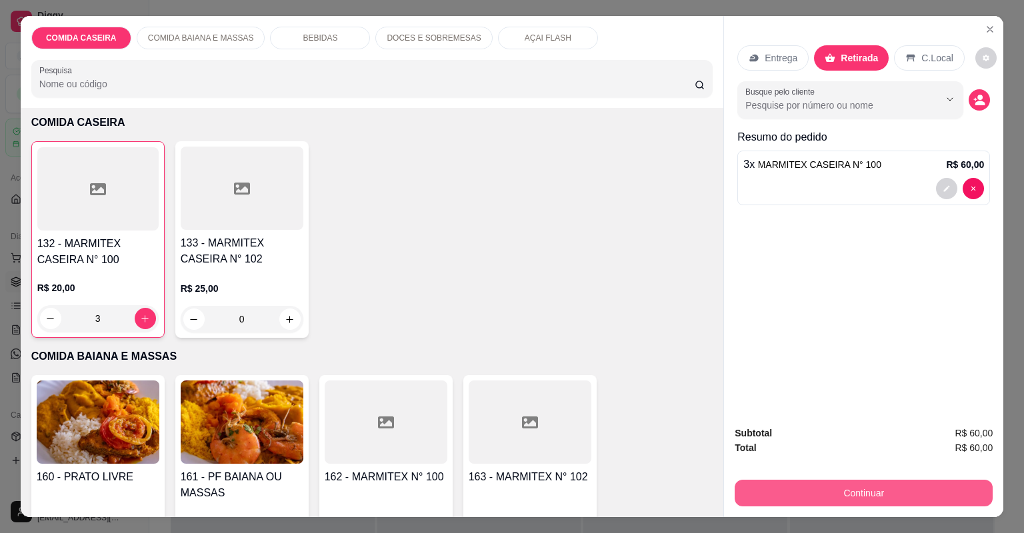
click at [866, 486] on button "Continuar" at bounding box center [864, 493] width 258 height 27
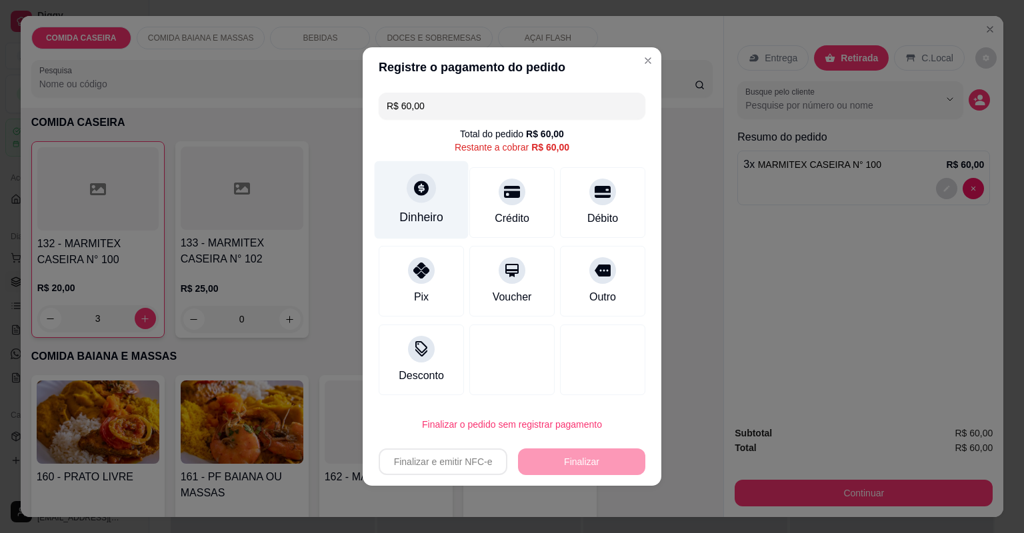
click at [416, 204] on div "Dinheiro" at bounding box center [422, 200] width 94 height 78
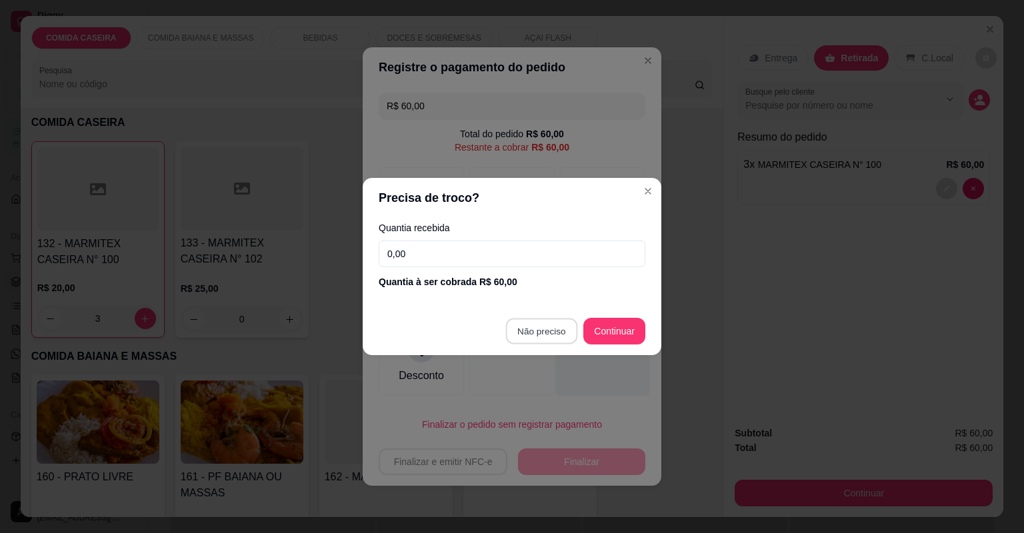
type input "R$ 0,00"
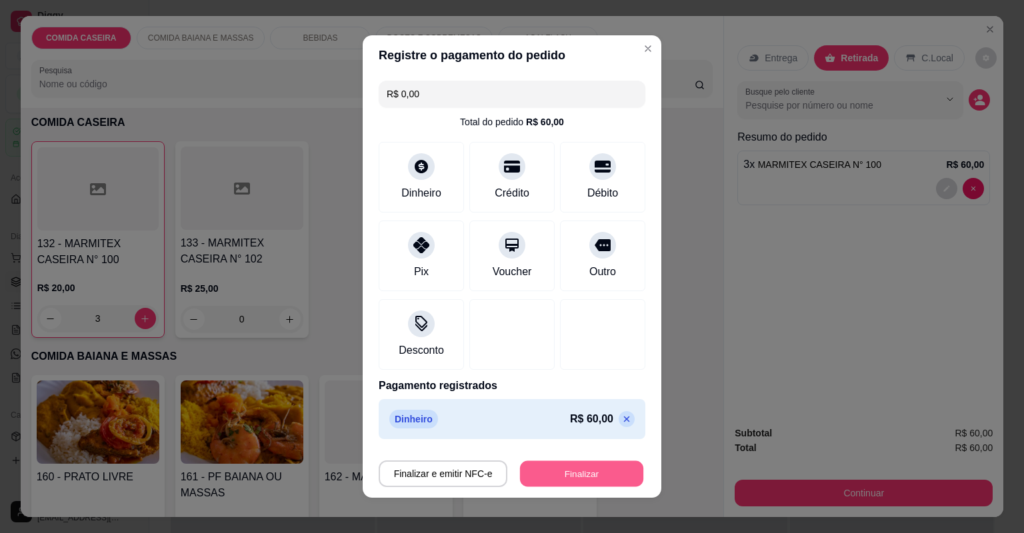
click at [560, 480] on button "Finalizar" at bounding box center [581, 474] width 123 height 26
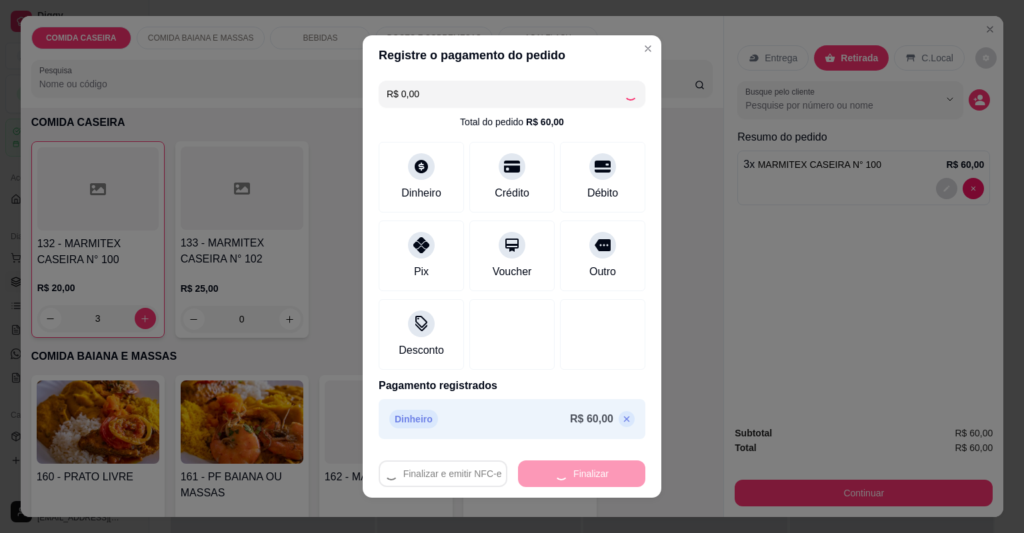
type input "0"
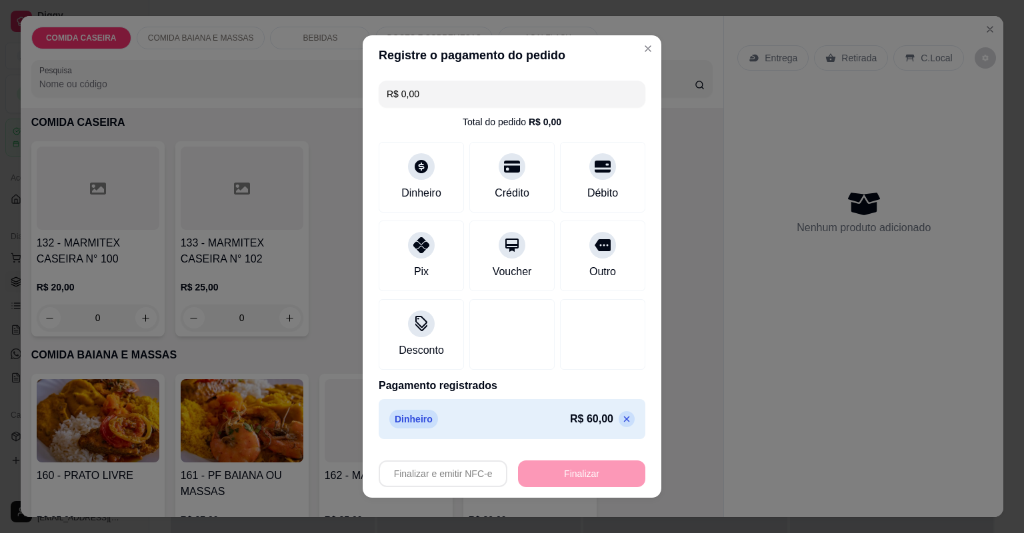
type input "-R$ 60,00"
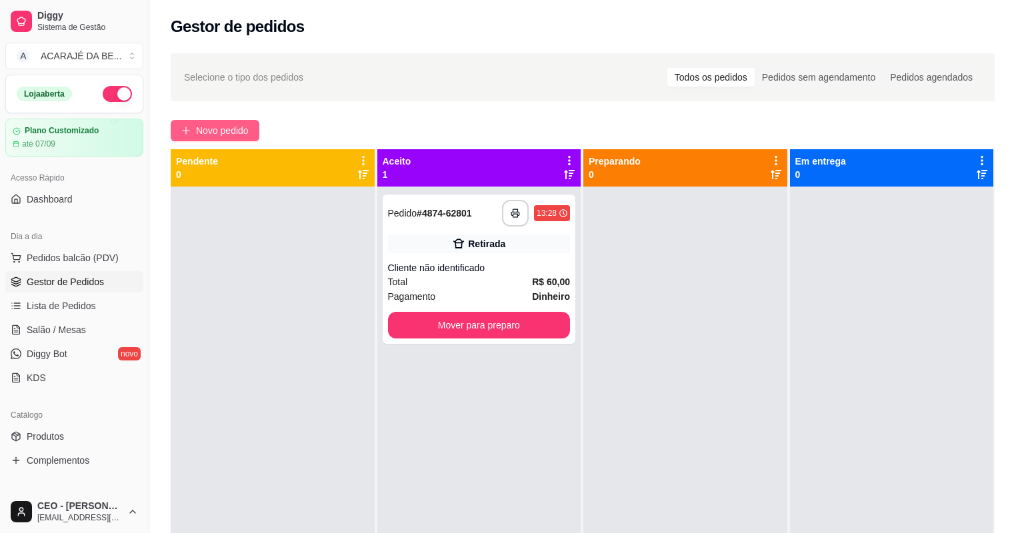
click at [179, 127] on button "Novo pedido" at bounding box center [215, 130] width 89 height 21
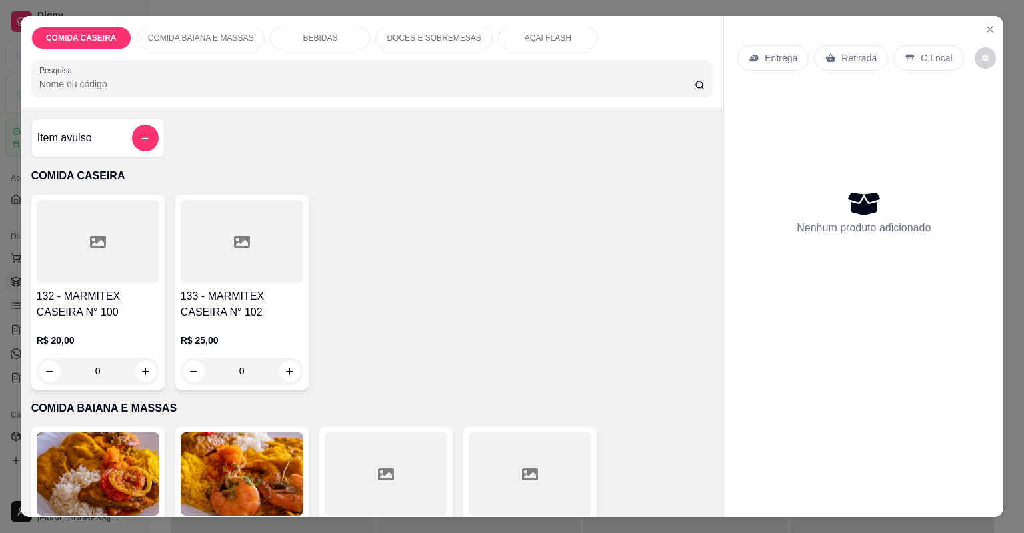
click at [245, 249] on icon at bounding box center [242, 242] width 16 height 16
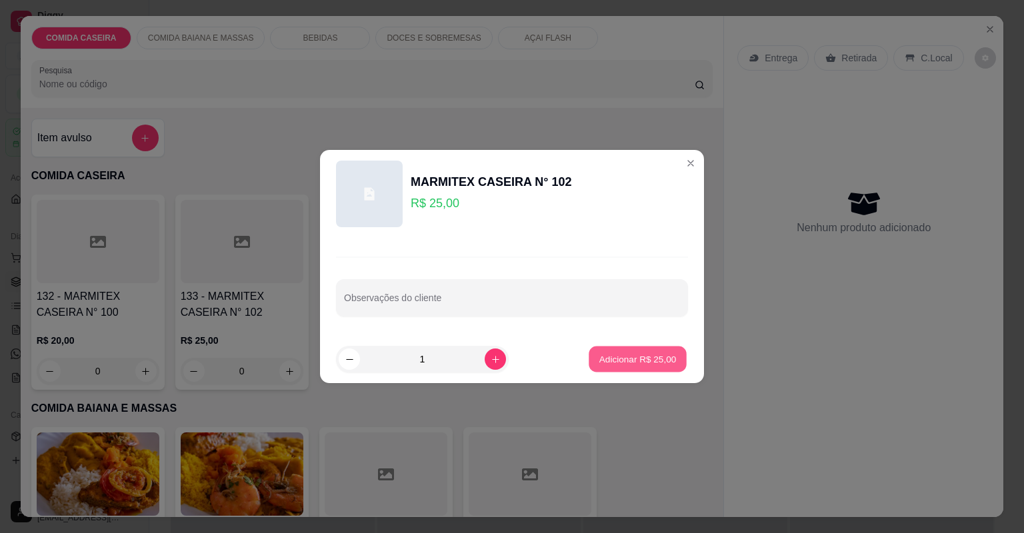
click at [612, 353] on p "Adicionar R$ 25,00" at bounding box center [637, 359] width 77 height 13
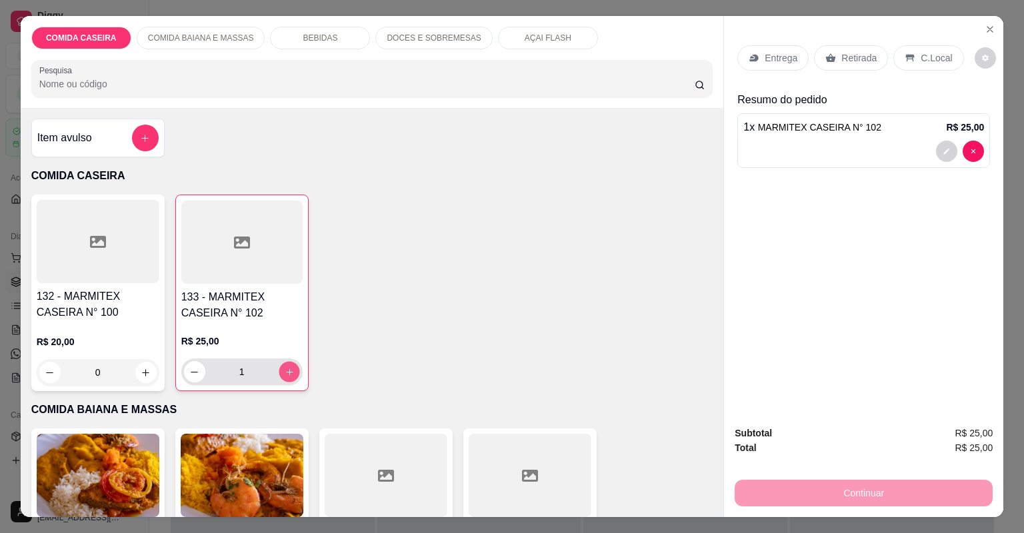
click at [282, 363] on button "increase-product-quantity" at bounding box center [289, 371] width 21 height 21
type input "2"
click at [830, 55] on icon at bounding box center [831, 58] width 11 height 11
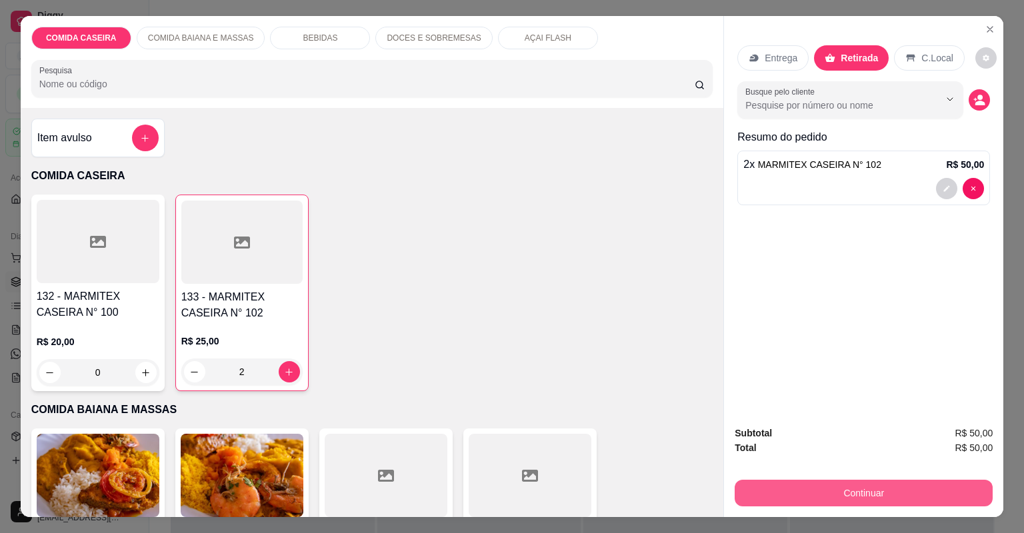
click at [830, 488] on button "Continuar" at bounding box center [864, 493] width 258 height 27
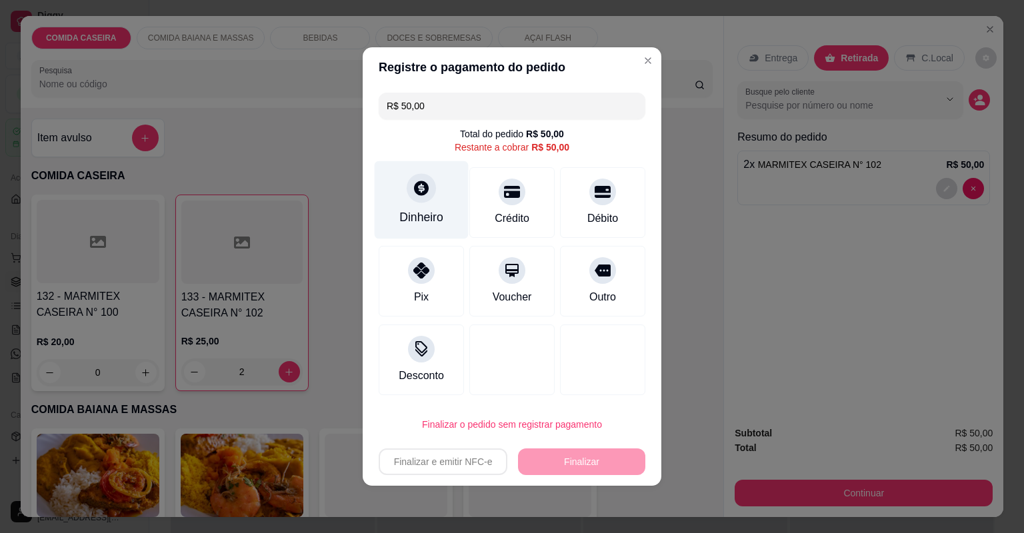
click at [413, 192] on icon at bounding box center [421, 187] width 17 height 17
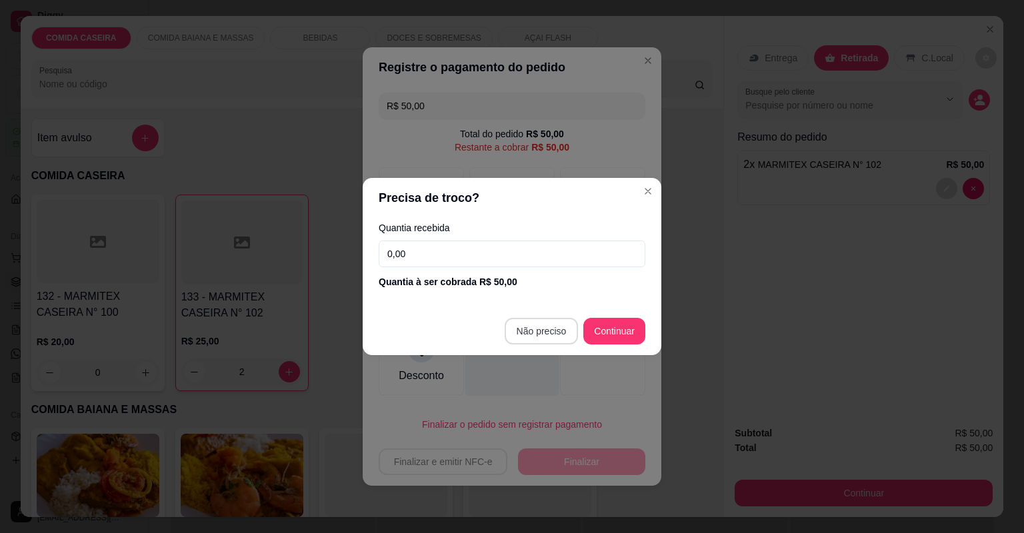
type input "R$ 0,00"
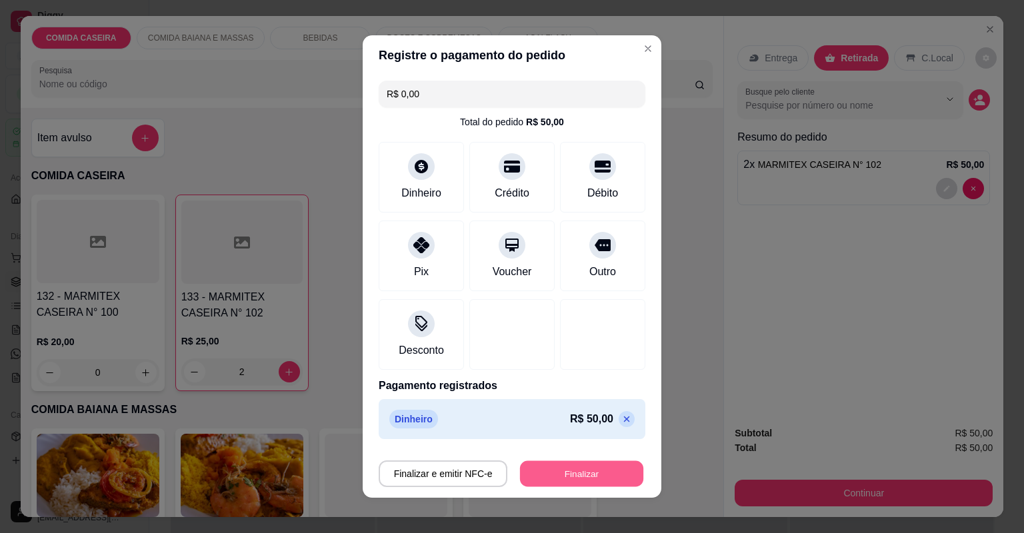
click at [573, 482] on button "Finalizar" at bounding box center [581, 474] width 123 height 26
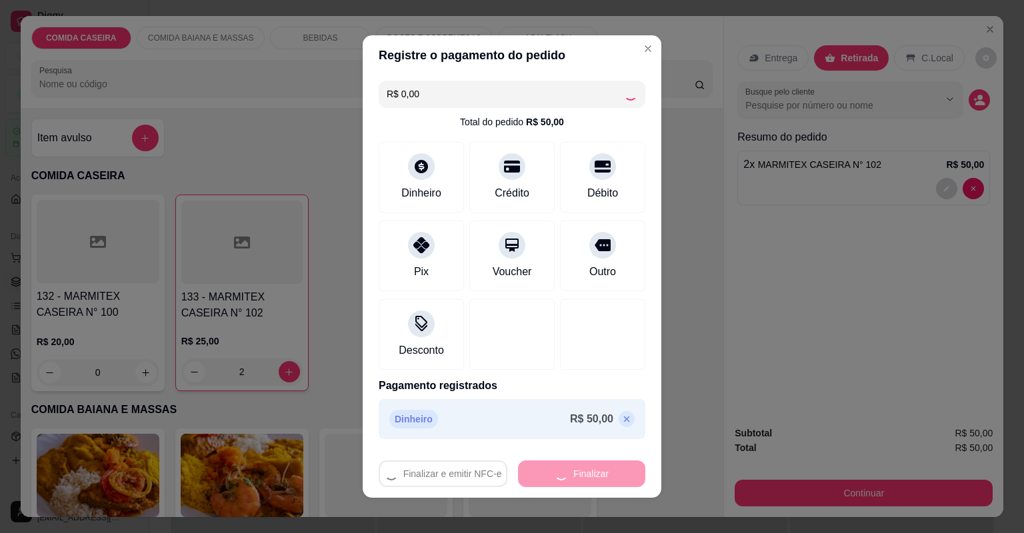
type input "0"
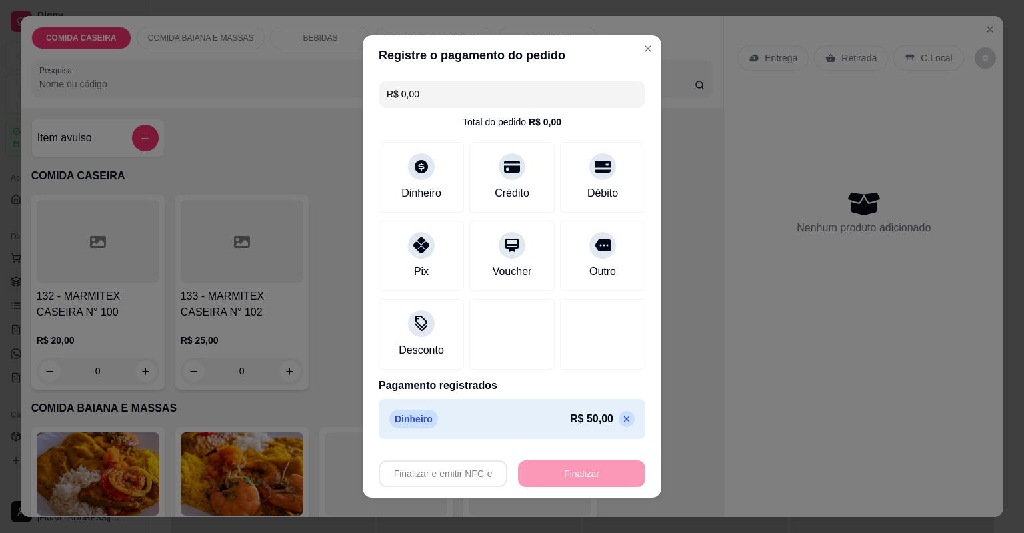
type input "-R$ 50,00"
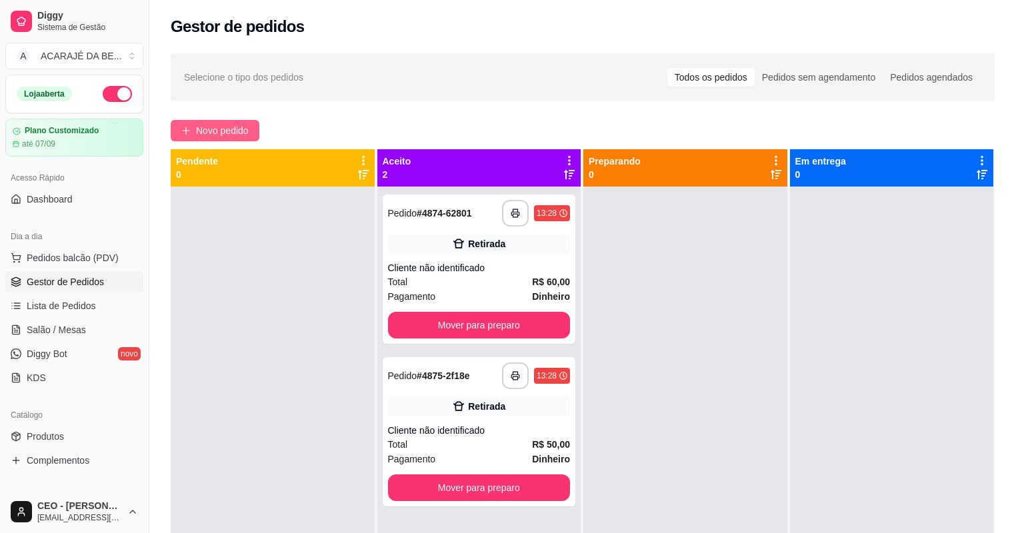
click at [189, 136] on button "Novo pedido" at bounding box center [215, 130] width 89 height 21
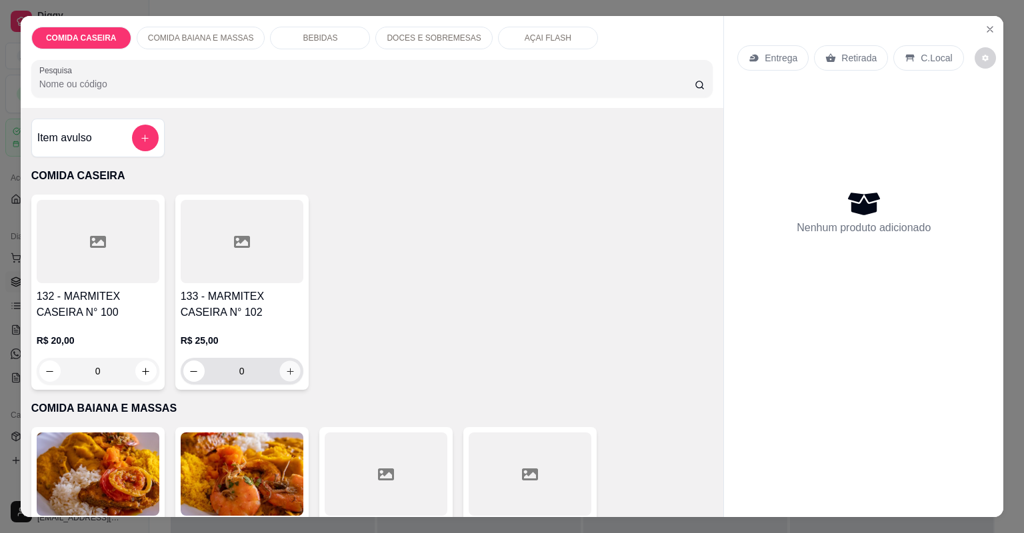
click at [293, 374] on button "increase-product-quantity" at bounding box center [289, 371] width 21 height 21
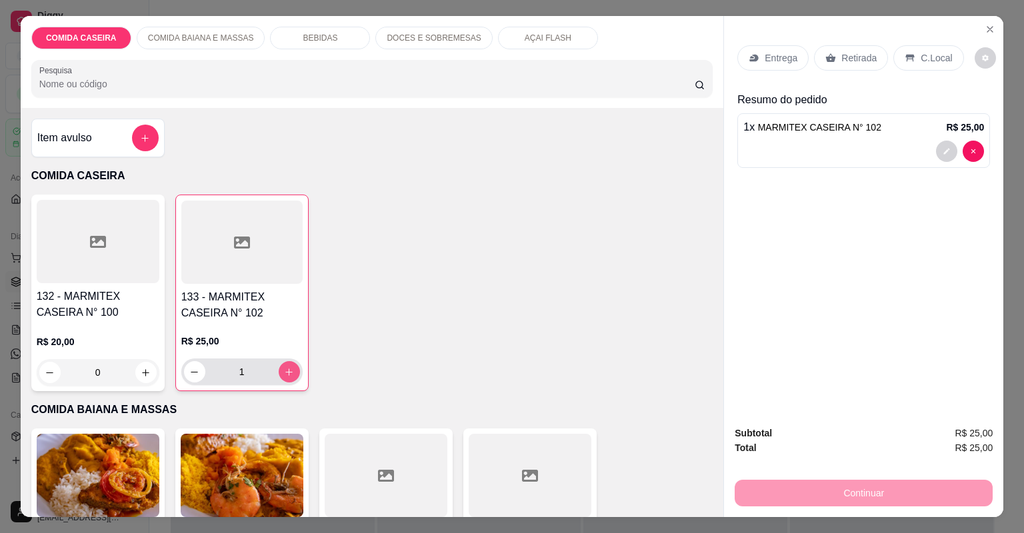
click at [293, 374] on button "increase-product-quantity" at bounding box center [289, 371] width 21 height 21
type input "2"
click at [816, 65] on div "Retirada" at bounding box center [851, 57] width 74 height 25
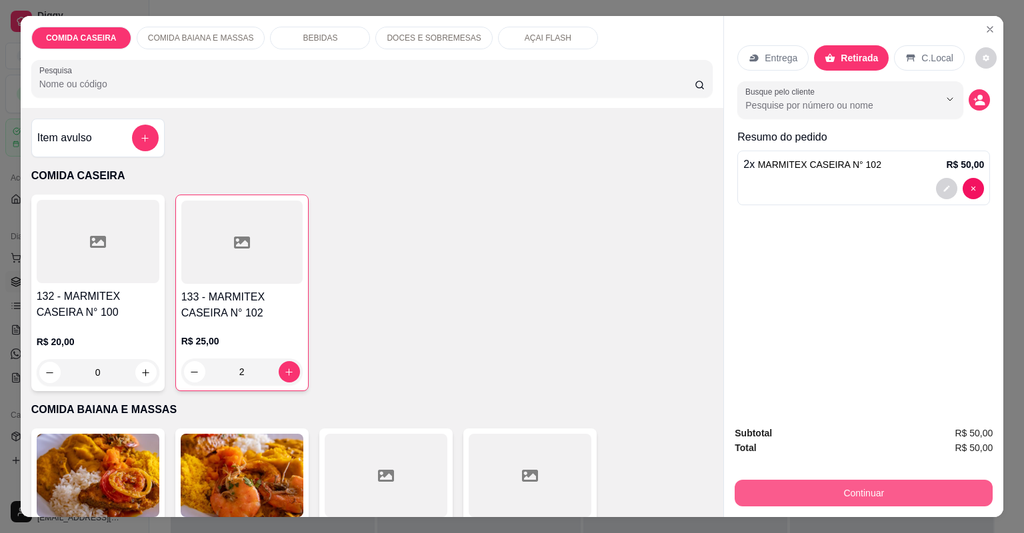
click at [767, 490] on button "Continuar" at bounding box center [864, 493] width 258 height 27
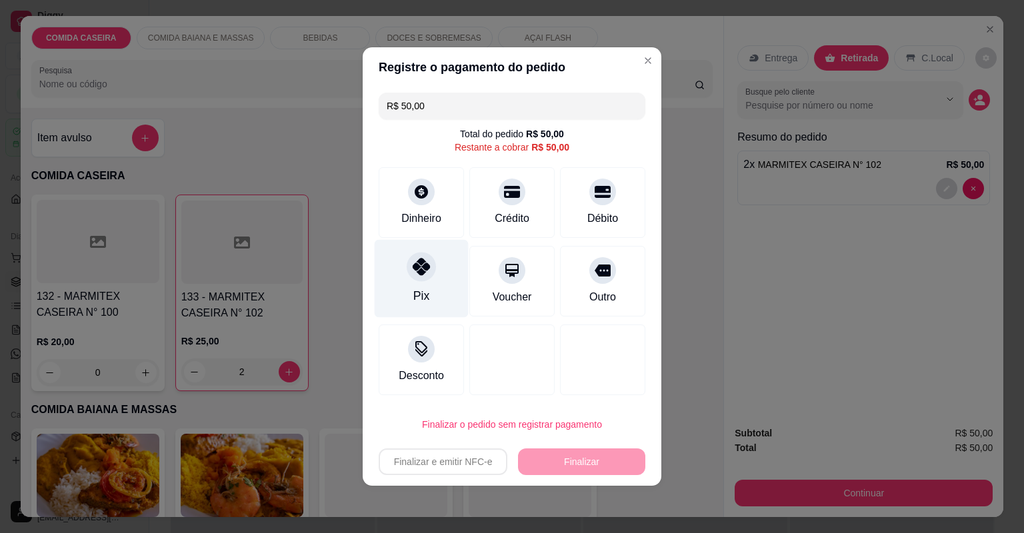
click at [416, 262] on icon at bounding box center [421, 266] width 17 height 17
type input "R$ 0,00"
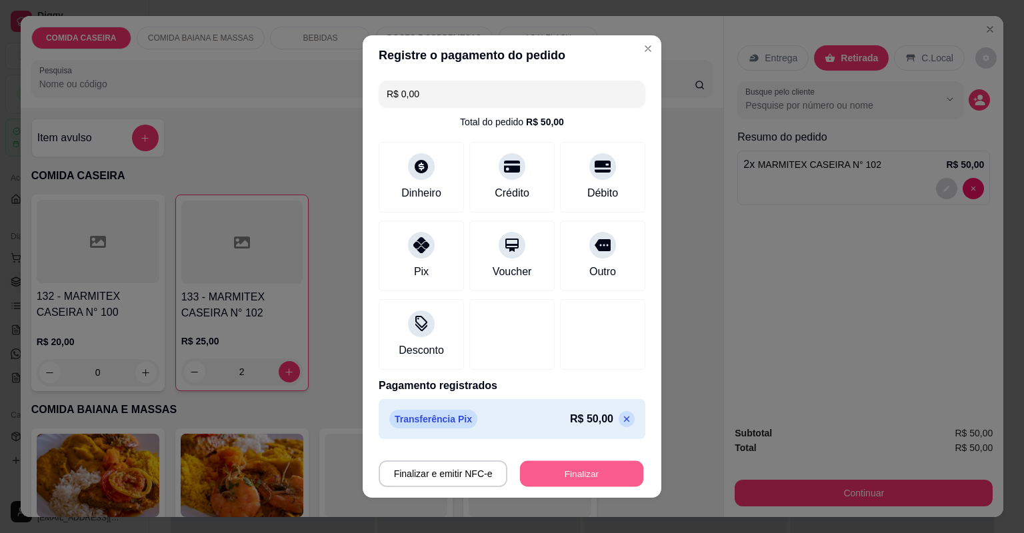
click at [527, 465] on button "Finalizar" at bounding box center [581, 474] width 123 height 26
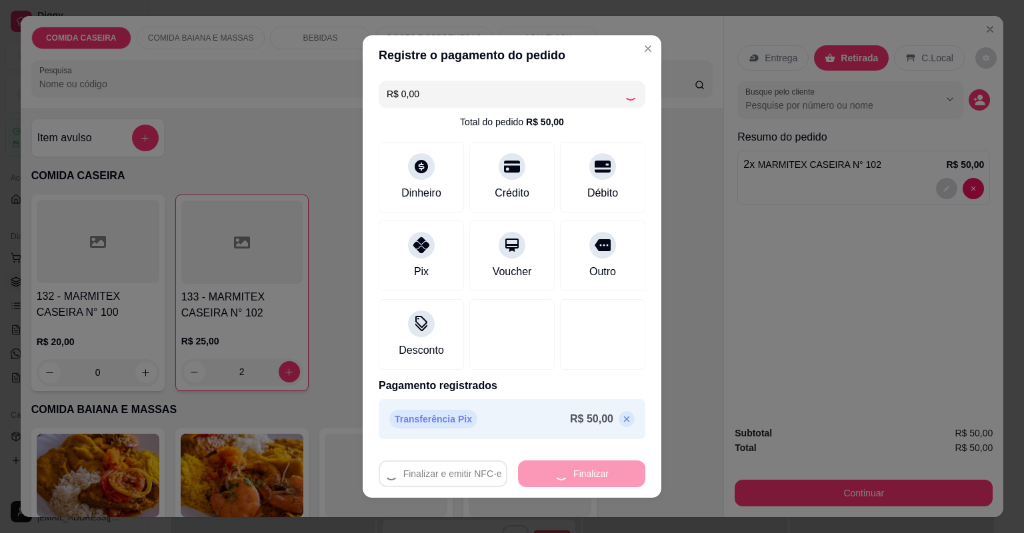
type input "0"
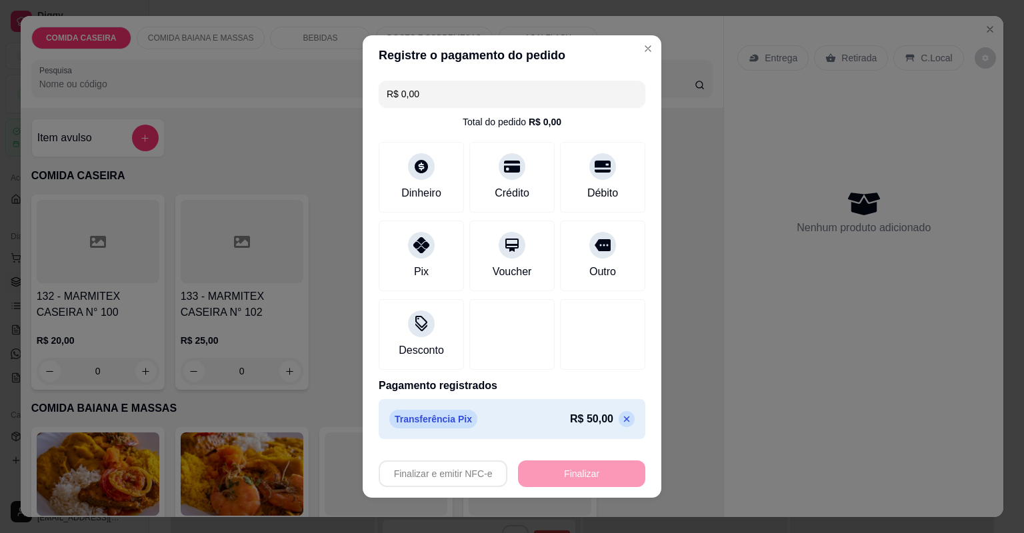
type input "-R$ 50,00"
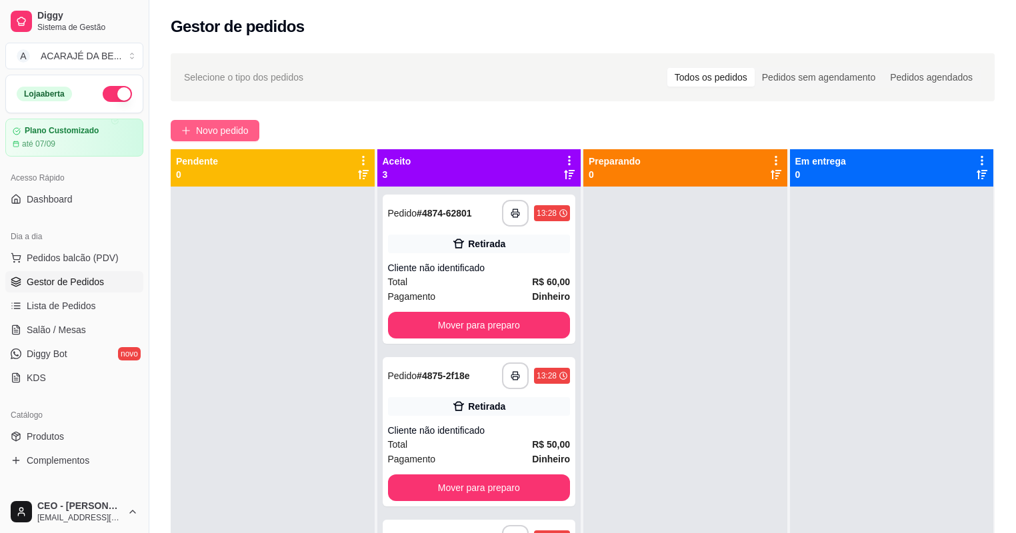
click at [207, 129] on span "Novo pedido" at bounding box center [222, 130] width 53 height 15
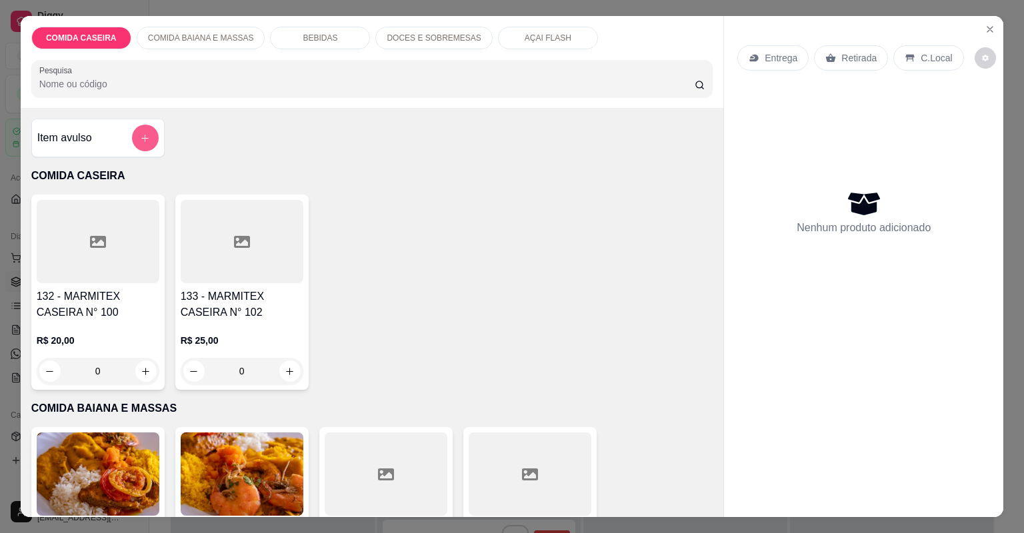
click at [140, 142] on icon "add-separate-item" at bounding box center [145, 138] width 10 height 10
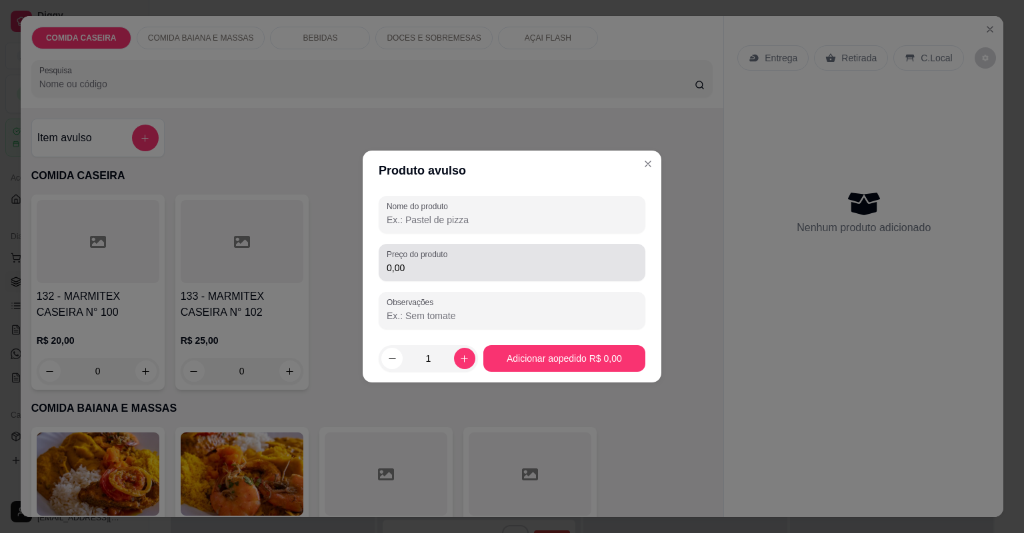
click at [408, 272] on input "0,00" at bounding box center [512, 267] width 251 height 13
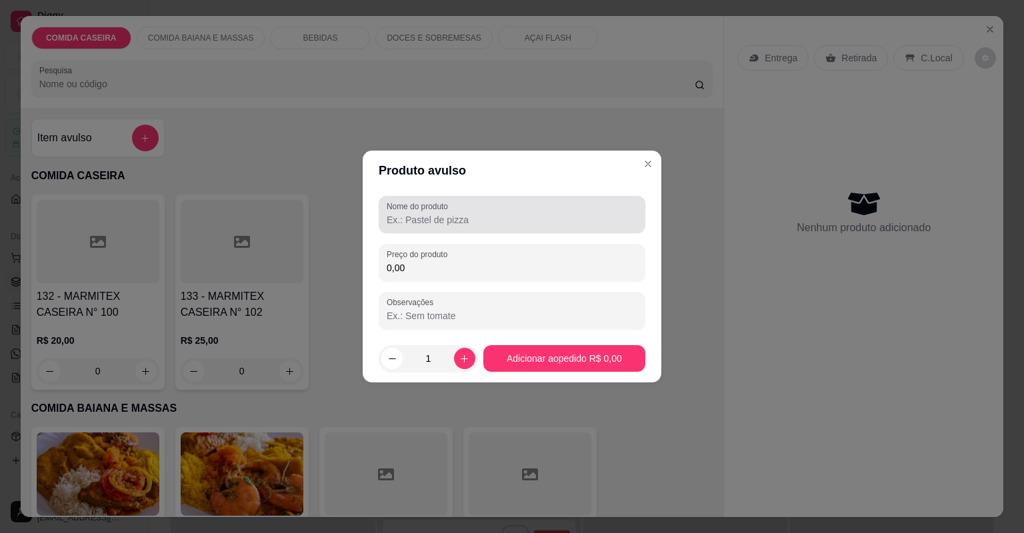
click at [424, 229] on div "Nome do produto" at bounding box center [512, 214] width 267 height 37
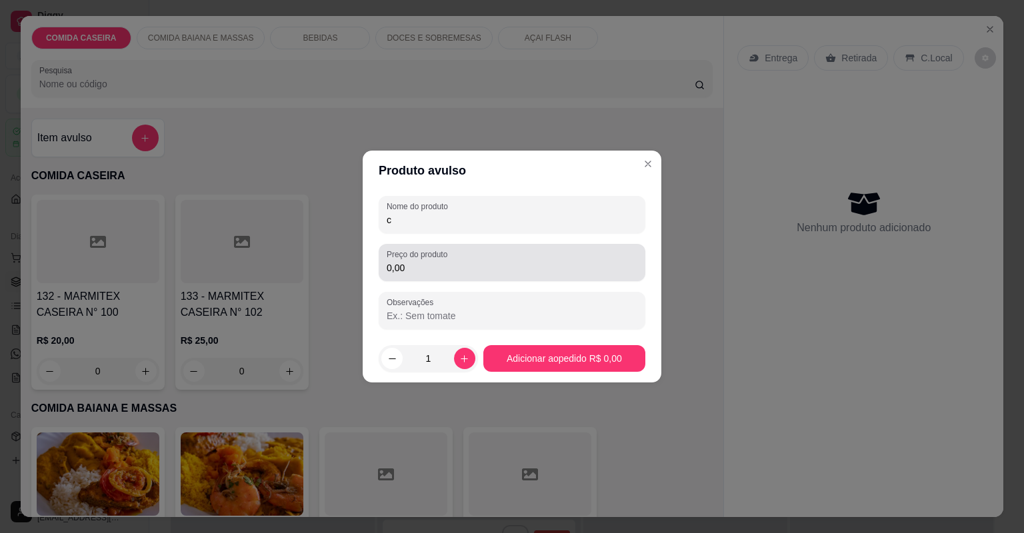
type input "c"
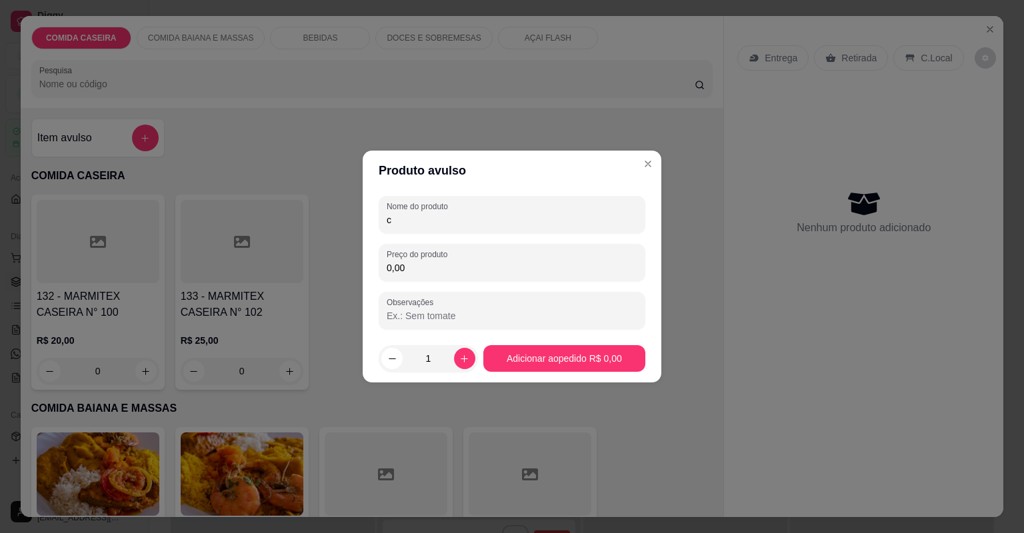
click at [436, 282] on div "Nome do produto c Preço do produto 0,00 Observações" at bounding box center [512, 262] width 267 height 133
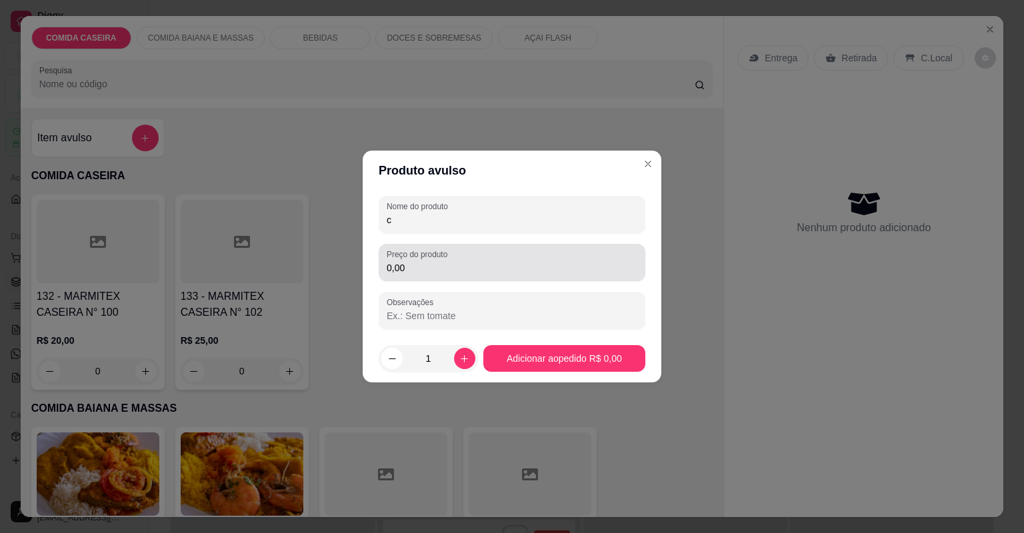
click at [436, 269] on input "0,00" at bounding box center [512, 267] width 251 height 13
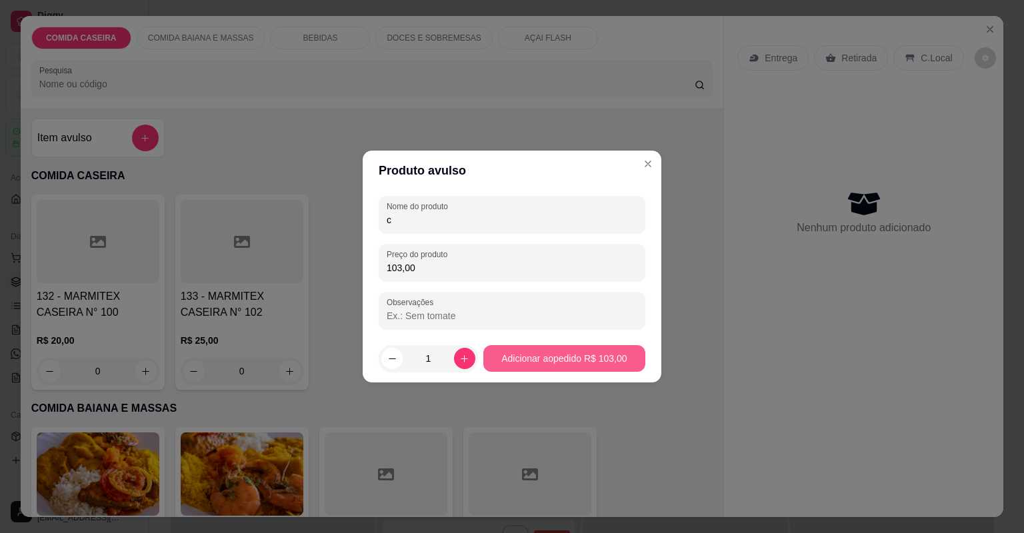
type input "103,00"
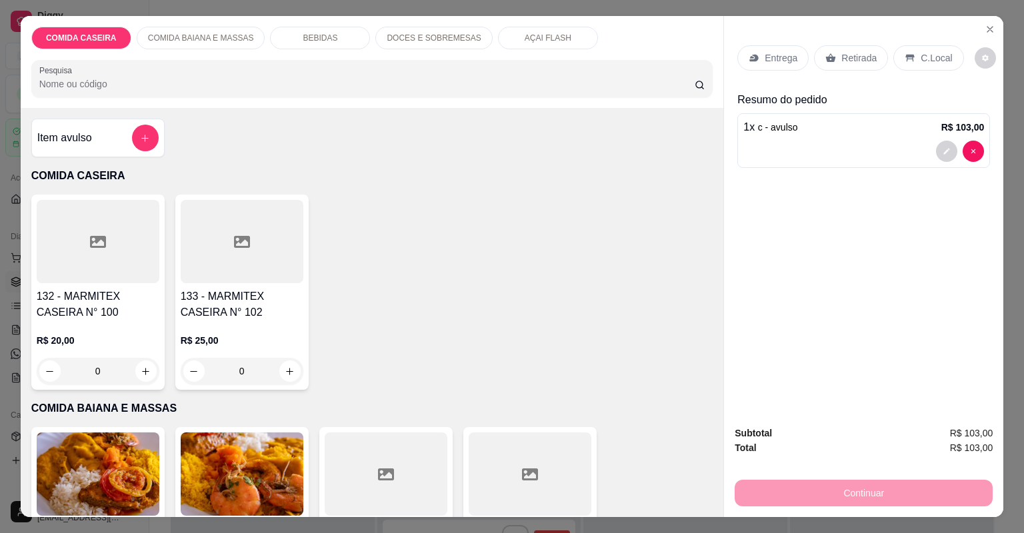
click at [814, 60] on div "Retirada" at bounding box center [851, 57] width 74 height 25
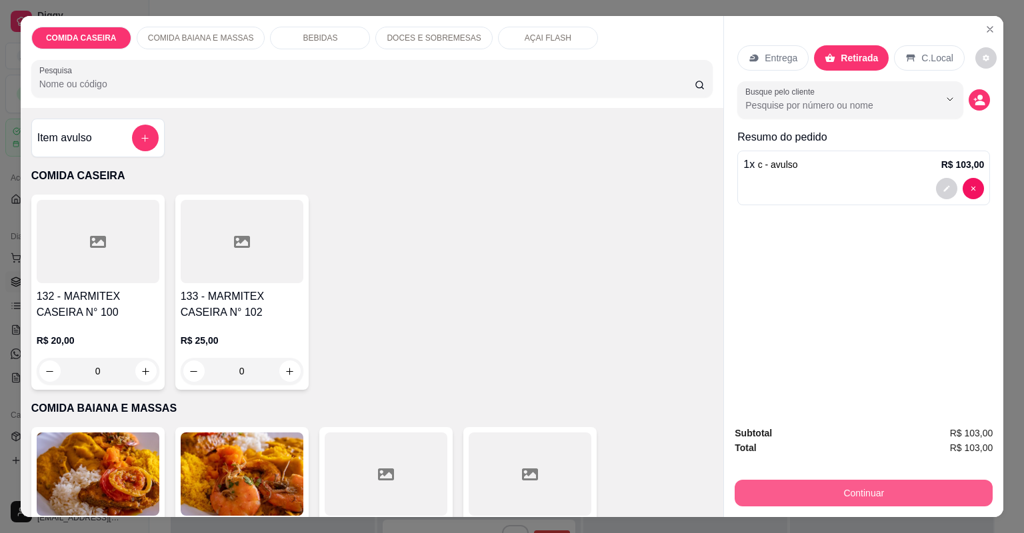
click at [764, 483] on button "Continuar" at bounding box center [864, 493] width 258 height 27
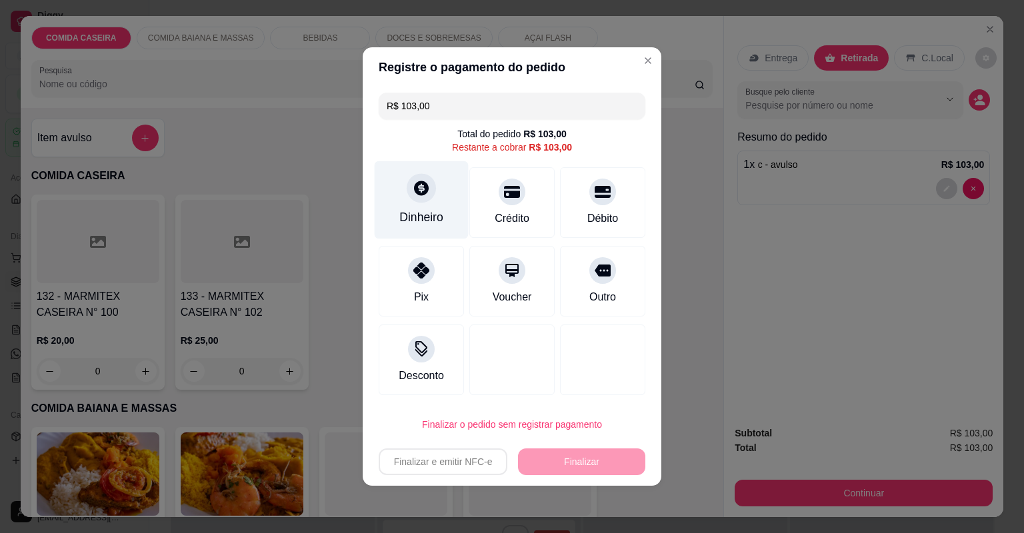
click at [435, 184] on div "Dinheiro" at bounding box center [422, 200] width 94 height 78
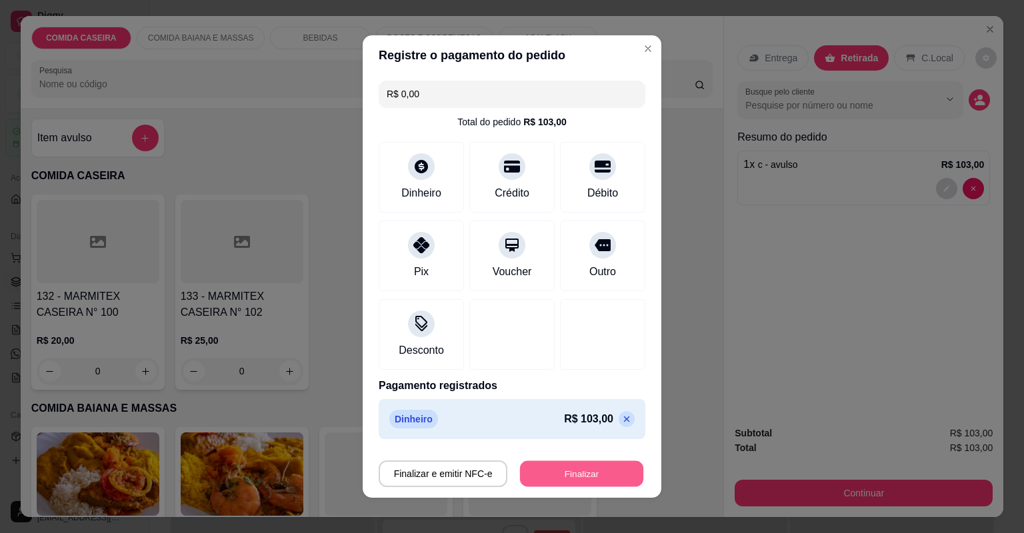
click at [559, 477] on button "Finalizar" at bounding box center [581, 474] width 123 height 26
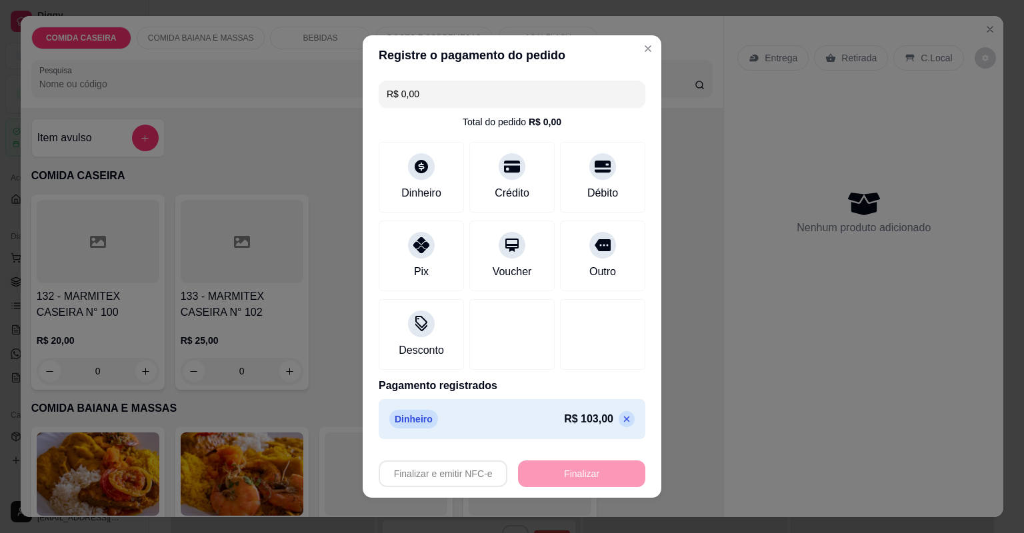
type input "-R$ 103,00"
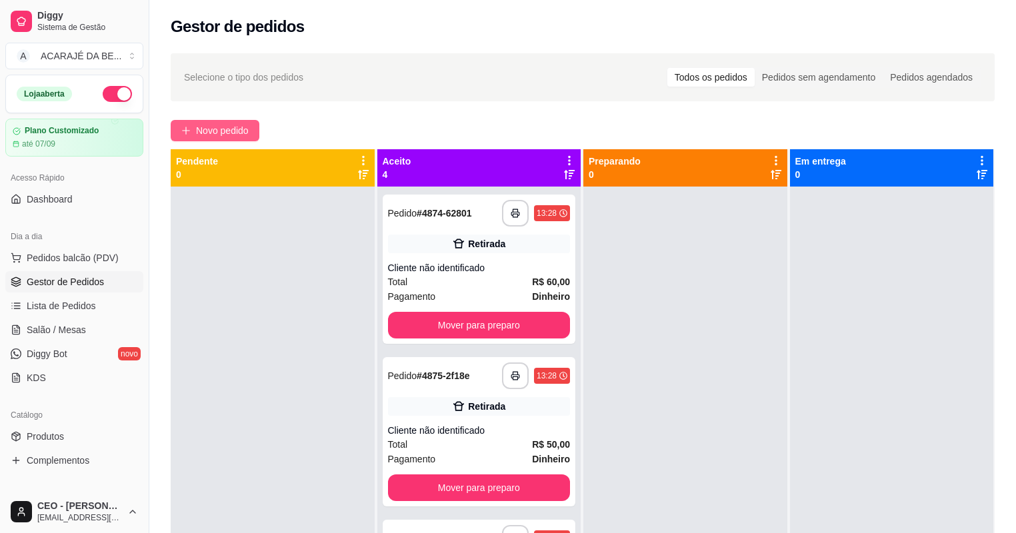
click at [240, 133] on span "Novo pedido" at bounding box center [222, 130] width 53 height 15
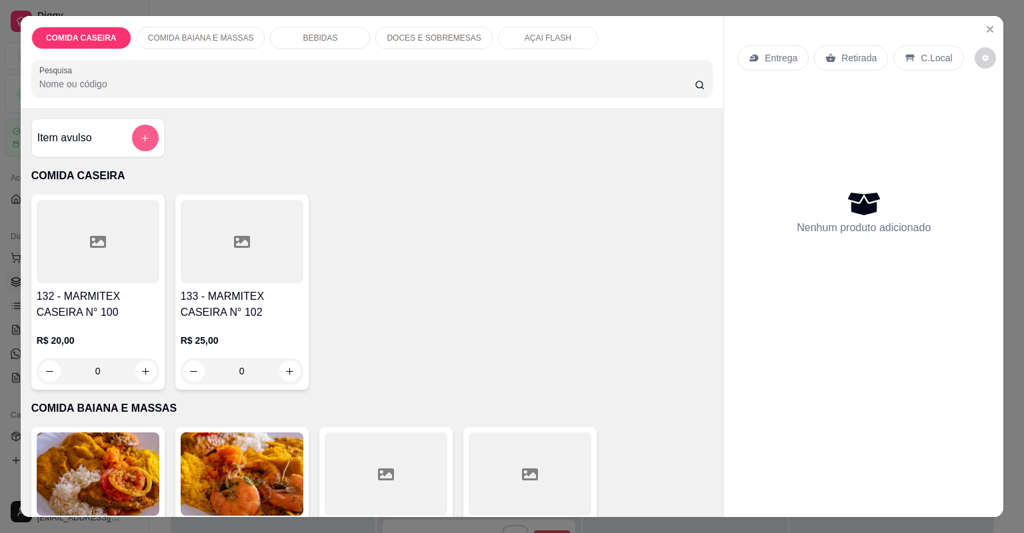
click at [132, 144] on button "add-separate-item" at bounding box center [145, 138] width 27 height 27
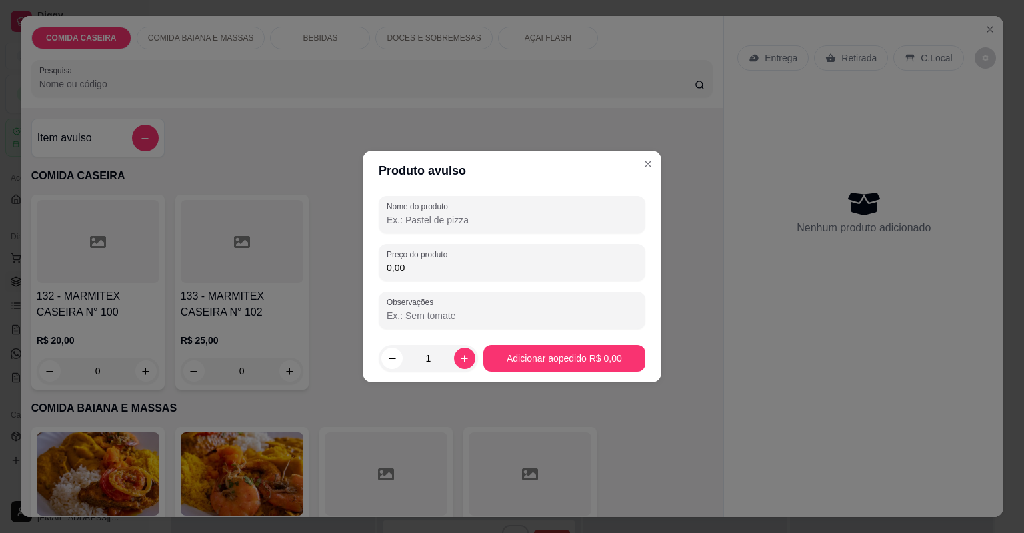
click at [413, 224] on input "Nome do produto" at bounding box center [512, 219] width 251 height 13
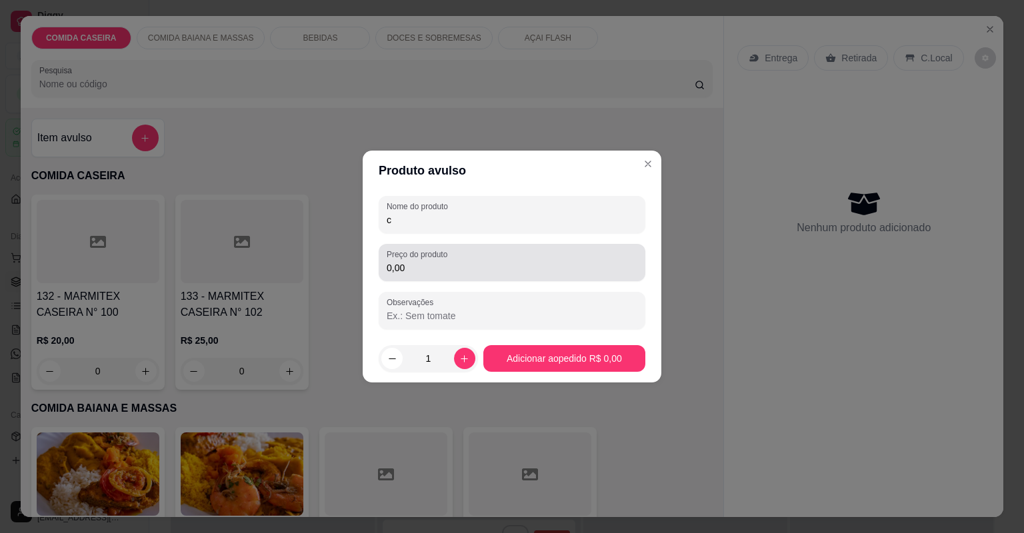
type input "c"
click at [437, 280] on div "Preço do produto 0,00" at bounding box center [512, 262] width 267 height 37
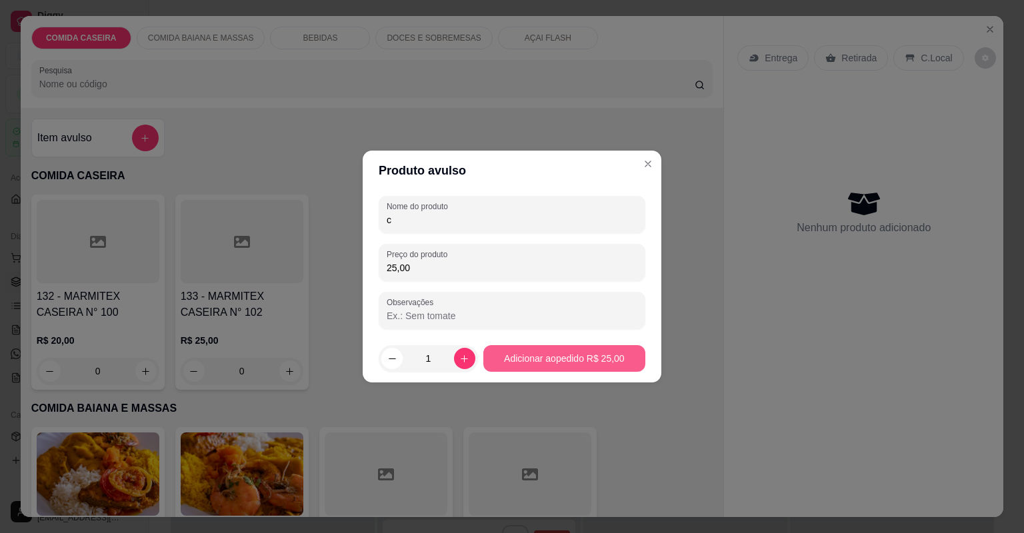
type input "25,00"
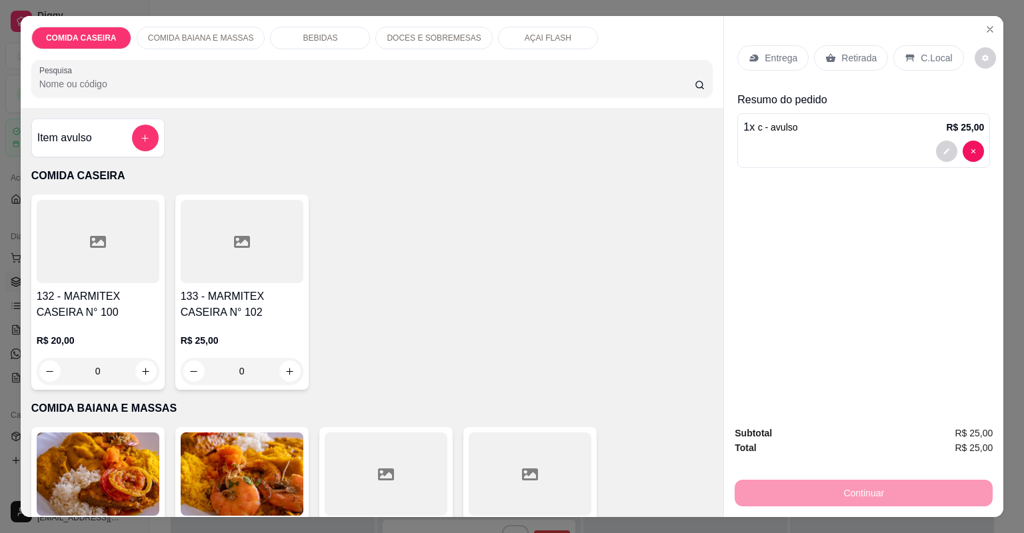
click at [817, 57] on div "Retirada" at bounding box center [851, 57] width 74 height 25
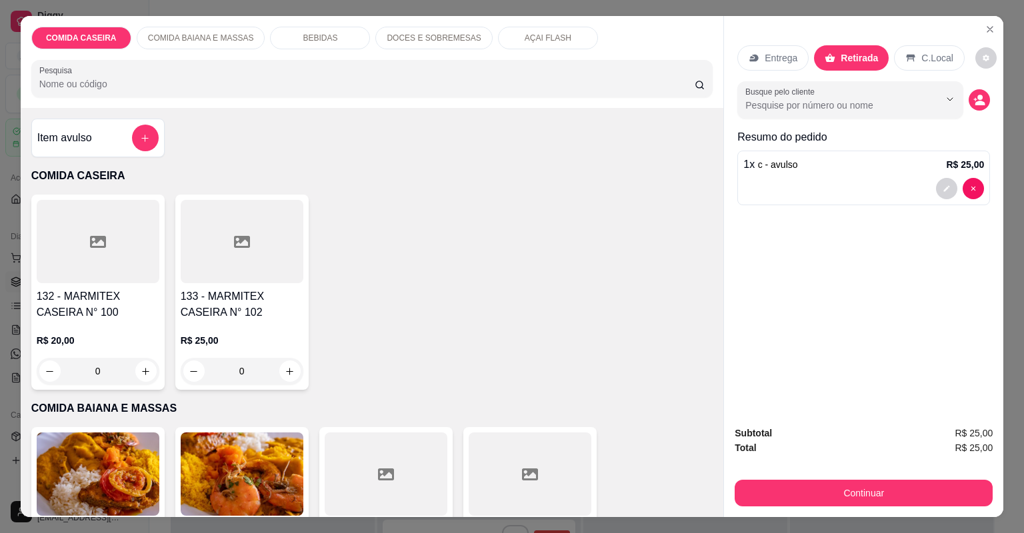
click at [846, 477] on div "Continuar" at bounding box center [864, 492] width 258 height 30
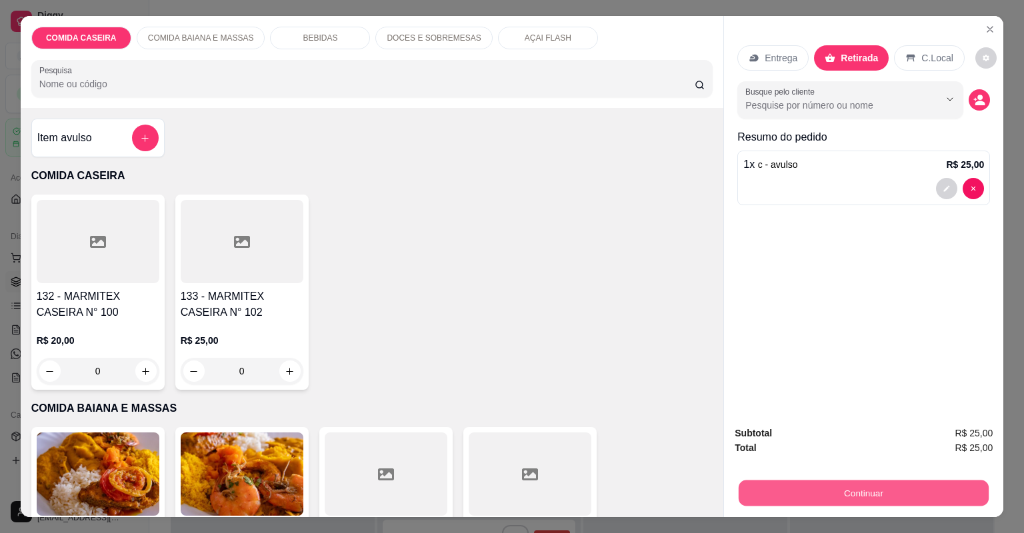
click at [850, 488] on button "Continuar" at bounding box center [864, 494] width 250 height 26
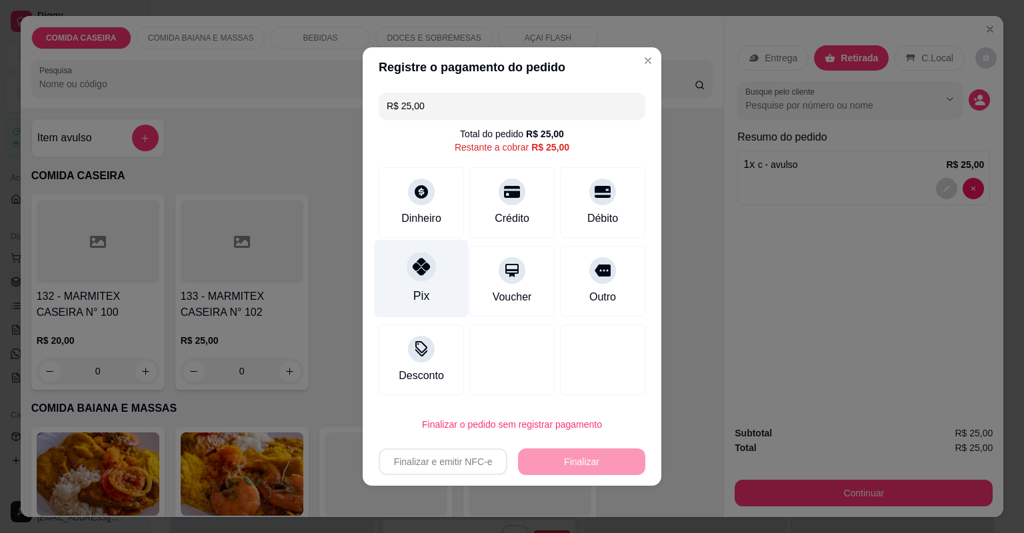
click at [401, 257] on div "Pix" at bounding box center [422, 279] width 94 height 78
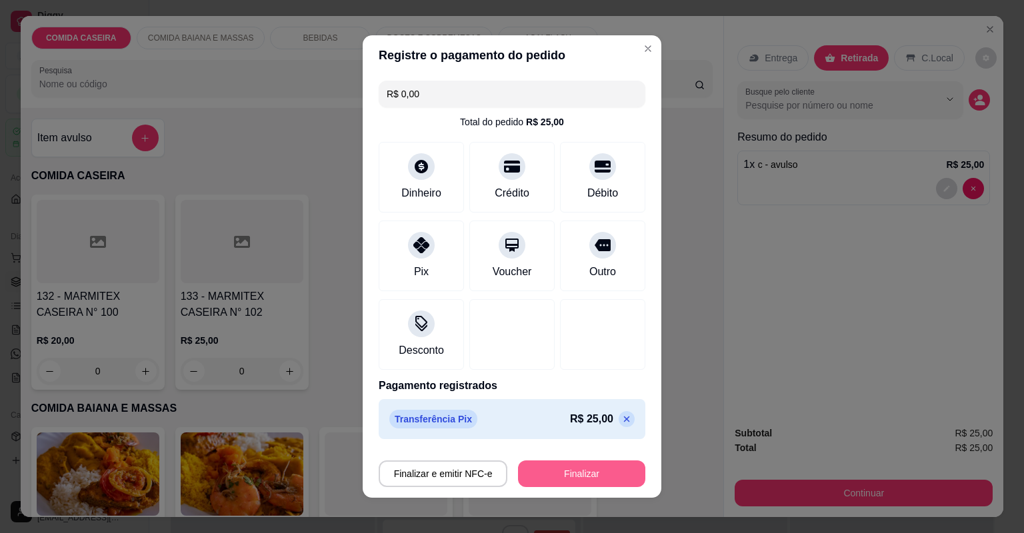
click at [563, 469] on button "Finalizar" at bounding box center [581, 474] width 127 height 27
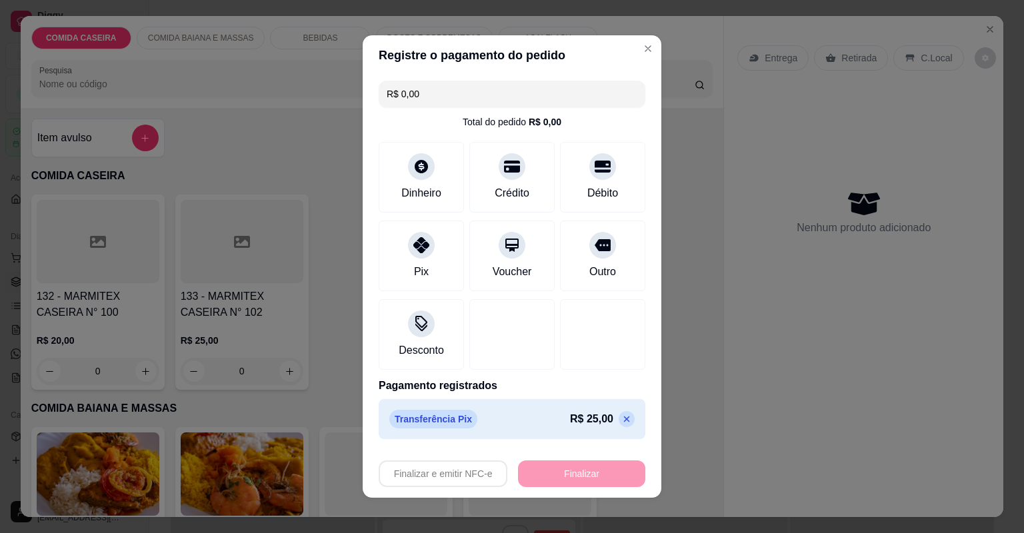
type input "-R$ 25,00"
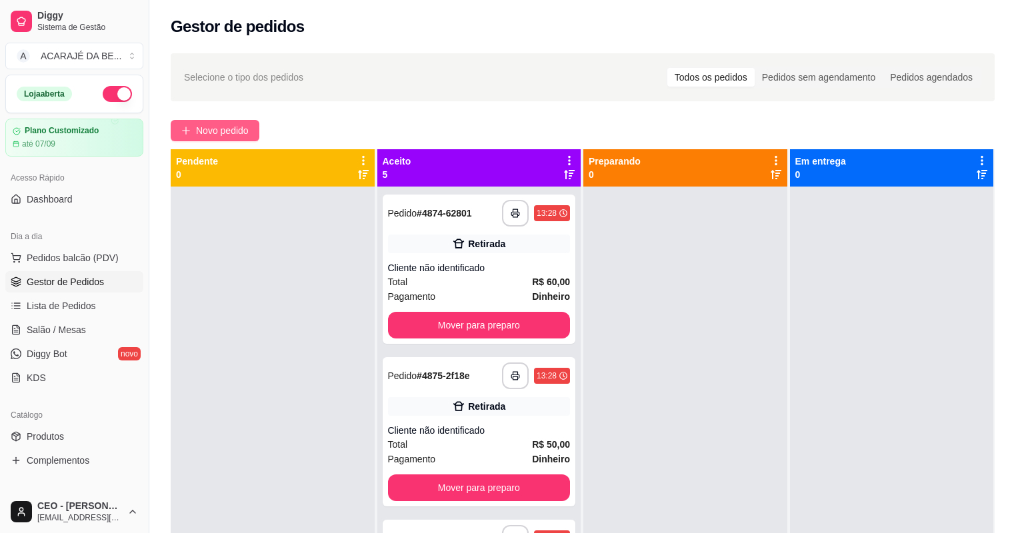
click at [232, 130] on span "Novo pedido" at bounding box center [222, 130] width 53 height 15
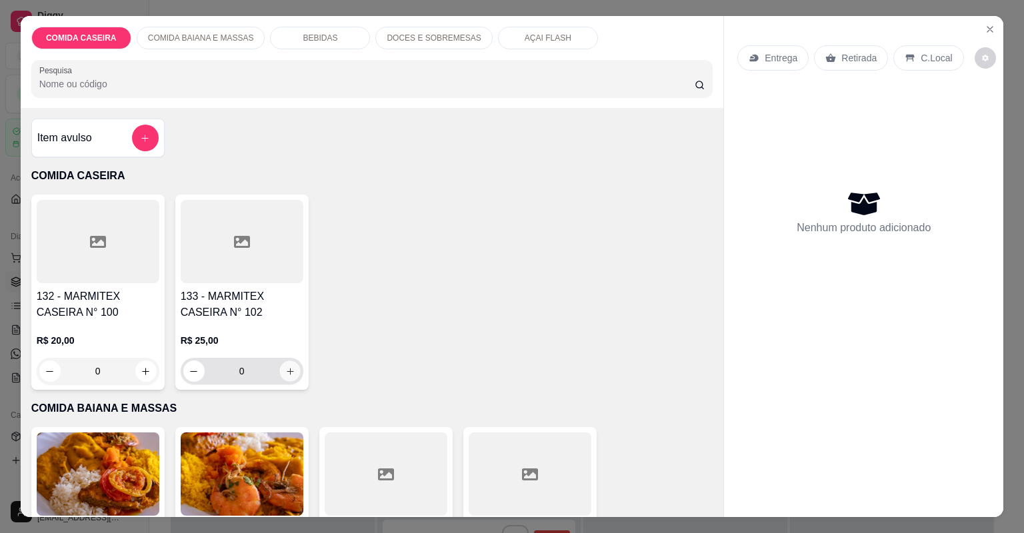
click at [291, 368] on button "increase-product-quantity" at bounding box center [289, 371] width 21 height 21
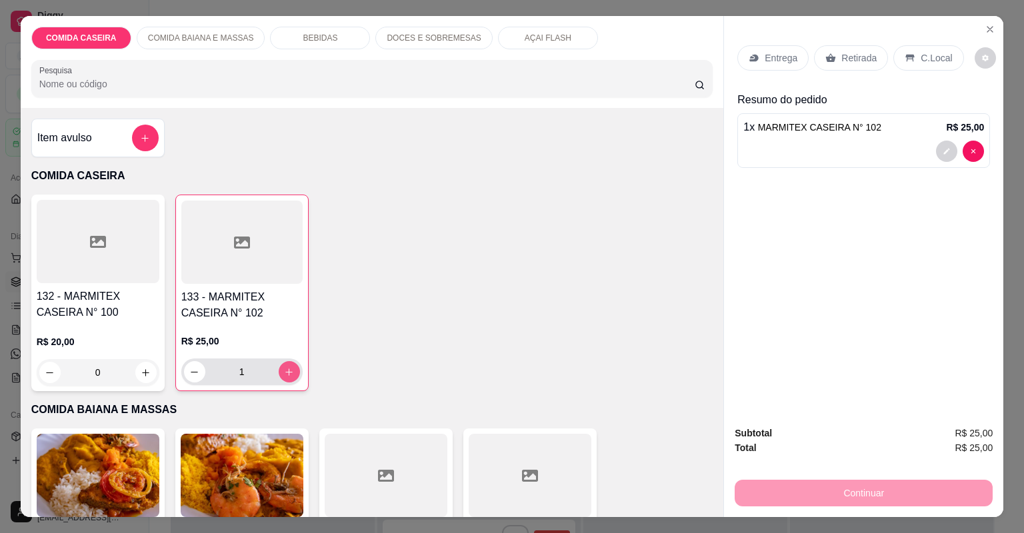
click at [291, 368] on button "increase-product-quantity" at bounding box center [289, 371] width 21 height 21
type input "2"
click at [842, 57] on p "Retirada" at bounding box center [859, 57] width 35 height 13
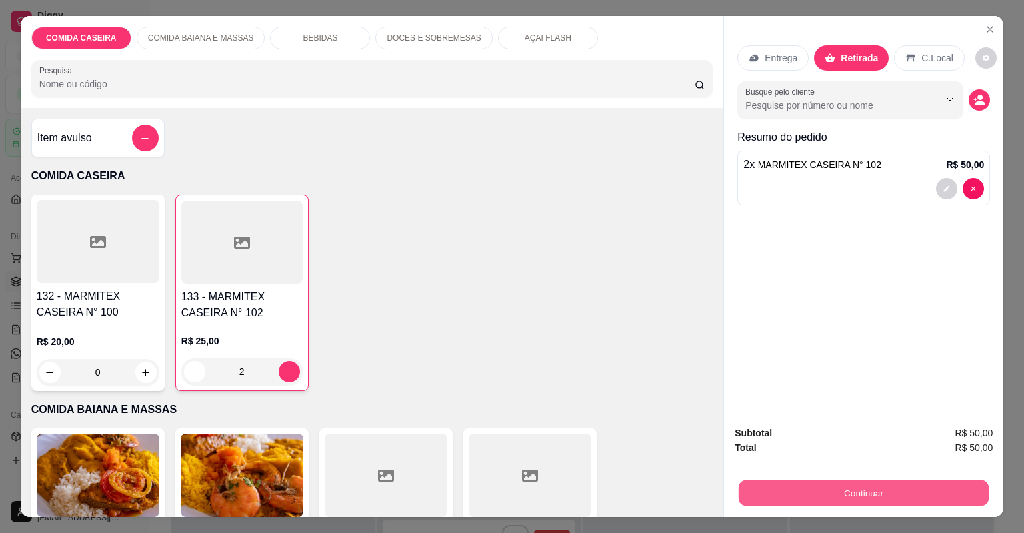
click at [805, 483] on button "Continuar" at bounding box center [864, 494] width 250 height 26
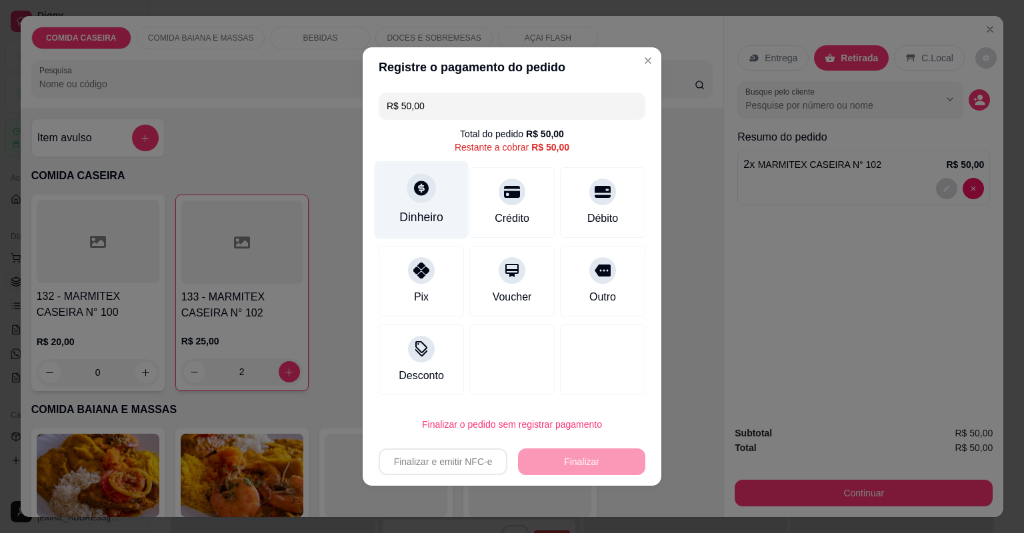
click at [419, 203] on div at bounding box center [421, 187] width 29 height 29
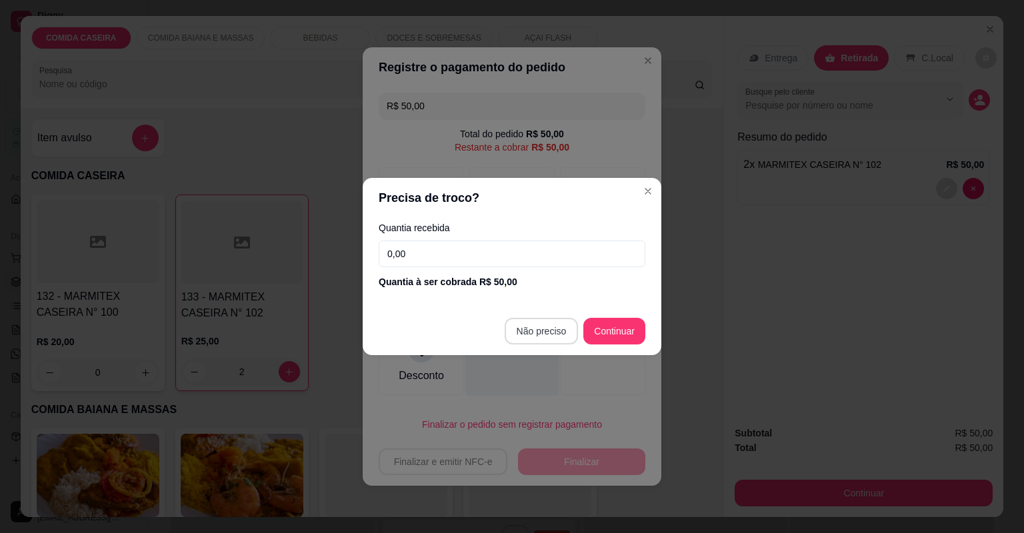
type input "R$ 0,00"
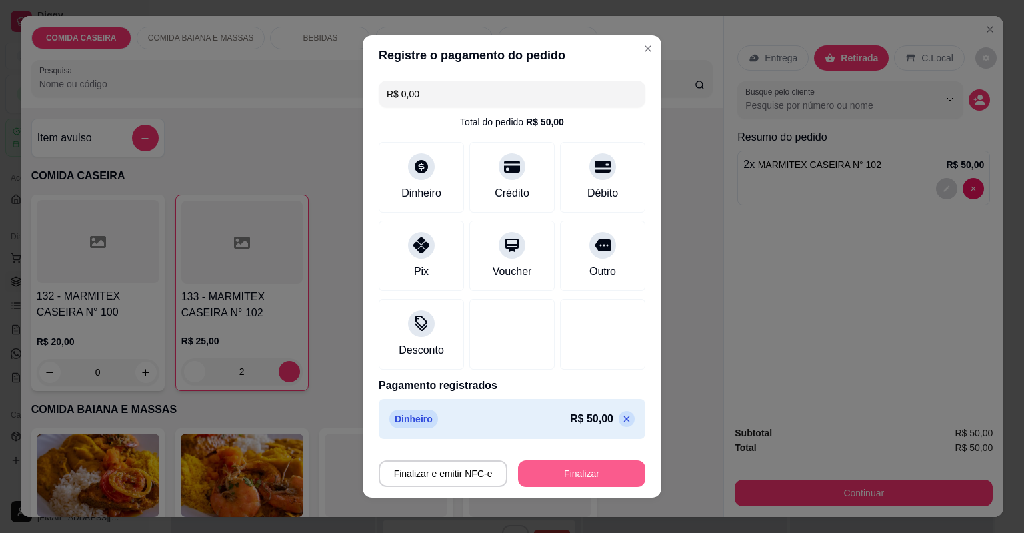
click at [570, 473] on button "Finalizar" at bounding box center [581, 474] width 127 height 27
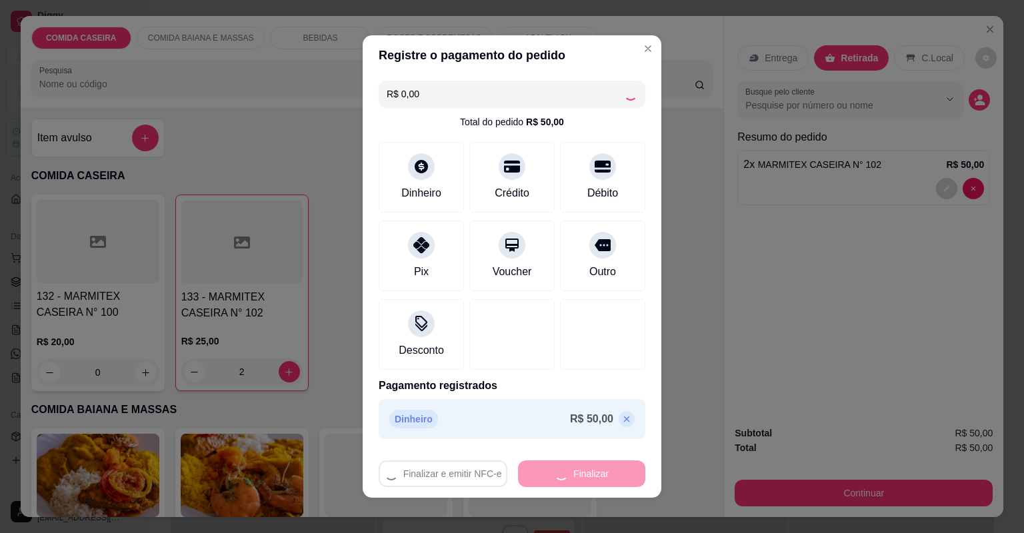
type input "0"
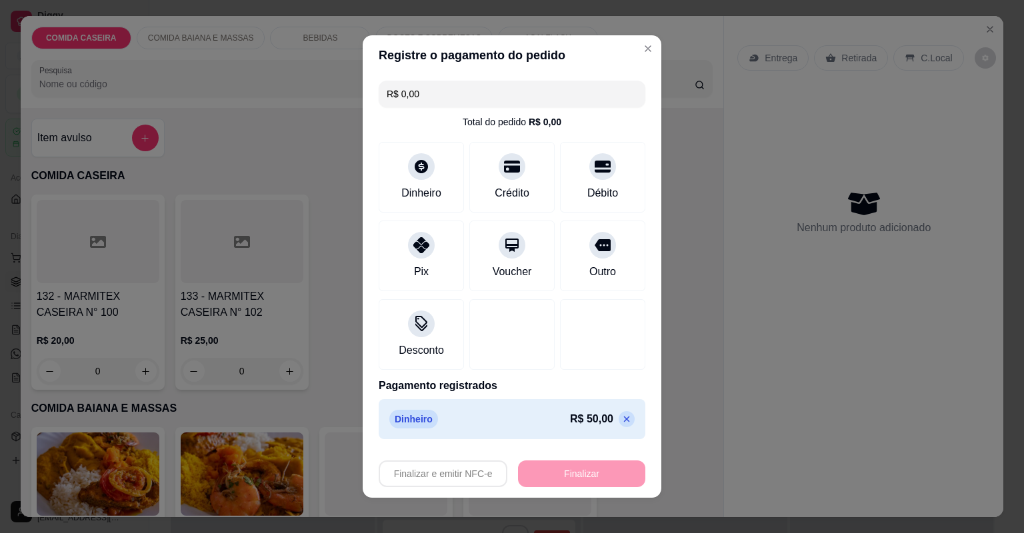
type input "-R$ 50,00"
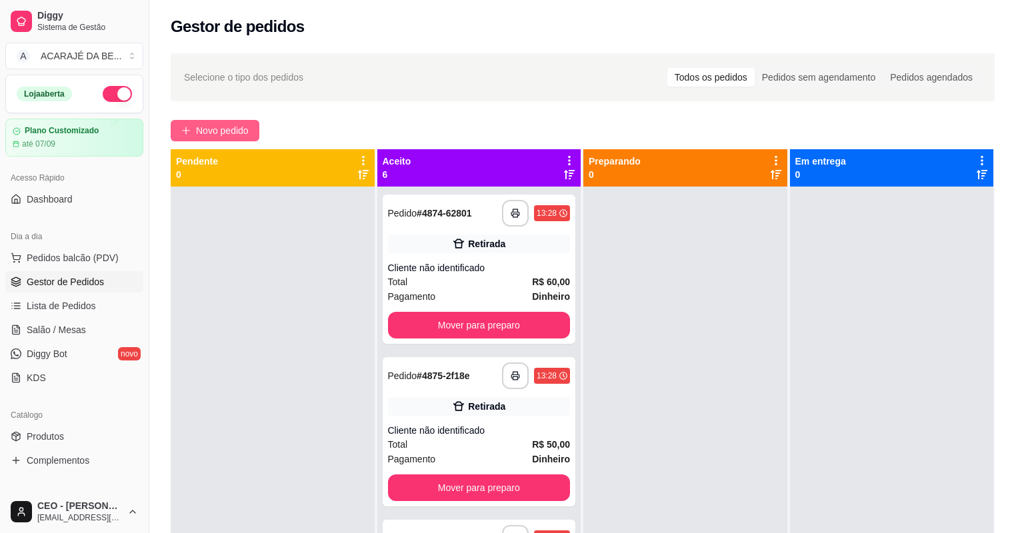
click at [199, 133] on span "Novo pedido" at bounding box center [222, 130] width 53 height 15
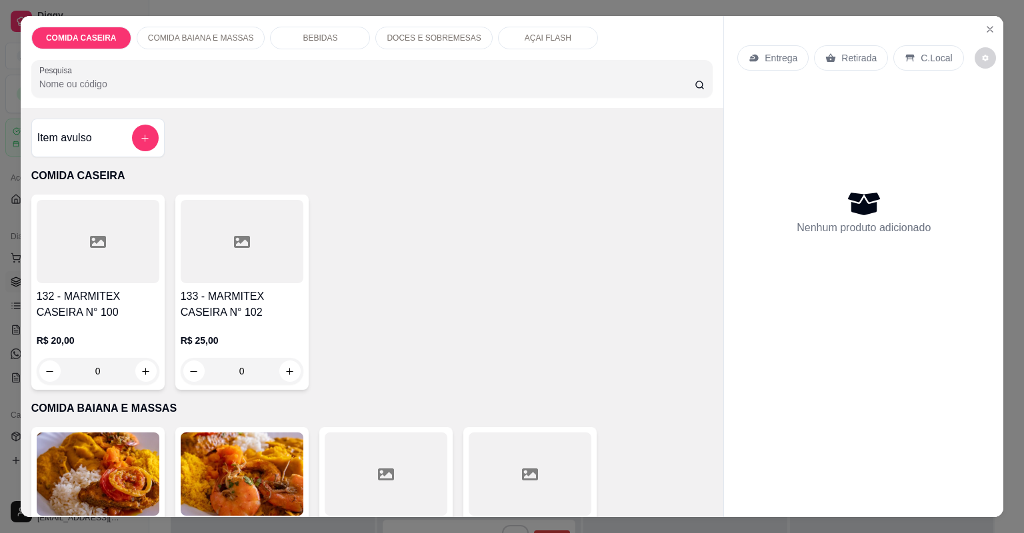
click at [78, 123] on div "Item avulso" at bounding box center [97, 138] width 133 height 39
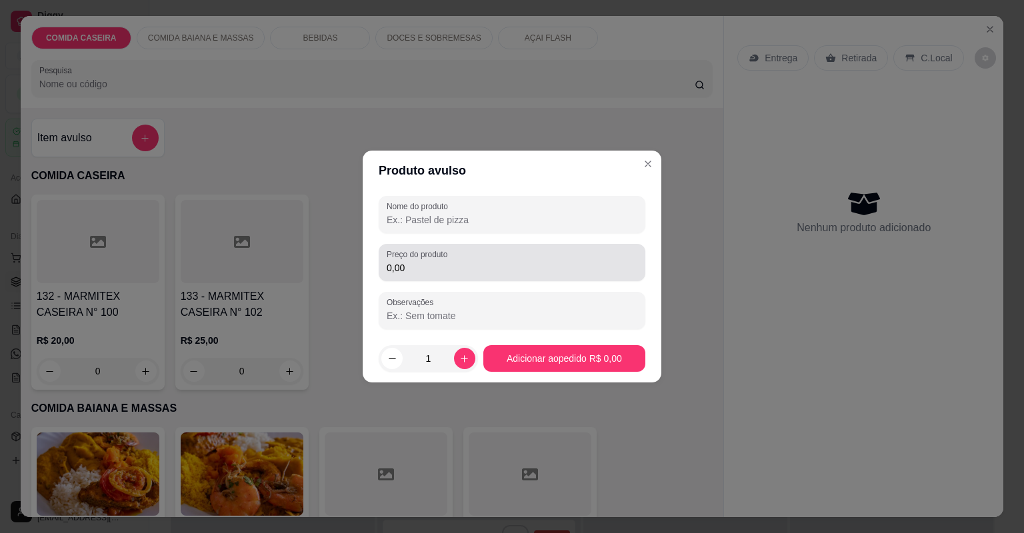
click at [414, 259] on label "Preço do produto" at bounding box center [419, 254] width 65 height 11
click at [414, 261] on input "0,00" at bounding box center [512, 267] width 251 height 13
type input "19,65"
click at [455, 229] on div "Nome do produto" at bounding box center [512, 214] width 267 height 37
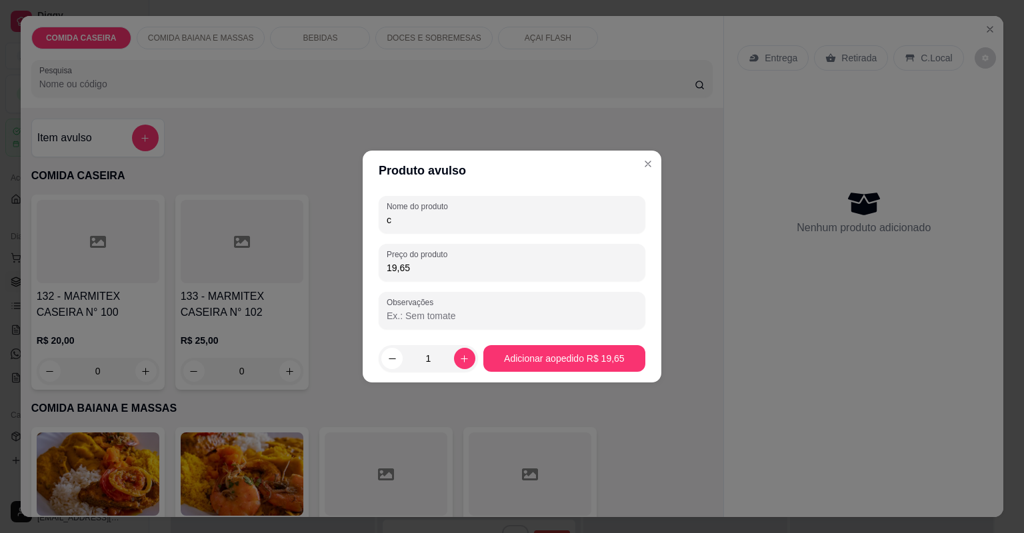
type input "c"
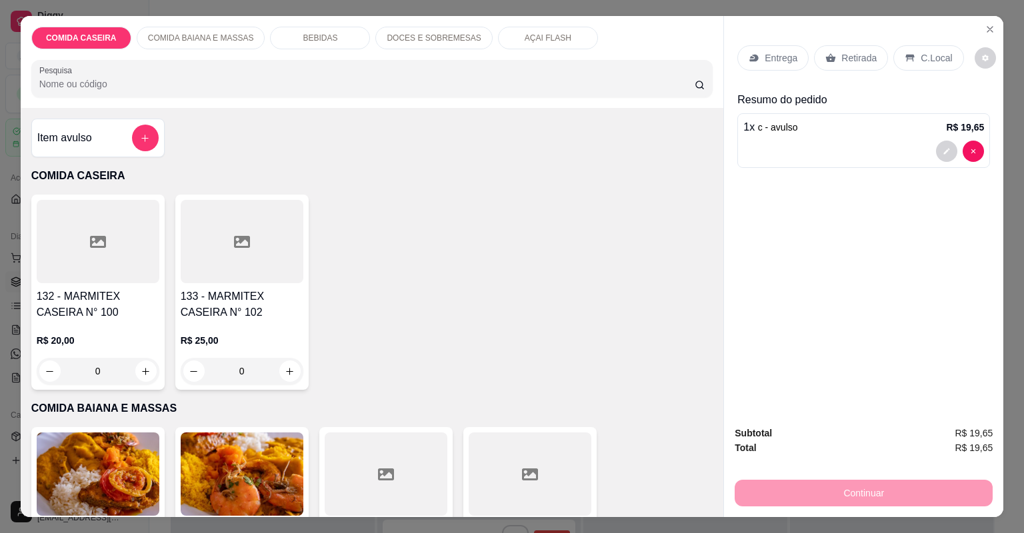
click at [820, 61] on div "Retirada" at bounding box center [851, 57] width 74 height 25
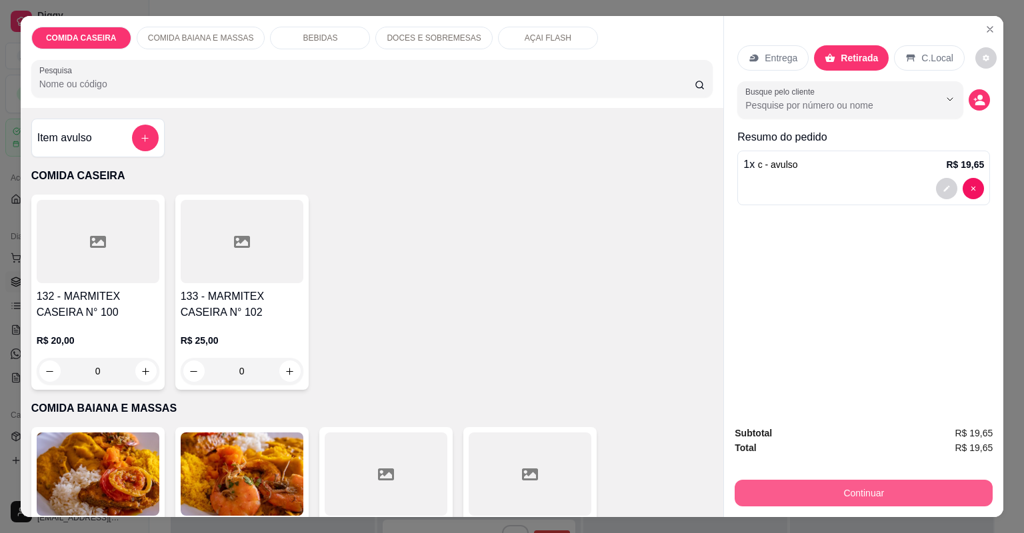
click at [799, 497] on button "Continuar" at bounding box center [864, 493] width 258 height 27
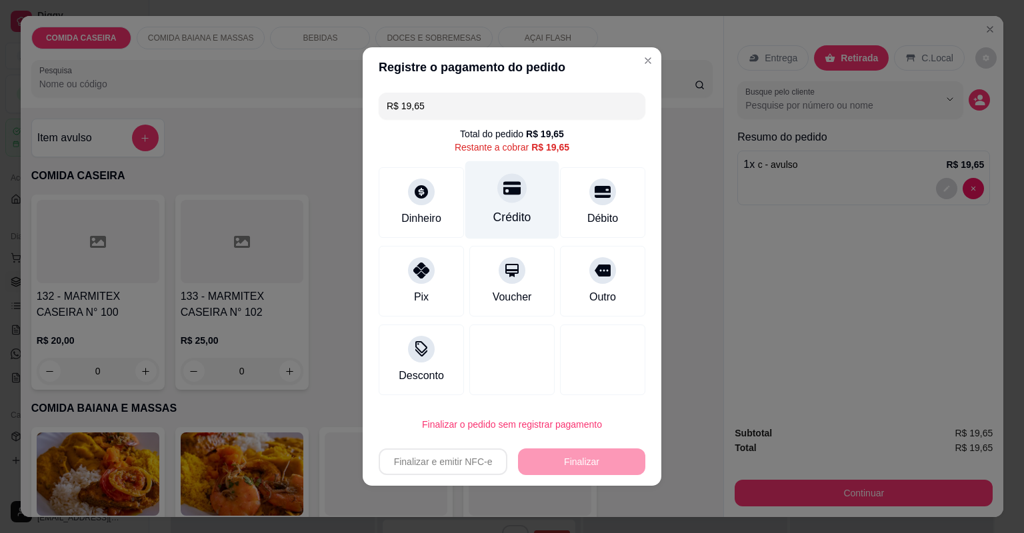
click at [495, 211] on div "Crédito" at bounding box center [512, 217] width 38 height 17
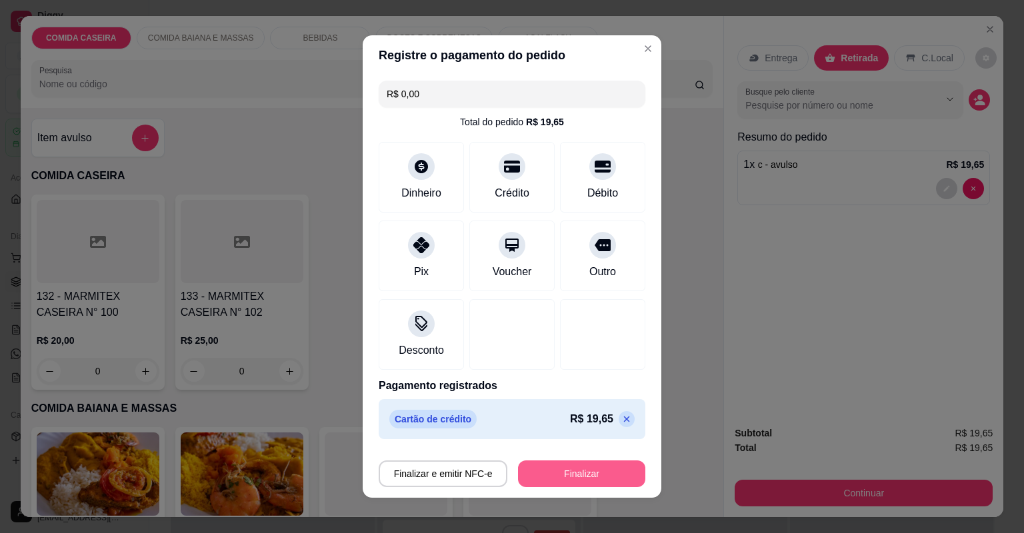
click at [541, 470] on button "Finalizar" at bounding box center [581, 474] width 127 height 27
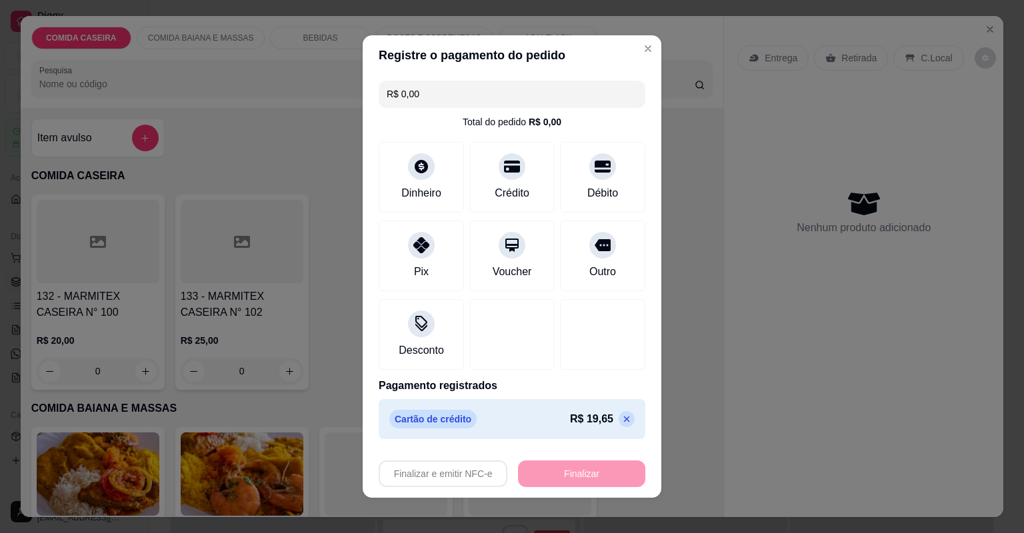
type input "-R$ 19,65"
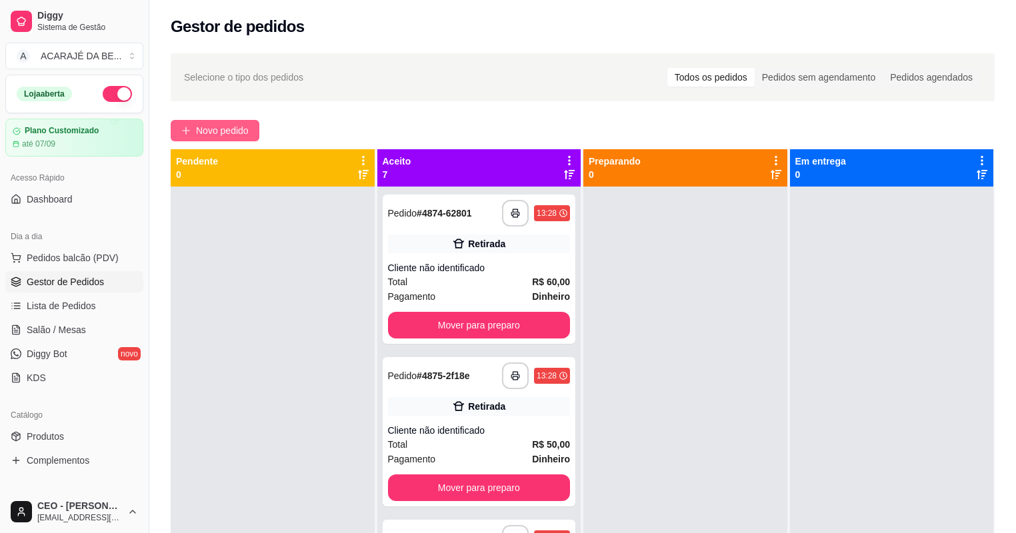
click at [216, 122] on button "Novo pedido" at bounding box center [215, 130] width 89 height 21
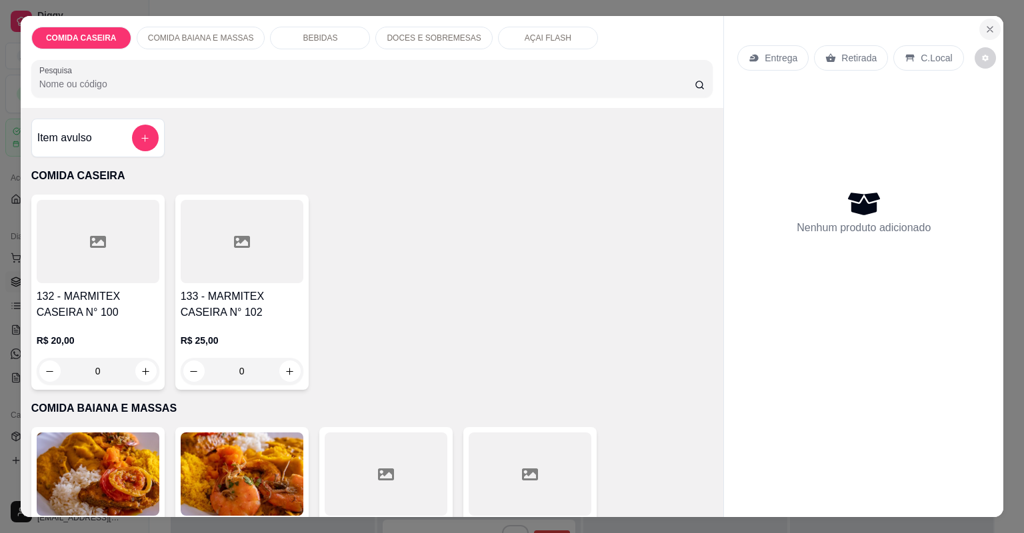
click at [987, 21] on button "Close" at bounding box center [990, 29] width 21 height 21
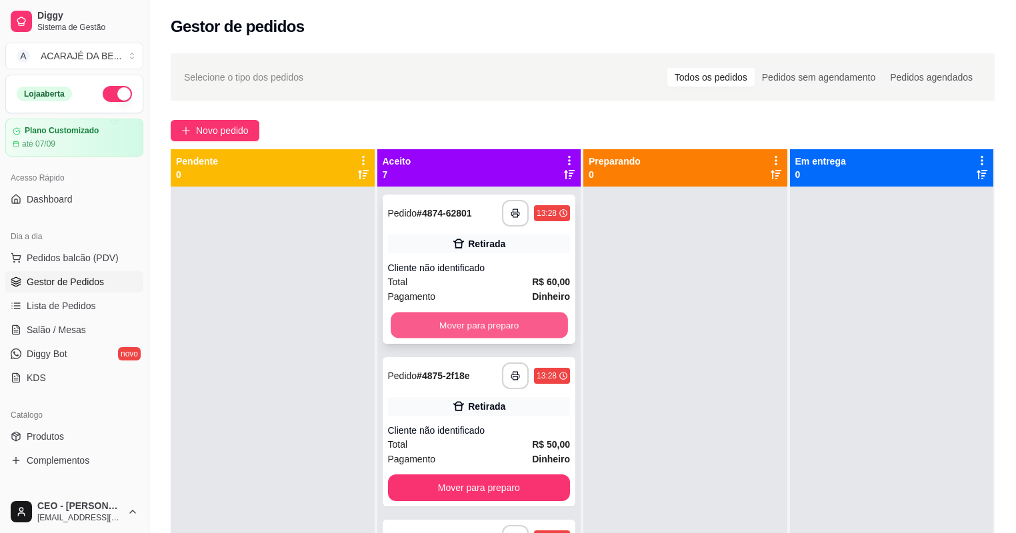
click at [530, 315] on button "Mover para preparo" at bounding box center [479, 326] width 177 height 26
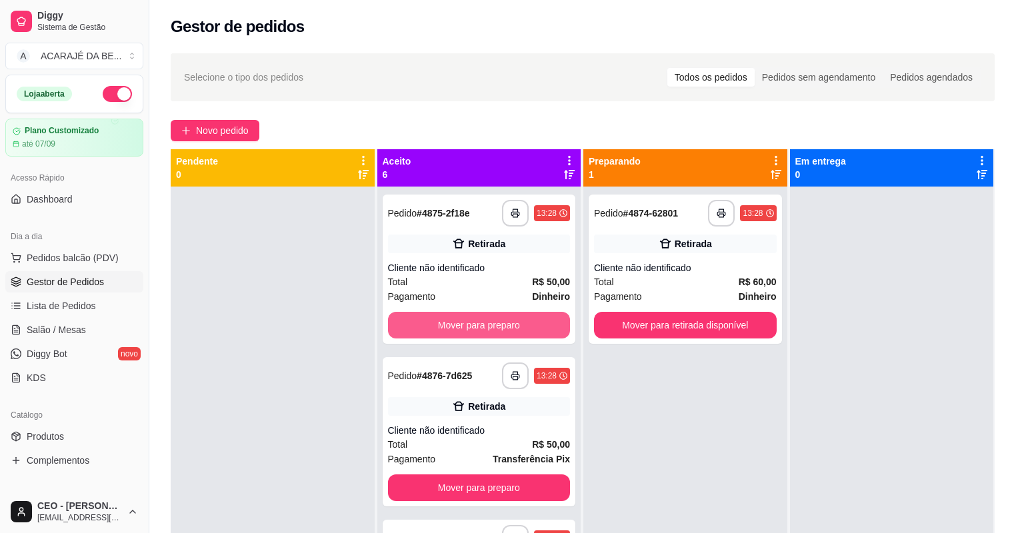
click at [530, 315] on button "Mover para preparo" at bounding box center [479, 325] width 183 height 27
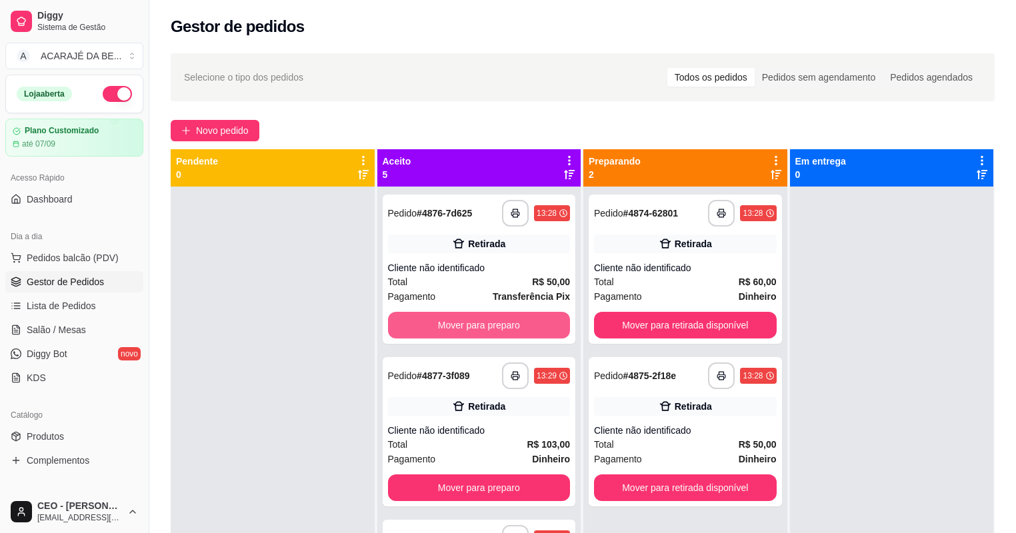
click at [530, 315] on button "Mover para preparo" at bounding box center [479, 325] width 183 height 27
click at [530, 315] on button "Mover para preparo" at bounding box center [479, 326] width 177 height 26
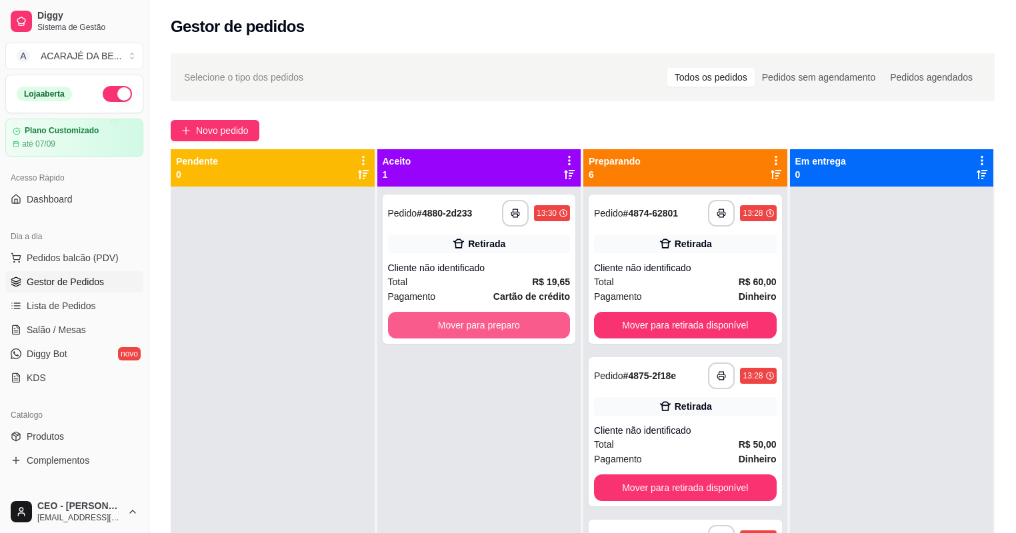
click at [530, 315] on button "Mover para preparo" at bounding box center [479, 325] width 183 height 27
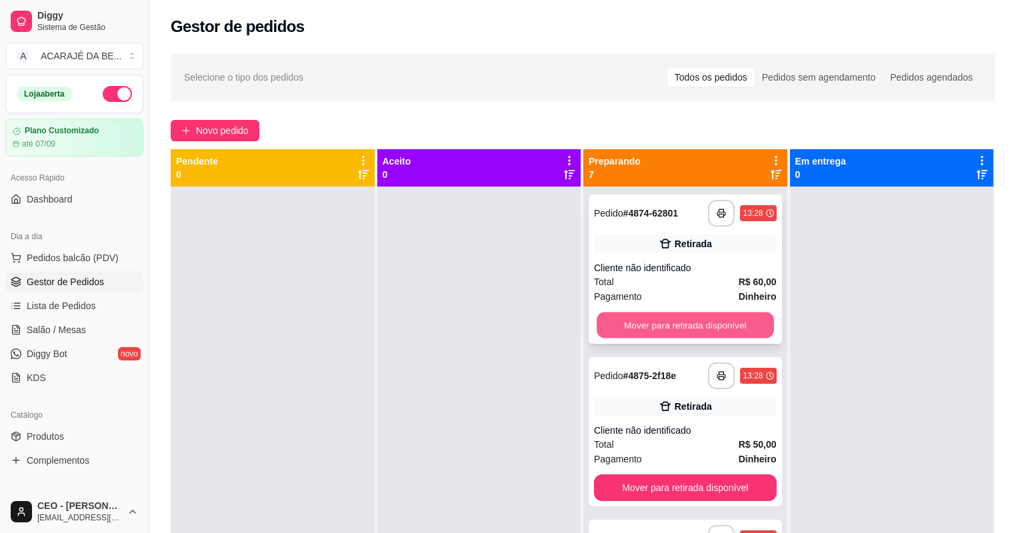
click at [690, 318] on button "Mover para retirada disponível" at bounding box center [685, 326] width 177 height 26
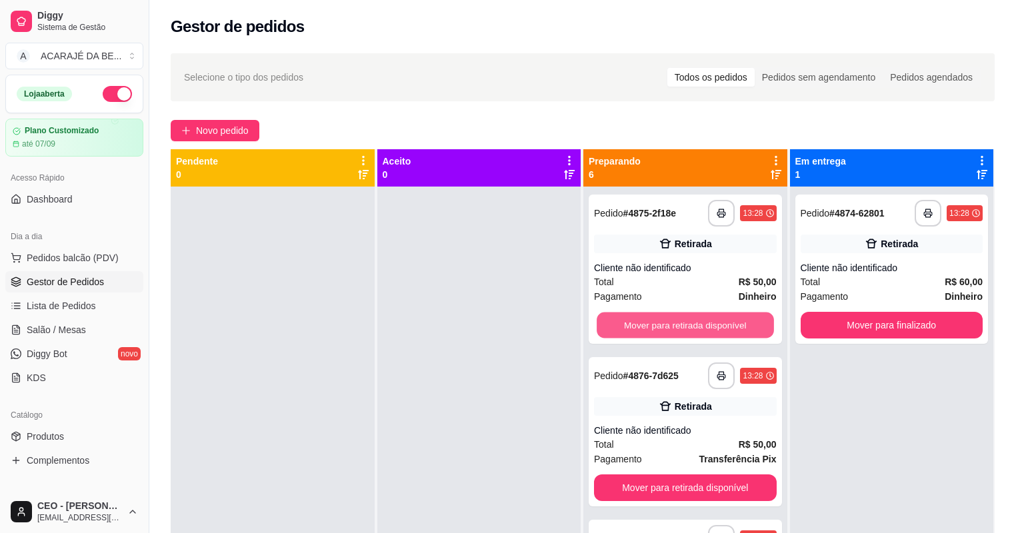
click at [690, 318] on button "Mover para retirada disponível" at bounding box center [685, 326] width 177 height 26
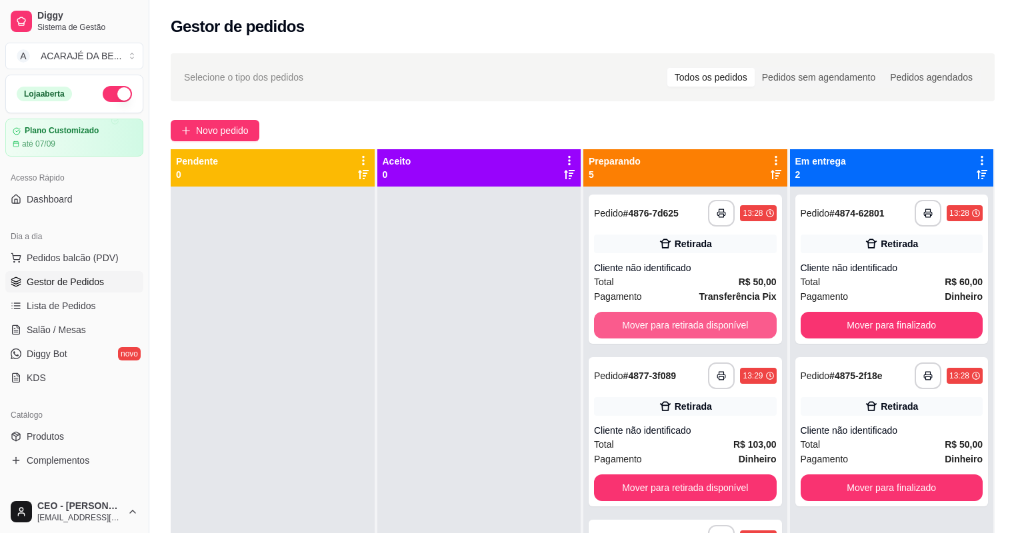
click at [690, 318] on button "Mover para retirada disponível" at bounding box center [685, 325] width 183 height 27
click at [690, 318] on button "Mover para retirada disponível" at bounding box center [685, 326] width 177 height 26
click at [690, 318] on button "Mover para retirada disponível" at bounding box center [685, 325] width 183 height 27
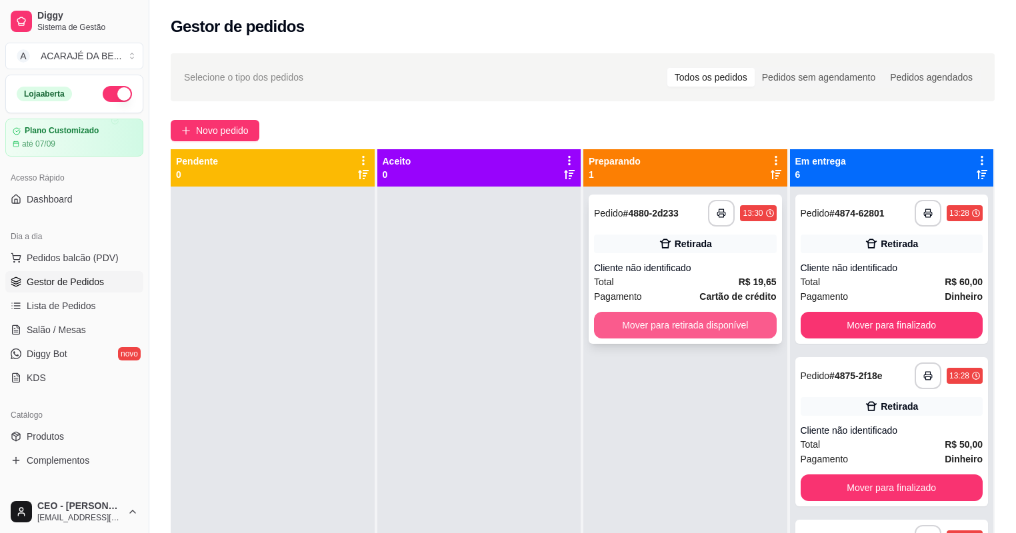
click at [689, 318] on button "Mover para retirada disponível" at bounding box center [685, 325] width 183 height 27
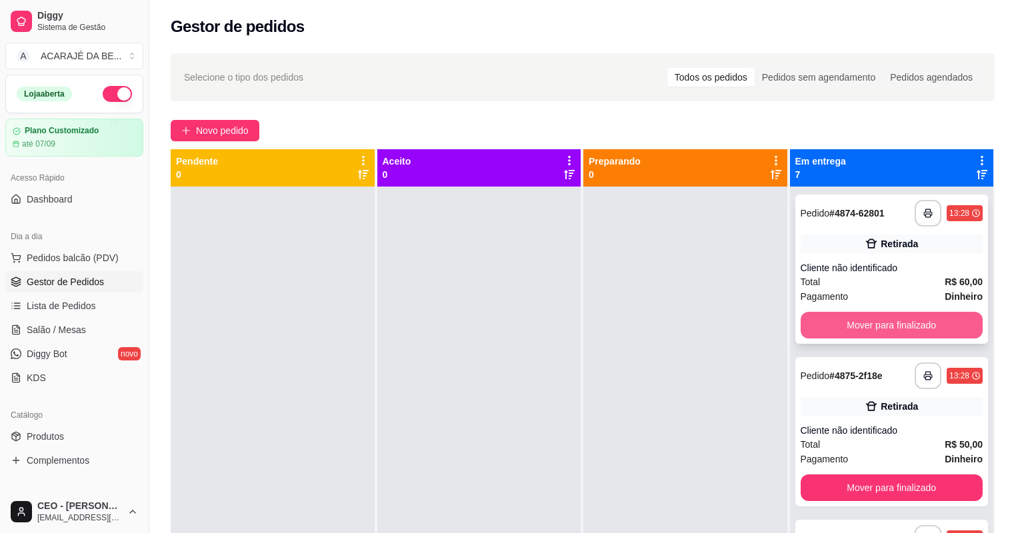
click at [806, 321] on button "Mover para finalizado" at bounding box center [892, 325] width 183 height 27
click at [806, 321] on button "Mover para finalizado" at bounding box center [892, 326] width 177 height 26
click at [806, 321] on button "Mover para finalizado" at bounding box center [892, 325] width 183 height 27
click at [808, 320] on button "Mover para finalizado" at bounding box center [892, 325] width 183 height 27
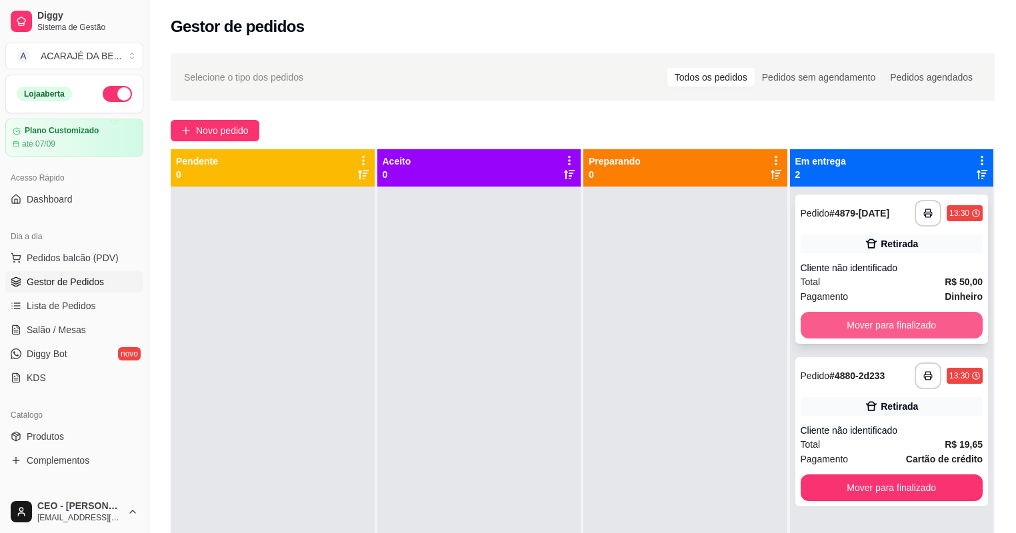
click at [810, 320] on button "Mover para finalizado" at bounding box center [892, 325] width 183 height 27
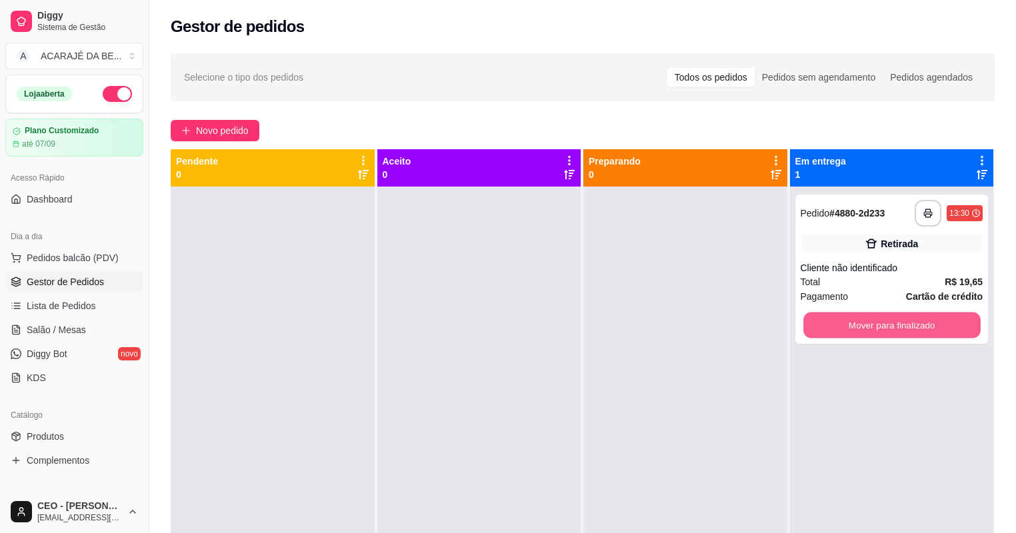
click at [810, 320] on button "Mover para finalizado" at bounding box center [892, 326] width 177 height 26
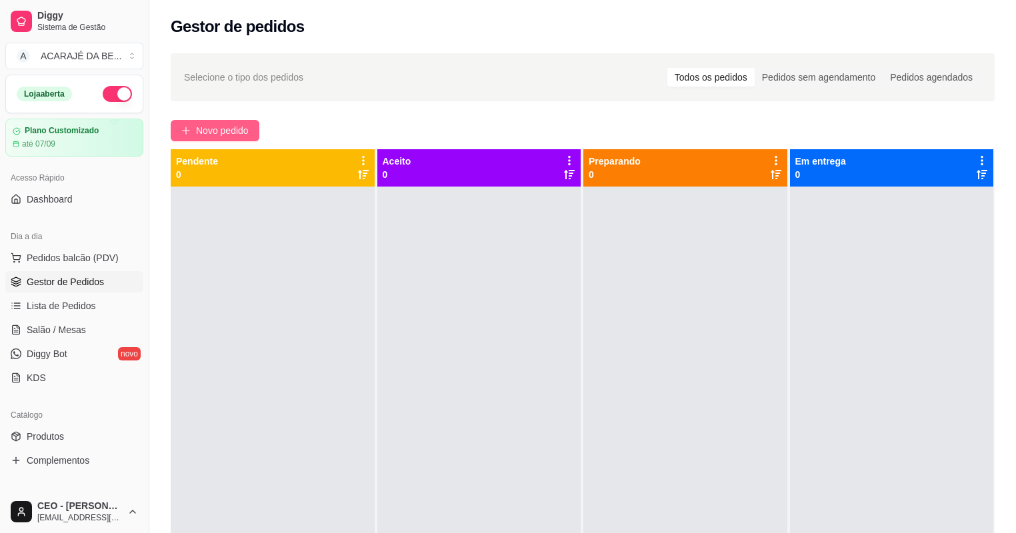
click at [237, 123] on span "Novo pedido" at bounding box center [222, 130] width 53 height 15
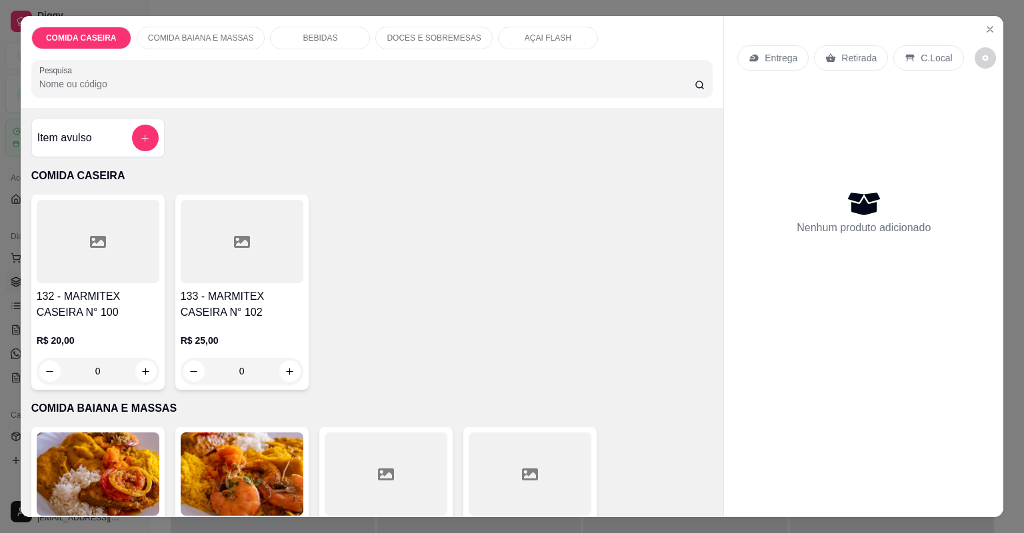
scroll to position [160, 0]
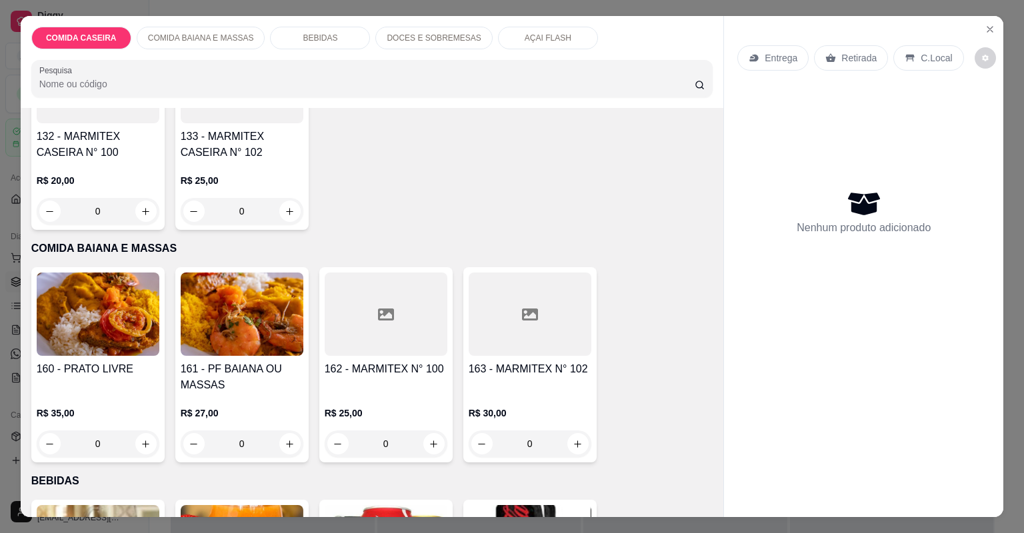
click at [382, 349] on div at bounding box center [386, 314] width 123 height 83
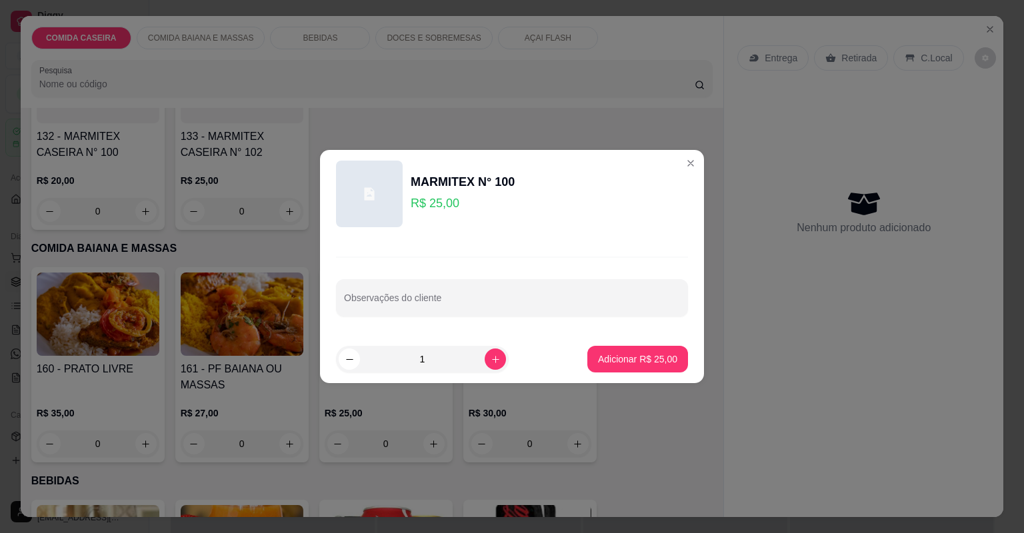
click at [456, 307] on input "Observações do cliente" at bounding box center [512, 303] width 336 height 13
paste input "Feijão tropeiro , arroz , vatapá moqueca de feijão , quiabada , repolho misto ,…"
type input "Feijão tropeiro , arroz , vatapá moqueca de feijão , quiabada , repolho misto ,…"
click at [639, 363] on p "Adicionar R$ 25,00" at bounding box center [637, 359] width 79 height 13
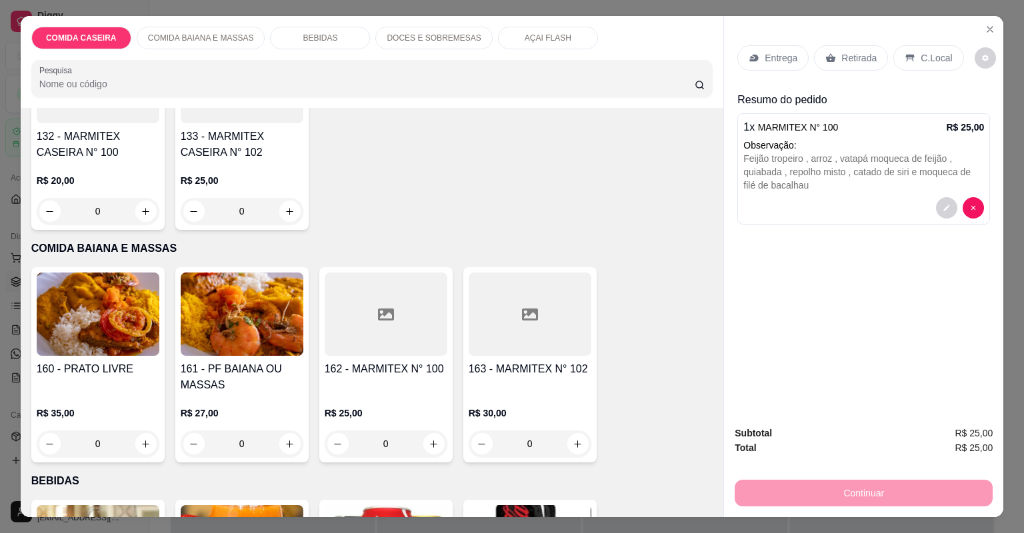
click at [781, 55] on p "Entrega" at bounding box center [781, 57] width 33 height 13
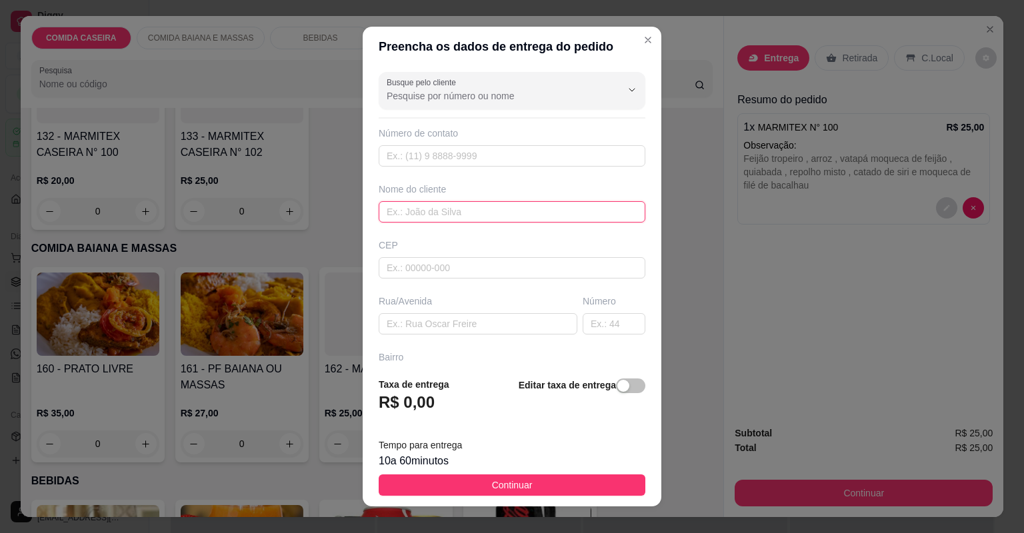
click at [412, 204] on input "text" at bounding box center [512, 211] width 267 height 21
type input "keila"
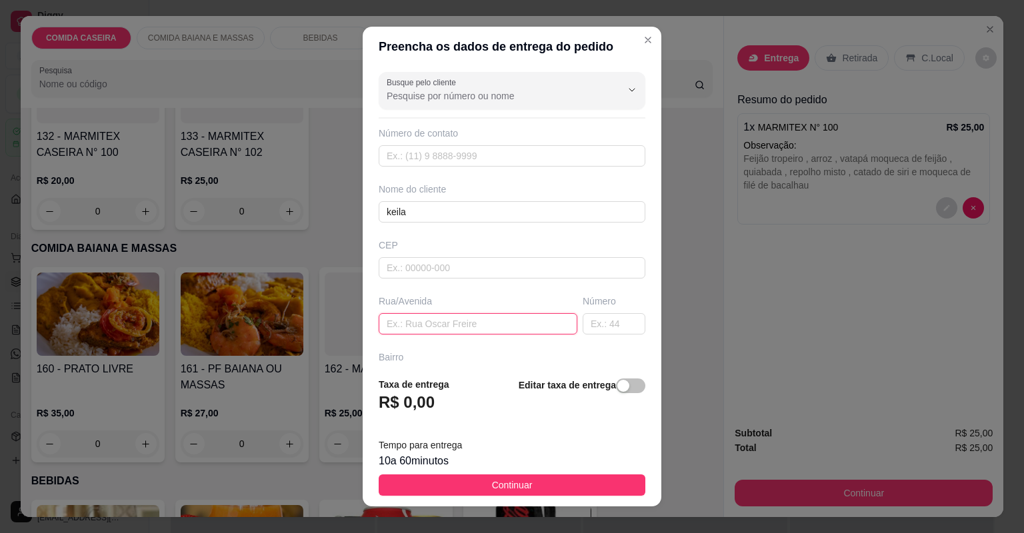
click at [429, 322] on input "text" at bounding box center [478, 323] width 199 height 21
type input "rua a bairro reliquia"
click at [583, 322] on input "text" at bounding box center [614, 323] width 63 height 21
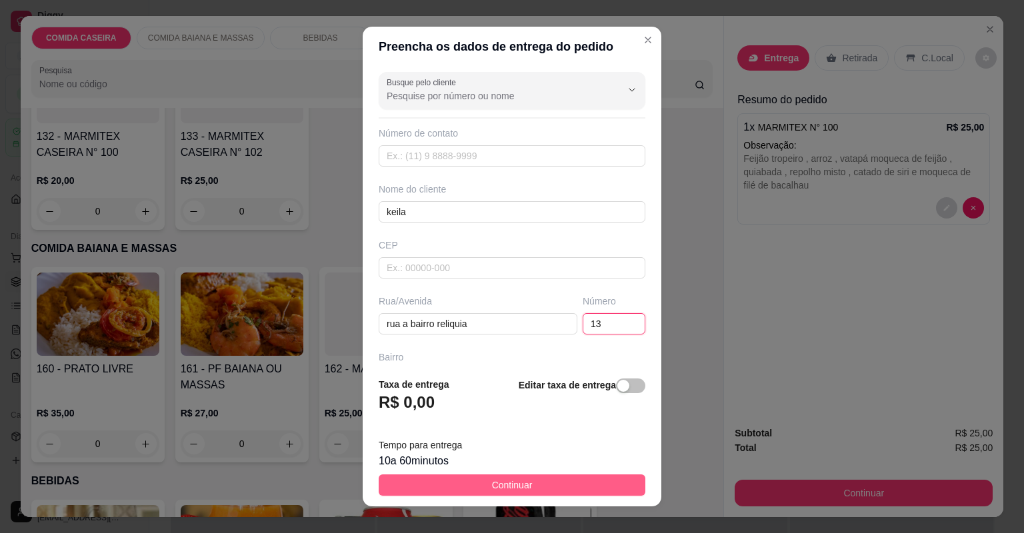
type input "13"
click at [587, 482] on button "Continuar" at bounding box center [512, 485] width 267 height 21
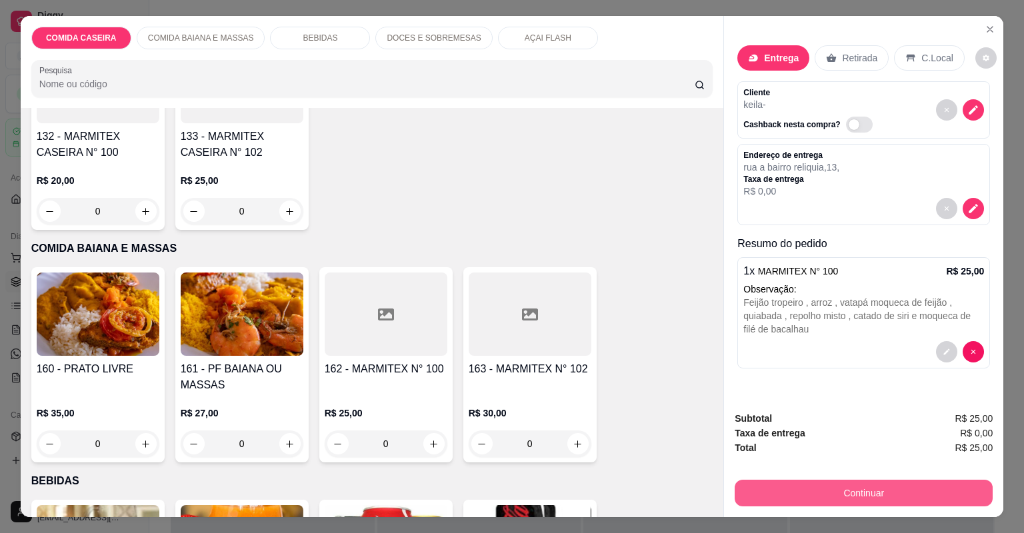
click at [787, 489] on button "Continuar" at bounding box center [864, 493] width 258 height 27
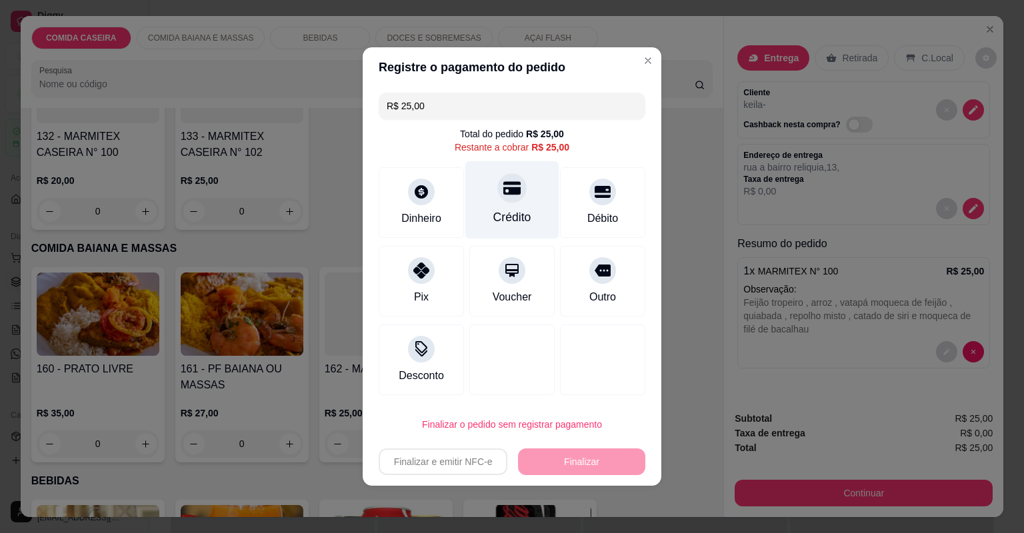
click at [490, 208] on div "Crédito" at bounding box center [512, 200] width 94 height 78
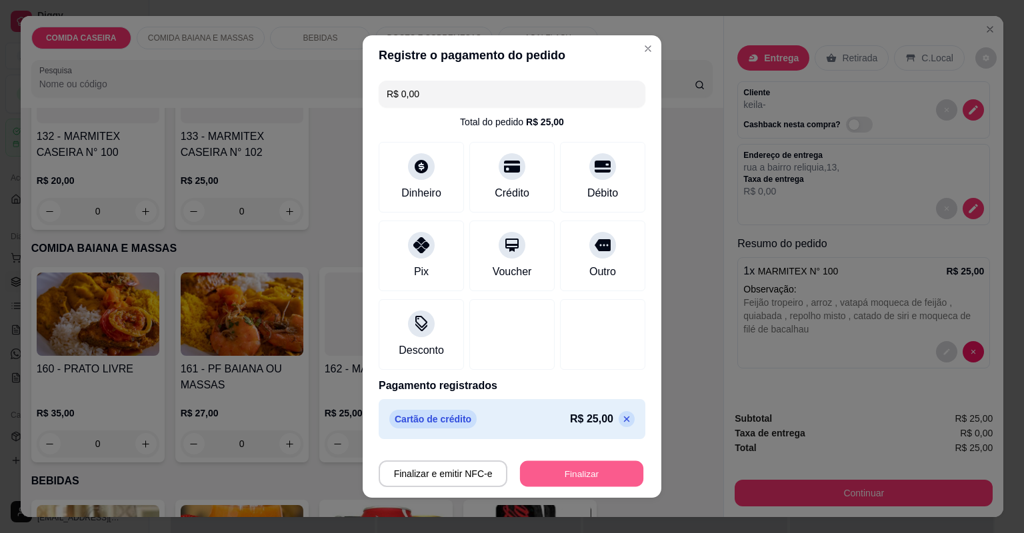
click at [560, 475] on button "Finalizar" at bounding box center [581, 474] width 123 height 26
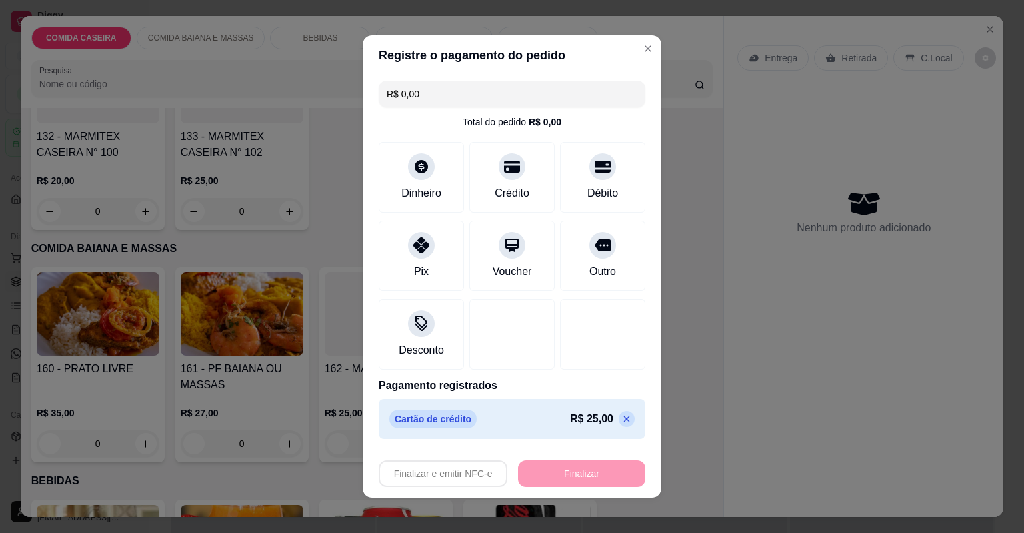
type input "-R$ 25,00"
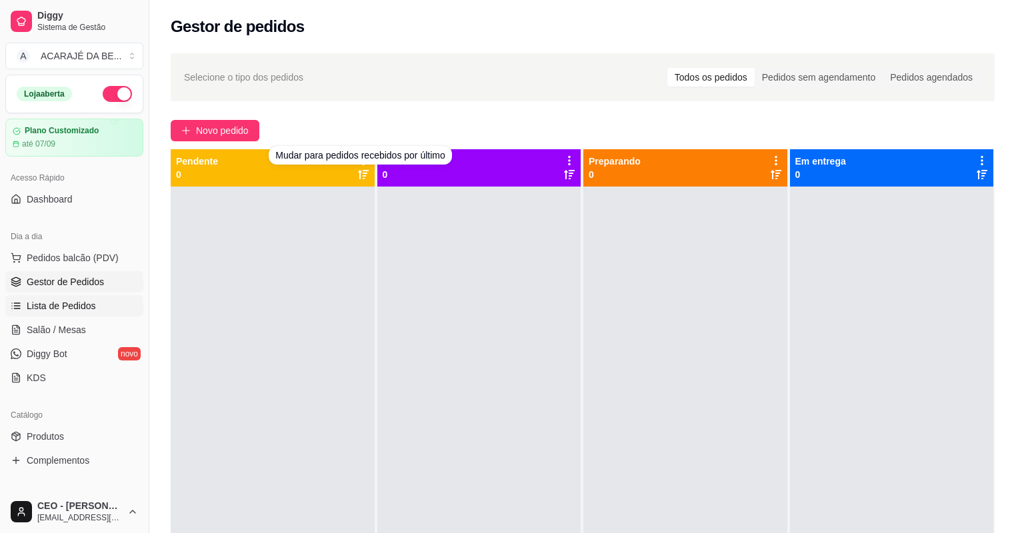
click at [94, 304] on link "Lista de Pedidos" at bounding box center [74, 305] width 138 height 21
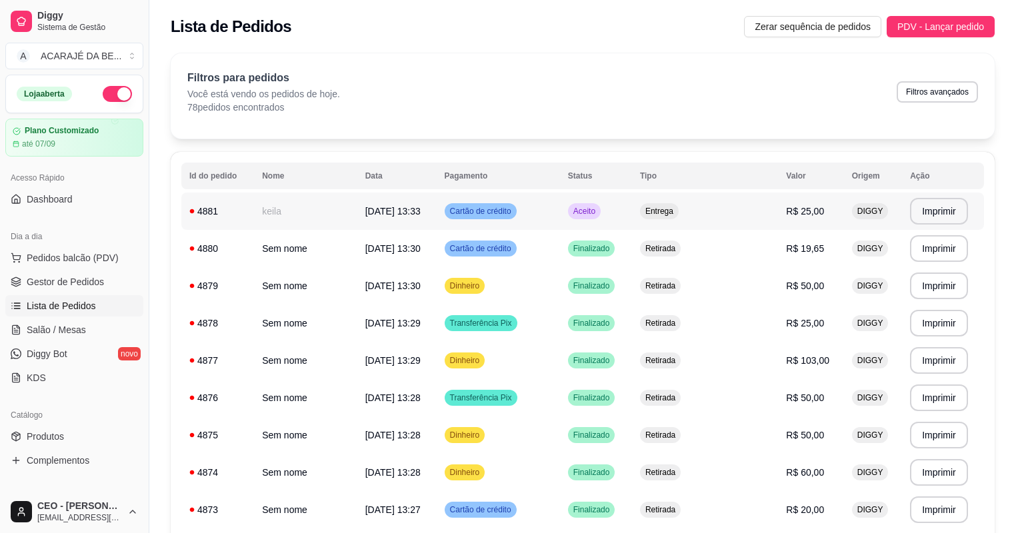
click at [357, 205] on td "29/08/25 às 13:33" at bounding box center [396, 211] width 79 height 37
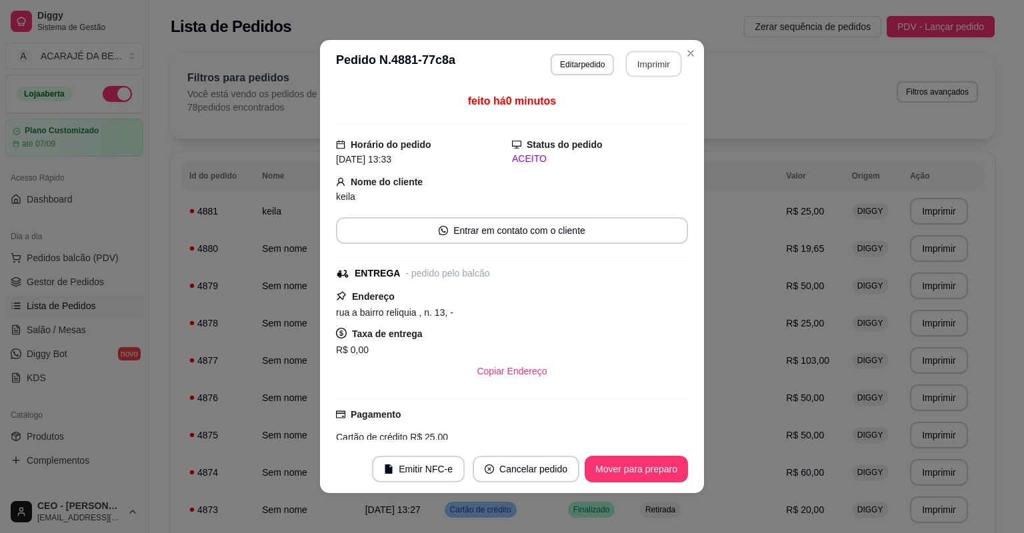
click at [643, 64] on button "Imprimir" at bounding box center [654, 64] width 56 height 26
click at [611, 467] on button "Mover para preparo" at bounding box center [636, 469] width 103 height 27
click at [611, 465] on button "Mover para entrega" at bounding box center [637, 470] width 100 height 26
click at [620, 464] on button "Mover para finalizado" at bounding box center [632, 469] width 111 height 27
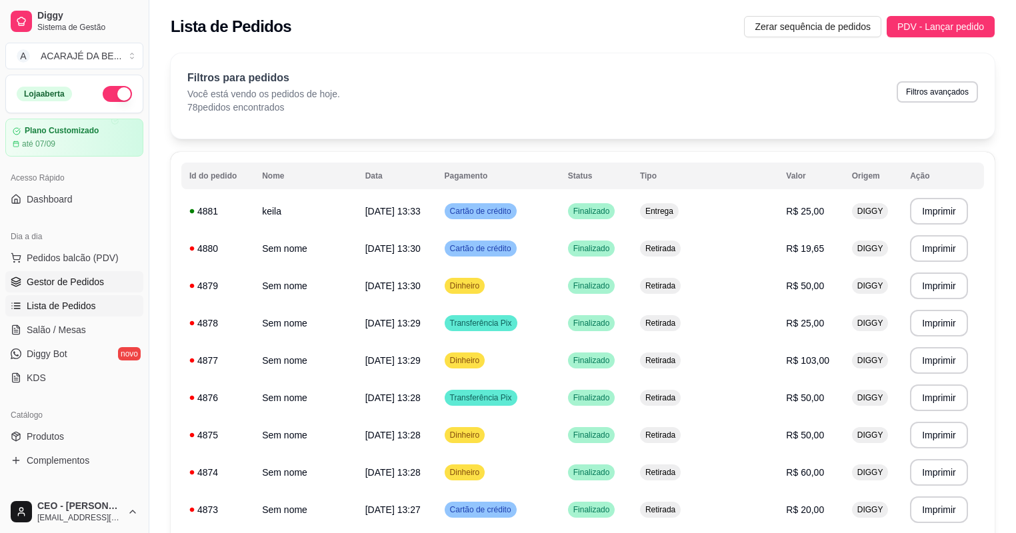
click at [108, 287] on link "Gestor de Pedidos" at bounding box center [74, 281] width 138 height 21
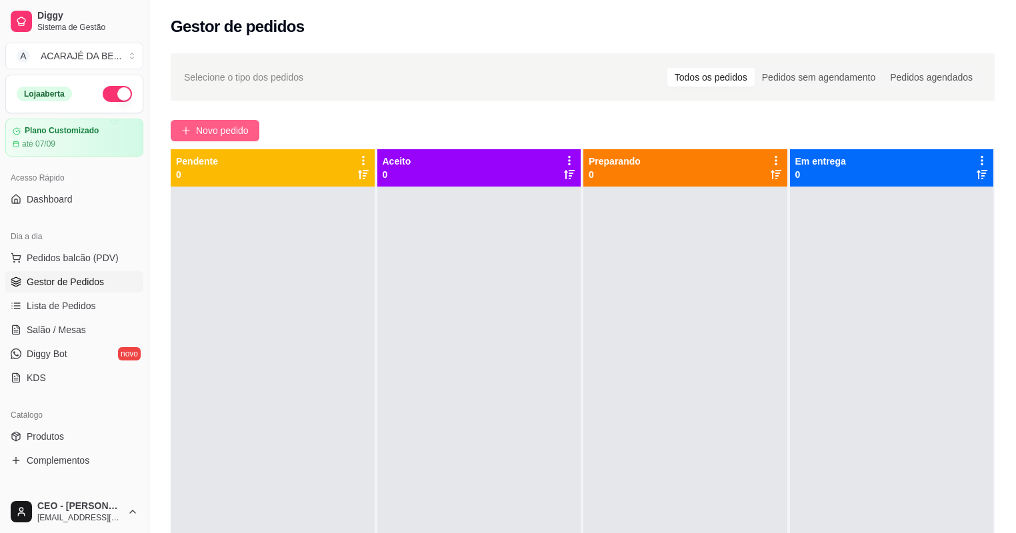
click at [243, 135] on span "Novo pedido" at bounding box center [222, 130] width 53 height 15
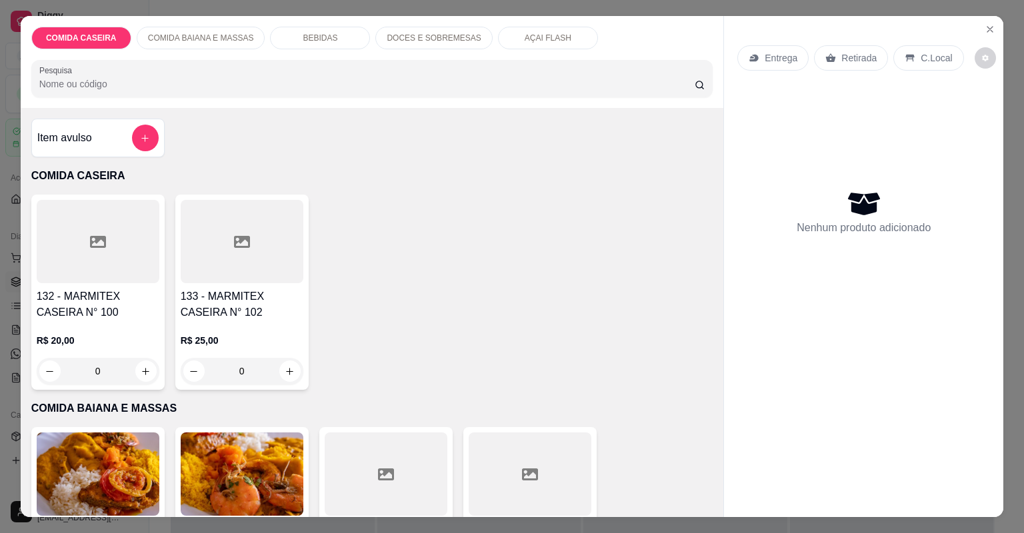
click at [225, 261] on div at bounding box center [242, 241] width 123 height 83
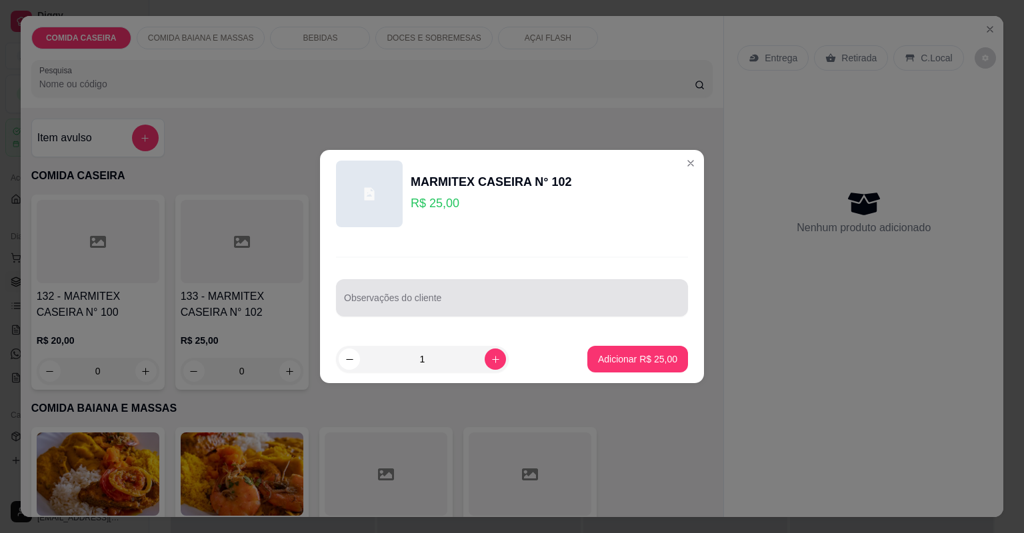
click at [371, 315] on div "Observações do cliente" at bounding box center [512, 297] width 352 height 37
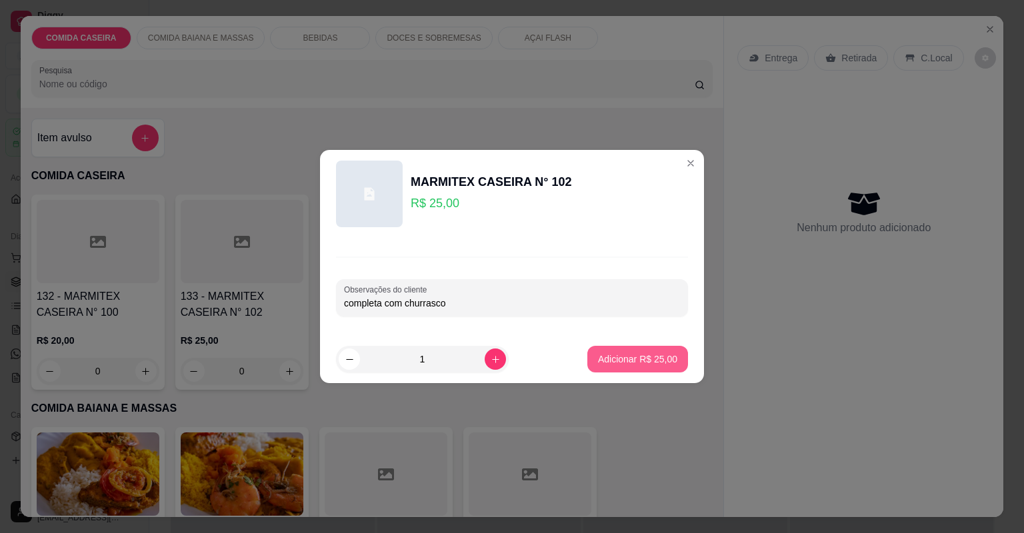
type input "completa com churrasco"
click at [616, 359] on p "Adicionar R$ 25,00" at bounding box center [637, 359] width 77 height 13
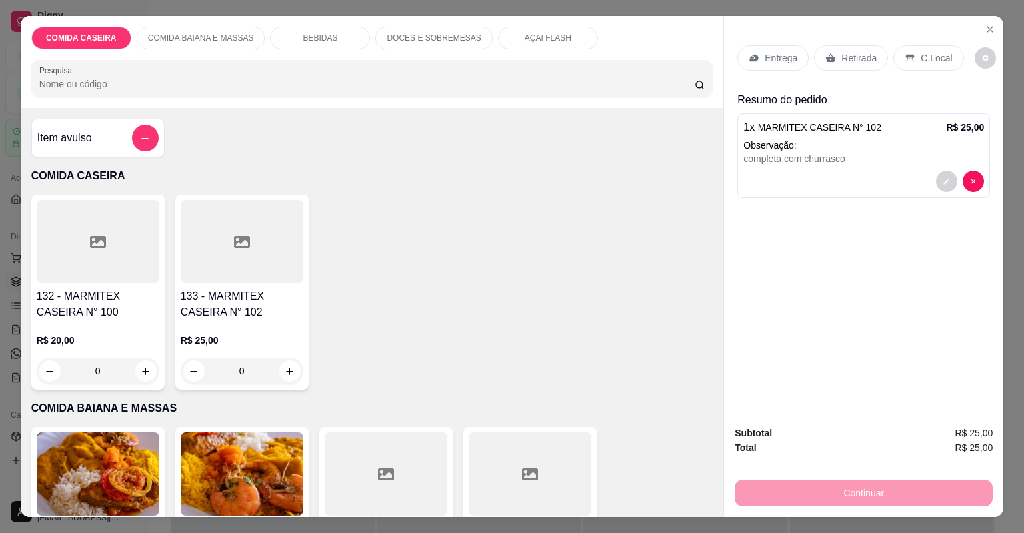
click at [782, 68] on div "Entrega" at bounding box center [773, 57] width 71 height 25
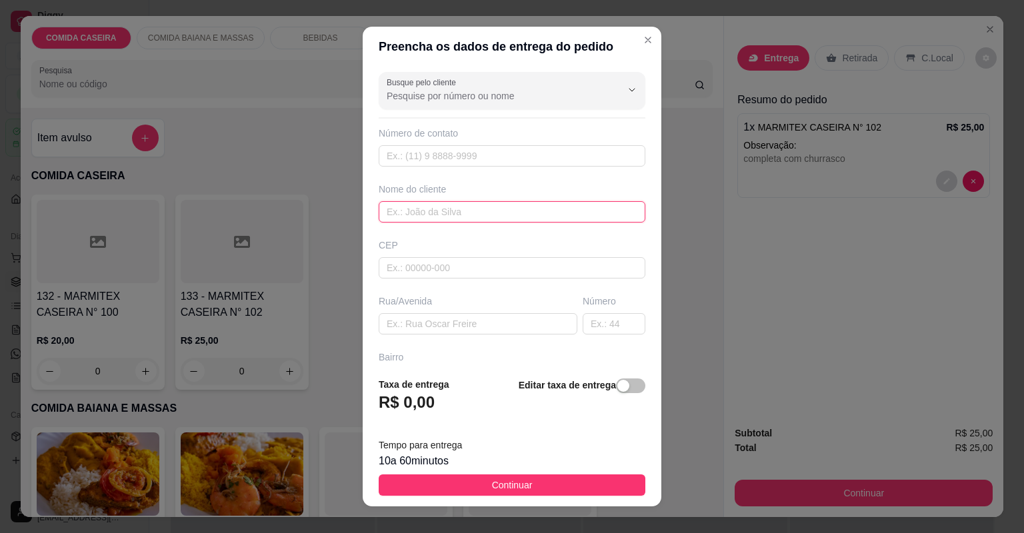
click at [507, 214] on input "text" at bounding box center [512, 211] width 267 height 21
type input "jackson"
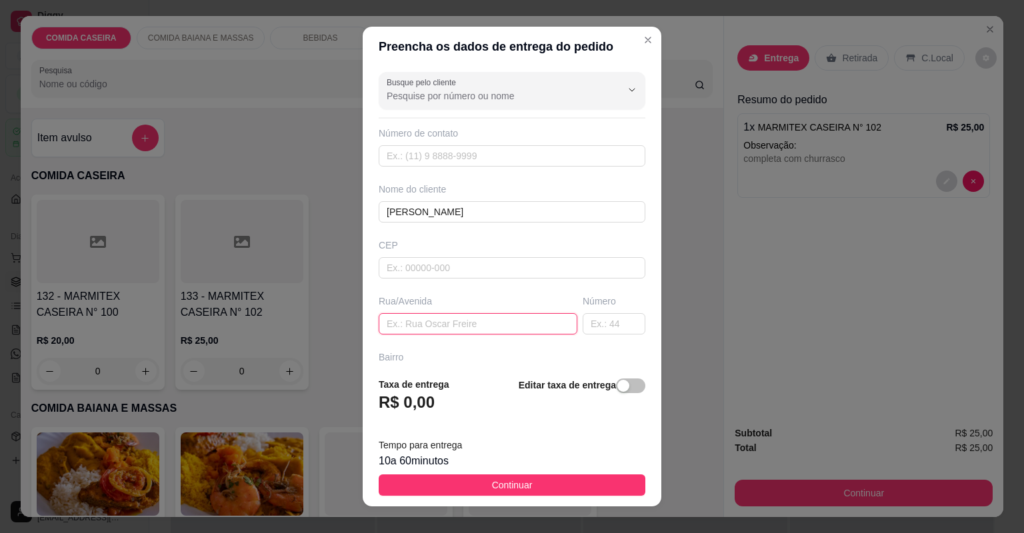
click at [435, 315] on input "text" at bounding box center [478, 323] width 199 height 21
click at [463, 313] on input "text" at bounding box center [478, 323] width 199 height 21
paste input "Rua B bairro novo camamuzinho número 10 no cartão"
click at [512, 321] on input "Rua B bairro novo camamuzinho número 10 no cartão" at bounding box center [478, 323] width 199 height 21
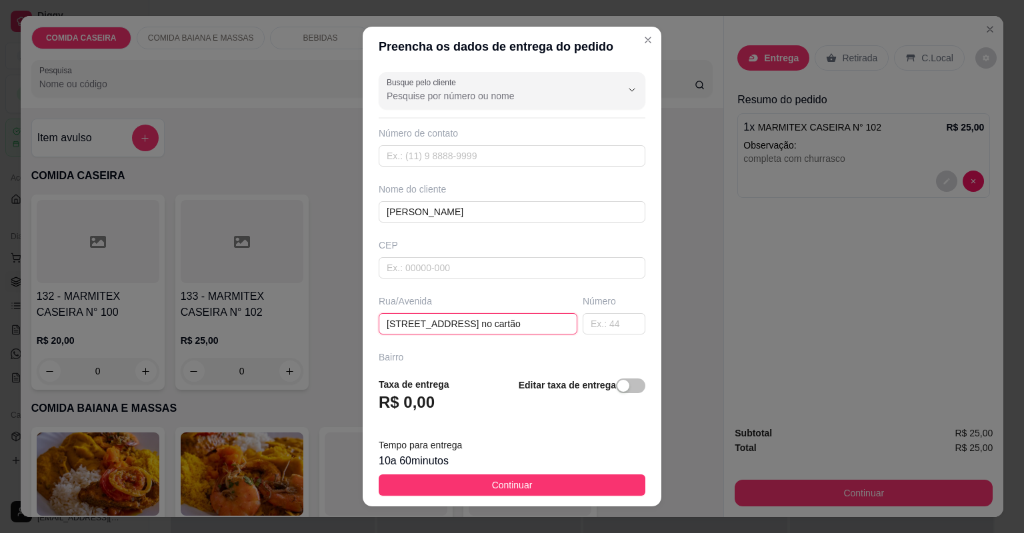
click at [551, 322] on input "Rua B bairro novo camamuzinho número 10 no cartão" at bounding box center [478, 323] width 199 height 21
click at [554, 323] on input "Rua B bairro novo camamuzinho número 10 no carto" at bounding box center [478, 323] width 199 height 21
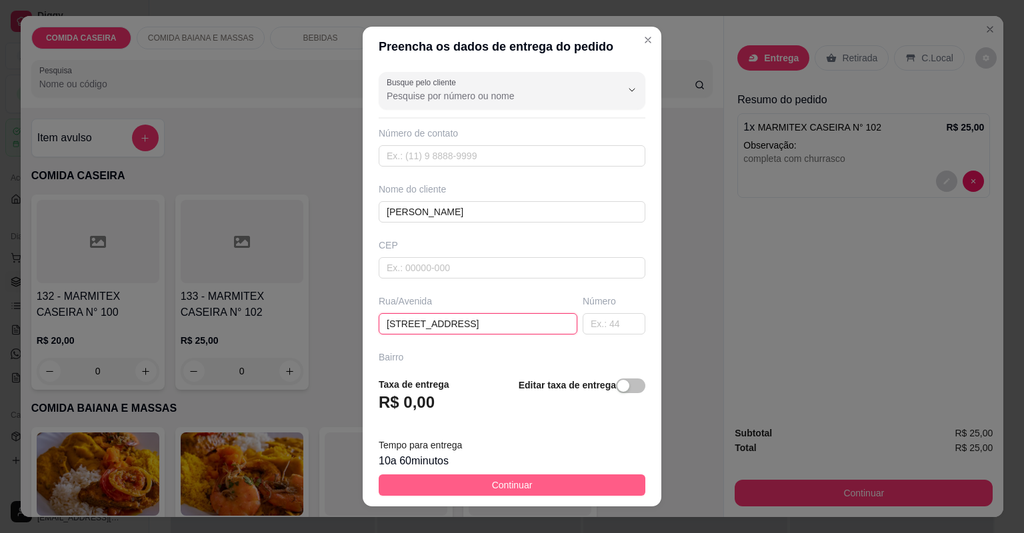
type input "Rua B bairro novo camamuzinho número 10"
click at [560, 478] on button "Continuar" at bounding box center [512, 485] width 267 height 21
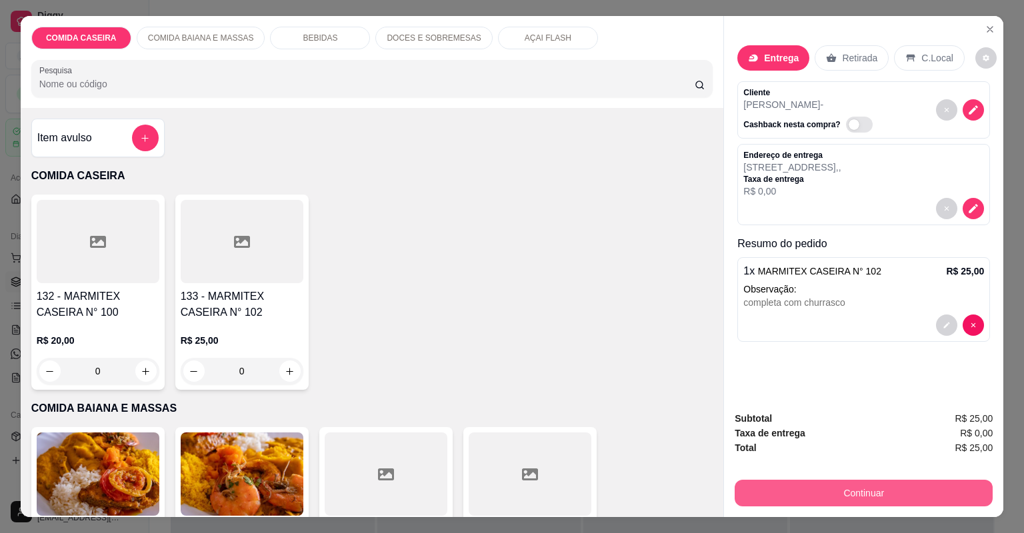
click at [758, 504] on button "Continuar" at bounding box center [864, 493] width 258 height 27
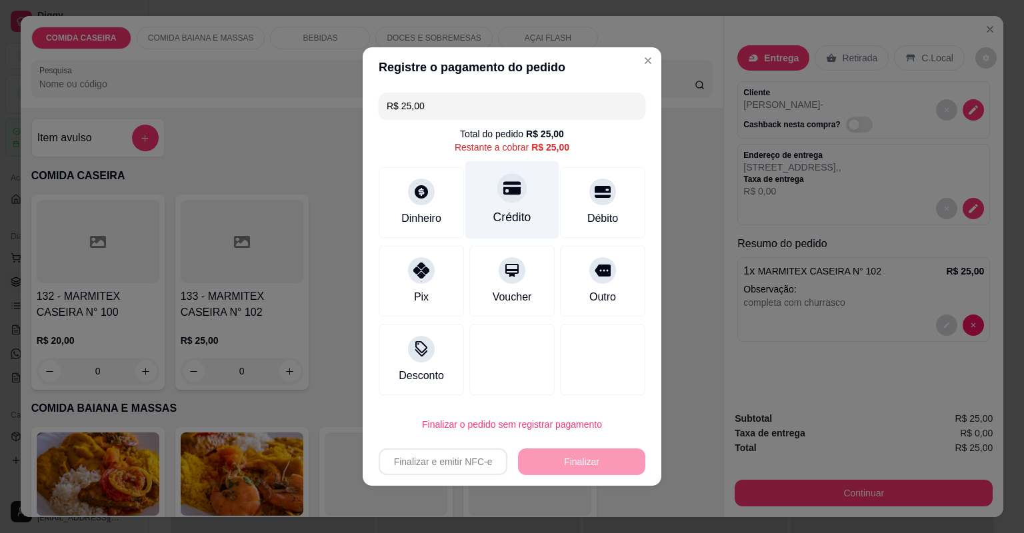
click at [497, 201] on div "Crédito" at bounding box center [512, 200] width 94 height 78
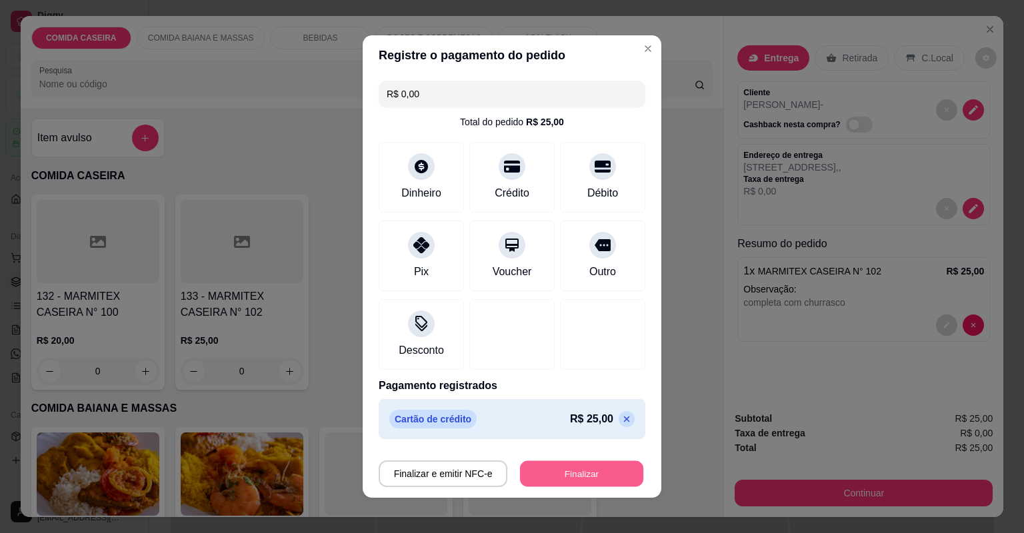
click at [593, 470] on button "Finalizar" at bounding box center [581, 474] width 123 height 26
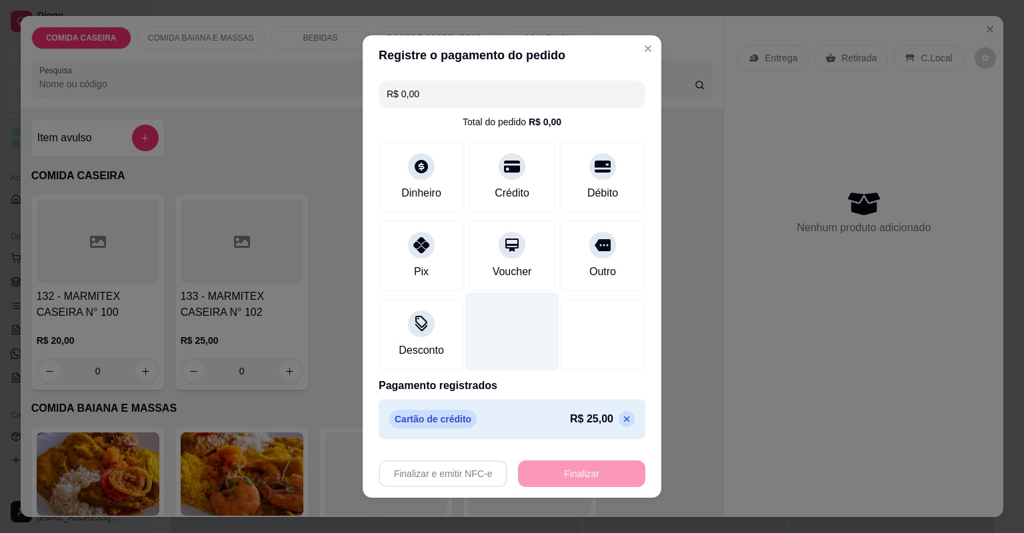
type input "-R$ 25,00"
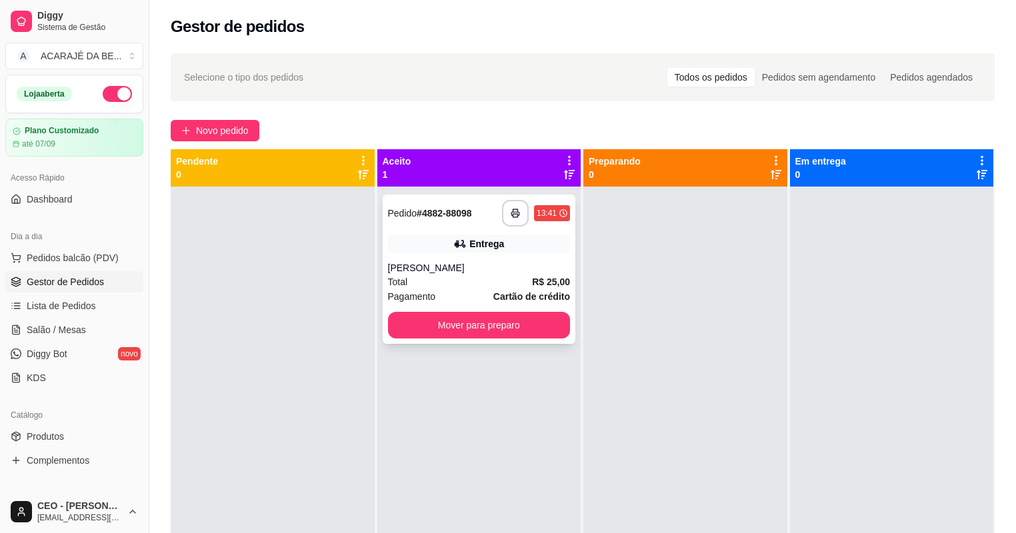
click at [449, 243] on div "Entrega" at bounding box center [479, 244] width 183 height 19
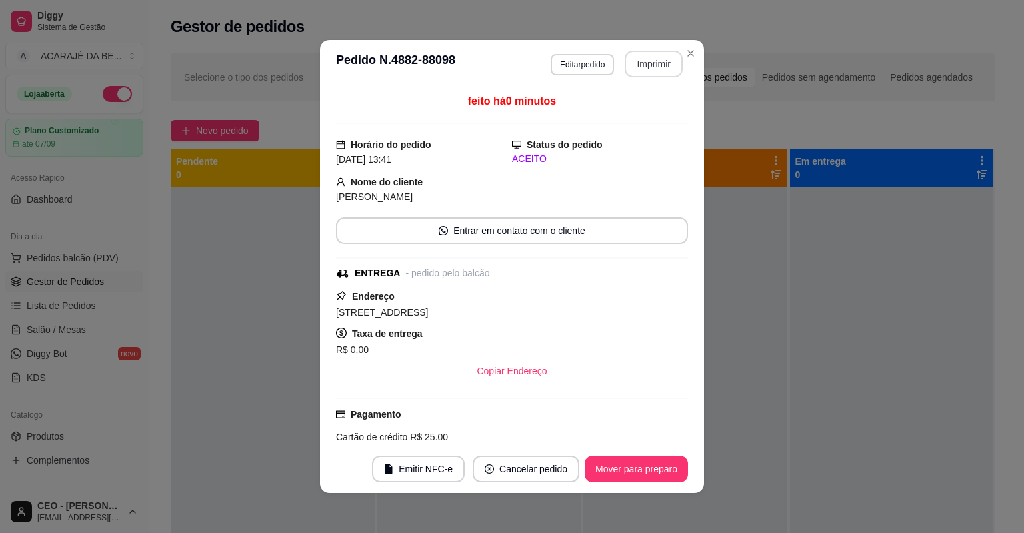
click at [634, 69] on button "Imprimir" at bounding box center [654, 64] width 58 height 27
click at [635, 472] on button "Mover para preparo" at bounding box center [636, 469] width 103 height 27
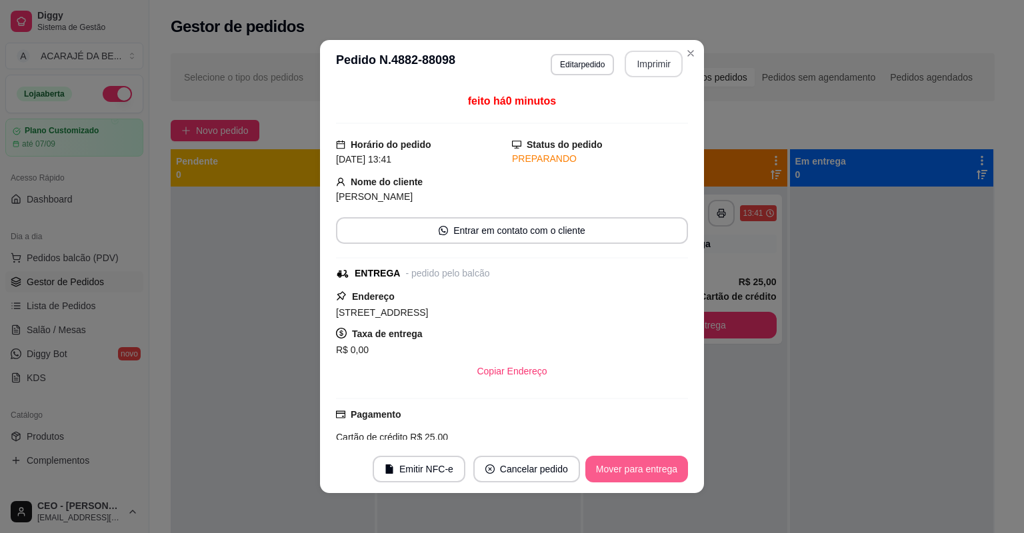
click at [660, 463] on button "Mover para entrega" at bounding box center [636, 469] width 103 height 27
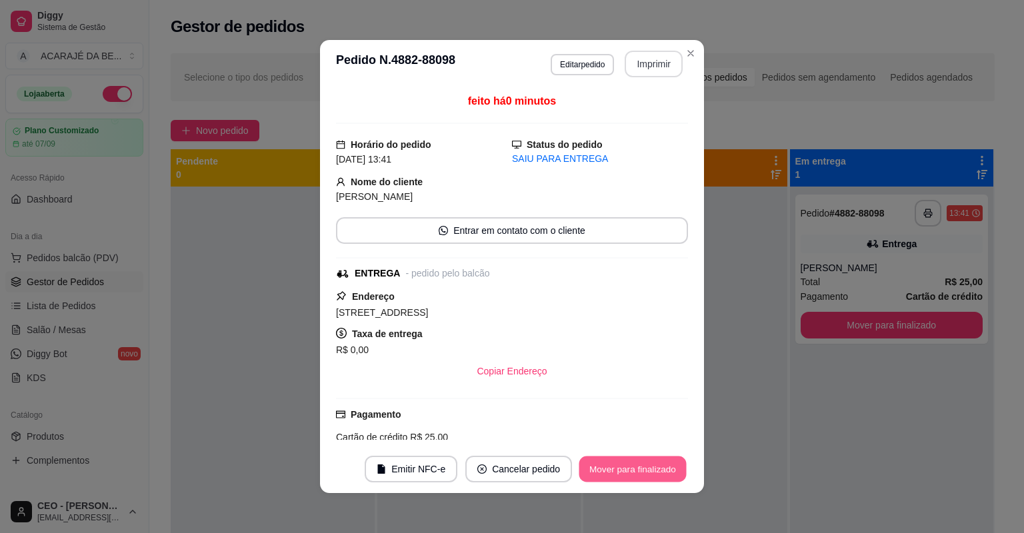
click at [660, 463] on button "Mover para finalizado" at bounding box center [632, 470] width 107 height 26
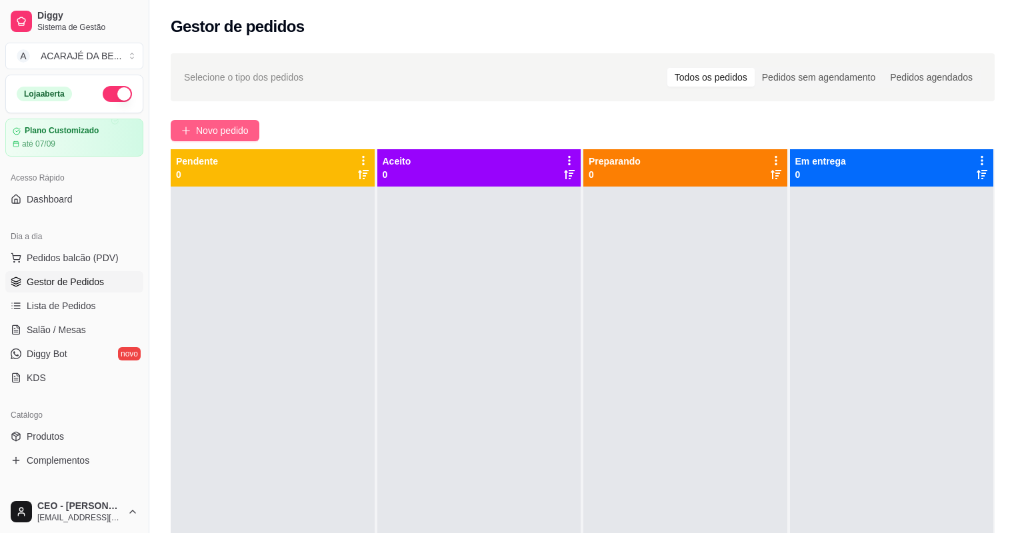
click at [237, 129] on span "Novo pedido" at bounding box center [222, 130] width 53 height 15
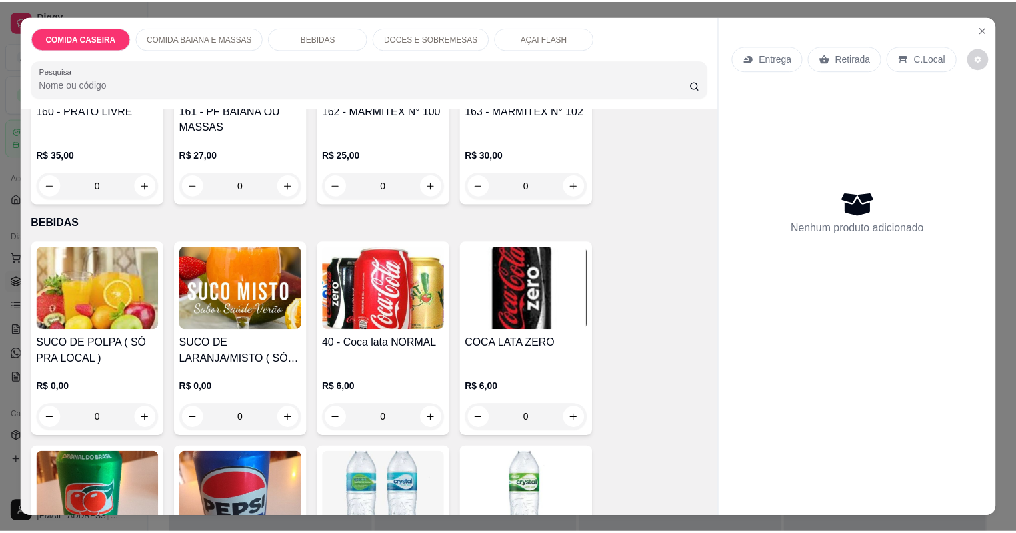
scroll to position [427, 0]
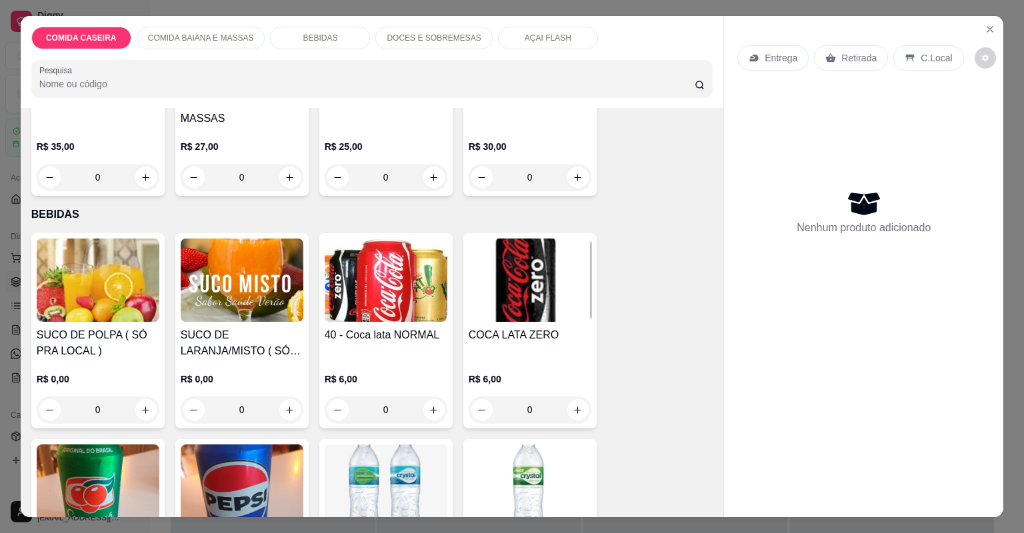
click at [373, 305] on img at bounding box center [386, 280] width 123 height 83
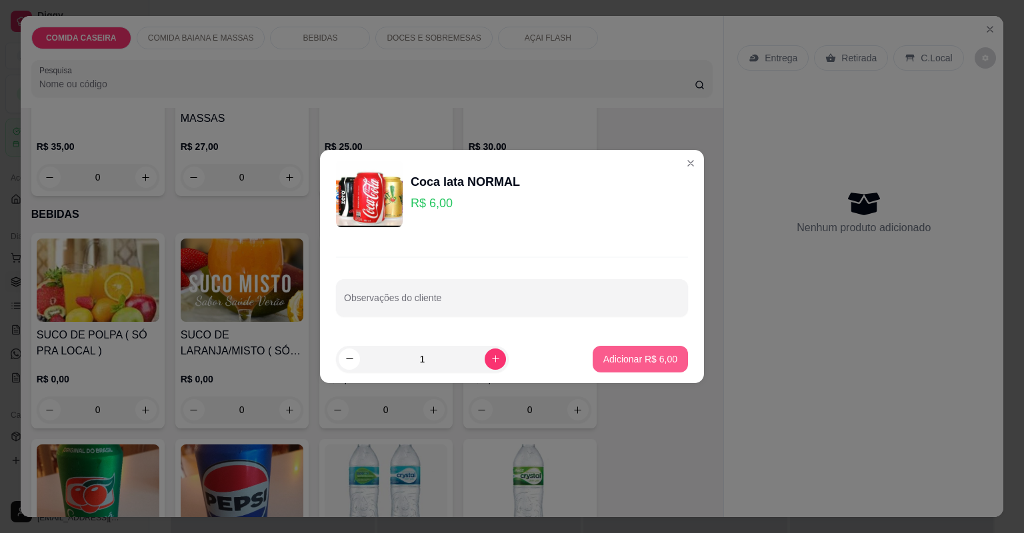
click at [613, 351] on button "Adicionar R$ 6,00" at bounding box center [640, 359] width 95 height 27
type input "1"
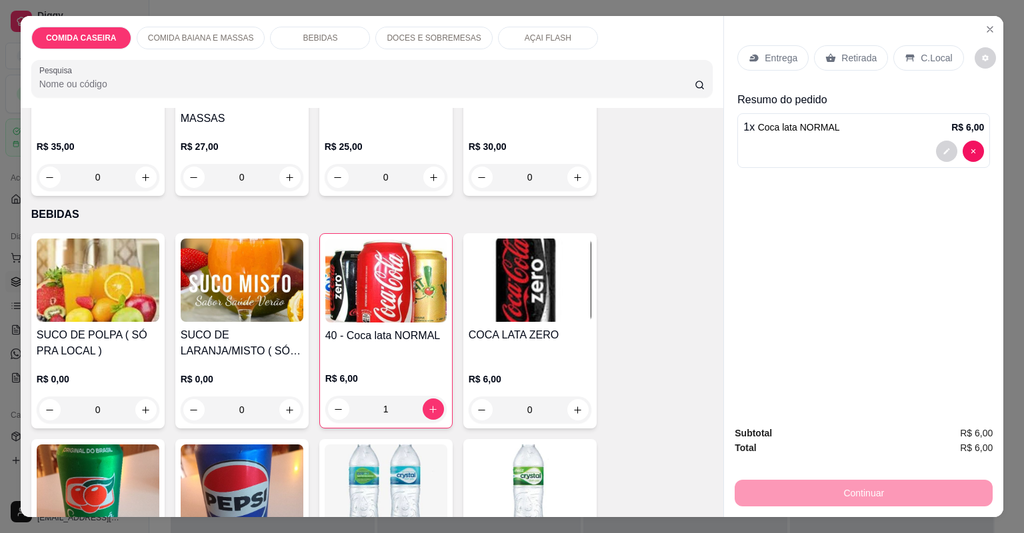
click at [827, 53] on icon at bounding box center [831, 58] width 11 height 11
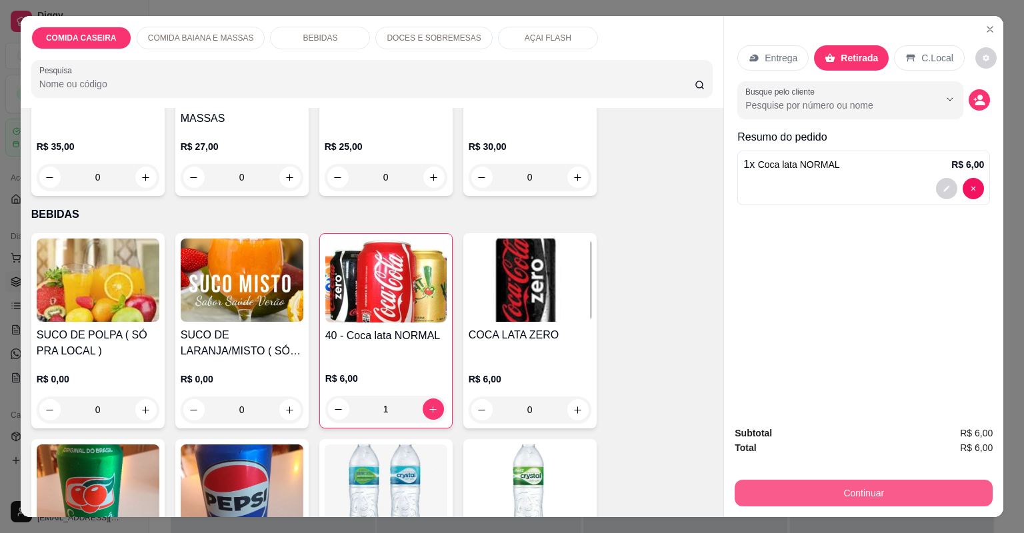
click at [838, 489] on button "Continuar" at bounding box center [864, 493] width 258 height 27
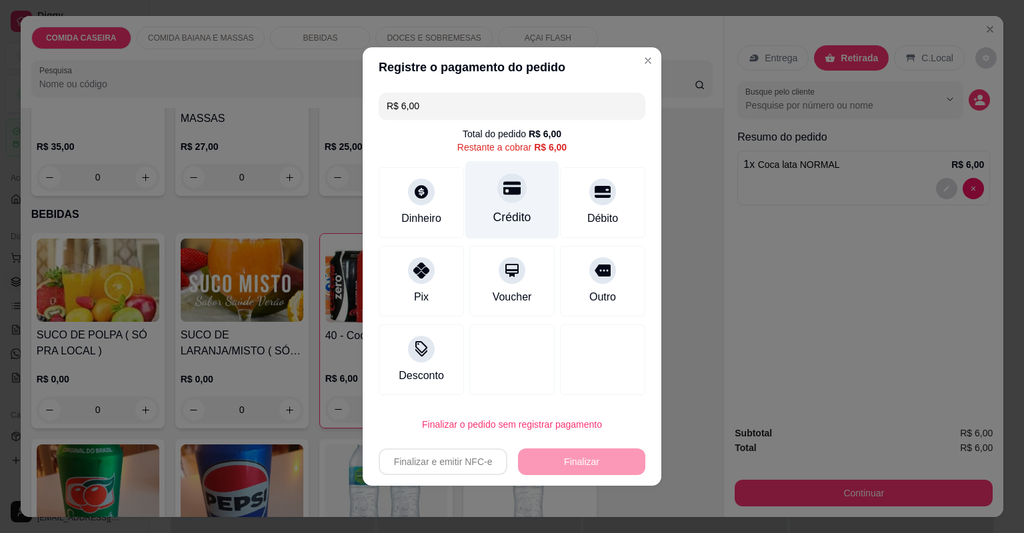
click at [495, 209] on div "Crédito" at bounding box center [512, 217] width 38 height 17
type input "R$ 0,00"
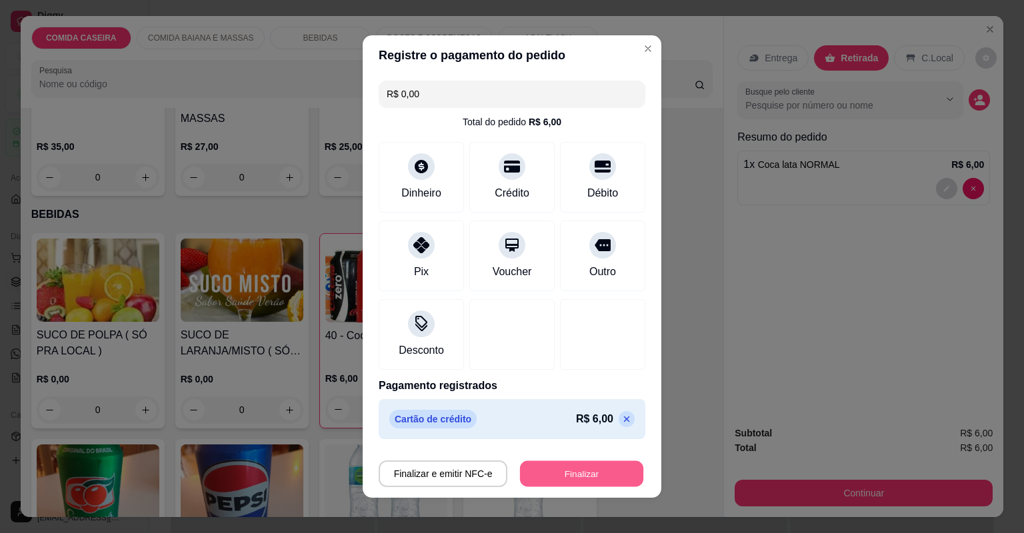
click at [592, 474] on button "Finalizar" at bounding box center [581, 474] width 123 height 26
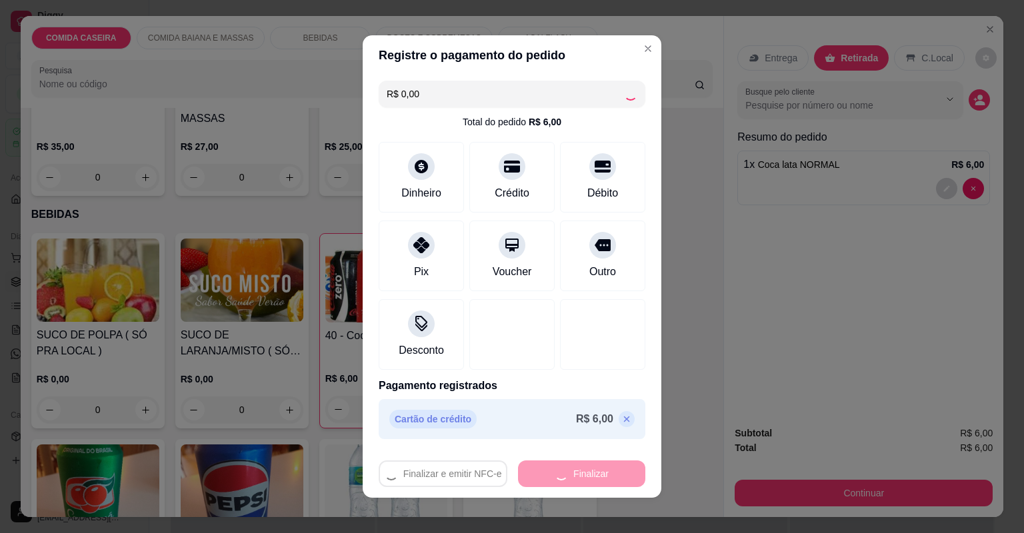
type input "0"
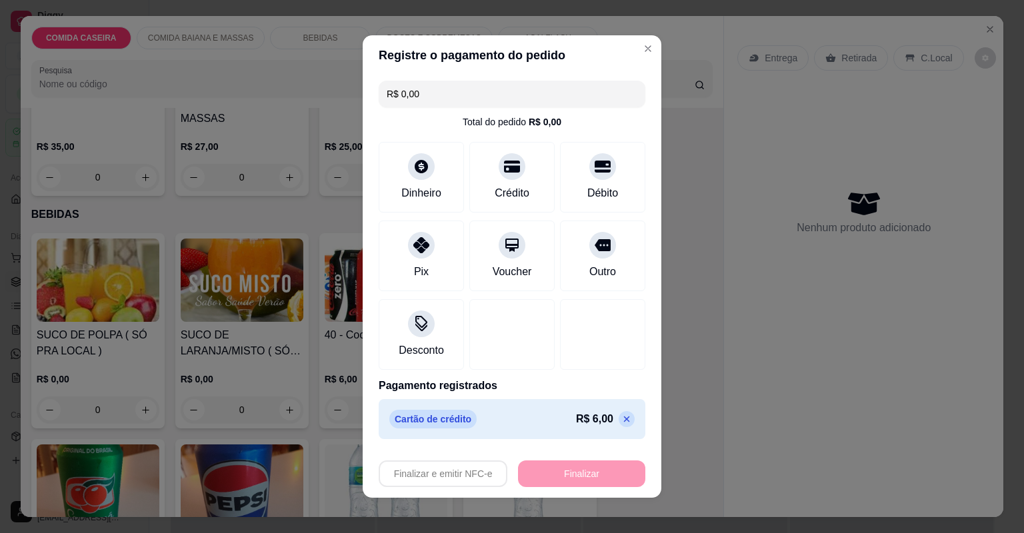
type input "-R$ 6,00"
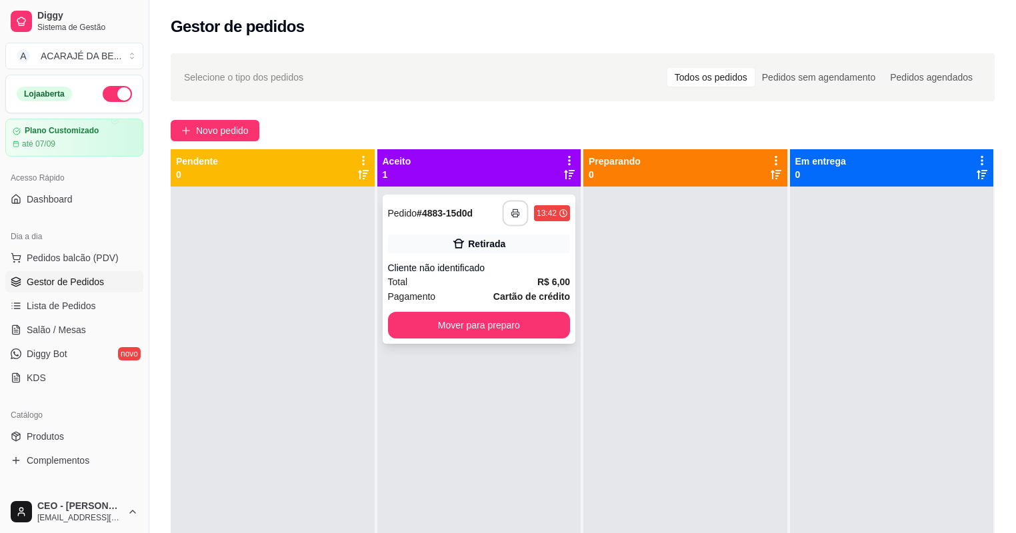
click at [516, 217] on icon "button" at bounding box center [515, 213] width 9 height 9
click at [451, 323] on button "Mover para preparo" at bounding box center [479, 326] width 177 height 26
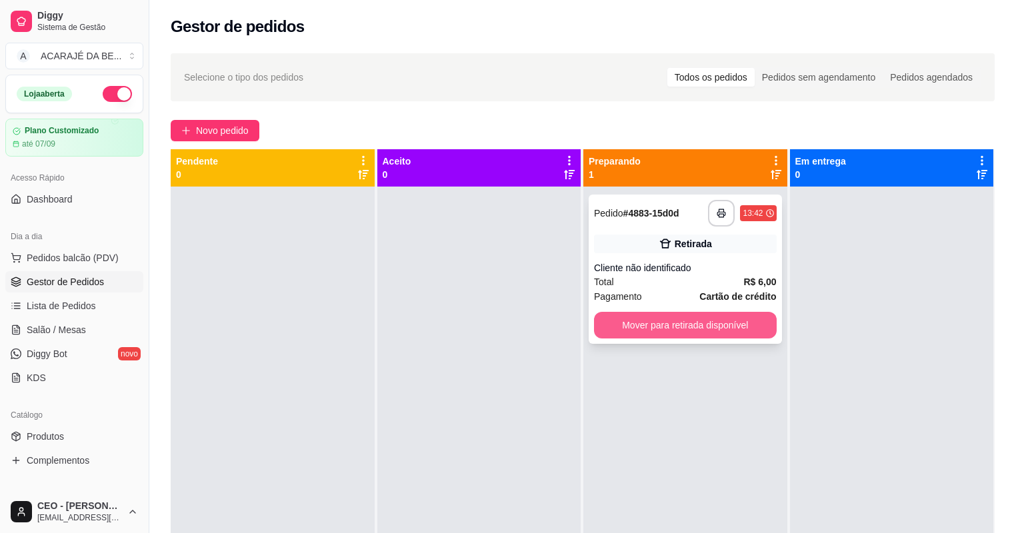
click at [624, 321] on button "Mover para retirada disponível" at bounding box center [685, 325] width 183 height 27
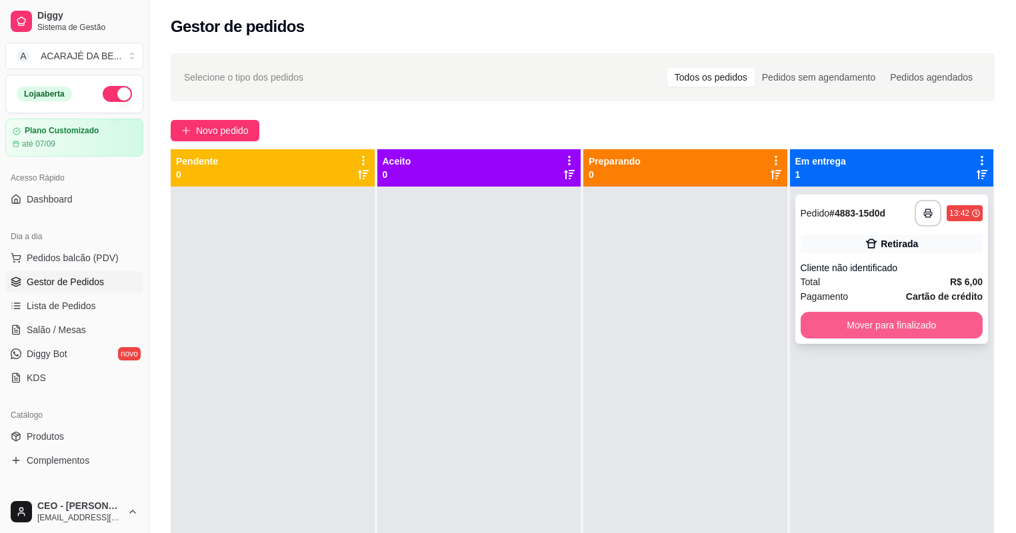
click at [821, 320] on button "Mover para finalizado" at bounding box center [892, 325] width 183 height 27
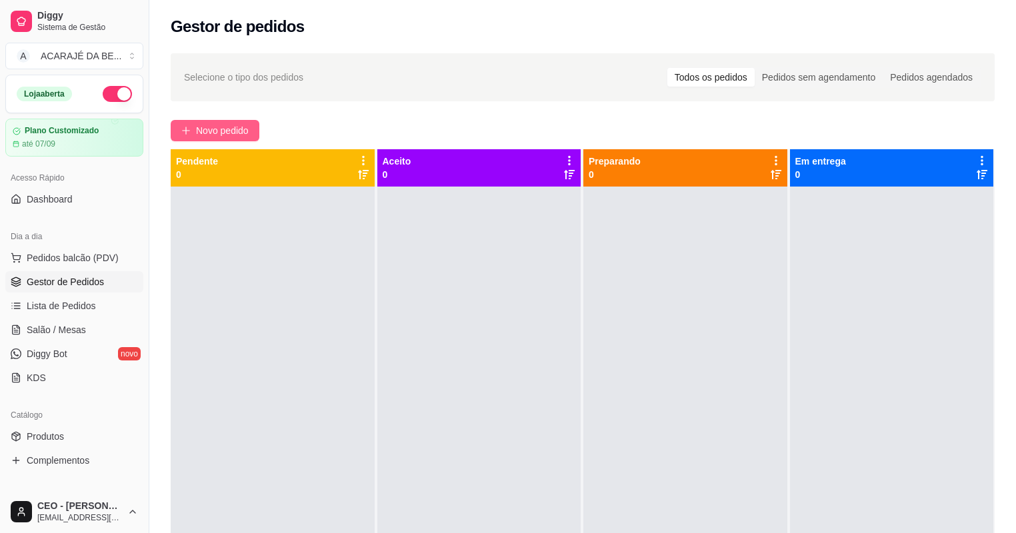
click at [234, 127] on span "Novo pedido" at bounding box center [222, 130] width 53 height 15
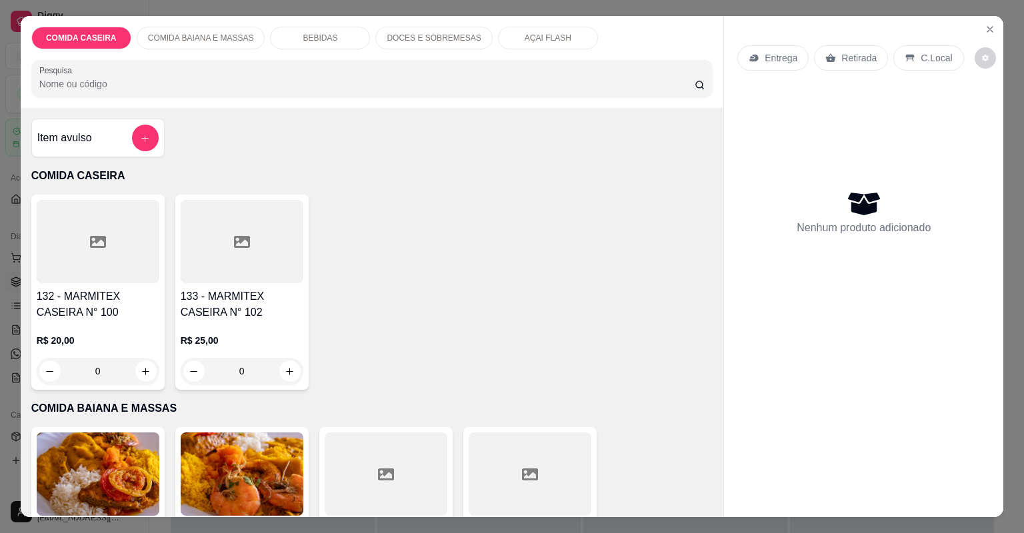
click at [145, 251] on div at bounding box center [98, 241] width 123 height 83
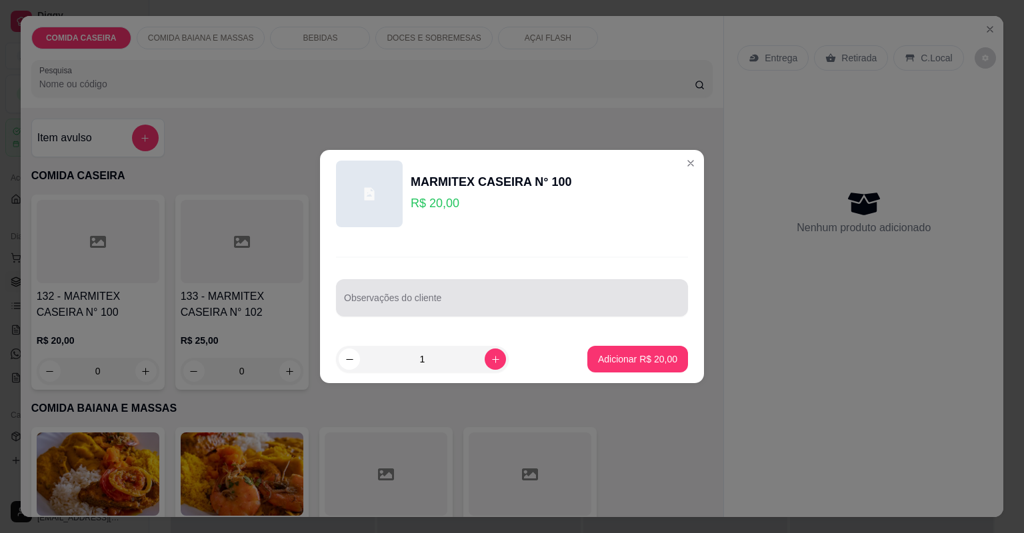
click at [361, 303] on input "Observações do cliente" at bounding box center [512, 303] width 336 height 13
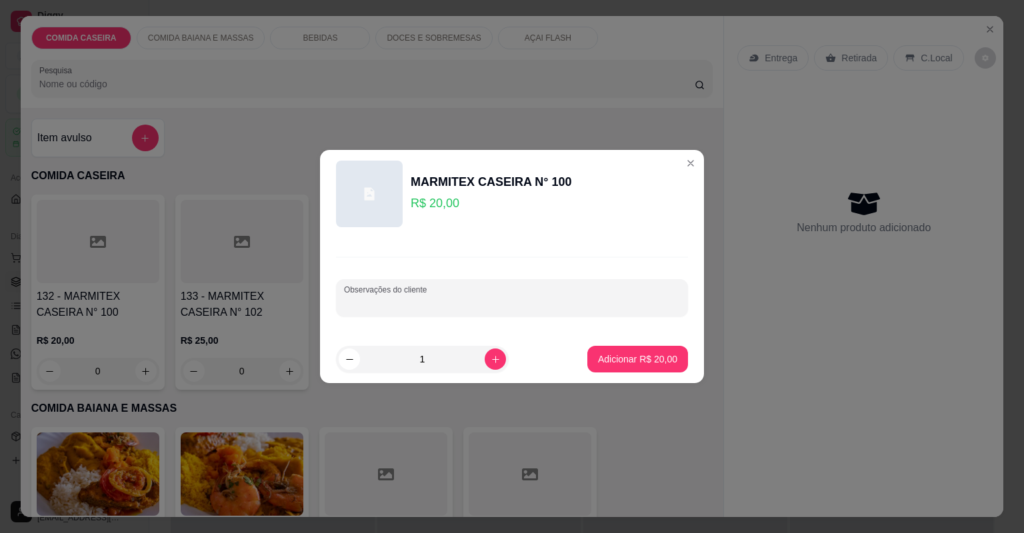
paste input "feijão tropeiro arroz branco purê strogonoff"
type input "feijão tropeiro arroz branco purê strogonoff"
click at [640, 357] on p "Adicionar R$ 20,00" at bounding box center [637, 359] width 79 height 13
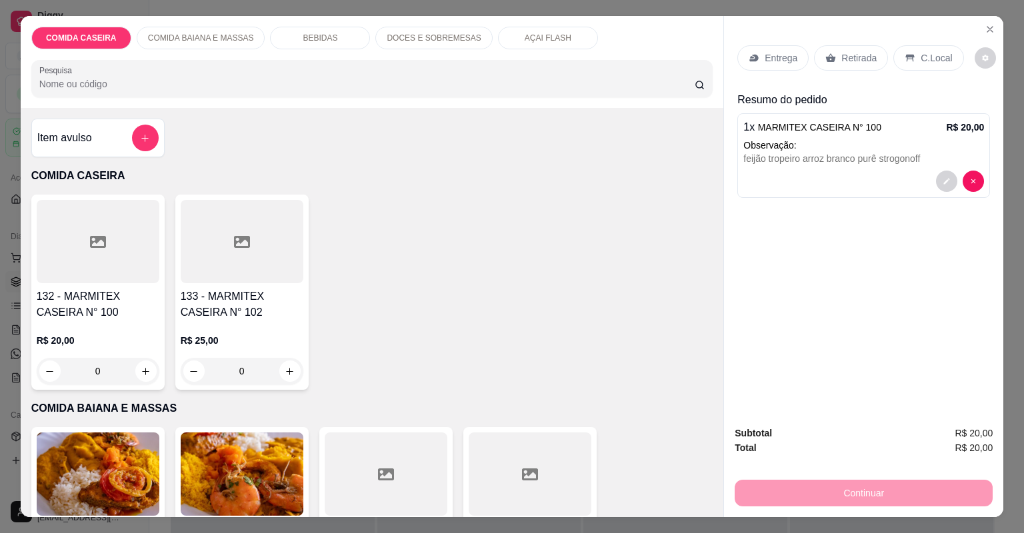
click at [765, 56] on p "Entrega" at bounding box center [781, 57] width 33 height 13
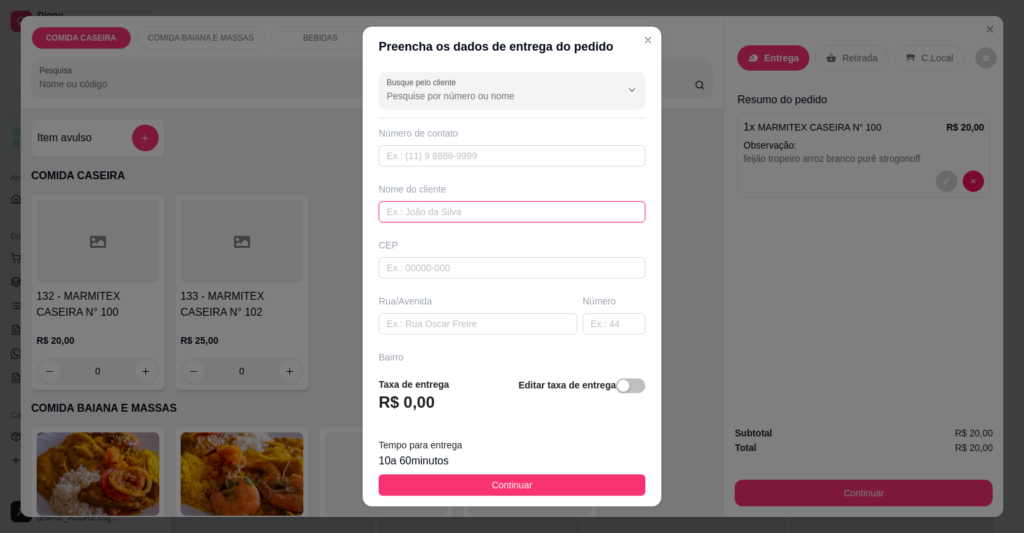
click at [485, 212] on input "text" at bounding box center [512, 211] width 267 height 21
type input "gaby"
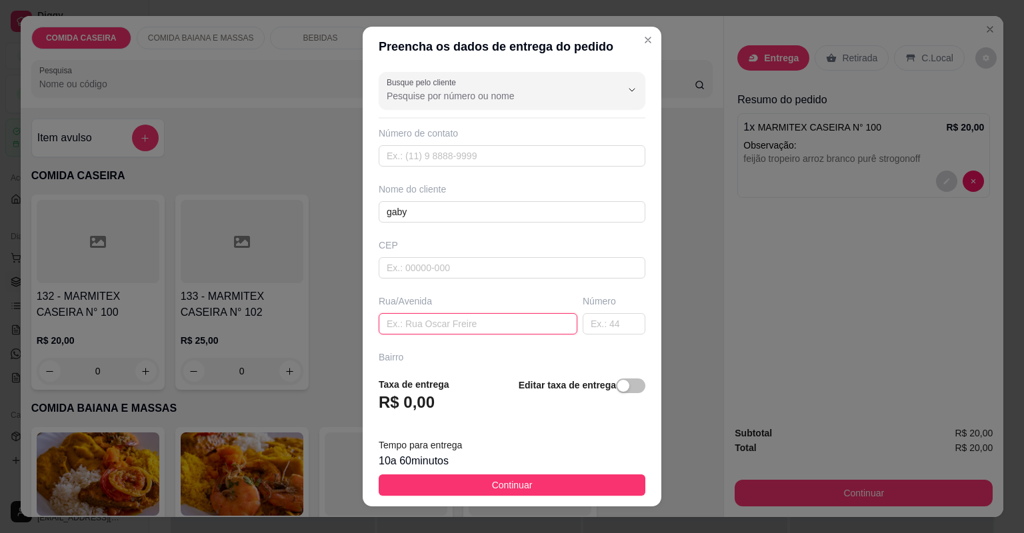
click at [483, 320] on input "text" at bounding box center [478, 323] width 199 height 21
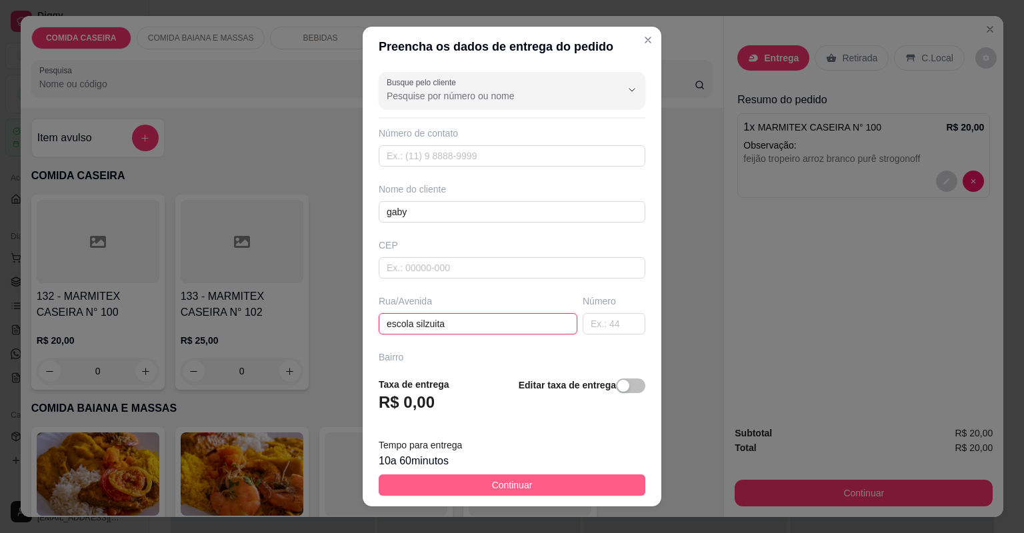
type input "escola silzuita"
click at [539, 475] on button "Continuar" at bounding box center [512, 485] width 267 height 21
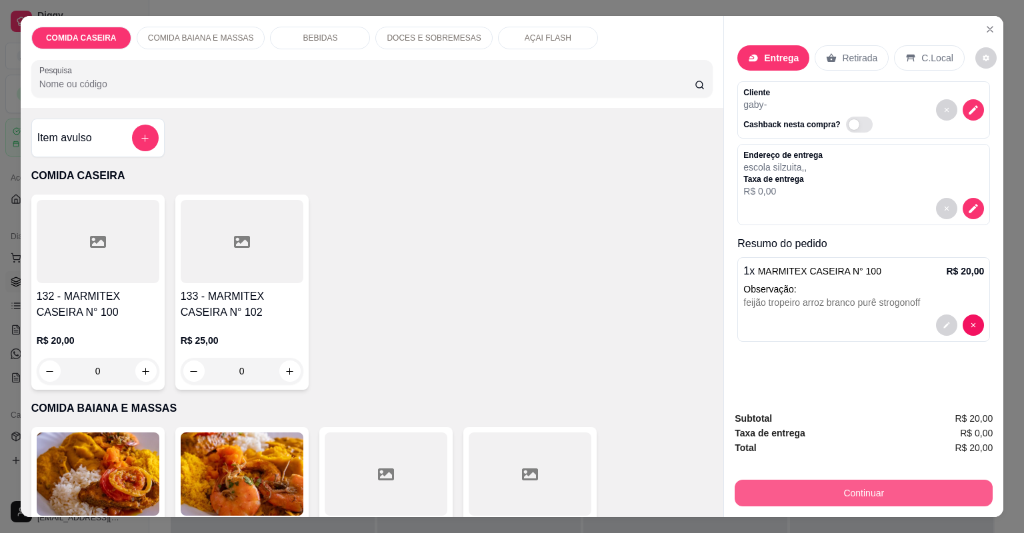
click at [784, 490] on button "Continuar" at bounding box center [864, 493] width 258 height 27
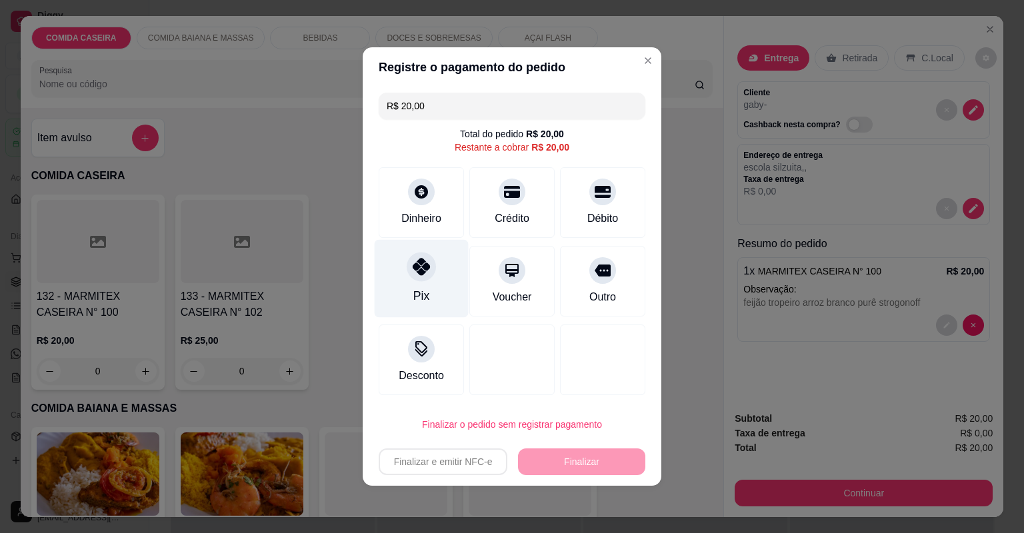
click at [447, 273] on div "Pix" at bounding box center [422, 279] width 94 height 78
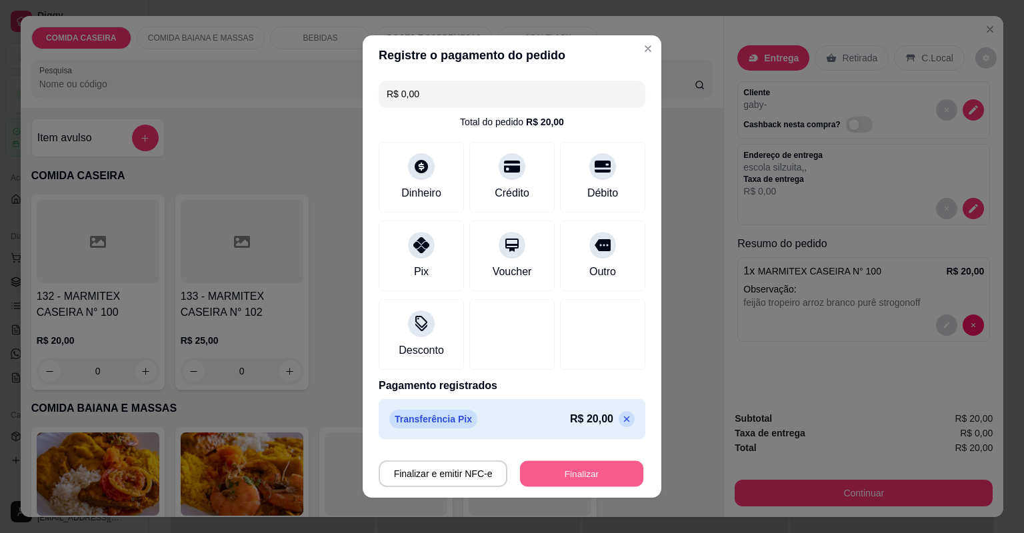
click at [579, 464] on button "Finalizar" at bounding box center [581, 474] width 123 height 26
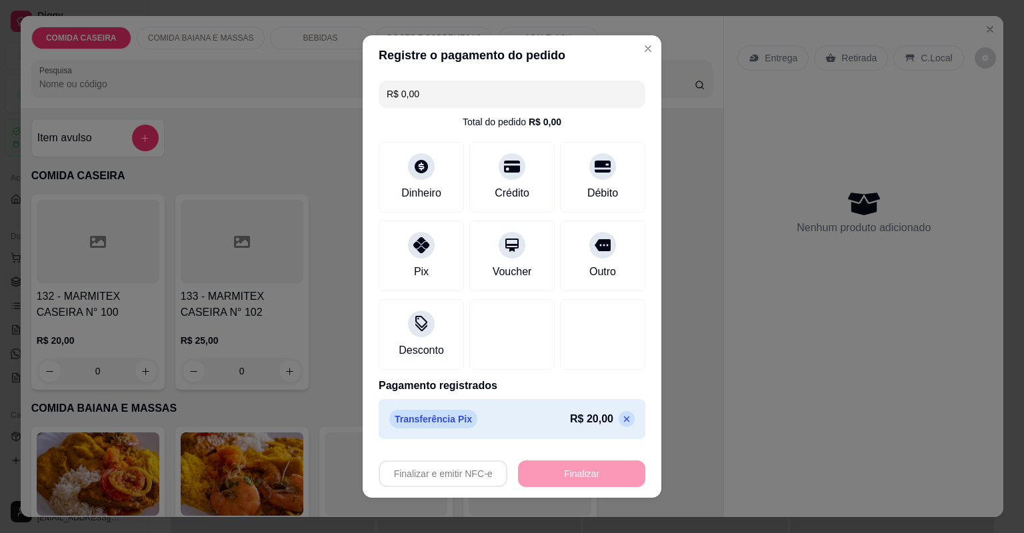
type input "-R$ 20,00"
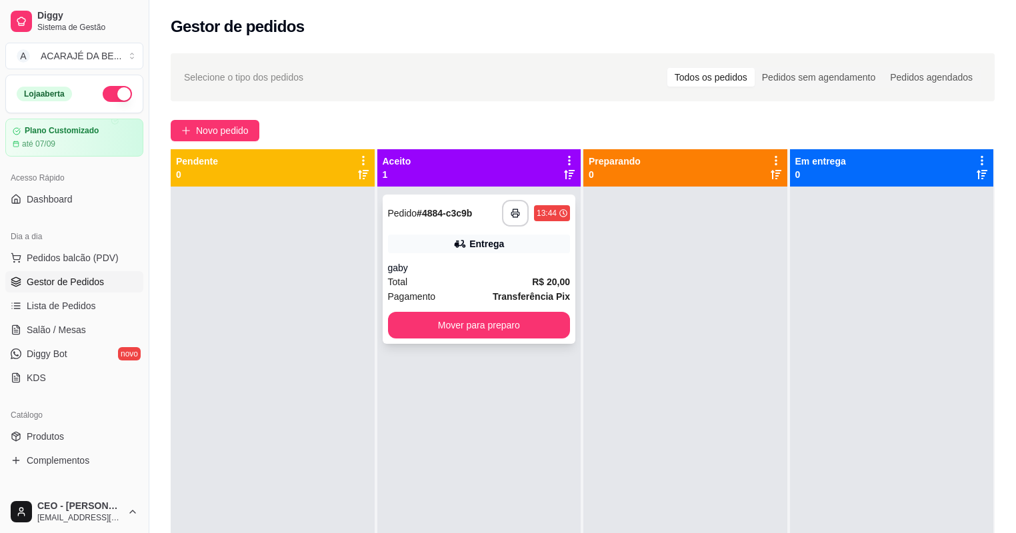
click at [493, 243] on div "Entrega" at bounding box center [486, 243] width 35 height 13
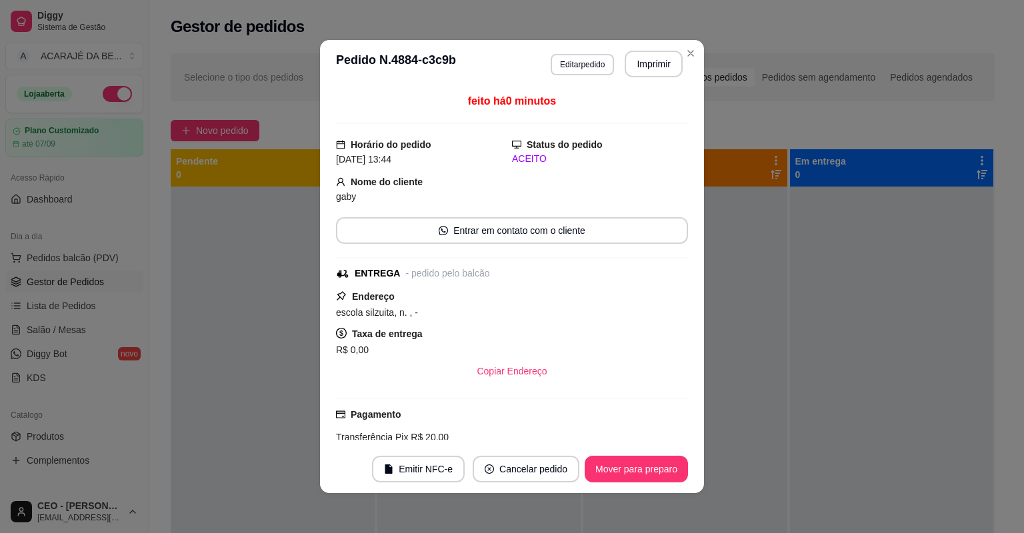
click at [585, 49] on header "**********" at bounding box center [512, 64] width 384 height 48
click at [578, 54] on button "Editar pedido" at bounding box center [582, 64] width 63 height 21
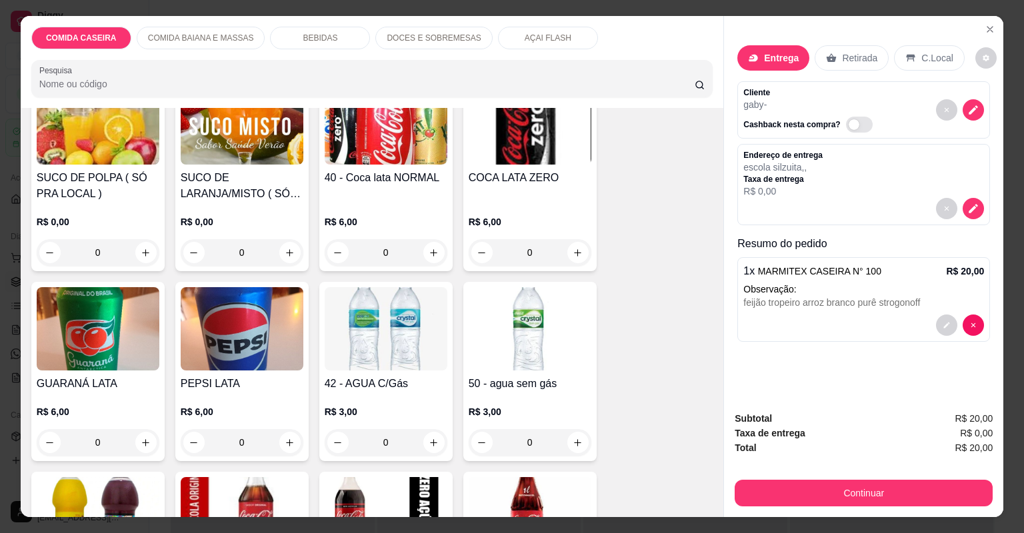
scroll to position [587, 0]
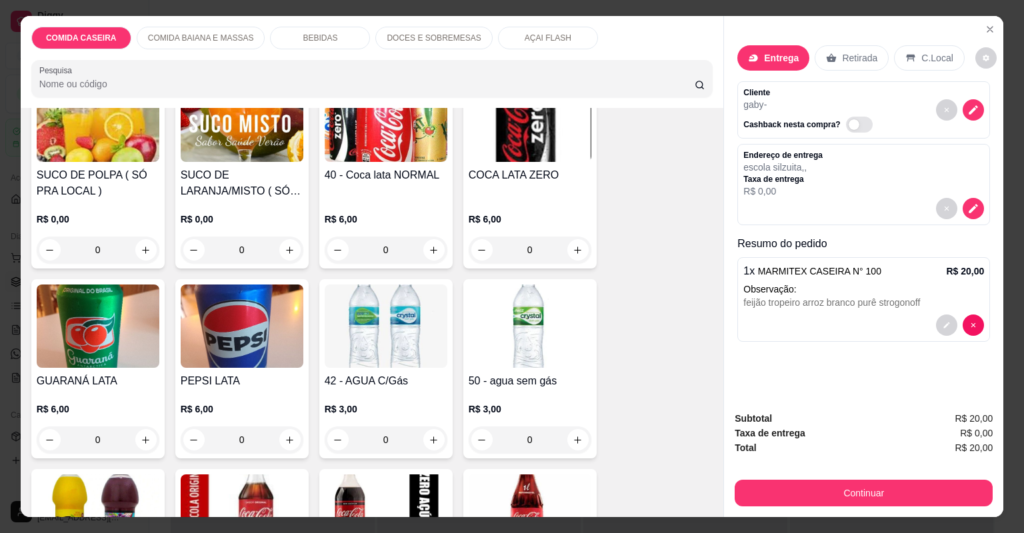
click at [408, 173] on h4 "40 - Coca lata NORMAL" at bounding box center [386, 175] width 123 height 16
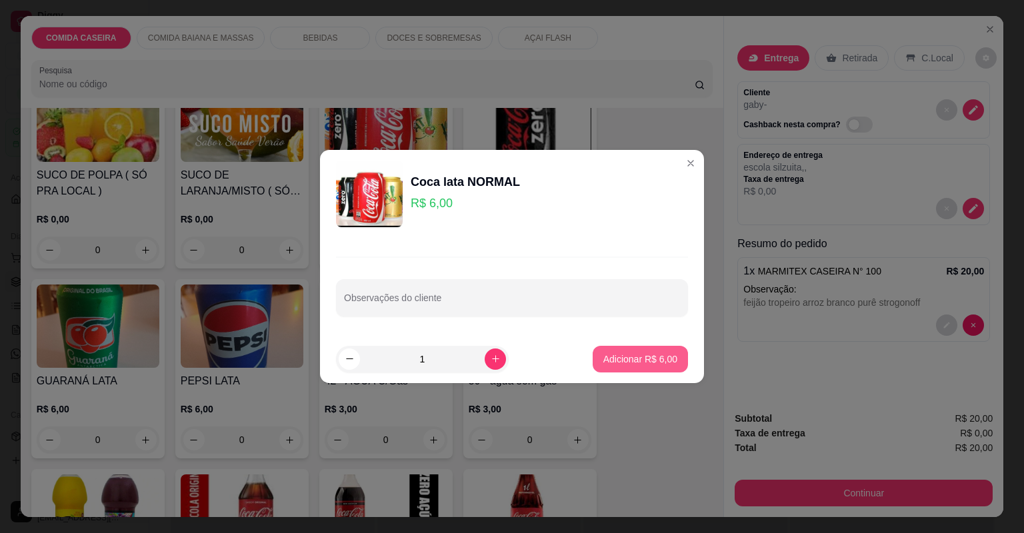
click at [621, 360] on p "Adicionar R$ 6,00" at bounding box center [640, 359] width 74 height 13
type input "1"
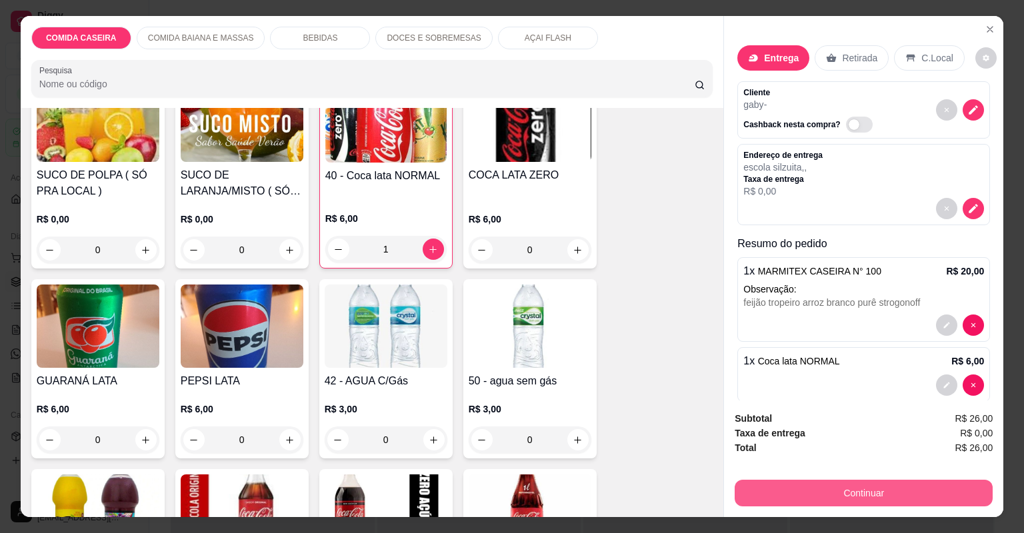
click at [802, 497] on button "Continuar" at bounding box center [864, 493] width 258 height 27
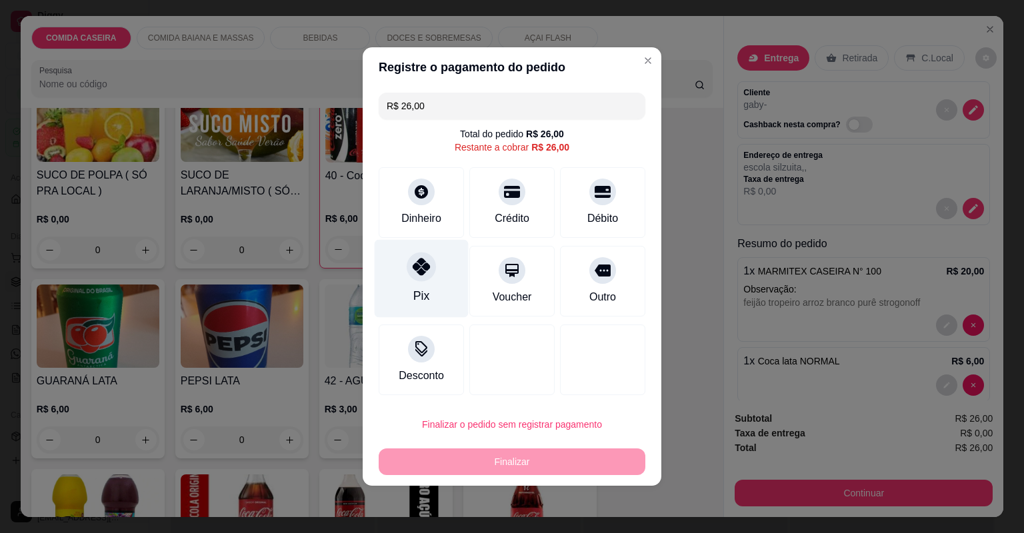
click at [417, 259] on div at bounding box center [421, 266] width 29 height 29
type input "R$ 0,00"
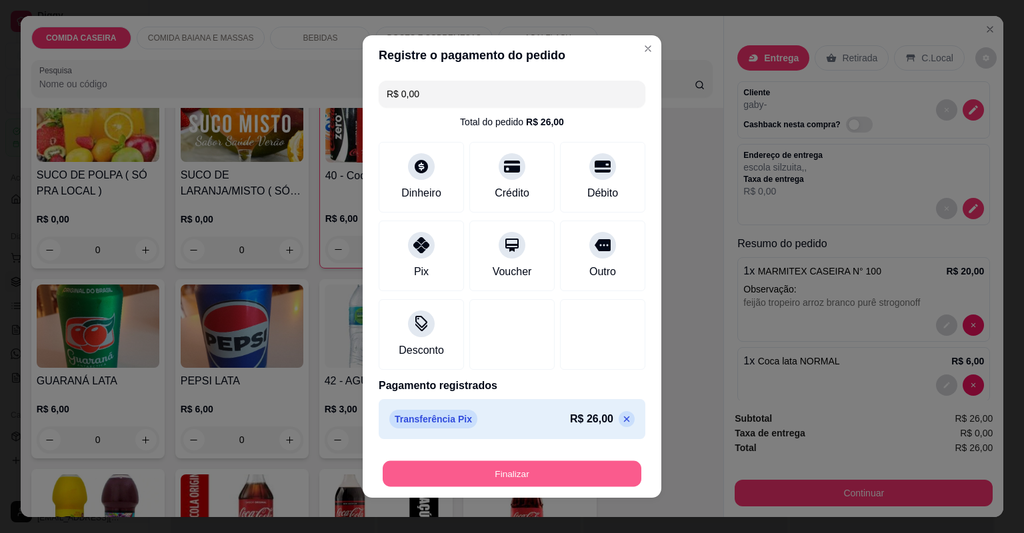
click at [515, 473] on button "Finalizar" at bounding box center [512, 474] width 259 height 26
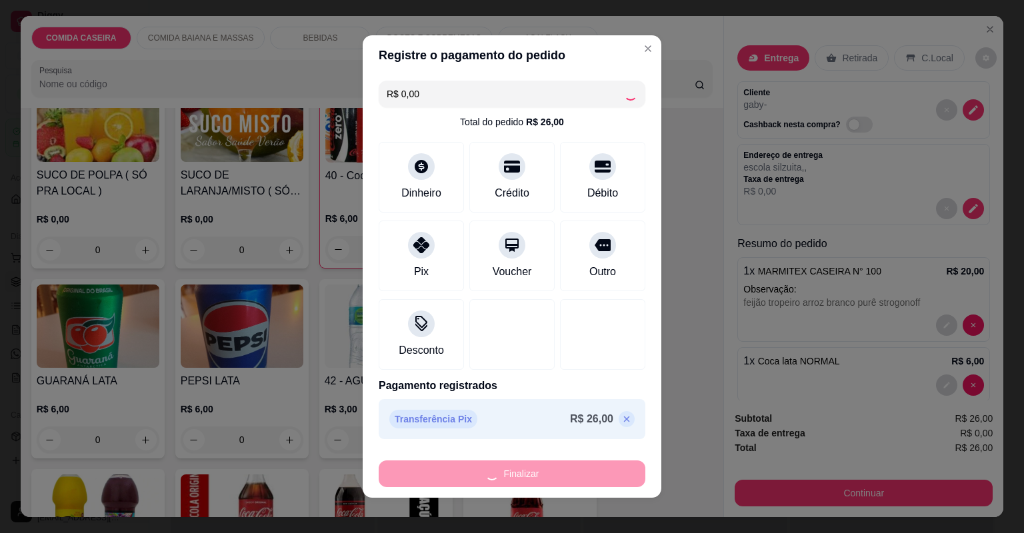
type input "0"
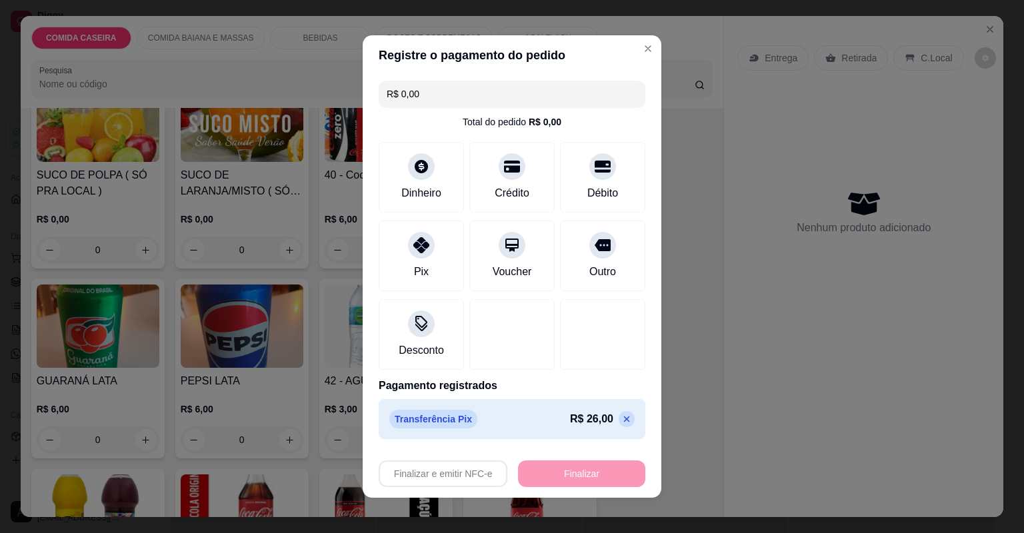
type input "-R$ 26,00"
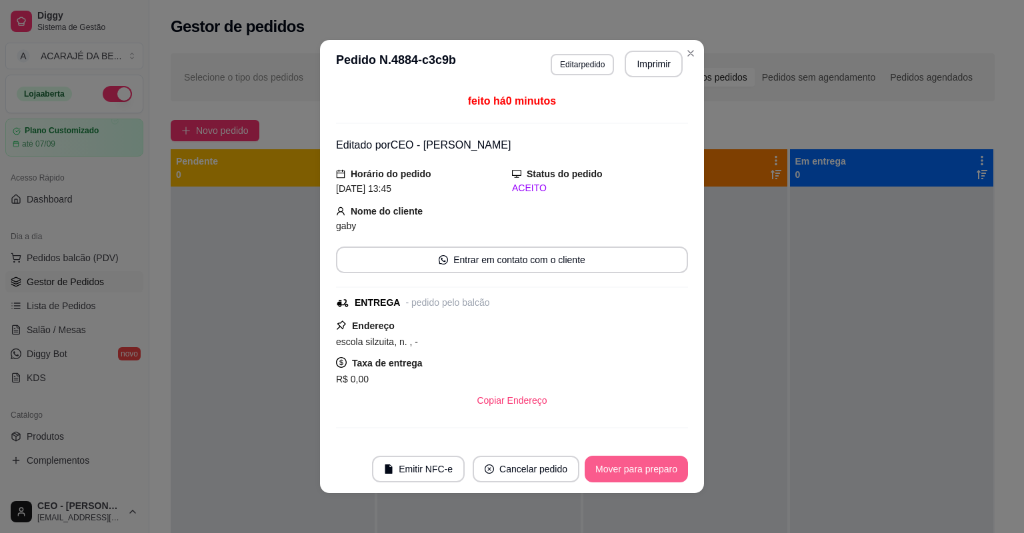
click at [622, 467] on button "Mover para preparo" at bounding box center [636, 469] width 103 height 27
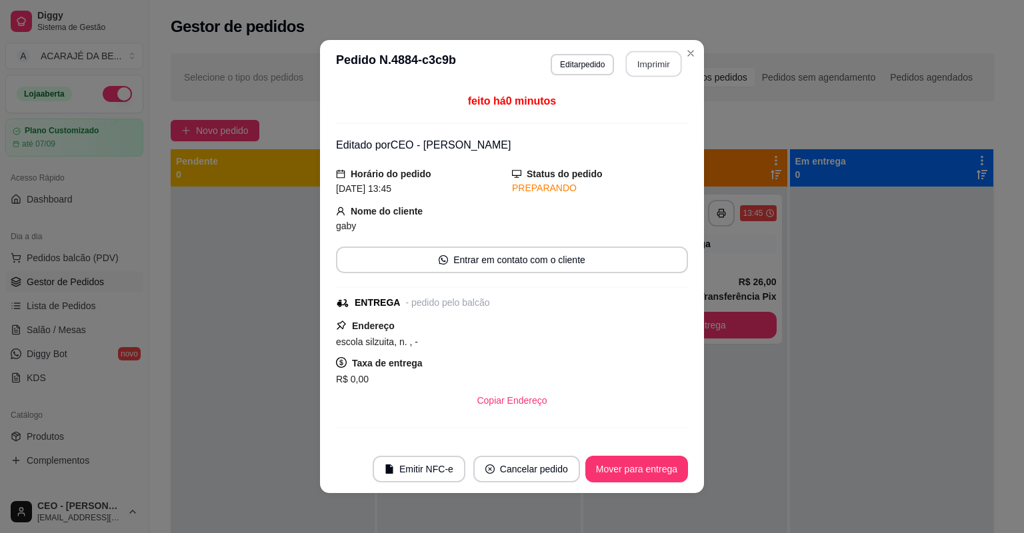
click at [658, 62] on button "Imprimir" at bounding box center [654, 64] width 56 height 26
click at [629, 459] on button "Mover para entrega" at bounding box center [636, 469] width 103 height 27
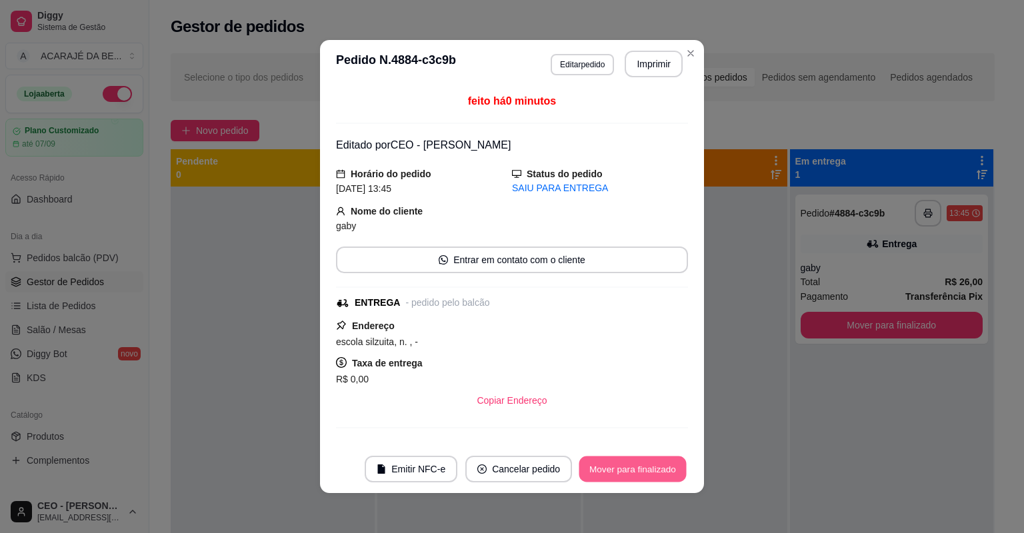
click at [672, 465] on button "Mover para finalizado" at bounding box center [632, 470] width 107 height 26
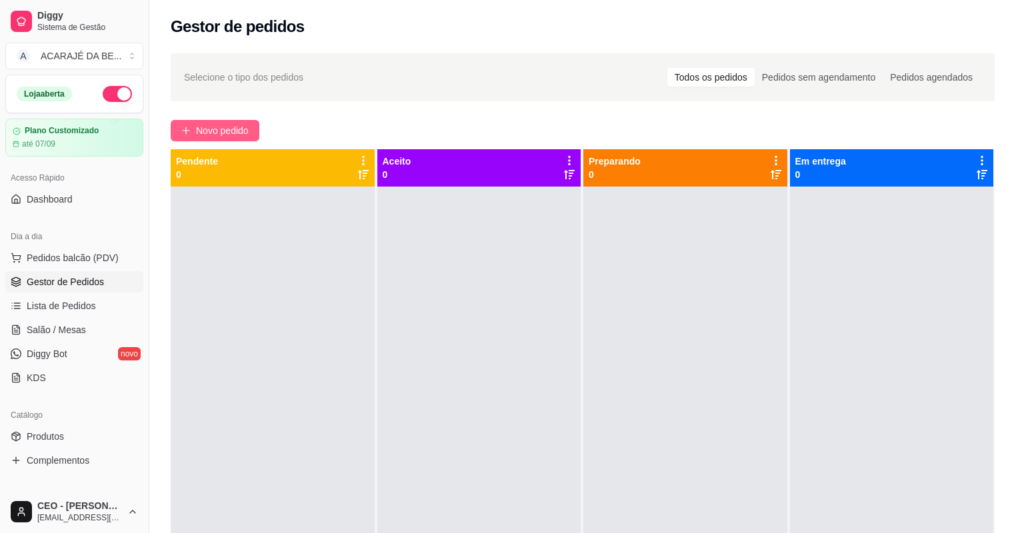
click at [221, 135] on span "Novo pedido" at bounding box center [222, 130] width 53 height 15
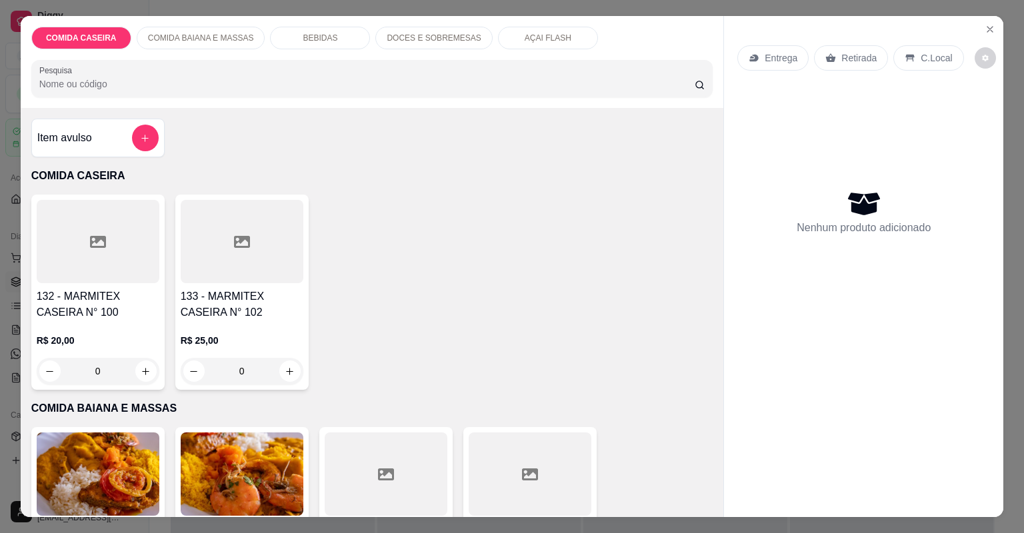
click at [329, 477] on div at bounding box center [386, 474] width 123 height 83
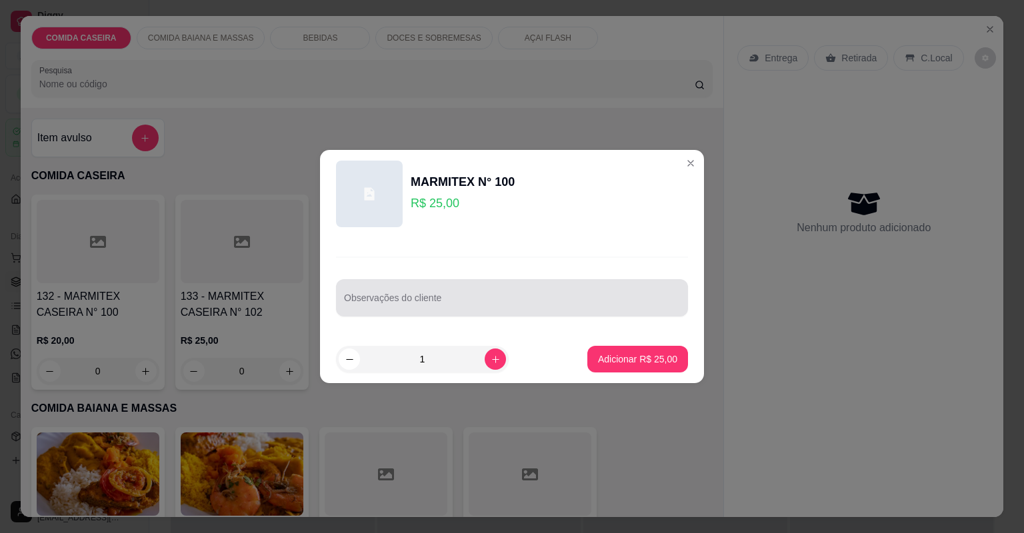
click at [450, 301] on input "Observações do cliente" at bounding box center [512, 303] width 336 height 13
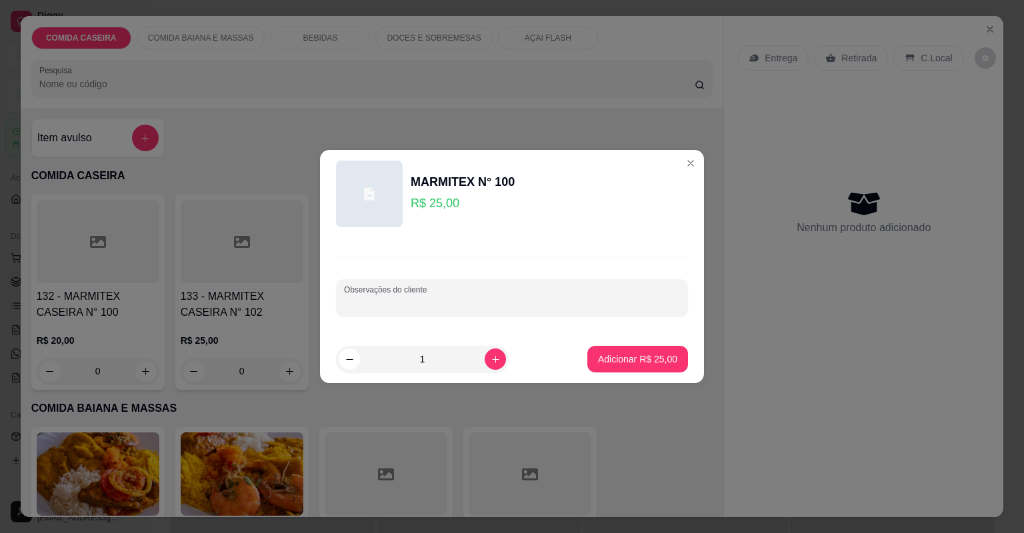
paste input "vatapa,quiabada,arroz,xixin de galinha,farofa de dende,alface amareicano"
type input "vatapa,quiabada,arroz,xixin de galinha,farofa de dende,alface amareicano"
click at [592, 355] on button "Adicionar R$ 25,00" at bounding box center [638, 360] width 98 height 26
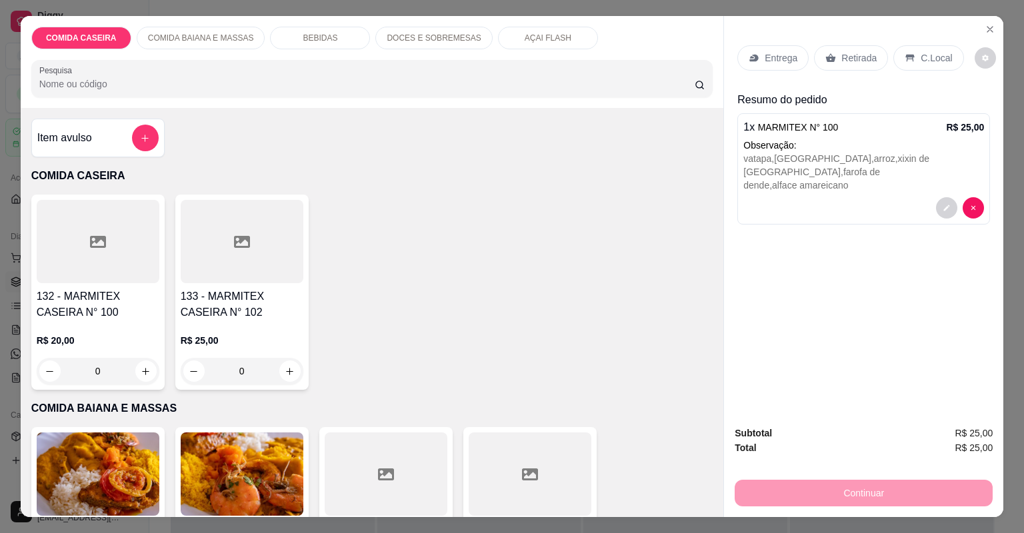
click at [766, 64] on div "Entrega" at bounding box center [773, 57] width 71 height 25
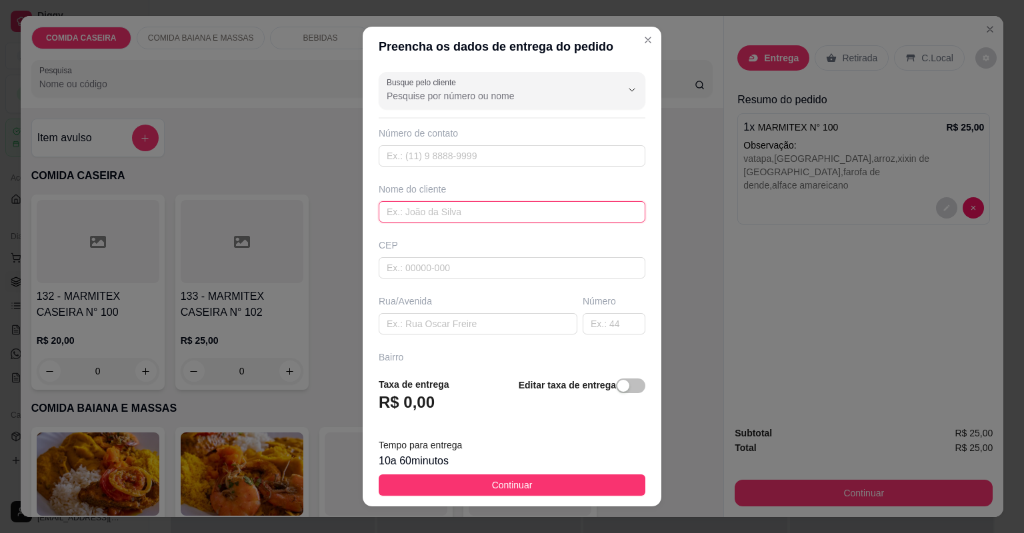
click at [520, 213] on input "text" at bounding box center [512, 211] width 267 height 21
type input "erika"
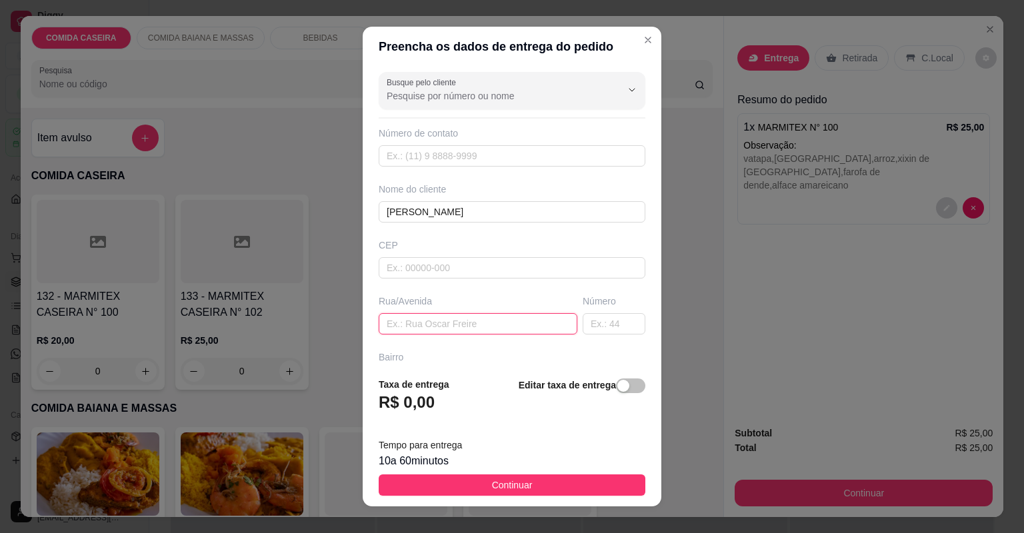
click at [460, 327] on input "text" at bounding box center [478, 323] width 199 height 21
paste input "Ao lado de sassa lava jato"
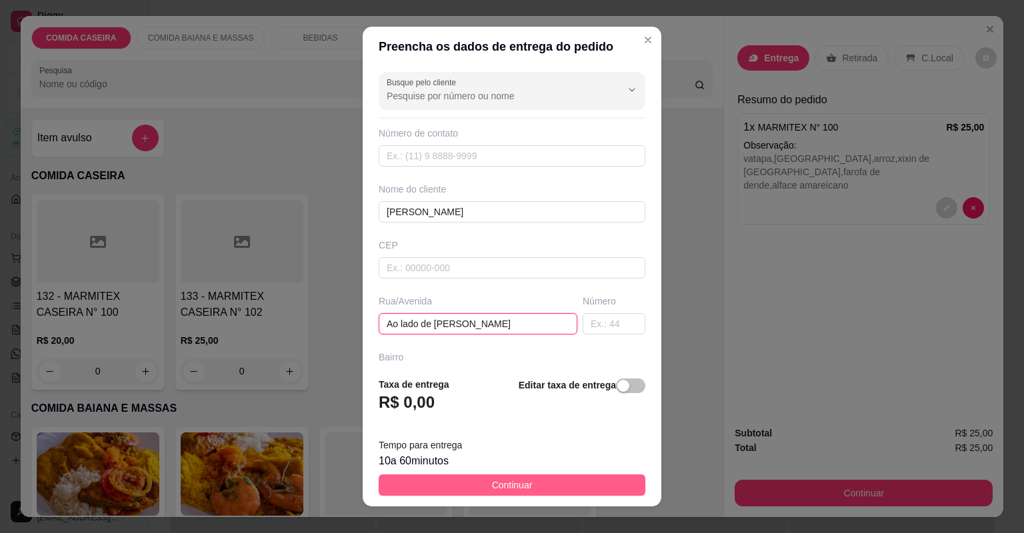
type input "Ao lado de sassa lava jato"
click at [567, 490] on button "Continuar" at bounding box center [512, 485] width 267 height 21
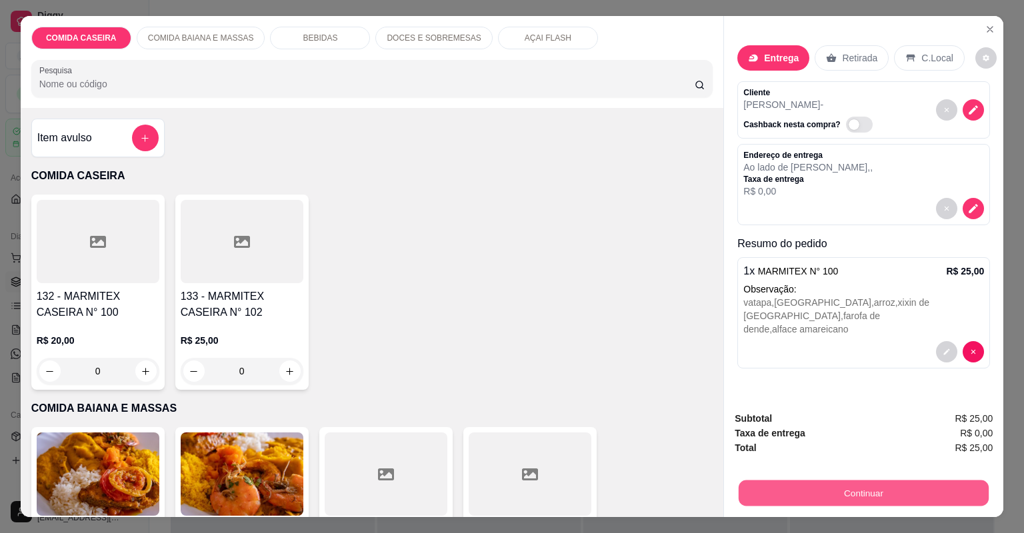
click at [782, 485] on button "Continuar" at bounding box center [864, 494] width 250 height 26
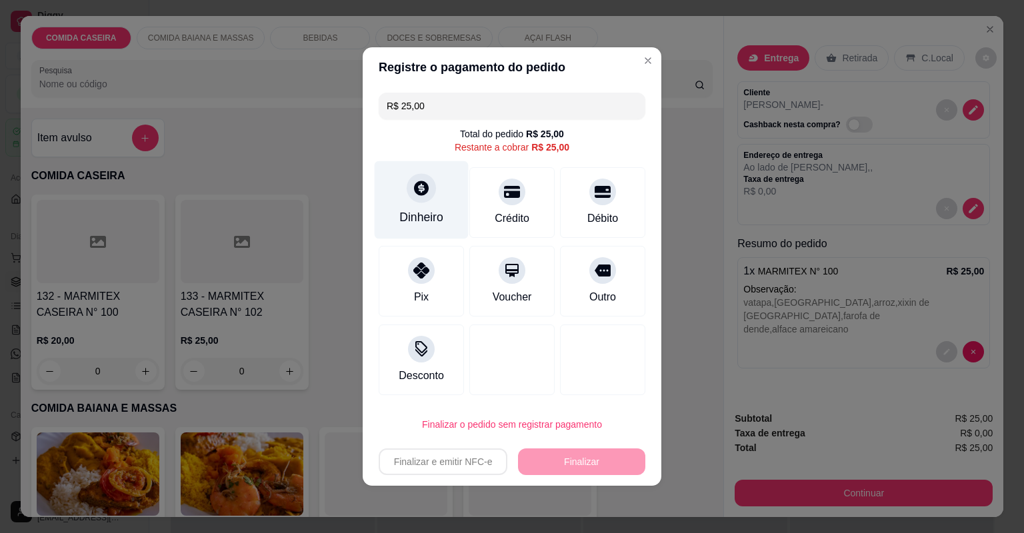
click at [417, 220] on div "Dinheiro" at bounding box center [421, 217] width 44 height 17
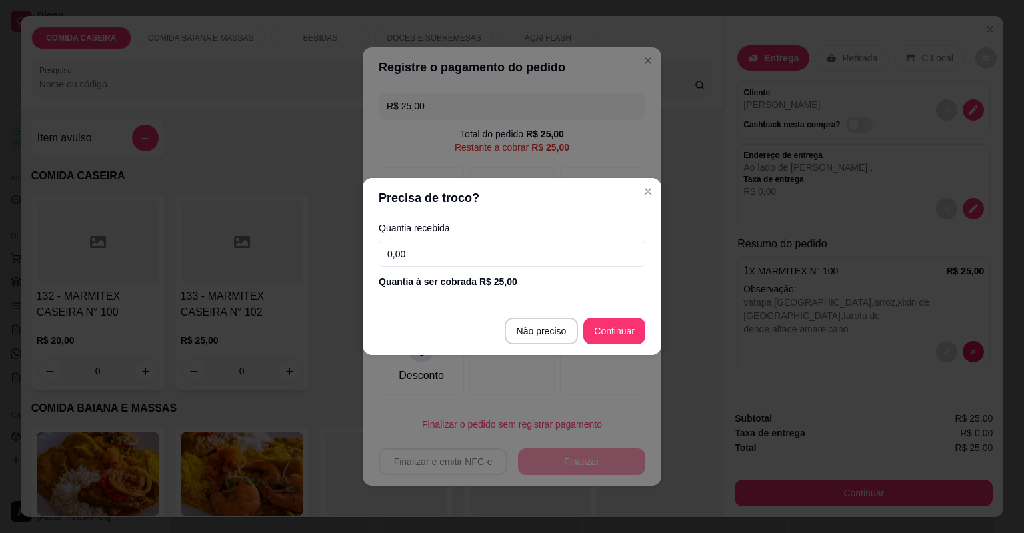
click at [454, 251] on input "0,00" at bounding box center [512, 254] width 267 height 27
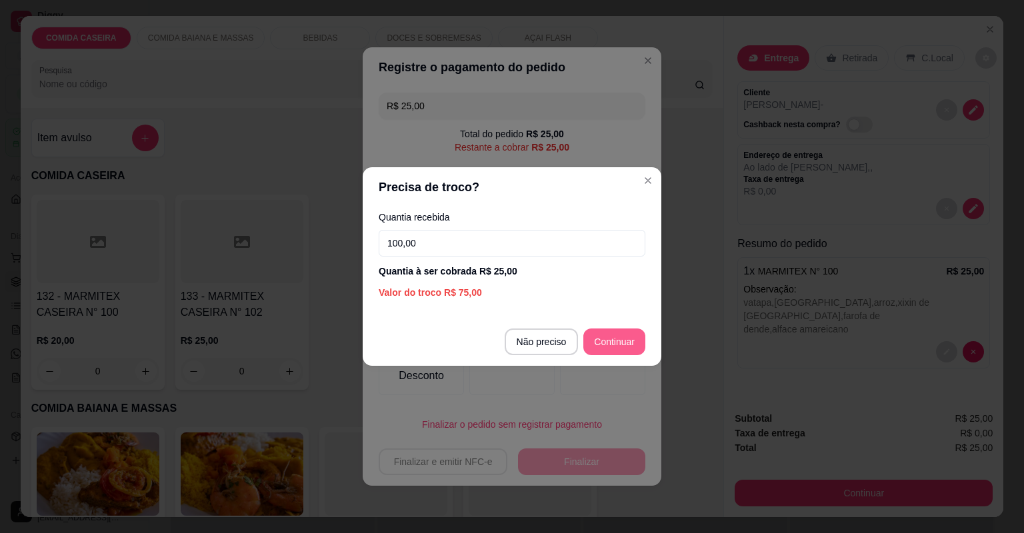
type input "100,00"
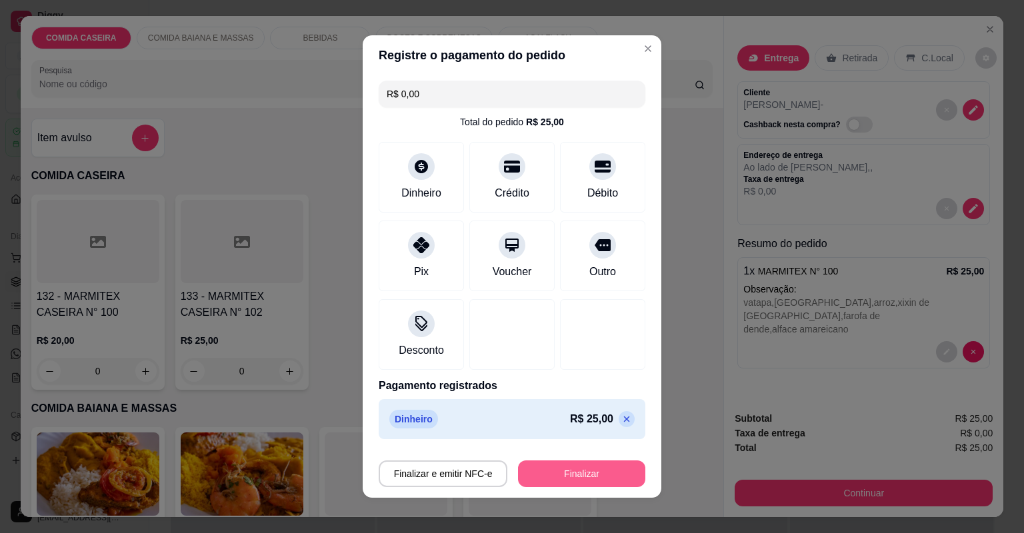
click at [570, 485] on button "Finalizar" at bounding box center [581, 474] width 127 height 27
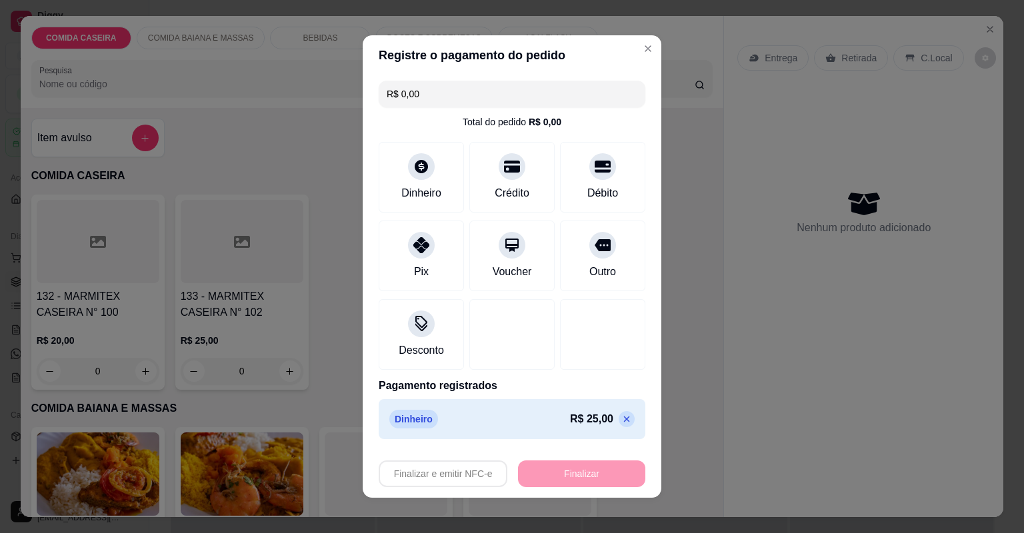
type input "-R$ 25,00"
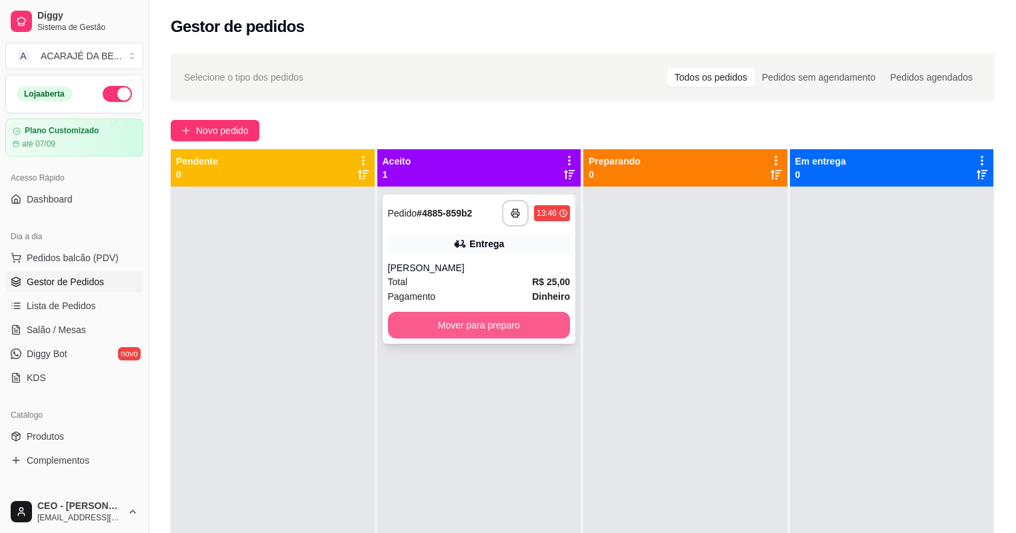
click at [529, 329] on button "Mover para preparo" at bounding box center [479, 325] width 183 height 27
click at [527, 328] on div "Mover para preparo" at bounding box center [479, 325] width 183 height 27
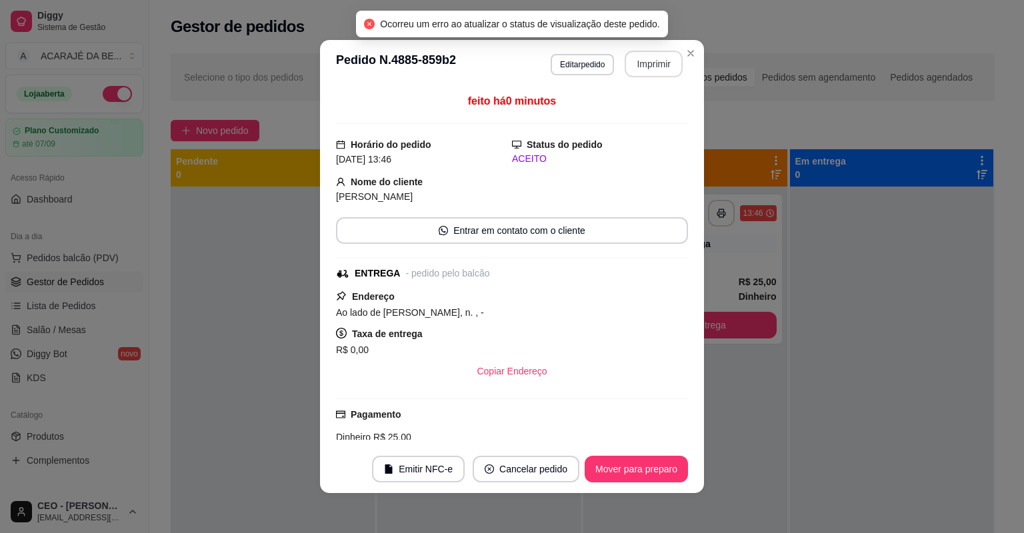
click at [640, 70] on button "Imprimir" at bounding box center [654, 64] width 58 height 27
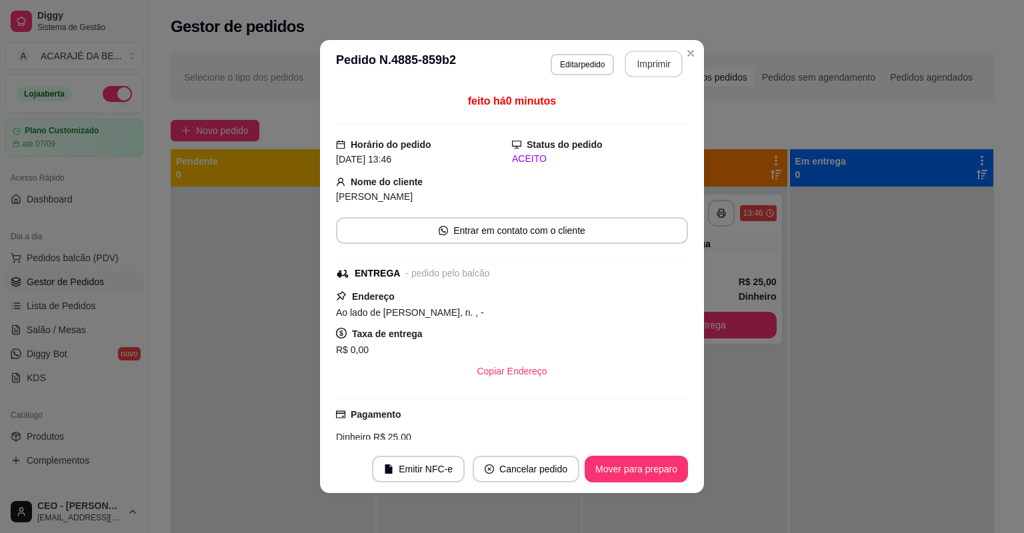
click at [611, 471] on button "Mover para preparo" at bounding box center [636, 469] width 103 height 27
click at [621, 469] on button "Mover para entrega" at bounding box center [636, 469] width 103 height 27
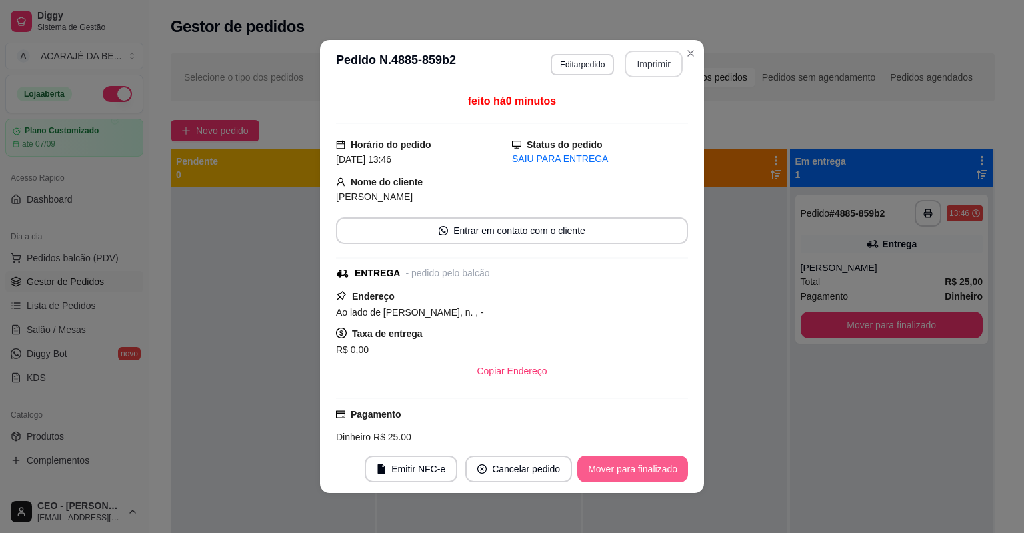
click at [649, 458] on button "Mover para finalizado" at bounding box center [632, 469] width 111 height 27
